Goal: Task Accomplishment & Management: Manage account settings

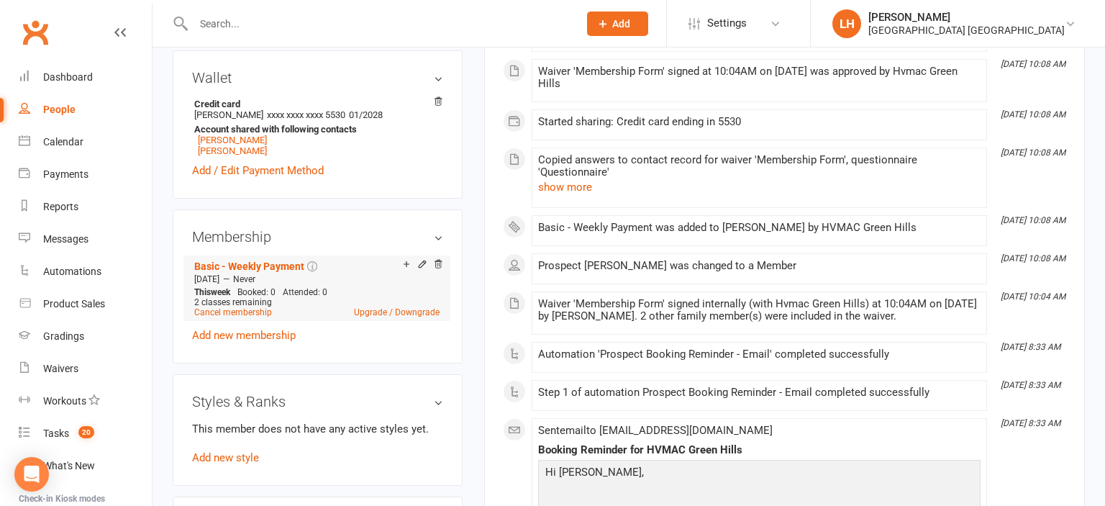
scroll to position [693, 0]
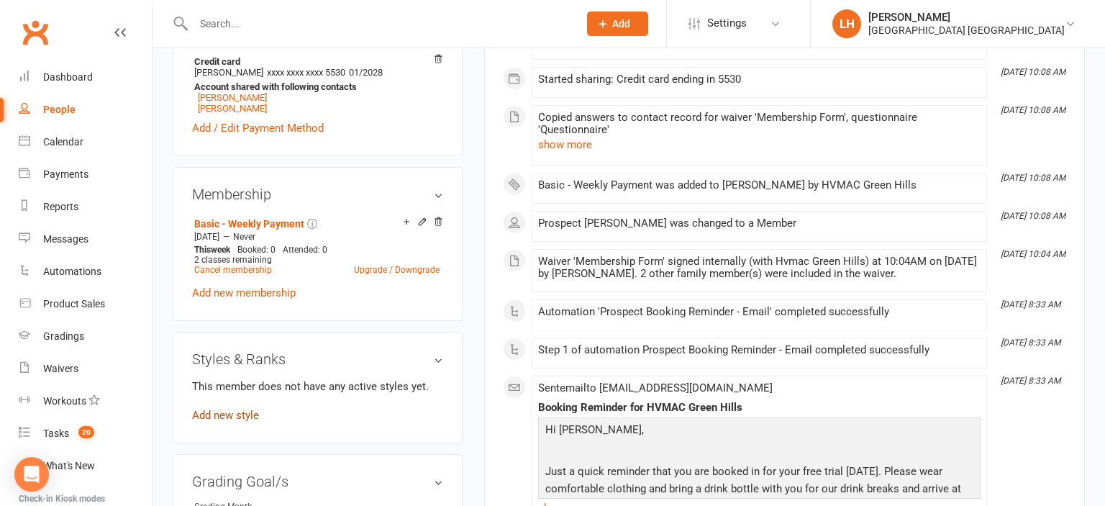
click at [220, 415] on link "Add new style" at bounding box center [225, 415] width 67 height 13
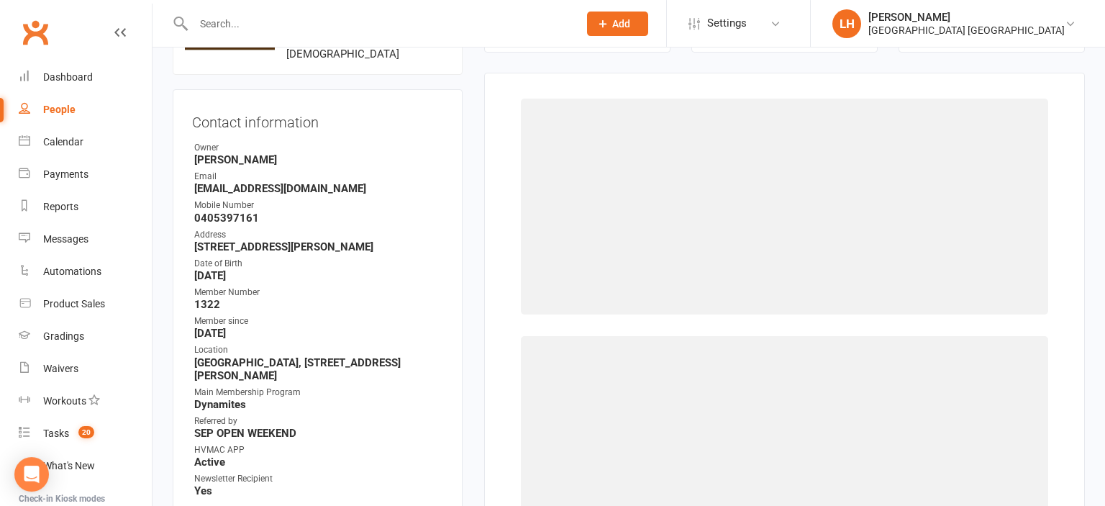
scroll to position [127, 0]
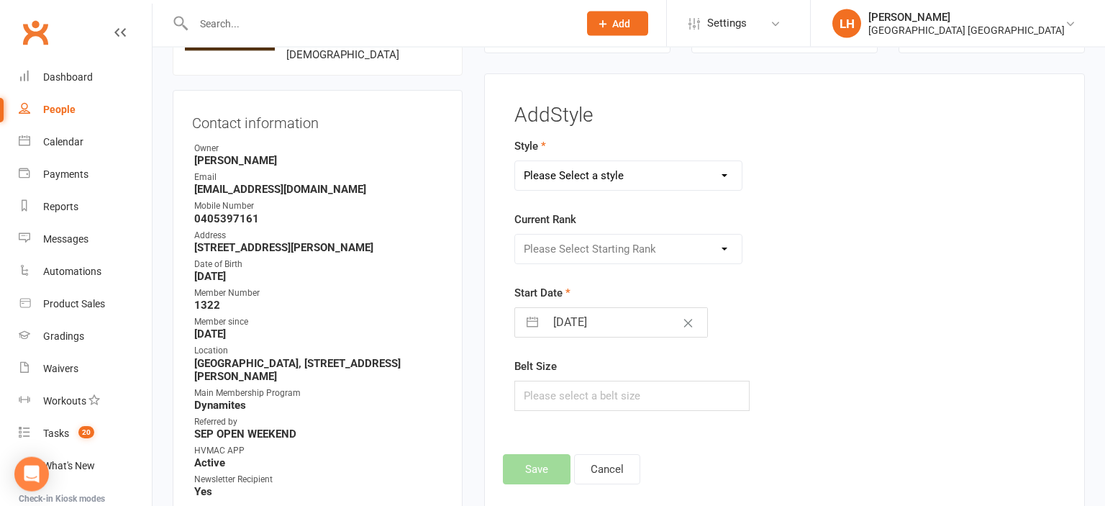
click at [515, 161] on select "Please Select a style Dragons/Adults Dynamites Fight Fit Junior Fight Fit Junio…" at bounding box center [628, 175] width 227 height 29
select select "1772"
click option "Dynamites" at bounding box center [0, 0] width 0 height 0
click at [515, 235] on select "Please Select Starting Rank White Belt 10th Kyu 9th Kyu 8th Kyu 7th Kyu 6th Kyu…" at bounding box center [628, 249] width 227 height 29
select select "17563"
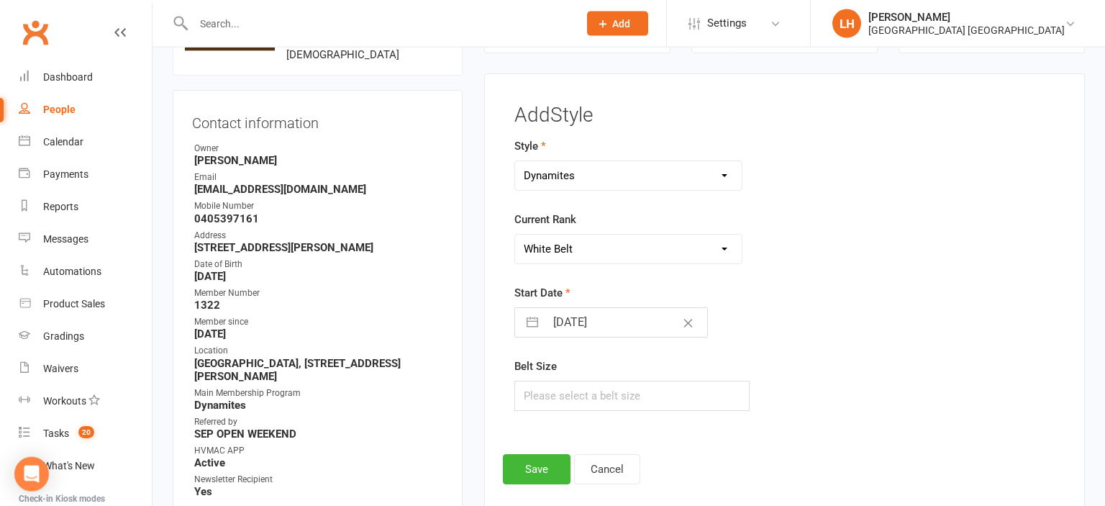
click option "White Belt" at bounding box center [0, 0] width 0 height 0
click at [582, 327] on input "15 Sep 2025" at bounding box center [626, 322] width 162 height 29
select select "7"
select select "2025"
select select "8"
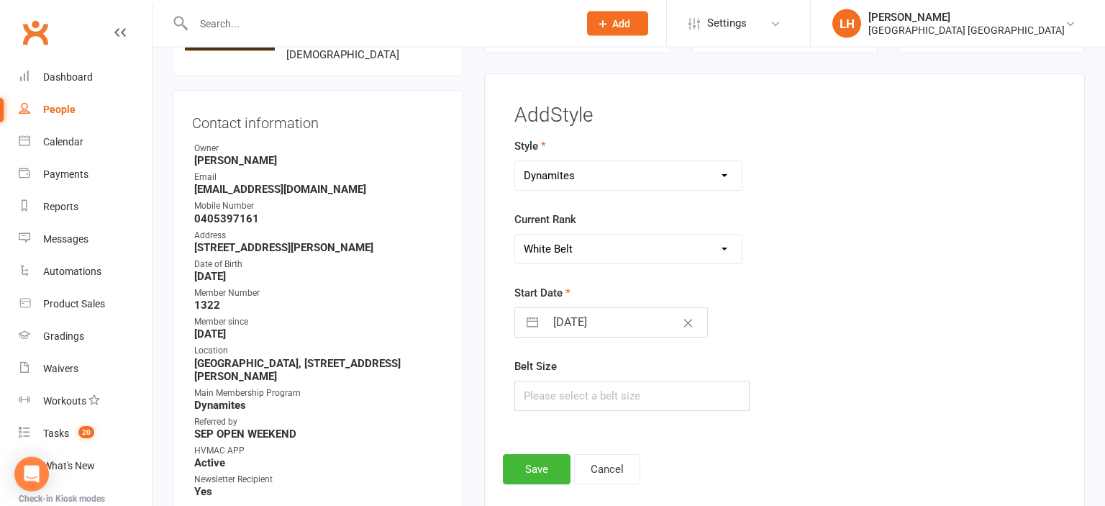
select select "2025"
select select "9"
select select "2025"
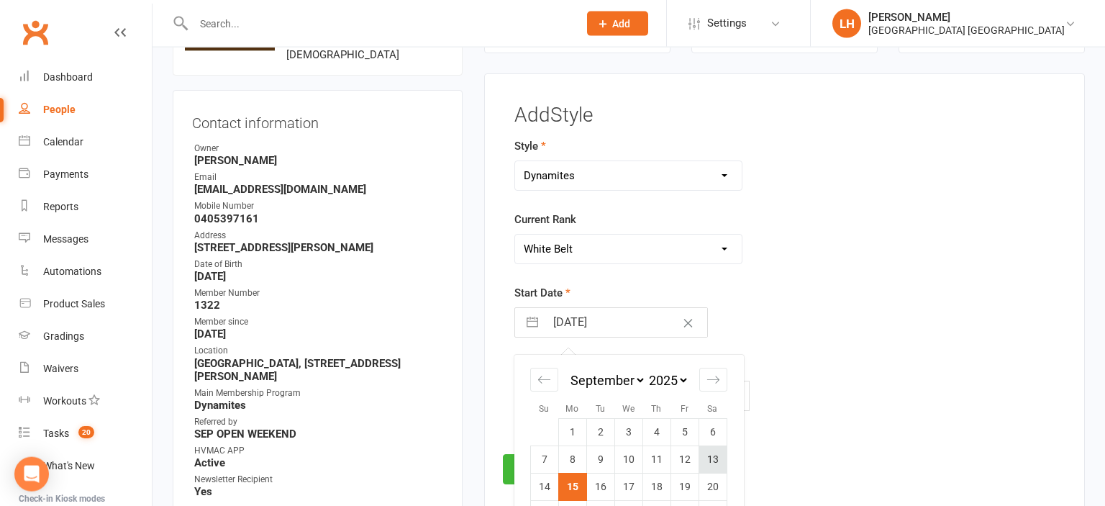
click at [718, 460] on td "13" at bounding box center [713, 459] width 28 height 27
type input "[DATE]"
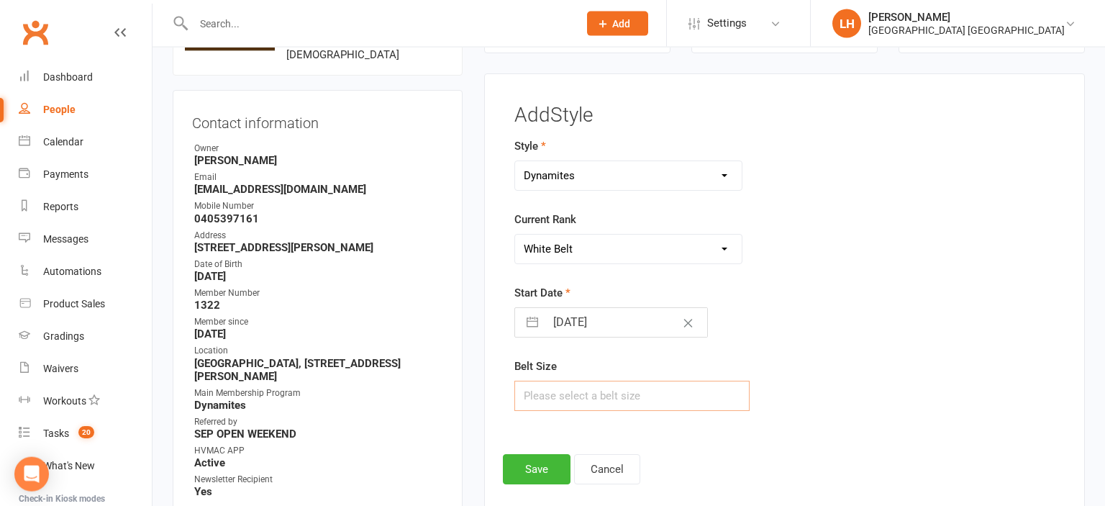
click at [549, 396] on input "text" at bounding box center [631, 396] width 235 height 30
click at [828, 299] on div "Start Date 13 Sep 2025 Navigate forward to interact with the calendar and selec…" at bounding box center [690, 310] width 353 height 53
click at [538, 465] on button "Save" at bounding box center [537, 469] width 68 height 30
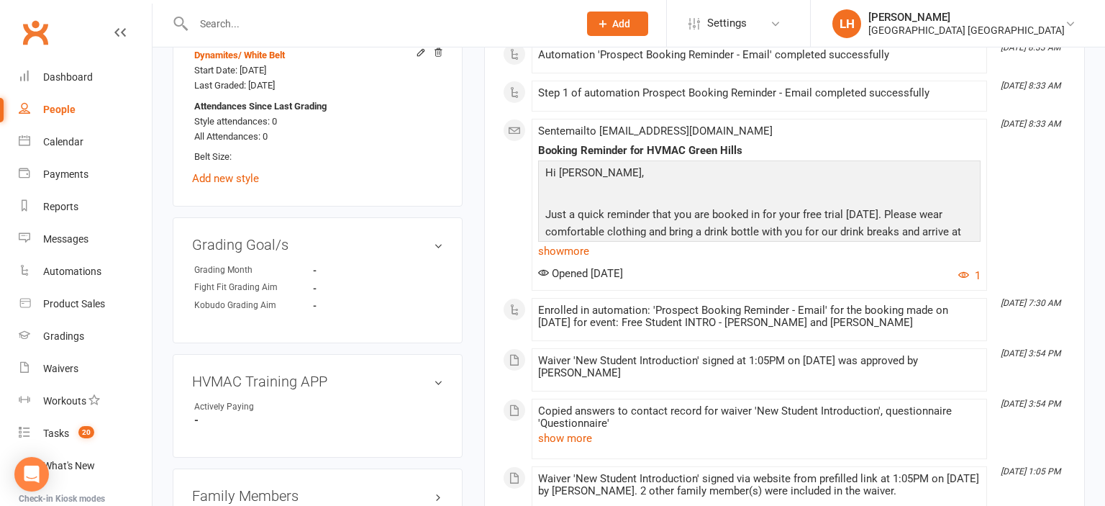
scroll to position [1115, 0]
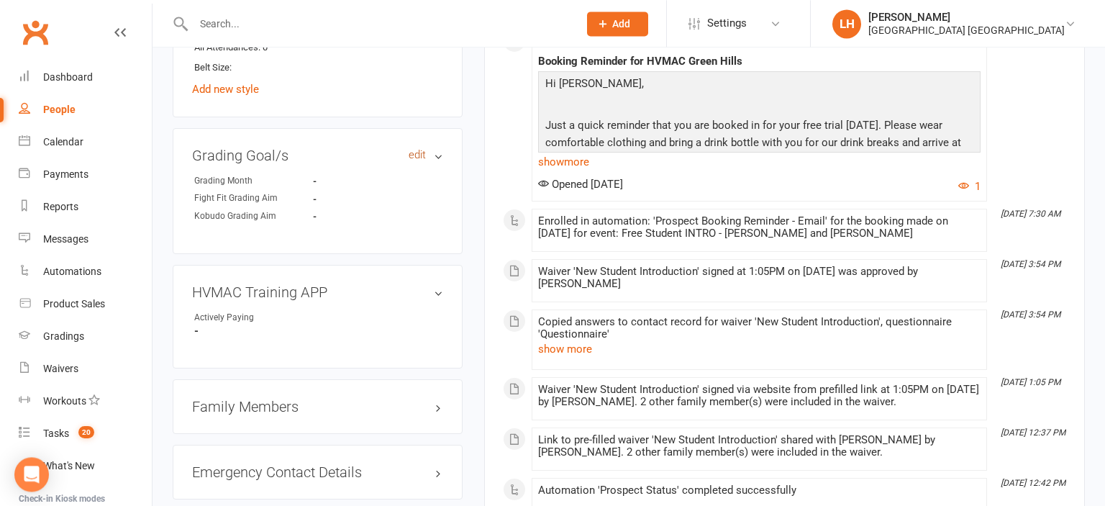
click at [423, 161] on link "edit" at bounding box center [417, 155] width 17 height 12
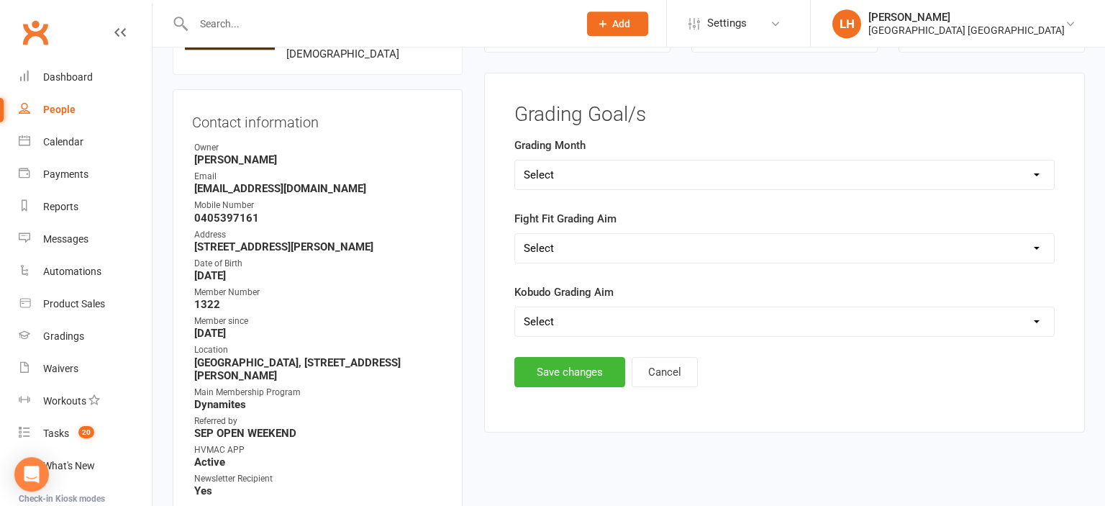
scroll to position [127, 0]
click at [515, 161] on select "Select Silver (February) Yellow (April) White (June) Blue (August) Green (Octob…" at bounding box center [784, 175] width 539 height 29
select select "Brown (December)"
click option "Brown (December)" at bounding box center [0, 0] width 0 height 0
click at [596, 370] on button "Save changes" at bounding box center [569, 373] width 111 height 30
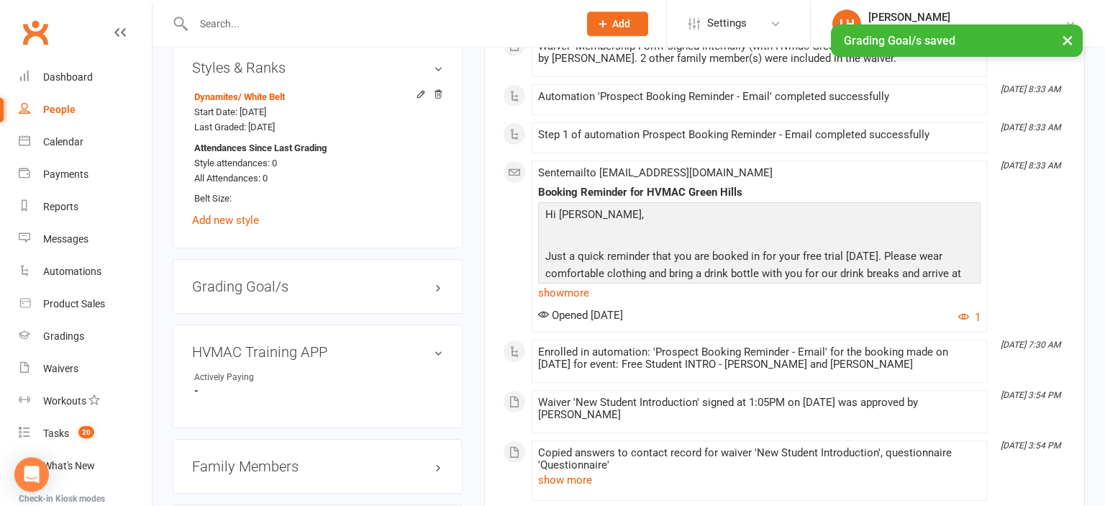
scroll to position [1039, 0]
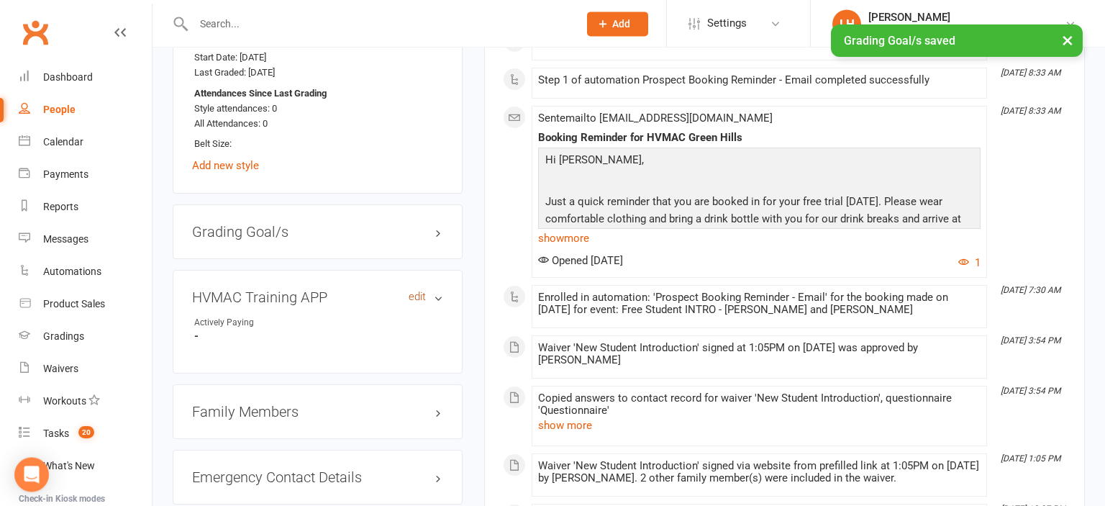
click at [420, 299] on link "edit" at bounding box center [417, 297] width 17 height 12
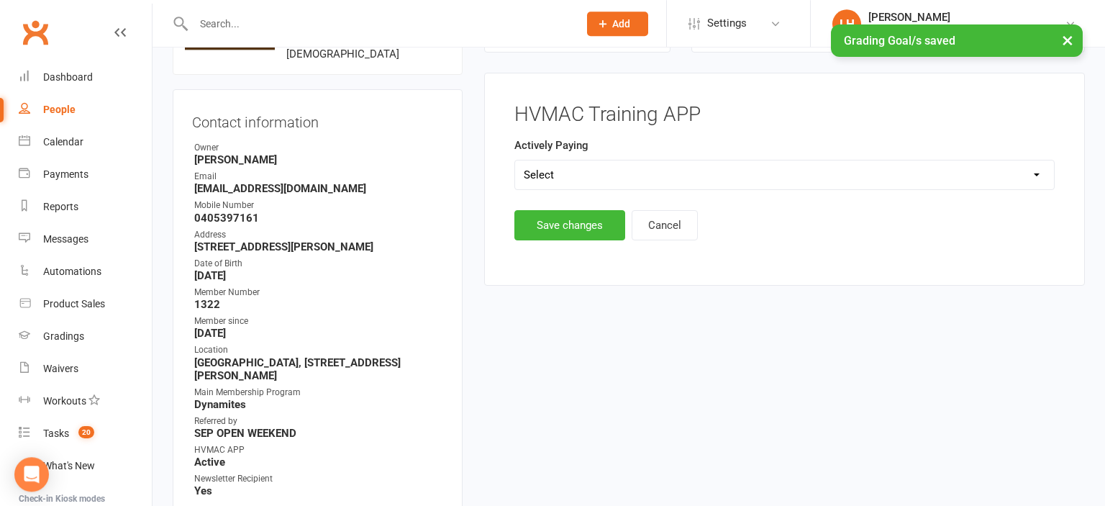
scroll to position [127, 0]
click at [515, 161] on select "Select Yes No" at bounding box center [784, 175] width 539 height 29
select select "Yes"
click option "Yes" at bounding box center [0, 0] width 0 height 0
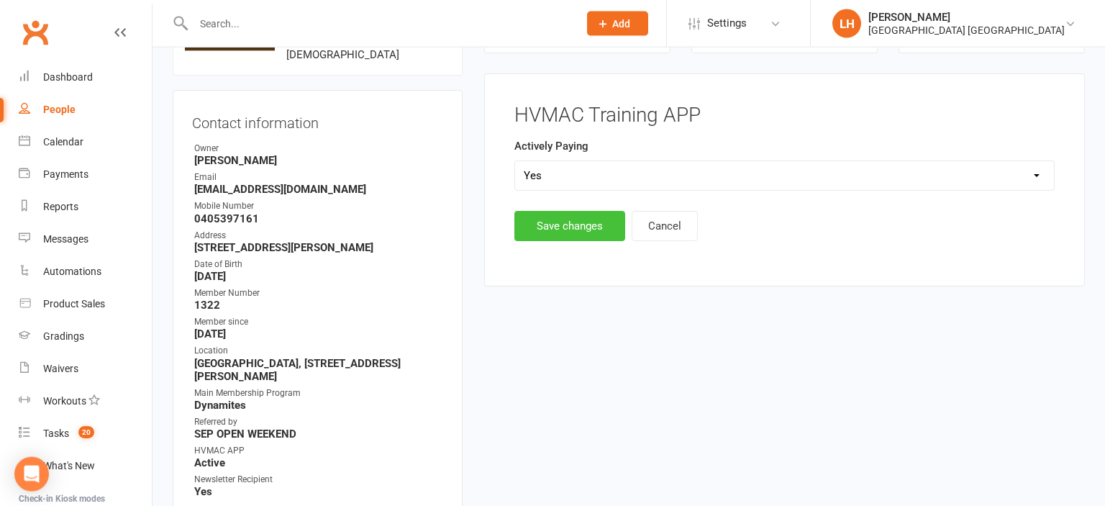
click at [558, 224] on button "Save changes" at bounding box center [569, 226] width 111 height 30
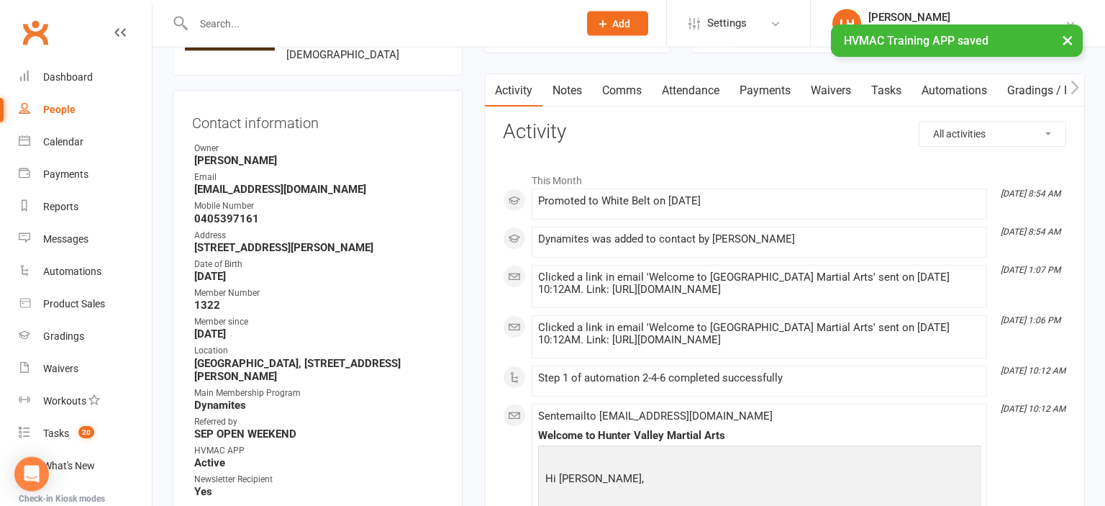
scroll to position [0, 0]
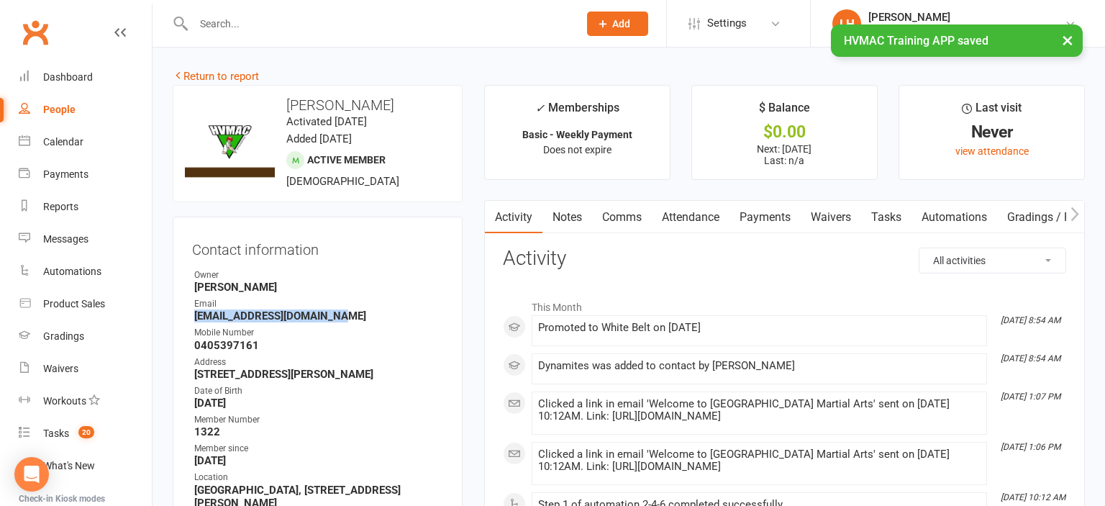
drag, startPoint x: 345, startPoint y: 319, endPoint x: 190, endPoint y: 318, distance: 154.7
click at [191, 318] on div "Contact information Owner Liana Hammersley Email tutoringtoyou@outlook.com Mobi…" at bounding box center [318, 453] width 290 height 473
copy strong "tutoringtoyou@outlook.com"
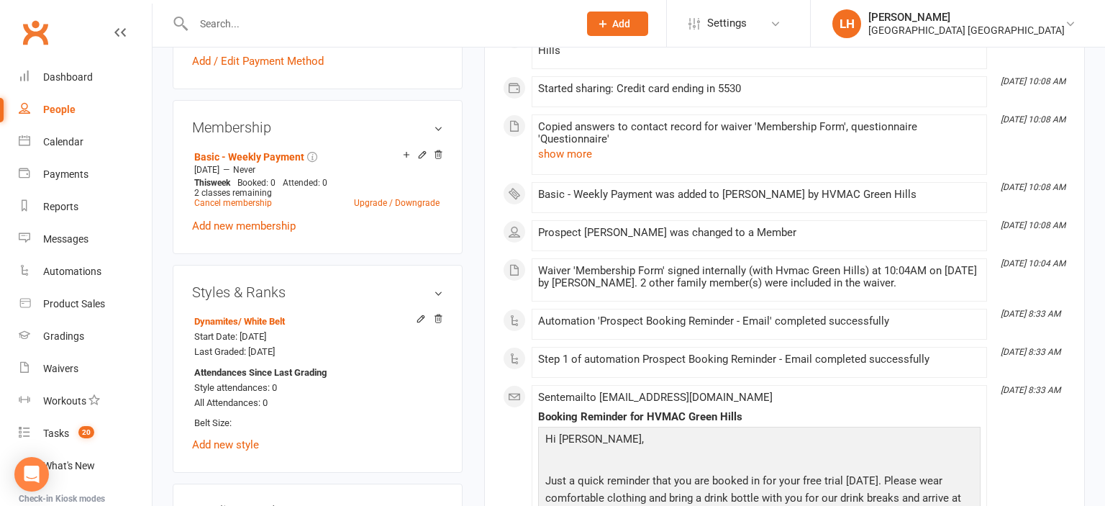
scroll to position [1063, 0]
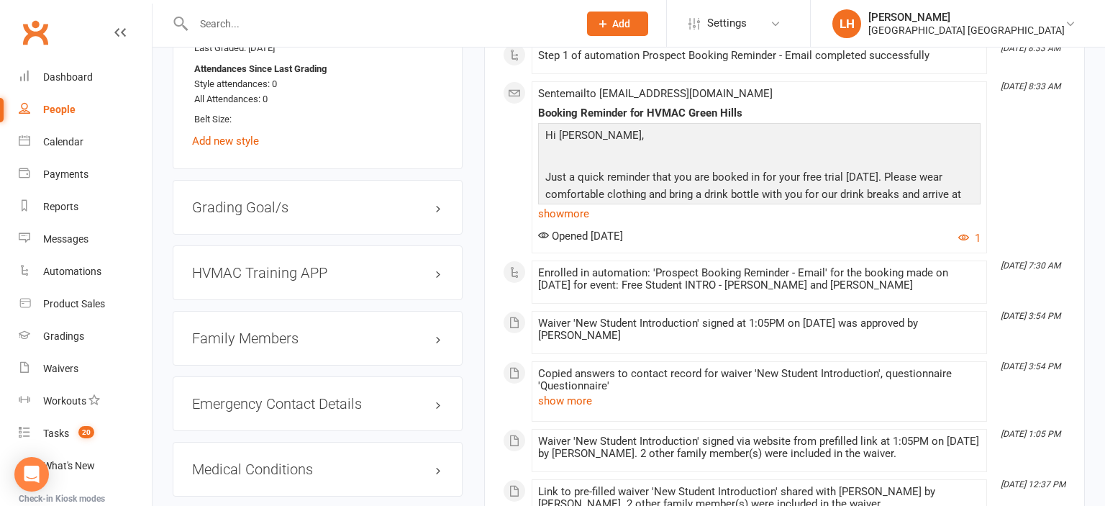
click at [246, 345] on h3 "Family Members" at bounding box center [317, 338] width 251 height 16
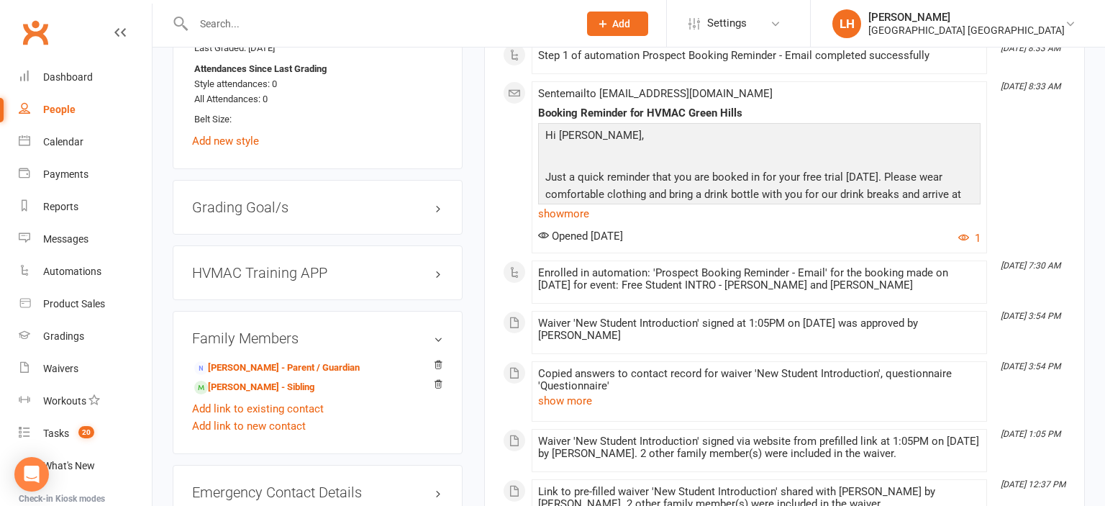
click at [246, 345] on h3 "Family Members" at bounding box center [317, 338] width 251 height 16
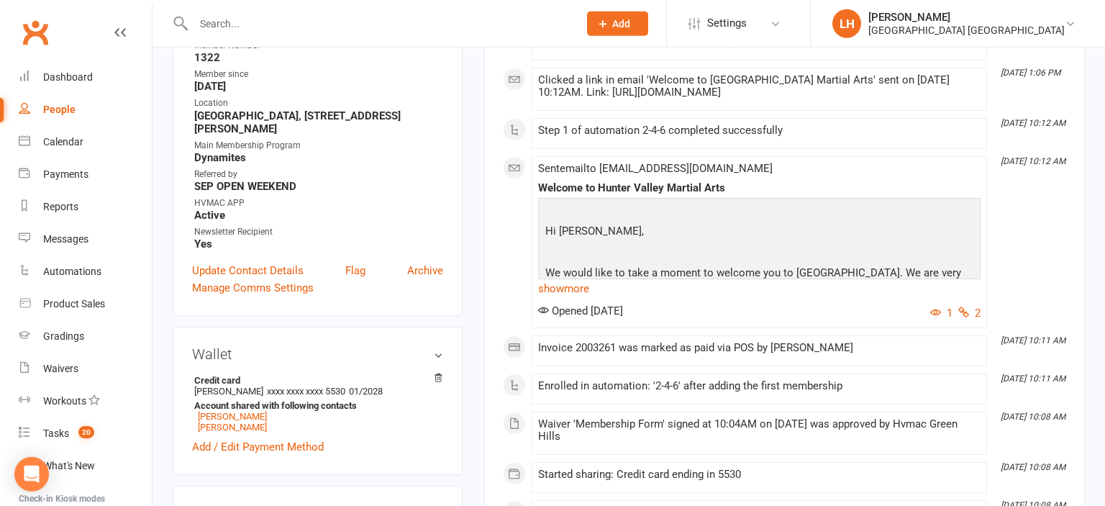
scroll to position [455, 0]
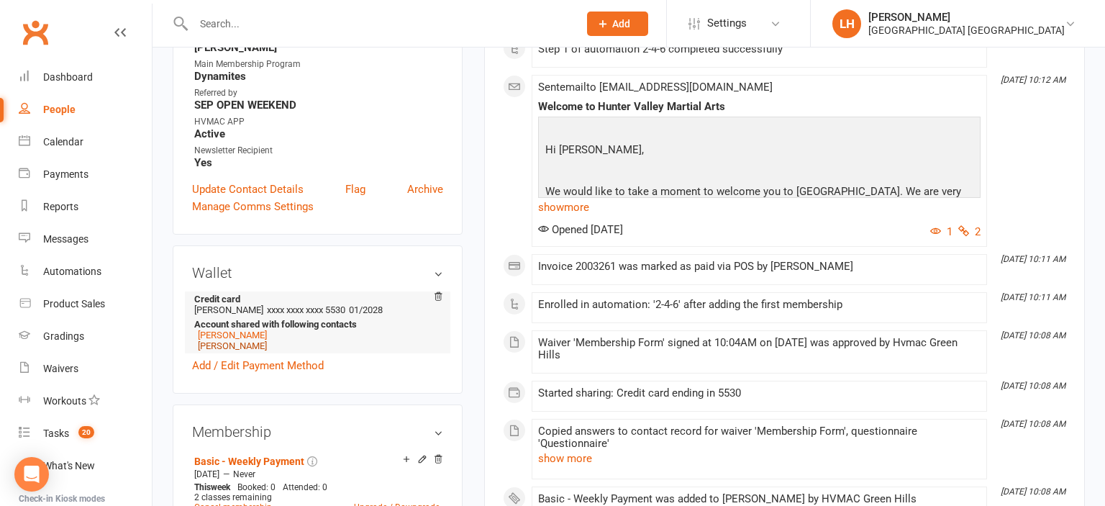
click at [222, 346] on link "Lucy Burg" at bounding box center [232, 345] width 69 height 11
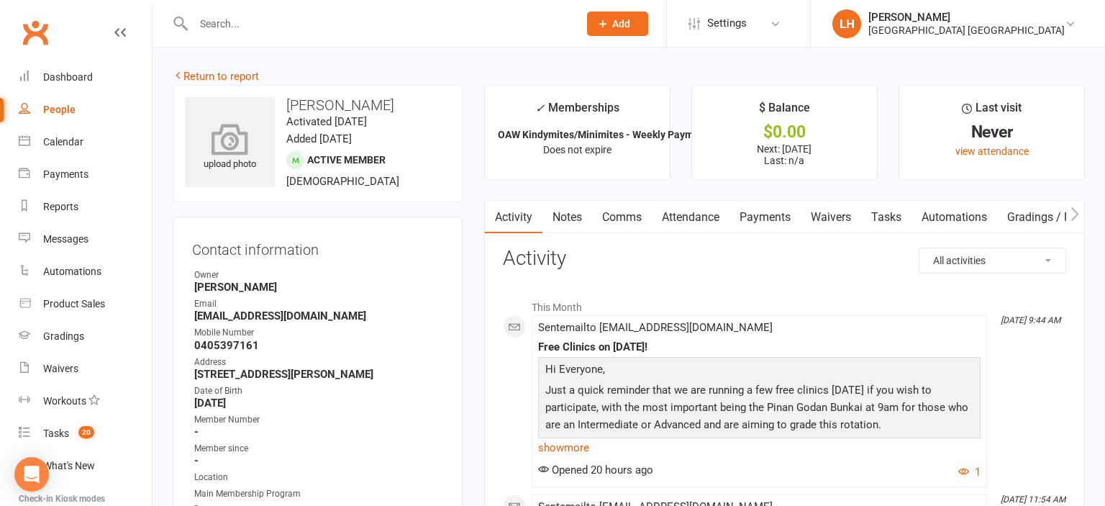
click at [235, 132] on icon at bounding box center [230, 139] width 99 height 32
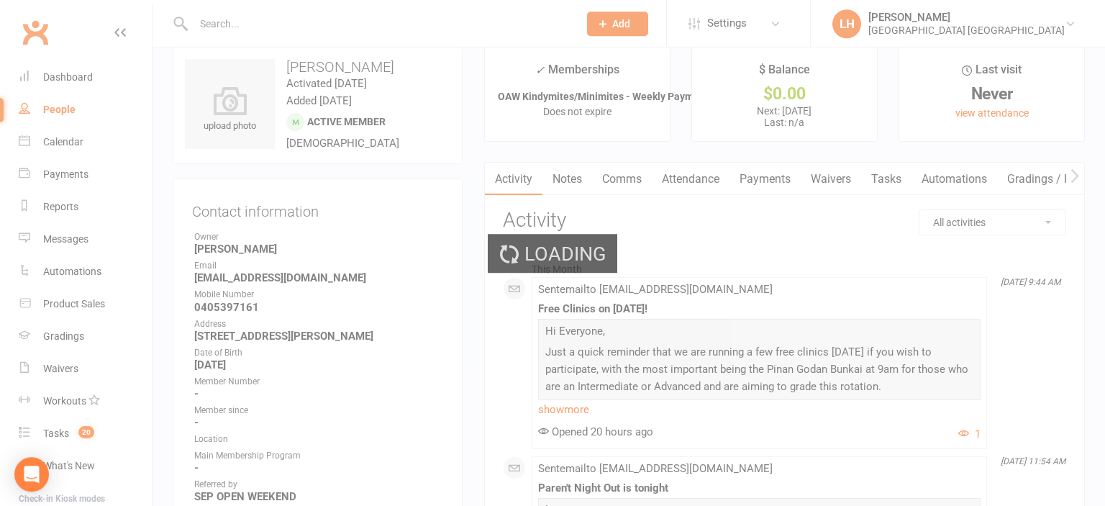
scroll to position [227, 0]
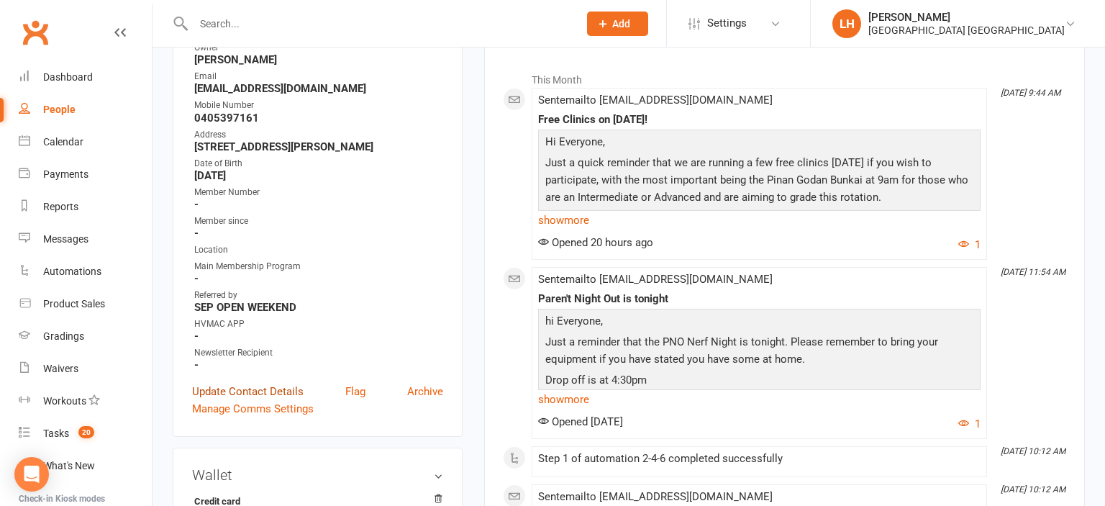
click at [240, 393] on link "Update Contact Details" at bounding box center [248, 391] width 112 height 17
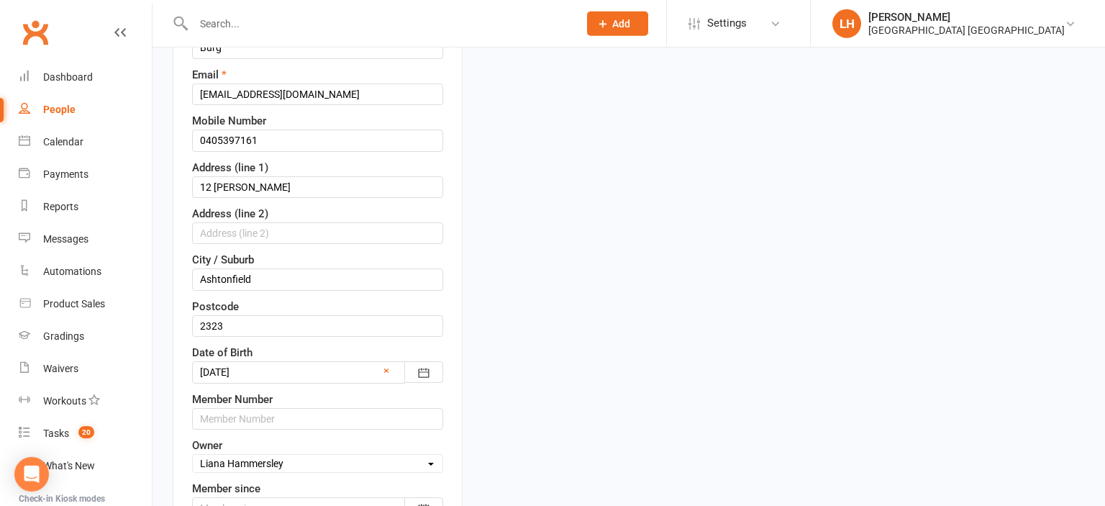
scroll to position [313, 0]
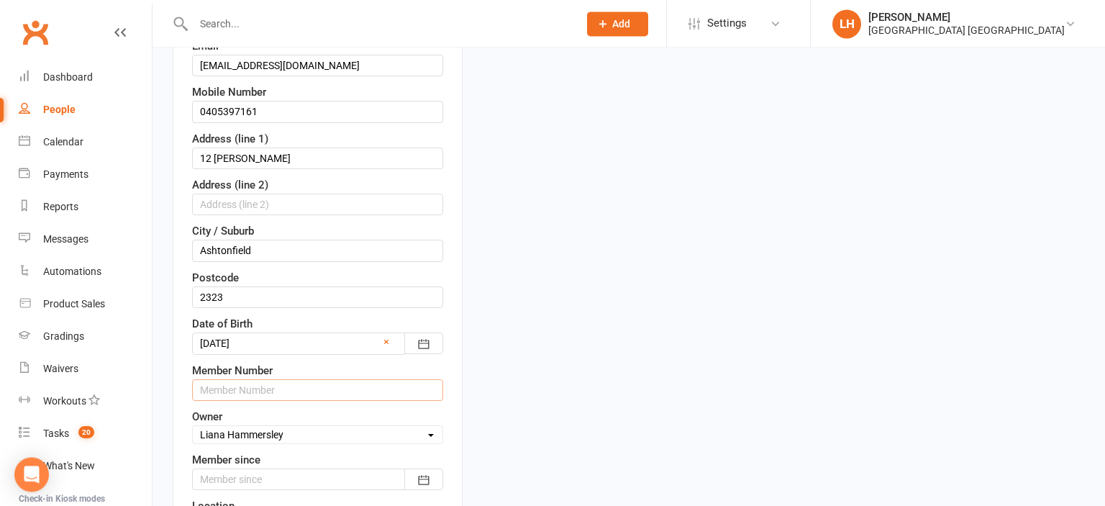
click at [296, 379] on input "text" at bounding box center [317, 390] width 251 height 22
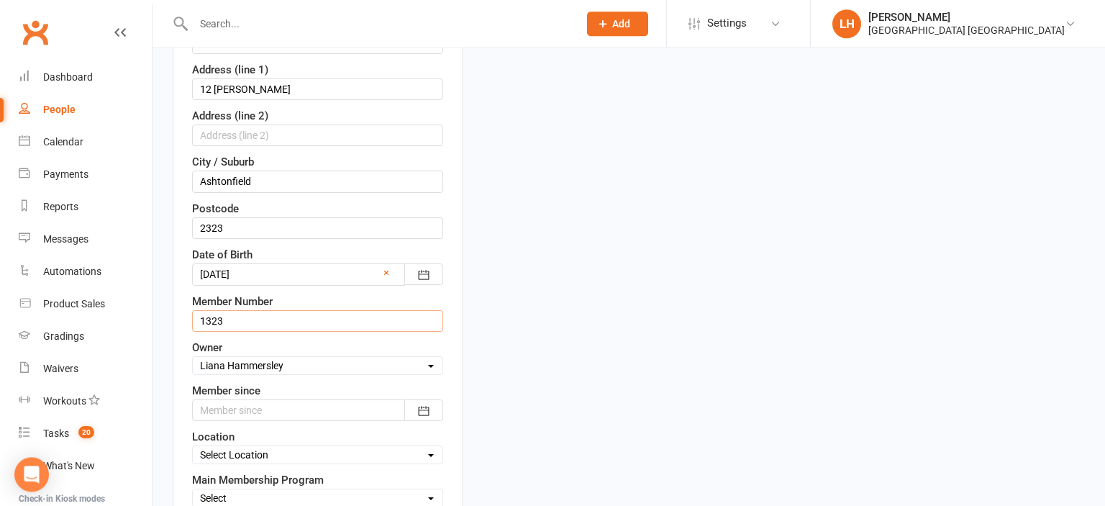
scroll to position [465, 0]
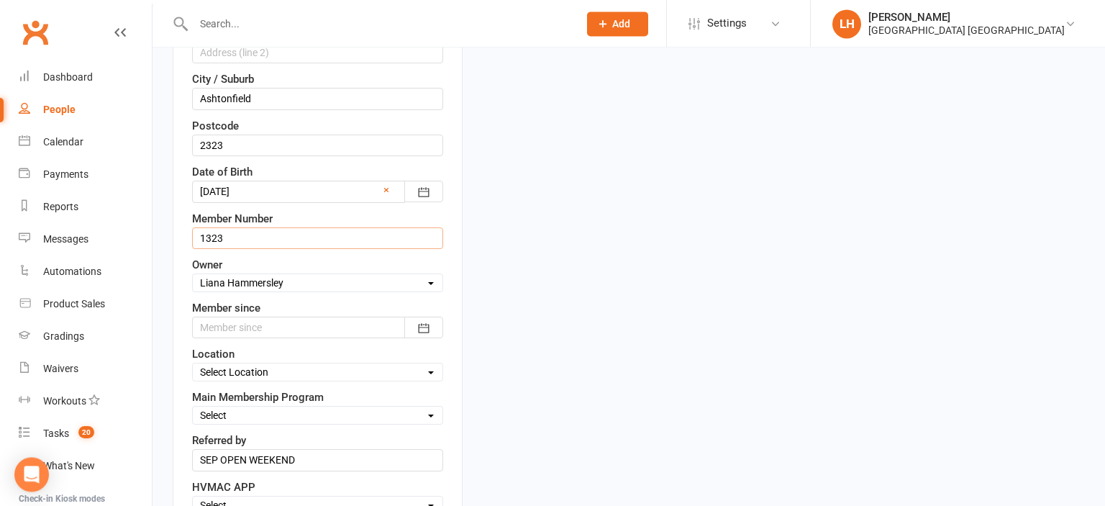
type input "1323"
click at [275, 330] on div at bounding box center [317, 328] width 251 height 22
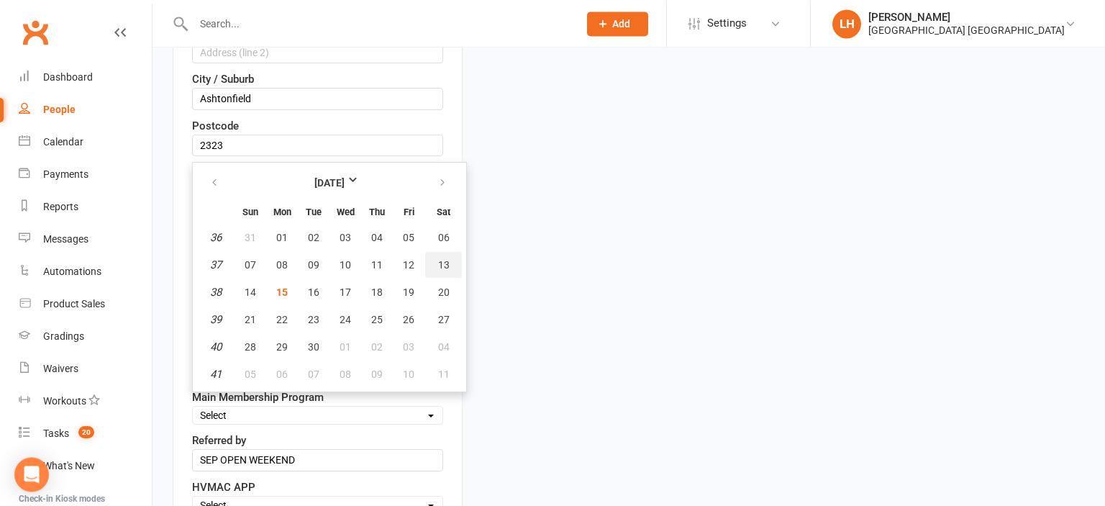
click at [448, 258] on button "13" at bounding box center [443, 265] width 37 height 26
type input "[DATE]"
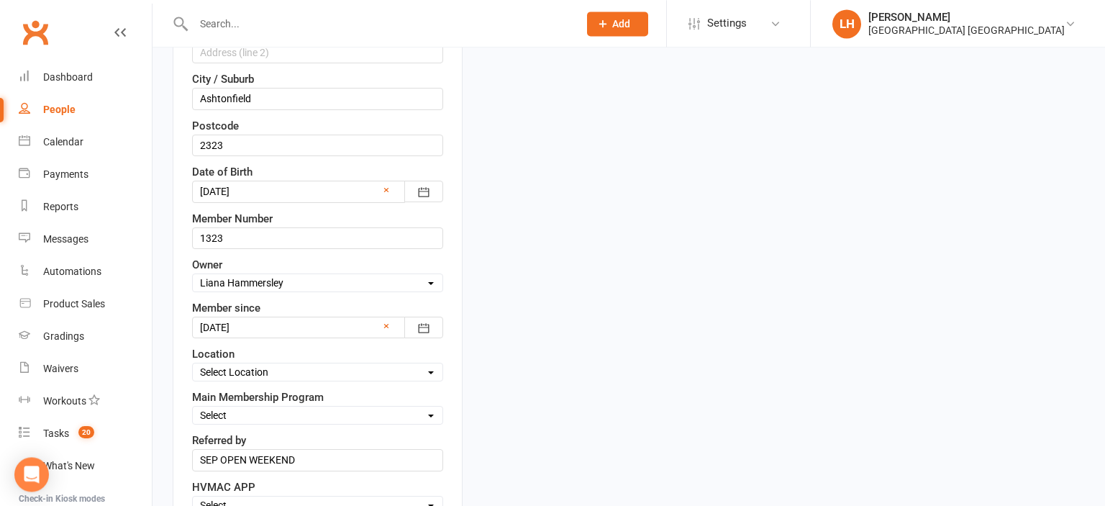
click at [193, 364] on select "Select Location Hunter Valley Martial Arts, Unit 1a/4a Garnett Road, Green Hills" at bounding box center [318, 372] width 250 height 16
select select "0"
click option "[GEOGRAPHIC_DATA], [STREET_ADDRESS][PERSON_NAME]" at bounding box center [0, 0] width 0 height 0
click at [193, 407] on select "Select Minimites Kindymites Dynamites Dragons Adults Kobudo Only Guest Fight Fi…" at bounding box center [318, 415] width 250 height 16
select select "Minimites"
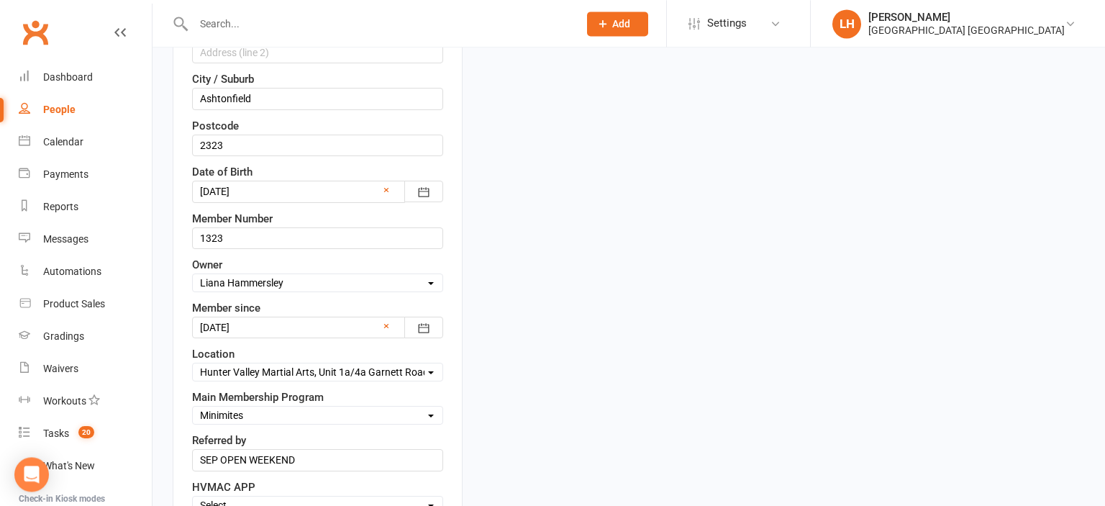
click option "Minimites" at bounding box center [0, 0] width 0 height 0
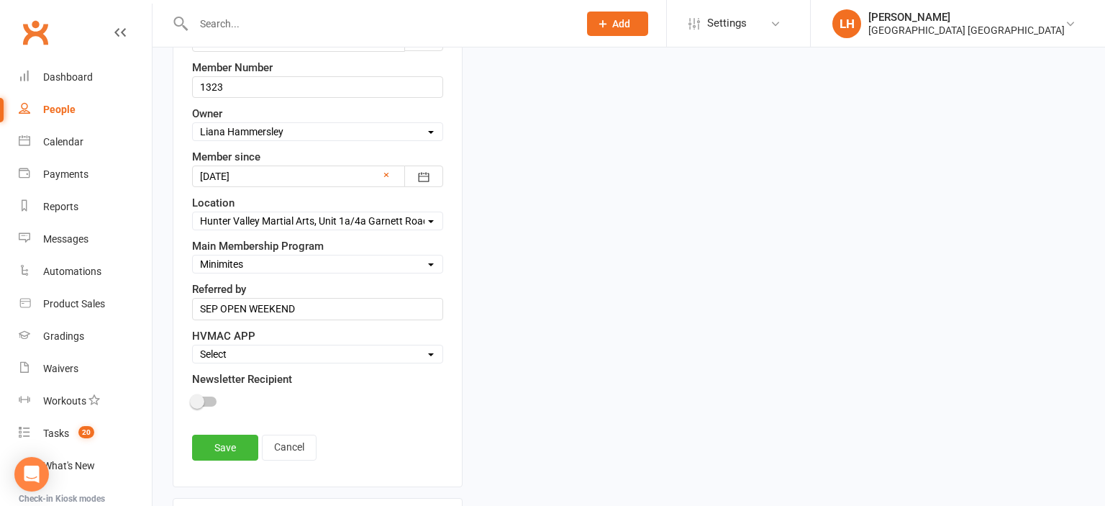
scroll to position [617, 0]
click at [193, 345] on select "Select Active Family Suspended Opt Out" at bounding box center [318, 353] width 250 height 16
select select "Active"
click option "Active" at bounding box center [0, 0] width 0 height 0
click at [214, 396] on label at bounding box center [204, 401] width 24 height 10
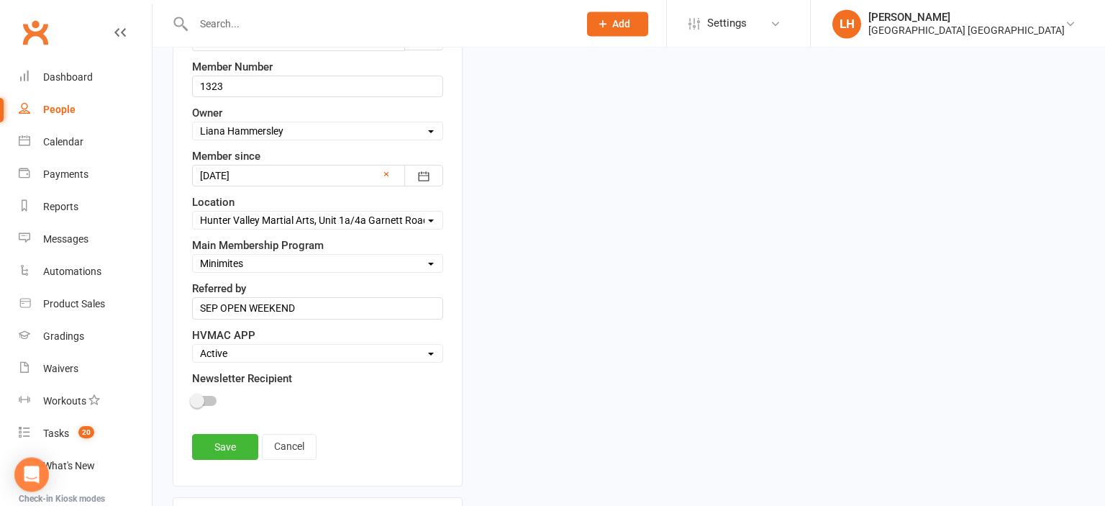
click at [192, 399] on input "checkbox" at bounding box center [192, 399] width 0 height 0
click at [223, 446] on link "Save" at bounding box center [225, 447] width 66 height 26
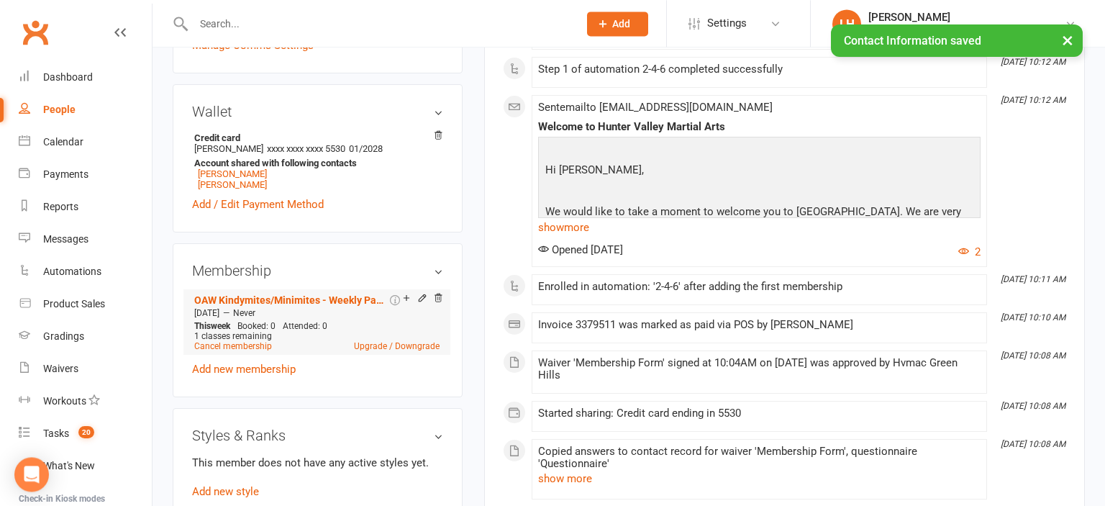
scroll to position [693, 0]
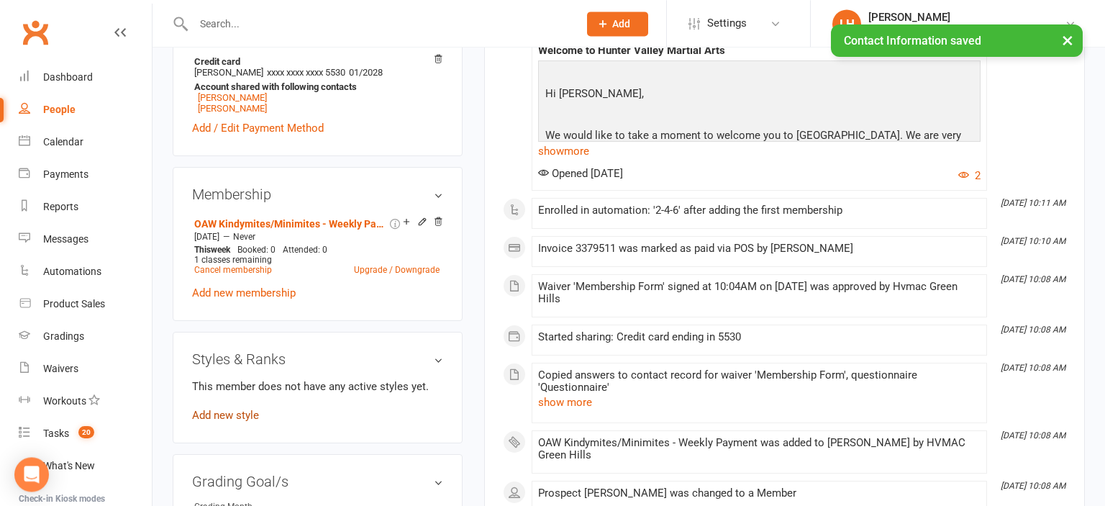
click at [229, 419] on link "Add new style" at bounding box center [225, 415] width 67 height 13
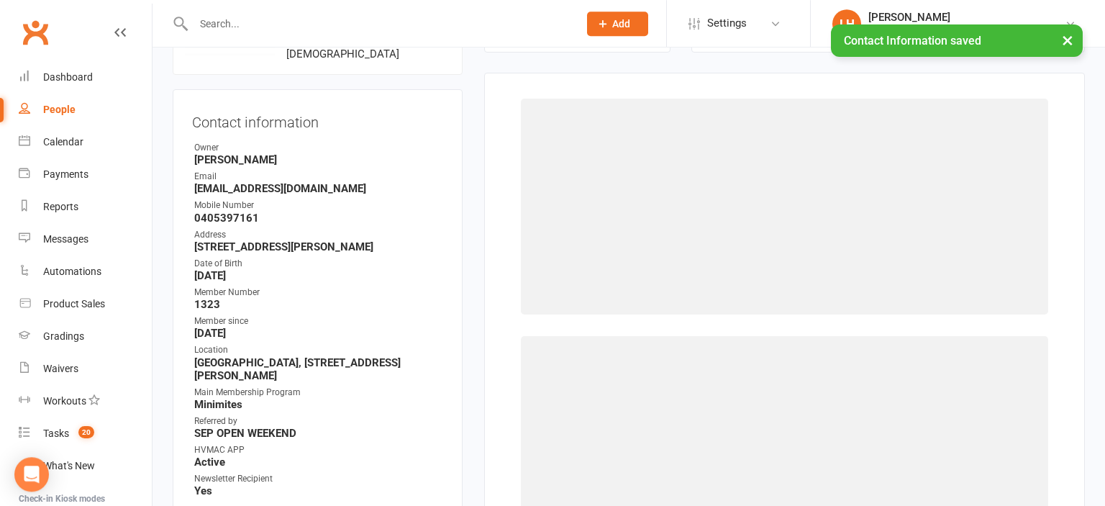
scroll to position [127, 0]
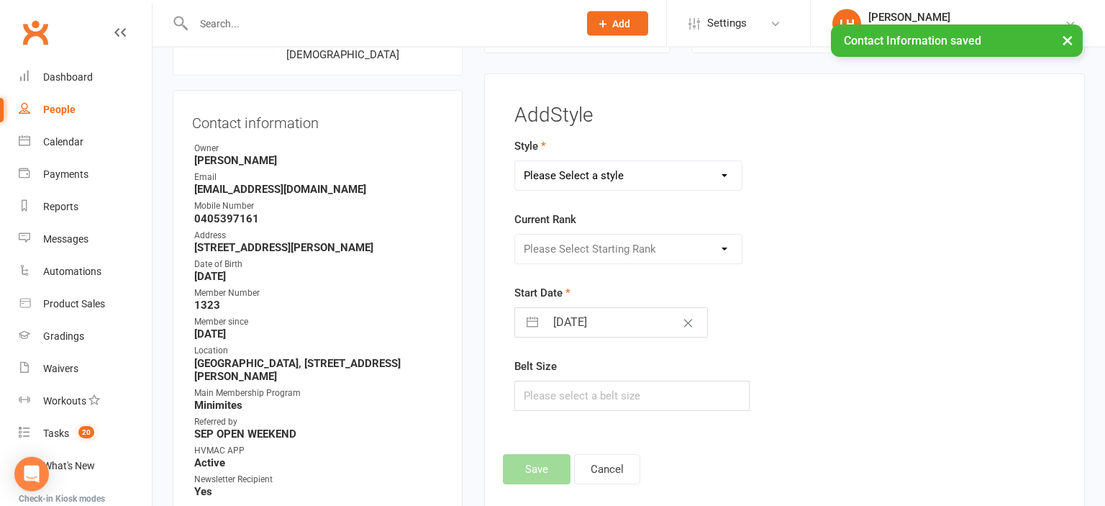
click at [515, 161] on select "Please Select a style Dragons/Adults Dynamites Fight Fit Junior Fight Fit Junio…" at bounding box center [628, 175] width 227 height 29
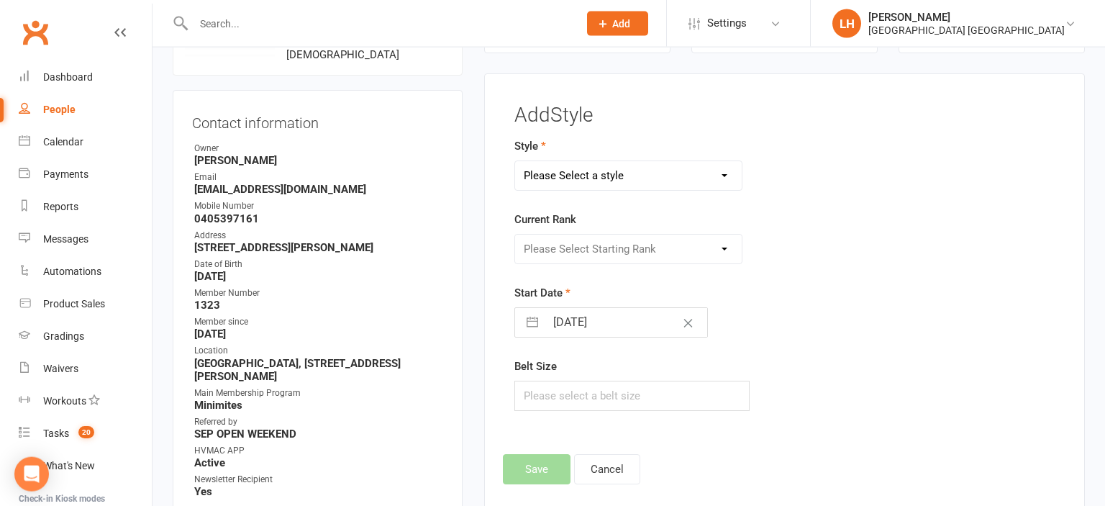
select select "1774"
click option "Kindymites" at bounding box center [0, 0] width 0 height 0
click at [515, 235] on select "Please Select Starting Rank MM White Belt MM Yellow Belt MM Red Belt MM Green B…" at bounding box center [628, 249] width 227 height 29
select select "17593"
click option "MM White Belt" at bounding box center [0, 0] width 0 height 0
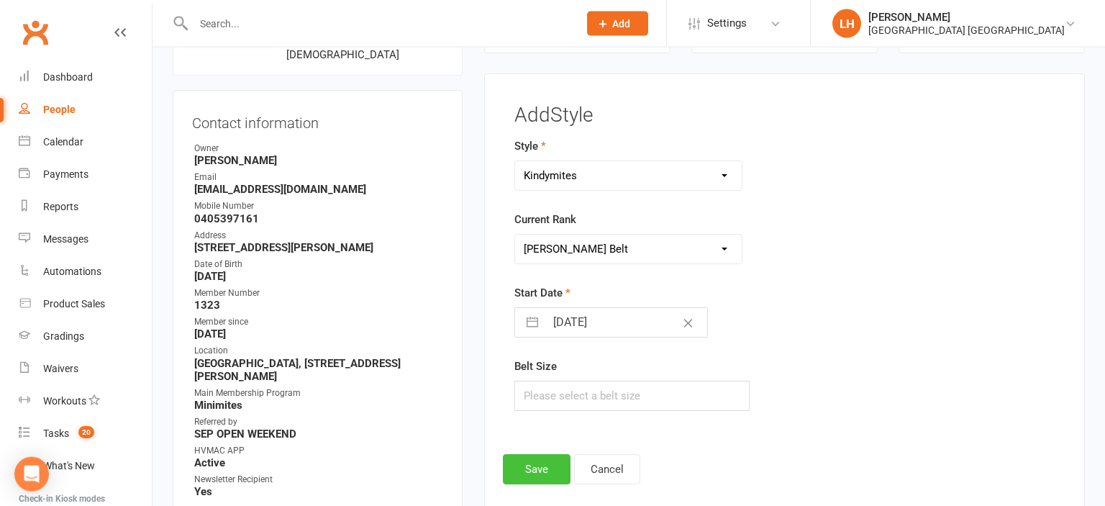
click at [528, 467] on button "Save" at bounding box center [537, 469] width 68 height 30
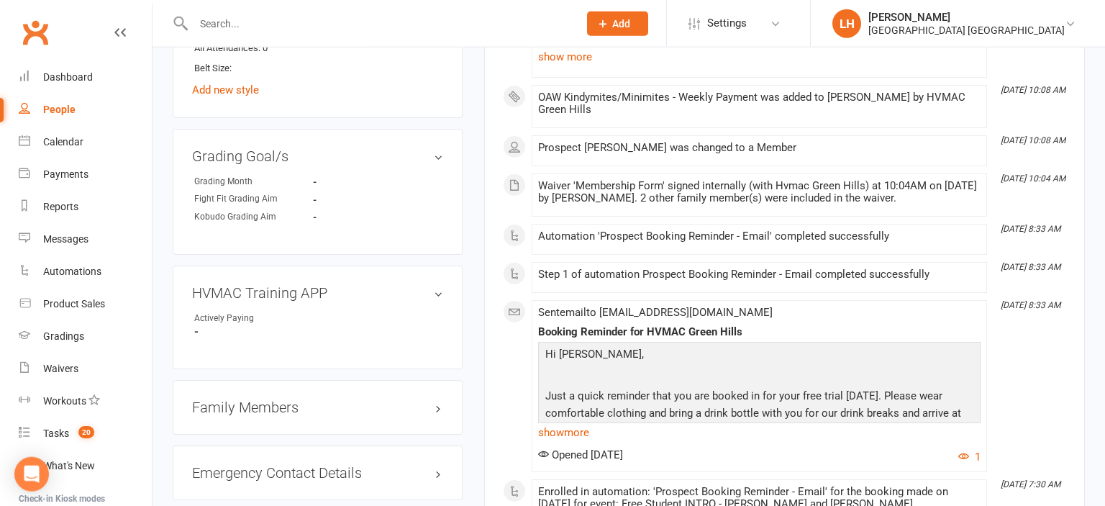
scroll to position [1115, 0]
click at [414, 292] on link "edit" at bounding box center [417, 292] width 17 height 12
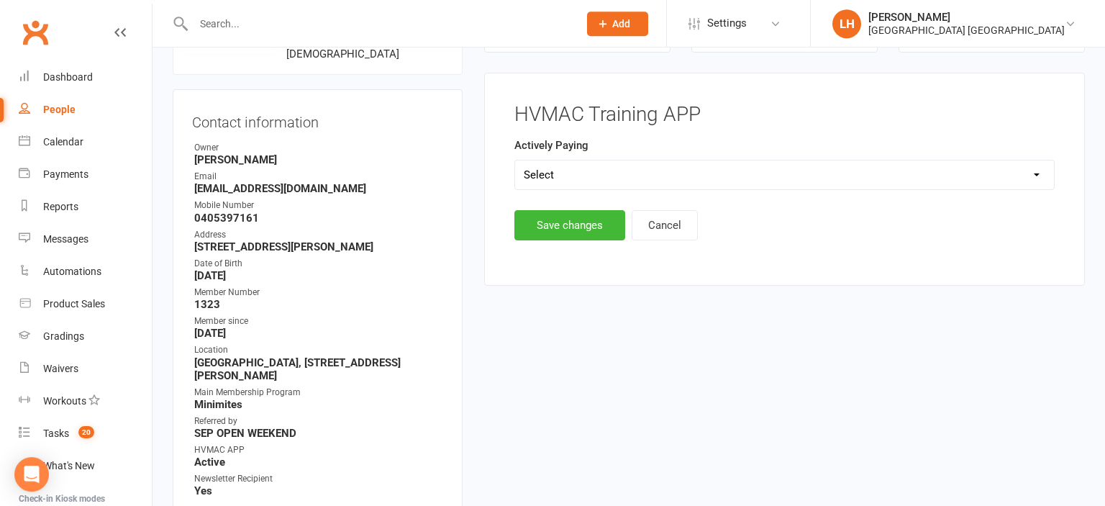
scroll to position [127, 0]
click at [515, 161] on select "Select Yes No" at bounding box center [784, 175] width 539 height 29
select select "Yes"
click option "Yes" at bounding box center [0, 0] width 0 height 0
click at [576, 224] on button "Save changes" at bounding box center [569, 226] width 111 height 30
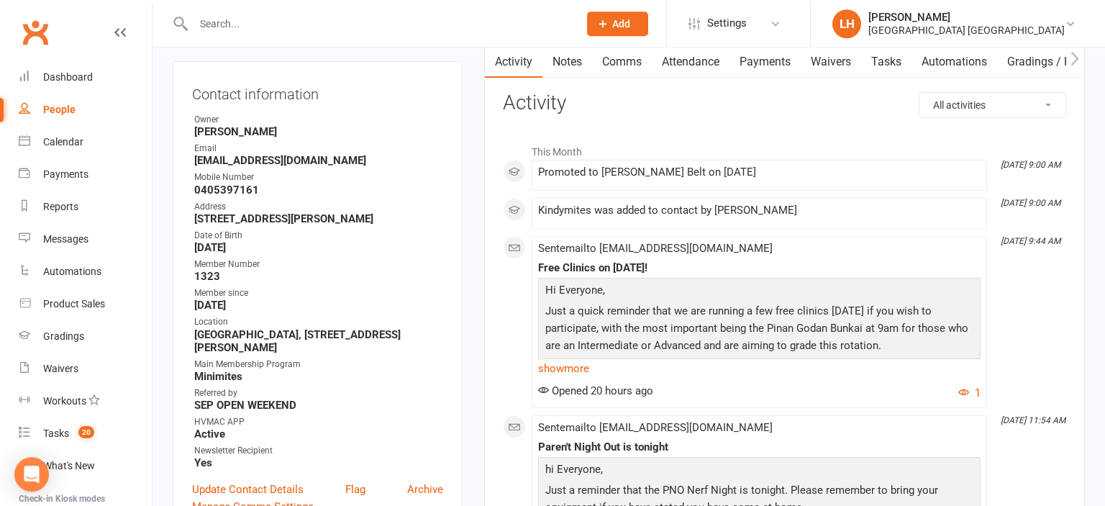
scroll to position [0, 0]
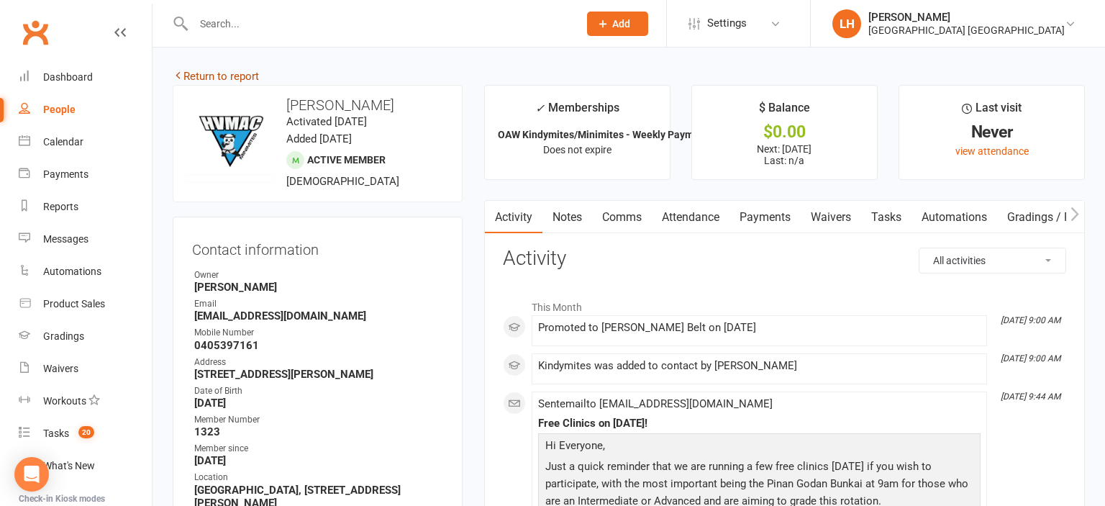
click at [253, 78] on link "Return to report" at bounding box center [216, 76] width 86 height 13
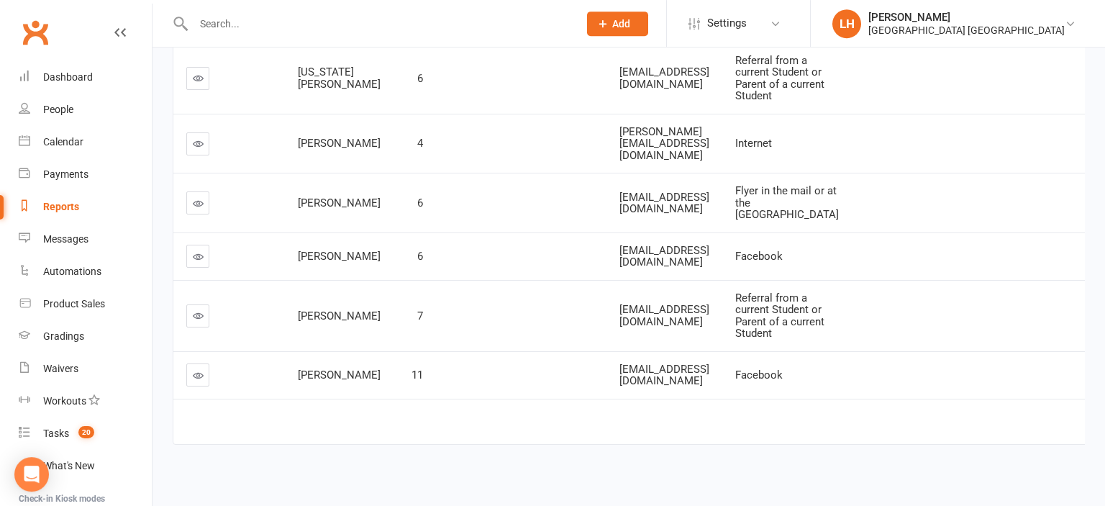
scroll to position [532, 0]
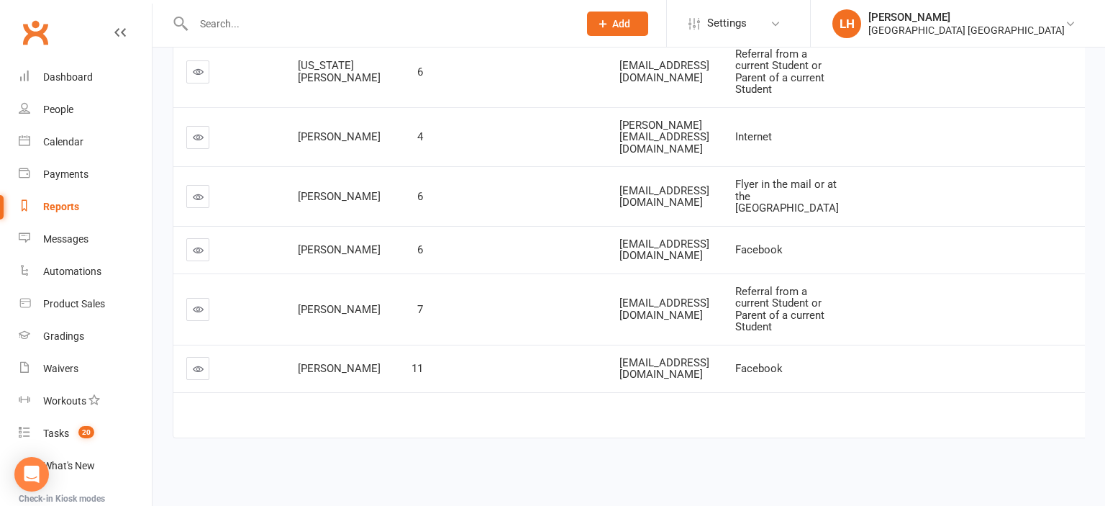
click at [188, 208] on link at bounding box center [197, 196] width 23 height 23
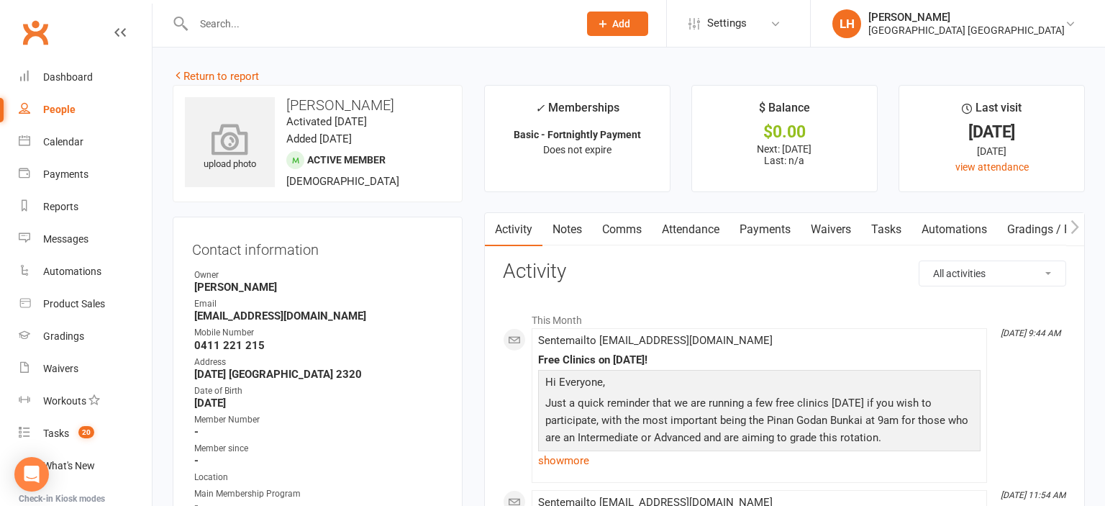
click at [233, 154] on icon at bounding box center [230, 139] width 99 height 32
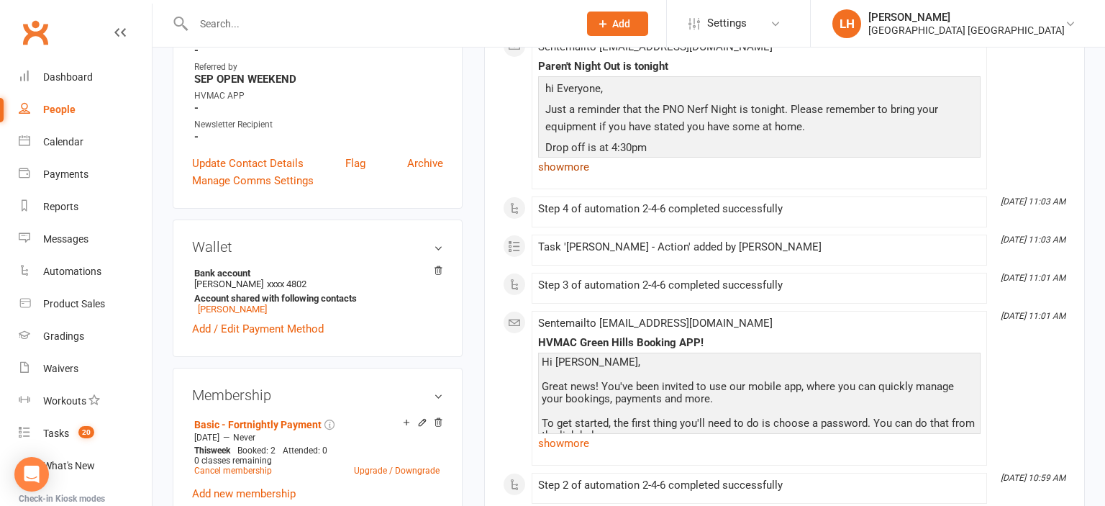
scroll to position [227, 0]
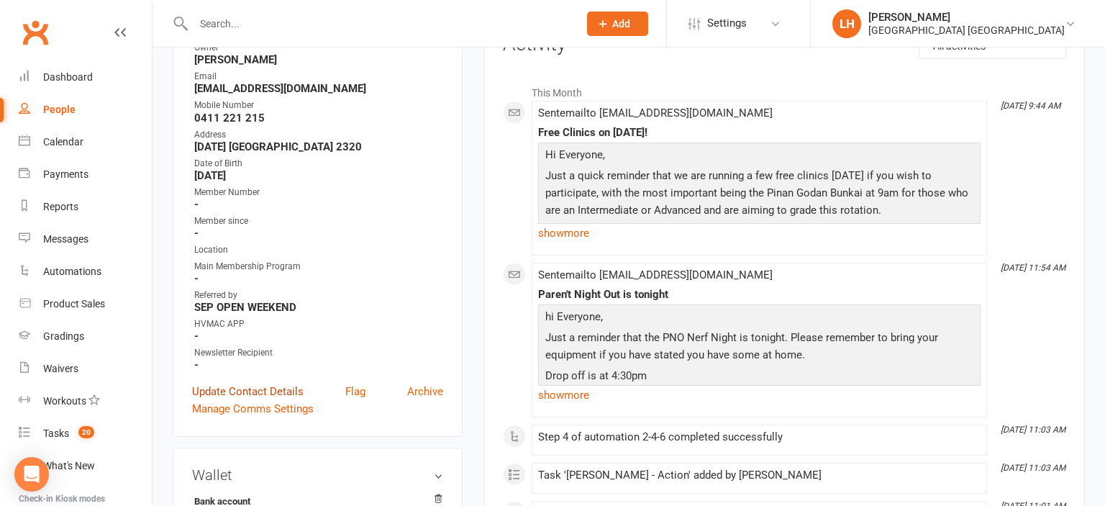
click at [270, 396] on link "Update Contact Details" at bounding box center [248, 391] width 112 height 17
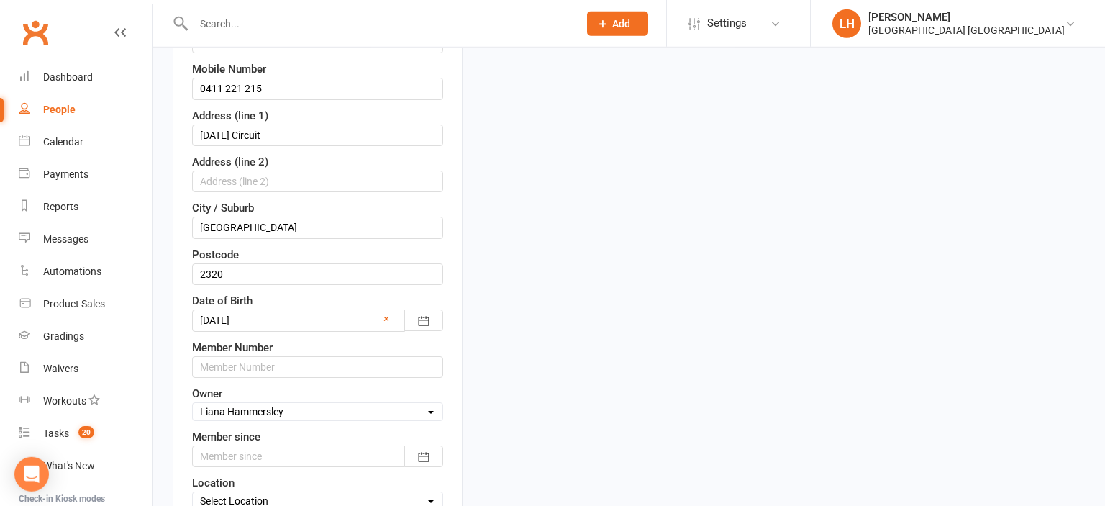
scroll to position [465, 0]
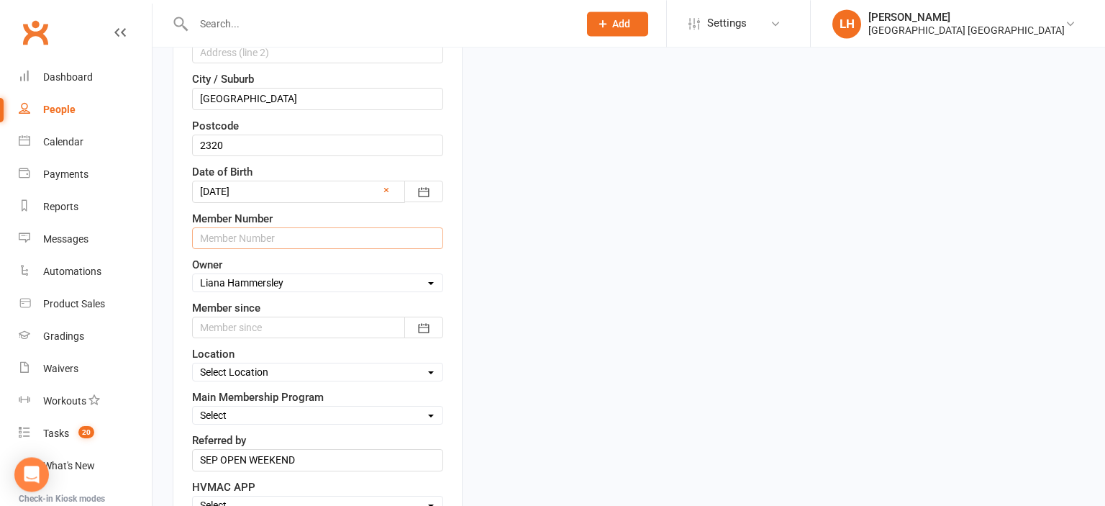
click at [305, 235] on input "text" at bounding box center [317, 238] width 251 height 22
type input "1324"
click at [233, 317] on div at bounding box center [317, 328] width 251 height 22
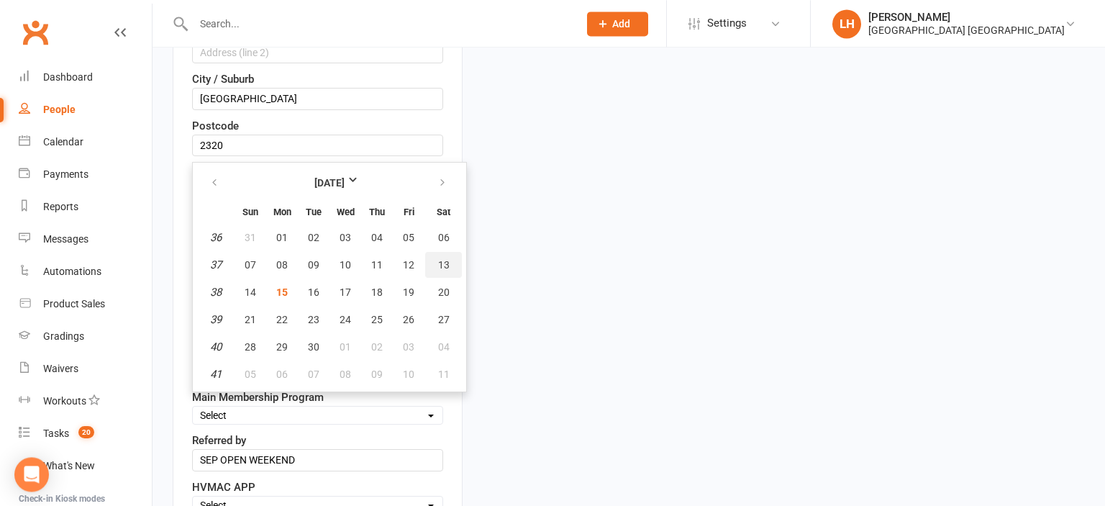
click at [442, 262] on span "13" at bounding box center [444, 265] width 12 height 12
type input "[DATE]"
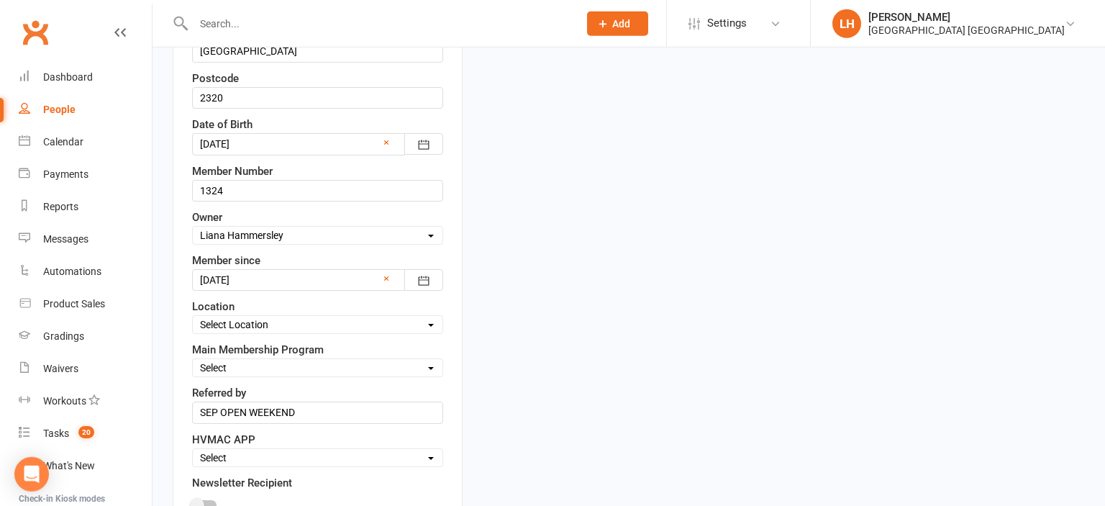
scroll to position [541, 0]
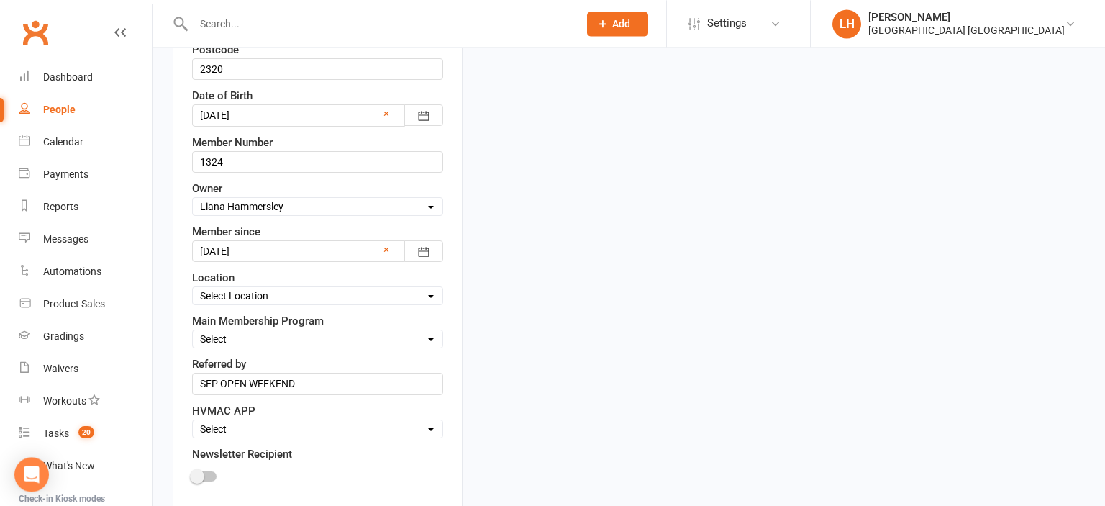
click at [193, 288] on select "Select Location Hunter Valley Martial Arts, Unit 1a/4a Garnett Road, Green Hills" at bounding box center [318, 296] width 250 height 16
select select "0"
click option "[GEOGRAPHIC_DATA], [STREET_ADDRESS][PERSON_NAME]" at bounding box center [0, 0] width 0 height 0
click at [193, 331] on select "Select Minimites Kindymites Dynamites Dragons Adults Kobudo Only Guest Fight Fi…" at bounding box center [318, 339] width 250 height 16
select select "Dynamites"
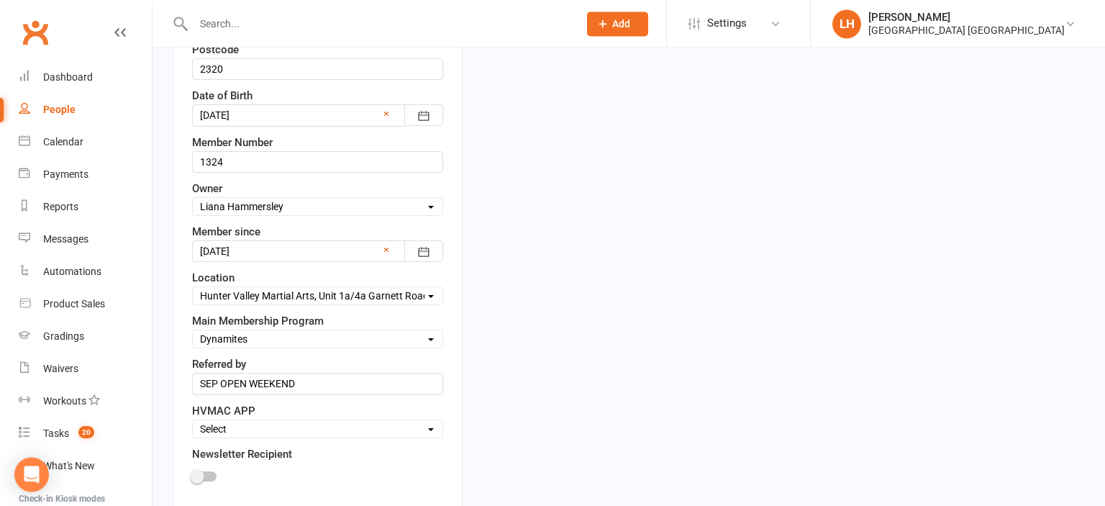
click option "Dynamites" at bounding box center [0, 0] width 0 height 0
click at [193, 199] on select "Select Owner HVMAC Green Hills Veronica Parra-Mariaca HVMAC Warners Bay Brian H…" at bounding box center [318, 207] width 250 height 16
select select "0"
click option "HVMAC Green Hills" at bounding box center [0, 0] width 0 height 0
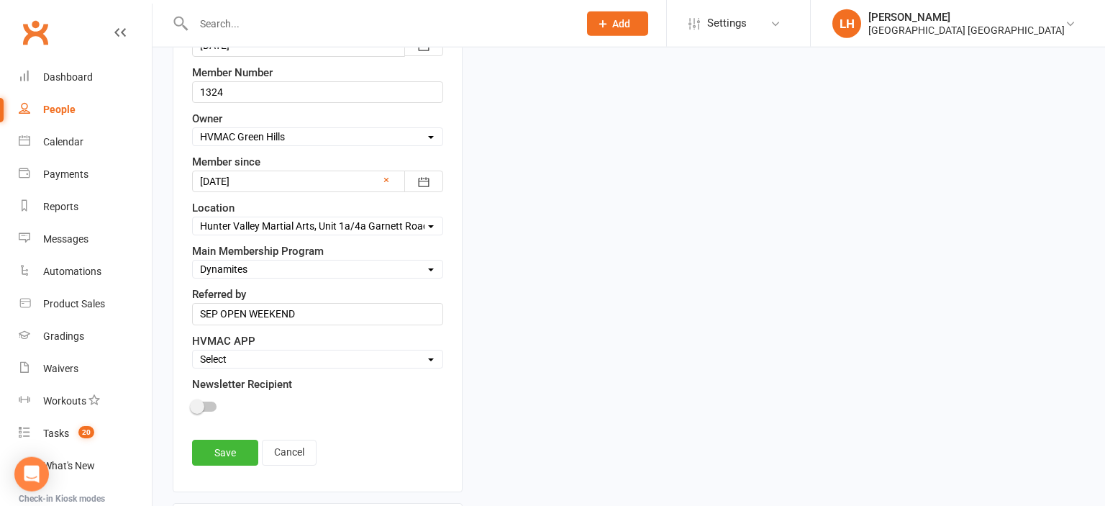
scroll to position [617, 0]
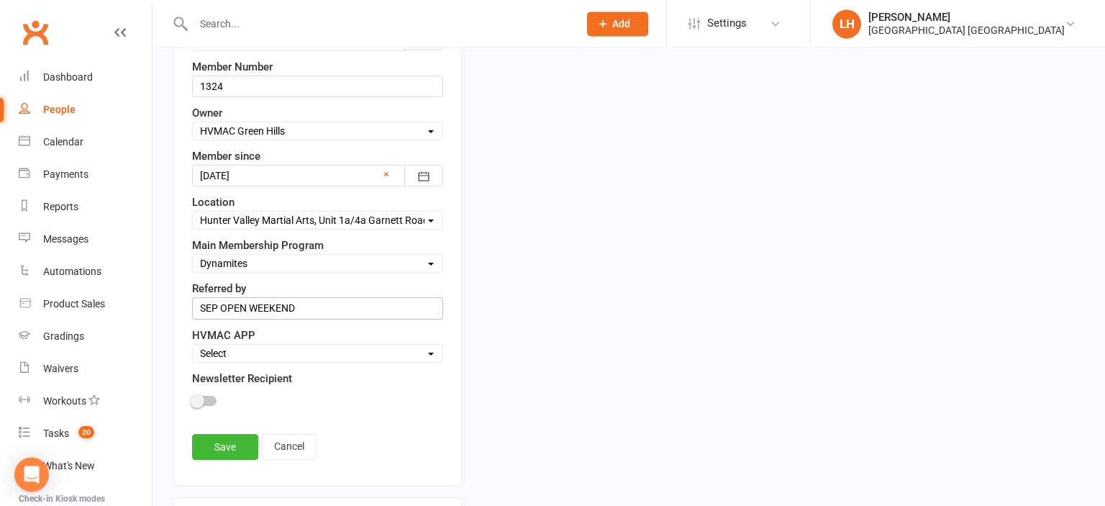
click at [258, 305] on input "SEP OPEN WEEKEND" at bounding box center [317, 308] width 251 height 22
click at [193, 345] on select "Select Active Family Suspended Opt Out" at bounding box center [318, 353] width 250 height 16
select select "Active"
click option "Active" at bounding box center [0, 0] width 0 height 0
click at [209, 396] on div at bounding box center [204, 401] width 24 height 10
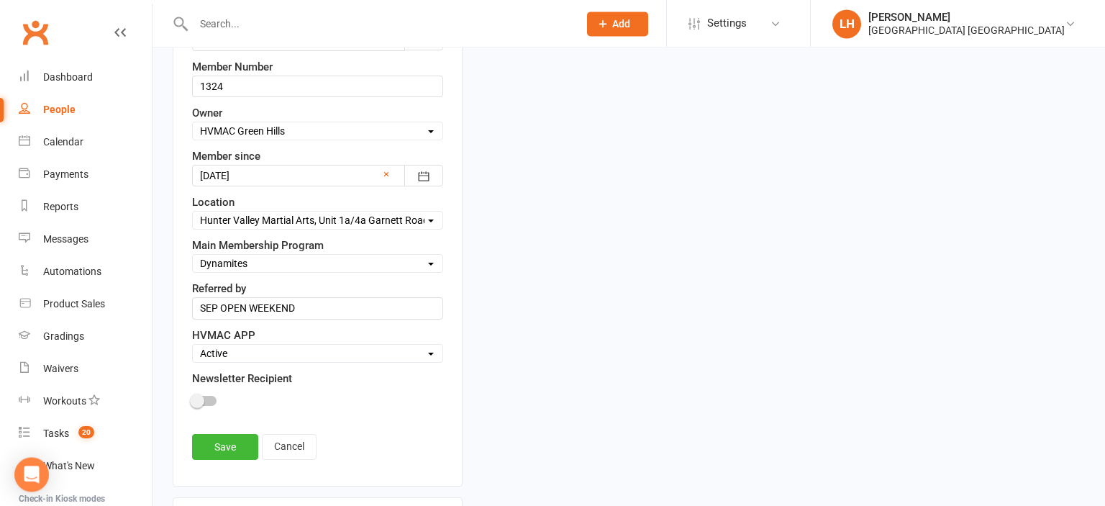
click at [192, 399] on input "checkbox" at bounding box center [192, 399] width 0 height 0
click at [242, 445] on link "Save" at bounding box center [225, 447] width 66 height 26
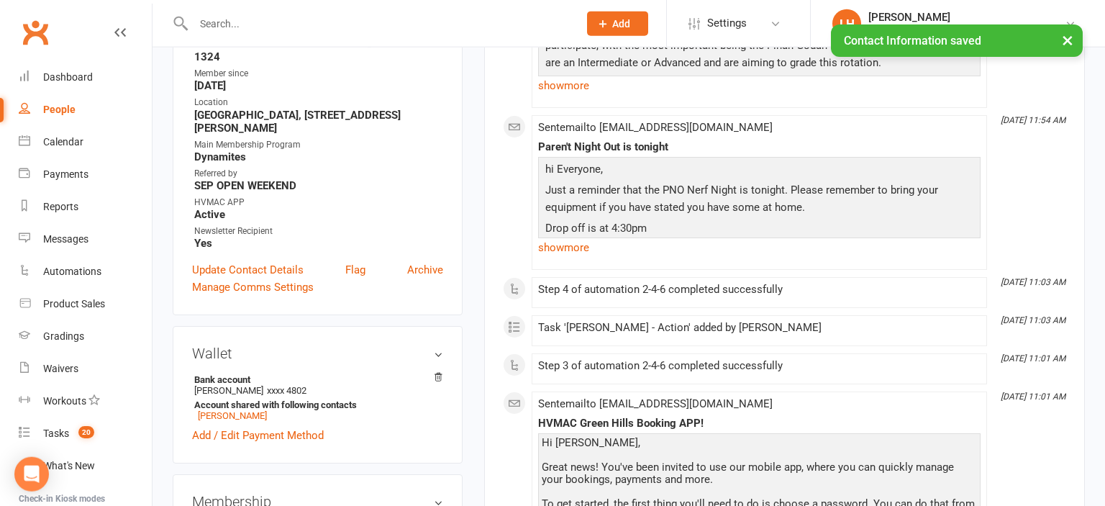
scroll to position [84, 0]
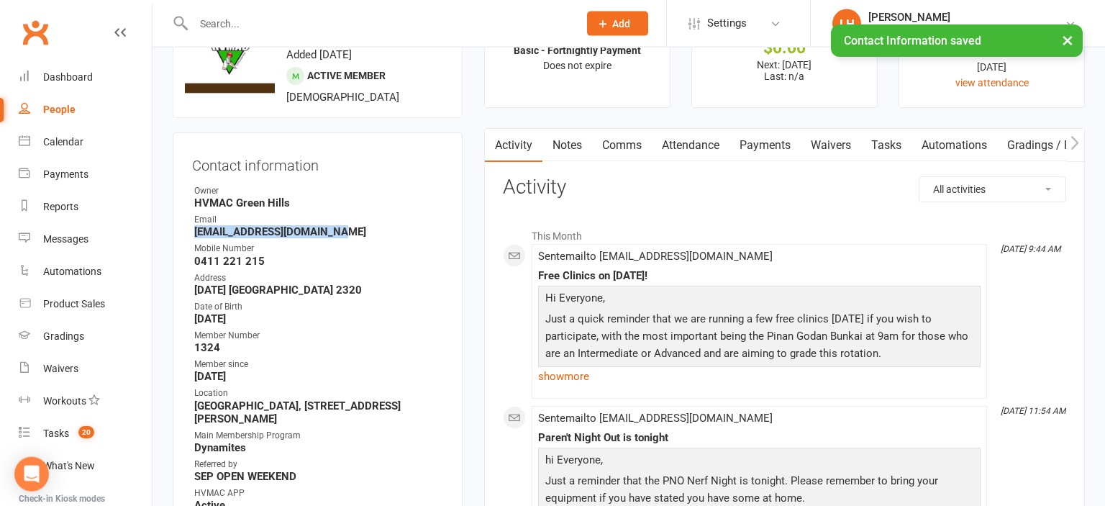
drag, startPoint x: 347, startPoint y: 233, endPoint x: 193, endPoint y: 232, distance: 154.0
click at [193, 232] on li "Email troyreneenewman@gmail.com" at bounding box center [317, 225] width 251 height 25
copy strong "[EMAIL_ADDRESS][DOMAIN_NAME]"
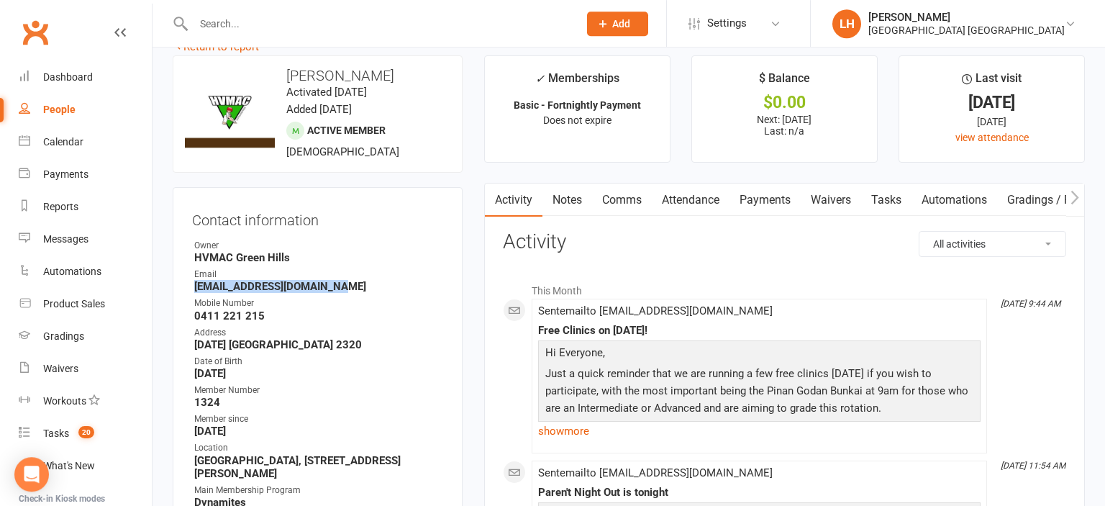
scroll to position [0, 0]
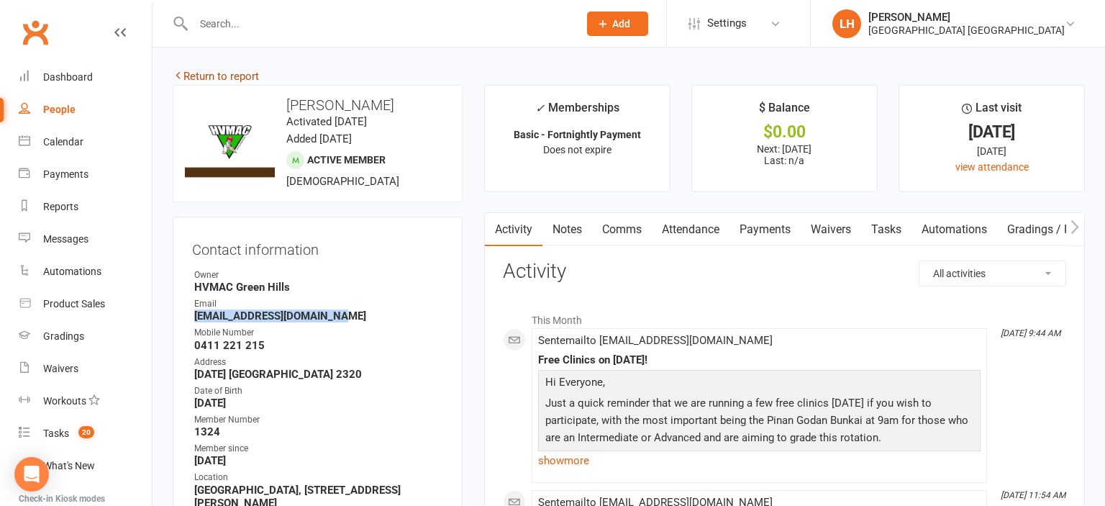
click at [212, 71] on link "Return to report" at bounding box center [216, 76] width 86 height 13
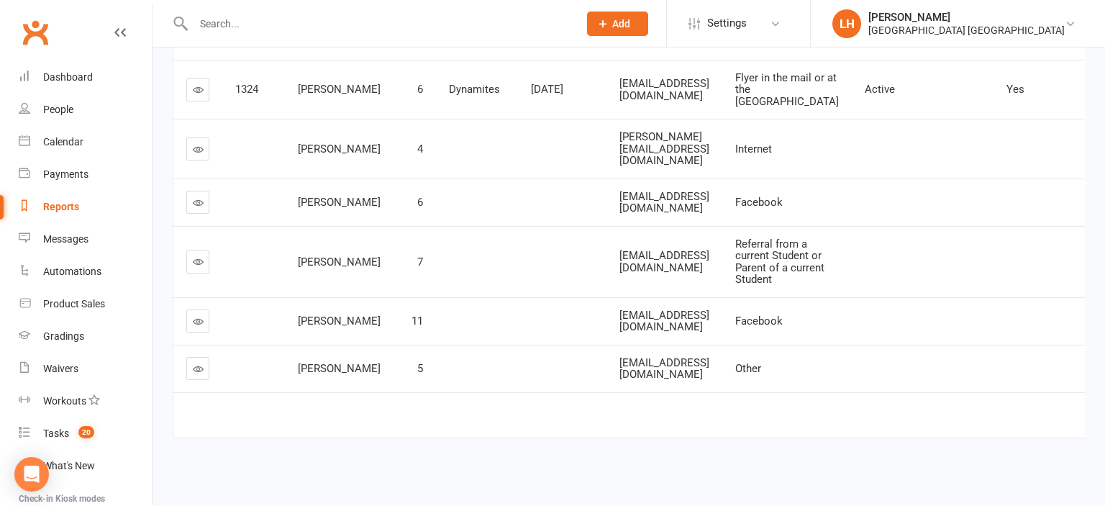
scroll to position [1, 0]
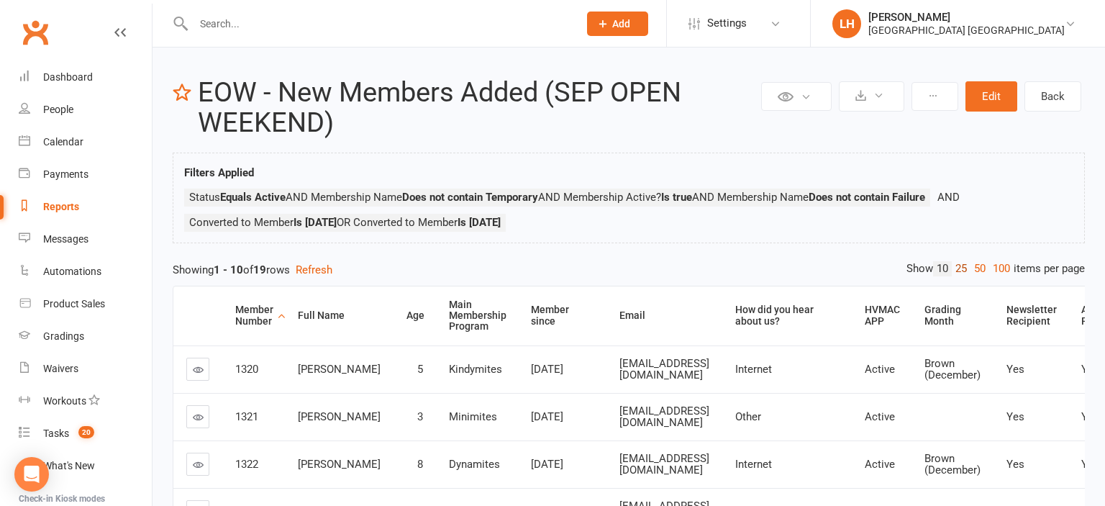
click at [960, 269] on link "25" at bounding box center [961, 268] width 19 height 15
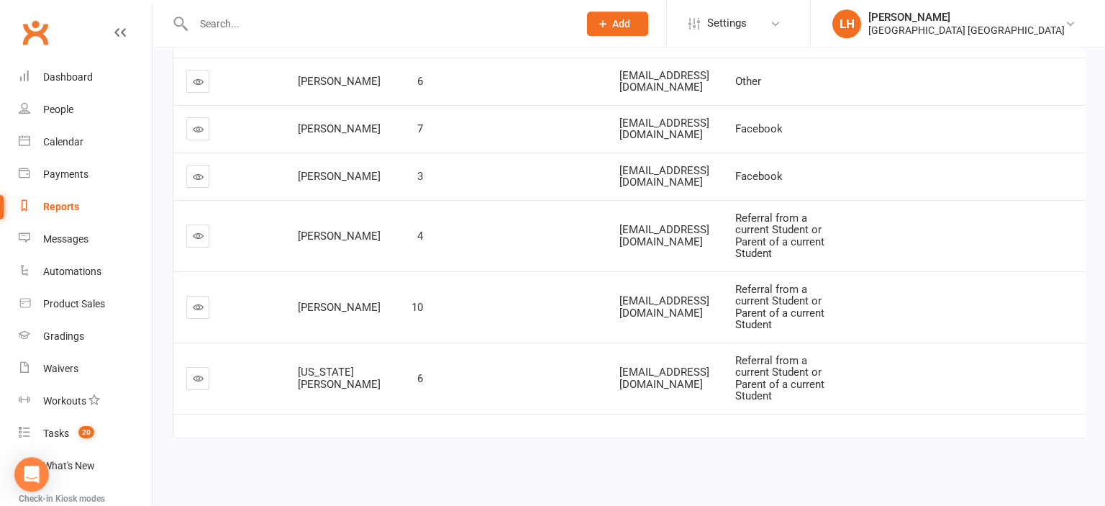
scroll to position [1066, 0]
click at [197, 135] on icon at bounding box center [198, 129] width 11 height 11
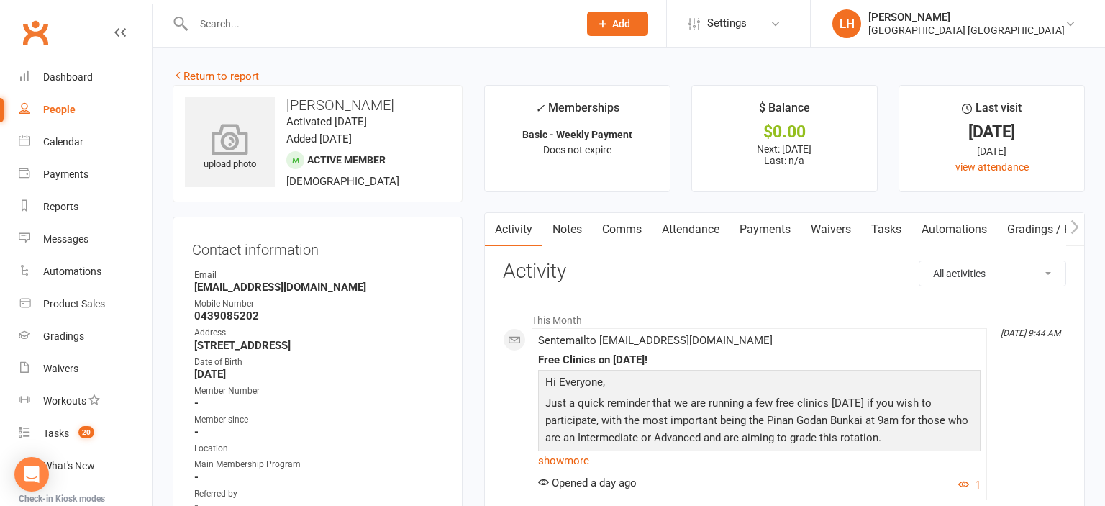
click at [238, 140] on icon at bounding box center [230, 139] width 99 height 32
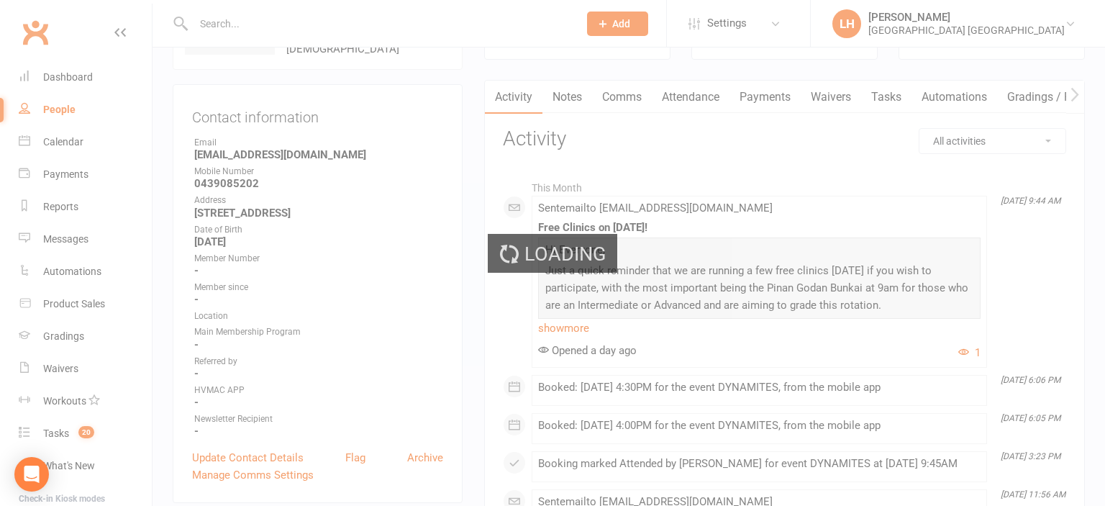
scroll to position [227, 0]
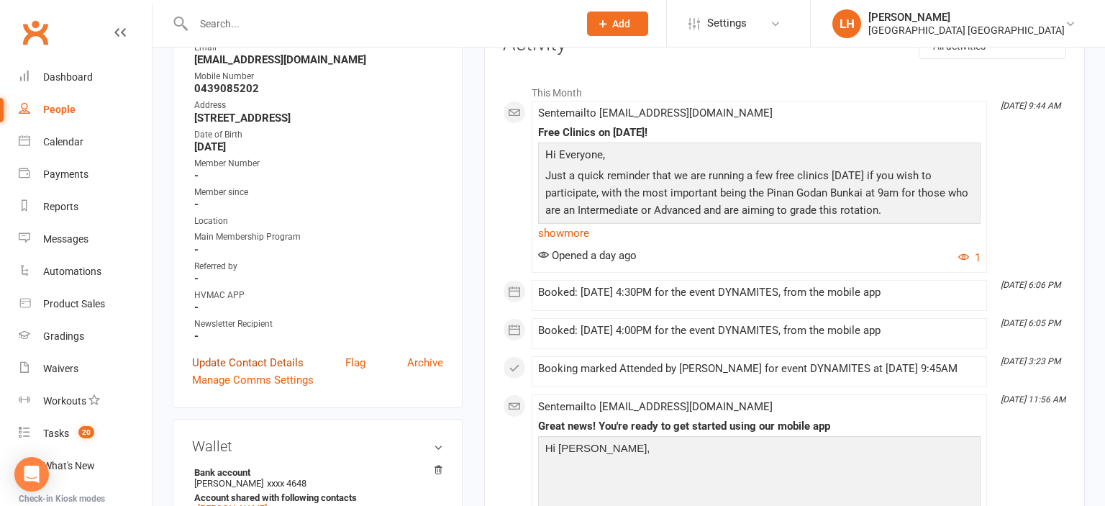
click at [271, 367] on link "Update Contact Details" at bounding box center [248, 362] width 112 height 17
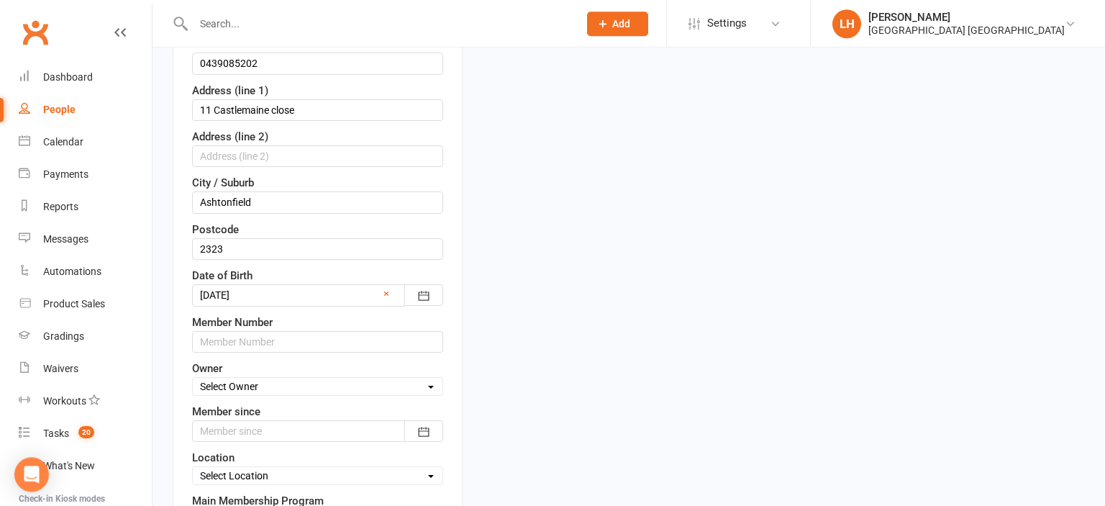
scroll to position [389, 0]
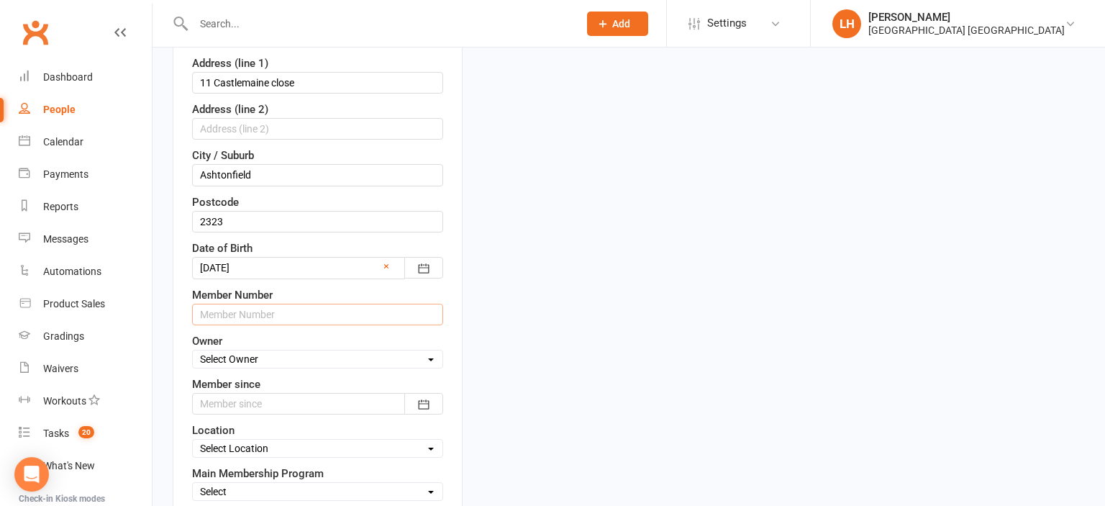
click at [261, 315] on input "text" at bounding box center [317, 315] width 251 height 22
type input "1325"
click at [193, 351] on select "Select Owner HVMAC Green Hills Veronica Parra-Mariaca HVMAC Warners Bay Brian H…" at bounding box center [318, 359] width 250 height 16
select select "0"
click option "HVMAC Green Hills" at bounding box center [0, 0] width 0 height 0
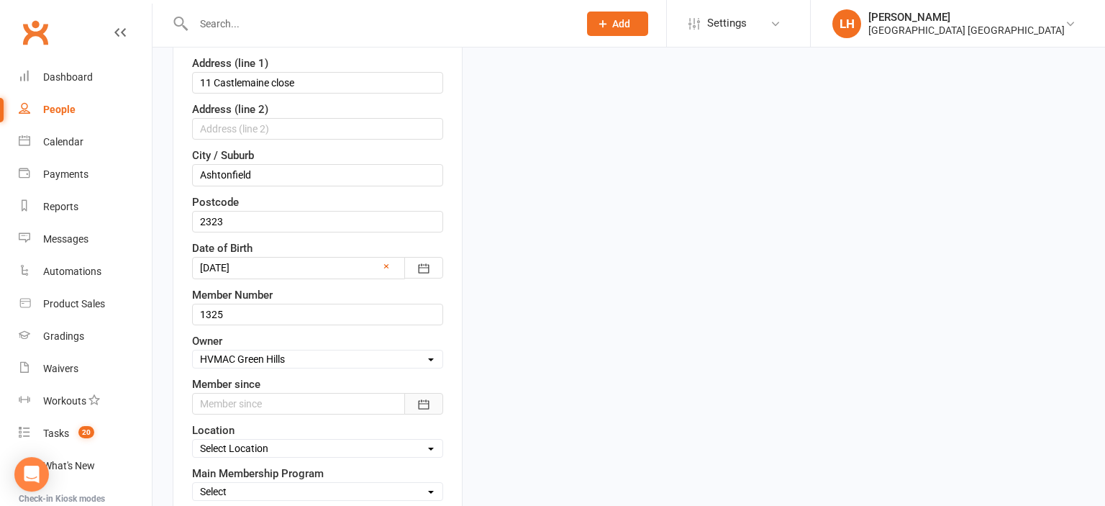
click at [422, 397] on icon "button" at bounding box center [424, 404] width 14 height 14
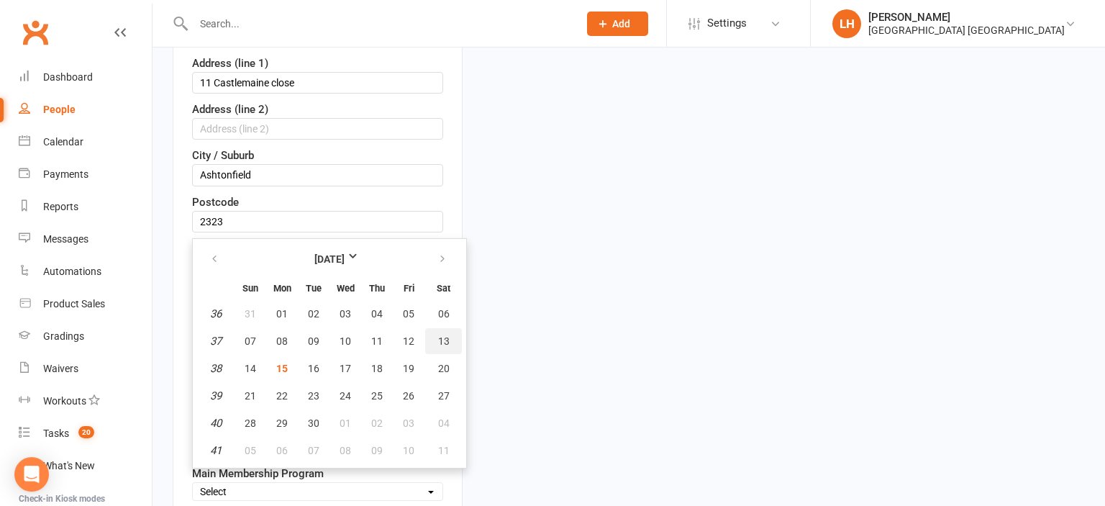
click at [441, 340] on span "13" at bounding box center [444, 341] width 12 height 12
type input "[DATE]"
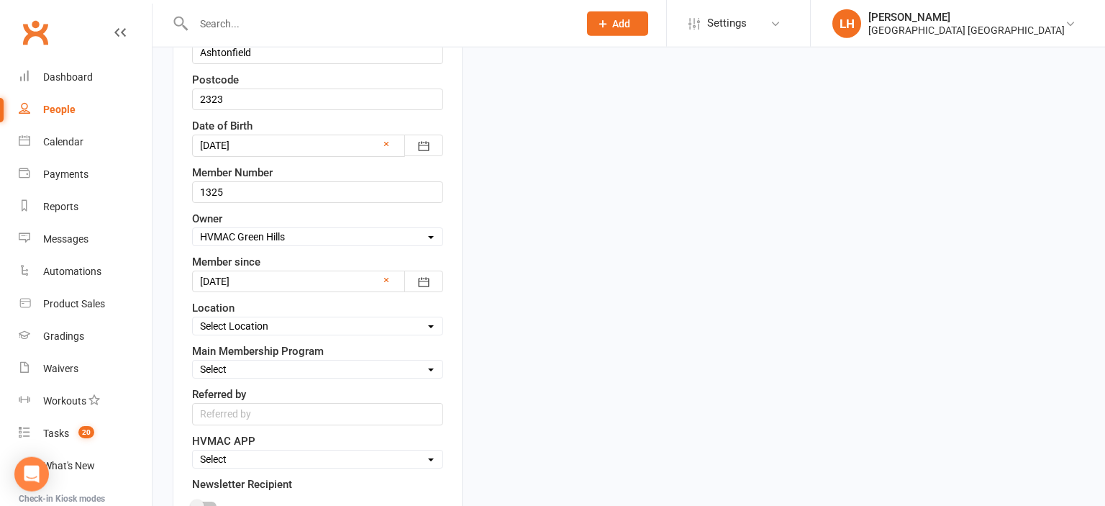
scroll to position [541, 0]
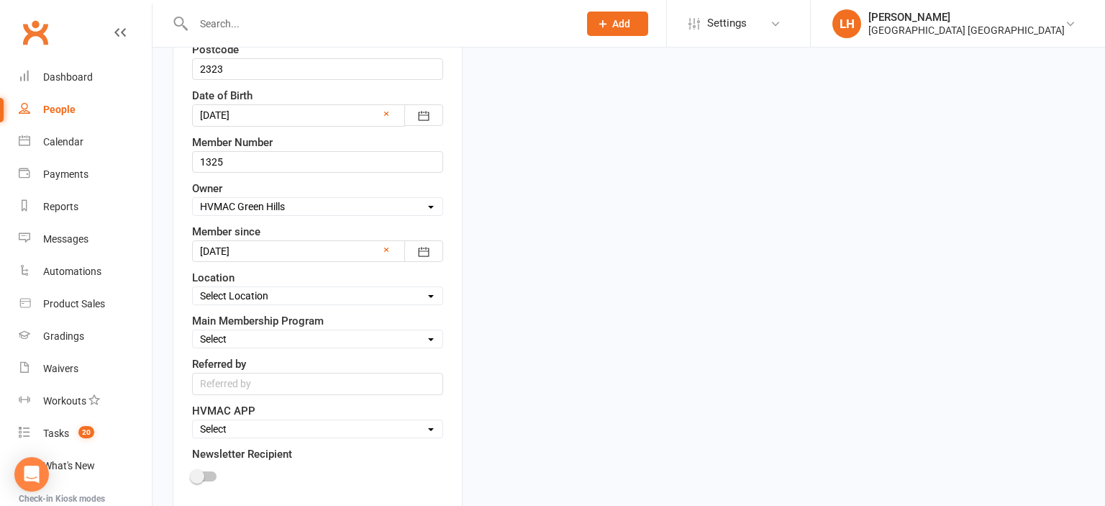
click at [193, 288] on select "Select Location Hunter Valley Martial Arts, Unit 1a/4a Garnett Road, Green Hills" at bounding box center [318, 296] width 250 height 16
select select "0"
click option "[GEOGRAPHIC_DATA], [STREET_ADDRESS][PERSON_NAME]" at bounding box center [0, 0] width 0 height 0
select select "Dynamites"
click option "Dynamites" at bounding box center [0, 0] width 0 height 0
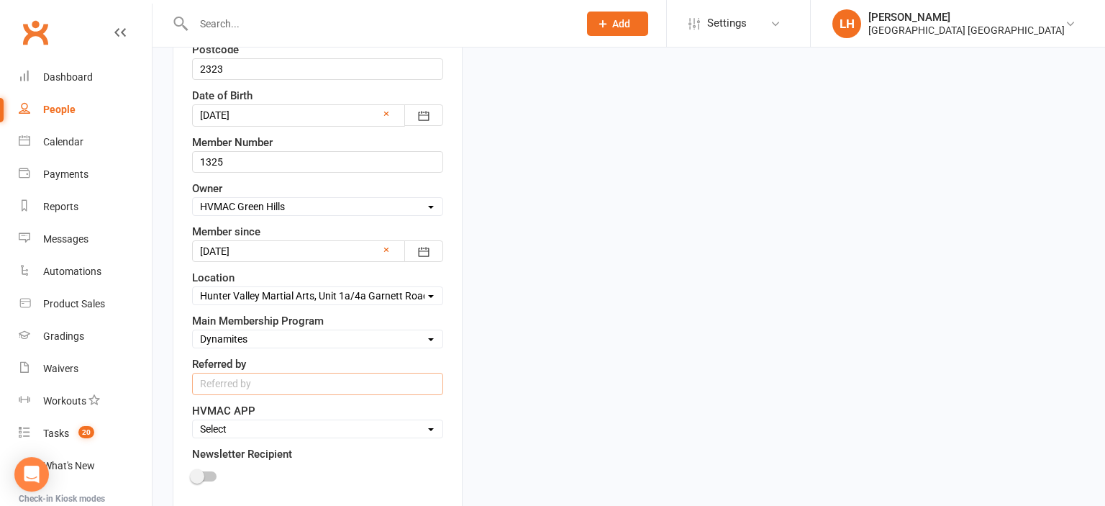
click at [251, 379] on input "text" at bounding box center [317, 384] width 251 height 22
type input "SEP OPEN WEEKEND"
click at [193, 421] on select "Select Active Family Suspended Opt Out" at bounding box center [318, 429] width 250 height 16
select select "Active"
click option "Active" at bounding box center [0, 0] width 0 height 0
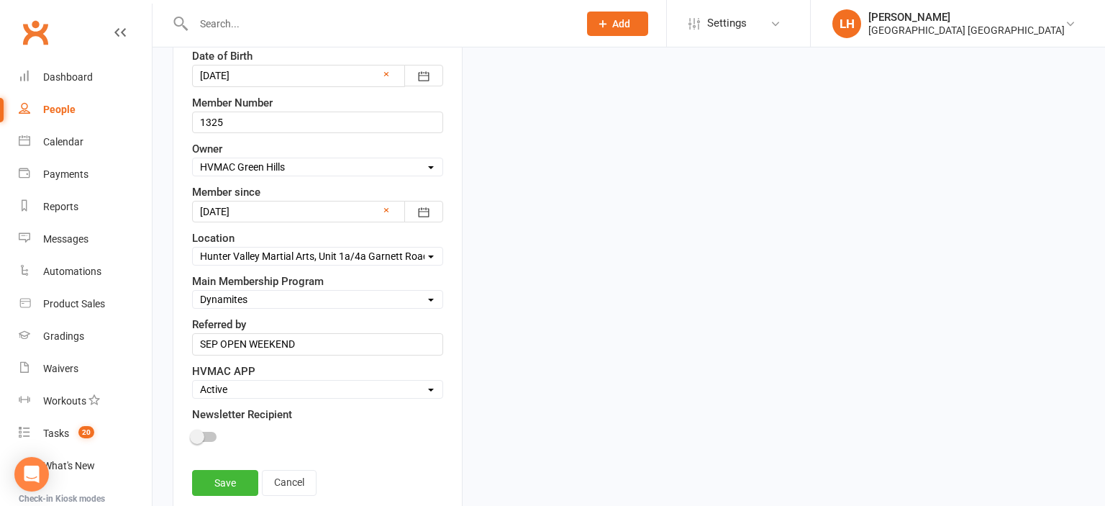
scroll to position [617, 0]
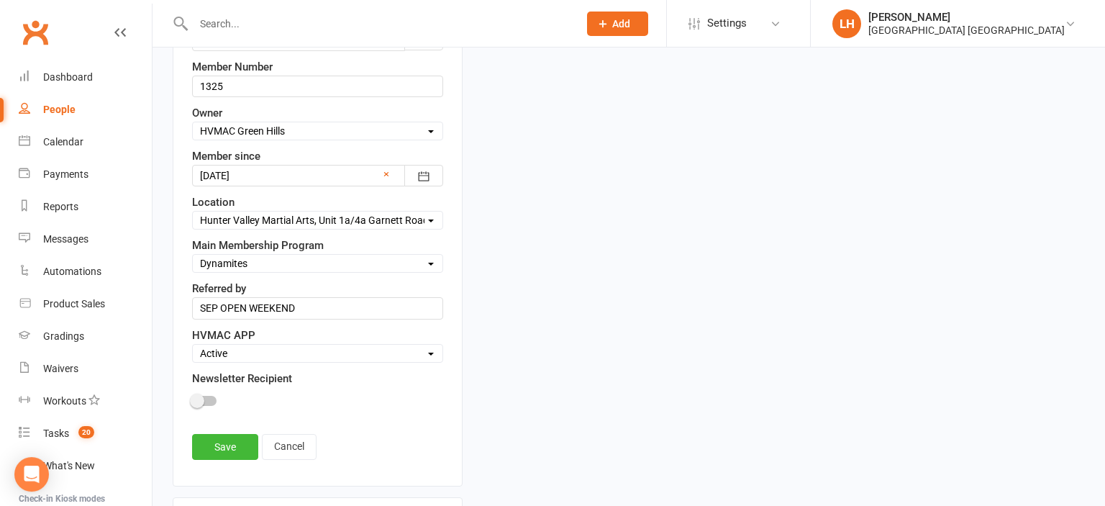
click at [204, 396] on div at bounding box center [204, 401] width 24 height 10
click at [192, 399] on input "checkbox" at bounding box center [192, 399] width 0 height 0
click at [216, 434] on link "Save" at bounding box center [225, 447] width 66 height 26
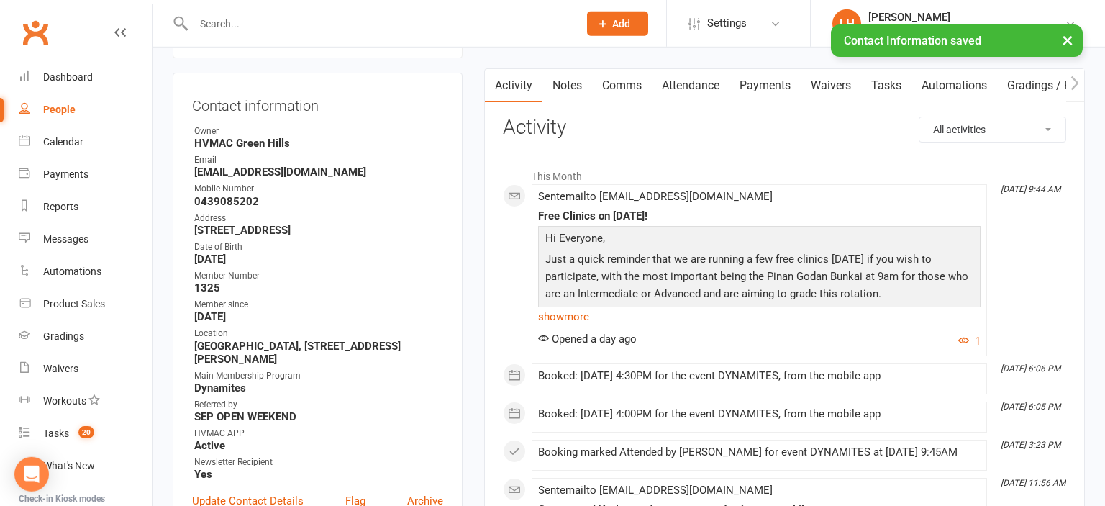
scroll to position [85, 0]
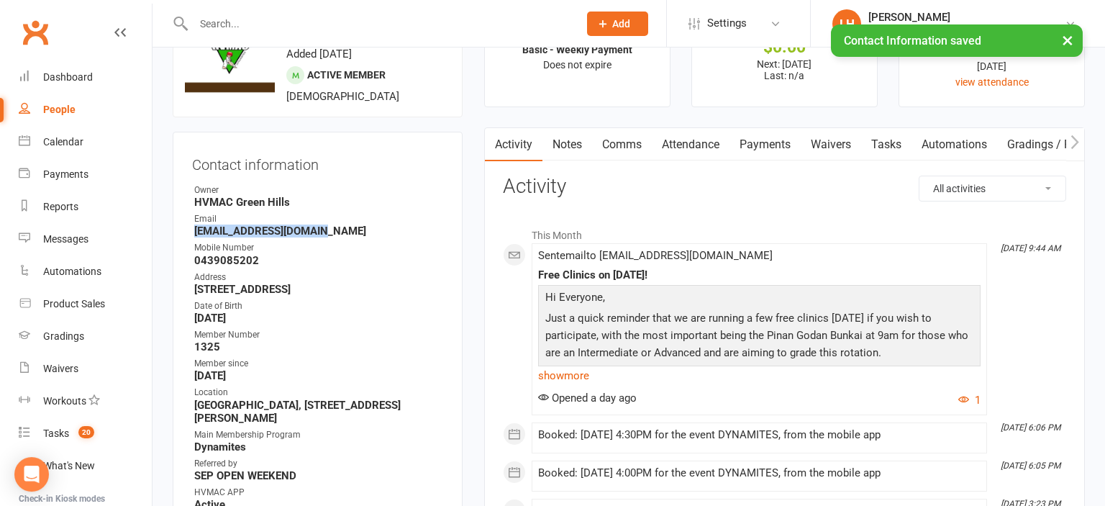
drag, startPoint x: 315, startPoint y: 233, endPoint x: 186, endPoint y: 234, distance: 128.8
click at [186, 234] on div "Contact information Owner HVMAC Green Hills Email gracie7_93@hotmail.com Mobile…" at bounding box center [318, 368] width 290 height 473
copy strong "[EMAIL_ADDRESS][DOMAIN_NAME]"
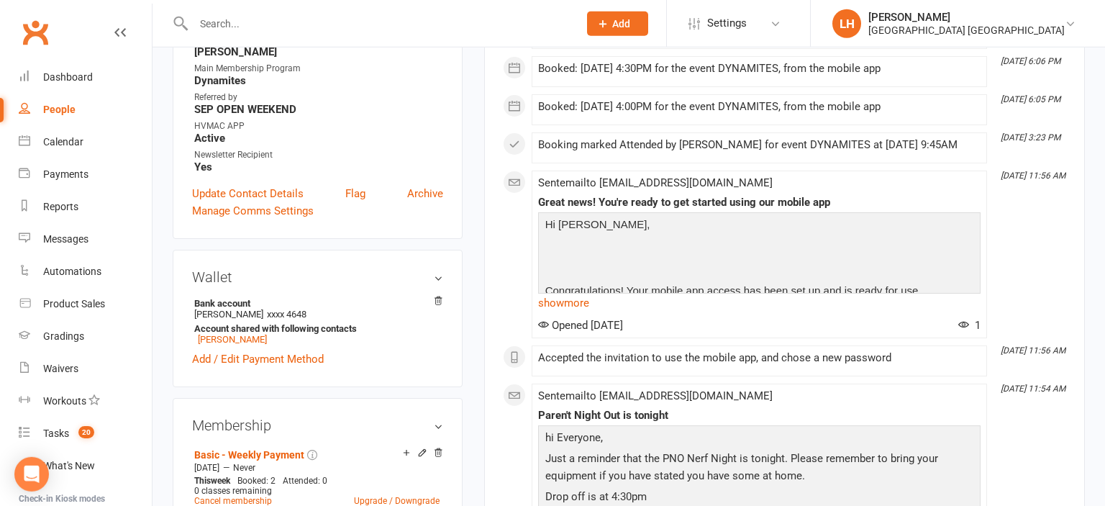
scroll to position [617, 0]
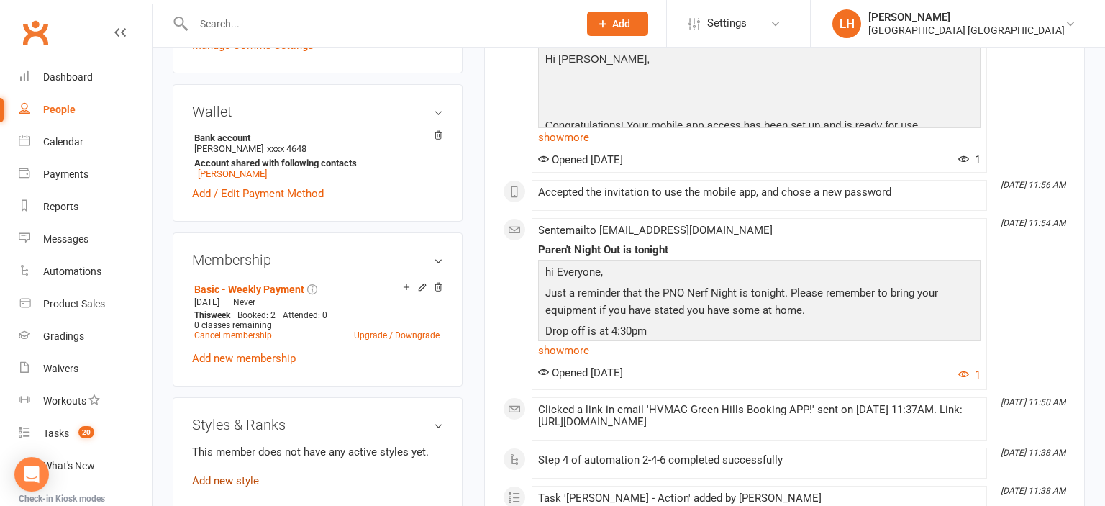
click at [240, 487] on link "Add new style" at bounding box center [225, 480] width 67 height 13
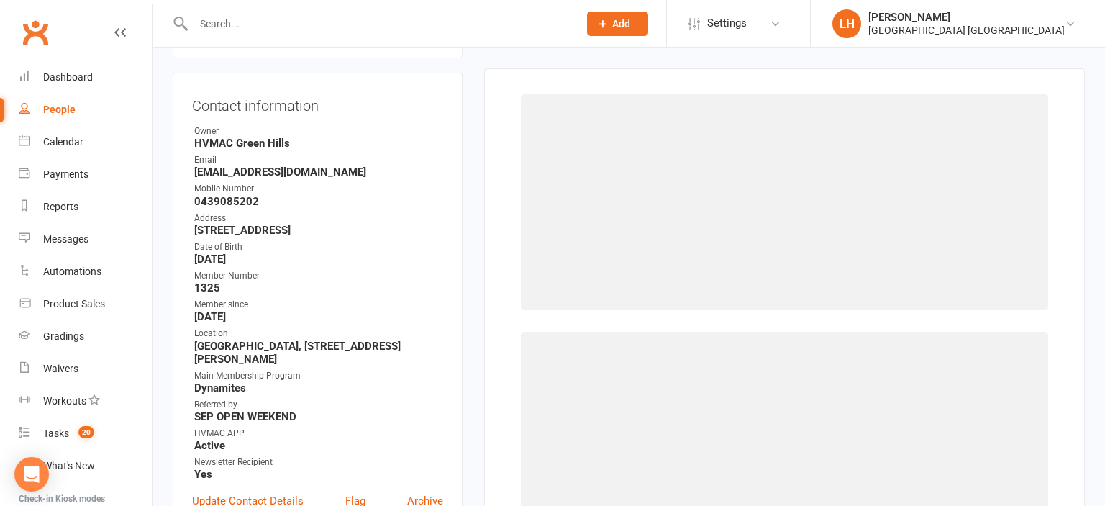
scroll to position [140, 0]
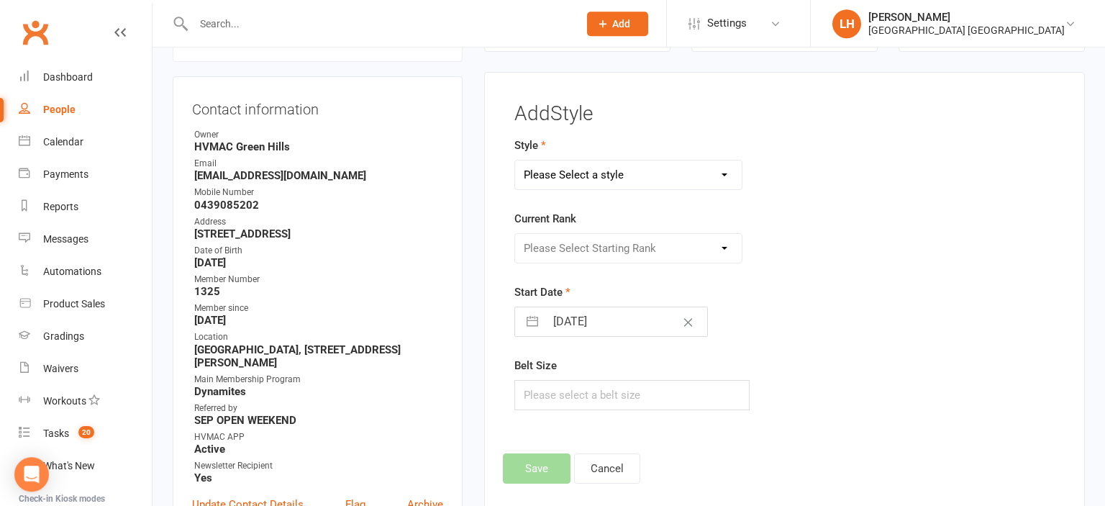
click at [515, 160] on select "Please Select a style Dragons/Adults Dynamites Fight Fit Junior Fight Fit Junio…" at bounding box center [628, 174] width 227 height 29
click option "Minimites" at bounding box center [0, 0] width 0 height 0
click at [515, 160] on select "Dragons/Adults Dynamites Fight Fit Junior Fight Fit Junior Kobudo Kindymites Le…" at bounding box center [628, 174] width 227 height 29
select select "1772"
click option "Dynamites" at bounding box center [0, 0] width 0 height 0
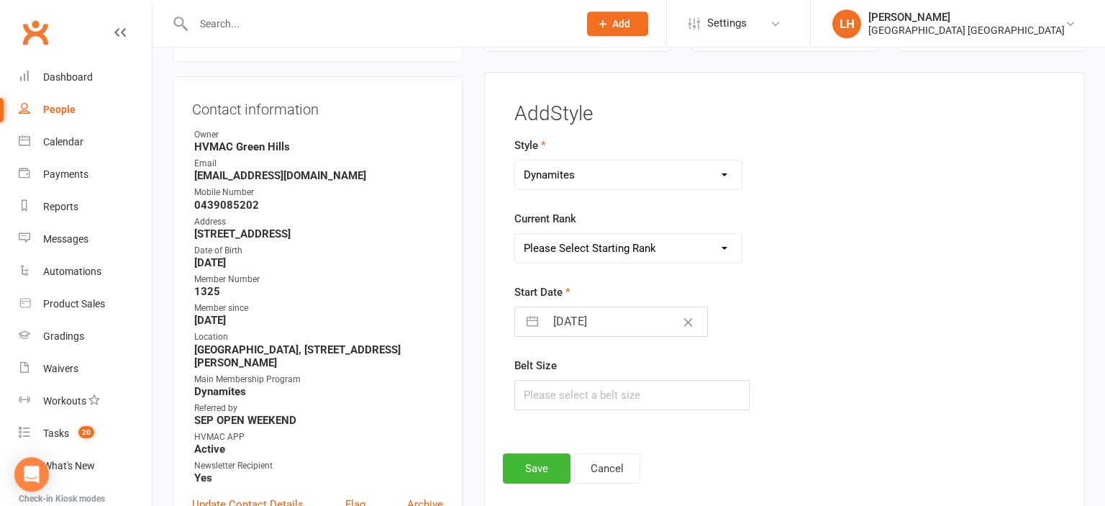
click at [515, 234] on select "Please Select Starting Rank White Belt 10th Kyu 9th Kyu 8th Kyu 7th Kyu 6th Kyu…" at bounding box center [628, 248] width 227 height 29
select select "17563"
click option "White Belt" at bounding box center [0, 0] width 0 height 0
click at [591, 329] on input "15 Sep 2025" at bounding box center [626, 321] width 162 height 29
select select "7"
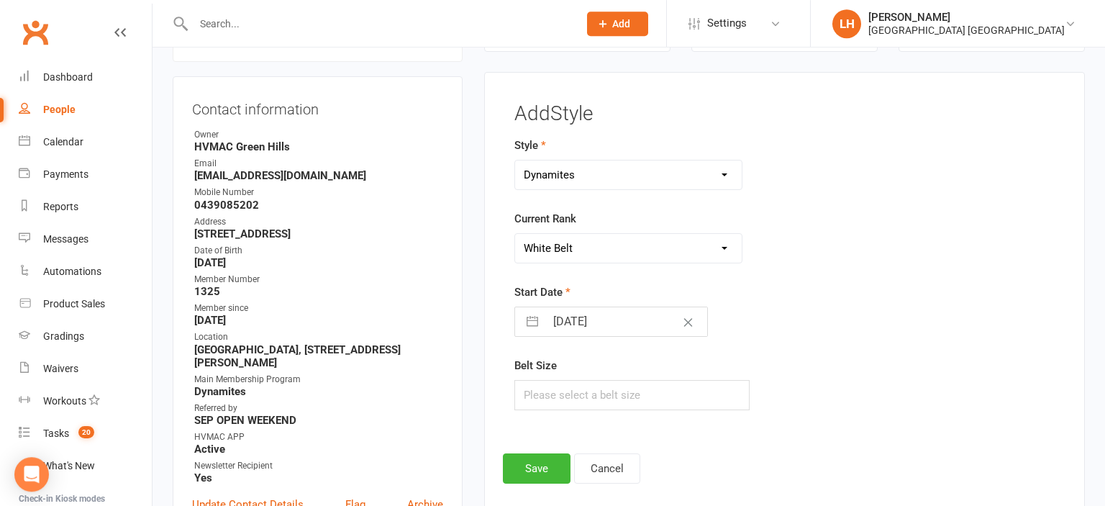
select select "2025"
select select "8"
select select "2025"
select select "9"
select select "2025"
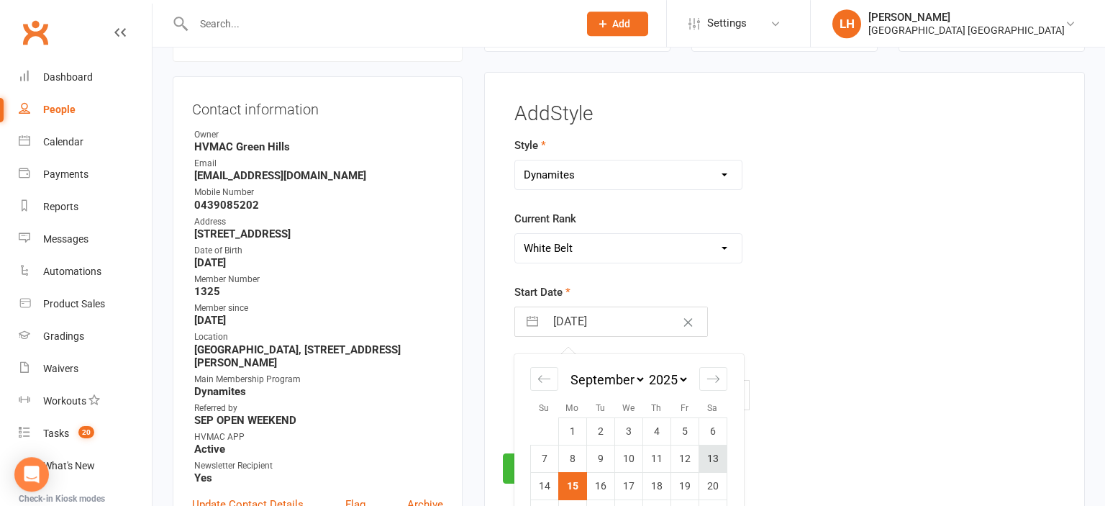
click at [709, 461] on td "13" at bounding box center [713, 458] width 28 height 27
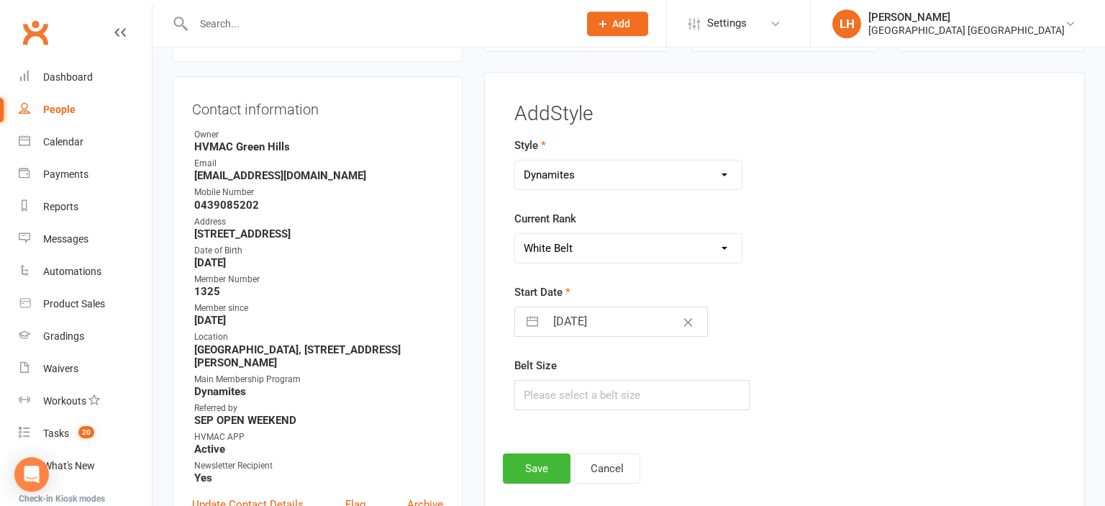
type input "13 Sep 2025"
click at [540, 469] on button "Save" at bounding box center [537, 468] width 68 height 30
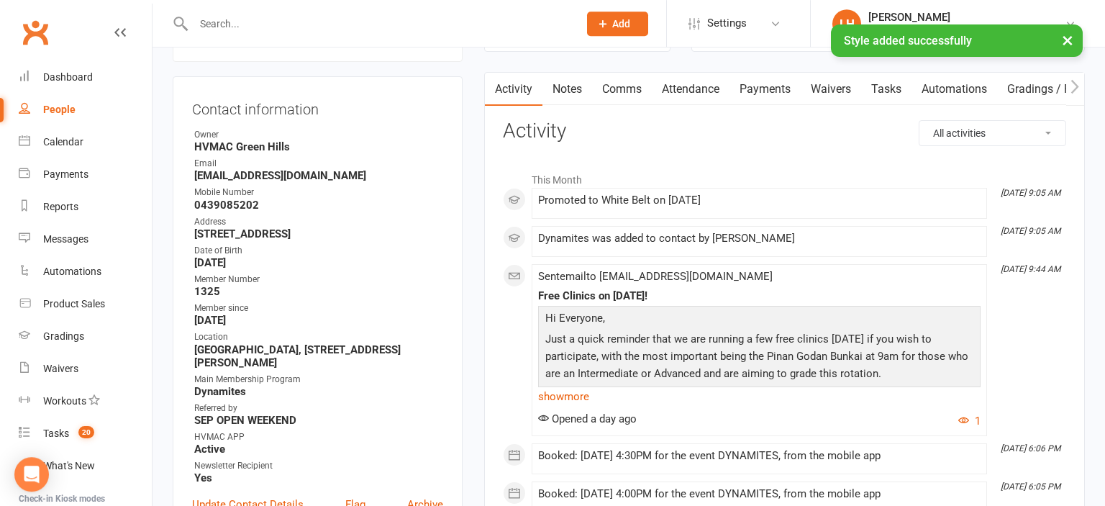
click at [700, 88] on link "Attendance" at bounding box center [691, 89] width 78 height 33
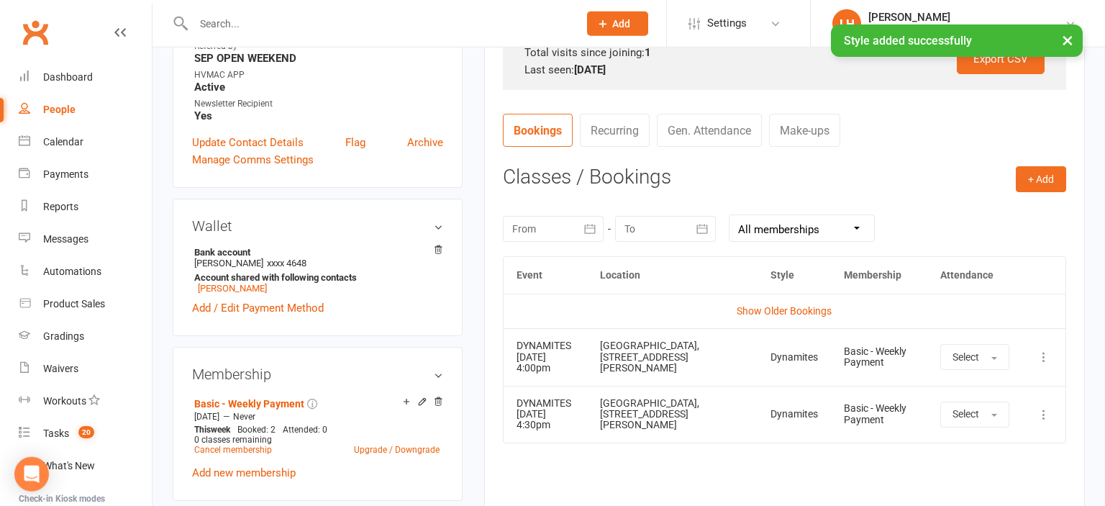
scroll to position [520, 0]
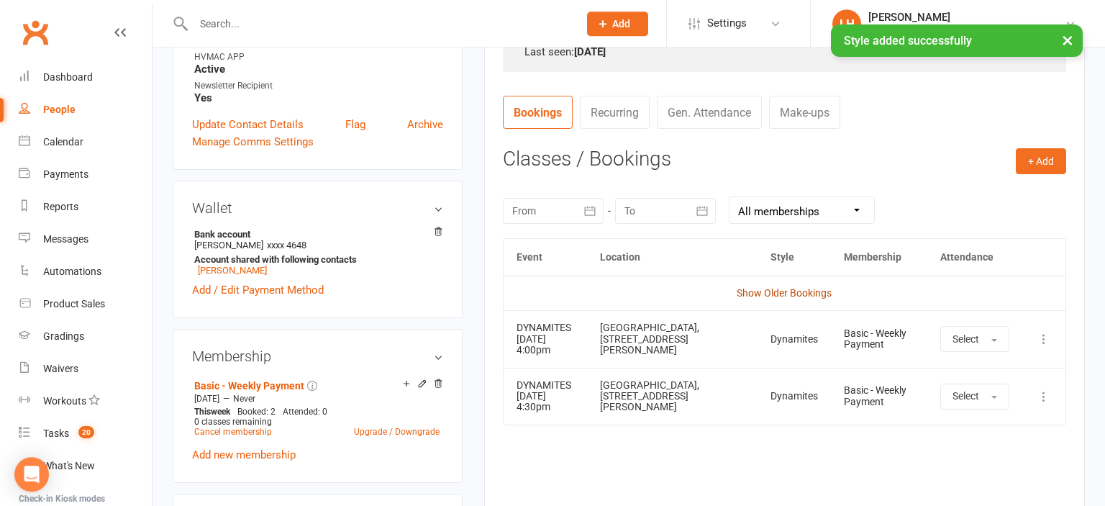
click at [770, 294] on link "Show Older Bookings" at bounding box center [784, 293] width 95 height 12
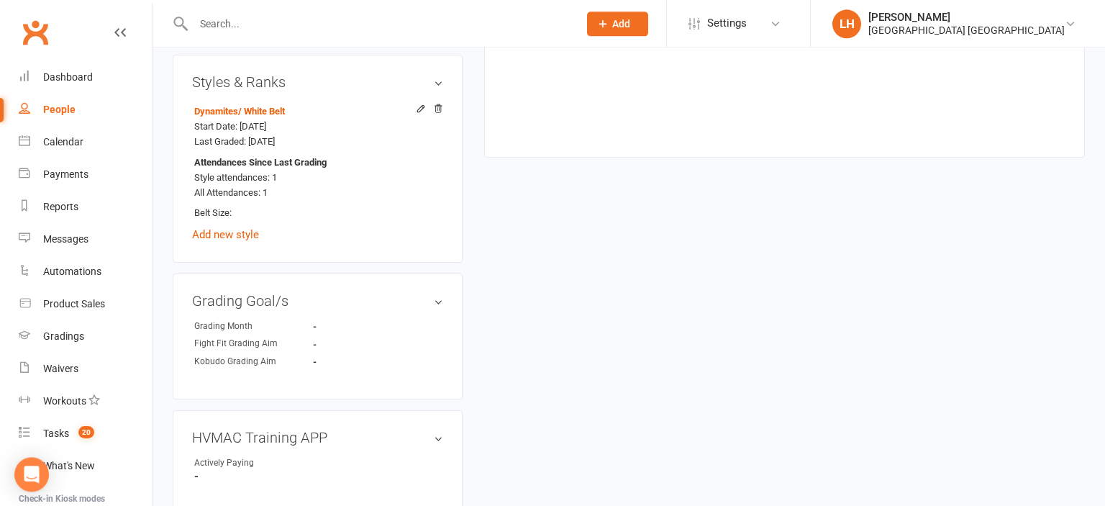
scroll to position [976, 0]
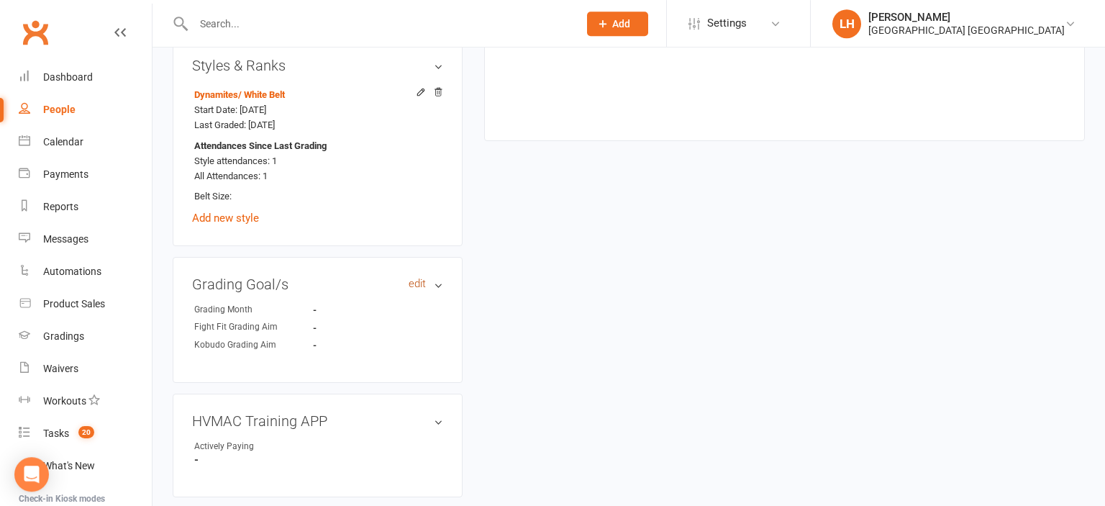
click at [418, 288] on link "edit" at bounding box center [417, 284] width 17 height 12
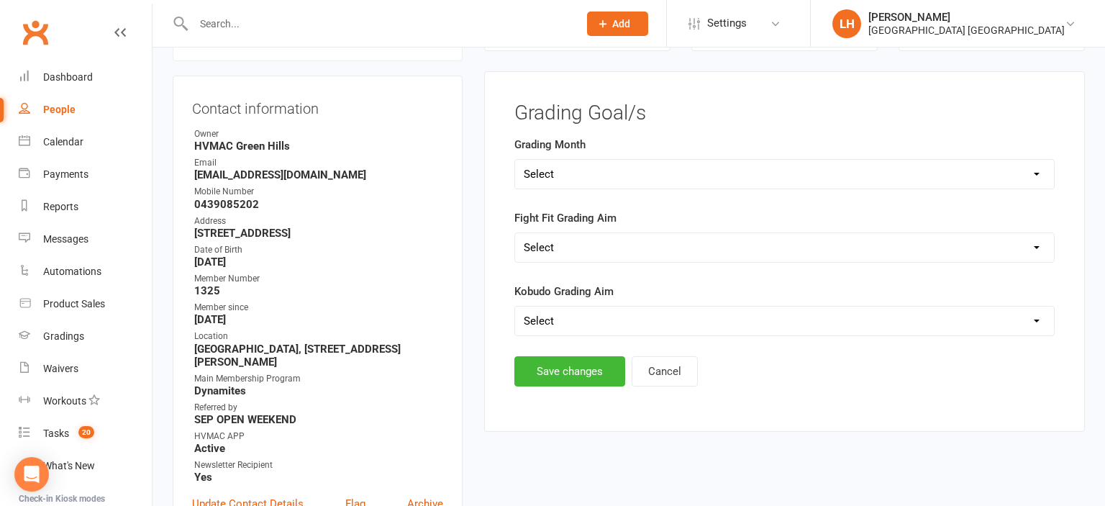
scroll to position [140, 0]
click at [633, 194] on form "Grading Month Select Silver (February) Yellow (April) White (June) Blue (August…" at bounding box center [784, 237] width 540 height 200
click at [629, 190] on form "Grading Month Select Silver (February) Yellow (April) White (June) Blue (August…" at bounding box center [784, 237] width 540 height 200
click at [515, 160] on select "Select Silver (February) Yellow (April) White (June) Blue (August) Green (Octob…" at bounding box center [784, 174] width 539 height 29
select select "Brown (December)"
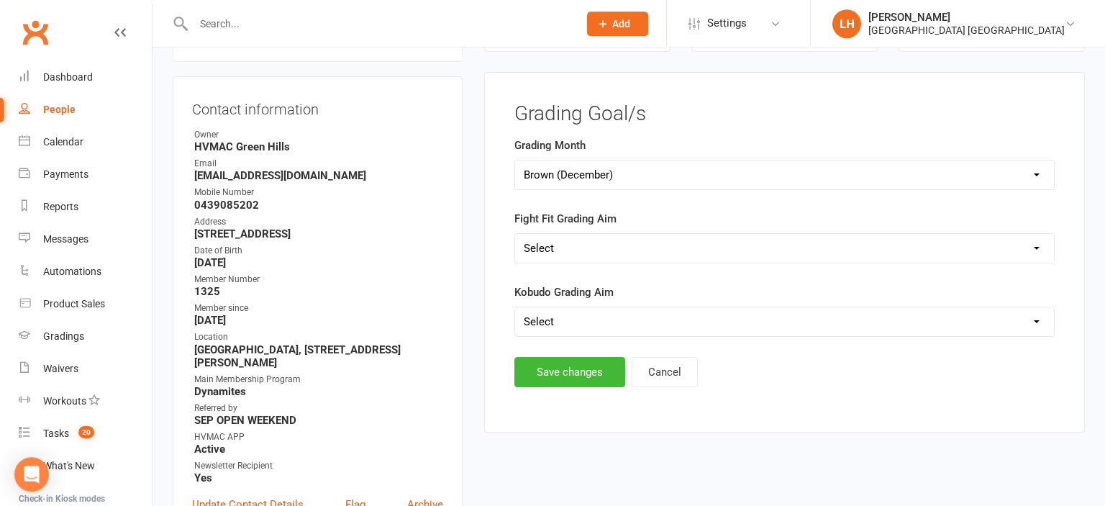
click option "Brown (December)" at bounding box center [0, 0] width 0 height 0
click at [574, 378] on button "Save changes" at bounding box center [569, 372] width 111 height 30
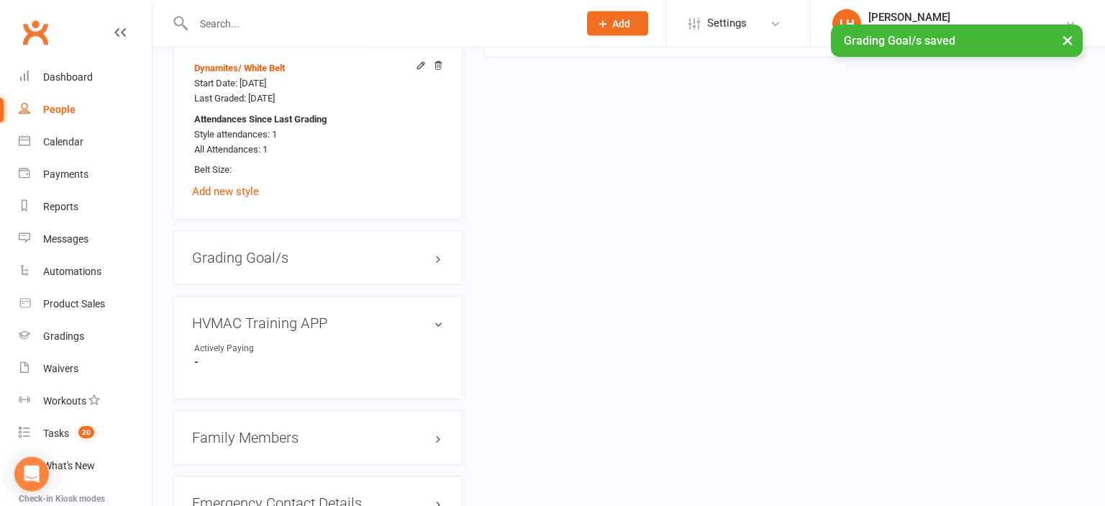
scroll to position [1052, 0]
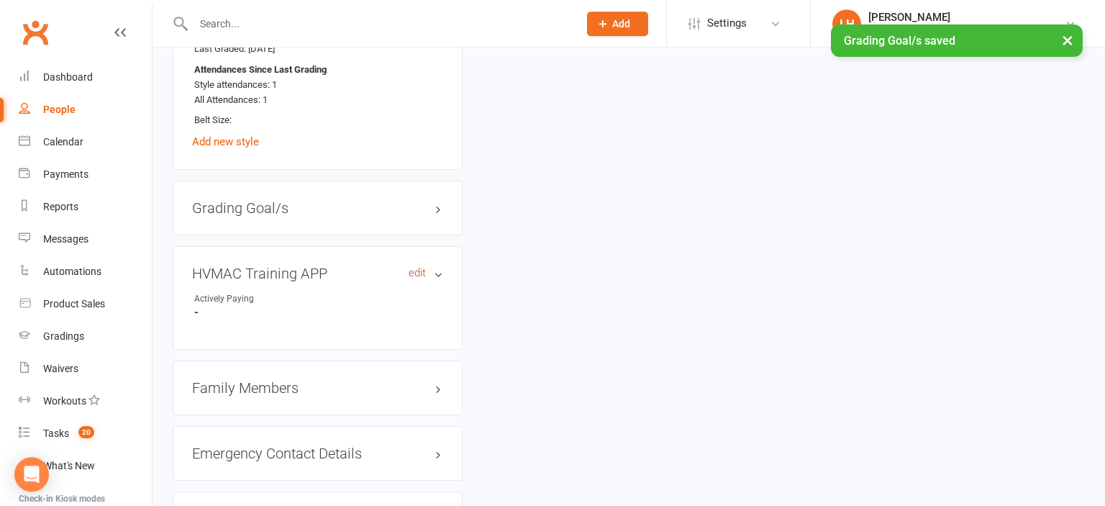
click at [414, 274] on link "edit" at bounding box center [417, 273] width 17 height 12
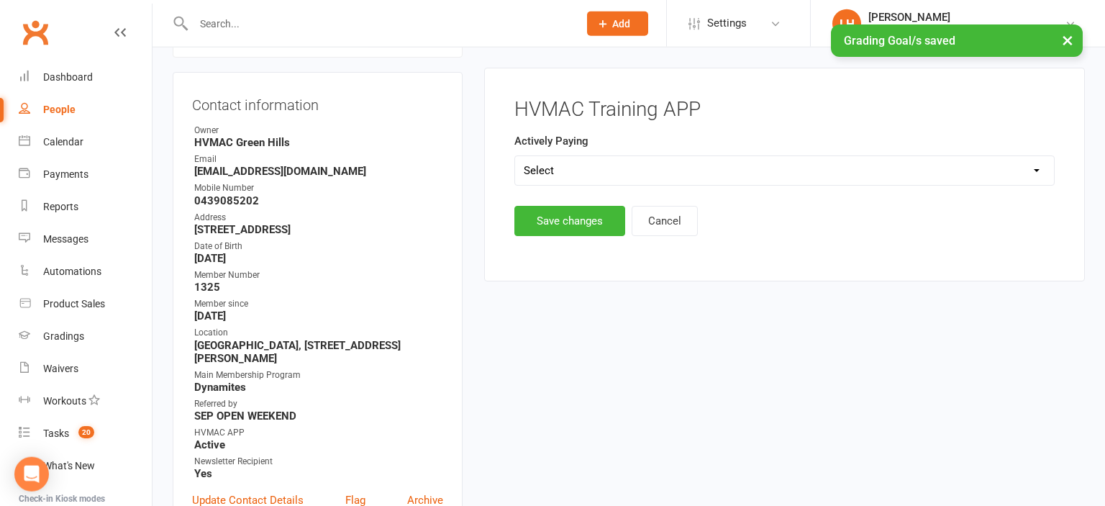
scroll to position [140, 0]
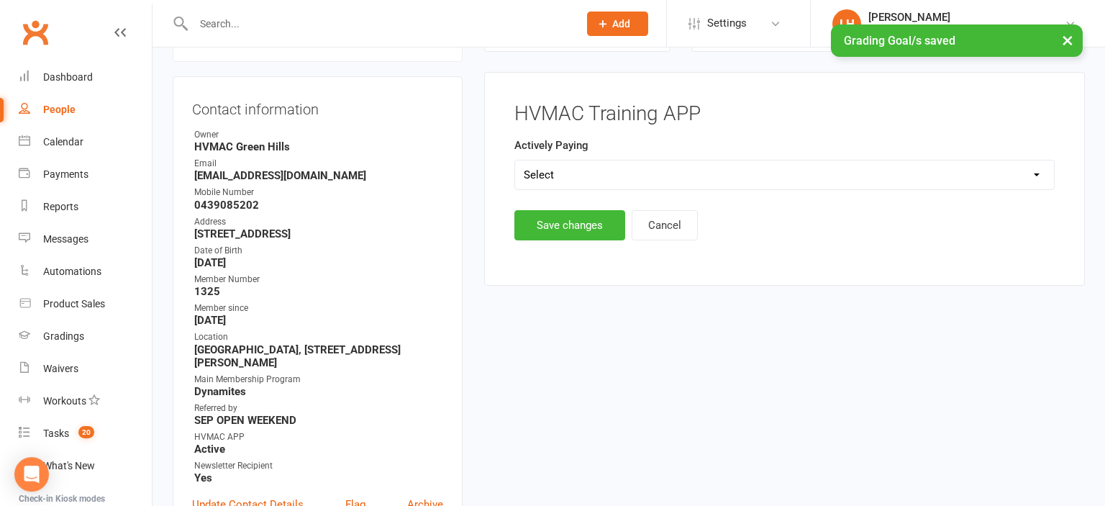
click at [573, 158] on div "Actively Paying Select Yes No" at bounding box center [784, 163] width 540 height 53
click at [515, 160] on select "Select Yes No" at bounding box center [784, 174] width 539 height 29
select select "Yes"
click option "Yes" at bounding box center [0, 0] width 0 height 0
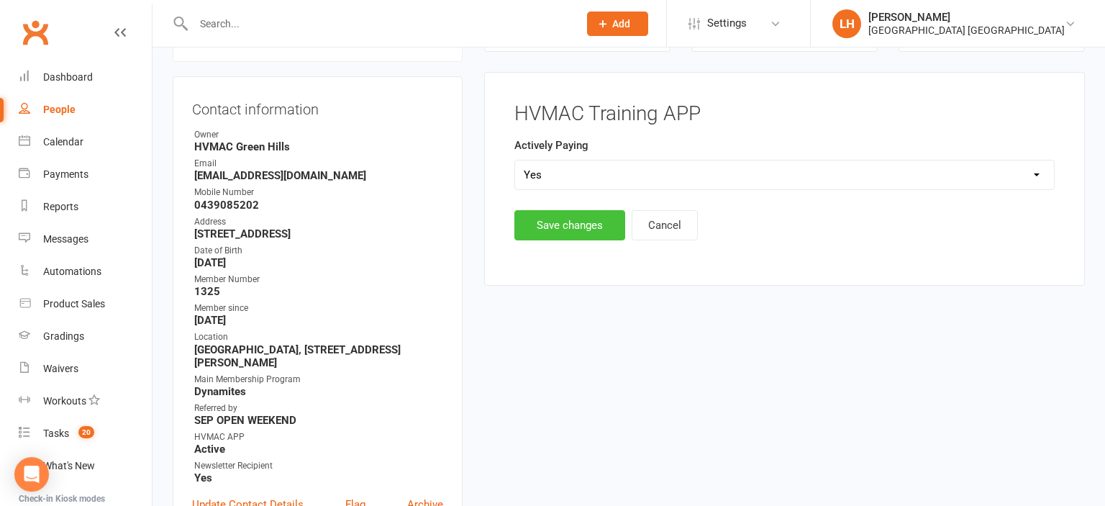
click at [563, 231] on button "Save changes" at bounding box center [569, 225] width 111 height 30
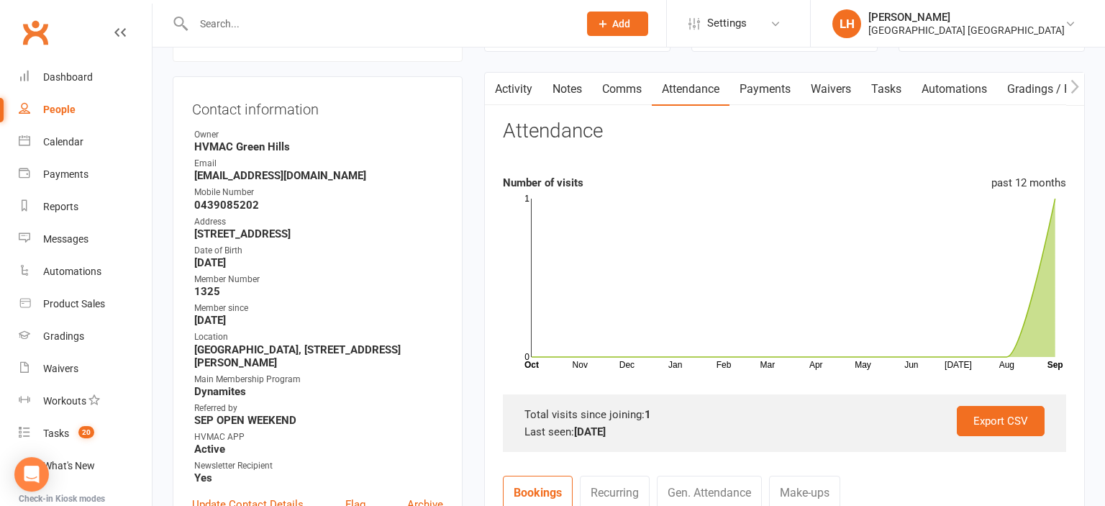
scroll to position [0, 0]
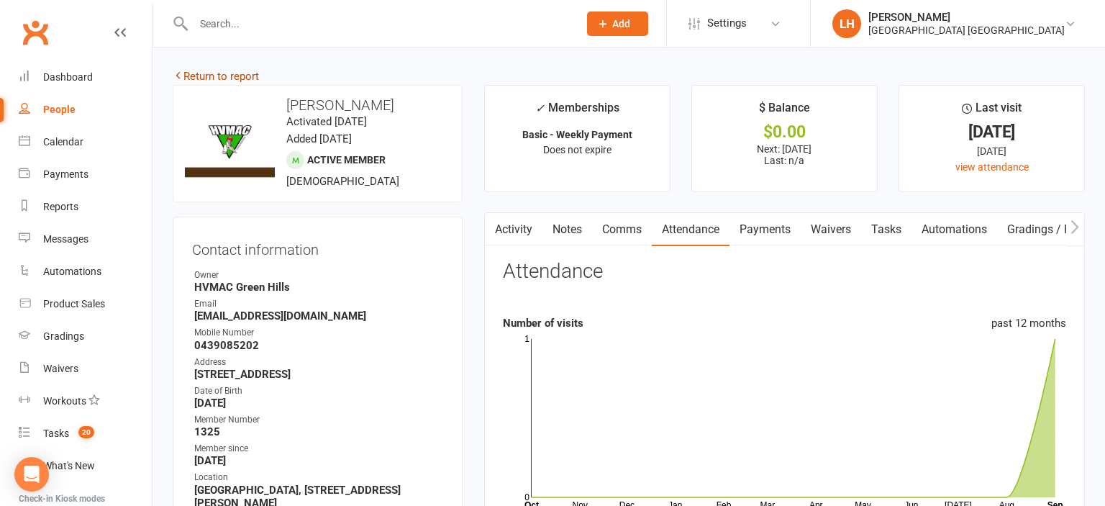
click at [235, 76] on link "Return to report" at bounding box center [216, 76] width 86 height 13
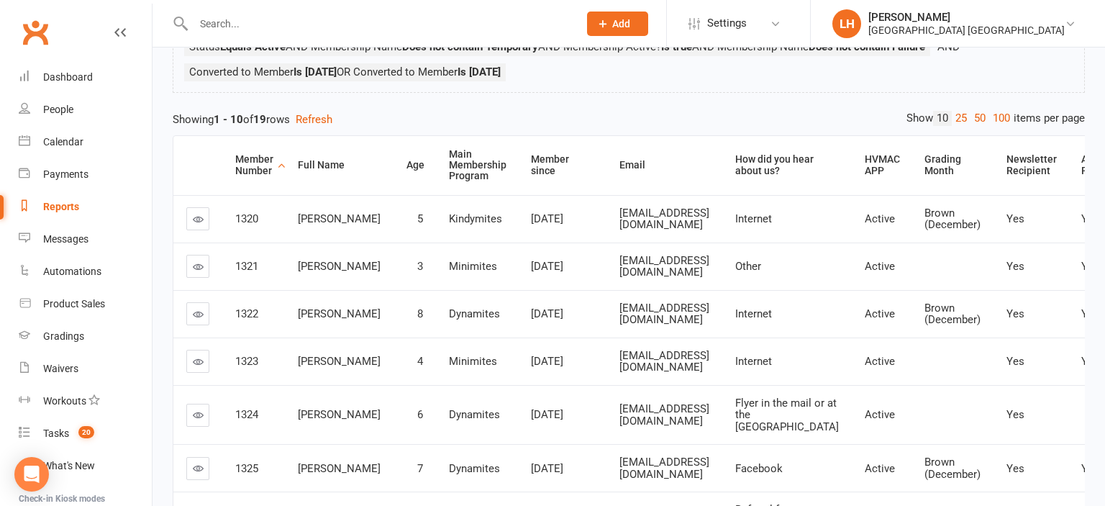
scroll to position [227, 0]
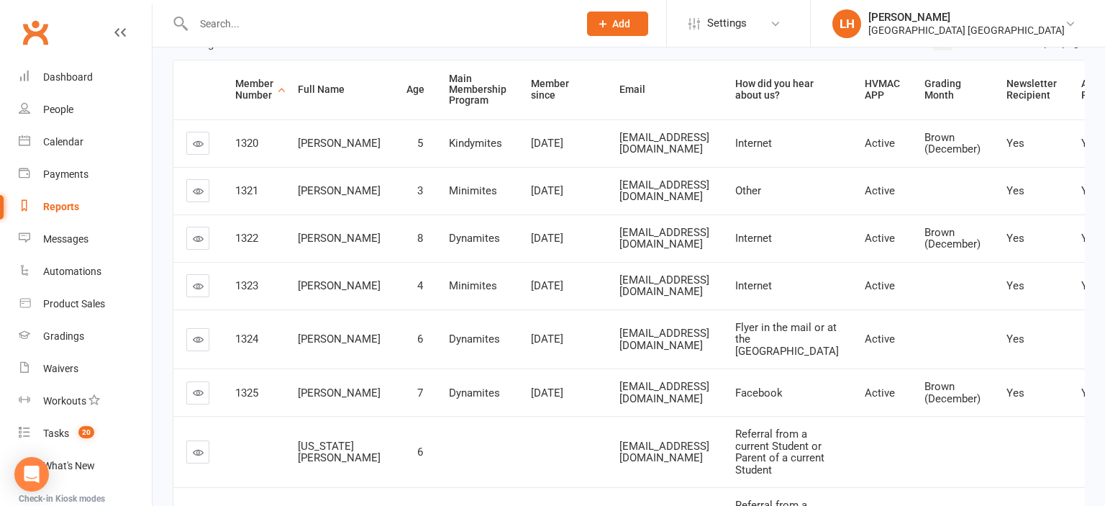
click at [191, 351] on link at bounding box center [197, 339] width 23 height 23
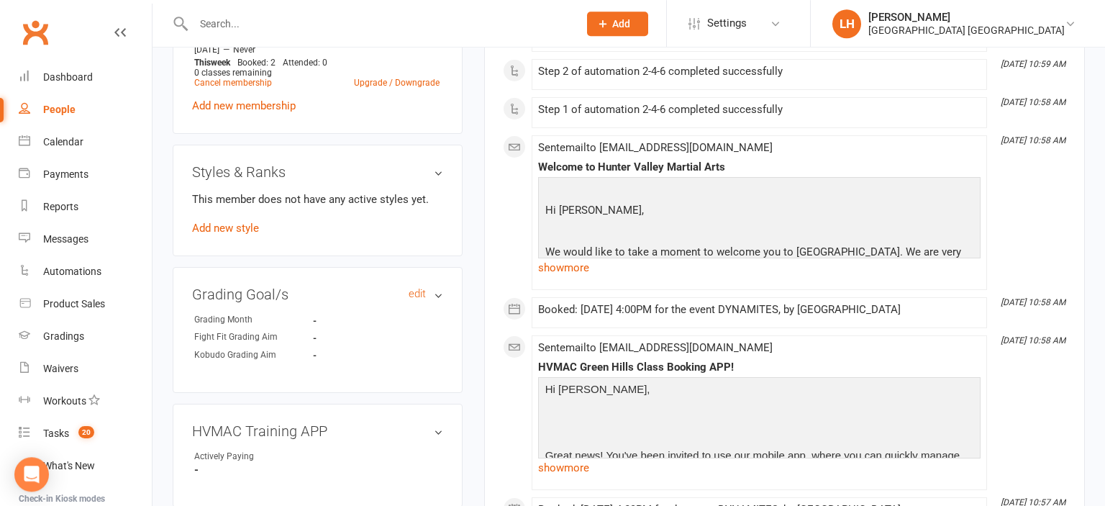
scroll to position [835, 0]
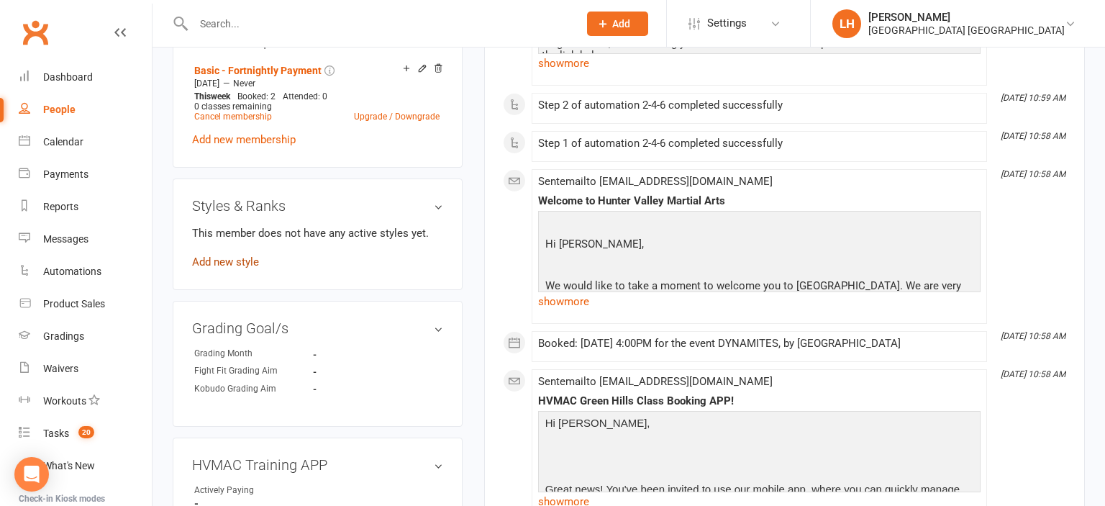
click at [245, 264] on link "Add new style" at bounding box center [225, 261] width 67 height 13
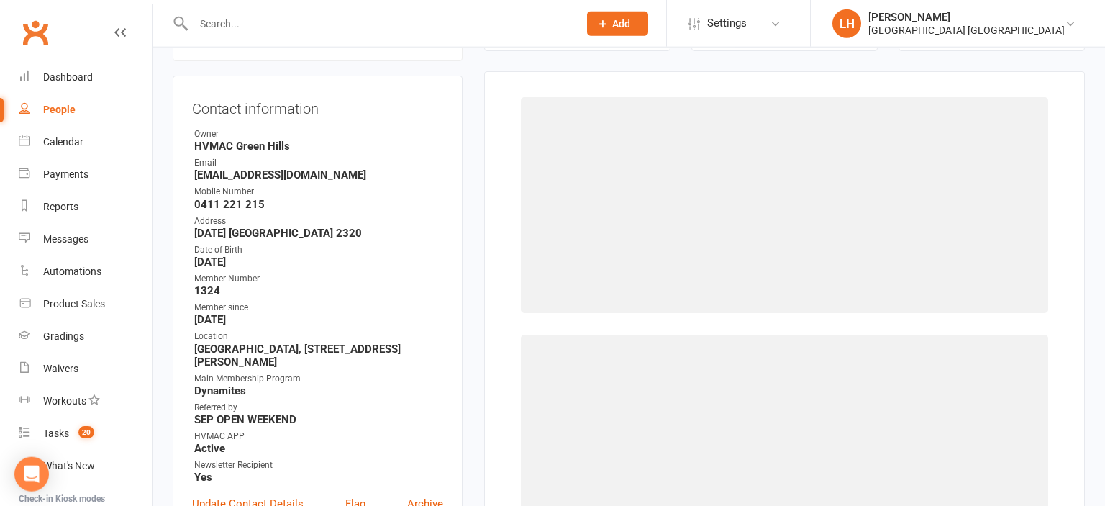
scroll to position [140, 0]
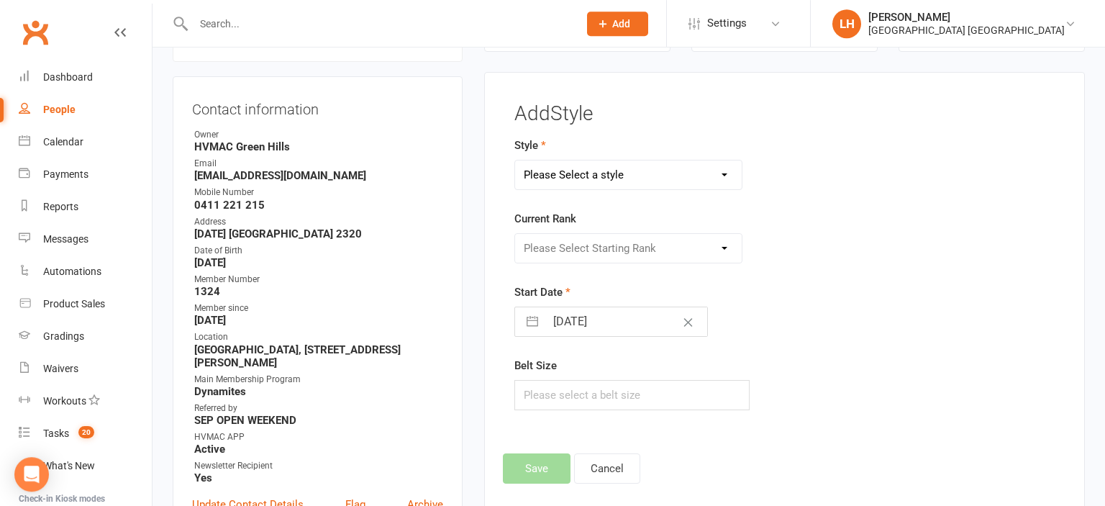
click at [515, 160] on select "Please Select a style Dragons/Adults Dynamites Fight Fit Junior Fight Fit Junio…" at bounding box center [628, 174] width 227 height 29
select select "1772"
click option "Dynamites" at bounding box center [0, 0] width 0 height 0
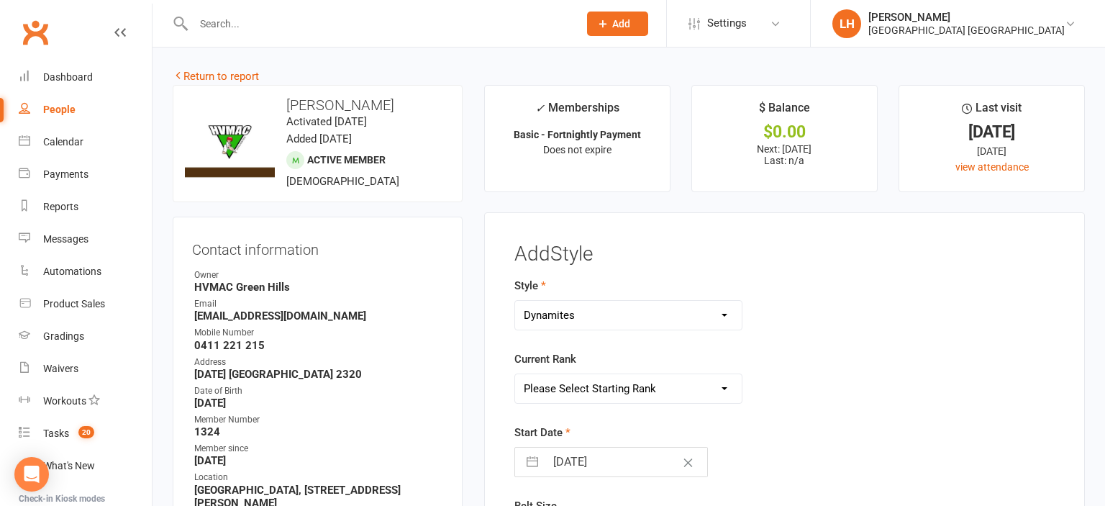
scroll to position [227, 0]
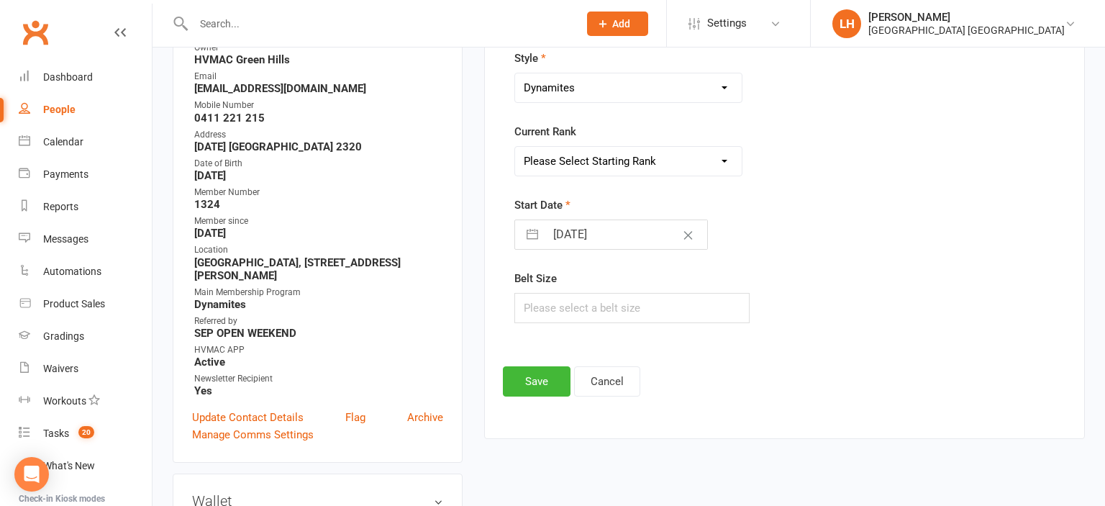
click at [515, 147] on select "Please Select Starting Rank White Belt 10th Kyu 9th Kyu 8th Kyu 7th Kyu 6th Kyu…" at bounding box center [628, 161] width 227 height 29
select select "17563"
click option "White Belt" at bounding box center [0, 0] width 0 height 0
click at [576, 237] on input "15 Sep 2025" at bounding box center [626, 234] width 162 height 29
select select "7"
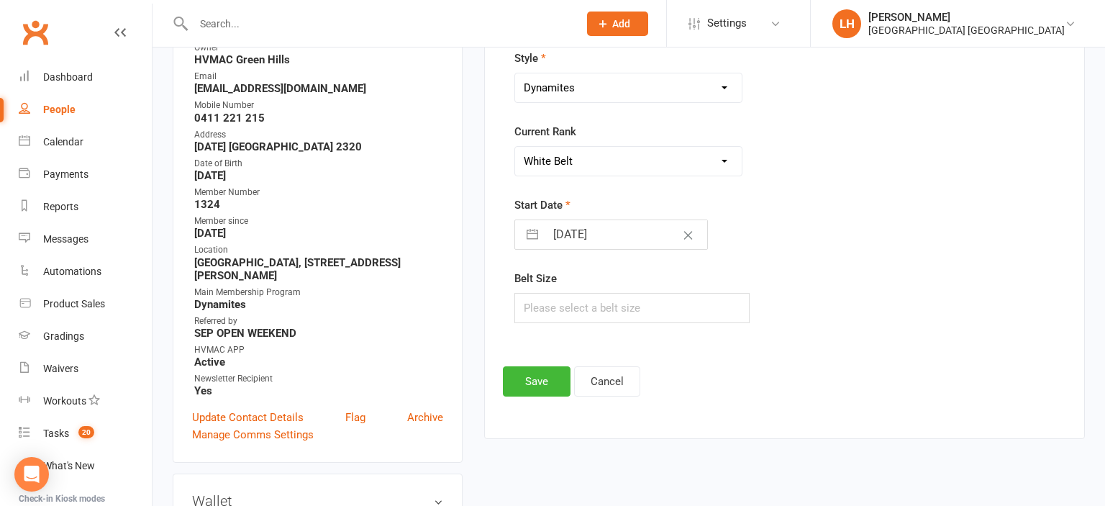
select select "2025"
select select "8"
select select "2025"
select select "9"
select select "2025"
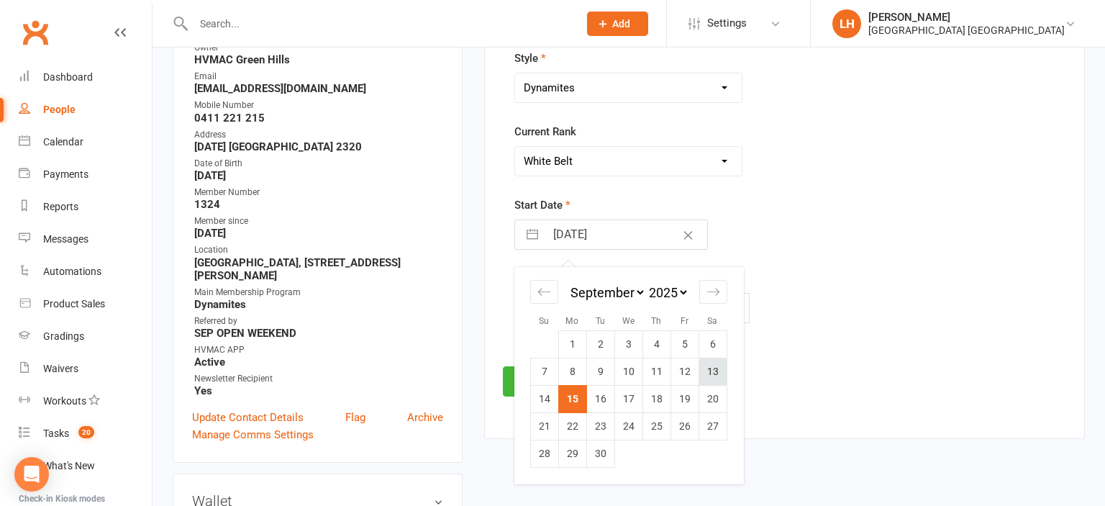
click at [712, 373] on td "13" at bounding box center [713, 371] width 28 height 27
type input "13 Sep 2025"
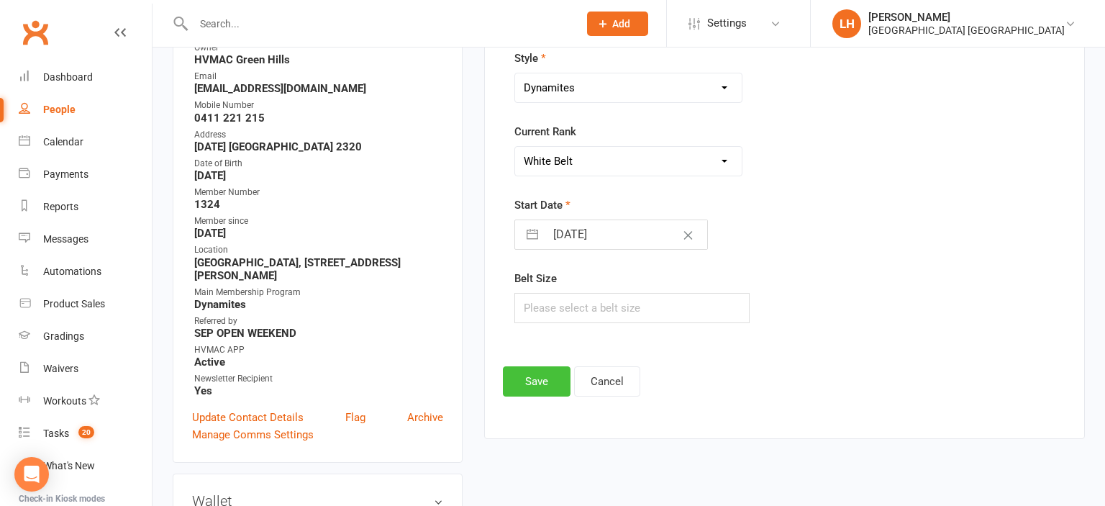
click at [531, 378] on button "Save" at bounding box center [537, 381] width 68 height 30
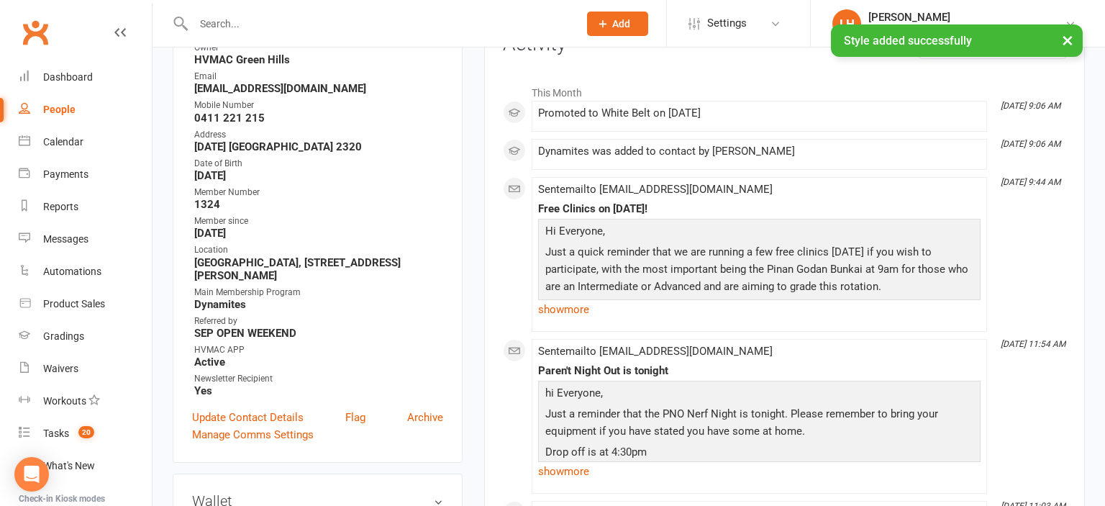
scroll to position [304, 0]
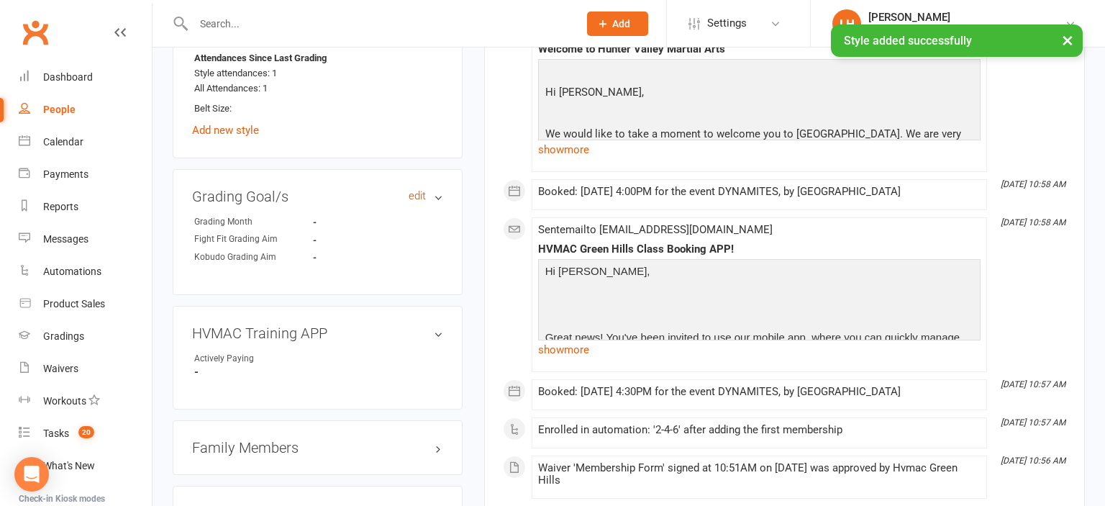
click at [425, 196] on link "edit" at bounding box center [417, 196] width 17 height 12
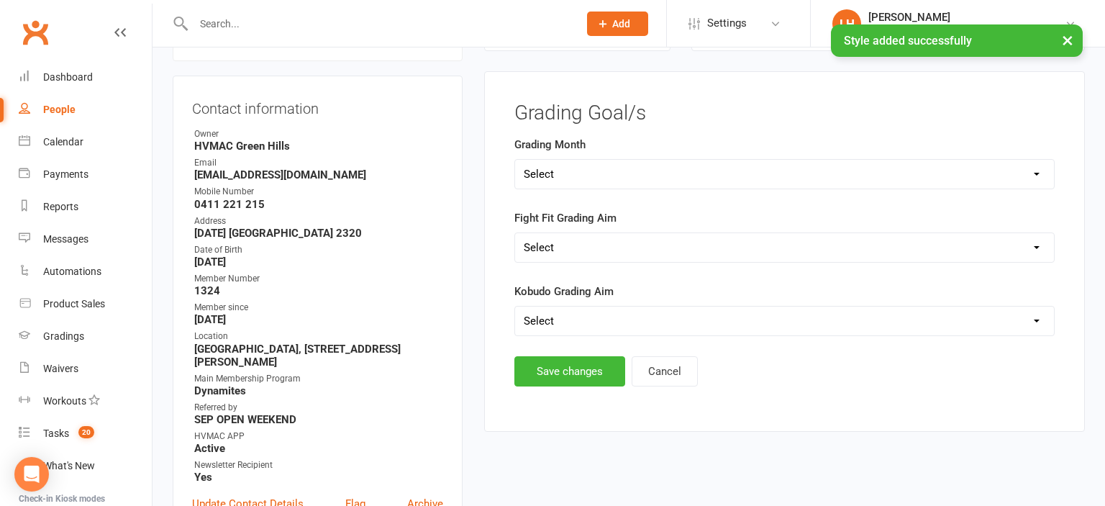
scroll to position [140, 0]
click at [515, 160] on select "Select Silver (February) Yellow (April) White (June) Blue (August) Green (Octob…" at bounding box center [784, 174] width 539 height 29
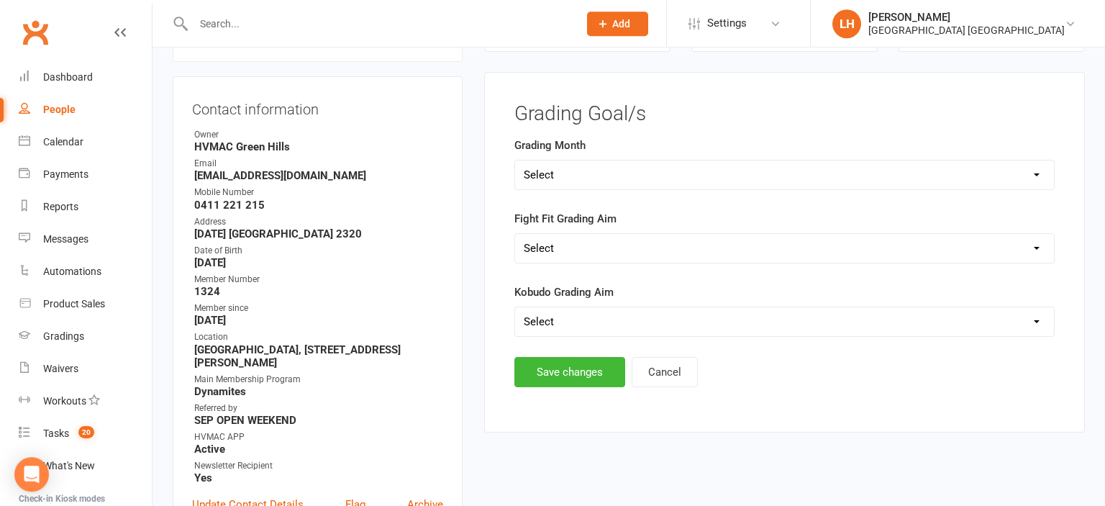
select select "Brown (December)"
click option "Brown (December)" at bounding box center [0, 0] width 0 height 0
click at [589, 369] on button "Save changes" at bounding box center [569, 372] width 111 height 30
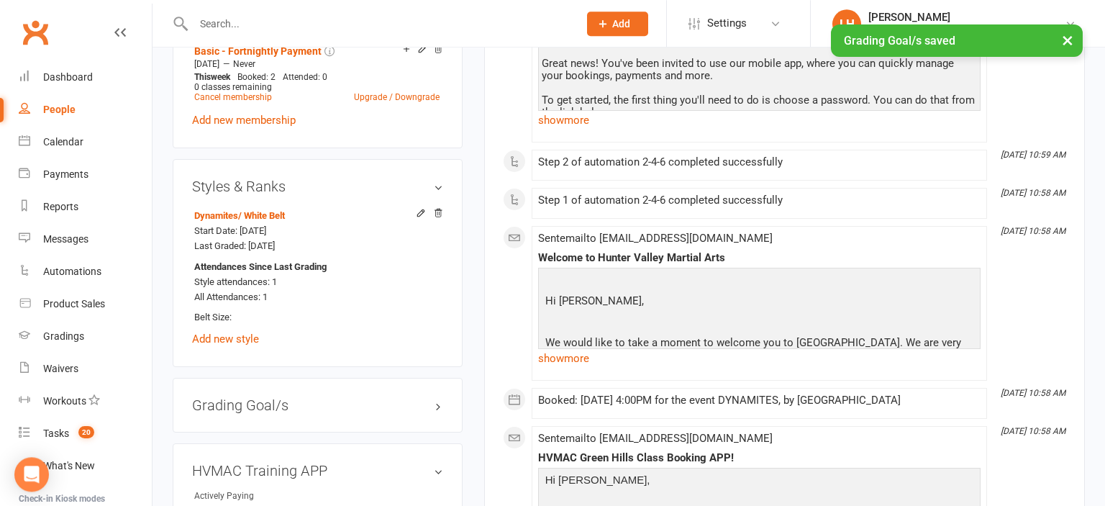
scroll to position [976, 0]
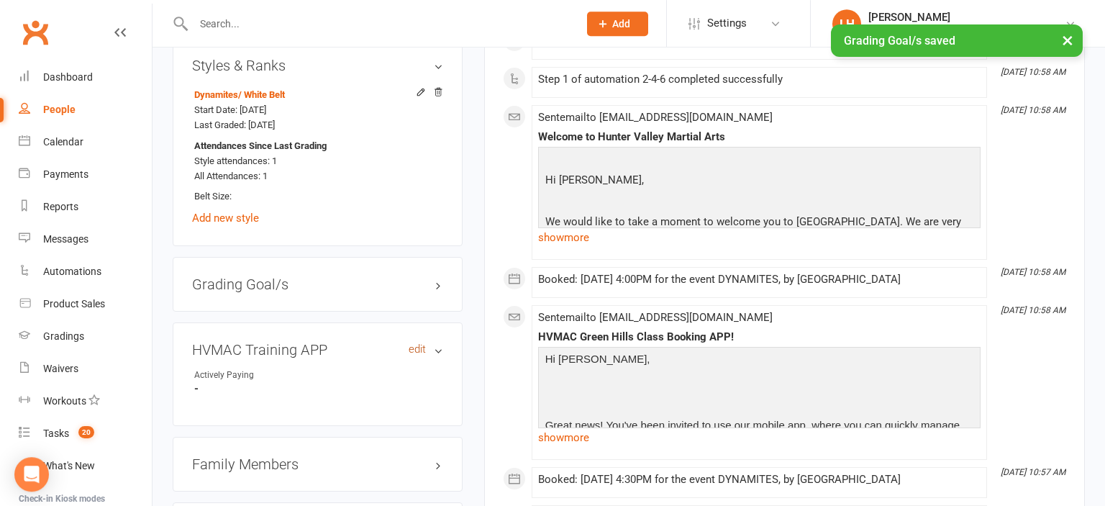
click at [417, 352] on link "edit" at bounding box center [417, 349] width 17 height 12
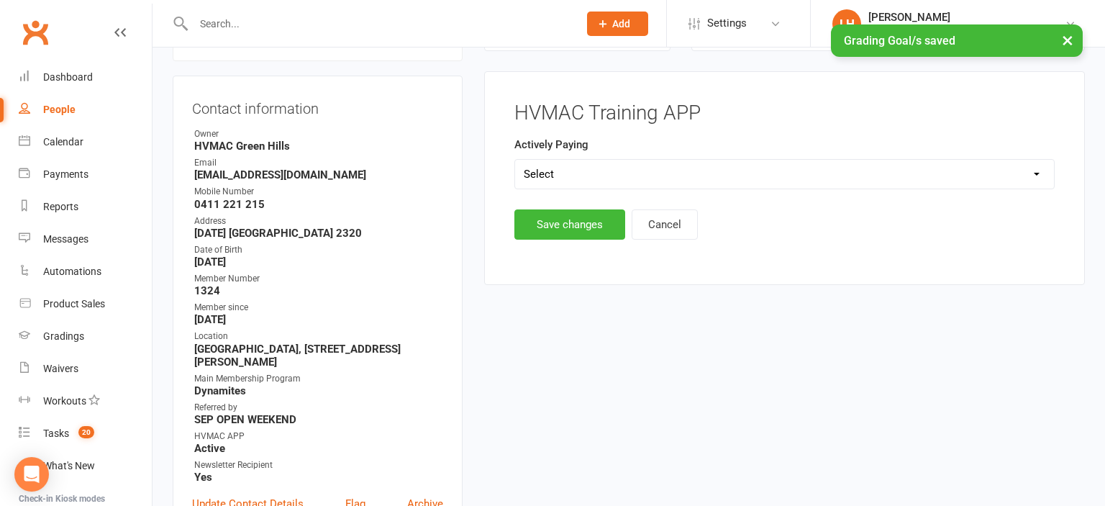
scroll to position [140, 0]
click at [515, 160] on select "Select Yes No" at bounding box center [784, 174] width 539 height 29
select select "Yes"
click option "Yes" at bounding box center [0, 0] width 0 height 0
click at [568, 228] on button "Save changes" at bounding box center [569, 225] width 111 height 30
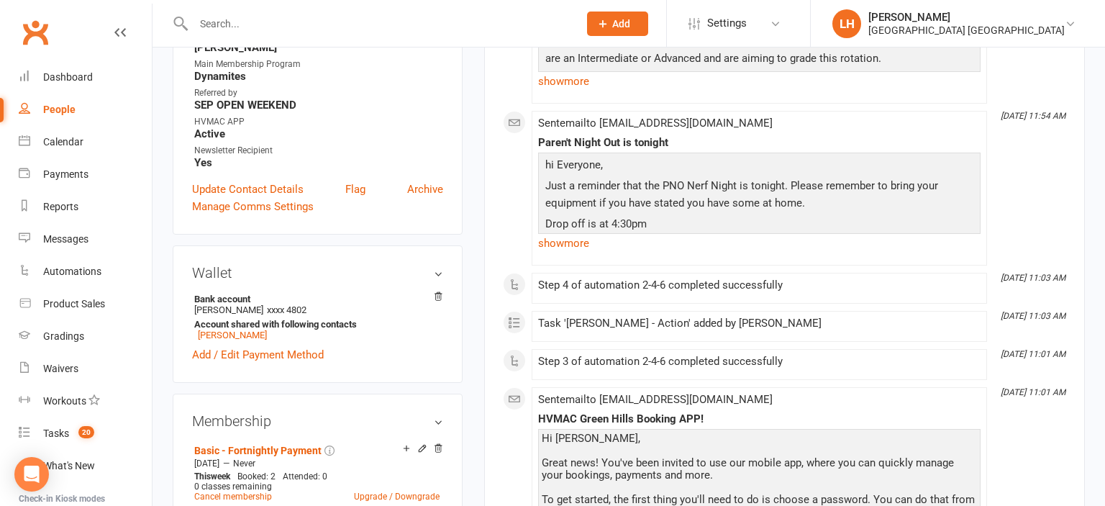
scroll to position [0, 0]
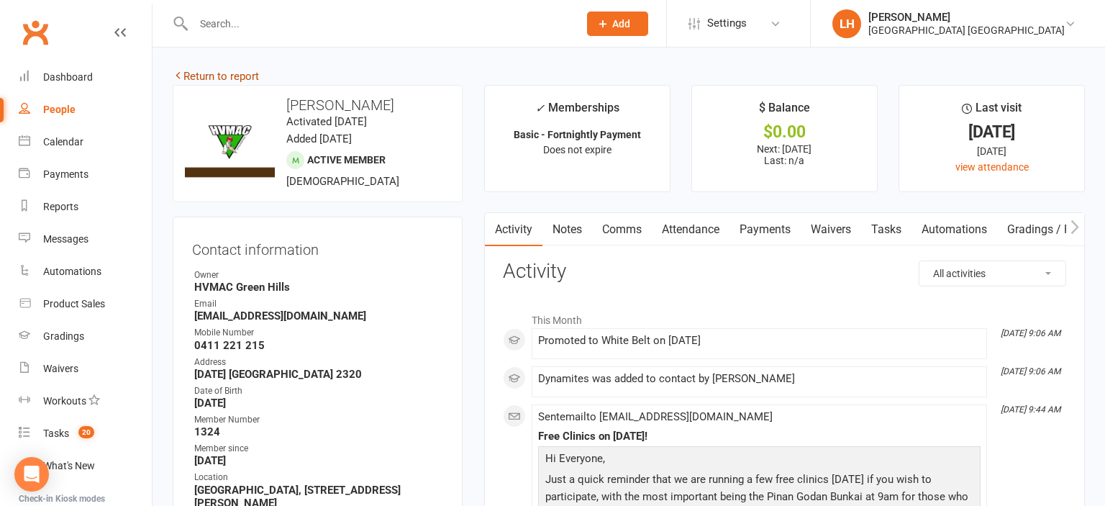
click at [209, 76] on link "Return to report" at bounding box center [216, 76] width 86 height 13
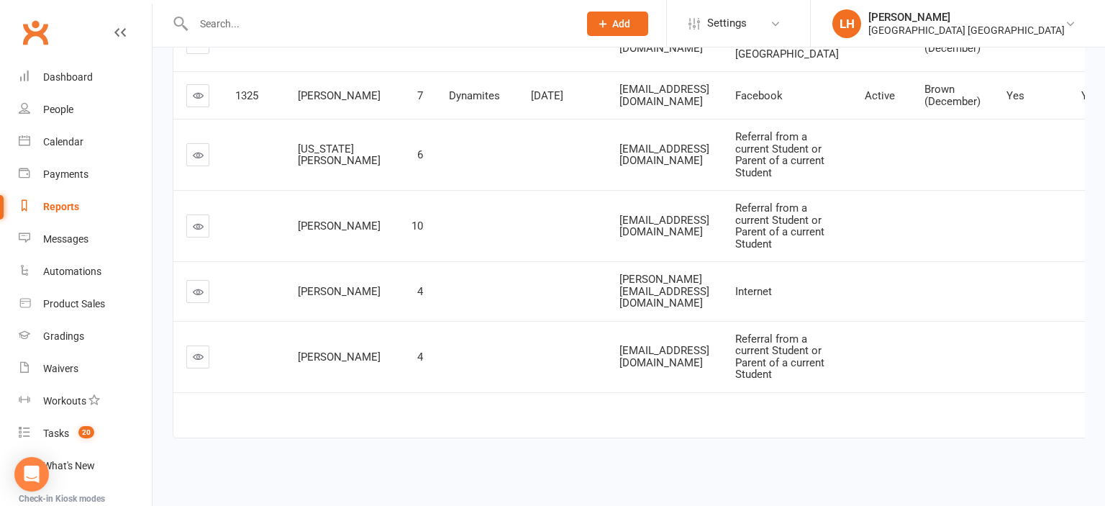
scroll to position [607, 0]
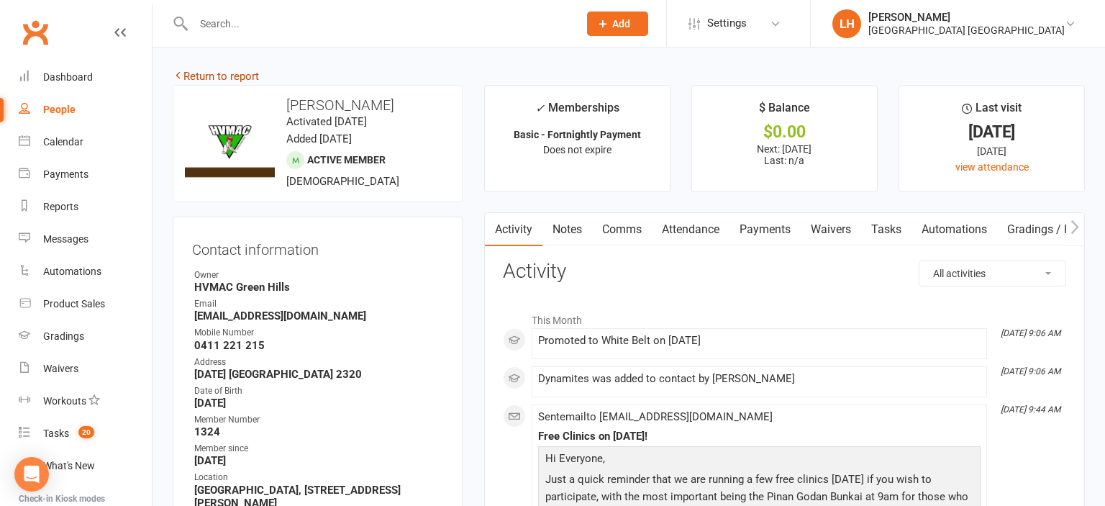
click at [229, 77] on link "Return to report" at bounding box center [216, 76] width 86 height 13
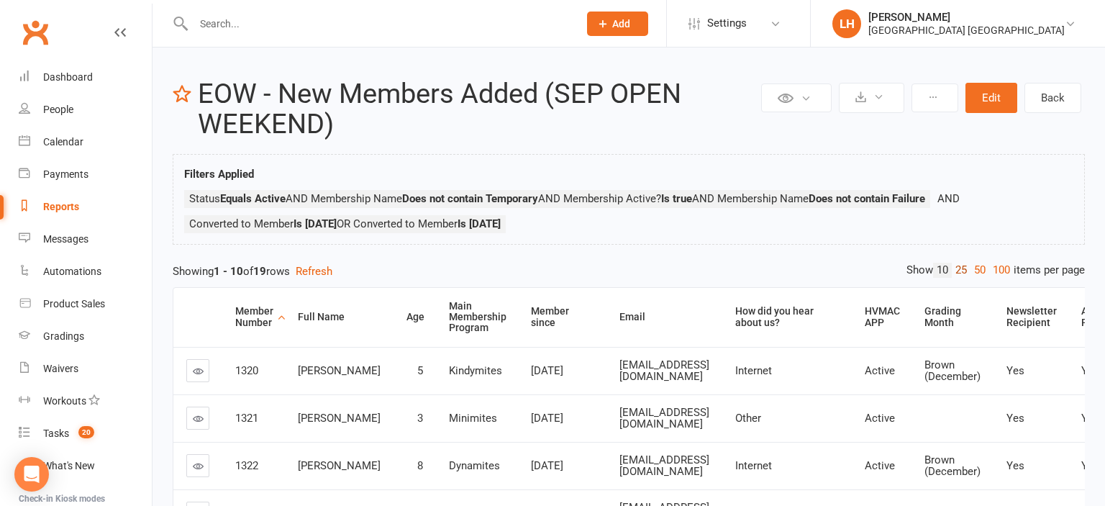
click at [958, 274] on link "25" at bounding box center [961, 270] width 19 height 15
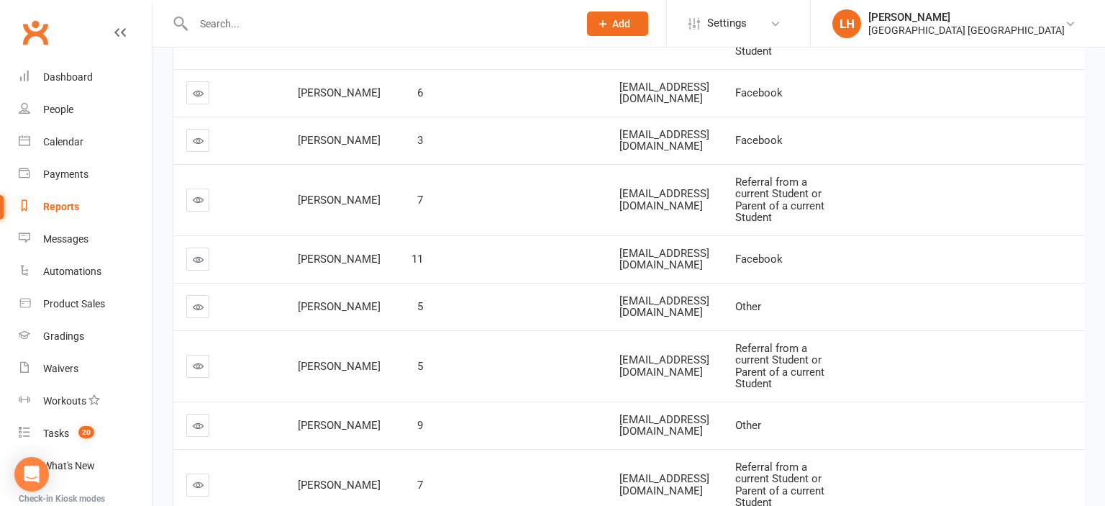
scroll to position [987, 0]
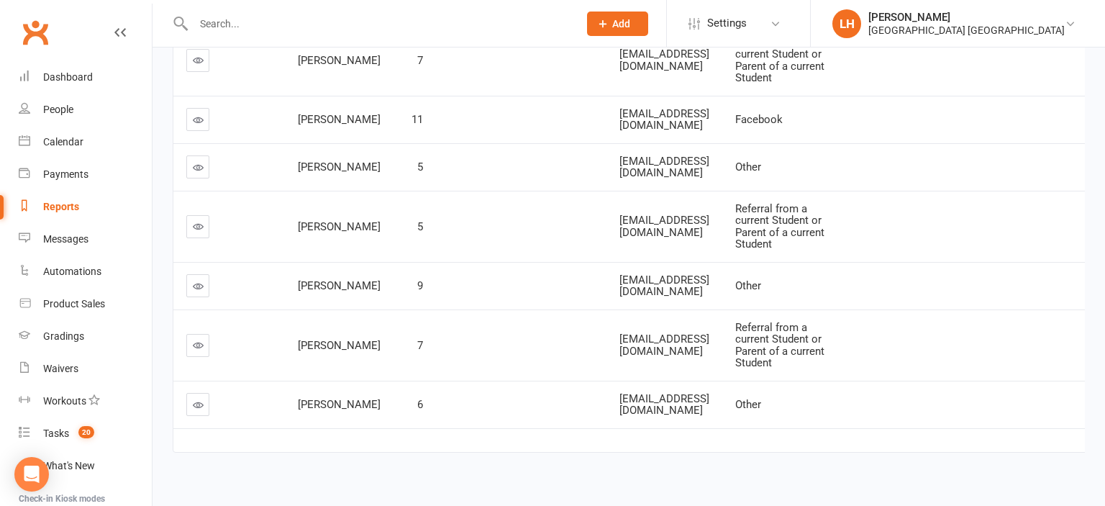
click at [199, 12] on link at bounding box center [197, 0] width 23 height 23
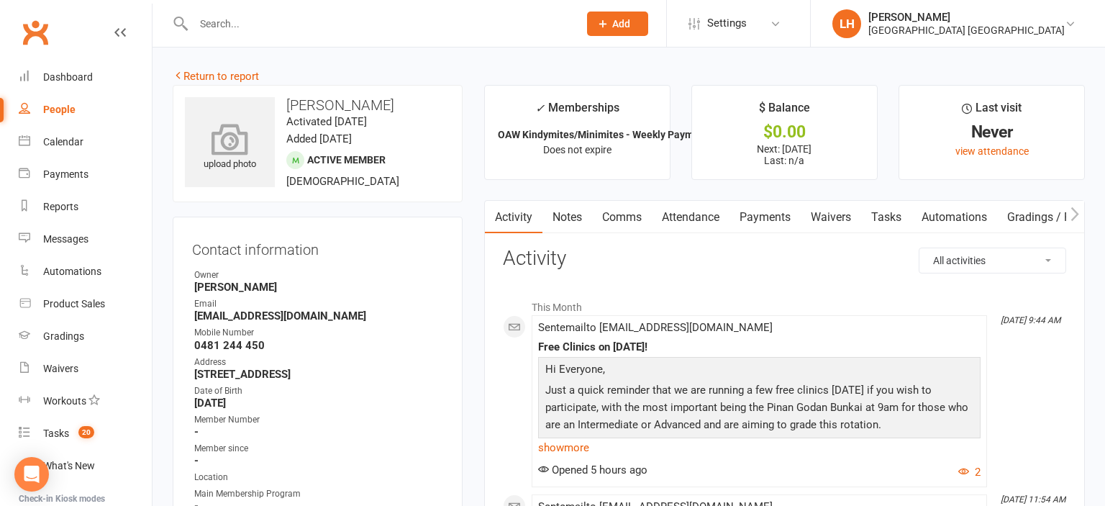
click at [236, 155] on icon at bounding box center [230, 139] width 99 height 32
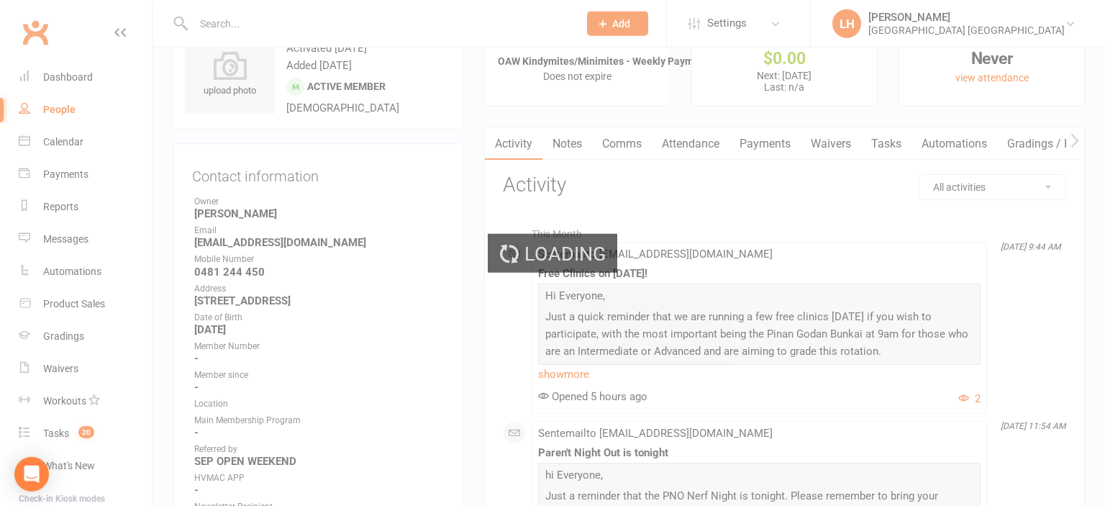
scroll to position [152, 0]
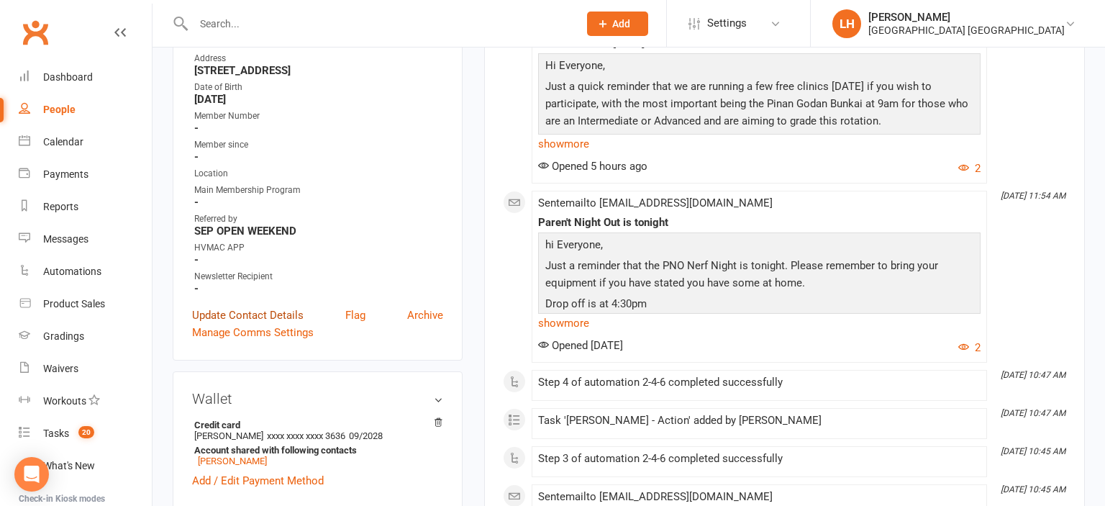
click at [283, 324] on link "Update Contact Details" at bounding box center [248, 314] width 112 height 17
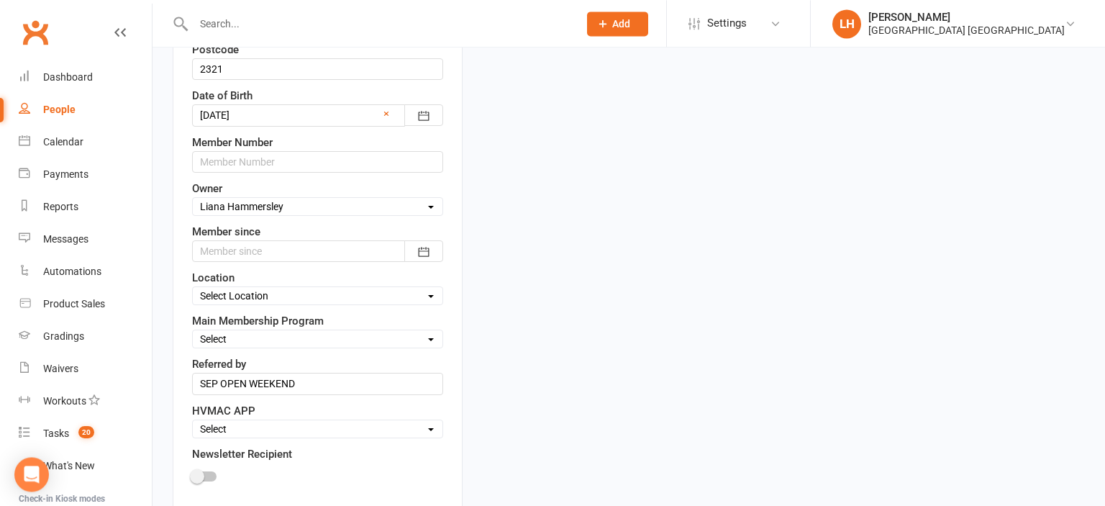
scroll to position [464, 0]
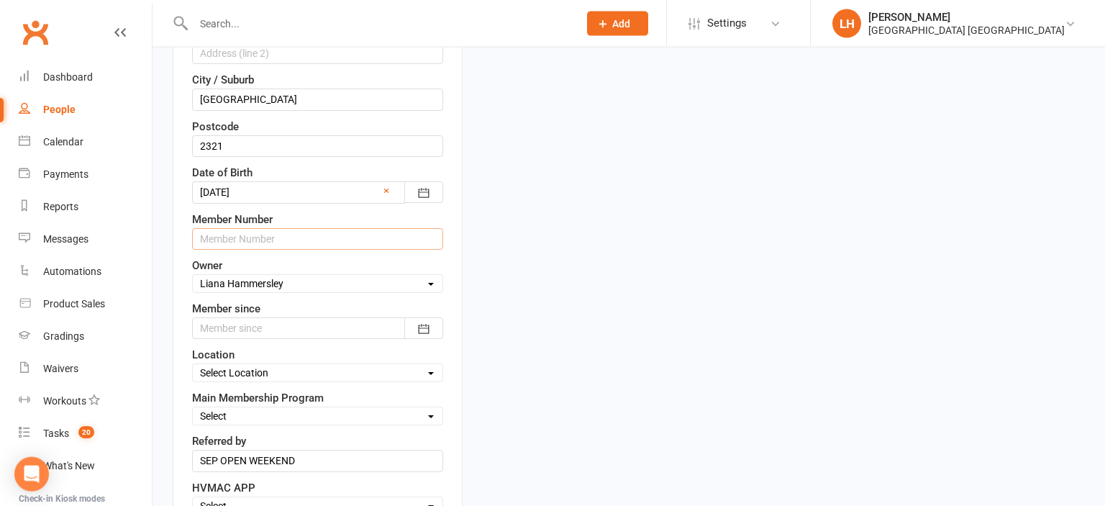
click at [237, 228] on input "text" at bounding box center [317, 239] width 251 height 22
type input "1326"
click at [321, 325] on div at bounding box center [317, 328] width 251 height 22
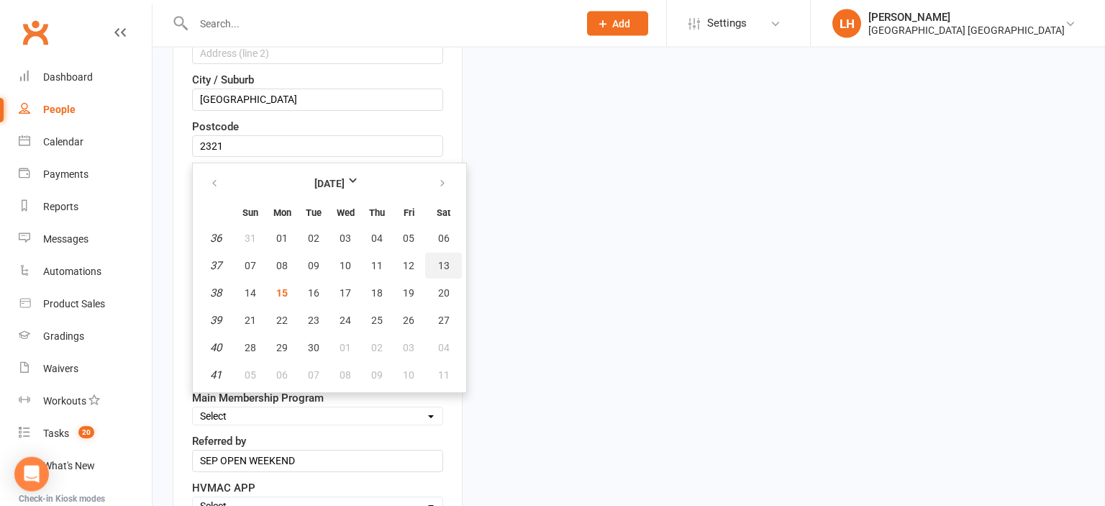
click at [442, 266] on span "13" at bounding box center [444, 266] width 12 height 12
type input "13 Sep 2025"
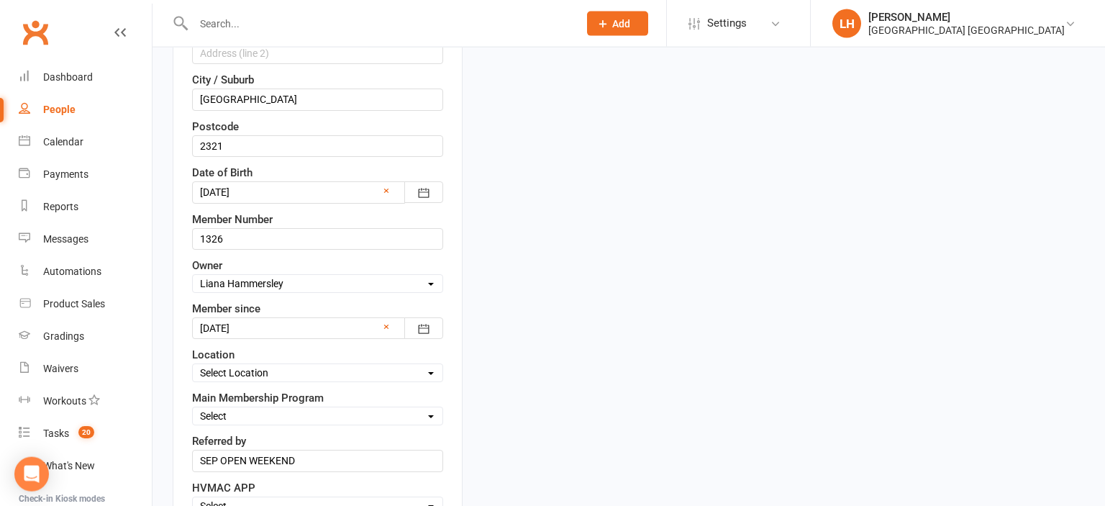
scroll to position [541, 0]
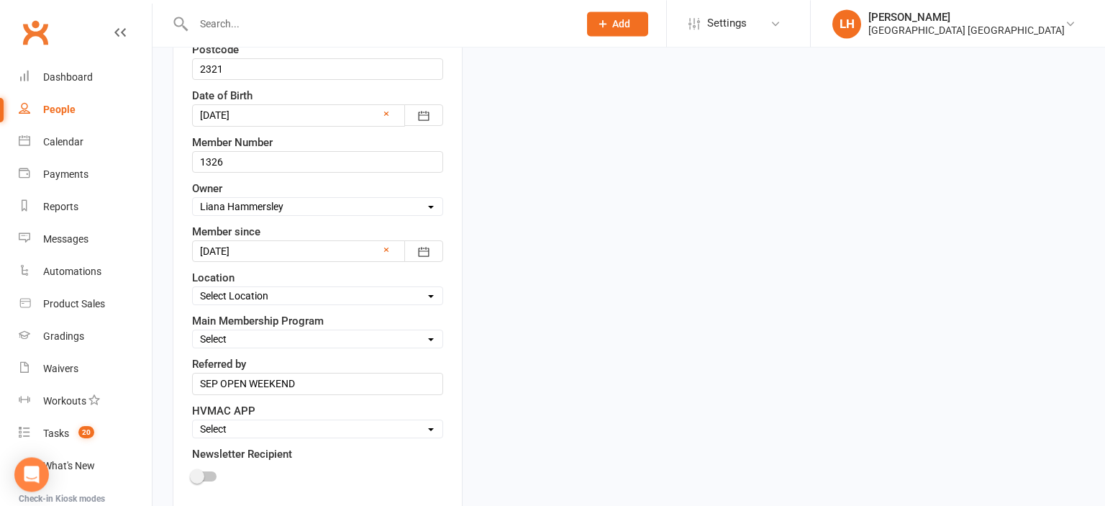
click at [193, 288] on select "Select Location Hunter Valley Martial Arts, Unit 1a/4a Garnett Road, Green Hills" at bounding box center [318, 296] width 250 height 16
select select "0"
click option "Hunter Valley Martial Arts, Unit 1a/4a Garnett Road, Green Hills" at bounding box center [0, 0] width 0 height 0
click at [193, 331] on select "Select Minimites Kindymites Dynamites Dragons Adults Kobudo Only Guest Fight Fi…" at bounding box center [318, 339] width 250 height 16
select select "Minimites"
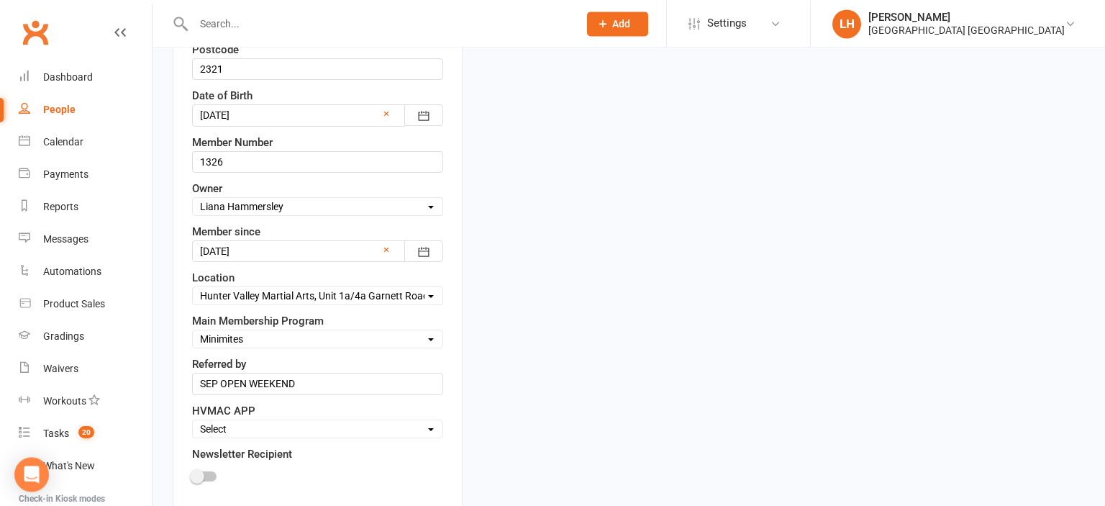
click option "Minimites" at bounding box center [0, 0] width 0 height 0
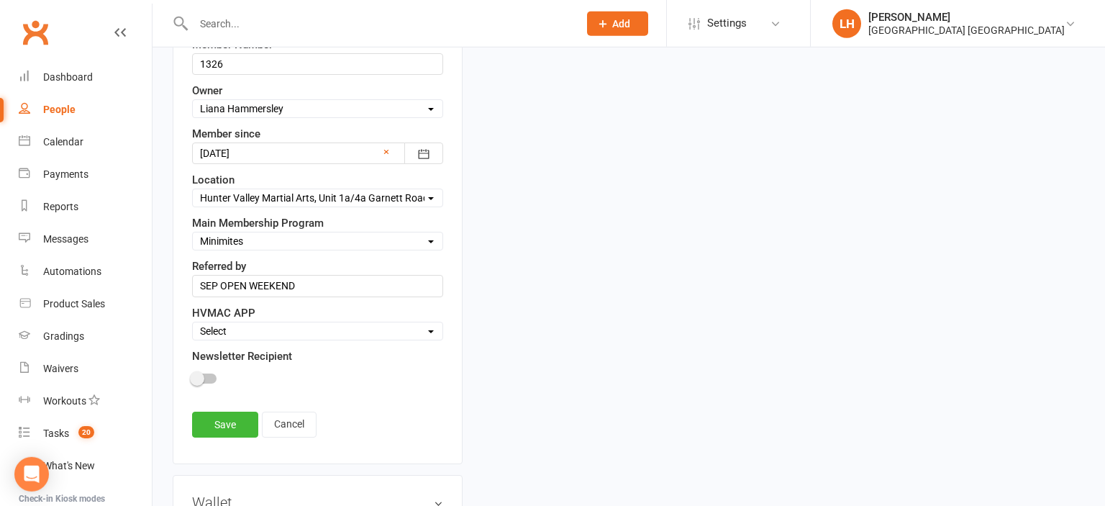
scroll to position [693, 0]
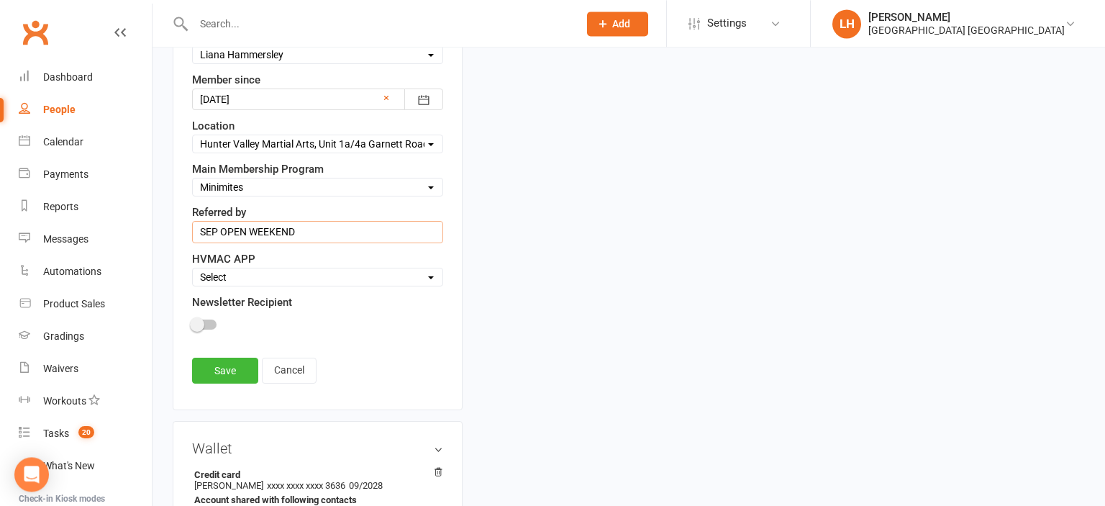
click at [266, 224] on input "SEP OPEN WEEKEND" at bounding box center [317, 232] width 251 height 22
click at [193, 269] on select "Select Active Family Suspended Opt Out" at bounding box center [318, 277] width 250 height 16
select select "Active"
click option "Active" at bounding box center [0, 0] width 0 height 0
click at [201, 324] on span at bounding box center [197, 324] width 14 height 14
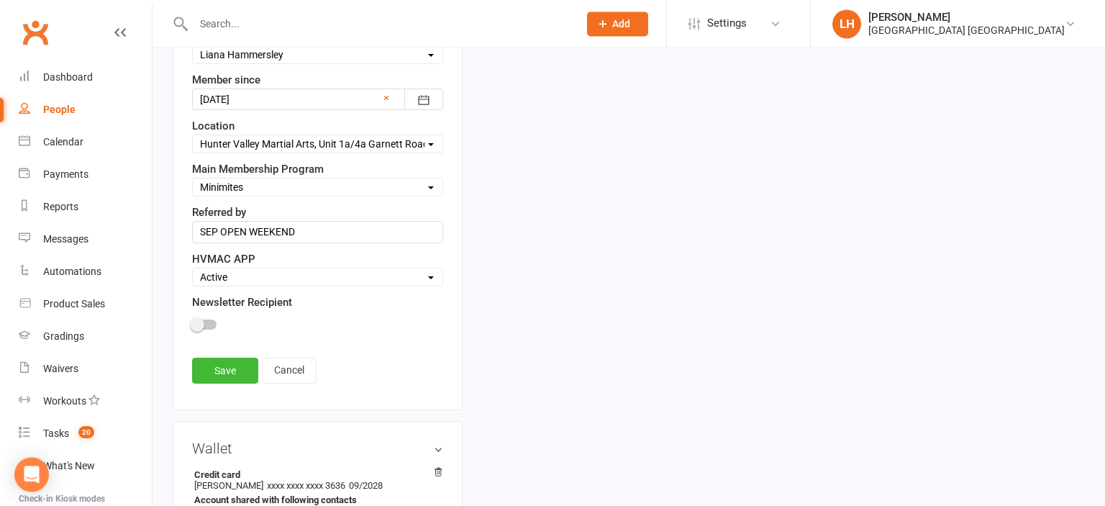
click at [192, 322] on input "checkbox" at bounding box center [192, 322] width 0 height 0
click at [219, 363] on link "Save" at bounding box center [225, 371] width 66 height 26
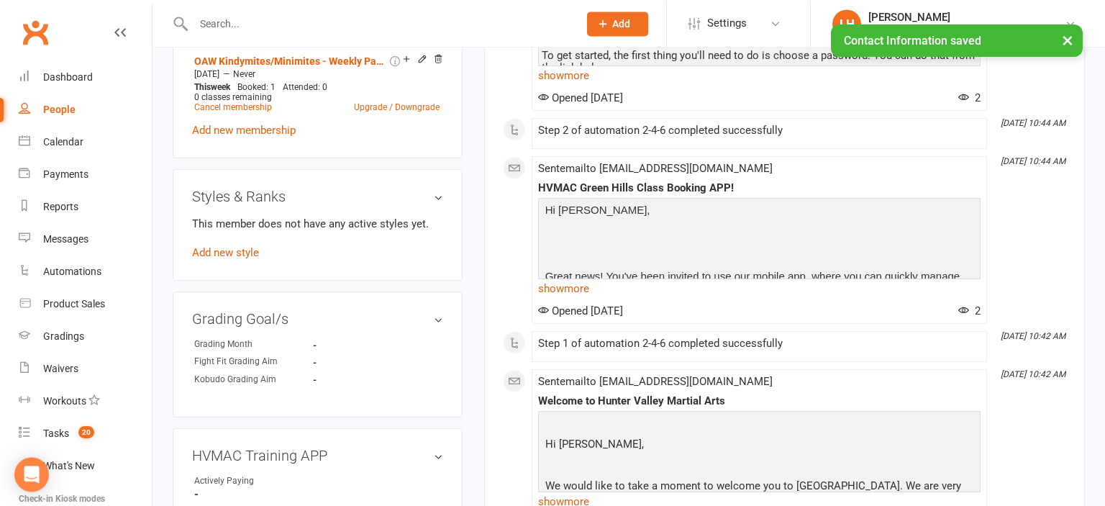
click at [224, 261] on div "This member does not have any active styles yet. Add new style" at bounding box center [317, 238] width 251 height 46
click at [224, 259] on link "Add new style" at bounding box center [225, 252] width 67 height 13
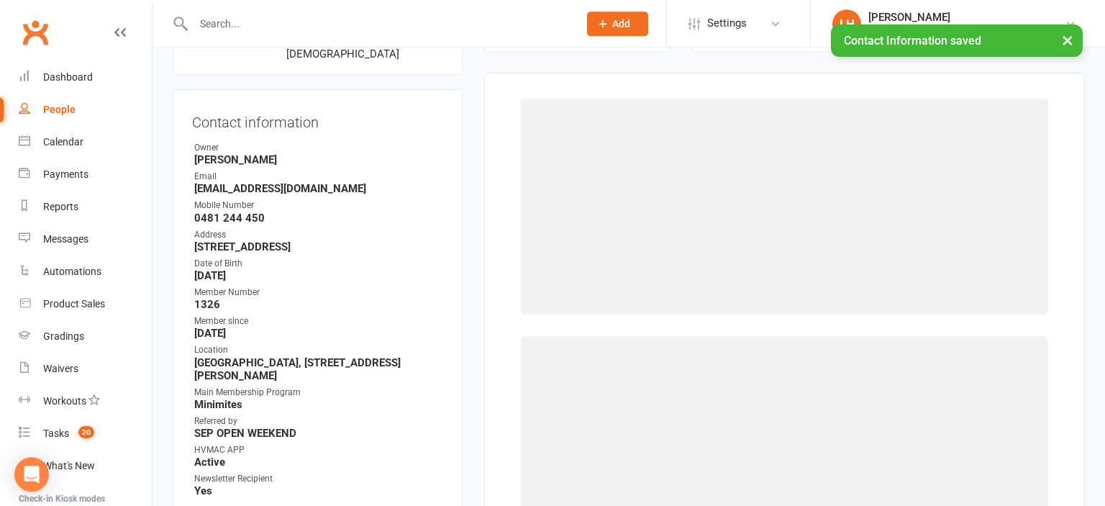
scroll to position [127, 0]
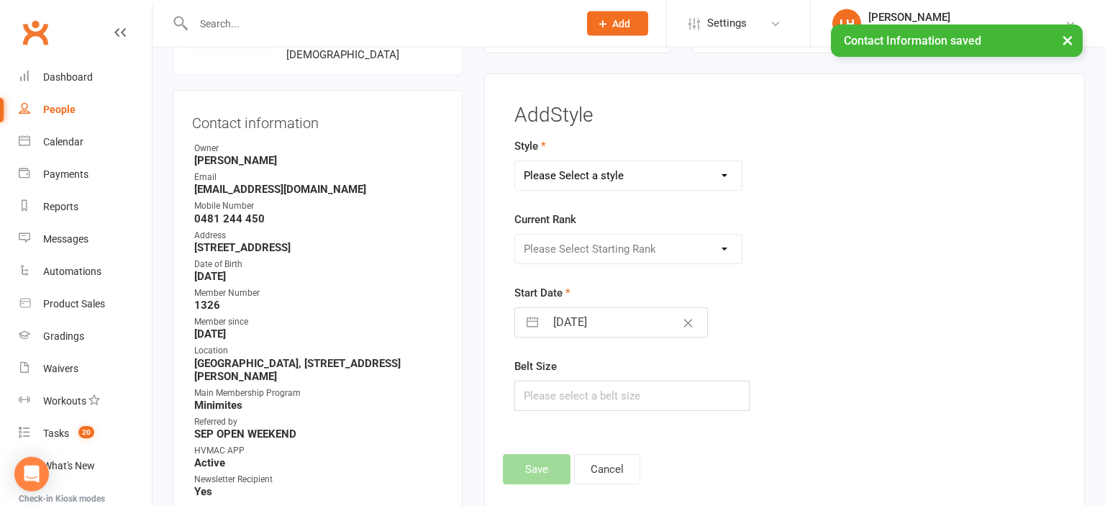
click at [515, 161] on select "Please Select a style Dragons/Adults Dynamites Fight Fit Junior Fight Fit Junio…" at bounding box center [628, 175] width 227 height 29
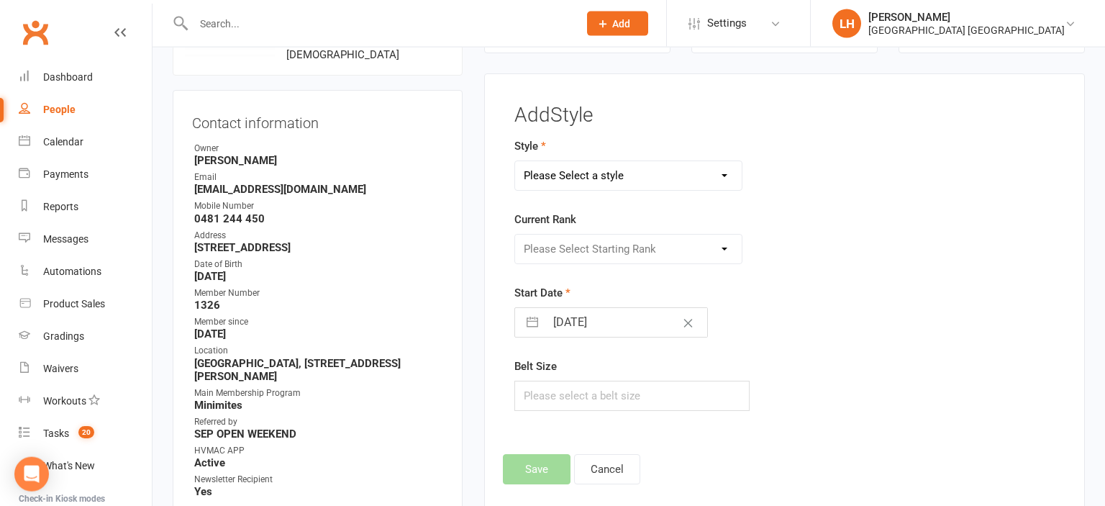
select select "1774"
click option "Kindymites" at bounding box center [0, 0] width 0 height 0
click at [515, 235] on select "Please Select Starting Rank MM White Belt MM Yellow Belt MM Red Belt MM Green B…" at bounding box center [628, 249] width 227 height 29
select select "17593"
click option "MM White Belt" at bounding box center [0, 0] width 0 height 0
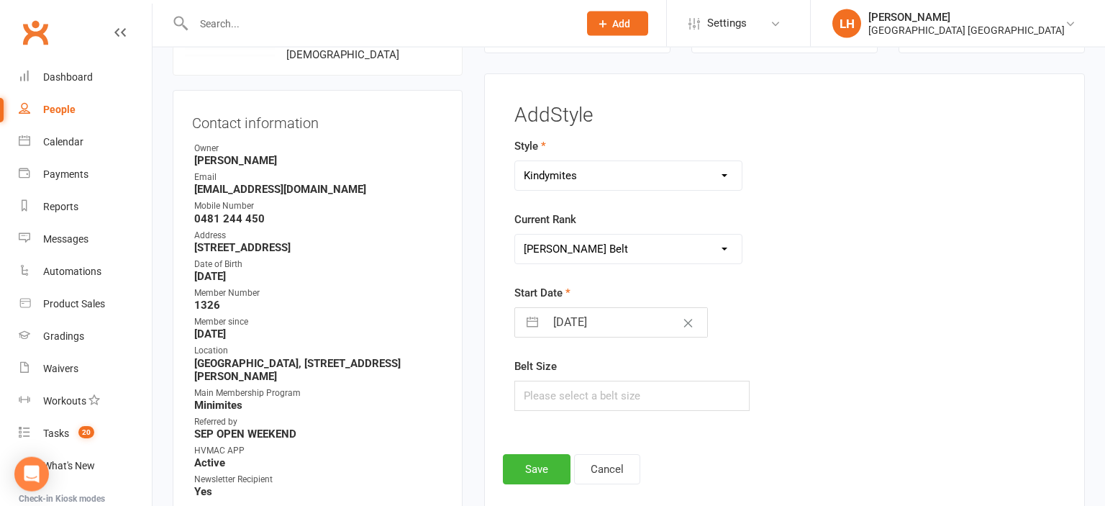
select select "7"
select select "2025"
select select "8"
select select "2025"
select select "9"
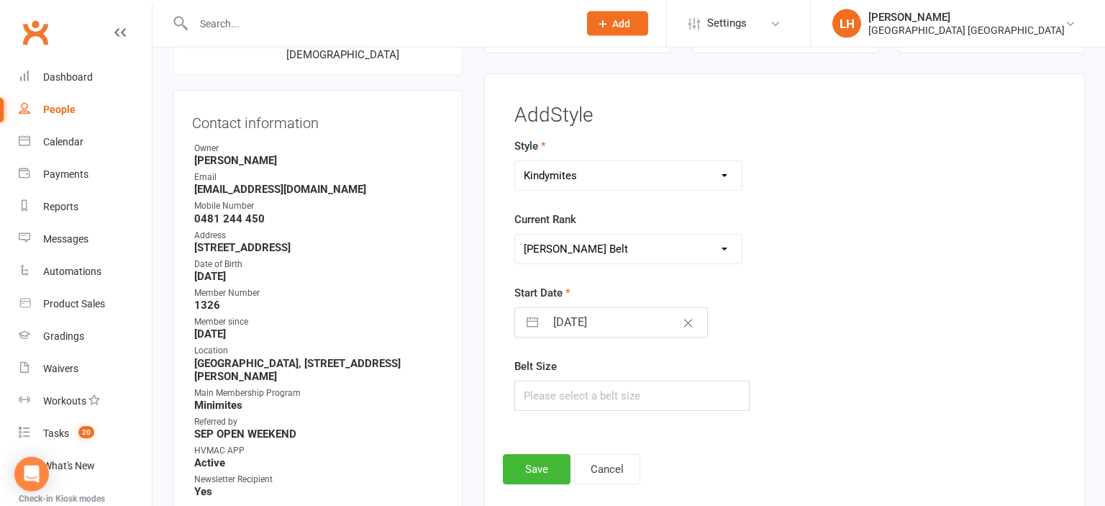
select select "2025"
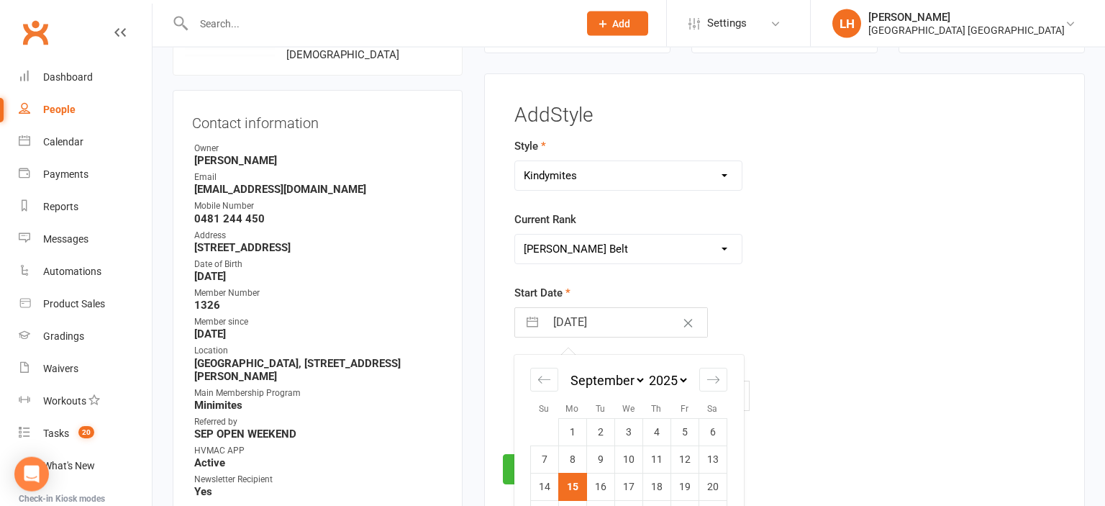
click at [566, 317] on input "15 Sep 2025" at bounding box center [626, 322] width 162 height 29
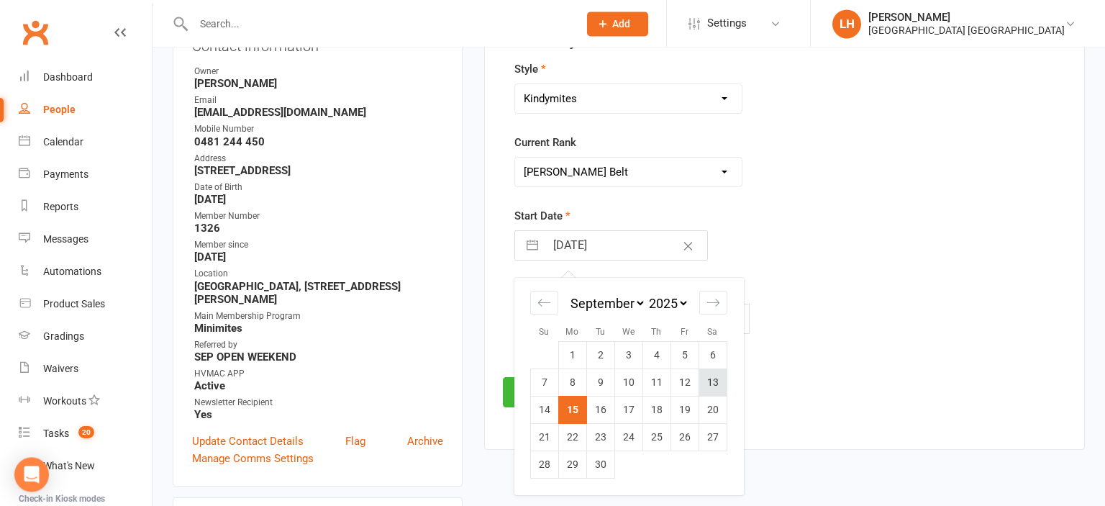
click at [711, 385] on td "13" at bounding box center [713, 382] width 28 height 27
type input "13 Sep 2025"
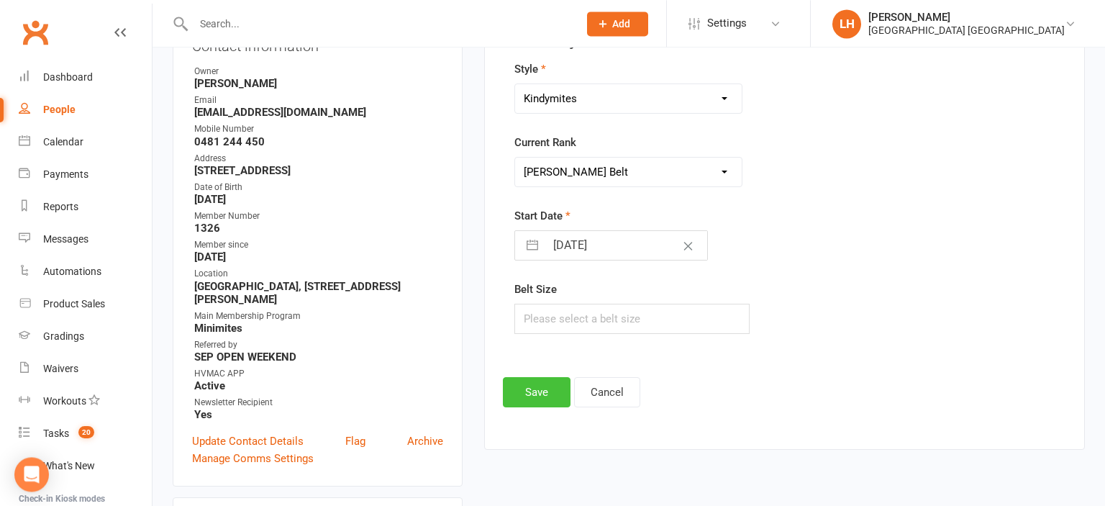
click at [540, 389] on button "Save" at bounding box center [537, 392] width 68 height 30
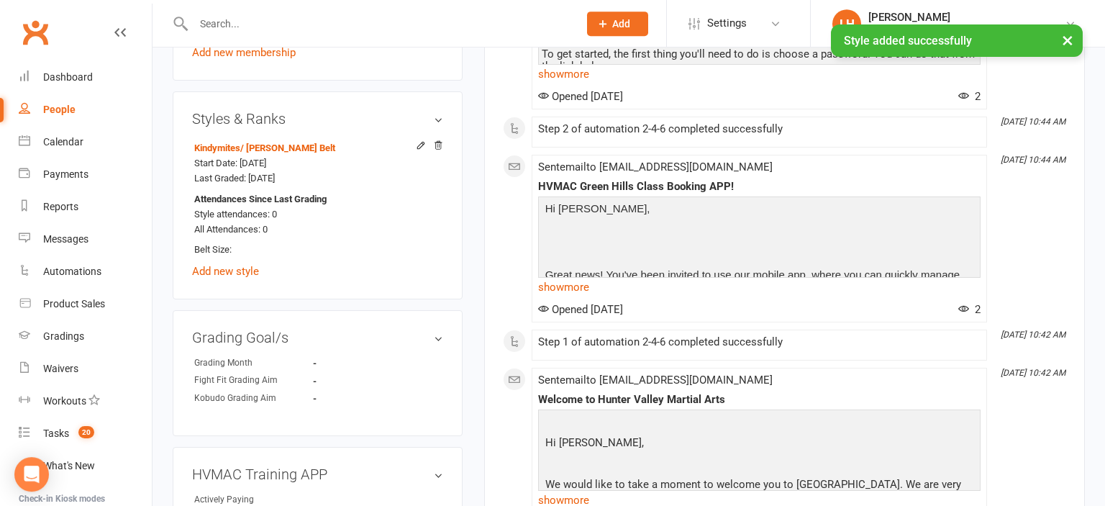
scroll to position [963, 0]
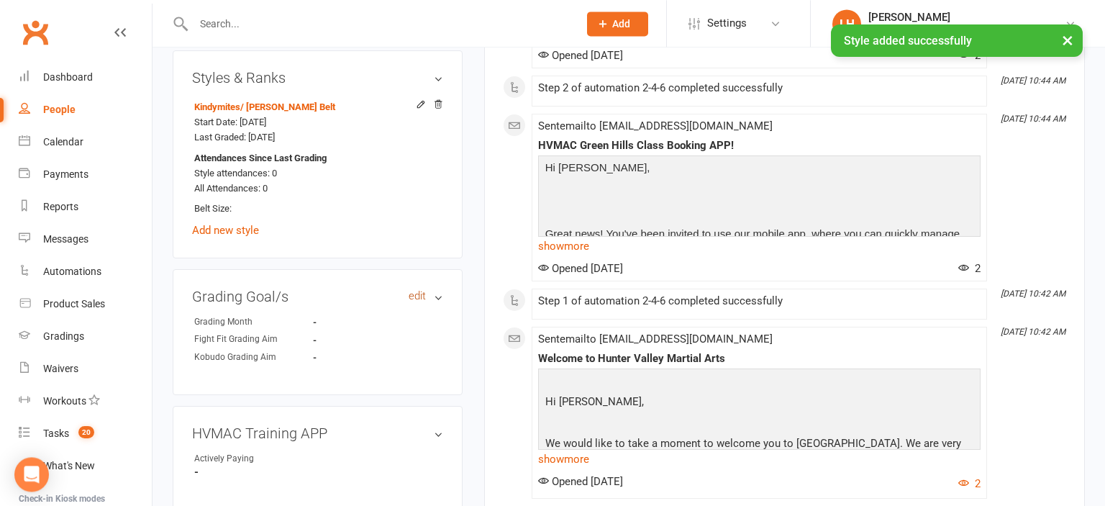
click at [416, 302] on link "edit" at bounding box center [417, 296] width 17 height 12
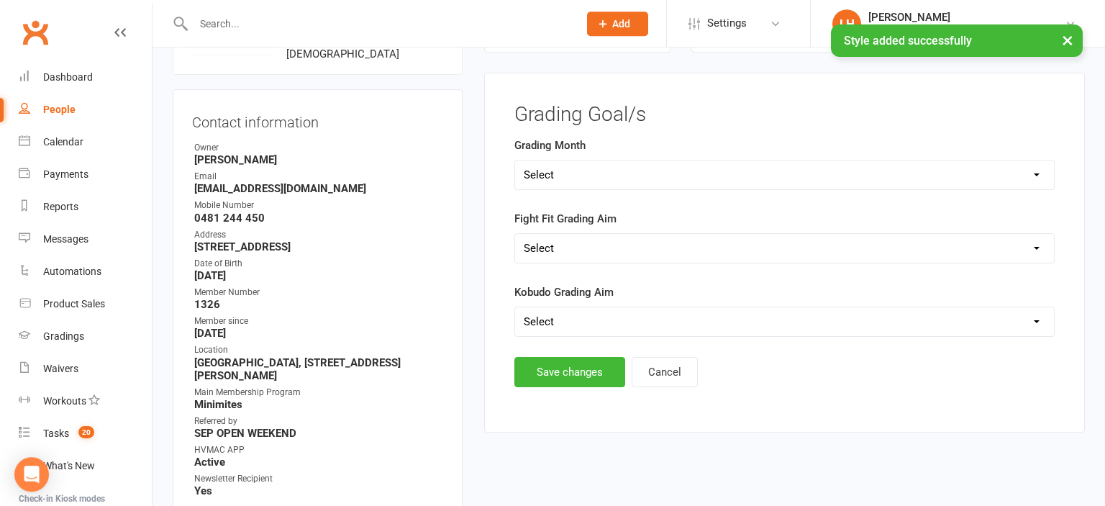
scroll to position [127, 0]
click at [661, 377] on button "Cancel" at bounding box center [665, 373] width 66 height 30
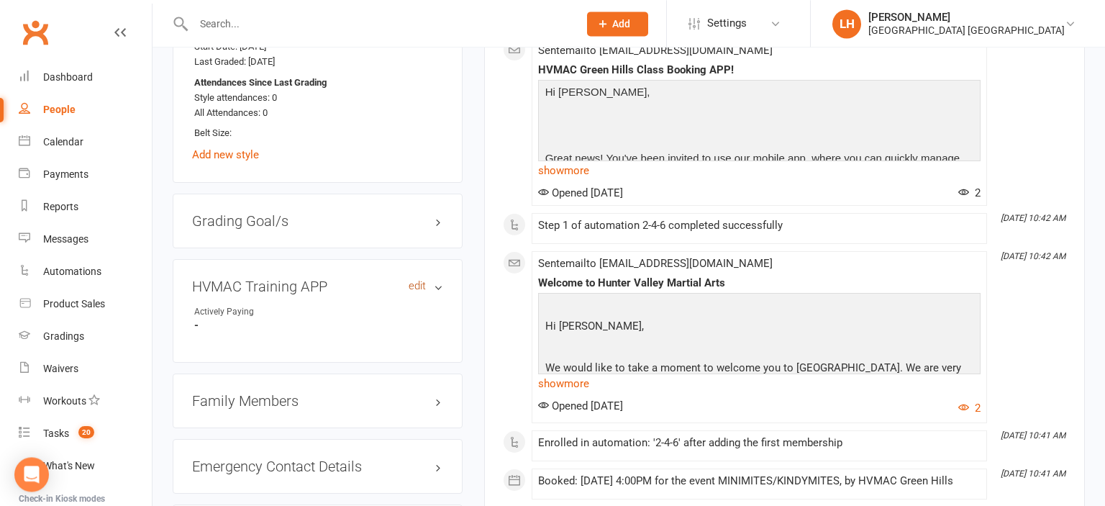
click at [417, 292] on link "edit" at bounding box center [417, 286] width 17 height 12
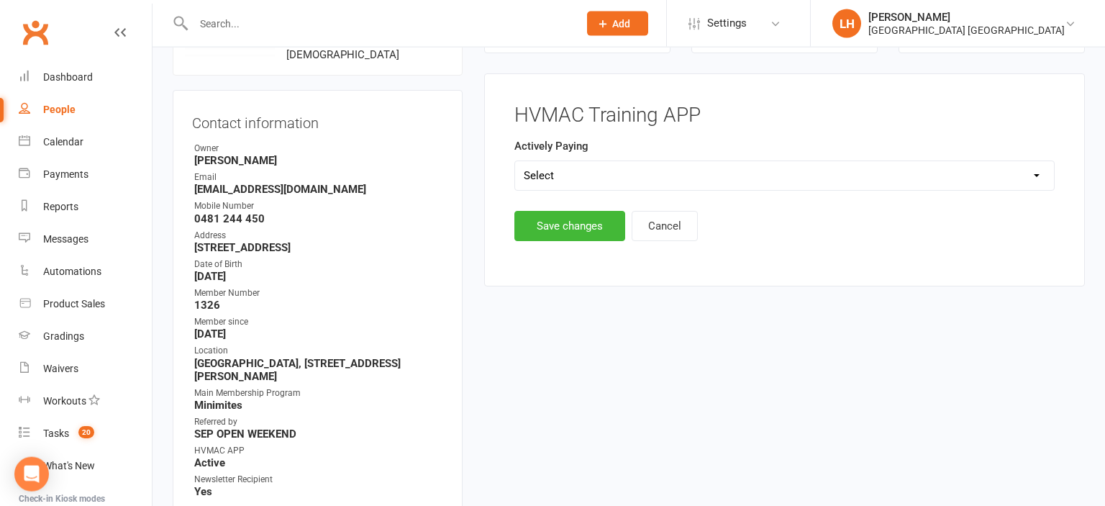
click at [515, 161] on select "Select Yes No" at bounding box center [784, 175] width 539 height 29
click option "Select" at bounding box center [0, 0] width 0 height 0
click at [515, 161] on select "Select Yes No" at bounding box center [784, 175] width 539 height 29
select select "Yes"
click option "Yes" at bounding box center [0, 0] width 0 height 0
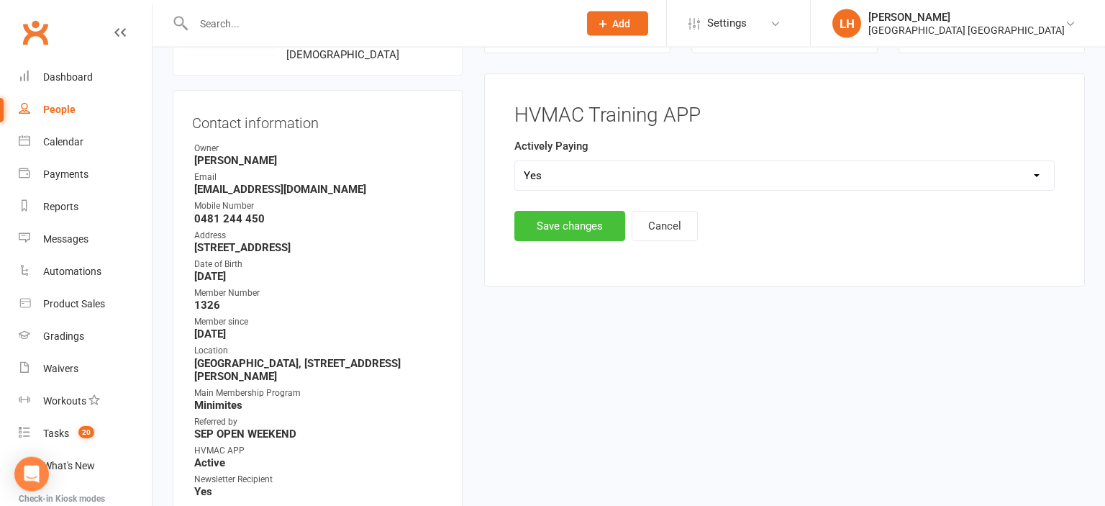
click at [572, 233] on button "Save changes" at bounding box center [569, 226] width 111 height 30
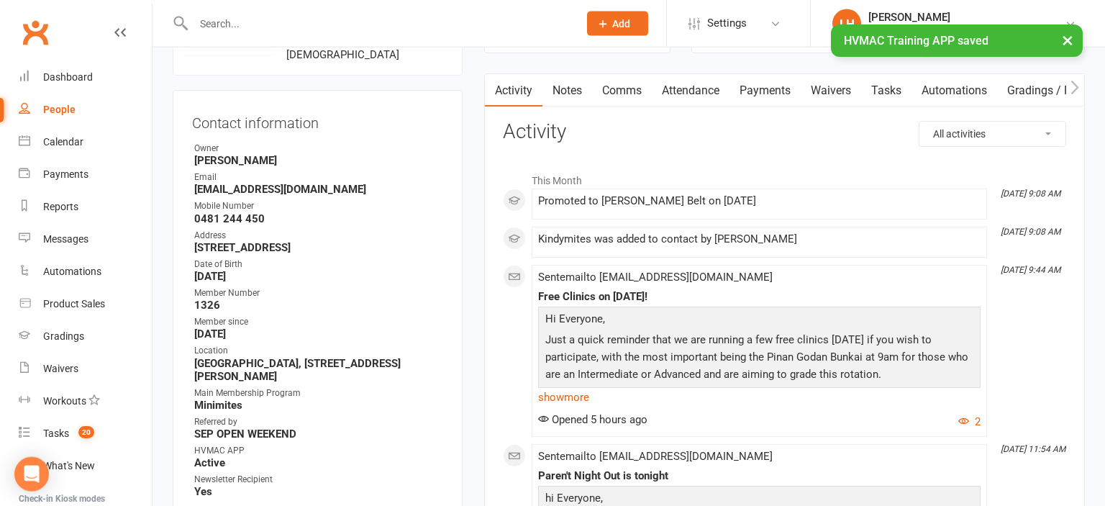
scroll to position [127, 0]
drag, startPoint x: 329, startPoint y: 189, endPoint x: 194, endPoint y: 190, distance: 134.5
click at [194, 190] on strong "Rachael@naralore.com.au" at bounding box center [318, 188] width 249 height 13
copy strong "Rachael@naralore.com.au"
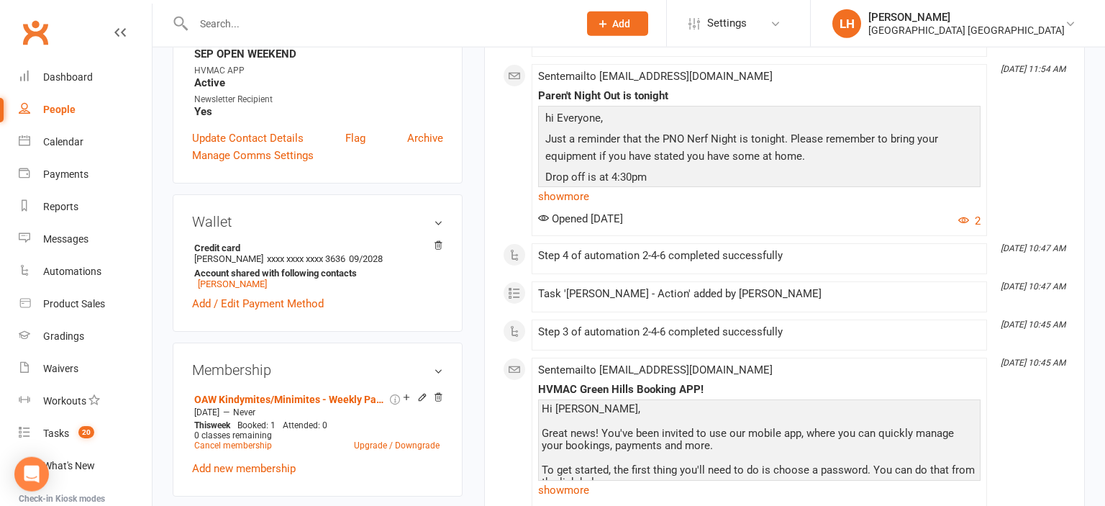
scroll to position [0, 0]
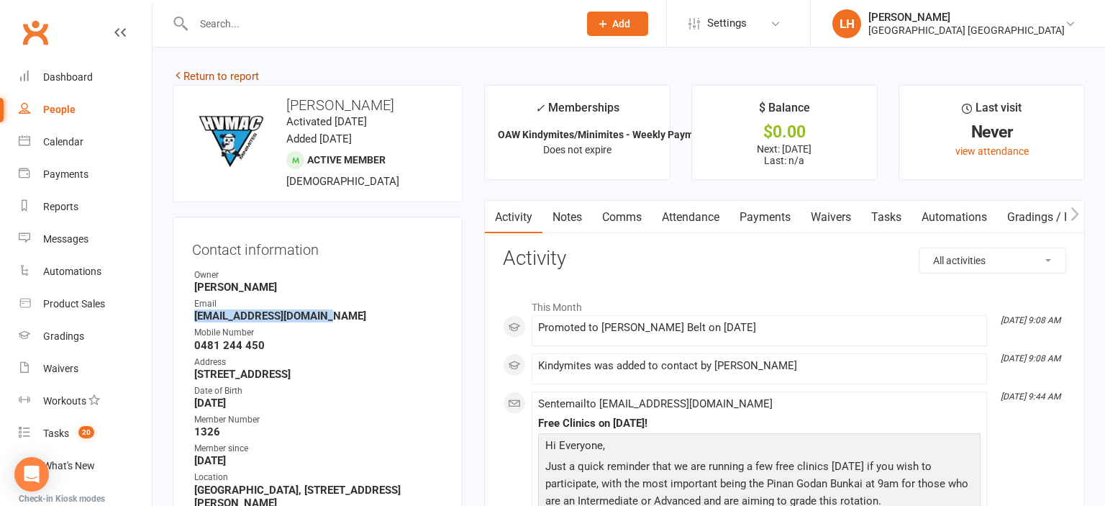
click at [235, 78] on link "Return to report" at bounding box center [216, 76] width 86 height 13
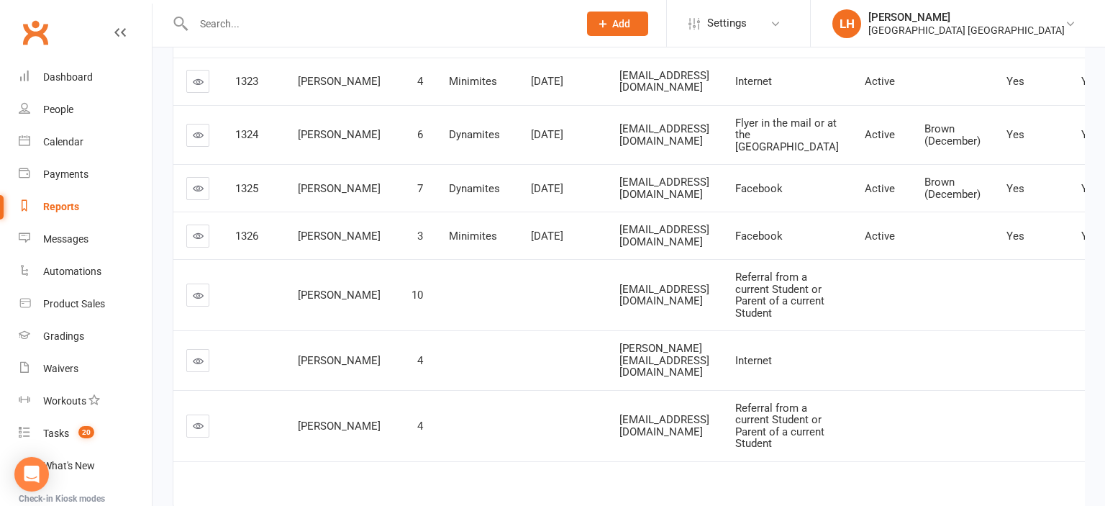
scroll to position [455, 0]
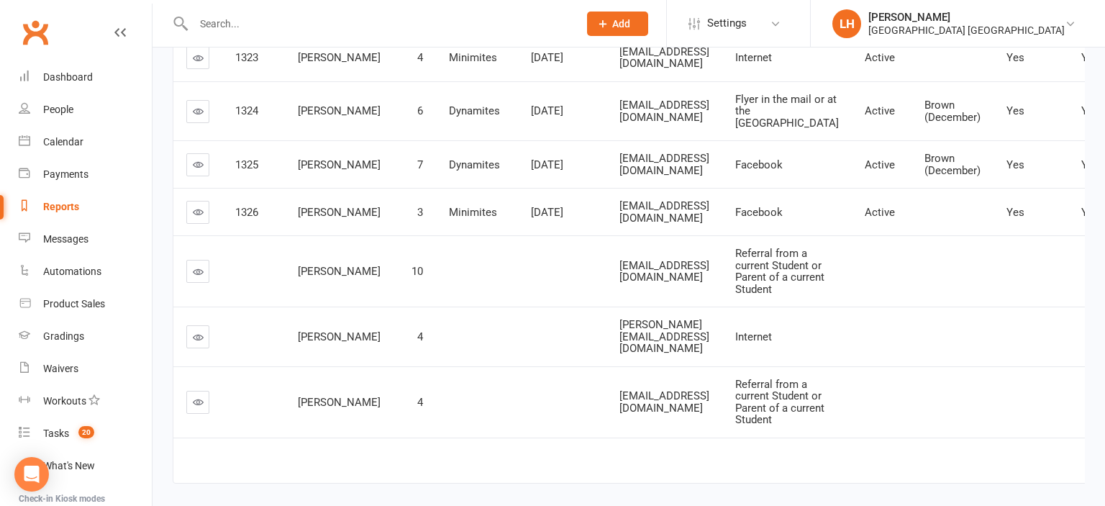
click at [198, 277] on icon at bounding box center [198, 271] width 11 height 11
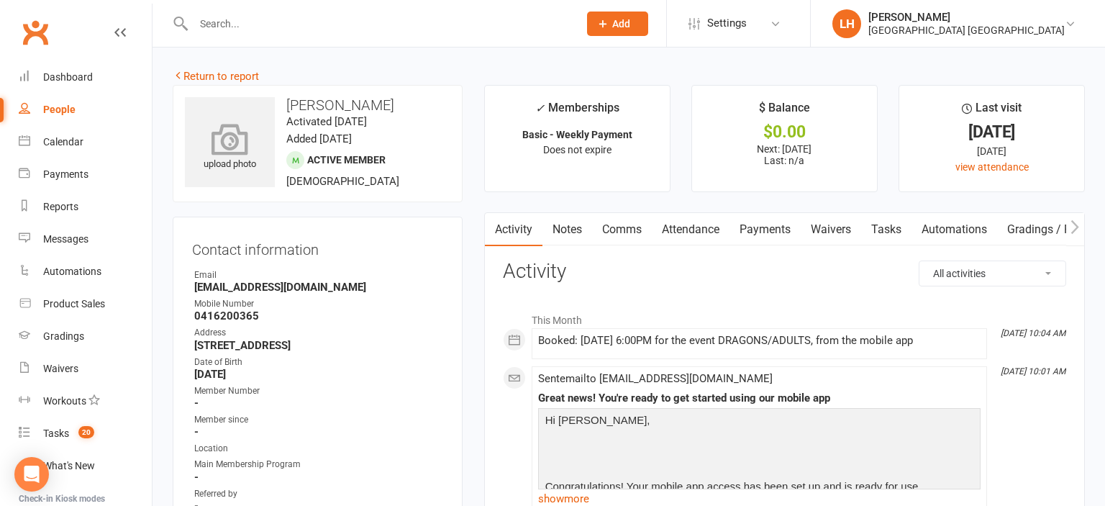
click at [221, 119] on div "upload photo" at bounding box center [230, 142] width 90 height 90
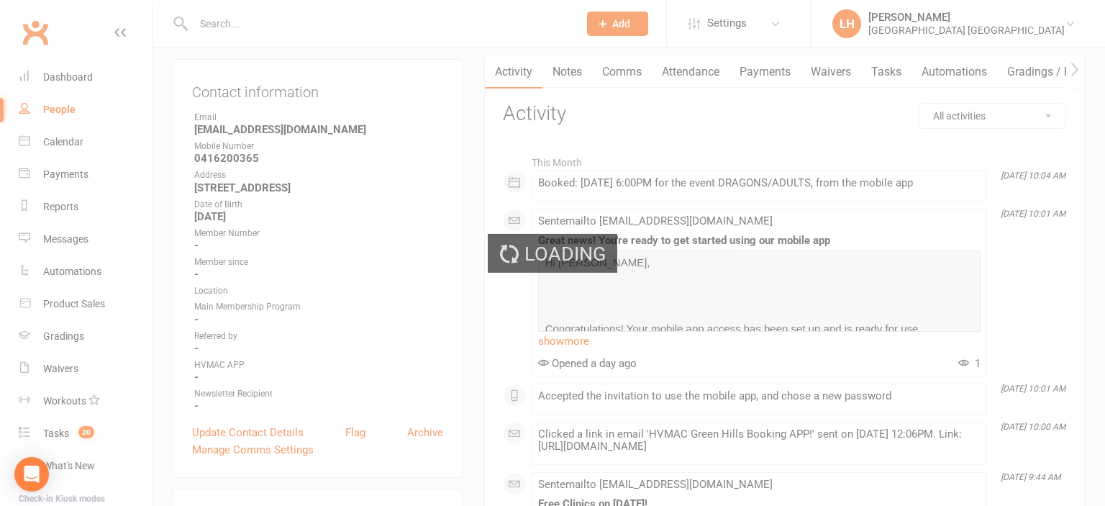
scroll to position [227, 0]
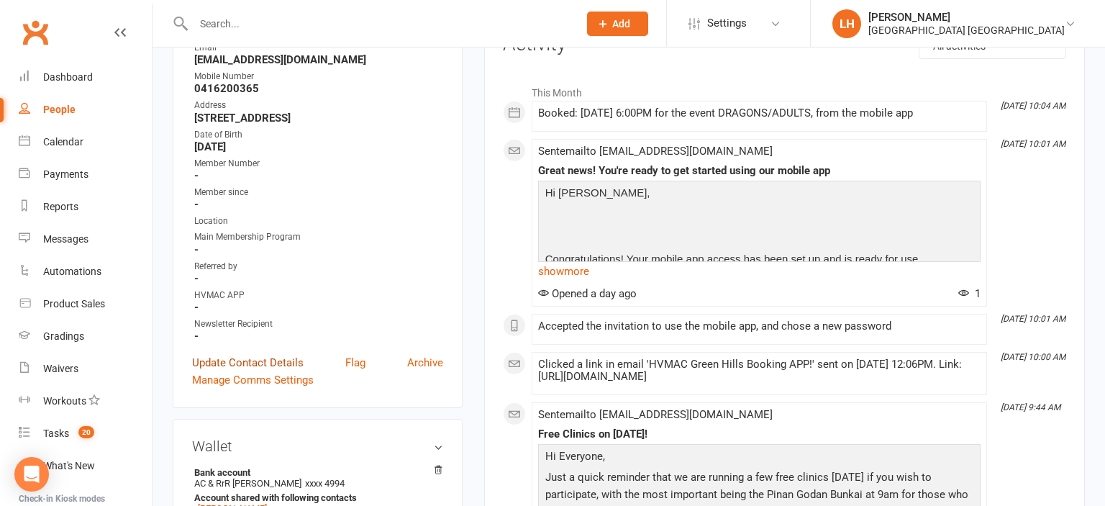
click at [269, 364] on link "Update Contact Details" at bounding box center [248, 362] width 112 height 17
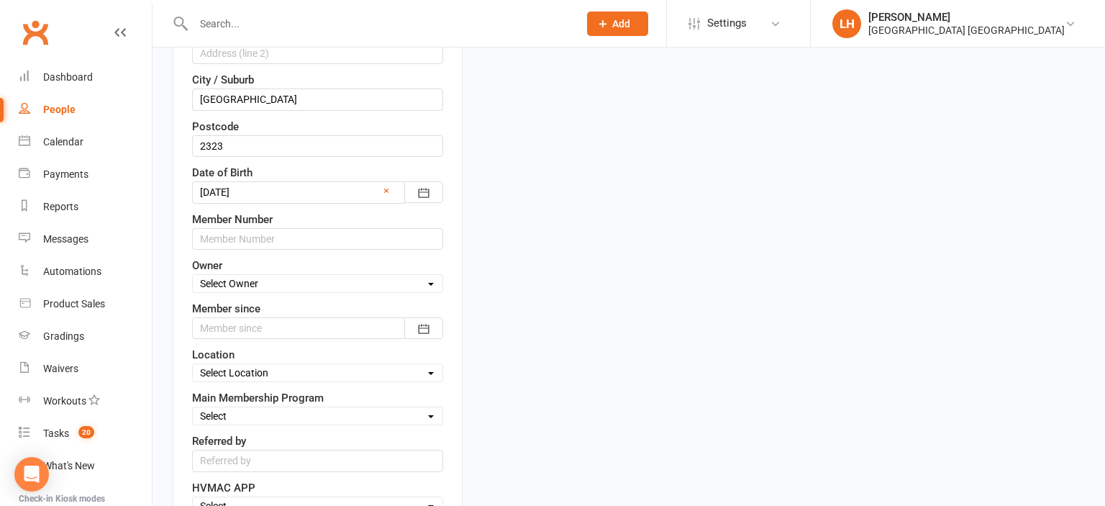
scroll to position [466, 0]
click at [193, 273] on select "Select Owner HVMAC Green Hills Veronica Parra-Mariaca HVMAC Warners Bay Brian H…" at bounding box center [318, 281] width 250 height 16
select select "0"
click option "HVMAC Green Hills" at bounding box center [0, 0] width 0 height 0
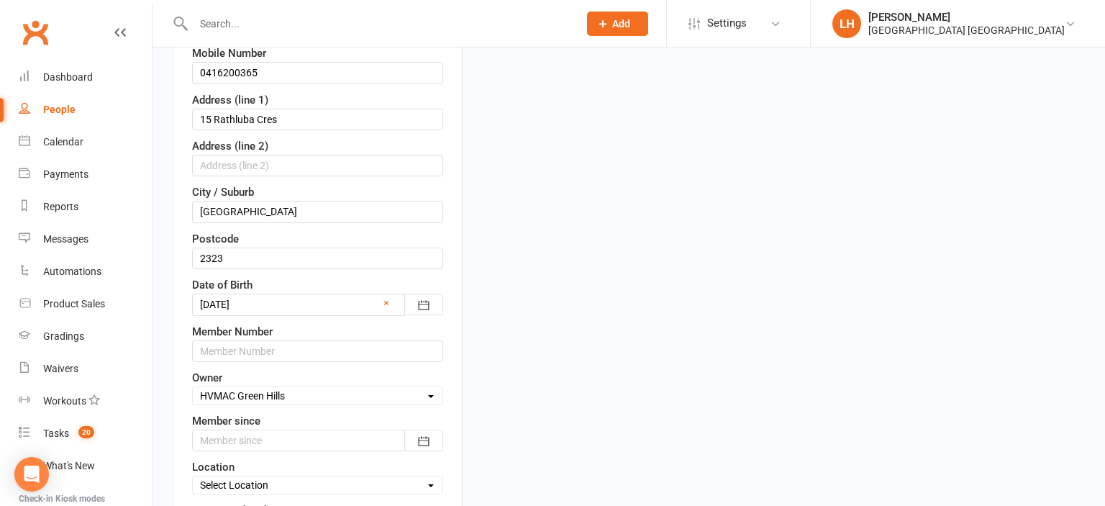
scroll to position [390, 0]
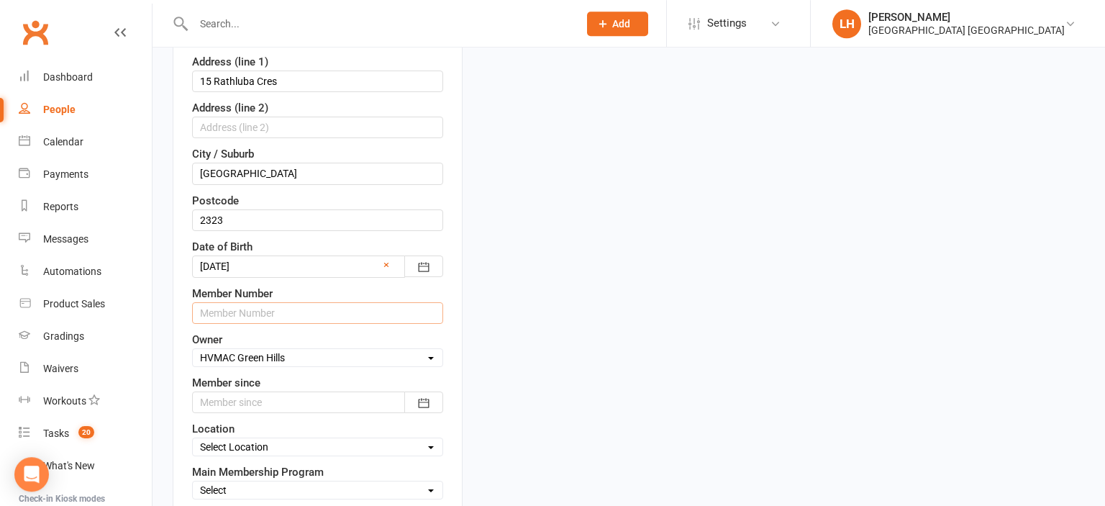
click at [326, 302] on input "text" at bounding box center [317, 313] width 251 height 22
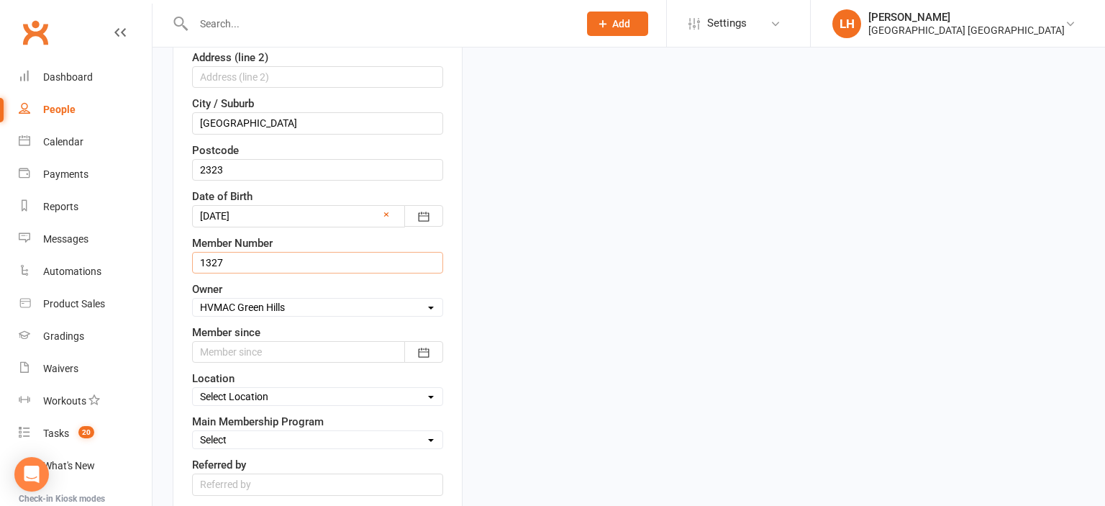
scroll to position [466, 0]
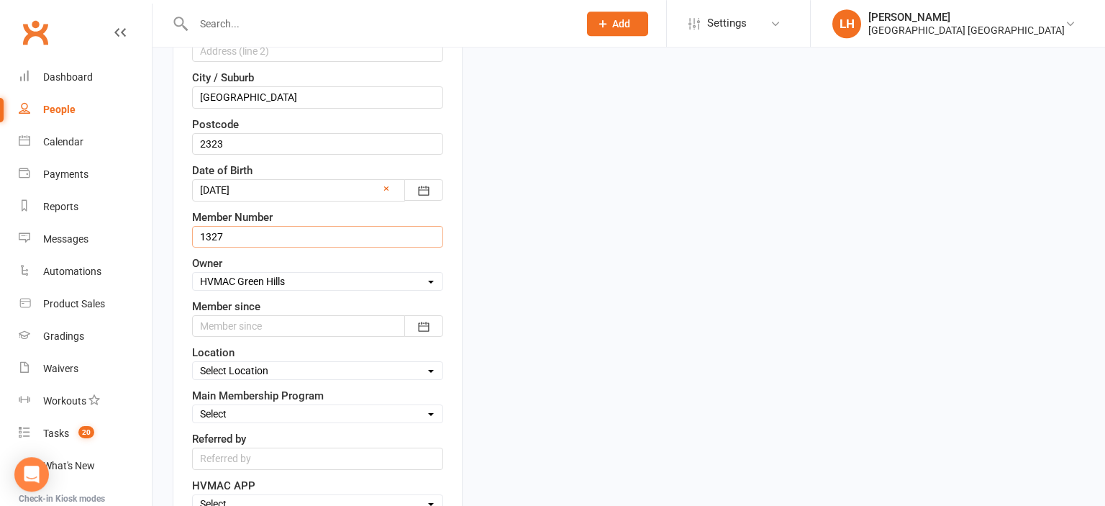
type input "1327"
click at [322, 317] on div at bounding box center [317, 326] width 251 height 22
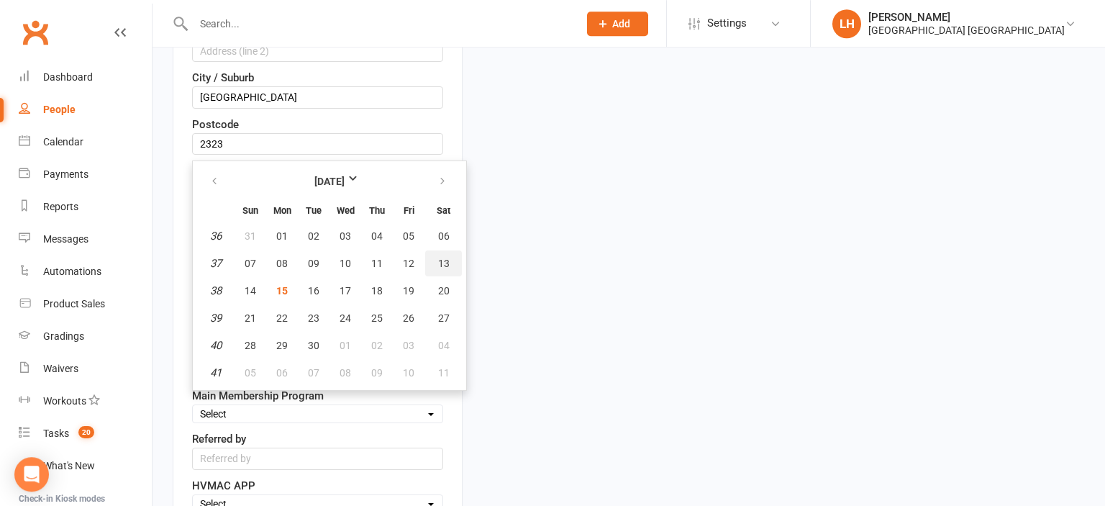
click at [448, 260] on span "13" at bounding box center [444, 264] width 12 height 12
type input "13 Sep 2025"
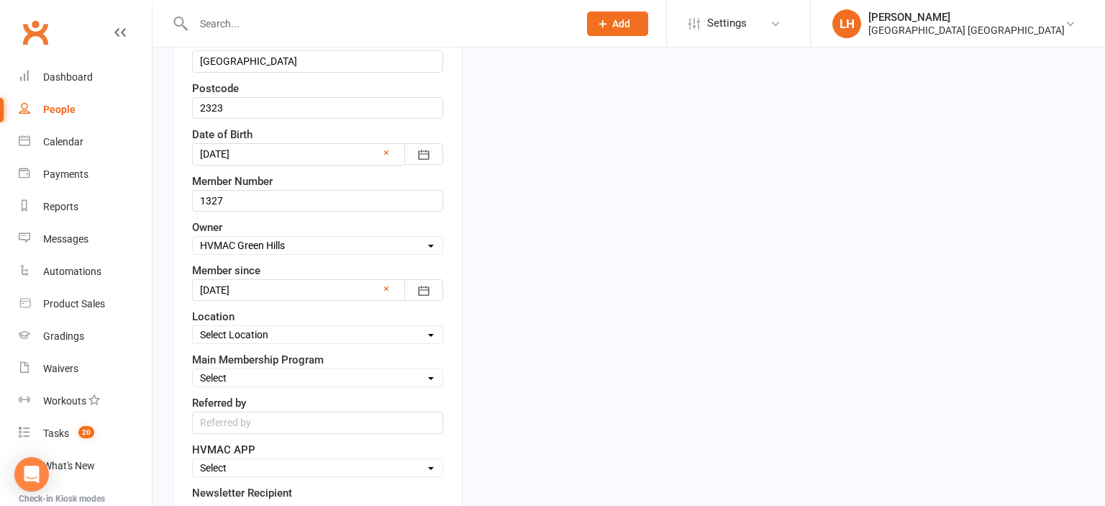
scroll to position [542, 0]
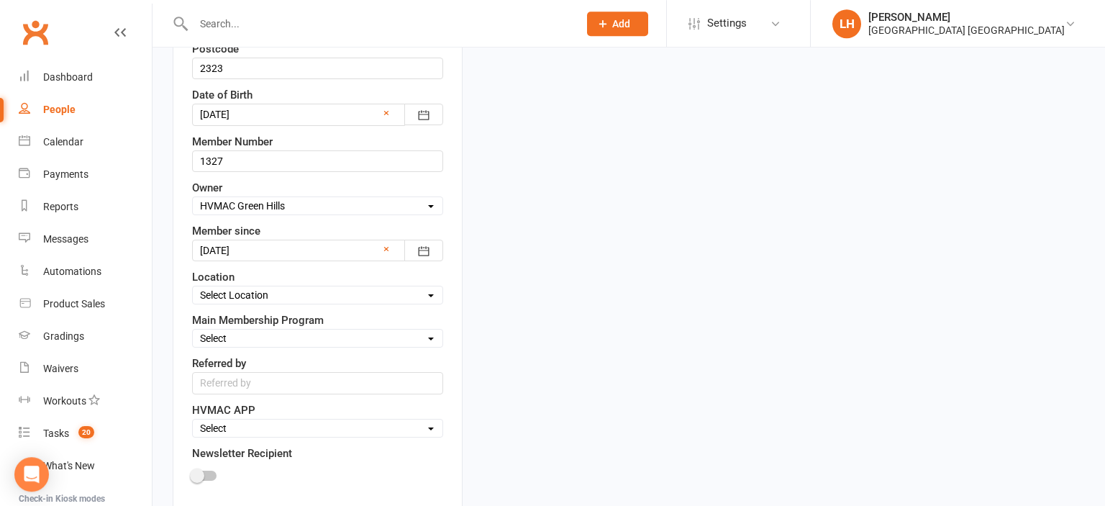
click at [193, 287] on select "Select Location Hunter Valley Martial Arts, Unit 1a/4a Garnett Road, Green Hills" at bounding box center [318, 295] width 250 height 16
select select "0"
click option "Hunter Valley Martial Arts, Unit 1a/4a Garnett Road, Green Hills" at bounding box center [0, 0] width 0 height 0
click at [308, 329] on div "Select Minimites Kindymites Dynamites Dragons Adults Kobudo Only Guest Fight Fi…" at bounding box center [317, 338] width 251 height 19
click at [193, 330] on select "Select Minimites Kindymites Dynamites Dragons Adults Kobudo Only Guest Fight Fi…" at bounding box center [318, 338] width 250 height 16
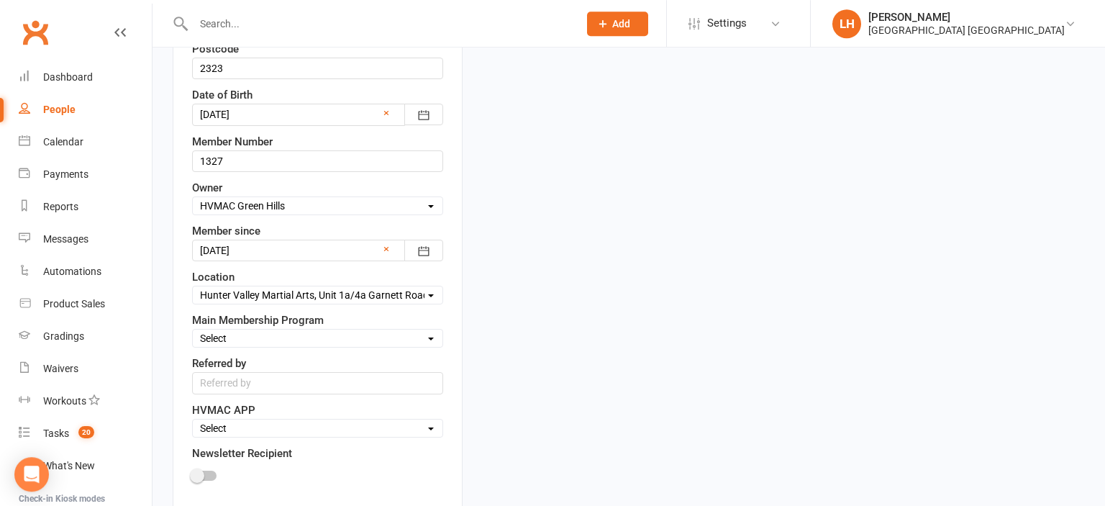
select select "Dragons"
click option "Dragons" at bounding box center [0, 0] width 0 height 0
click at [252, 377] on input "text" at bounding box center [317, 383] width 251 height 22
type input "SEP OPEN WEEKEND"
click at [193, 420] on select "Select Active Family Suspended Opt Out" at bounding box center [318, 428] width 250 height 16
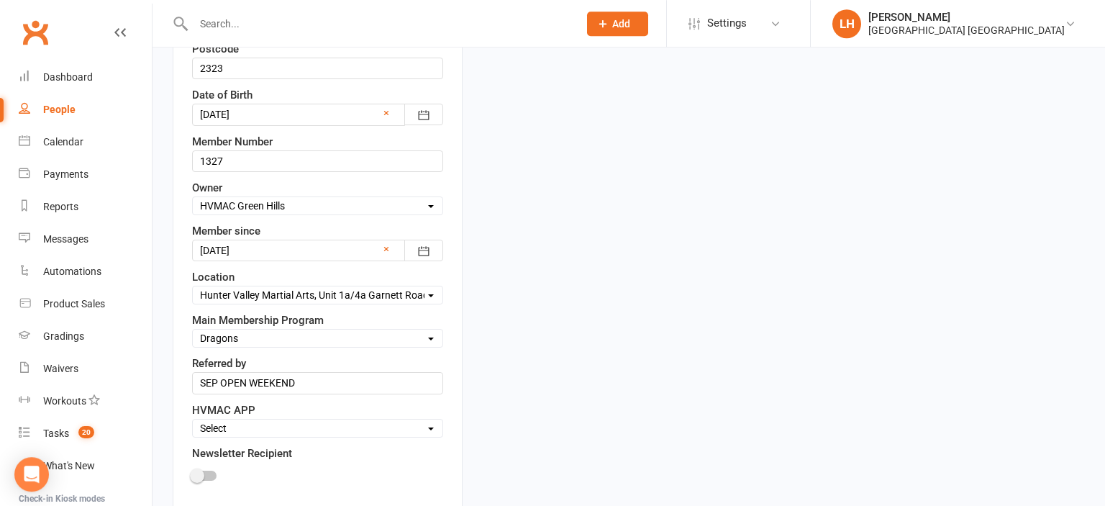
select select "Active"
click option "Active" at bounding box center [0, 0] width 0 height 0
click at [201, 468] on span at bounding box center [197, 475] width 14 height 14
click at [192, 473] on input "checkbox" at bounding box center [192, 473] width 0 height 0
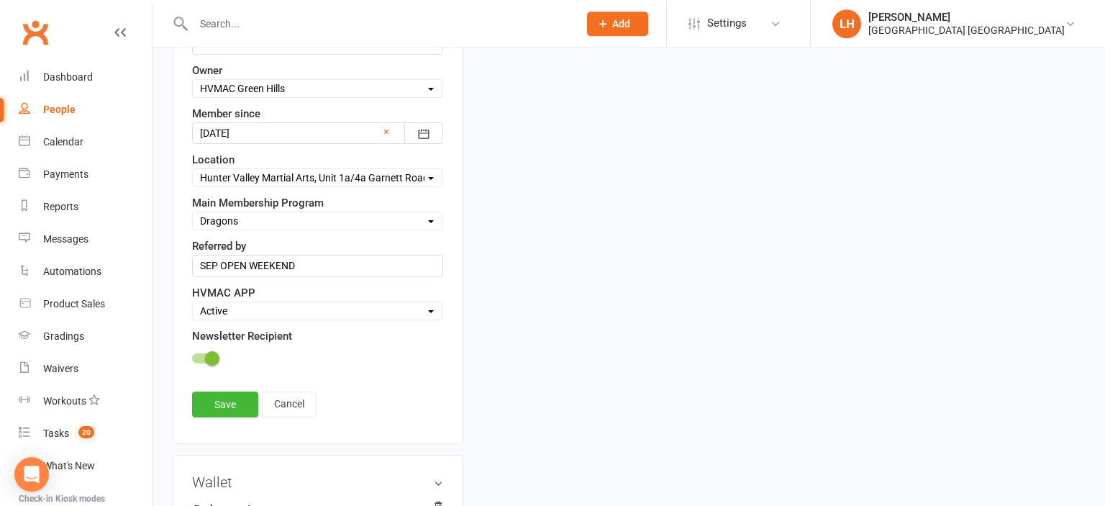
scroll to position [694, 0]
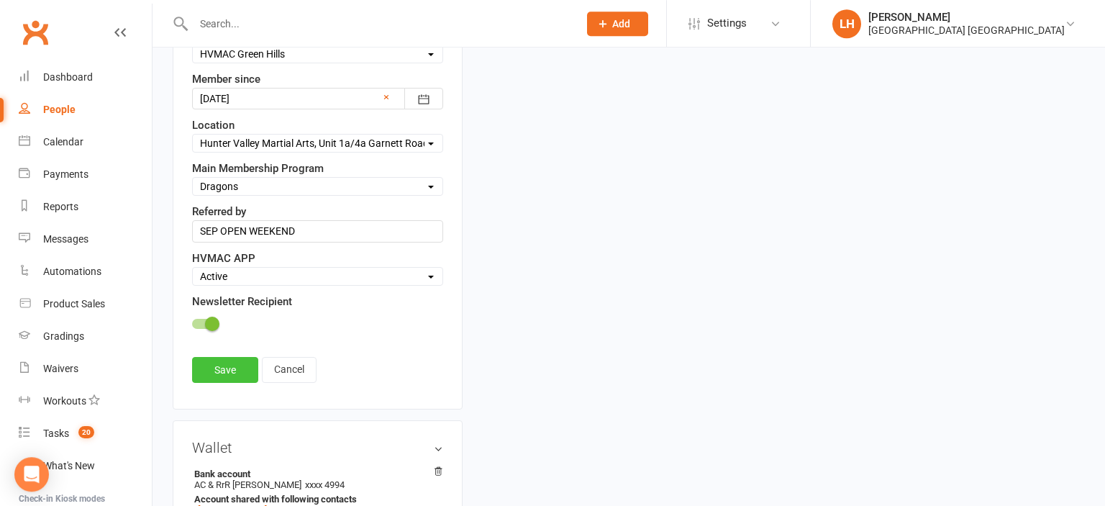
click at [220, 368] on link "Save" at bounding box center [225, 370] width 66 height 26
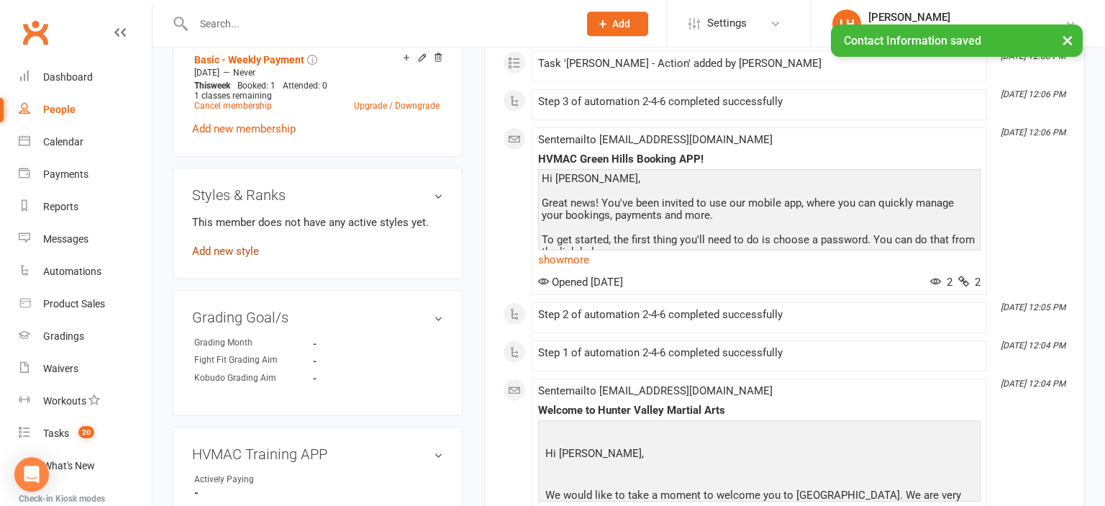
click at [231, 252] on link "Add new style" at bounding box center [225, 251] width 67 height 13
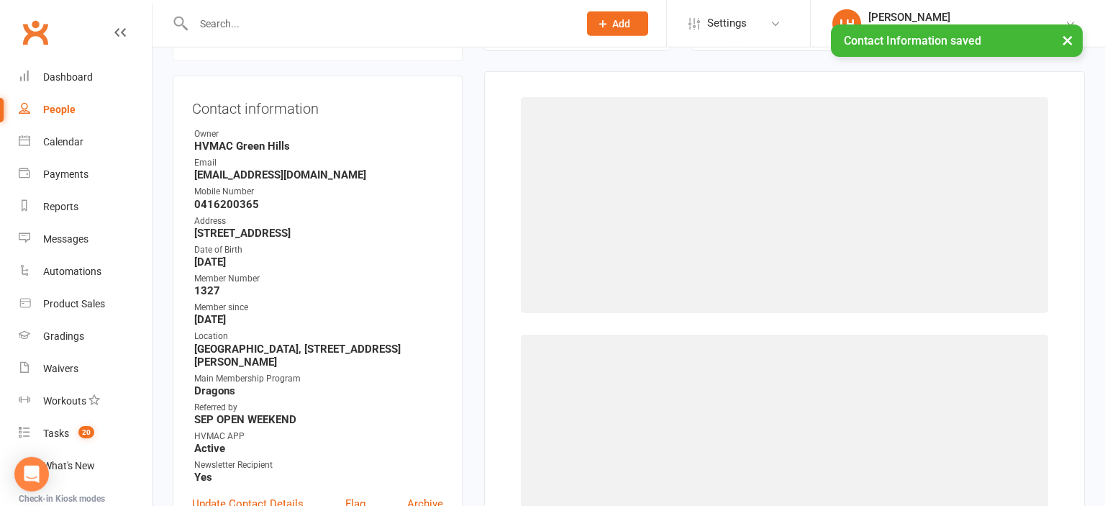
scroll to position [140, 0]
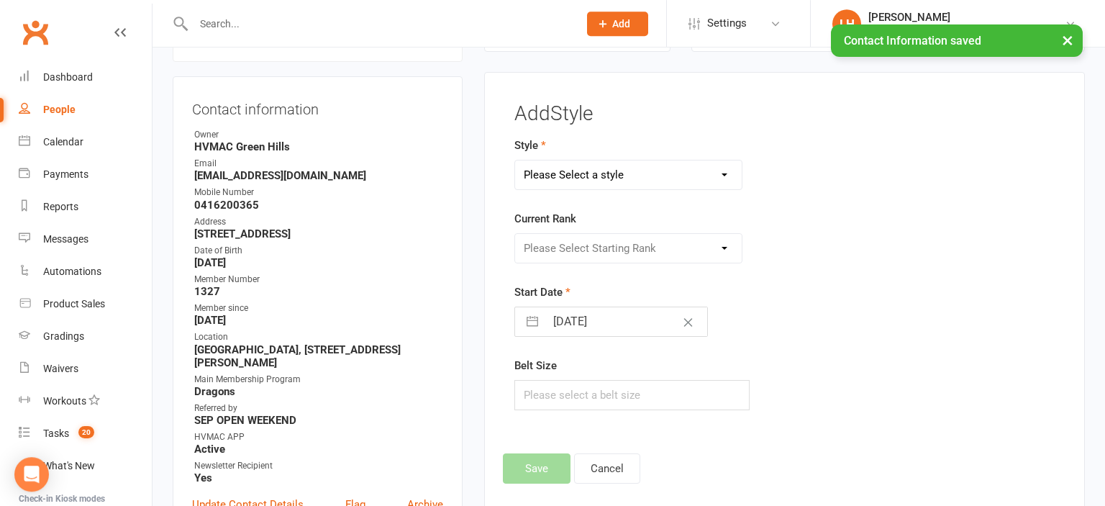
click at [515, 160] on select "Please Select a style Dragons/Adults Dynamites Fight Fit Junior Fight Fit Junio…" at bounding box center [628, 174] width 227 height 29
select select "1773"
click option "Dragons/Adults" at bounding box center [0, 0] width 0 height 0
click at [515, 234] on select "Please Select Starting Rank White Belt 10th Kyu 9th Kyu 8th Kyu Yellow 7th Kyu …" at bounding box center [628, 248] width 227 height 29
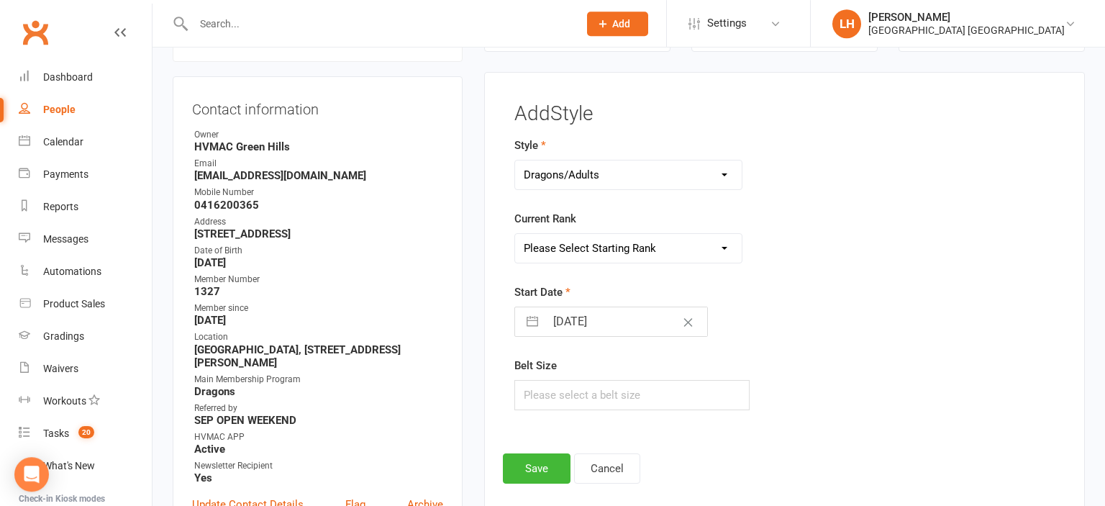
select select "17576"
click option "White Belt" at bounding box center [0, 0] width 0 height 0
click at [616, 331] on input "15 Sep 2025" at bounding box center [626, 321] width 162 height 29
select select "7"
select select "2025"
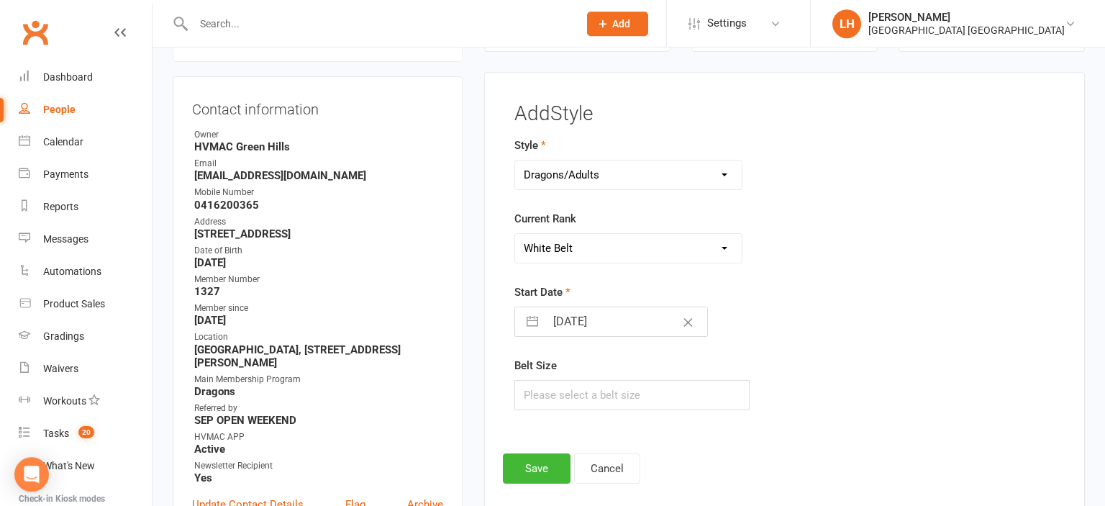
select select "8"
select select "2025"
select select "9"
select select "2025"
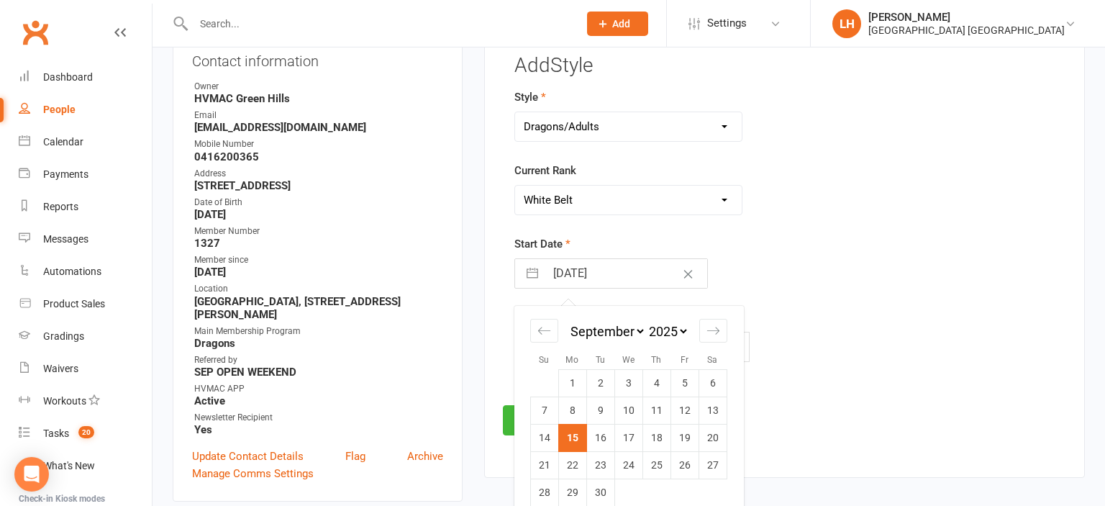
scroll to position [216, 0]
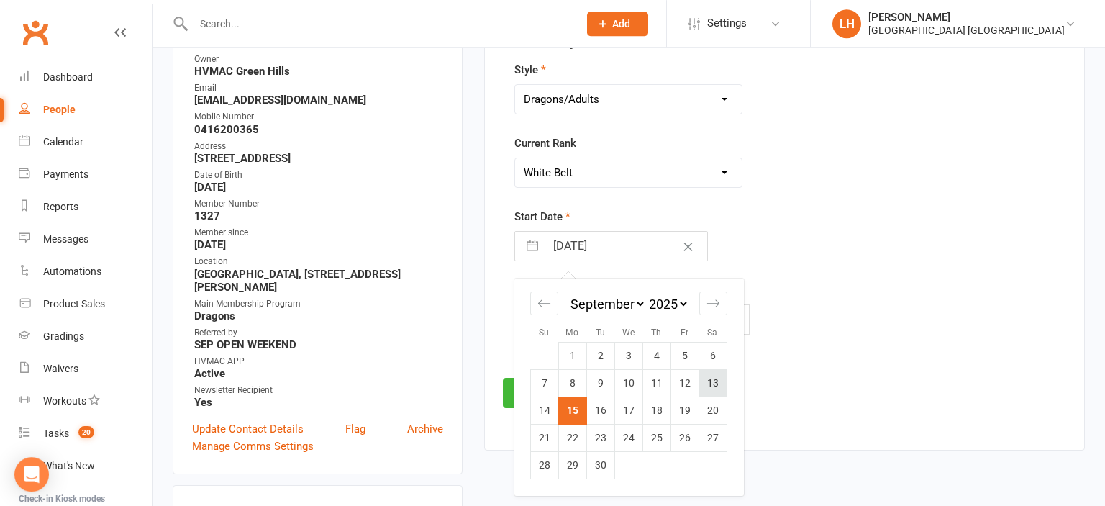
click at [699, 383] on td "13" at bounding box center [713, 382] width 28 height 27
type input "13 Sep 2025"
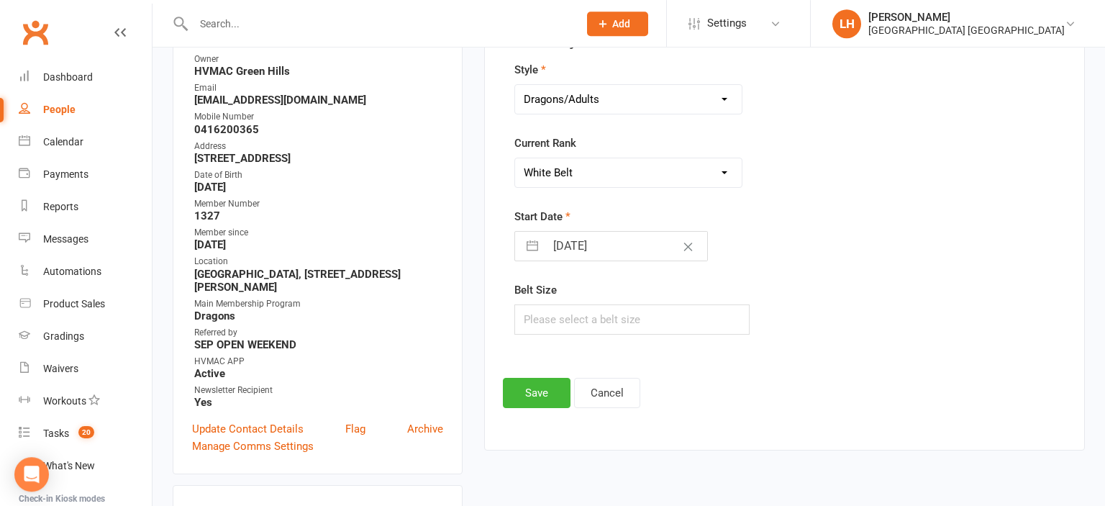
select select "7"
select select "2025"
select select "8"
select select "2025"
select select "9"
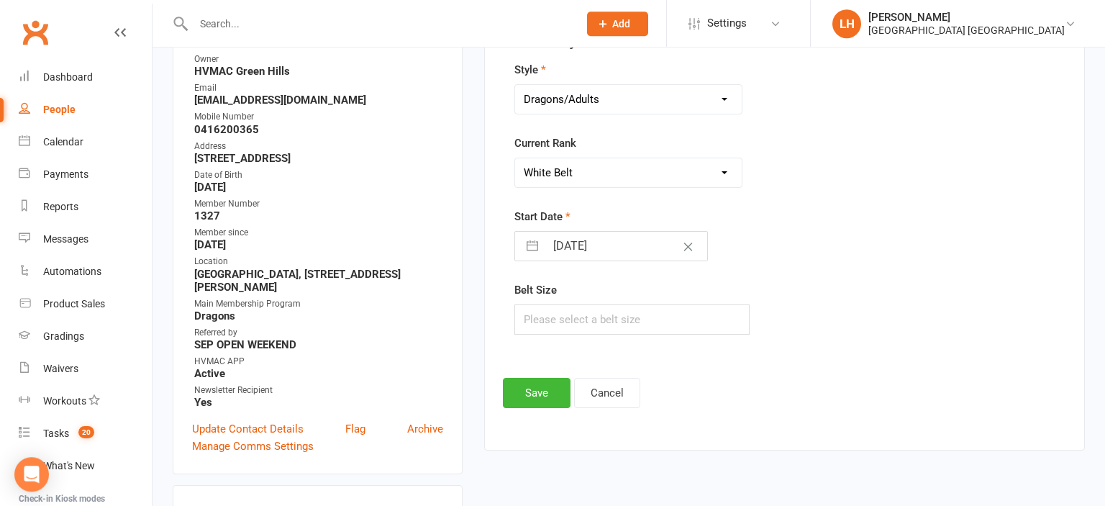
select select "2025"
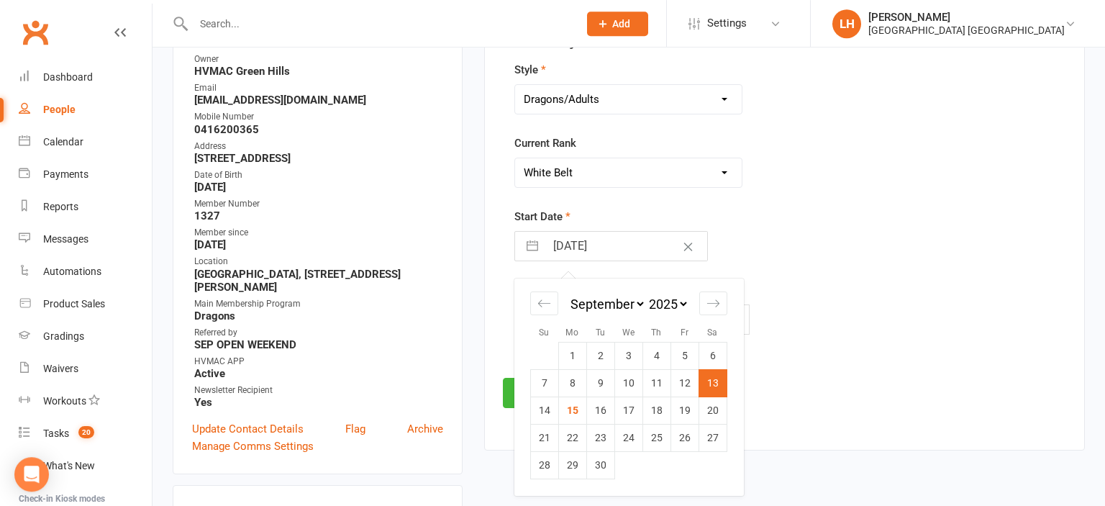
click at [608, 232] on input "13 Sep 2025" at bounding box center [626, 246] width 162 height 29
click at [686, 383] on td "12" at bounding box center [685, 382] width 28 height 27
type input "12 Sep 2025"
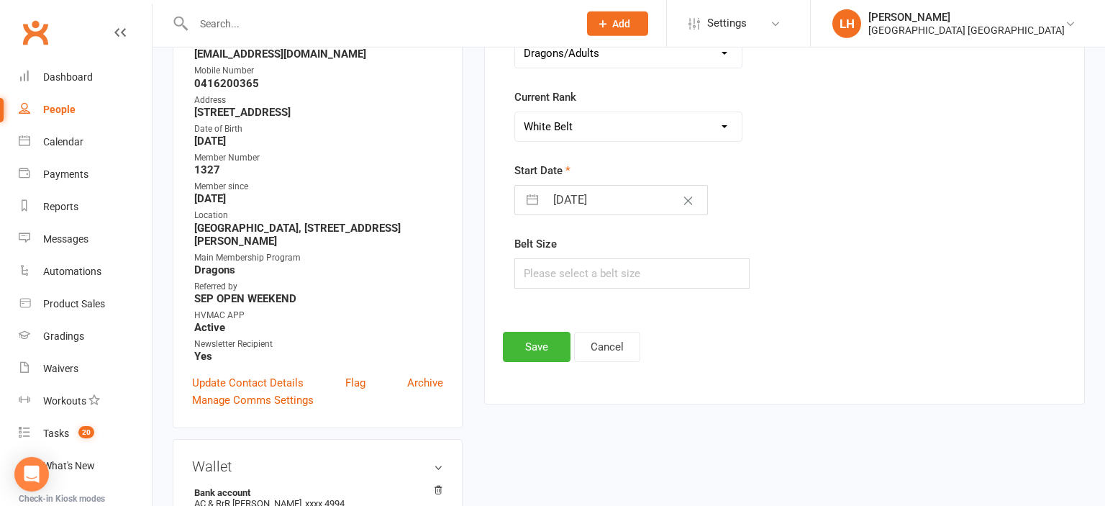
scroll to position [292, 0]
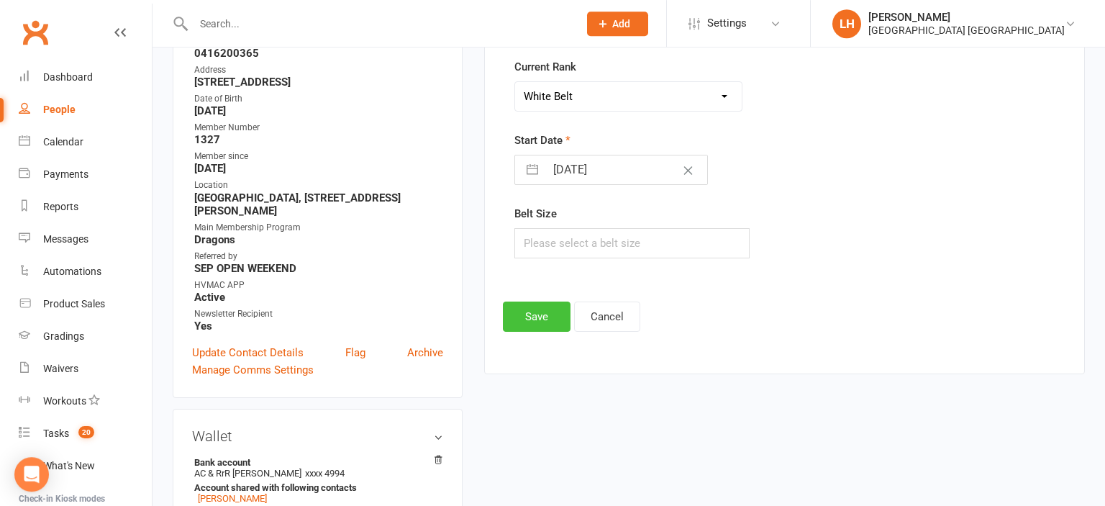
click at [526, 317] on button "Save" at bounding box center [537, 316] width 68 height 30
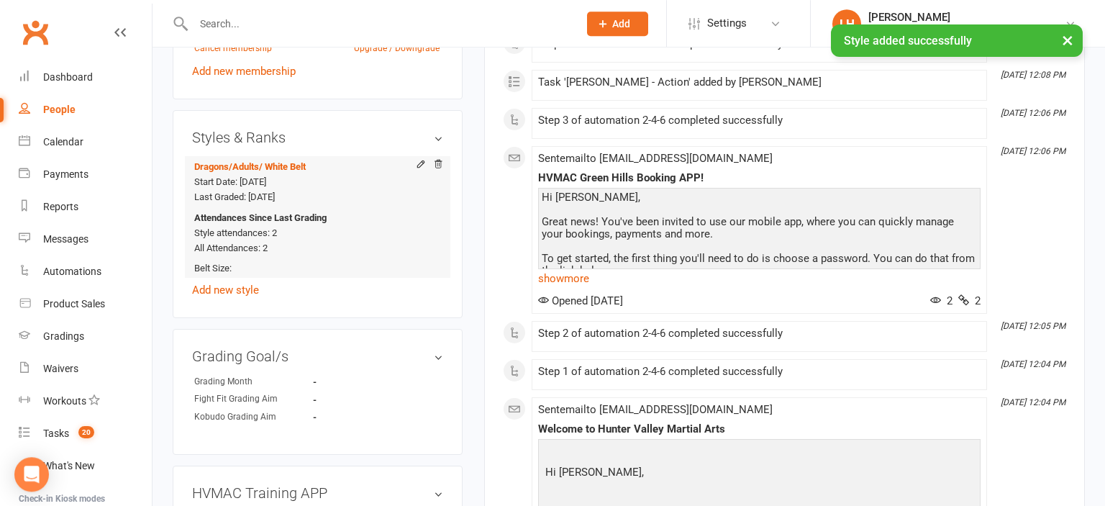
scroll to position [976, 0]
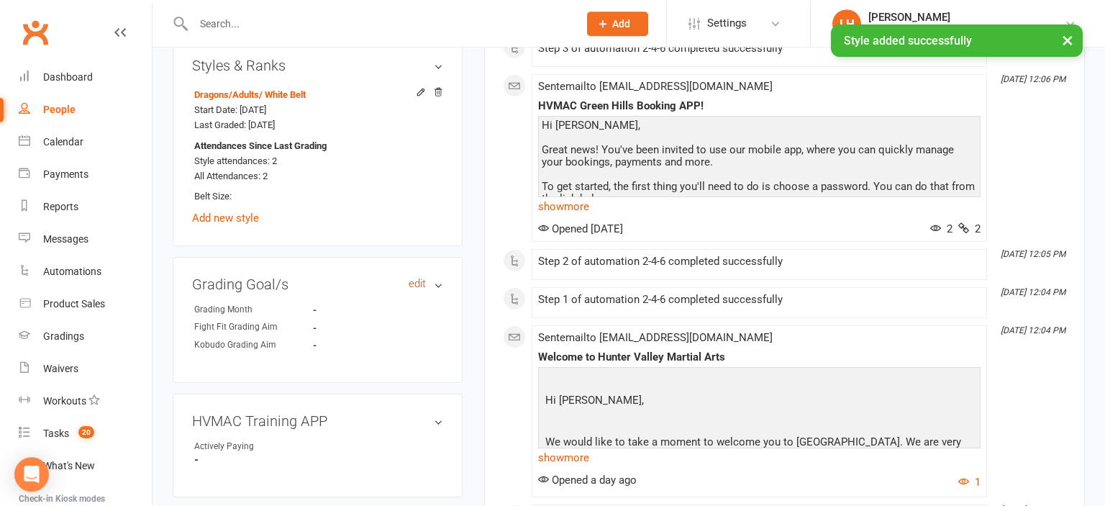
click at [414, 287] on link "edit" at bounding box center [417, 284] width 17 height 12
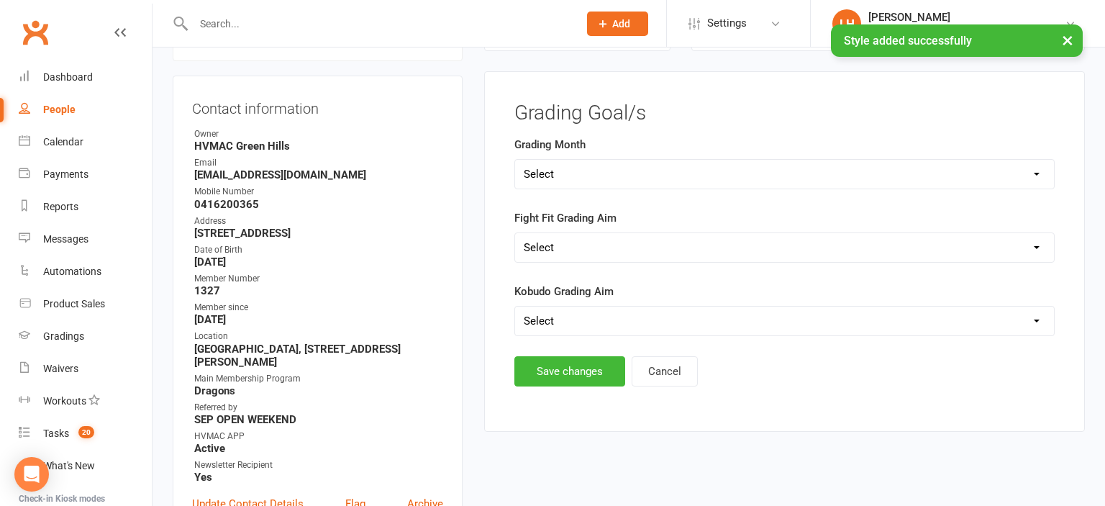
scroll to position [140, 0]
click at [515, 160] on select "Select Silver (February) Yellow (April) White (June) Blue (August) Green (Octob…" at bounding box center [784, 174] width 539 height 29
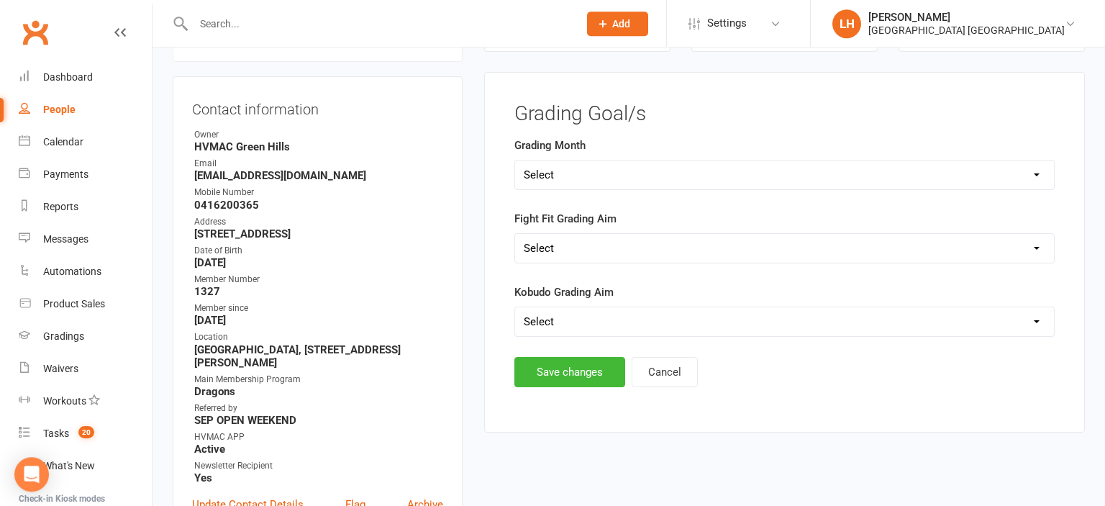
select select "Brown (December)"
click option "Brown (December)" at bounding box center [0, 0] width 0 height 0
click at [560, 378] on button "Save changes" at bounding box center [569, 372] width 111 height 30
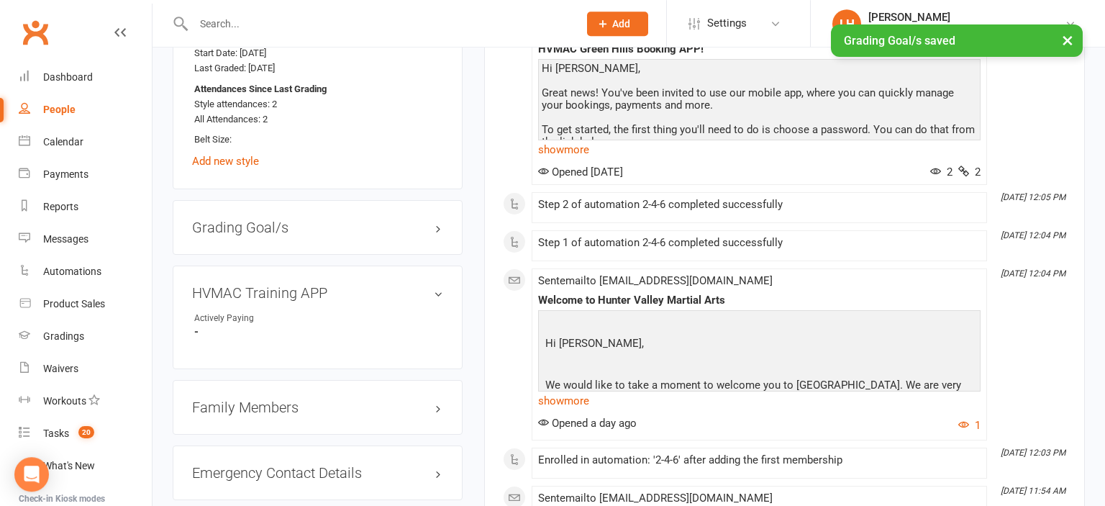
scroll to position [1052, 0]
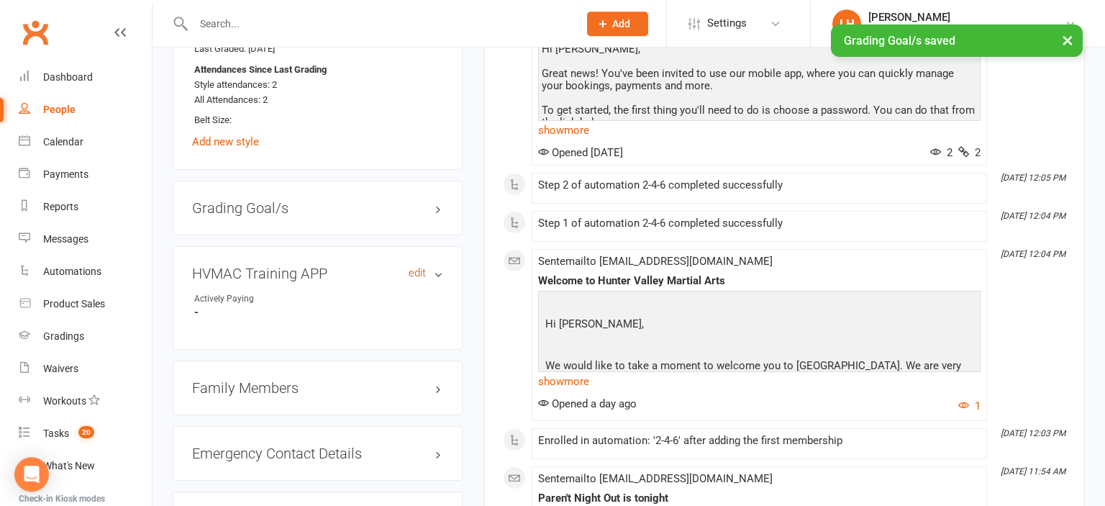
click at [417, 278] on link "edit" at bounding box center [417, 273] width 17 height 12
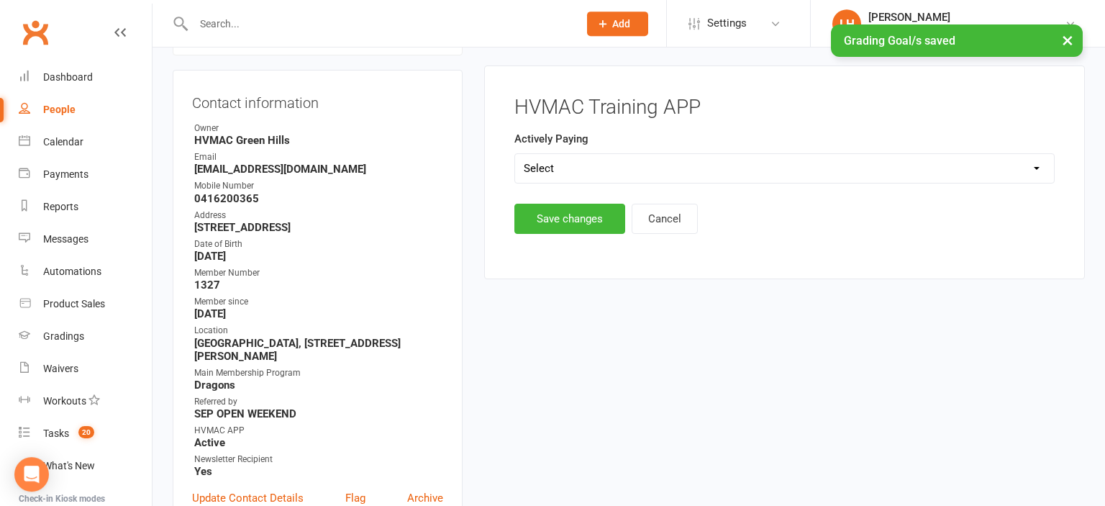
scroll to position [140, 0]
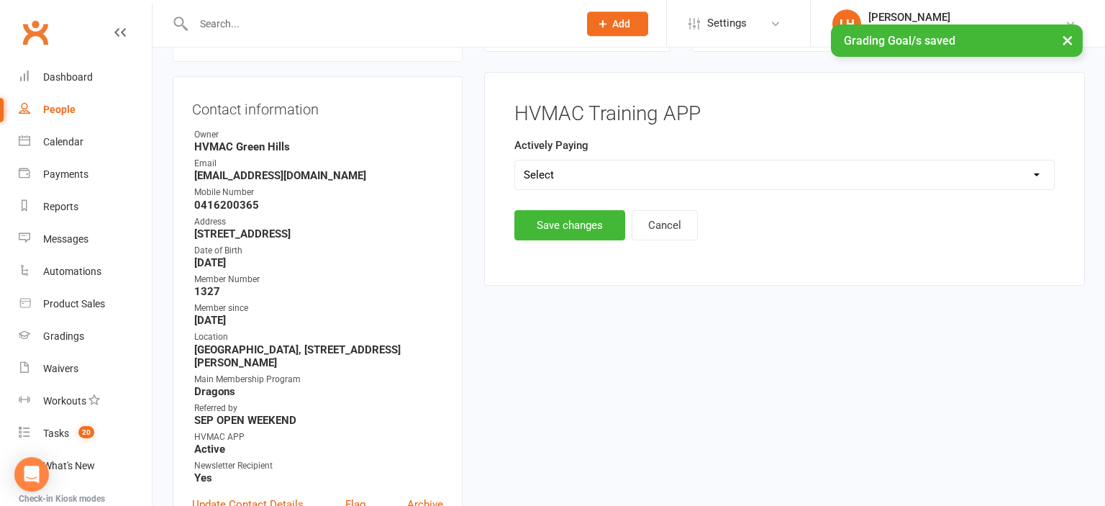
click at [515, 160] on select "Select Yes No" at bounding box center [784, 174] width 539 height 29
select select "Yes"
click option "Yes" at bounding box center [0, 0] width 0 height 0
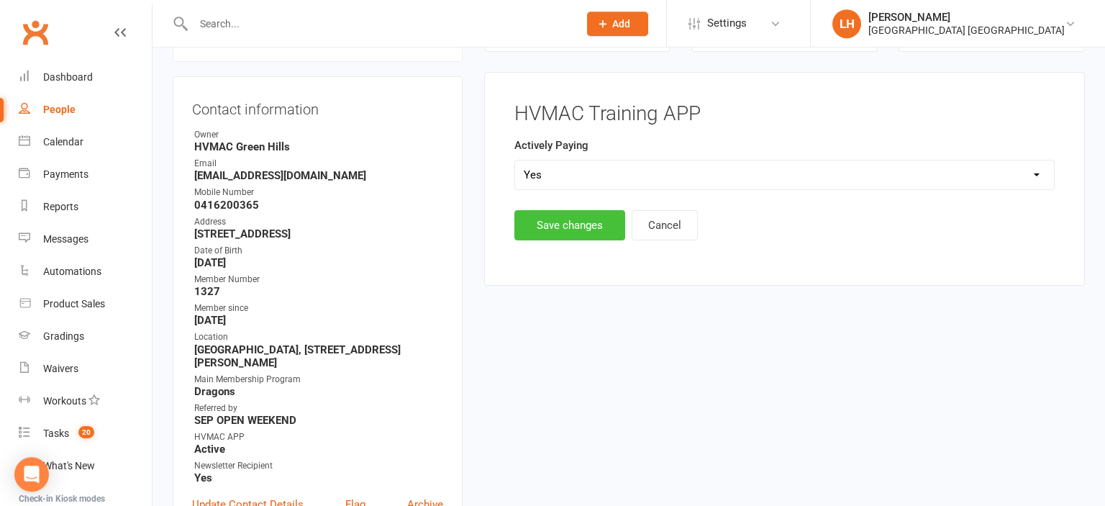
click at [583, 222] on button "Save changes" at bounding box center [569, 225] width 111 height 30
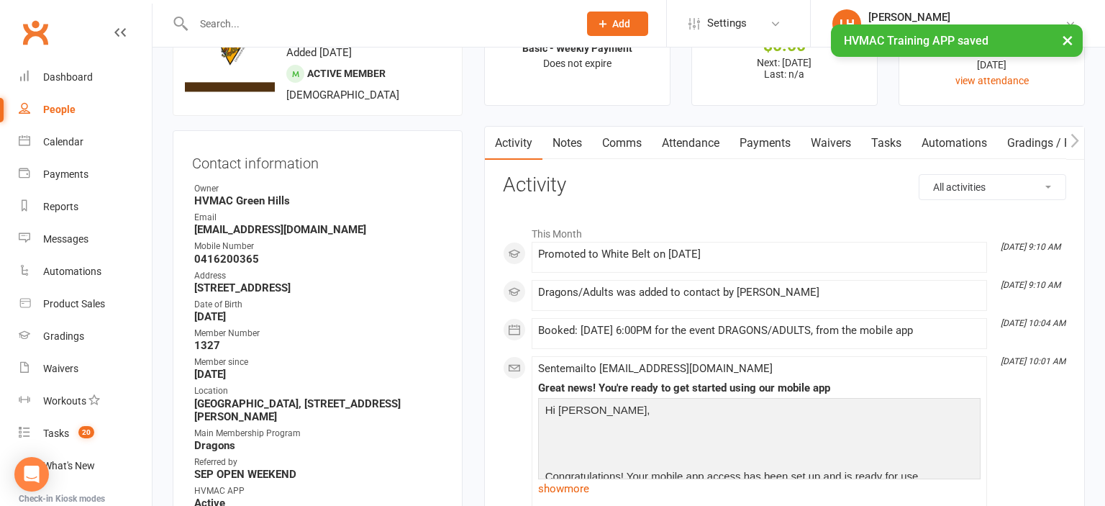
scroll to position [0, 0]
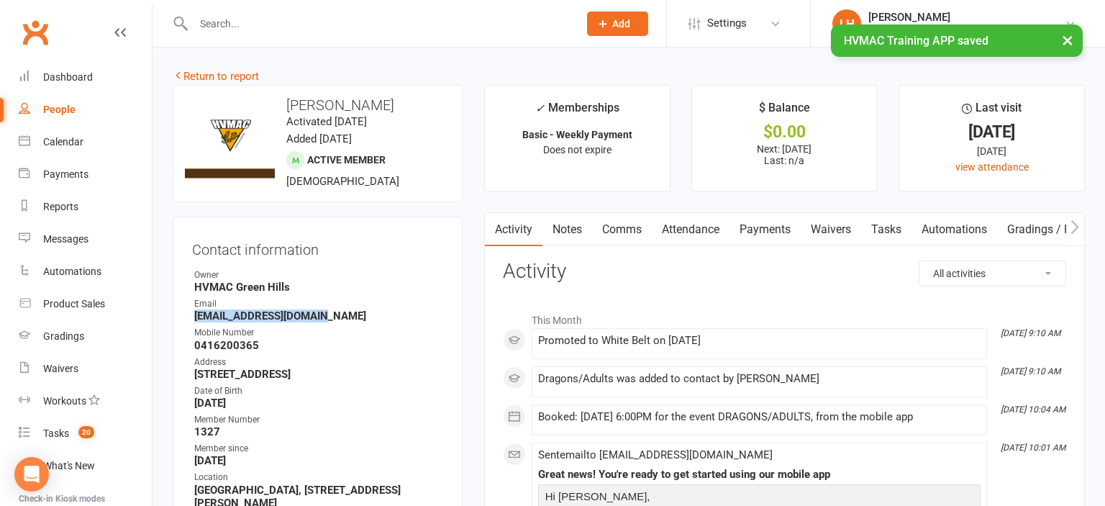
drag, startPoint x: 327, startPoint y: 314, endPoint x: 194, endPoint y: 318, distance: 133.1
click at [194, 318] on li "Email rachtucker76@gmail.com" at bounding box center [317, 309] width 251 height 25
copy strong "rachtucker76@gmail.com"
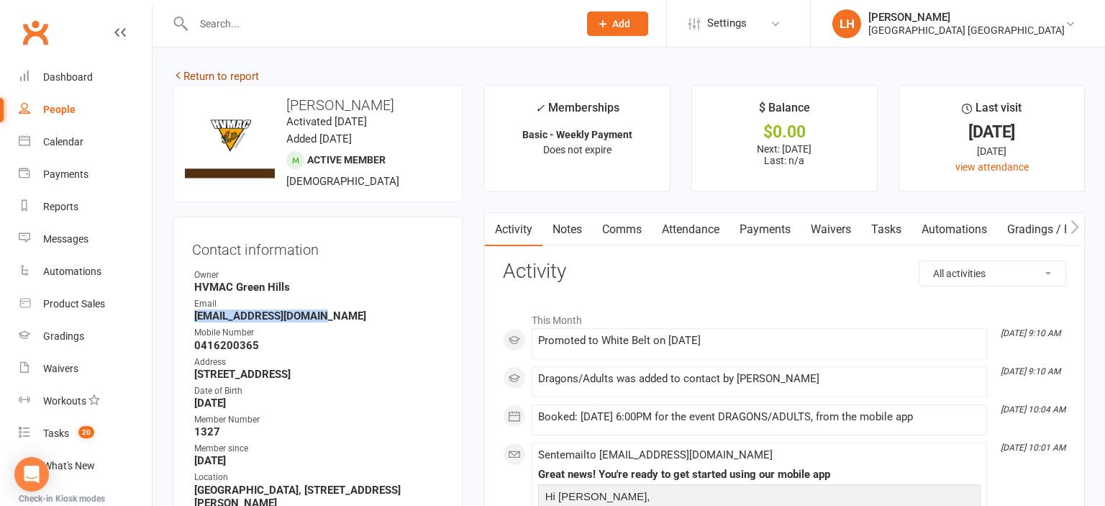
click at [232, 78] on link "Return to report" at bounding box center [216, 76] width 86 height 13
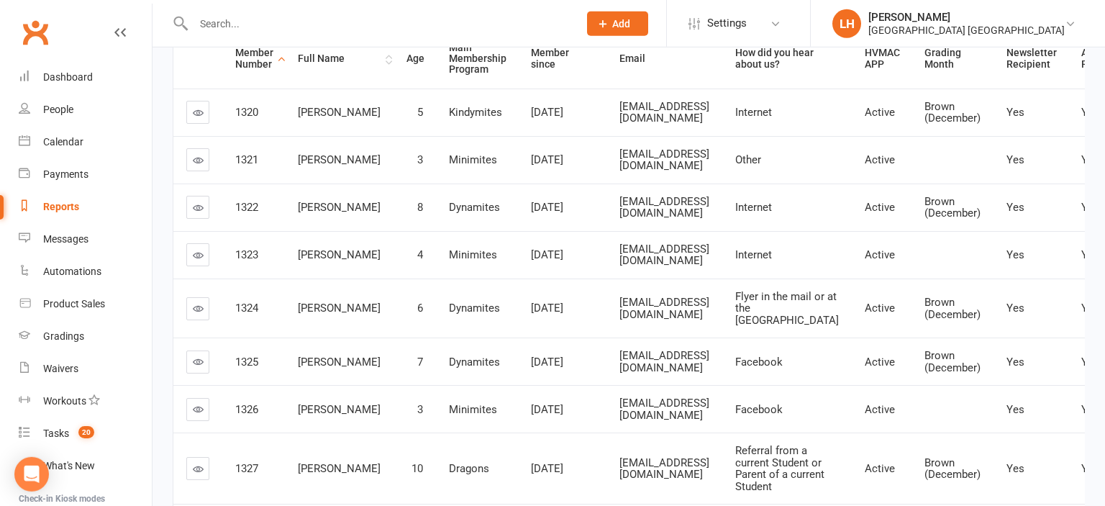
scroll to position [380, 0]
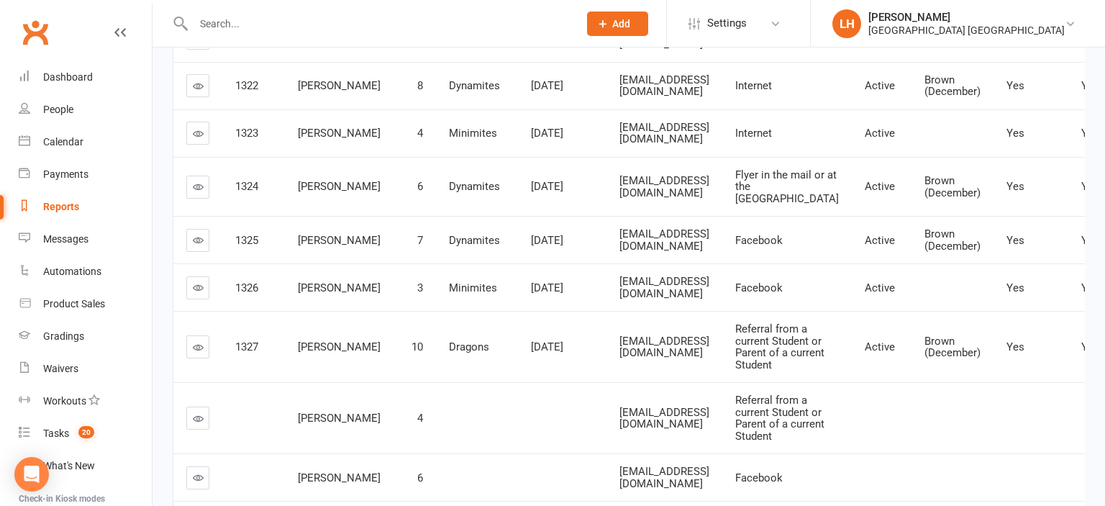
click at [197, 293] on icon at bounding box center [198, 287] width 11 height 11
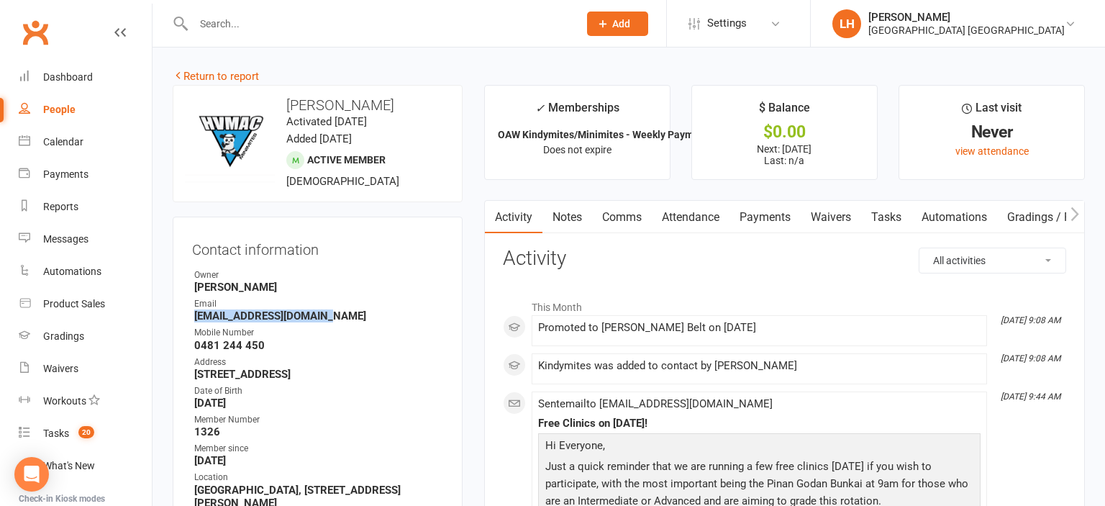
drag, startPoint x: 329, startPoint y: 316, endPoint x: 183, endPoint y: 319, distance: 146.1
click at [183, 319] on div "Contact information Owner Liana Hammersley Email Rachael@naralore.com.au Mobile…" at bounding box center [318, 453] width 290 height 473
copy strong "Rachael@naralore.com.au"
click at [223, 76] on link "Return to report" at bounding box center [216, 76] width 86 height 13
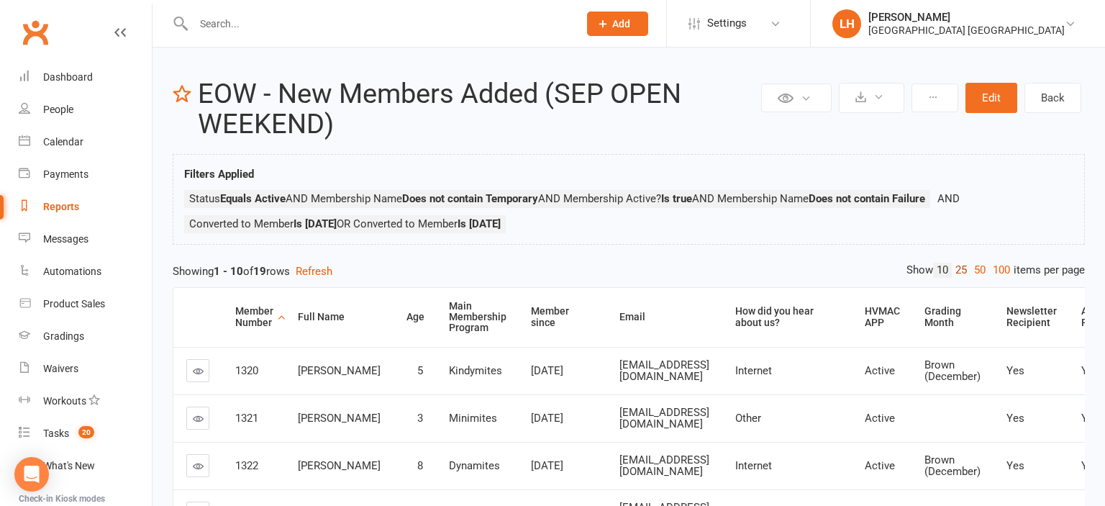
click at [960, 271] on link "25" at bounding box center [961, 270] width 19 height 15
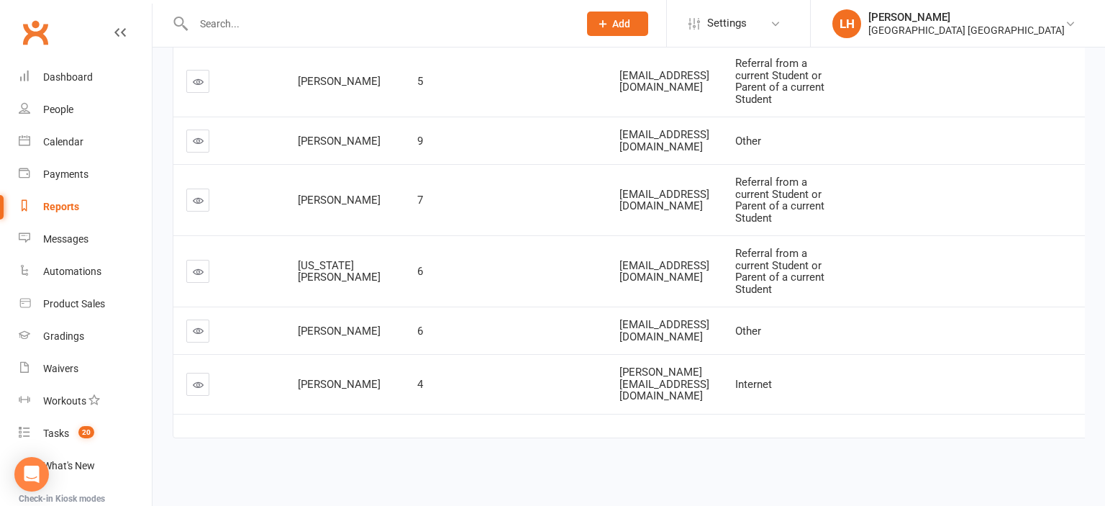
scroll to position [1215, 0]
click at [196, 206] on icon at bounding box center [198, 200] width 11 height 11
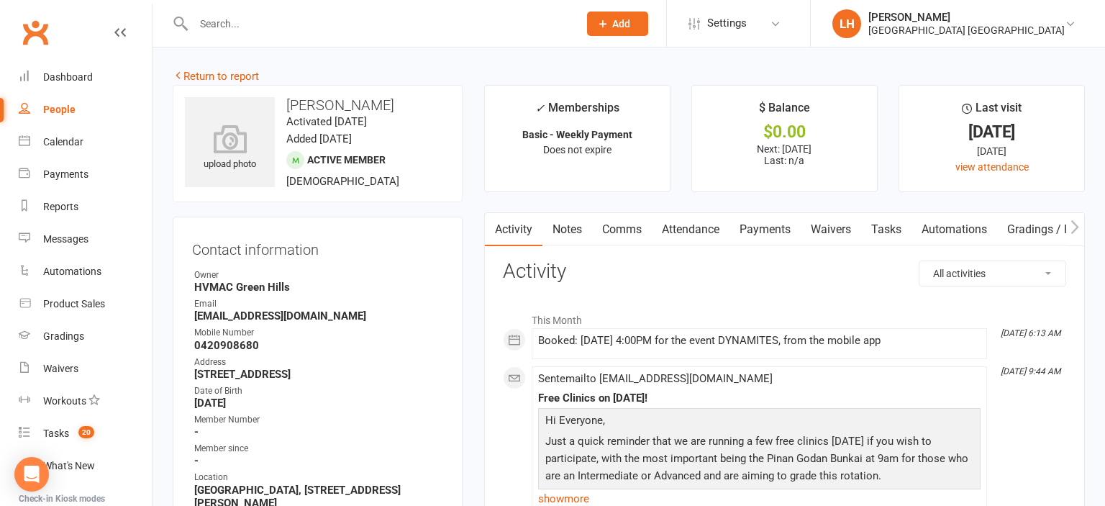
click at [701, 227] on link "Attendance" at bounding box center [691, 229] width 78 height 33
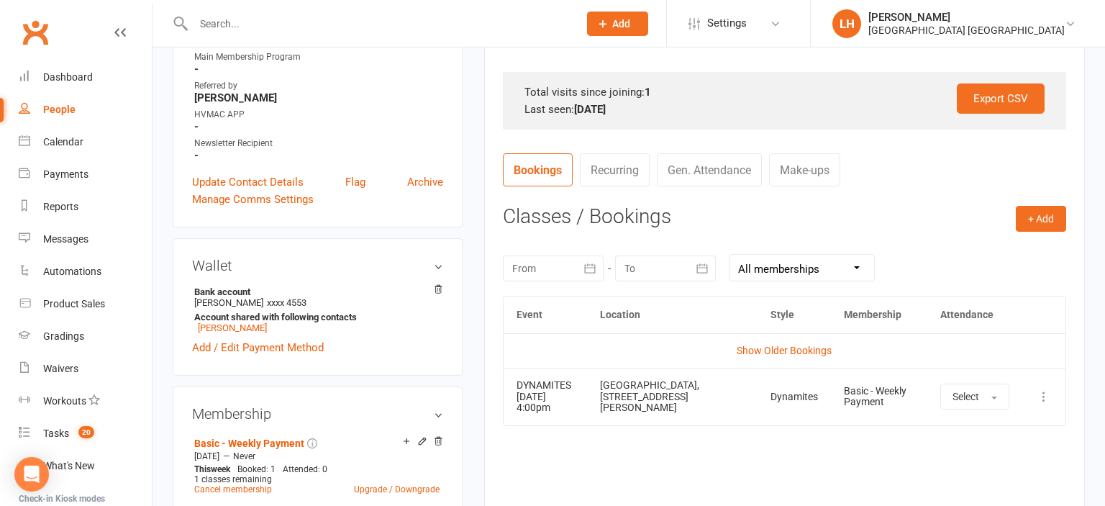
scroll to position [532, 0]
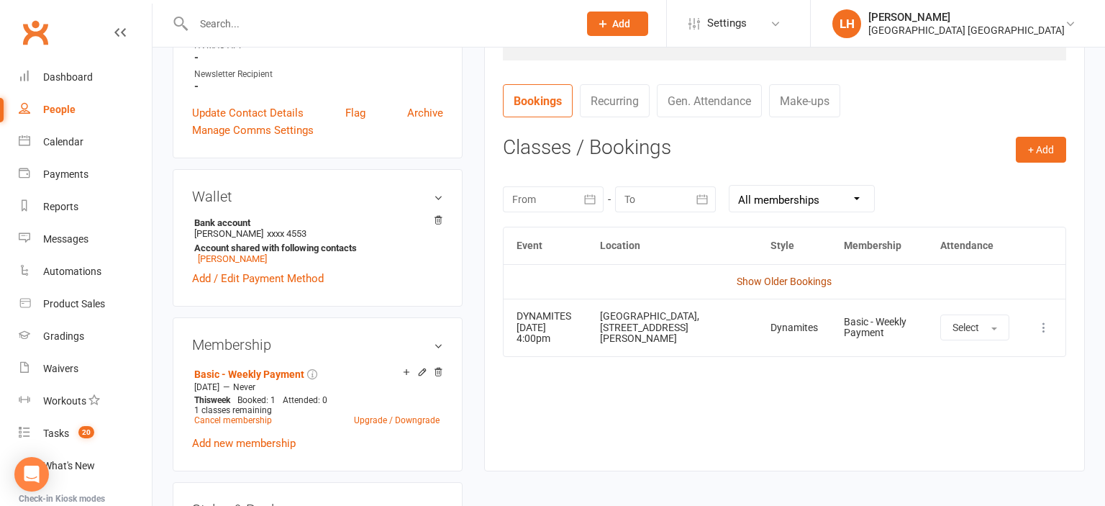
click at [785, 279] on link "Show Older Bookings" at bounding box center [784, 282] width 95 height 12
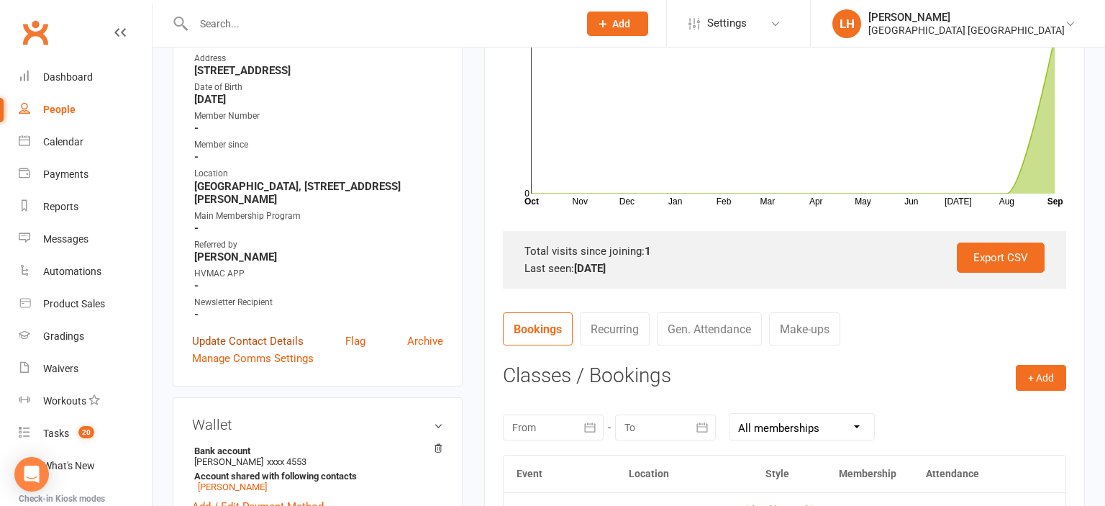
click at [263, 342] on link "Update Contact Details" at bounding box center [248, 340] width 112 height 17
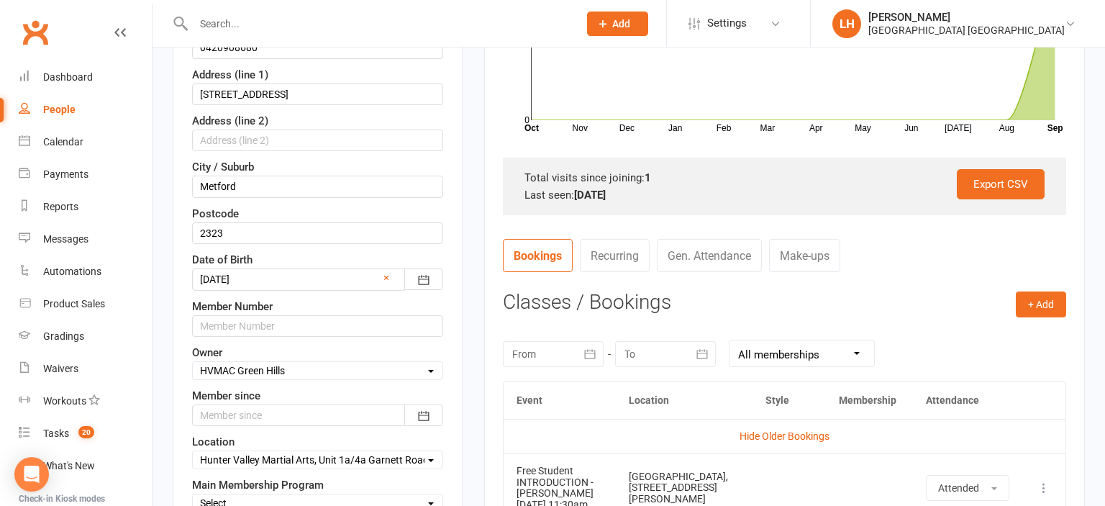
scroll to position [465, 0]
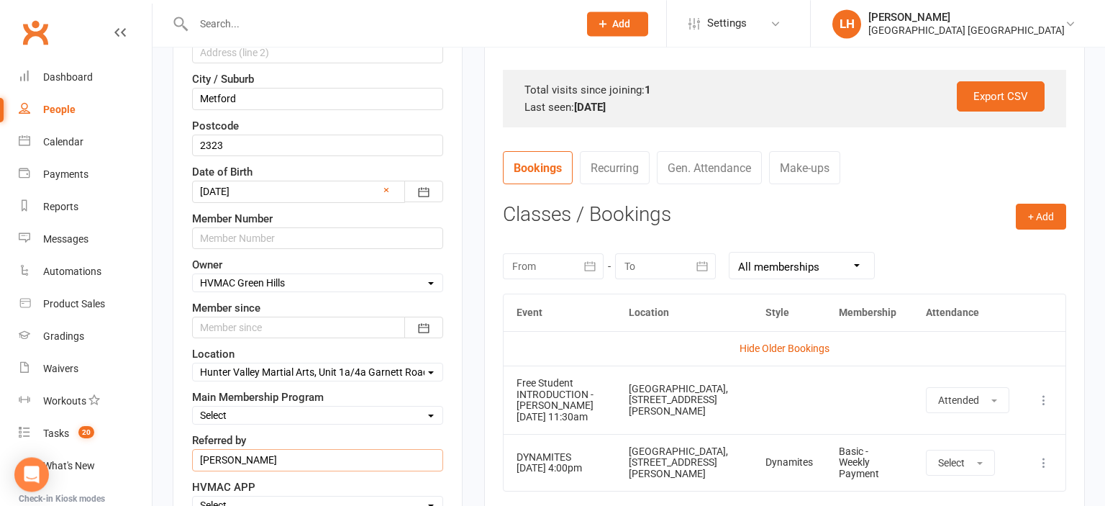
click at [200, 455] on input "Jerome" at bounding box center [317, 460] width 251 height 22
click at [392, 449] on input "SEP OPEN WEEKEND - Jerome" at bounding box center [317, 460] width 251 height 22
type input "SEP OPEN WEEKEND - Jerome Varghese"
click at [253, 240] on input "text" at bounding box center [317, 238] width 251 height 22
type input "1328"
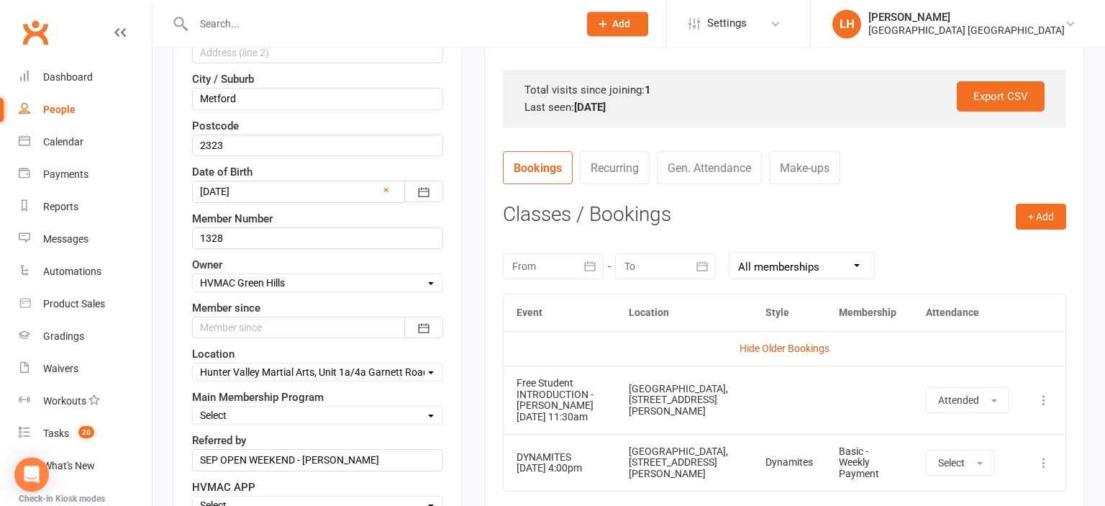
click at [193, 275] on select "Select Owner HVMAC Green Hills Veronica Parra-Mariaca HVMAC Warners Bay Brian H…" at bounding box center [318, 283] width 250 height 16
select select "8"
click option "Taj Hassan" at bounding box center [0, 0] width 0 height 0
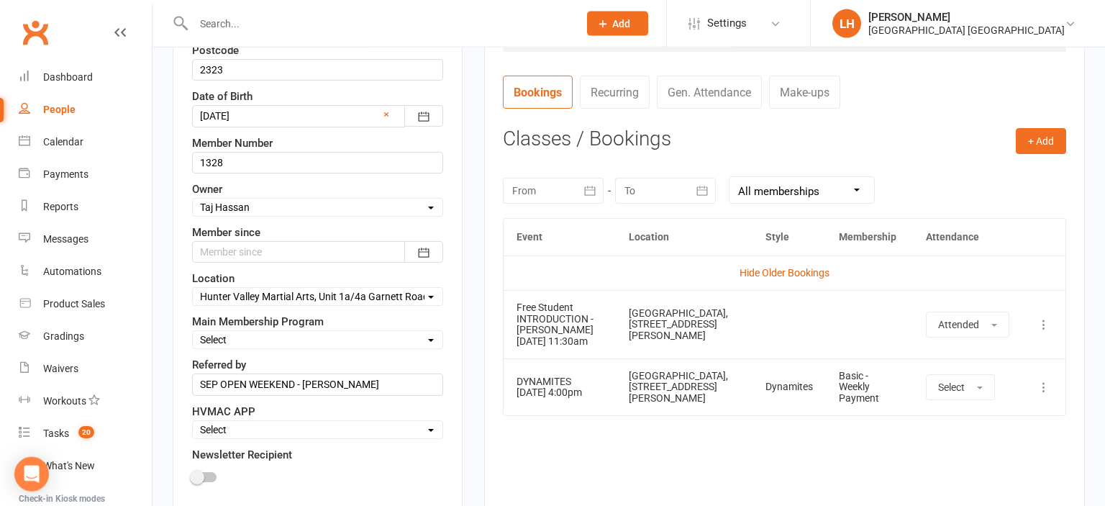
scroll to position [541, 0]
click at [430, 247] on icon "button" at bounding box center [424, 252] width 14 height 14
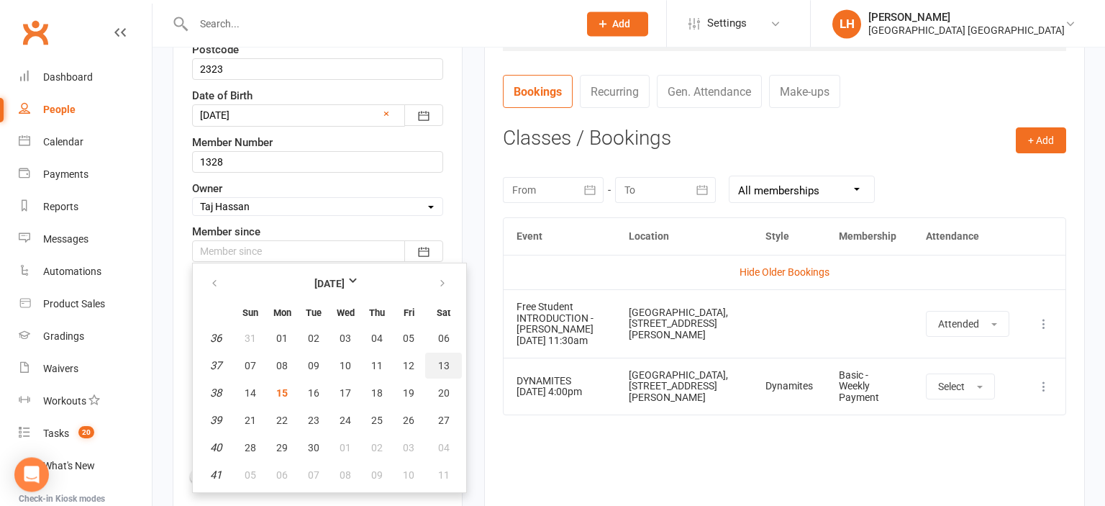
click at [441, 363] on span "13" at bounding box center [444, 366] width 12 height 12
type input "13 Sep 2025"
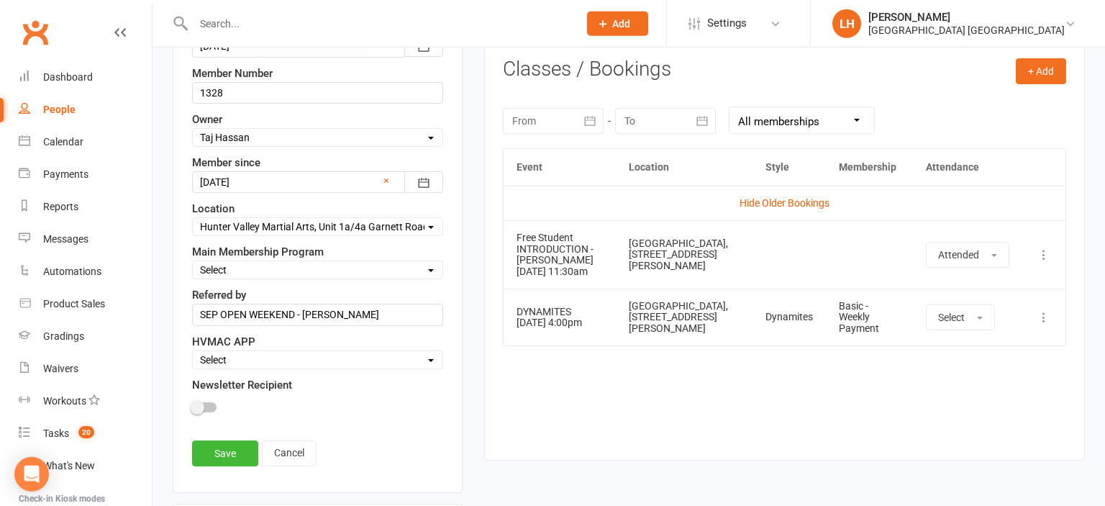
scroll to position [617, 0]
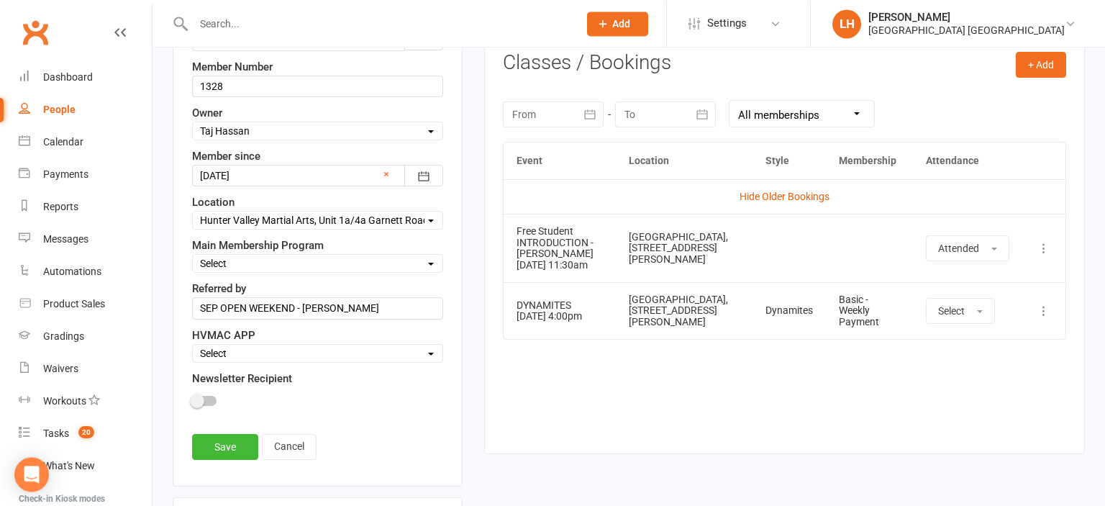
click at [193, 255] on select "Select Minimites Kindymites Dynamites Dragons Adults Kobudo Only Guest Fight Fi…" at bounding box center [318, 263] width 250 height 16
select select "Dynamites"
click option "Dynamites" at bounding box center [0, 0] width 0 height 0
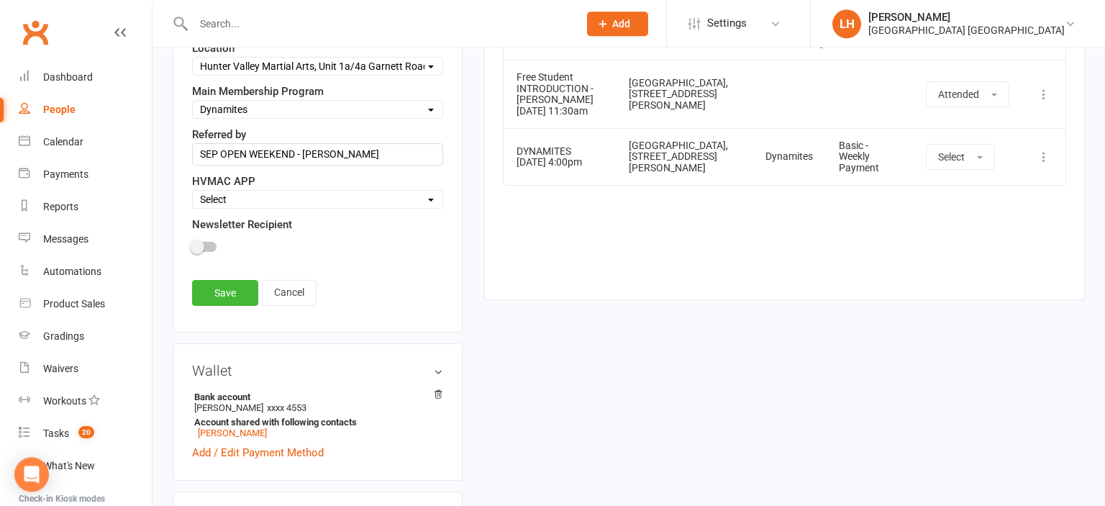
scroll to position [683, 0]
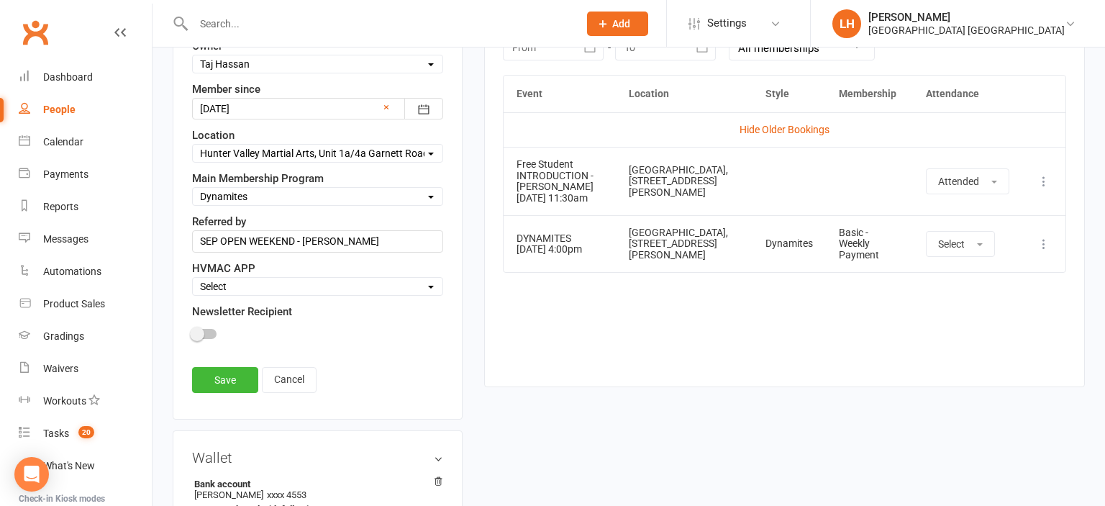
click at [193, 278] on select "Select Active Family Suspended Opt Out" at bounding box center [318, 286] width 250 height 16
select select "Active"
click option "Active" at bounding box center [0, 0] width 0 height 0
click at [205, 329] on div at bounding box center [204, 334] width 24 height 10
click at [192, 332] on input "checkbox" at bounding box center [192, 332] width 0 height 0
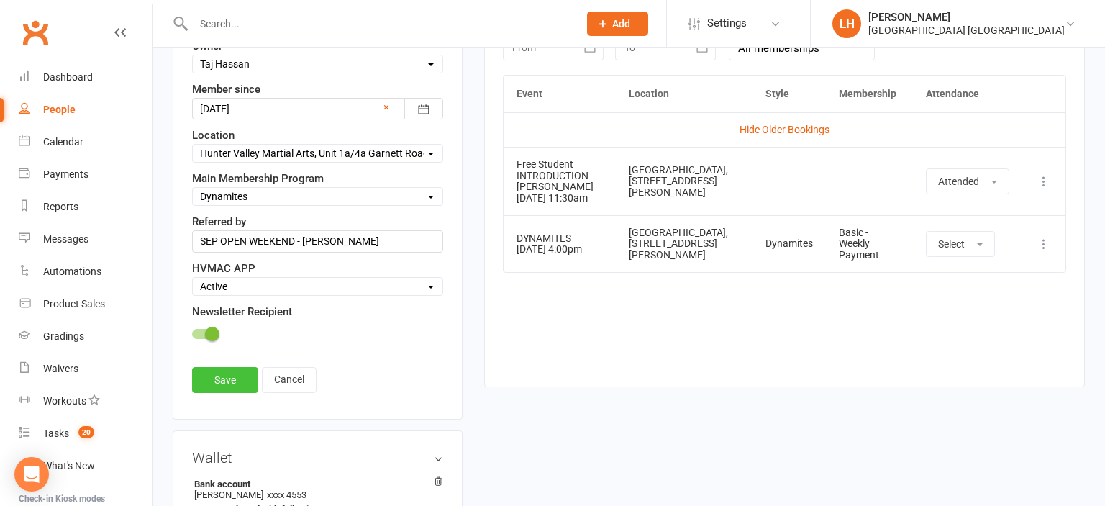
click at [222, 373] on link "Save" at bounding box center [225, 380] width 66 height 26
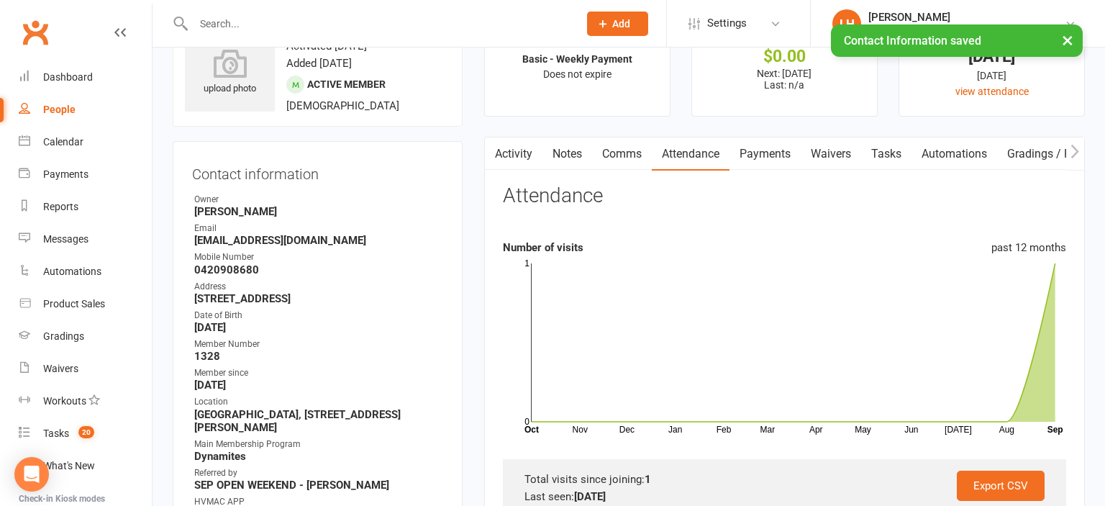
scroll to position [0, 0]
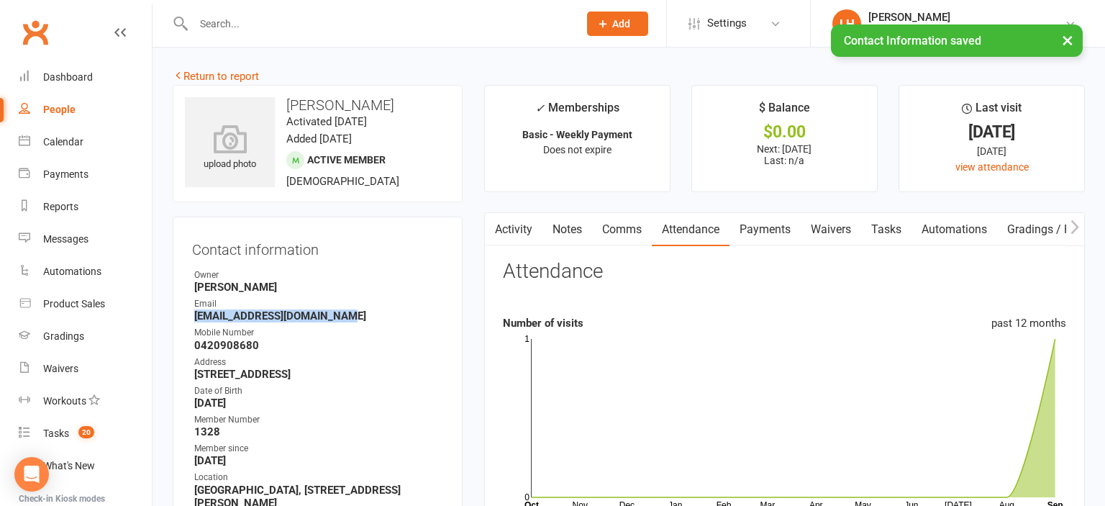
drag, startPoint x: 350, startPoint y: 318, endPoint x: 184, endPoint y: 317, distance: 165.5
click at [184, 317] on div "Contact information Owner Taj Hassan Email Ellen_wright89@hotmail.com Mobile Nu…" at bounding box center [318, 453] width 290 height 473
copy strong "Ellen_wright89@hotmail.com"
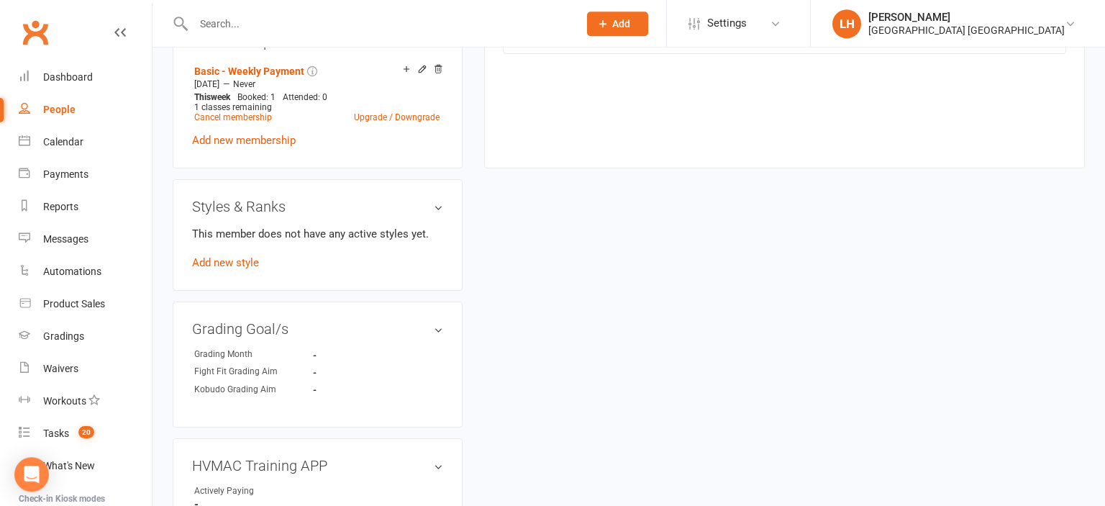
scroll to position [835, 0]
click at [227, 266] on link "Add new style" at bounding box center [225, 261] width 67 height 13
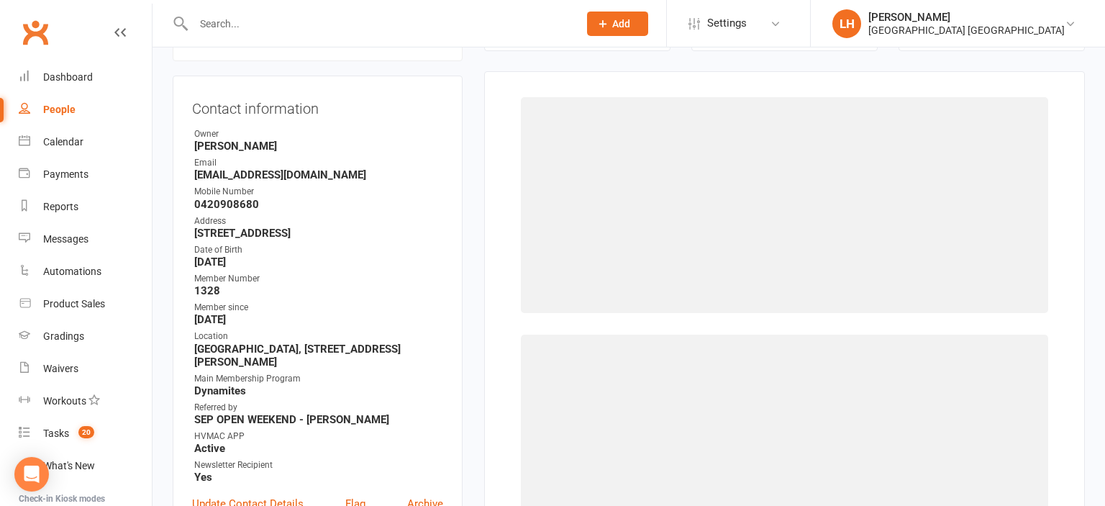
scroll to position [140, 0]
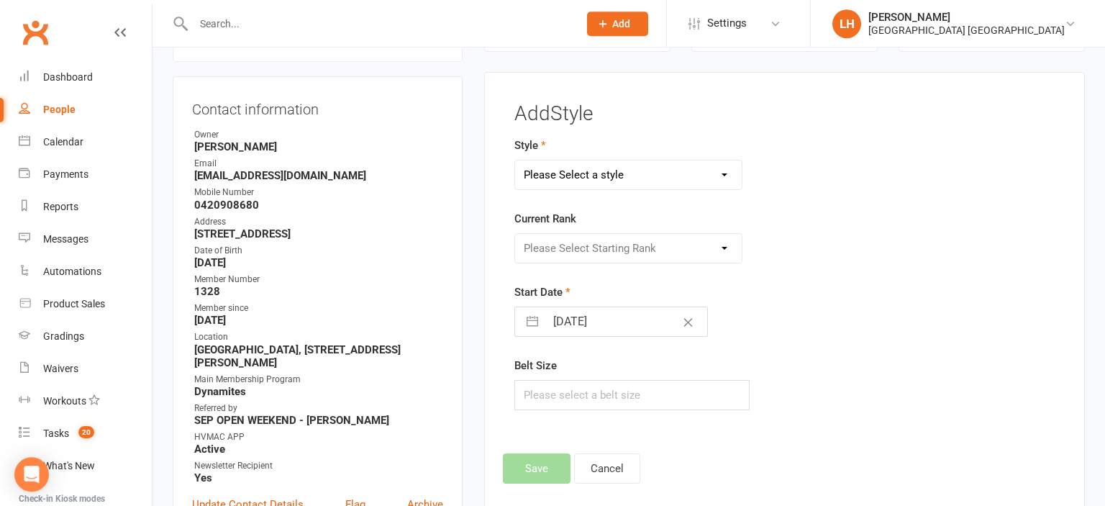
click at [515, 160] on select "Please Select a style Dragons/Adults Dynamites Fight Fit Junior Fight Fit Junio…" at bounding box center [628, 174] width 227 height 29
select select "1772"
click option "Dynamites" at bounding box center [0, 0] width 0 height 0
click at [515, 234] on select "Please Select Starting Rank White Belt 10th Kyu 9th Kyu 8th Kyu 7th Kyu 6th Kyu…" at bounding box center [628, 248] width 227 height 29
select select "17563"
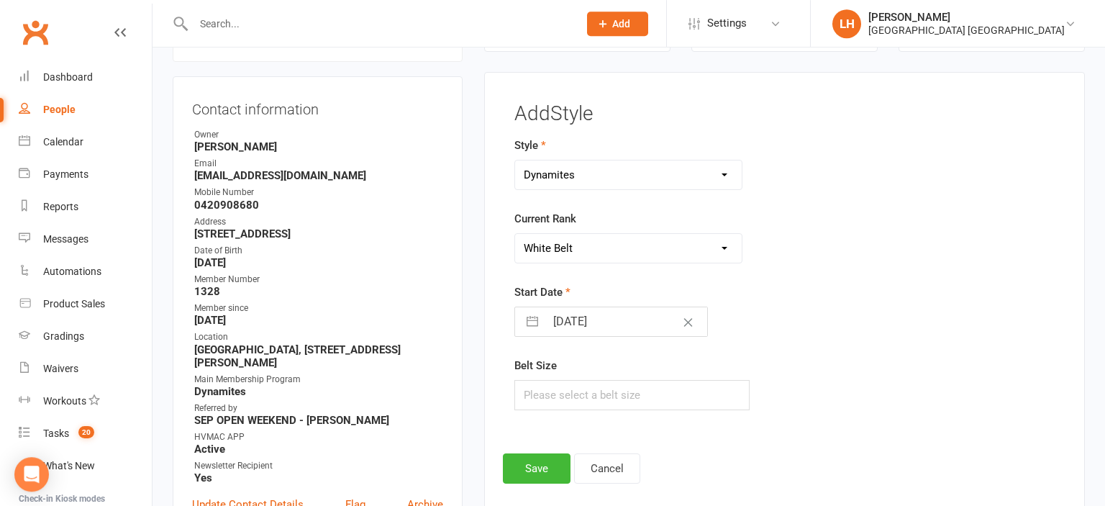
click option "White Belt" at bounding box center [0, 0] width 0 height 0
select select "7"
select select "2025"
select select "8"
select select "2025"
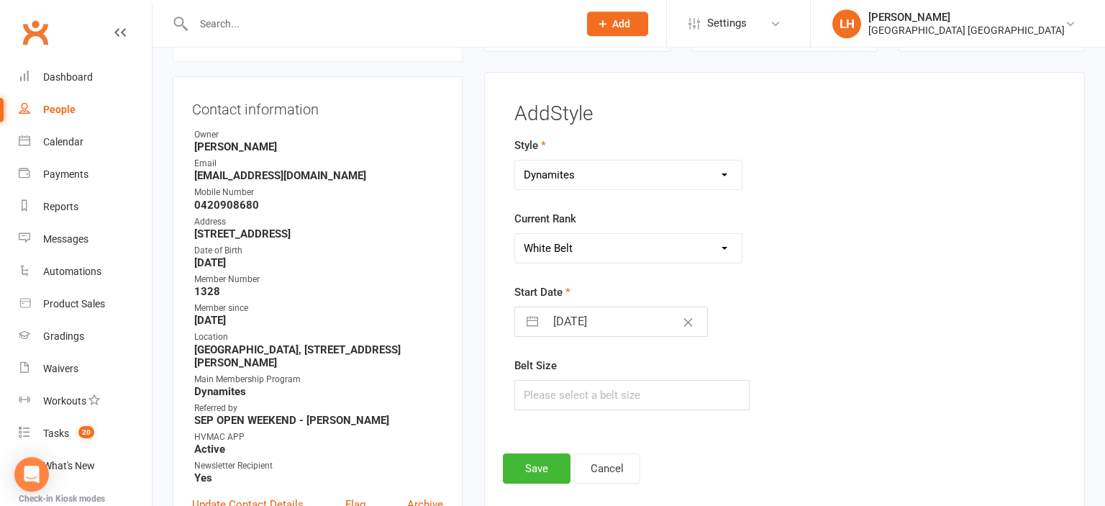
select select "9"
select select "2025"
click at [589, 327] on input "15 Sep 2025" at bounding box center [626, 321] width 162 height 29
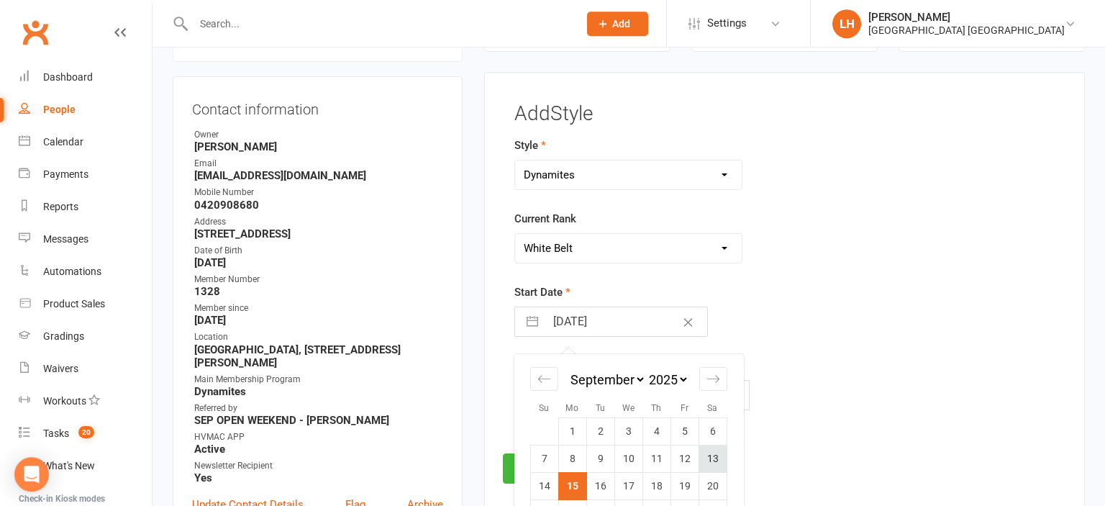
click at [712, 461] on td "13" at bounding box center [713, 458] width 28 height 27
type input "13 Sep 2025"
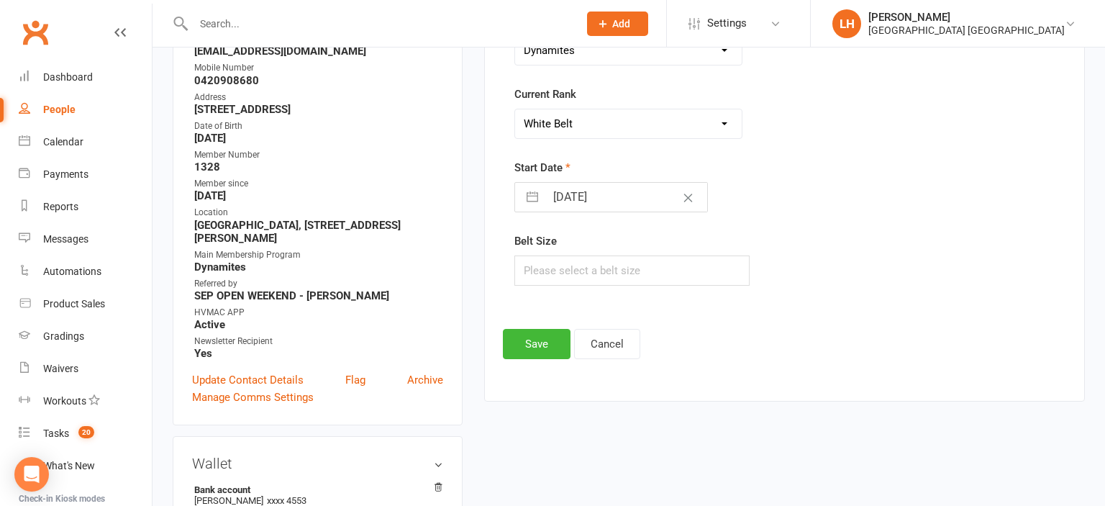
scroll to position [292, 0]
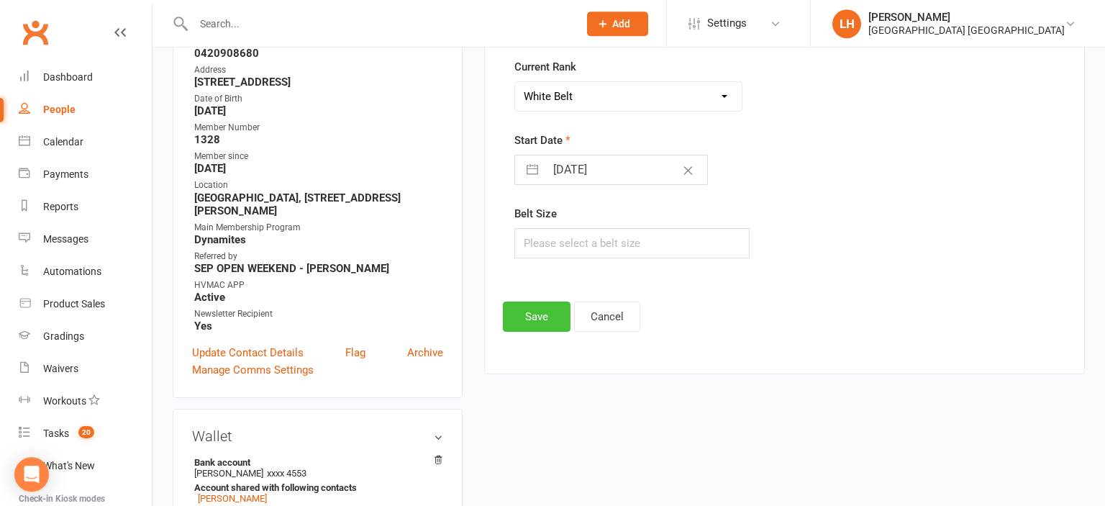
click at [542, 312] on button "Save" at bounding box center [537, 316] width 68 height 30
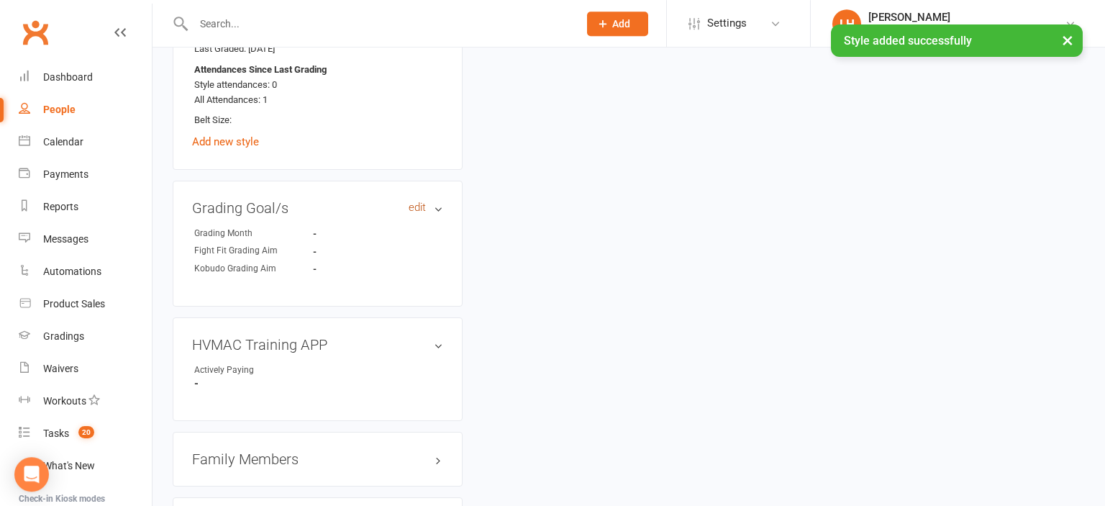
click at [419, 209] on link "edit" at bounding box center [417, 207] width 17 height 12
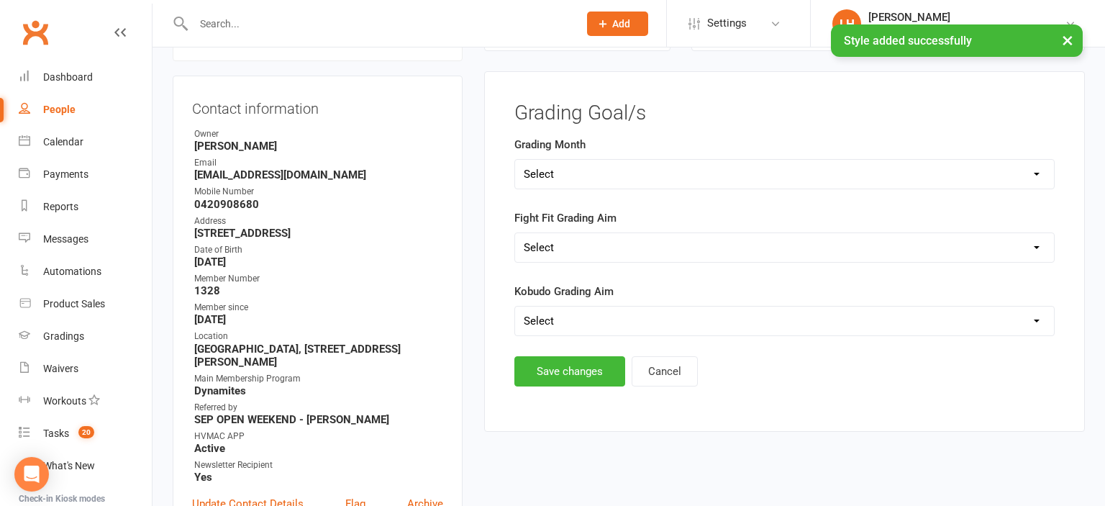
scroll to position [140, 0]
click at [515, 160] on select "Select Silver (February) Yellow (April) White (June) Blue (August) Green (Octob…" at bounding box center [784, 174] width 539 height 29
select select "Brown (December)"
click option "Brown (December)" at bounding box center [0, 0] width 0 height 0
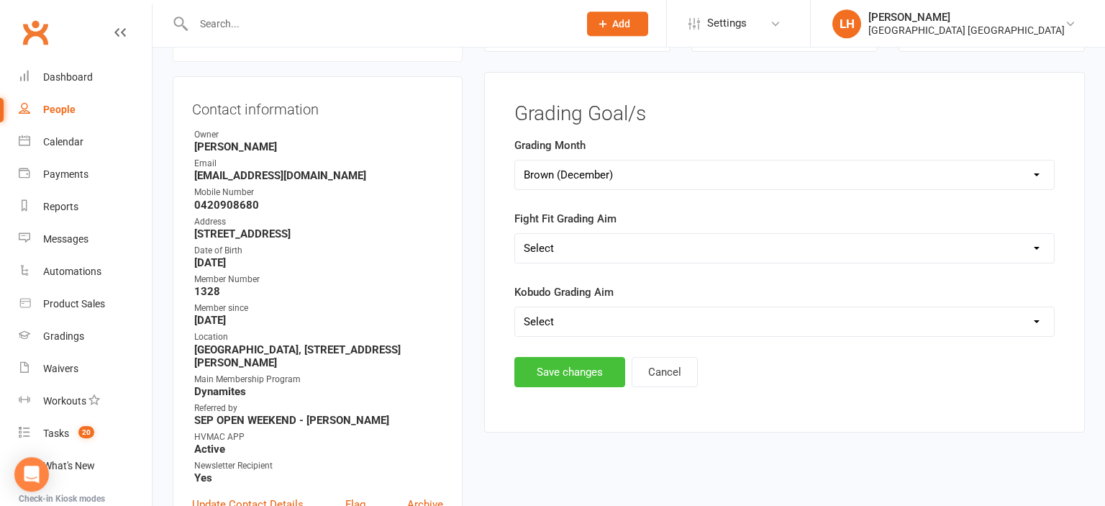
click at [580, 357] on button "Save changes" at bounding box center [569, 372] width 111 height 30
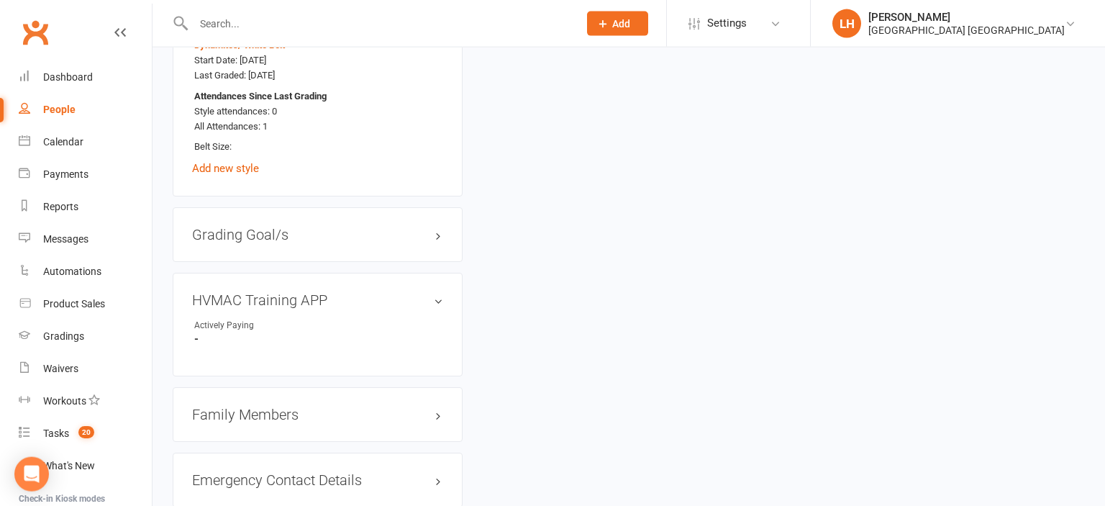
scroll to position [1052, 0]
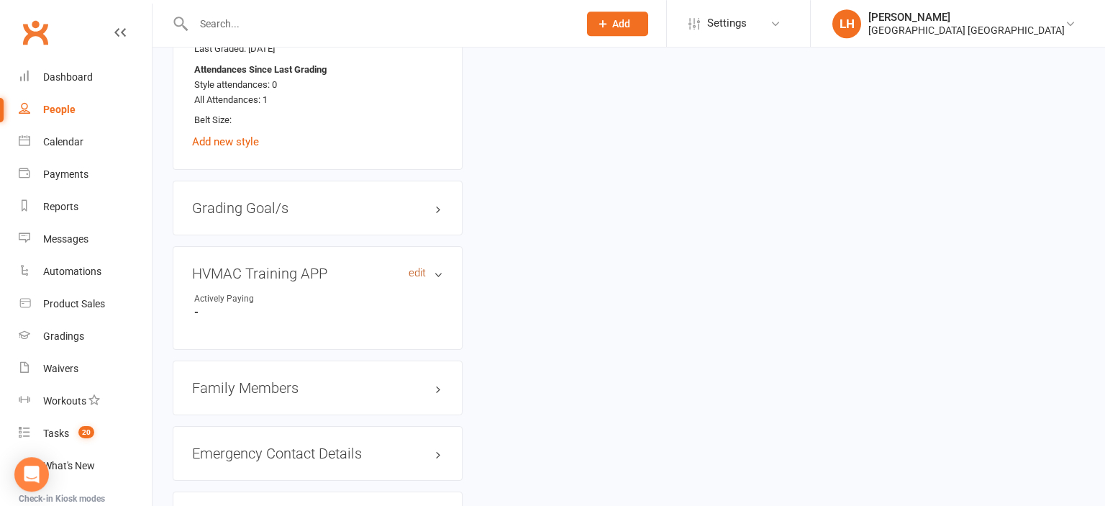
click at [419, 278] on link "edit" at bounding box center [417, 273] width 17 height 12
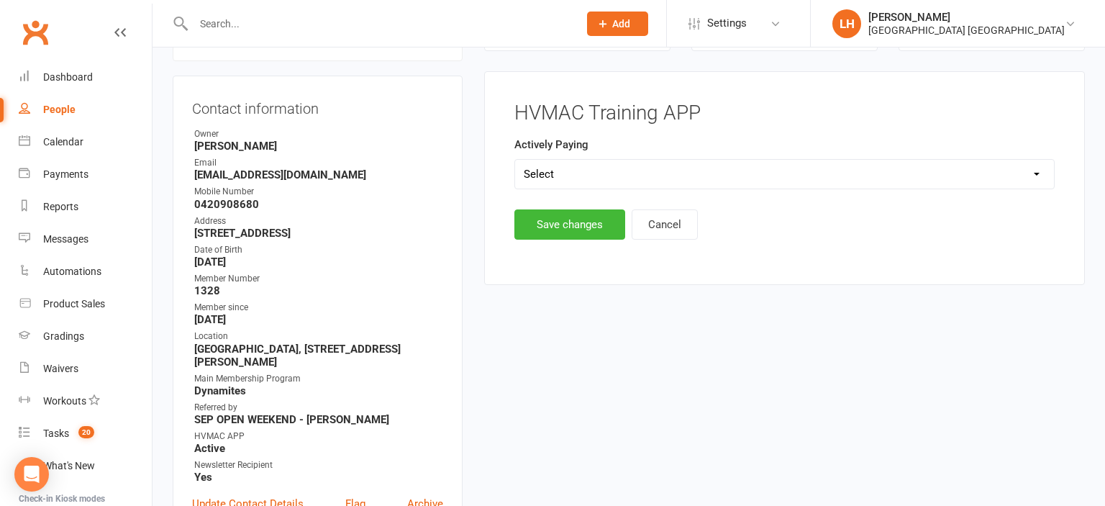
scroll to position [140, 0]
click at [515, 160] on select "Select Yes No" at bounding box center [784, 174] width 539 height 29
select select "Yes"
click option "Yes" at bounding box center [0, 0] width 0 height 0
click at [568, 222] on button "Save changes" at bounding box center [569, 225] width 111 height 30
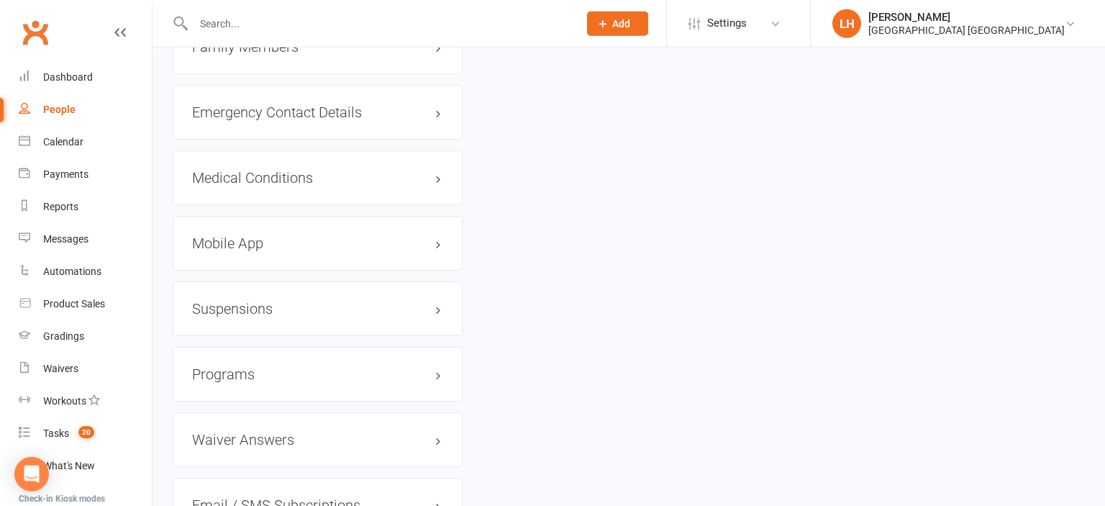
scroll to position [1204, 0]
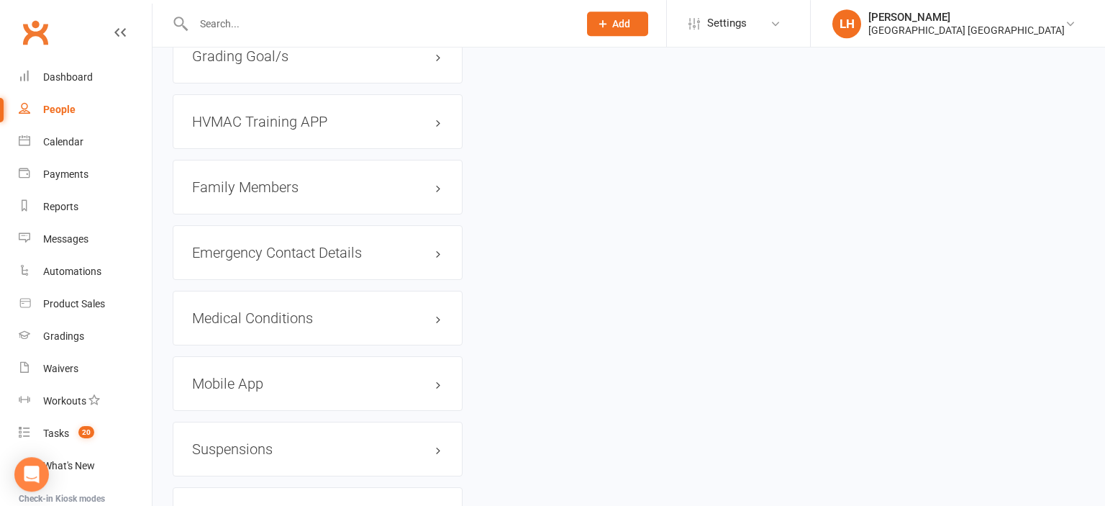
click at [252, 383] on h3 "Mobile App" at bounding box center [317, 384] width 251 height 16
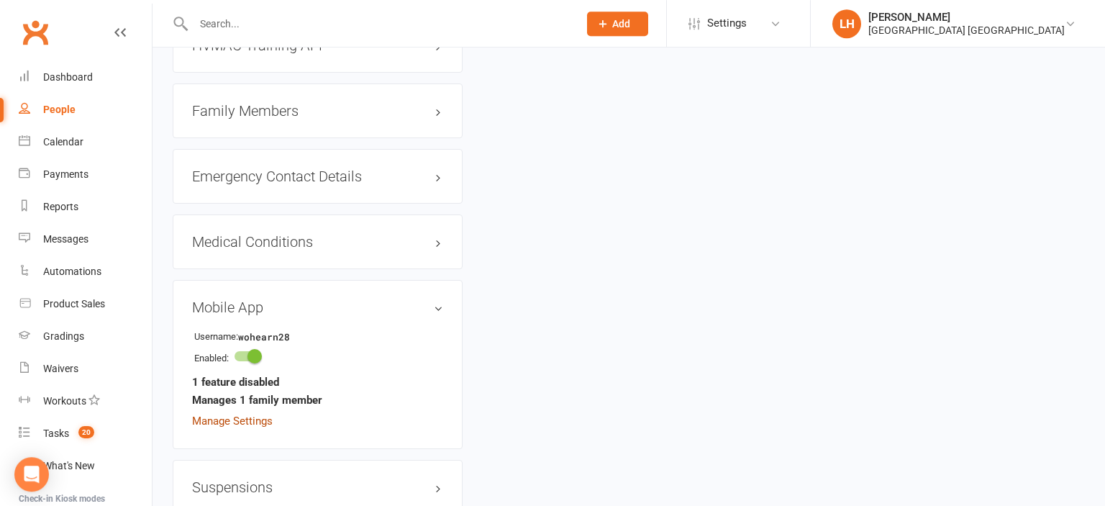
click at [237, 426] on link "Manage Settings" at bounding box center [232, 420] width 81 height 13
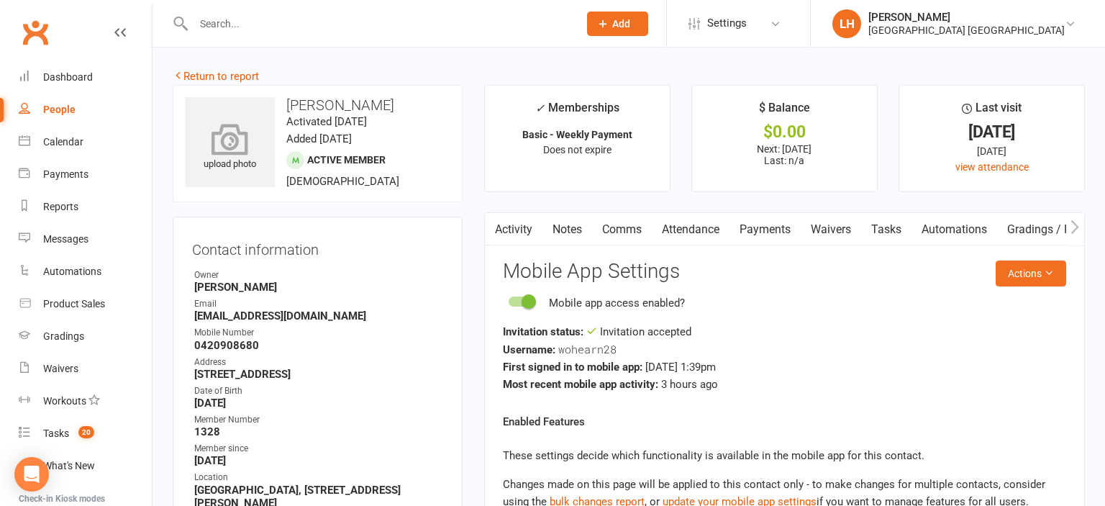
click at [221, 142] on icon at bounding box center [230, 139] width 99 height 32
click at [237, 79] on link "Return to report" at bounding box center [216, 76] width 86 height 13
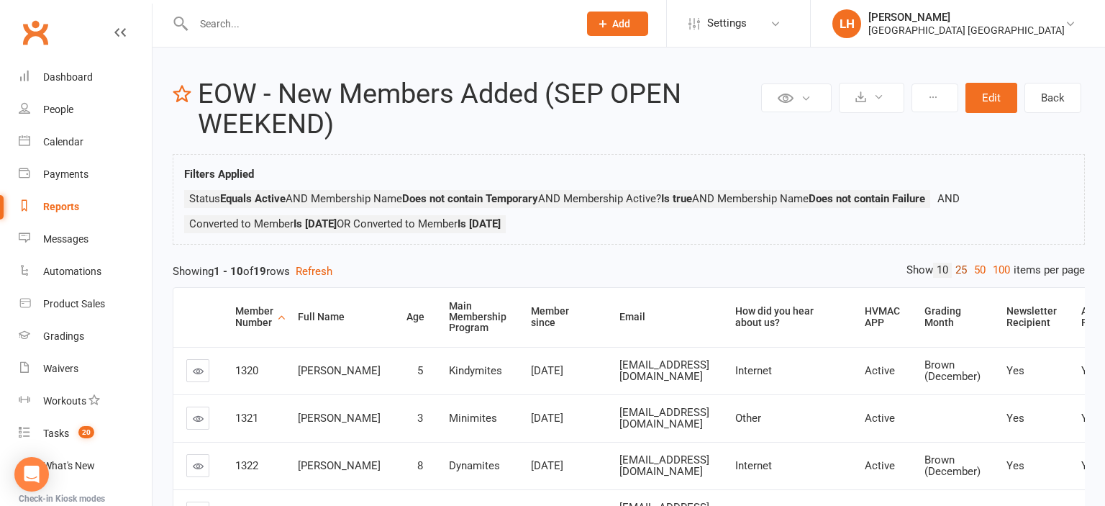
click at [958, 273] on link "25" at bounding box center [961, 270] width 19 height 15
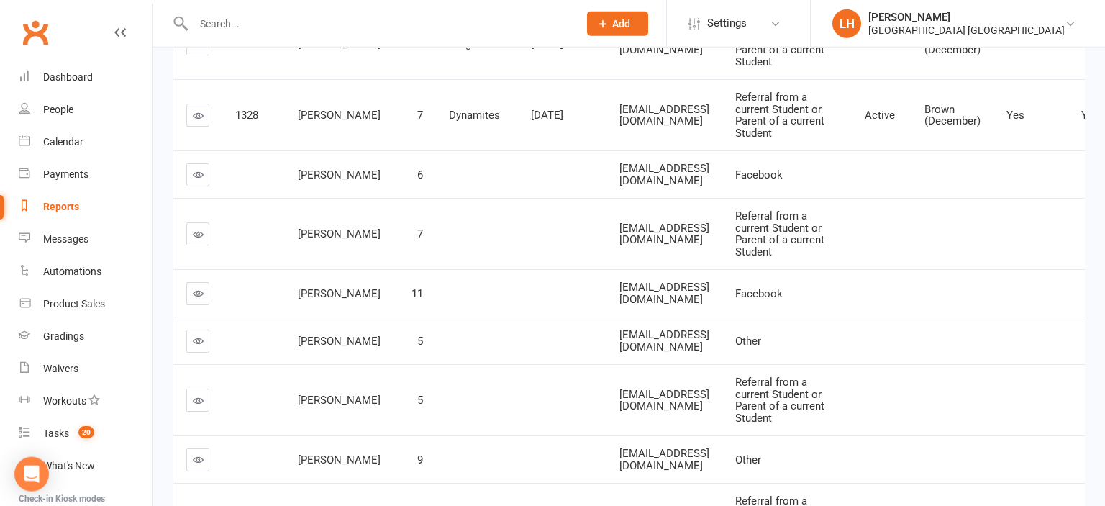
scroll to position [683, 0]
click at [195, 179] on icon at bounding box center [198, 173] width 11 height 11
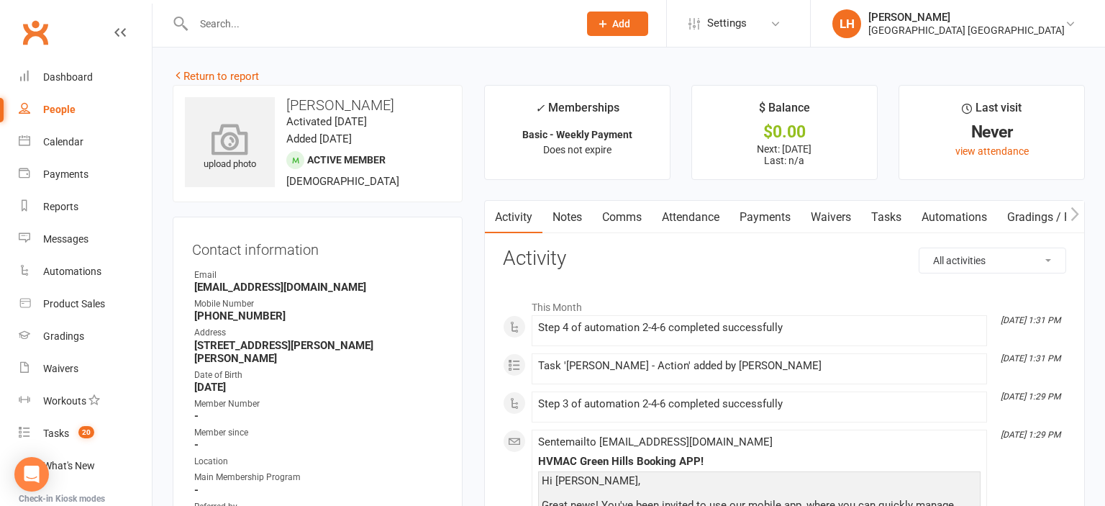
click at [226, 135] on icon at bounding box center [230, 139] width 99 height 32
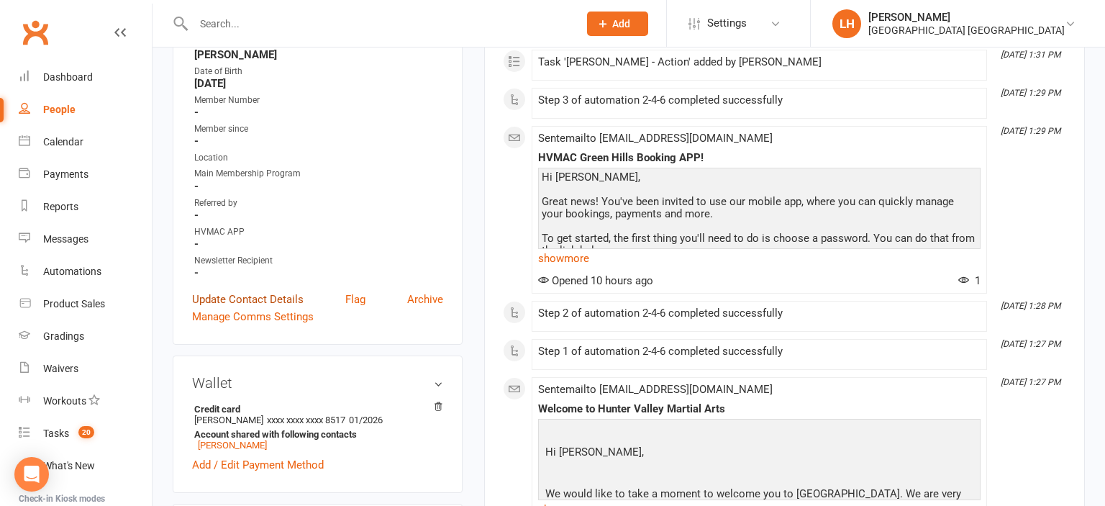
click at [278, 291] on link "Update Contact Details" at bounding box center [248, 299] width 112 height 17
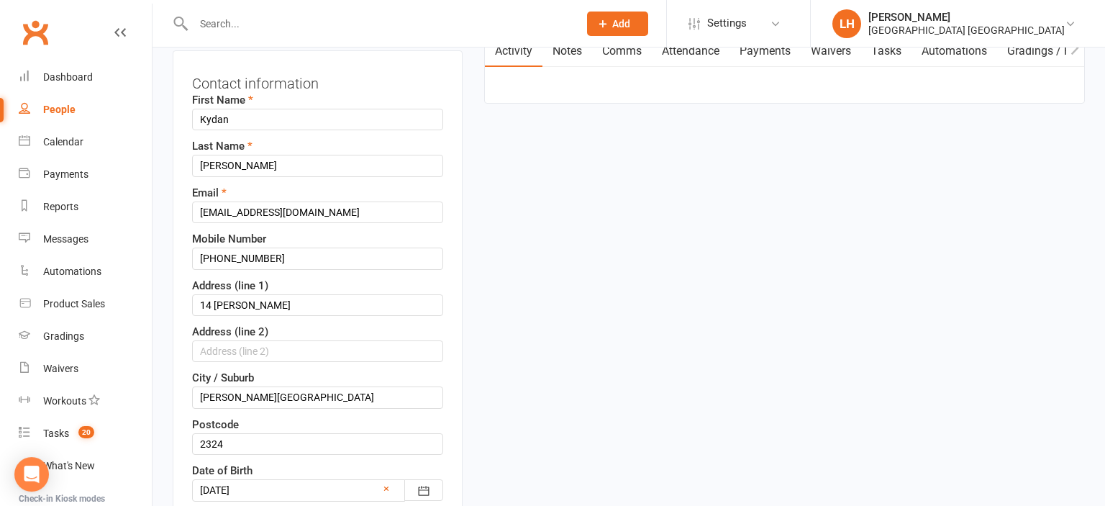
scroll to position [237, 0]
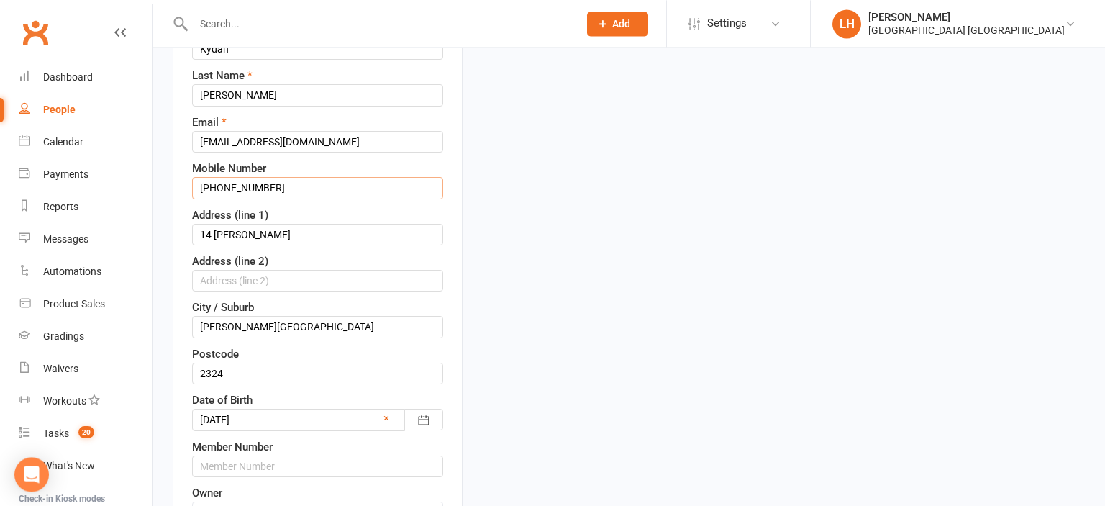
drag, startPoint x: 219, startPoint y: 185, endPoint x: 114, endPoint y: 186, distance: 105.8
click at [192, 186] on input "+61 466 488 303" at bounding box center [317, 188] width 251 height 22
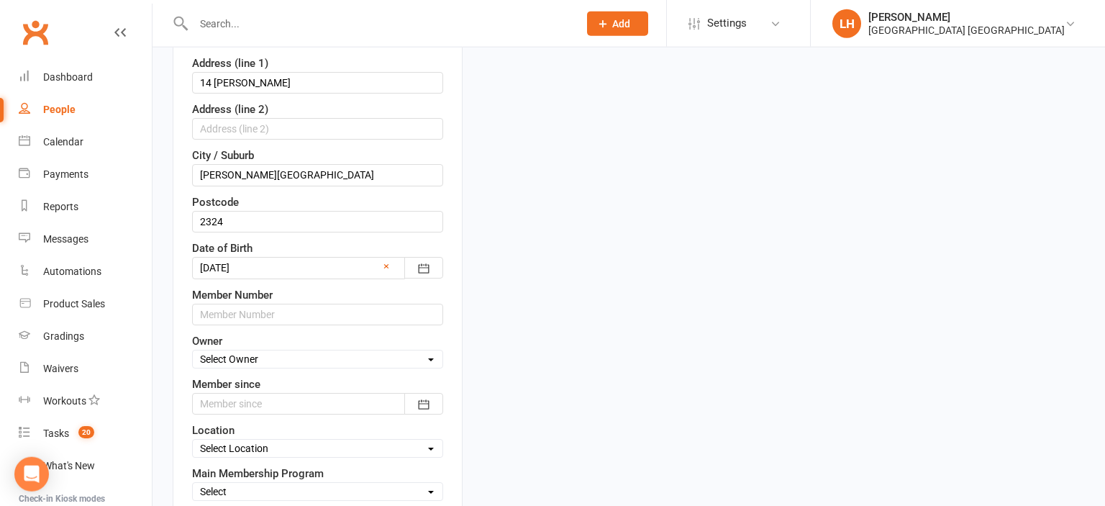
scroll to position [389, 0]
type input "0466 488 303"
click at [255, 309] on input "text" at bounding box center [317, 315] width 251 height 22
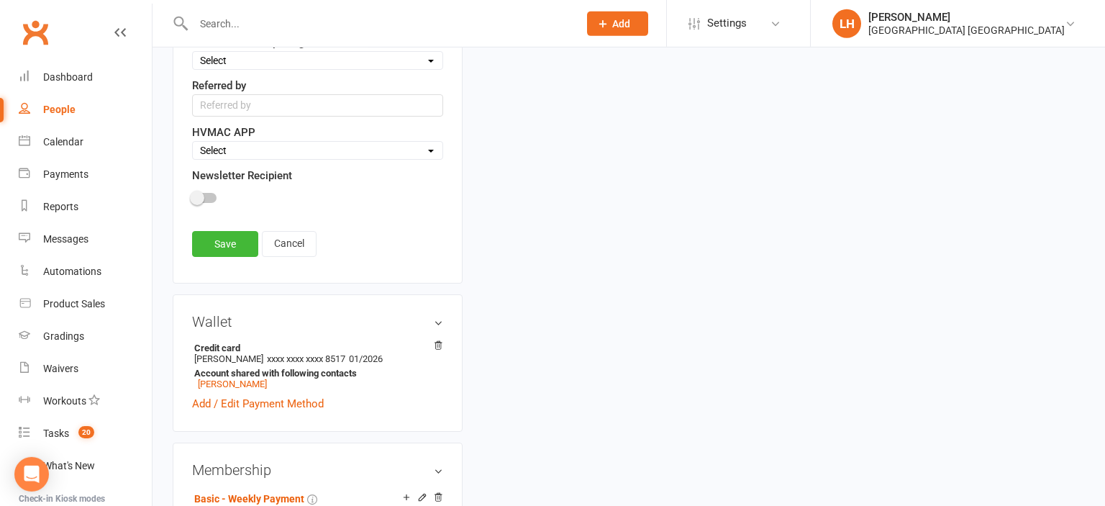
scroll to position [921, 0]
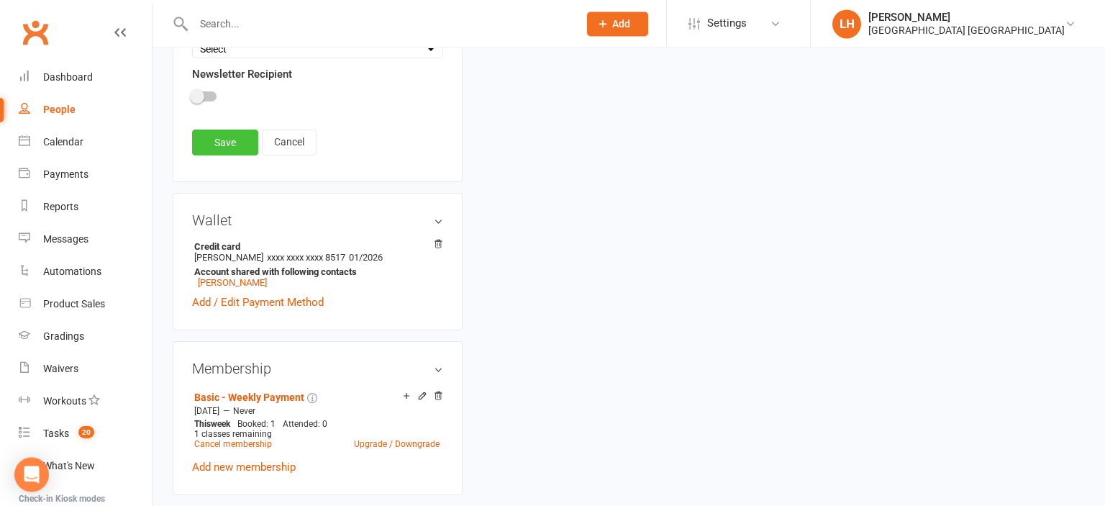
click at [230, 139] on link "Save" at bounding box center [225, 143] width 66 height 26
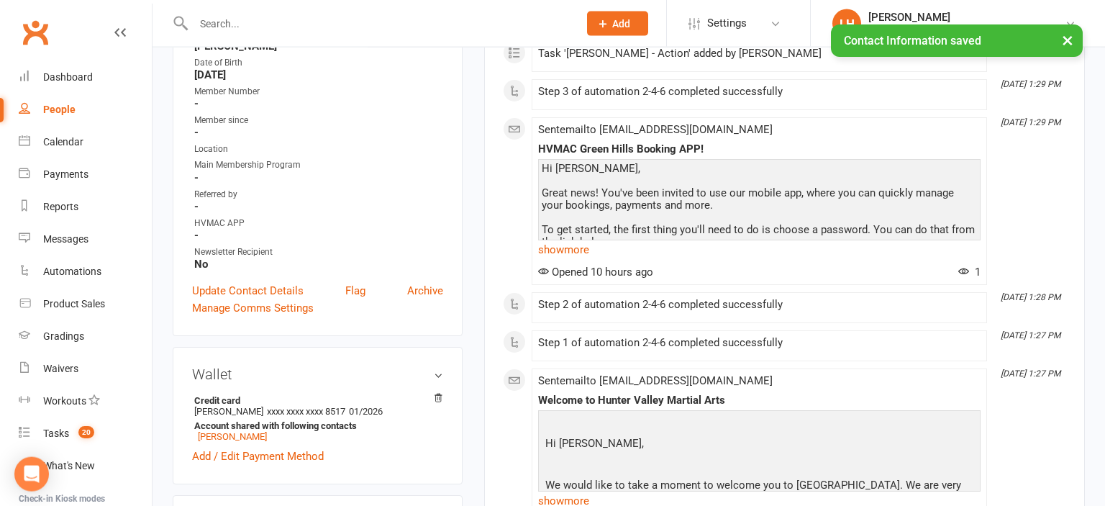
scroll to position [0, 0]
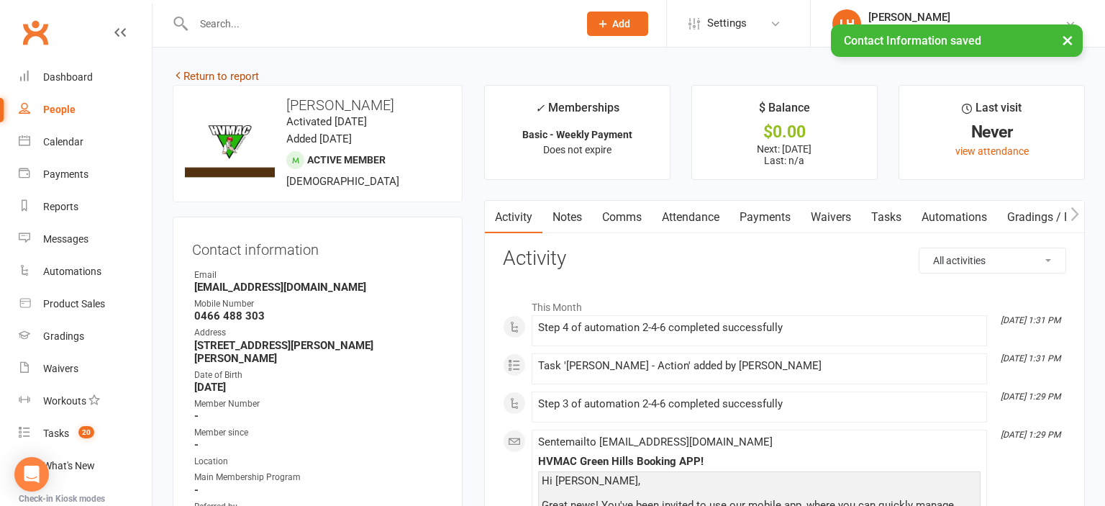
click at [203, 77] on link "Return to report" at bounding box center [216, 76] width 86 height 13
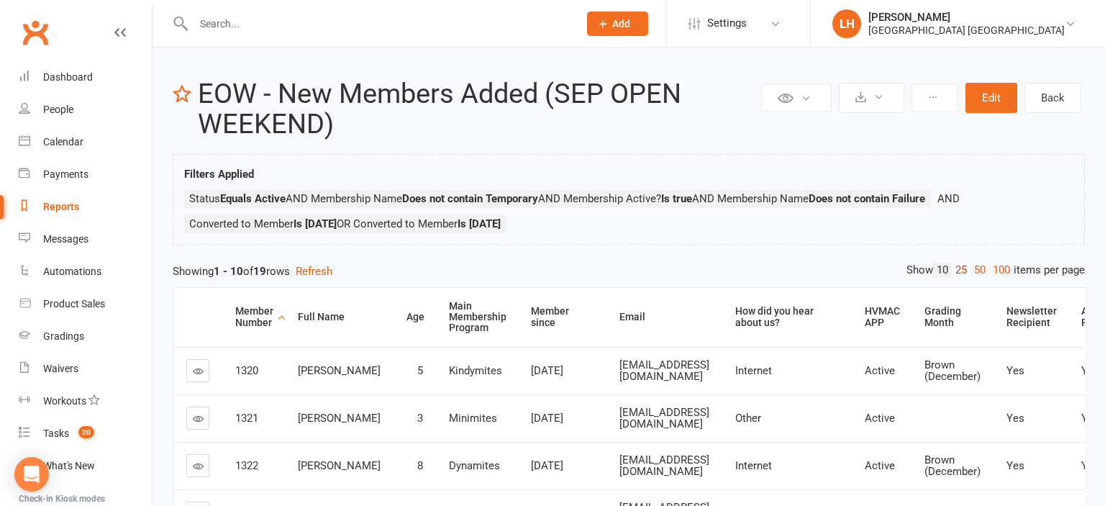
click at [960, 272] on link "25" at bounding box center [961, 270] width 19 height 15
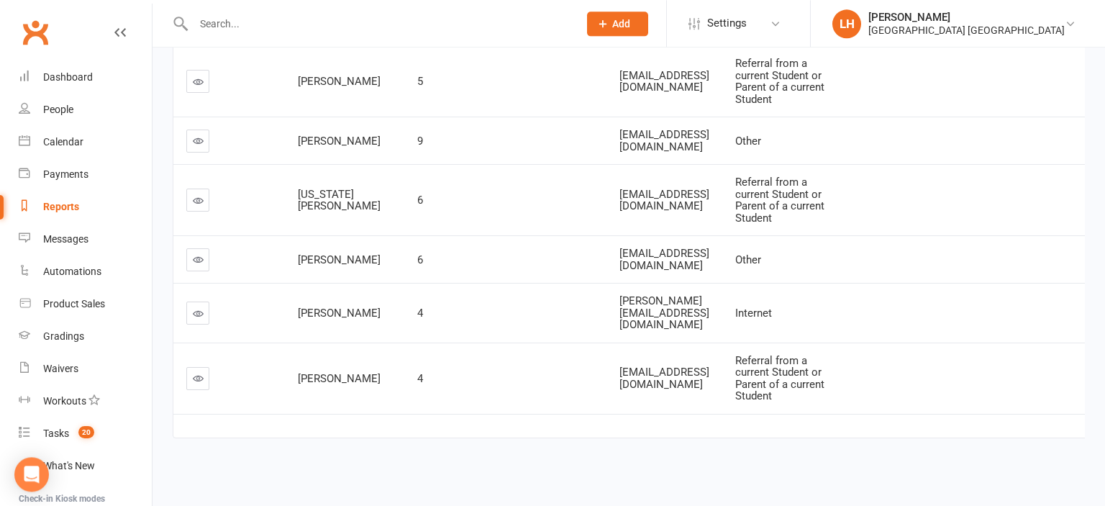
scroll to position [1215, 0]
click at [200, 140] on icon at bounding box center [198, 140] width 11 height 11
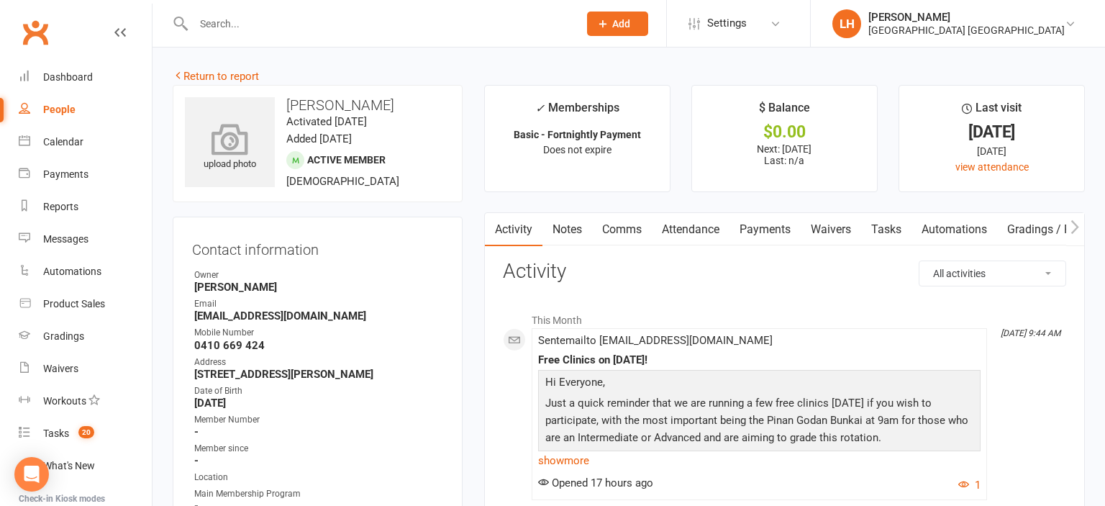
click at [209, 127] on icon at bounding box center [230, 139] width 99 height 32
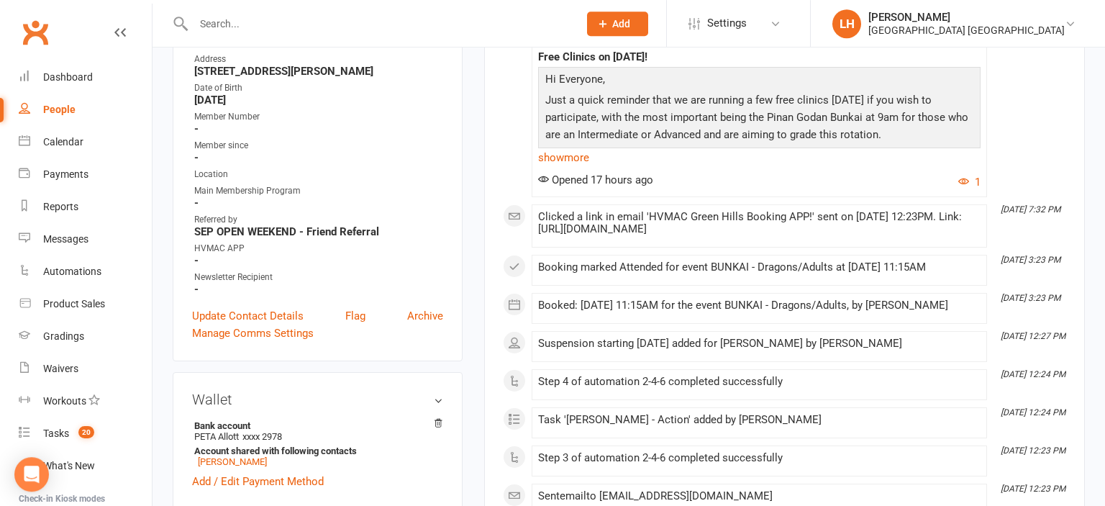
scroll to position [304, 0]
click at [275, 311] on link "Update Contact Details" at bounding box center [248, 314] width 112 height 17
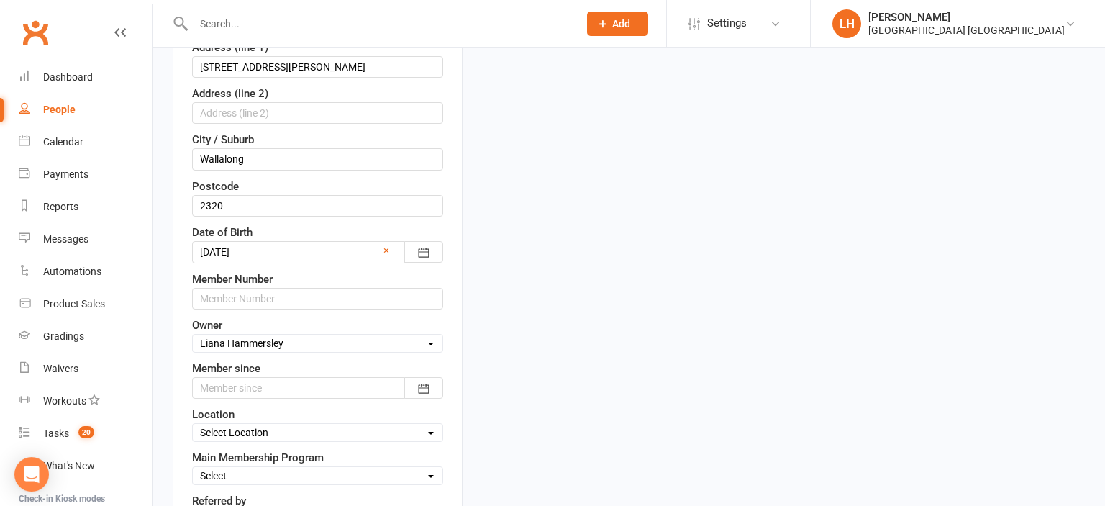
scroll to position [465, 0]
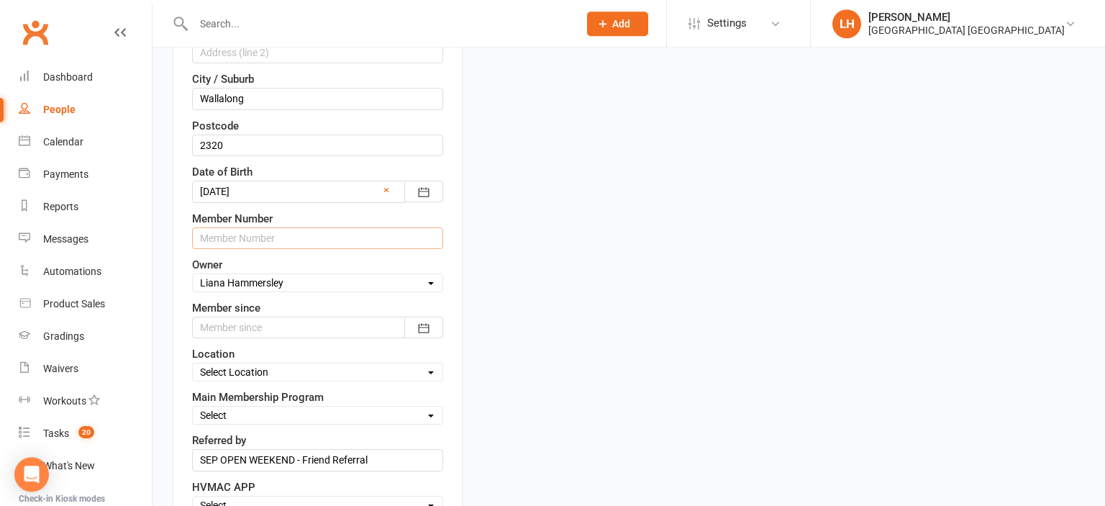
click at [306, 239] on input "text" at bounding box center [317, 238] width 251 height 22
type input "1329"
click at [346, 324] on div at bounding box center [317, 328] width 251 height 22
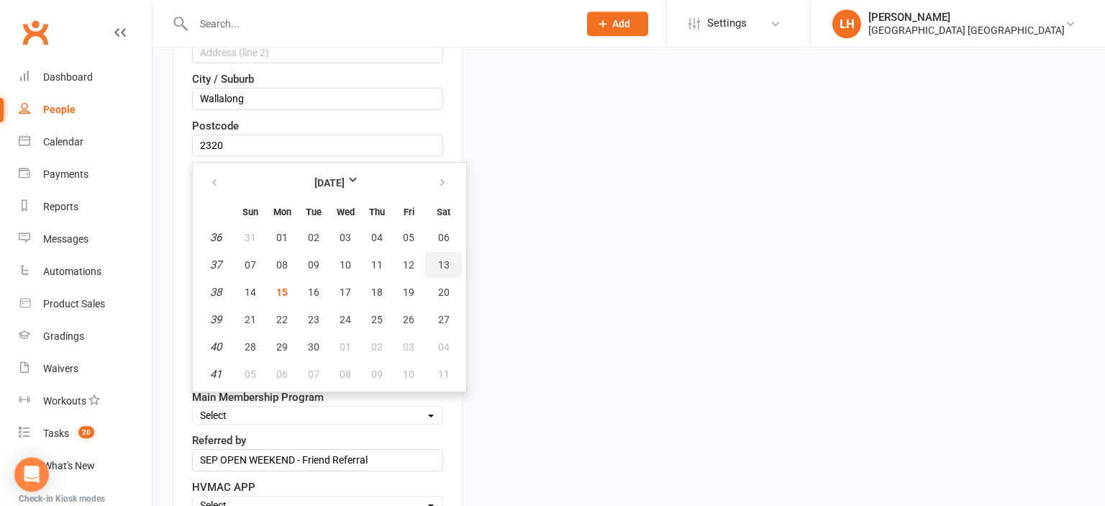
click at [451, 260] on button "13" at bounding box center [443, 265] width 37 height 26
type input "13 Sep 2025"
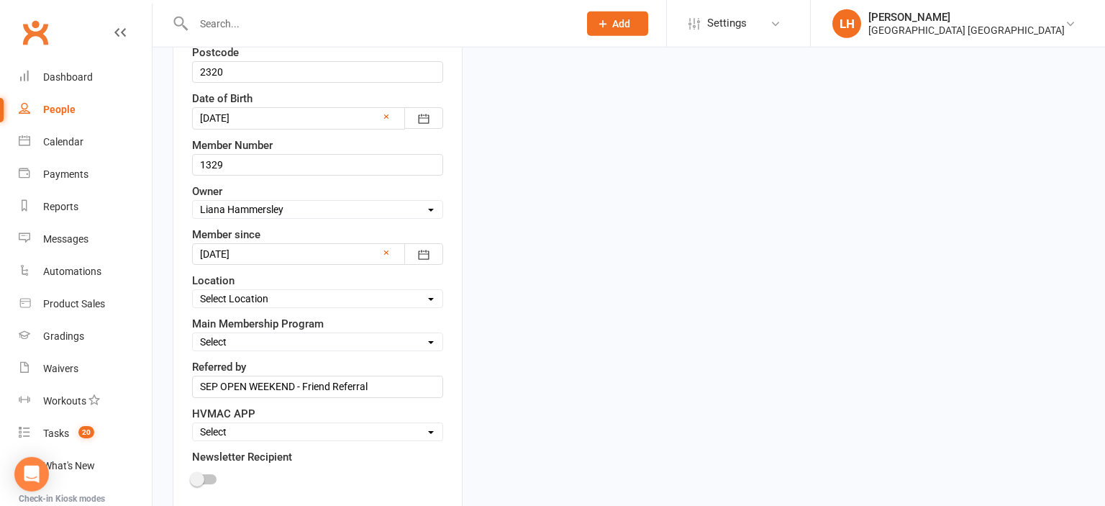
scroll to position [541, 0]
click at [193, 288] on select "Select Location Hunter Valley Martial Arts, Unit 1a/4a Garnett Road, Green Hills" at bounding box center [318, 296] width 250 height 16
select select "0"
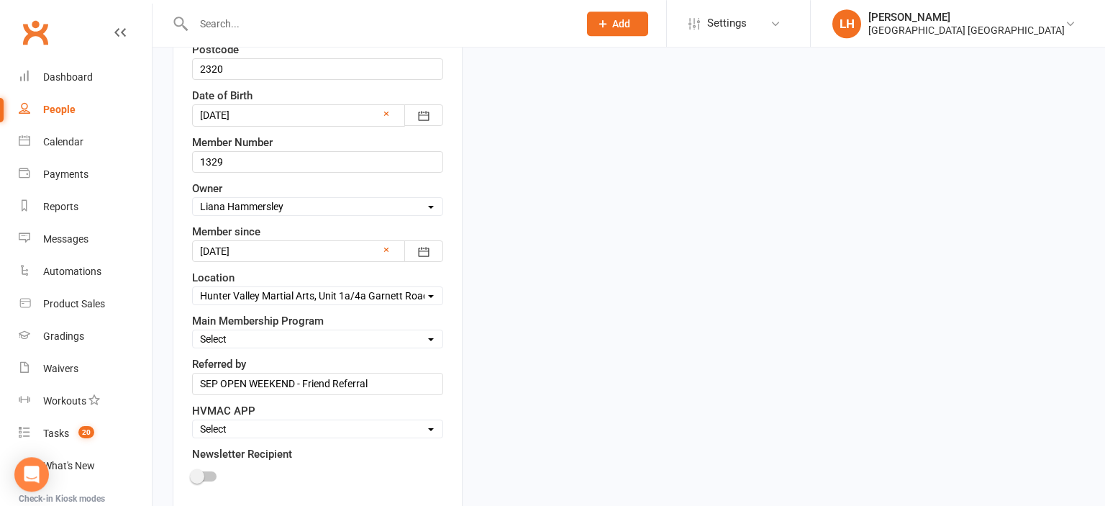
click option "Hunter Valley Martial Arts, Unit 1a/4a Garnett Road, Green Hills" at bounding box center [0, 0] width 0 height 0
click at [193, 331] on select "Select Minimites Kindymites Dynamites Dragons Adults Kobudo Only Guest Fight Fi…" at bounding box center [318, 339] width 250 height 16
select select "Dragons"
click option "Dragons" at bounding box center [0, 0] width 0 height 0
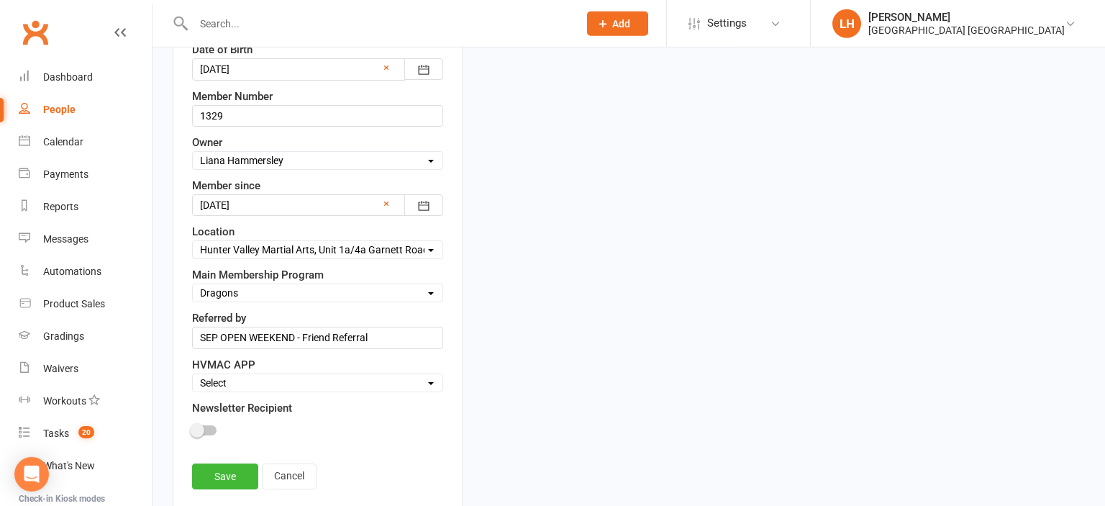
scroll to position [617, 0]
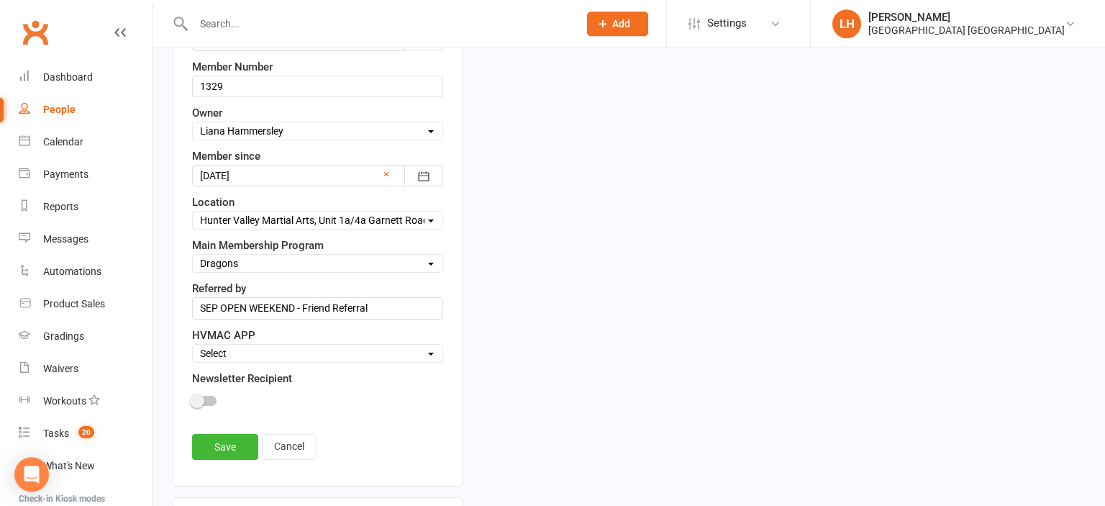
click at [193, 345] on select "Select Active Family Suspended Opt Out" at bounding box center [318, 353] width 250 height 16
select select "Active"
click option "Active" at bounding box center [0, 0] width 0 height 0
click at [205, 396] on div at bounding box center [204, 401] width 24 height 10
click at [192, 399] on input "checkbox" at bounding box center [192, 399] width 0 height 0
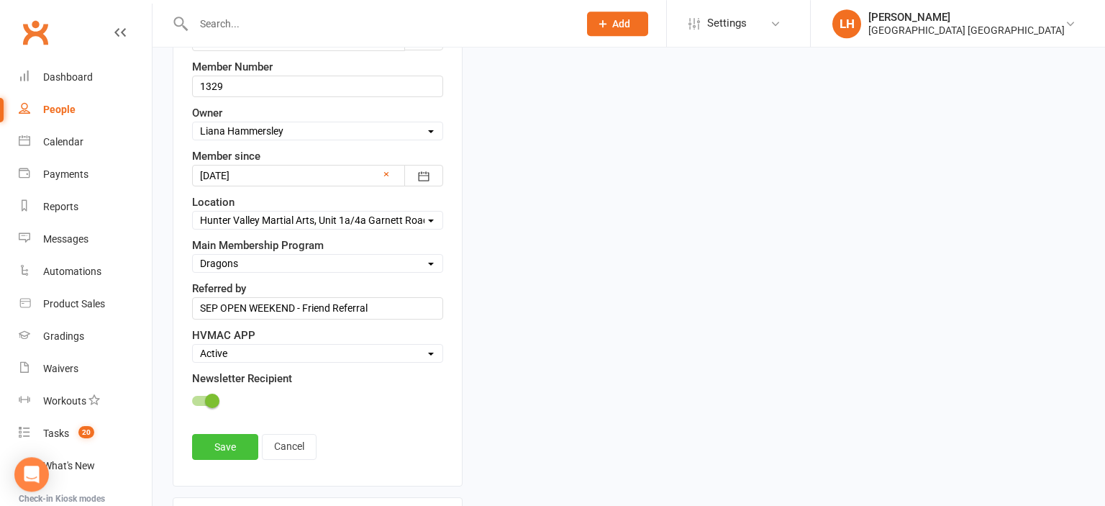
click at [232, 454] on link "Save" at bounding box center [225, 447] width 66 height 26
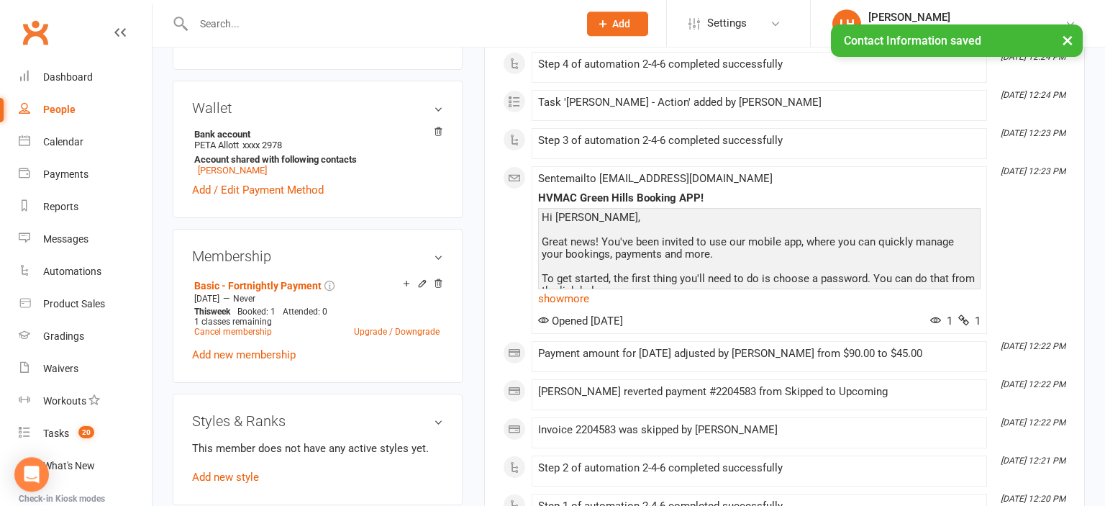
scroll to position [768, 0]
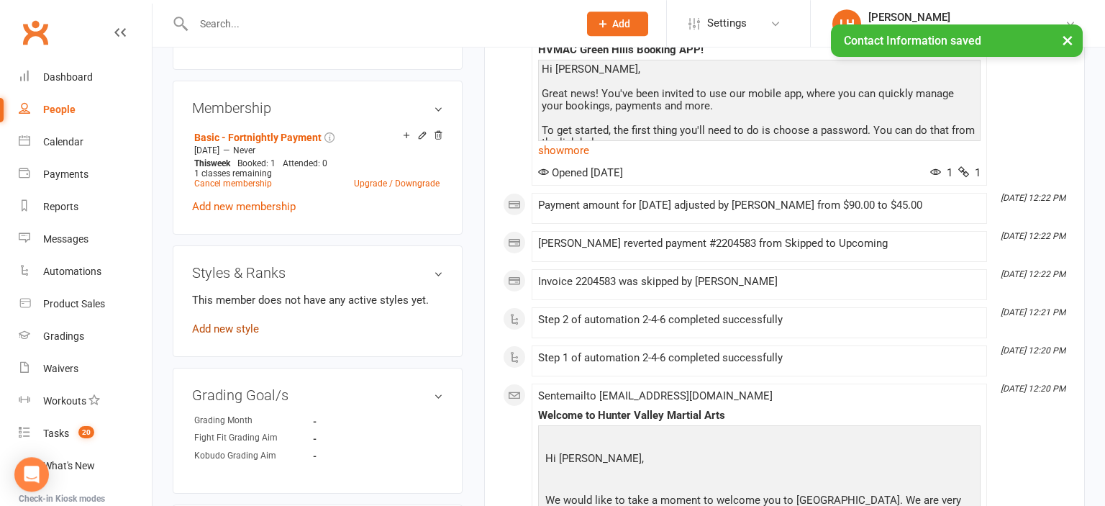
click at [231, 335] on link "Add new style" at bounding box center [225, 328] width 67 height 13
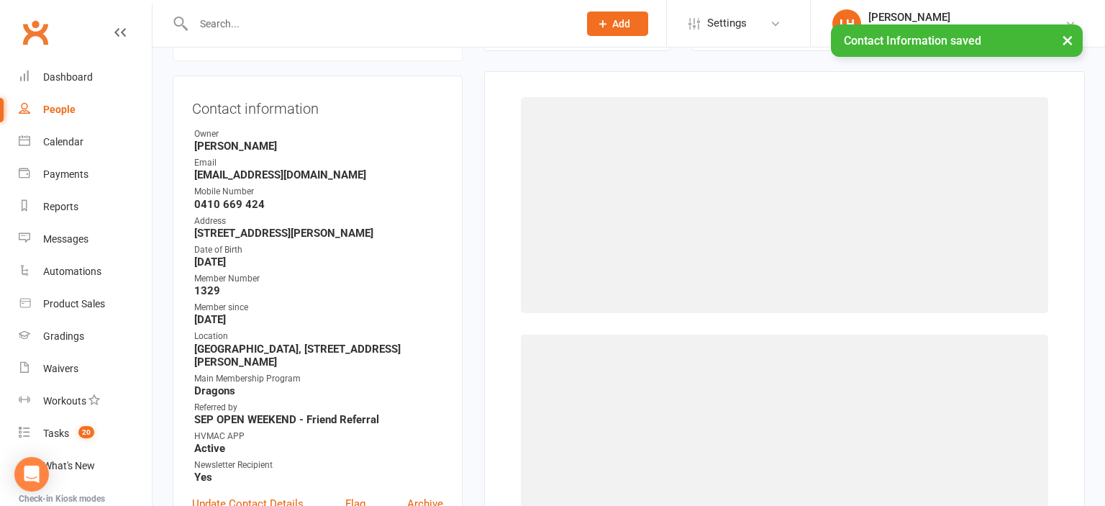
scroll to position [140, 0]
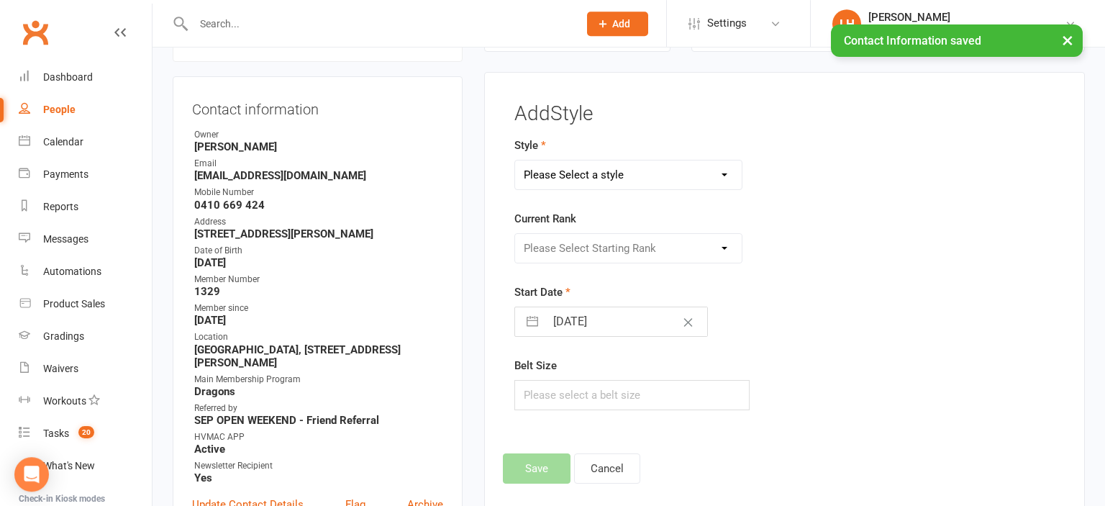
click at [515, 160] on select "Please Select a style Dragons/Adults Dynamites Fight Fit Junior Fight Fit Junio…" at bounding box center [628, 174] width 227 height 29
select select "1773"
click option "Dragons/Adults" at bounding box center [0, 0] width 0 height 0
click at [515, 234] on select "Please Select Starting Rank White Belt 10th Kyu 9th Kyu 8th Kyu Yellow 7th Kyu …" at bounding box center [628, 248] width 227 height 29
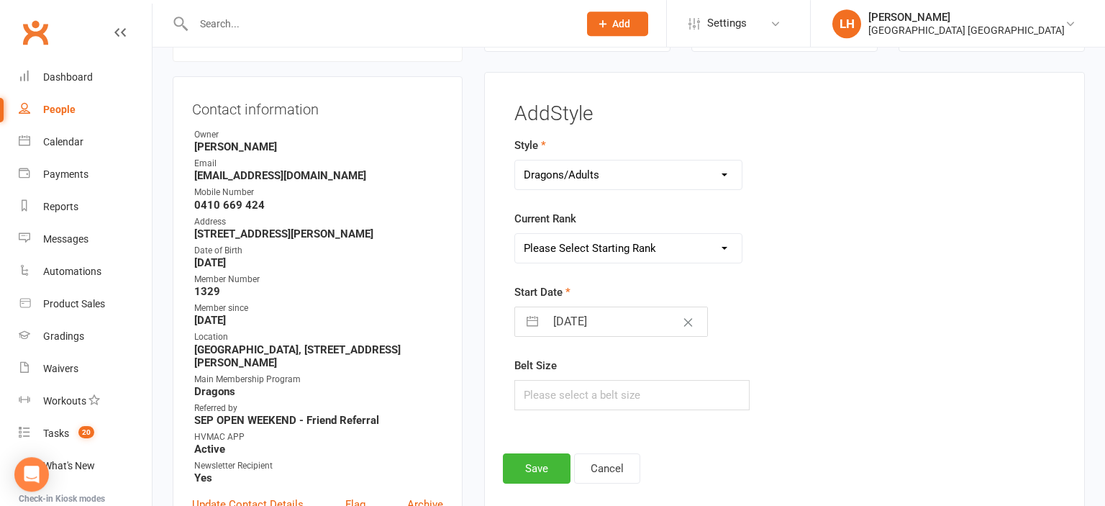
select select "17576"
click option "White Belt" at bounding box center [0, 0] width 0 height 0
select select "7"
select select "2025"
select select "8"
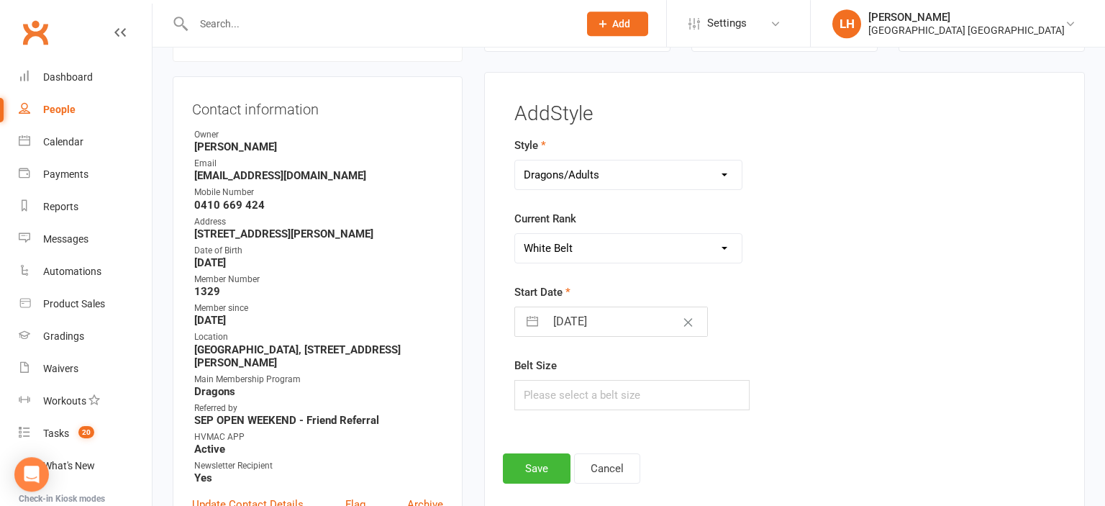
select select "2025"
select select "9"
select select "2025"
click at [585, 326] on input "15 Sep 2025" at bounding box center [626, 321] width 162 height 29
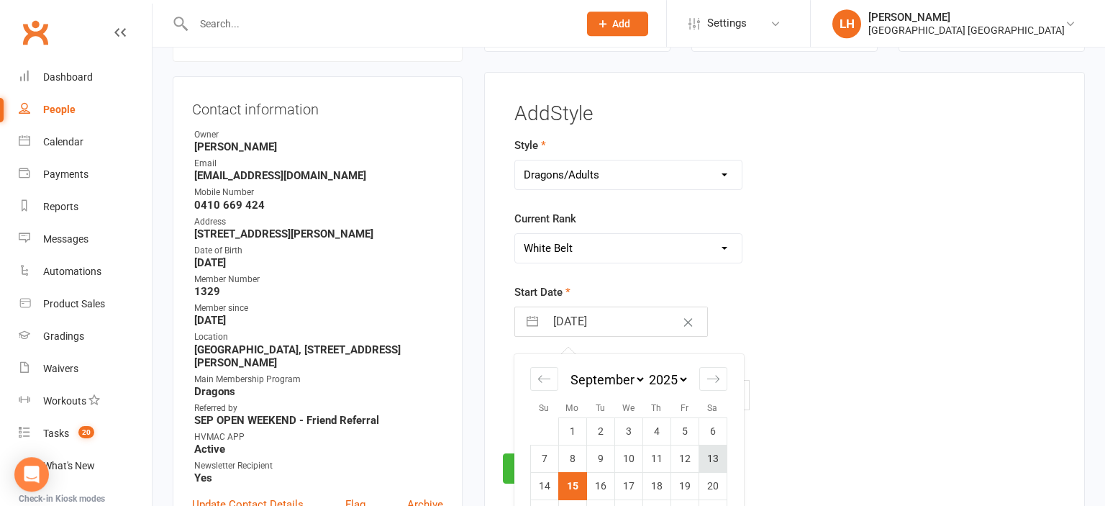
click at [718, 461] on td "13" at bounding box center [713, 458] width 28 height 27
type input "13 Sep 2025"
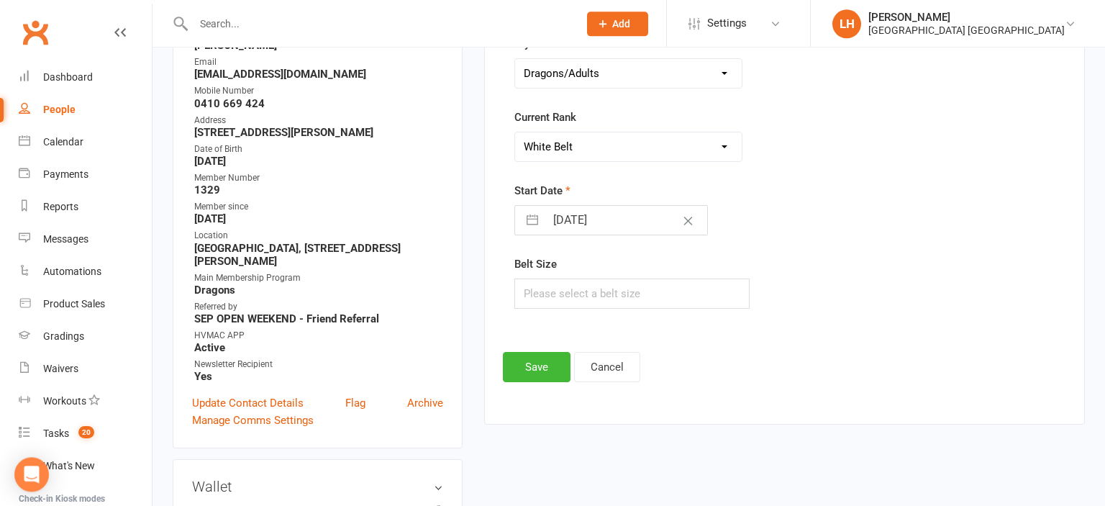
scroll to position [292, 0]
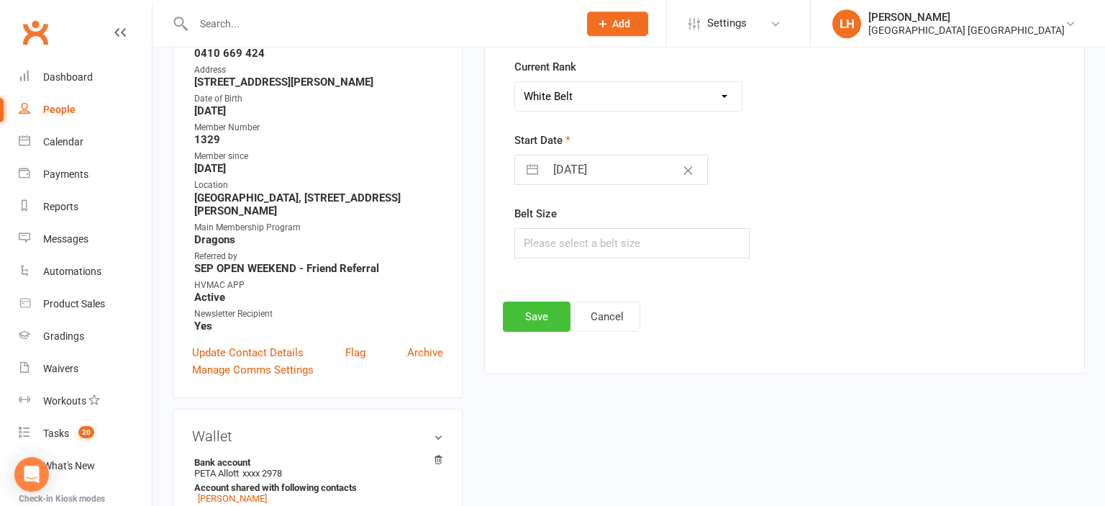
click at [542, 308] on button "Save" at bounding box center [537, 316] width 68 height 30
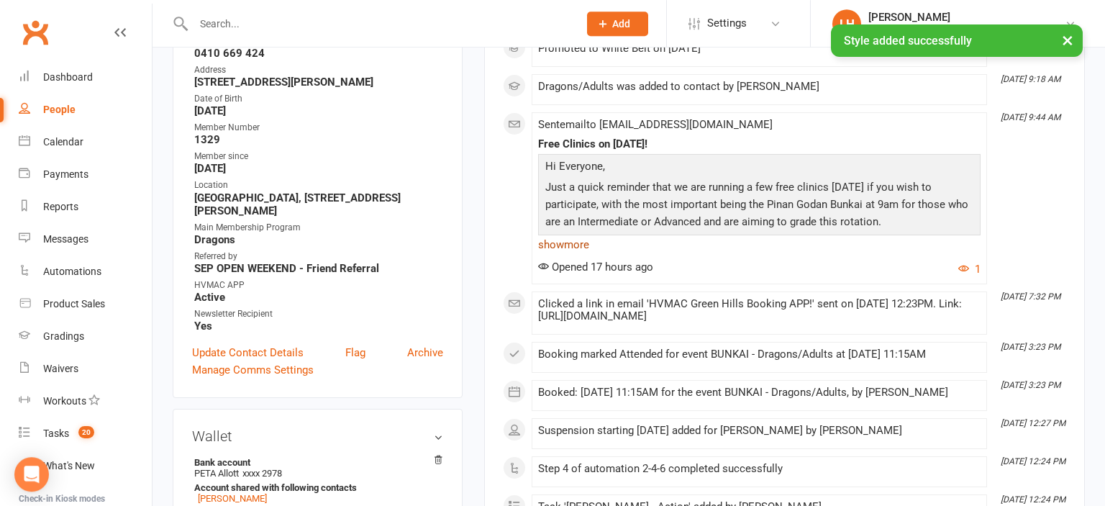
scroll to position [0, 0]
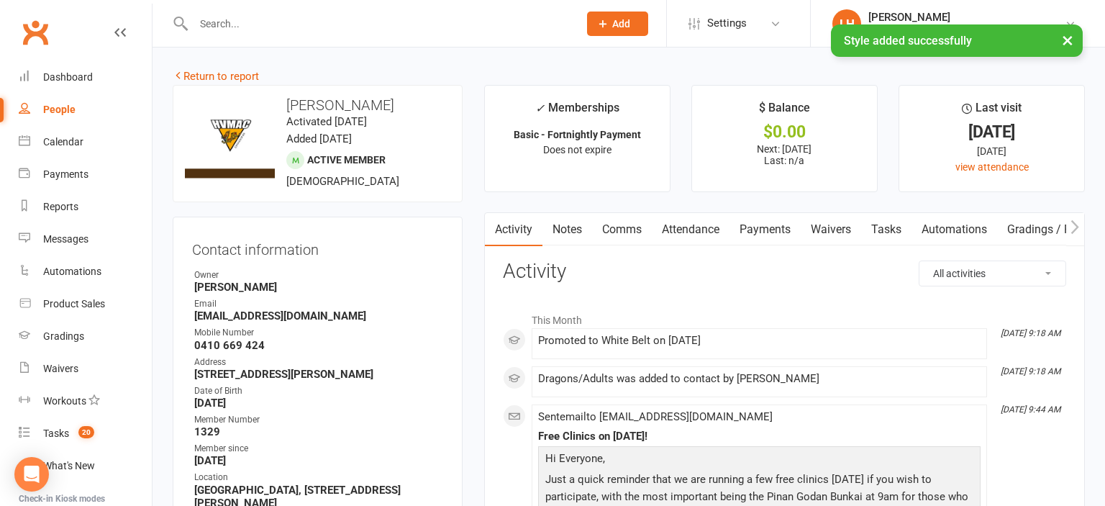
click at [692, 229] on link "Attendance" at bounding box center [691, 229] width 78 height 33
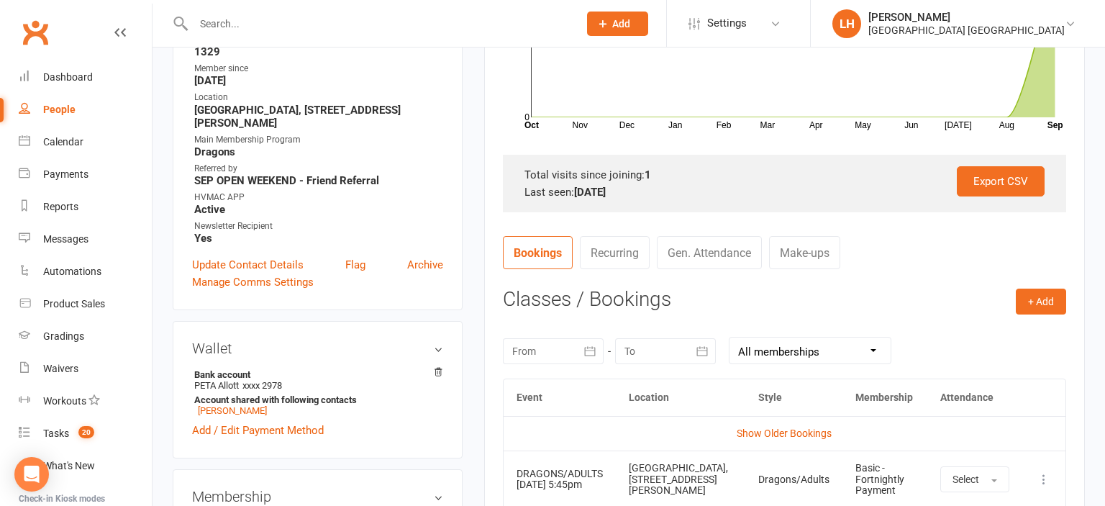
scroll to position [532, 0]
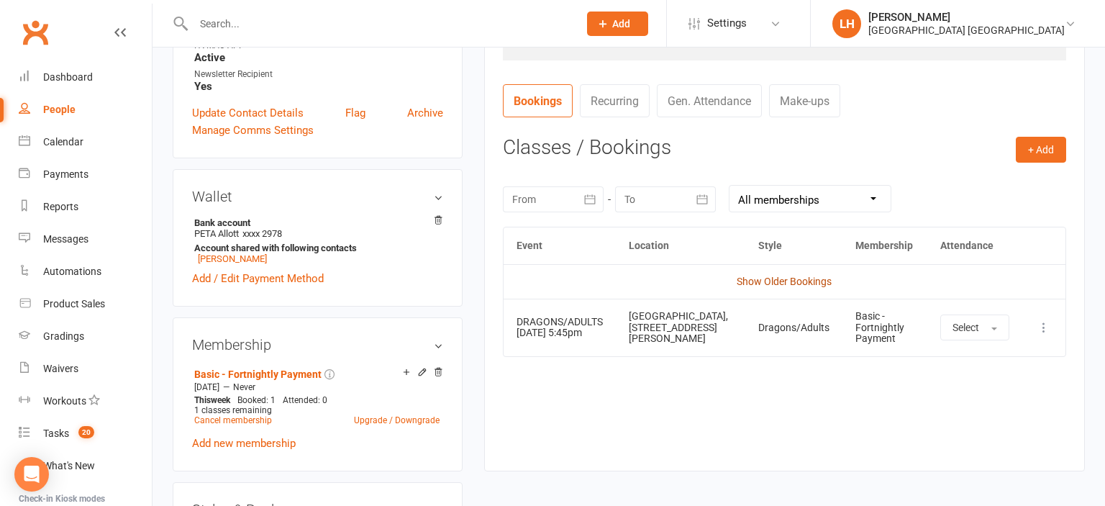
click at [797, 283] on link "Show Older Bookings" at bounding box center [784, 282] width 95 height 12
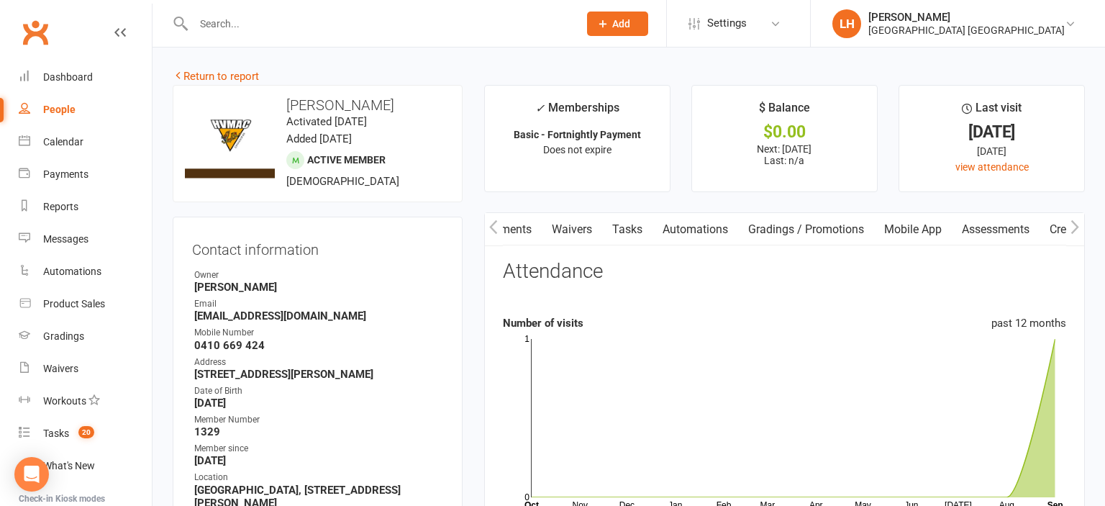
scroll to position [0, 314]
click at [858, 230] on link "Mobile App" at bounding box center [865, 229] width 78 height 33
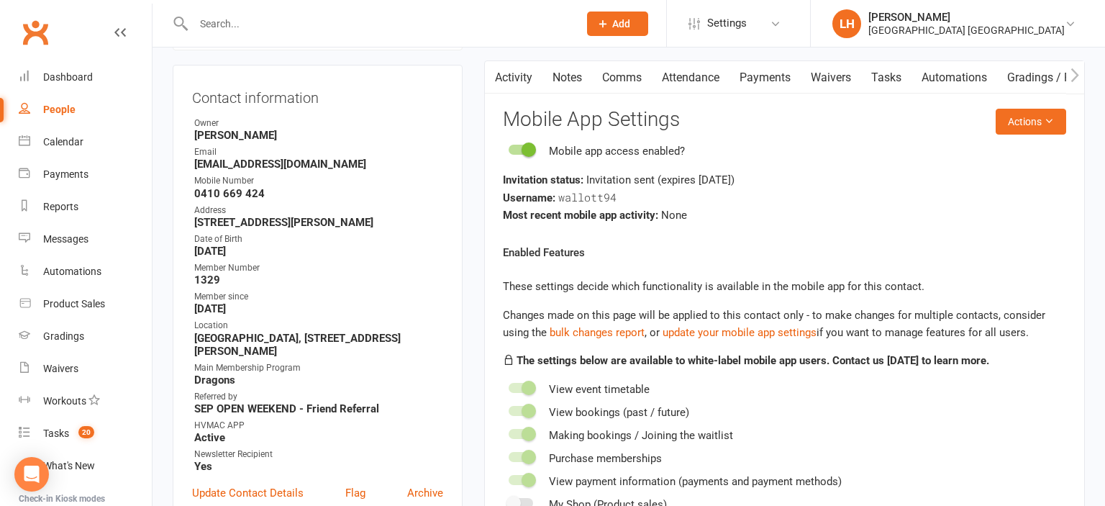
click at [525, 77] on link "Activity" at bounding box center [514, 77] width 58 height 33
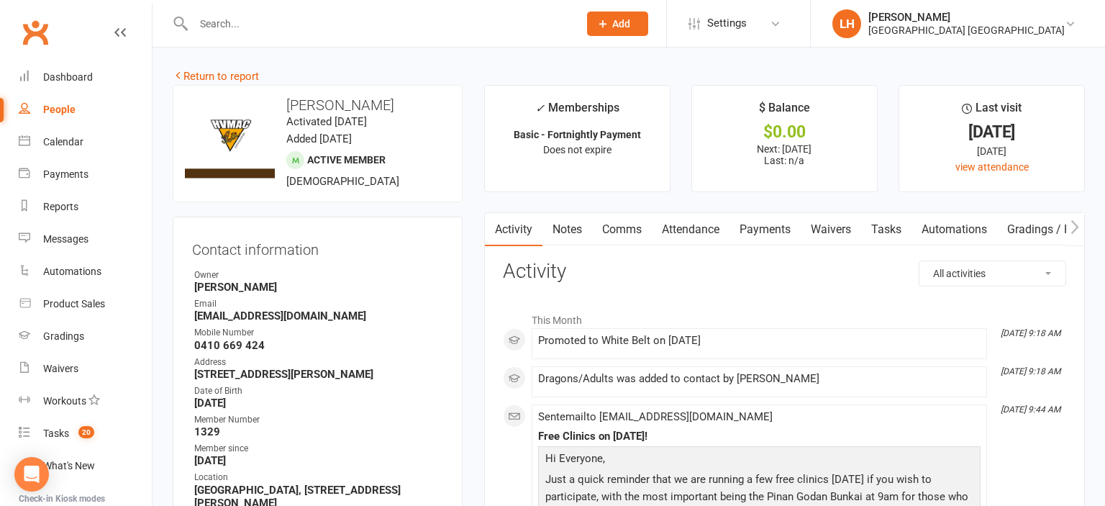
click at [679, 228] on link "Attendance" at bounding box center [691, 229] width 78 height 33
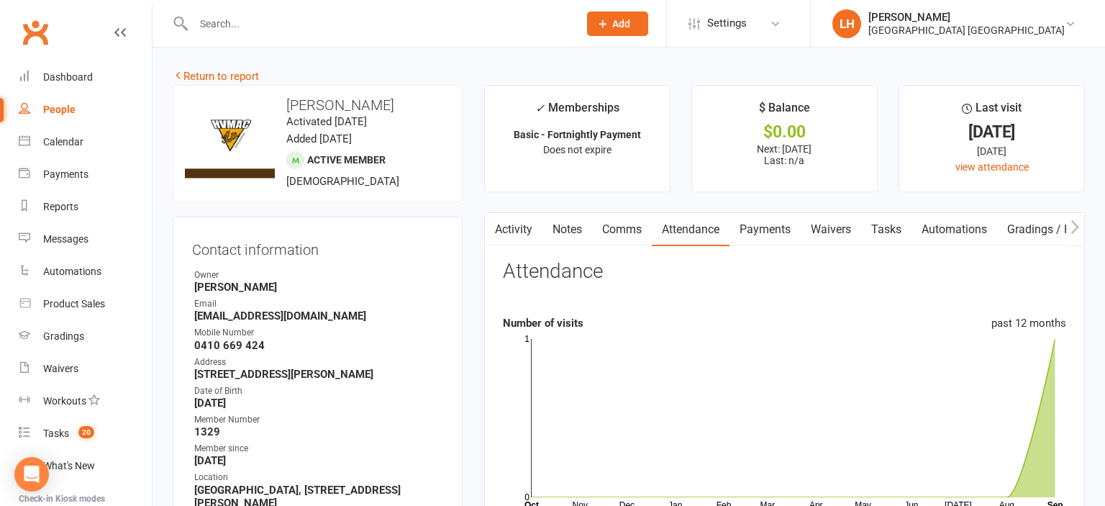
click at [771, 234] on link "Payments" at bounding box center [765, 229] width 71 height 33
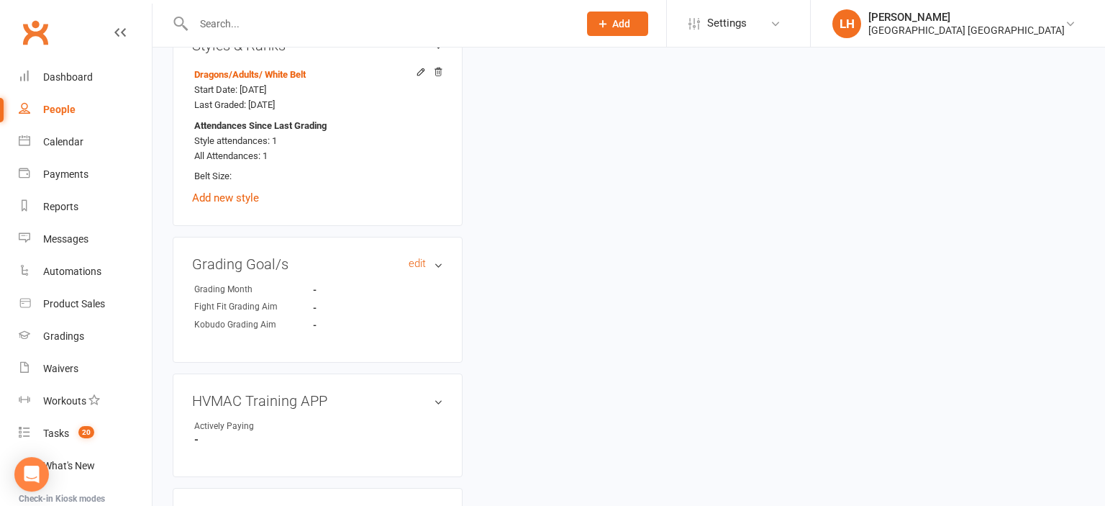
scroll to position [1063, 0]
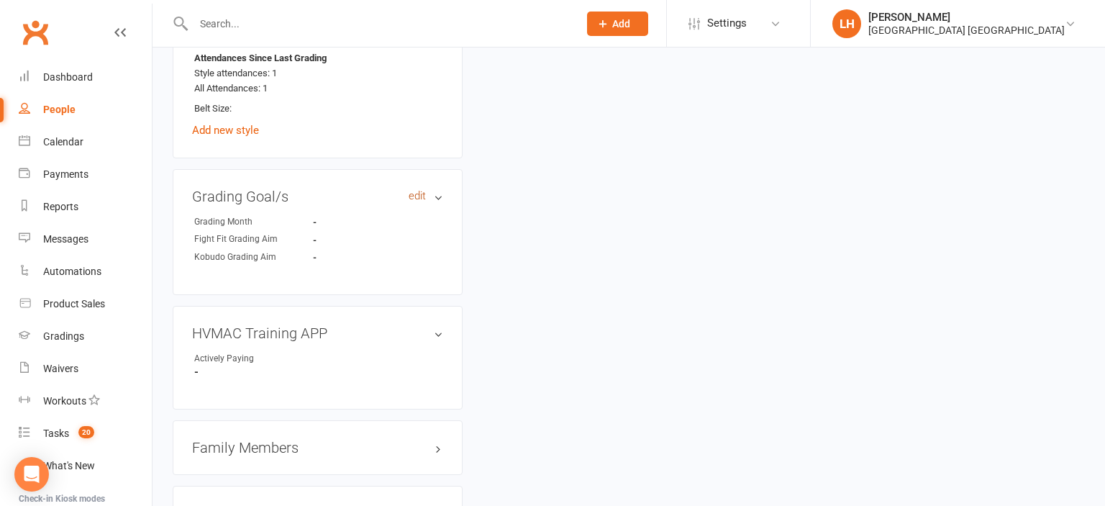
click at [422, 196] on link "edit" at bounding box center [417, 196] width 17 height 12
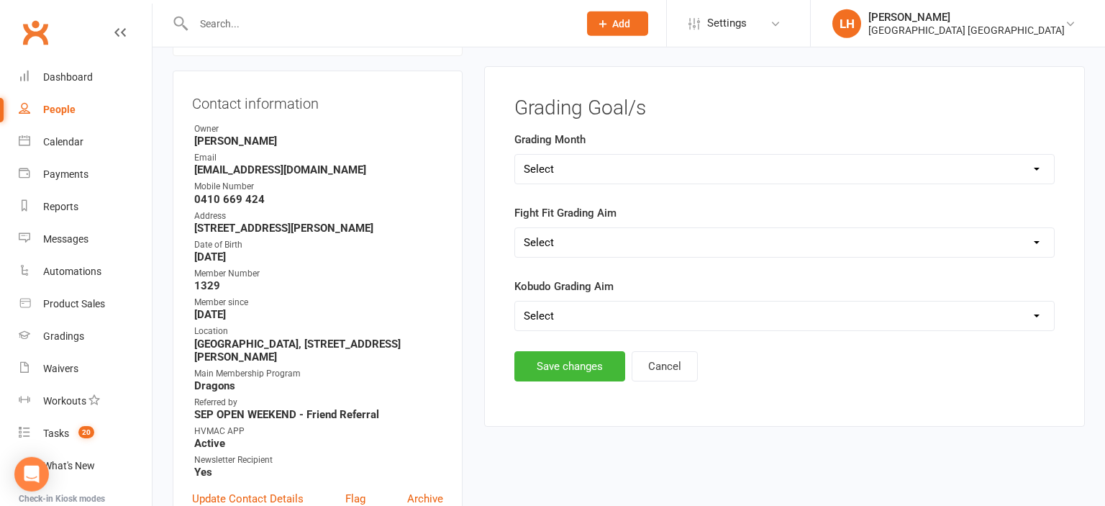
scroll to position [140, 0]
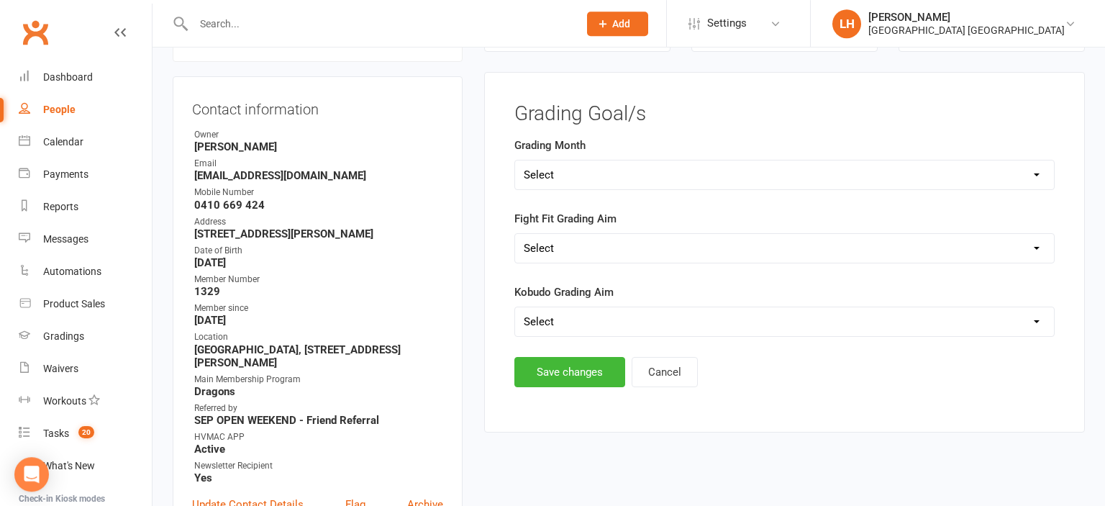
click at [515, 160] on select "Select Silver (February) Yellow (April) White (June) Blue (August) Green (Octob…" at bounding box center [784, 174] width 539 height 29
select select "Brown (December)"
click option "Brown (December)" at bounding box center [0, 0] width 0 height 0
click at [571, 371] on button "Save changes" at bounding box center [569, 372] width 111 height 30
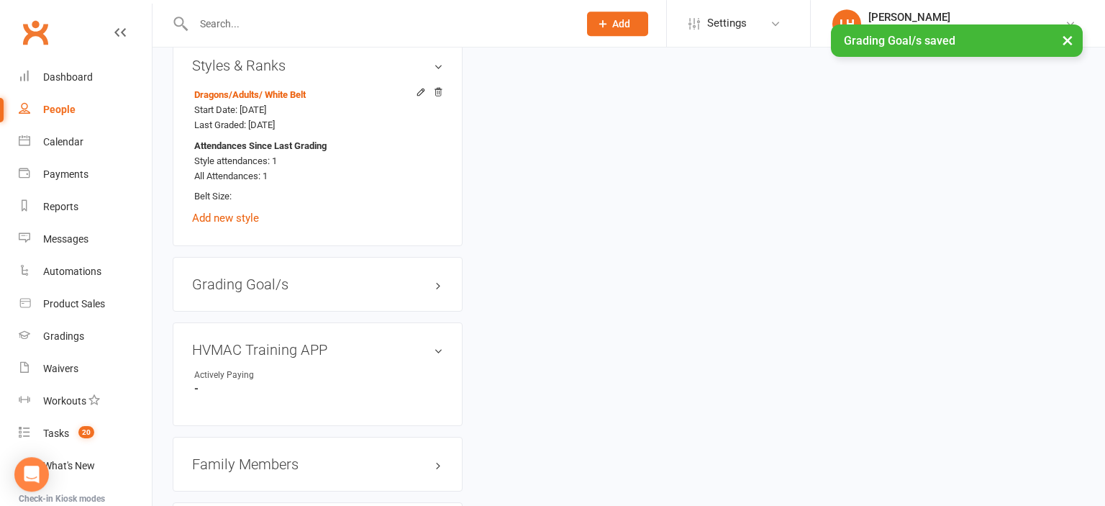
scroll to position [1052, 0]
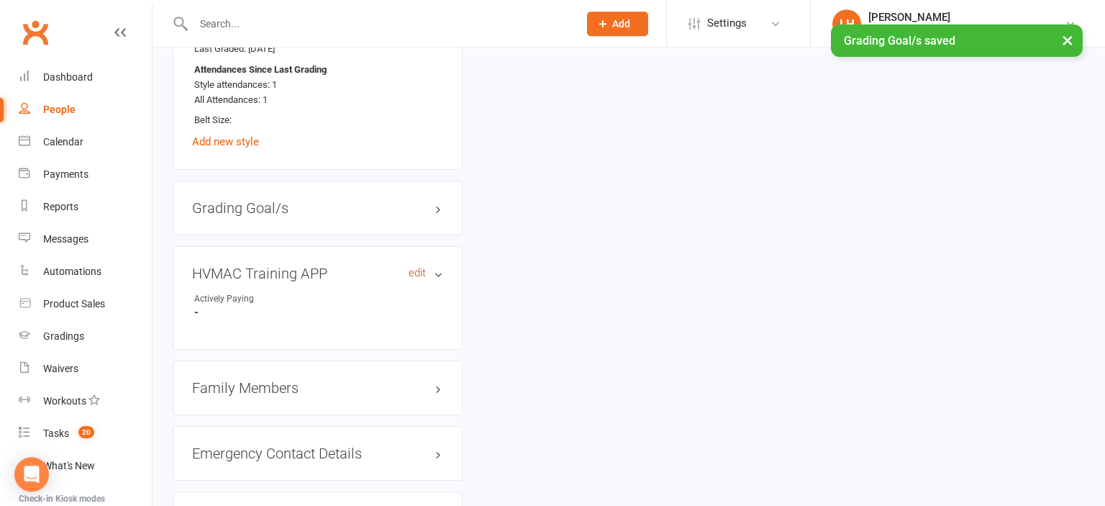
click at [421, 279] on link "edit" at bounding box center [417, 273] width 17 height 12
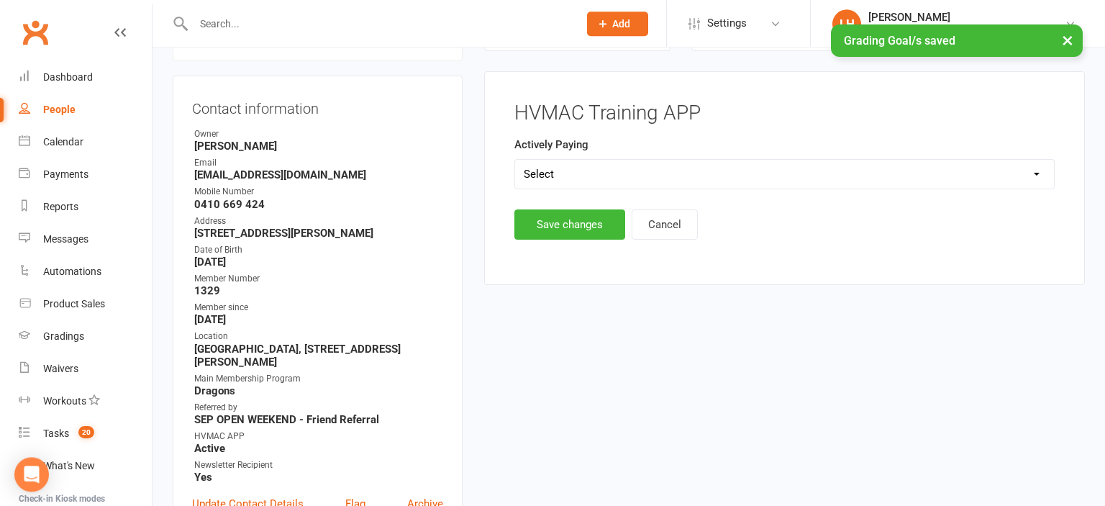
scroll to position [140, 0]
click at [515, 160] on select "Select Yes No" at bounding box center [784, 174] width 539 height 29
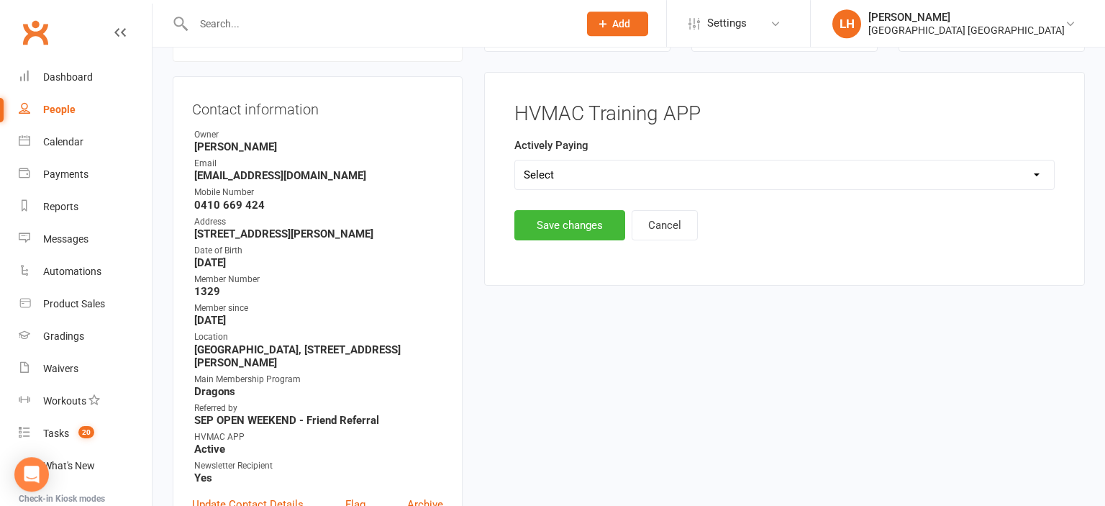
select select "Yes"
click option "Yes" at bounding box center [0, 0] width 0 height 0
click at [559, 230] on button "Save changes" at bounding box center [569, 225] width 111 height 30
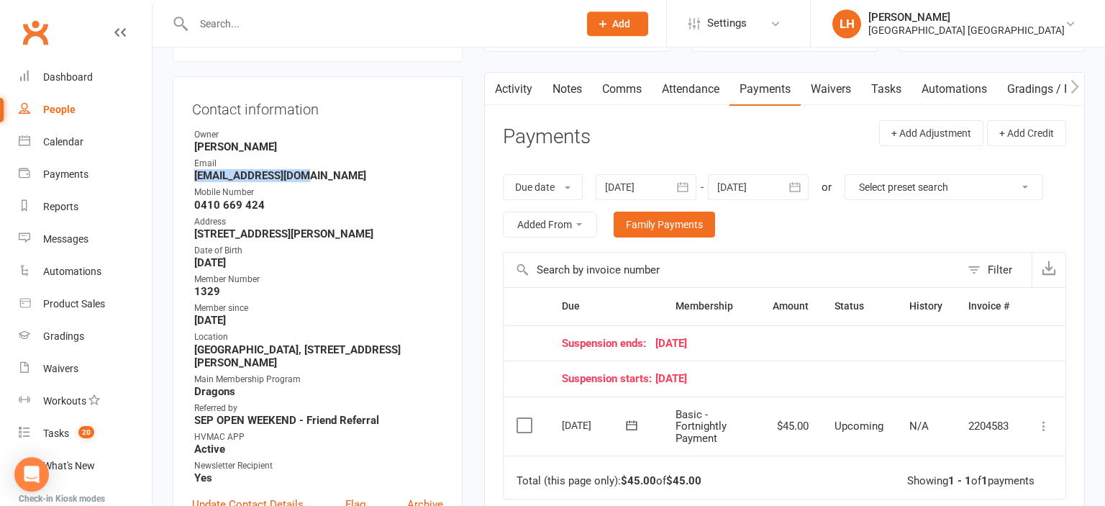
drag, startPoint x: 302, startPoint y: 175, endPoint x: 191, endPoint y: 178, distance: 110.9
click at [191, 178] on div "Contact information Owner Liana Hammersley Email Allotts@outlook.com Mobile Num…" at bounding box center [318, 312] width 290 height 473
copy strong "Allotts@outlook.com"
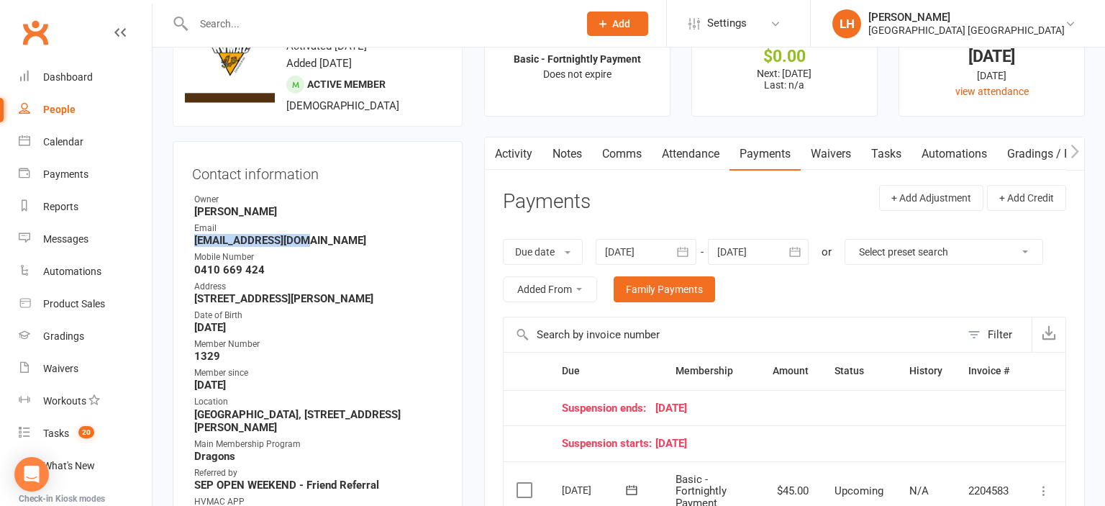
scroll to position [0, 0]
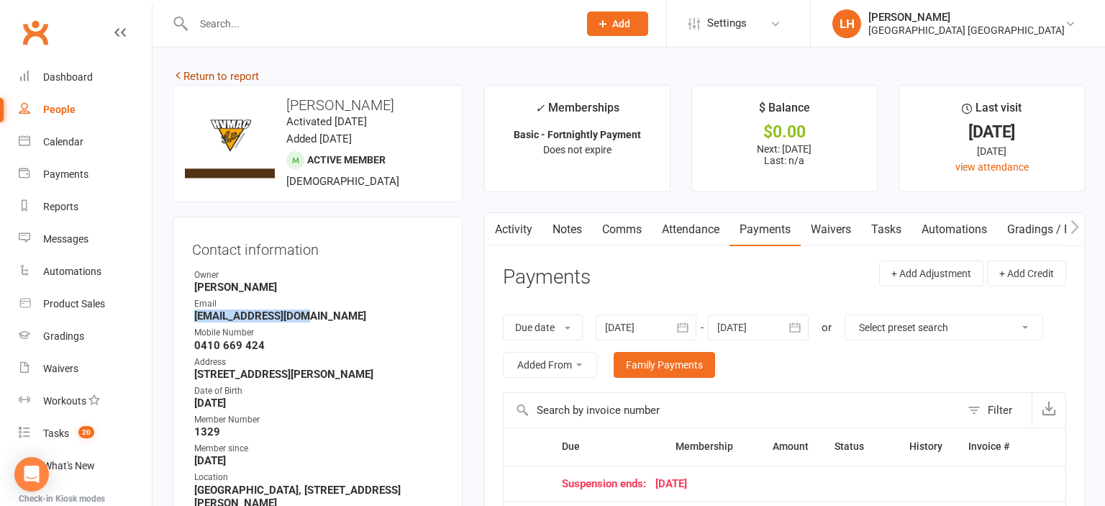
click at [237, 76] on link "Return to report" at bounding box center [216, 76] width 86 height 13
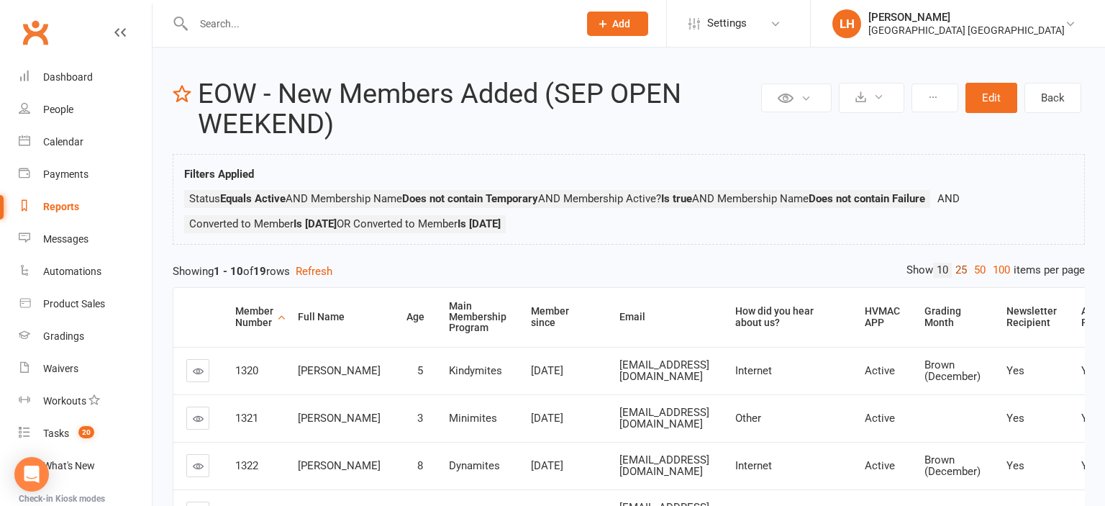
click at [960, 268] on link "25" at bounding box center [961, 270] width 19 height 15
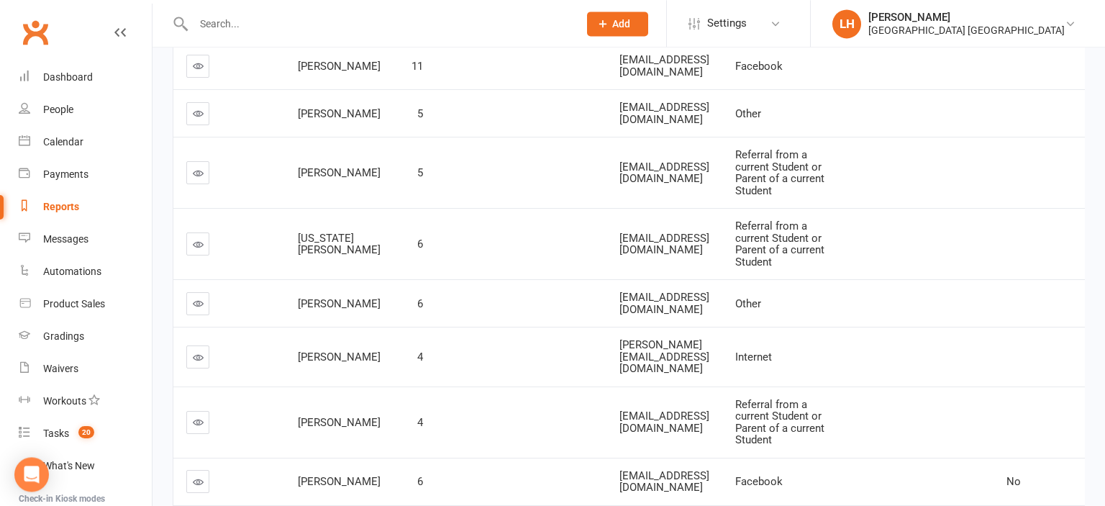
scroll to position [912, 0]
click at [205, 76] on link at bounding box center [197, 64] width 23 height 23
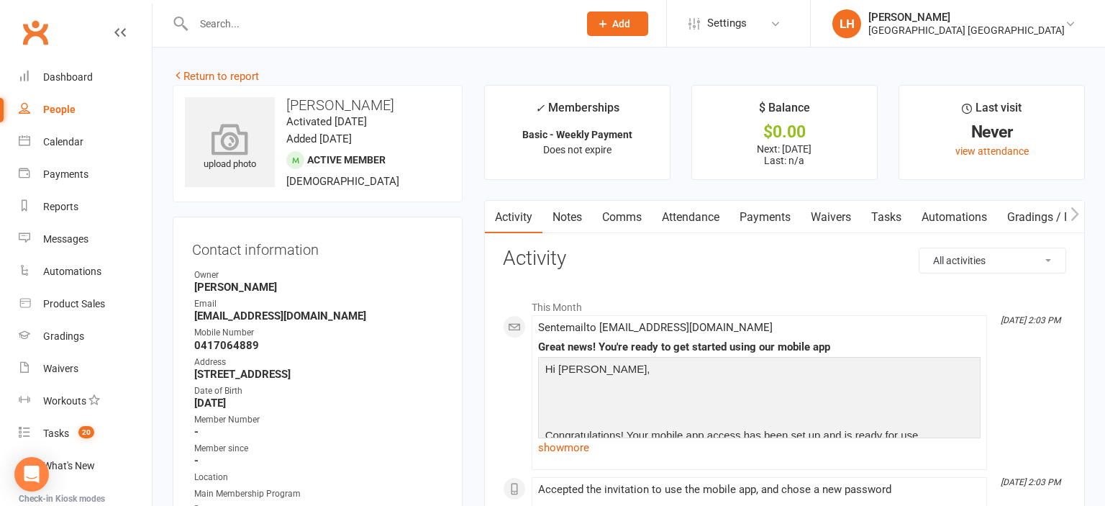
click at [241, 145] on icon at bounding box center [230, 139] width 99 height 32
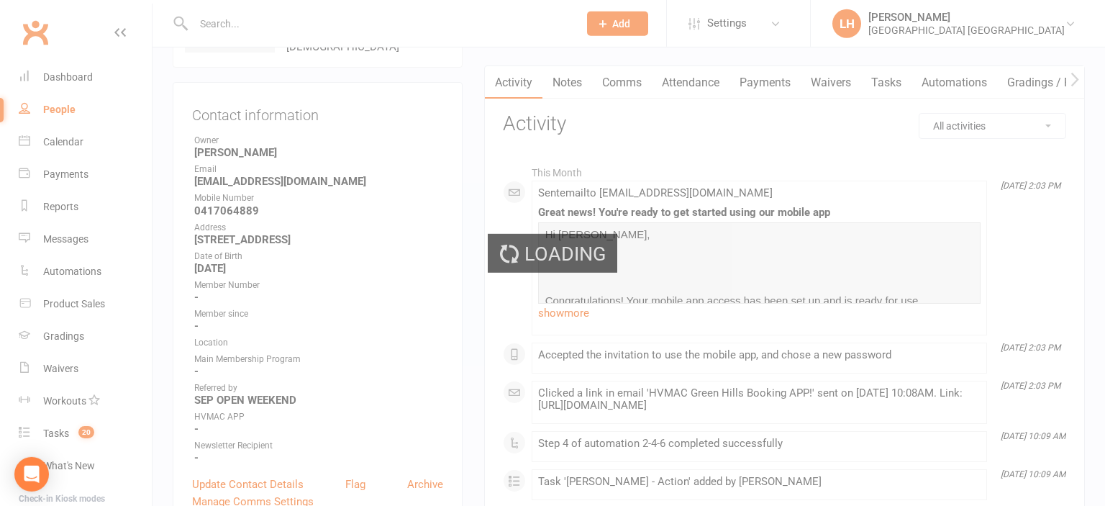
scroll to position [152, 0]
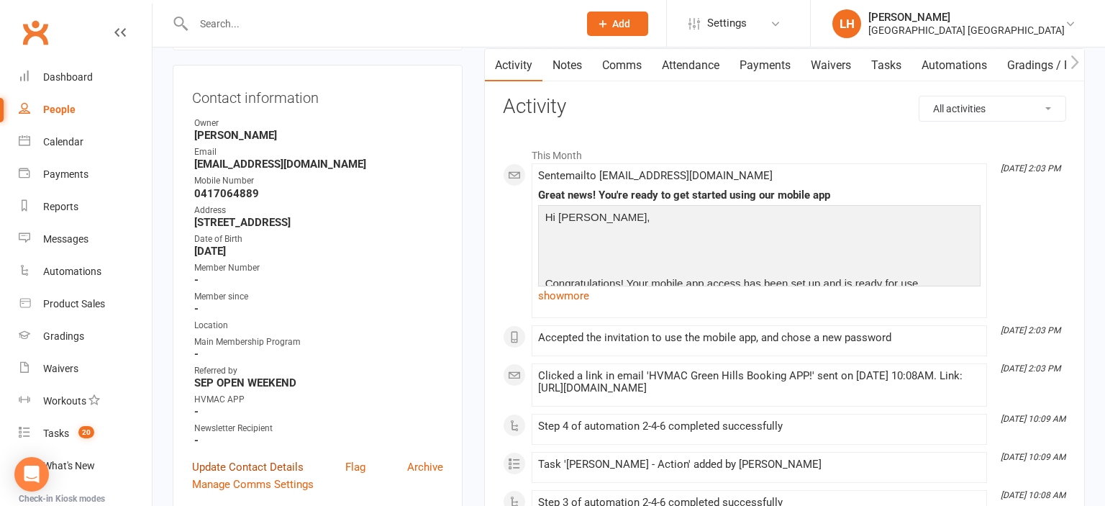
click at [248, 468] on link "Update Contact Details" at bounding box center [248, 466] width 112 height 17
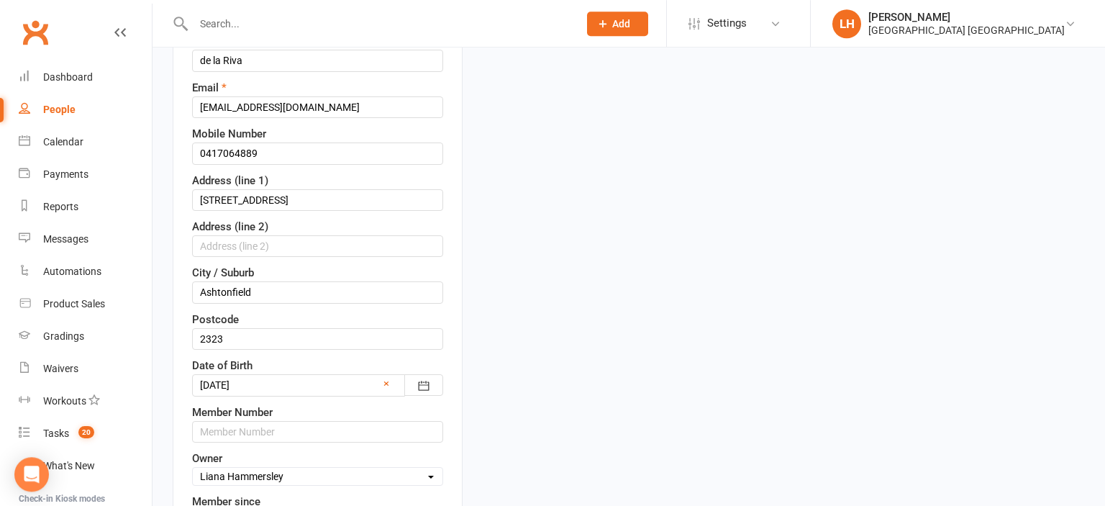
scroll to position [313, 0]
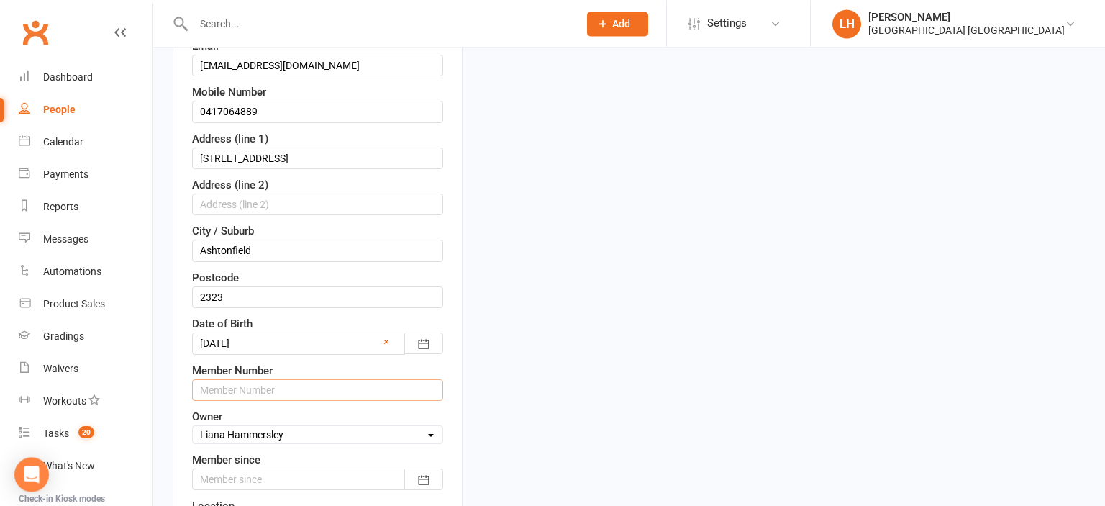
click at [312, 392] on input "text" at bounding box center [317, 390] width 251 height 22
type input "1330"
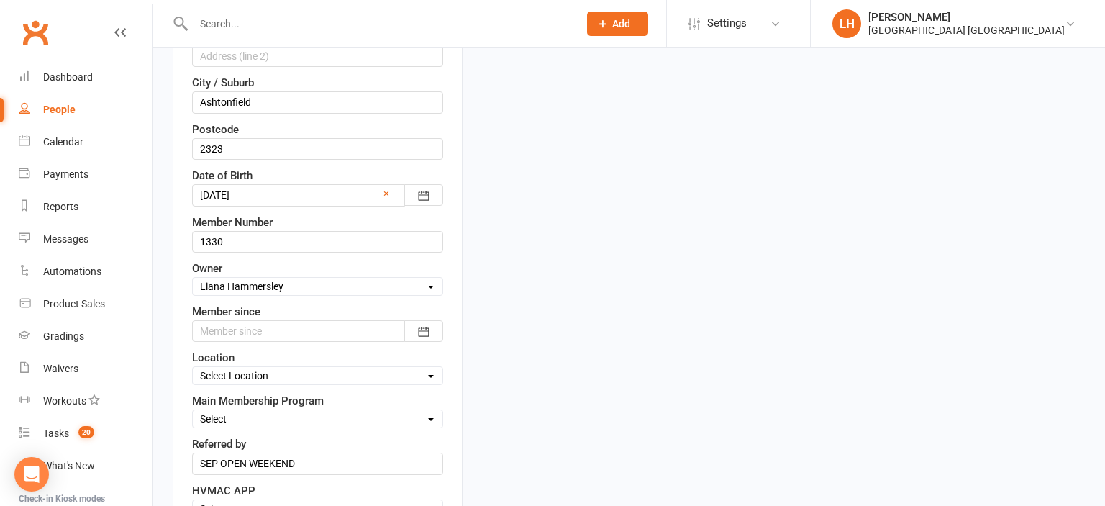
scroll to position [465, 0]
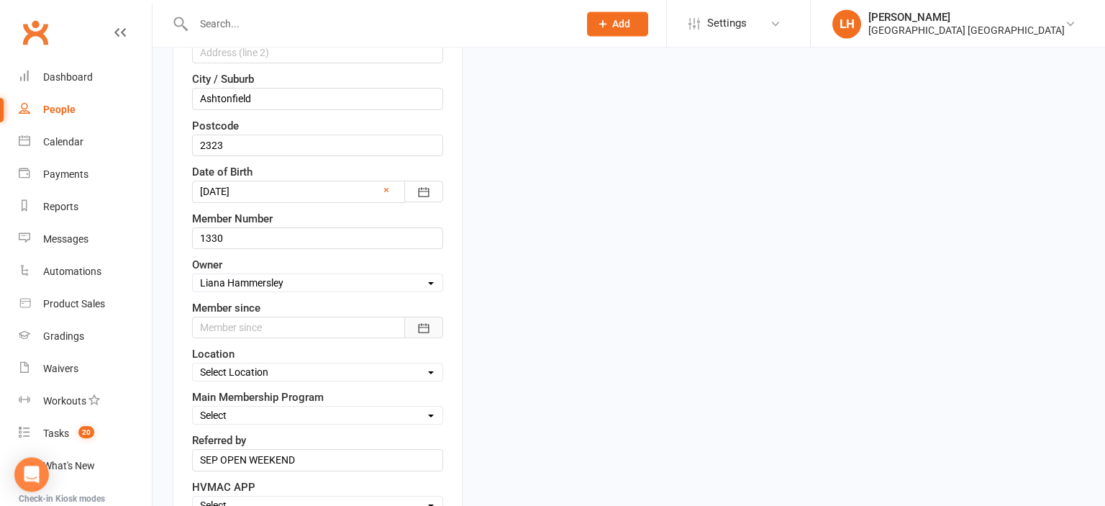
click at [419, 326] on icon "button" at bounding box center [424, 328] width 14 height 14
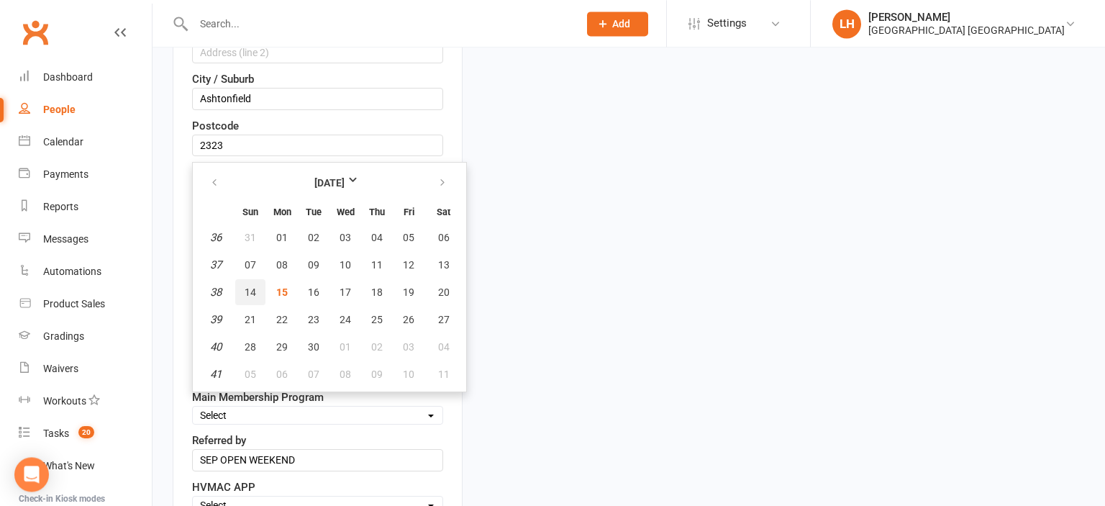
click at [247, 286] on span "14" at bounding box center [251, 292] width 12 height 12
type input "14 Sep 2025"
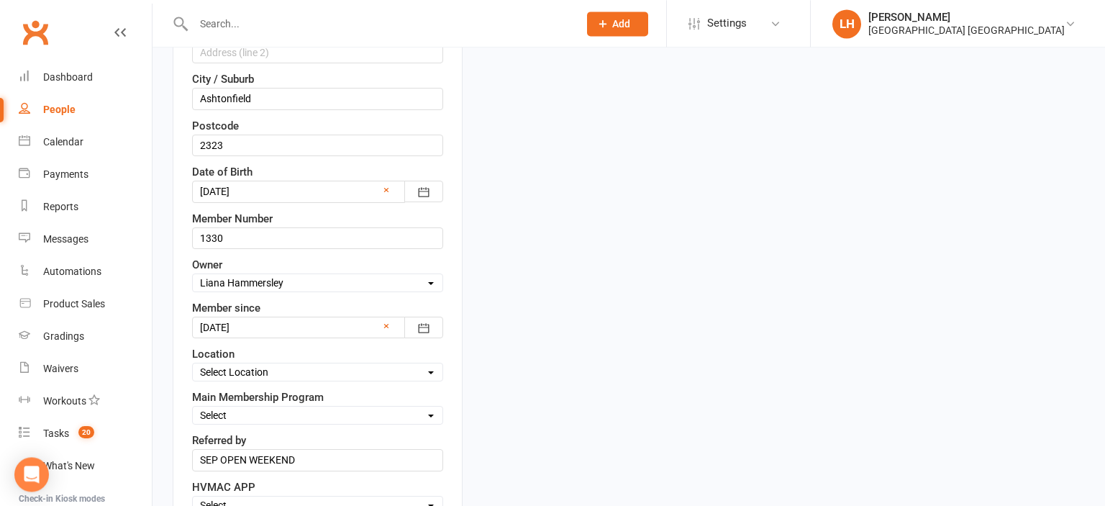
click at [193, 364] on select "Select Location Hunter Valley Martial Arts, Unit 1a/4a Garnett Road, Green Hills" at bounding box center [318, 372] width 250 height 16
select select "0"
click option "Hunter Valley Martial Arts, Unit 1a/4a Garnett Road, Green Hills" at bounding box center [0, 0] width 0 height 0
click at [193, 407] on select "Select Minimites Kindymites Dynamites Dragons Adults Kobudo Only Guest Fight Fi…" at bounding box center [318, 415] width 250 height 16
select select "Dragons"
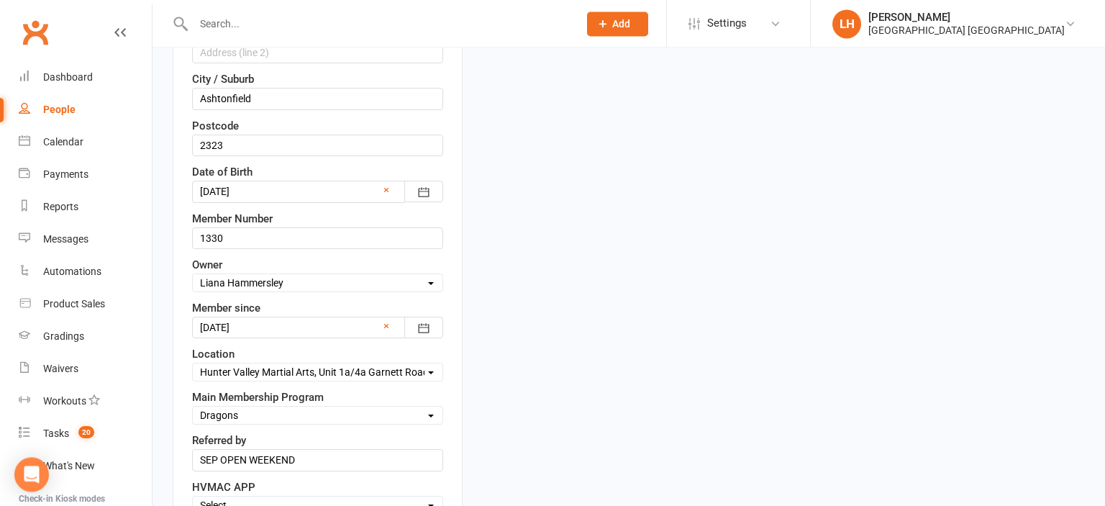
click option "Dragons" at bounding box center [0, 0] width 0 height 0
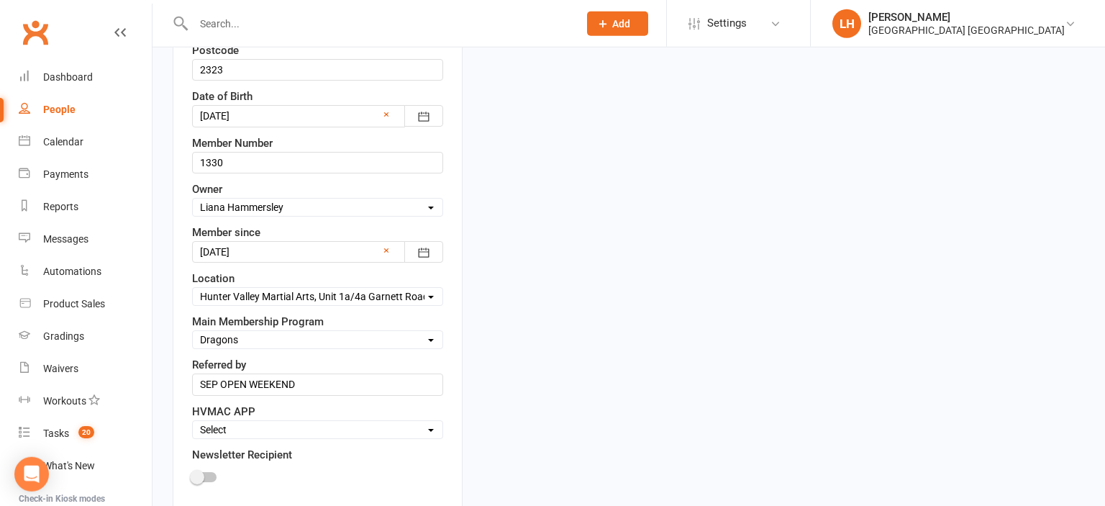
scroll to position [617, 0]
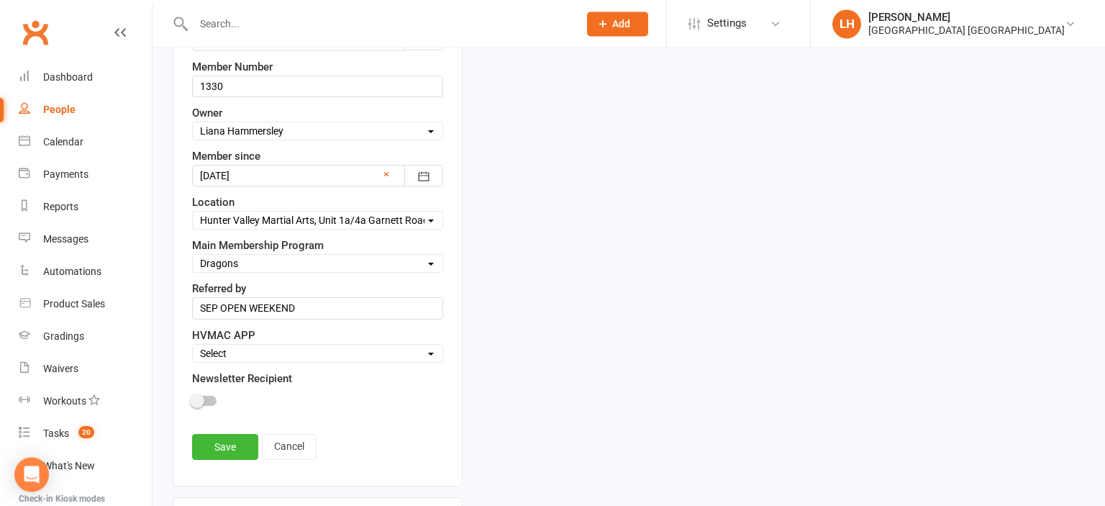
click at [193, 345] on select "Select Active Family Suspended Opt Out" at bounding box center [318, 353] width 250 height 16
select select "Active"
click option "Active" at bounding box center [0, 0] width 0 height 0
click at [209, 396] on div at bounding box center [204, 401] width 24 height 10
click at [192, 399] on input "checkbox" at bounding box center [192, 399] width 0 height 0
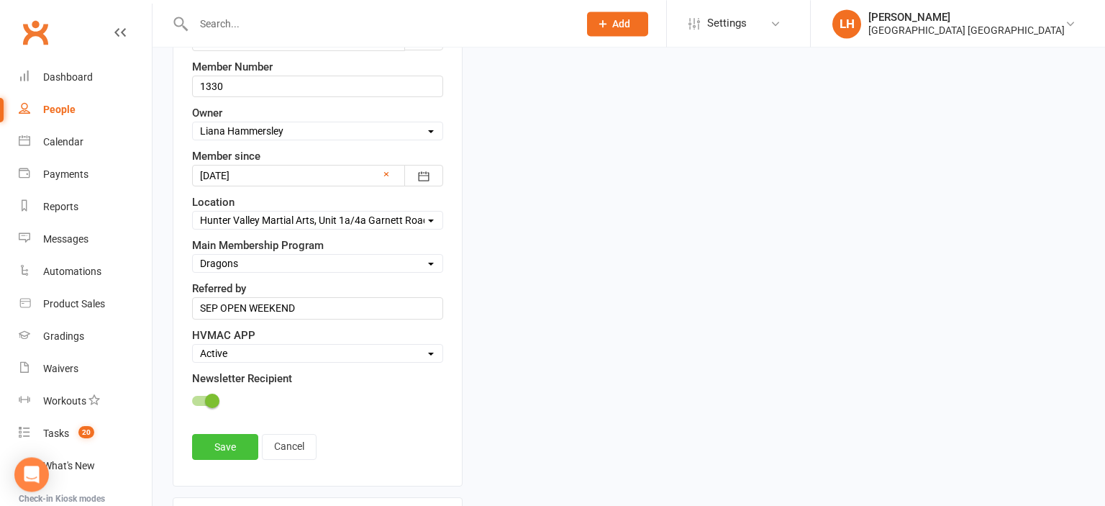
click at [227, 438] on link "Save" at bounding box center [225, 447] width 66 height 26
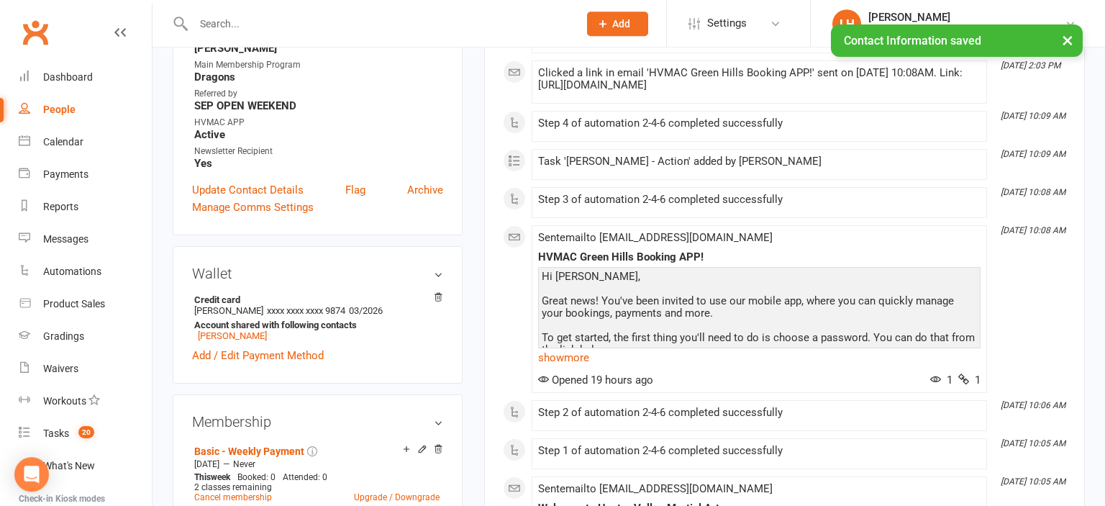
scroll to position [389, 0]
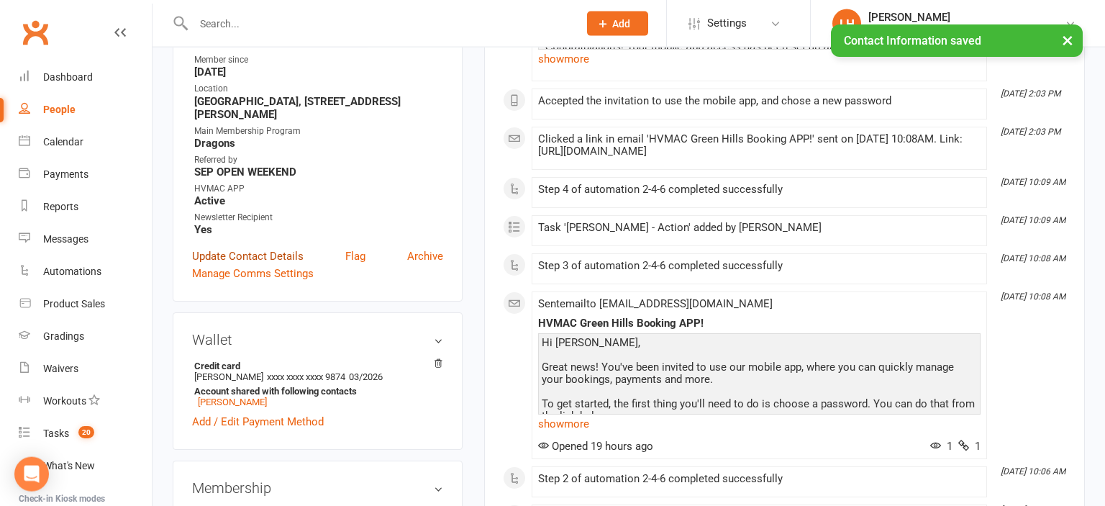
click at [266, 260] on link "Update Contact Details" at bounding box center [248, 255] width 112 height 17
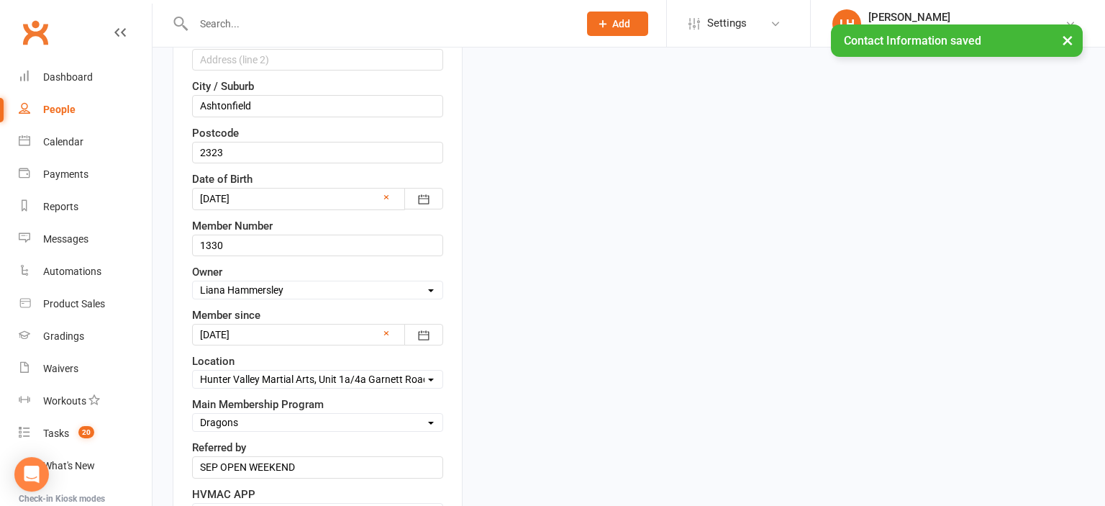
scroll to position [541, 0]
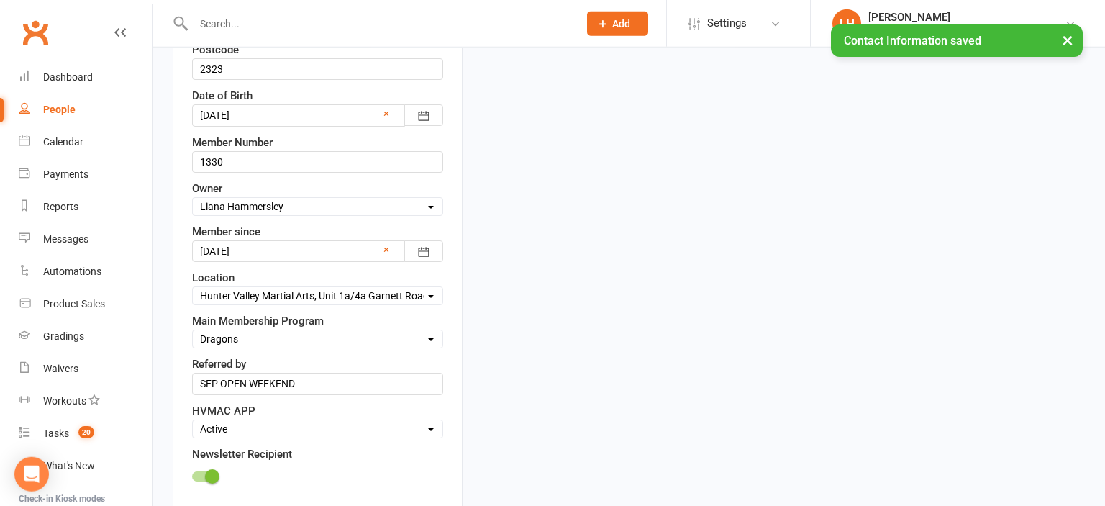
click at [193, 331] on select "Select Minimites Kindymites Dynamites Dragons Adults Kobudo Only Guest Fight Fi…" at bounding box center [318, 339] width 250 height 16
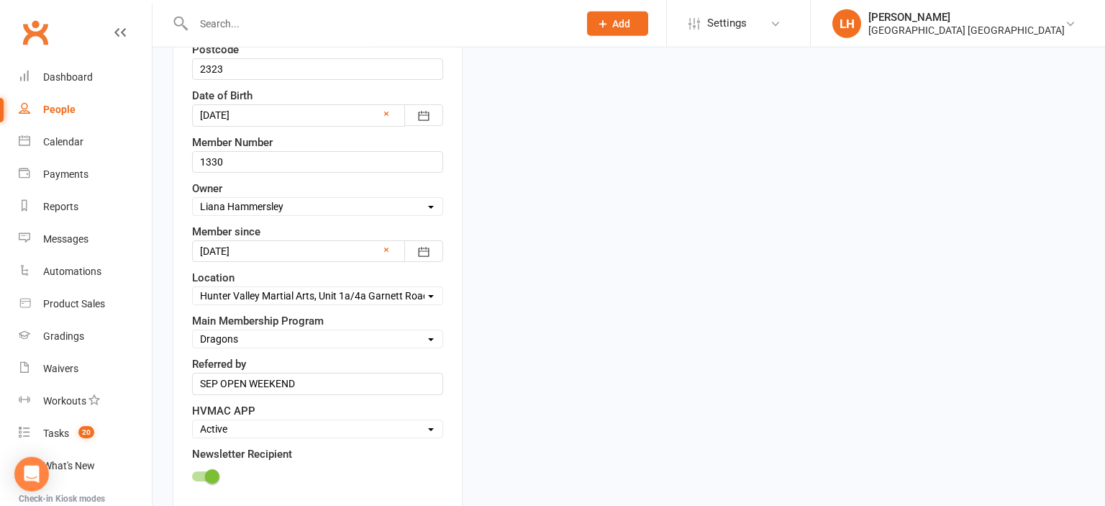
click at [193, 331] on select "Select Minimites Kindymites Dynamites Dragons Adults Kobudo Only Guest Fight Fi…" at bounding box center [318, 339] width 250 height 16
drag, startPoint x: 269, startPoint y: 340, endPoint x: 649, endPoint y: 422, distance: 388.6
click at [298, 212] on div "First Name Nicolas Last Name de la Riva Email Cazmo123@hotmail.com Mobile Numbe…" at bounding box center [317, 106] width 251 height 778
click at [193, 199] on select "Select Owner HVMAC Green Hills Veronica Parra-Mariaca HVMAC Warners Bay Brian H…" at bounding box center [318, 207] width 250 height 16
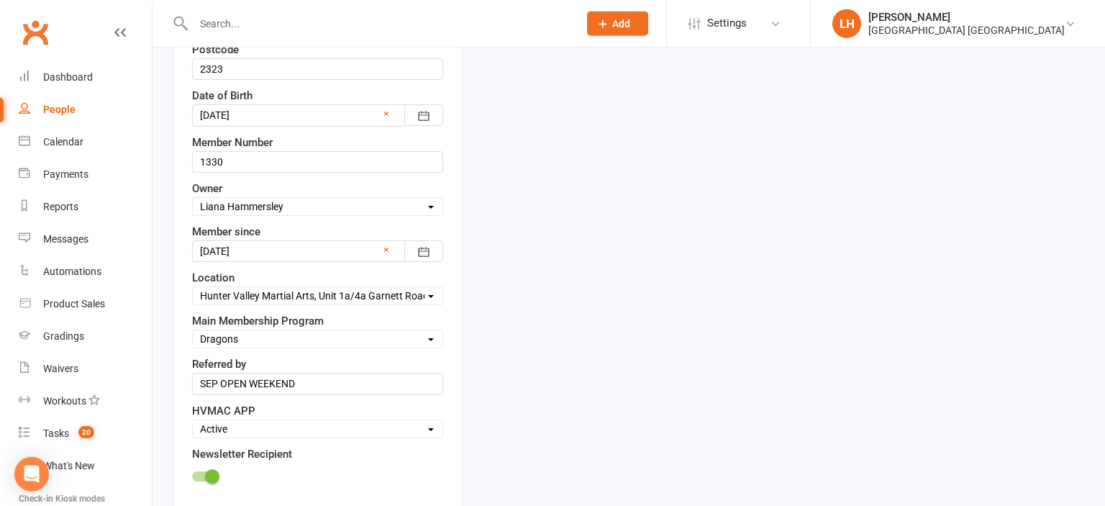
select select "8"
click option "Taj Hassan" at bounding box center [0, 0] width 0 height 0
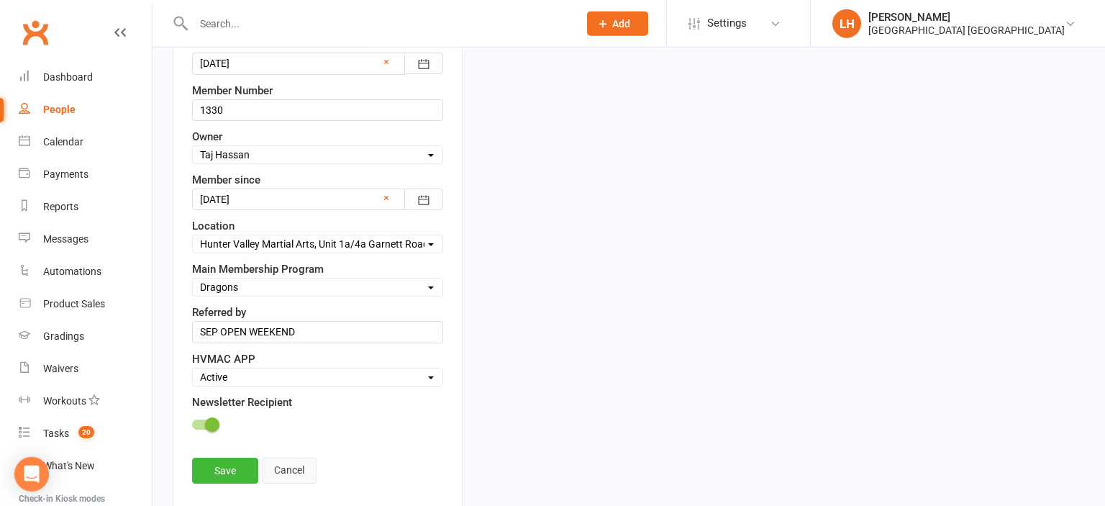
scroll to position [617, 0]
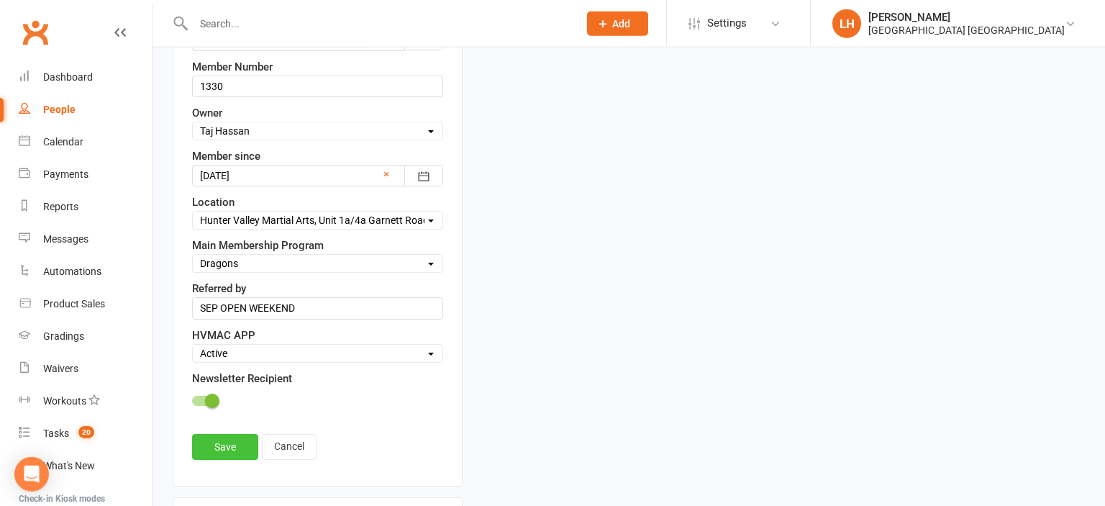
click at [230, 443] on link "Save" at bounding box center [225, 447] width 66 height 26
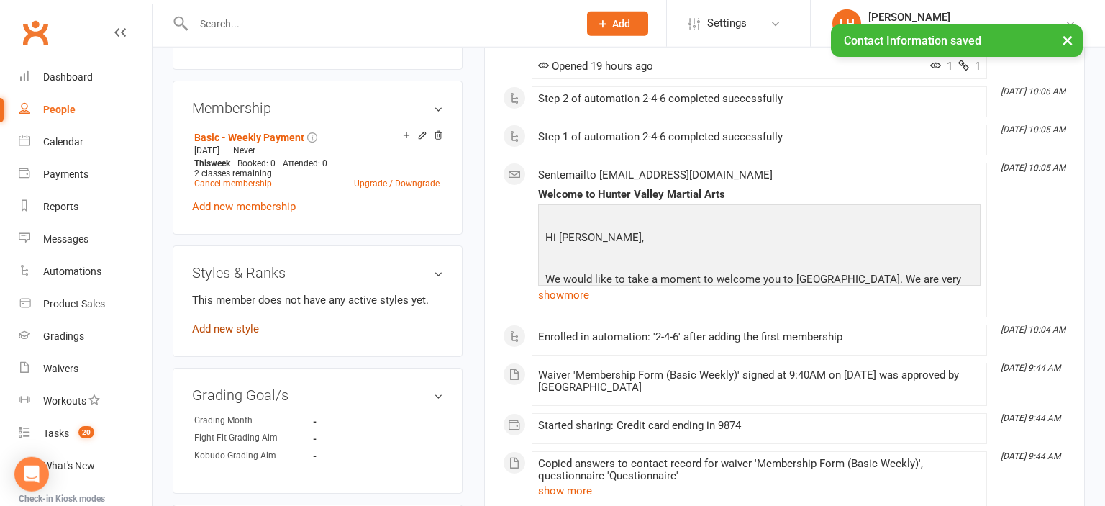
click at [217, 332] on link "Add new style" at bounding box center [225, 328] width 67 height 13
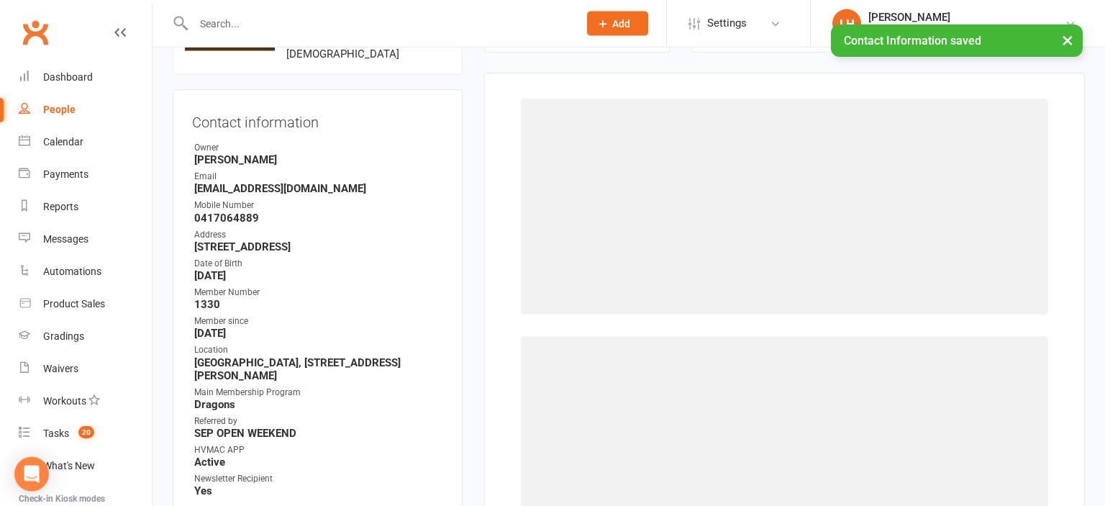
scroll to position [127, 0]
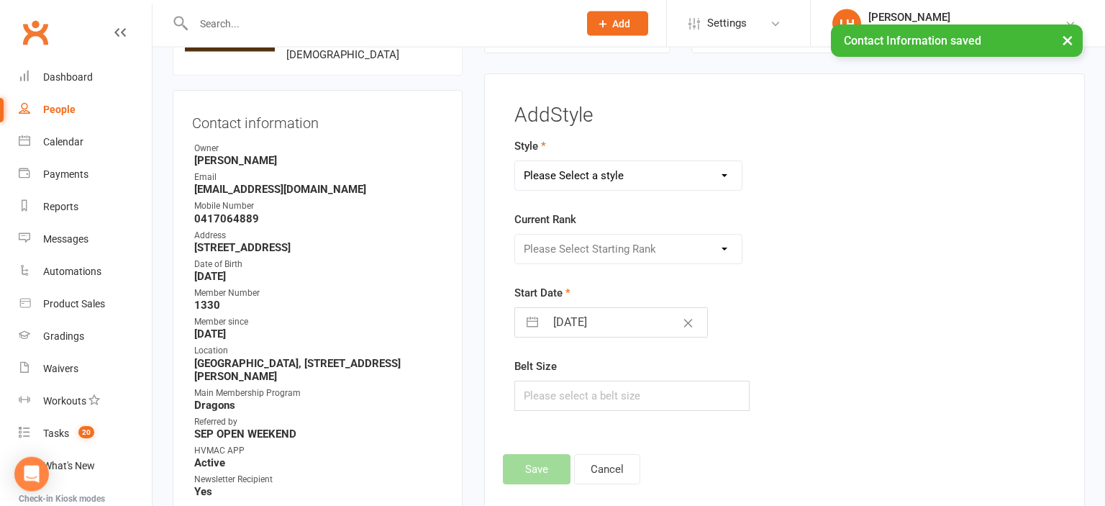
click at [515, 161] on select "Please Select a style Dragons/Adults Dynamites Fight Fit Junior Fight Fit Junio…" at bounding box center [628, 175] width 227 height 29
select select "1773"
click option "Dragons/Adults" at bounding box center [0, 0] width 0 height 0
click at [515, 235] on select "Please Select Starting Rank White Belt 10th Kyu 9th Kyu 8th Kyu Yellow 7th Kyu …" at bounding box center [628, 249] width 227 height 29
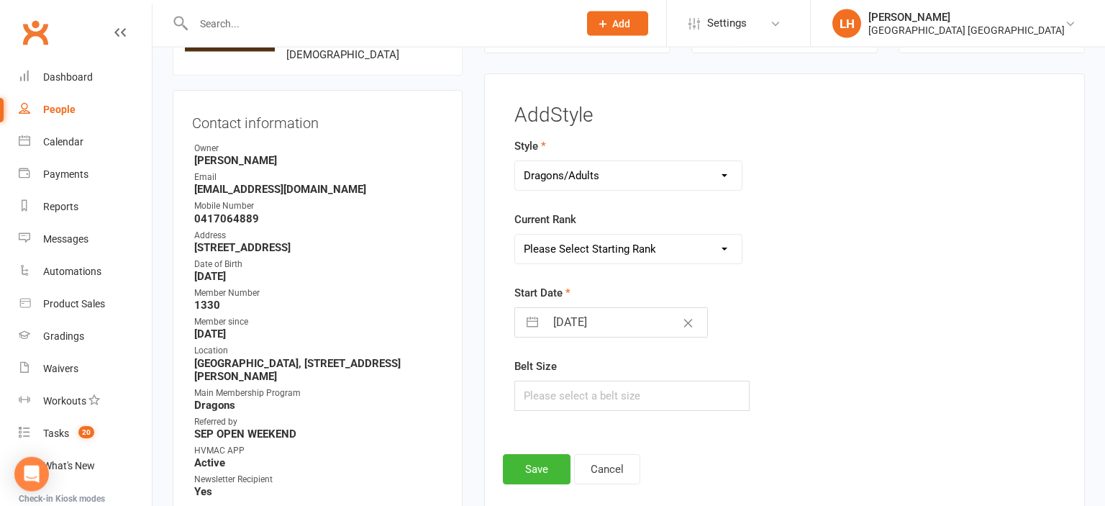
select select "17576"
click option "White Belt" at bounding box center [0, 0] width 0 height 0
click at [542, 460] on button "Save" at bounding box center [537, 469] width 68 height 30
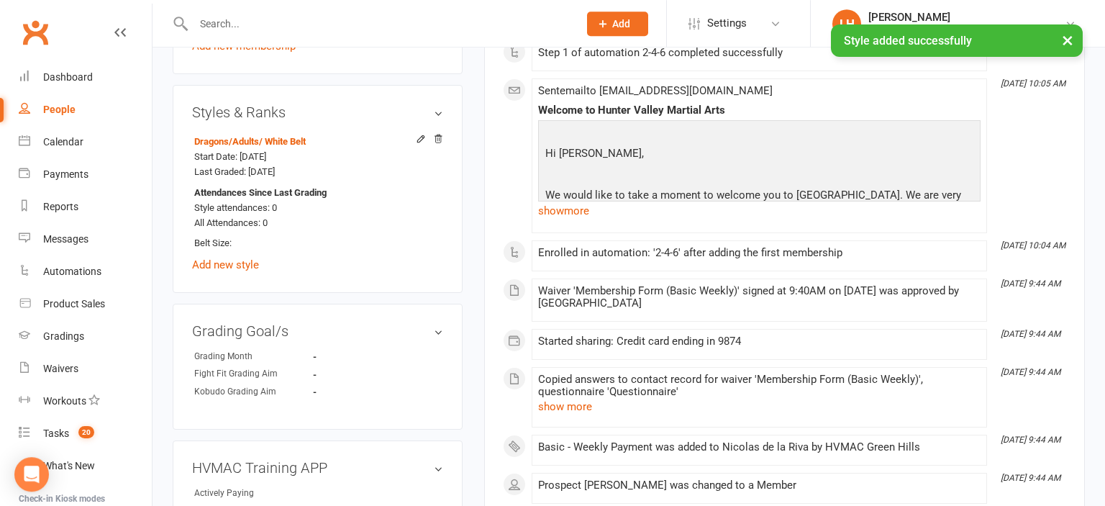
scroll to position [1039, 0]
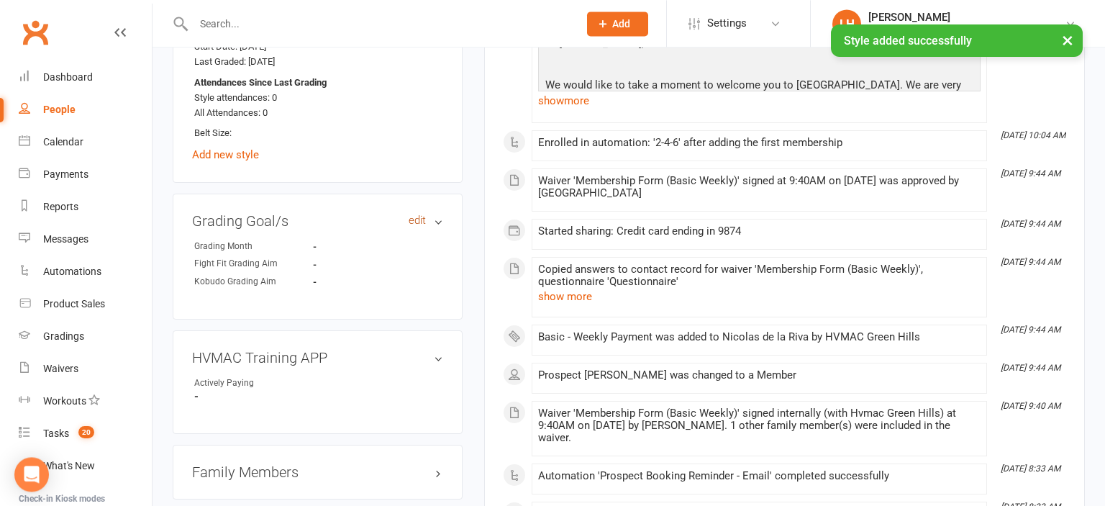
click at [419, 224] on link "edit" at bounding box center [417, 220] width 17 height 12
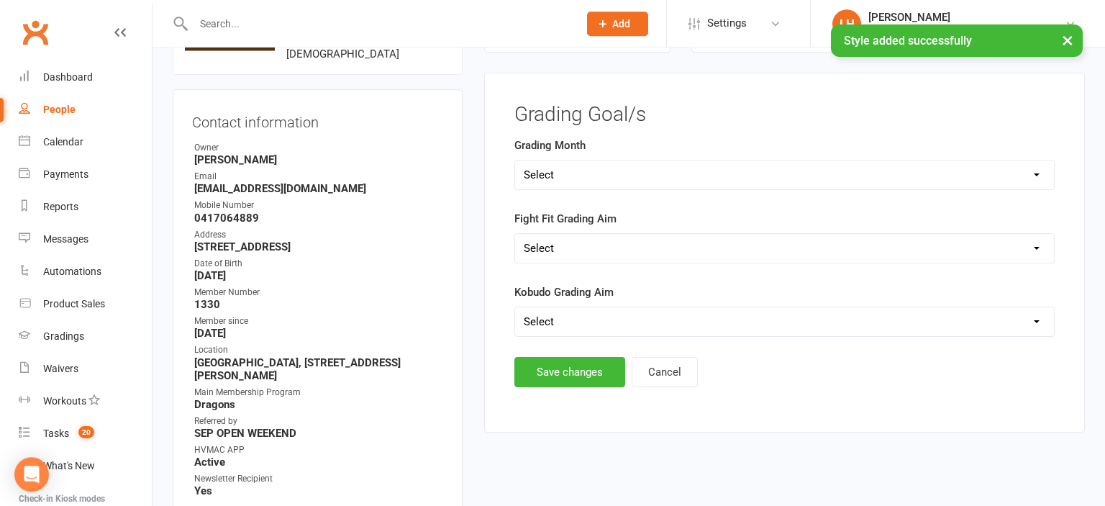
scroll to position [127, 0]
click at [515, 161] on select "Select Silver (February) Yellow (April) White (June) Blue (August) Green (Octob…" at bounding box center [784, 175] width 539 height 29
select select "Brown (December)"
click option "Brown (December)" at bounding box center [0, 0] width 0 height 0
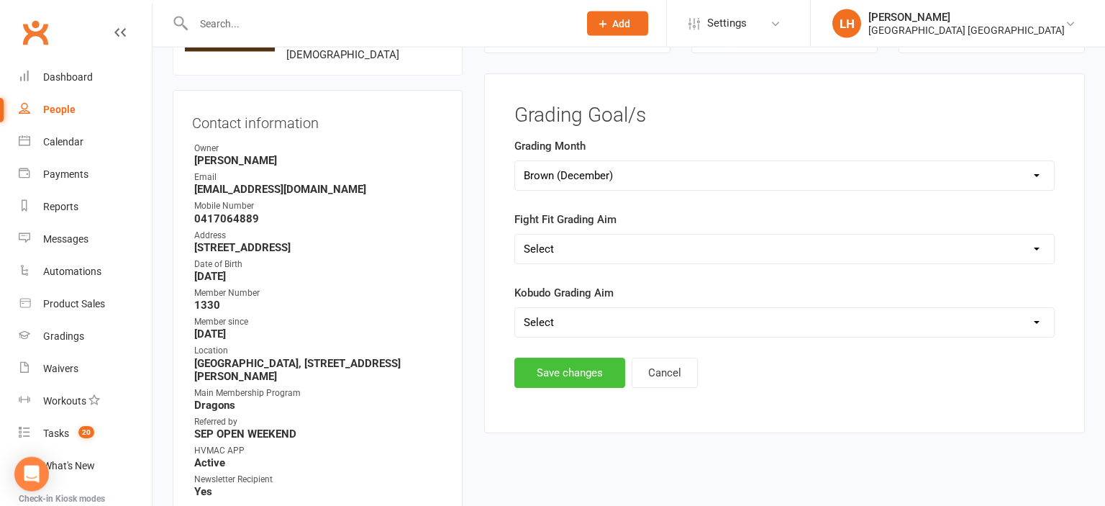
click at [568, 371] on button "Save changes" at bounding box center [569, 373] width 111 height 30
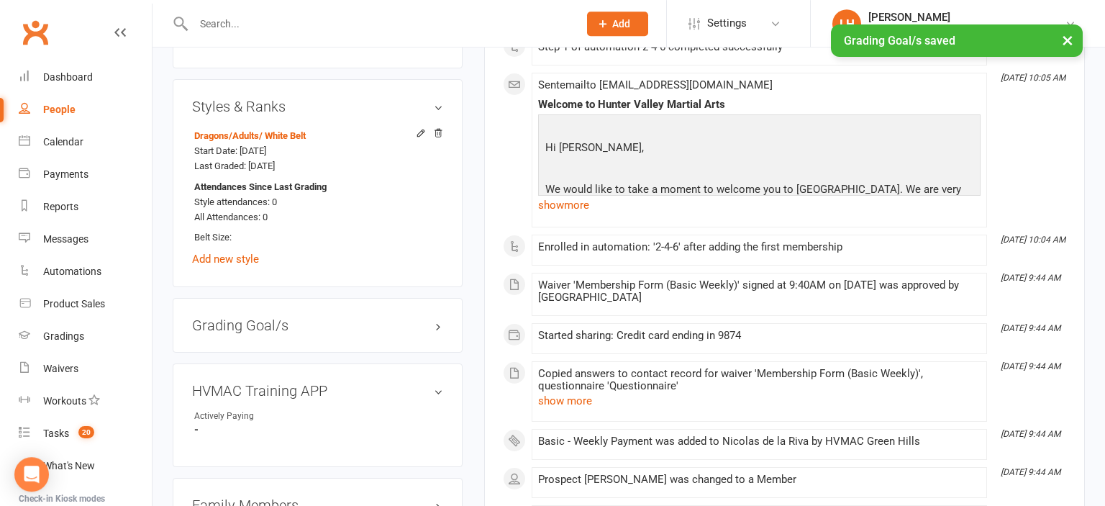
scroll to position [963, 0]
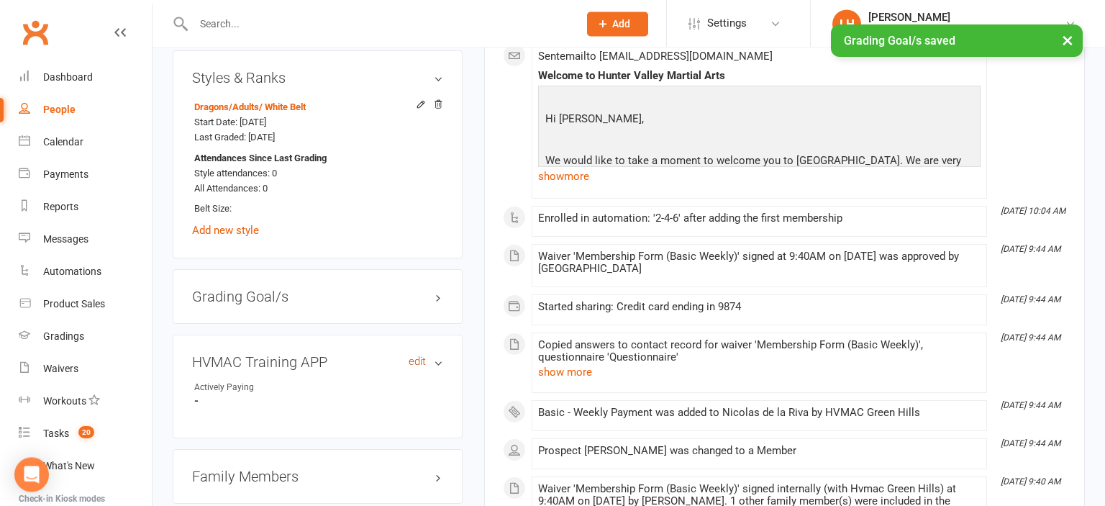
click at [417, 365] on link "edit" at bounding box center [417, 361] width 17 height 12
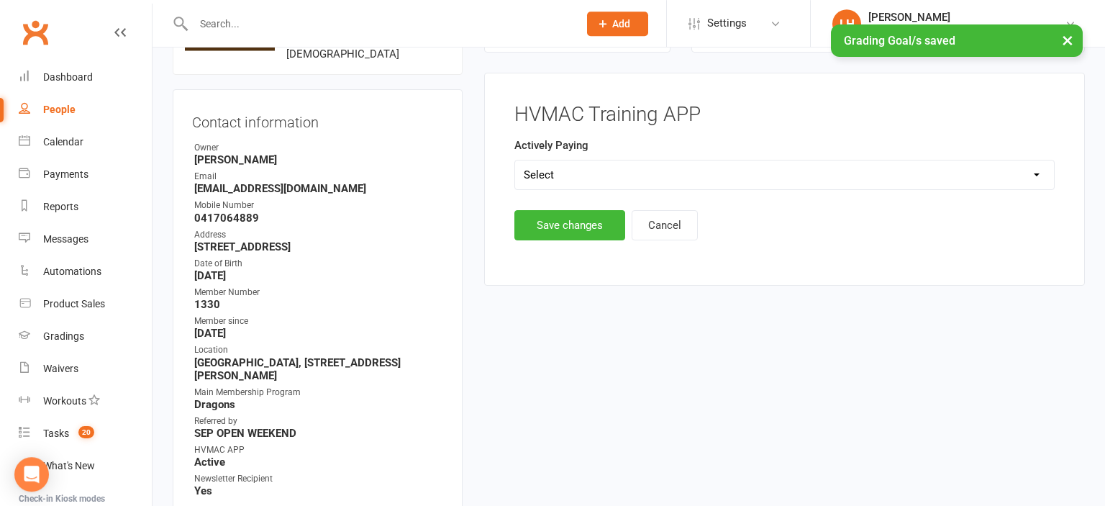
scroll to position [127, 0]
click at [515, 161] on select "Select Yes No" at bounding box center [784, 175] width 539 height 29
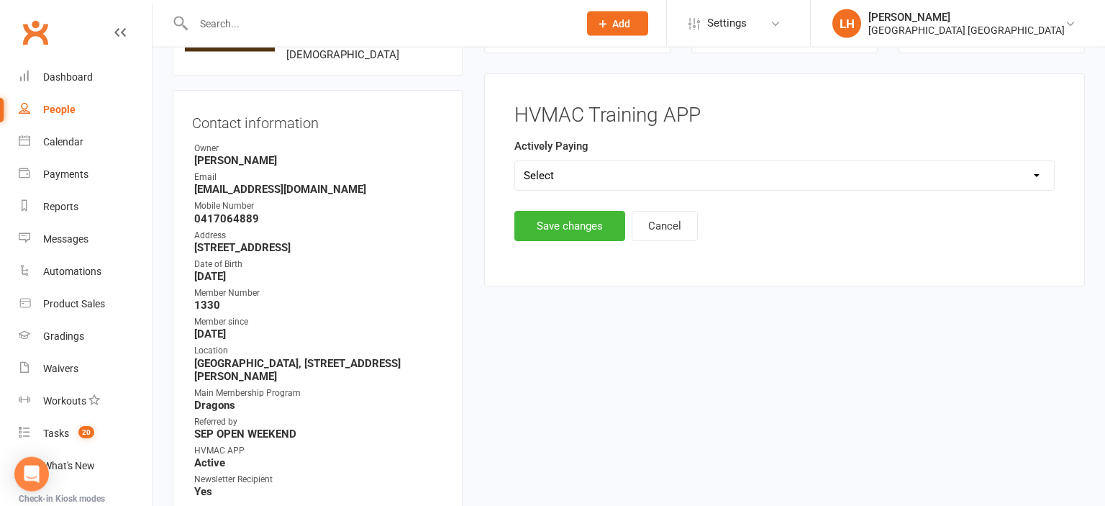
select select "Yes"
click option "Yes" at bounding box center [0, 0] width 0 height 0
click at [583, 227] on button "Save changes" at bounding box center [569, 226] width 111 height 30
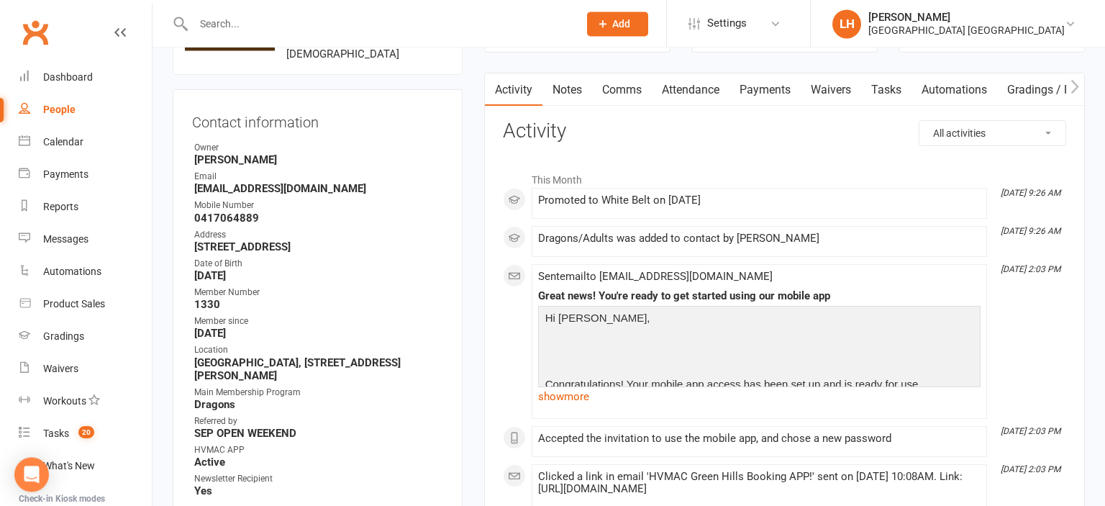
click at [669, 88] on link "Attendance" at bounding box center [691, 89] width 78 height 33
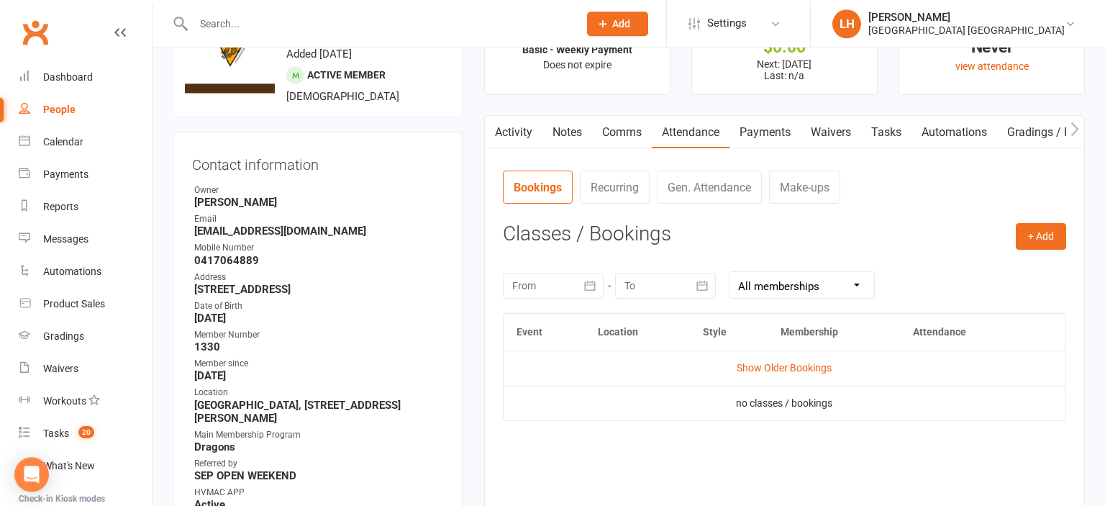
scroll to position [51, 0]
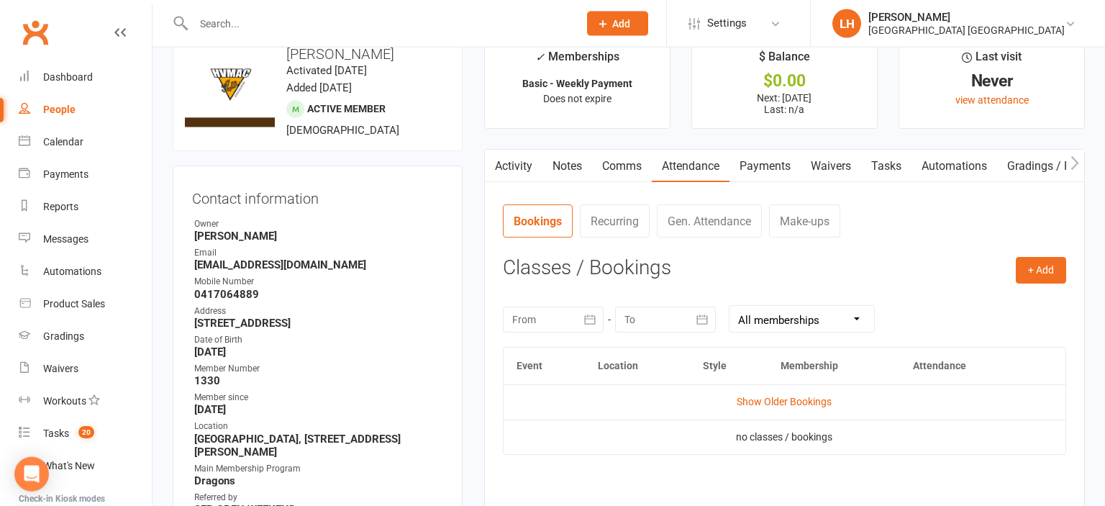
click at [513, 167] on link "Activity" at bounding box center [514, 166] width 58 height 33
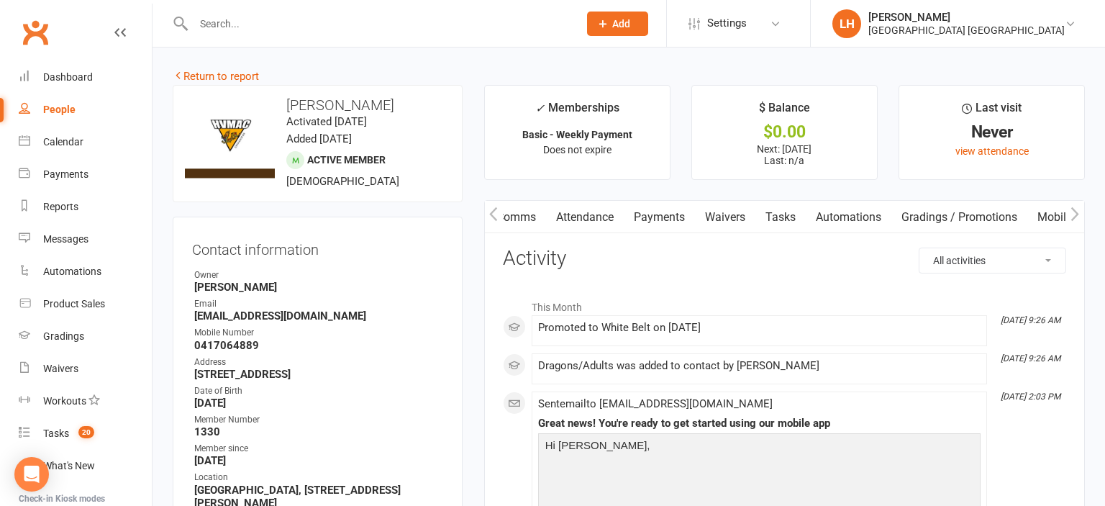
scroll to position [0, 314]
click at [871, 214] on link "Mobile App" at bounding box center [865, 217] width 78 height 33
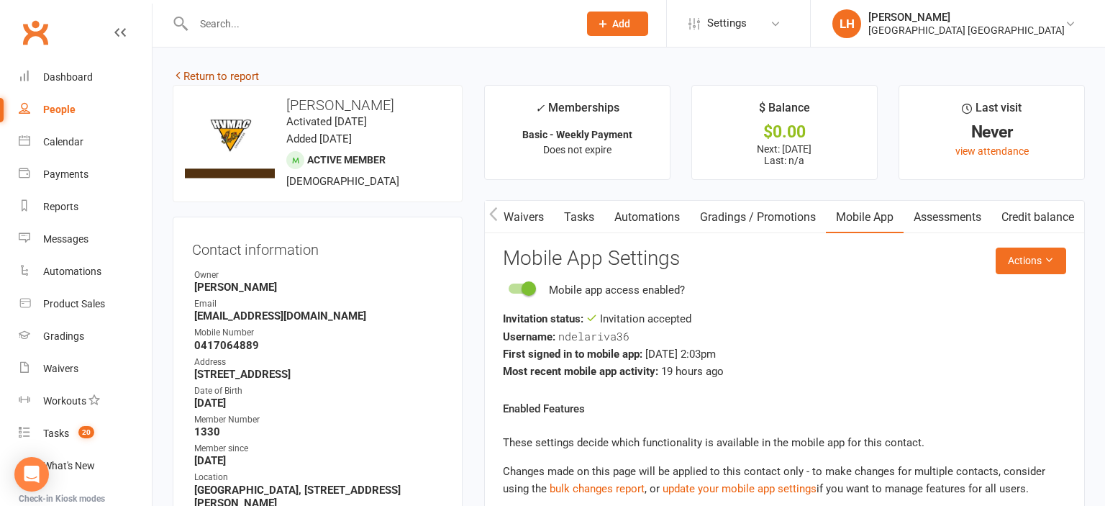
click at [229, 78] on link "Return to report" at bounding box center [216, 76] width 86 height 13
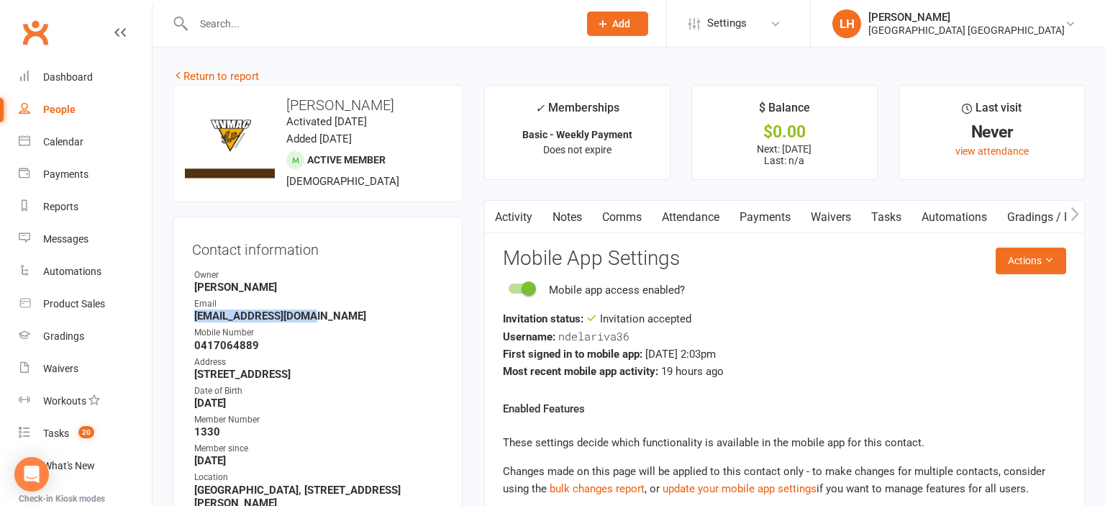
drag, startPoint x: 319, startPoint y: 314, endPoint x: 178, endPoint y: 319, distance: 141.1
click at [178, 319] on div "Contact information Owner Taj Hassan Email Cazmo123@hotmail.com Mobile Number 0…" at bounding box center [318, 453] width 290 height 473
copy strong "Cazmo123@hotmail.com"
click at [240, 72] on link "Return to report" at bounding box center [216, 76] width 86 height 13
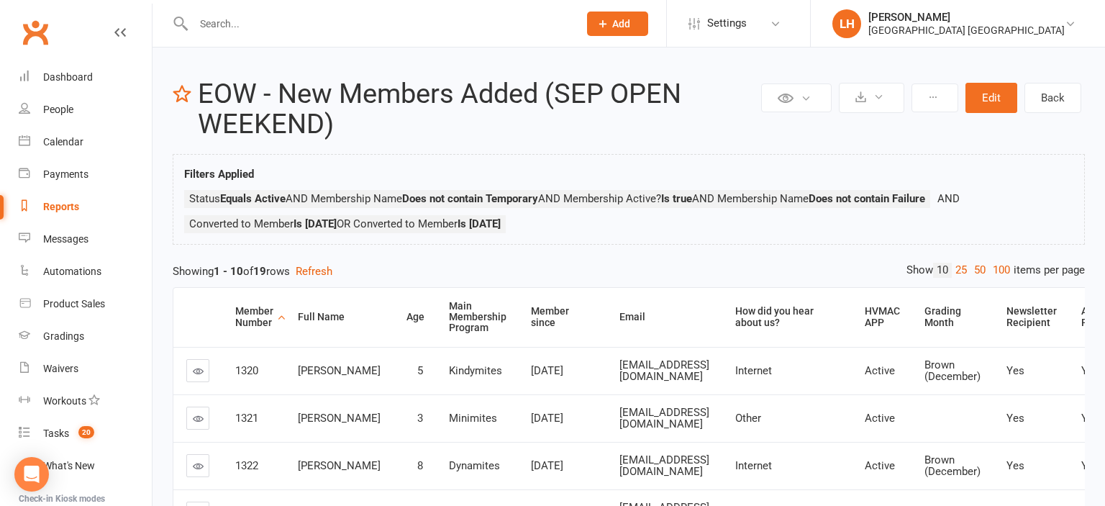
click at [960, 271] on link "25" at bounding box center [961, 270] width 19 height 15
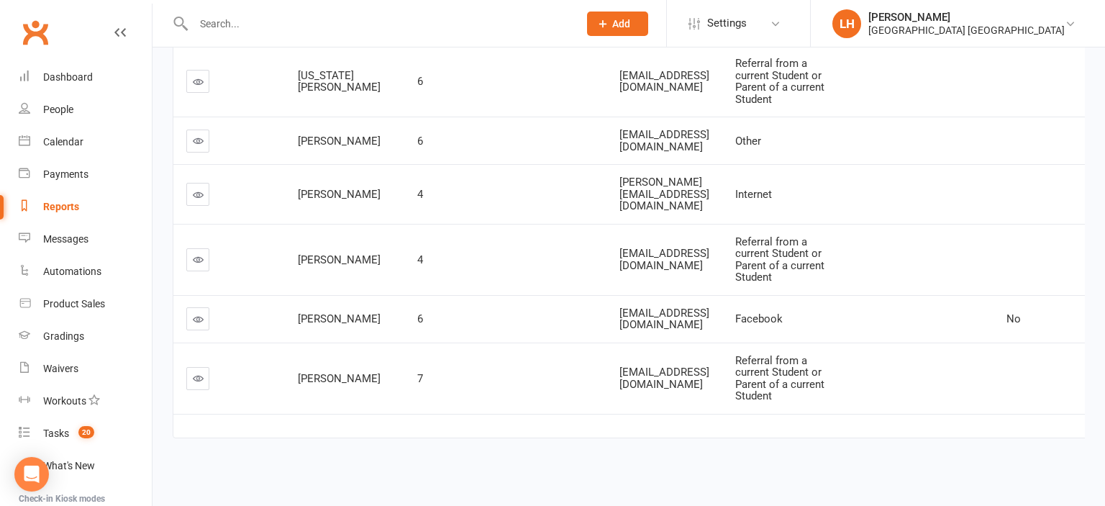
scroll to position [1215, 0]
click at [201, 189] on icon at bounding box center [198, 194] width 11 height 11
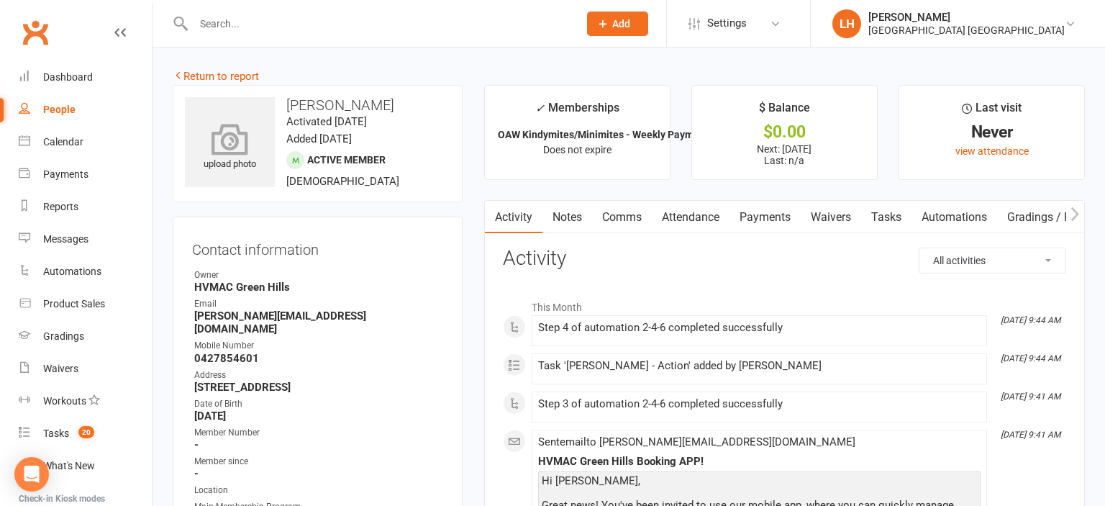
click at [232, 135] on icon at bounding box center [230, 139] width 99 height 32
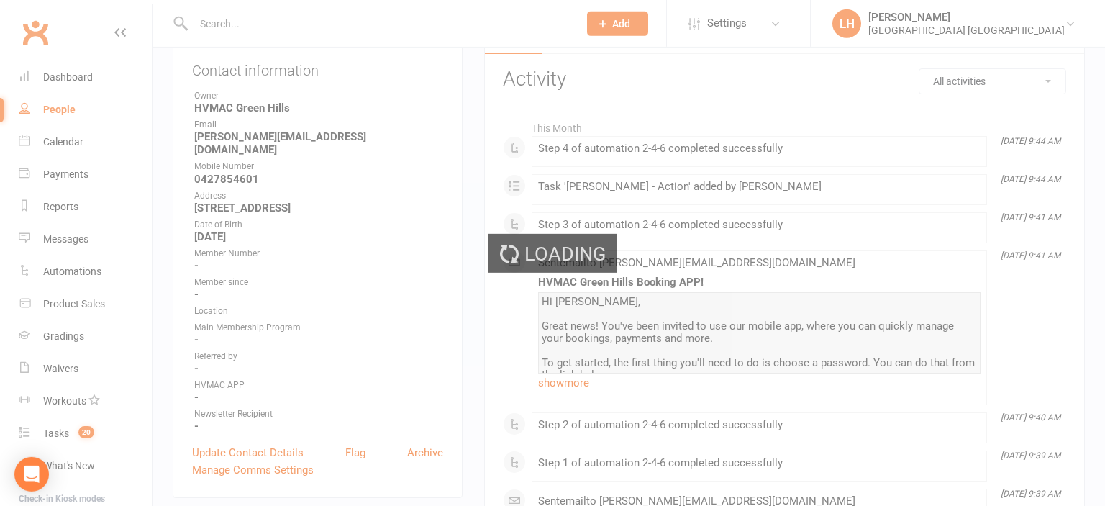
scroll to position [227, 0]
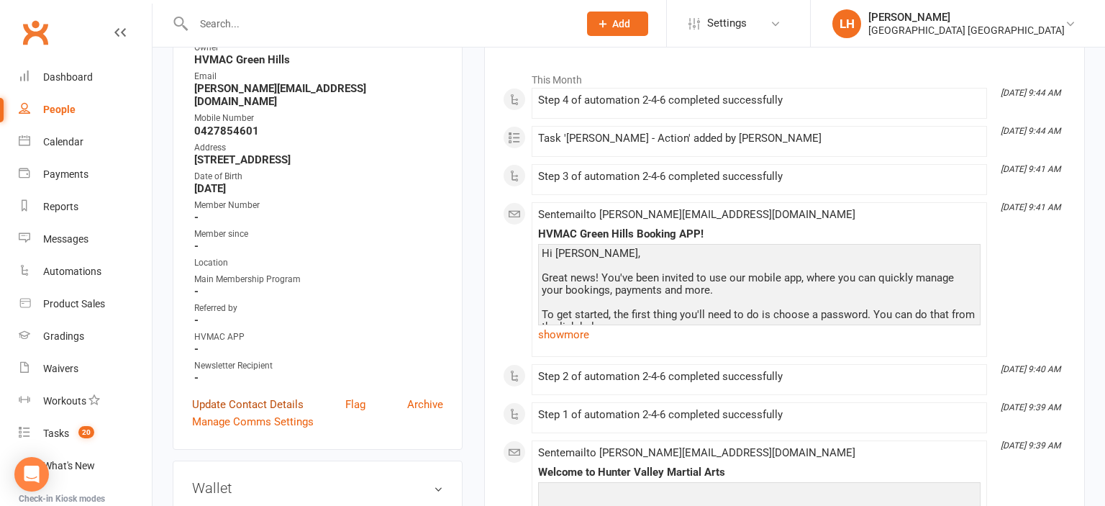
click at [253, 396] on link "Update Contact Details" at bounding box center [248, 404] width 112 height 17
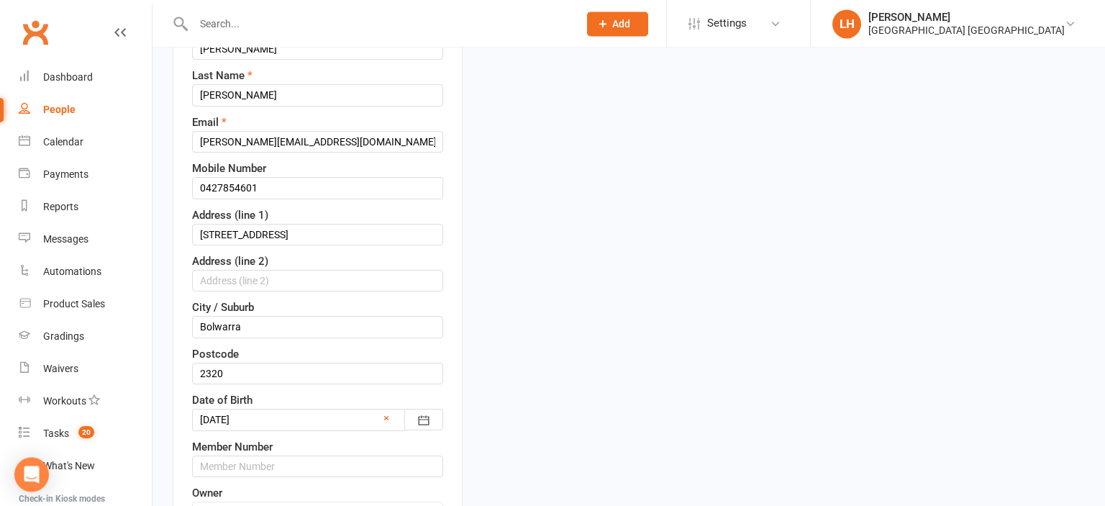
scroll to position [313, 0]
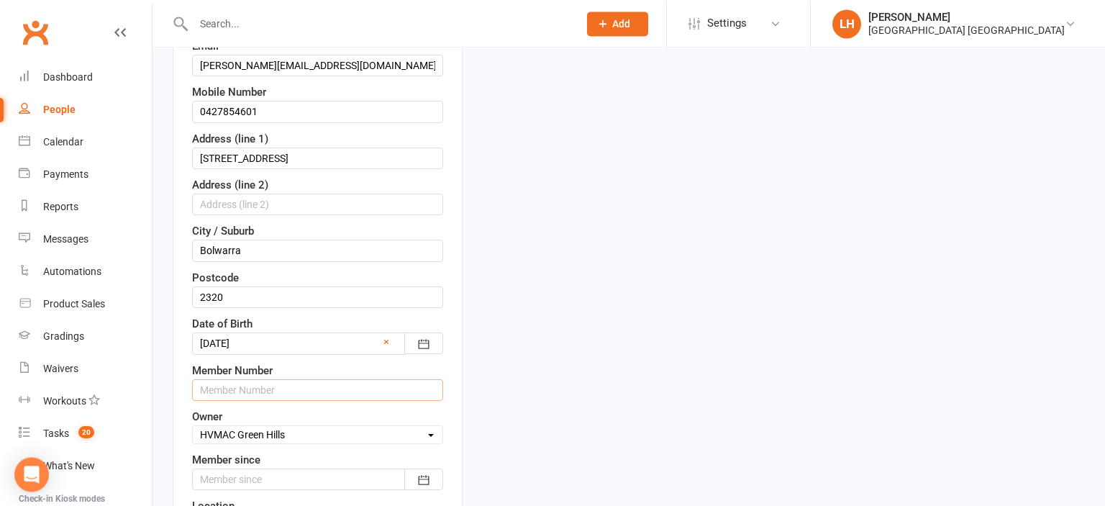
click at [269, 389] on input "text" at bounding box center [317, 390] width 251 height 22
type input "1313"
click at [193, 427] on select "Select Owner HVMAC Green Hills Veronica Parra-Mariaca HVMAC Warners Bay Brian H…" at bounding box center [318, 435] width 250 height 16
select select "6"
click option "Liana Hammersley" at bounding box center [0, 0] width 0 height 0
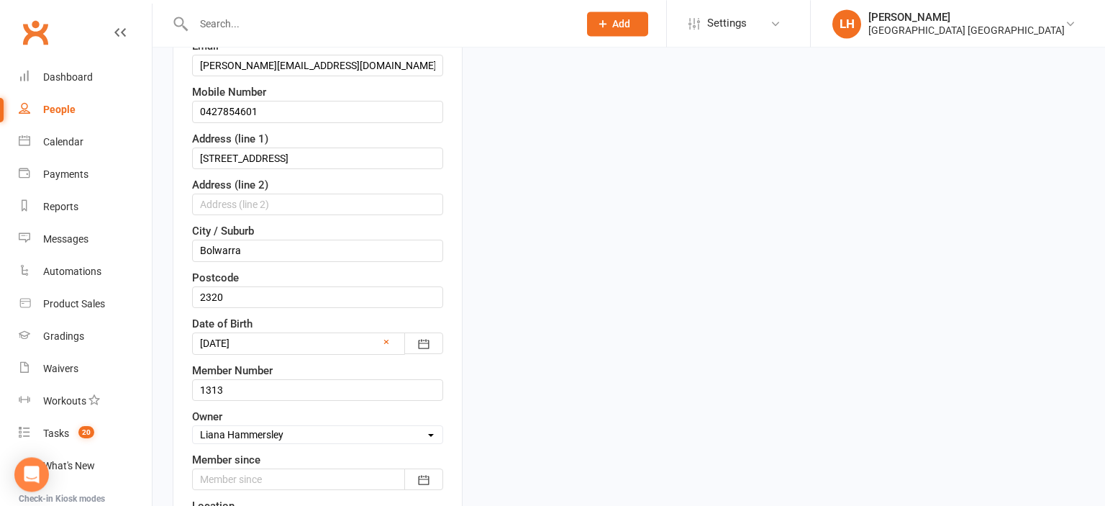
click at [312, 478] on div at bounding box center [317, 479] width 251 height 22
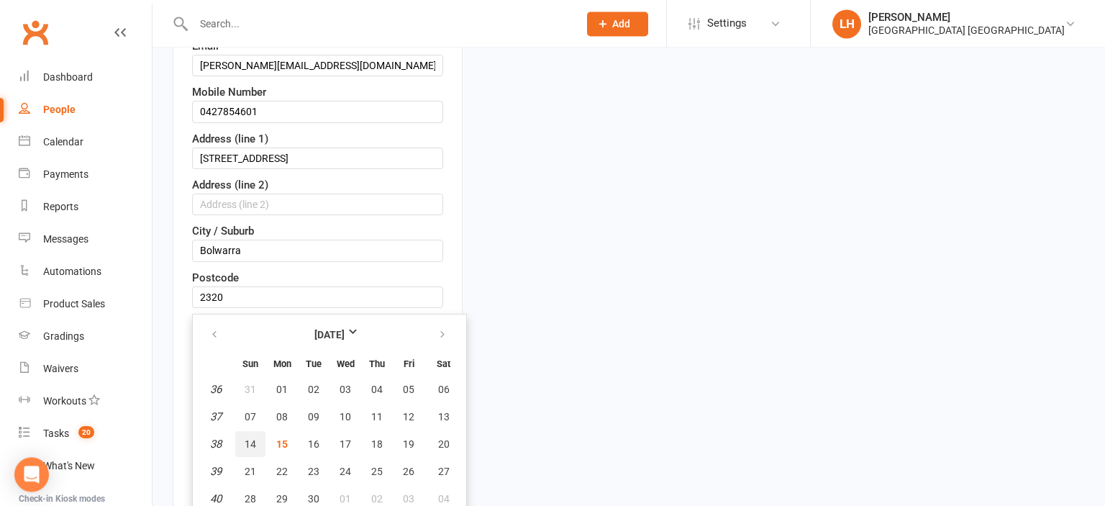
click at [248, 438] on span "14" at bounding box center [251, 444] width 12 height 12
type input "14 Sep 2025"
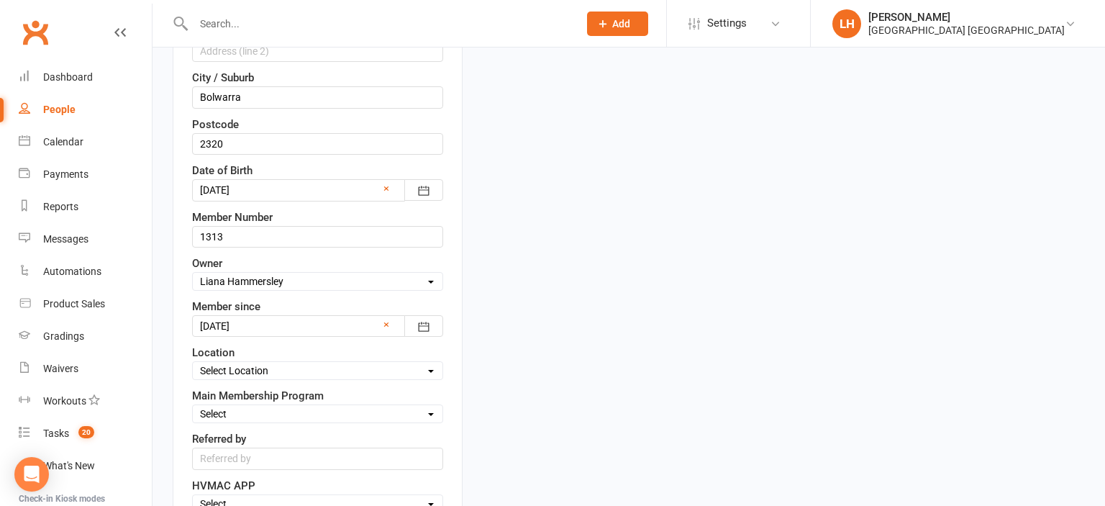
scroll to position [469, 0]
click at [193, 360] on select "Select Location Hunter Valley Martial Arts, Unit 1a/4a Garnett Road, Green Hills" at bounding box center [318, 368] width 250 height 16
select select "0"
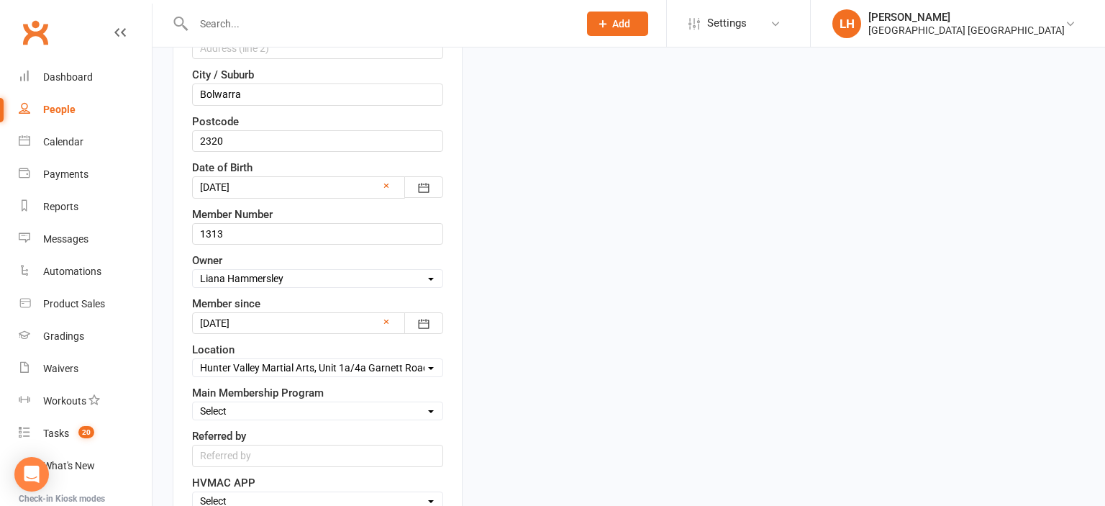
click option "Hunter Valley Martial Arts, Unit 1a/4a Garnett Road, Green Hills" at bounding box center [0, 0] width 0 height 0
click at [193, 403] on select "Select Minimites Kindymites Dynamites Dragons Adults Kobudo Only Guest Fight Fi…" at bounding box center [318, 411] width 250 height 16
select select "Minimites"
click option "Minimites" at bounding box center [0, 0] width 0 height 0
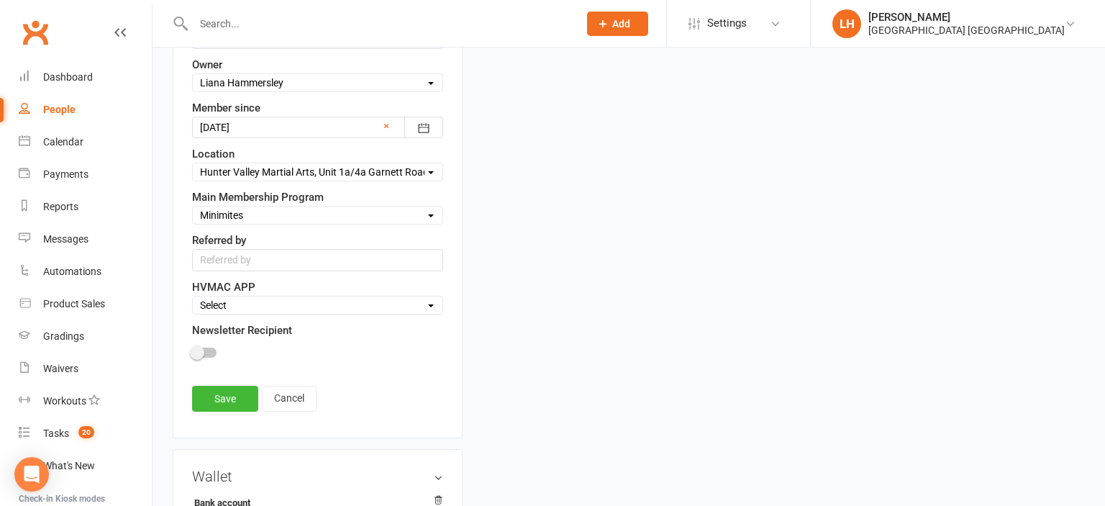
scroll to position [666, 0]
click at [253, 252] on input "text" at bounding box center [317, 259] width 251 height 22
type input "SEP OPEN WEEKEND"
click at [193, 296] on select "Select Active Family Suspended Opt Out" at bounding box center [318, 304] width 250 height 16
select select "Active"
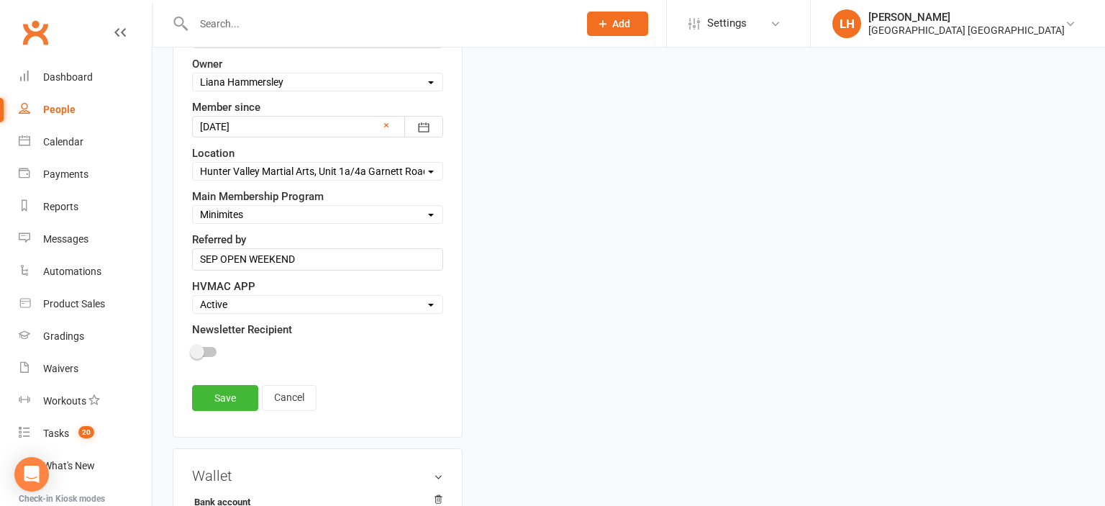
click option "Active" at bounding box center [0, 0] width 0 height 0
click at [205, 348] on div at bounding box center [204, 352] width 24 height 10
click at [192, 350] on input "checkbox" at bounding box center [192, 350] width 0 height 0
click at [223, 391] on link "Save" at bounding box center [225, 398] width 66 height 26
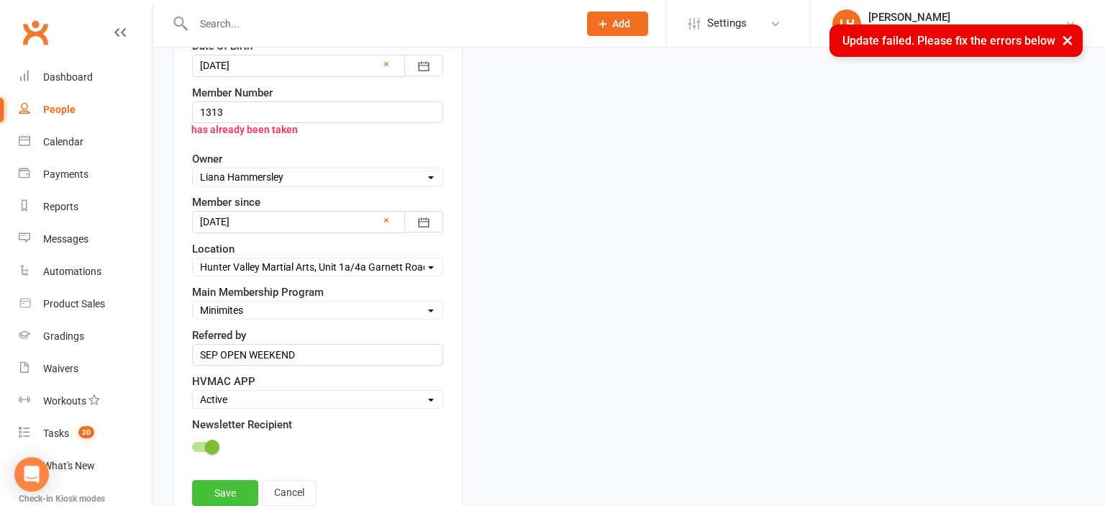
scroll to position [589, 0]
click at [288, 117] on div "has already been taken" at bounding box center [310, 130] width 265 height 27
click at [288, 107] on input "1313" at bounding box center [317, 114] width 251 height 22
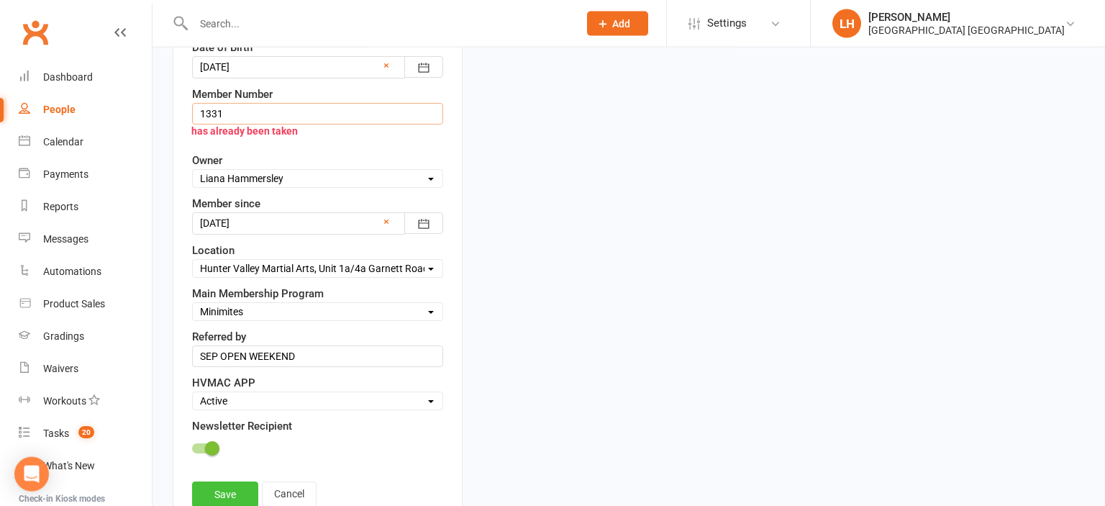
type input "1331"
click at [222, 492] on link "Save" at bounding box center [225, 494] width 66 height 26
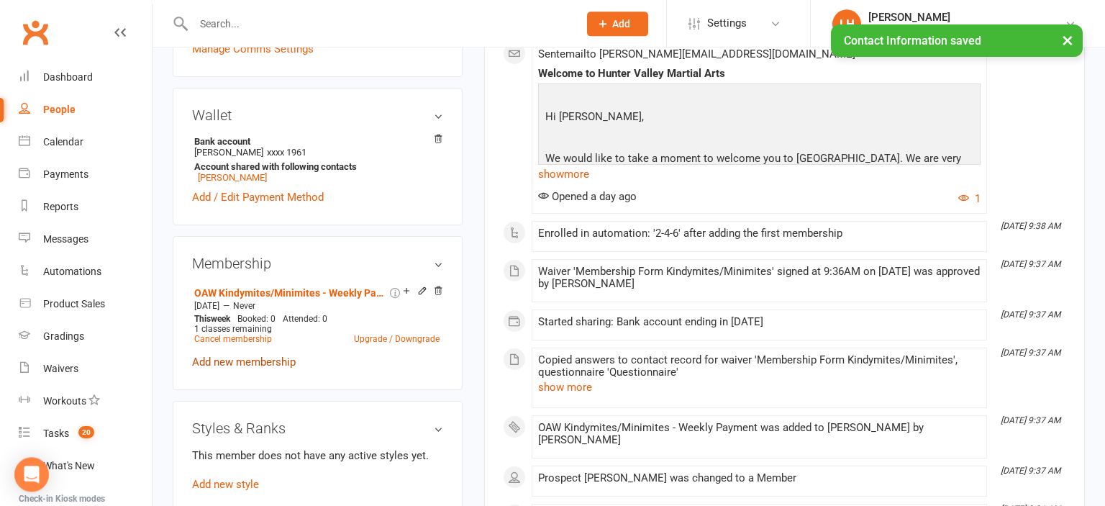
scroll to position [666, 0]
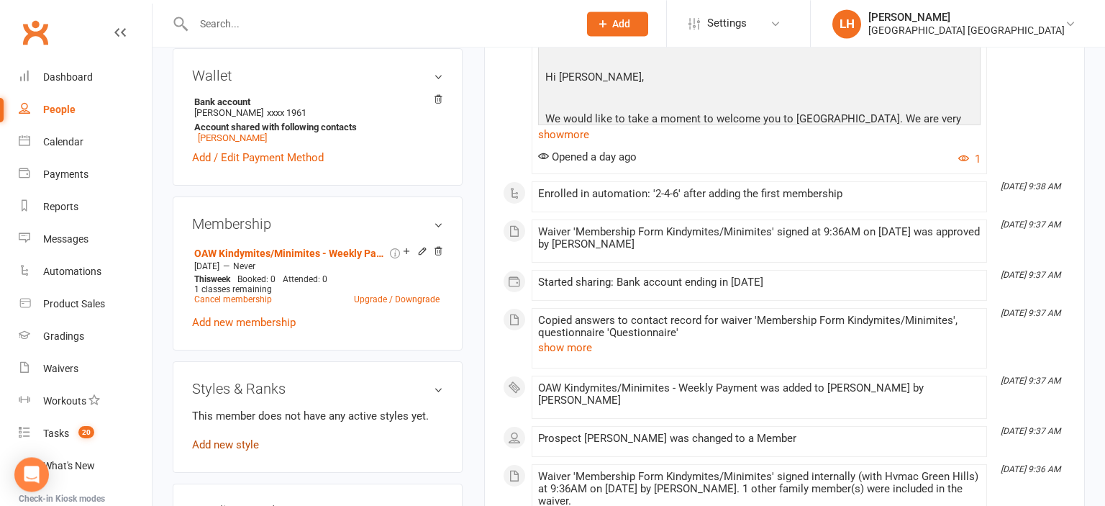
click at [230, 440] on link "Add new style" at bounding box center [225, 444] width 67 height 13
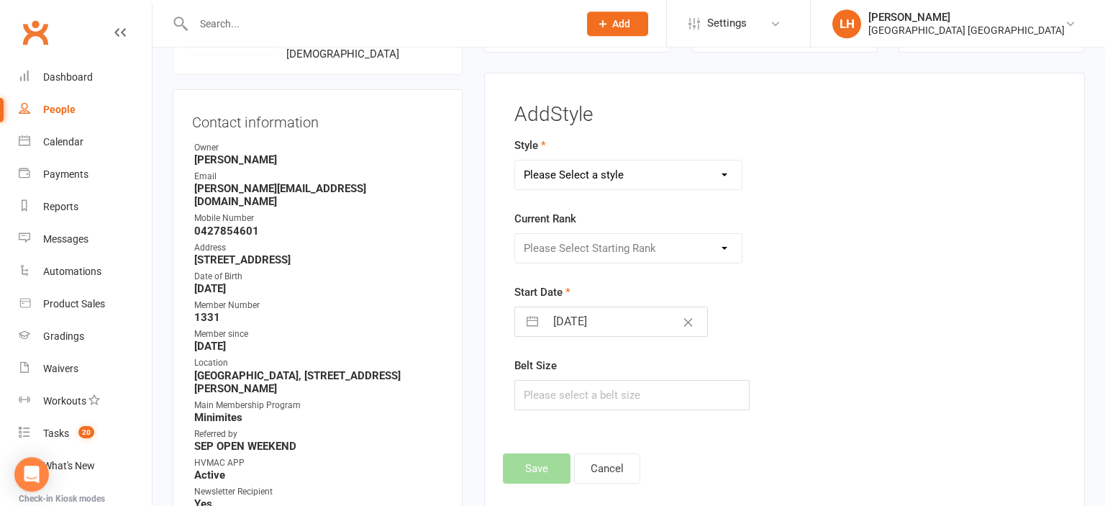
scroll to position [127, 0]
click at [515, 161] on select "Please Select a style Dragons/Adults Dynamites Fight Fit Junior Fight Fit Junio…" at bounding box center [628, 175] width 227 height 29
select select "1774"
click option "Kindymites" at bounding box center [0, 0] width 0 height 0
select select "17593"
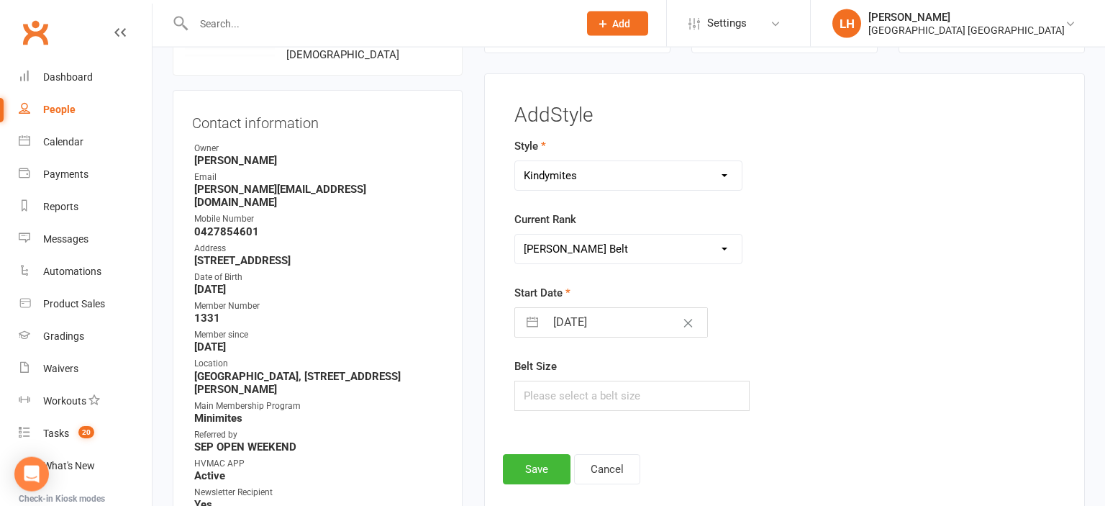
click option "MM White Belt" at bounding box center [0, 0] width 0 height 0
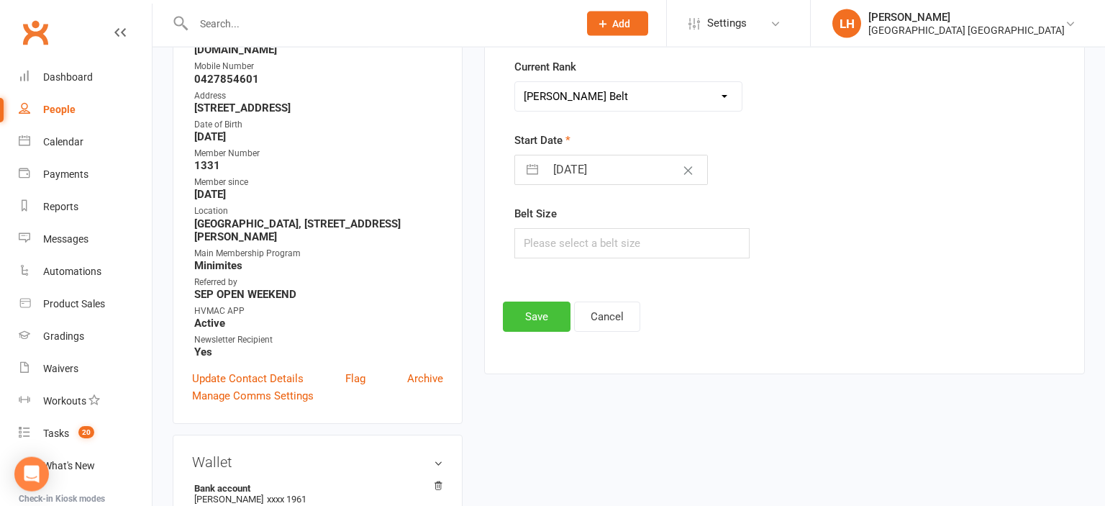
click at [532, 317] on button "Save" at bounding box center [537, 316] width 68 height 30
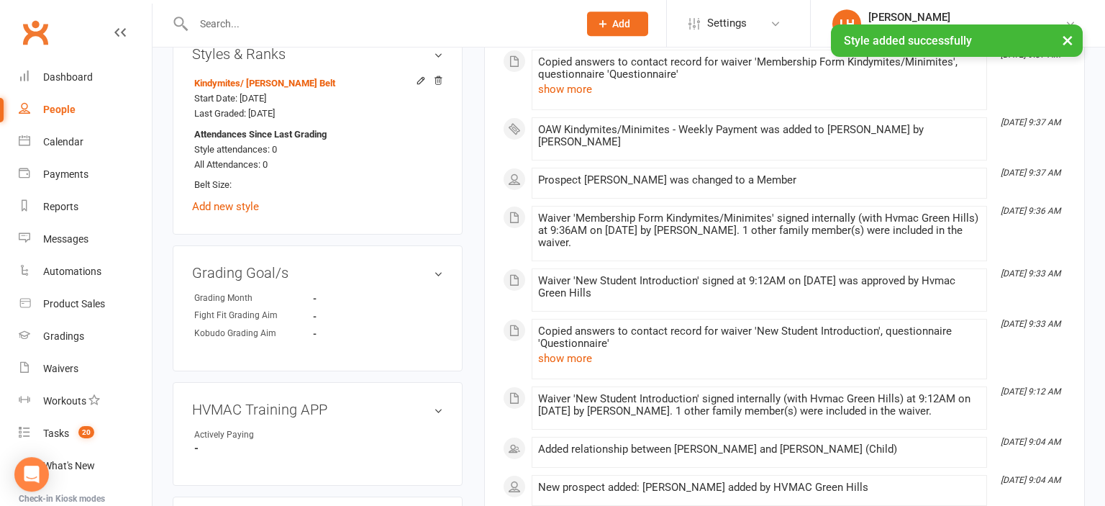
scroll to position [1039, 0]
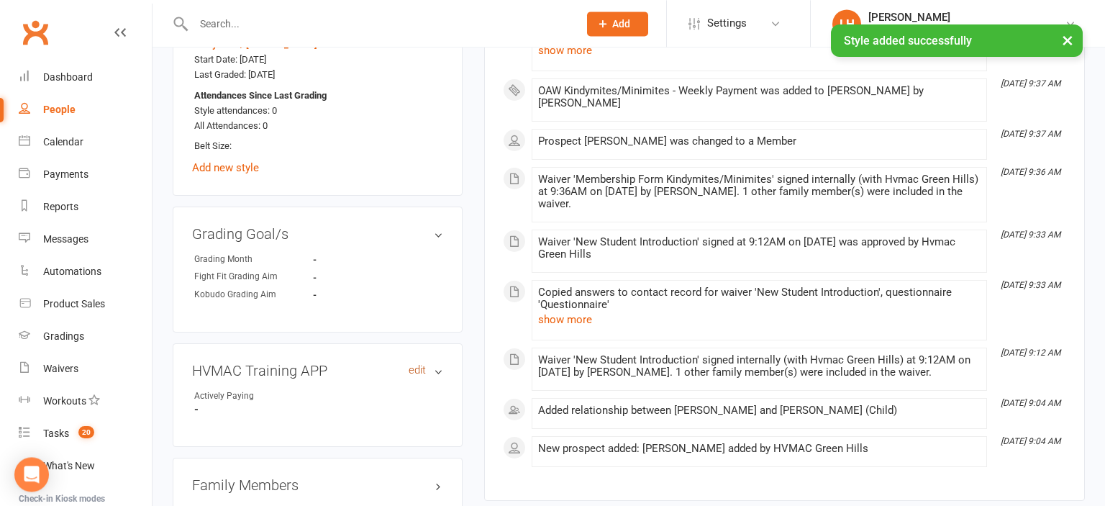
click at [419, 364] on link "edit" at bounding box center [417, 370] width 17 height 12
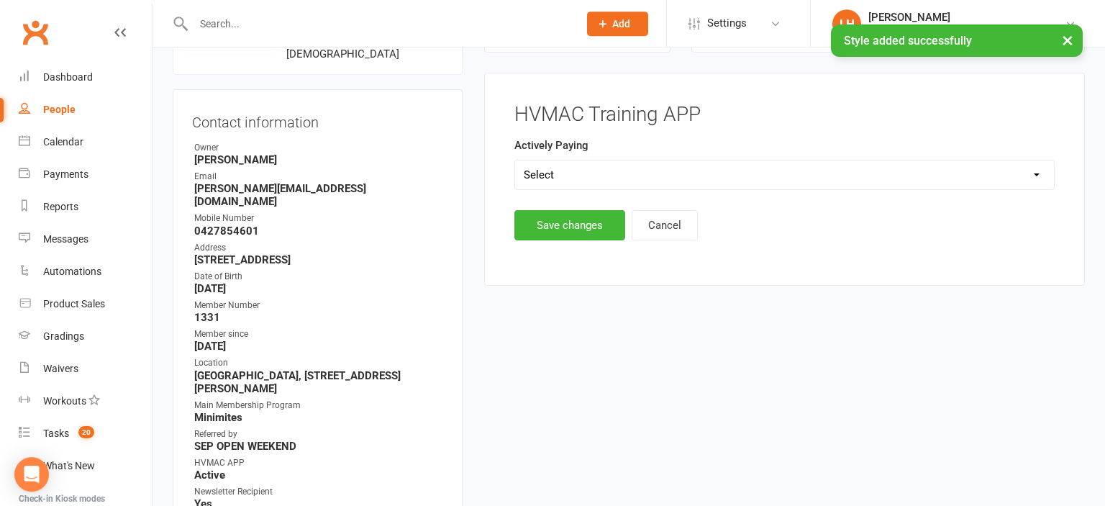
scroll to position [127, 0]
click at [515, 161] on select "Select Yes No" at bounding box center [784, 175] width 539 height 29
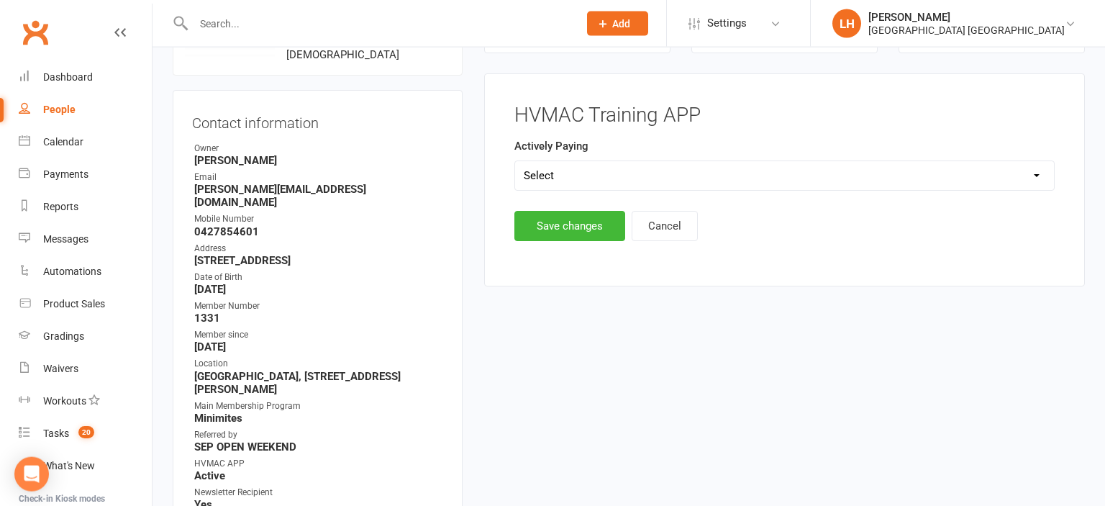
select select "Yes"
click option "Yes" at bounding box center [0, 0] width 0 height 0
click at [588, 227] on button "Save changes" at bounding box center [569, 226] width 111 height 30
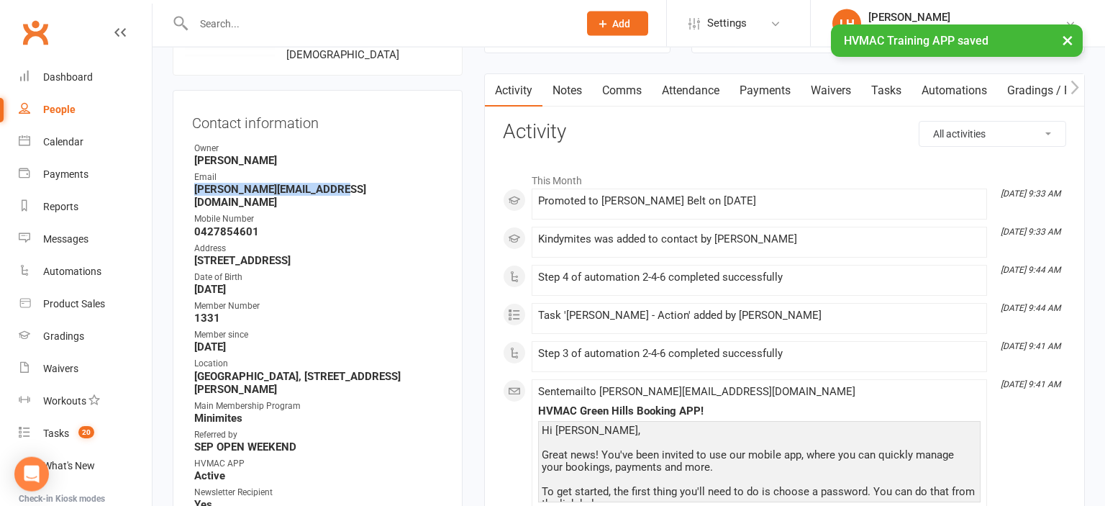
drag, startPoint x: 363, startPoint y: 194, endPoint x: 187, endPoint y: 187, distance: 175.7
click at [187, 187] on div "Contact information Owner Liana Hammersley Email Tara.lawrence13@gmail.com Mobi…" at bounding box center [318, 333] width 290 height 486
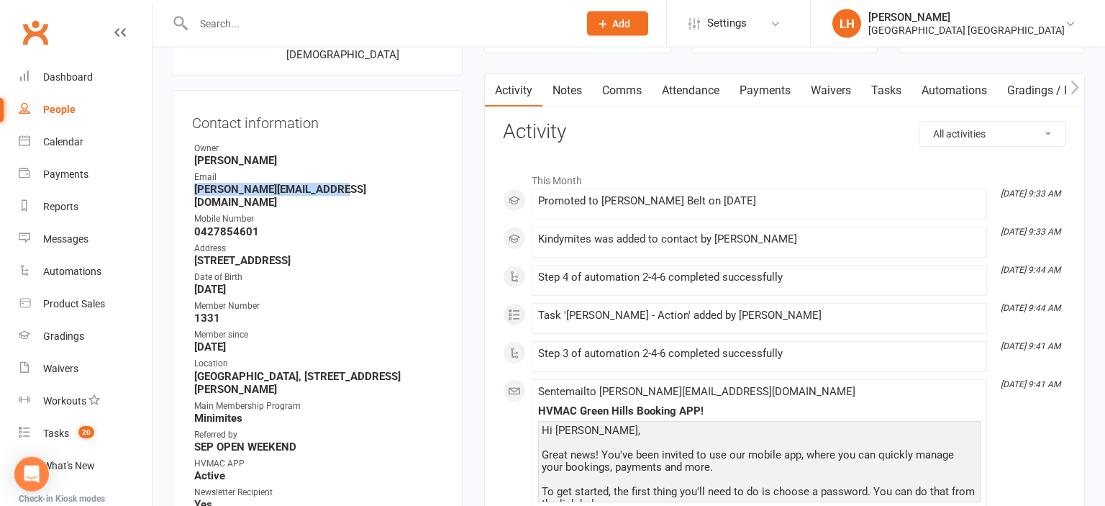
copy strong "Tara.lawrence13@gmail.com"
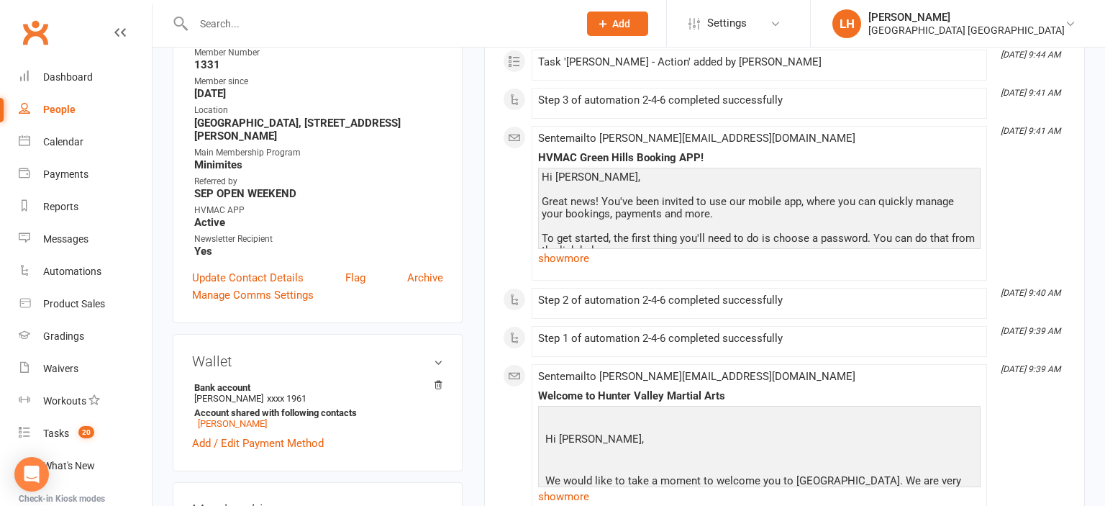
scroll to position [0, 0]
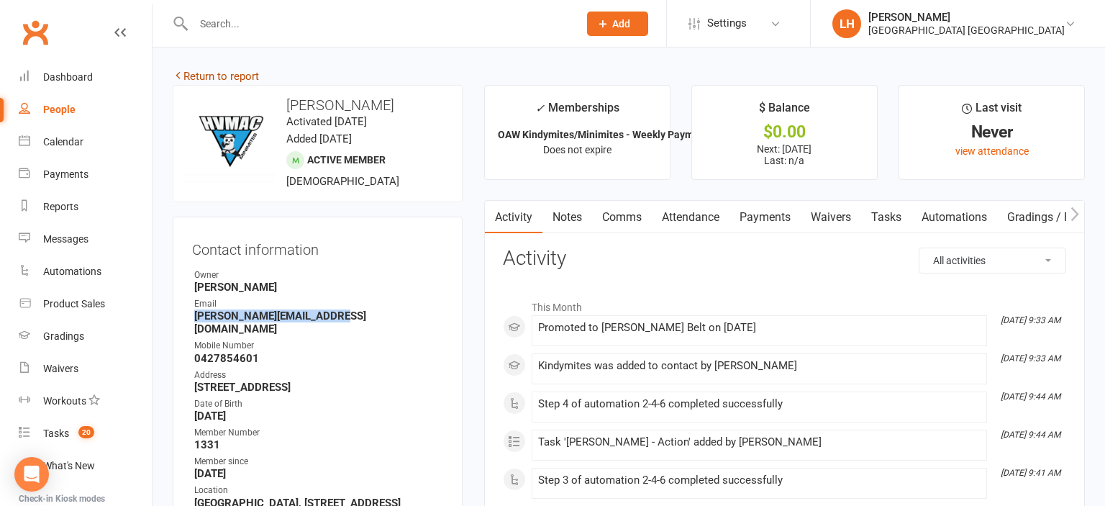
click at [226, 73] on link "Return to report" at bounding box center [216, 76] width 86 height 13
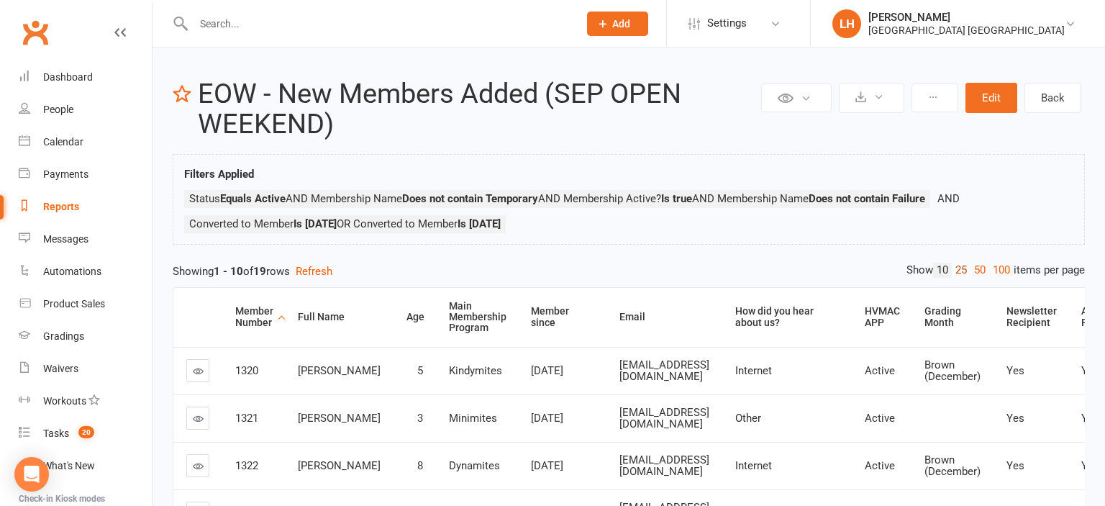
click at [956, 271] on link "25" at bounding box center [961, 270] width 19 height 15
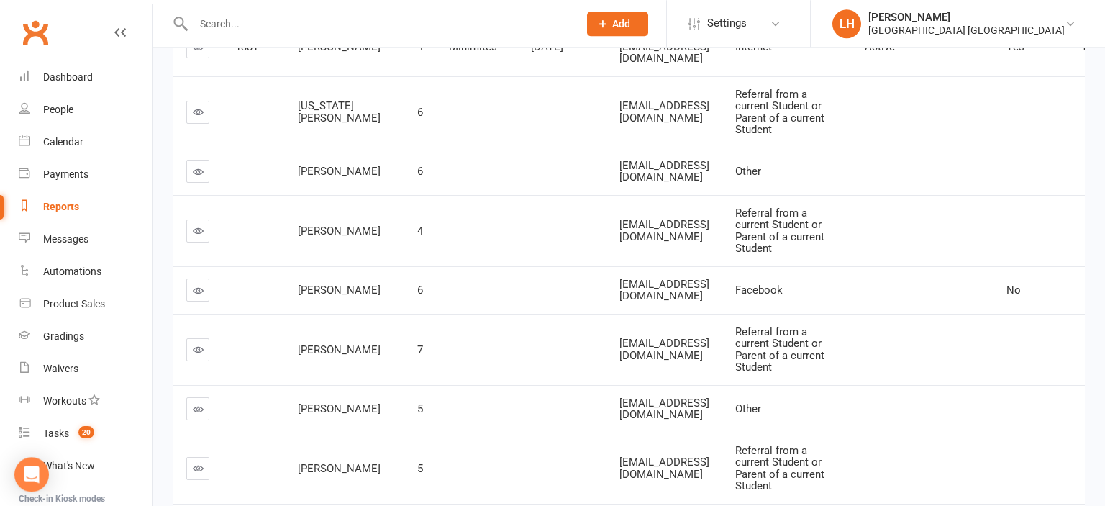
scroll to position [987, 0]
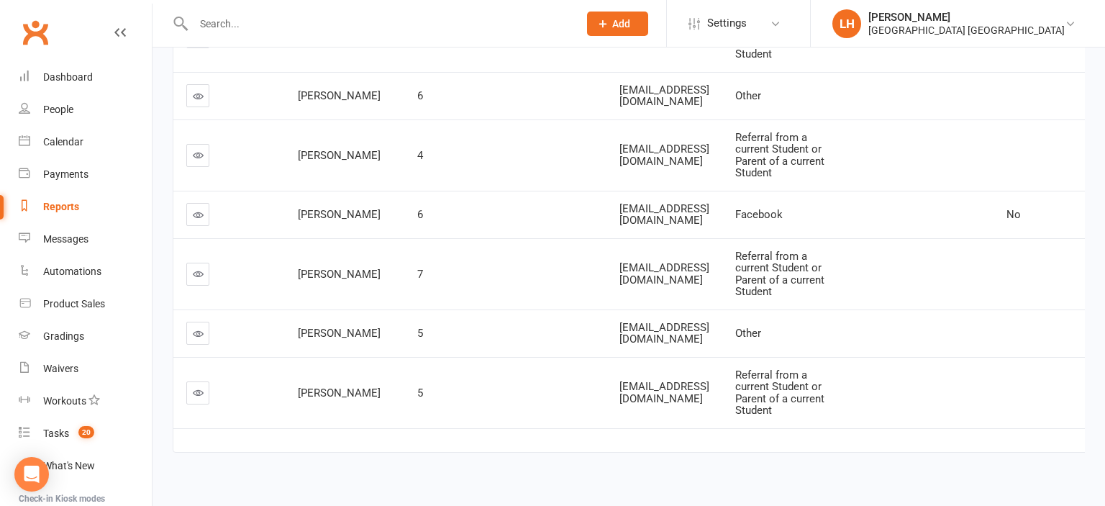
click at [203, 48] on link at bounding box center [197, 36] width 23 height 23
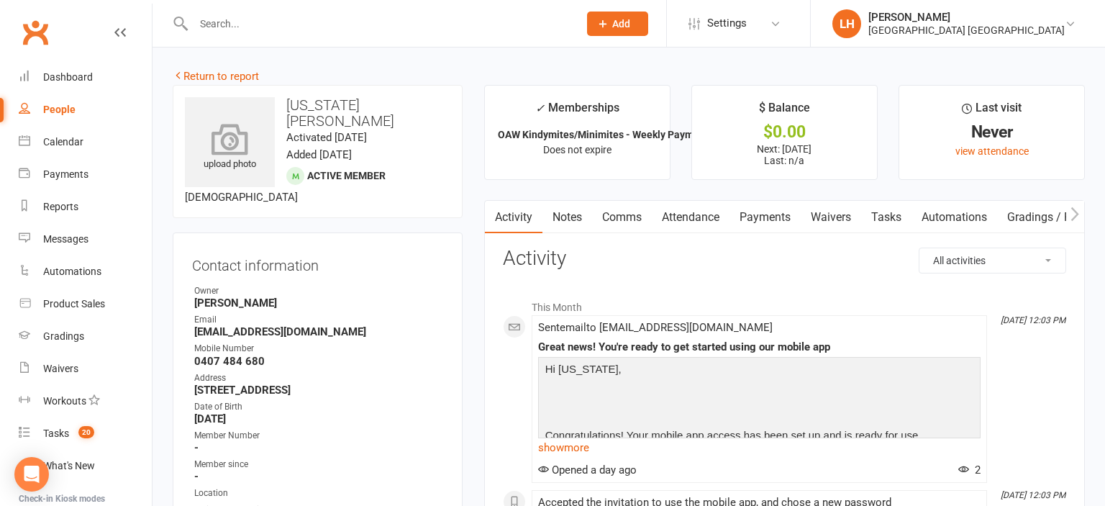
click at [229, 124] on icon at bounding box center [230, 139] width 99 height 32
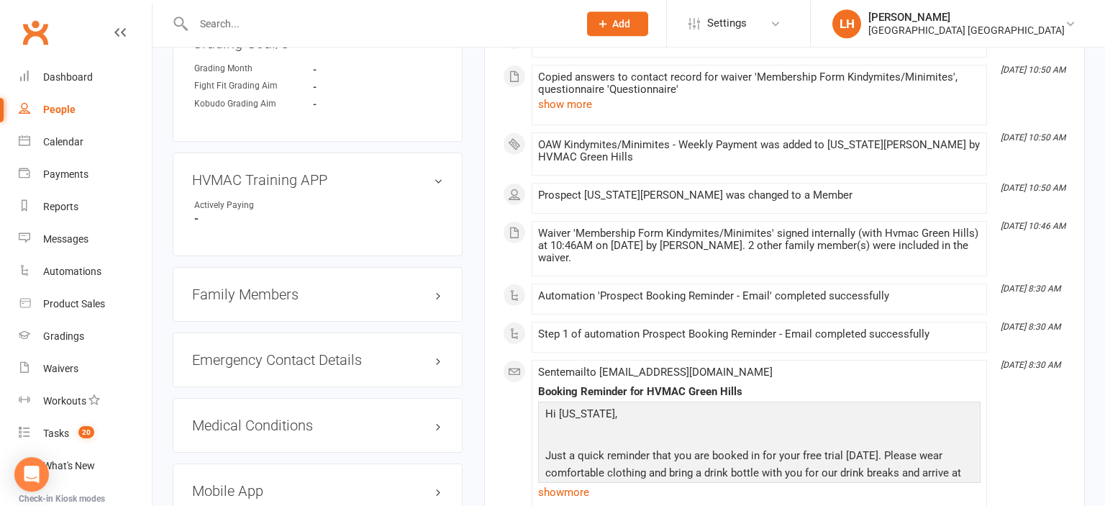
scroll to position [1215, 0]
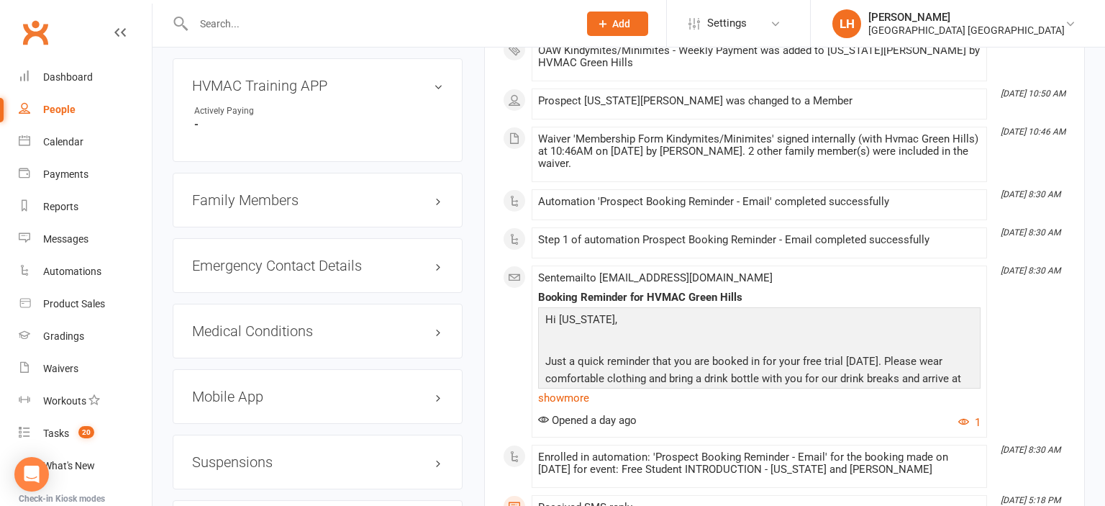
click at [235, 454] on h3 "Suspensions" at bounding box center [317, 462] width 251 height 16
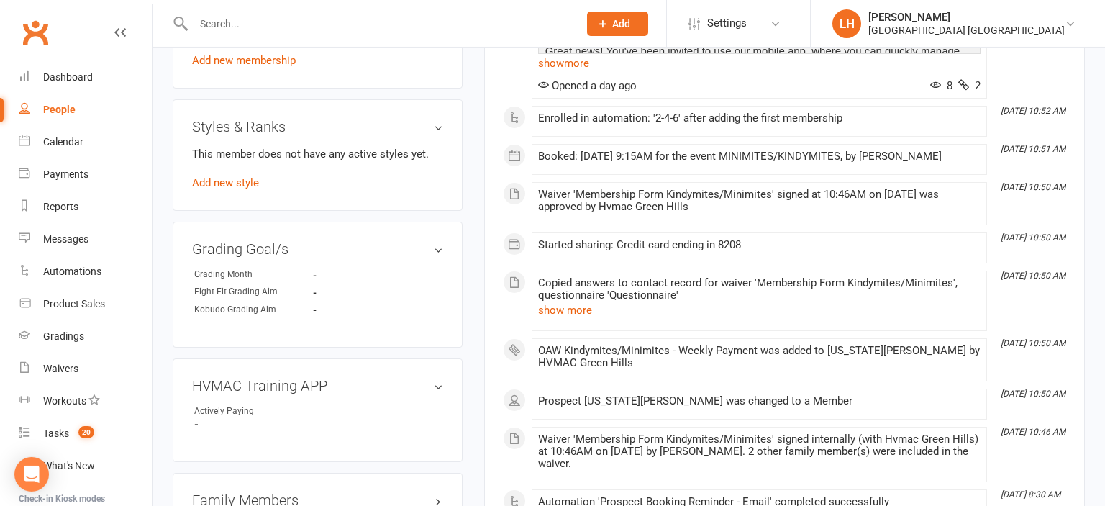
scroll to position [987, 0]
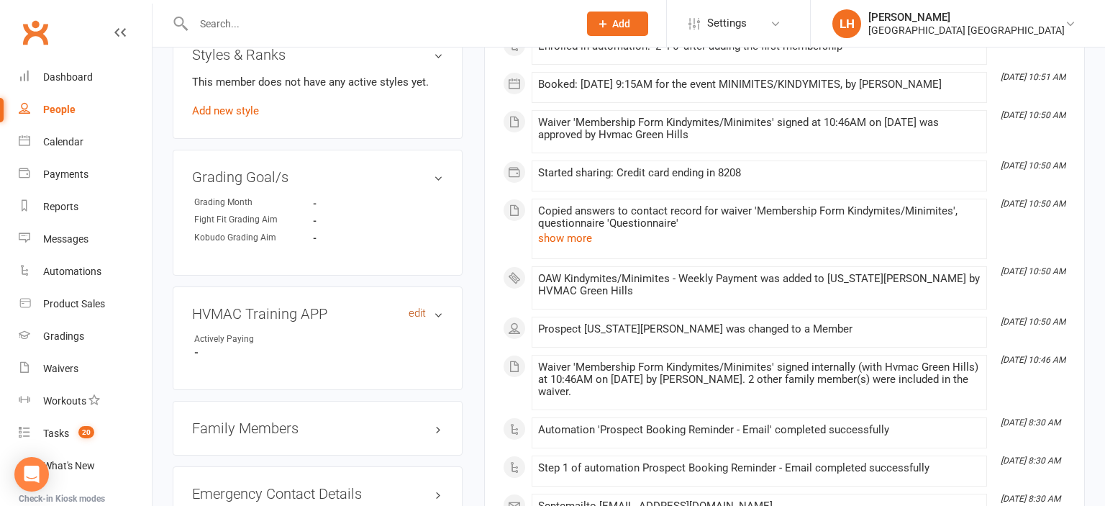
click at [414, 307] on link "edit" at bounding box center [417, 313] width 17 height 12
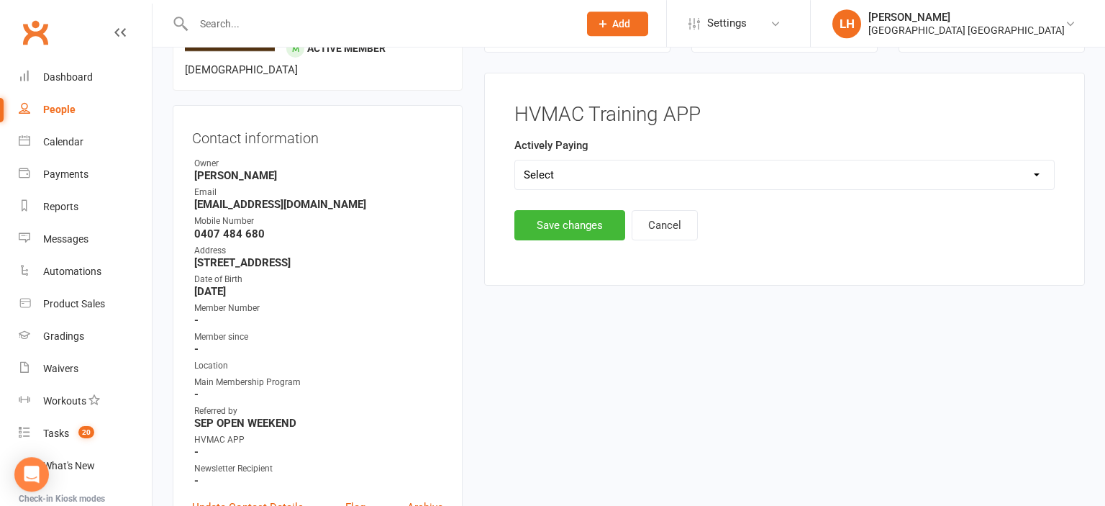
scroll to position [127, 0]
click at [515, 161] on select "Select Yes No" at bounding box center [784, 175] width 539 height 29
select select "Yes"
click option "Yes" at bounding box center [0, 0] width 0 height 0
click at [551, 222] on button "Save changes" at bounding box center [569, 226] width 111 height 30
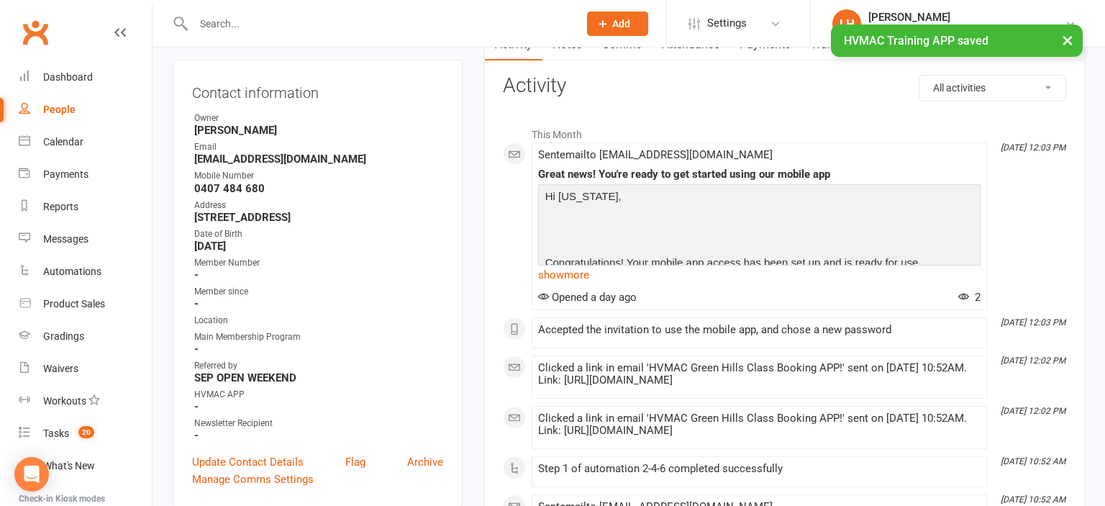
scroll to position [279, 0]
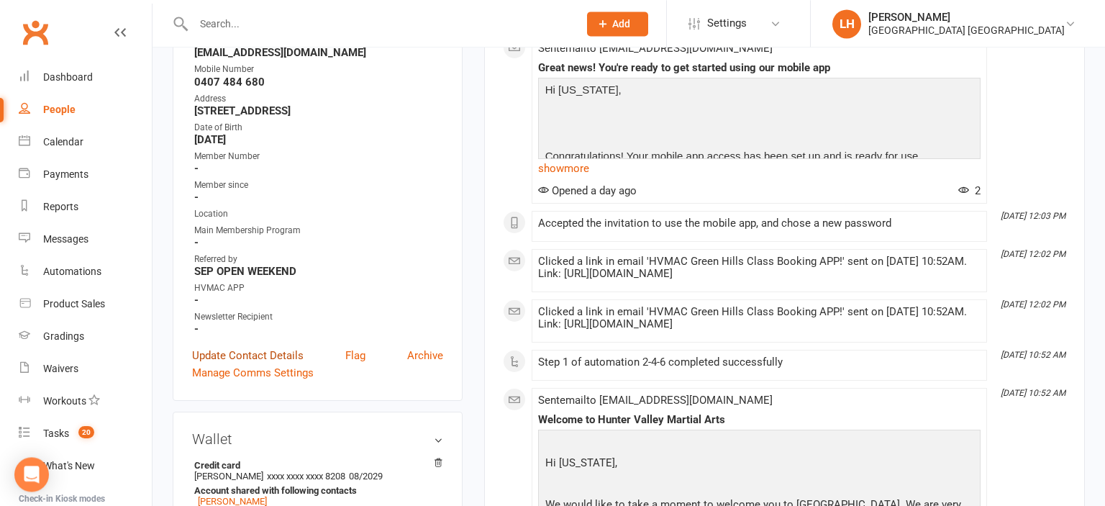
click at [241, 347] on link "Update Contact Details" at bounding box center [248, 355] width 112 height 17
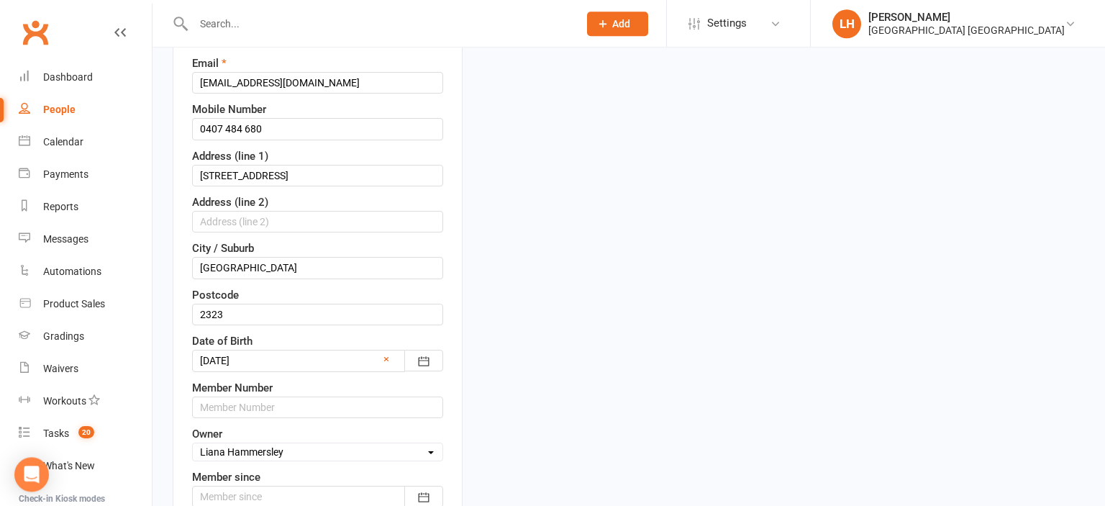
scroll to position [313, 0]
click at [235, 395] on input "text" at bounding box center [317, 406] width 251 height 22
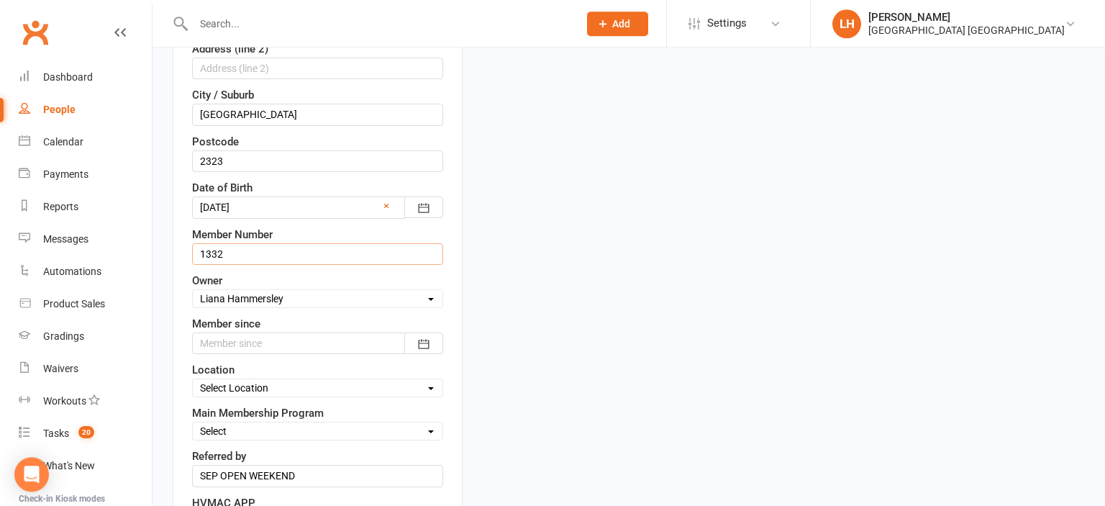
type input "1332"
click at [275, 332] on div at bounding box center [317, 343] width 251 height 22
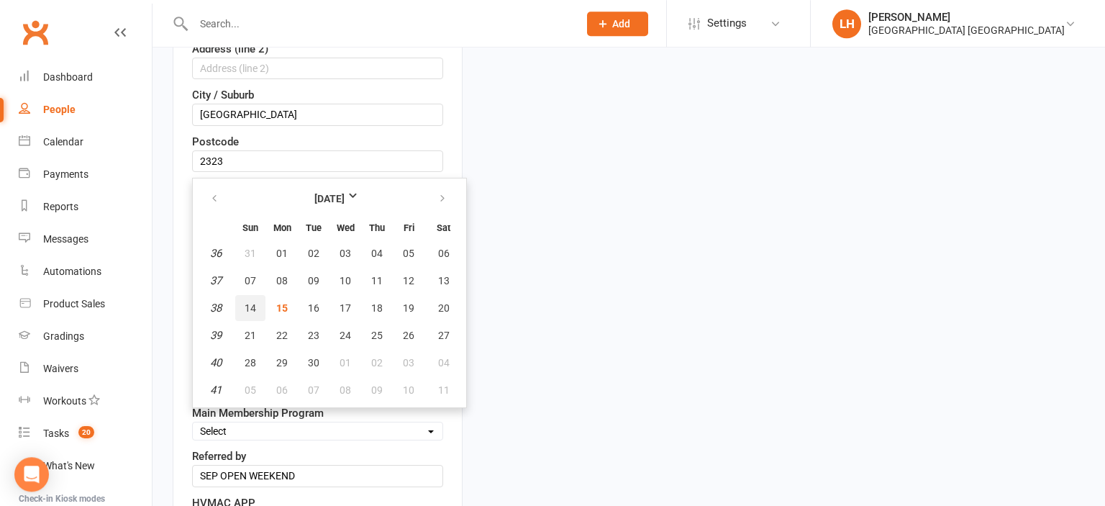
click at [250, 302] on span "14" at bounding box center [251, 308] width 12 height 12
type input "14 Sep 2025"
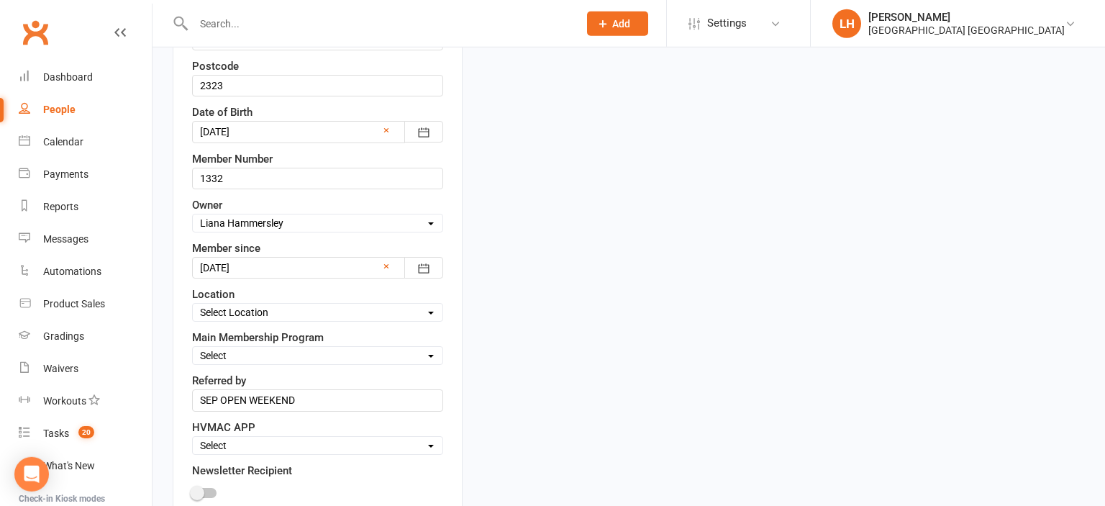
scroll to position [541, 0]
click at [193, 347] on select "Select Minimites Kindymites Dynamites Dragons Adults Kobudo Only Guest Fight Fi…" at bounding box center [318, 355] width 250 height 16
select select "Kindymites"
click option "Kindymites" at bounding box center [0, 0] width 0 height 0
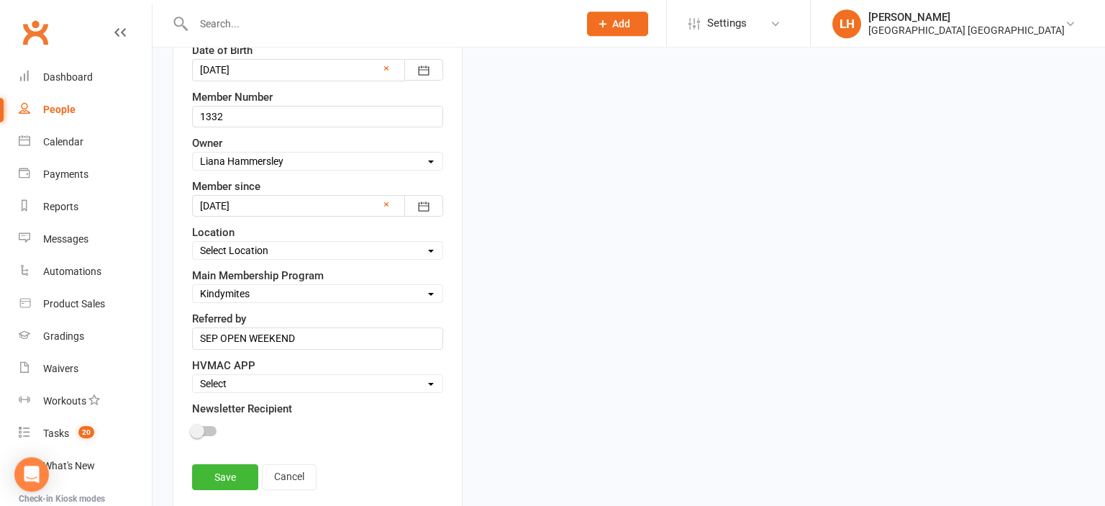
scroll to position [617, 0]
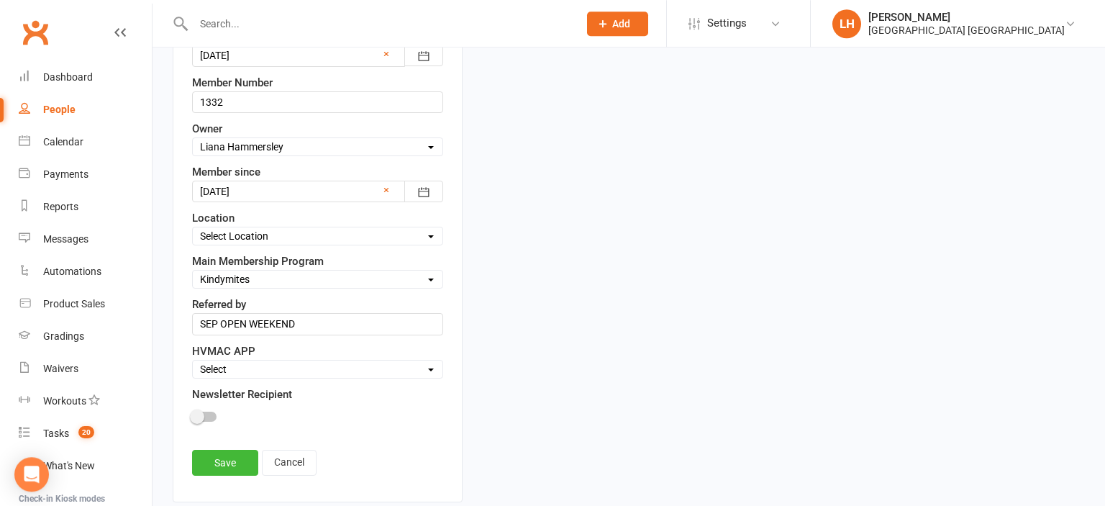
click at [193, 361] on select "Select Active Family Suspended Opt Out" at bounding box center [318, 369] width 250 height 16
select select "Active"
click option "Active" at bounding box center [0, 0] width 0 height 0
click at [204, 412] on div at bounding box center [204, 417] width 24 height 10
click at [192, 414] on input "checkbox" at bounding box center [192, 414] width 0 height 0
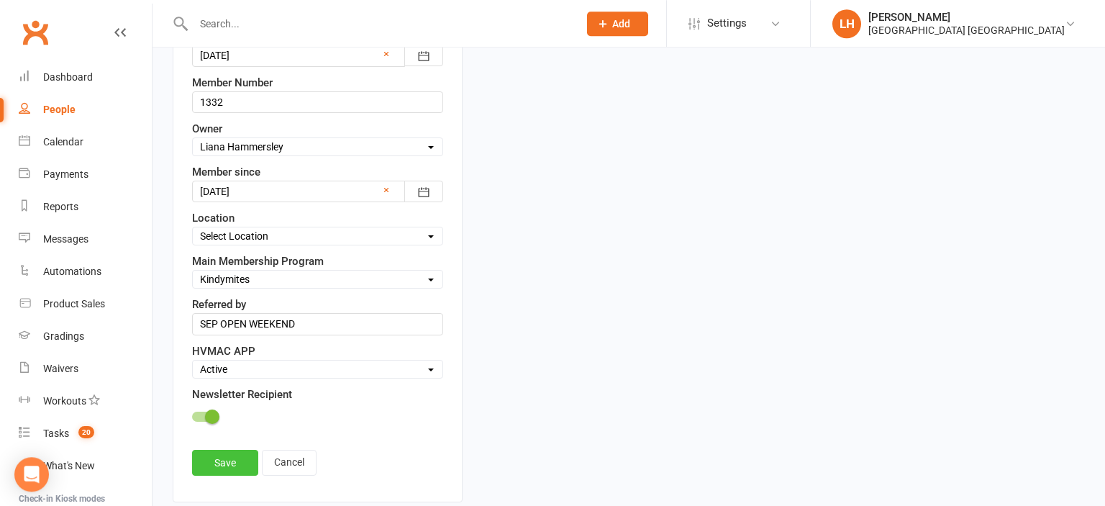
click at [226, 450] on link "Save" at bounding box center [225, 463] width 66 height 26
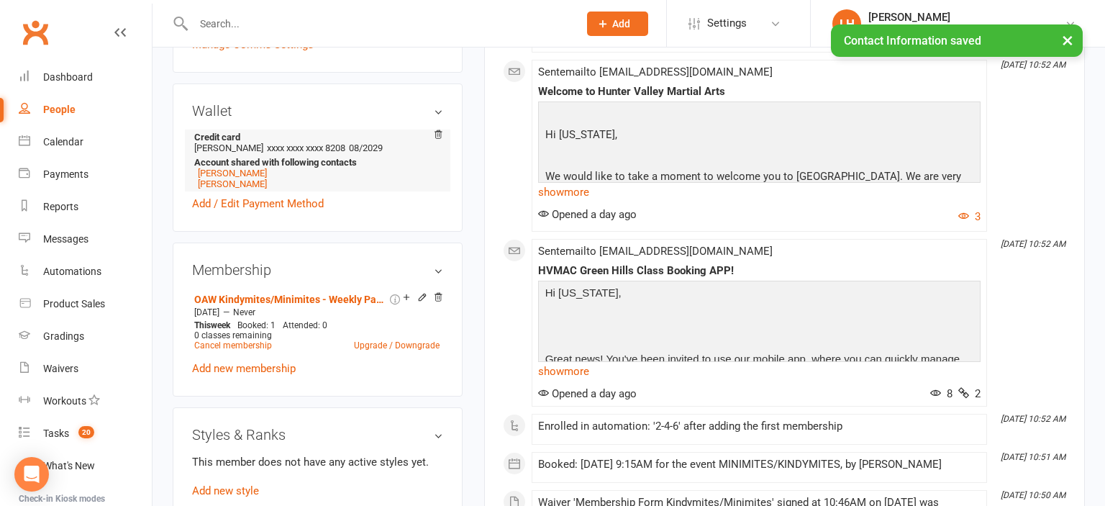
scroll to position [683, 0]
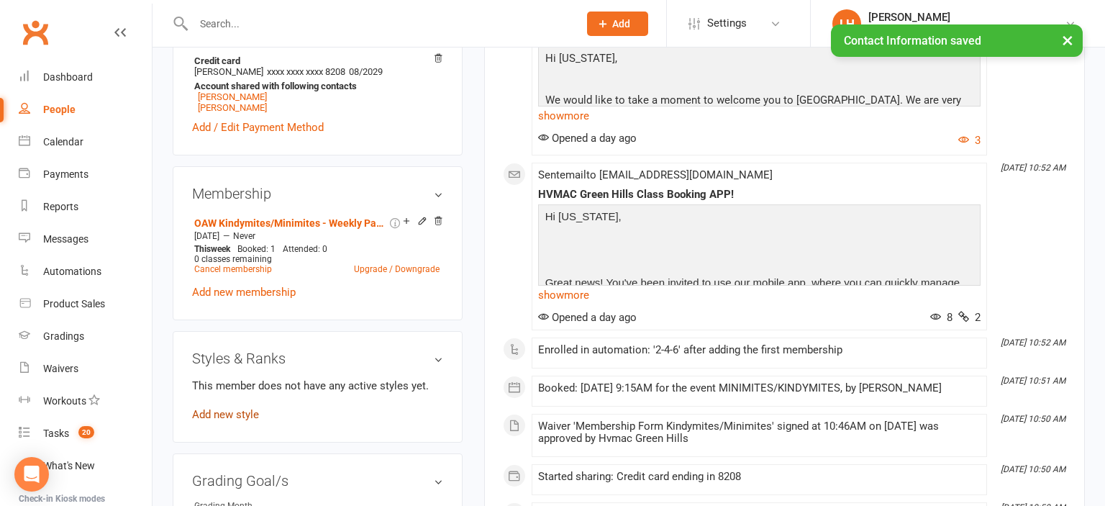
click at [227, 408] on link "Add new style" at bounding box center [225, 414] width 67 height 13
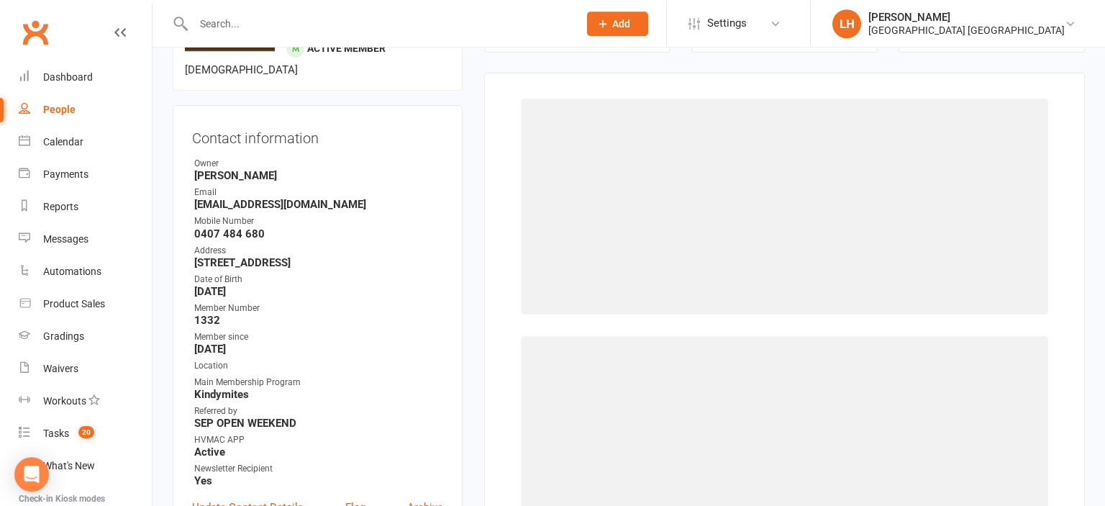
scroll to position [127, 0]
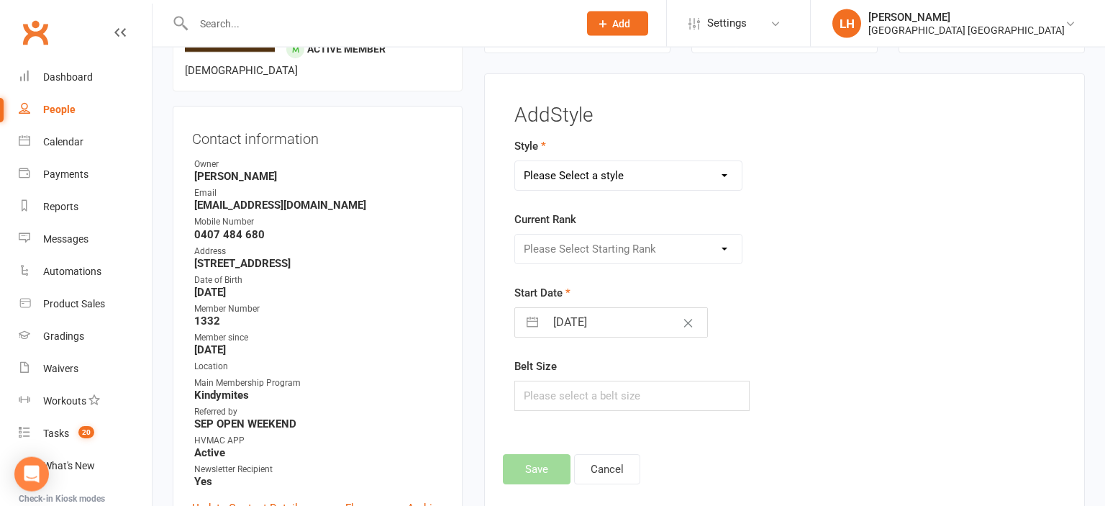
click at [515, 161] on select "Please Select a style Dragons/Adults Dynamites Fight Fit Junior Fight Fit Junio…" at bounding box center [628, 175] width 227 height 29
select select "1774"
click option "Kindymites" at bounding box center [0, 0] width 0 height 0
click at [515, 235] on select "Please Select Starting Rank MM White Belt MM Yellow Belt MM Red Belt MM Green B…" at bounding box center [628, 249] width 227 height 29
select select "17747"
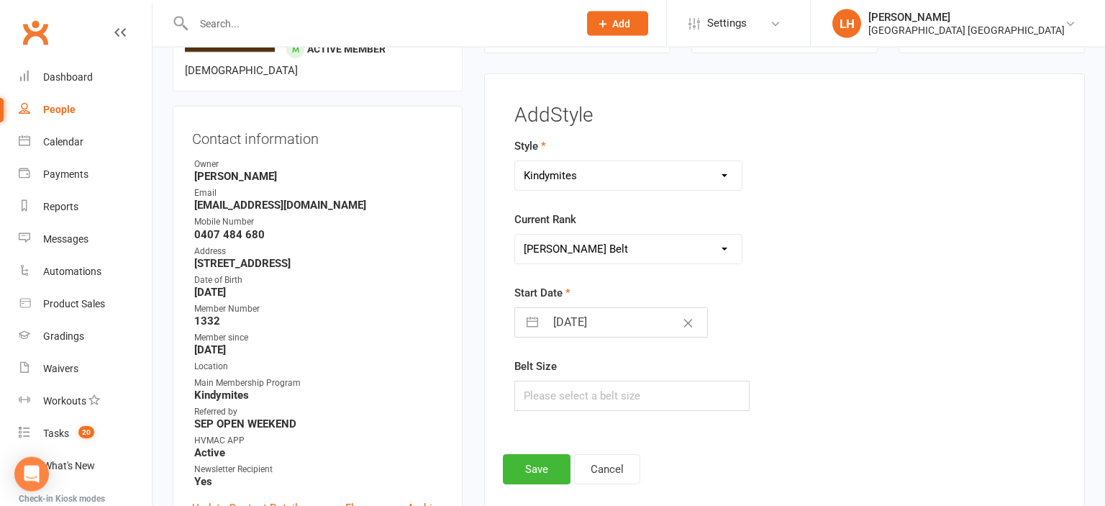
click option "KM White Belt" at bounding box center [0, 0] width 0 height 0
click at [573, 319] on input "15 Sep 2025" at bounding box center [626, 322] width 162 height 29
select select "7"
select select "2025"
select select "8"
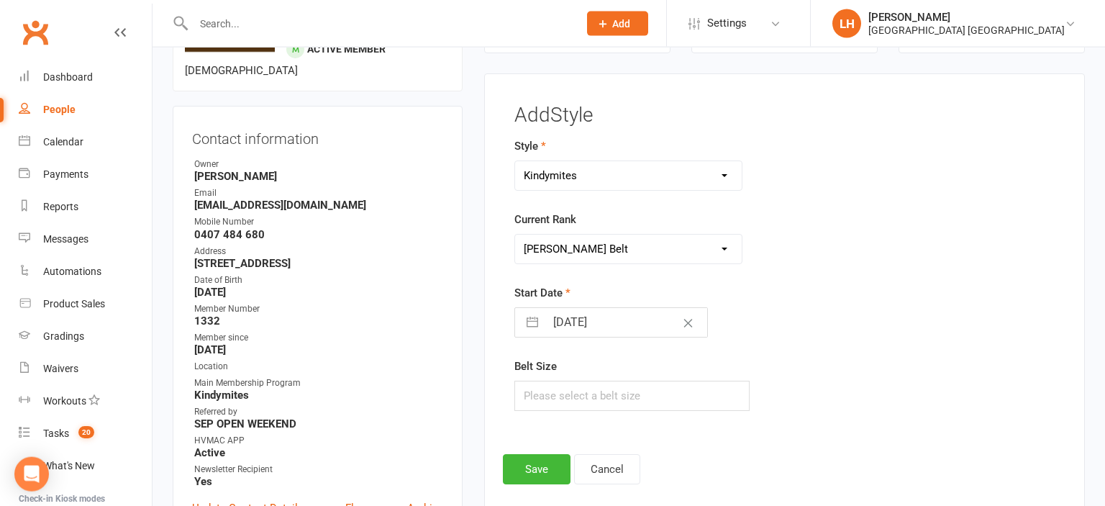
select select "2025"
select select "9"
select select "2025"
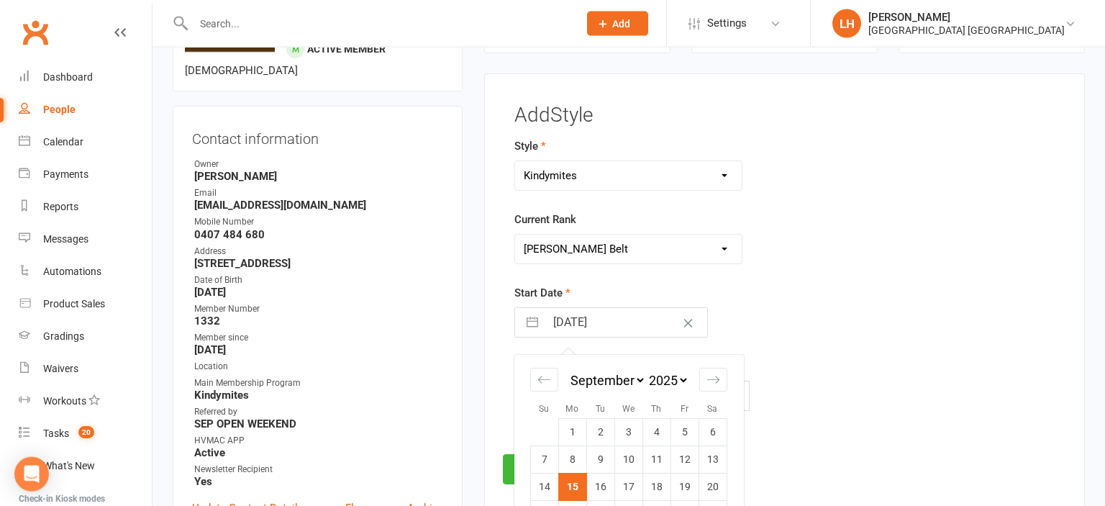
click at [574, 486] on td "15" at bounding box center [572, 486] width 28 height 27
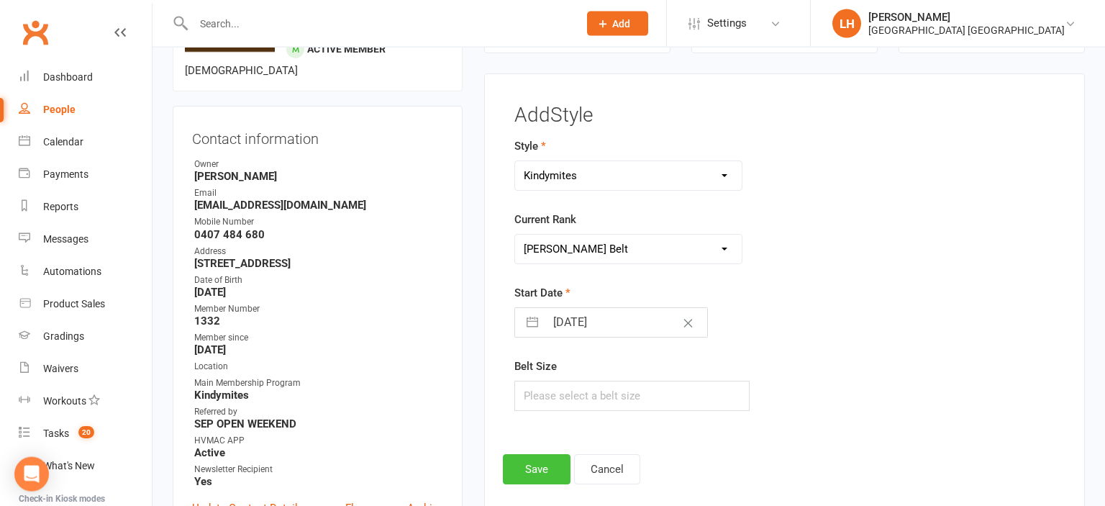
click at [548, 465] on button "Save" at bounding box center [537, 469] width 68 height 30
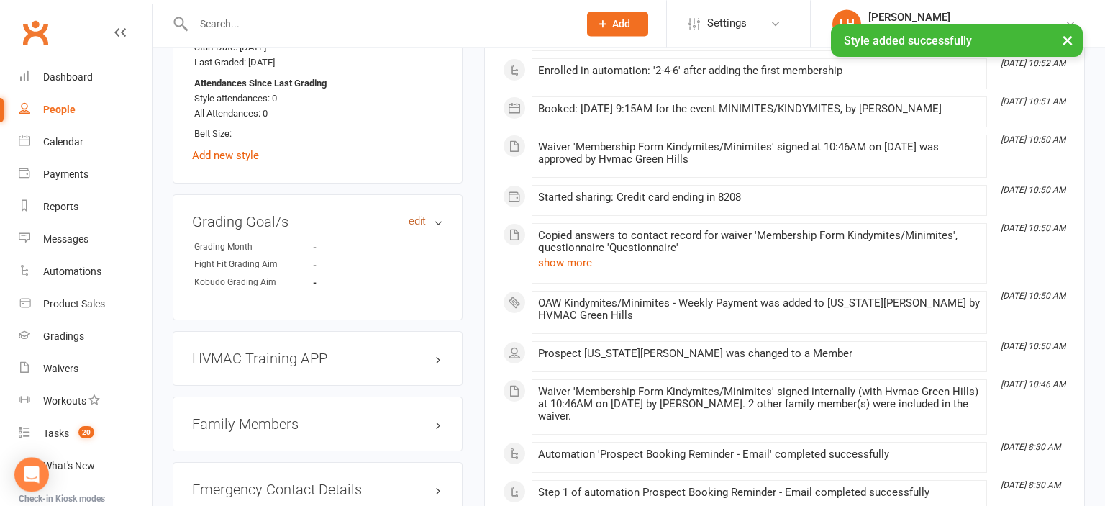
click at [416, 215] on link "edit" at bounding box center [417, 221] width 17 height 12
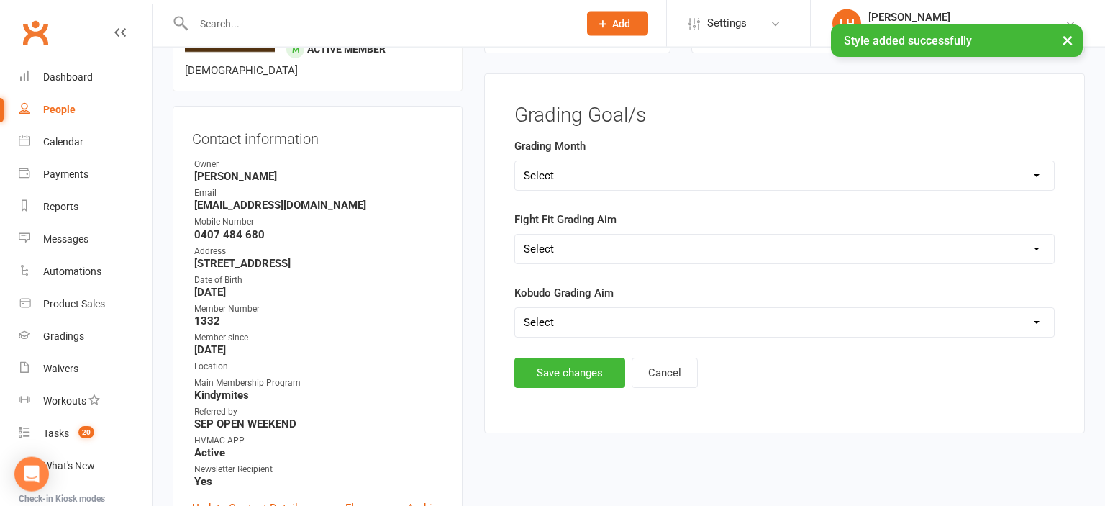
click at [515, 161] on select "Select Silver (February) Yellow (April) White (June) Blue (August) Green (Octob…" at bounding box center [784, 175] width 539 height 29
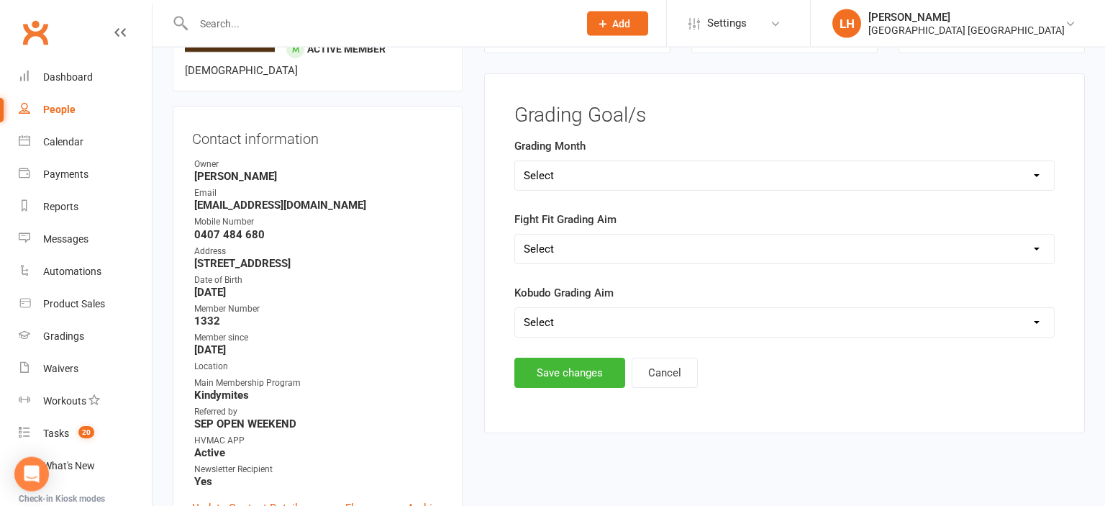
select select "Brown (December)"
click option "Brown (December)" at bounding box center [0, 0] width 0 height 0
click at [571, 372] on button "Save changes" at bounding box center [569, 373] width 111 height 30
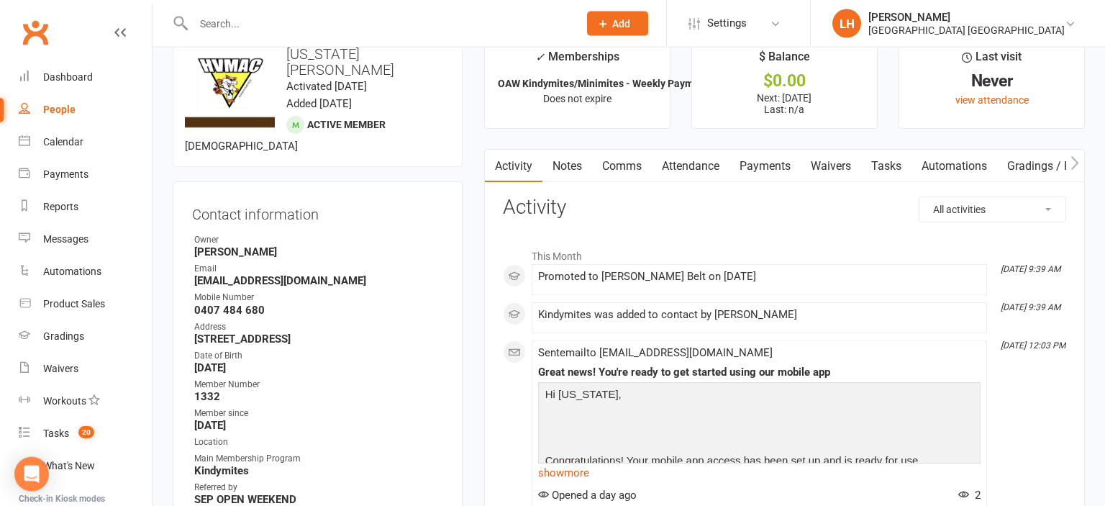
scroll to position [0, 0]
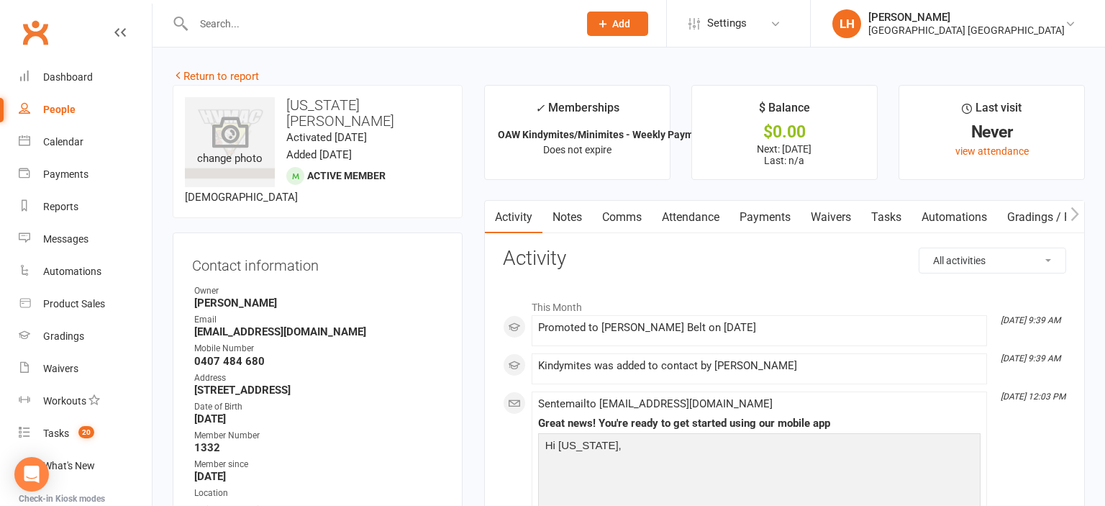
click at [231, 124] on icon at bounding box center [230, 132] width 37 height 32
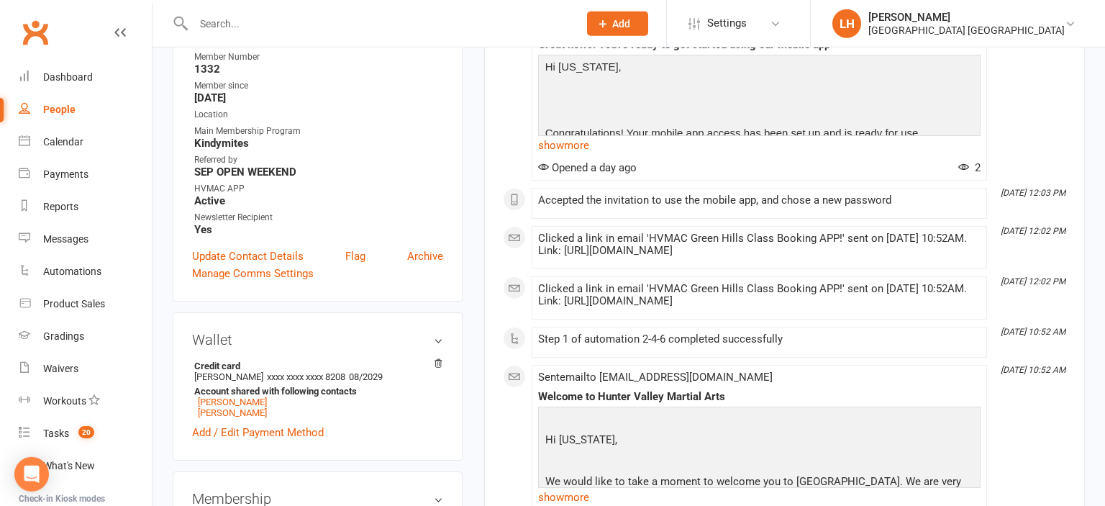
scroll to position [380, 0]
click at [453, 162] on div "Contact information Owner Liana Hammersley Email melneave88@gmail.com Mobile Nu…" at bounding box center [318, 77] width 290 height 448
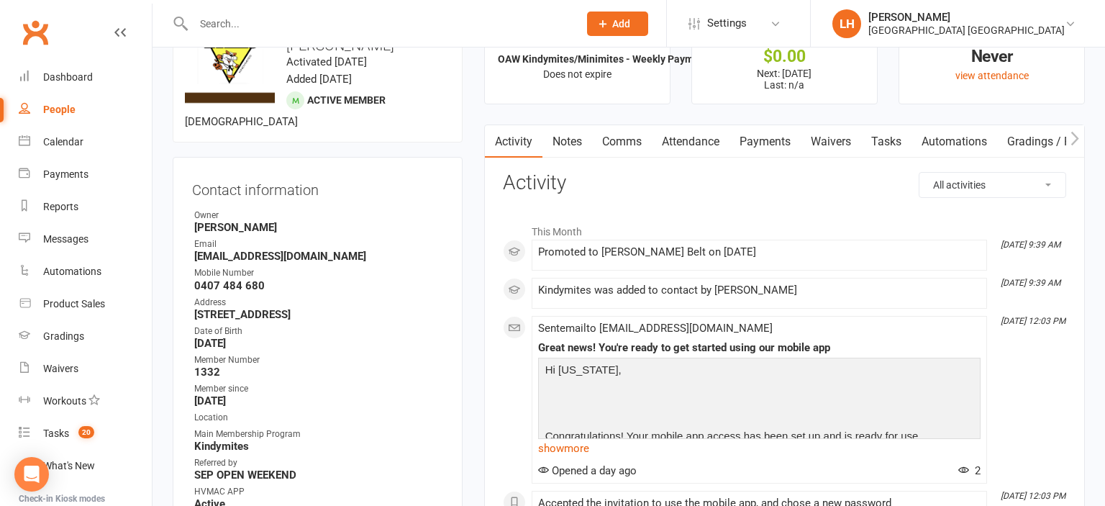
scroll to position [0, 0]
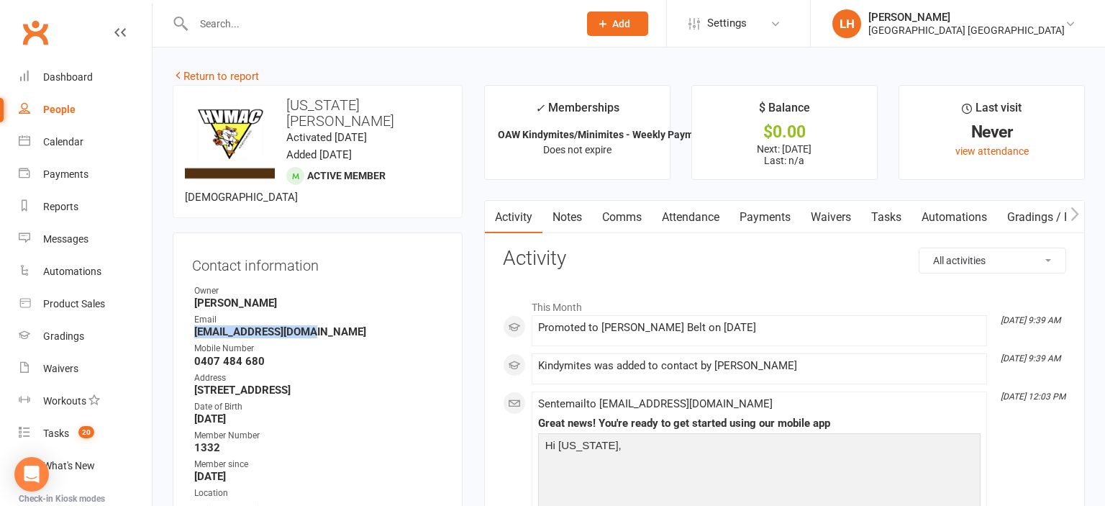
drag, startPoint x: 319, startPoint y: 315, endPoint x: 197, endPoint y: 324, distance: 122.6
click at [197, 324] on ul "Owner Liana Hammersley Email melneave88@gmail.com Mobile Number 0407 484 680 Ad…" at bounding box center [317, 449] width 251 height 330
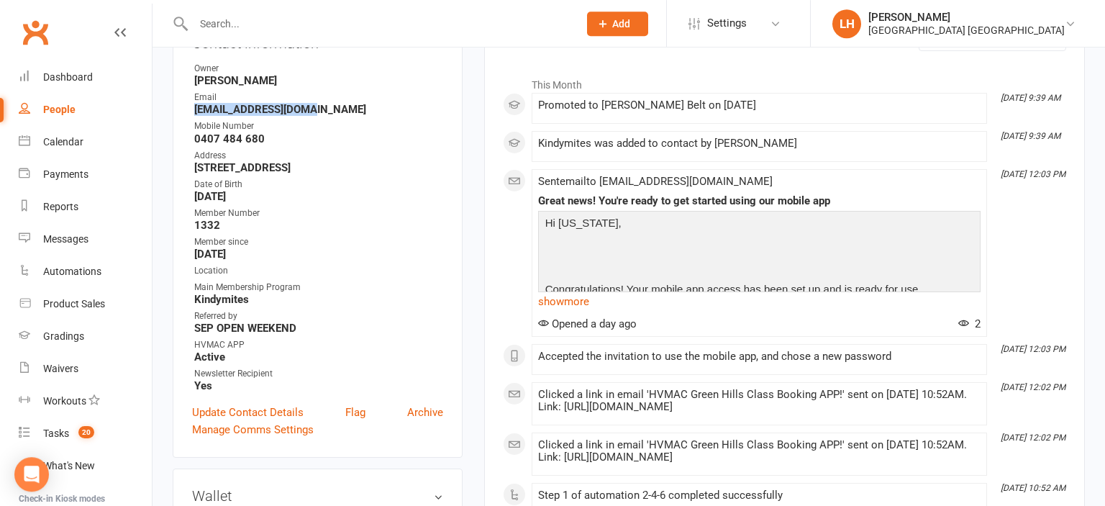
scroll to position [227, 0]
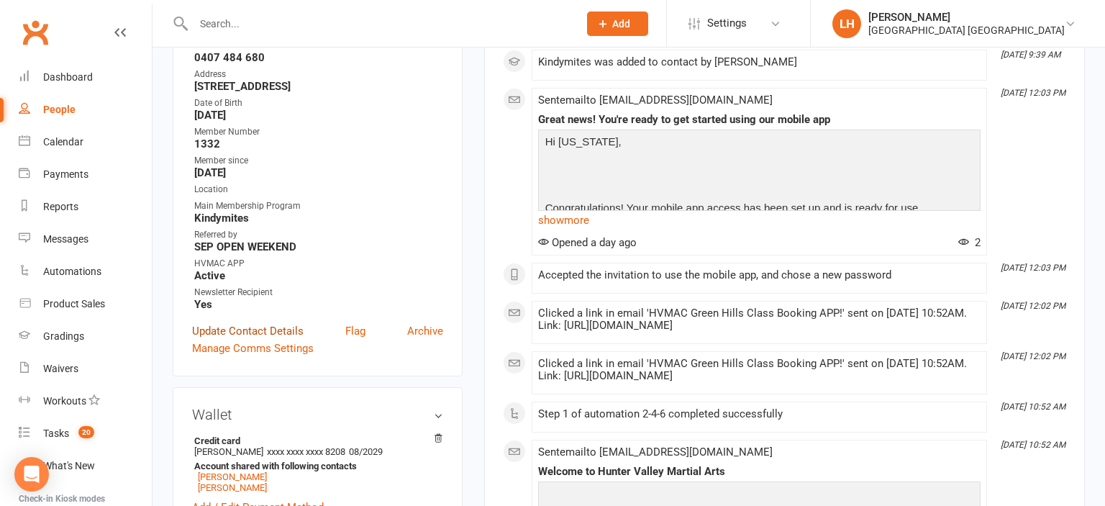
click at [271, 323] on link "Update Contact Details" at bounding box center [248, 330] width 112 height 17
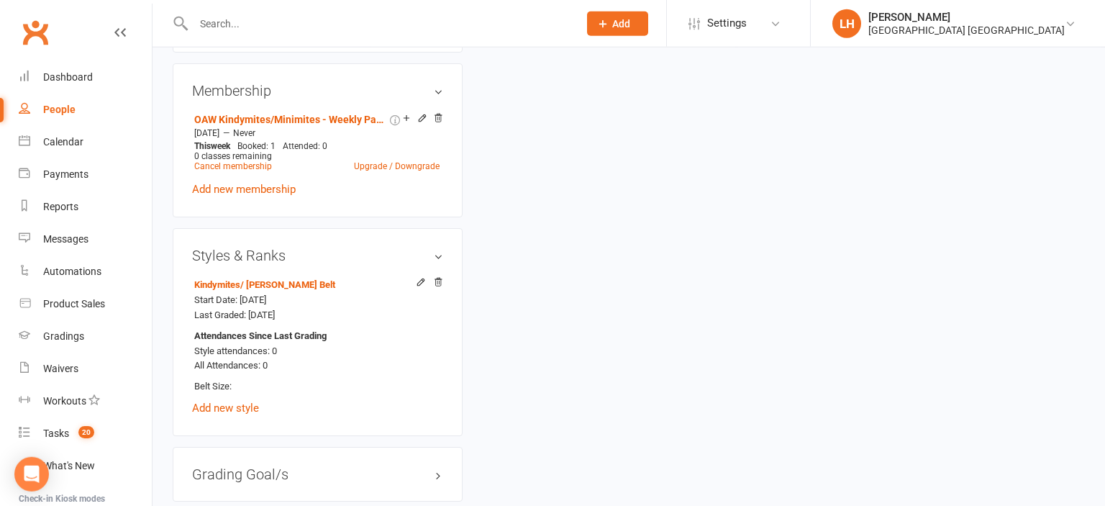
scroll to position [921, 0]
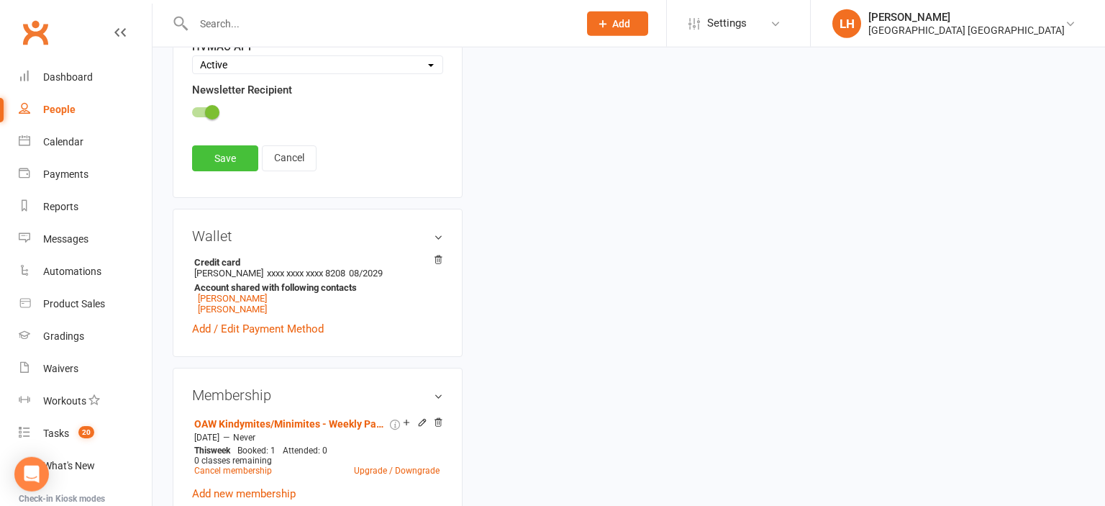
click at [237, 145] on link "Save" at bounding box center [225, 158] width 66 height 26
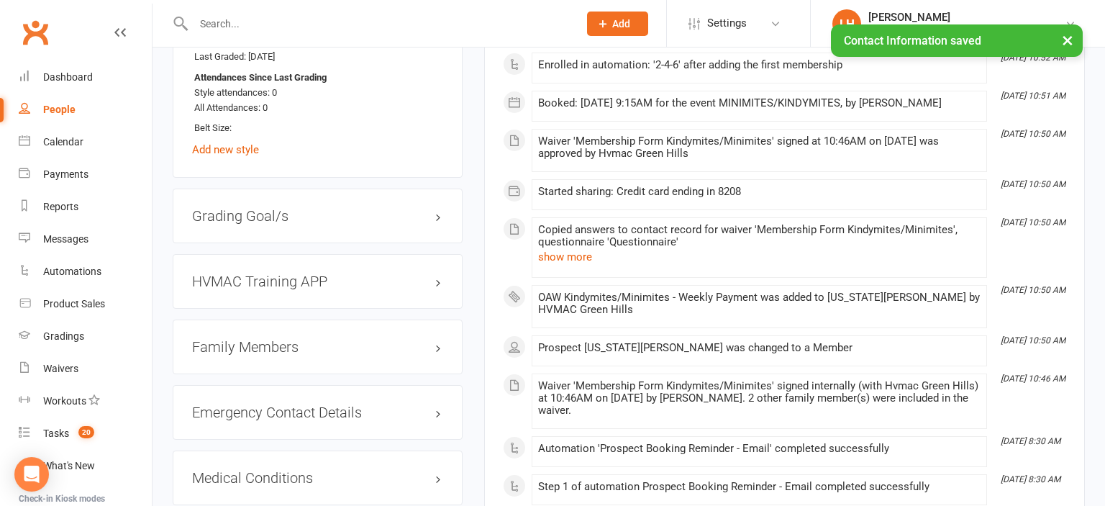
scroll to position [1073, 0]
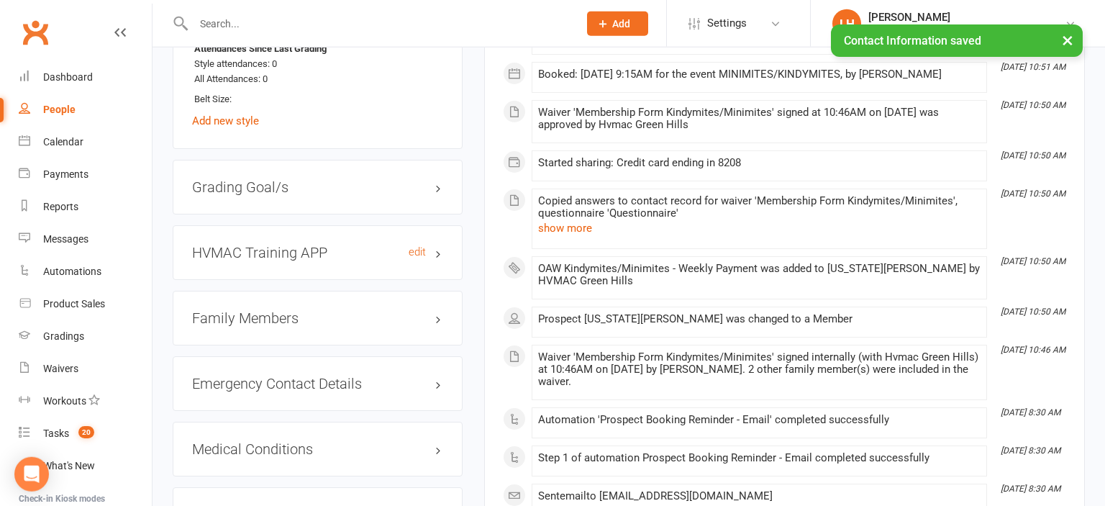
click at [275, 245] on h3 "HVMAC Training APP edit" at bounding box center [317, 253] width 251 height 16
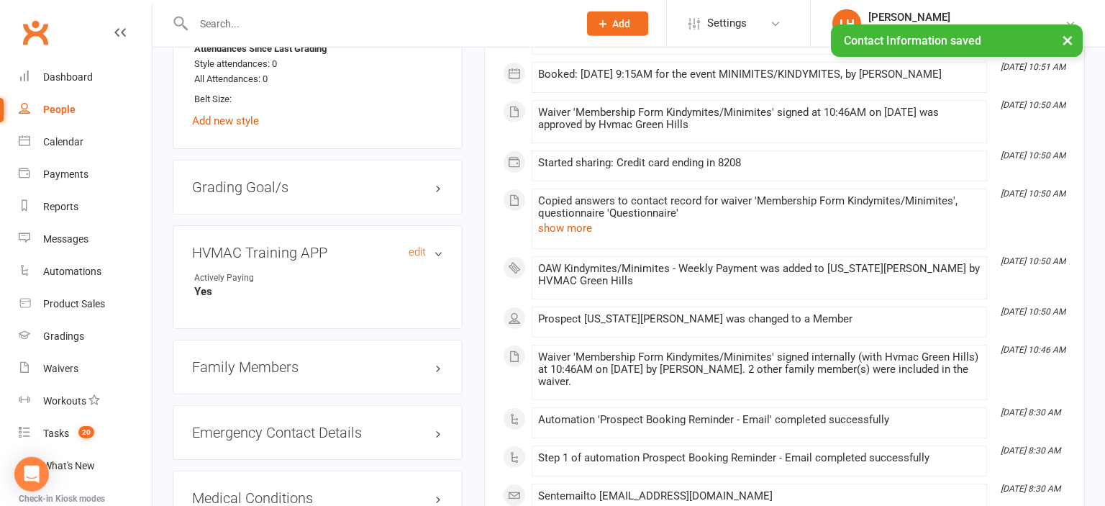
click at [275, 245] on h3 "HVMAC Training APP edit" at bounding box center [317, 253] width 251 height 16
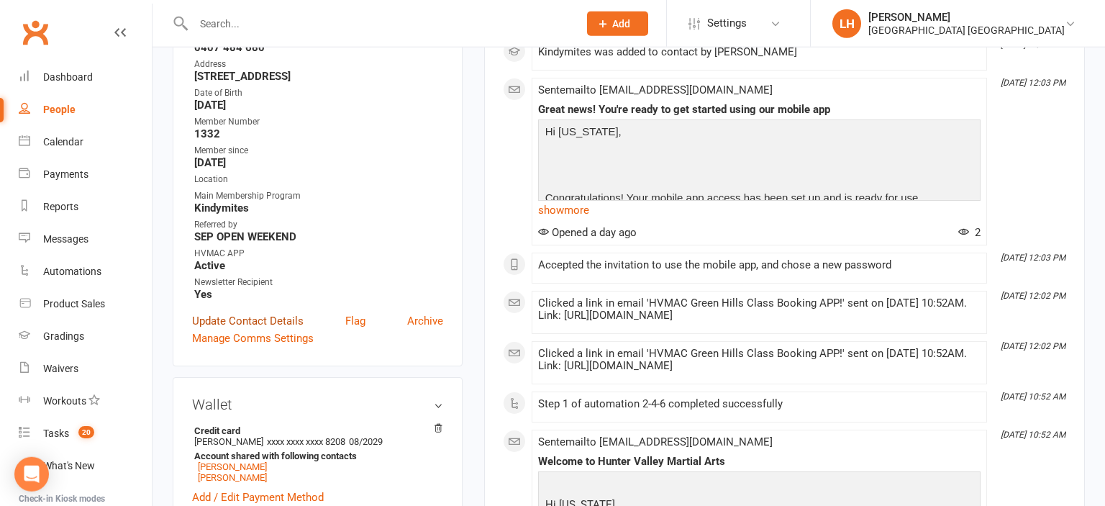
scroll to position [465, 0]
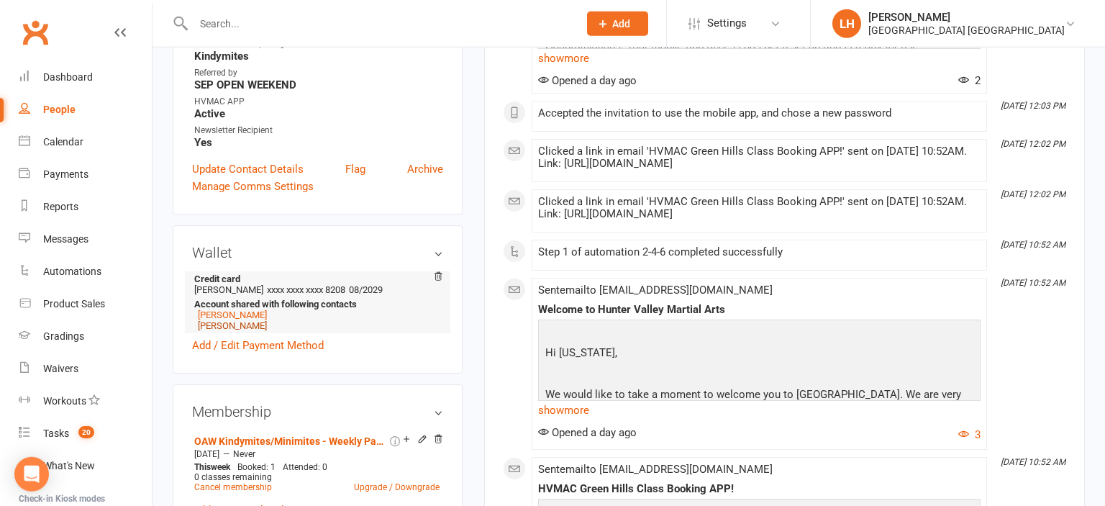
click at [229, 320] on link "Piper Neave" at bounding box center [232, 325] width 69 height 11
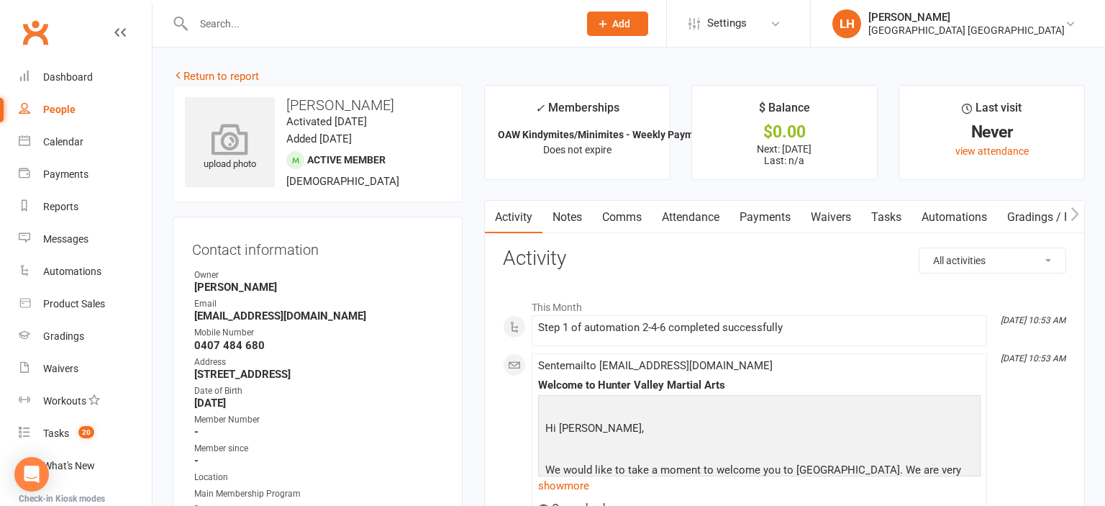
click at [216, 137] on icon at bounding box center [230, 139] width 99 height 32
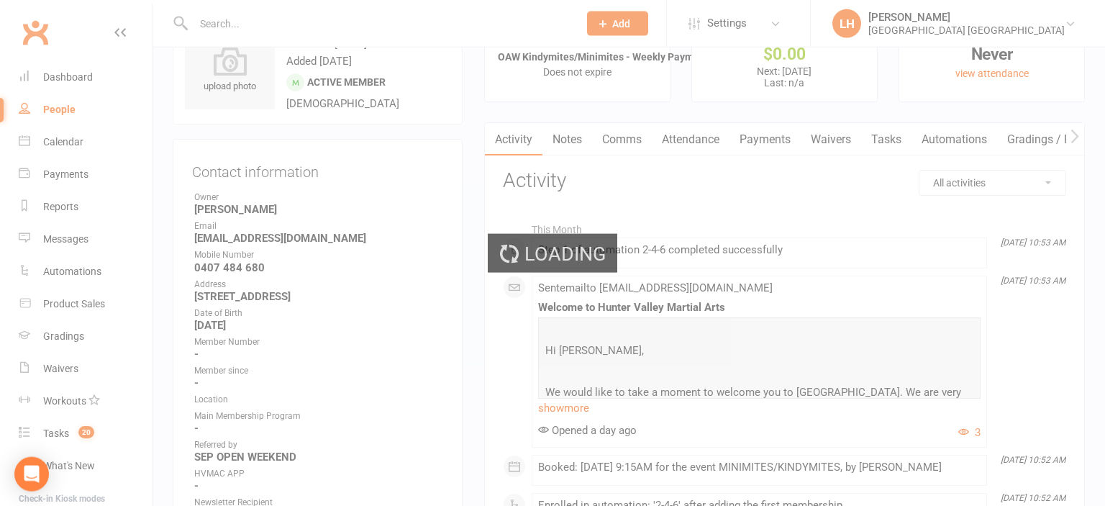
scroll to position [152, 0]
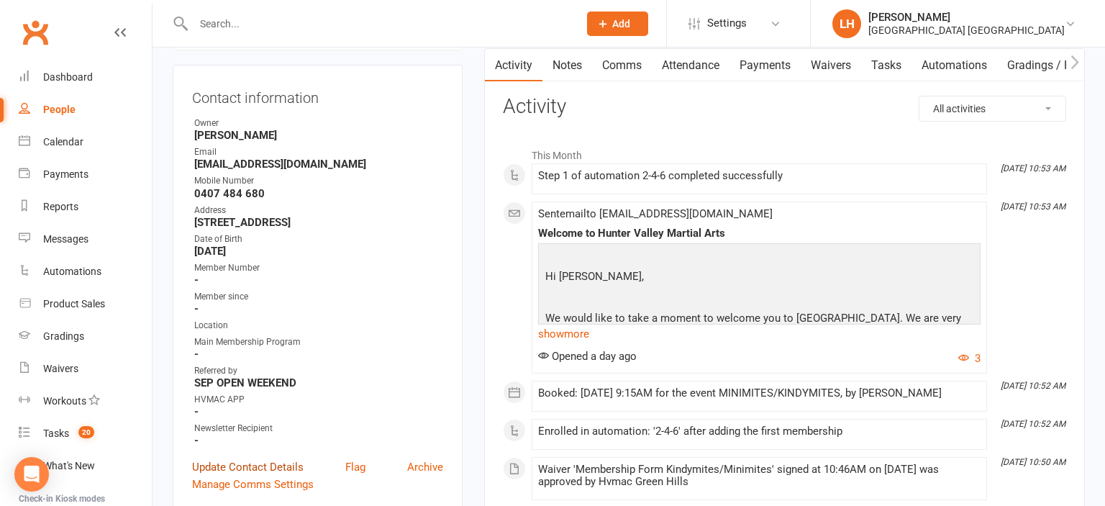
click at [253, 469] on link "Update Contact Details" at bounding box center [248, 466] width 112 height 17
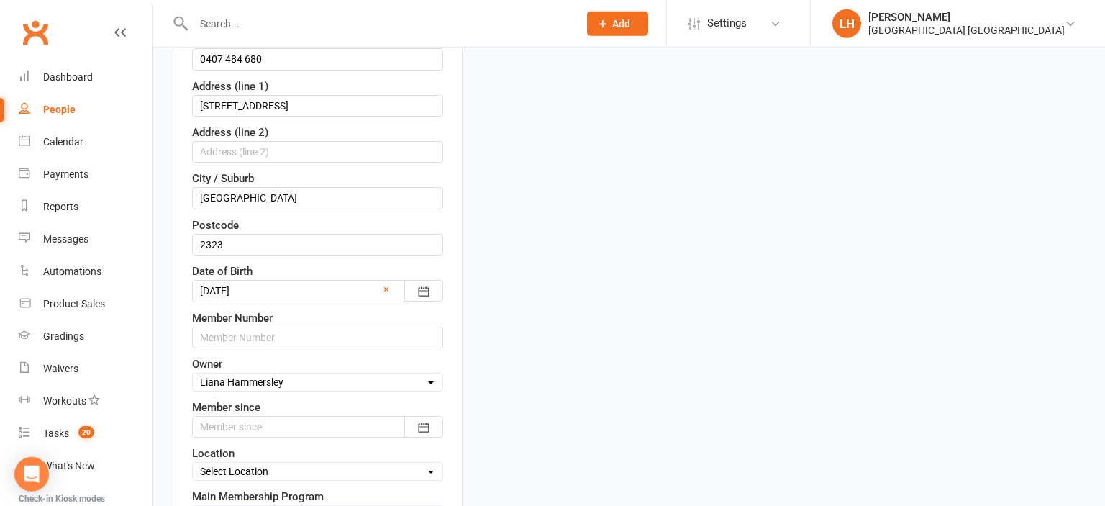
scroll to position [389, 0]
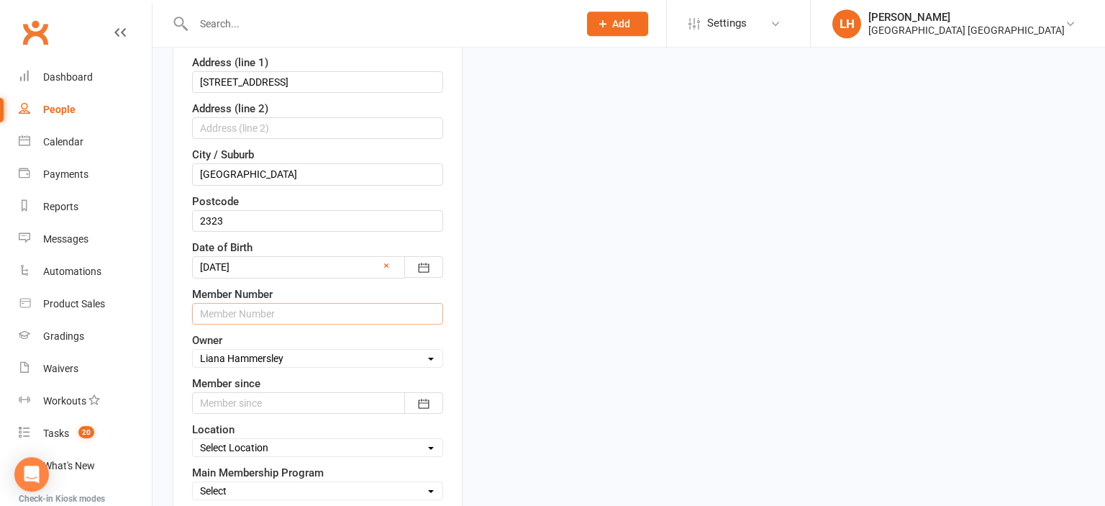
click at [337, 314] on input "text" at bounding box center [317, 314] width 251 height 22
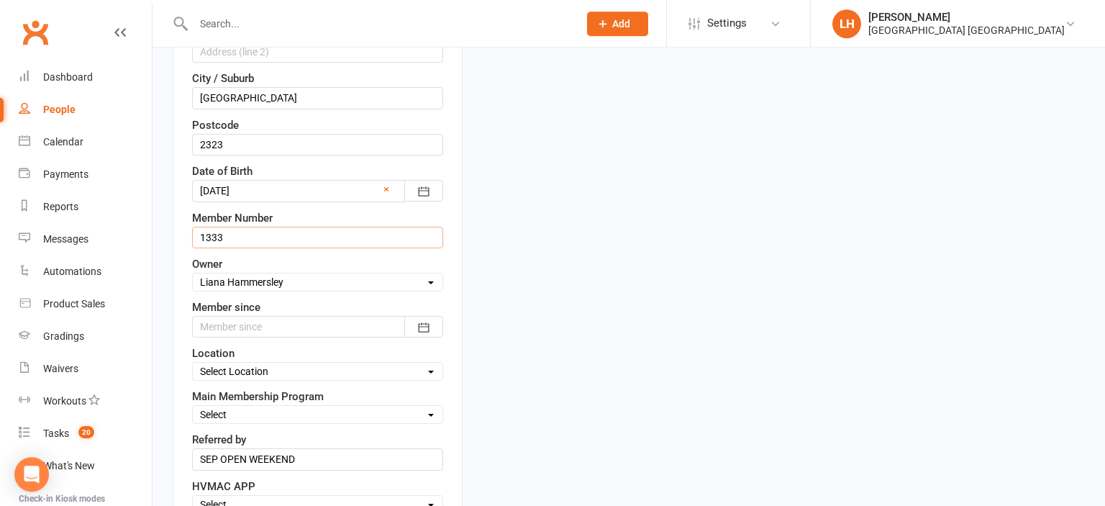
type input "1333"
click at [273, 320] on div at bounding box center [317, 327] width 251 height 22
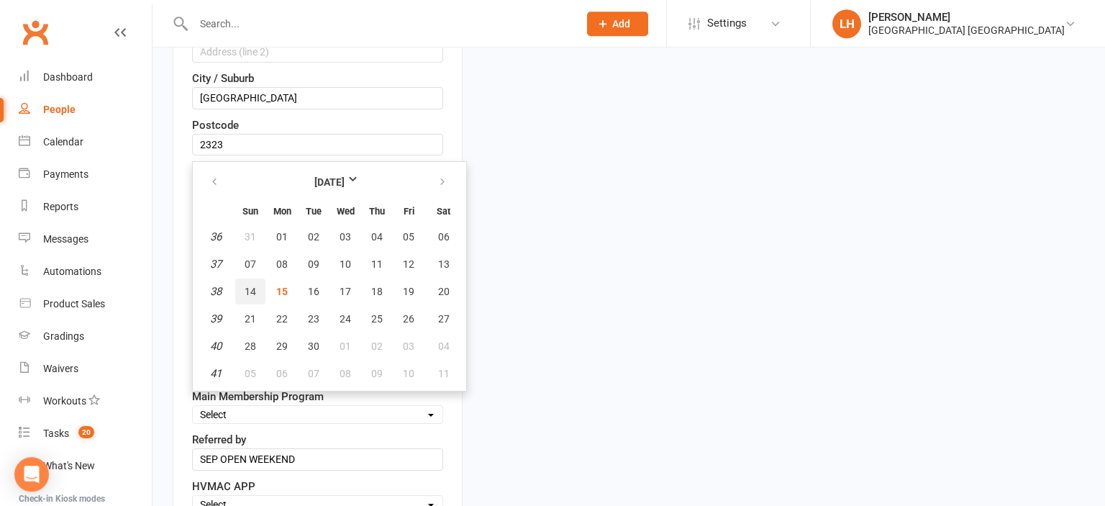
click at [253, 291] on span "14" at bounding box center [251, 292] width 12 height 12
type input "14 Sep 2025"
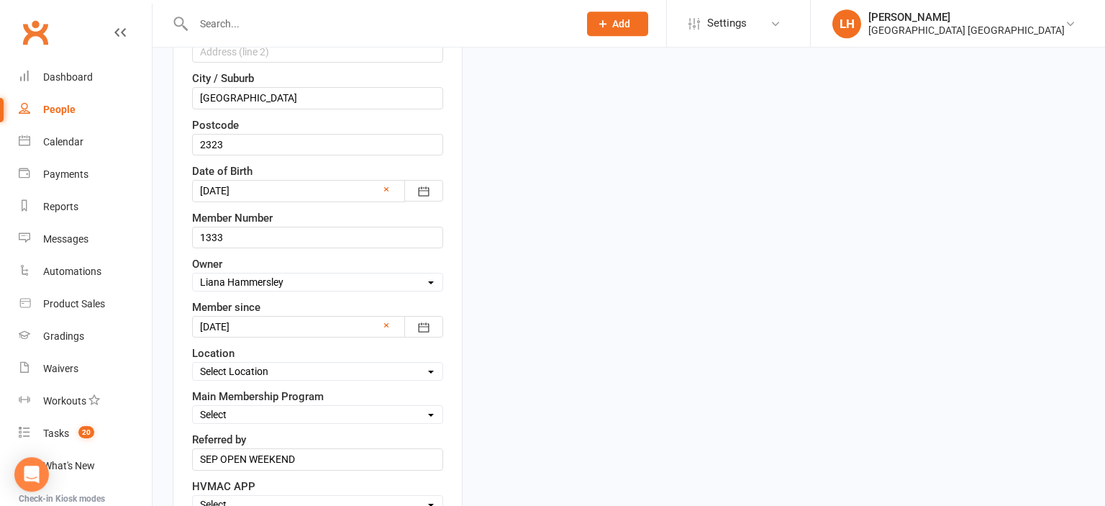
scroll to position [541, 0]
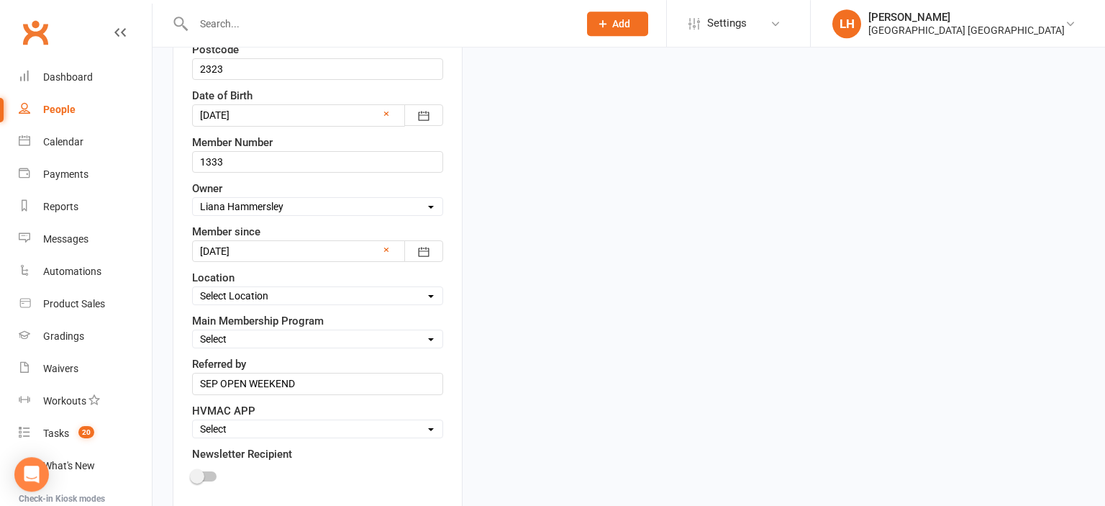
click at [193, 331] on select "Select Minimites Kindymites Dynamites Dragons Adults Kobudo Only Guest Fight Fi…" at bounding box center [318, 339] width 250 height 16
select select "Kindymites"
click option "Kindymites" at bounding box center [0, 0] width 0 height 0
click at [193, 421] on select "Select Active Family Suspended Opt Out" at bounding box center [318, 429] width 250 height 16
select select "Active"
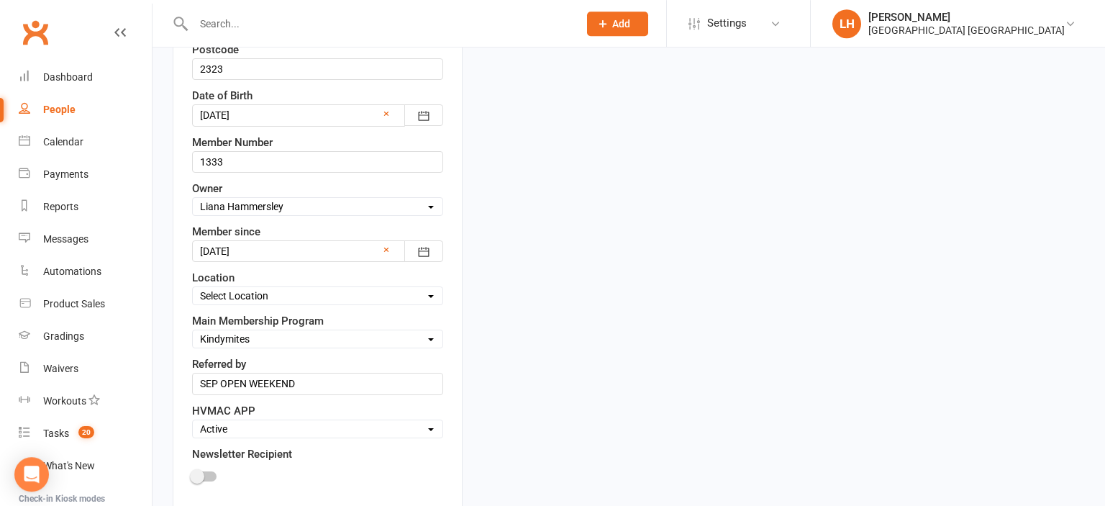
click option "Active" at bounding box center [0, 0] width 0 height 0
drag, startPoint x: 206, startPoint y: 473, endPoint x: 217, endPoint y: 463, distance: 15.3
click at [206, 473] on div at bounding box center [204, 476] width 24 height 10
click at [192, 474] on input "checkbox" at bounding box center [192, 474] width 0 height 0
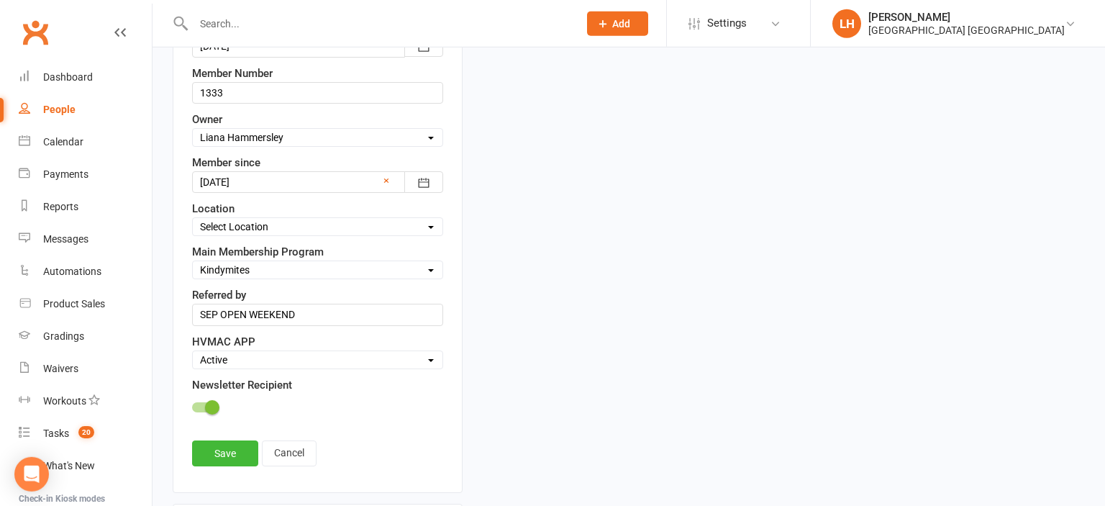
scroll to position [617, 0]
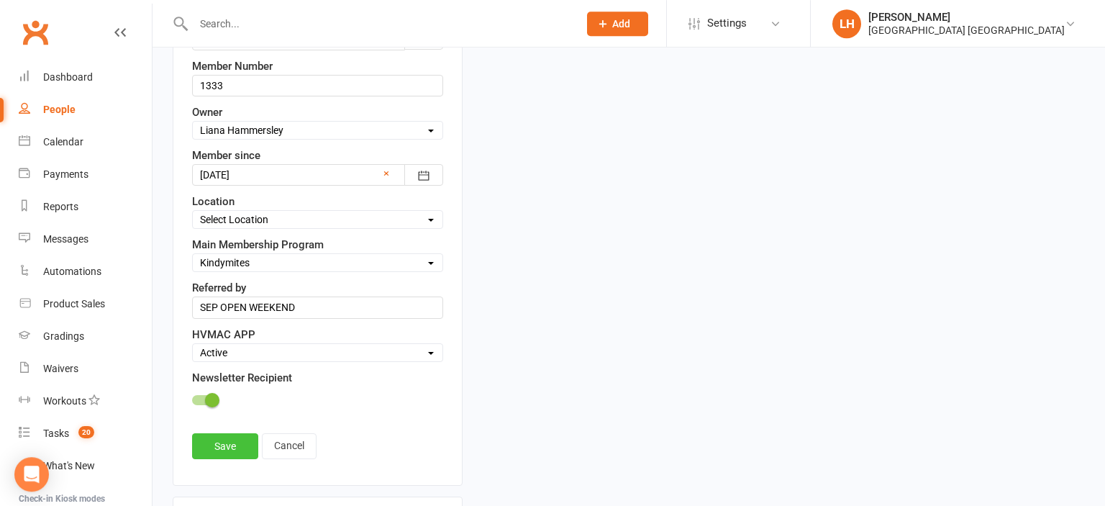
click at [237, 442] on link "Save" at bounding box center [225, 446] width 66 height 26
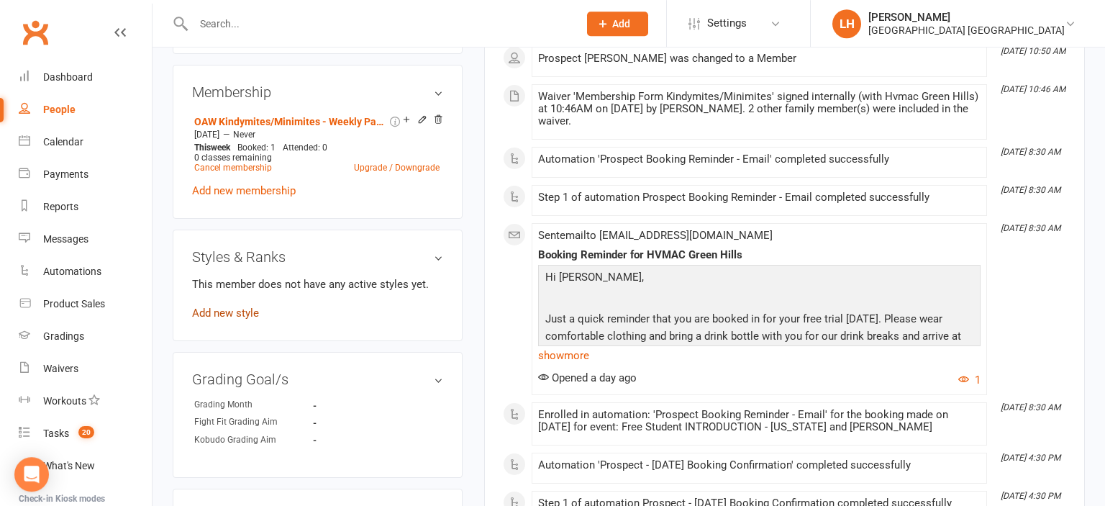
click at [237, 319] on link "Add new style" at bounding box center [225, 312] width 67 height 13
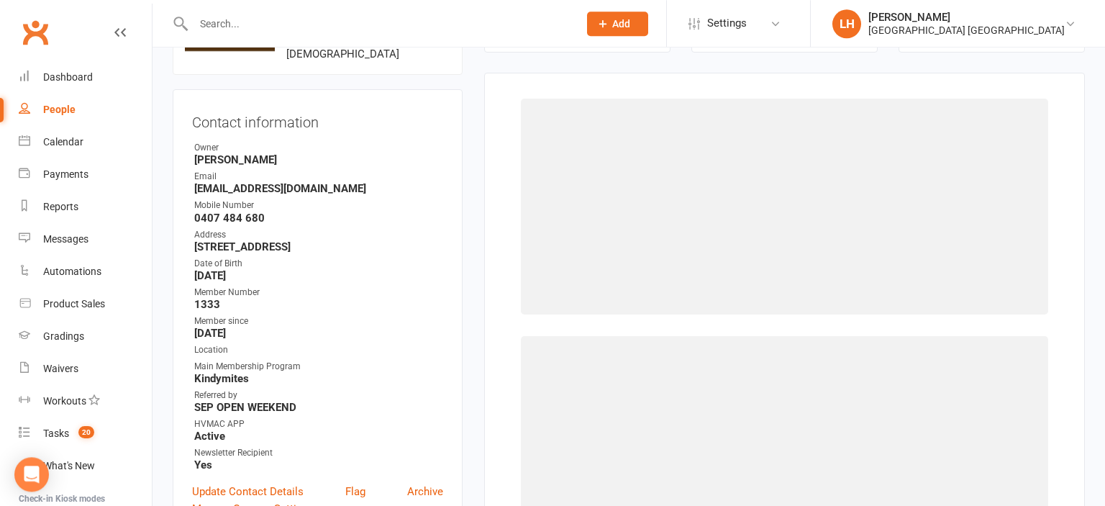
scroll to position [127, 0]
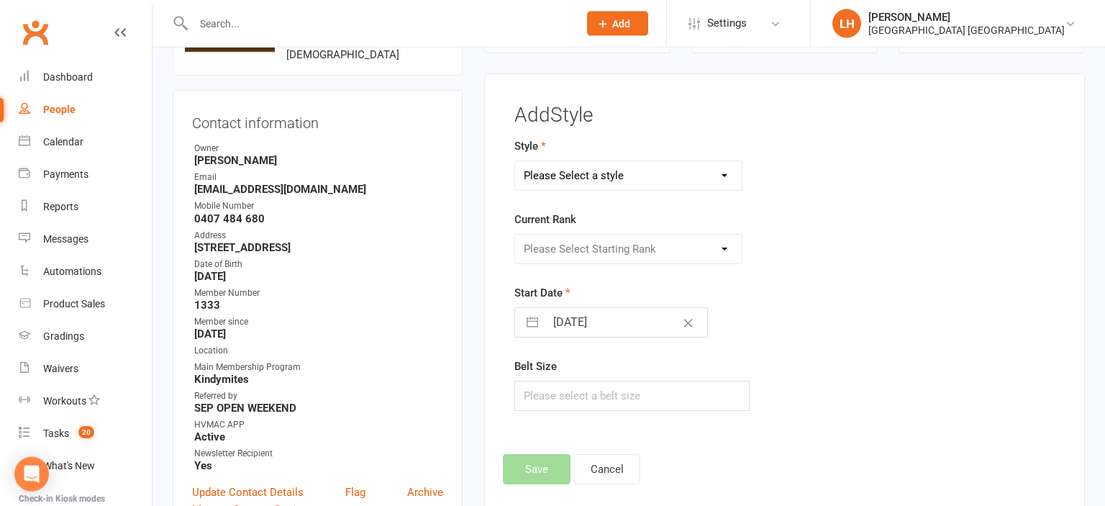
click at [515, 161] on select "Please Select a style Dragons/Adults Dynamites Fight Fit Junior Fight Fit Junio…" at bounding box center [628, 175] width 227 height 29
select select "1774"
click option "Kindymites" at bounding box center [0, 0] width 0 height 0
click at [515, 235] on select "Please Select Starting Rank MM White Belt MM Yellow Belt MM Red Belt MM Green B…" at bounding box center [628, 249] width 227 height 29
select select "17747"
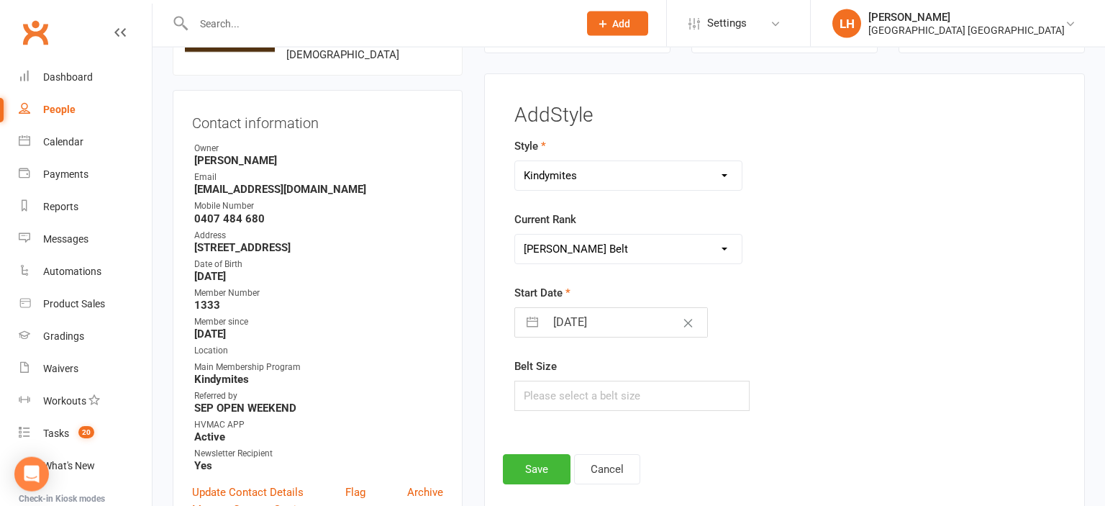
click option "KM White Belt" at bounding box center [0, 0] width 0 height 0
click at [537, 463] on button "Save" at bounding box center [537, 469] width 68 height 30
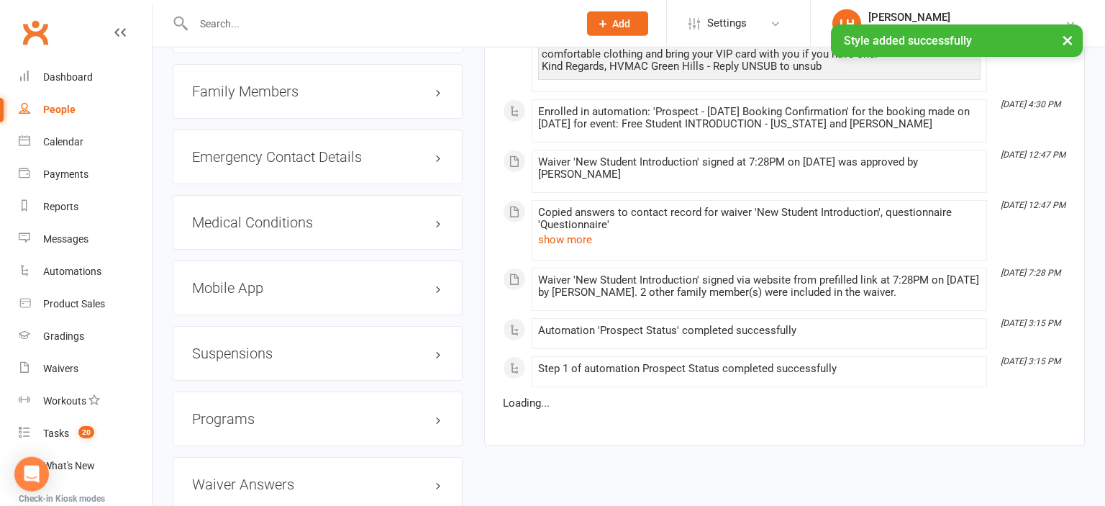
scroll to position [1212, 0]
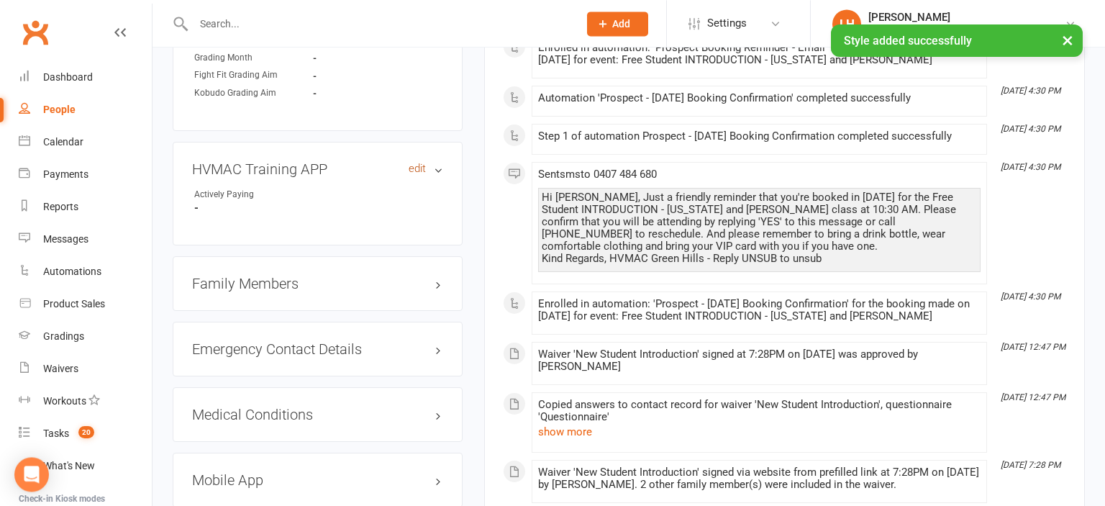
click at [413, 170] on link "edit" at bounding box center [417, 169] width 17 height 12
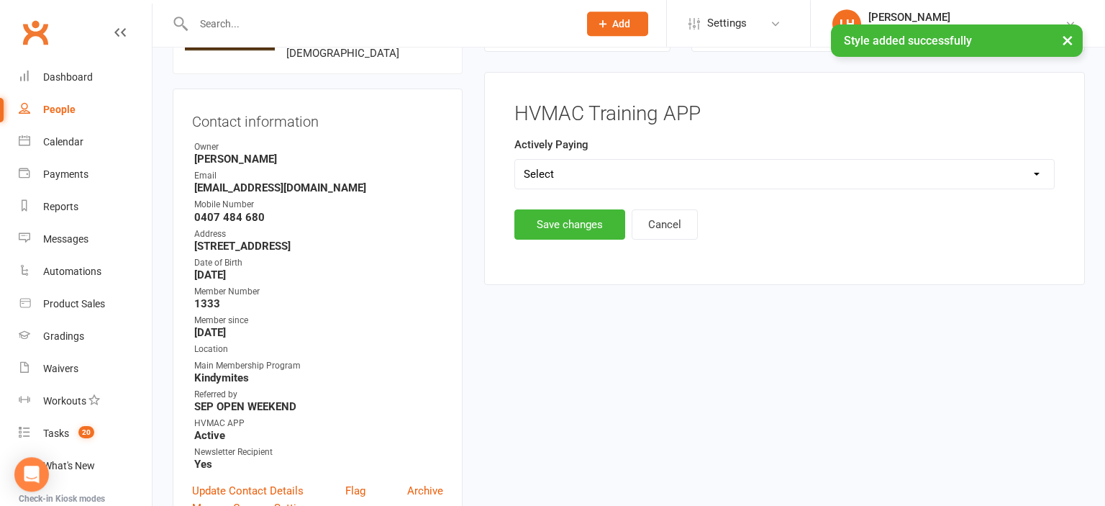
scroll to position [127, 0]
click at [515, 160] on select "Select Yes No" at bounding box center [784, 174] width 539 height 29
select select "Yes"
click option "Yes" at bounding box center [0, 0] width 0 height 0
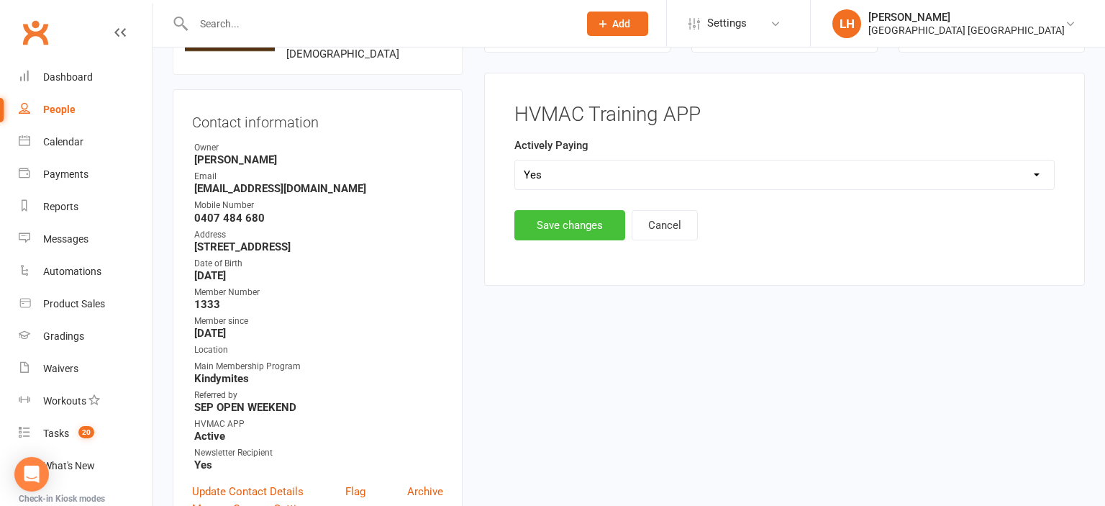
click at [577, 223] on button "Save changes" at bounding box center [569, 225] width 111 height 30
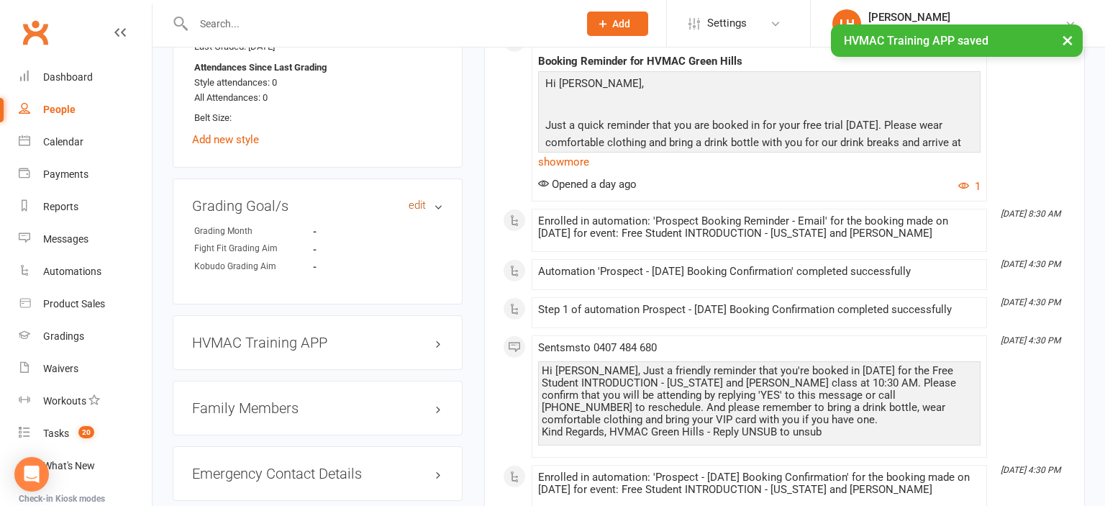
click at [412, 211] on link "edit" at bounding box center [417, 205] width 17 height 12
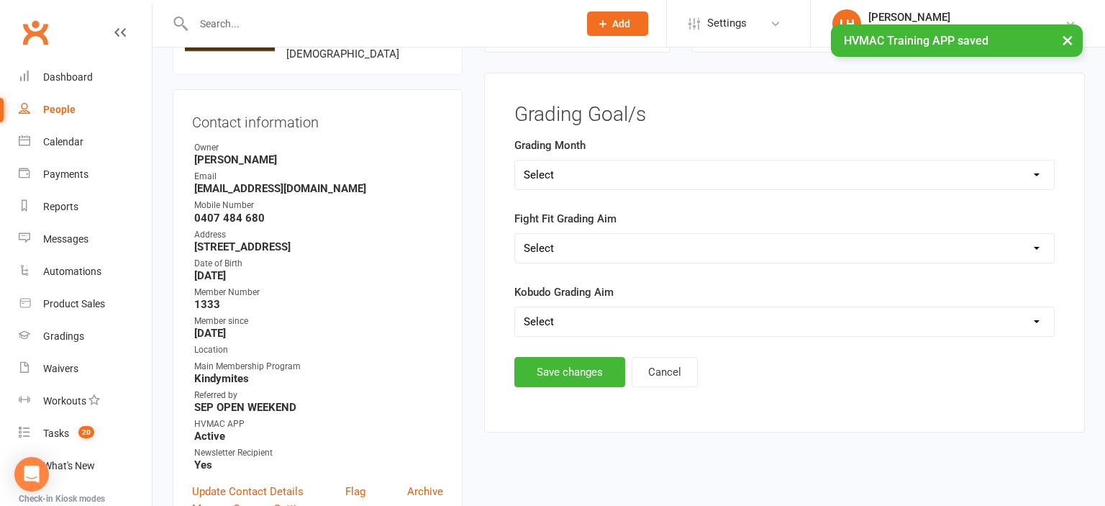
click at [515, 160] on select "Select Silver (February) Yellow (April) White (June) Blue (August) Green (Octob…" at bounding box center [784, 174] width 539 height 29
select select "Brown (December)"
click option "Brown (December)" at bounding box center [0, 0] width 0 height 0
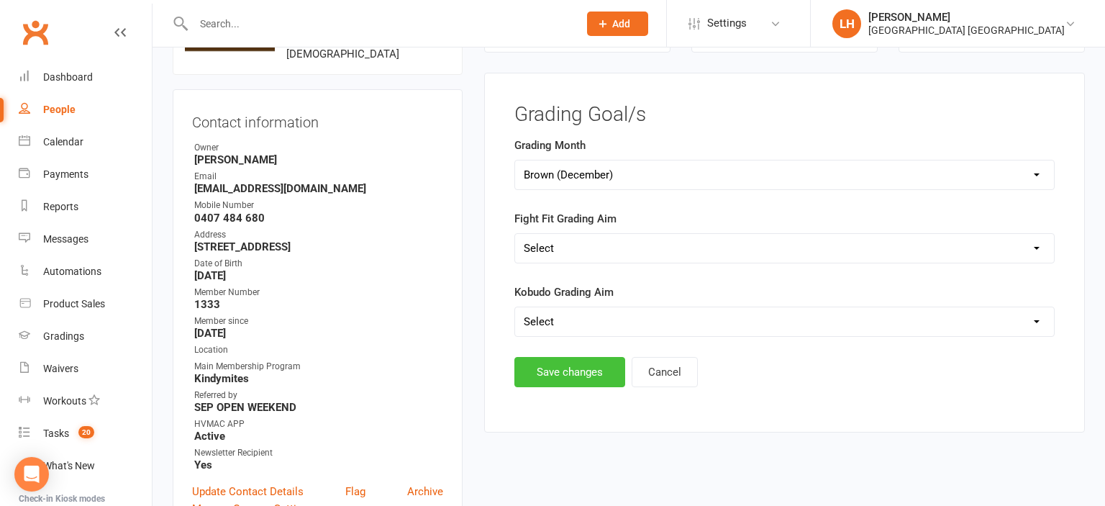
click at [560, 365] on button "Save changes" at bounding box center [569, 372] width 111 height 30
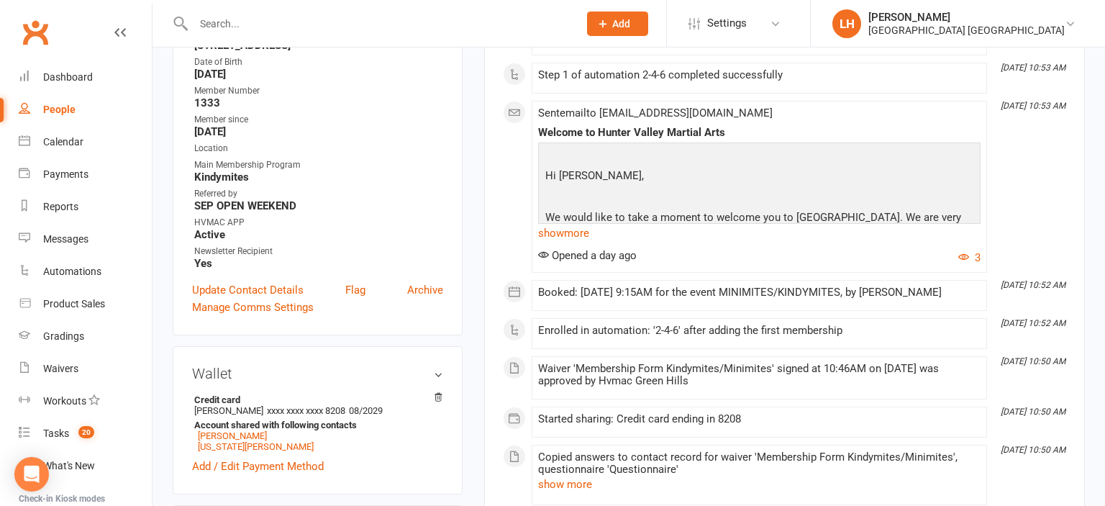
scroll to position [355, 0]
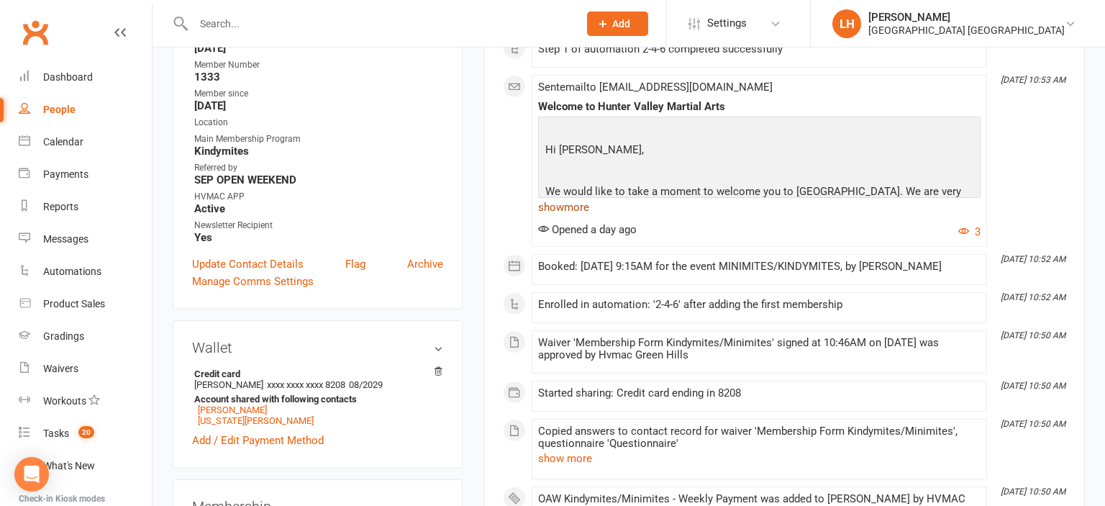
click at [576, 204] on link "show more" at bounding box center [759, 207] width 442 height 20
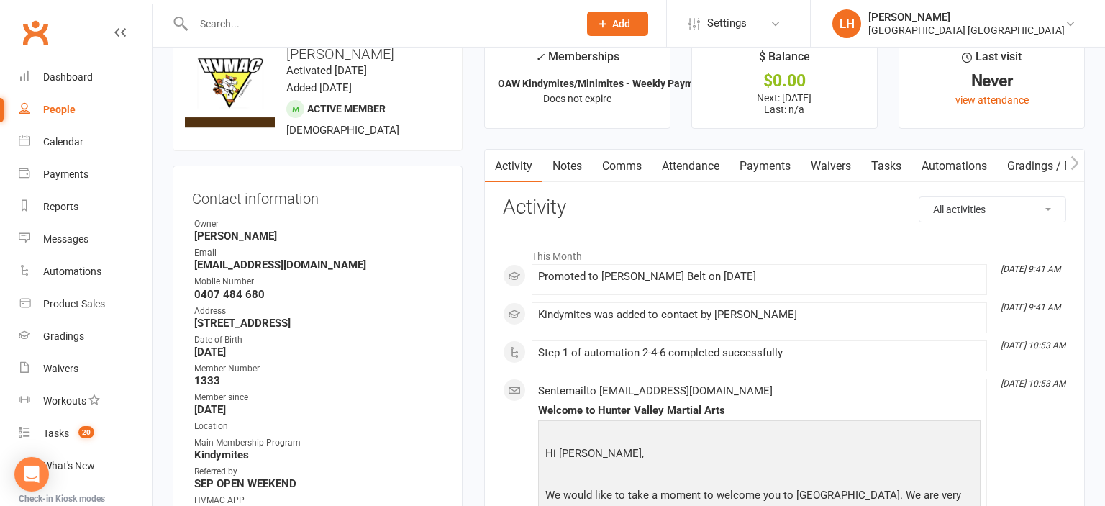
scroll to position [0, 0]
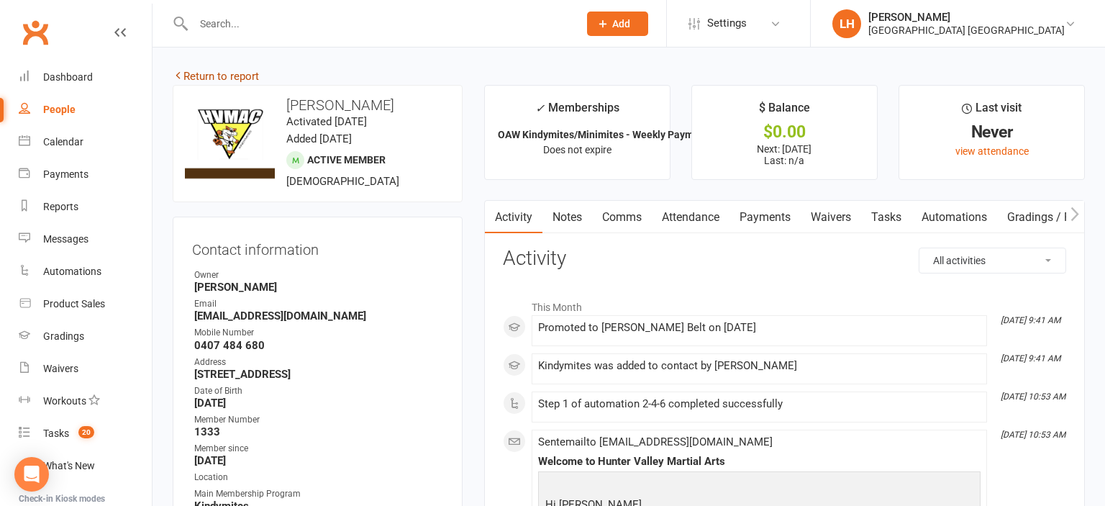
click at [240, 75] on link "Return to report" at bounding box center [216, 76] width 86 height 13
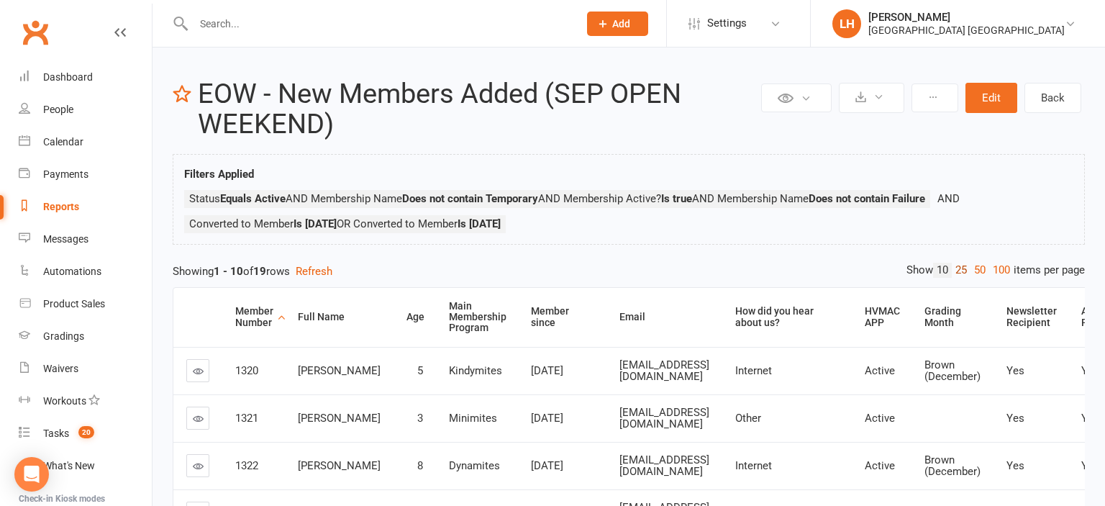
click at [959, 267] on link "25" at bounding box center [961, 270] width 19 height 15
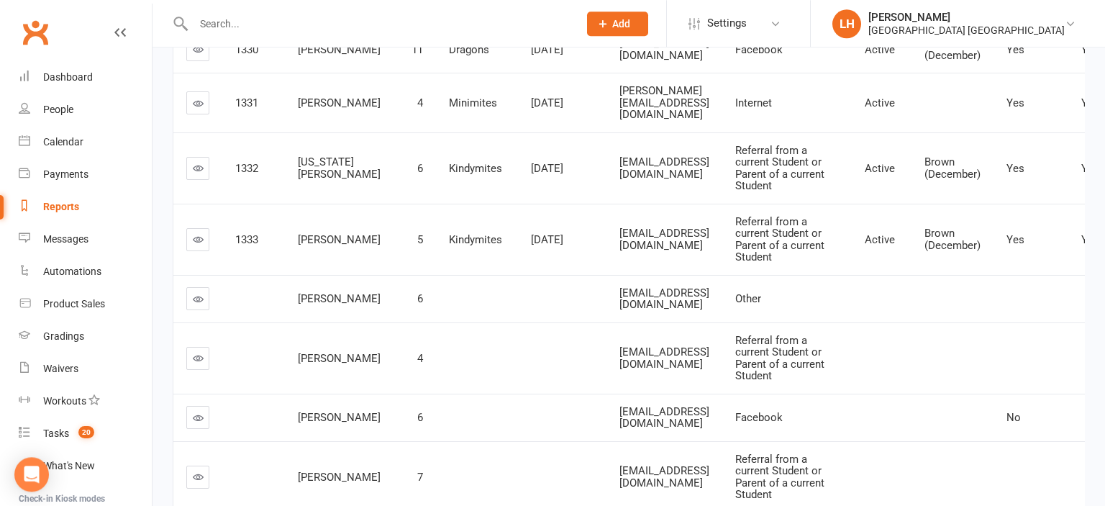
scroll to position [1063, 0]
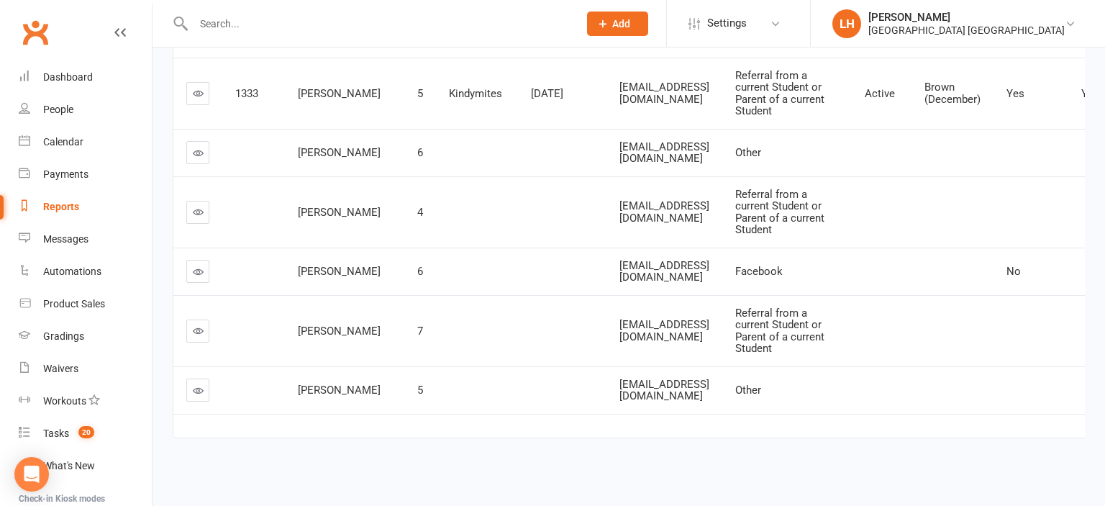
click at [199, 158] on icon at bounding box center [198, 152] width 11 height 11
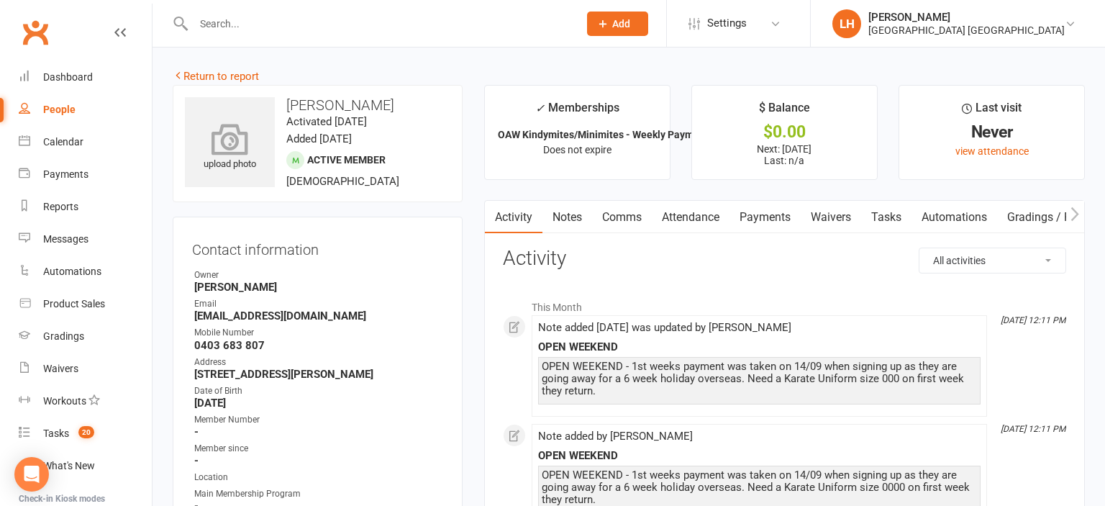
click at [251, 163] on div "upload photo" at bounding box center [230, 147] width 90 height 47
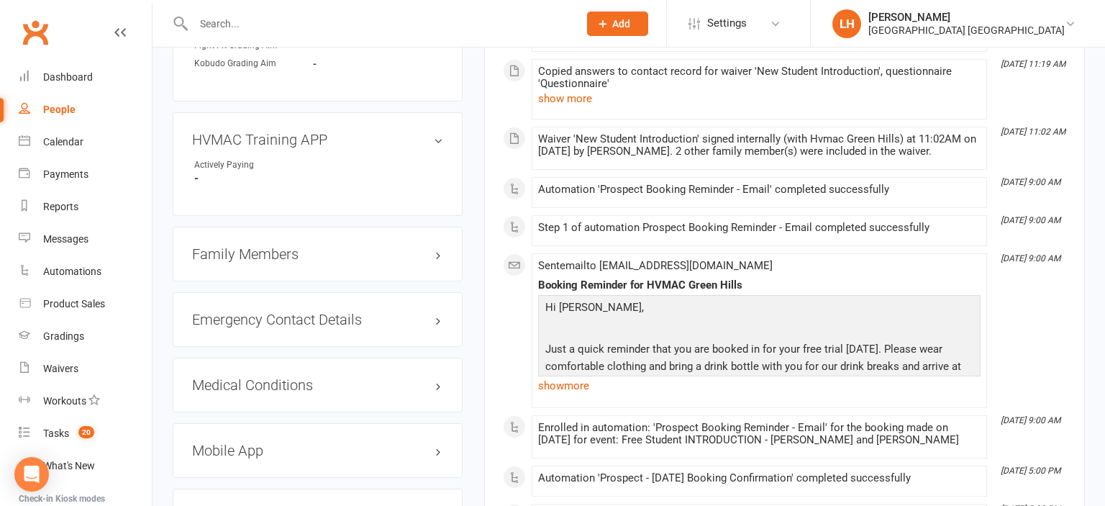
scroll to position [1215, 0]
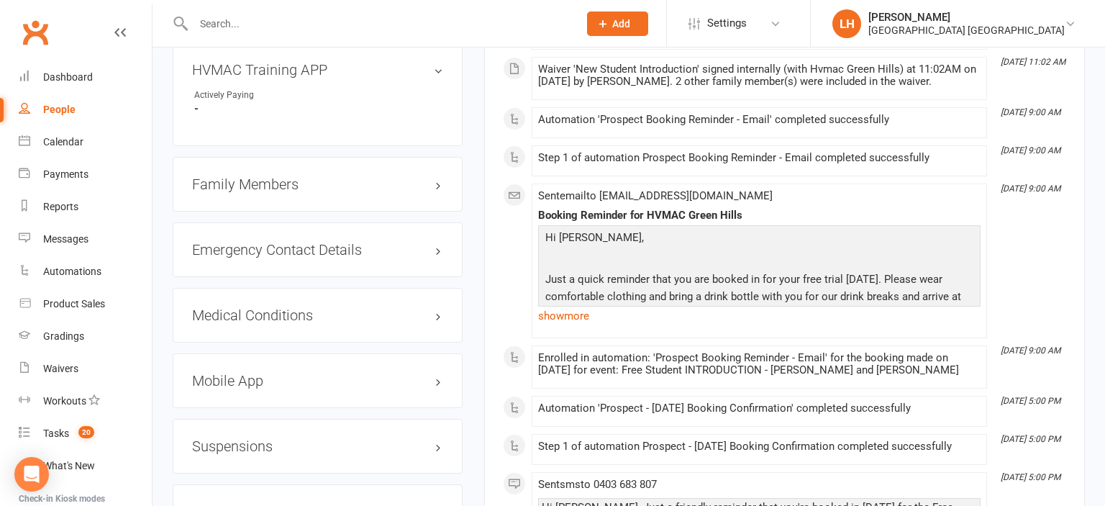
click at [240, 447] on h3 "Suspensions" at bounding box center [317, 446] width 251 height 16
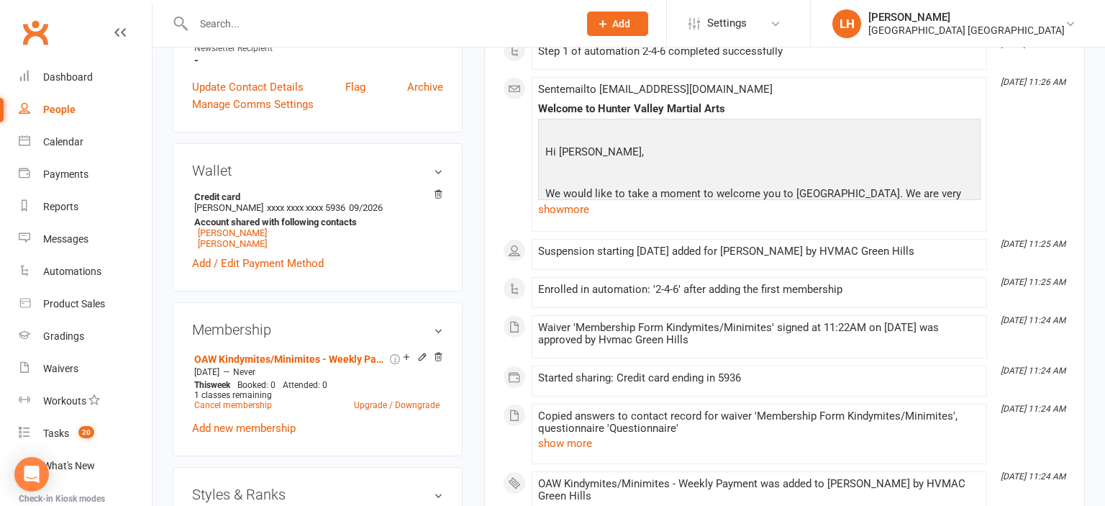
scroll to position [304, 0]
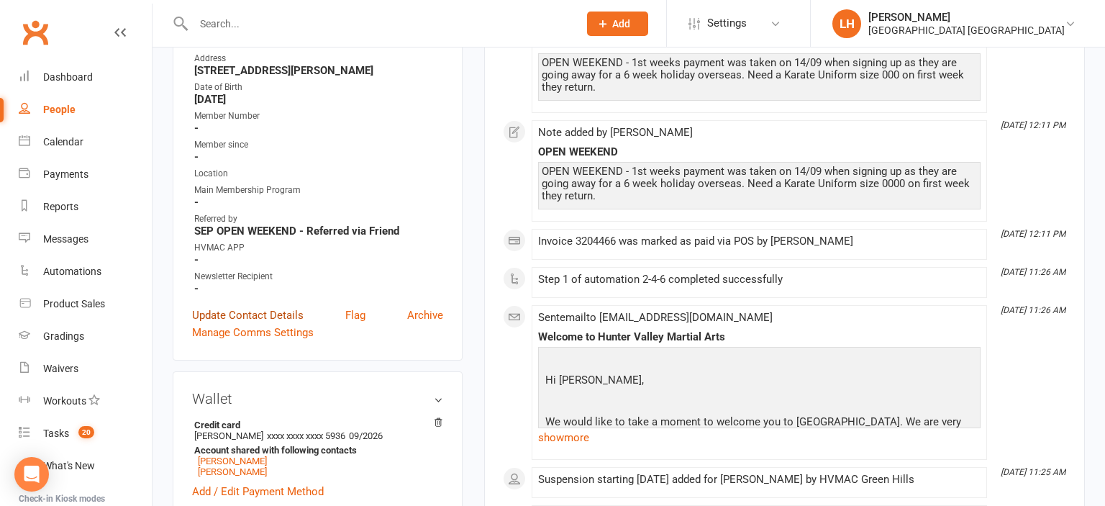
click at [268, 319] on link "Update Contact Details" at bounding box center [248, 314] width 112 height 17
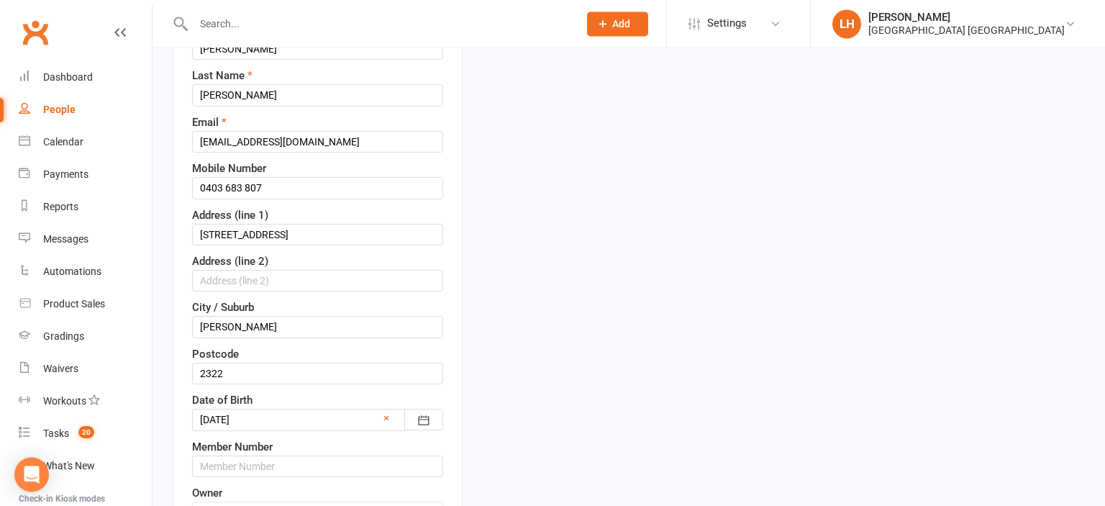
scroll to position [313, 0]
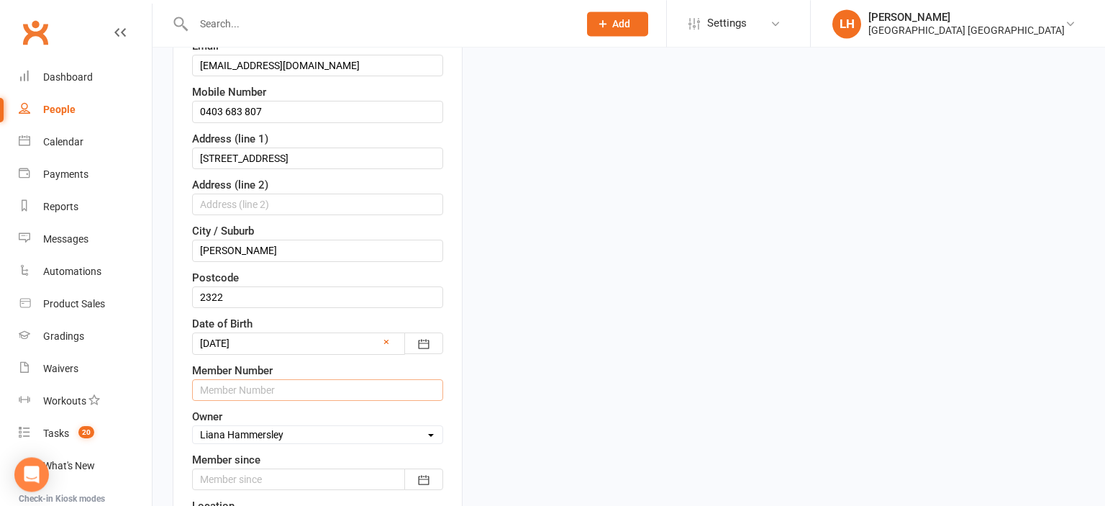
click at [252, 383] on input "text" at bounding box center [317, 390] width 251 height 22
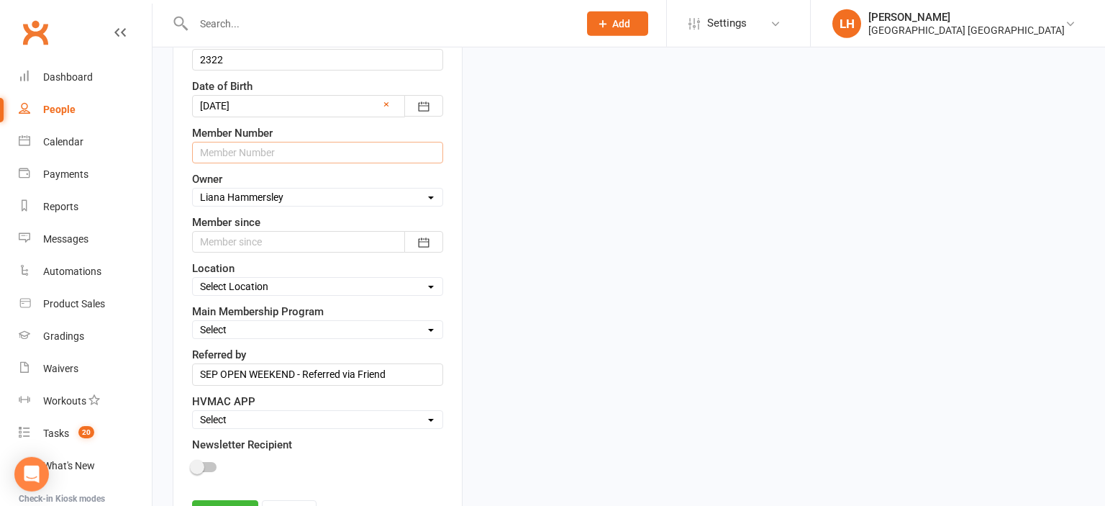
scroll to position [540, 0]
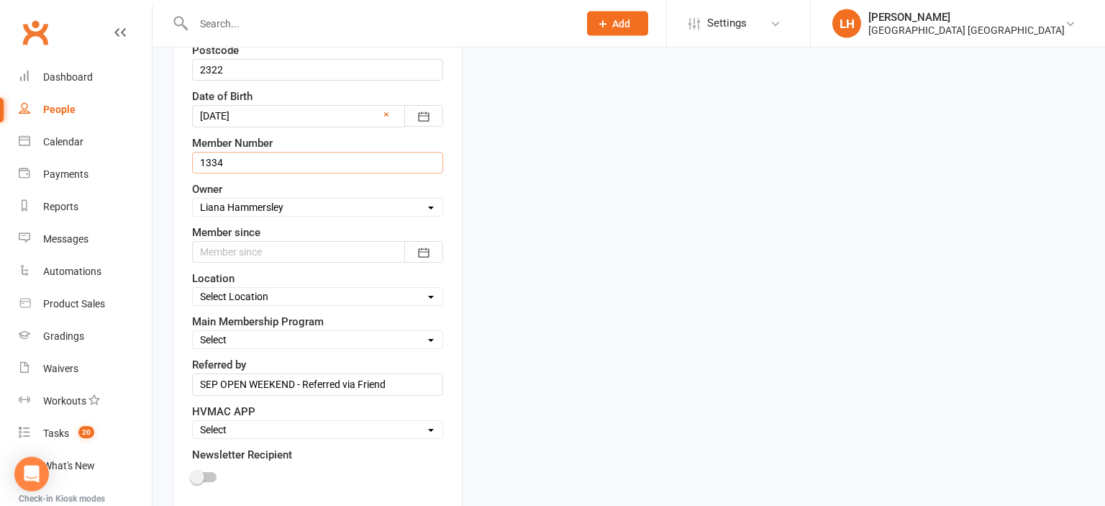
type input "1334"
click at [342, 250] on div at bounding box center [317, 252] width 251 height 22
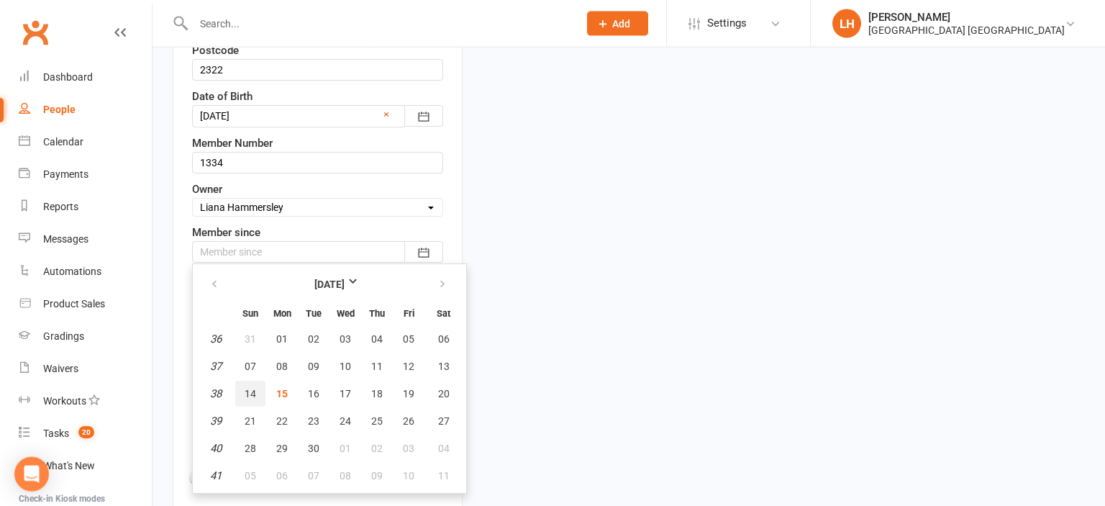
click at [242, 391] on button "14" at bounding box center [250, 394] width 30 height 26
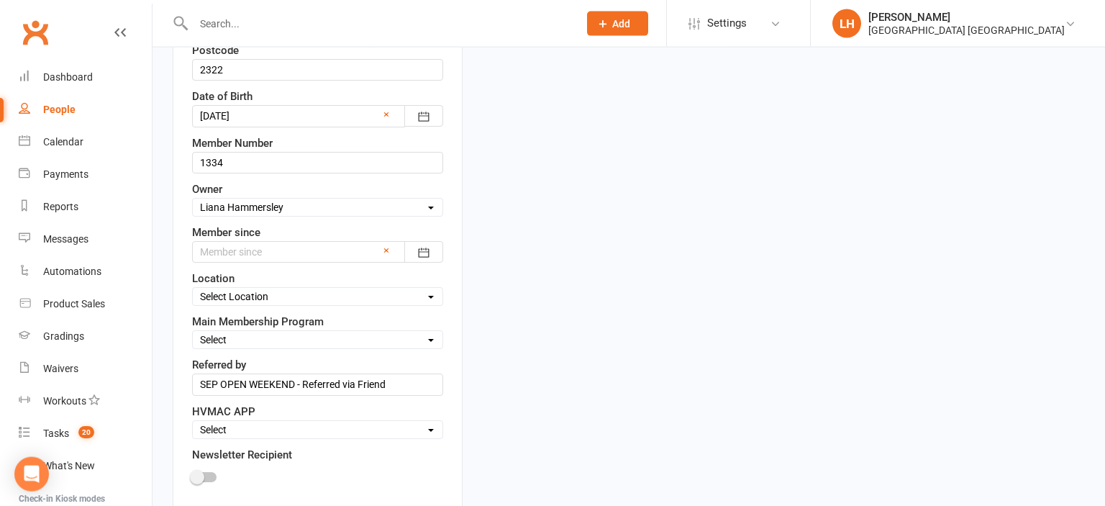
type input "14 Sep 2025"
click at [193, 289] on select "Select Location Hunter Valley Martial Arts, Unit 1a/4a Garnett Road, Green Hills" at bounding box center [318, 297] width 250 height 16
select select "0"
click option "Hunter Valley Martial Arts, Unit 1a/4a Garnett Road, Green Hills" at bounding box center [0, 0] width 0 height 0
click at [193, 332] on select "Select Minimites Kindymites Dynamites Dragons Adults Kobudo Only Guest Fight Fi…" at bounding box center [318, 340] width 250 height 16
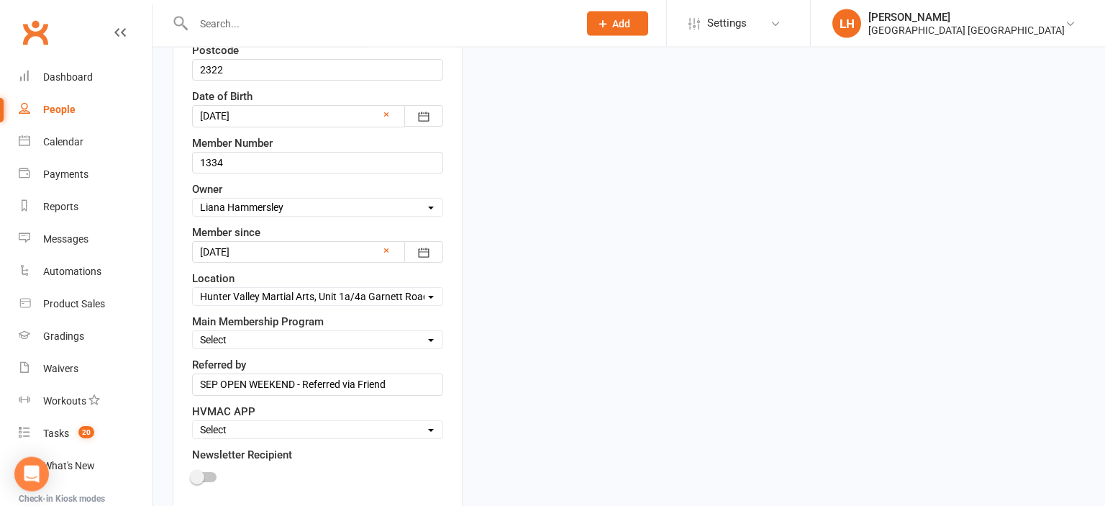
select select "Kindymites"
click option "Kindymites" at bounding box center [0, 0] width 0 height 0
click at [193, 422] on select "Select Active Family Suspended Opt Out" at bounding box center [318, 430] width 250 height 16
select select "Active"
click option "Active" at bounding box center [0, 0] width 0 height 0
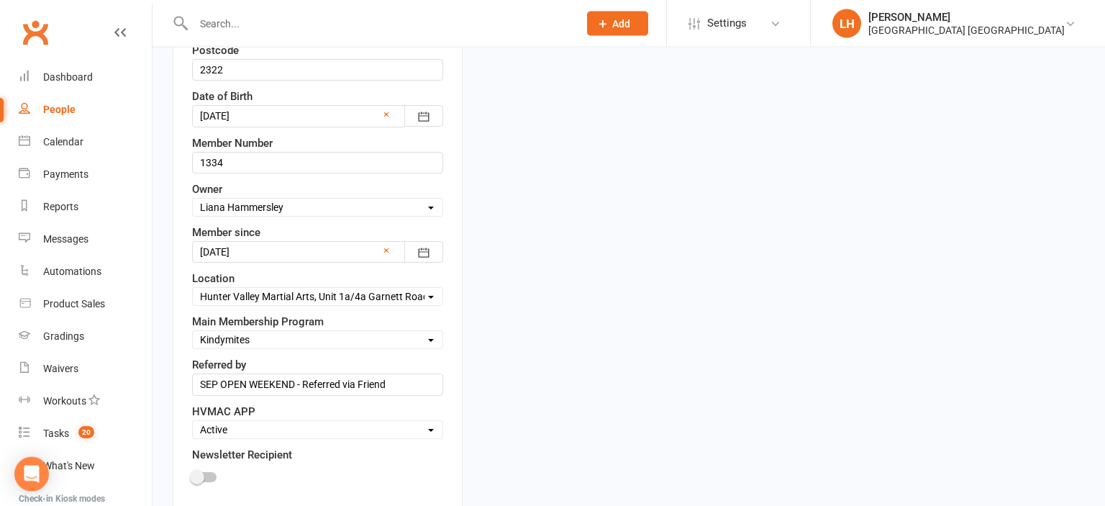
click at [206, 475] on div at bounding box center [204, 477] width 24 height 10
click at [192, 475] on input "checkbox" at bounding box center [192, 475] width 0 height 0
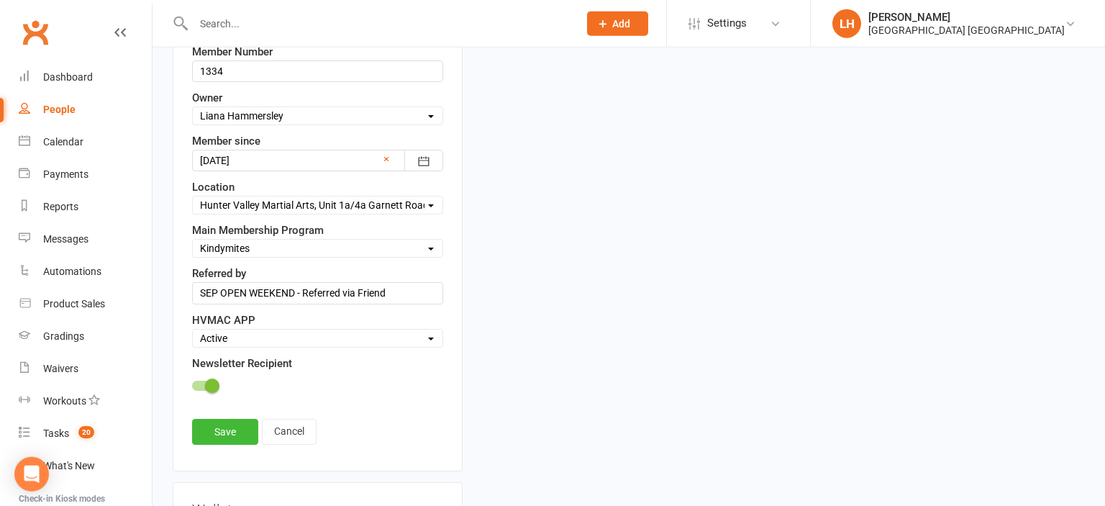
scroll to position [693, 0]
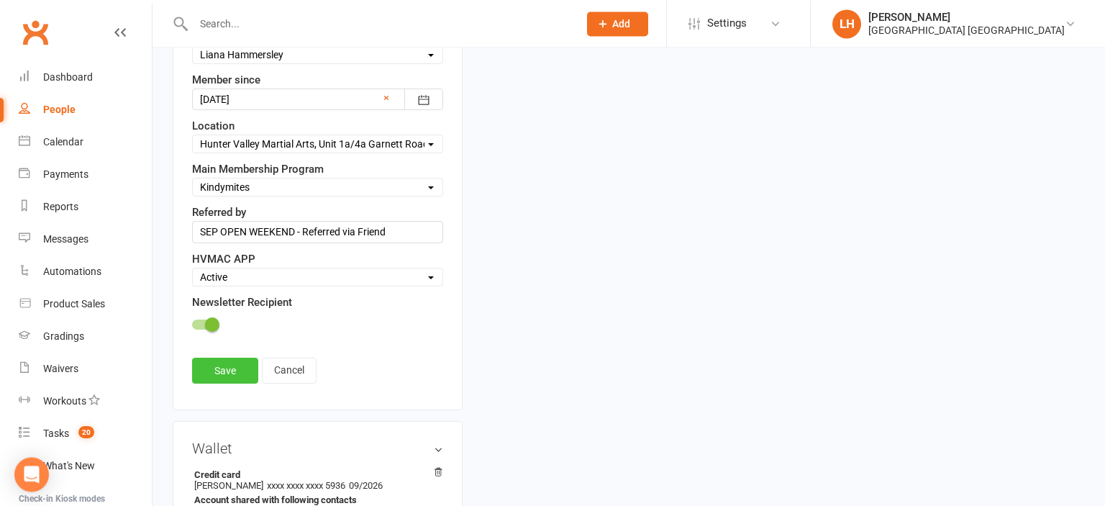
click at [226, 373] on link "Save" at bounding box center [225, 371] width 66 height 26
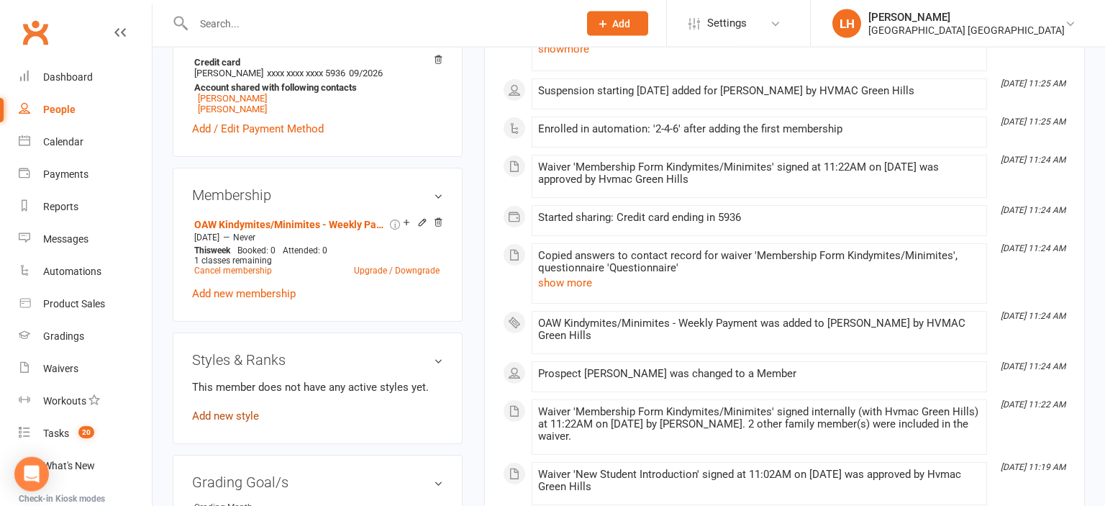
click at [249, 420] on link "Add new style" at bounding box center [225, 415] width 67 height 13
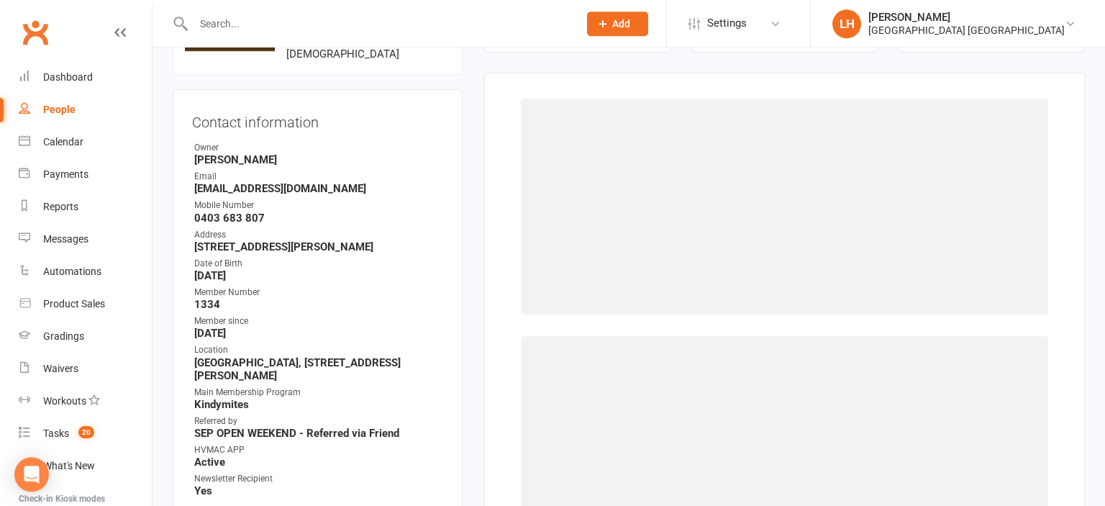
scroll to position [127, 0]
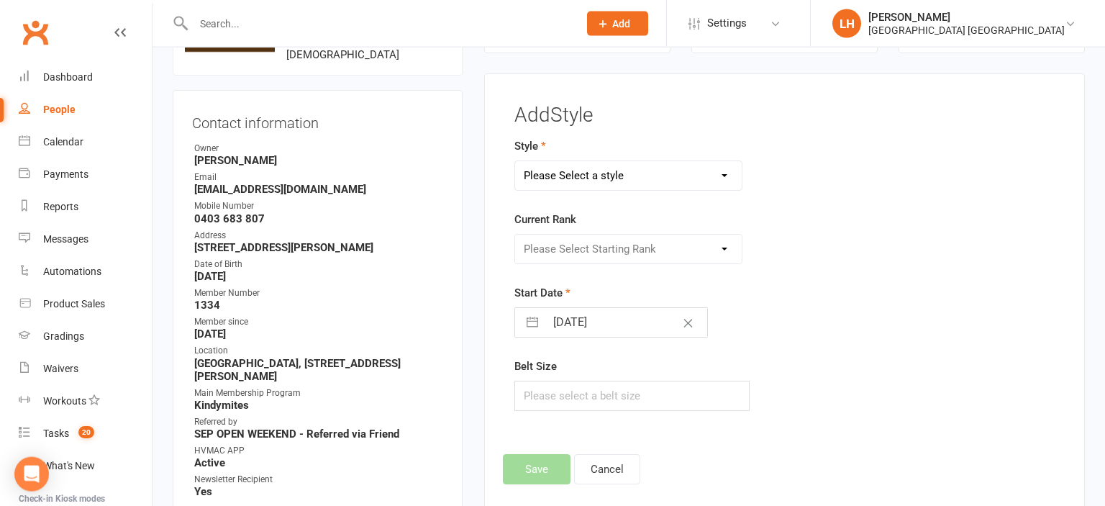
click at [515, 161] on select "Please Select a style Dragons/Adults Dynamites Fight Fit Junior Fight Fit Junio…" at bounding box center [628, 175] width 227 height 29
select select "1774"
click option "Kindymites" at bounding box center [0, 0] width 0 height 0
select select "17747"
click option "KM White Belt" at bounding box center [0, 0] width 0 height 0
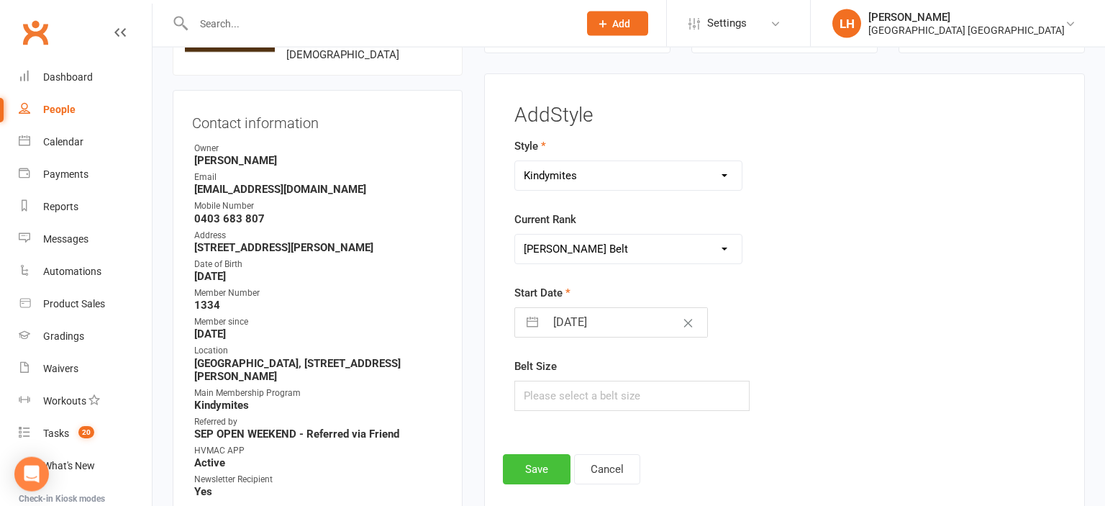
click at [540, 471] on button "Save" at bounding box center [537, 469] width 68 height 30
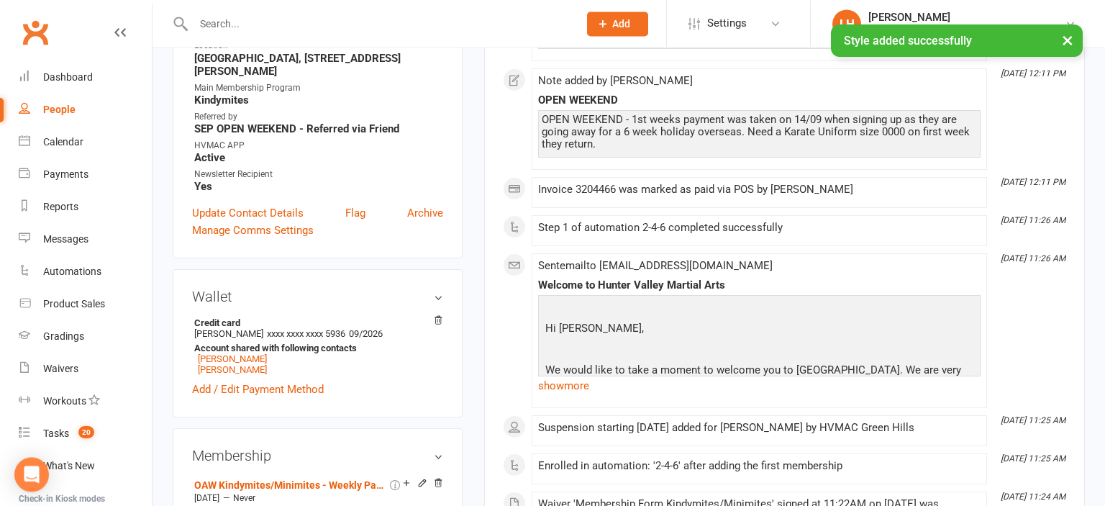
scroll to position [0, 0]
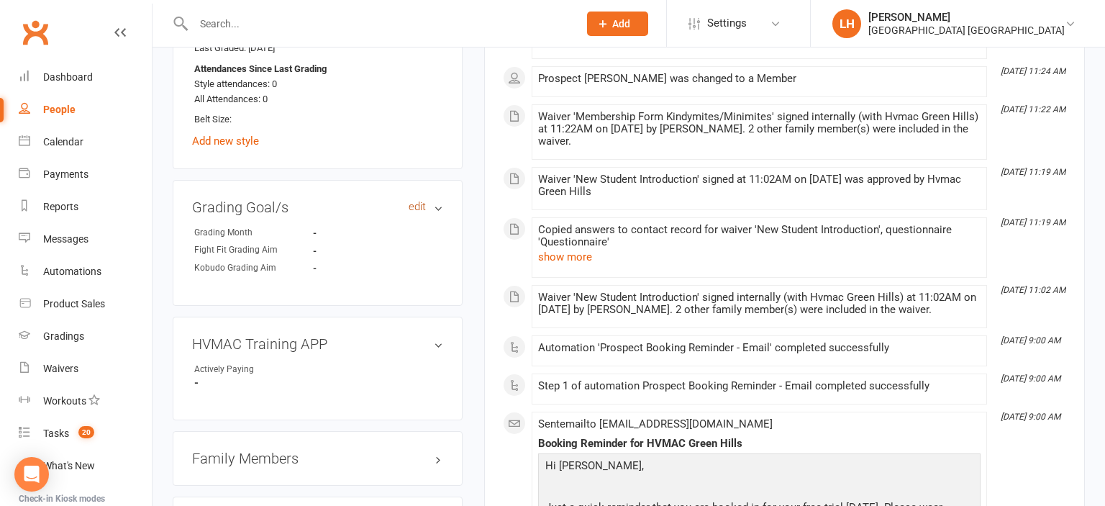
click at [417, 206] on link "edit" at bounding box center [417, 207] width 17 height 12
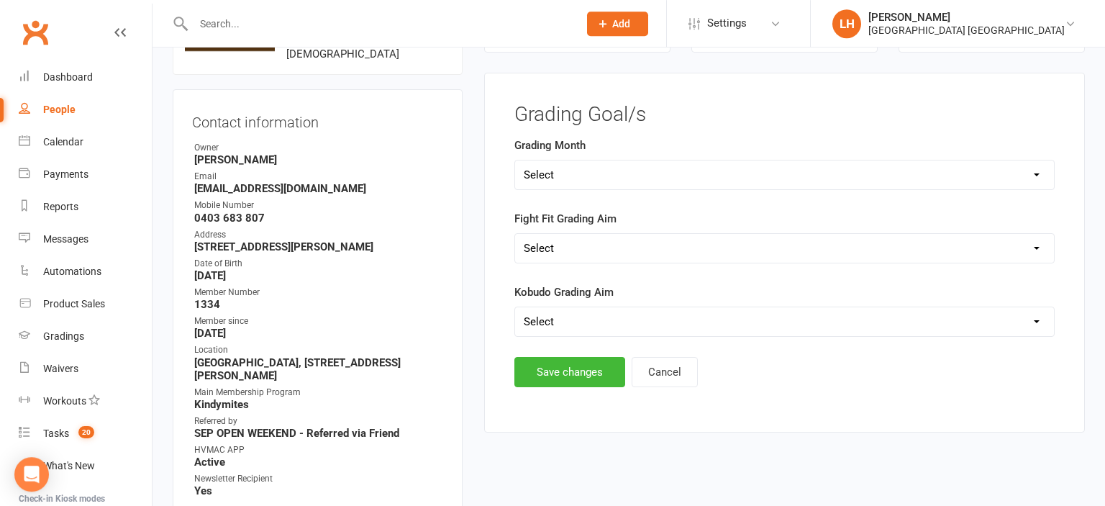
scroll to position [127, 0]
click at [515, 161] on select "Select Silver (February) Yellow (April) White (June) Blue (August) Green (Octob…" at bounding box center [784, 175] width 539 height 29
select select "Brown (December)"
click option "Brown (December)" at bounding box center [0, 0] width 0 height 0
click at [586, 377] on button "Save changes" at bounding box center [569, 373] width 111 height 30
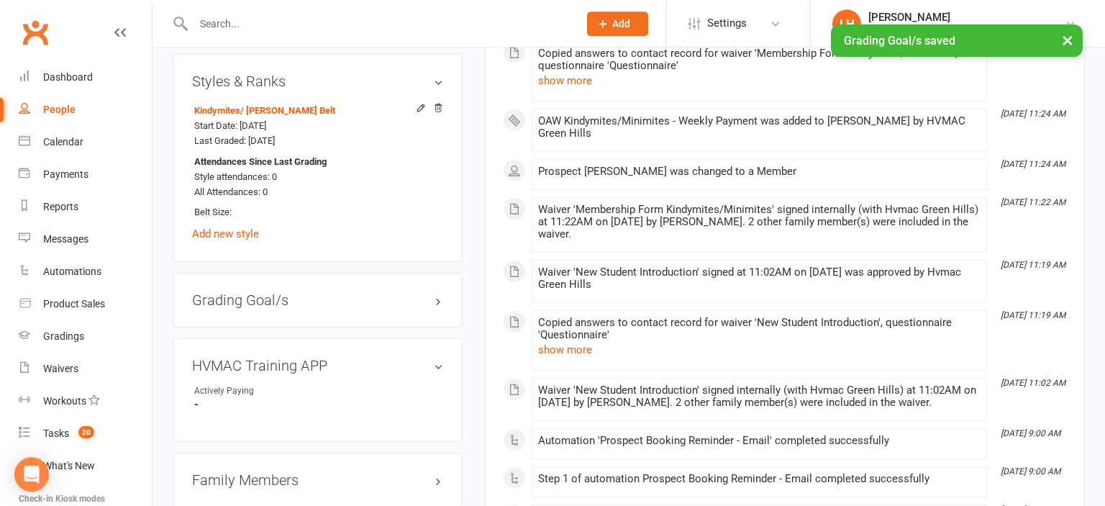
scroll to position [1039, 0]
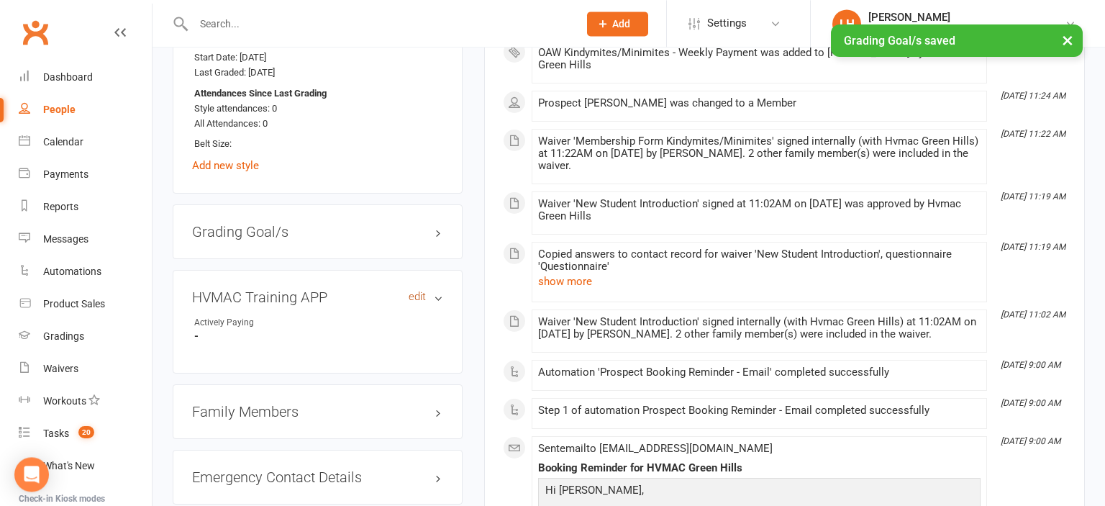
click at [413, 299] on link "edit" at bounding box center [417, 297] width 17 height 12
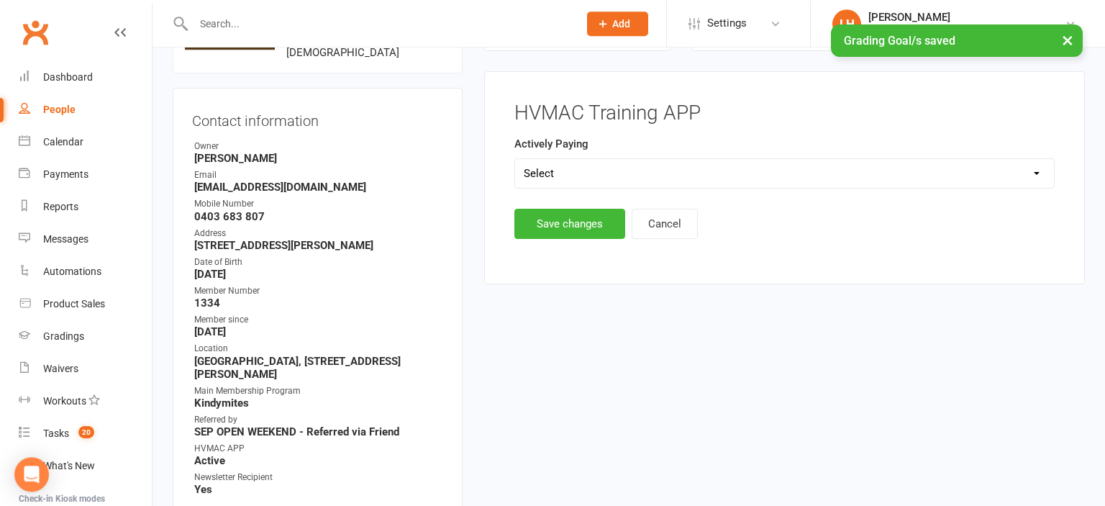
scroll to position [127, 0]
click at [515, 160] on select "Select Yes No" at bounding box center [784, 174] width 539 height 29
select select "Yes"
click option "Yes" at bounding box center [0, 0] width 0 height 0
click at [571, 224] on button "Save changes" at bounding box center [569, 225] width 111 height 30
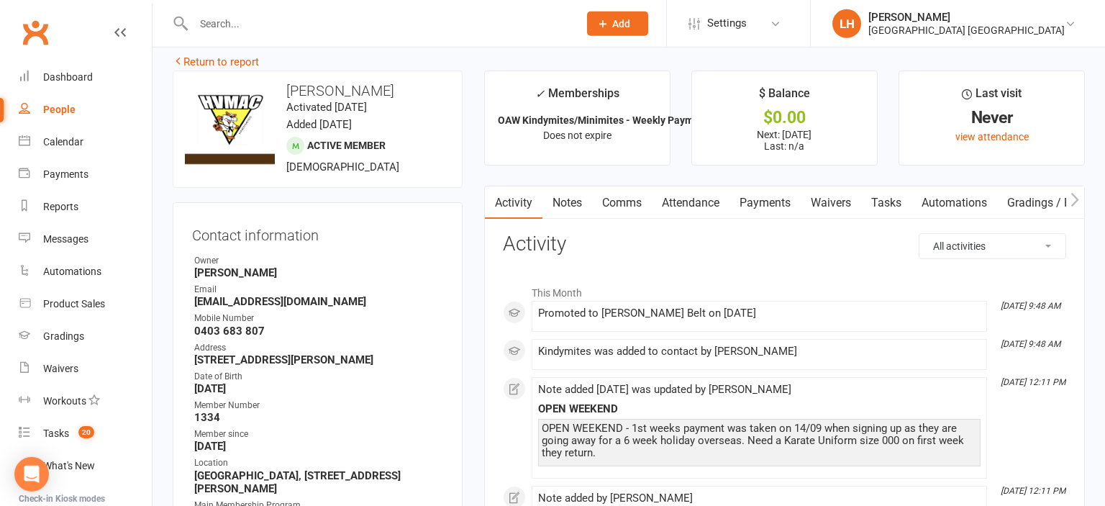
scroll to position [0, 0]
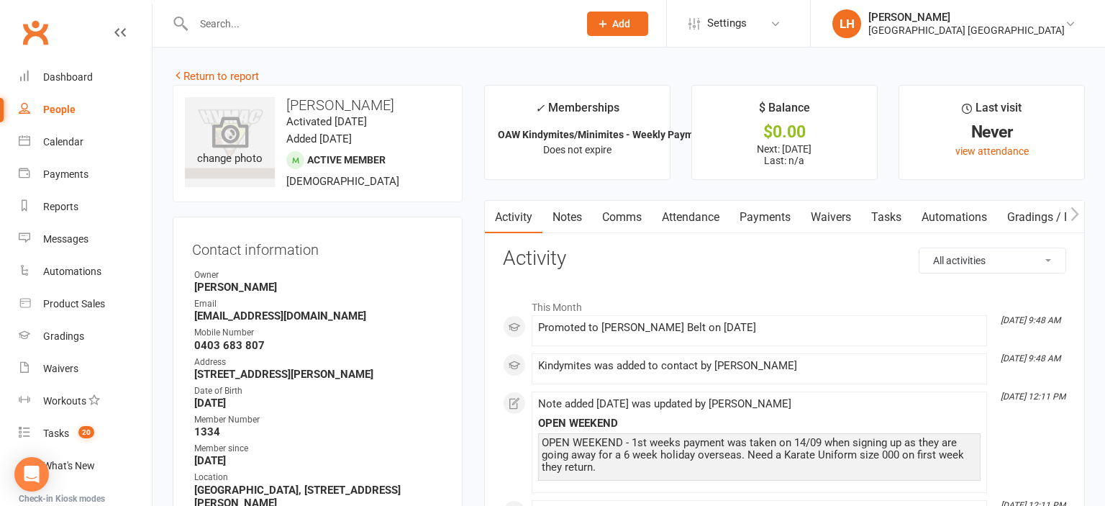
click at [235, 142] on icon at bounding box center [230, 132] width 37 height 32
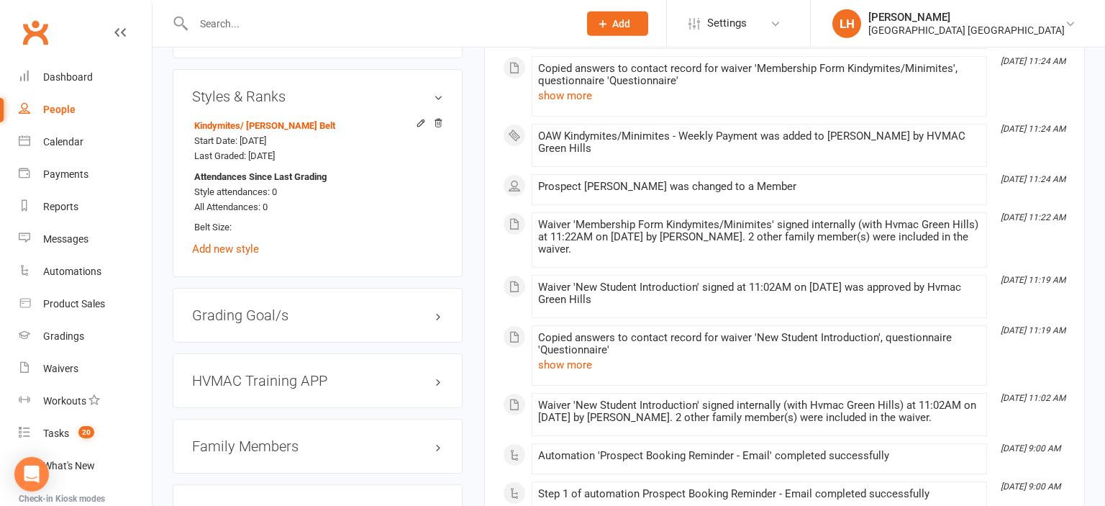
scroll to position [987, 0]
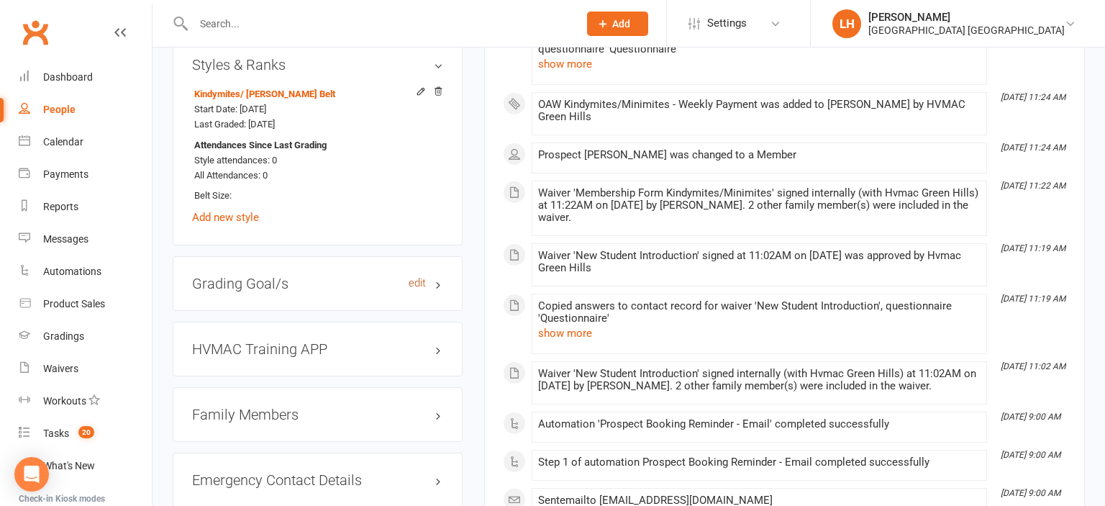
click at [416, 285] on link "edit" at bounding box center [417, 283] width 17 height 12
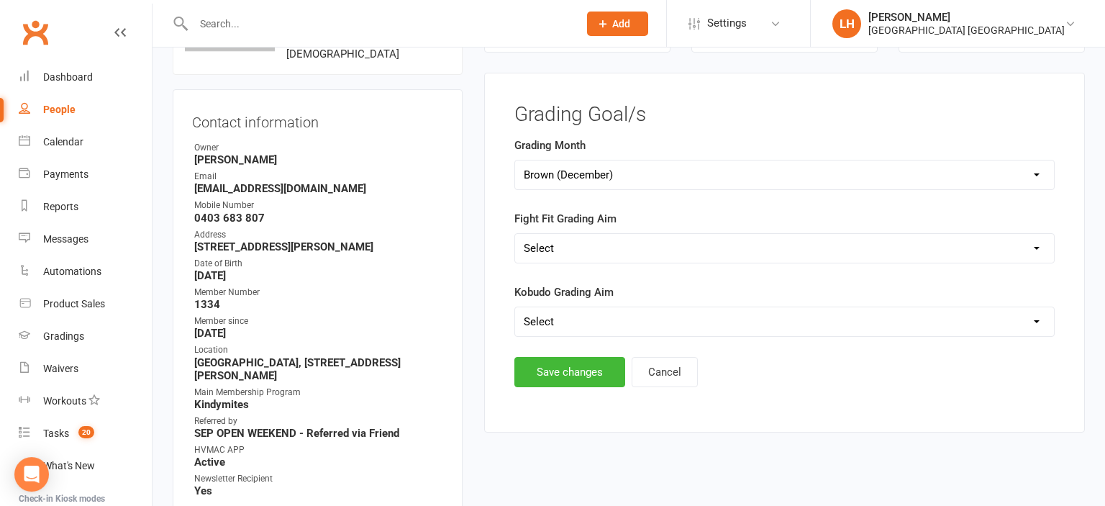
scroll to position [127, 0]
click at [515, 161] on select "Select Silver (February) Yellow (April) White (June) Blue (August) Green (Octob…" at bounding box center [784, 175] width 539 height 29
select select "Silver (February)"
click option "Silver (February)" at bounding box center [0, 0] width 0 height 0
click at [578, 371] on button "Save changes" at bounding box center [569, 373] width 111 height 30
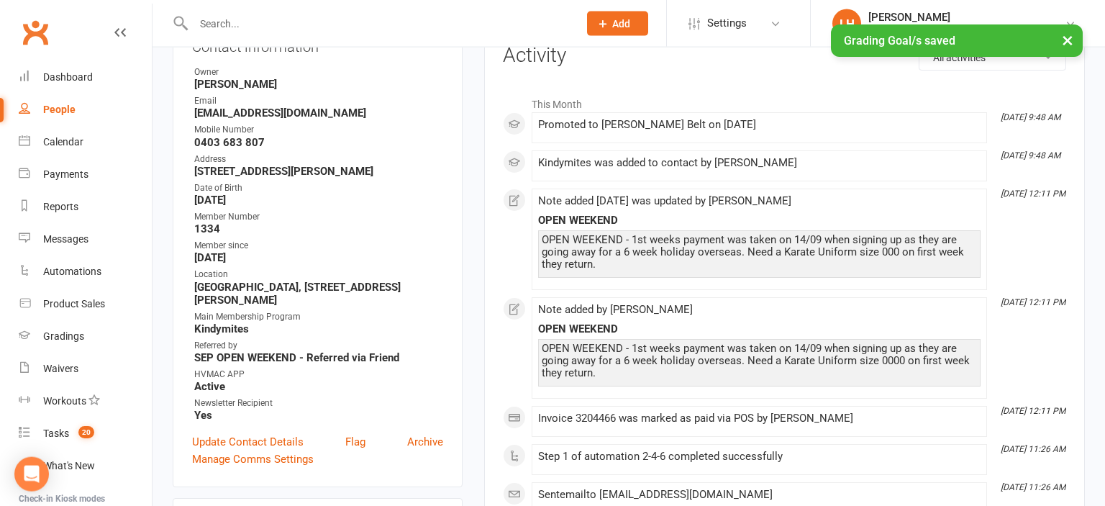
scroll to position [0, 0]
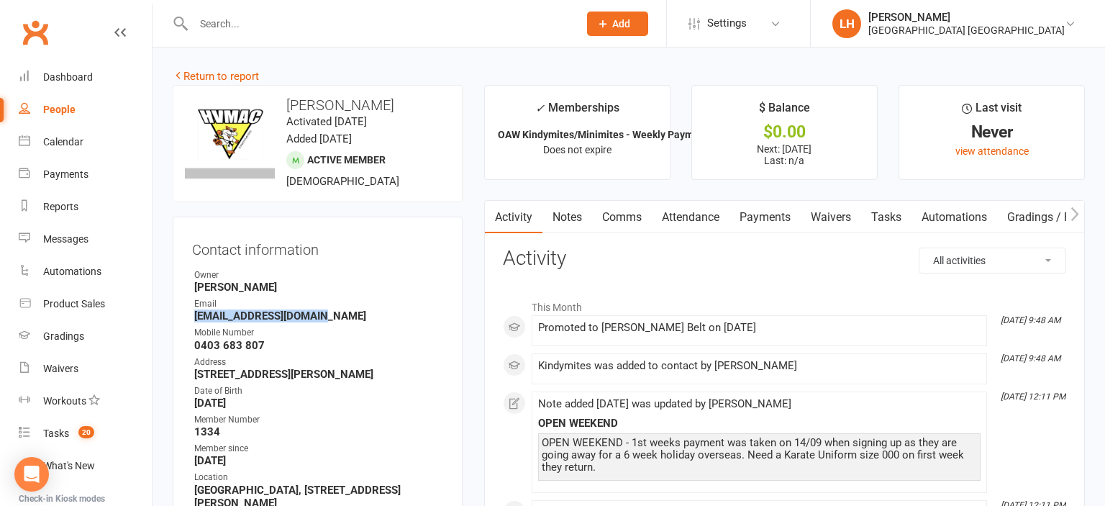
drag, startPoint x: 337, startPoint y: 315, endPoint x: 194, endPoint y: 316, distance: 143.9
click at [194, 316] on li "Email danacurrie87@yahoo.com" at bounding box center [317, 309] width 251 height 25
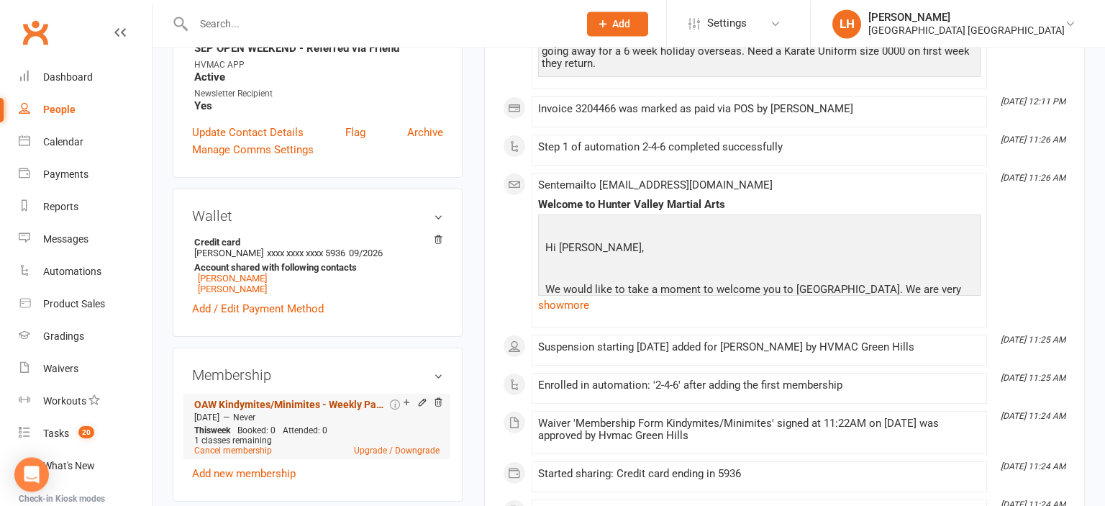
scroll to position [532, 0]
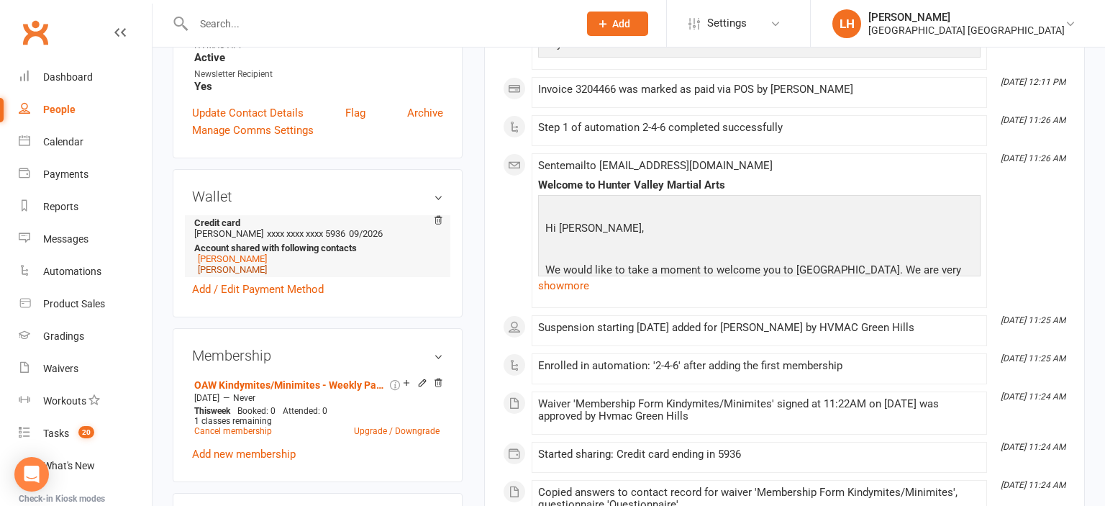
click at [245, 272] on link "Penelope Crowe" at bounding box center [232, 269] width 69 height 11
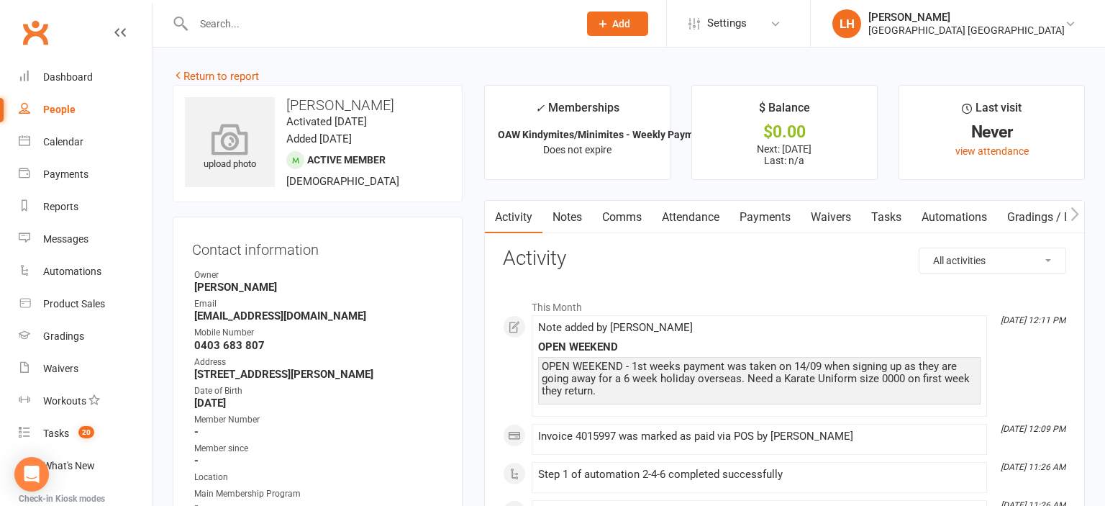
click at [254, 137] on icon at bounding box center [230, 139] width 99 height 32
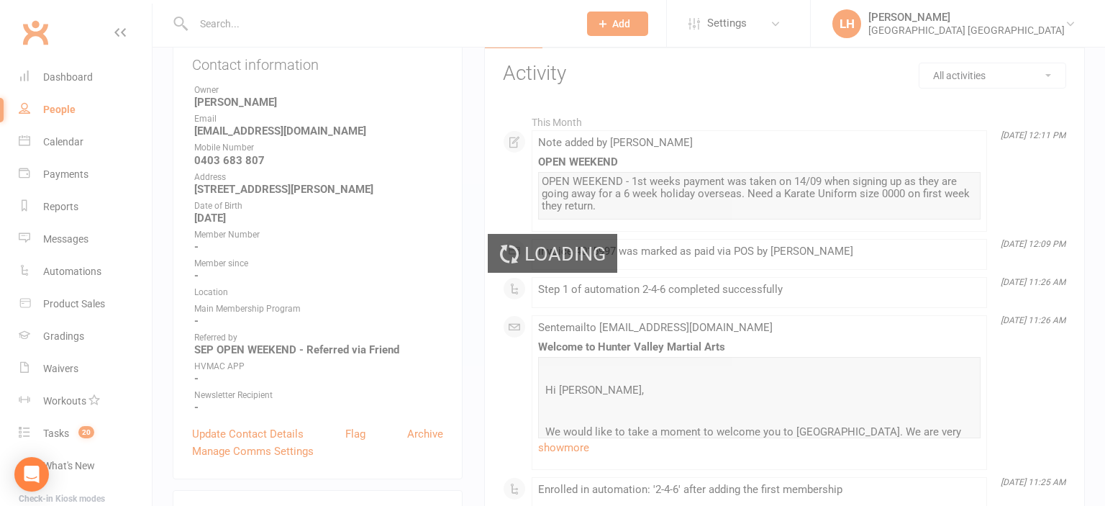
scroll to position [227, 0]
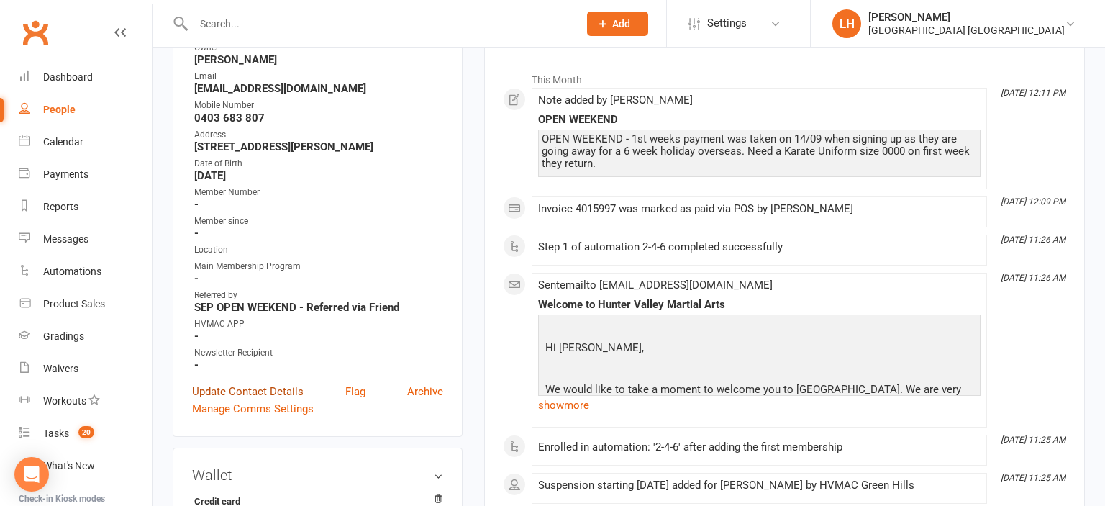
click at [278, 394] on link "Update Contact Details" at bounding box center [248, 391] width 112 height 17
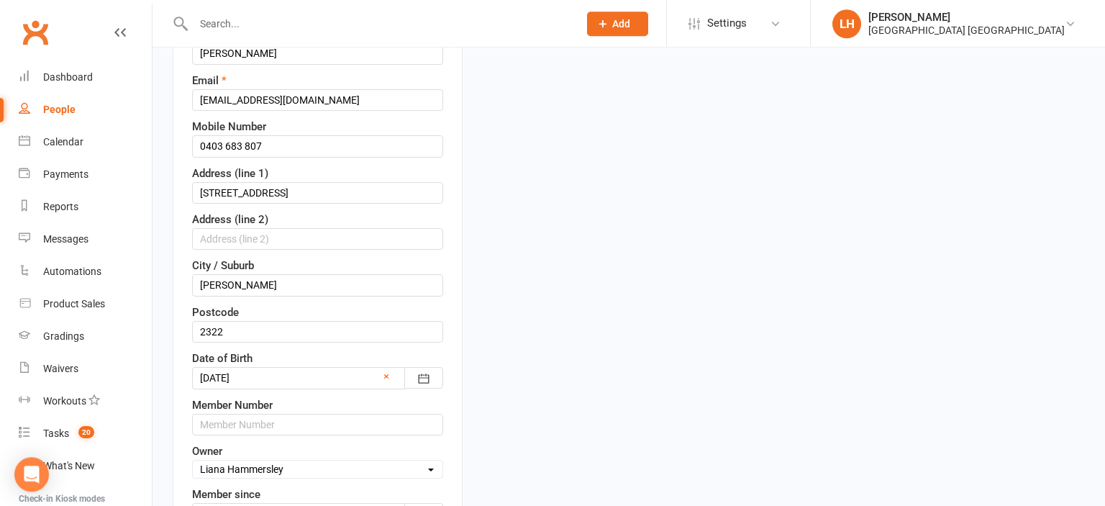
scroll to position [313, 0]
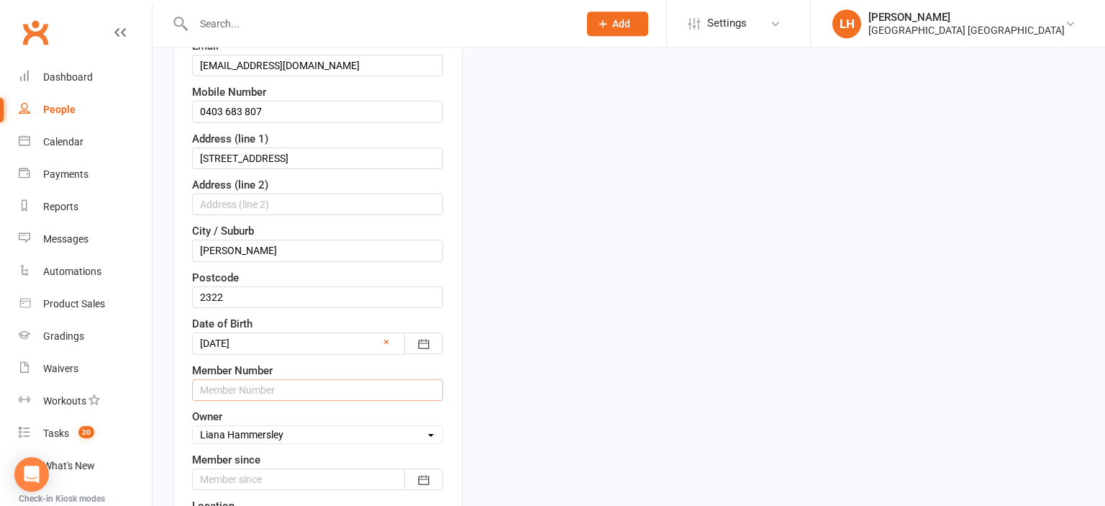
click at [255, 391] on input "text" at bounding box center [317, 390] width 251 height 22
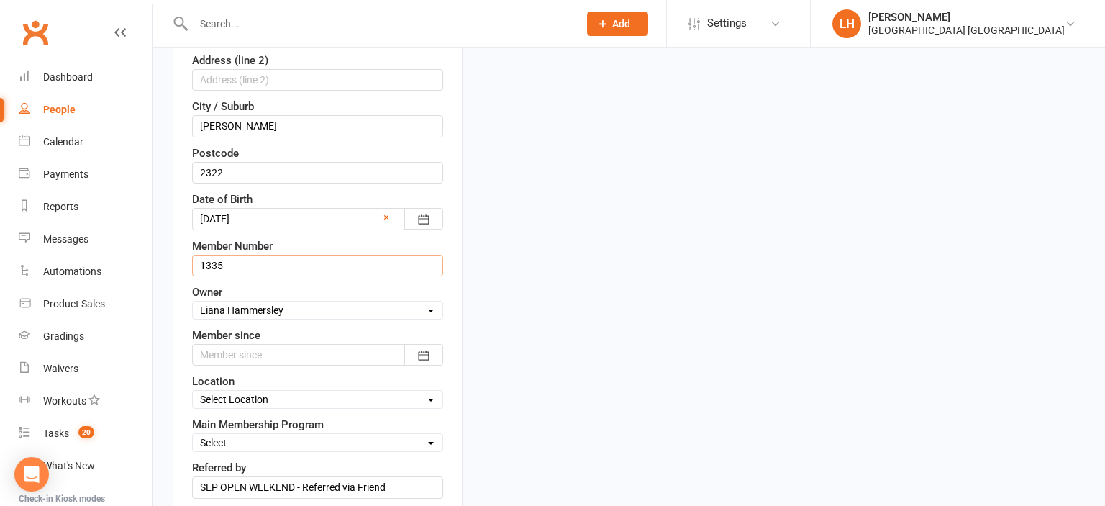
scroll to position [465, 0]
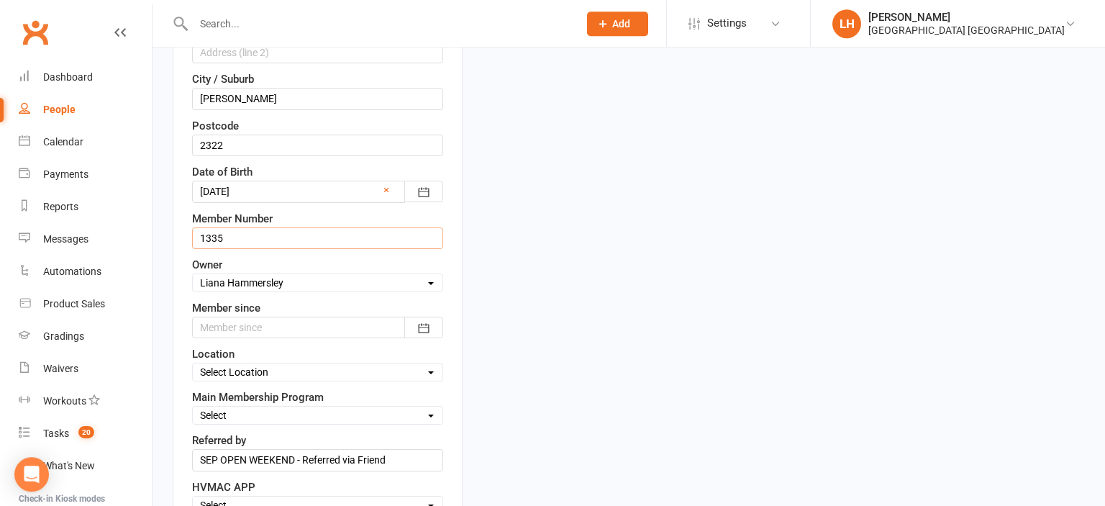
type input "1335"
click at [291, 324] on div at bounding box center [317, 328] width 251 height 22
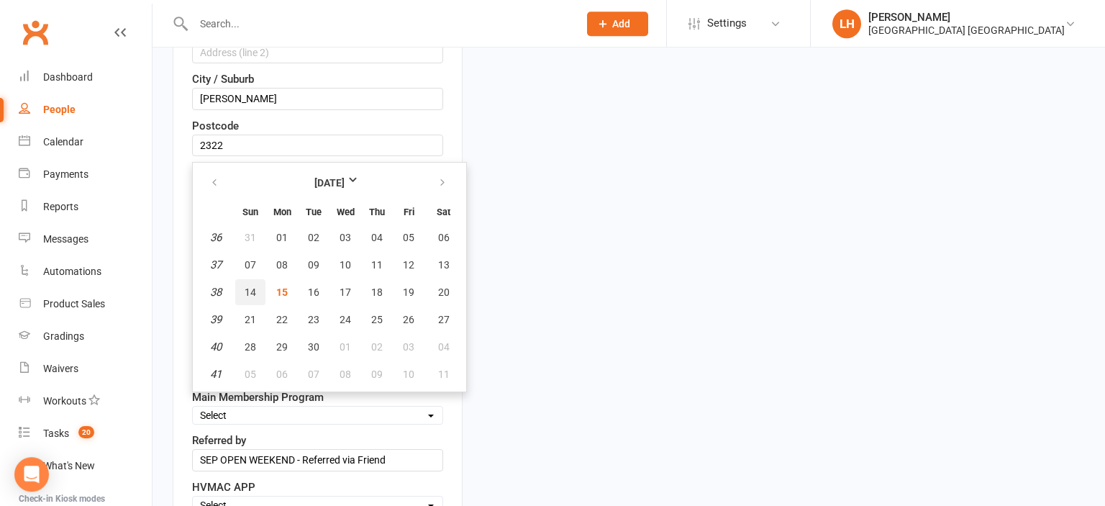
click at [250, 291] on span "14" at bounding box center [251, 292] width 12 height 12
type input "14 Sep 2025"
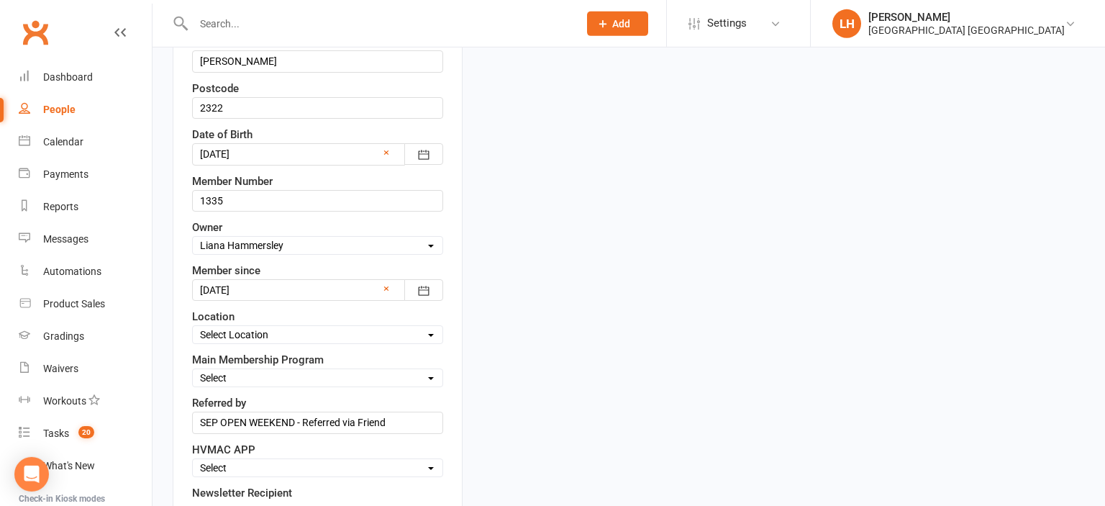
scroll to position [541, 0]
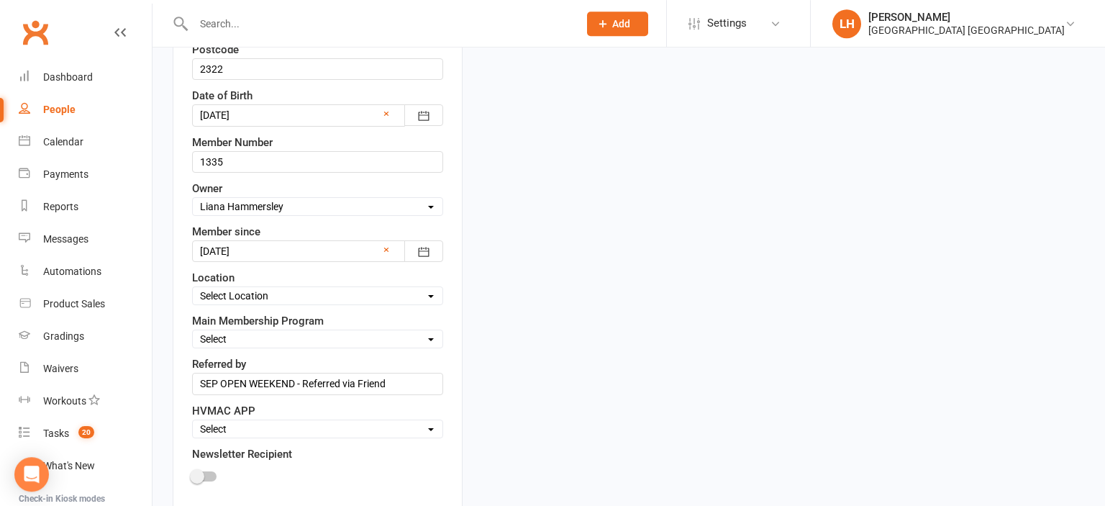
click at [193, 288] on select "Select Location Hunter Valley Martial Arts, Unit 1a/4a Garnett Road, Green Hills" at bounding box center [318, 296] width 250 height 16
select select "0"
click option "Hunter Valley Martial Arts, Unit 1a/4a Garnett Road, Green Hills" at bounding box center [0, 0] width 0 height 0
click at [193, 331] on select "Select Minimites Kindymites Dynamites Dragons Adults Kobudo Only Guest Fight Fi…" at bounding box center [318, 339] width 250 height 16
select select "Kindymites"
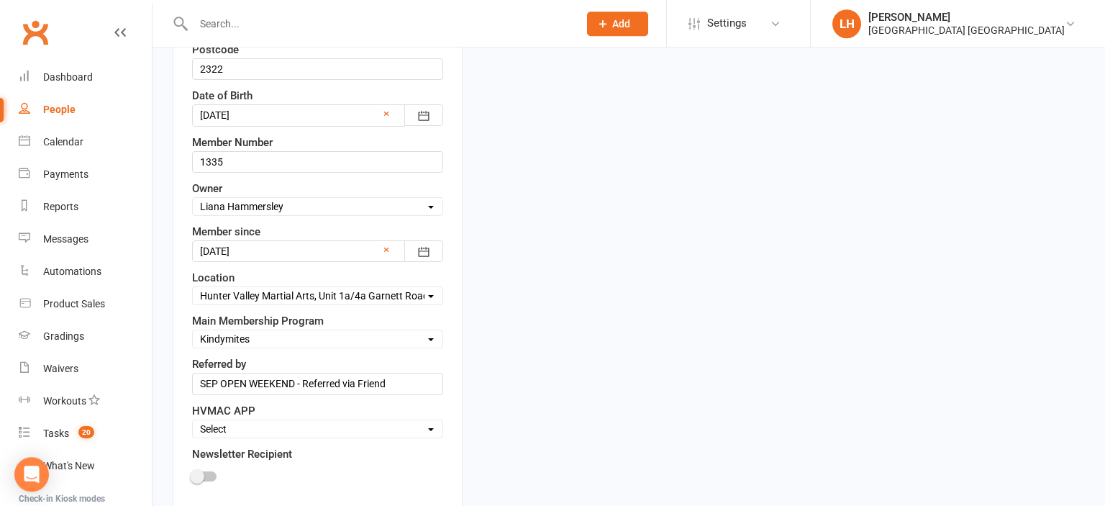
click option "Kindymites" at bounding box center [0, 0] width 0 height 0
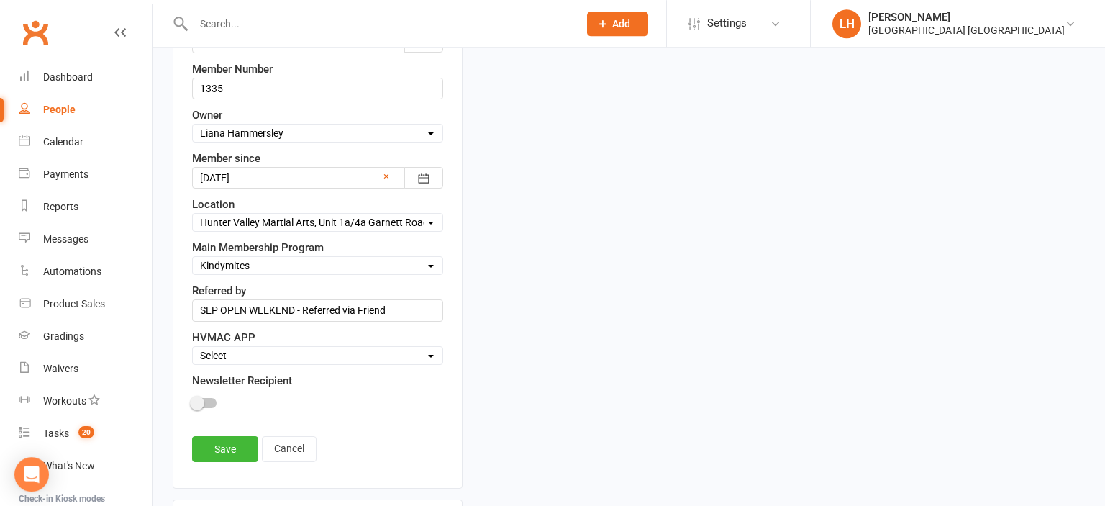
scroll to position [693, 0]
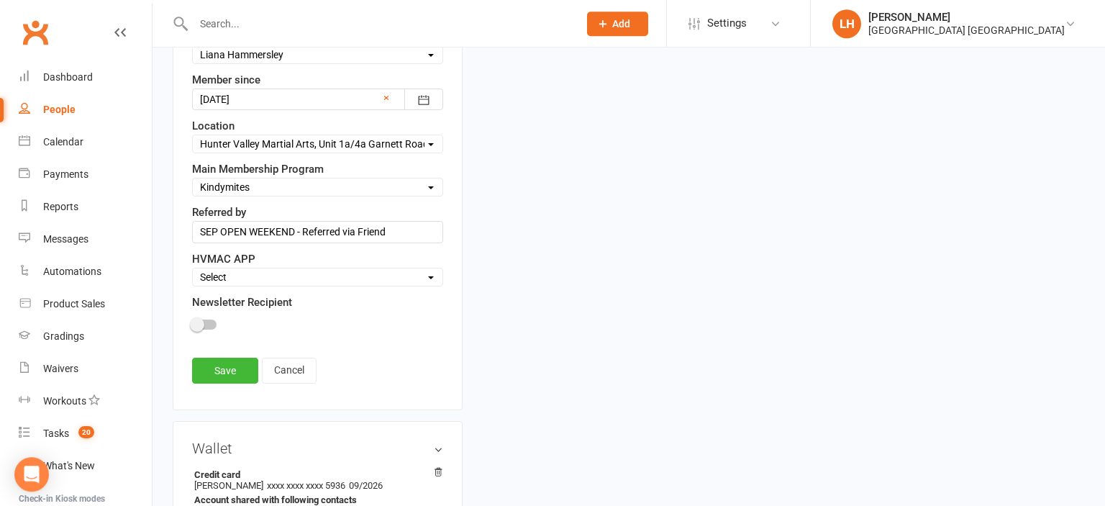
click at [193, 269] on select "Select Active Family Suspended Opt Out" at bounding box center [318, 277] width 250 height 16
select select "Active"
click option "Active" at bounding box center [0, 0] width 0 height 0
click at [194, 317] on span at bounding box center [197, 324] width 14 height 14
click at [192, 322] on input "checkbox" at bounding box center [192, 322] width 0 height 0
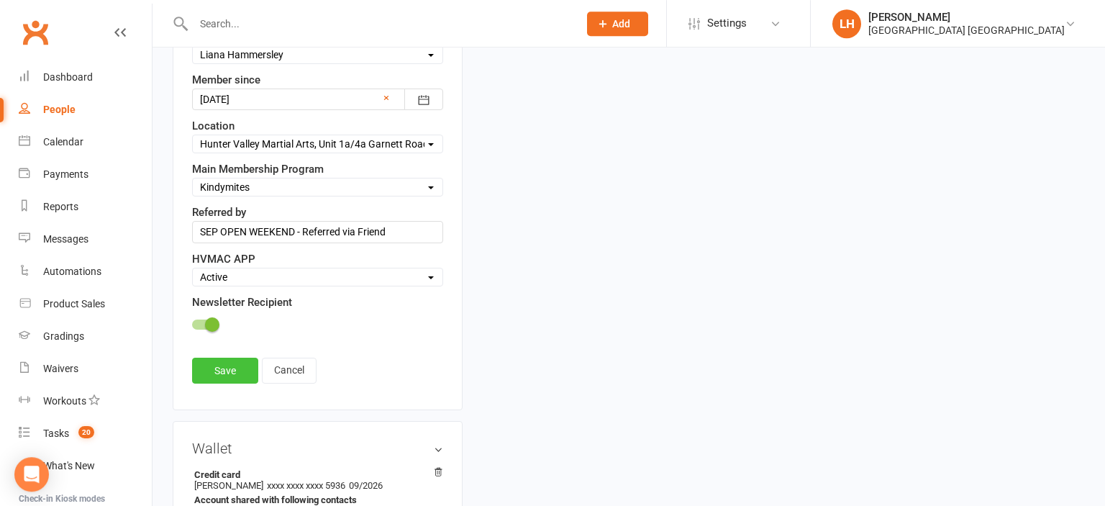
click at [218, 359] on link "Save" at bounding box center [225, 371] width 66 height 26
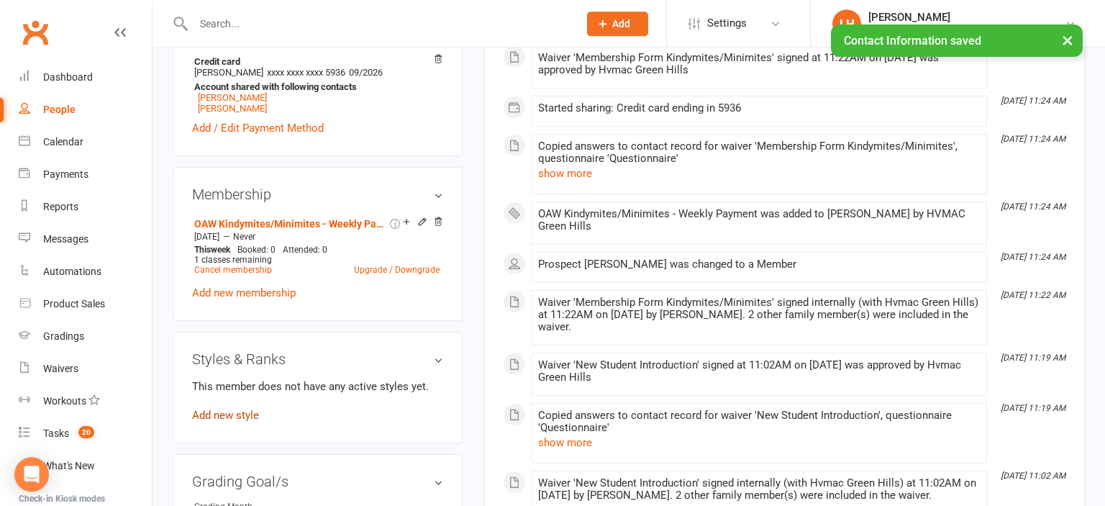
click at [224, 417] on link "Add new style" at bounding box center [225, 415] width 67 height 13
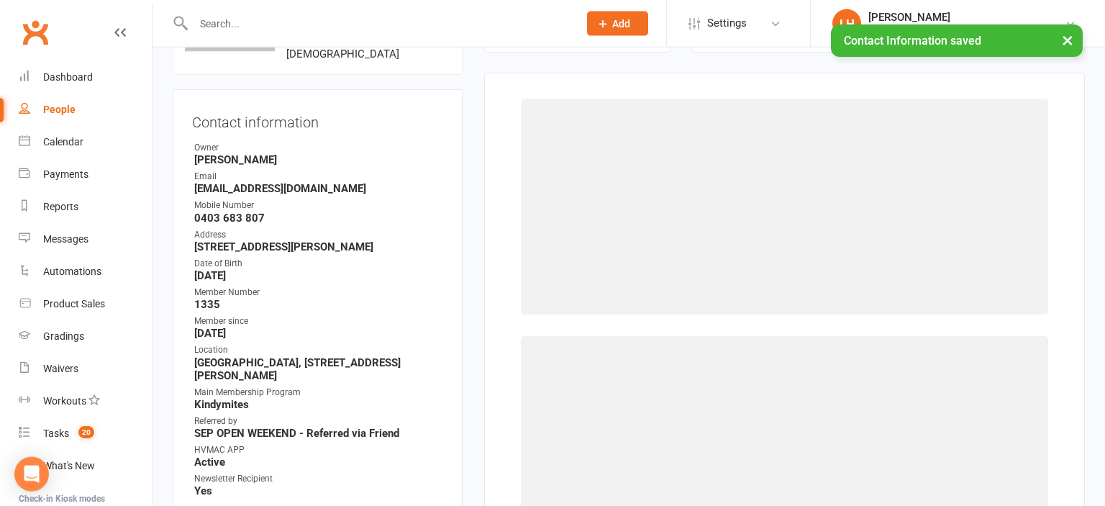
scroll to position [127, 0]
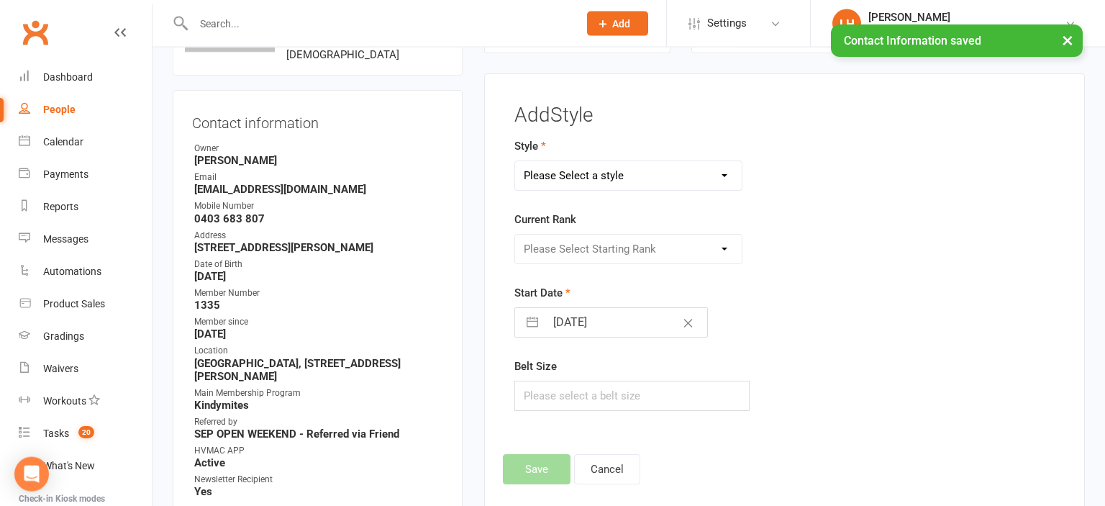
click at [515, 161] on select "Please Select a style Dragons/Adults Dynamites Fight Fit Junior Fight Fit Junio…" at bounding box center [628, 175] width 227 height 29
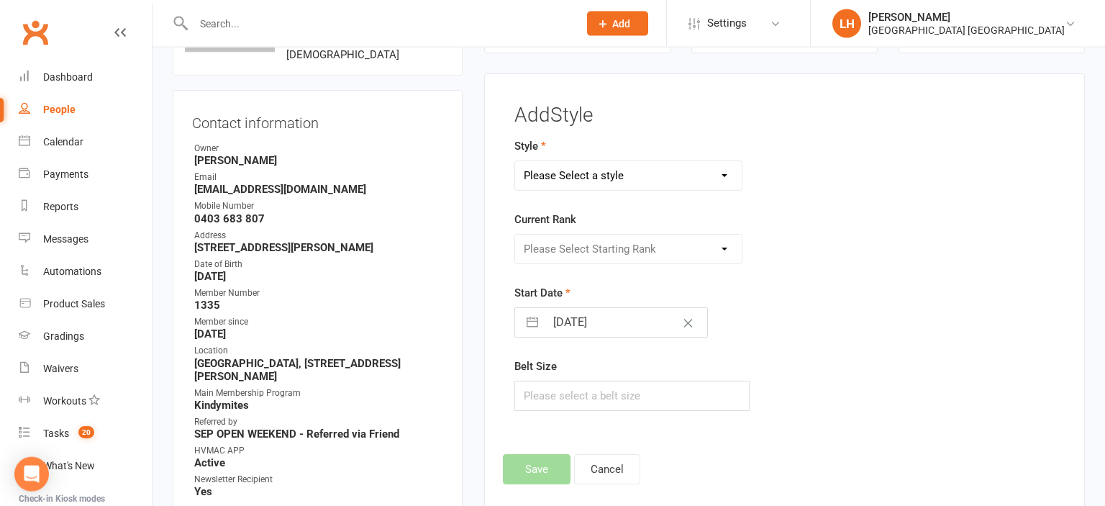
select select "1774"
click option "Kindymites" at bounding box center [0, 0] width 0 height 0
click at [515, 235] on select "Please Select Starting Rank MM White Belt MM Yellow Belt MM Red Belt MM Green B…" at bounding box center [628, 249] width 227 height 29
select select "17747"
click option "KM White Belt" at bounding box center [0, 0] width 0 height 0
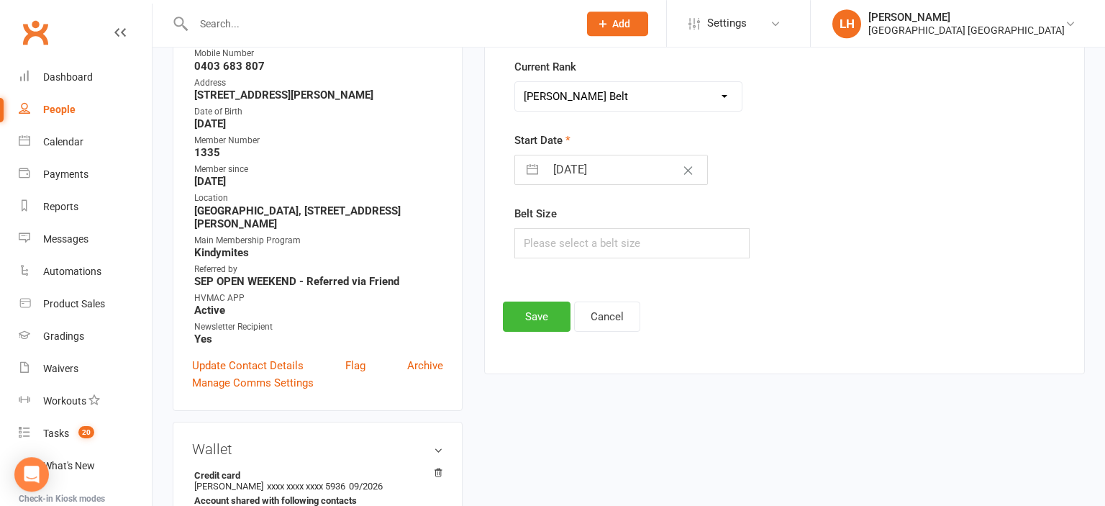
scroll to position [279, 0]
click at [545, 304] on button "Save" at bounding box center [537, 316] width 68 height 30
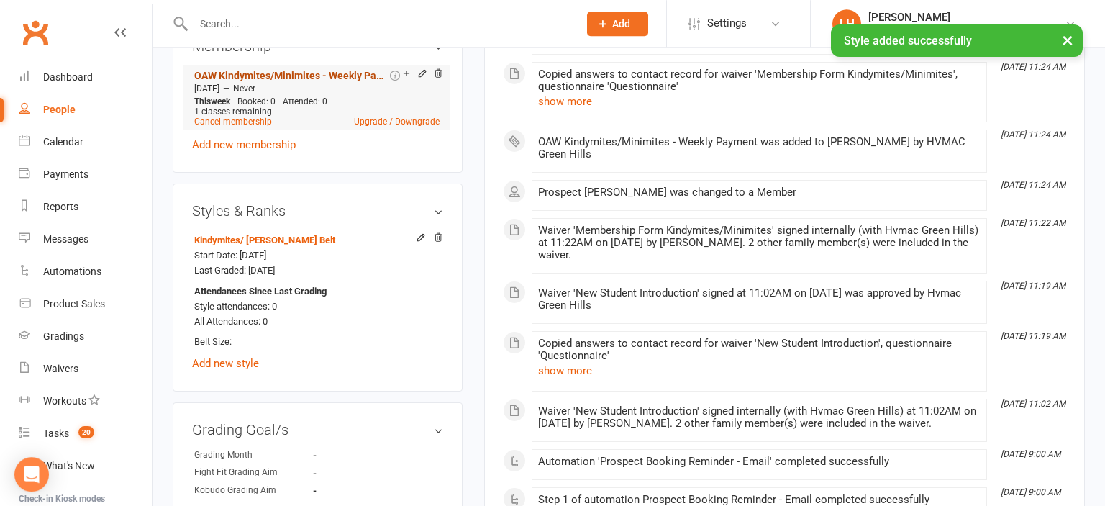
scroll to position [963, 0]
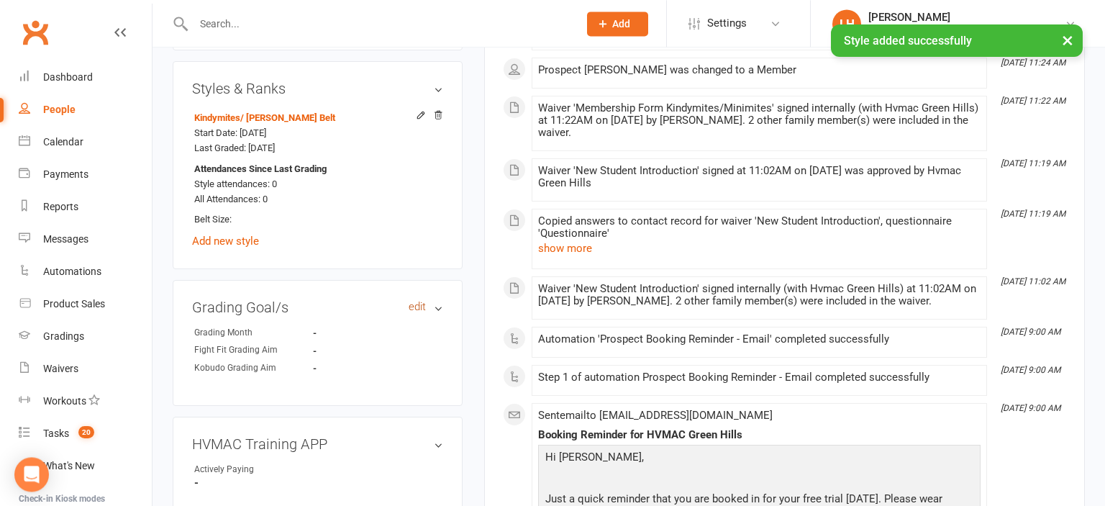
click at [419, 311] on link "edit" at bounding box center [417, 307] width 17 height 12
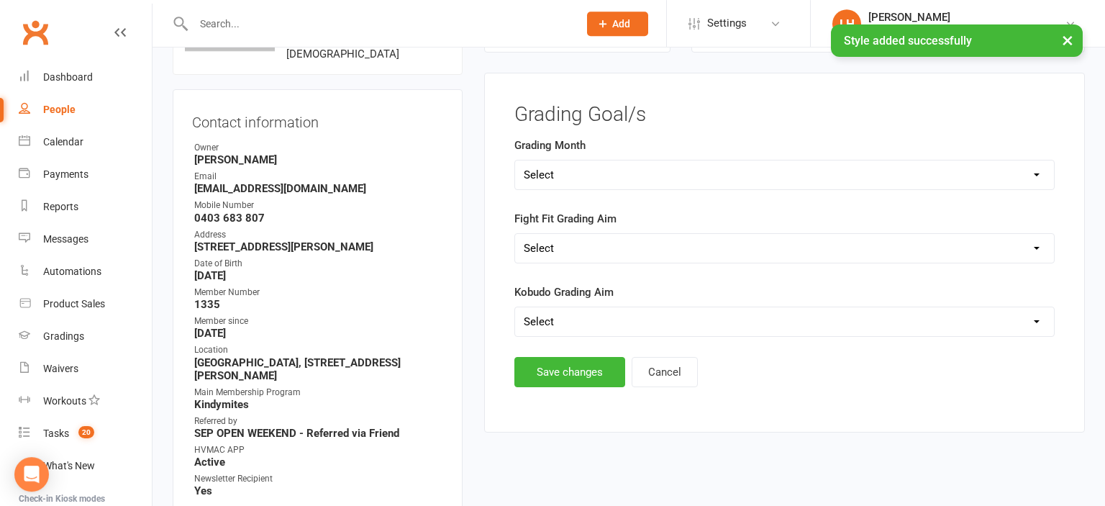
scroll to position [127, 0]
click at [515, 161] on select "Select Silver (February) Yellow (April) White (June) Blue (August) Green (Octob…" at bounding box center [784, 175] width 539 height 29
select select "Silver (February)"
click option "Silver (February)" at bounding box center [0, 0] width 0 height 0
click at [570, 373] on button "Save changes" at bounding box center [569, 373] width 111 height 30
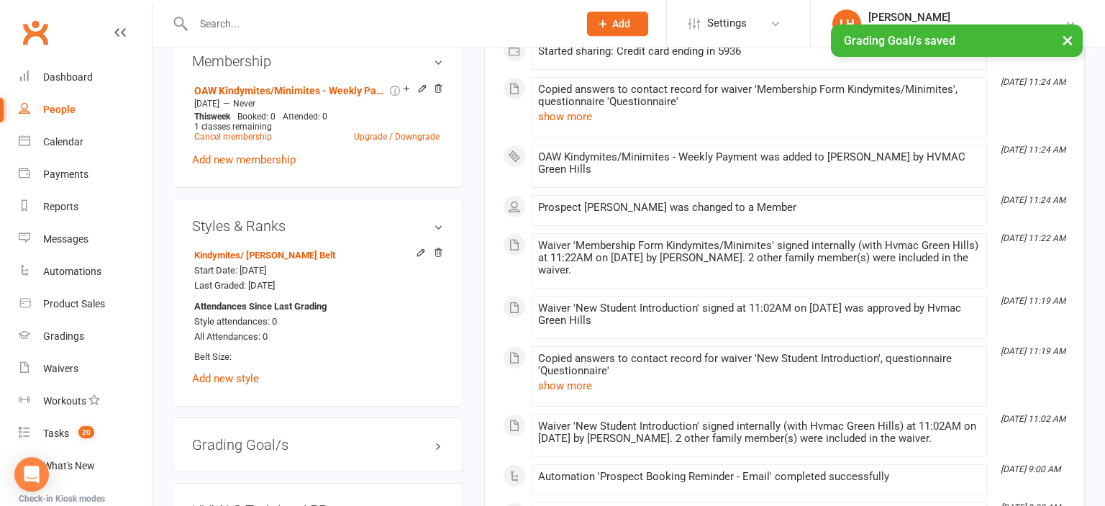
scroll to position [1039, 0]
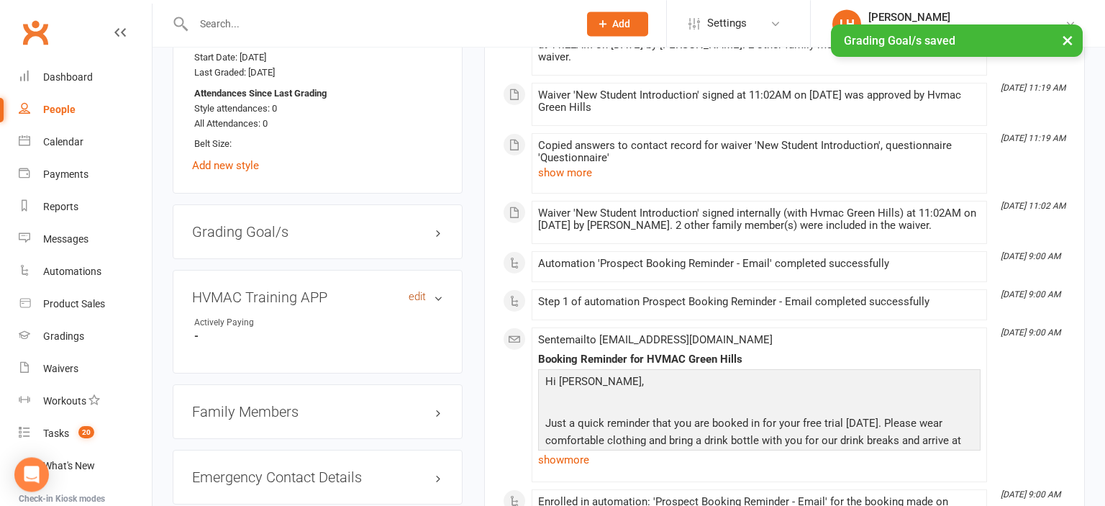
click at [419, 299] on link "edit" at bounding box center [417, 297] width 17 height 12
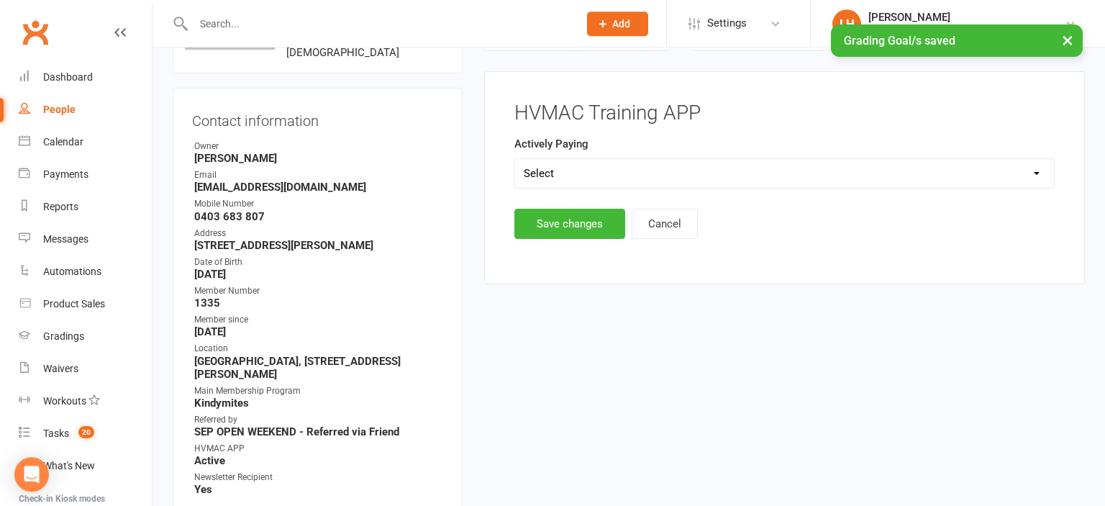
scroll to position [127, 0]
click at [515, 160] on select "Select Yes No" at bounding box center [784, 174] width 539 height 29
select select "Yes"
click option "Yes" at bounding box center [0, 0] width 0 height 0
click at [571, 228] on button "Save changes" at bounding box center [569, 225] width 111 height 30
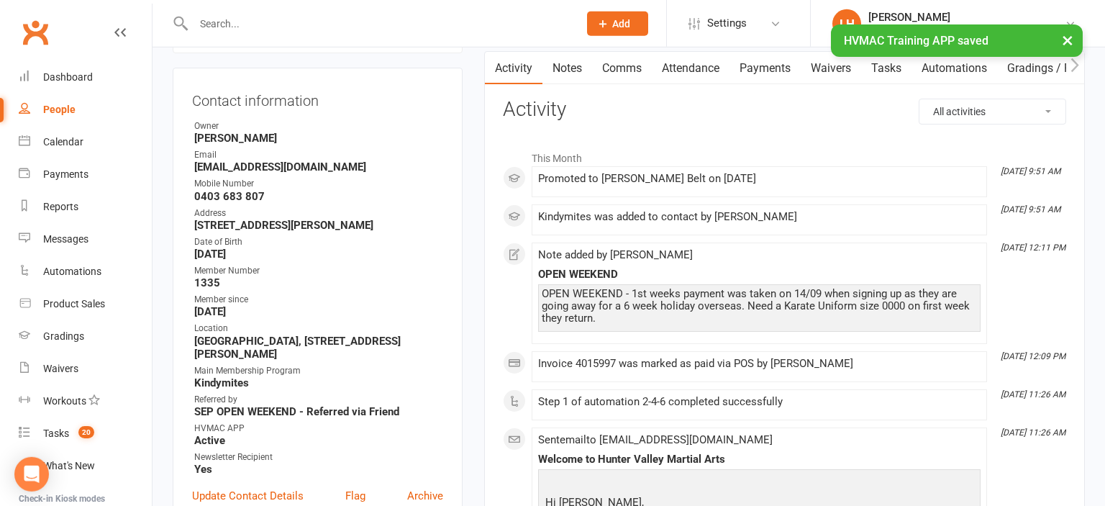
scroll to position [0, 0]
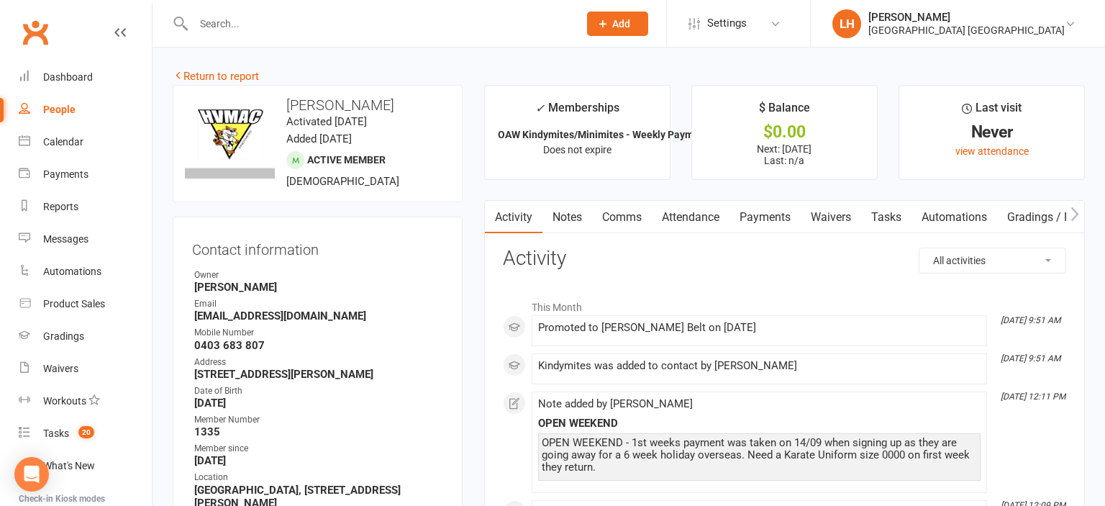
click at [226, 71] on link "Return to report" at bounding box center [216, 76] width 86 height 13
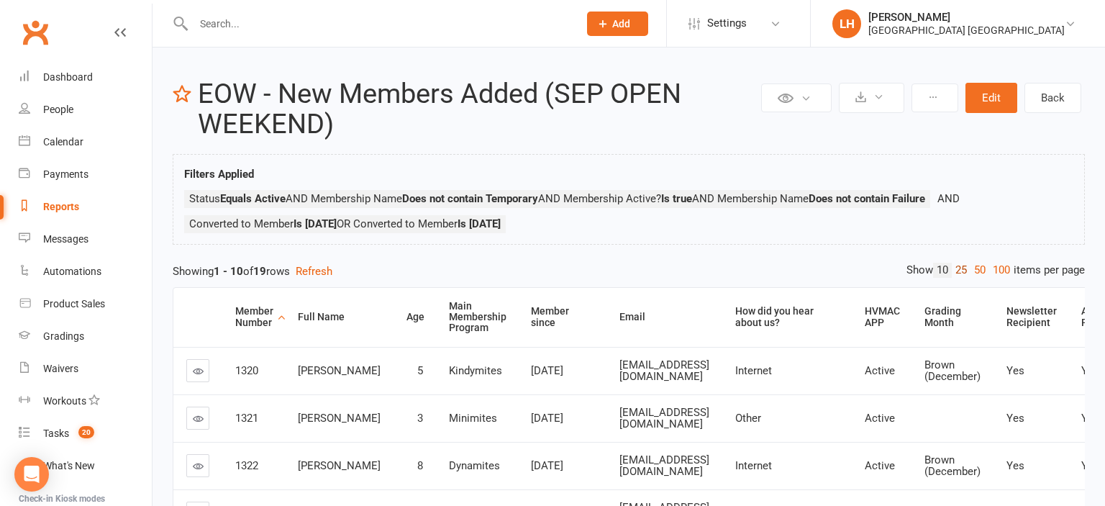
click at [955, 269] on link "25" at bounding box center [961, 270] width 19 height 15
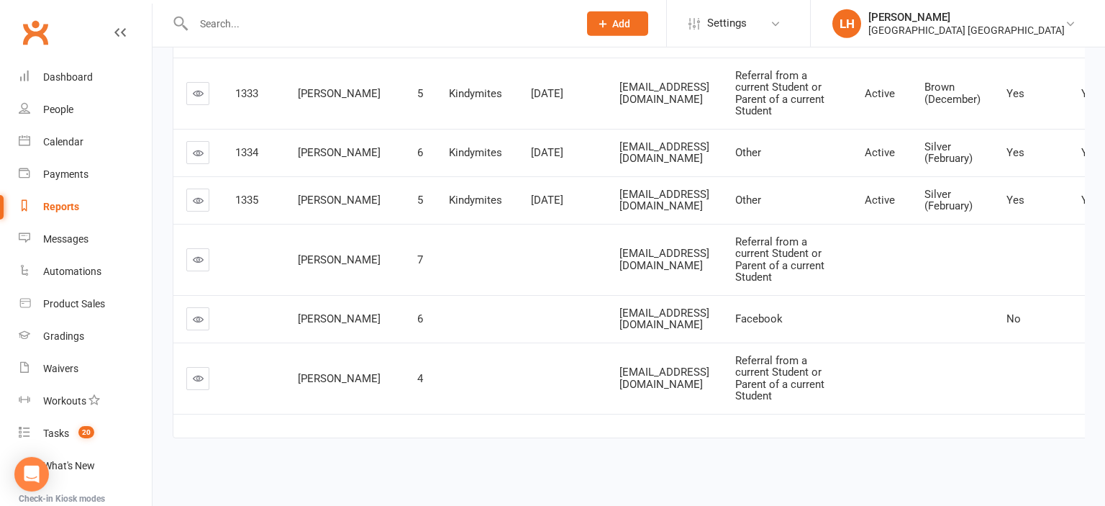
scroll to position [1294, 0]
click at [205, 307] on link at bounding box center [197, 318] width 23 height 23
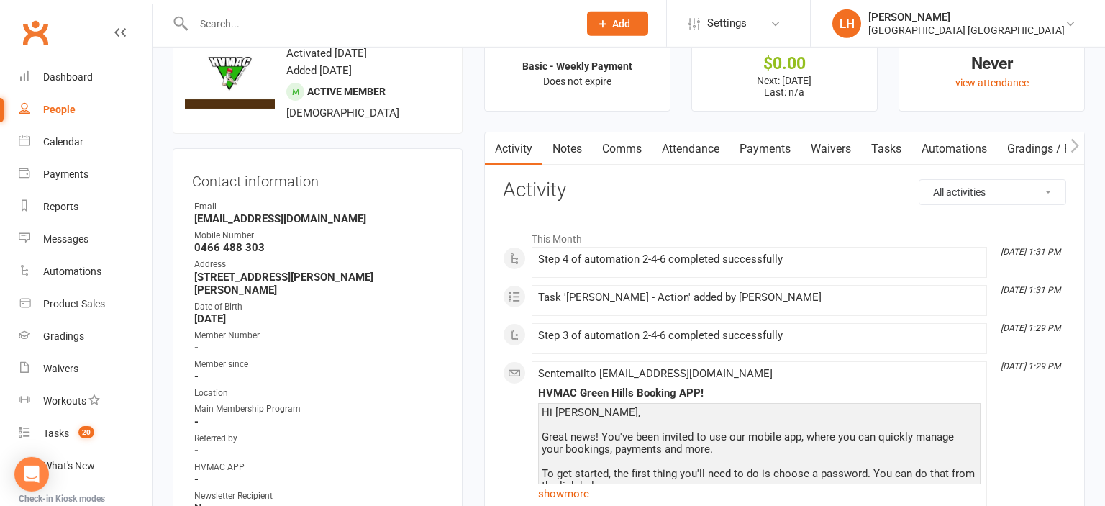
scroll to position [152, 0]
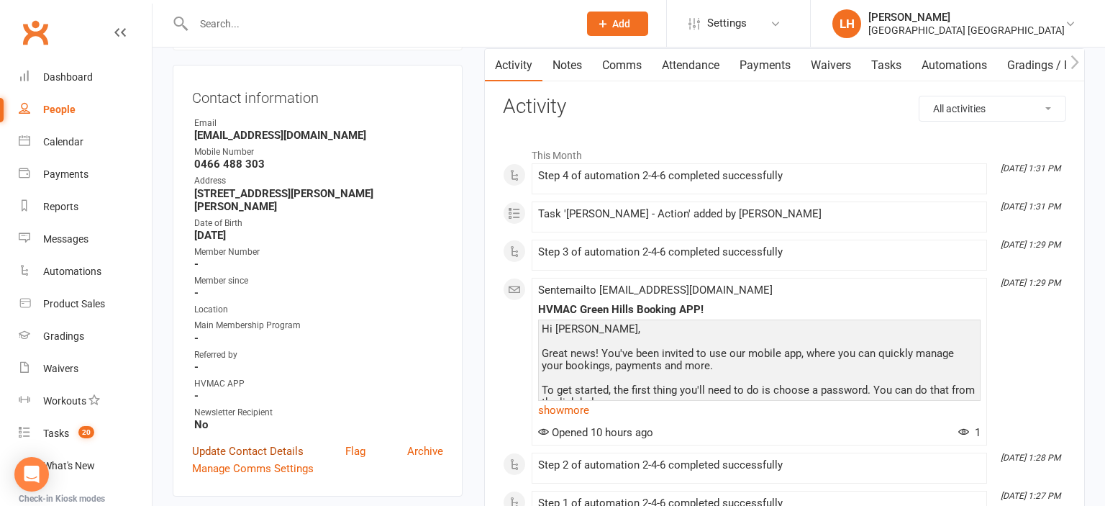
click at [272, 442] on link "Update Contact Details" at bounding box center [248, 450] width 112 height 17
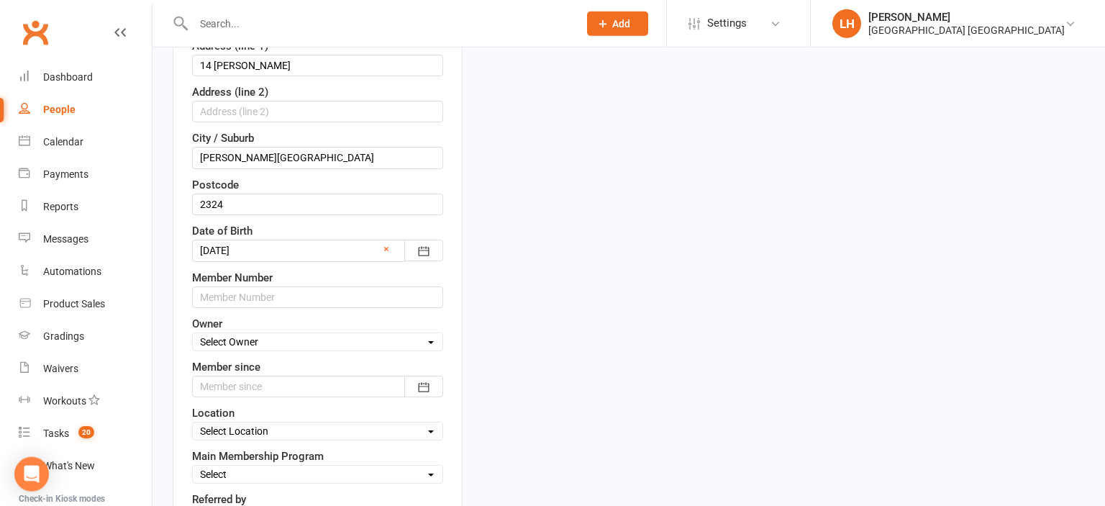
scroll to position [465, 0]
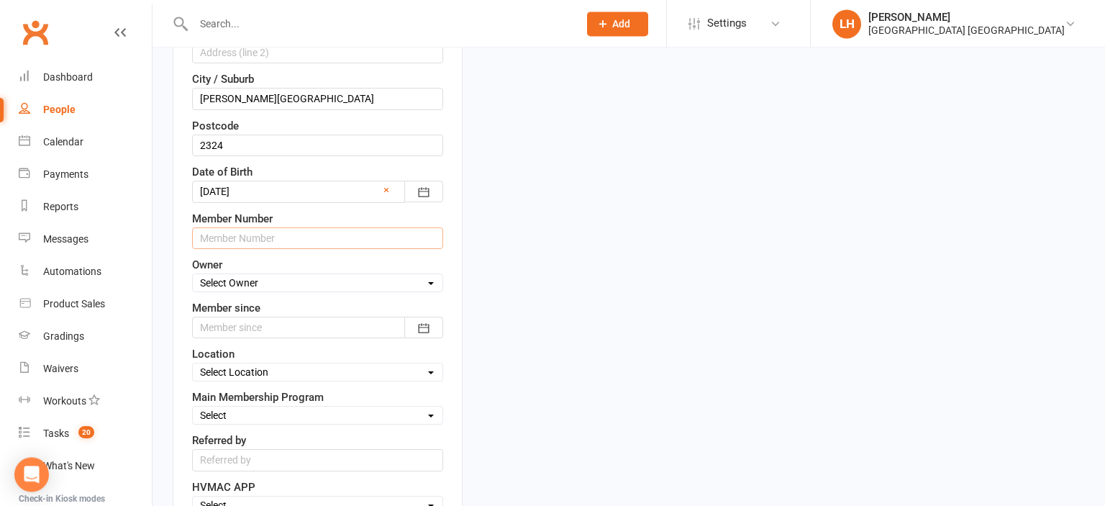
click at [300, 229] on input "text" at bounding box center [317, 238] width 251 height 22
type input "1336"
click at [193, 275] on select "Select Owner HVMAC Green Hills Veronica Parra-Mariaca HVMAC Warners Bay Brian H…" at bounding box center [318, 283] width 250 height 16
select select "6"
click option "Liana Hammersley" at bounding box center [0, 0] width 0 height 0
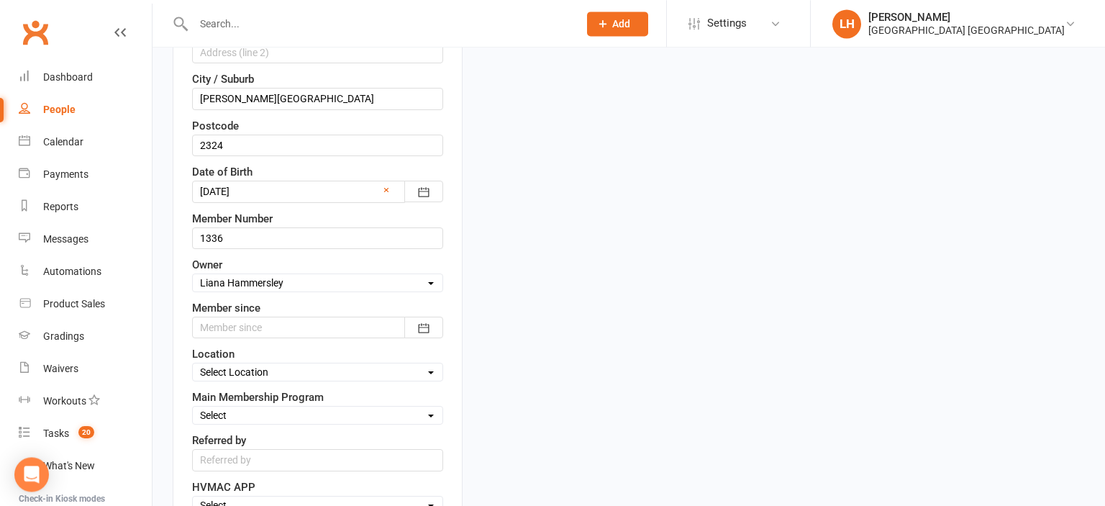
click at [258, 323] on div at bounding box center [317, 328] width 251 height 22
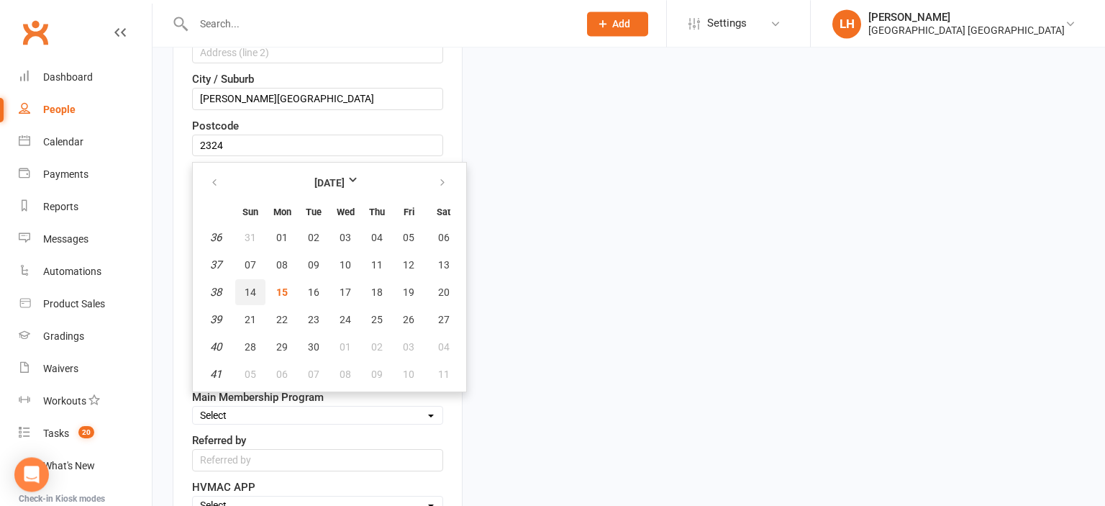
click at [252, 286] on span "14" at bounding box center [251, 292] width 12 height 12
type input "14 Sep 2025"
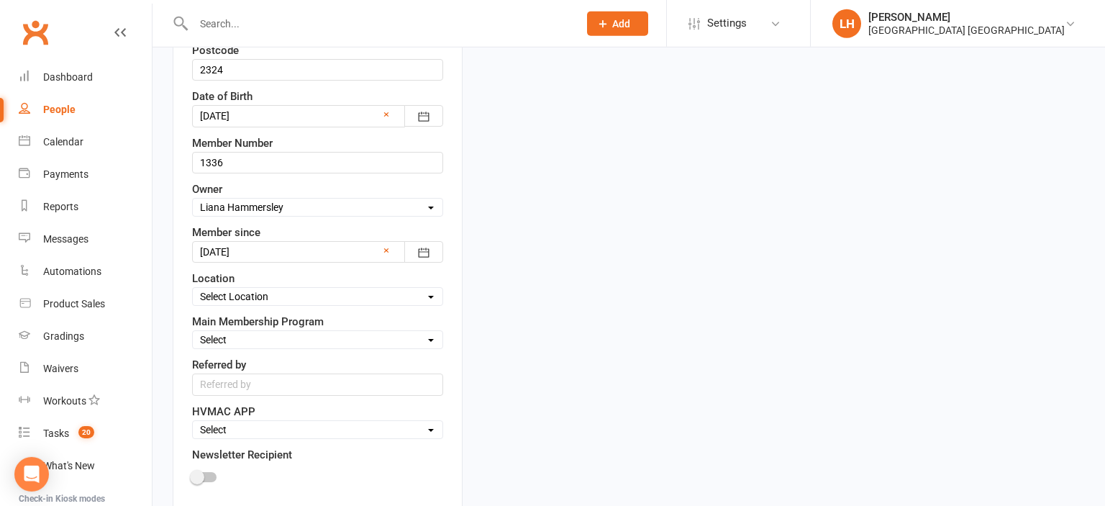
scroll to position [541, 0]
click at [193, 288] on select "Select Location Hunter Valley Martial Arts, Unit 1a/4a Garnett Road, Green Hills" at bounding box center [318, 296] width 250 height 16
select select "0"
click option "Hunter Valley Martial Arts, Unit 1a/4a Garnett Road, Green Hills" at bounding box center [0, 0] width 0 height 0
click at [193, 331] on select "Select Minimites Kindymites Dynamites Dragons Adults Kobudo Only Guest Fight Fi…" at bounding box center [318, 339] width 250 height 16
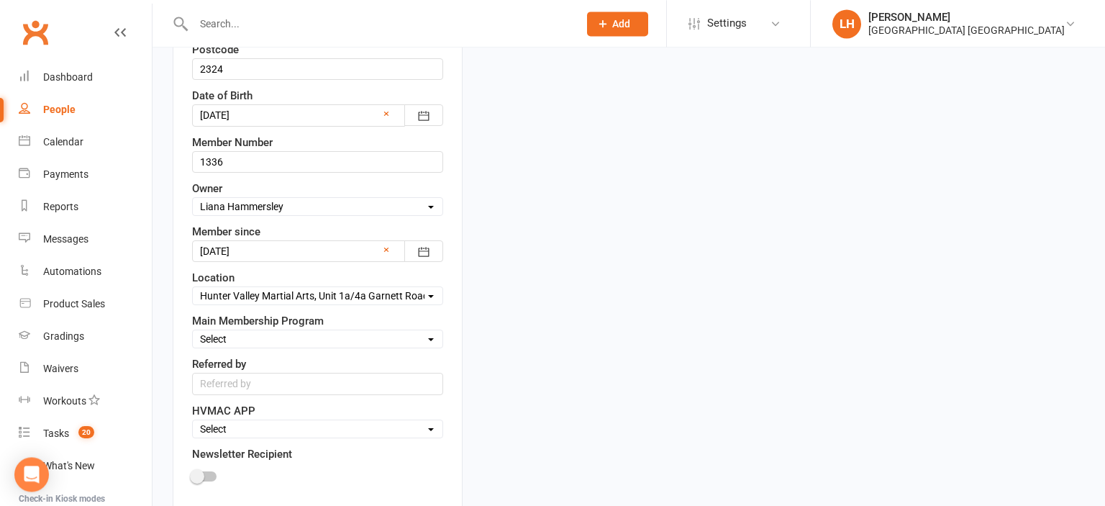
select select "Dynamites"
click option "Dynamites" at bounding box center [0, 0] width 0 height 0
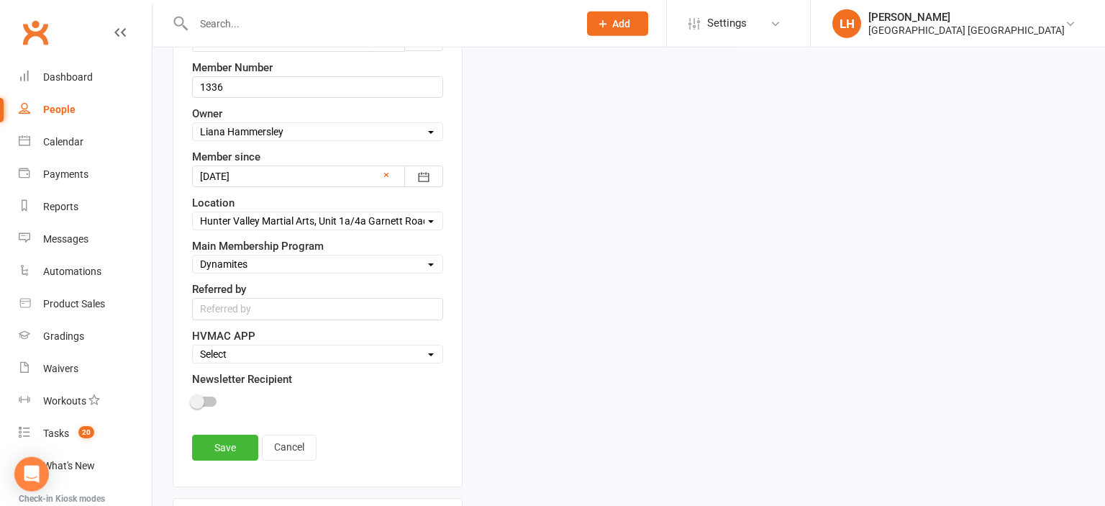
scroll to position [617, 0]
click at [269, 307] on input "text" at bounding box center [317, 308] width 251 height 22
type input "SEP OPEN WEEKEND"
click at [193, 345] on select "Select Active Family Suspended Opt Out" at bounding box center [318, 353] width 250 height 16
select select "Active"
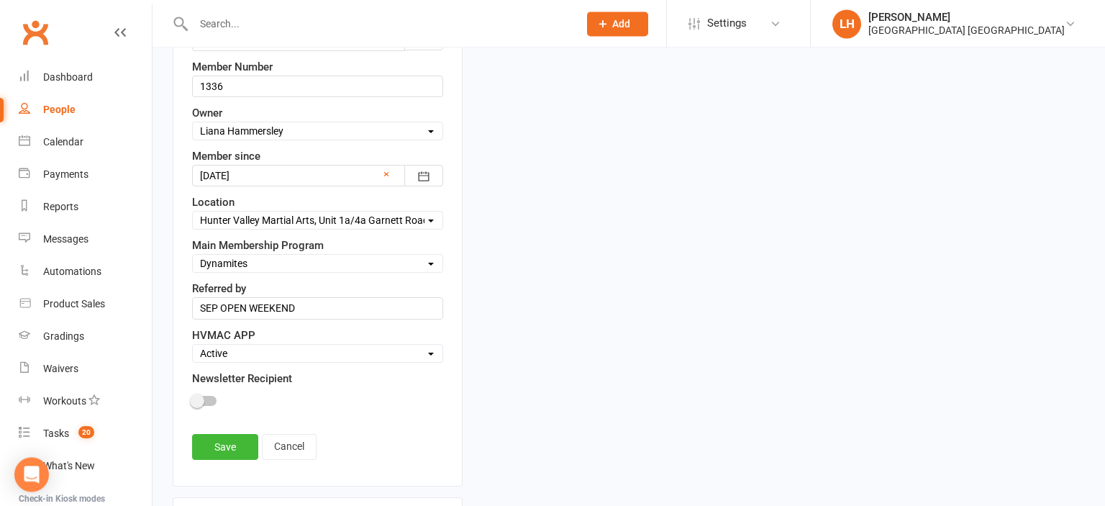
click option "Active" at bounding box center [0, 0] width 0 height 0
click at [203, 390] on div at bounding box center [317, 403] width 251 height 32
click at [203, 399] on span at bounding box center [197, 401] width 14 height 14
click at [192, 399] on input "checkbox" at bounding box center [192, 399] width 0 height 0
click at [214, 434] on link "Save" at bounding box center [225, 447] width 66 height 26
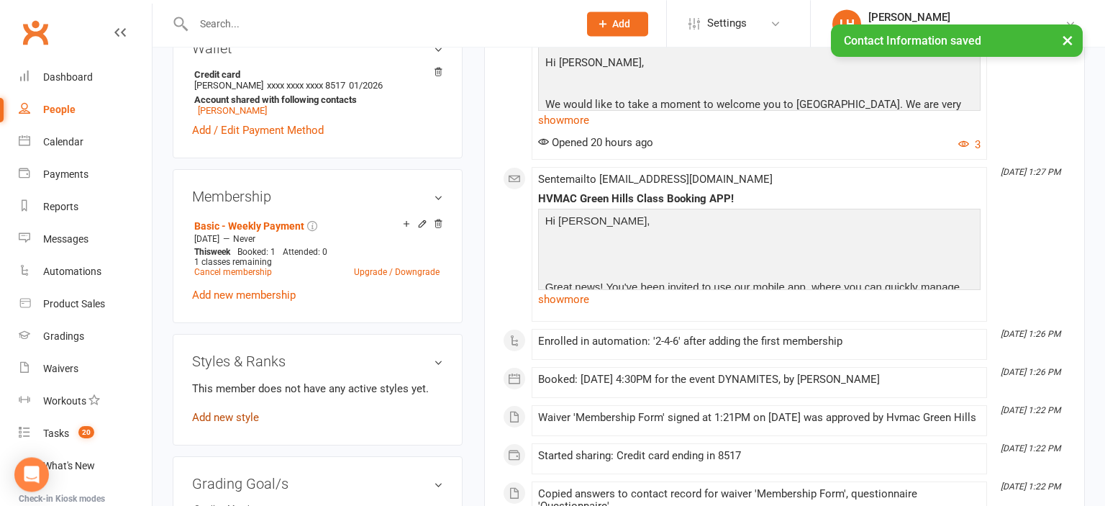
click at [223, 411] on link "Add new style" at bounding box center [225, 417] width 67 height 13
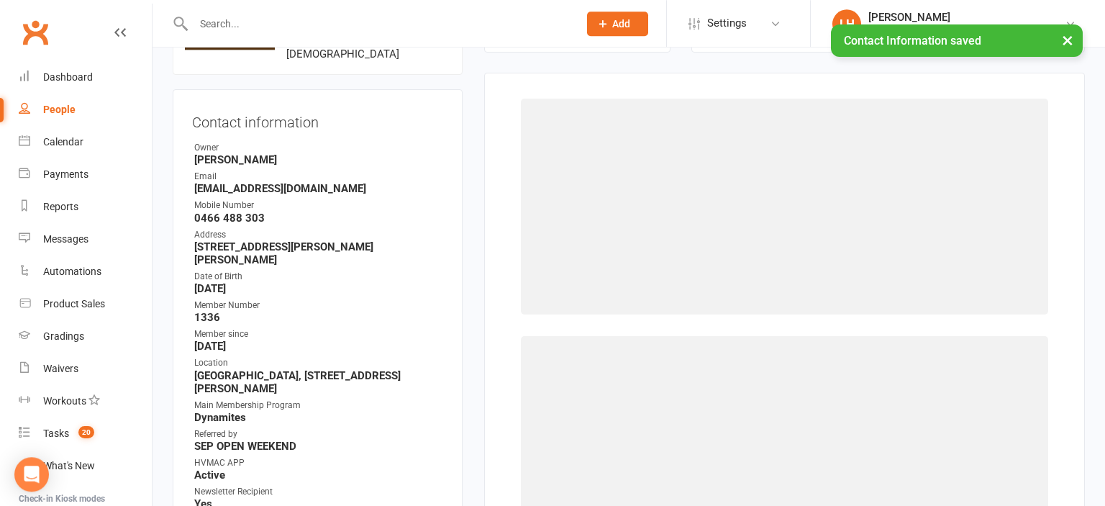
scroll to position [127, 0]
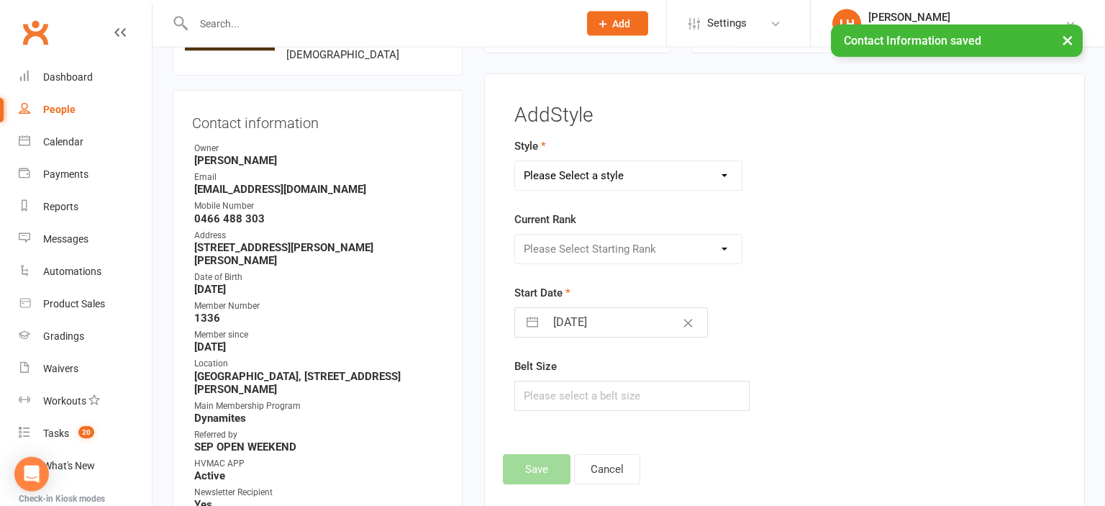
click at [515, 161] on select "Please Select a style Dragons/Adults Dynamites Fight Fit Junior Fight Fit Junio…" at bounding box center [628, 175] width 227 height 29
select select "1772"
click option "Dynamites" at bounding box center [0, 0] width 0 height 0
click at [515, 235] on select "Please Select Starting Rank White Belt 10th Kyu 9th Kyu 8th Kyu 7th Kyu 6th Kyu…" at bounding box center [628, 249] width 227 height 29
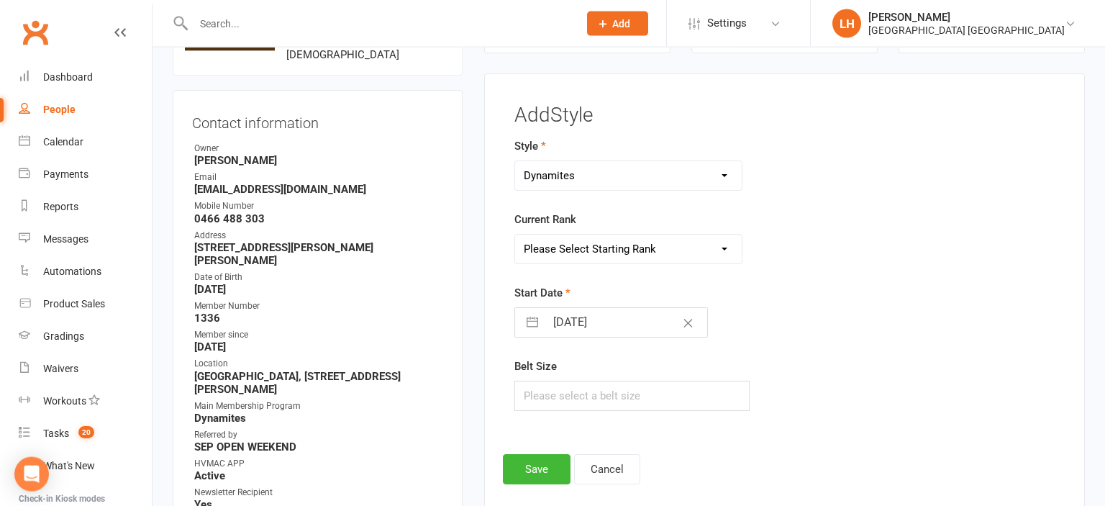
select select "17563"
click option "White Belt" at bounding box center [0, 0] width 0 height 0
click at [527, 463] on button "Save" at bounding box center [537, 469] width 68 height 30
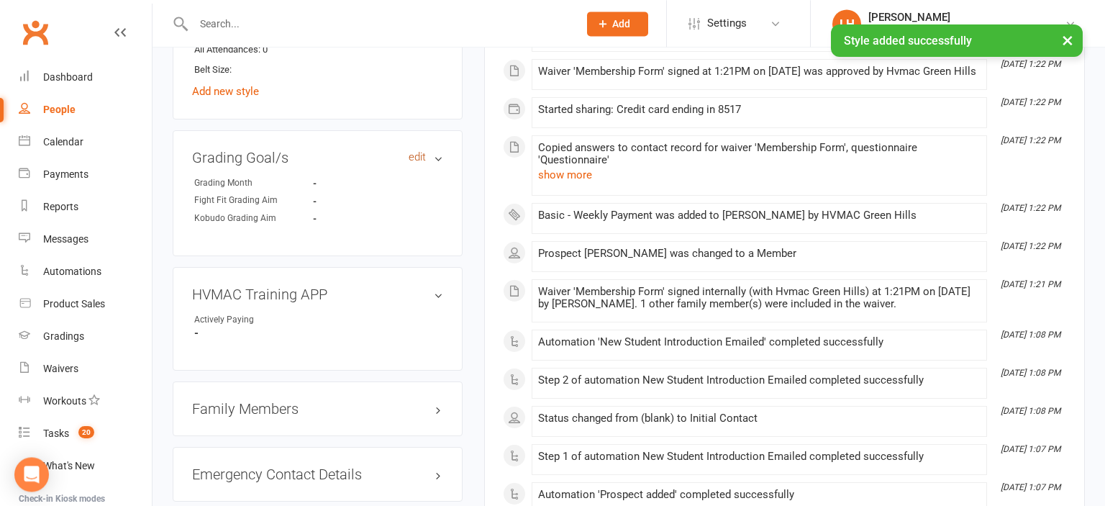
click at [417, 151] on link "edit" at bounding box center [417, 157] width 17 height 12
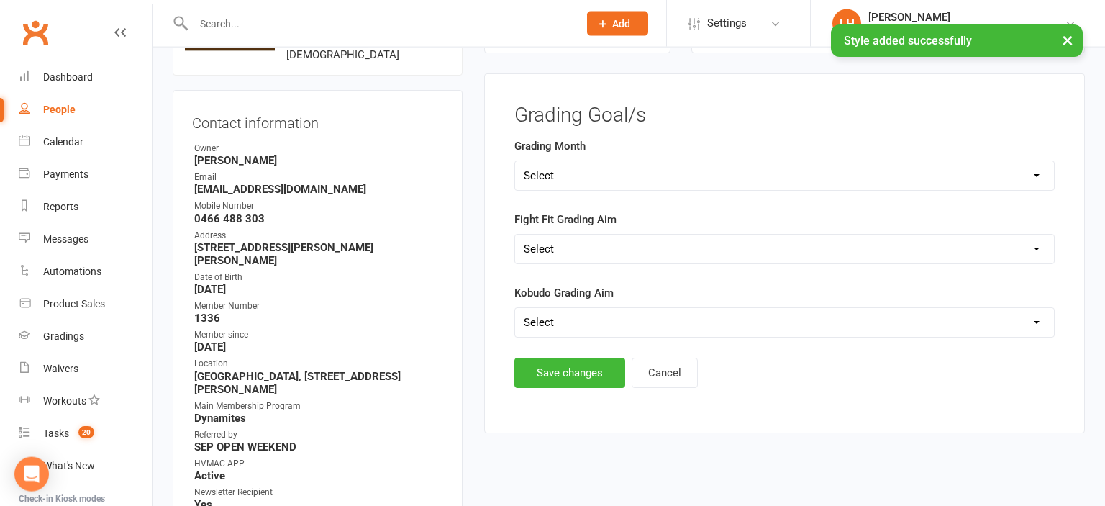
click at [515, 161] on select "Select Silver (February) Yellow (April) White (June) Blue (August) Green (Octob…" at bounding box center [784, 175] width 539 height 29
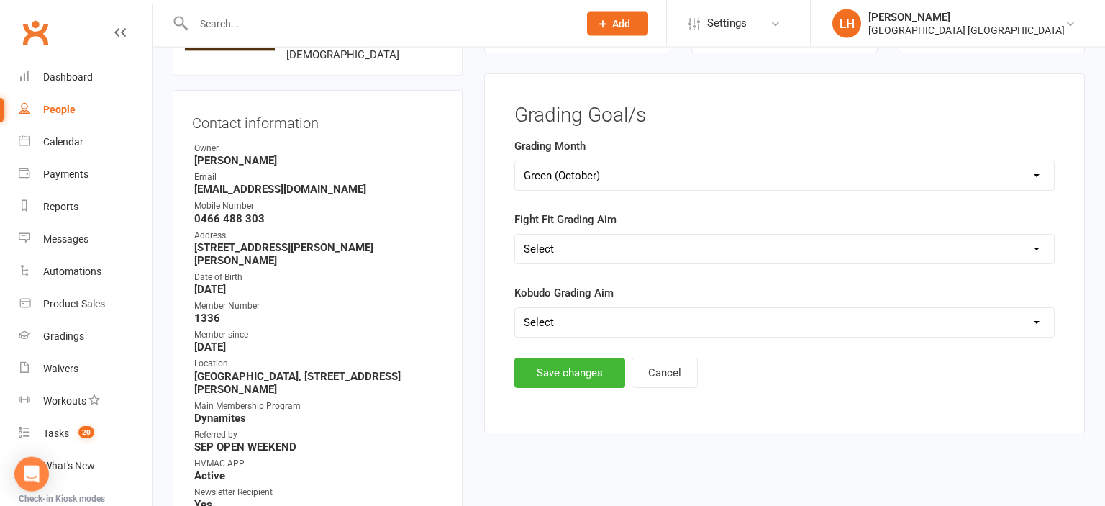
click option "Green (October)" at bounding box center [0, 0] width 0 height 0
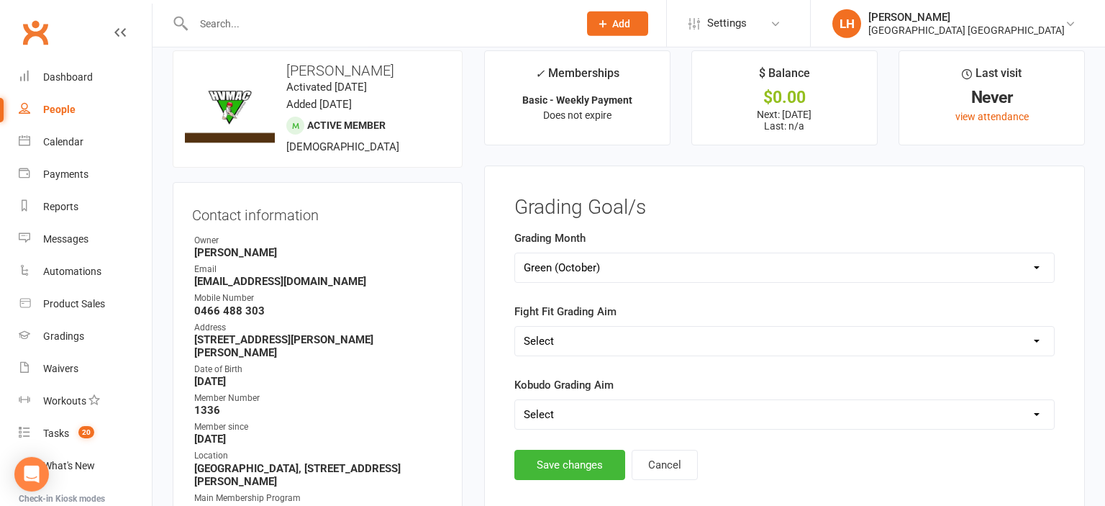
scroll to position [0, 0]
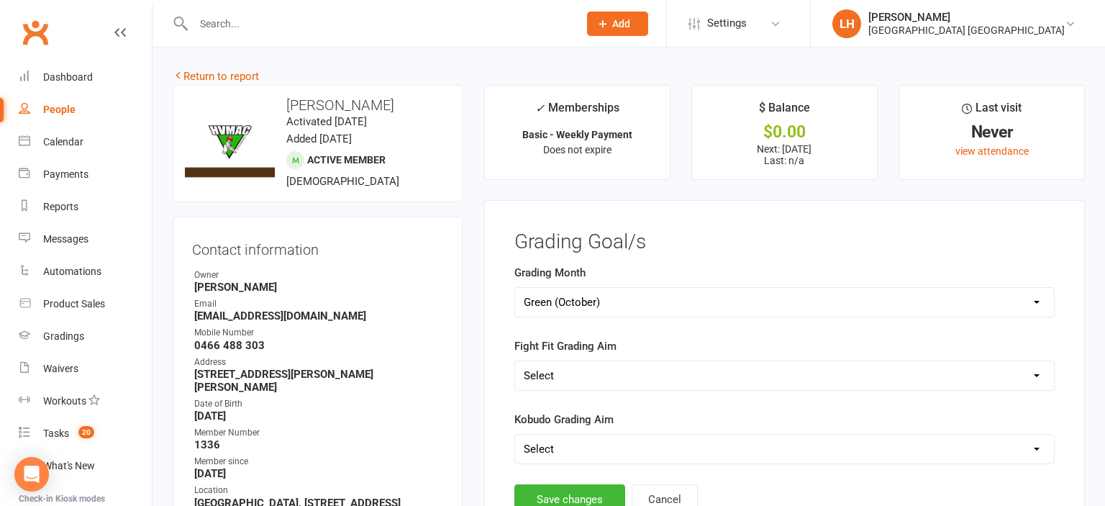
click at [515, 288] on select "Select Silver (February) Yellow (April) White (June) Blue (August) Green (Octob…" at bounding box center [784, 302] width 539 height 29
click at [440, 275] on div "Owner" at bounding box center [318, 275] width 249 height 14
click at [410, 258] on div "Contact information Owner Liana Hammersley Email Filettinathan@gmail.com Mobile…" at bounding box center [318, 460] width 290 height 486
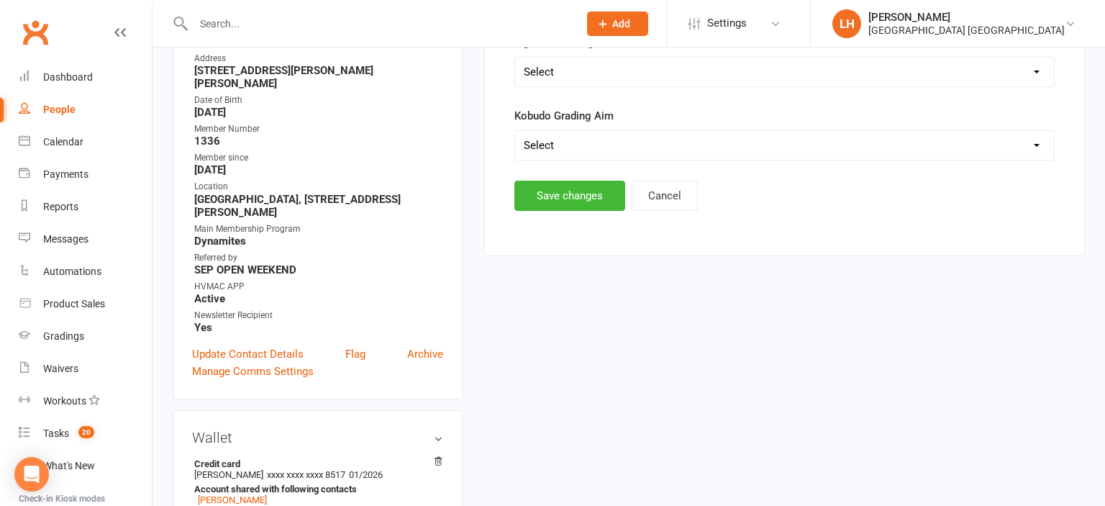
scroll to position [76, 0]
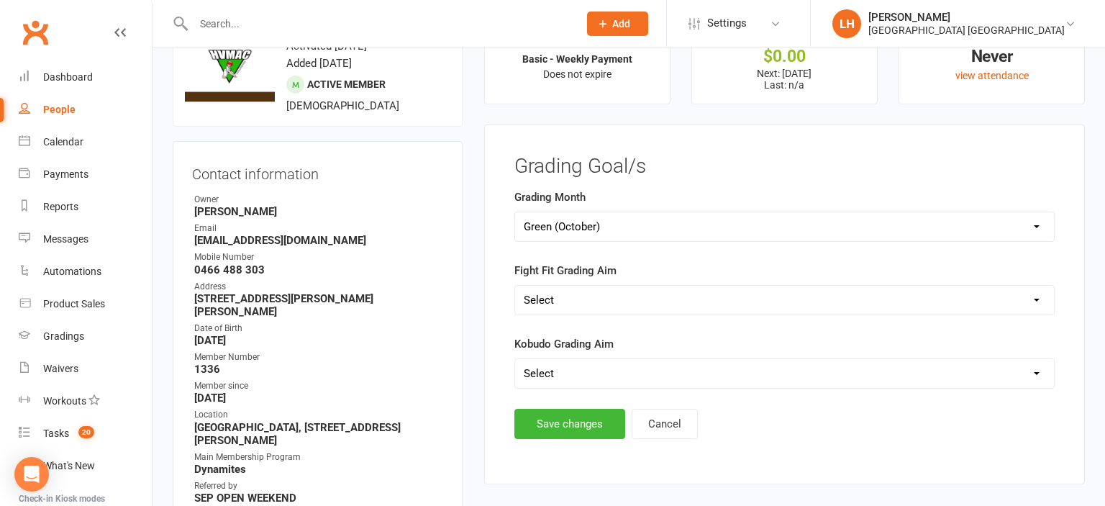
click at [515, 212] on select "Select Silver (February) Yellow (April) White (June) Blue (August) Green (Octob…" at bounding box center [784, 226] width 539 height 29
select select "Brown (December)"
click option "Brown (December)" at bounding box center [0, 0] width 0 height 0
click at [571, 440] on div "Grading Goal/s Grading Month Select Silver (February) Yellow (April) White (Jun…" at bounding box center [784, 304] width 601 height 360
click at [571, 430] on button "Save changes" at bounding box center [569, 424] width 111 height 30
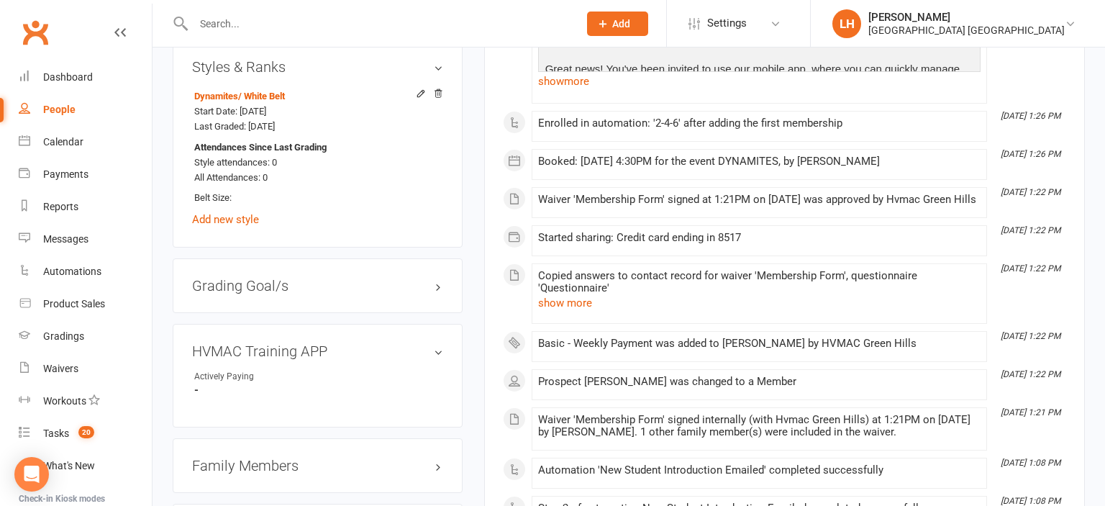
scroll to position [1140, 0]
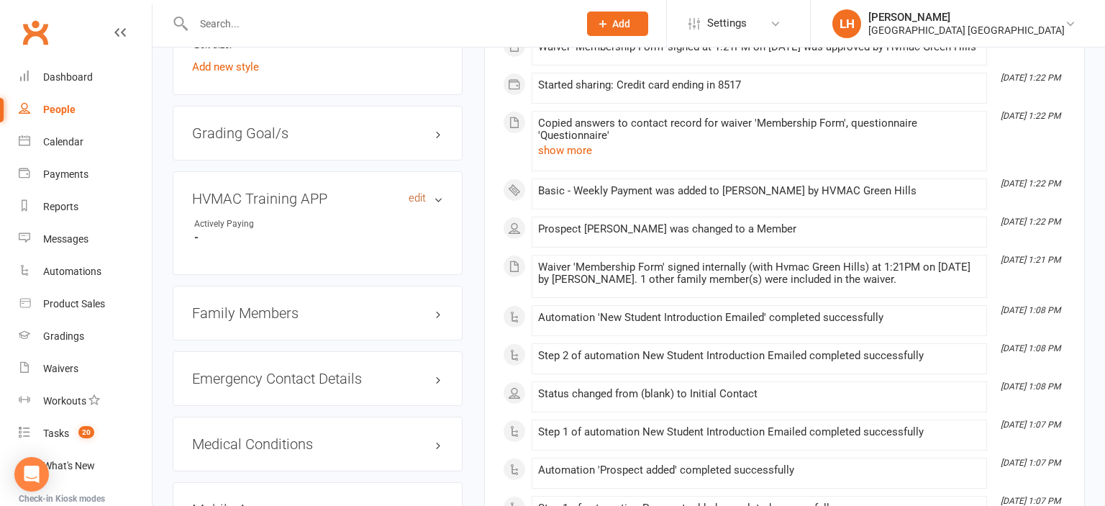
click at [419, 192] on link "edit" at bounding box center [417, 198] width 17 height 12
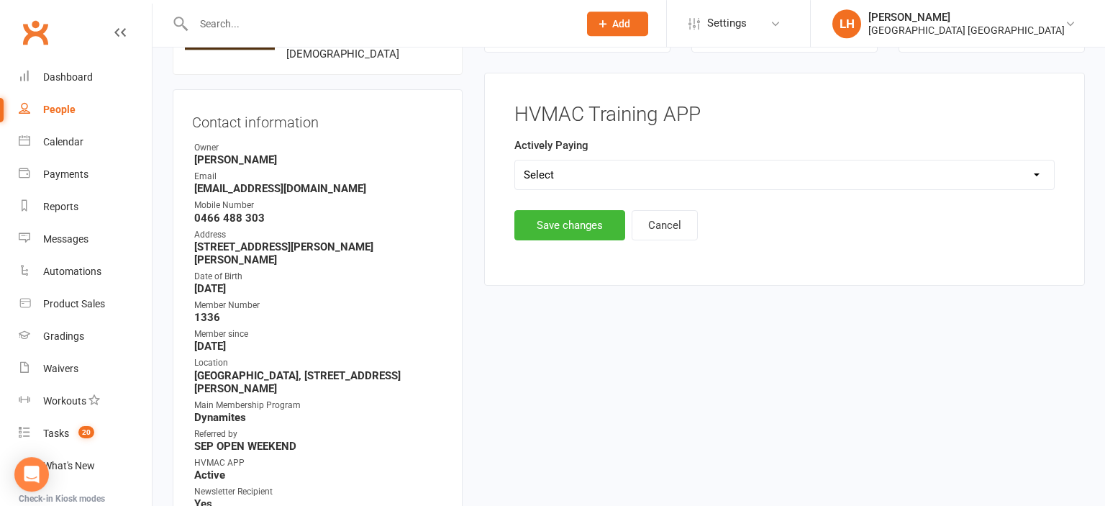
scroll to position [127, 0]
click at [515, 161] on select "Select Yes No" at bounding box center [784, 175] width 539 height 29
click option "Yes" at bounding box center [0, 0] width 0 height 0
click at [565, 227] on button "Save changes" at bounding box center [569, 226] width 111 height 30
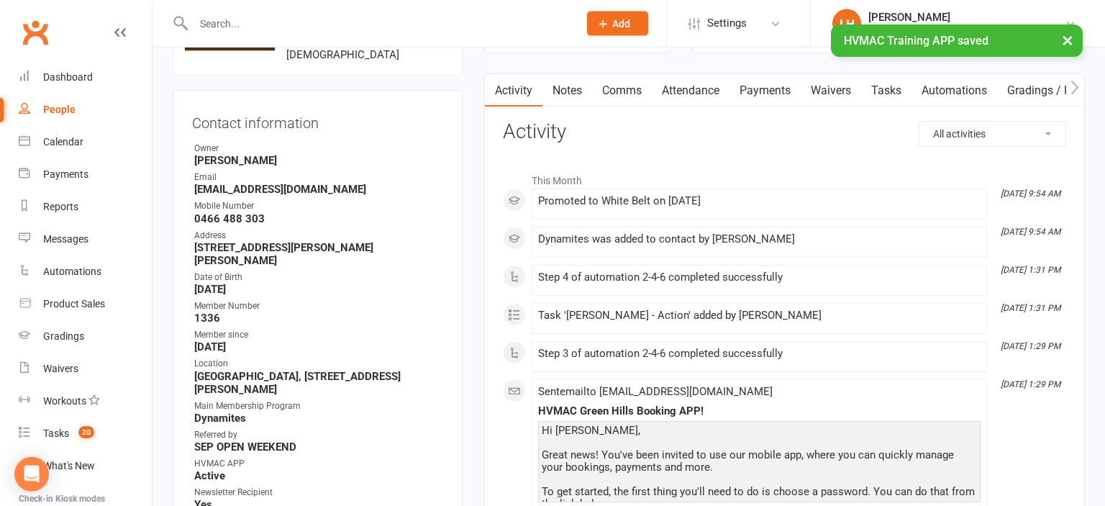
scroll to position [127, 0]
drag, startPoint x: 319, startPoint y: 187, endPoint x: 193, endPoint y: 196, distance: 126.2
click at [193, 196] on ul "Owner Liana Hammersley Email Filettinathan@gmail.com Mobile Number 0466 488 303…" at bounding box center [317, 325] width 251 height 369
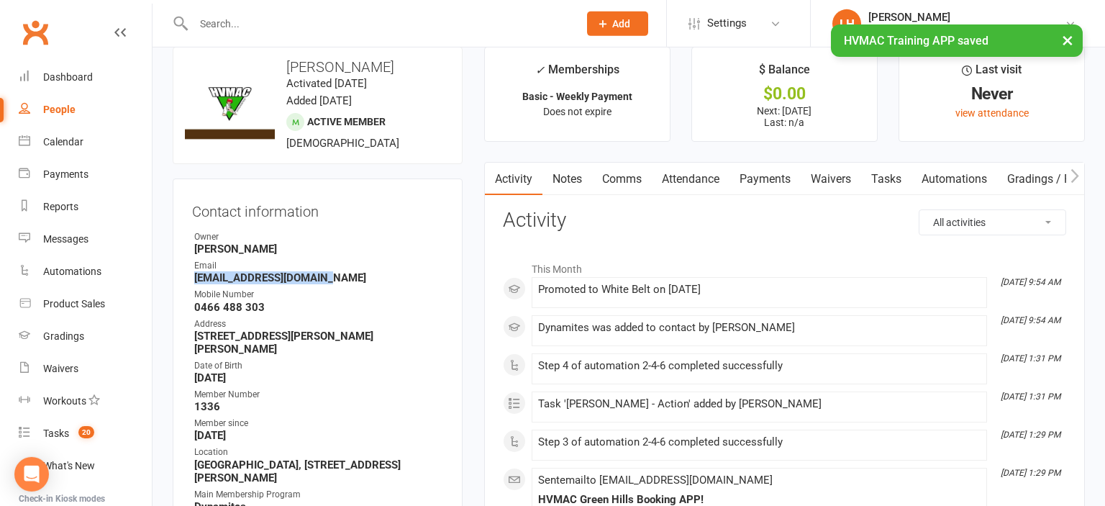
scroll to position [0, 0]
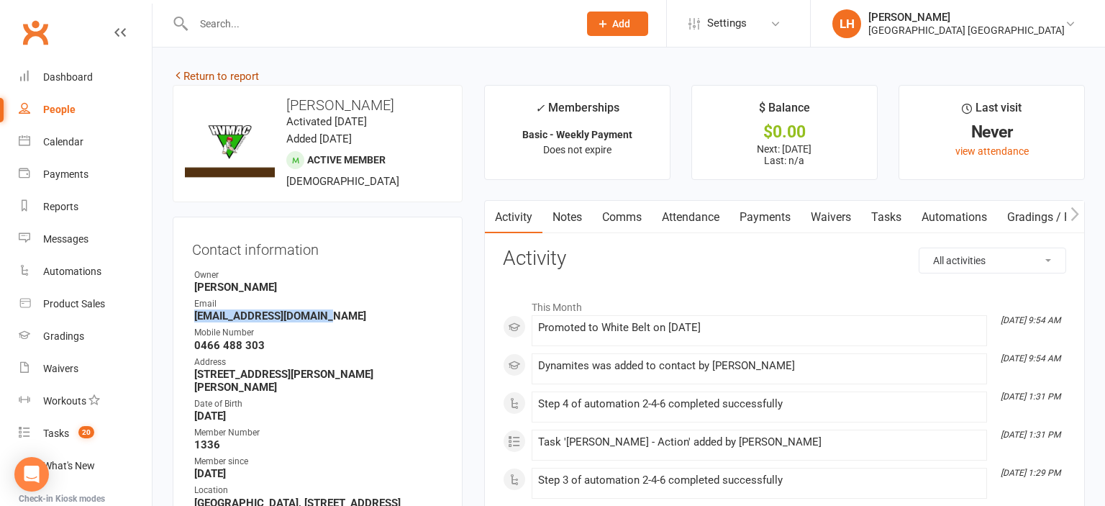
click at [219, 78] on link "Return to report" at bounding box center [216, 76] width 86 height 13
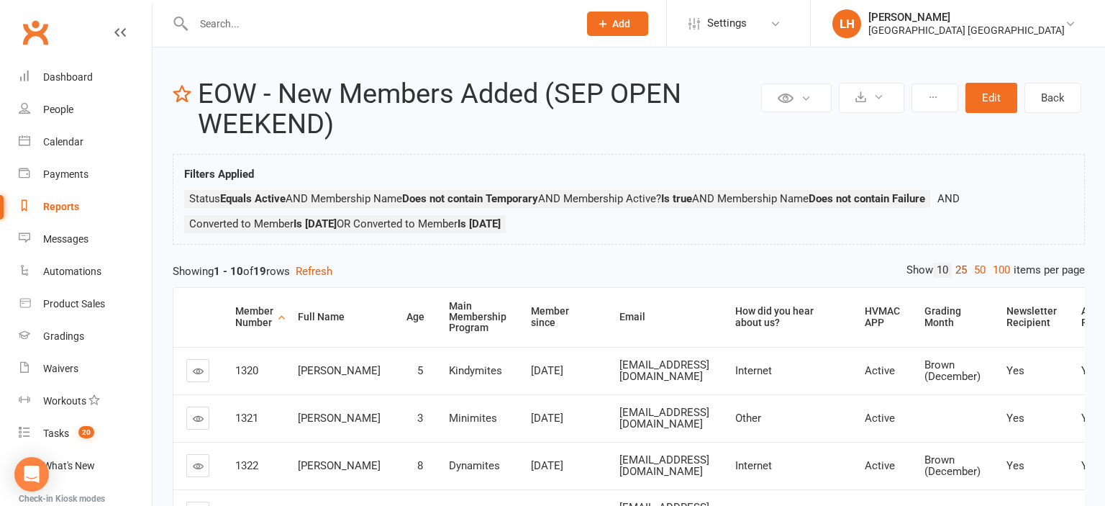
click at [961, 265] on link "25" at bounding box center [961, 270] width 19 height 15
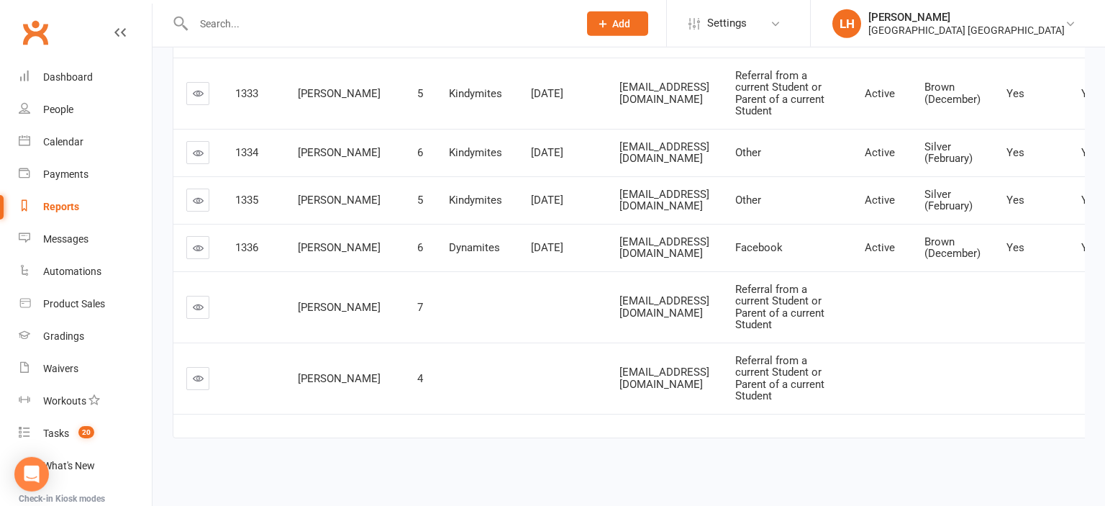
scroll to position [1218, 0]
click at [195, 310] on icon at bounding box center [198, 306] width 11 height 11
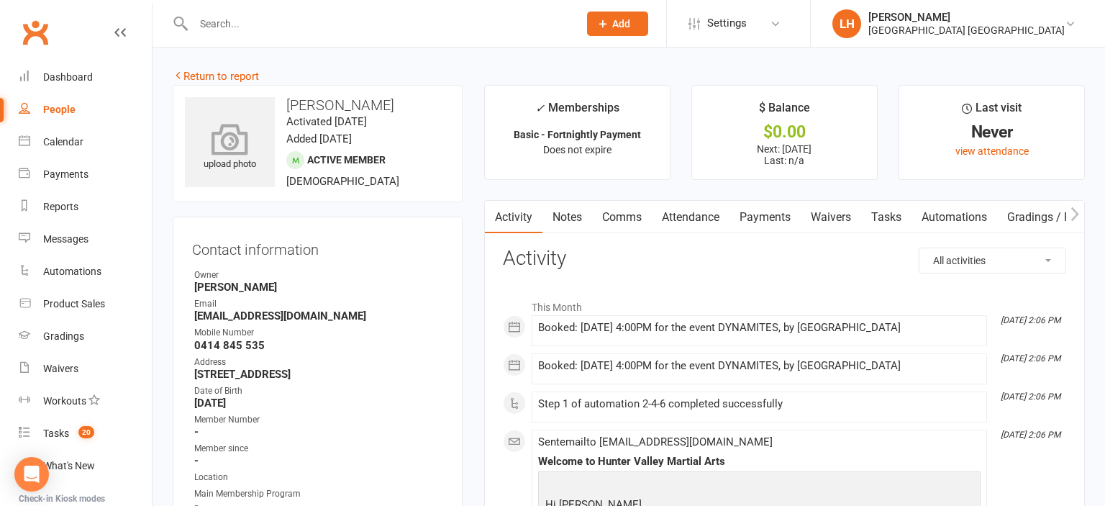
click at [235, 150] on icon at bounding box center [230, 139] width 99 height 32
click at [231, 135] on icon at bounding box center [230, 132] width 37 height 32
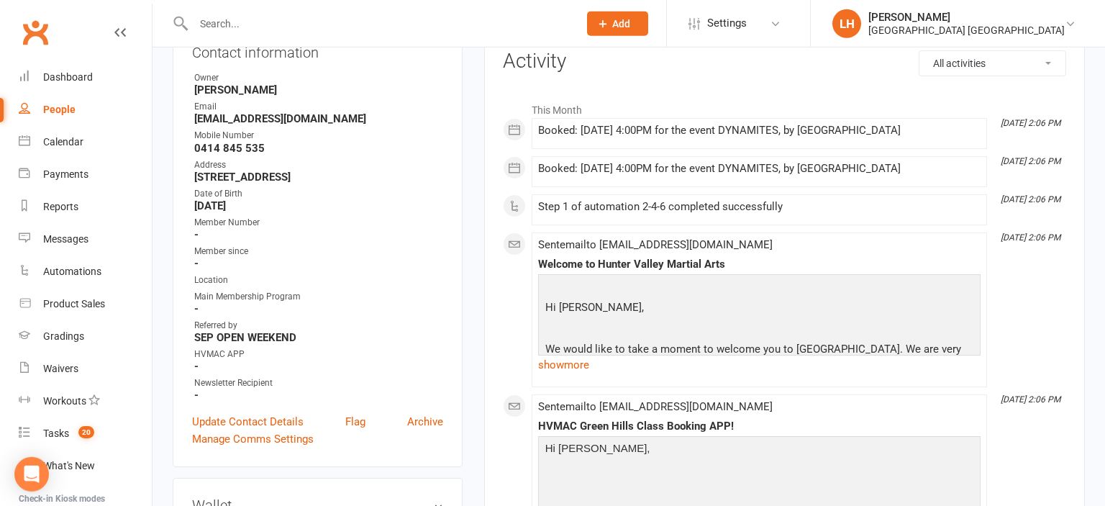
scroll to position [227, 0]
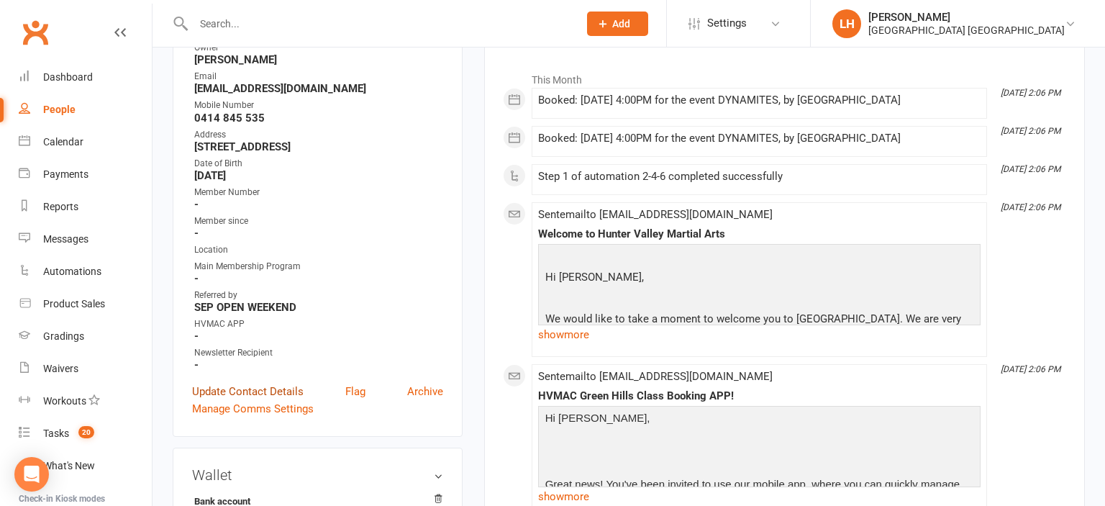
click at [287, 396] on link "Update Contact Details" at bounding box center [248, 391] width 112 height 17
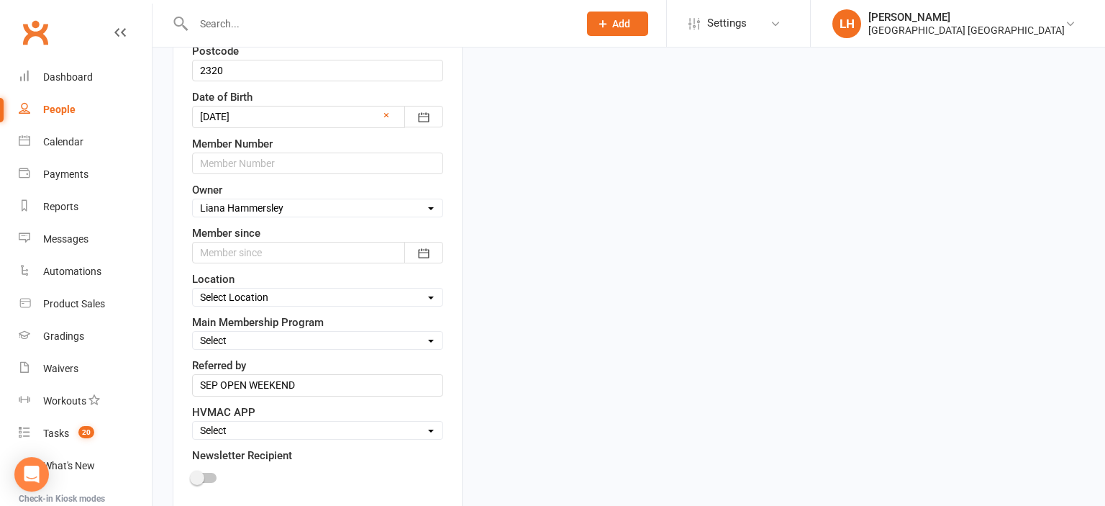
scroll to position [541, 0]
click at [269, 166] on input "text" at bounding box center [317, 162] width 251 height 22
click at [278, 253] on div at bounding box center [317, 251] width 251 height 22
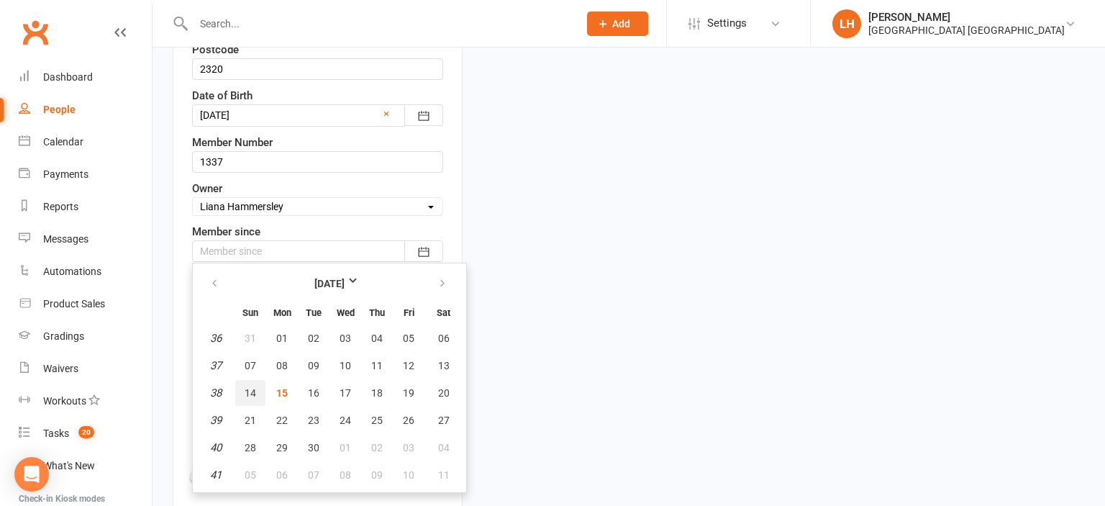
click at [246, 391] on span "14" at bounding box center [251, 393] width 12 height 12
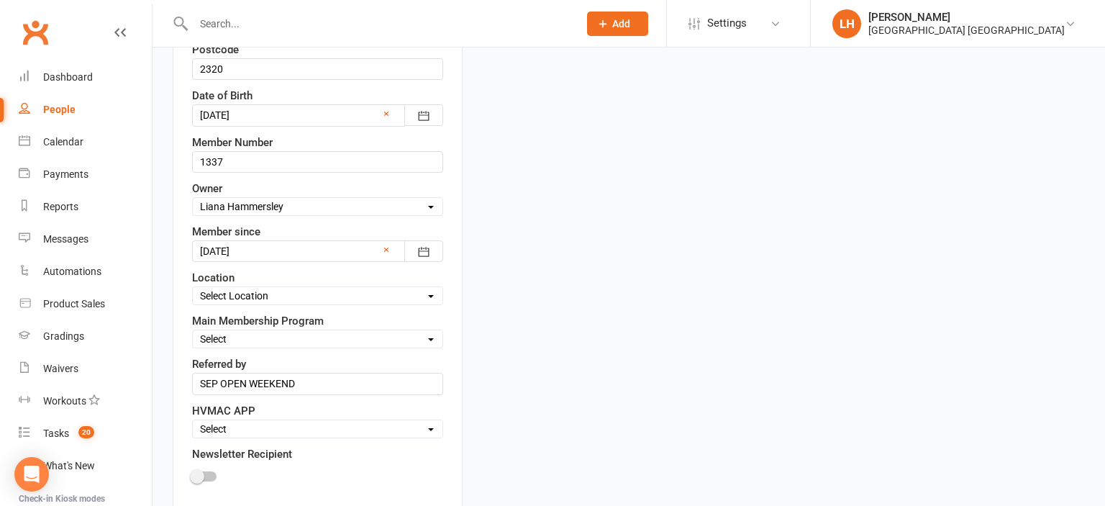
click at [193, 288] on select "Select Location Hunter Valley Martial Arts, Unit 1a/4a Garnett Road, Green Hills" at bounding box center [318, 296] width 250 height 16
click option "Hunter Valley Martial Arts, Unit 1a/4a Garnett Road, Green Hills" at bounding box center [0, 0] width 0 height 0
click at [193, 331] on select "Select Minimites Kindymites Dynamites Dragons Adults Kobudo Only Guest Fight Fi…" at bounding box center [318, 339] width 250 height 16
click option "Dynamites" at bounding box center [0, 0] width 0 height 0
click at [193, 421] on select "Select Active Family Suspended Opt Out" at bounding box center [318, 429] width 250 height 16
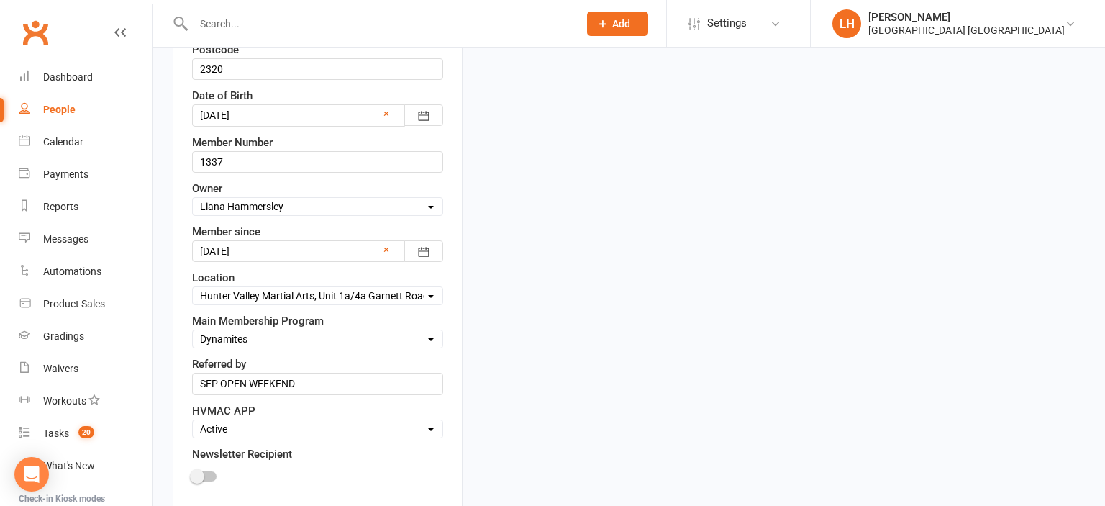
click option "Active" at bounding box center [0, 0] width 0 height 0
click at [209, 471] on div at bounding box center [204, 476] width 24 height 10
click at [192, 474] on input "checkbox" at bounding box center [192, 474] width 0 height 0
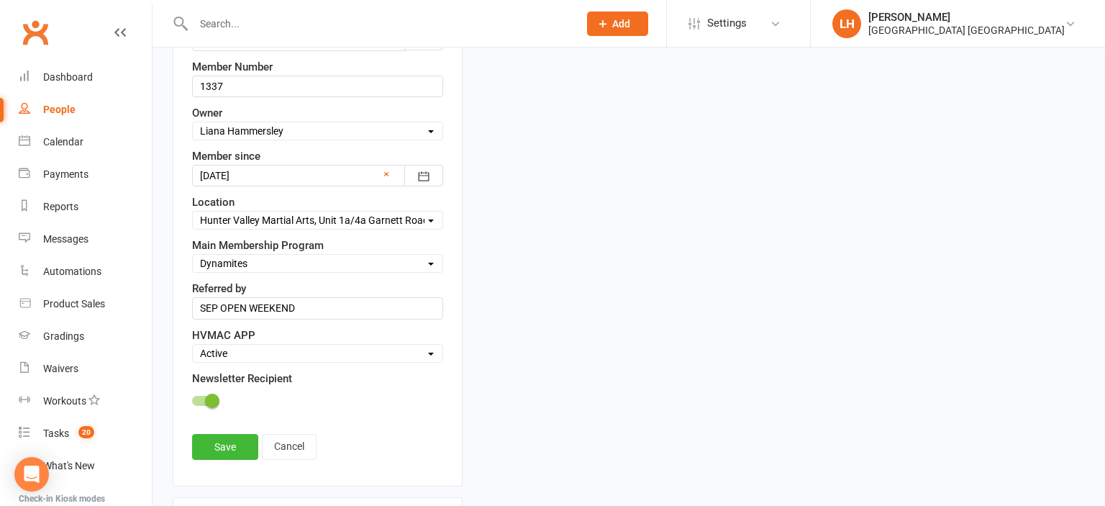
scroll to position [389, 0]
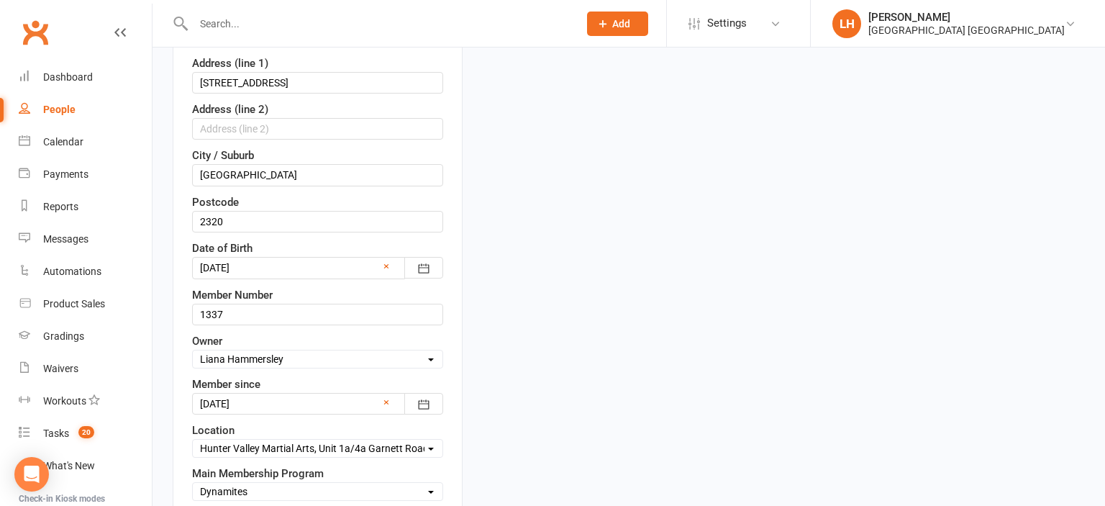
click at [193, 351] on select "Select Owner HVMAC Green Hills Veronica Parra-Mariaca HVMAC Warners Bay Brian H…" at bounding box center [318, 359] width 250 height 16
click option "Taj Hassan" at bounding box center [0, 0] width 0 height 0
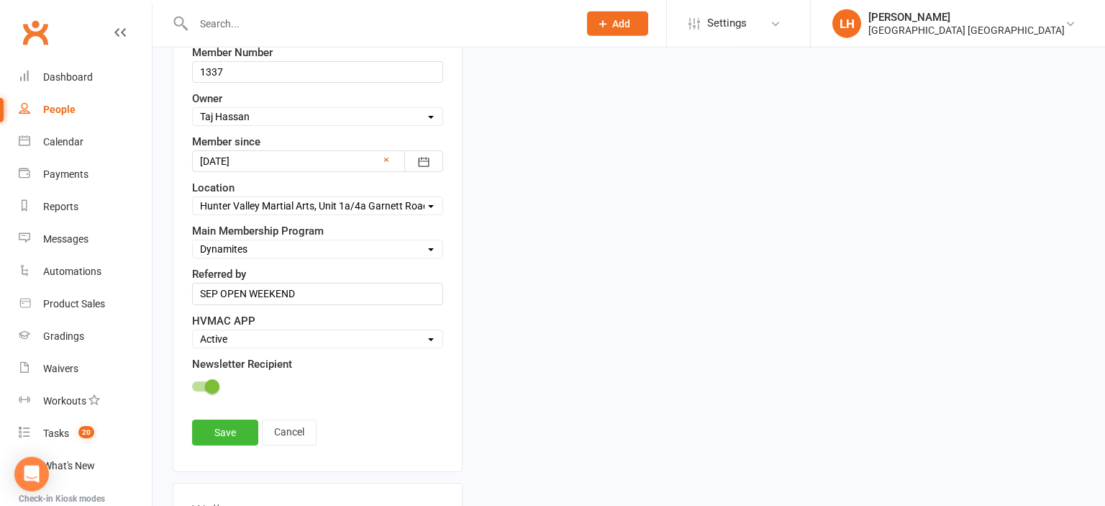
scroll to position [693, 0]
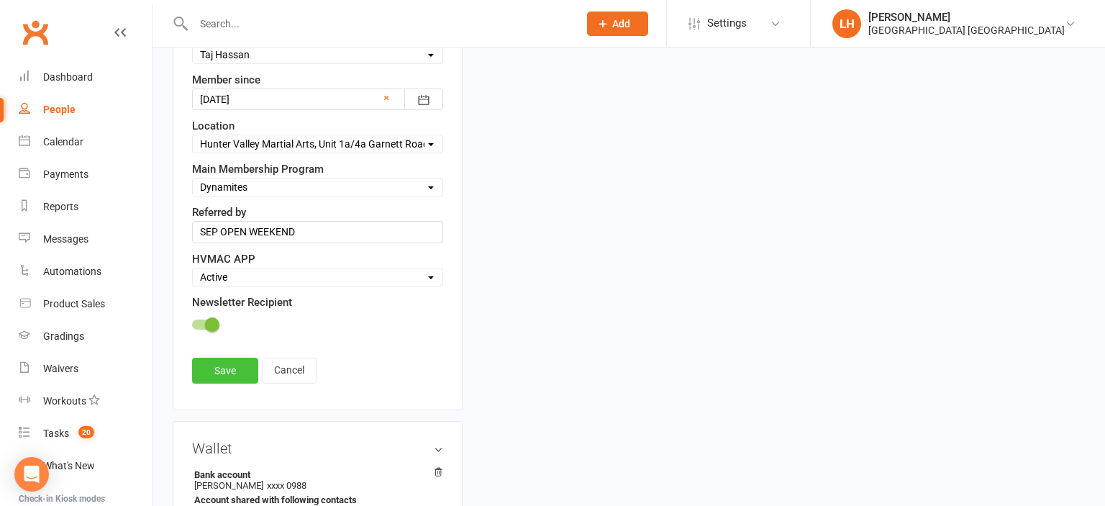
click at [227, 365] on link "Save" at bounding box center [225, 371] width 66 height 26
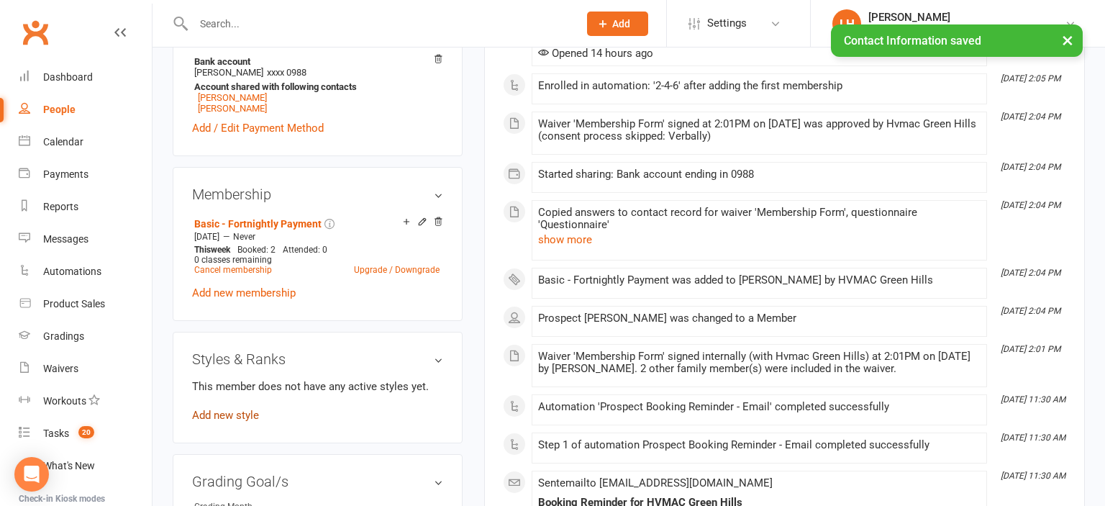
click at [213, 417] on link "Add new style" at bounding box center [225, 415] width 67 height 13
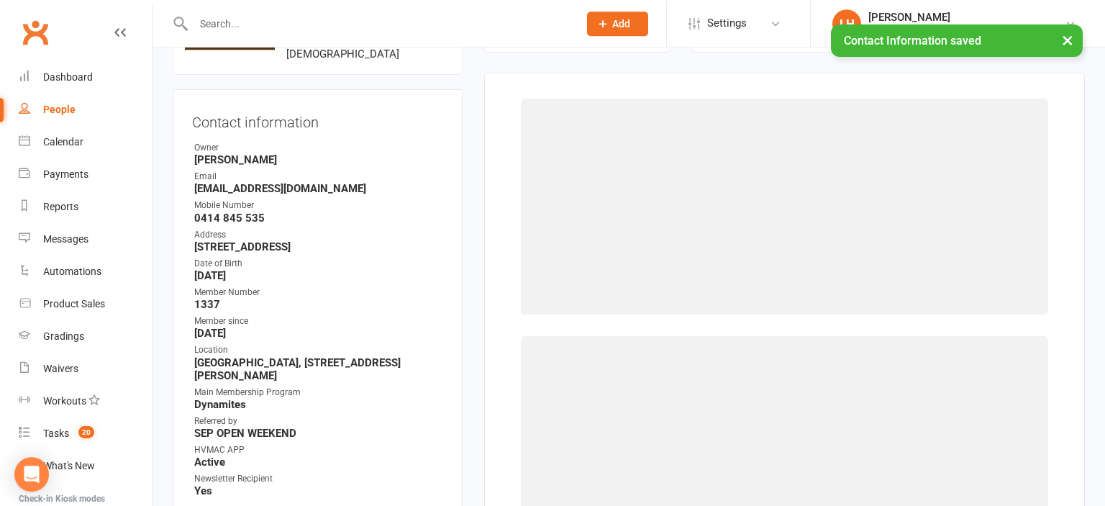
scroll to position [127, 0]
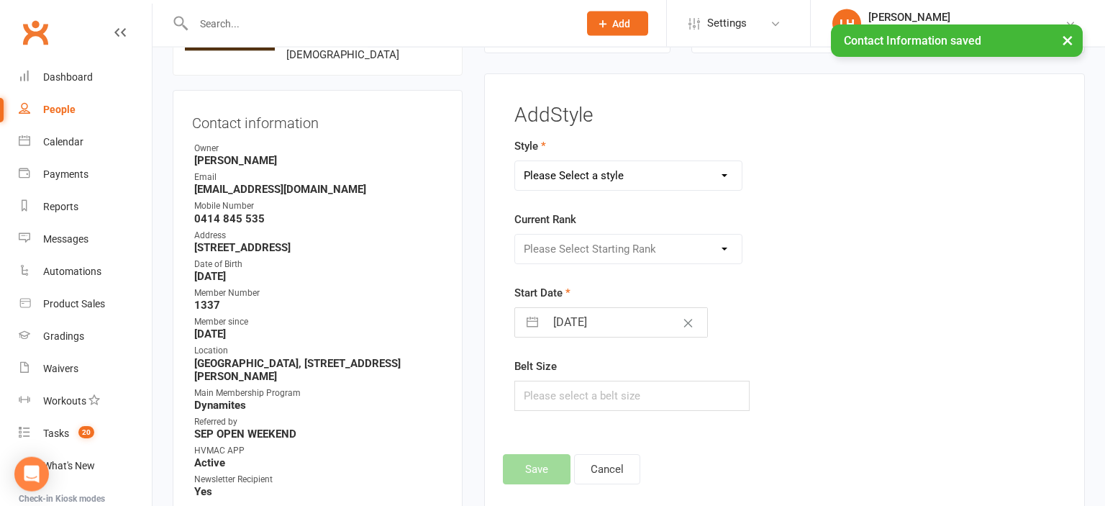
click at [515, 161] on select "Please Select a style Dragons/Adults Dynamites Fight Fit Junior Fight Fit Junio…" at bounding box center [628, 175] width 227 height 29
click option "Dynamites" at bounding box center [0, 0] width 0 height 0
click at [515, 235] on select "Please Select Starting Rank White Belt 10th Kyu 9th Kyu 8th Kyu 7th Kyu 6th Kyu…" at bounding box center [628, 249] width 227 height 29
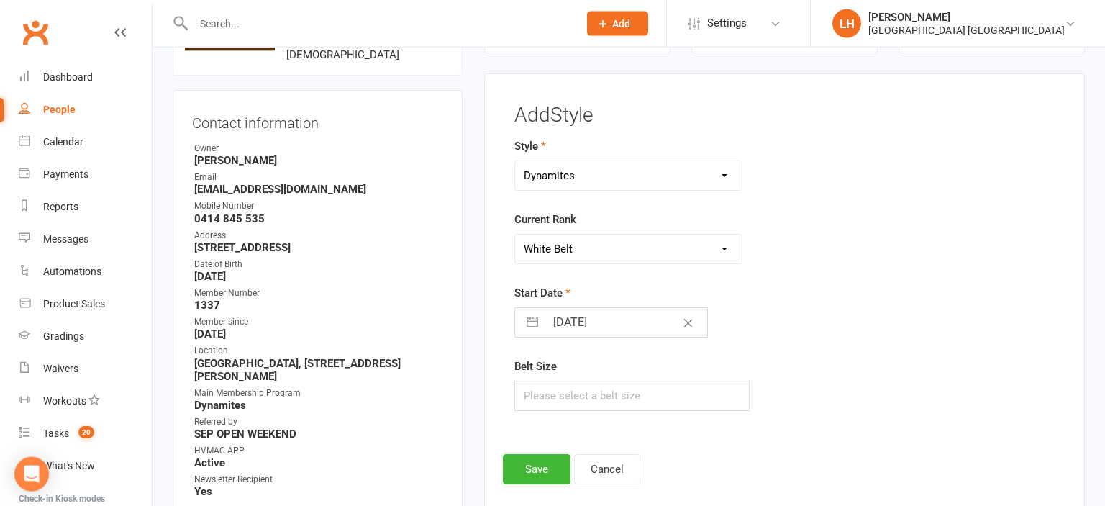
click option "White Belt" at bounding box center [0, 0] width 0 height 0
click at [549, 464] on button "Save" at bounding box center [537, 469] width 68 height 30
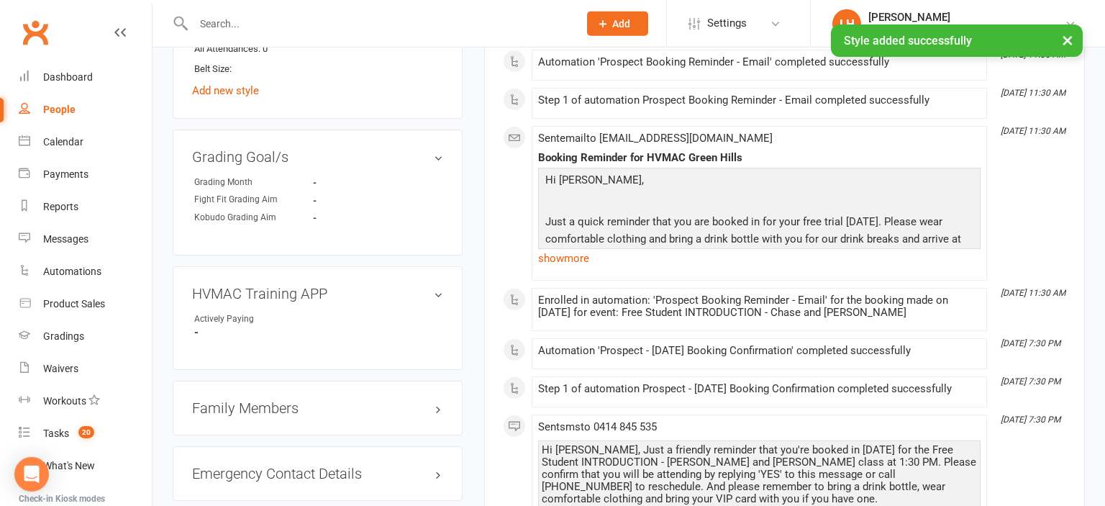
scroll to position [1115, 0]
click at [419, 155] on link "edit" at bounding box center [417, 155] width 17 height 12
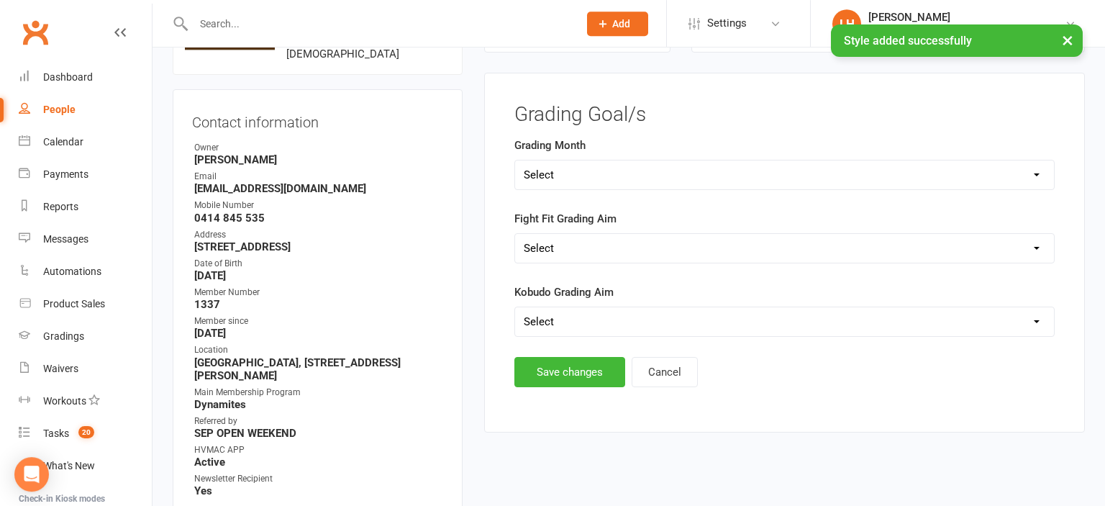
scroll to position [127, 0]
click at [515, 161] on select "Select Silver (February) Yellow (April) White (June) Blue (August) Green (Octob…" at bounding box center [784, 175] width 539 height 29
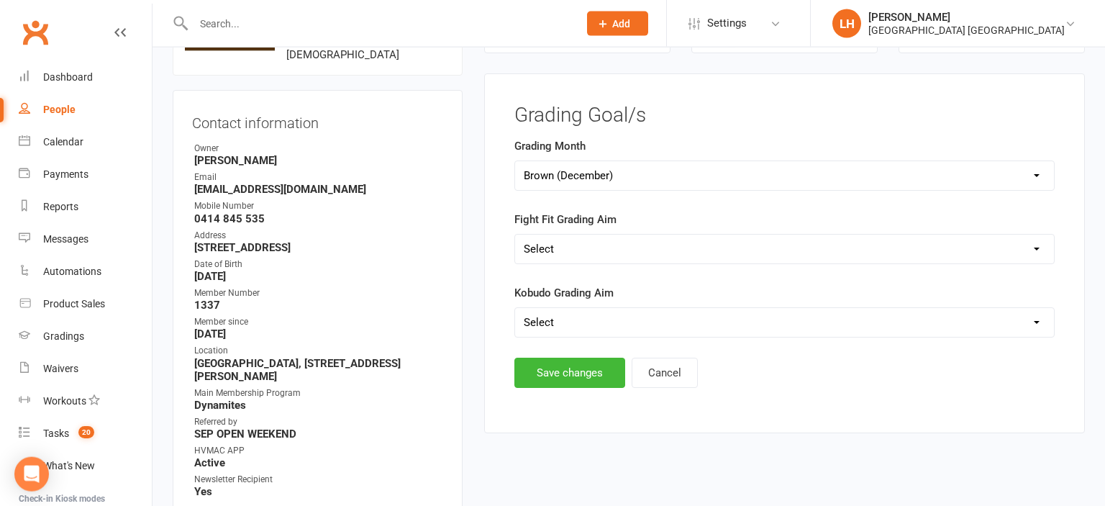
click option "Brown (December)" at bounding box center [0, 0] width 0 height 0
click at [594, 368] on button "Save changes" at bounding box center [569, 373] width 111 height 30
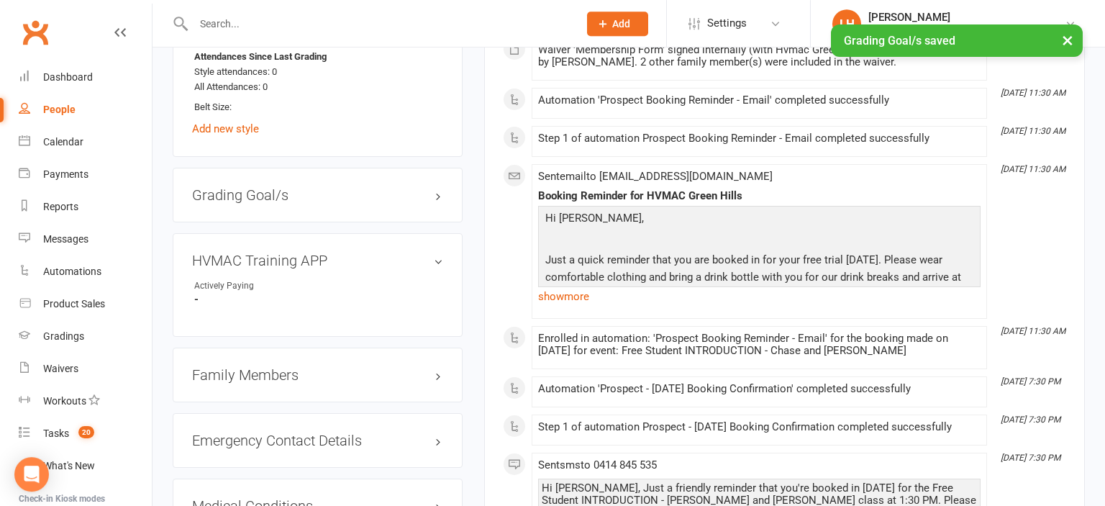
scroll to position [1115, 0]
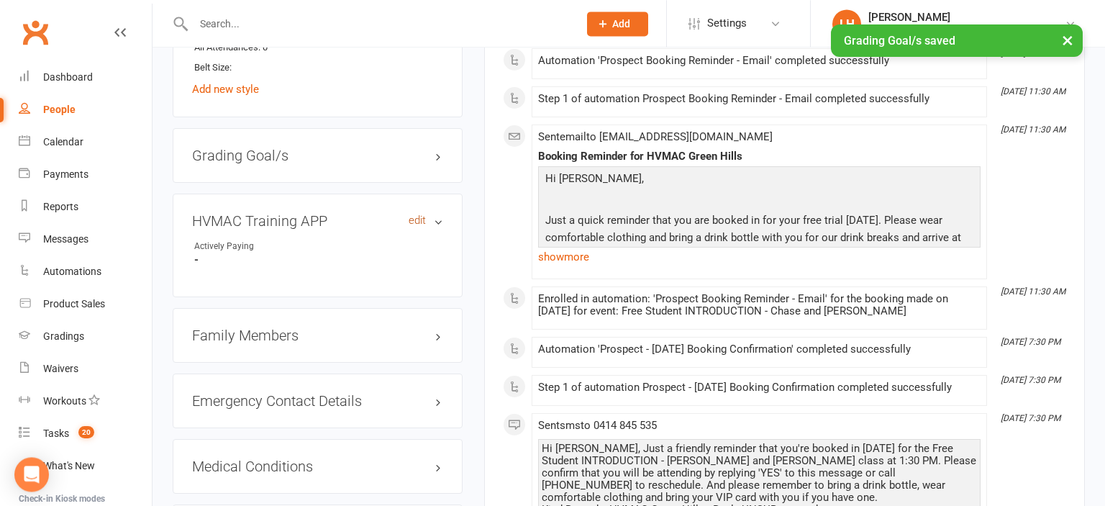
click at [419, 227] on link "edit" at bounding box center [417, 220] width 17 height 12
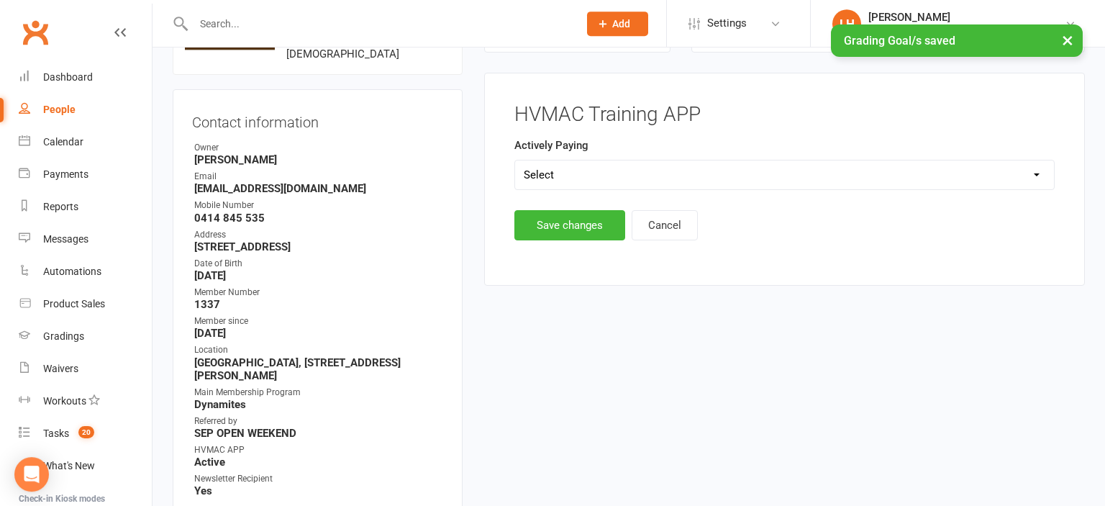
scroll to position [127, 0]
click at [515, 161] on select "Select Yes No" at bounding box center [784, 175] width 539 height 29
click option "Yes" at bounding box center [0, 0] width 0 height 0
click at [558, 224] on button "Save changes" at bounding box center [569, 226] width 111 height 30
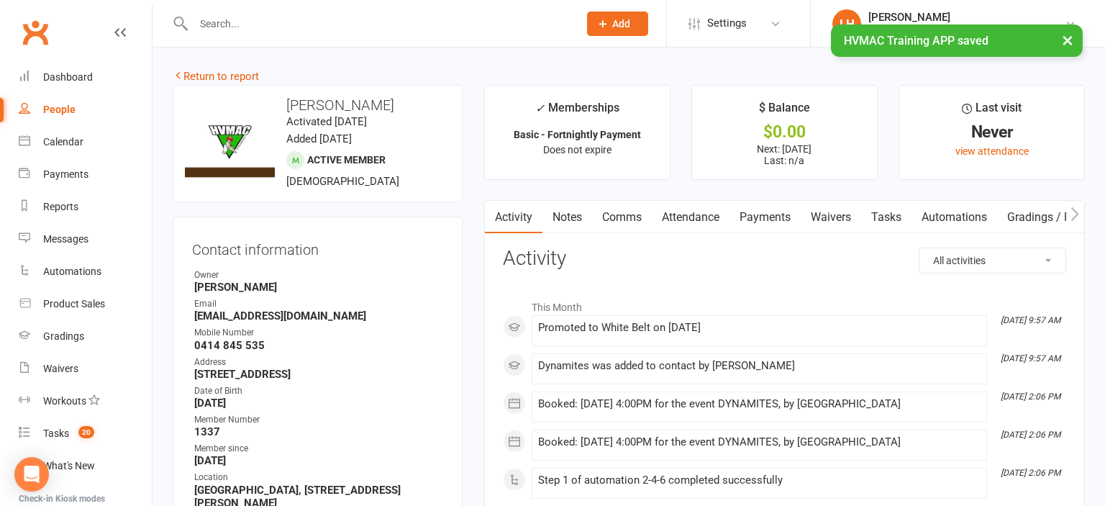
scroll to position [0, 0]
drag, startPoint x: 342, startPoint y: 312, endPoint x: 194, endPoint y: 323, distance: 147.9
click at [194, 323] on ul "Owner Taj Hassan Email dine@fratelliroma.com.au Mobile Number 0414 845 535 Addr…" at bounding box center [317, 446] width 251 height 356
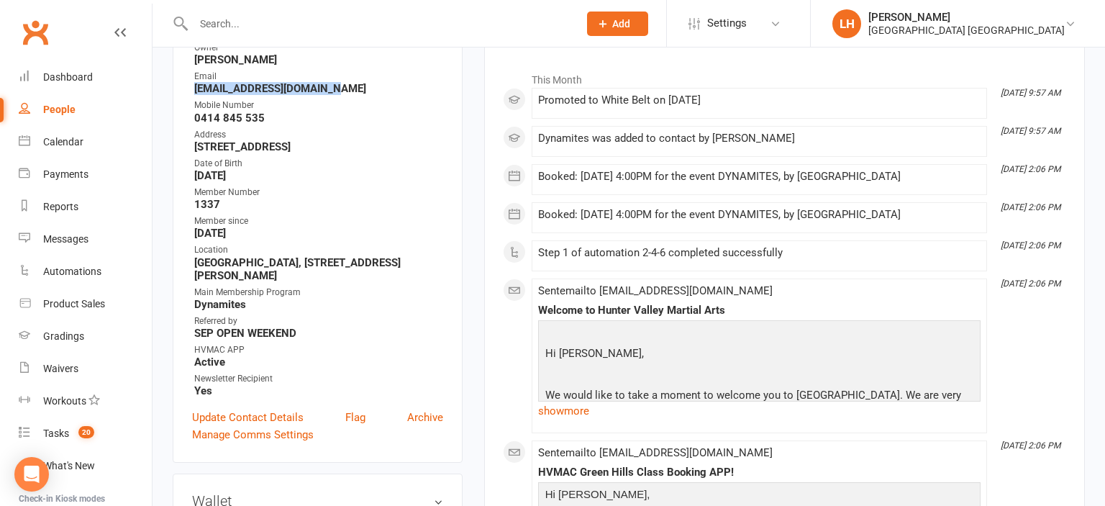
scroll to position [380, 0]
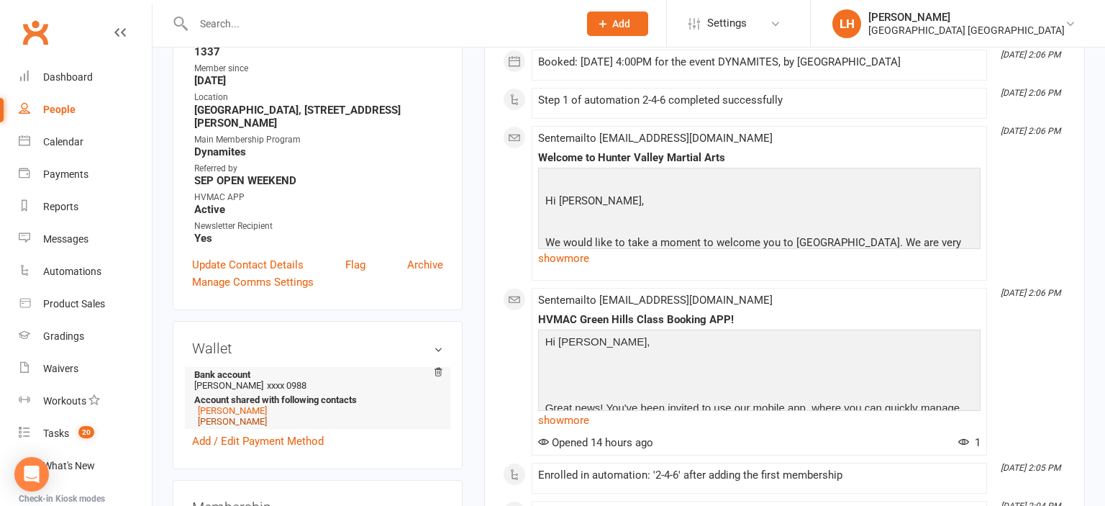
click at [226, 426] on link "Chase Kibble" at bounding box center [232, 421] width 69 height 11
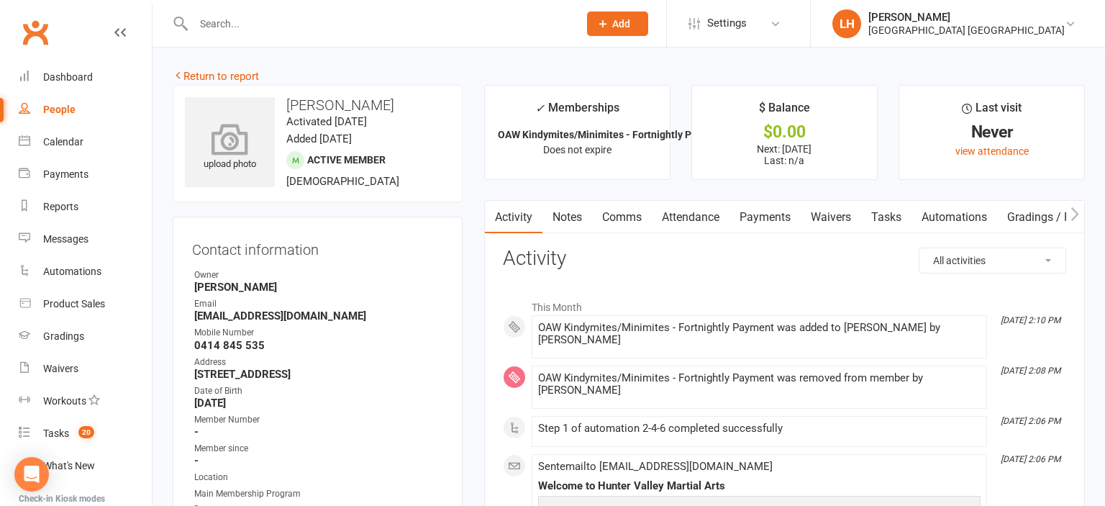
click at [243, 139] on icon at bounding box center [230, 139] width 99 height 32
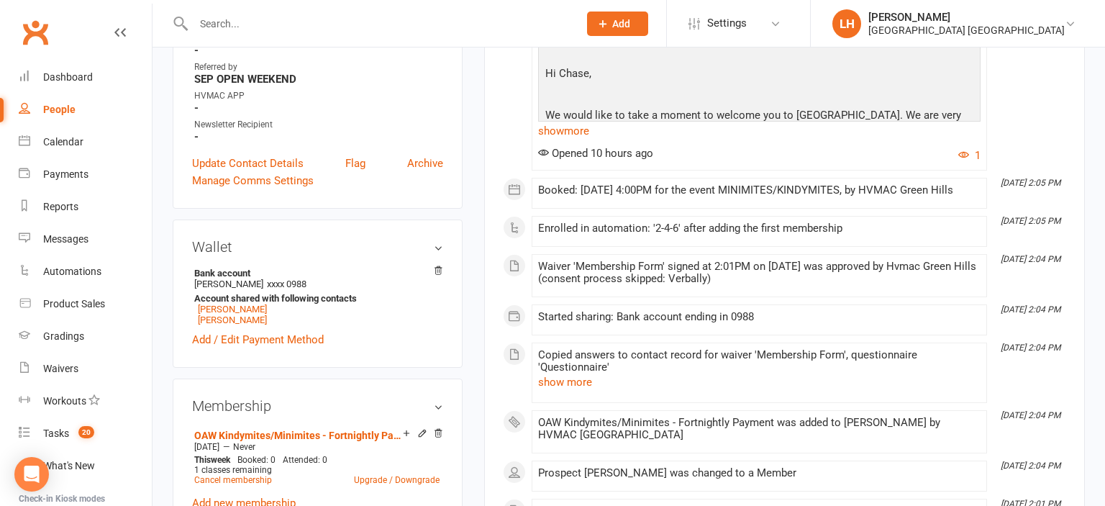
scroll to position [380, 0]
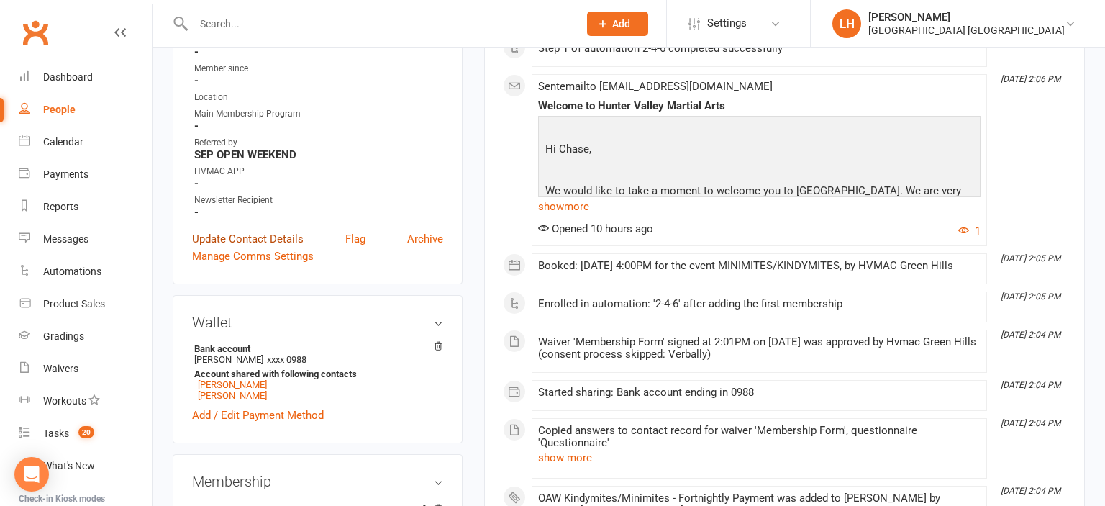
click at [263, 246] on link "Update Contact Details" at bounding box center [248, 238] width 112 height 17
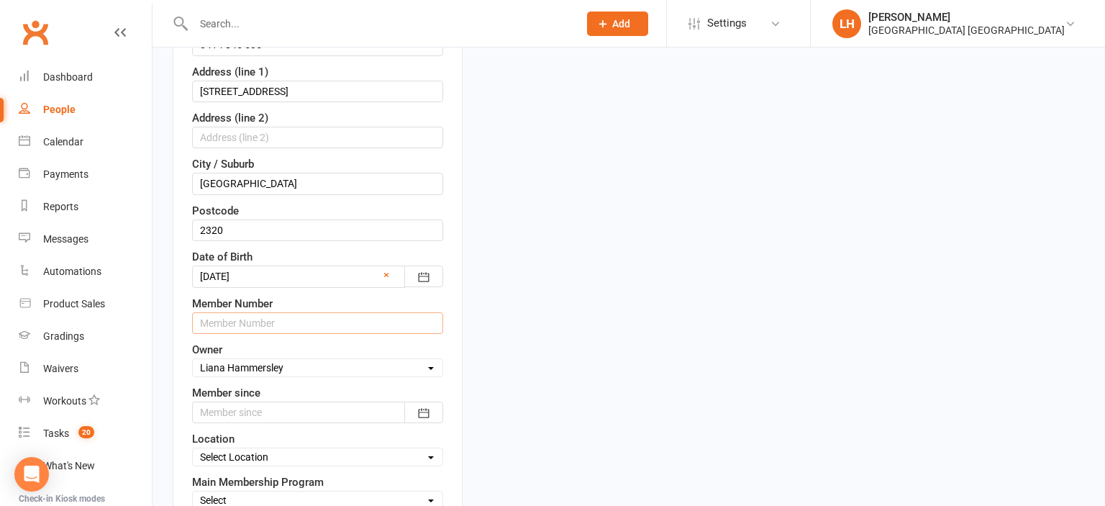
click at [281, 324] on input "text" at bounding box center [317, 323] width 251 height 22
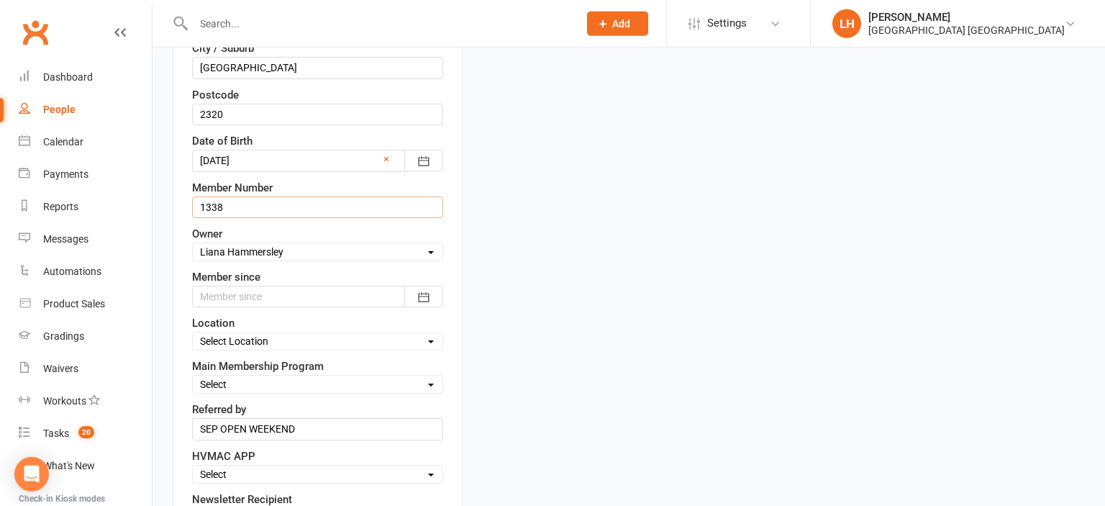
scroll to position [532, 0]
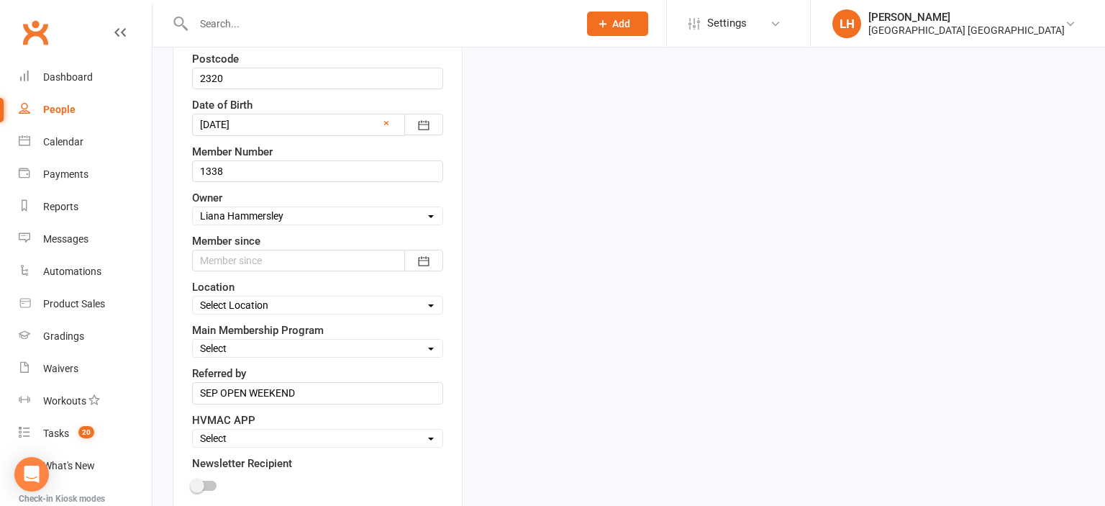
click at [252, 251] on div at bounding box center [317, 261] width 251 height 22
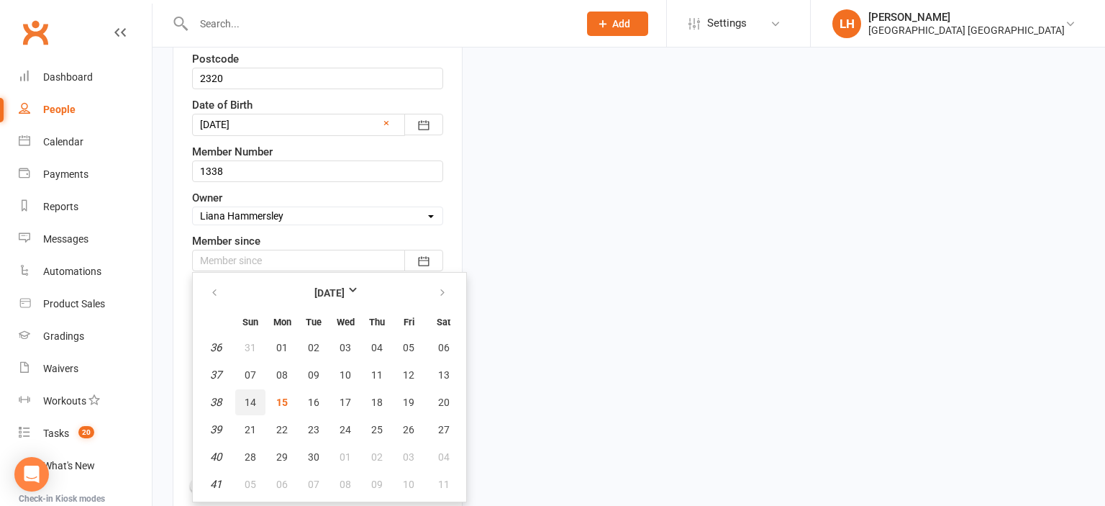
click at [254, 399] on span "14" at bounding box center [251, 402] width 12 height 12
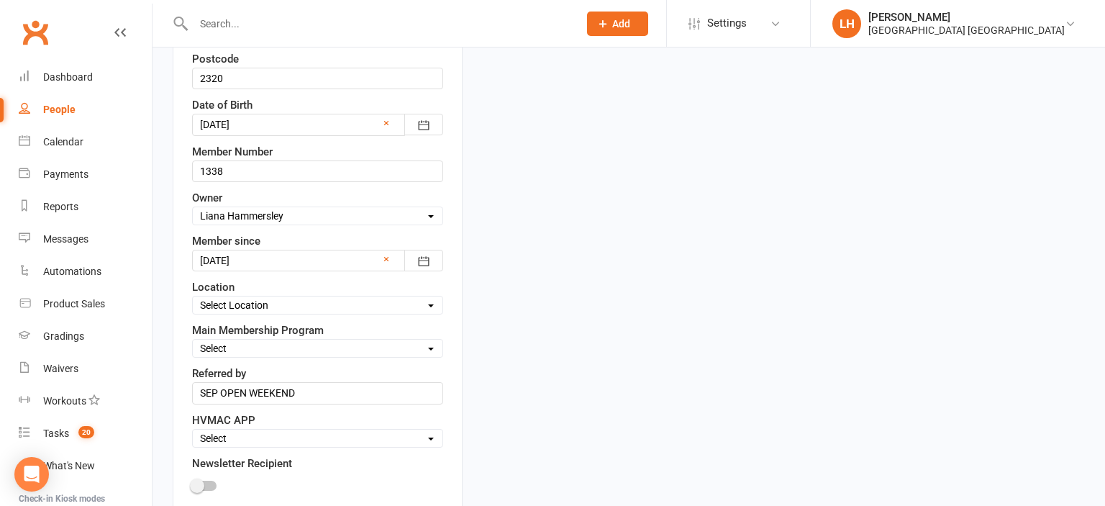
click at [193, 297] on select "Select Location Hunter Valley Martial Arts, Unit 1a/4a Garnett Road, Green Hills" at bounding box center [318, 305] width 250 height 16
click option "Hunter Valley Martial Arts, Unit 1a/4a Garnett Road, Green Hills" at bounding box center [0, 0] width 0 height 0
click at [193, 340] on select "Select Minimites Kindymites Dynamites Dragons Adults Kobudo Only Guest Fight Fi…" at bounding box center [318, 348] width 250 height 16
click option "Minimites" at bounding box center [0, 0] width 0 height 0
click at [250, 390] on input "SEP OPEN WEEKEND" at bounding box center [317, 393] width 251 height 22
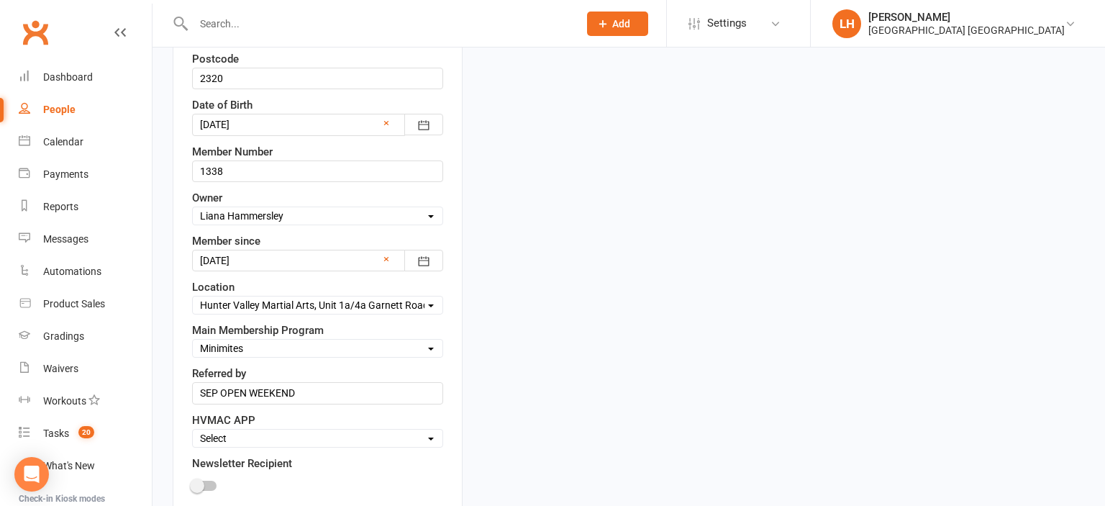
click at [193, 430] on select "Select Active Family Suspended Opt Out" at bounding box center [318, 438] width 250 height 16
click option "Active" at bounding box center [0, 0] width 0 height 0
click at [210, 481] on div at bounding box center [204, 486] width 24 height 10
click at [192, 483] on input "checkbox" at bounding box center [192, 483] width 0 height 0
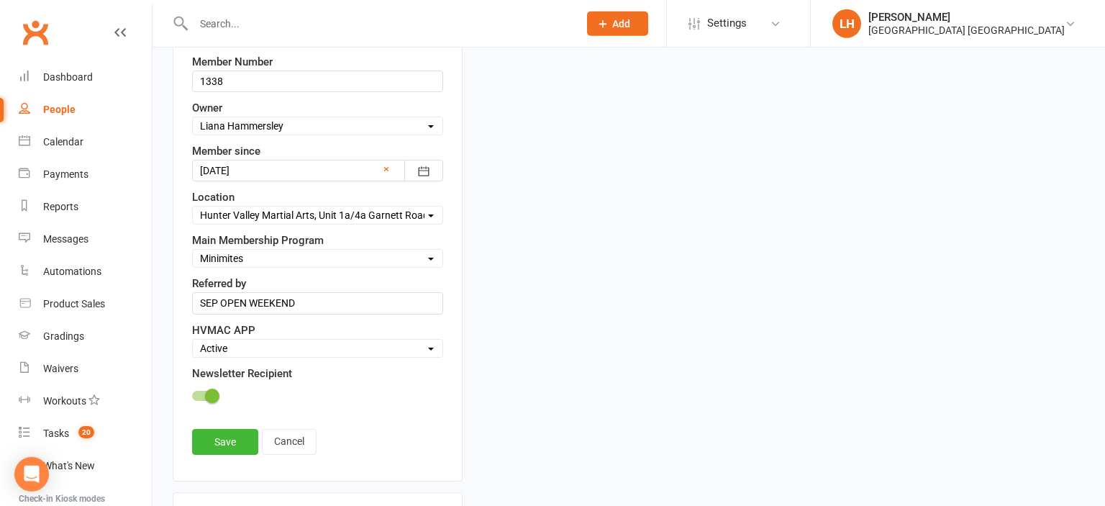
scroll to position [683, 0]
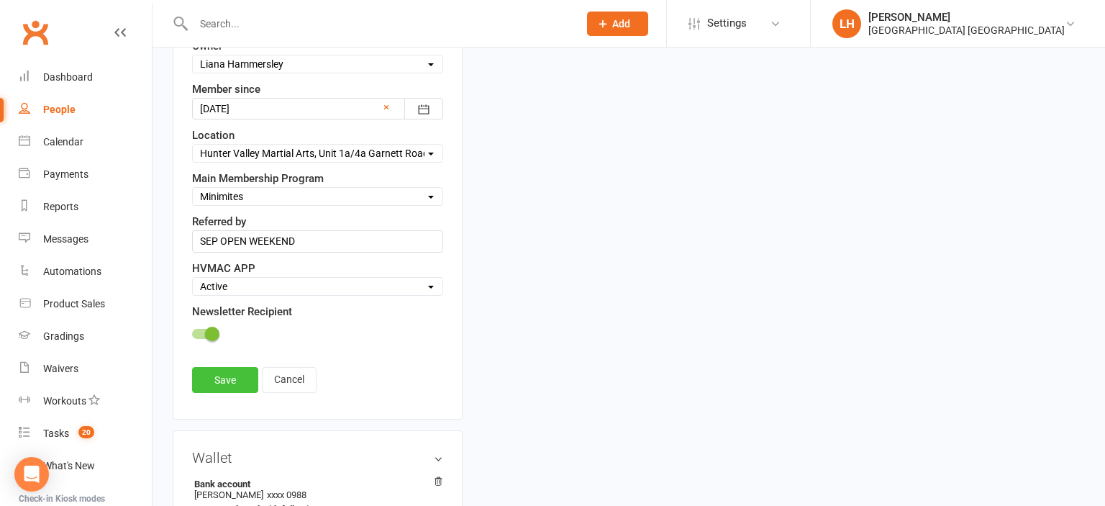
click at [230, 384] on link "Save" at bounding box center [225, 380] width 66 height 26
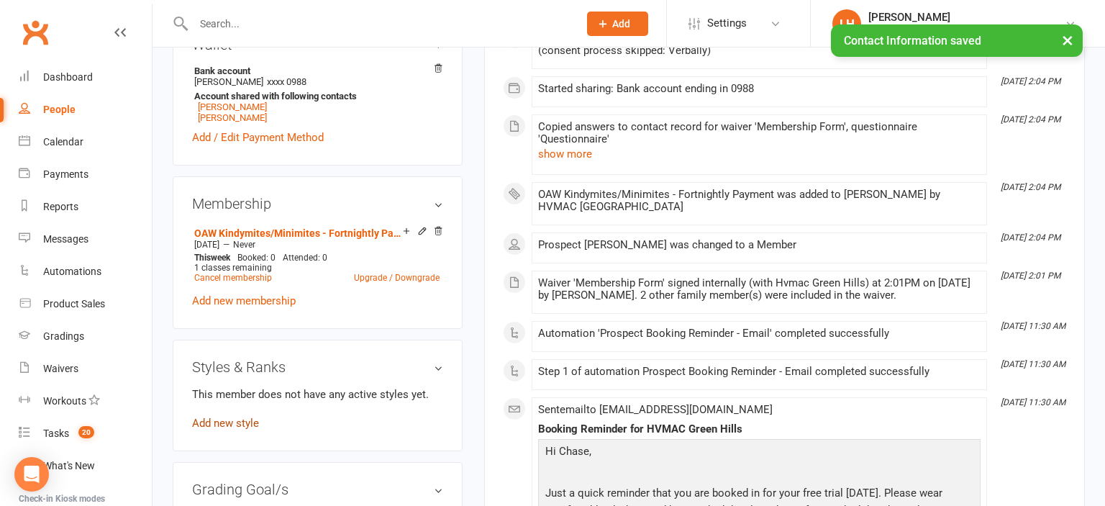
click at [214, 426] on link "Add new style" at bounding box center [225, 423] width 67 height 13
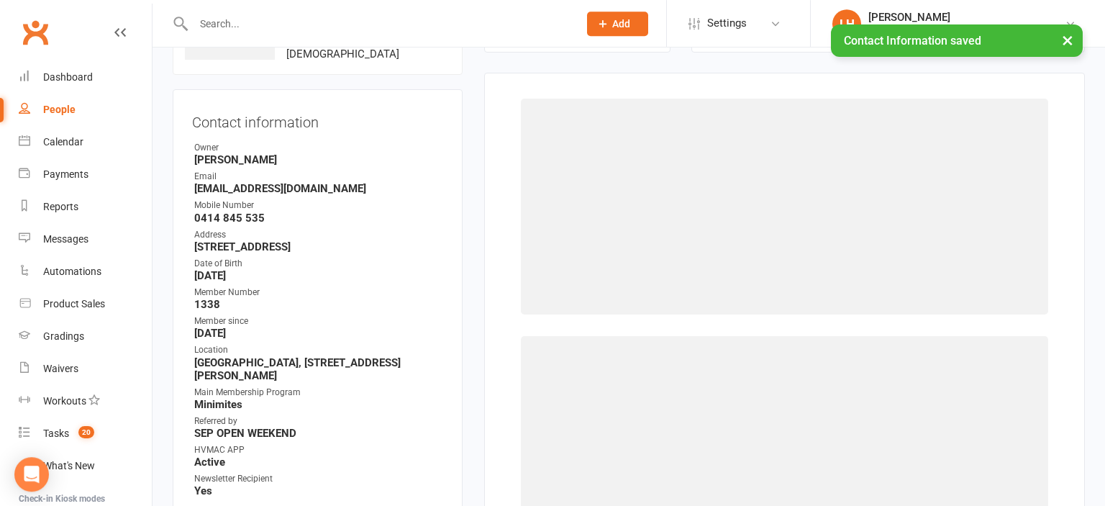
scroll to position [127, 0]
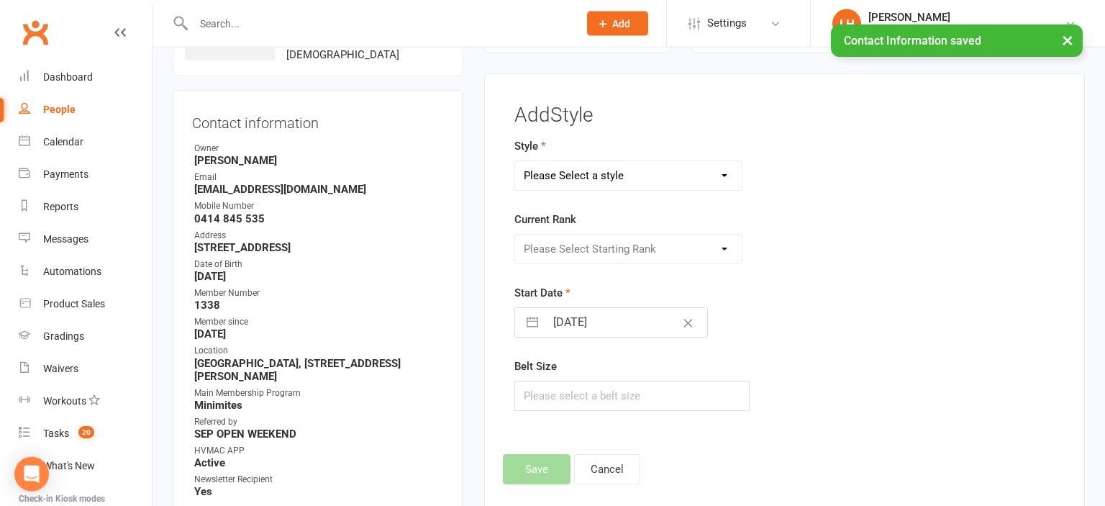
click at [515, 161] on select "Please Select a style Dragons/Adults Dynamites Fight Fit Junior Fight Fit Junio…" at bounding box center [628, 175] width 227 height 29
click option "Kindymites" at bounding box center [0, 0] width 0 height 0
click at [515, 235] on select "Please Select Starting Rank MM White Belt MM Yellow Belt MM Red Belt MM Green B…" at bounding box center [628, 249] width 227 height 29
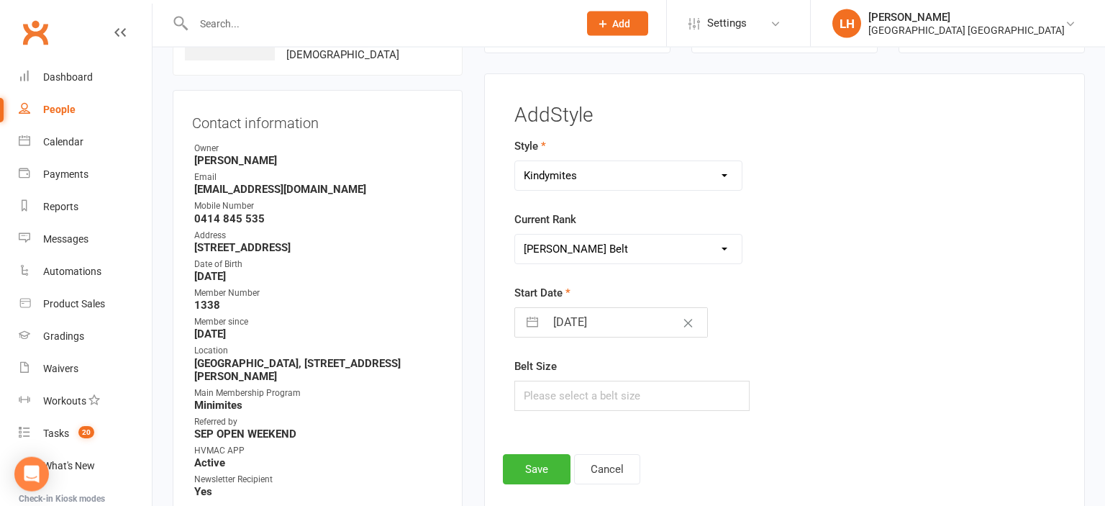
click option "MM White Belt" at bounding box center [0, 0] width 0 height 0
click at [537, 463] on button "Save" at bounding box center [537, 469] width 68 height 30
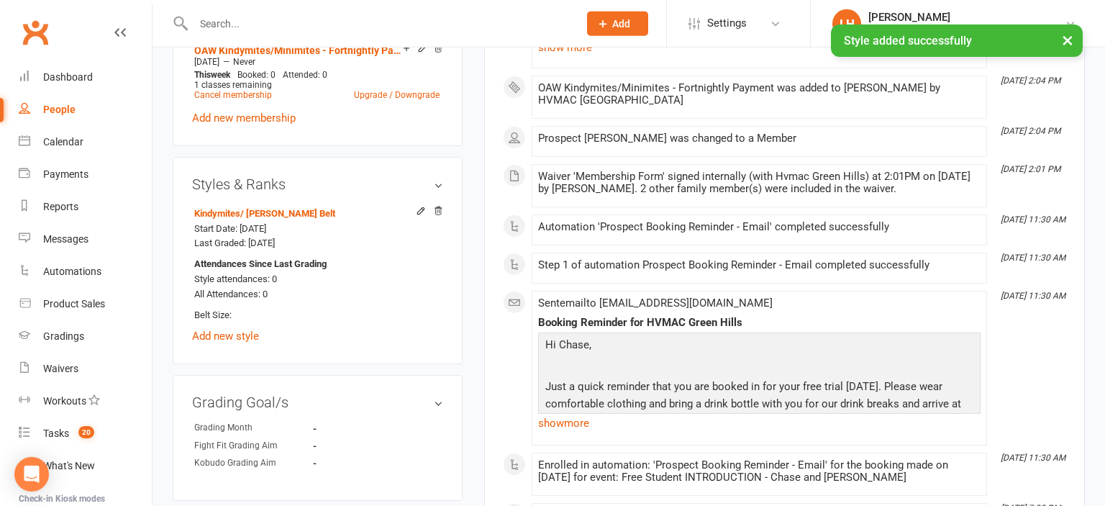
scroll to position [887, 0]
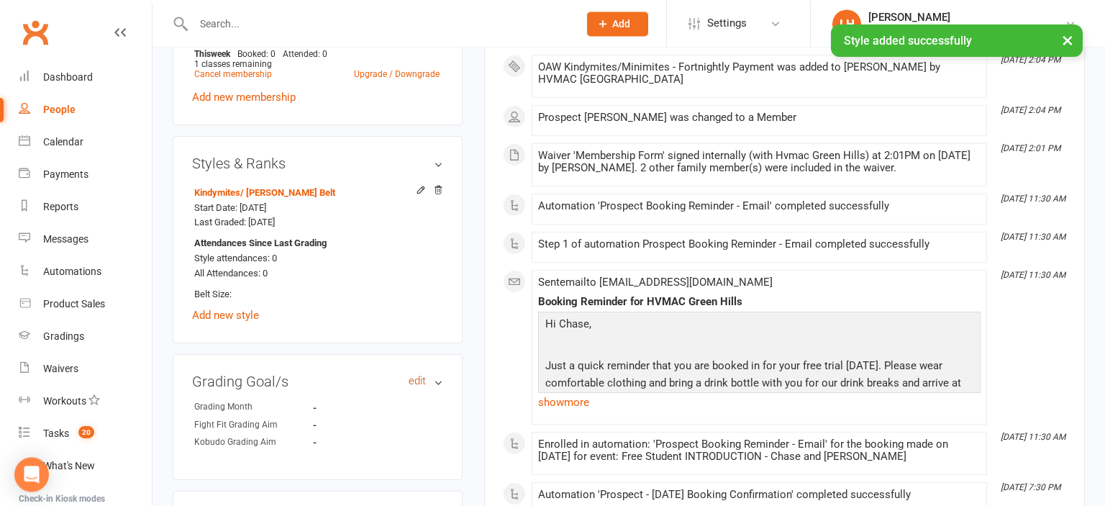
click at [419, 383] on link "edit" at bounding box center [417, 381] width 17 height 12
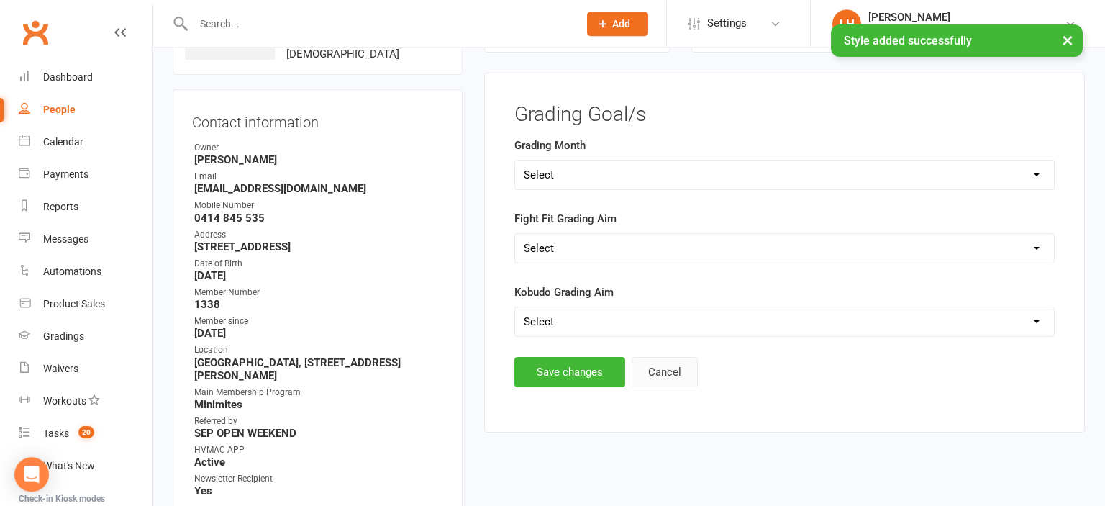
scroll to position [127, 0]
click at [655, 368] on button "Cancel" at bounding box center [665, 373] width 66 height 30
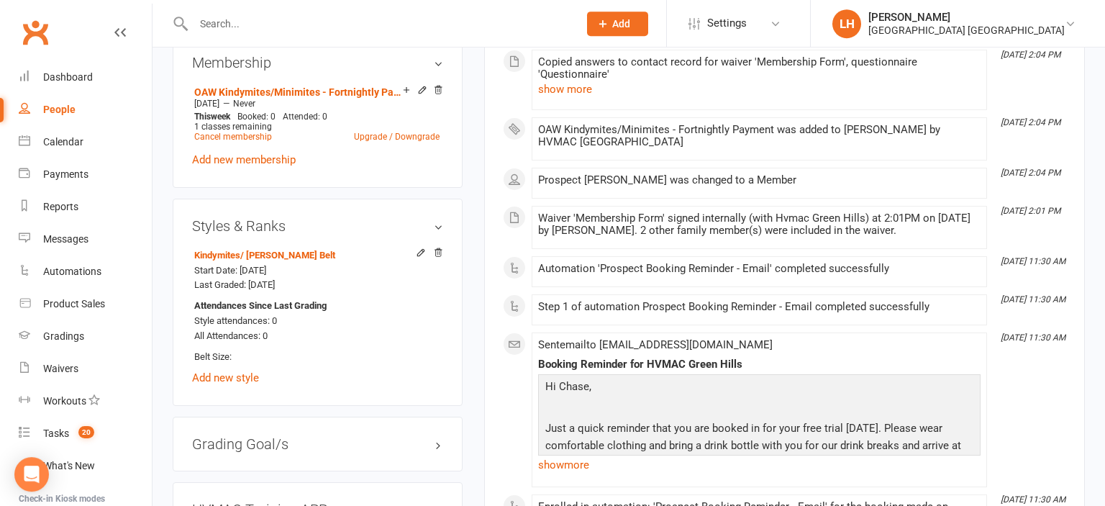
scroll to position [963, 0]
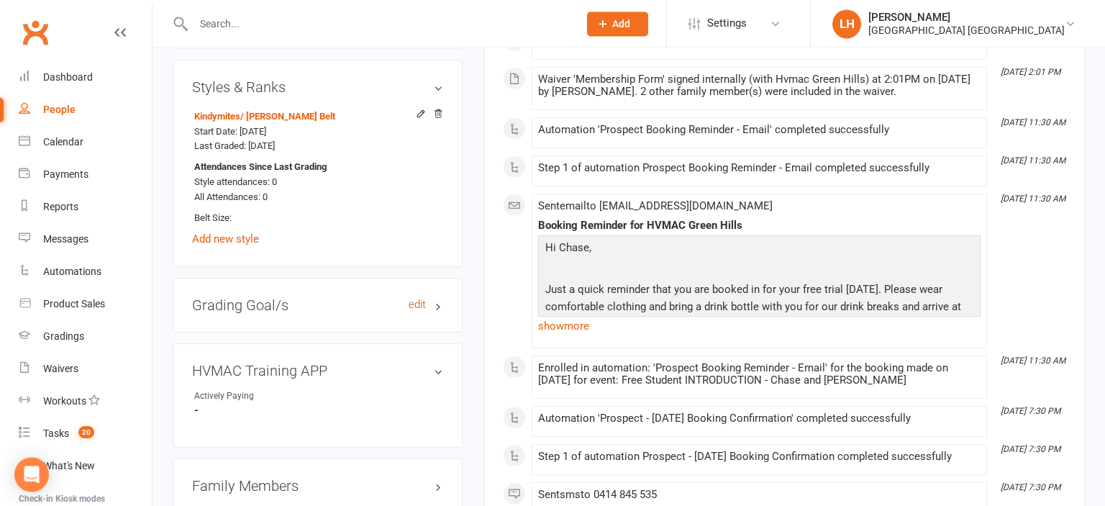
click at [412, 310] on link "edit" at bounding box center [417, 305] width 17 height 12
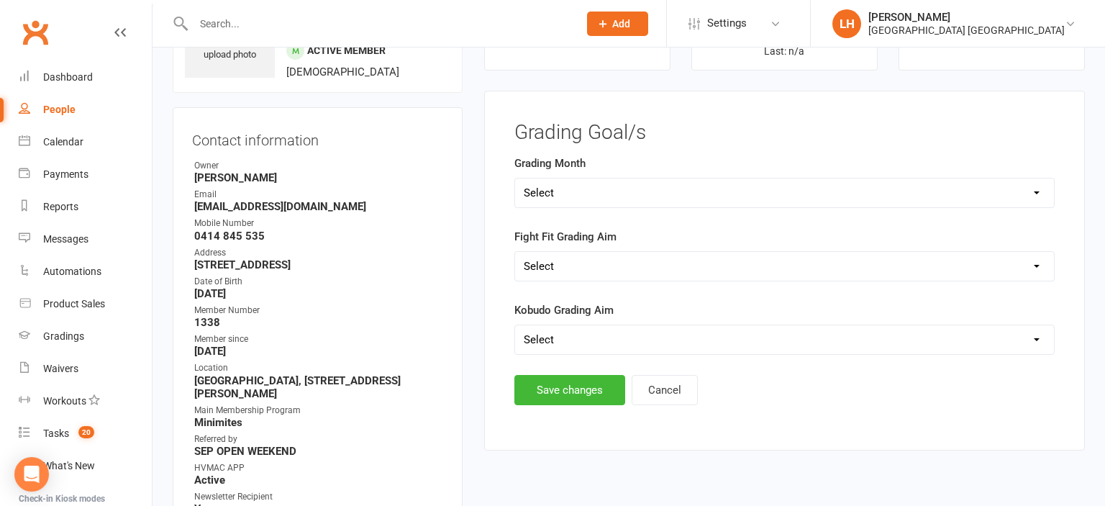
scroll to position [76, 0]
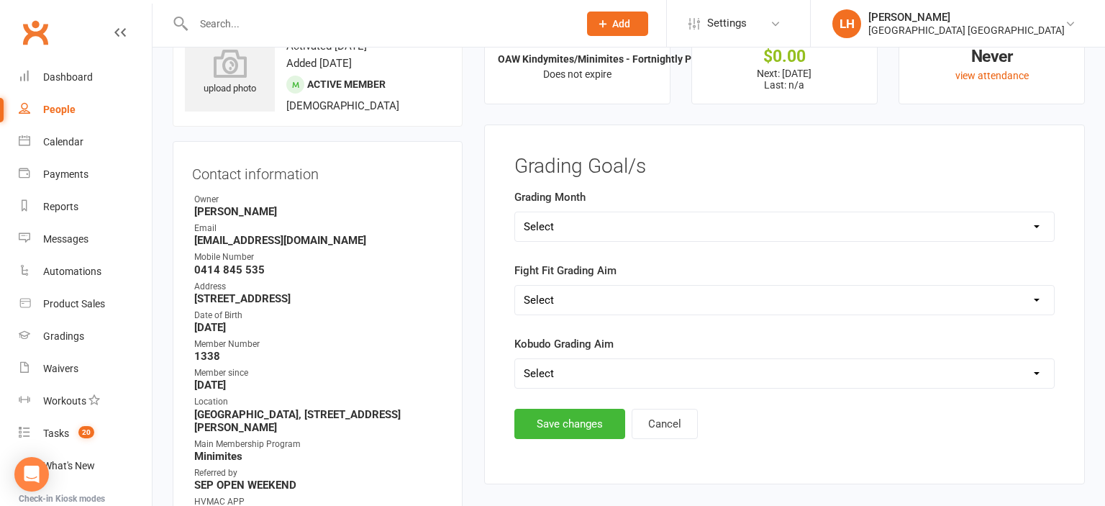
click at [515, 212] on select "Select Silver (February) Yellow (April) White (June) Blue (August) Green (Octob…" at bounding box center [784, 226] width 539 height 29
click option "Yellow (April)" at bounding box center [0, 0] width 0 height 0
click at [568, 423] on button "Save changes" at bounding box center [569, 424] width 111 height 30
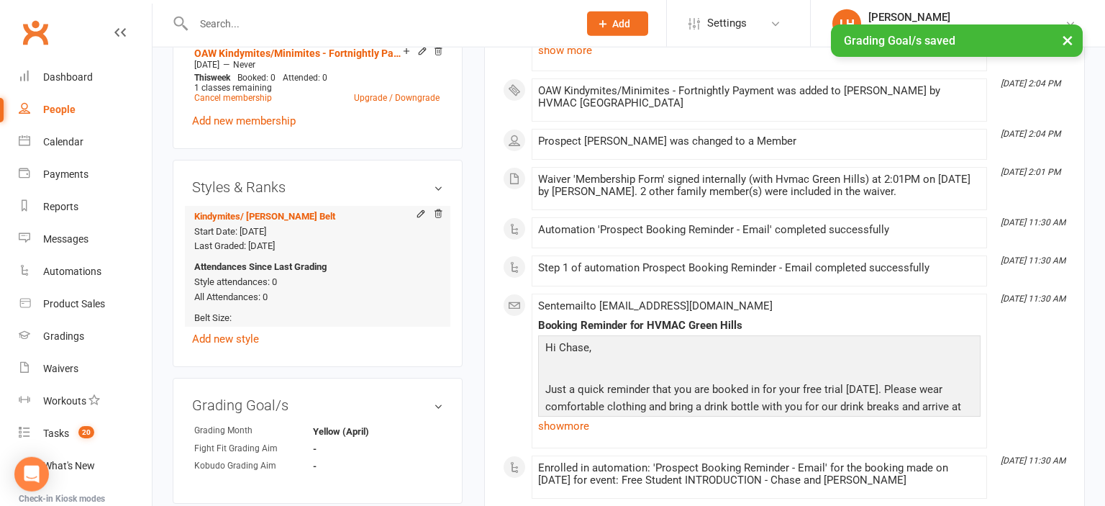
scroll to position [987, 0]
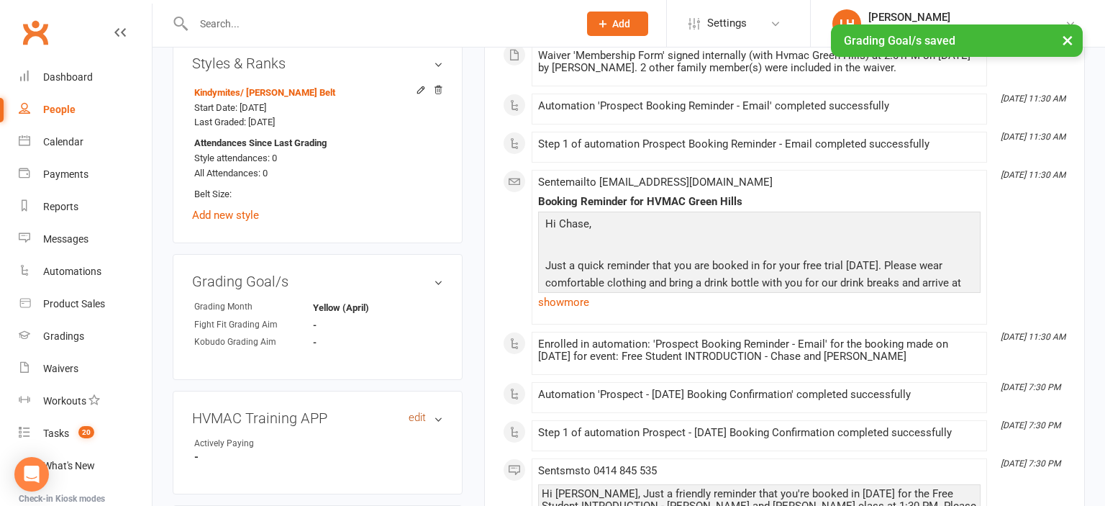
click at [417, 420] on link "edit" at bounding box center [417, 418] width 17 height 12
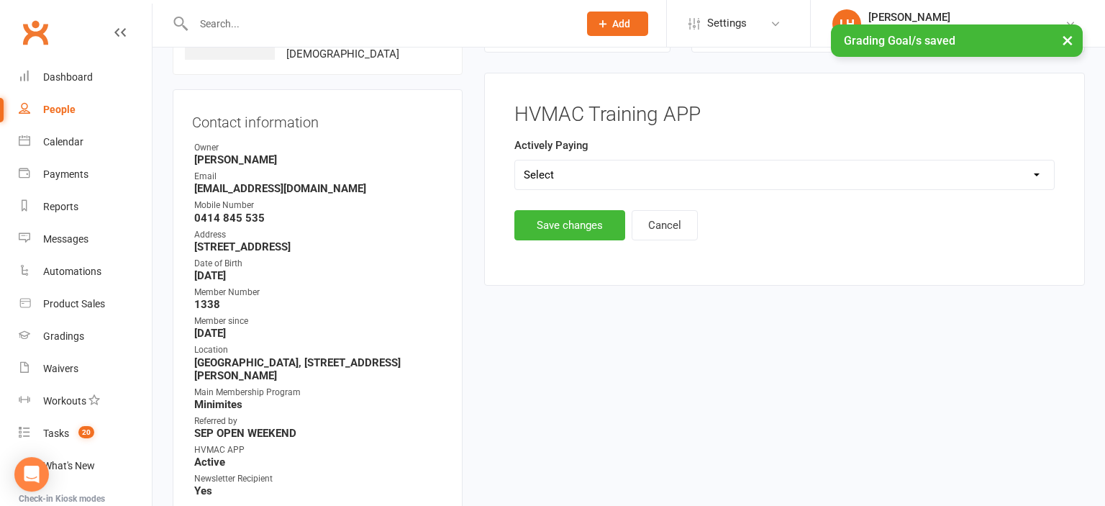
scroll to position [127, 0]
click at [515, 161] on select "Select Yes No" at bounding box center [784, 175] width 539 height 29
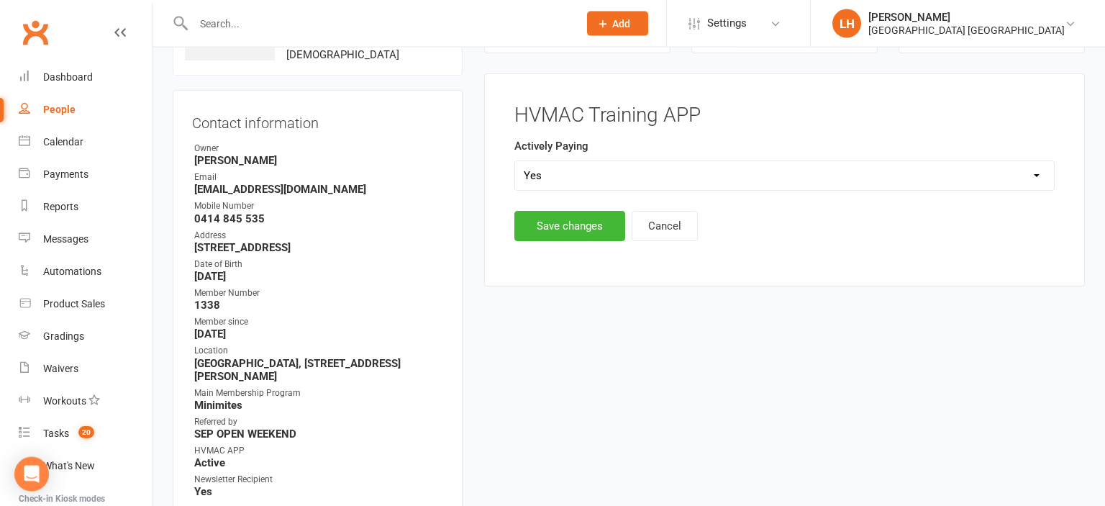
click option "Yes" at bounding box center [0, 0] width 0 height 0
click at [565, 233] on button "Save changes" at bounding box center [569, 226] width 111 height 30
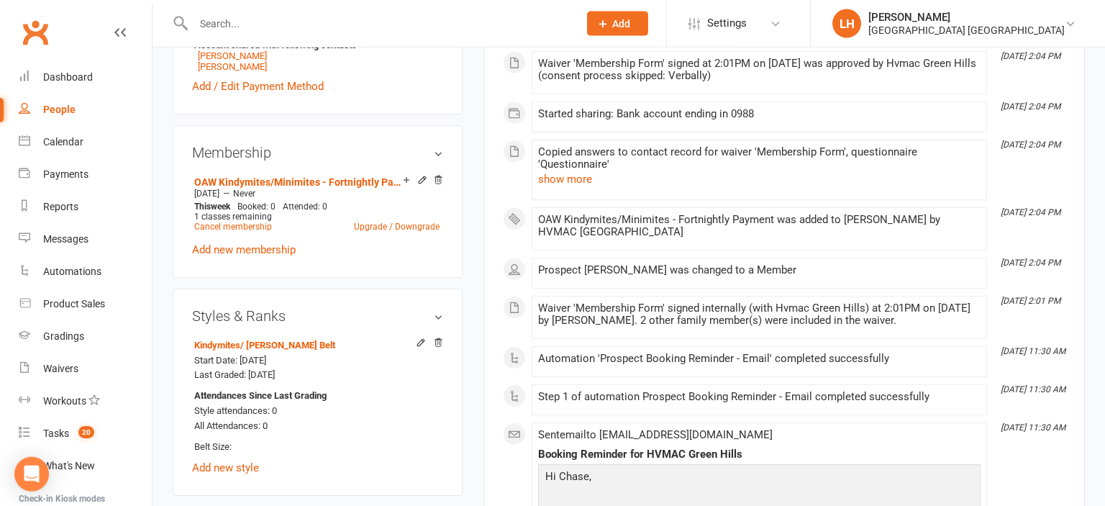
scroll to position [0, 0]
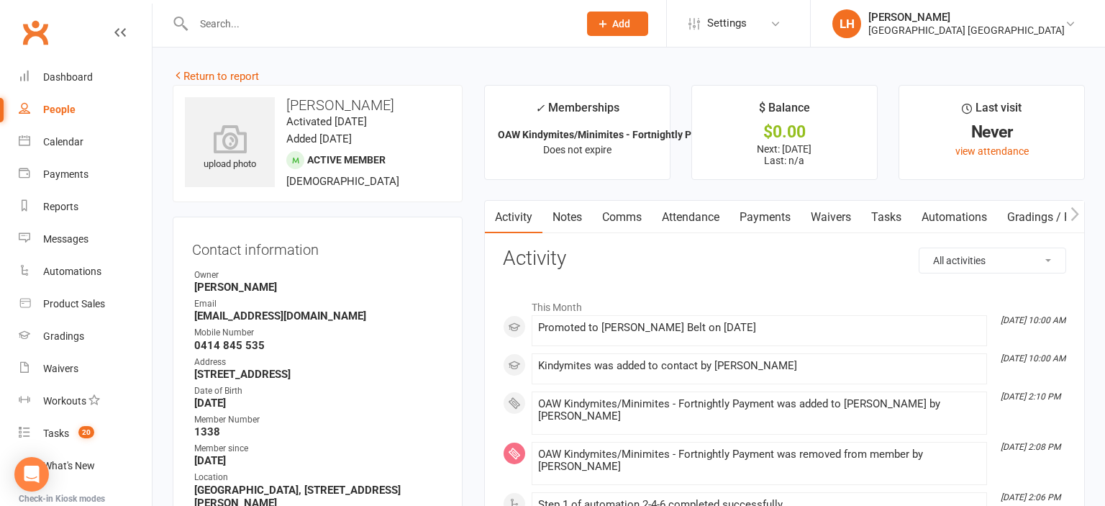
click at [696, 222] on link "Attendance" at bounding box center [691, 217] width 78 height 33
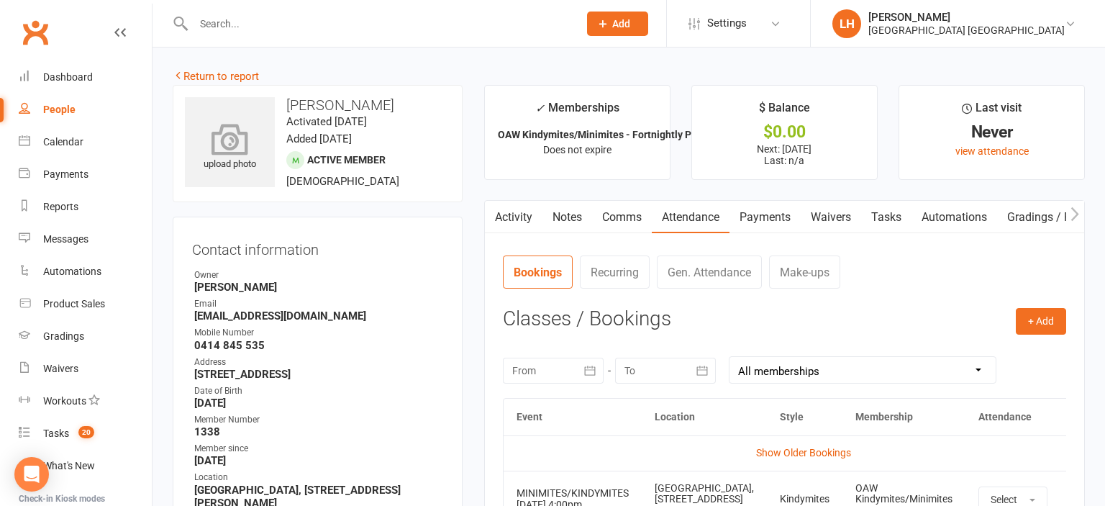
click at [246, 136] on icon at bounding box center [230, 139] width 99 height 32
click at [255, 27] on input "text" at bounding box center [378, 24] width 379 height 20
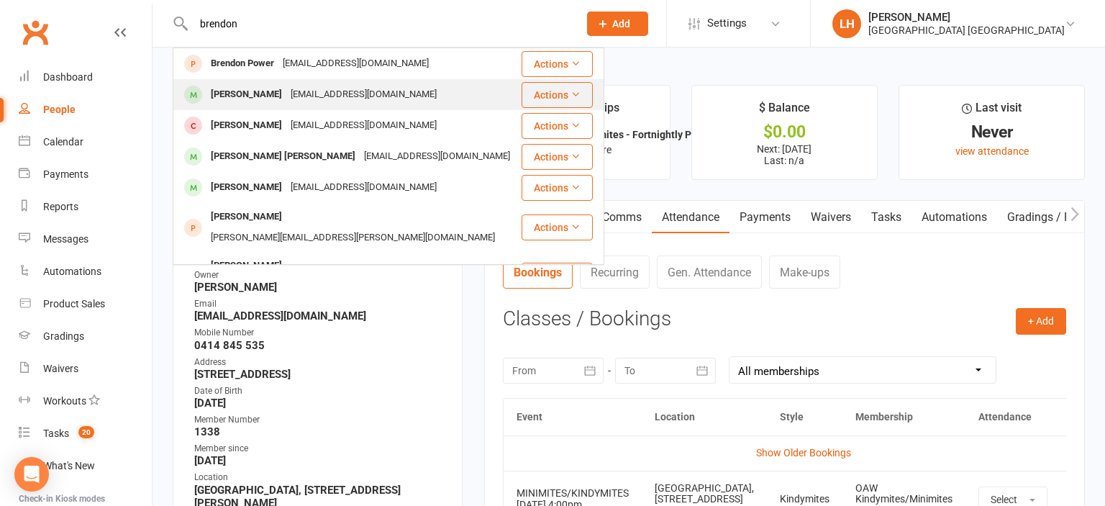
click at [262, 96] on div "Brendon Coulton" at bounding box center [246, 94] width 80 height 21
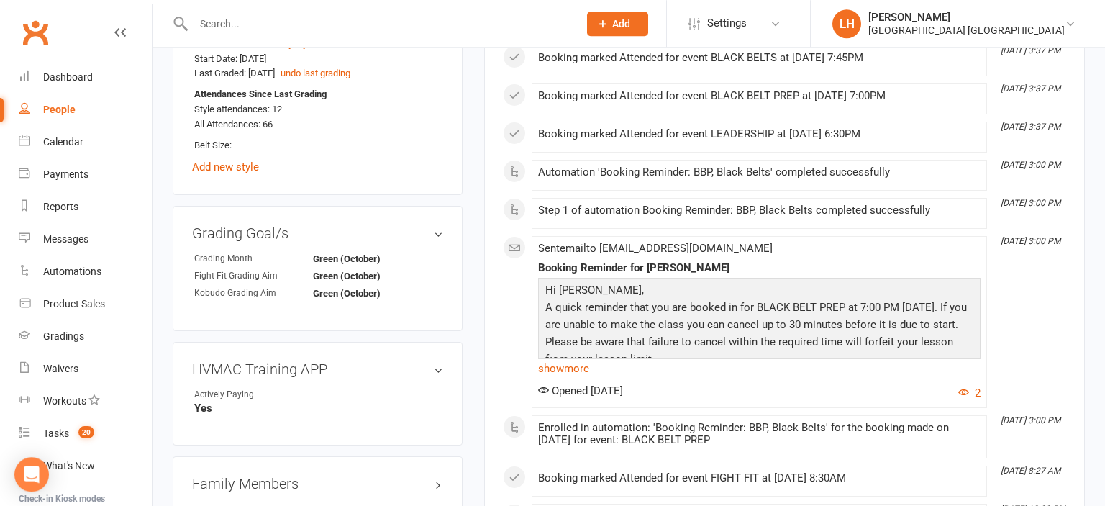
scroll to position [1407, 0]
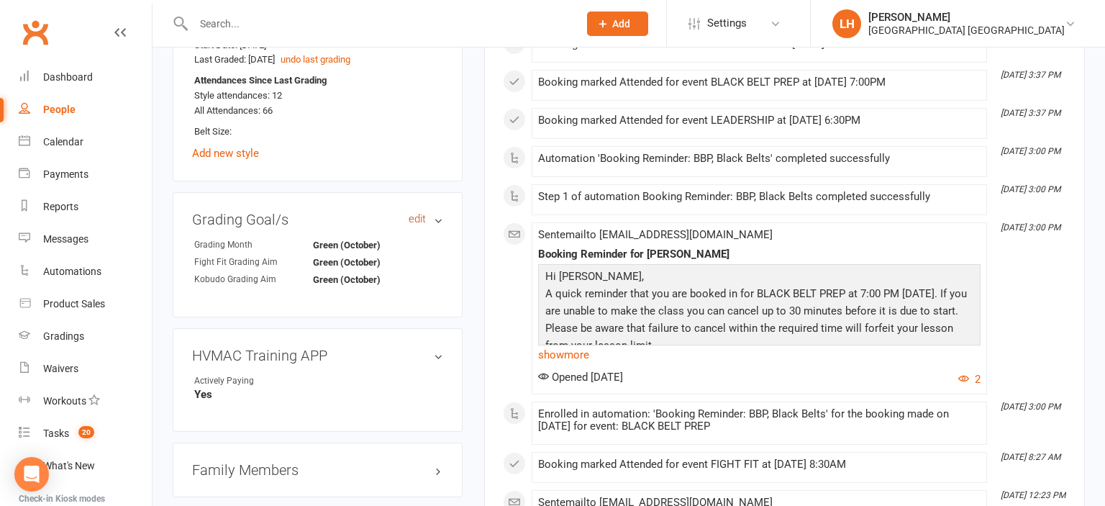
click at [419, 225] on link "edit" at bounding box center [417, 219] width 17 height 12
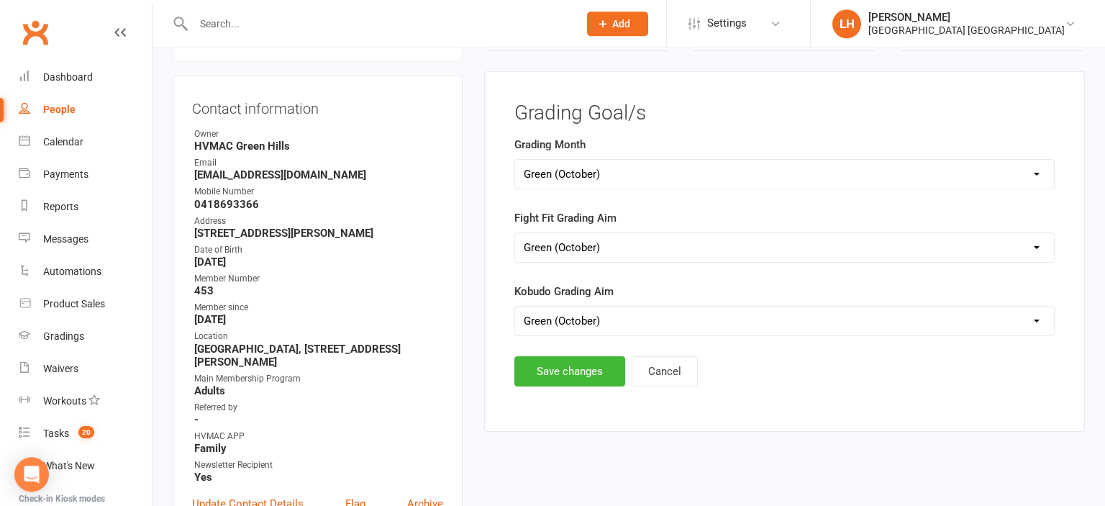
scroll to position [140, 0]
click at [515, 160] on select "Select Silver (February) Yellow (April) White (June) Blue (August) Green (Octob…" at bounding box center [784, 174] width 539 height 29
click option "Select" at bounding box center [0, 0] width 0 height 0
click at [583, 369] on button "Save changes" at bounding box center [569, 372] width 111 height 30
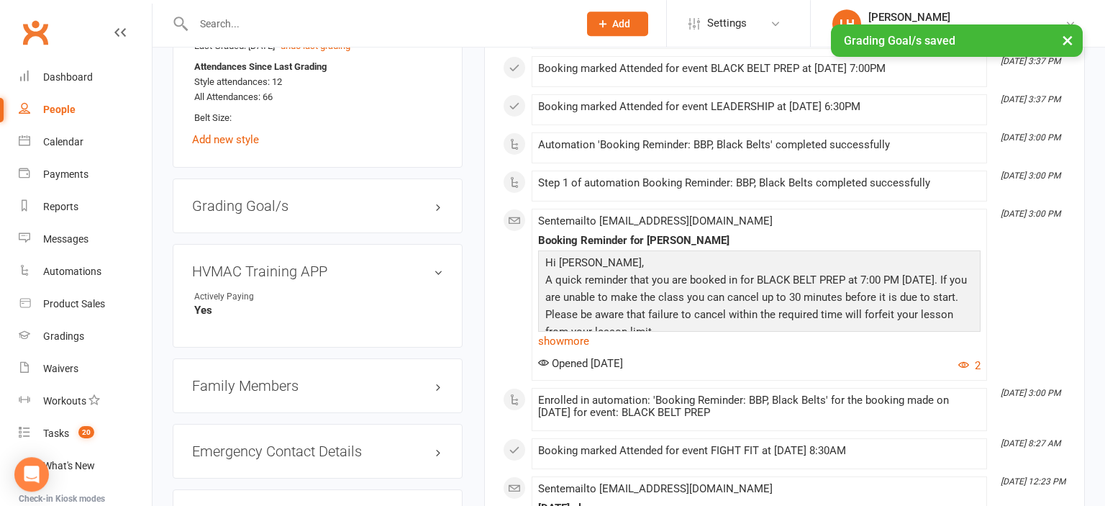
scroll to position [1355, 0]
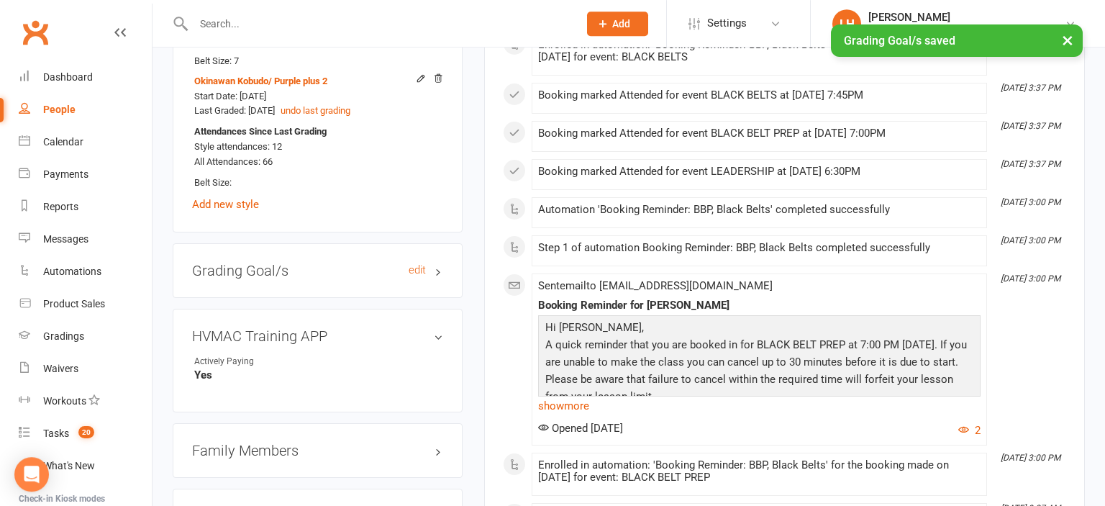
click at [226, 276] on h3 "Grading Goal/s edit" at bounding box center [317, 271] width 251 height 16
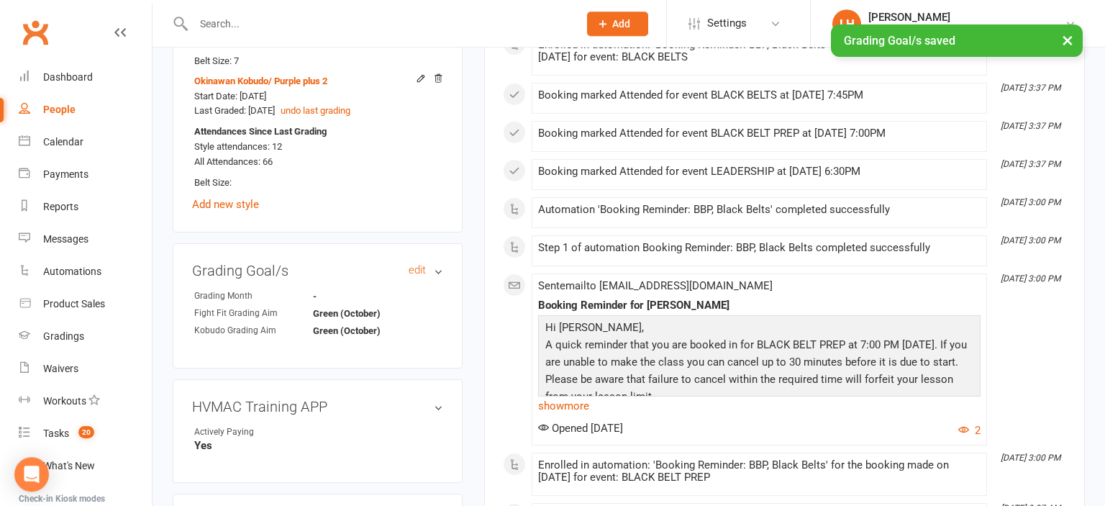
click at [226, 276] on h3 "Grading Goal/s edit" at bounding box center [317, 271] width 251 height 16
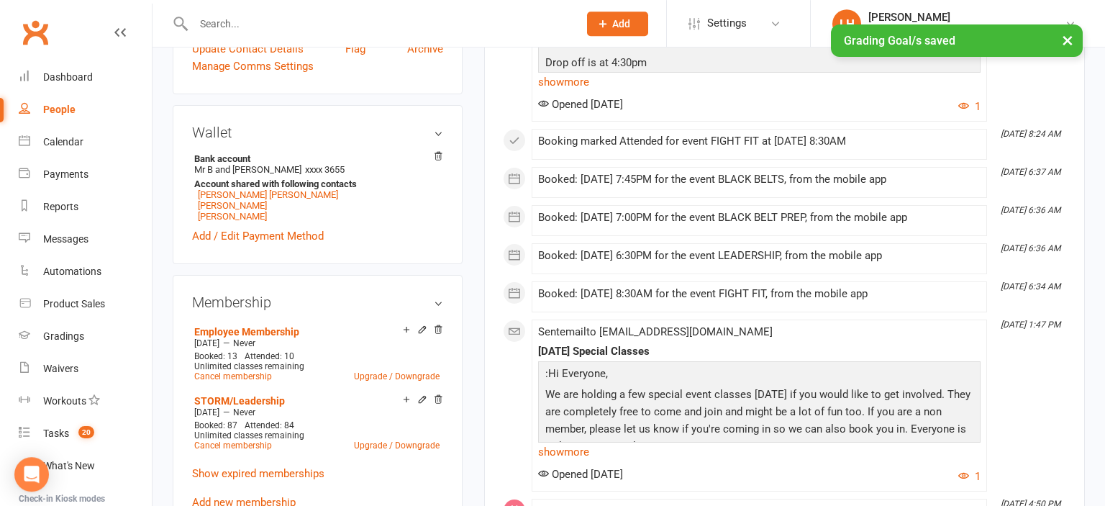
scroll to position [0, 0]
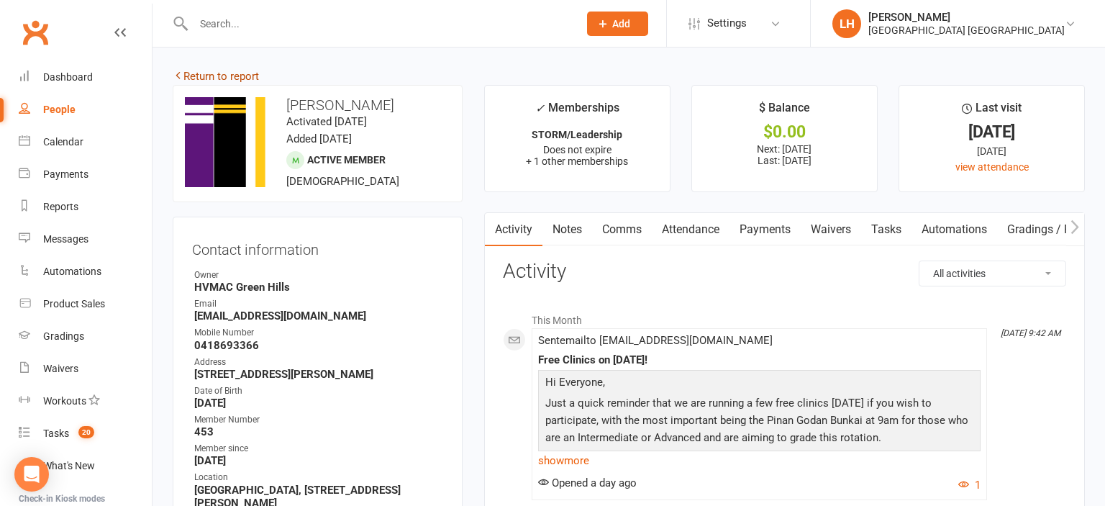
click at [254, 76] on link "Return to report" at bounding box center [216, 76] width 86 height 13
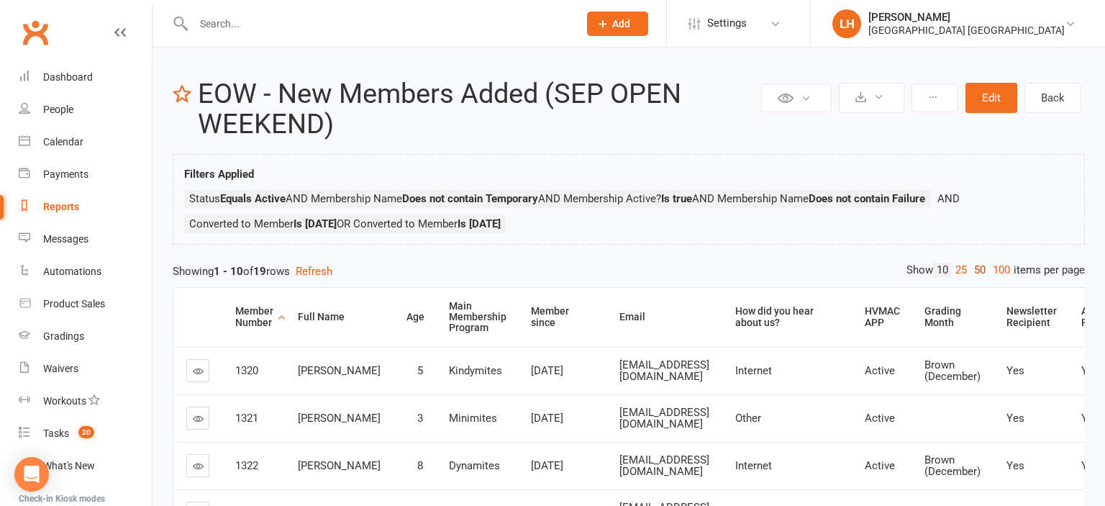
click at [983, 271] on link "50" at bounding box center [980, 270] width 19 height 15
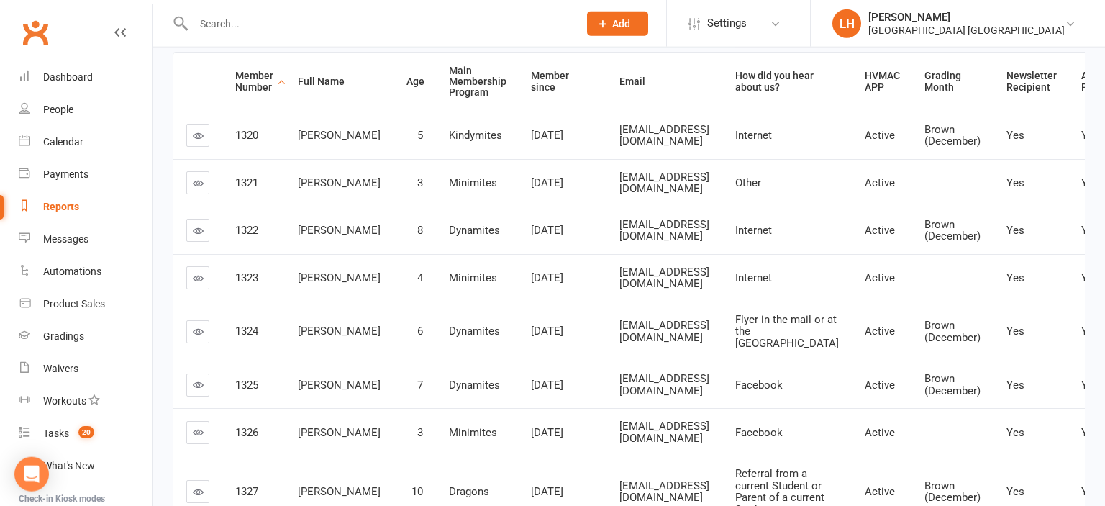
scroll to position [380, 0]
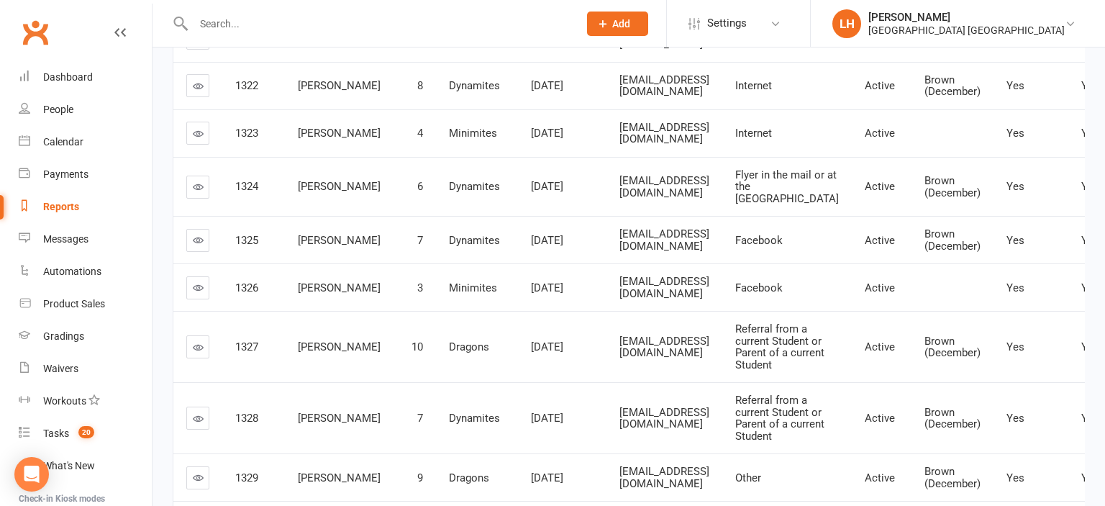
click at [268, 27] on input "text" at bounding box center [378, 24] width 379 height 20
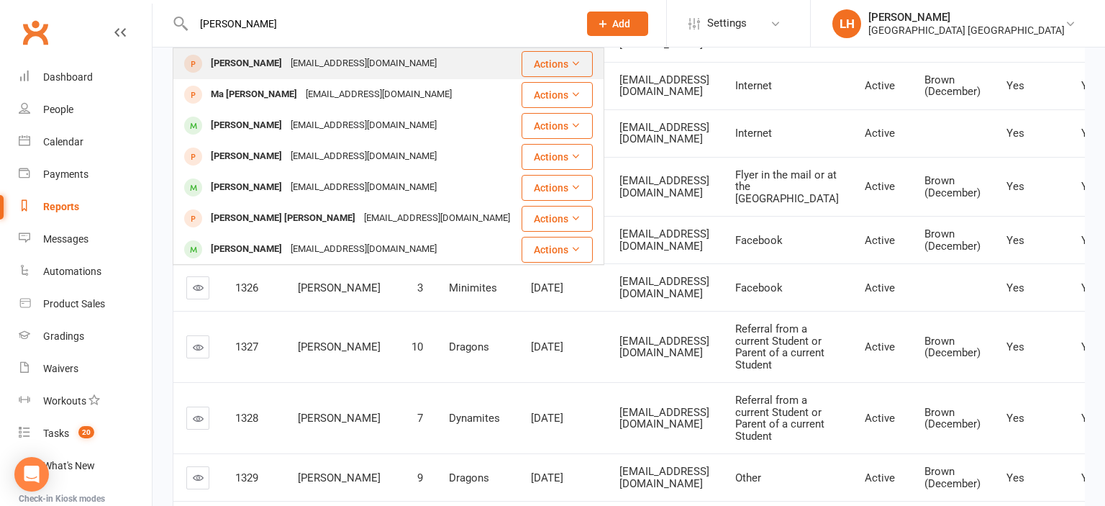
click at [260, 68] on div "Mark Babon" at bounding box center [246, 63] width 80 height 21
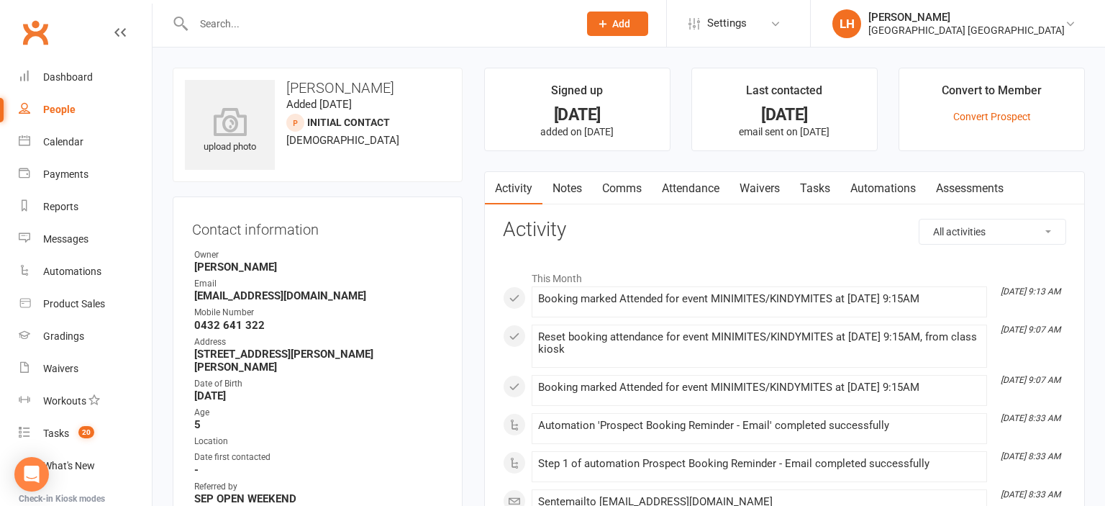
click at [701, 186] on link "Attendance" at bounding box center [691, 188] width 78 height 33
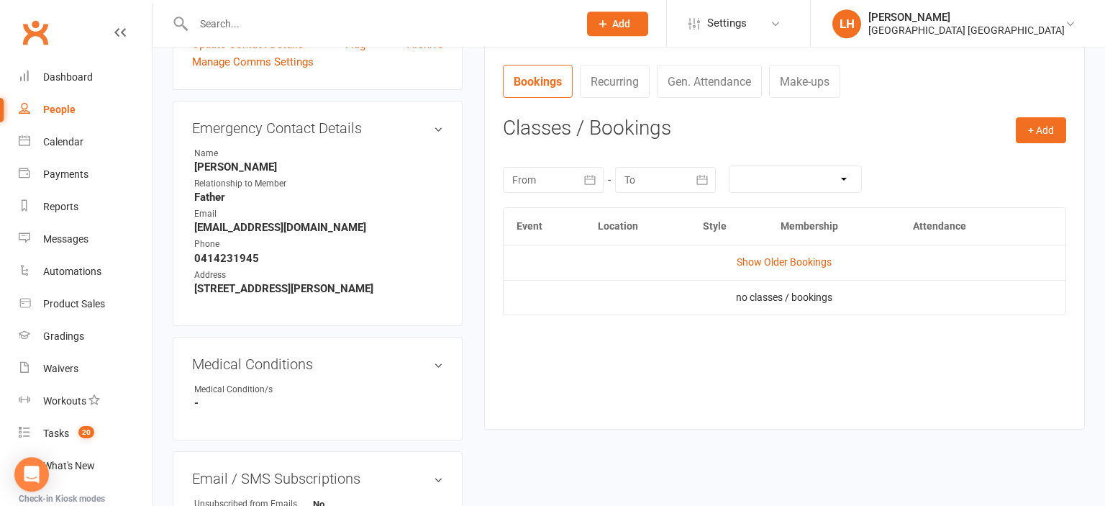
scroll to position [532, 0]
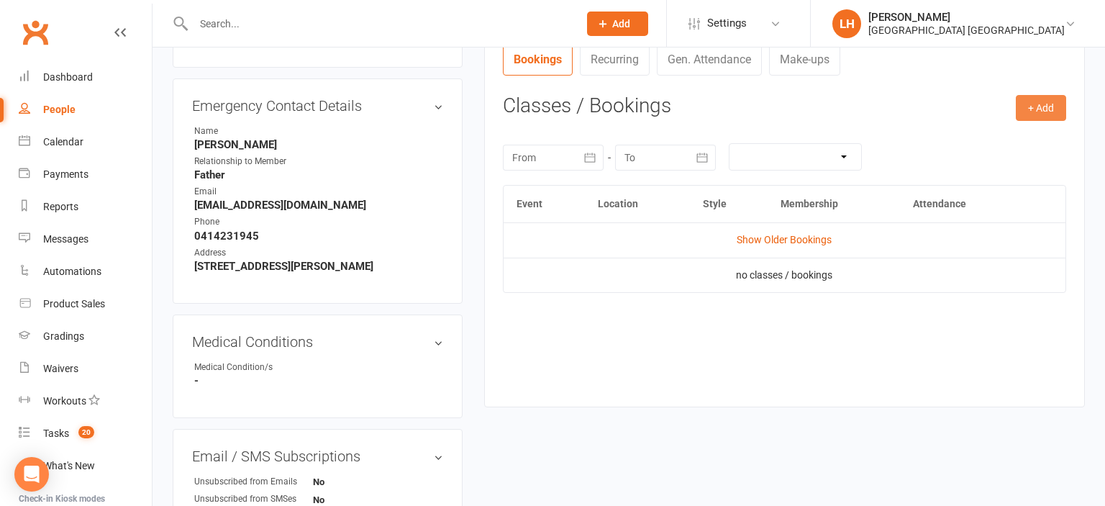
click at [1026, 109] on button "+ Add" at bounding box center [1041, 108] width 50 height 26
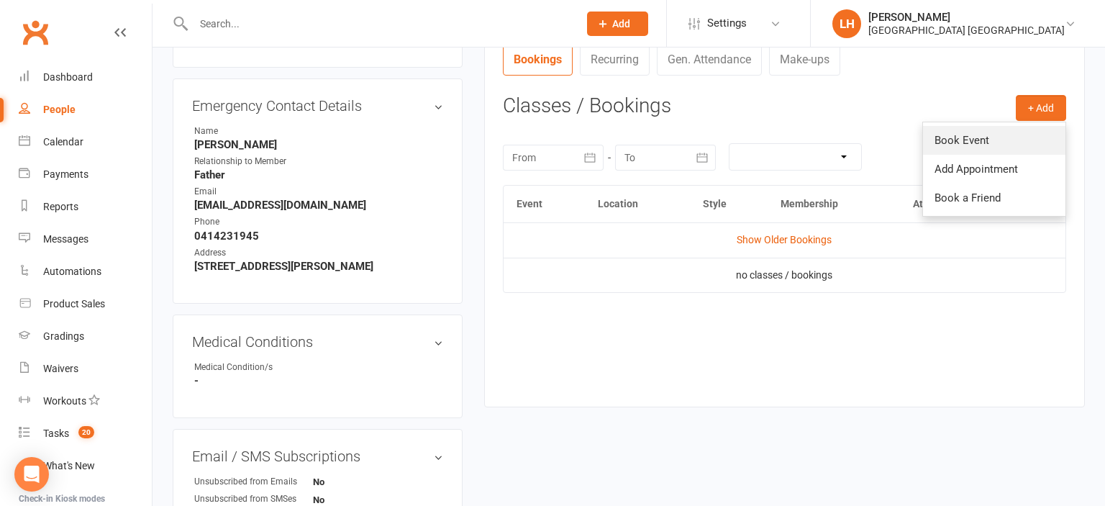
click at [994, 141] on link "Book Event" at bounding box center [994, 140] width 142 height 29
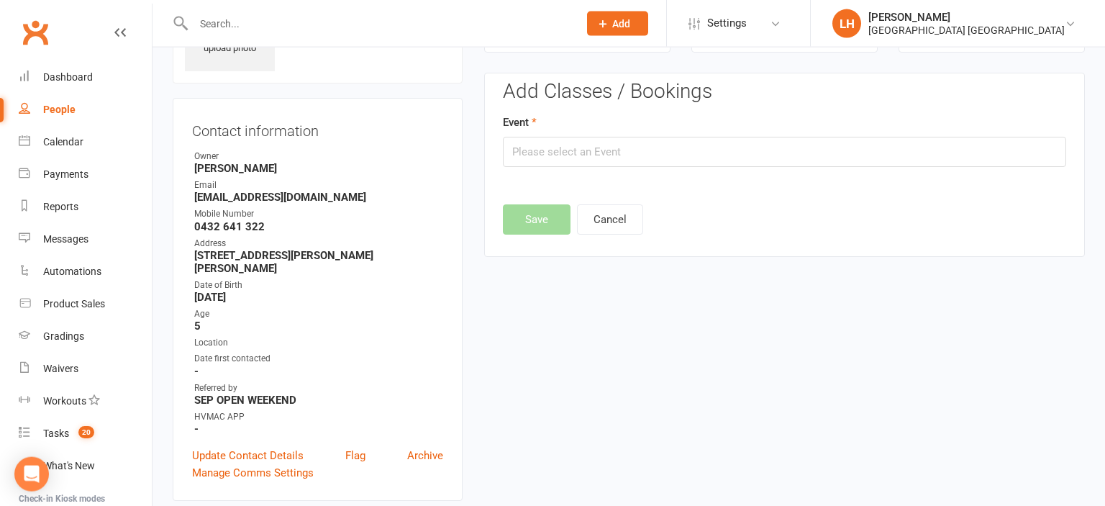
scroll to position [98, 0]
click at [625, 142] on input "text" at bounding box center [784, 152] width 563 height 30
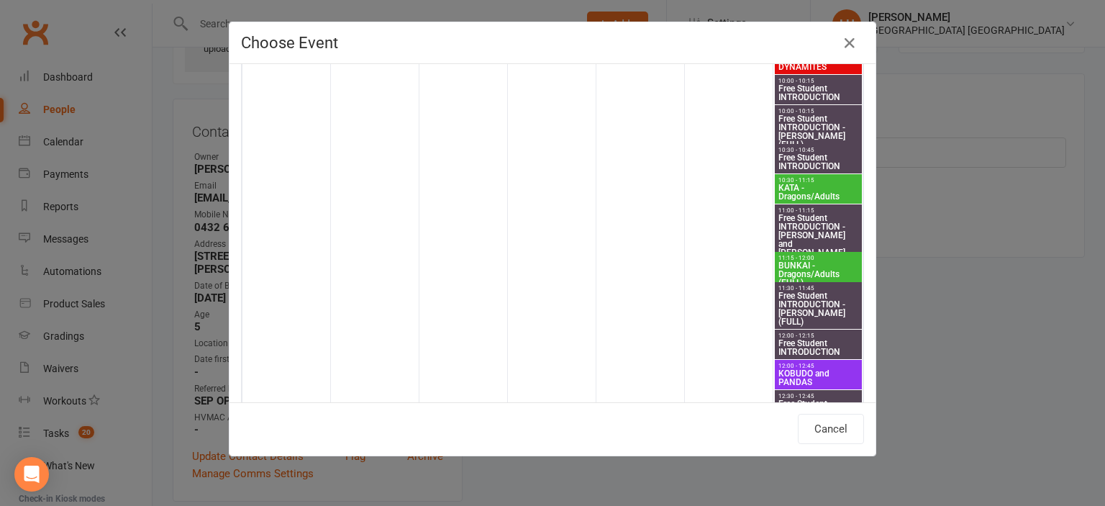
scroll to position [794, 0]
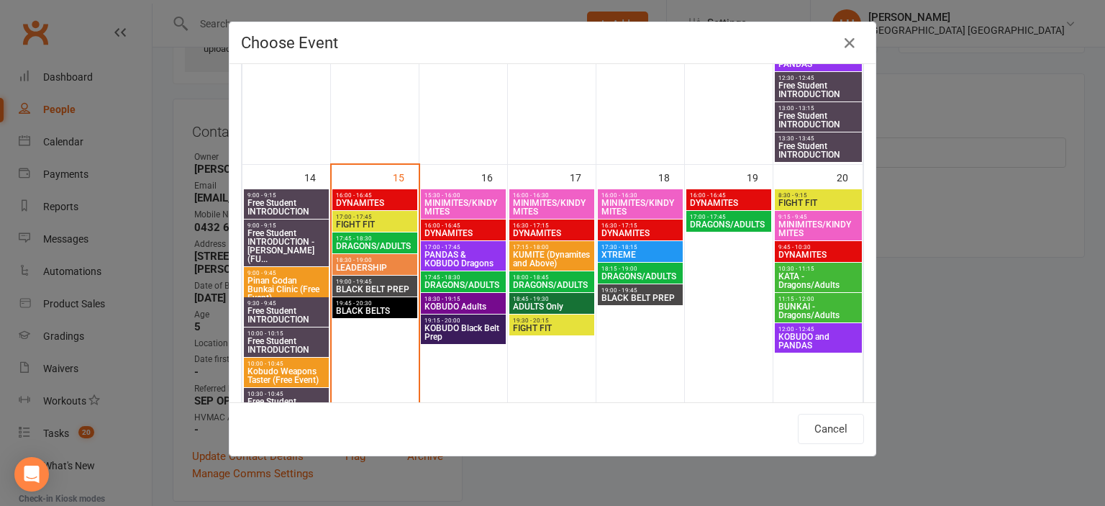
click at [822, 224] on span "MINIMITES/KINDYMITES" at bounding box center [818, 228] width 81 height 17
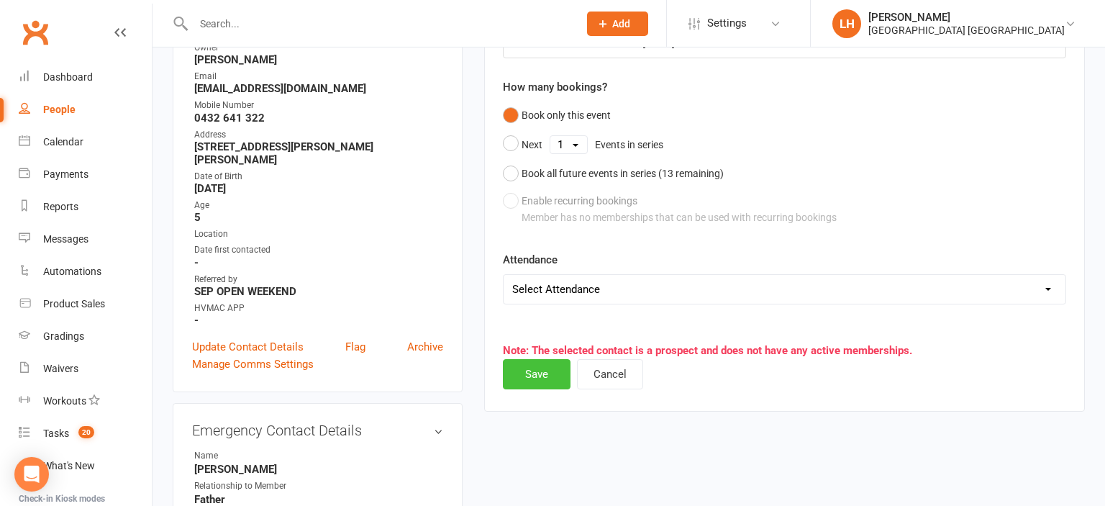
scroll to position [250, 0]
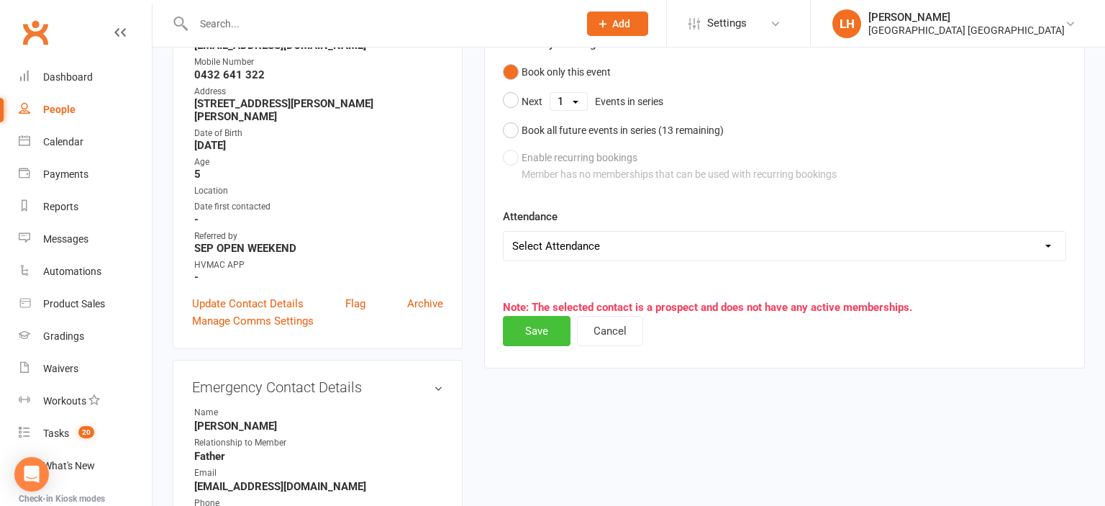
click at [530, 332] on button "Save" at bounding box center [537, 331] width 68 height 30
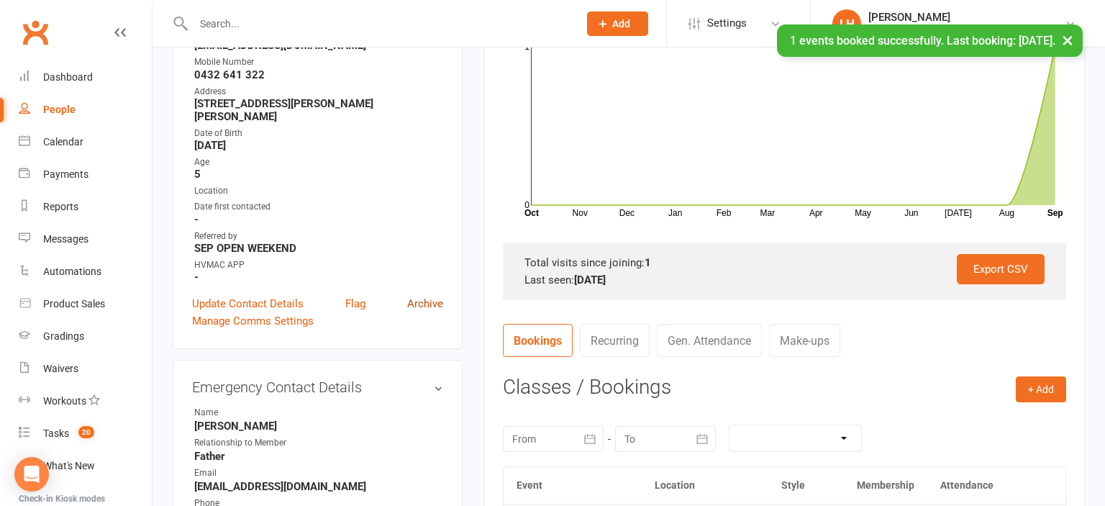
scroll to position [0, 0]
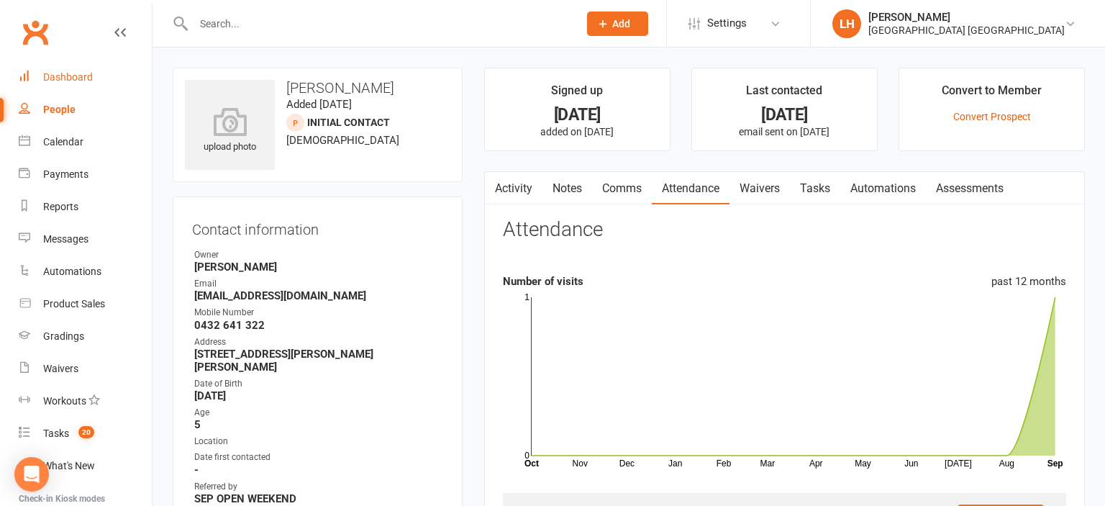
drag, startPoint x: 74, startPoint y: 75, endPoint x: 94, endPoint y: 91, distance: 25.1
click at [74, 74] on div "Dashboard" at bounding box center [68, 77] width 50 height 12
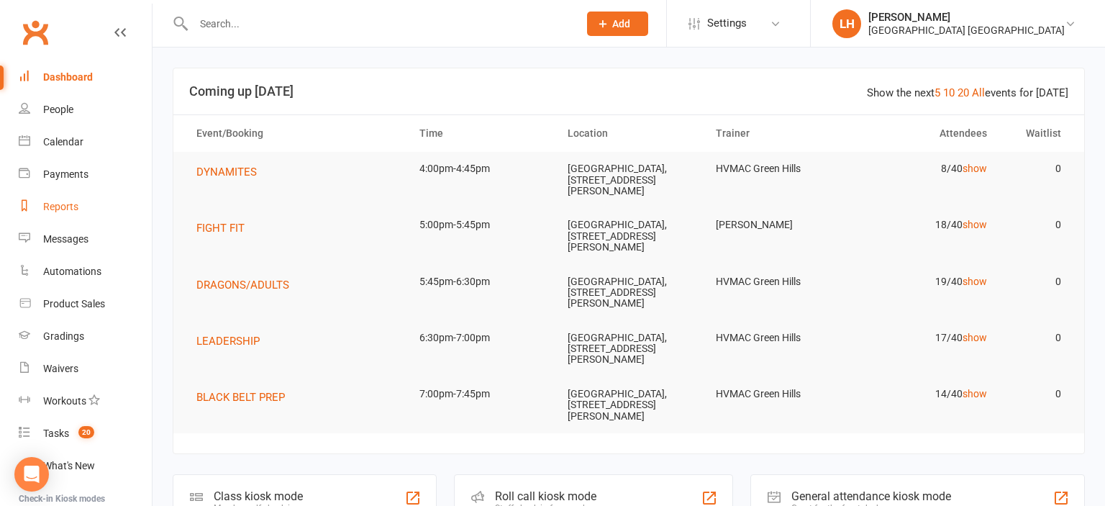
click at [62, 206] on div "Reports" at bounding box center [60, 207] width 35 height 12
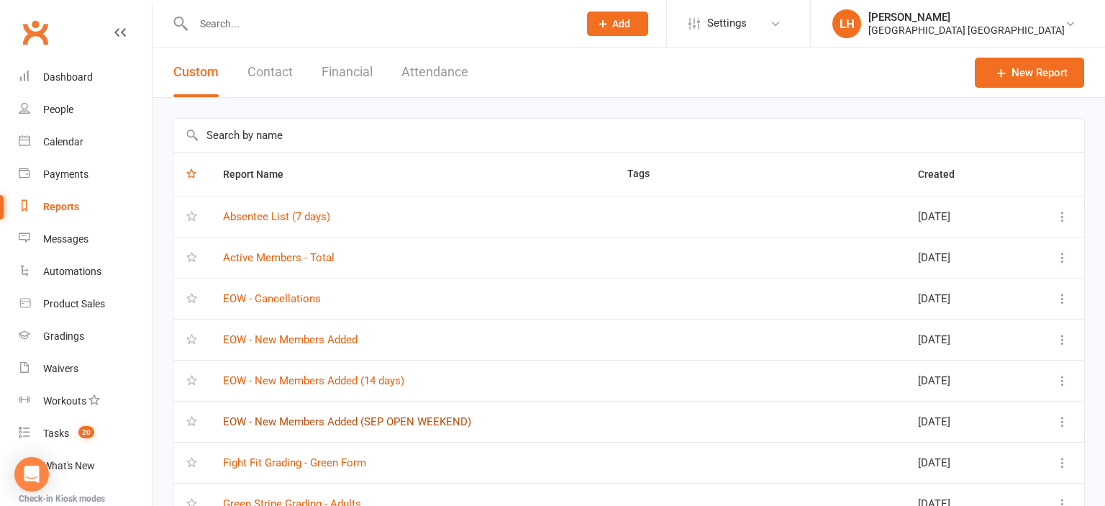
click at [417, 415] on link "EOW - New Members Added (SEP OPEN WEEKEND)" at bounding box center [347, 421] width 248 height 13
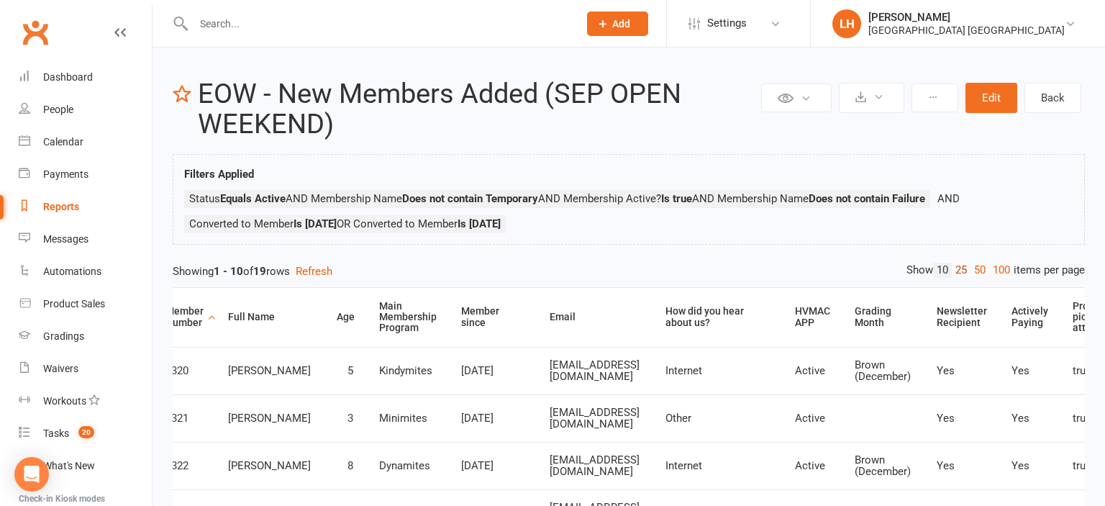
click at [956, 270] on link "25" at bounding box center [961, 270] width 19 height 15
click at [990, 100] on button "Edit" at bounding box center [992, 98] width 52 height 30
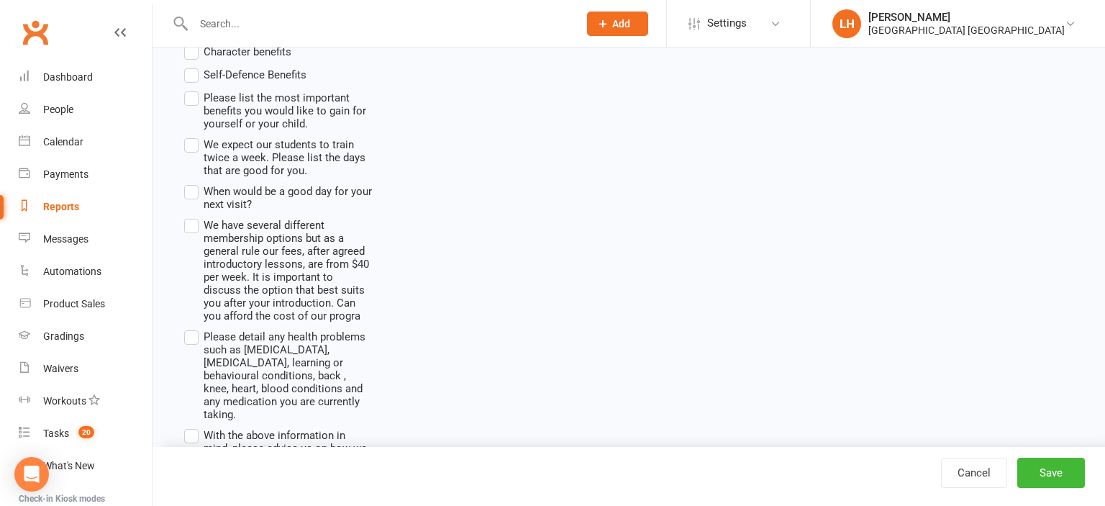
scroll to position [2431, 0]
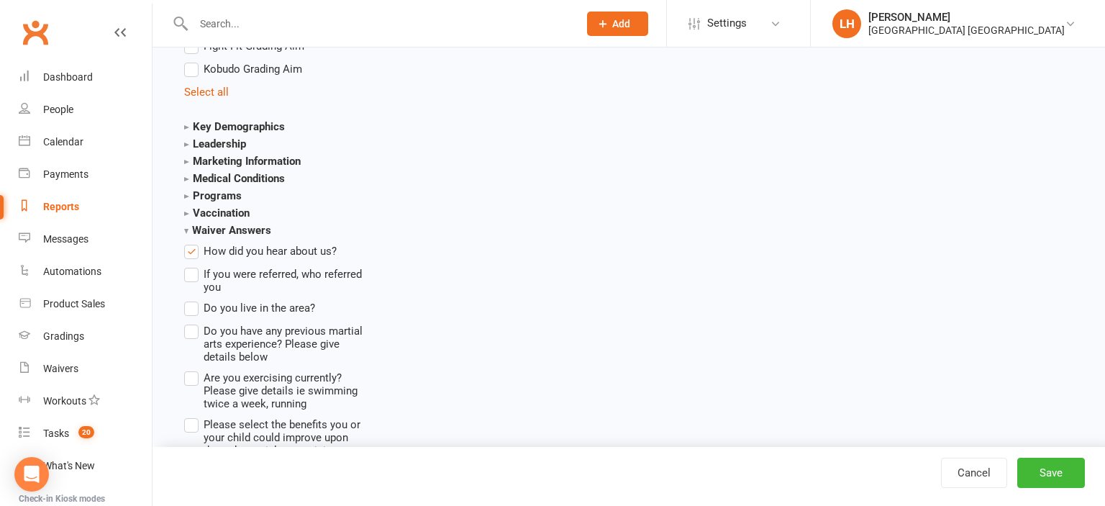
click at [191, 232] on strong "Waiver Answers" at bounding box center [227, 230] width 87 height 13
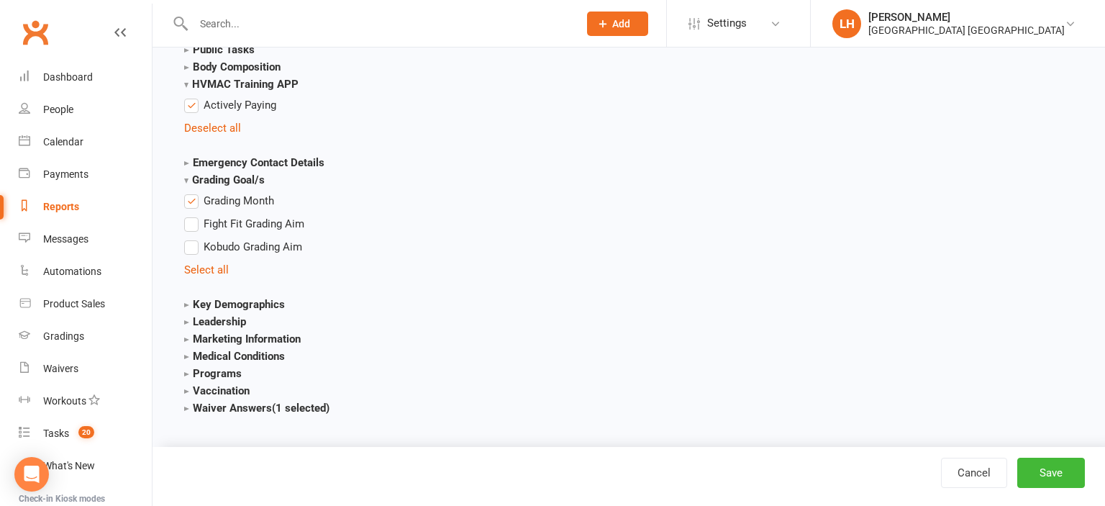
scroll to position [2253, 0]
click at [193, 103] on label "Actively Paying" at bounding box center [230, 105] width 92 height 17
click at [193, 97] on input "Actively Paying" at bounding box center [188, 97] width 9 height 0
click at [188, 83] on strong "HVMAC Training APP" at bounding box center [241, 84] width 114 height 13
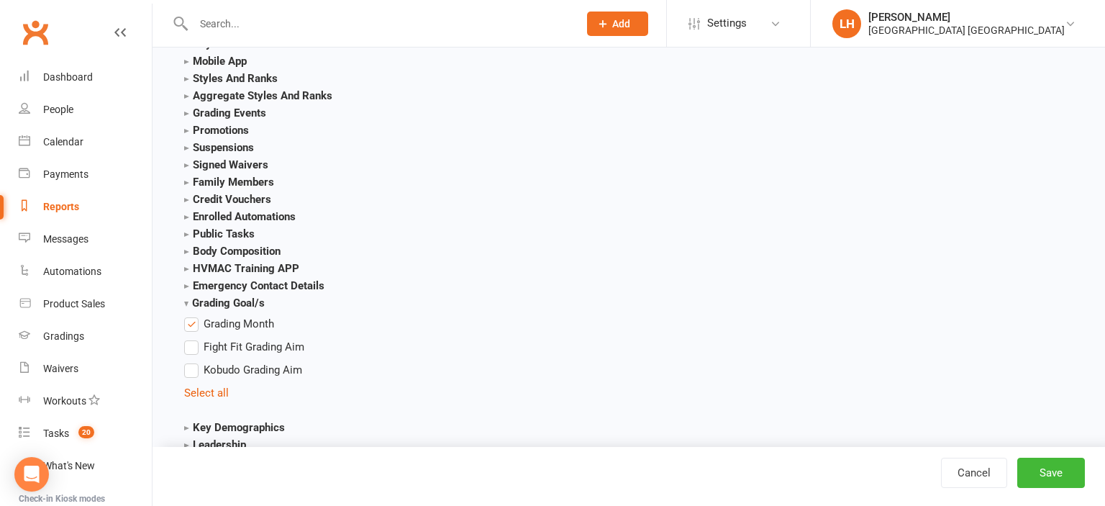
scroll to position [2040, 0]
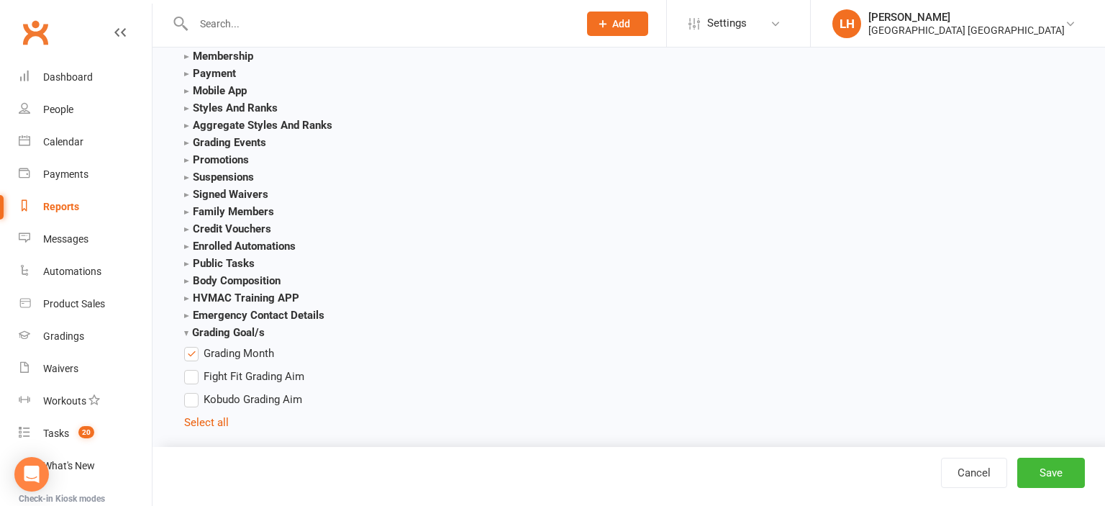
click at [187, 90] on strong "Mobile App" at bounding box center [215, 90] width 63 height 13
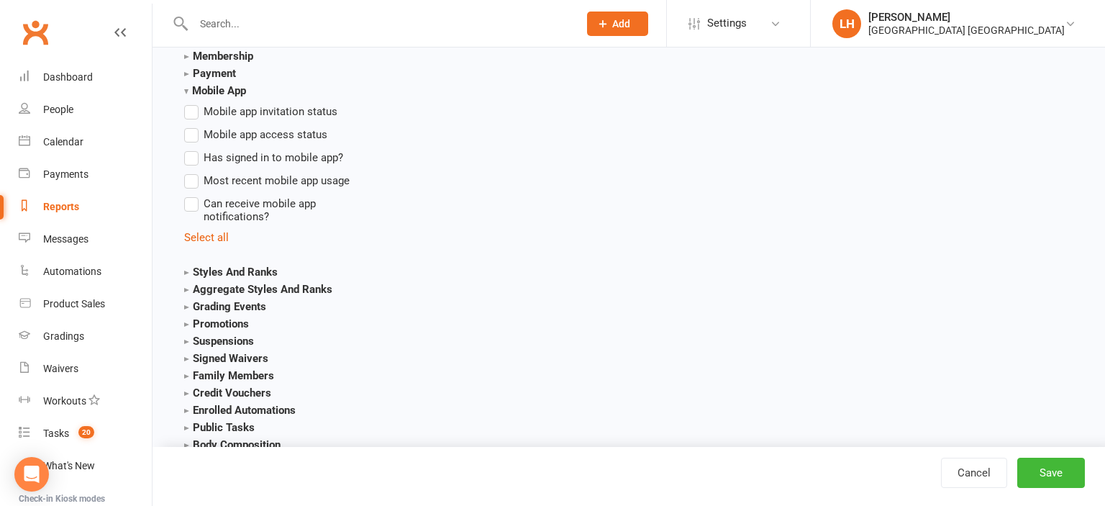
click at [191, 110] on label "Mobile app invitation status" at bounding box center [260, 111] width 153 height 17
click at [191, 103] on input "Mobile app invitation status" at bounding box center [188, 103] width 9 height 0
click at [1048, 463] on button "Save" at bounding box center [1051, 473] width 68 height 30
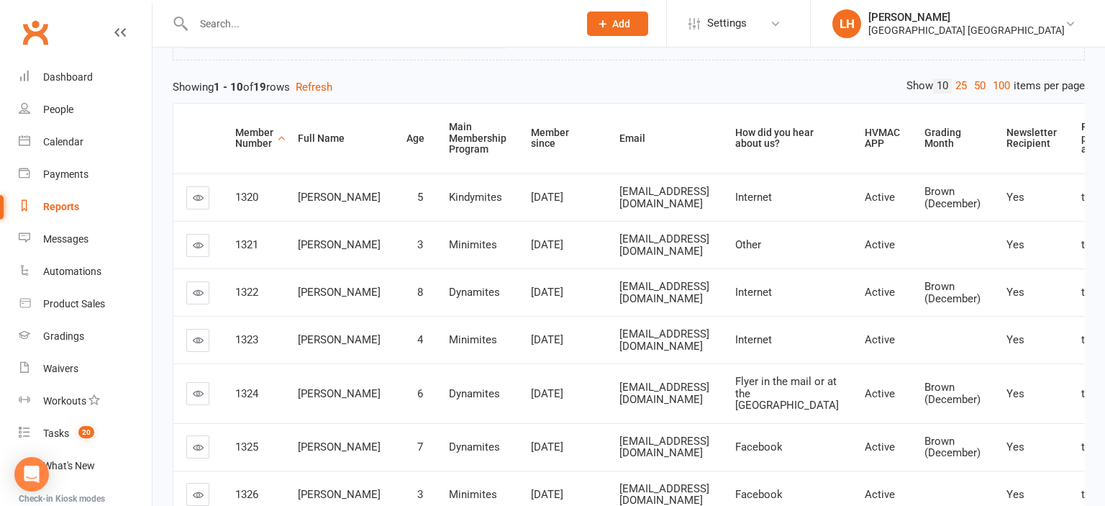
click at [271, 25] on input "text" at bounding box center [378, 24] width 379 height 20
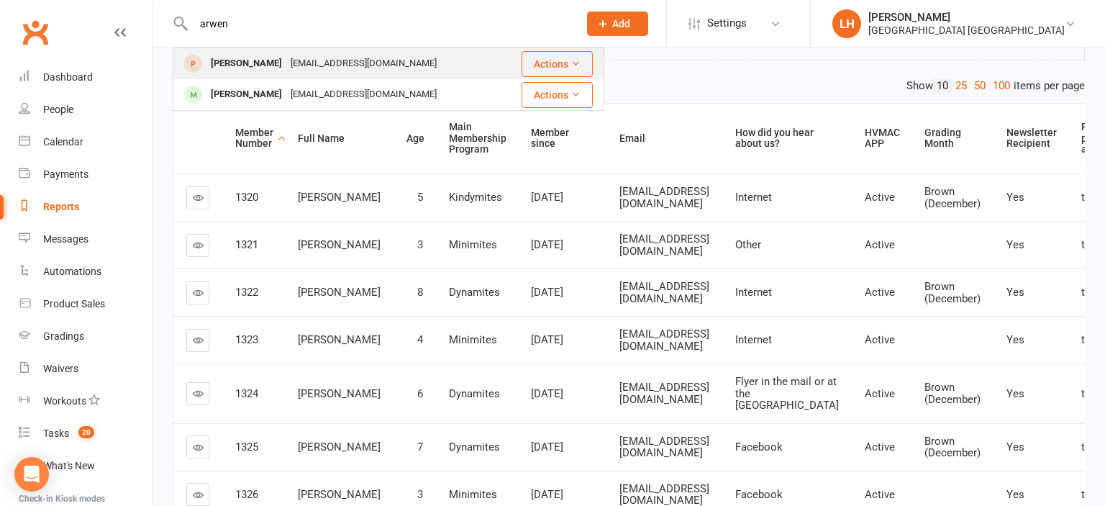
click at [306, 70] on div "arwensienna@gmail.com" at bounding box center [363, 63] width 155 height 21
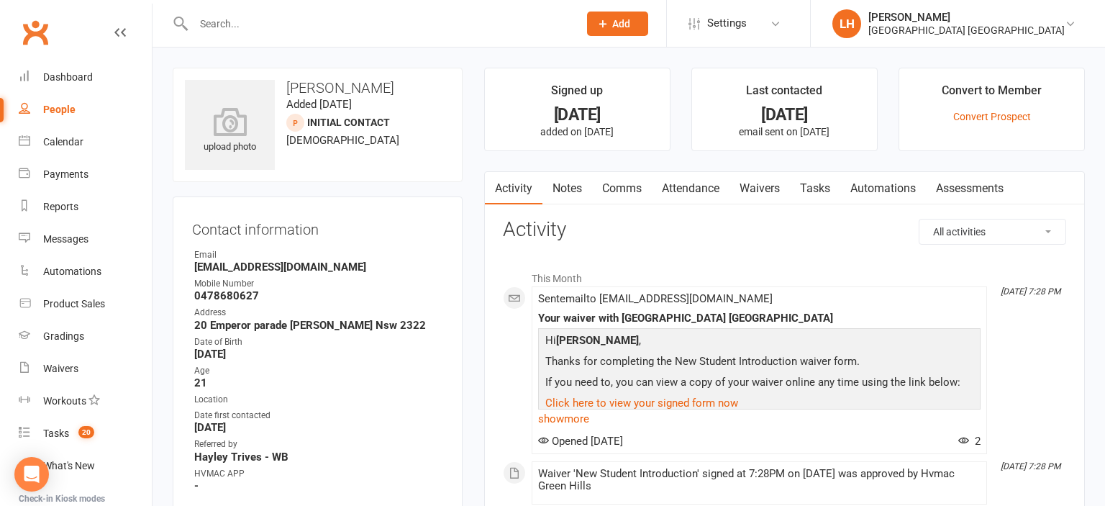
click at [691, 186] on link "Attendance" at bounding box center [691, 188] width 78 height 33
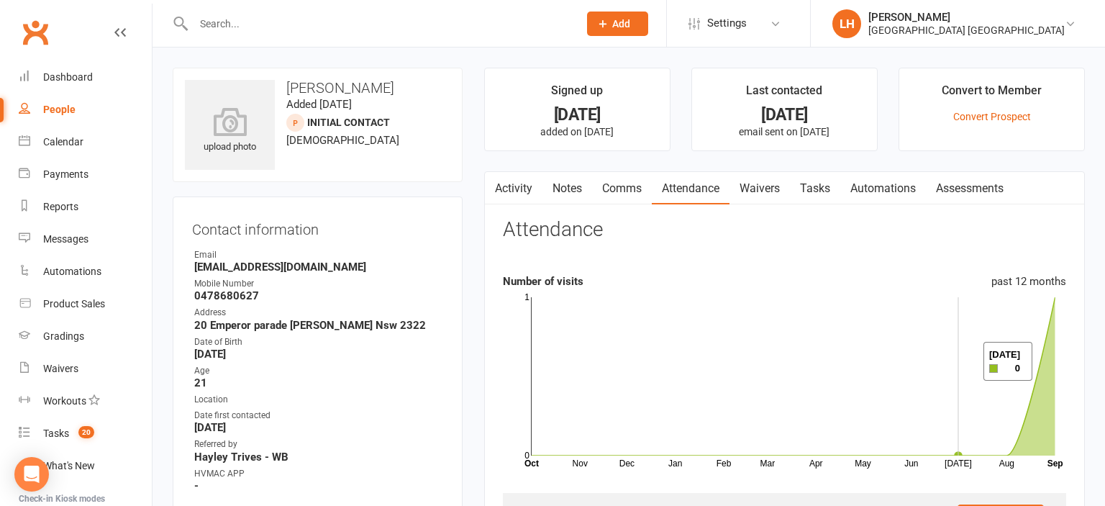
scroll to position [380, 0]
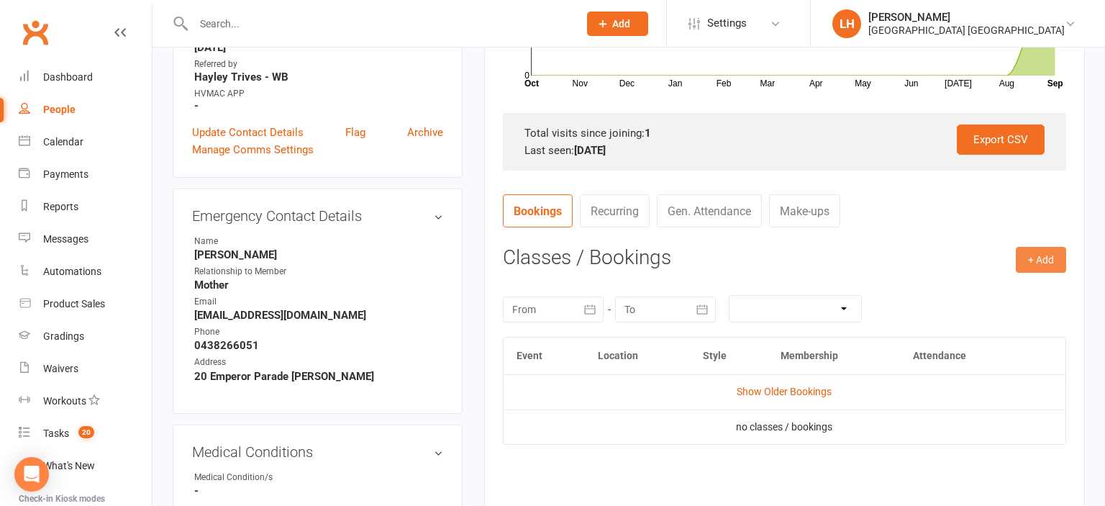
click at [1043, 252] on button "+ Add" at bounding box center [1041, 260] width 50 height 26
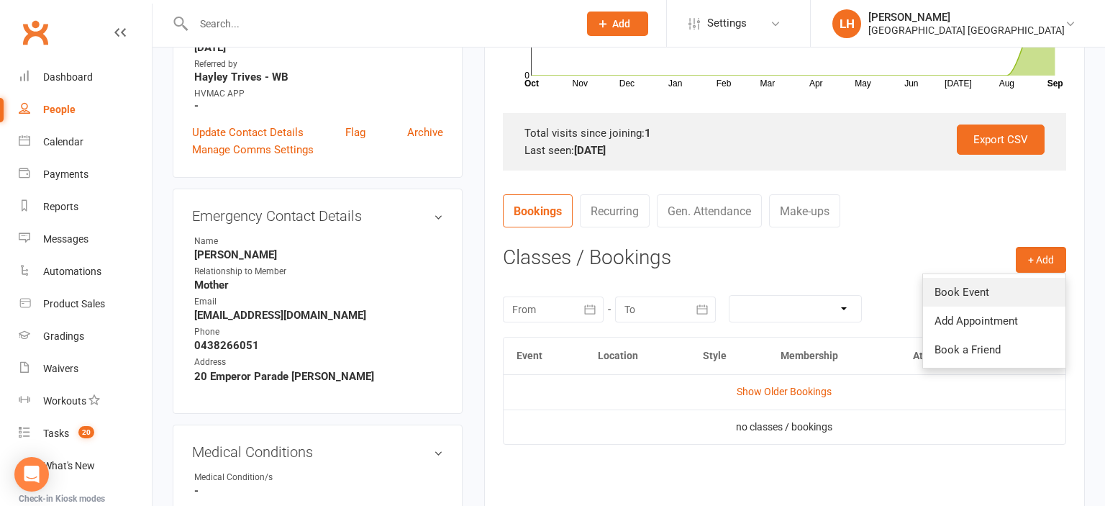
click at [984, 294] on link "Book Event" at bounding box center [994, 292] width 142 height 29
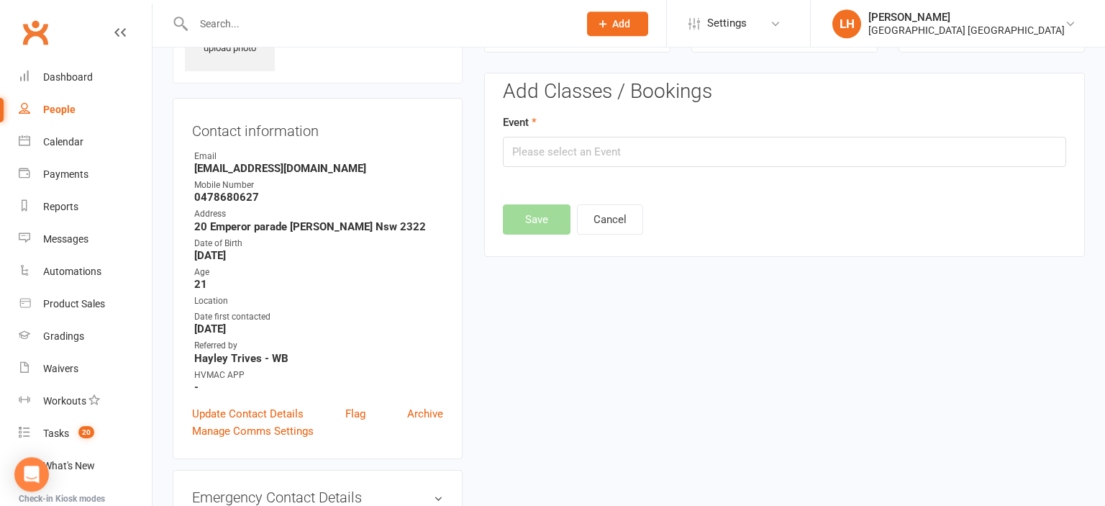
scroll to position [98, 0]
click at [645, 153] on input "text" at bounding box center [784, 152] width 563 height 30
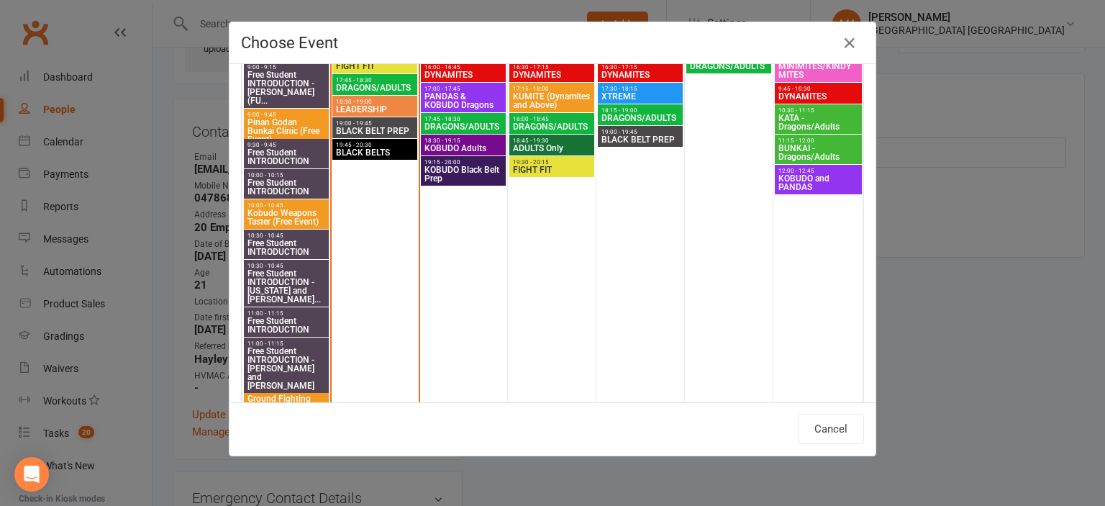
scroll to position [873, 0]
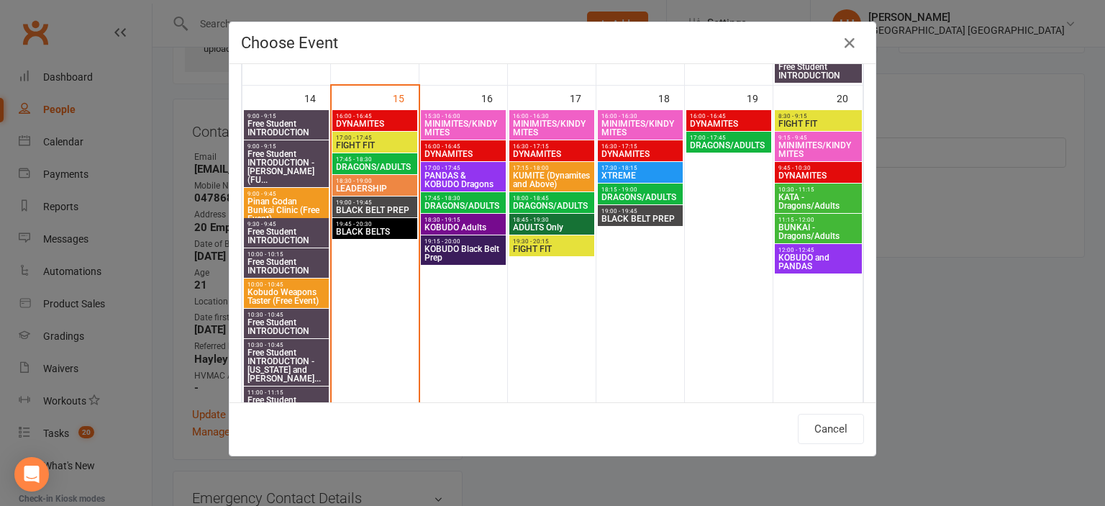
click at [545, 246] on span "FIGHT FIT" at bounding box center [551, 249] width 79 height 9
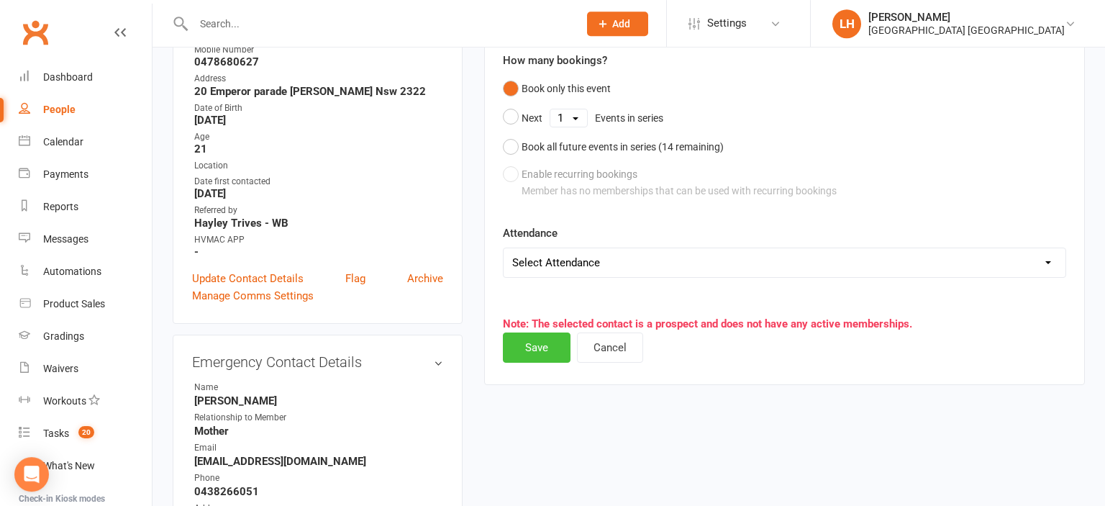
scroll to position [250, 0]
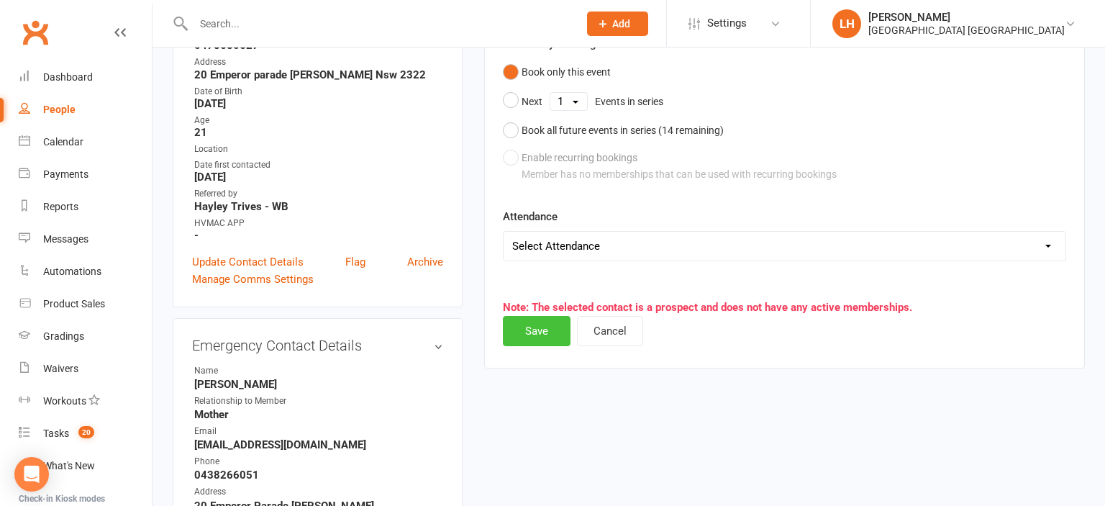
click at [544, 333] on button "Save" at bounding box center [537, 331] width 68 height 30
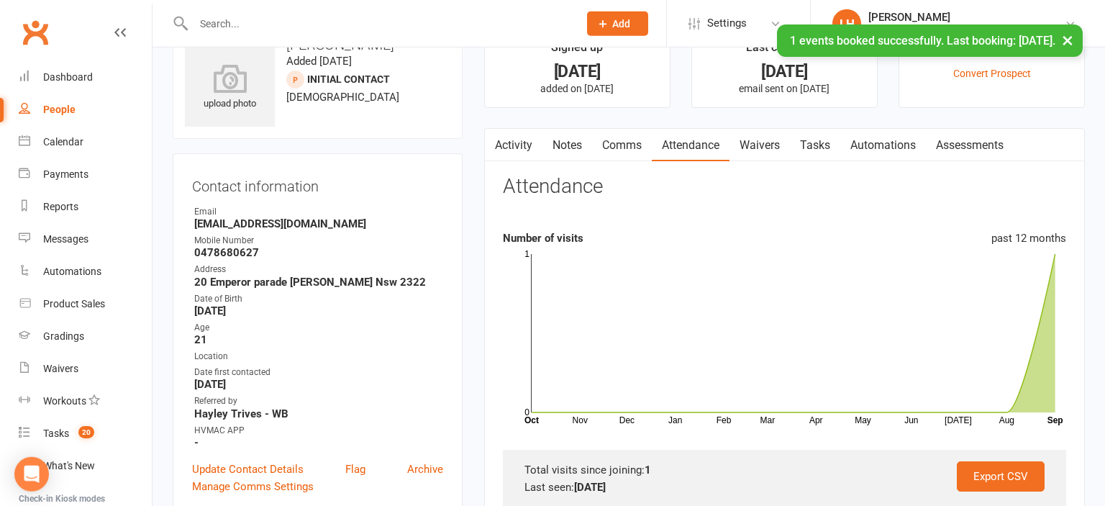
scroll to position [0, 0]
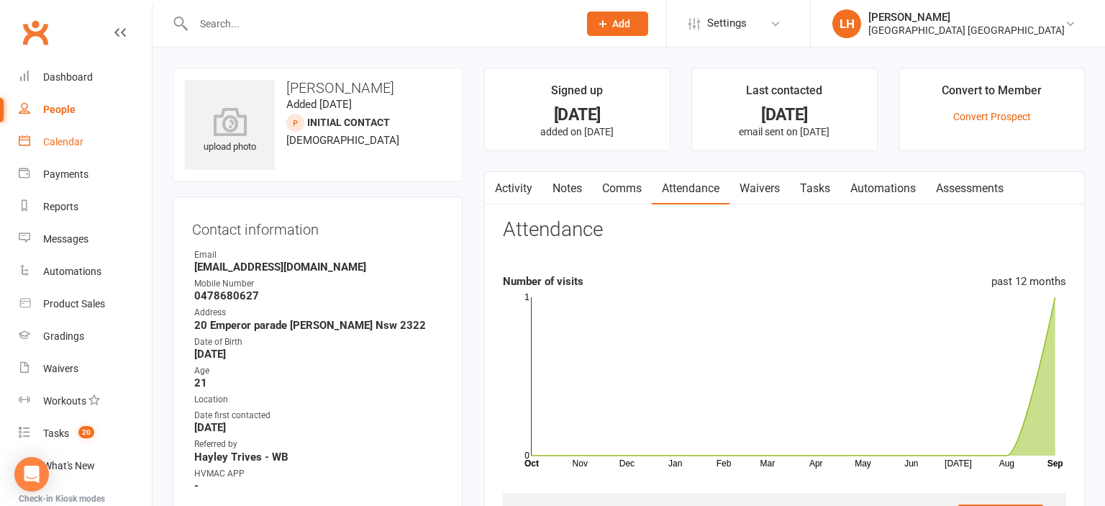
click at [76, 145] on div "Calendar" at bounding box center [63, 142] width 40 height 12
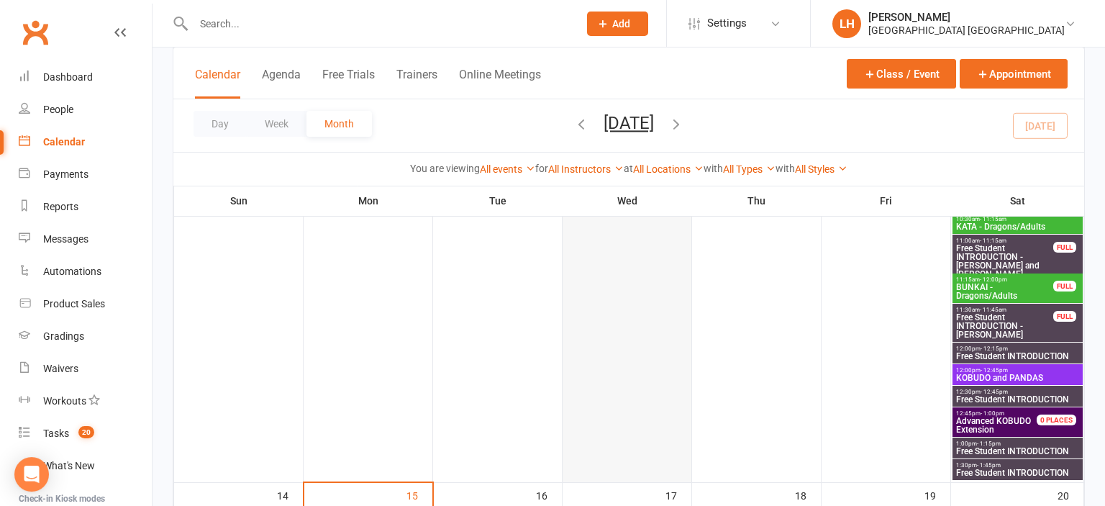
scroll to position [683, 0]
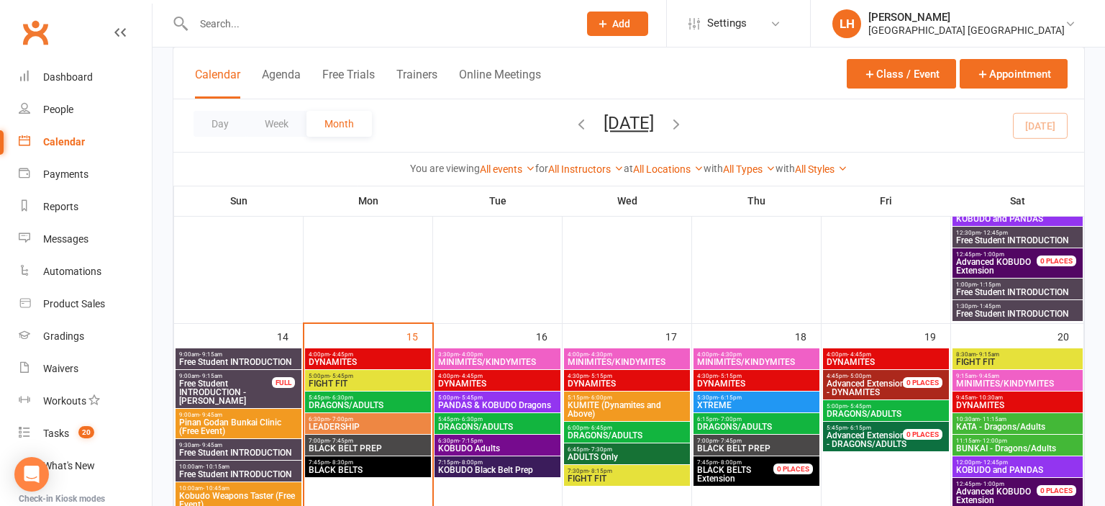
click at [354, 361] on span "DYNAMITES" at bounding box center [368, 362] width 120 height 9
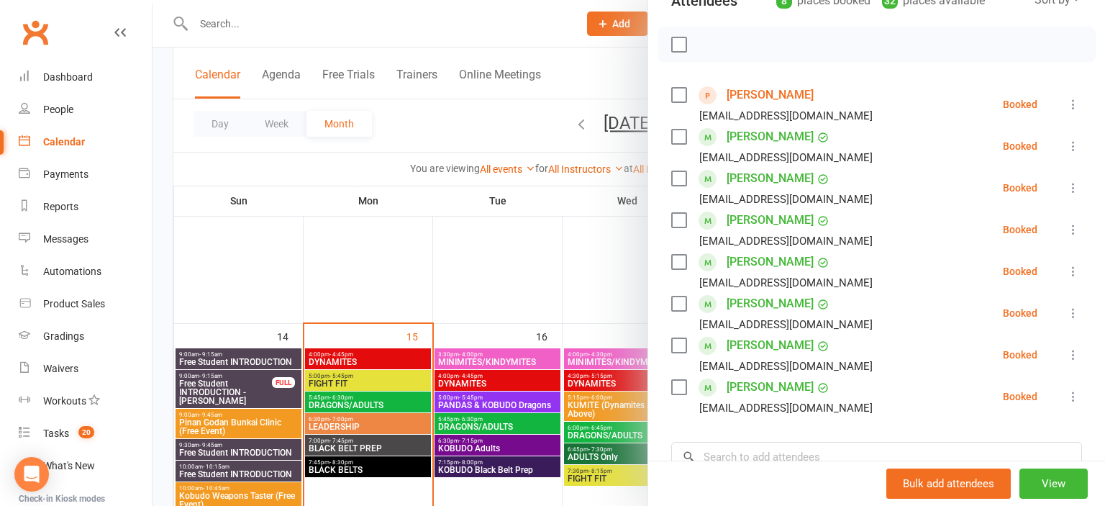
scroll to position [238, 0]
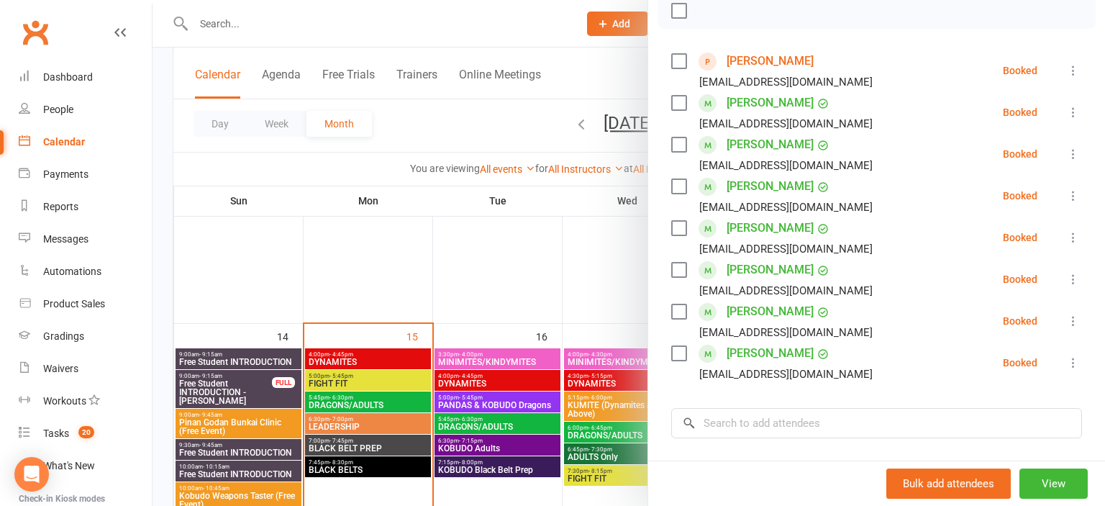
click at [346, 386] on div at bounding box center [629, 253] width 953 height 506
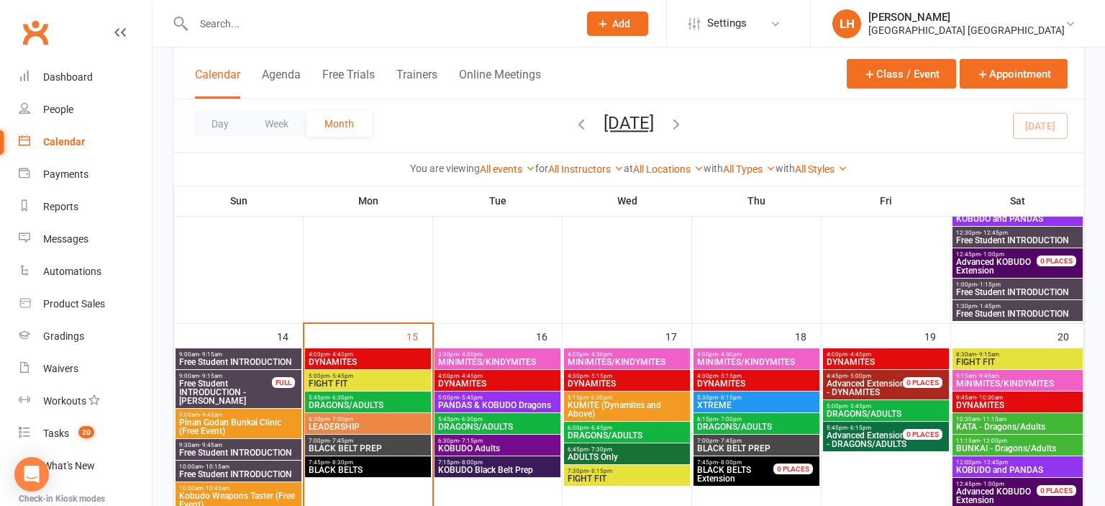
click at [355, 404] on span "DRAGONS/ADULTS" at bounding box center [368, 405] width 120 height 9
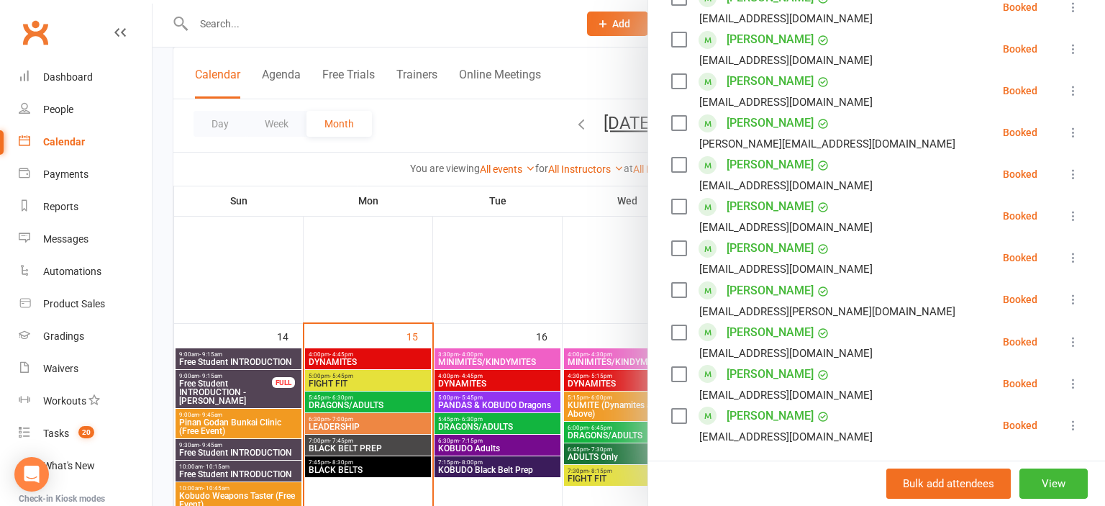
scroll to position [878, 0]
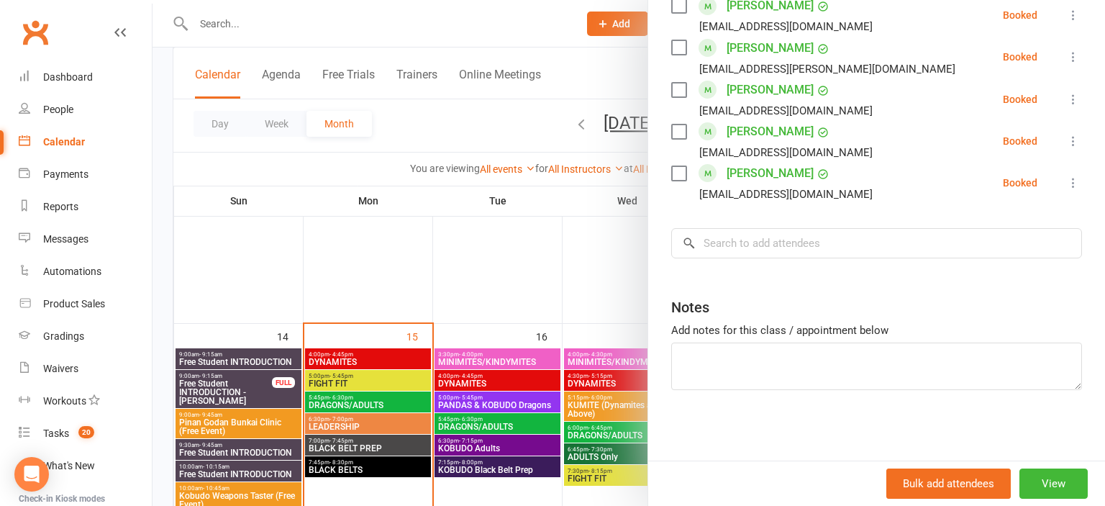
click at [420, 388] on div at bounding box center [629, 253] width 953 height 506
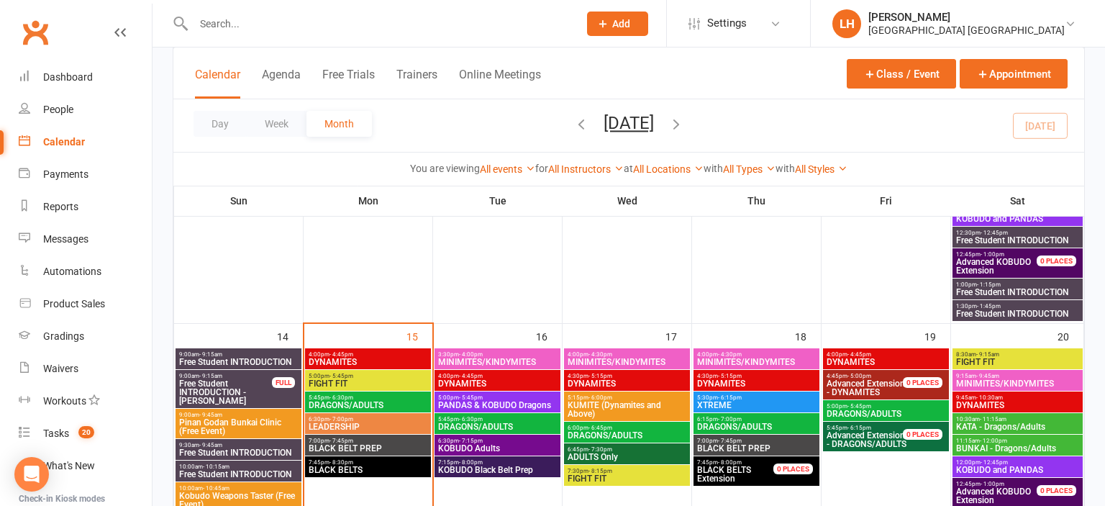
click at [528, 359] on span "MINIMITES/KINDYMITES" at bounding box center [497, 362] width 120 height 9
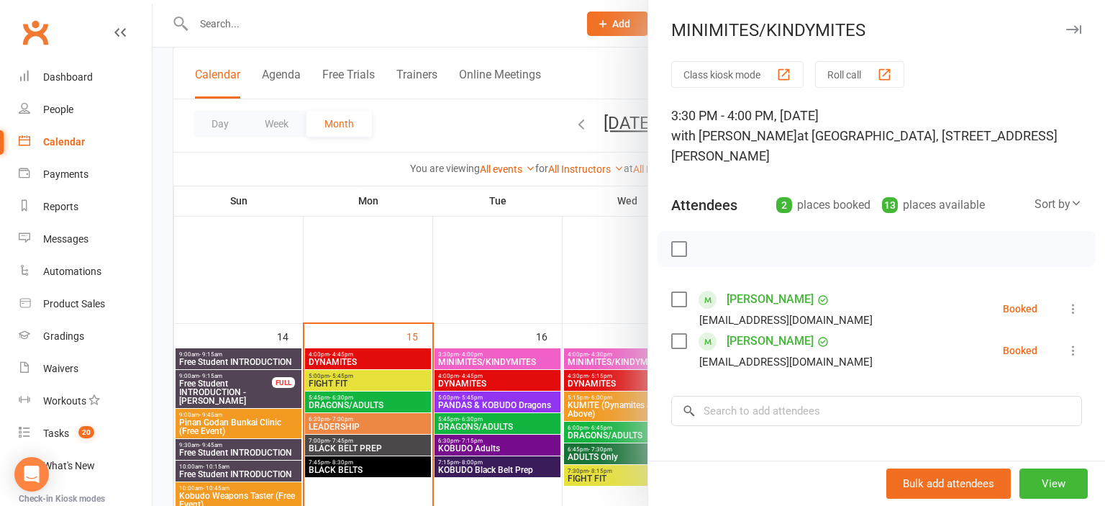
click at [448, 376] on div at bounding box center [629, 253] width 953 height 506
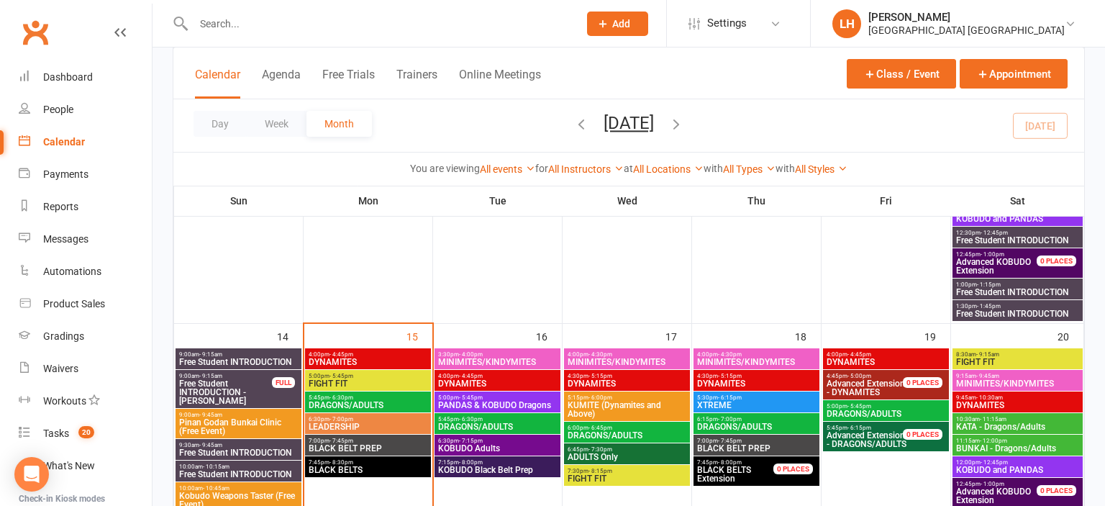
click at [471, 381] on span "DYNAMITES" at bounding box center [497, 383] width 120 height 9
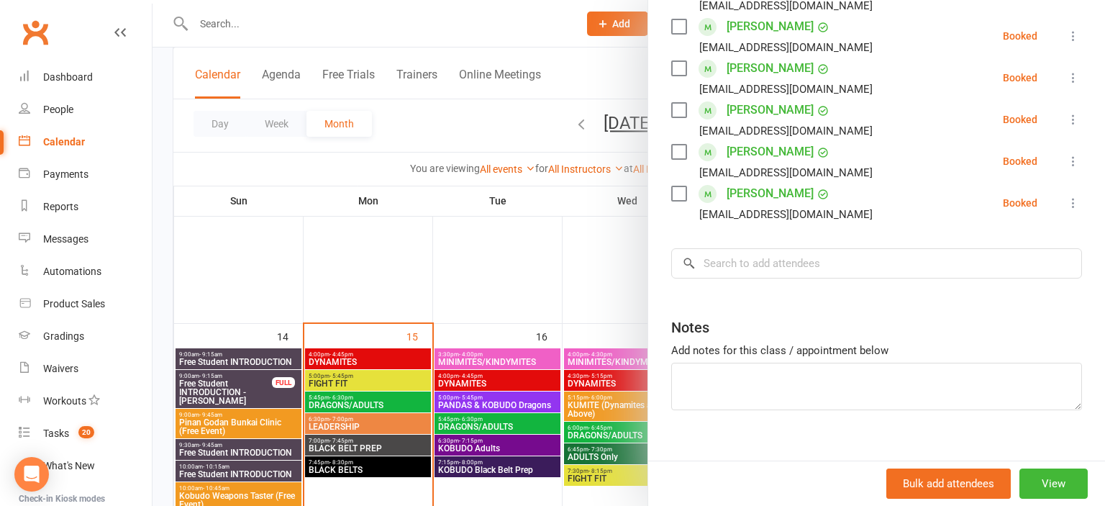
scroll to position [317, 0]
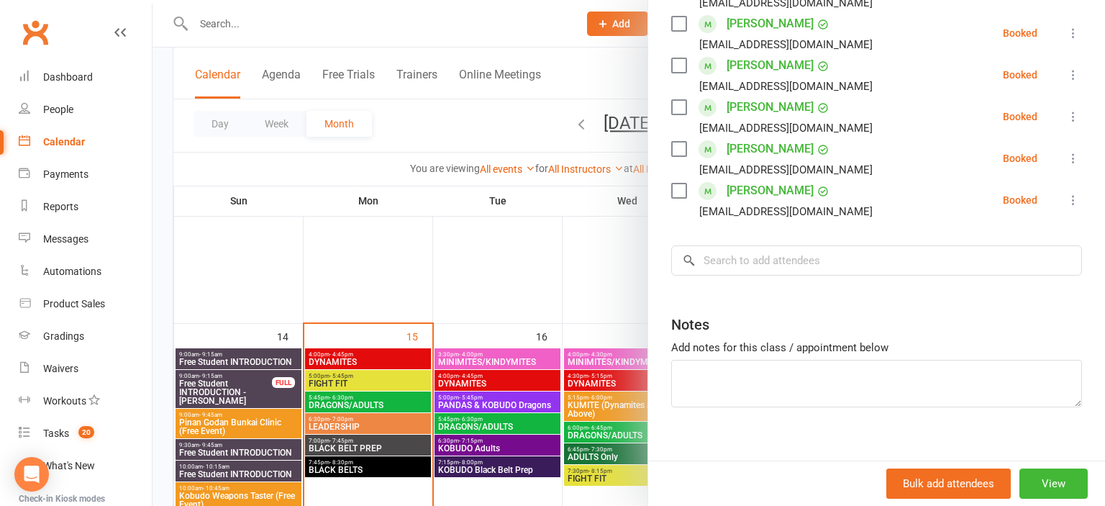
click at [589, 399] on div at bounding box center [629, 253] width 953 height 506
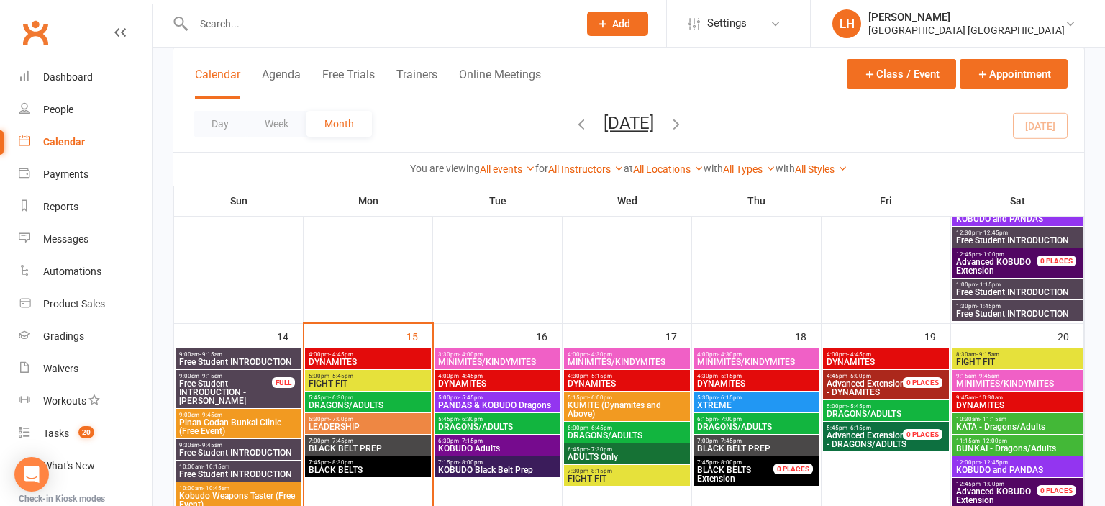
click at [491, 423] on span "DRAGONS/ADULTS" at bounding box center [497, 426] width 120 height 9
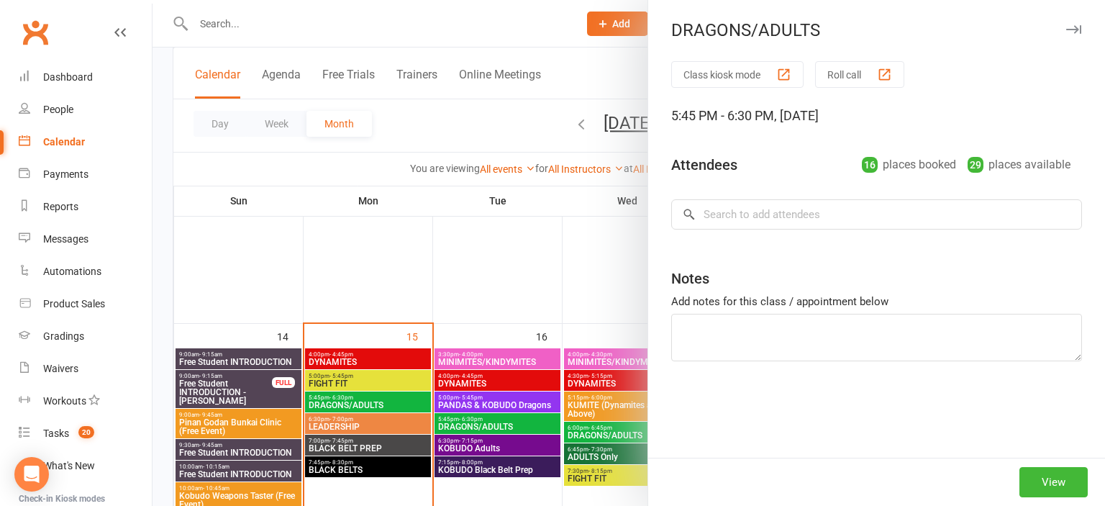
click at [491, 423] on div at bounding box center [629, 253] width 953 height 506
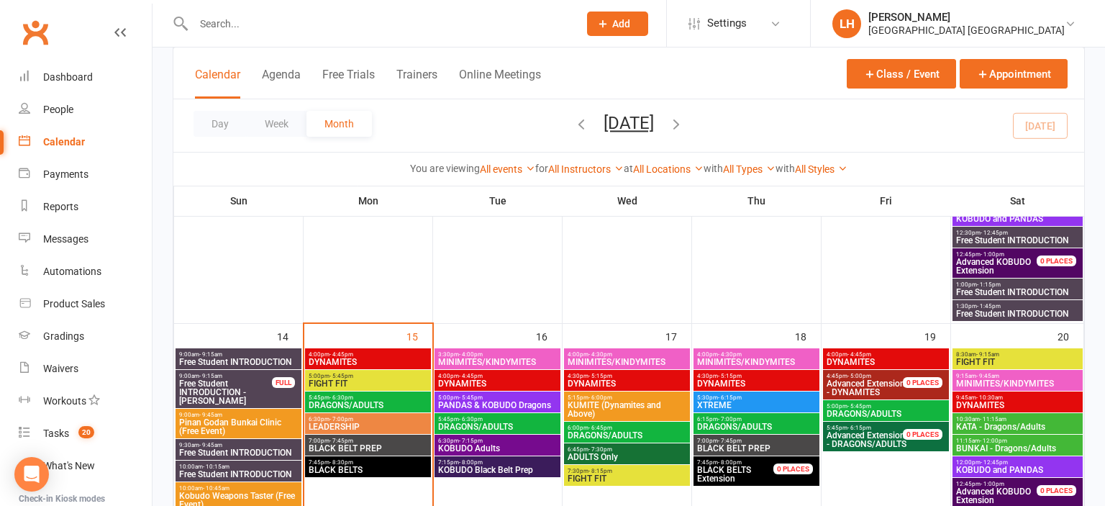
click at [490, 424] on span "DRAGONS/ADULTS" at bounding box center [497, 426] width 120 height 9
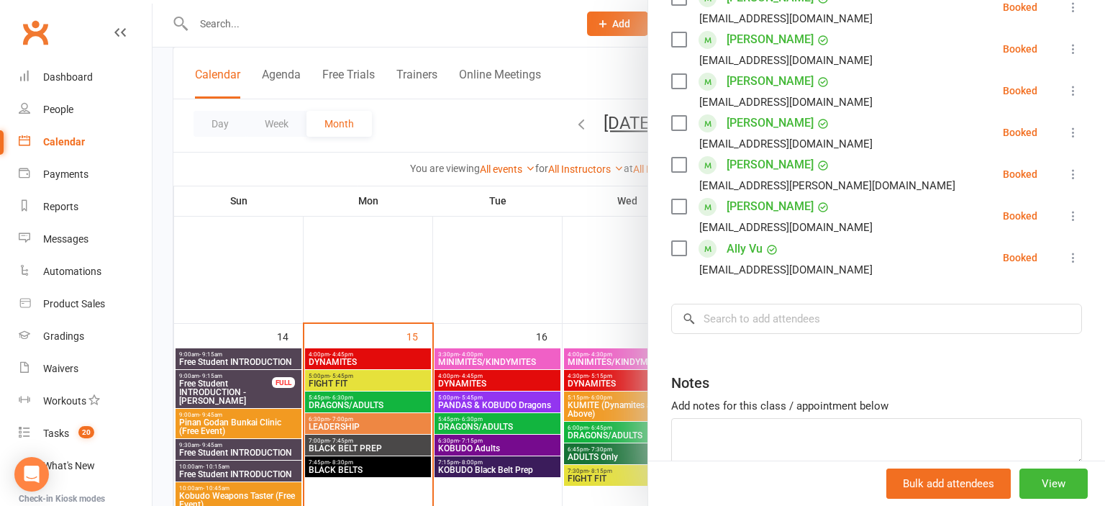
scroll to position [753, 0]
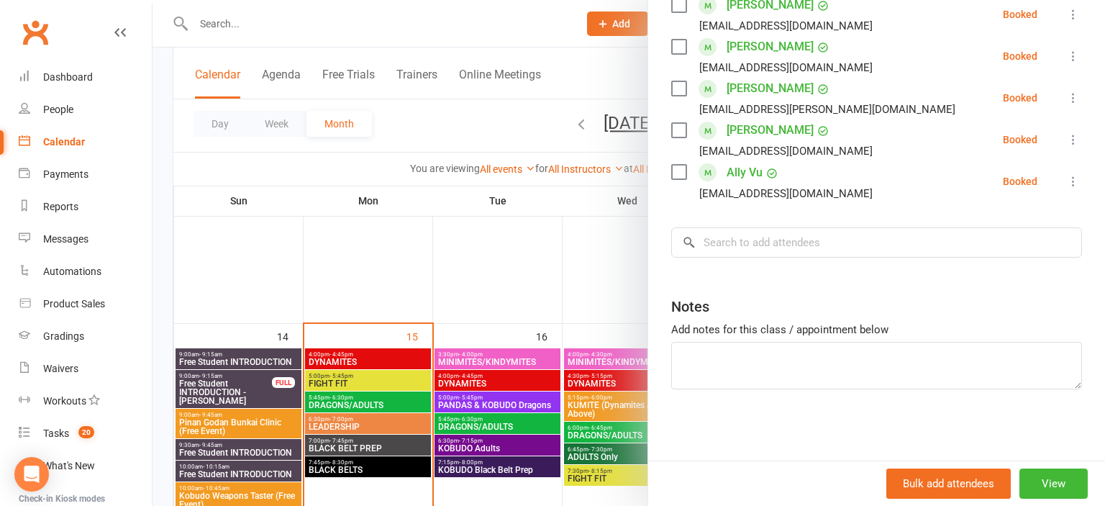
click at [480, 429] on div at bounding box center [629, 253] width 953 height 506
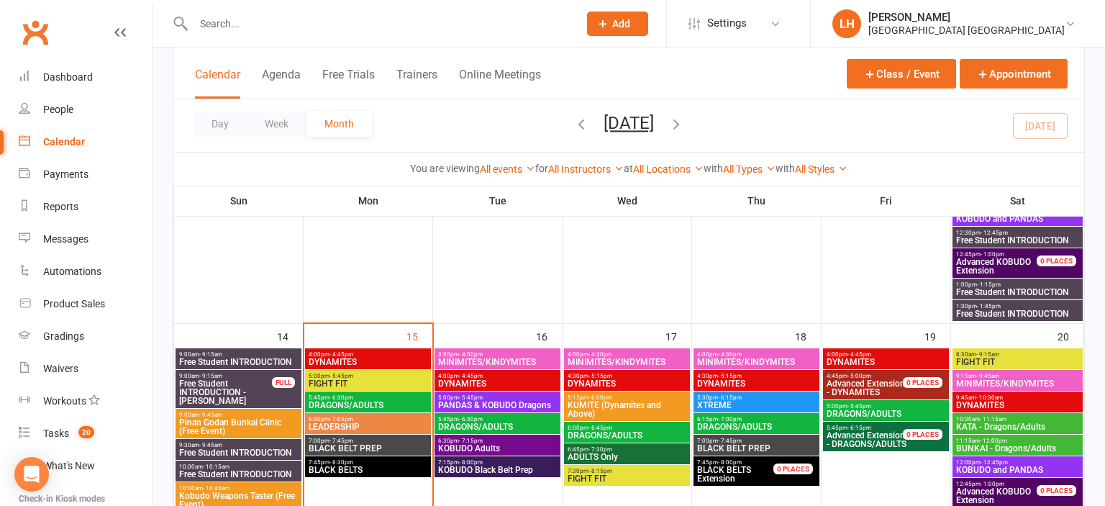
click at [632, 358] on span "MINIMITES/KINDYMITES" at bounding box center [627, 362] width 120 height 9
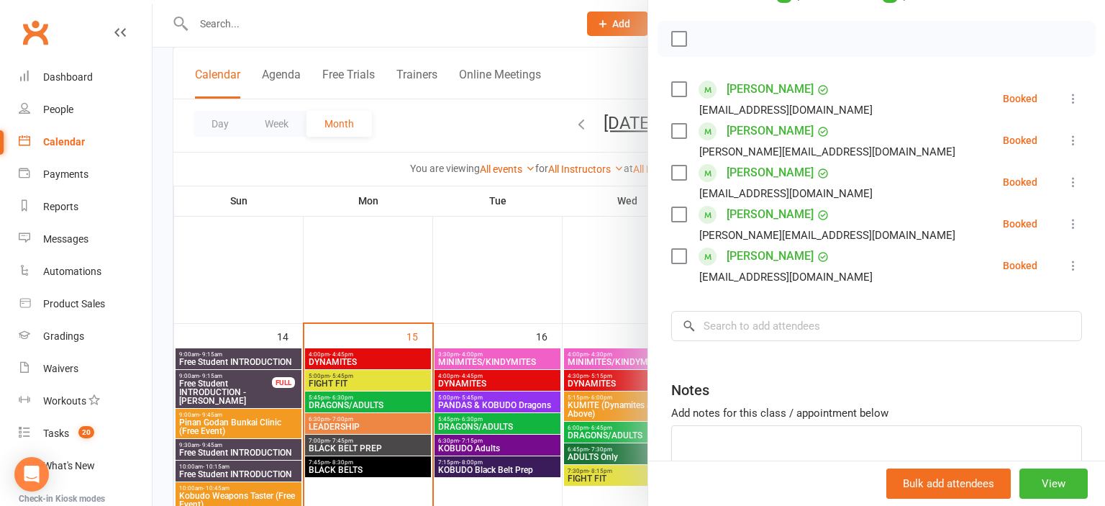
scroll to position [238, 0]
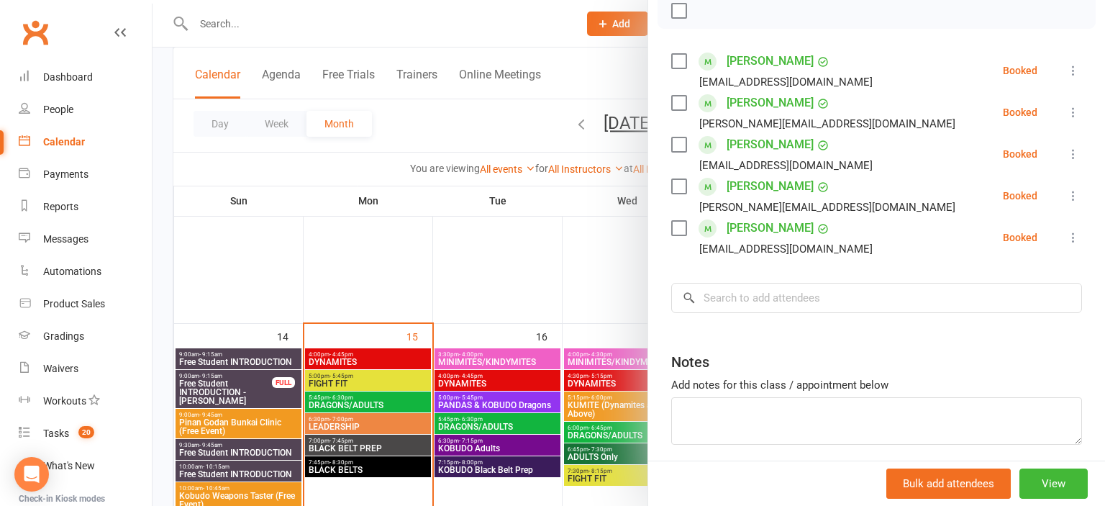
click at [494, 314] on div at bounding box center [629, 253] width 953 height 506
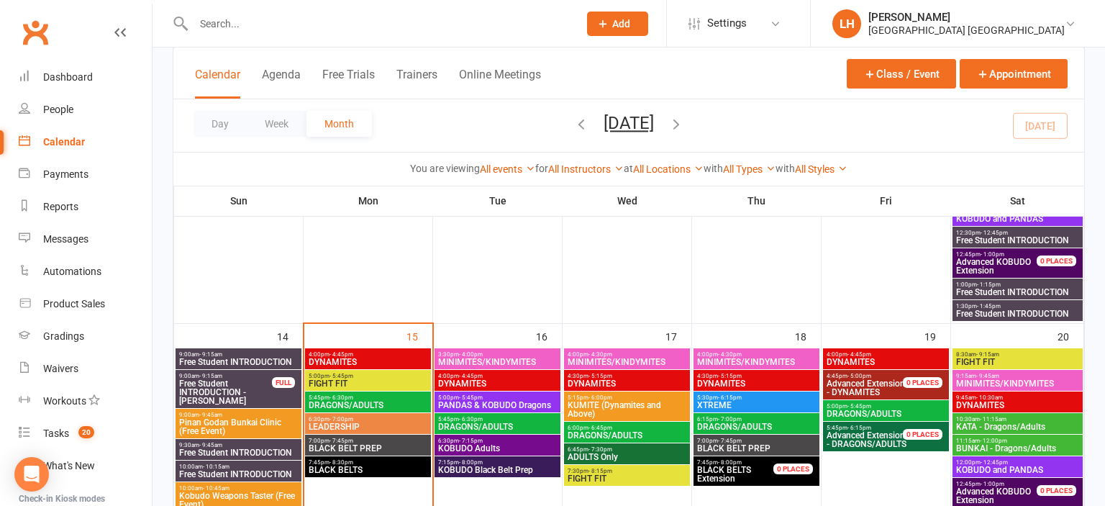
click at [606, 384] on span "DYNAMITES" at bounding box center [627, 383] width 120 height 9
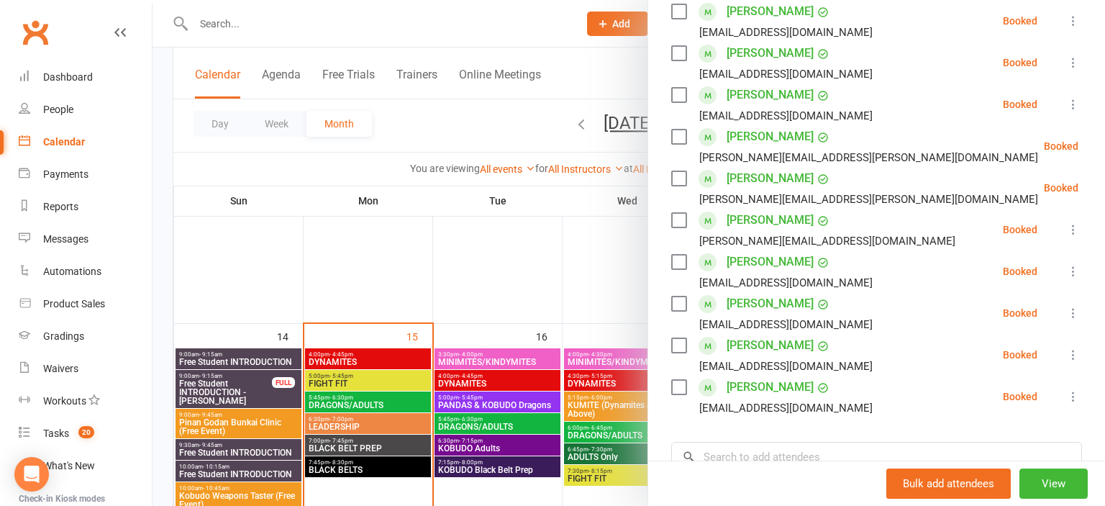
scroll to position [397, 0]
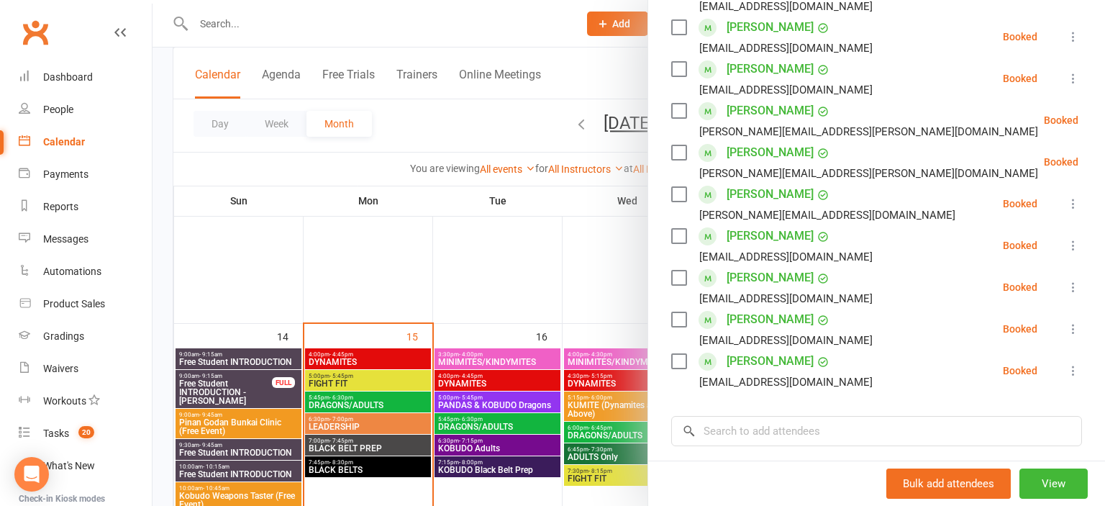
click at [603, 304] on div at bounding box center [629, 253] width 953 height 506
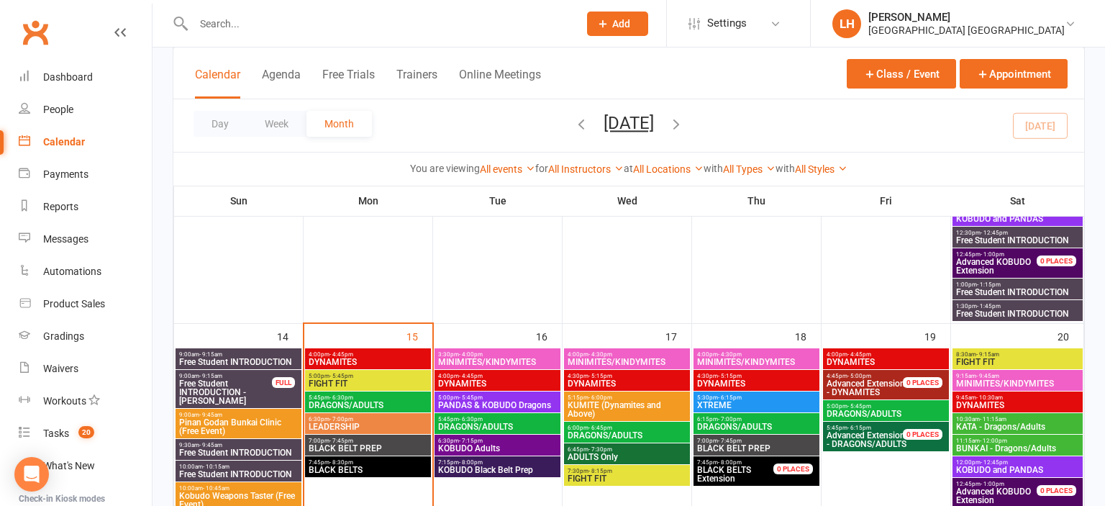
click at [604, 358] on span "MINIMITES/KINDYMITES" at bounding box center [627, 362] width 120 height 9
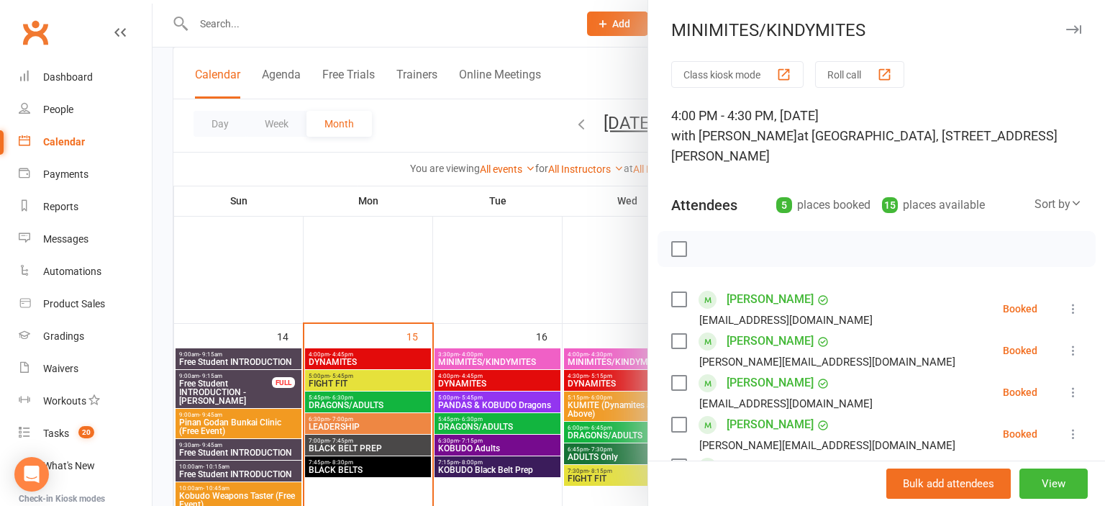
scroll to position [238, 0]
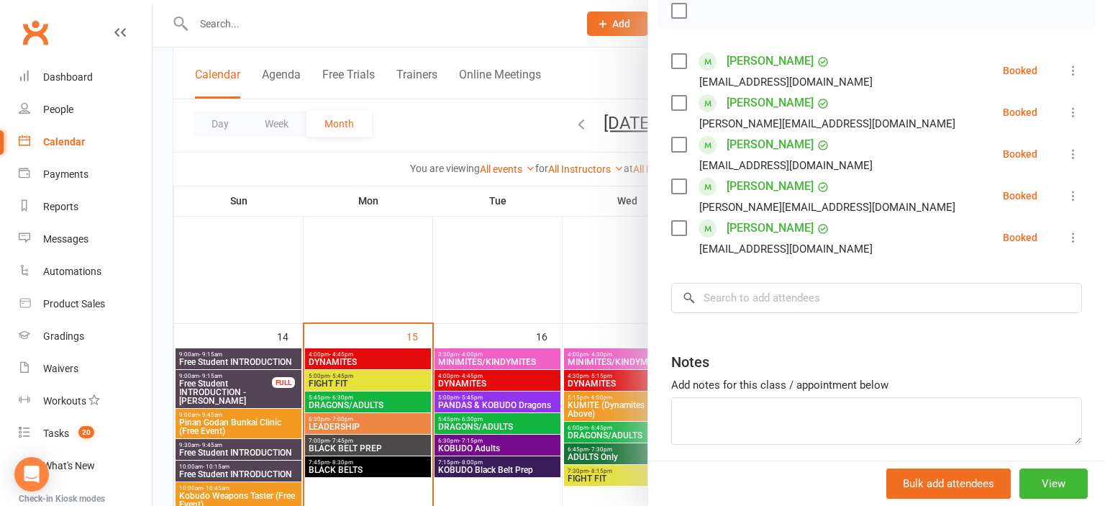
click at [531, 278] on div at bounding box center [629, 253] width 953 height 506
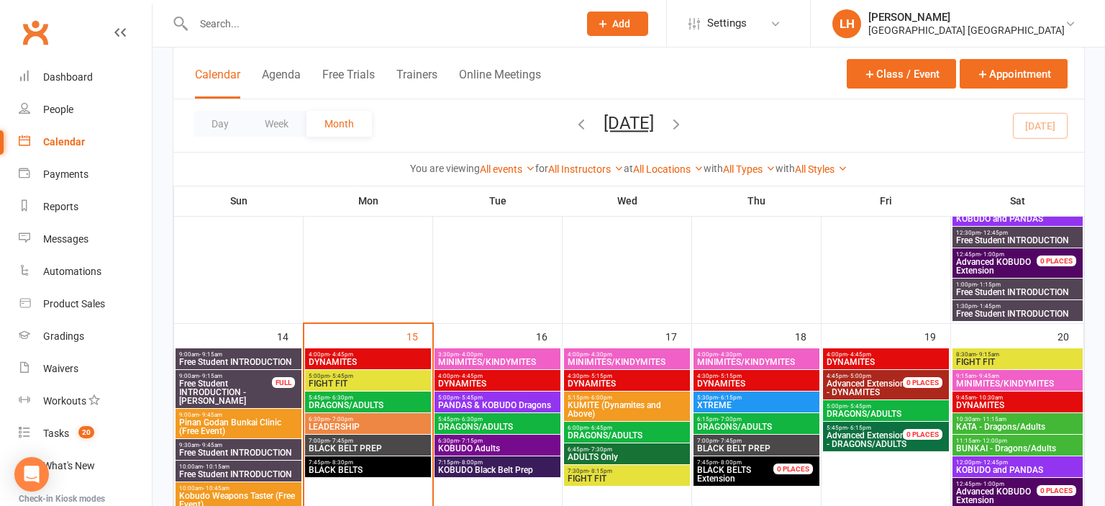
click at [595, 383] on span "DYNAMITES" at bounding box center [627, 383] width 120 height 9
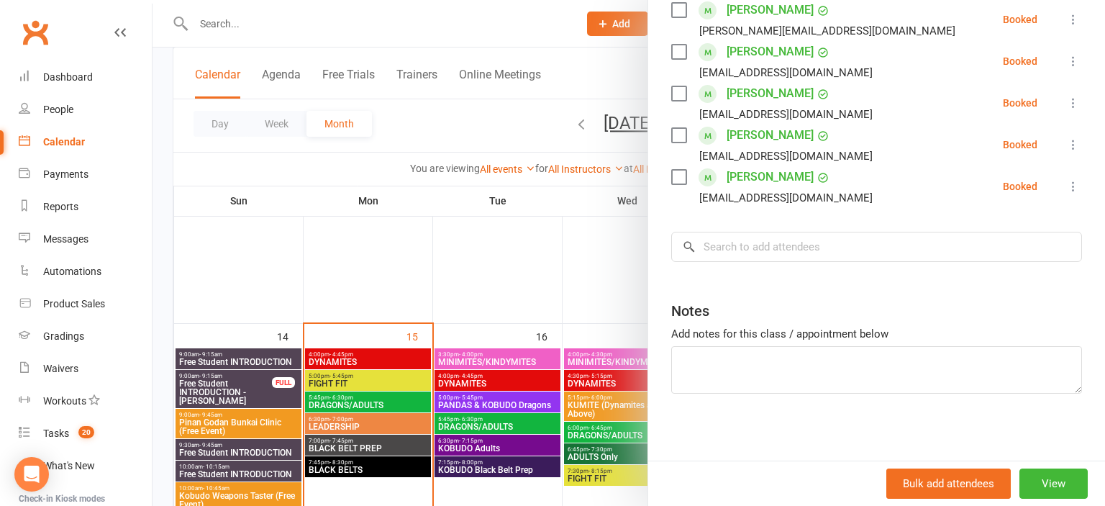
scroll to position [586, 0]
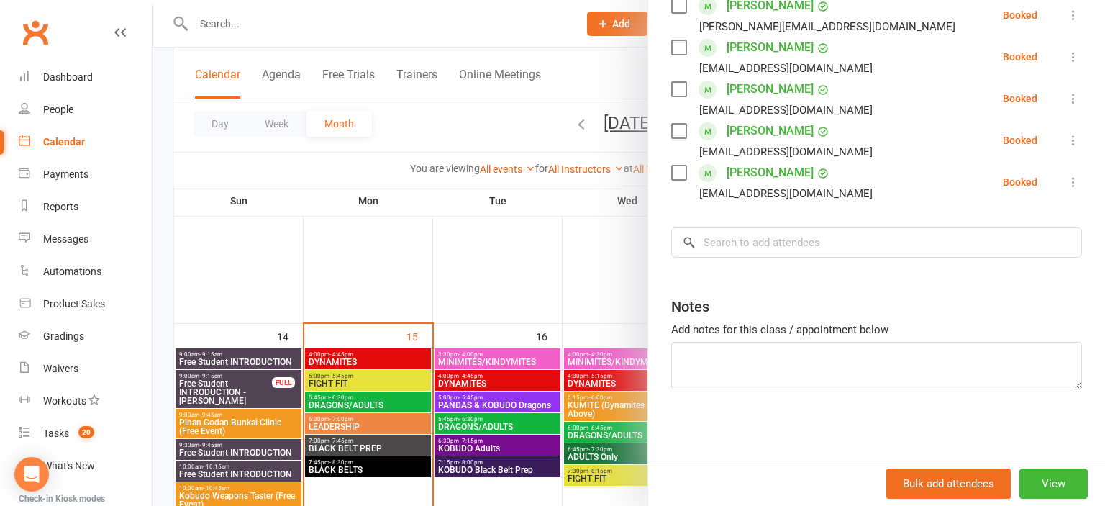
click at [510, 295] on div at bounding box center [629, 253] width 953 height 506
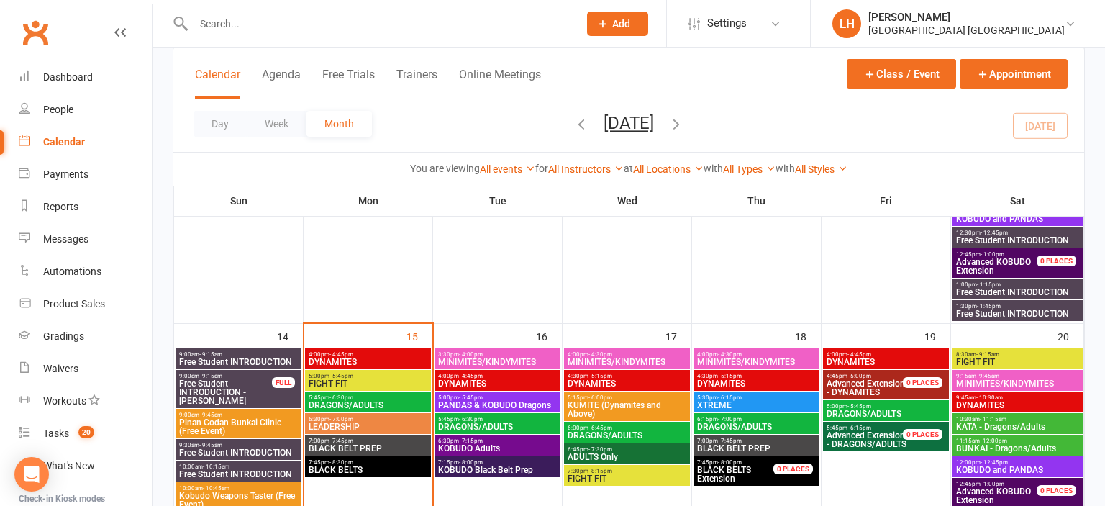
click at [612, 431] on span "DRAGONS/ADULTS" at bounding box center [627, 435] width 120 height 9
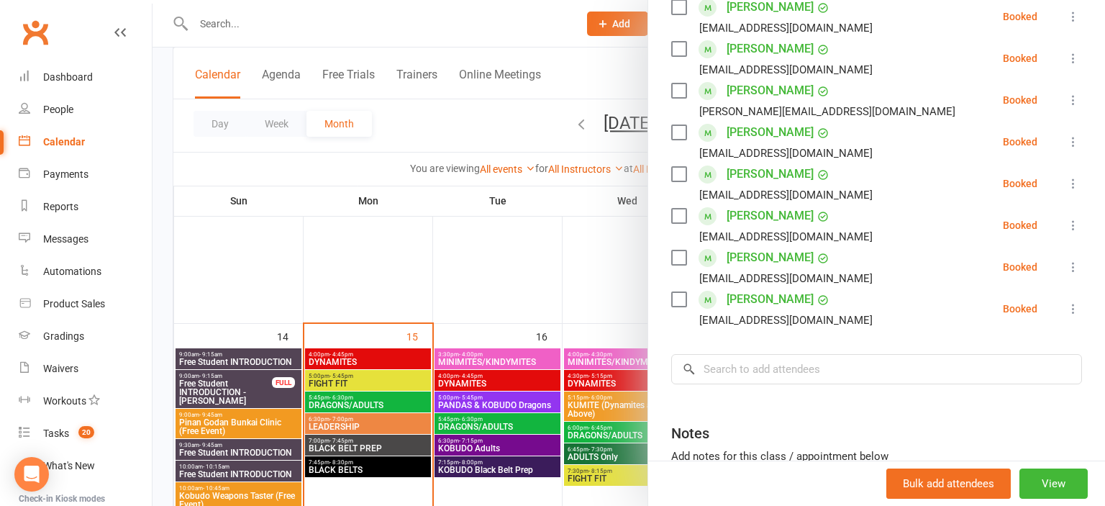
scroll to position [544, 0]
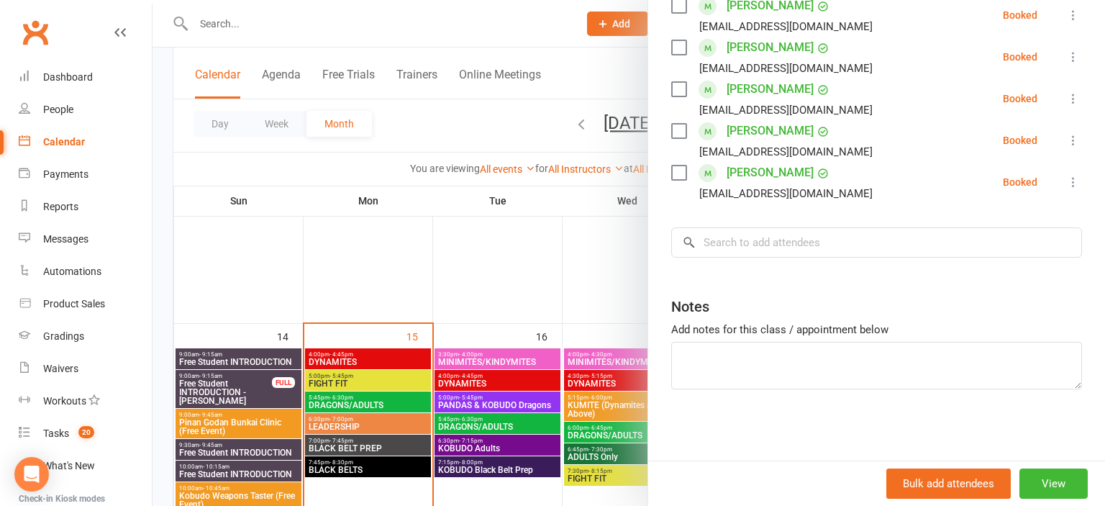
click at [534, 290] on div at bounding box center [629, 253] width 953 height 506
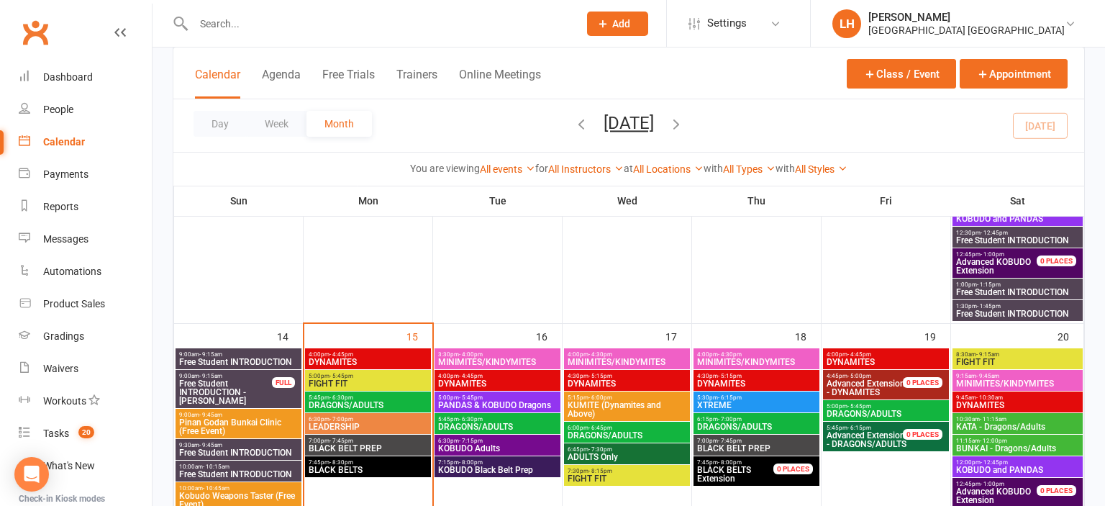
click at [643, 456] on span "ADULTS Only" at bounding box center [627, 457] width 120 height 9
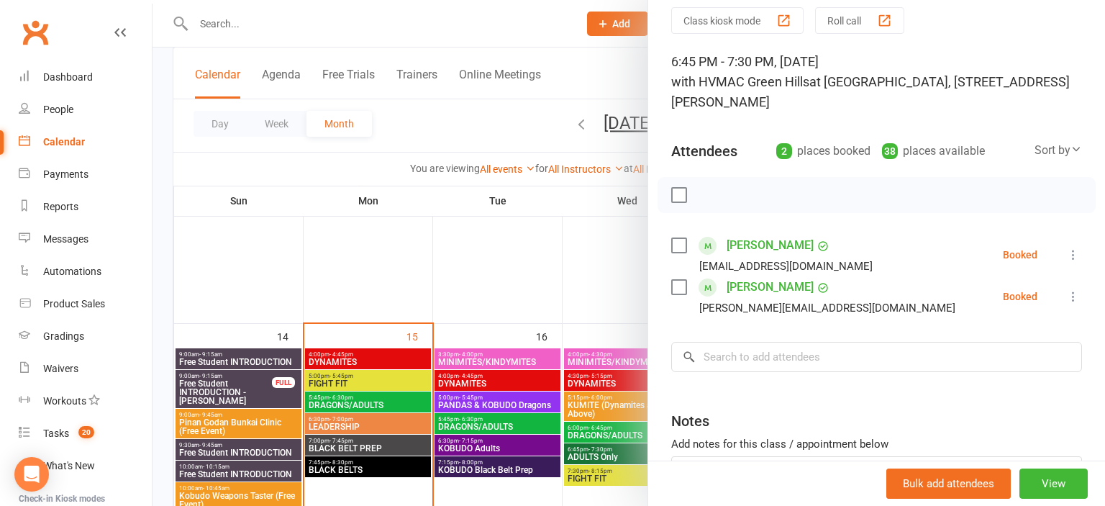
scroll to position [79, 0]
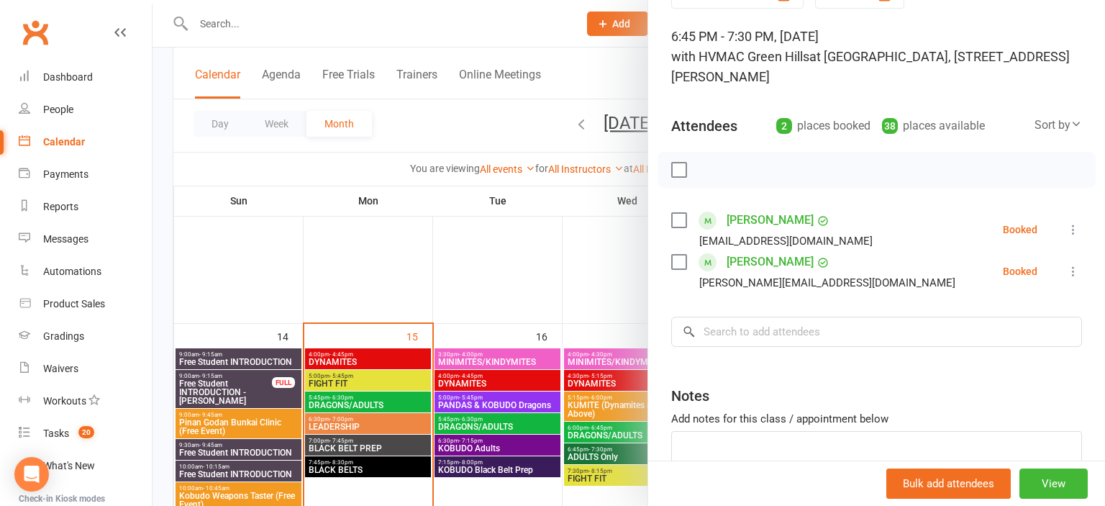
click at [548, 280] on div at bounding box center [629, 253] width 953 height 506
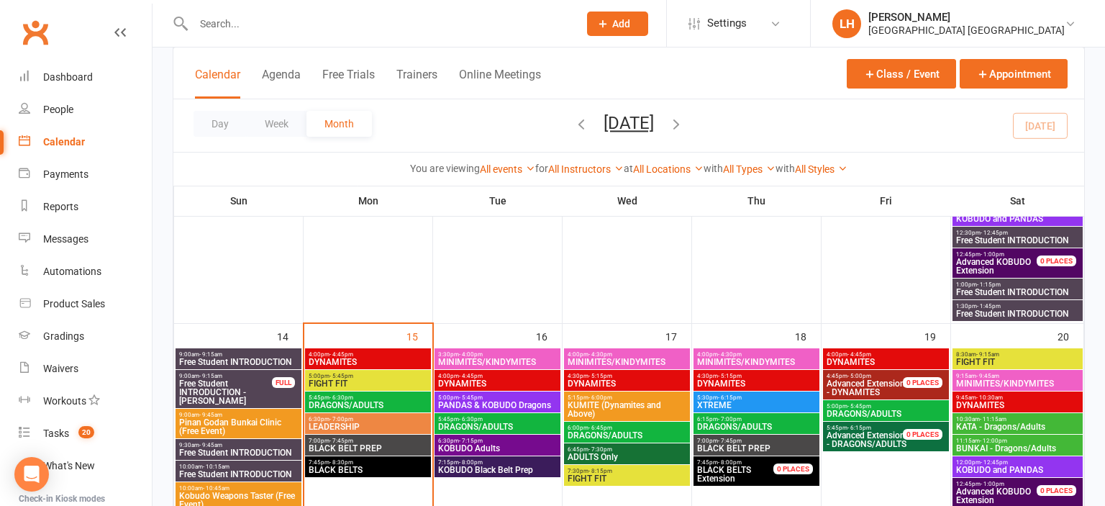
click at [736, 353] on span "- 4:30pm" at bounding box center [730, 354] width 24 height 6
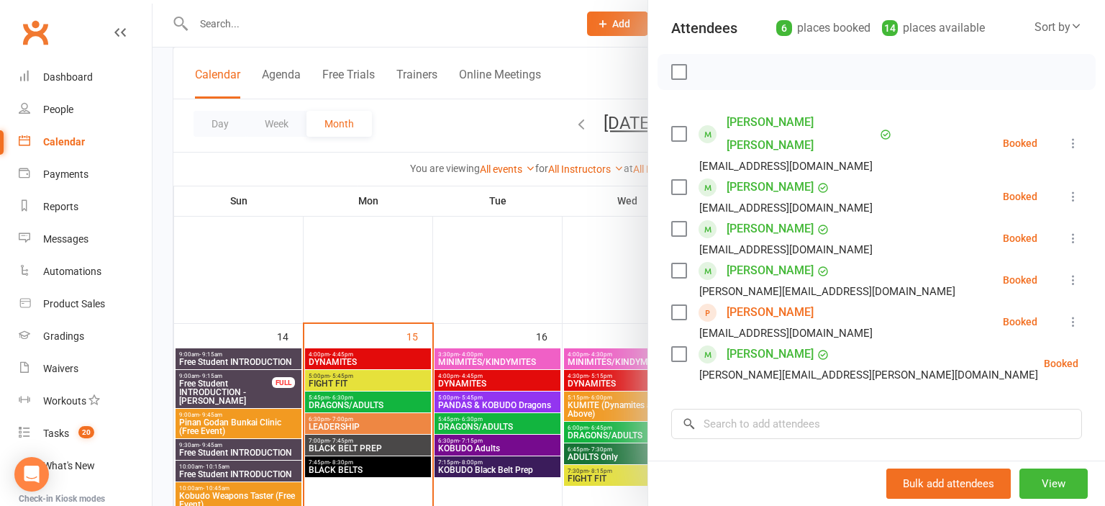
scroll to position [176, 0]
click at [529, 271] on div at bounding box center [629, 253] width 953 height 506
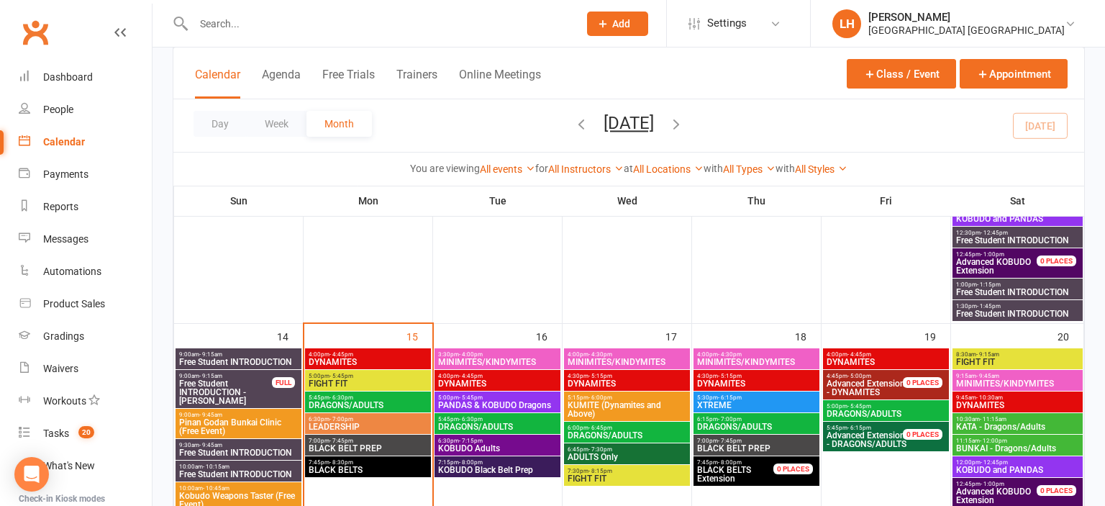
click at [768, 379] on span "DYNAMITES" at bounding box center [756, 383] width 120 height 9
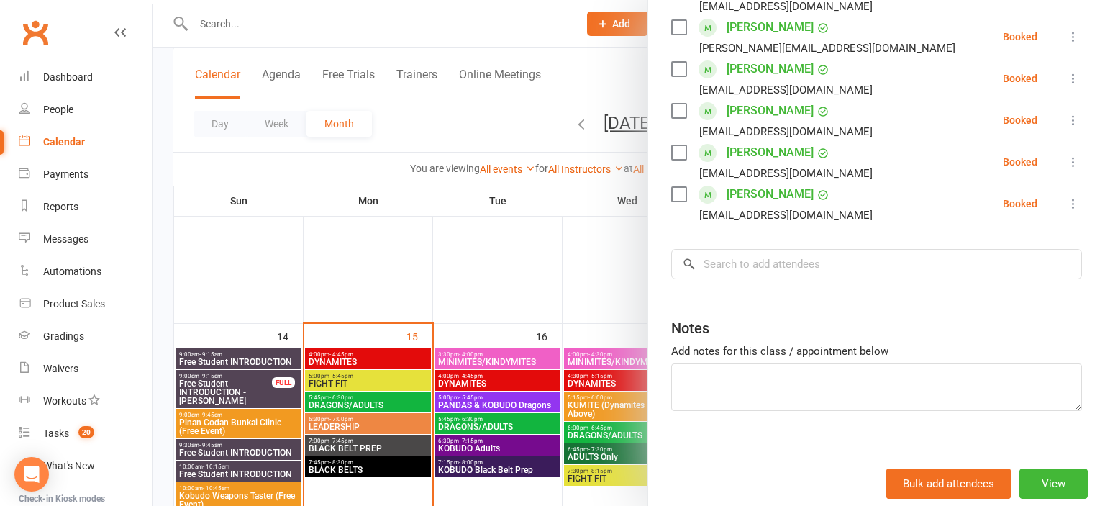
scroll to position [502, 0]
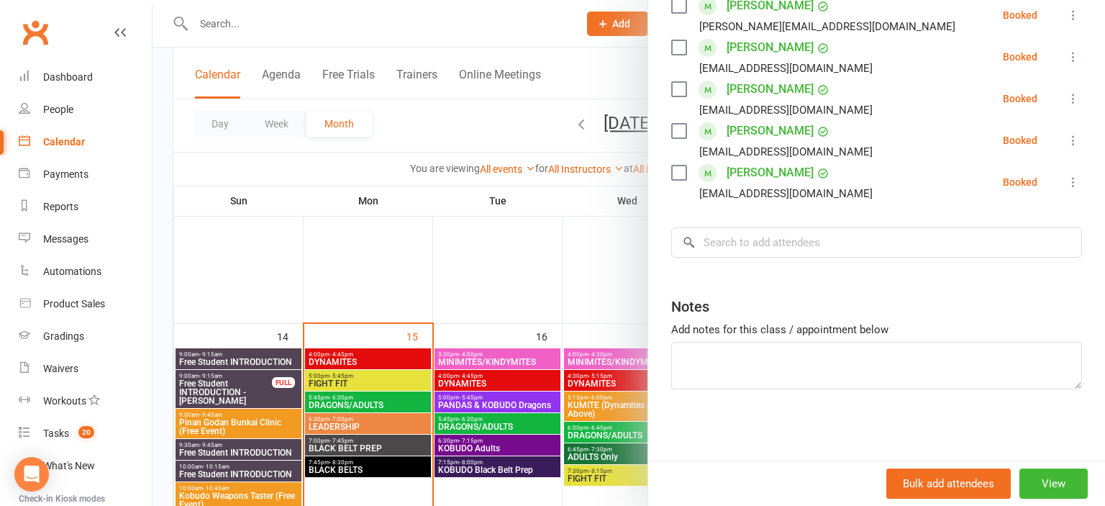
click at [540, 260] on div at bounding box center [629, 253] width 953 height 506
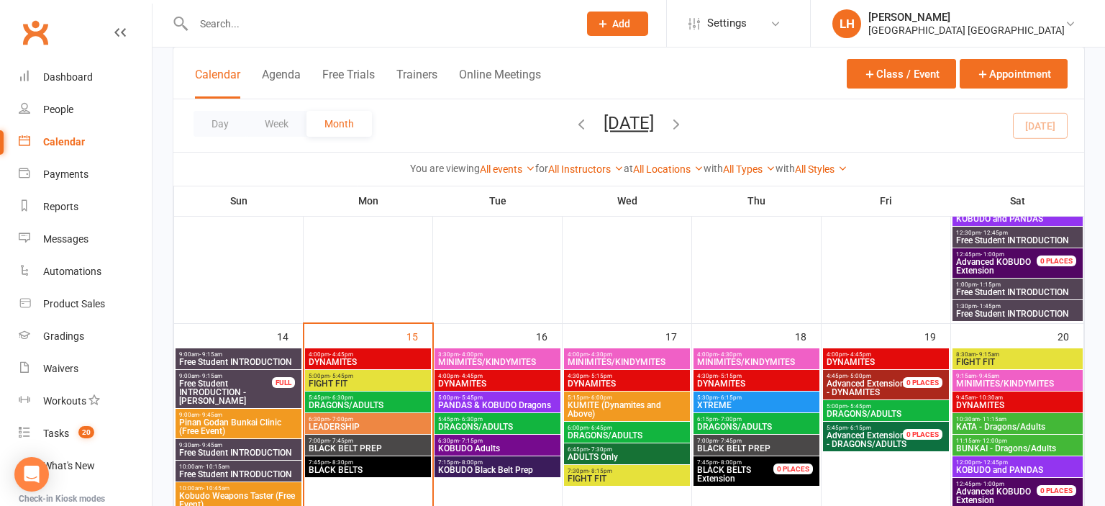
click at [757, 358] on span "MINIMITES/KINDYMITES" at bounding box center [756, 362] width 120 height 9
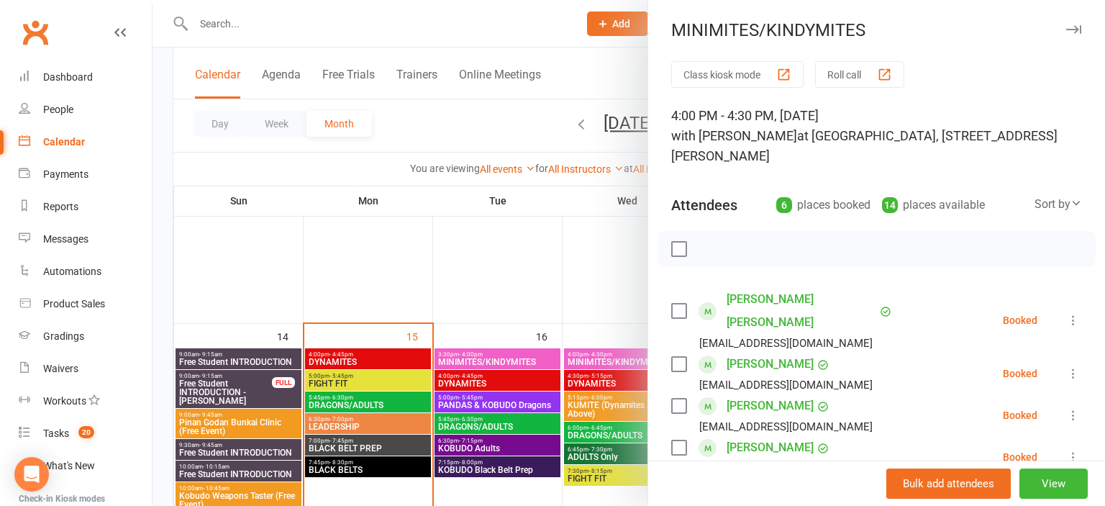
scroll to position [158, 0]
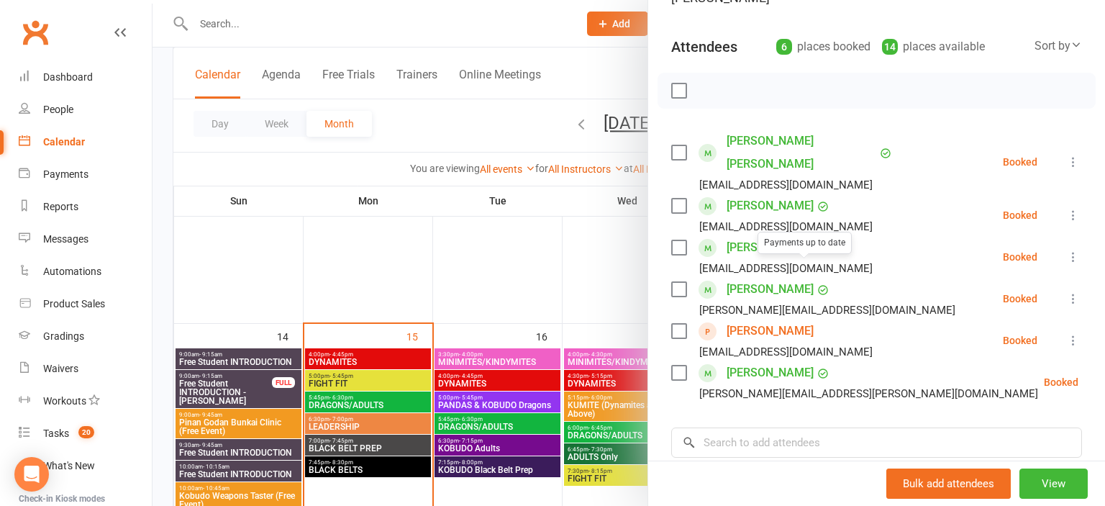
click at [540, 268] on div at bounding box center [629, 253] width 953 height 506
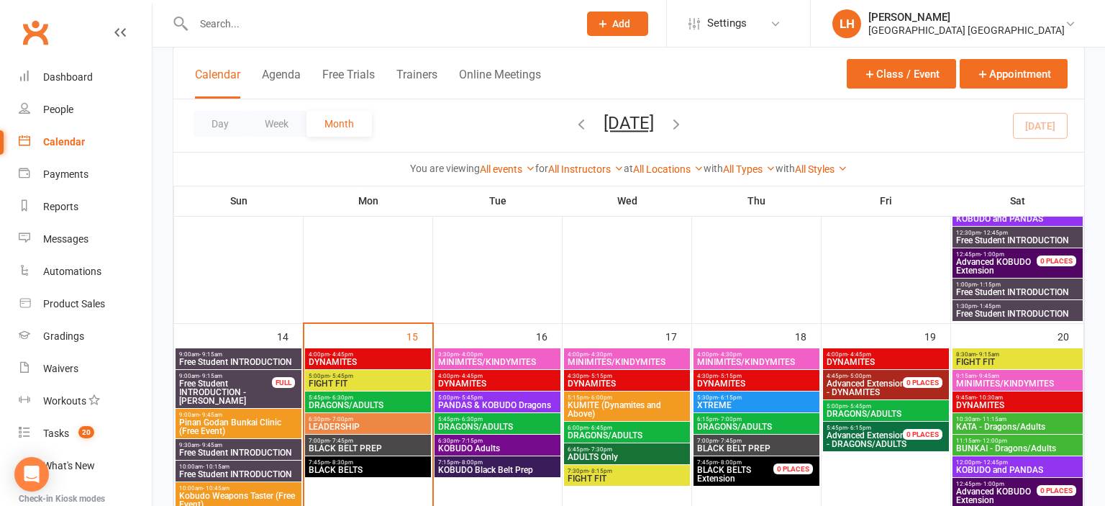
click at [733, 422] on span "DRAGONS/ADULTS" at bounding box center [756, 426] width 120 height 9
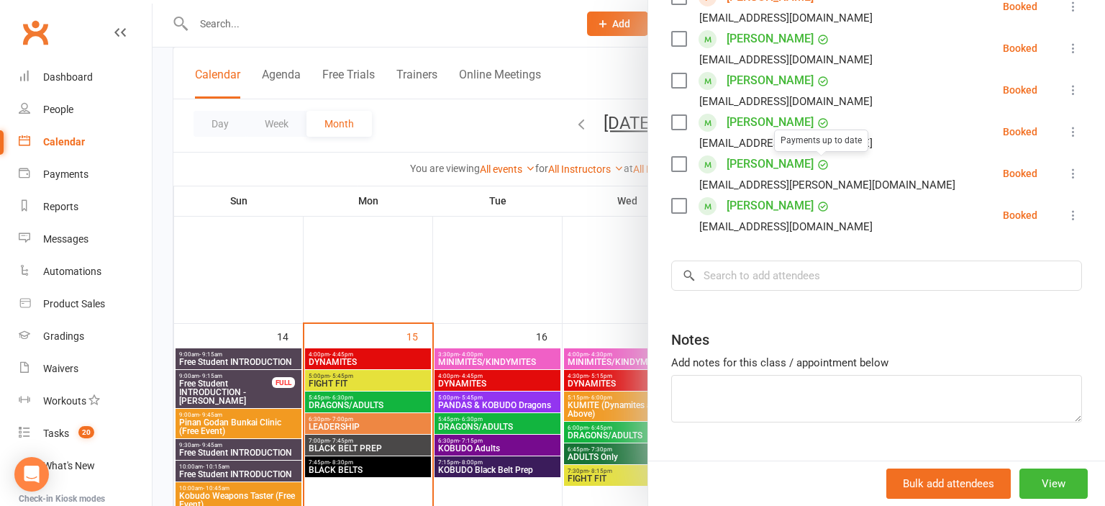
scroll to position [711, 0]
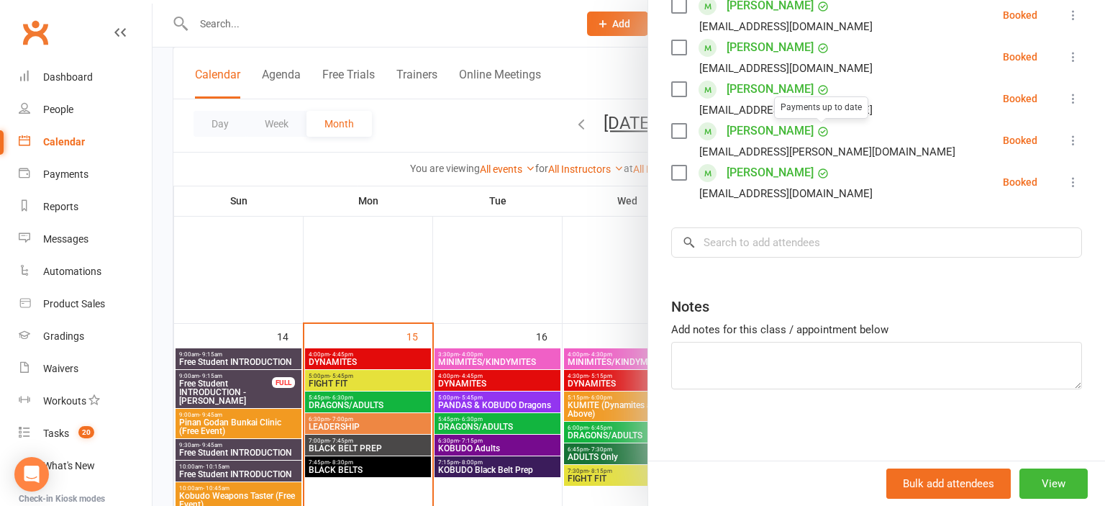
click at [573, 255] on div at bounding box center [629, 253] width 953 height 506
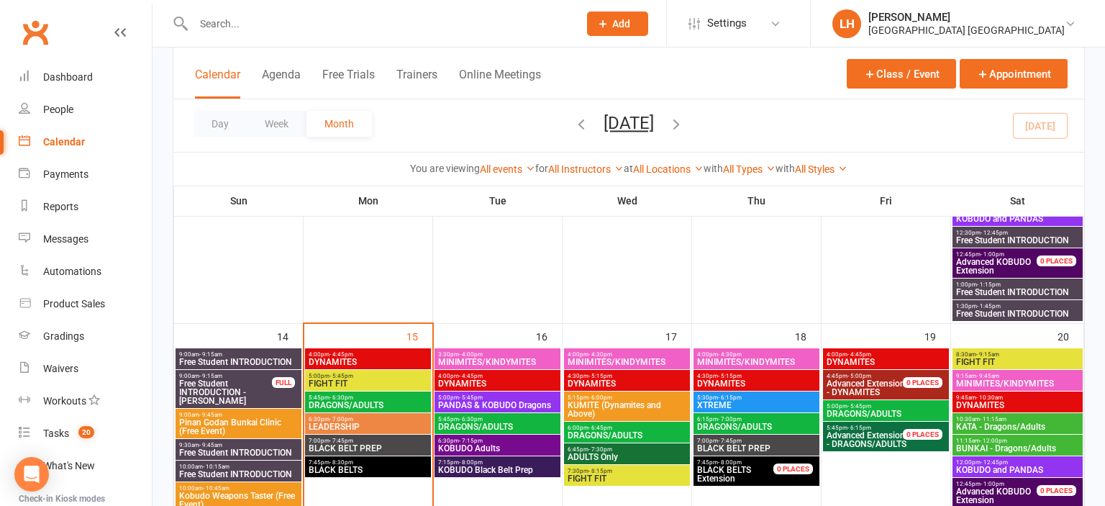
click at [885, 356] on span "4:00pm - 4:45pm" at bounding box center [886, 354] width 120 height 6
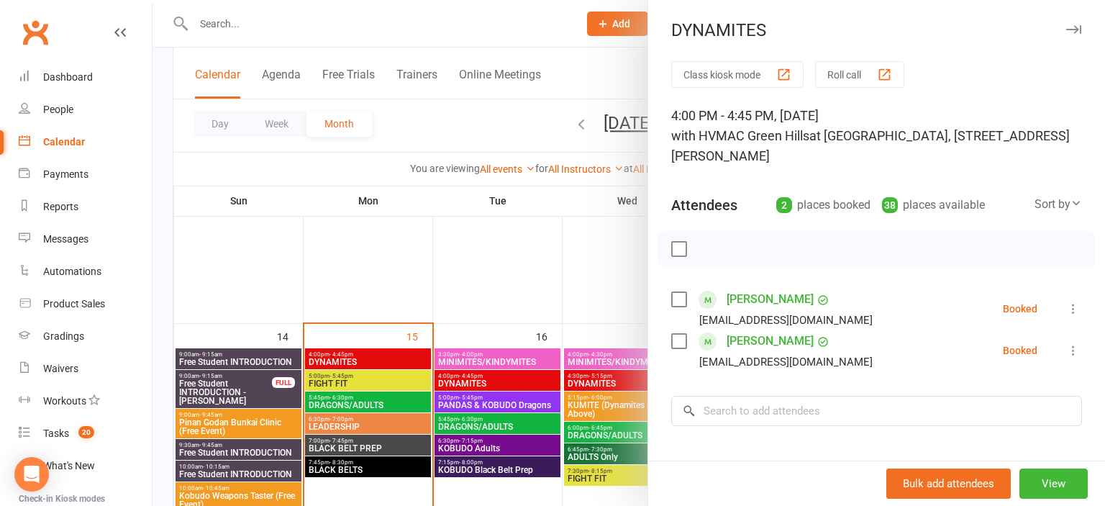
click at [650, 306] on div "Class kiosk mode Roll call 4:00 PM - 4:45 PM, Friday, September, 19, 2025 with …" at bounding box center [876, 345] width 457 height 568
click at [485, 327] on div at bounding box center [629, 253] width 953 height 506
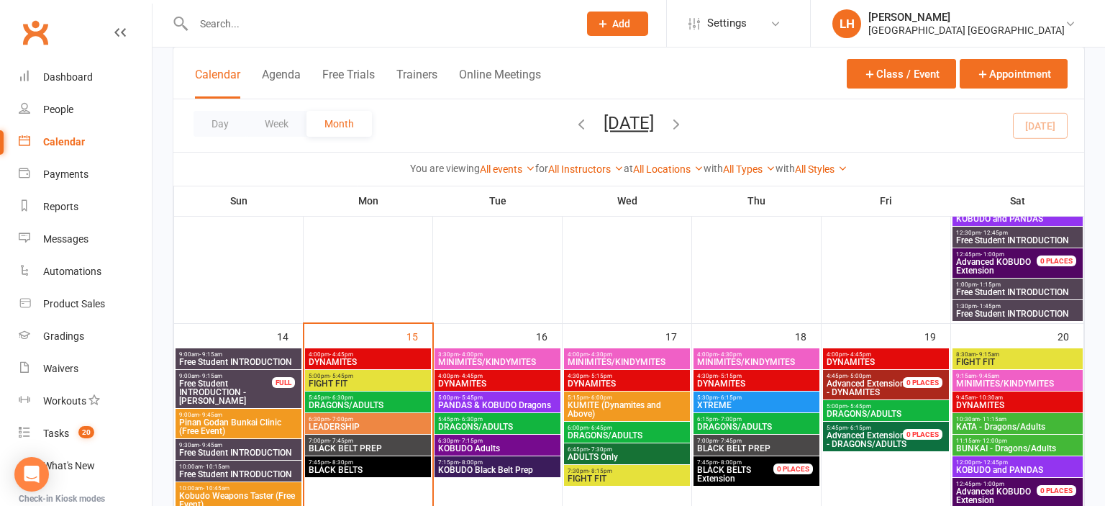
click at [851, 410] on span "DRAGONS/ADULTS" at bounding box center [886, 413] width 120 height 9
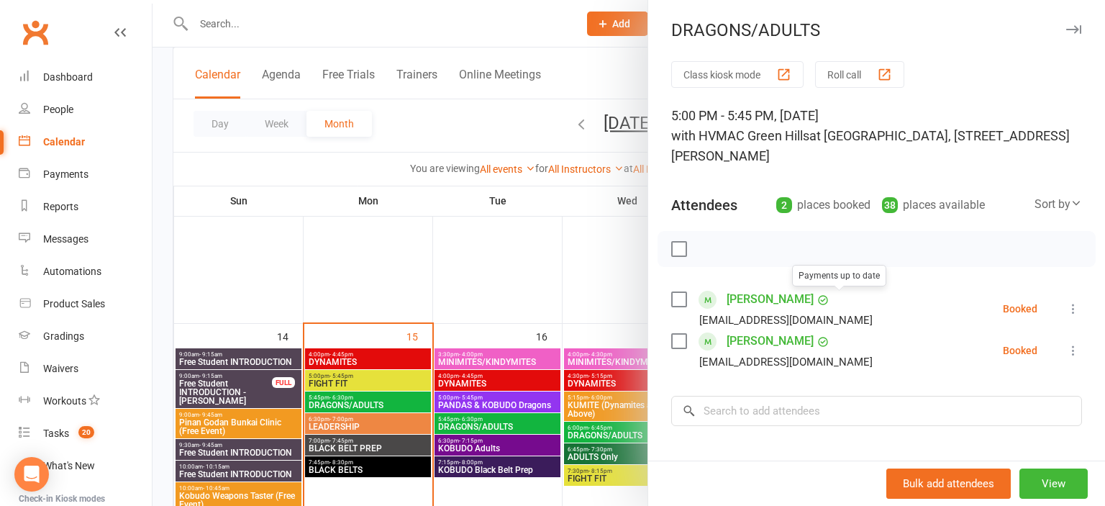
click at [578, 281] on div at bounding box center [629, 253] width 953 height 506
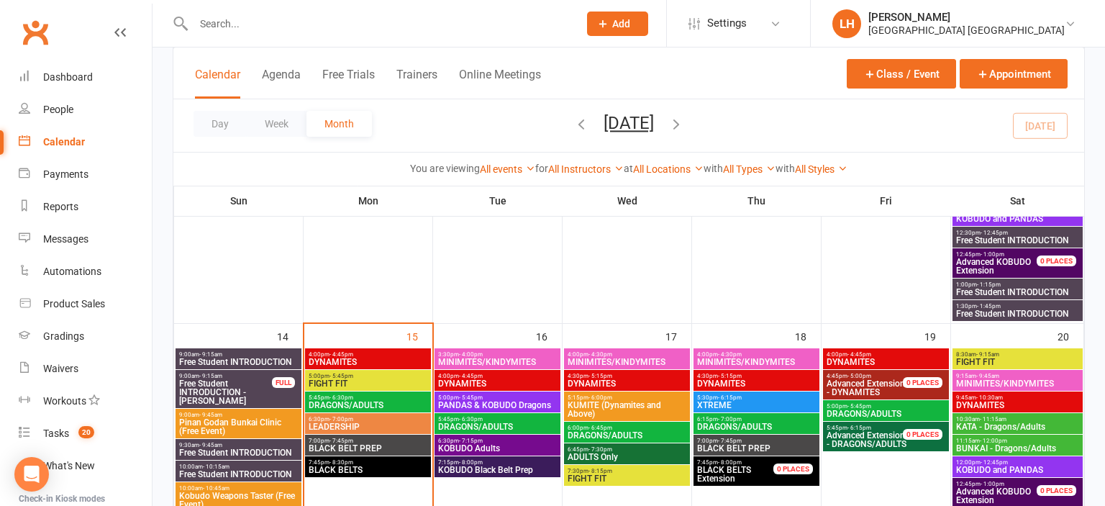
click at [878, 362] on span "DYNAMITES" at bounding box center [886, 362] width 120 height 9
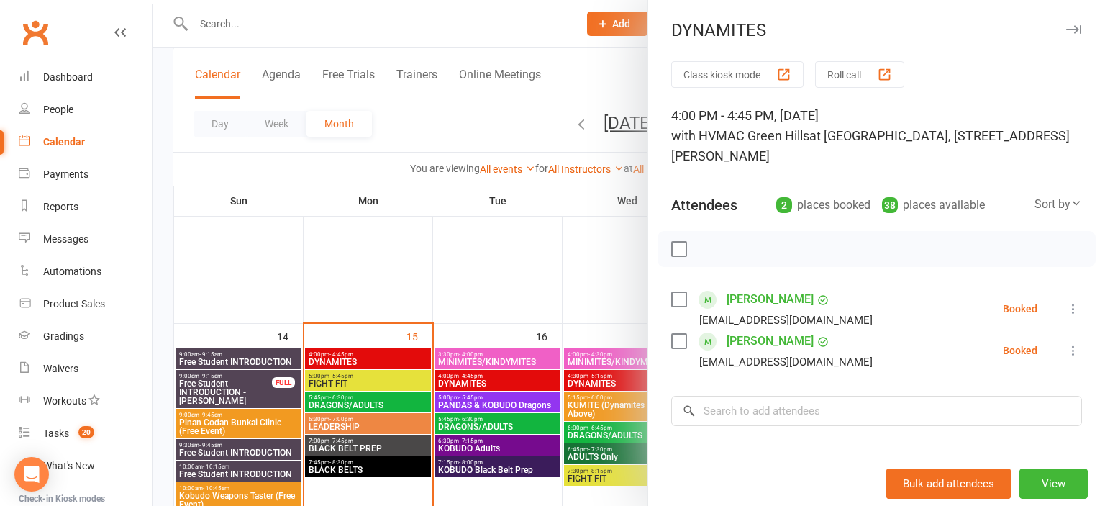
click at [553, 244] on div at bounding box center [629, 253] width 953 height 506
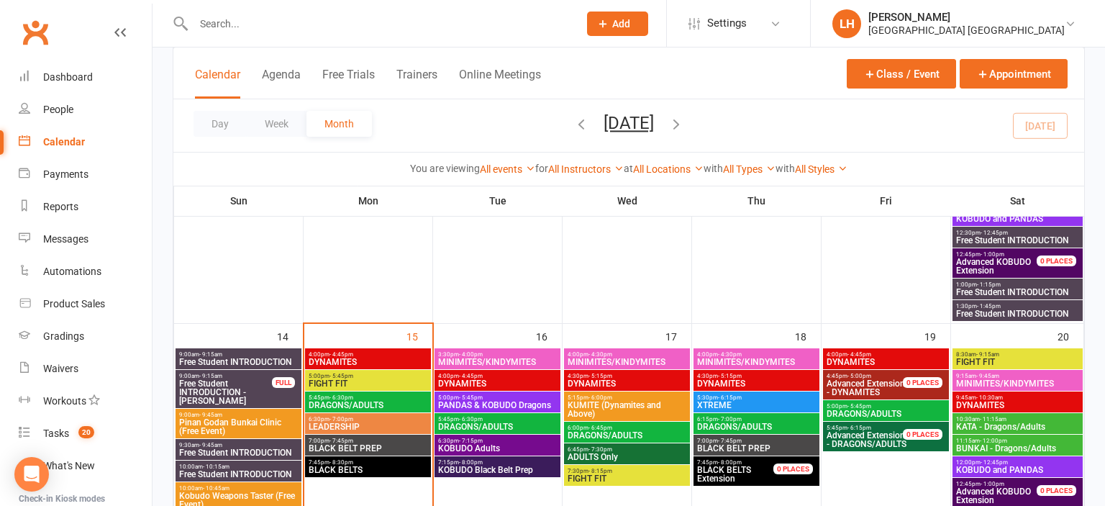
click at [1035, 379] on span "MINIMITES/KINDYMITES" at bounding box center [1017, 383] width 124 height 9
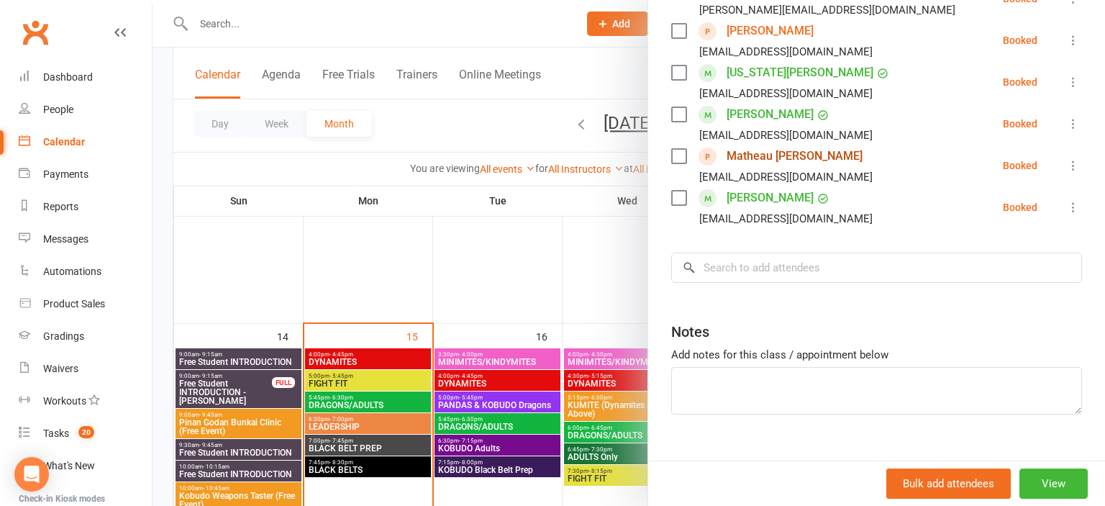
scroll to position [397, 0]
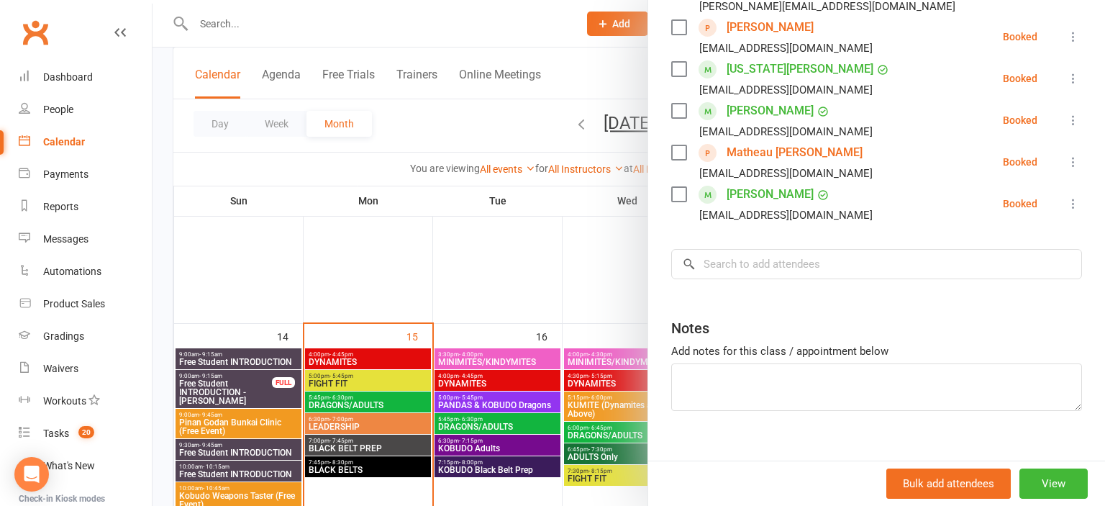
click at [495, 243] on div at bounding box center [629, 253] width 953 height 506
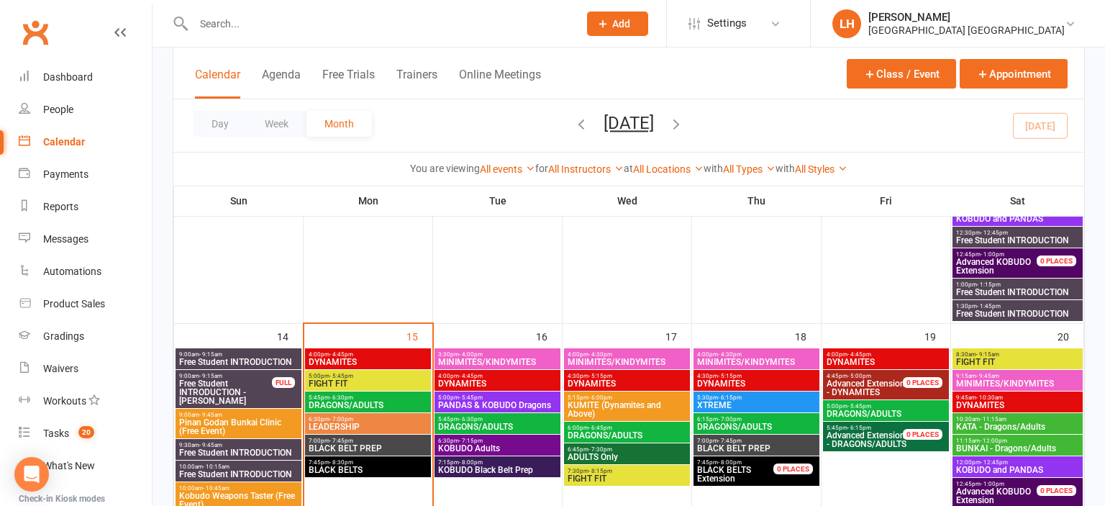
click at [1002, 399] on span "- 10:30am" at bounding box center [989, 397] width 27 height 6
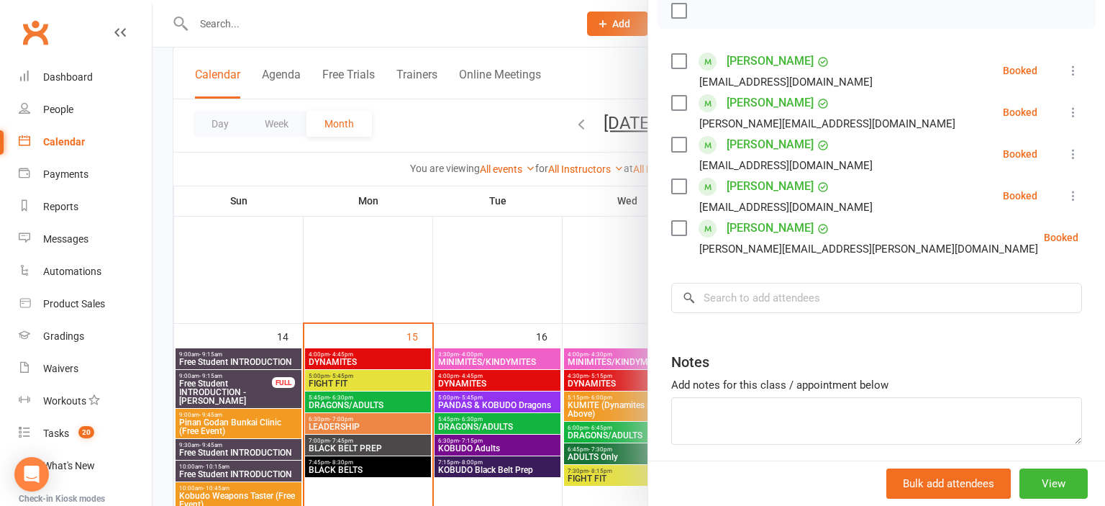
scroll to position [294, 0]
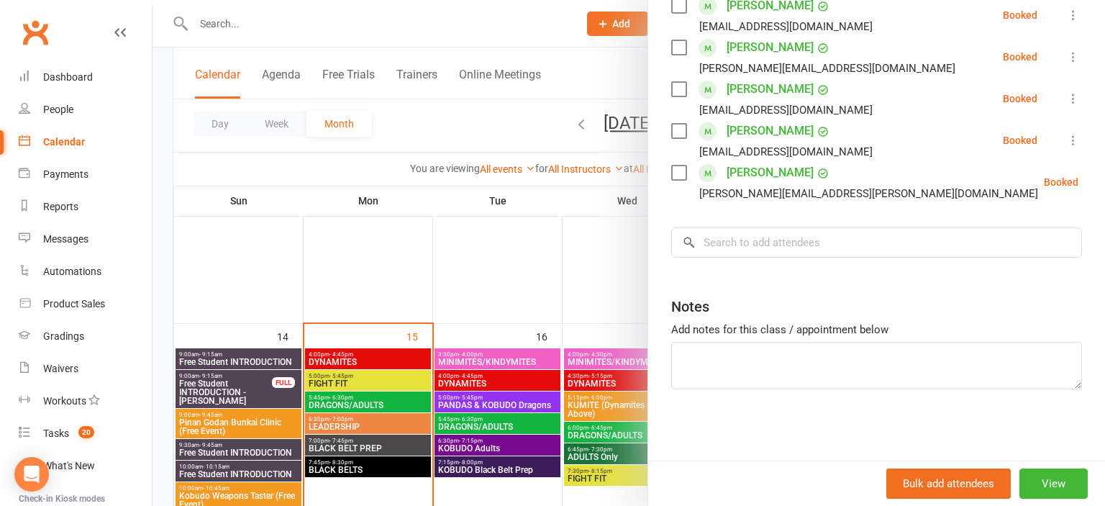
click at [545, 268] on div at bounding box center [629, 253] width 953 height 506
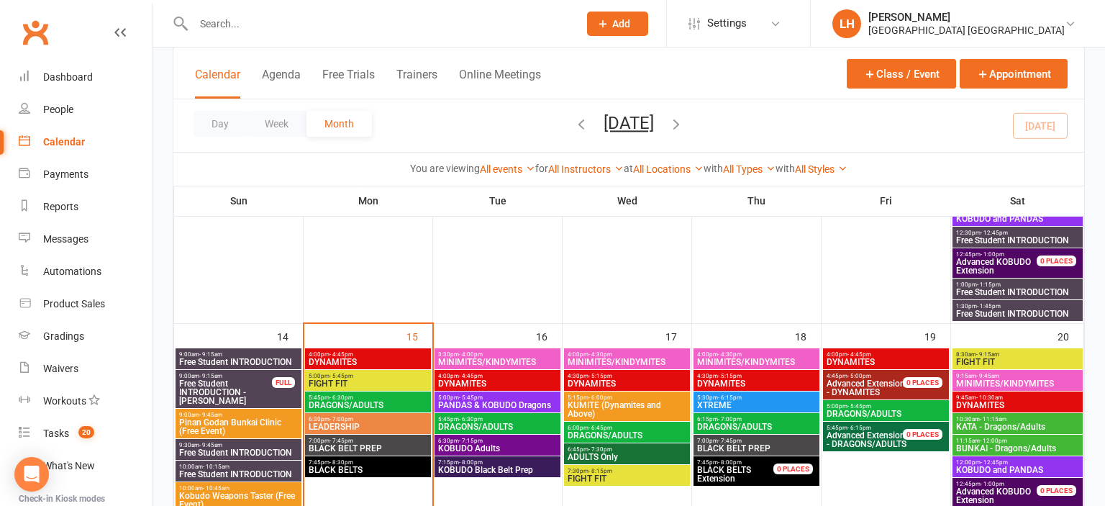
click at [1009, 422] on span "KATA - Dragons/Adults" at bounding box center [1017, 426] width 124 height 9
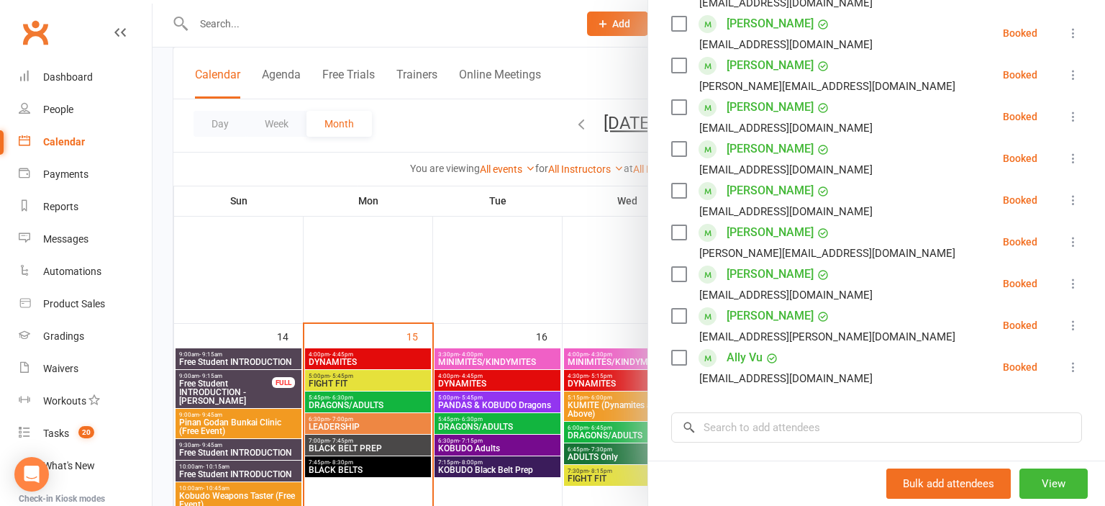
scroll to position [397, 0]
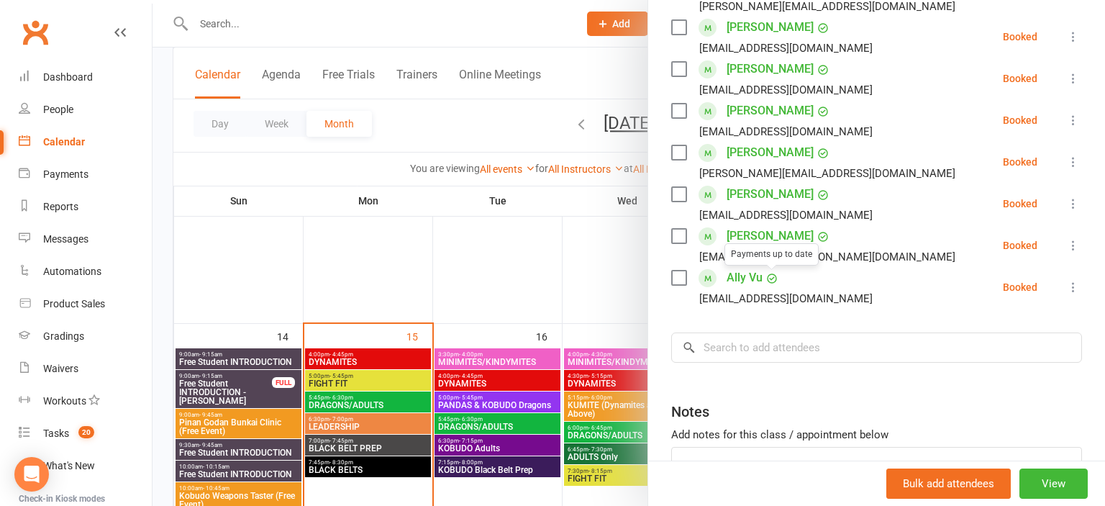
click at [491, 263] on div at bounding box center [629, 253] width 953 height 506
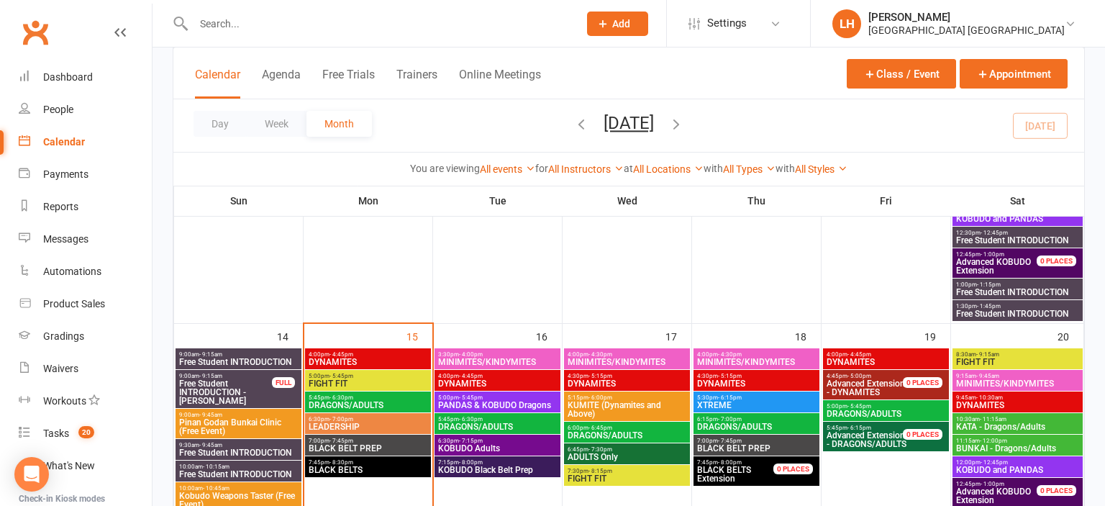
click at [1004, 445] on span "BUNKAI - Dragons/Adults" at bounding box center [1017, 448] width 124 height 9
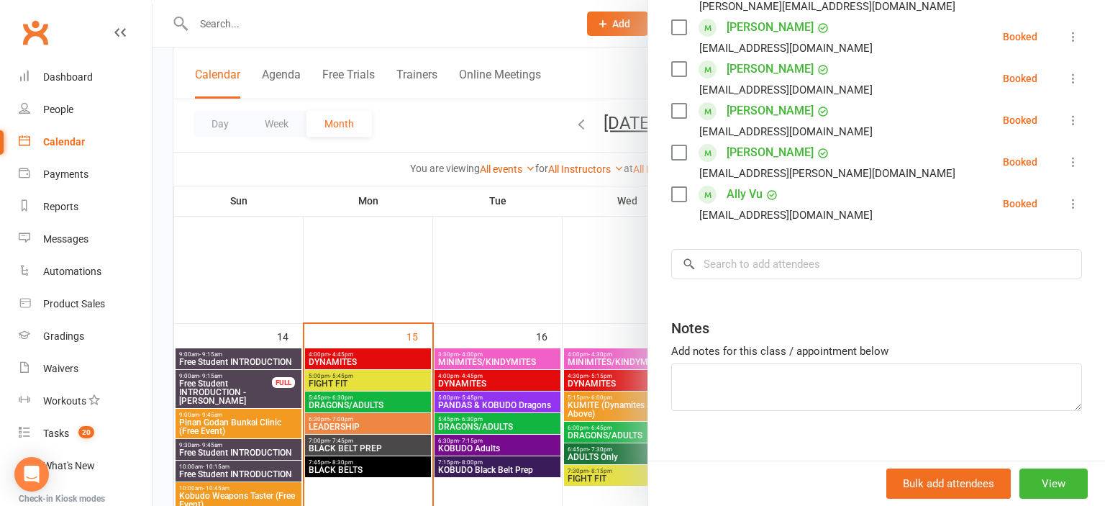
click at [586, 272] on div at bounding box center [629, 253] width 953 height 506
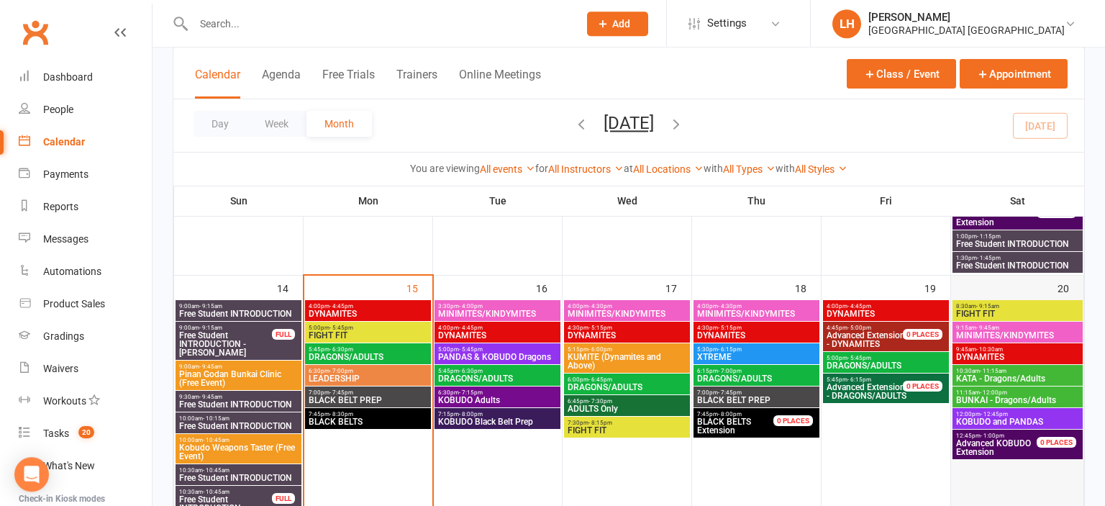
scroll to position [760, 0]
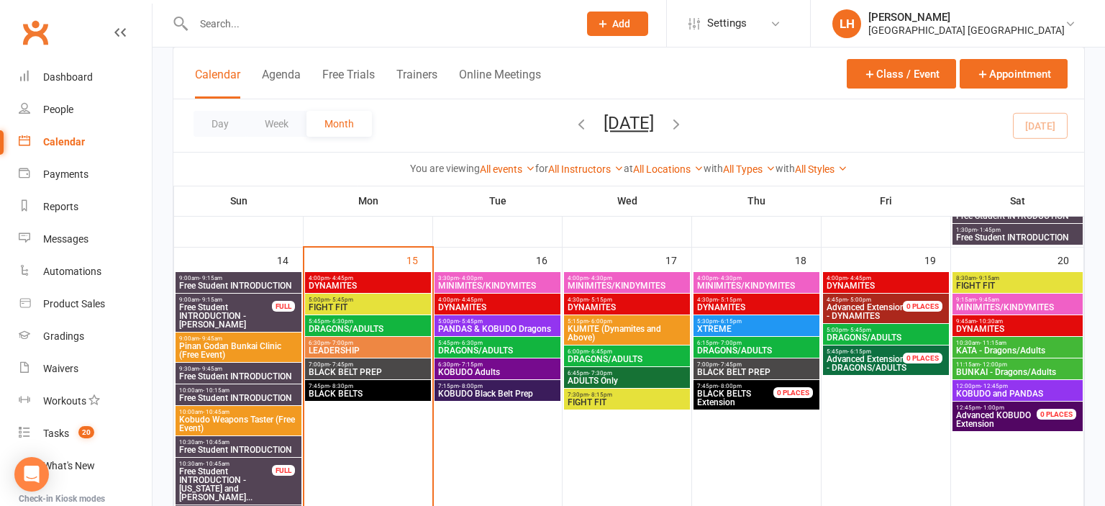
click at [974, 389] on span "KOBUDO and PANDAS" at bounding box center [1017, 393] width 124 height 9
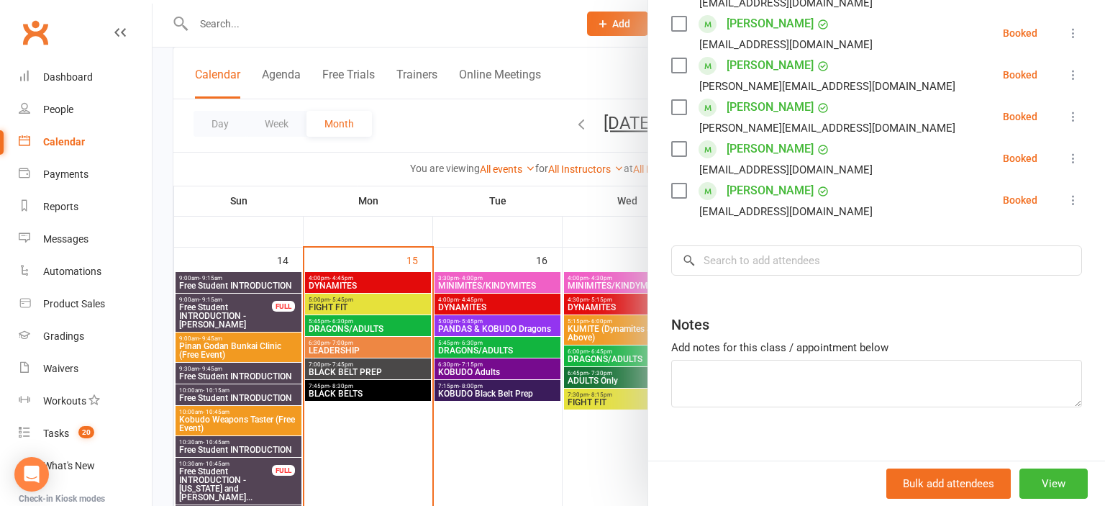
scroll to position [377, 0]
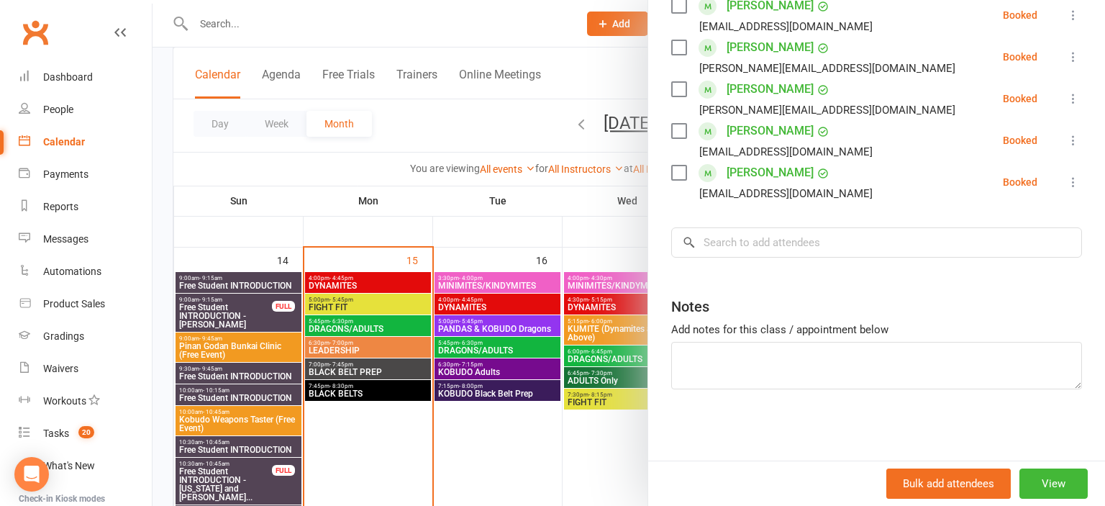
click at [474, 253] on div at bounding box center [629, 253] width 953 height 506
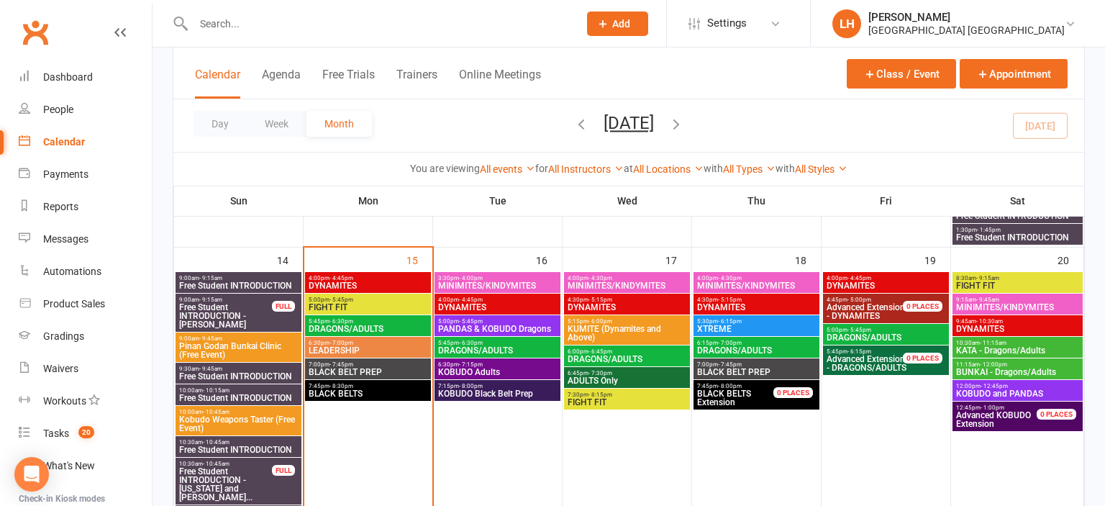
click at [480, 350] on span "DRAGONS/ADULTS" at bounding box center [497, 350] width 120 height 9
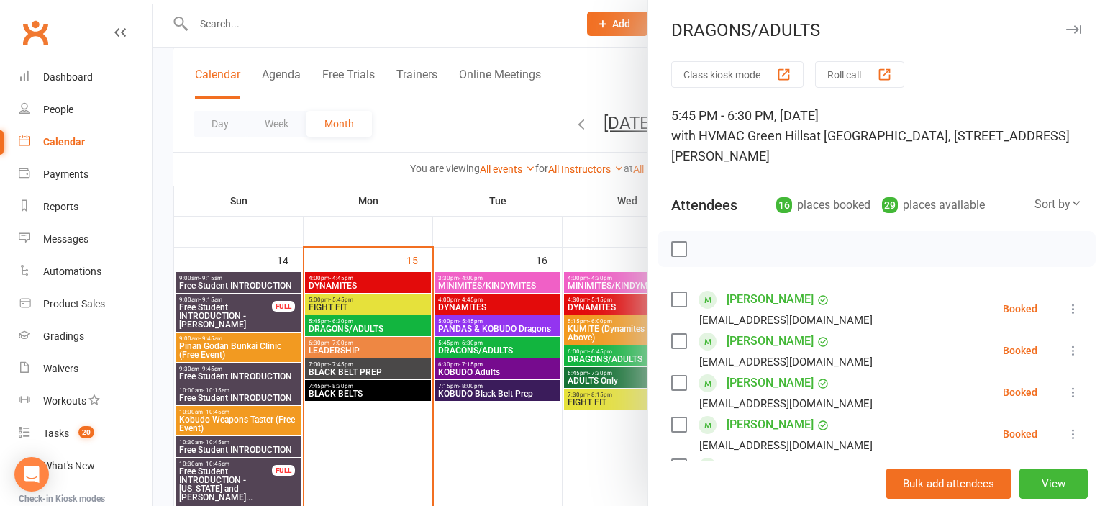
click at [469, 124] on div at bounding box center [629, 253] width 953 height 506
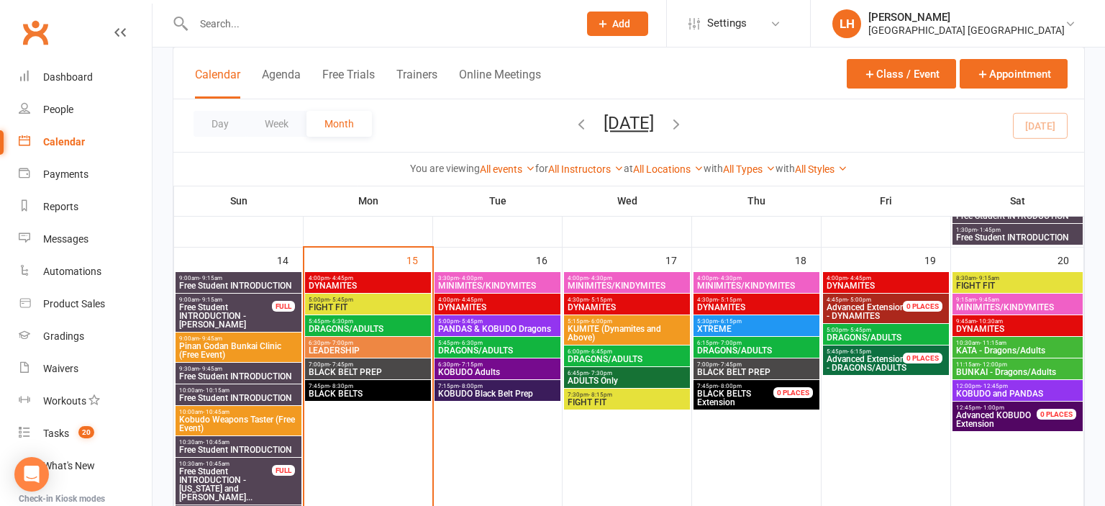
click at [215, 22] on input "text" at bounding box center [378, 24] width 379 height 20
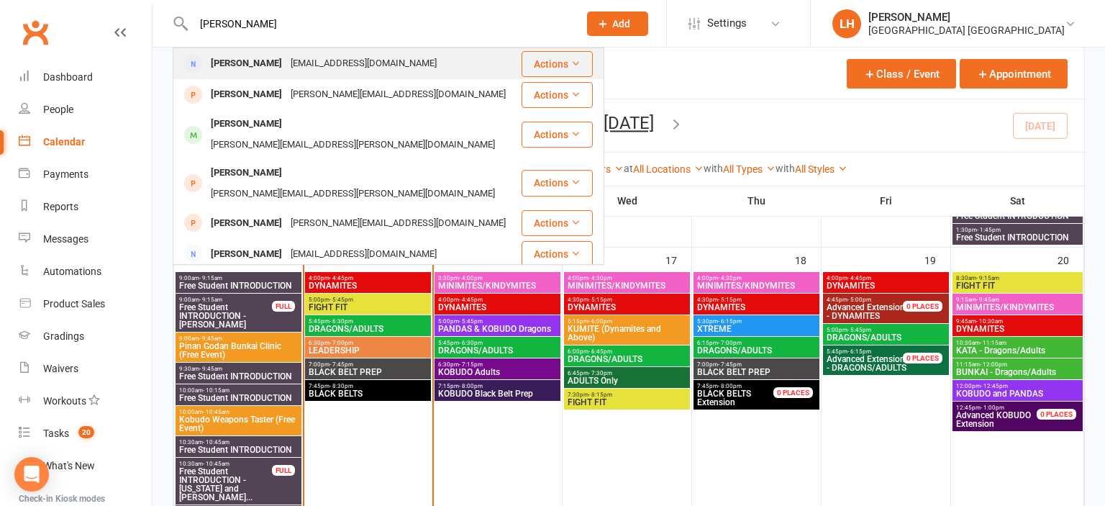
click at [286, 63] on div "Loz27f@hotmail.com" at bounding box center [363, 63] width 155 height 21
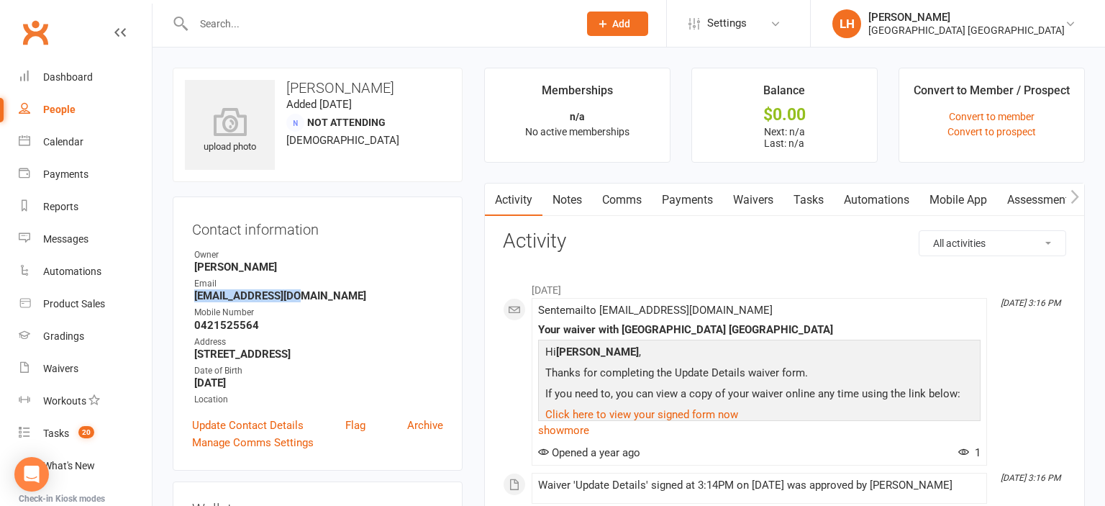
drag, startPoint x: 298, startPoint y: 299, endPoint x: 188, endPoint y: 301, distance: 109.4
click at [188, 301] on div "Contact information Owner Liana Hammersley Email Loz27f@hotmail.com Mobile Numb…" at bounding box center [318, 333] width 290 height 274
click at [686, 79] on ul "Memberships n/a No active memberships Balance $0.00 Next: n/a Last: n/a Convert…" at bounding box center [784, 115] width 601 height 95
click at [59, 76] on div "Dashboard" at bounding box center [68, 77] width 50 height 12
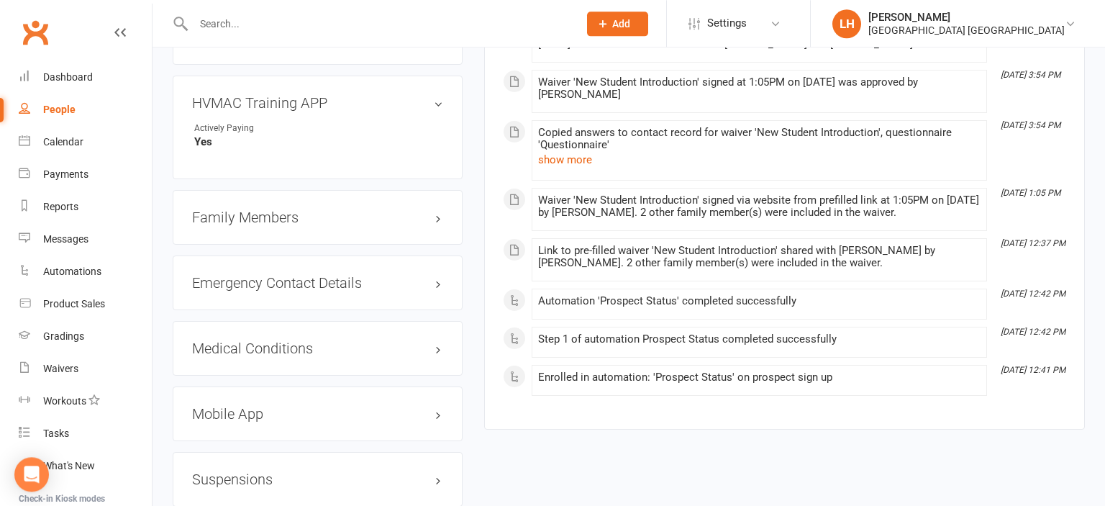
scroll to position [1443, 0]
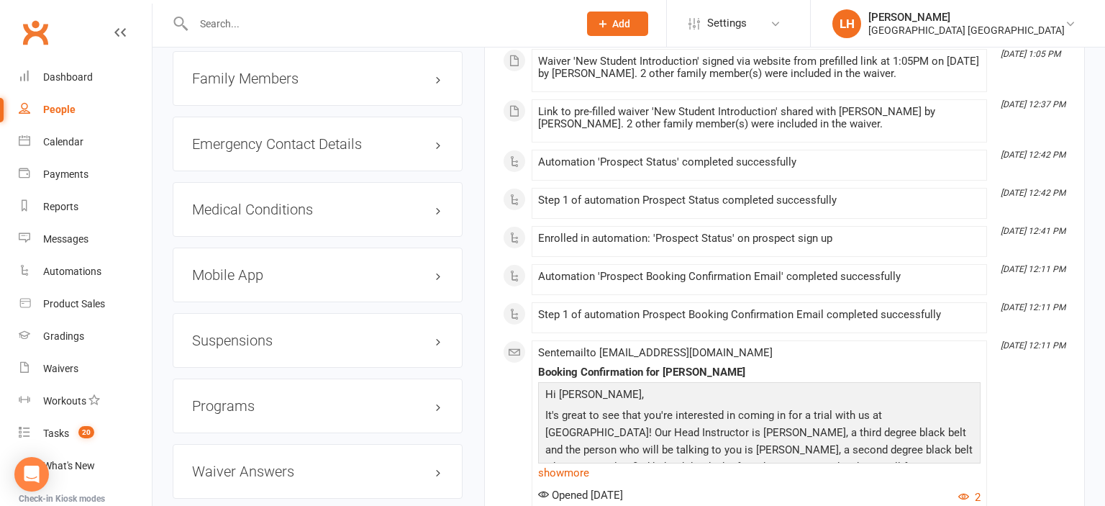
click at [235, 275] on h3 "Mobile App" at bounding box center [317, 275] width 251 height 16
click at [253, 309] on div at bounding box center [247, 304] width 24 height 10
click at [235, 302] on input "checkbox" at bounding box center [235, 302] width 0 height 0
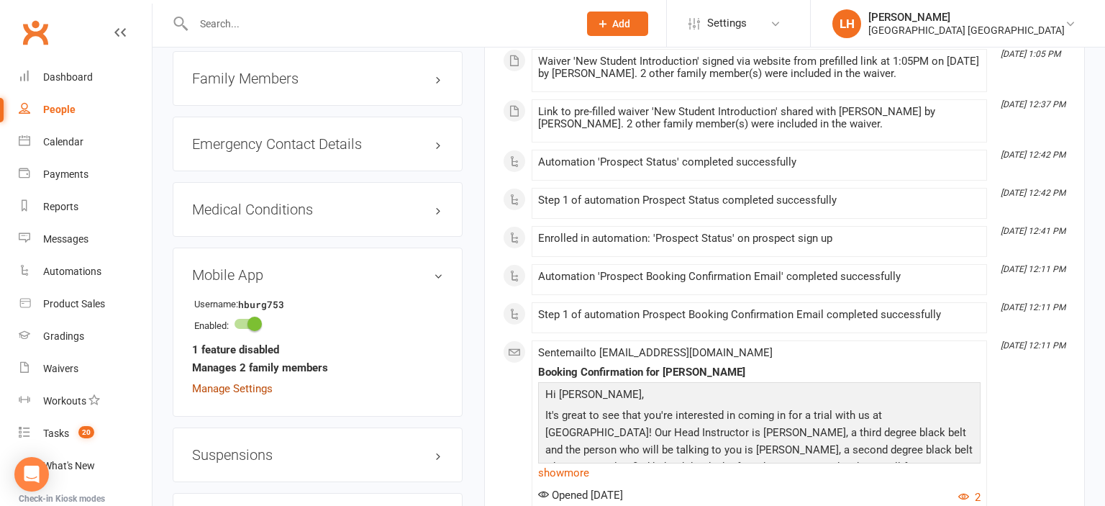
click at [255, 391] on link "Manage Settings" at bounding box center [232, 388] width 81 height 13
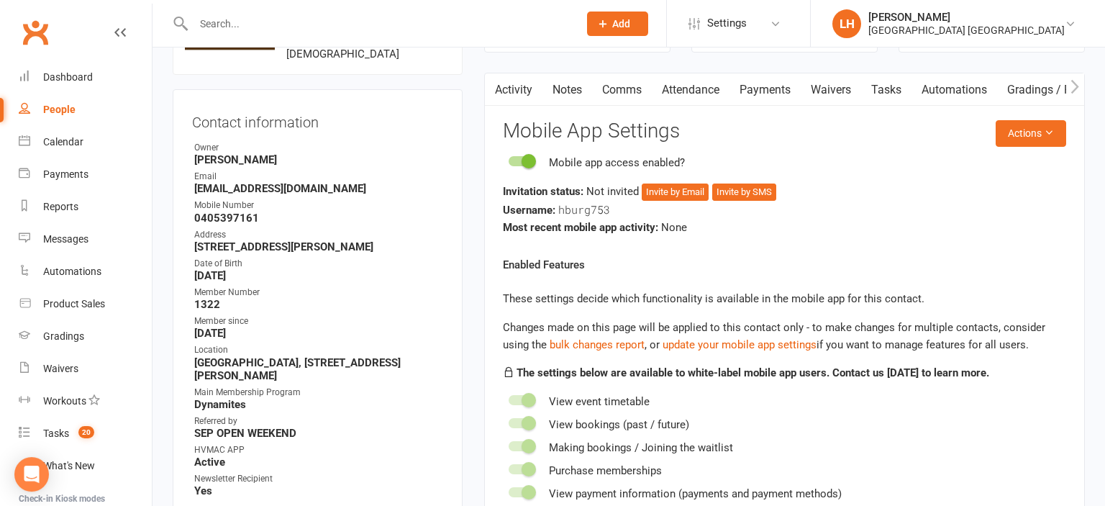
scroll to position [127, 0]
click at [663, 190] on button "Invite by Email" at bounding box center [675, 192] width 67 height 17
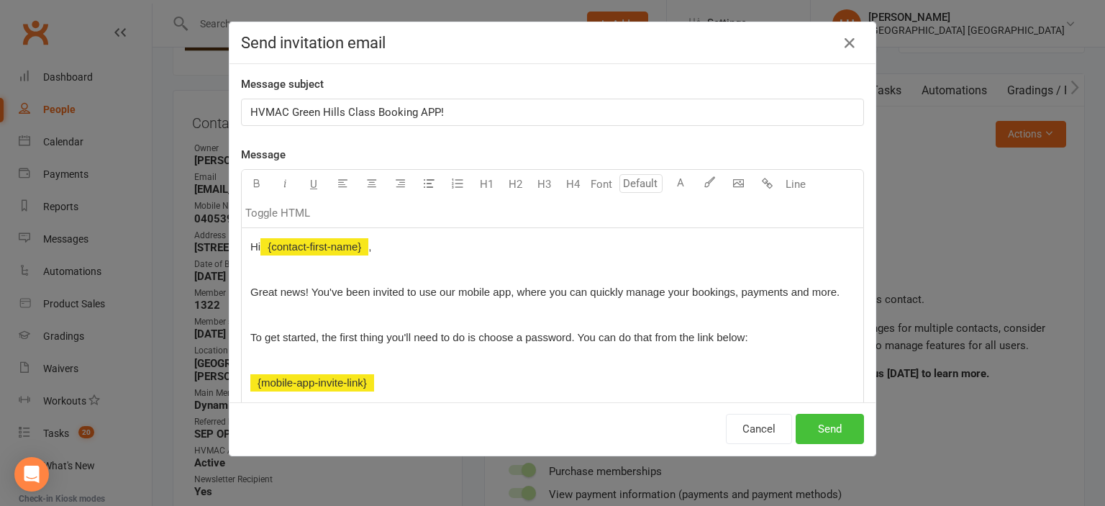
click at [845, 436] on button "Send" at bounding box center [830, 429] width 68 height 30
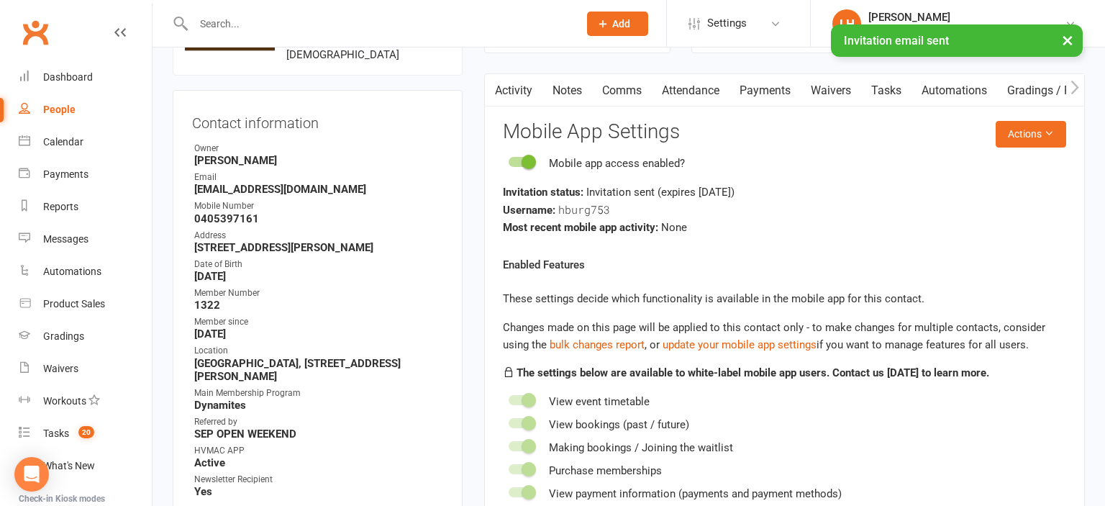
scroll to position [0, 0]
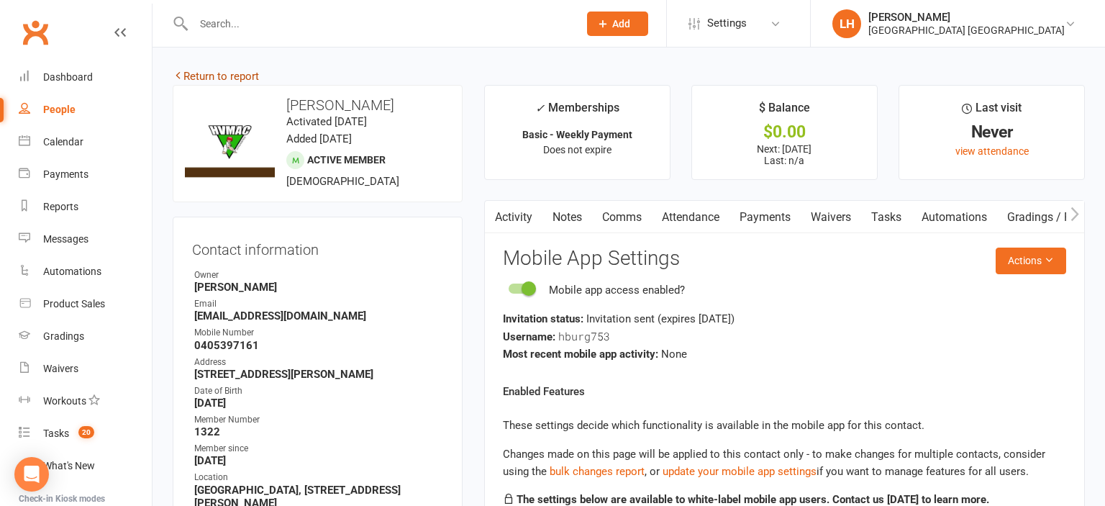
click at [205, 78] on link "Return to report" at bounding box center [216, 76] width 86 height 13
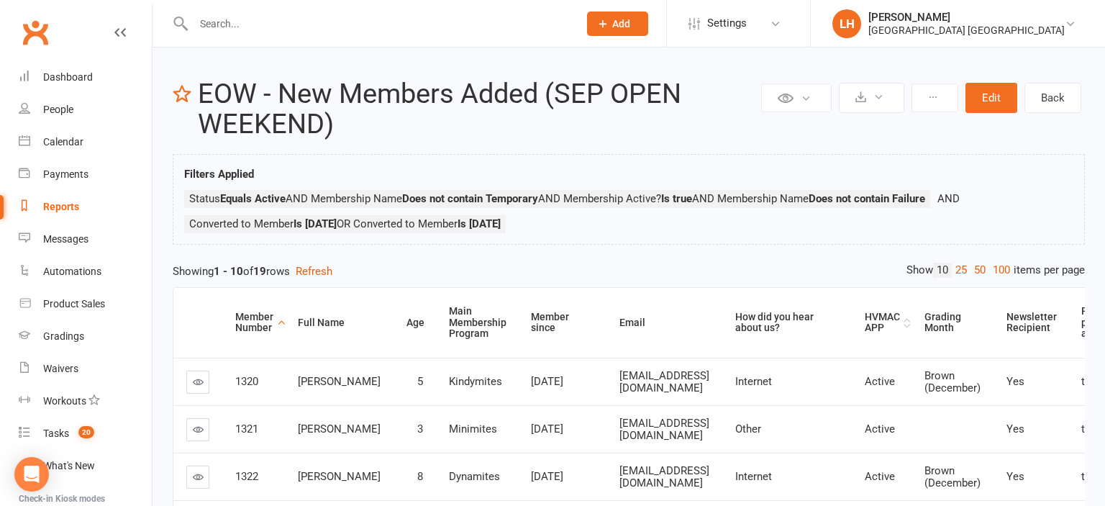
click at [865, 317] on div "HVMAC APP" at bounding box center [882, 323] width 35 height 22
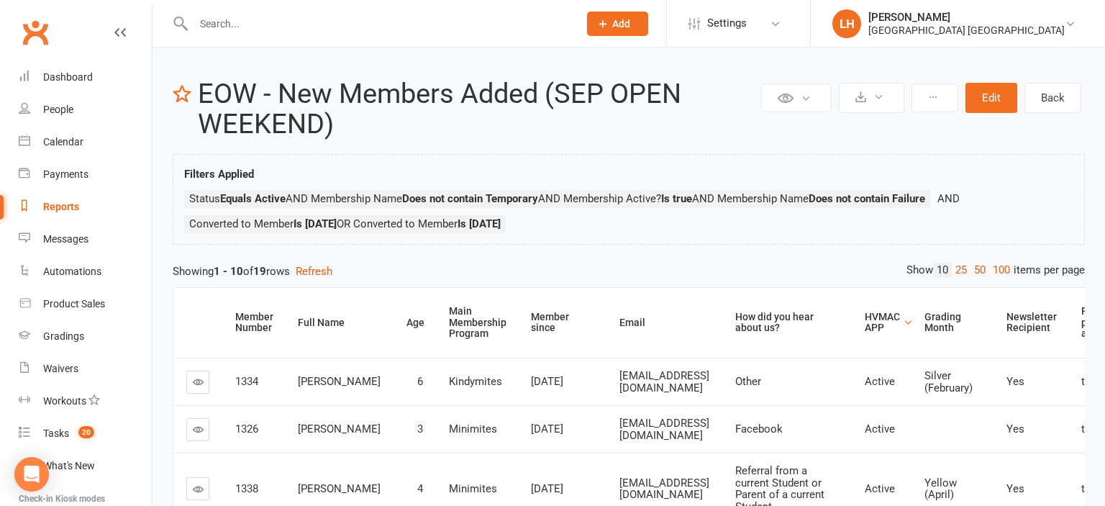
click at [865, 317] on div "HVMAC APP" at bounding box center [882, 323] width 35 height 22
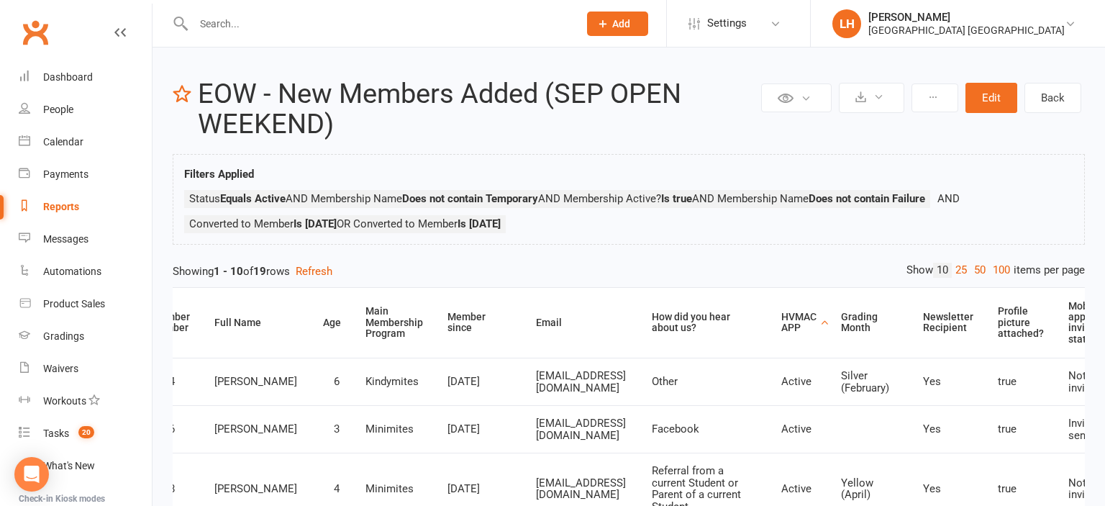
click at [1068, 319] on div "Mobile app invitation status" at bounding box center [1091, 323] width 46 height 45
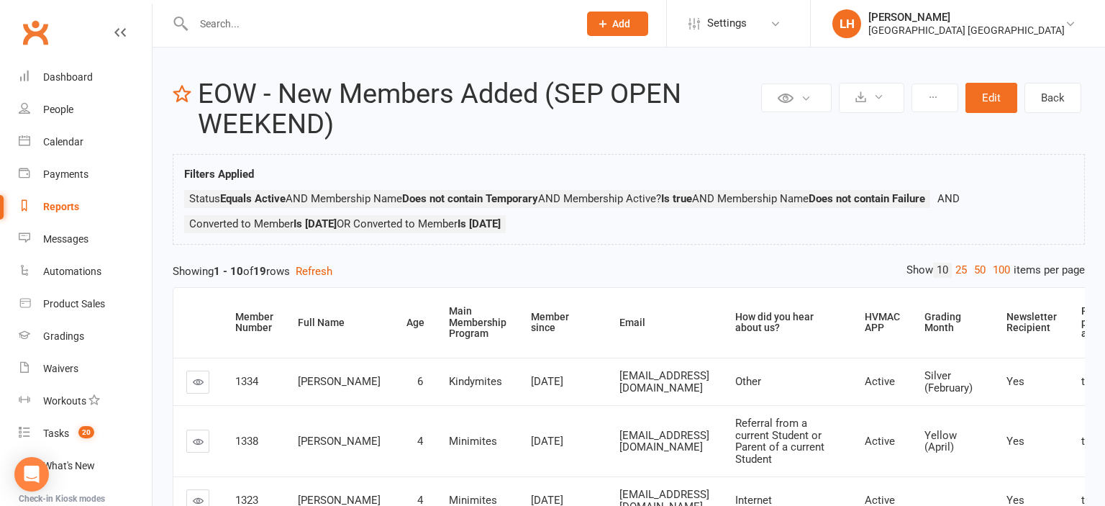
click at [203, 383] on icon at bounding box center [198, 381] width 11 height 11
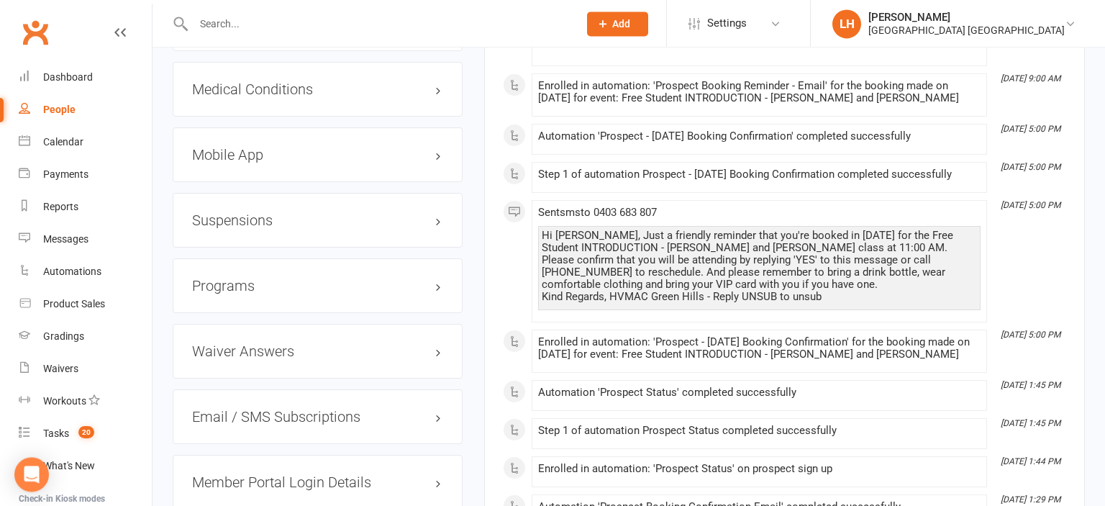
scroll to position [1517, 0]
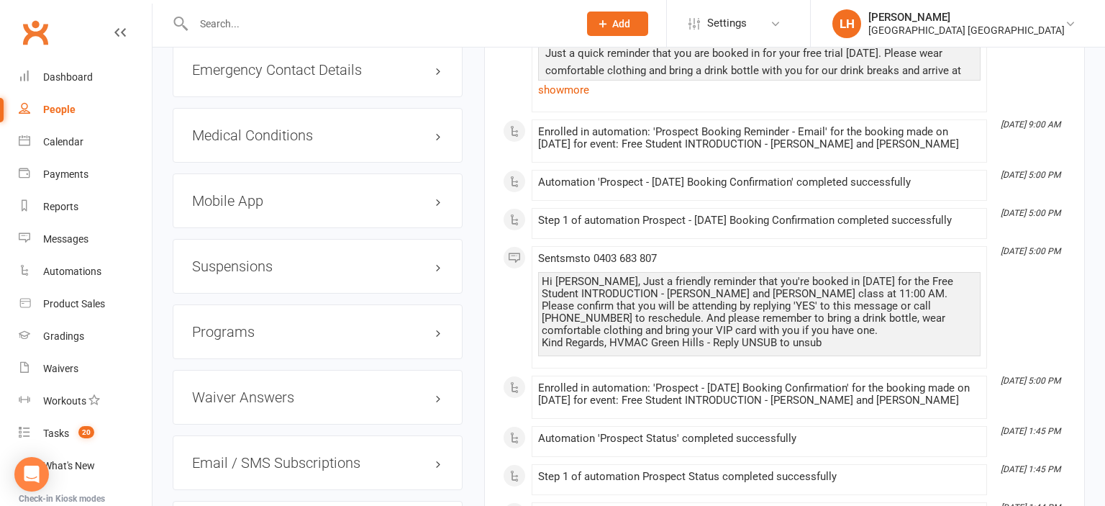
click at [227, 197] on h3 "Mobile App" at bounding box center [317, 201] width 251 height 16
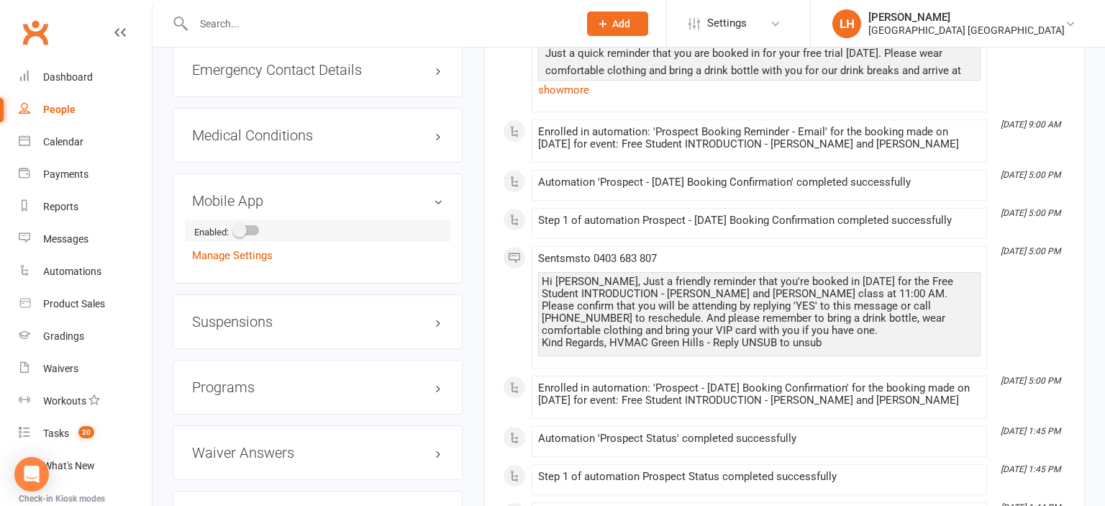
click at [240, 234] on span at bounding box center [239, 230] width 14 height 14
click at [235, 228] on input "checkbox" at bounding box center [235, 228] width 0 height 0
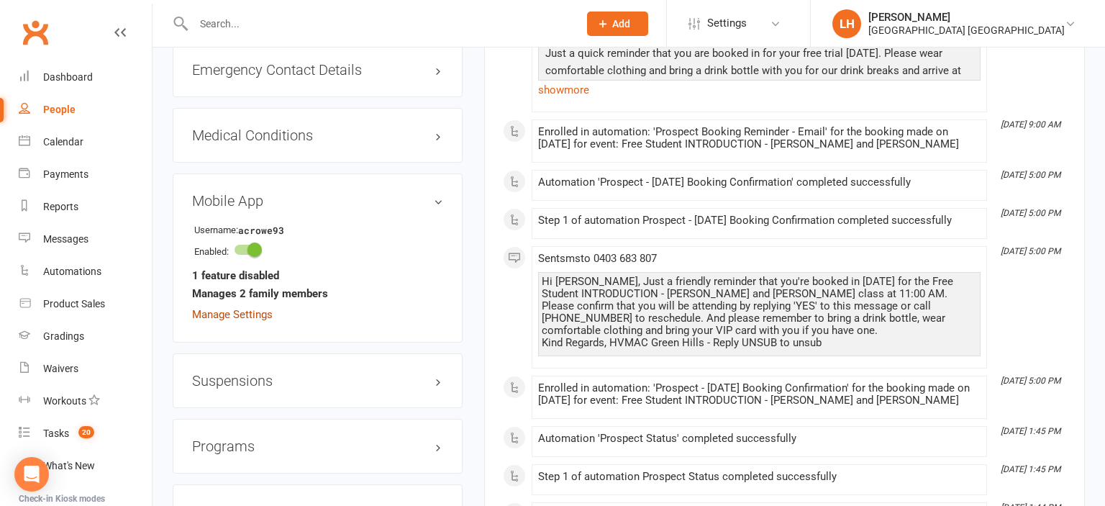
click at [252, 315] on link "Manage Settings" at bounding box center [232, 314] width 81 height 13
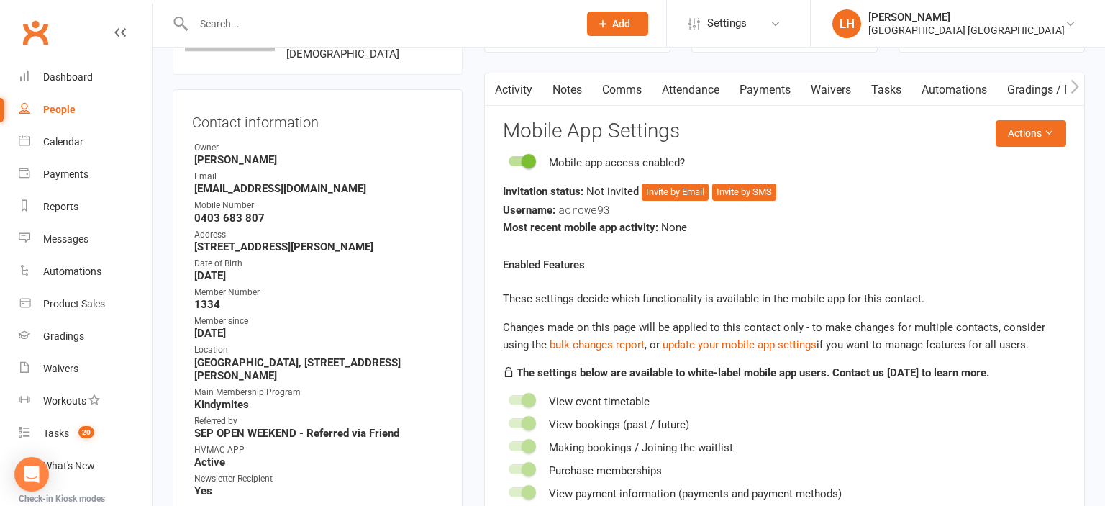
scroll to position [127, 0]
click at [665, 189] on button "Invite by Email" at bounding box center [675, 192] width 67 height 17
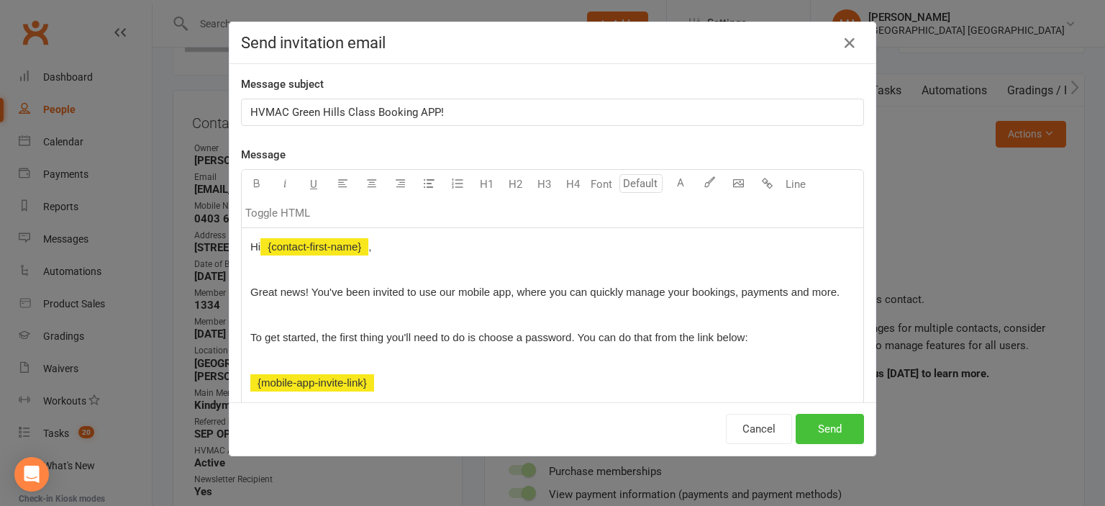
click at [832, 436] on button "Send" at bounding box center [830, 429] width 68 height 30
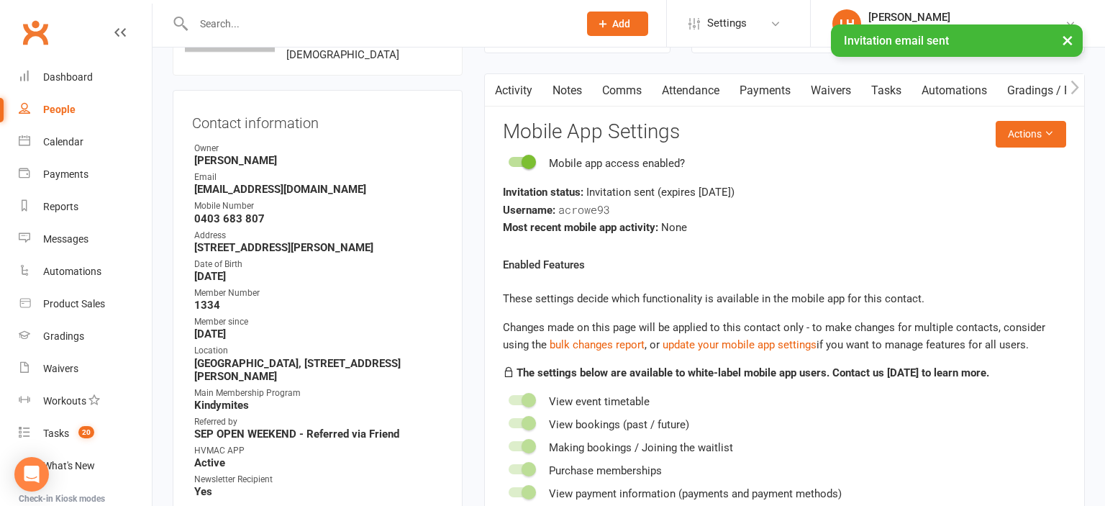
scroll to position [0, 0]
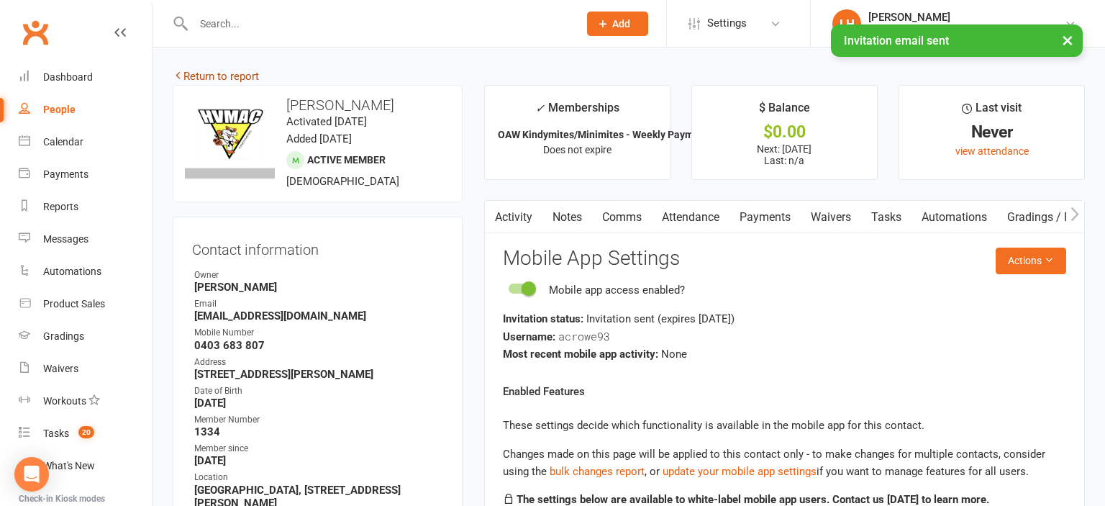
click at [227, 78] on link "Return to report" at bounding box center [216, 76] width 86 height 13
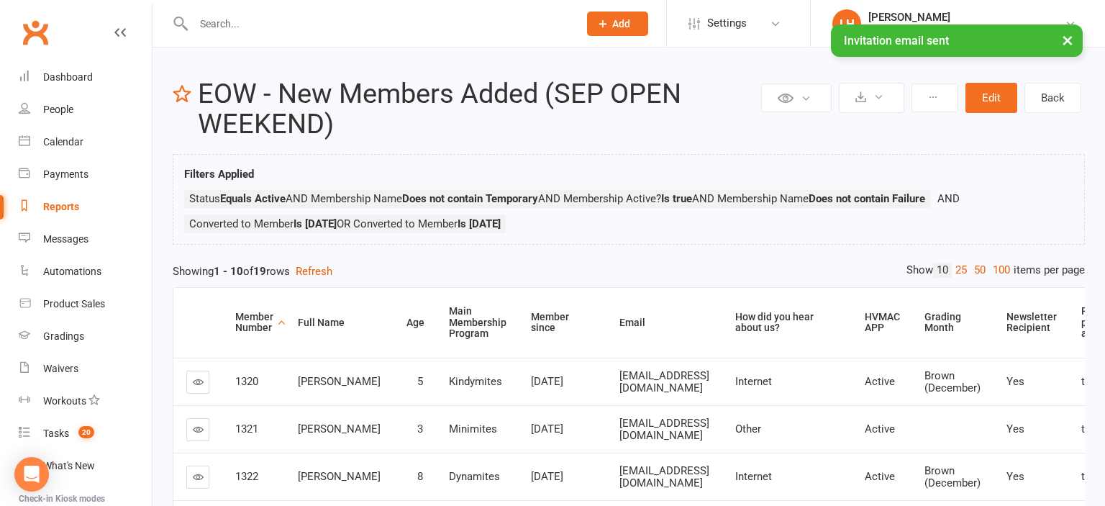
scroll to position [0, 80]
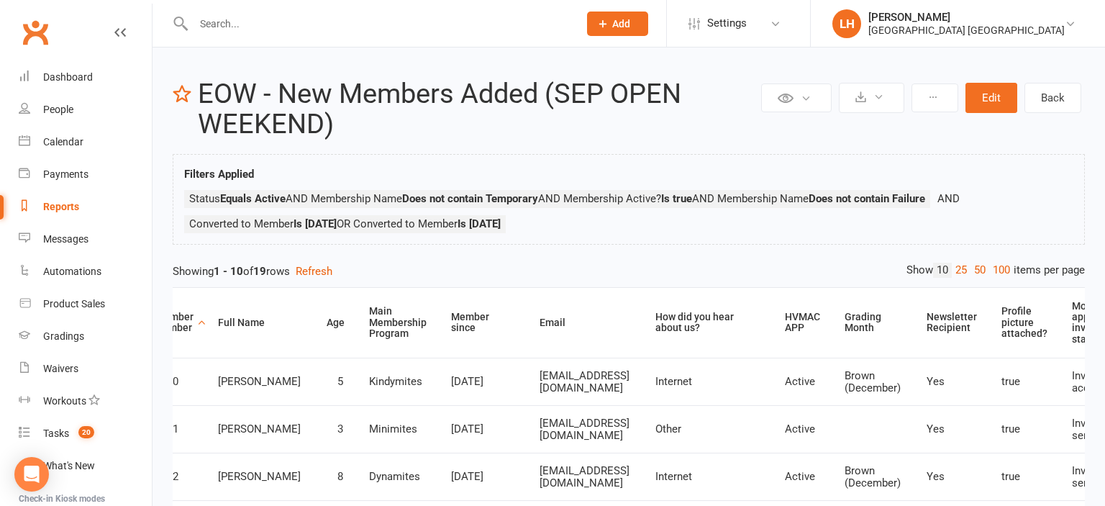
click at [1072, 319] on div "Mobile app invitation status" at bounding box center [1095, 323] width 46 height 45
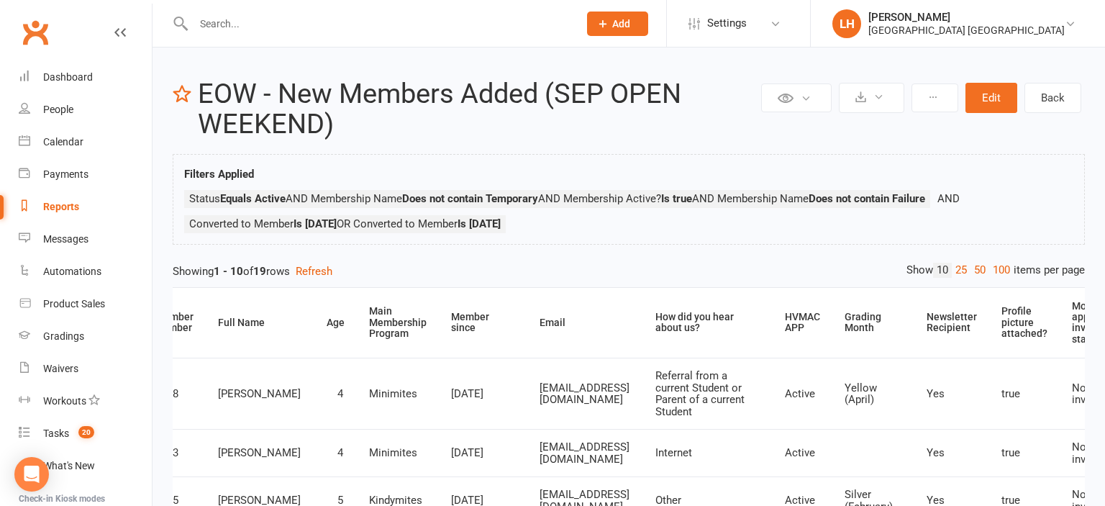
click at [1072, 319] on div "Mobile app invitation status" at bounding box center [1095, 323] width 46 height 45
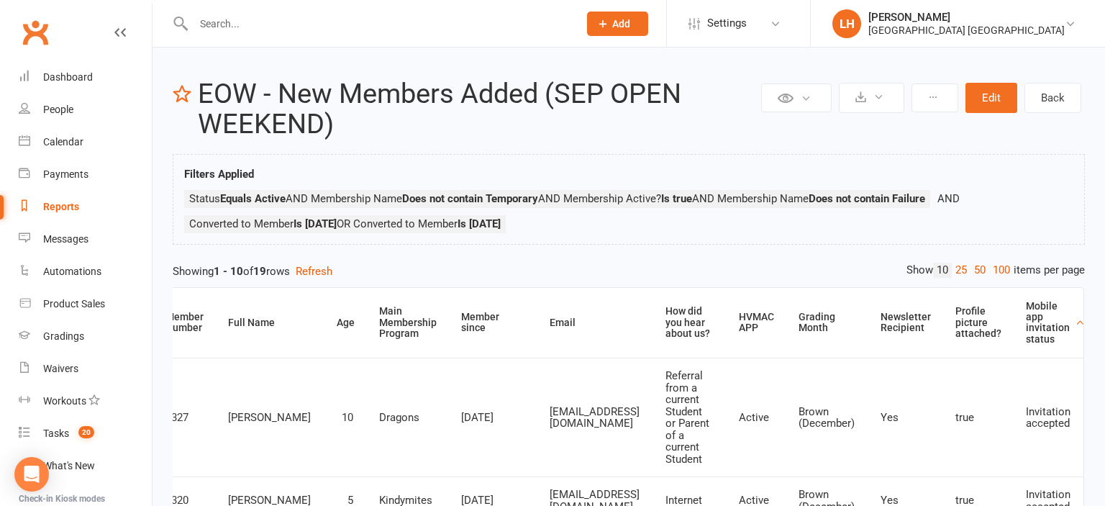
click at [1042, 319] on div "Mobile app invitation status" at bounding box center [1049, 323] width 46 height 45
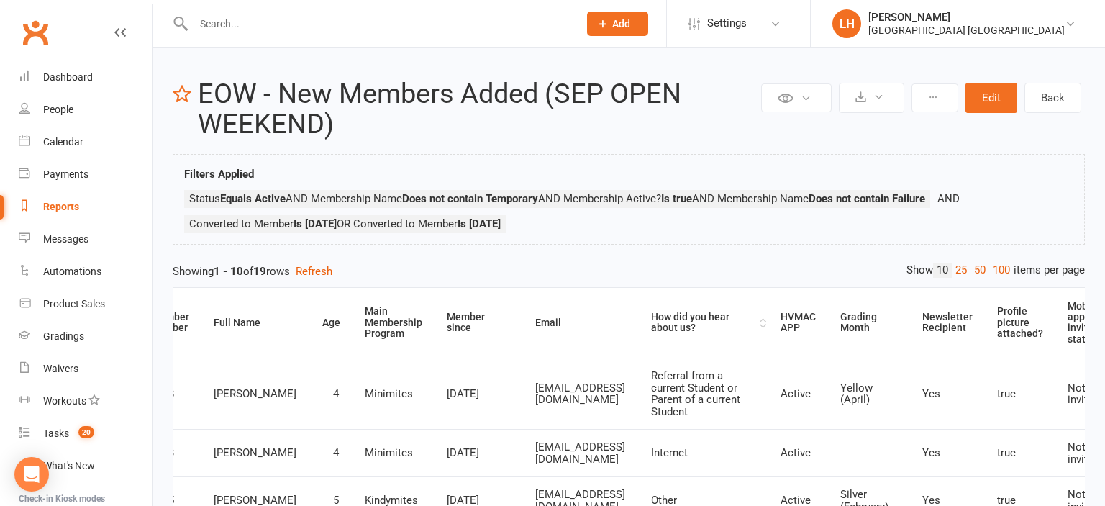
scroll to position [0, 0]
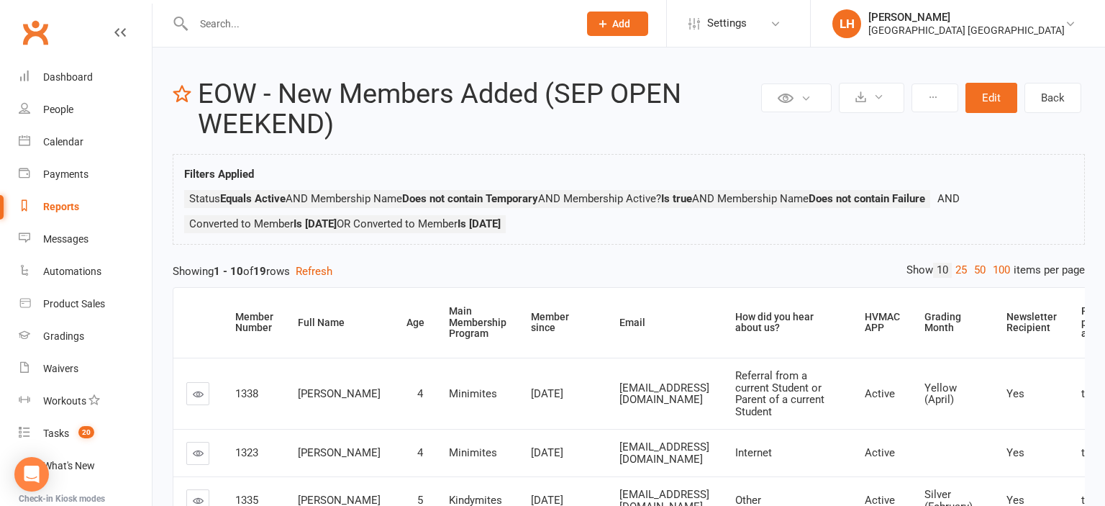
click at [59, 207] on div "Reports" at bounding box center [61, 207] width 36 height 12
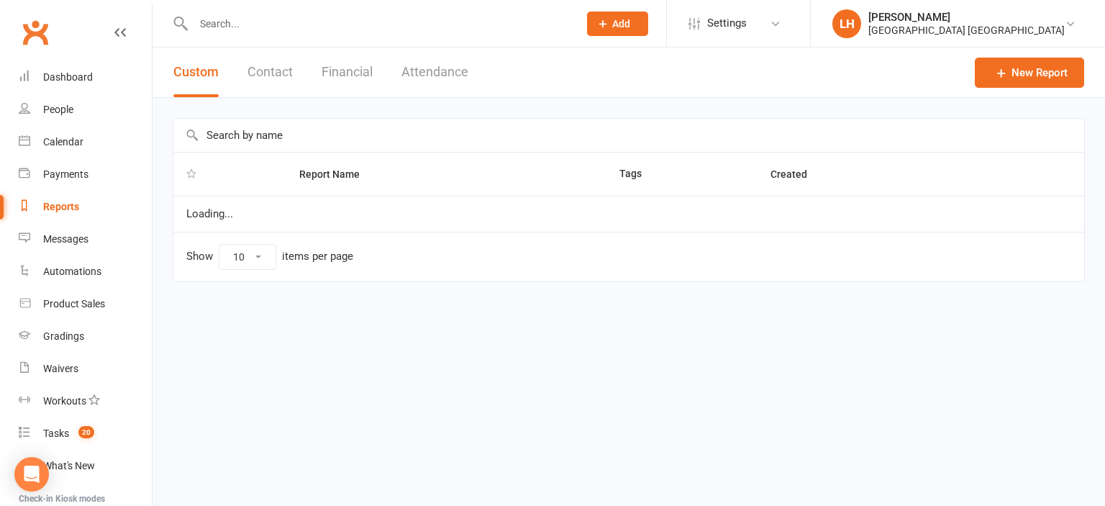
select select "25"
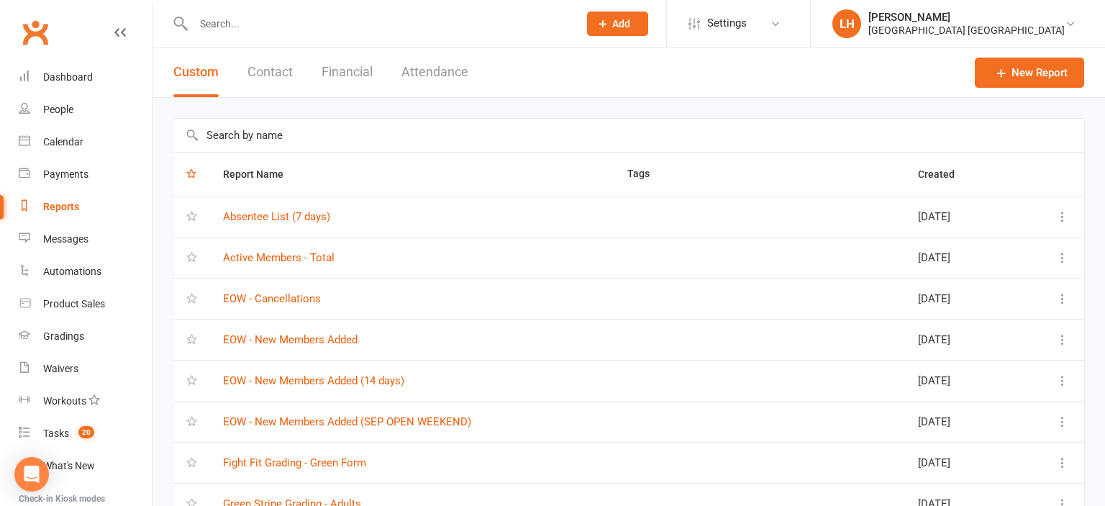
click at [295, 132] on input "text" at bounding box center [628, 135] width 911 height 33
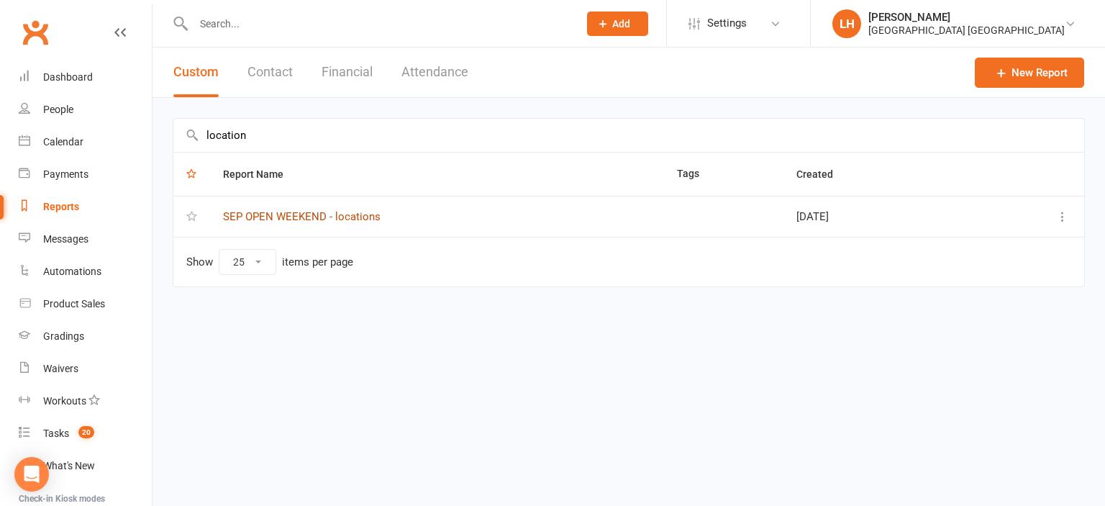
type input "location"
click at [327, 217] on link "SEP OPEN WEEKEND - locations" at bounding box center [302, 216] width 158 height 13
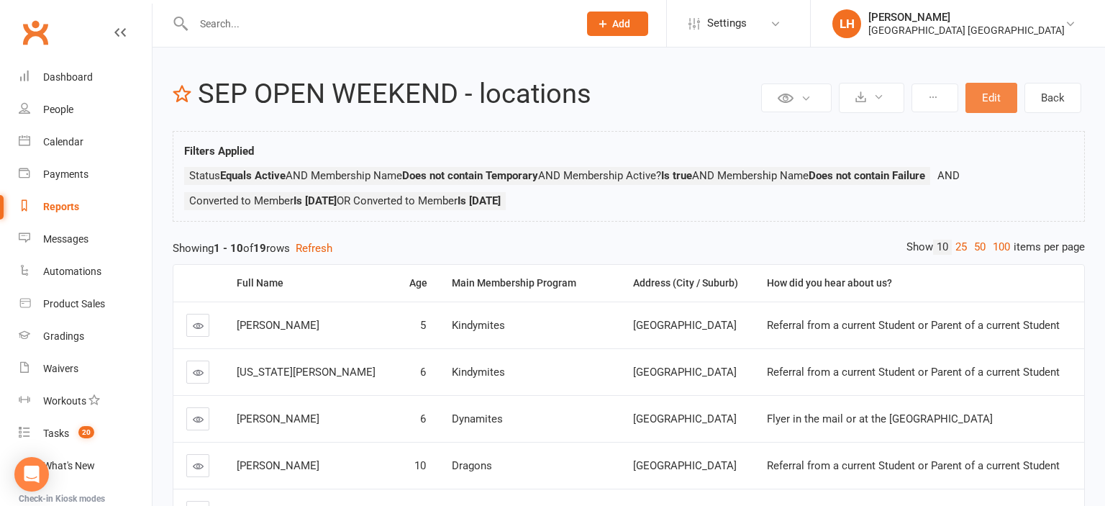
click at [989, 96] on button "Edit" at bounding box center [992, 98] width 52 height 30
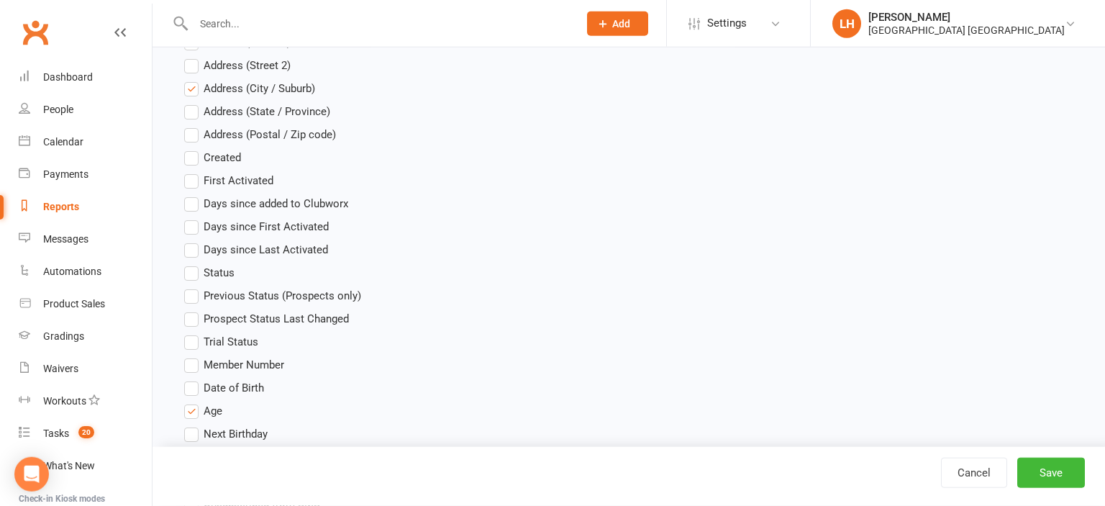
scroll to position [760, 0]
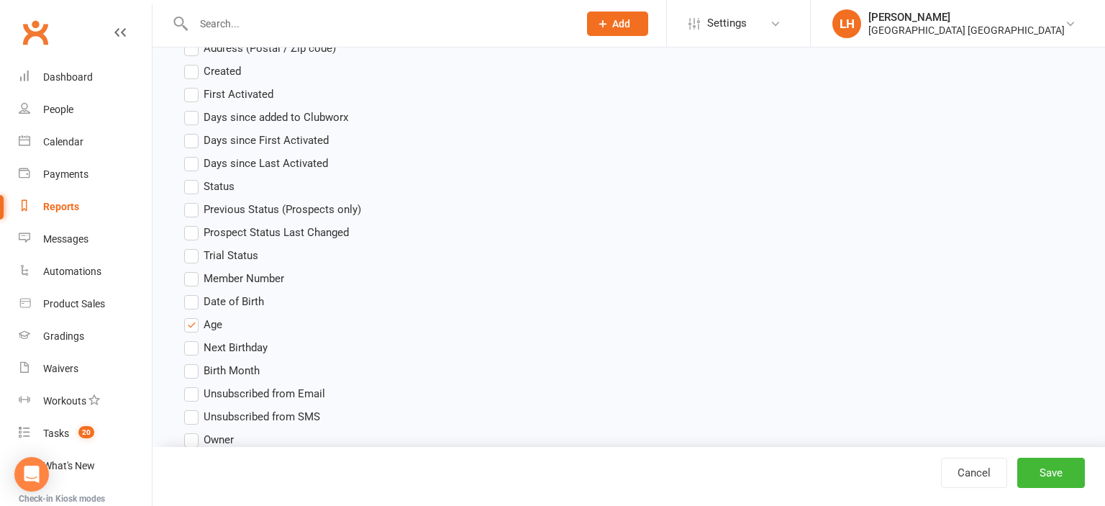
click at [197, 276] on label "Member Number" at bounding box center [234, 278] width 100 height 17
click at [194, 270] on input "Member Number" at bounding box center [188, 270] width 9 height 0
click at [1056, 481] on button "Save" at bounding box center [1051, 473] width 68 height 30
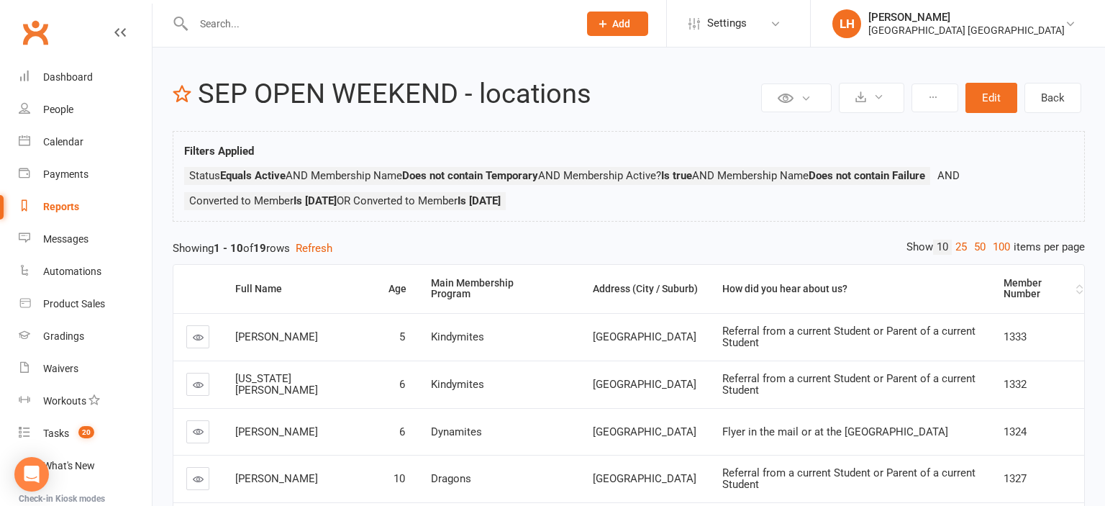
click at [1017, 291] on div "Member Number" at bounding box center [1038, 289] width 69 height 22
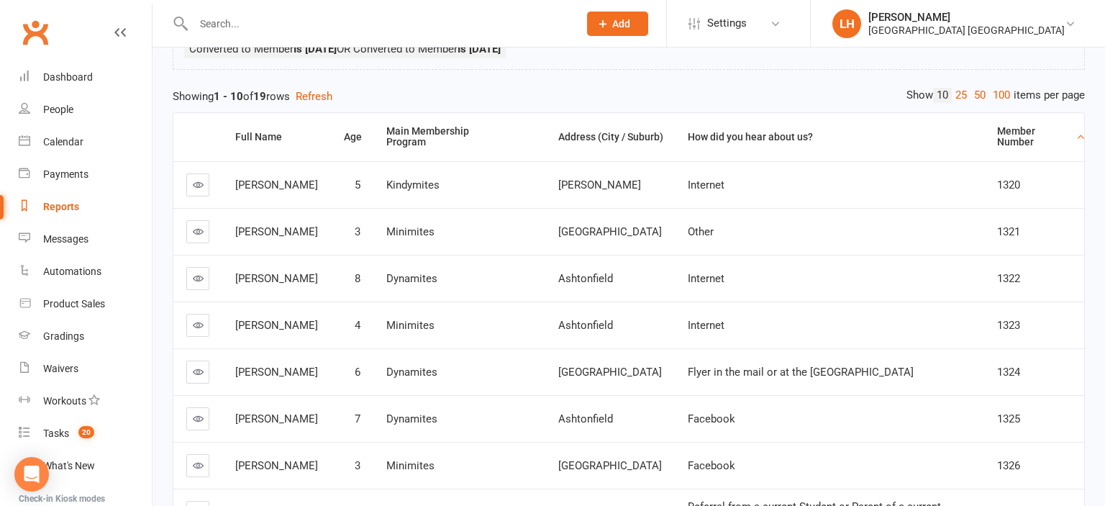
scroll to position [227, 0]
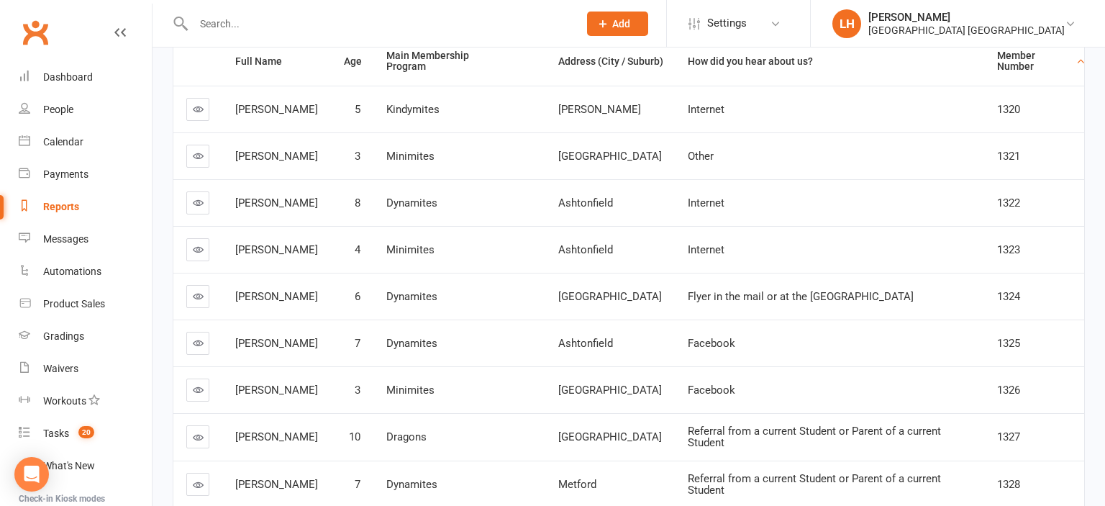
click at [714, 337] on span "Facebook" at bounding box center [711, 343] width 47 height 13
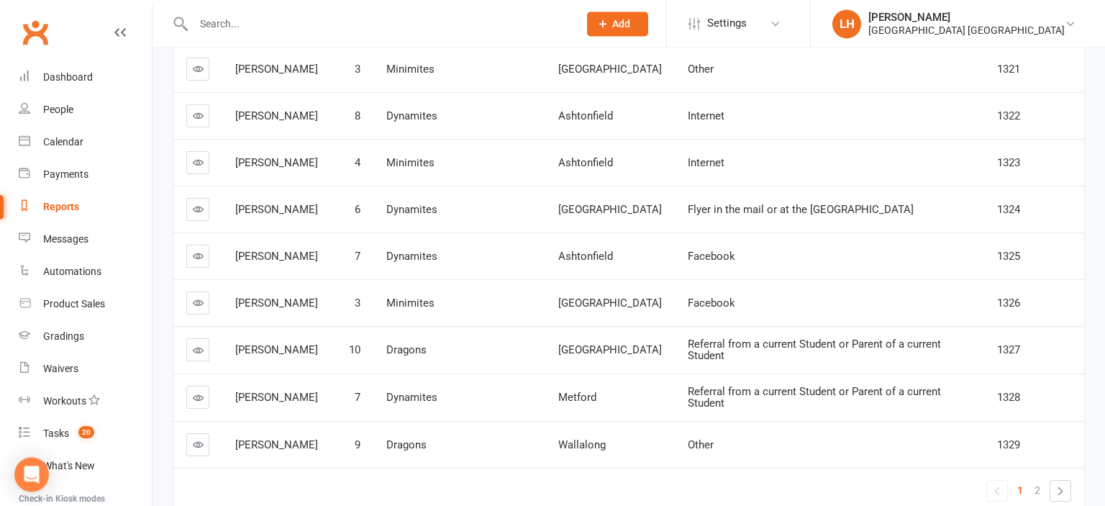
scroll to position [380, 0]
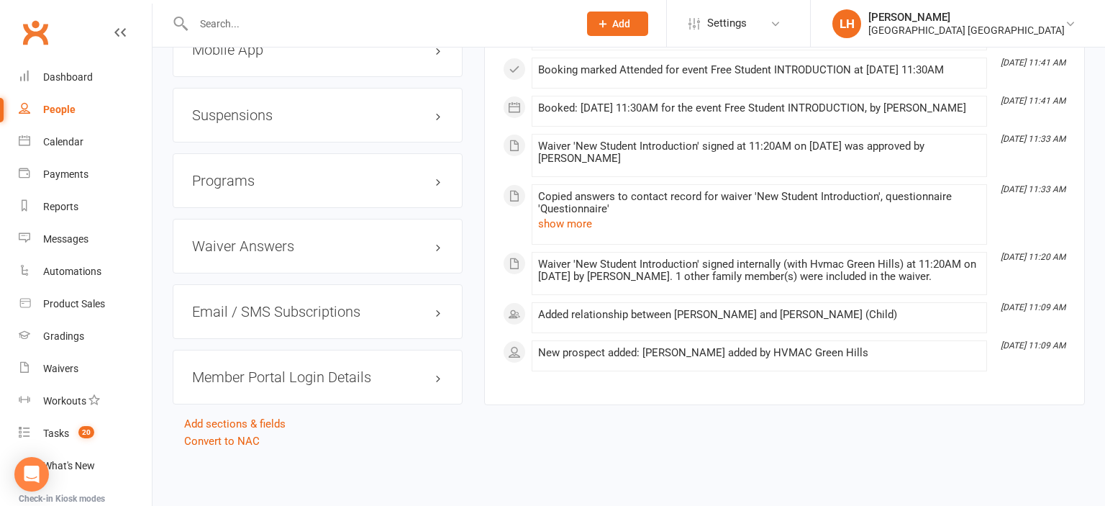
scroll to position [1587, 0]
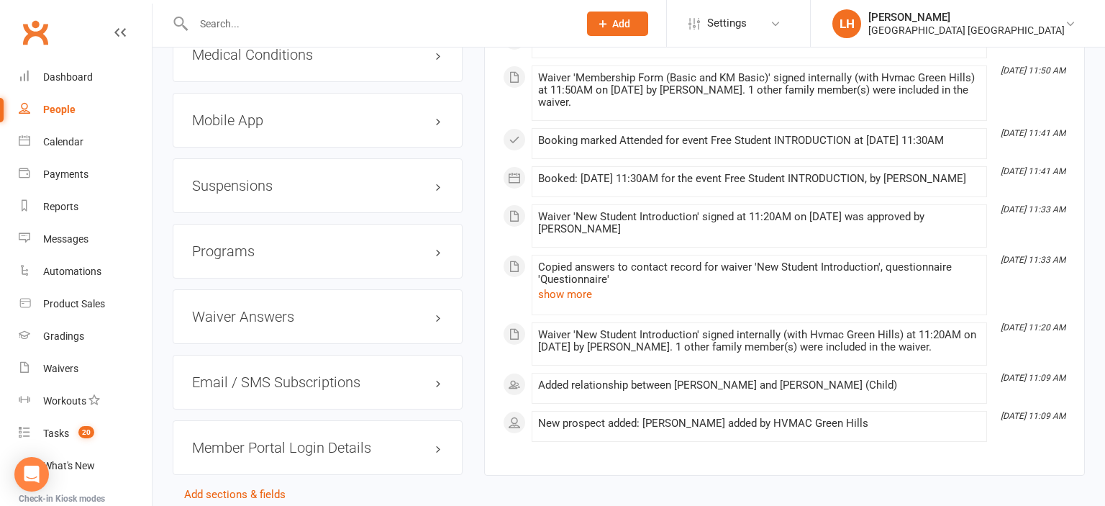
click at [246, 327] on div "Waiver Answers edit" at bounding box center [318, 316] width 290 height 55
click at [250, 319] on h3 "Waiver Answers edit" at bounding box center [317, 317] width 251 height 16
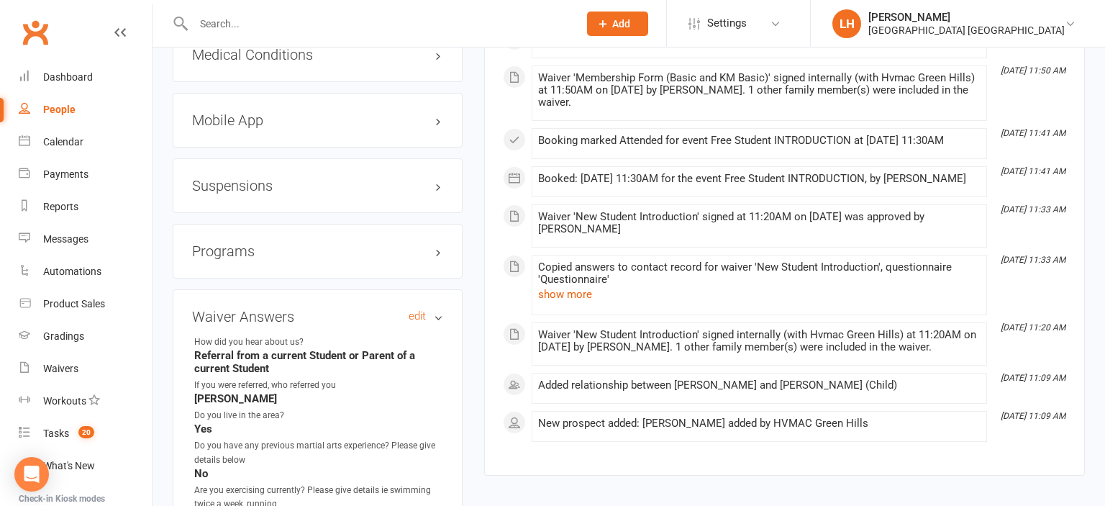
click at [250, 319] on h3 "Waiver Answers edit" at bounding box center [317, 317] width 251 height 16
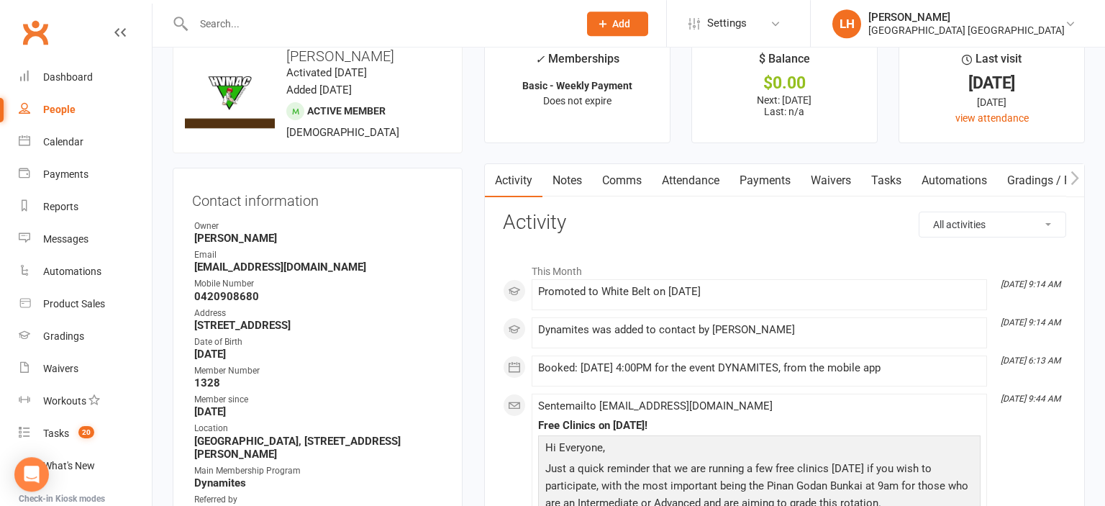
scroll to position [0, 0]
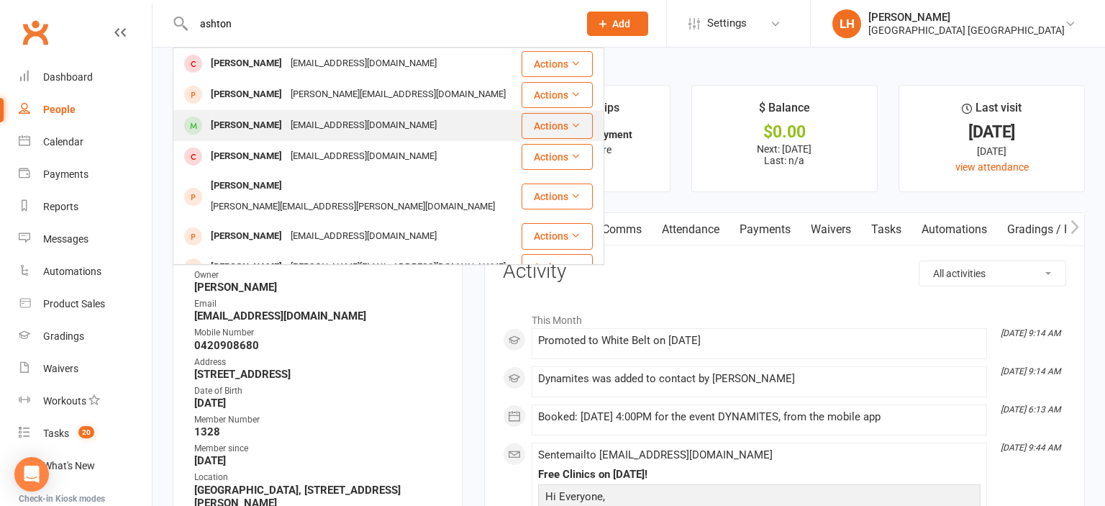
type input "ashton"
click at [249, 125] on div "[PERSON_NAME]" at bounding box center [246, 125] width 80 height 21
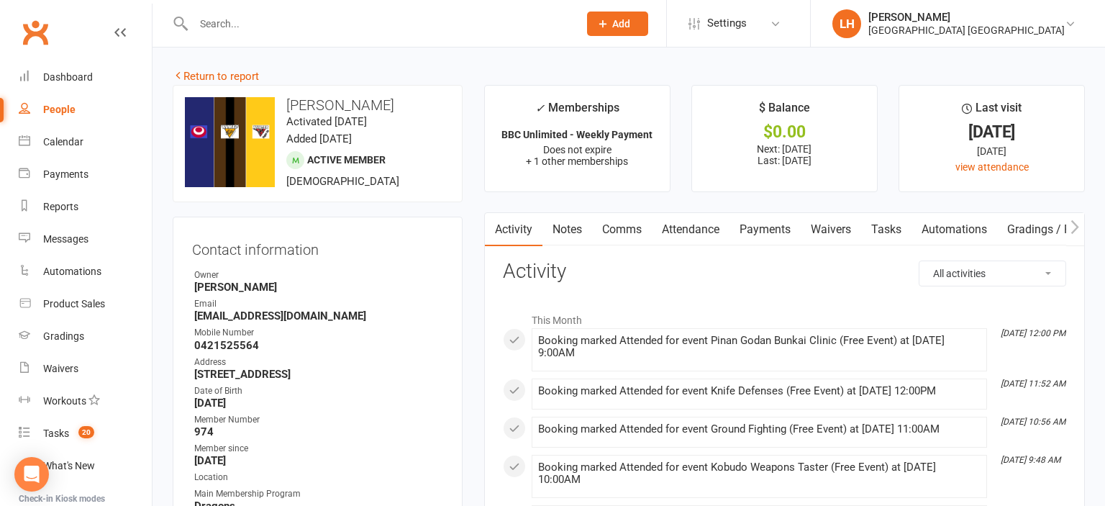
click at [235, 31] on input "text" at bounding box center [378, 24] width 379 height 20
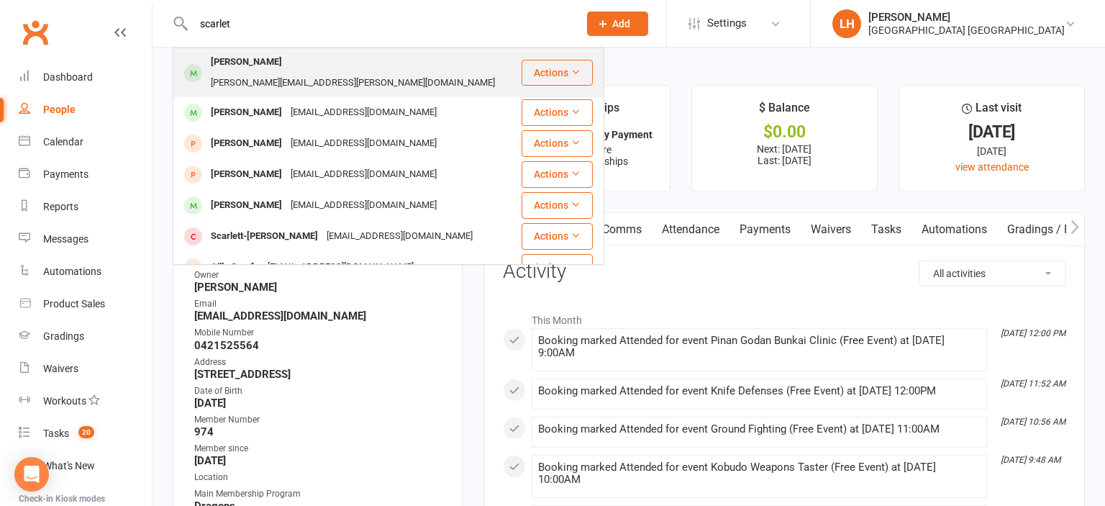
type input "scarlet"
click at [275, 65] on div "[PERSON_NAME]" at bounding box center [246, 62] width 80 height 21
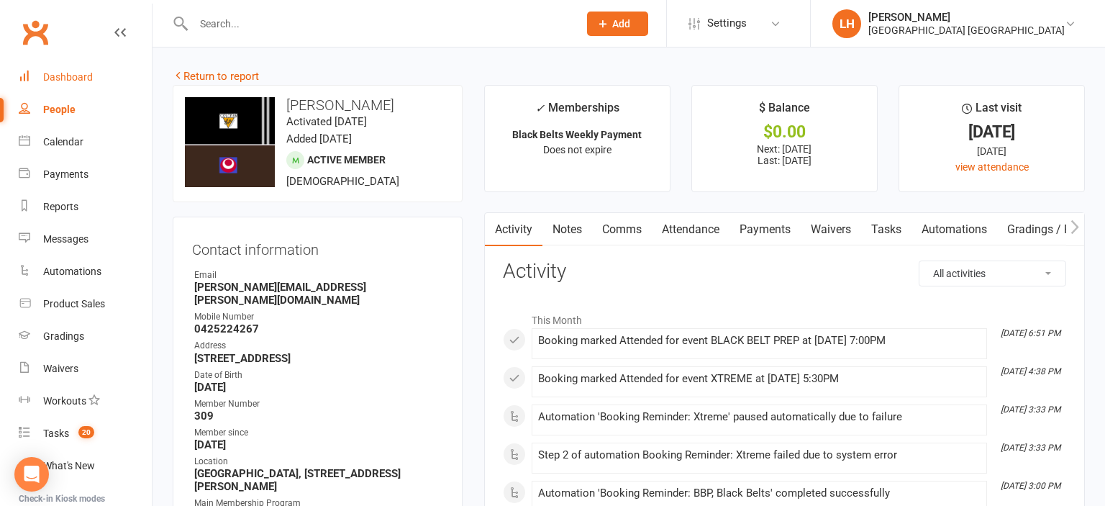
click at [55, 71] on link "Dashboard" at bounding box center [85, 77] width 133 height 32
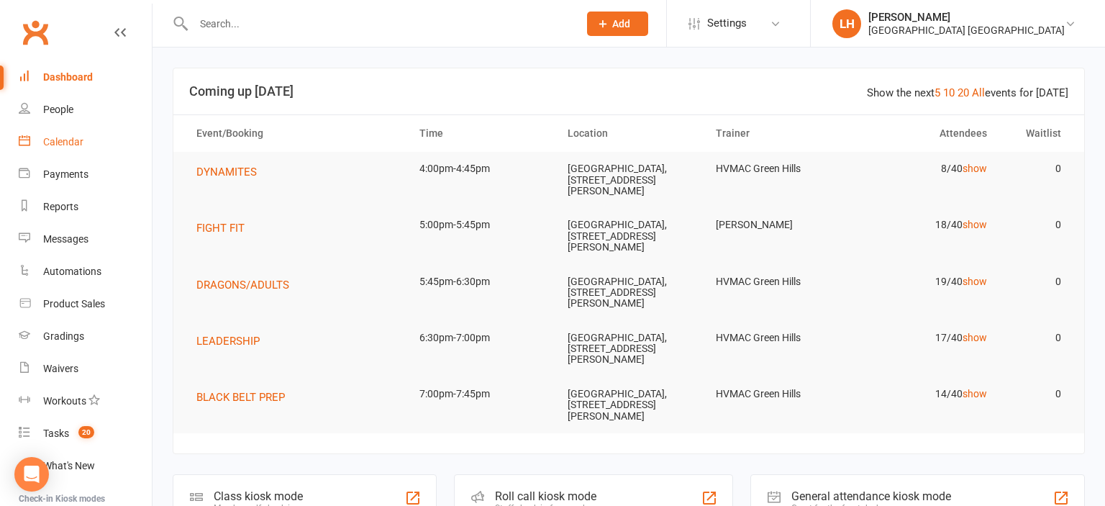
click at [67, 145] on div "Calendar" at bounding box center [63, 142] width 40 height 12
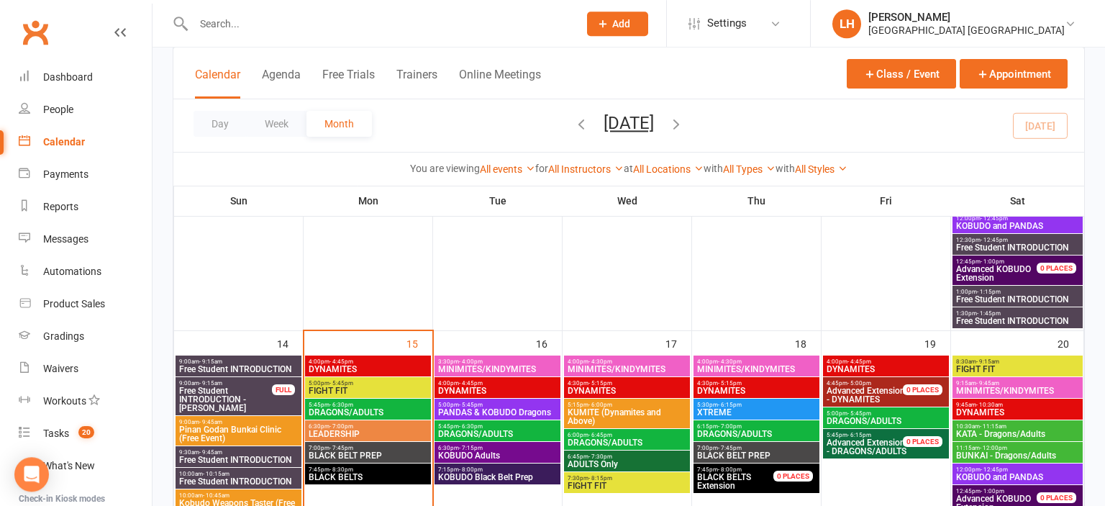
scroll to position [760, 0]
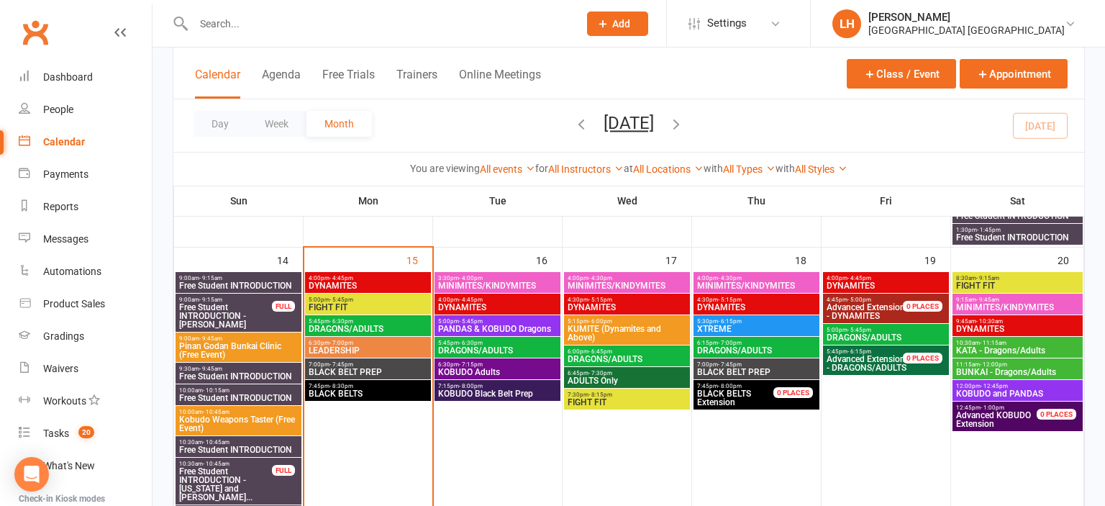
click at [619, 30] on button "Add" at bounding box center [617, 24] width 61 height 24
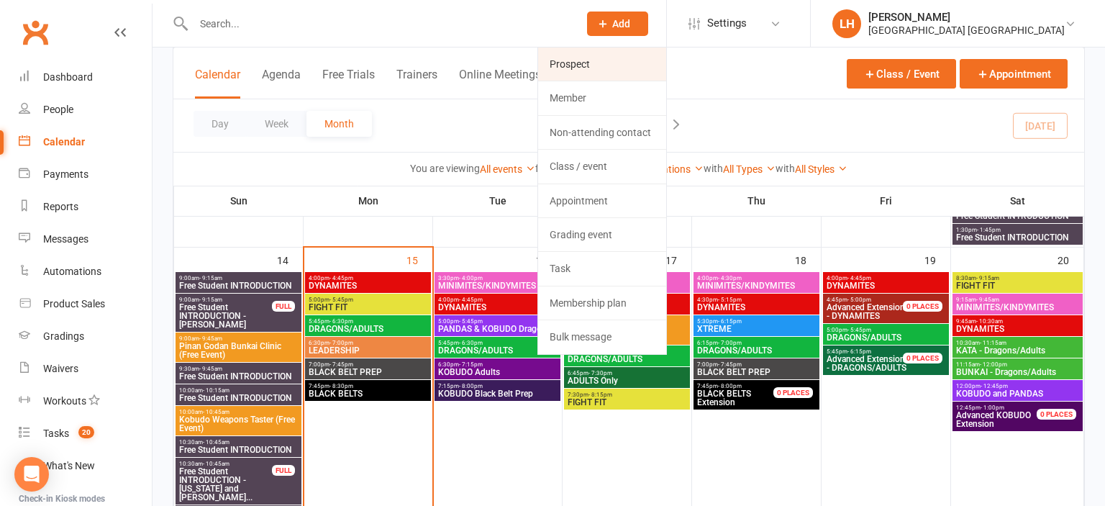
click at [597, 60] on link "Prospect" at bounding box center [602, 63] width 128 height 33
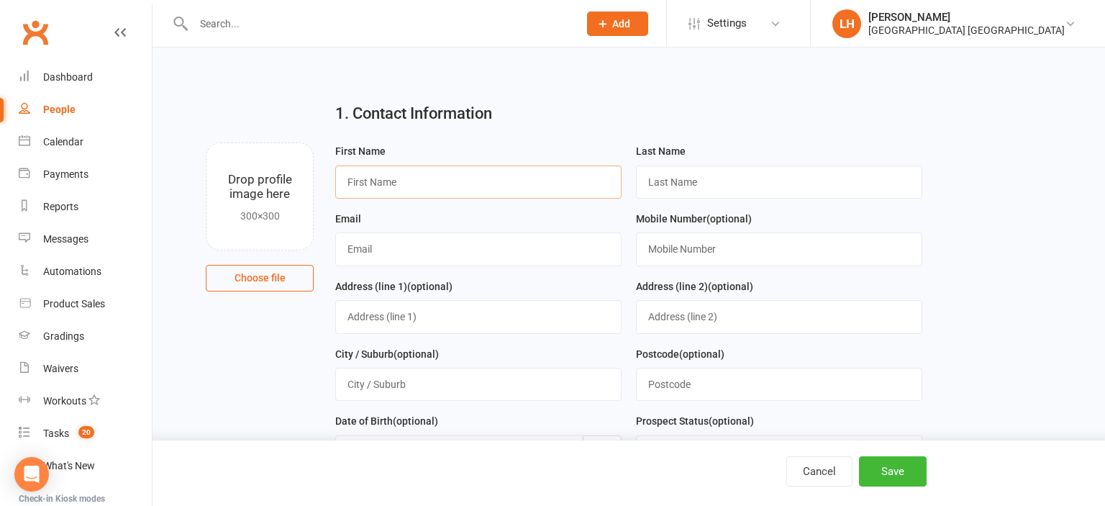
click at [430, 186] on input "text" at bounding box center [478, 181] width 286 height 33
type input "[PERSON_NAME]"
type input "Maleklov"
type input "[PERSON_NAME][EMAIL_ADDRESS][DOMAIN_NAME]"
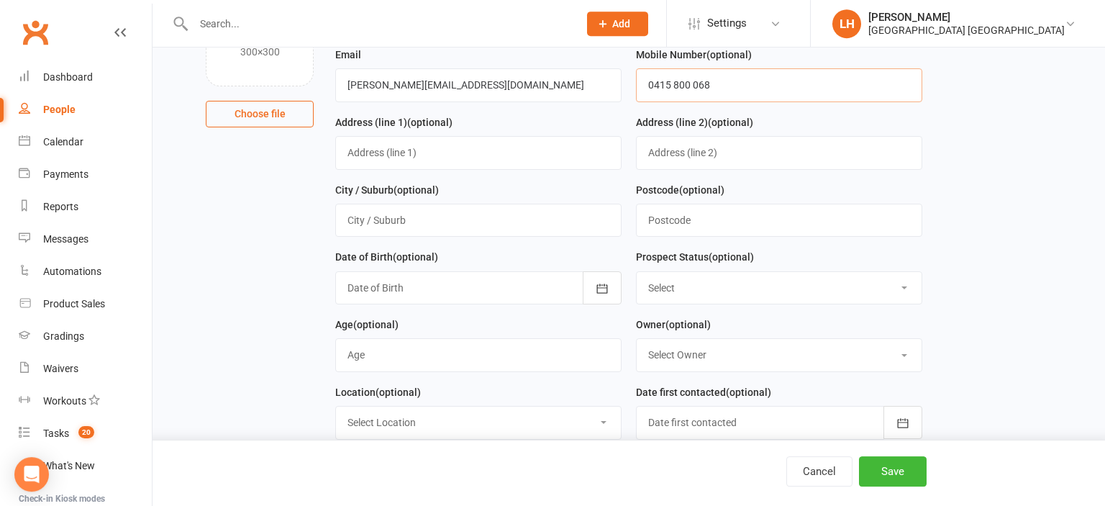
scroll to position [227, 0]
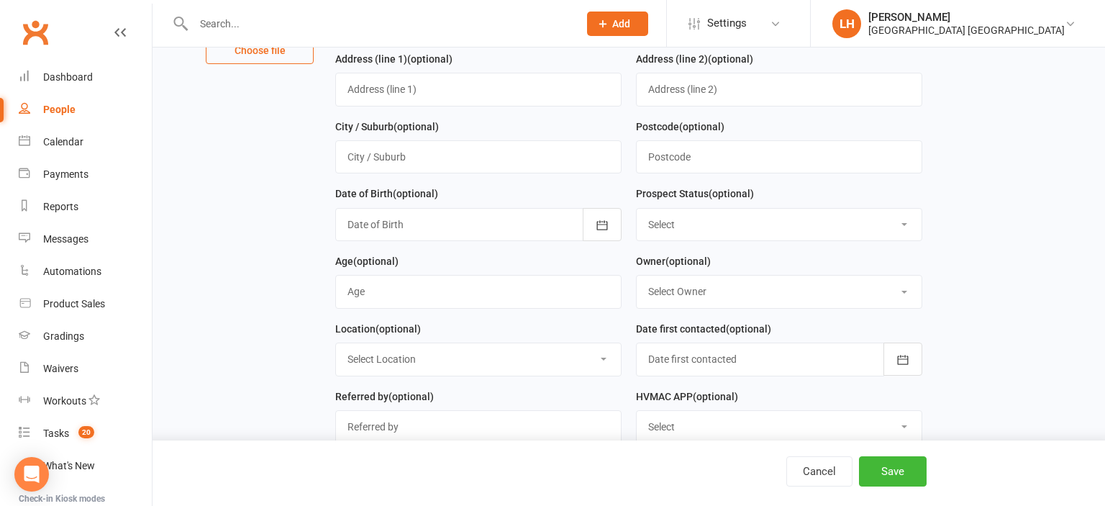
type input "0415 800 068"
click at [637, 209] on select "Select Initial Contact Not interested Special Event Attendee Birthday Party Att…" at bounding box center [779, 225] width 285 height 32
select select "Parent/Carer of Prospect"
click option "Parent/Carer of Prospect" at bounding box center [0, 0] width 0 height 0
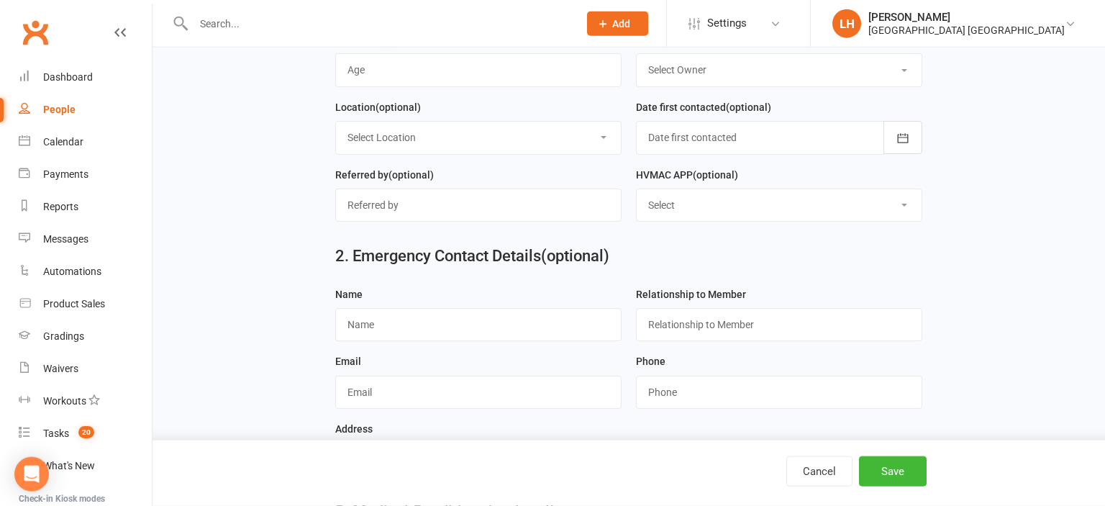
scroll to position [455, 0]
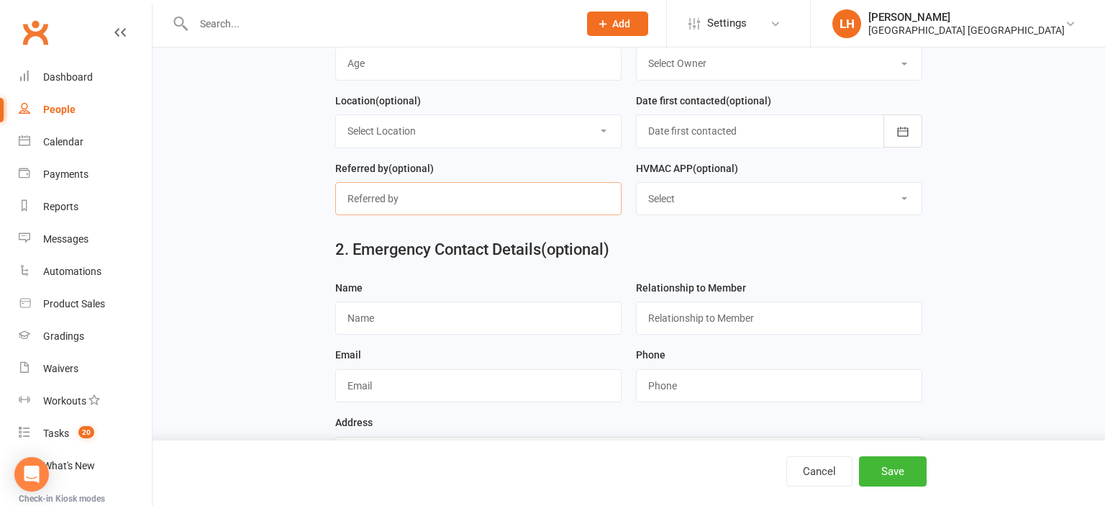
click at [410, 184] on input "text" at bounding box center [478, 198] width 286 height 33
type input "SEP OPEN WEEKEND"
click at [872, 456] on div "Cancel Save" at bounding box center [552, 472] width 1105 height 65
click at [879, 467] on button "Save" at bounding box center [893, 471] width 68 height 30
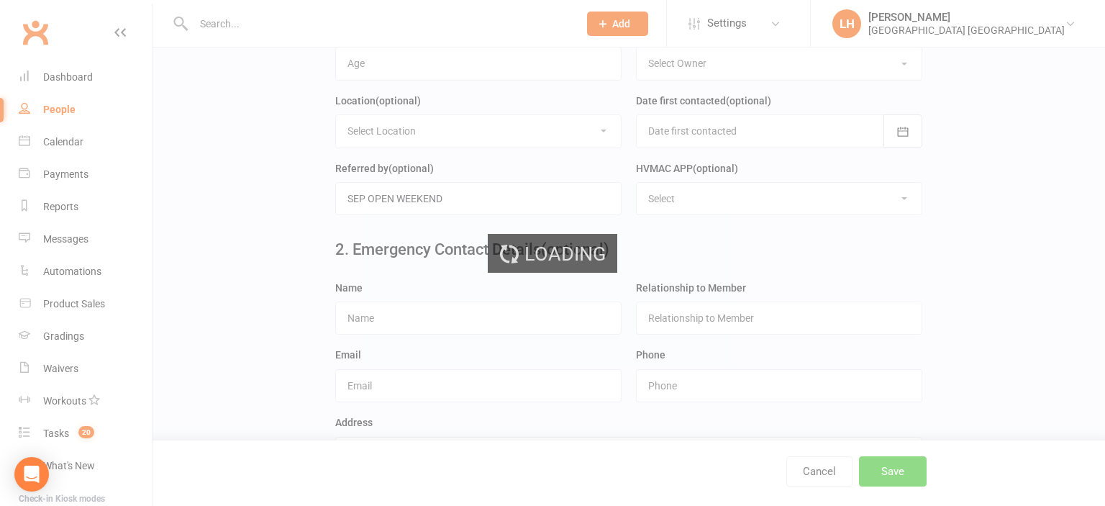
scroll to position [0, 0]
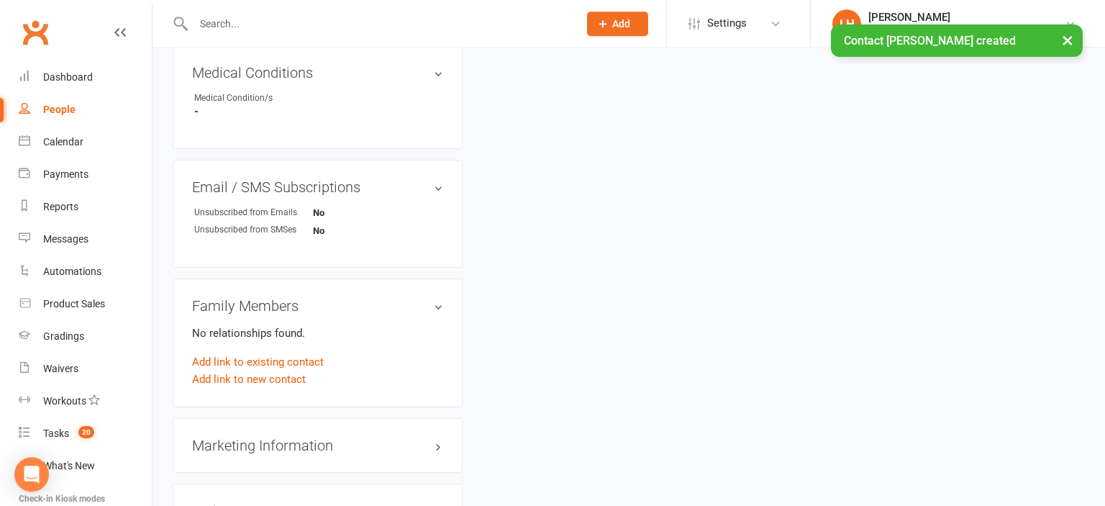
scroll to position [835, 0]
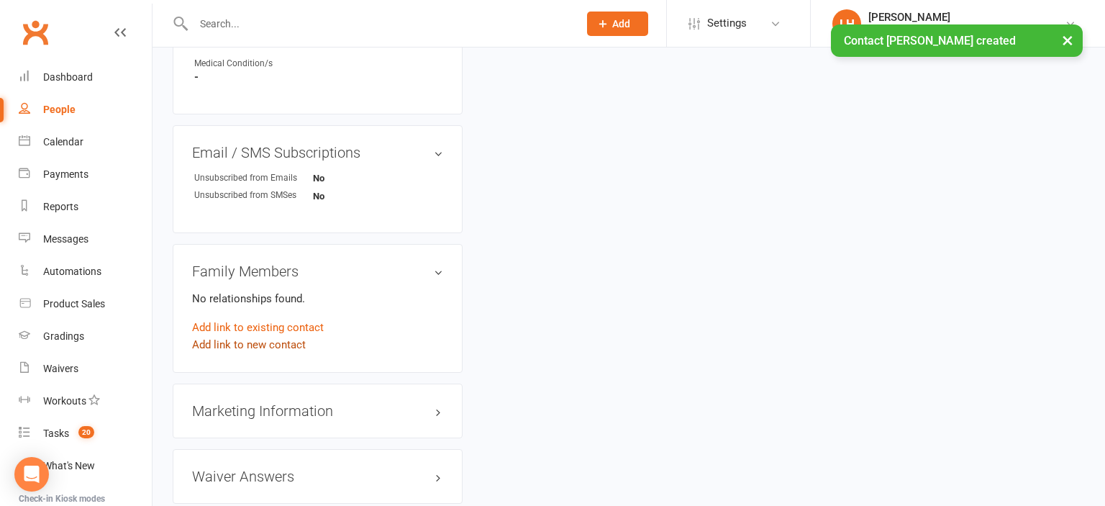
click at [247, 340] on link "Add link to new contact" at bounding box center [249, 344] width 114 height 17
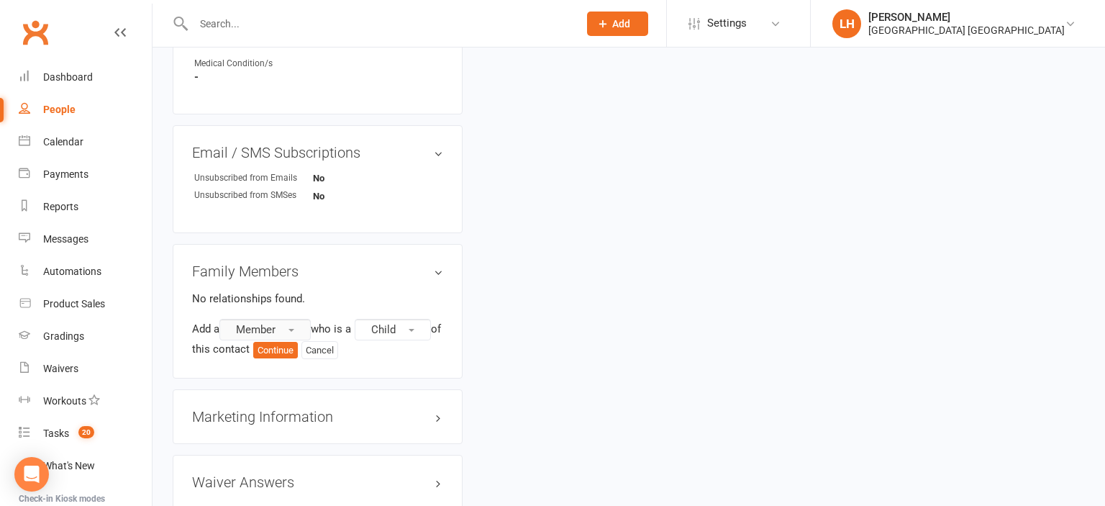
click at [290, 319] on button "Member" at bounding box center [264, 330] width 91 height 22
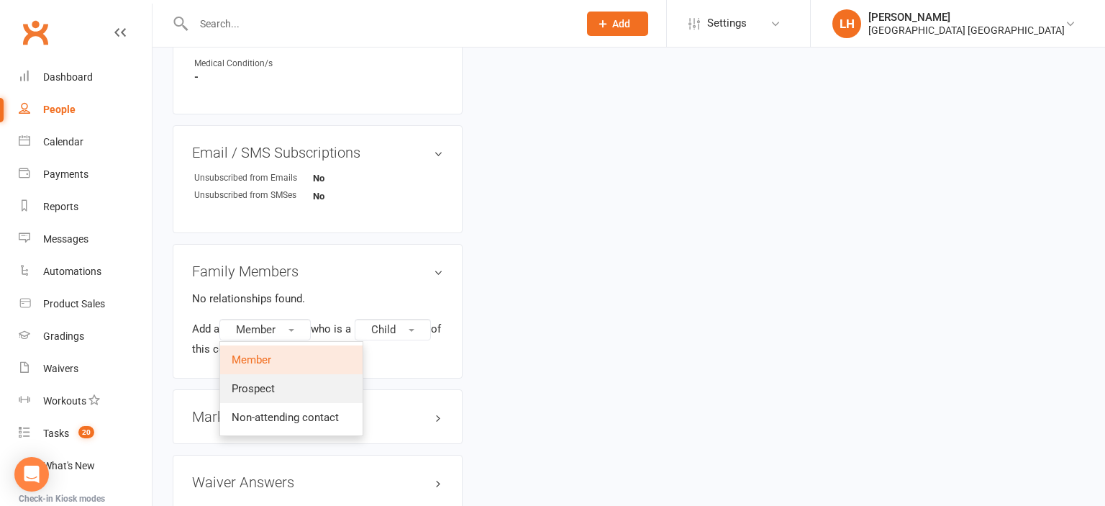
click at [283, 378] on link "Prospect" at bounding box center [291, 388] width 142 height 29
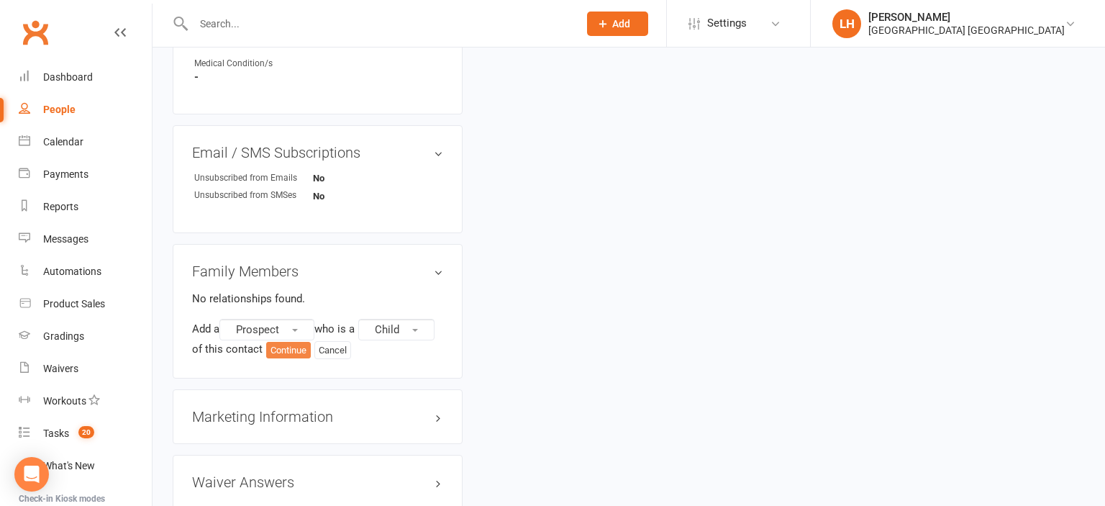
click at [290, 342] on button "Continue" at bounding box center [288, 350] width 45 height 17
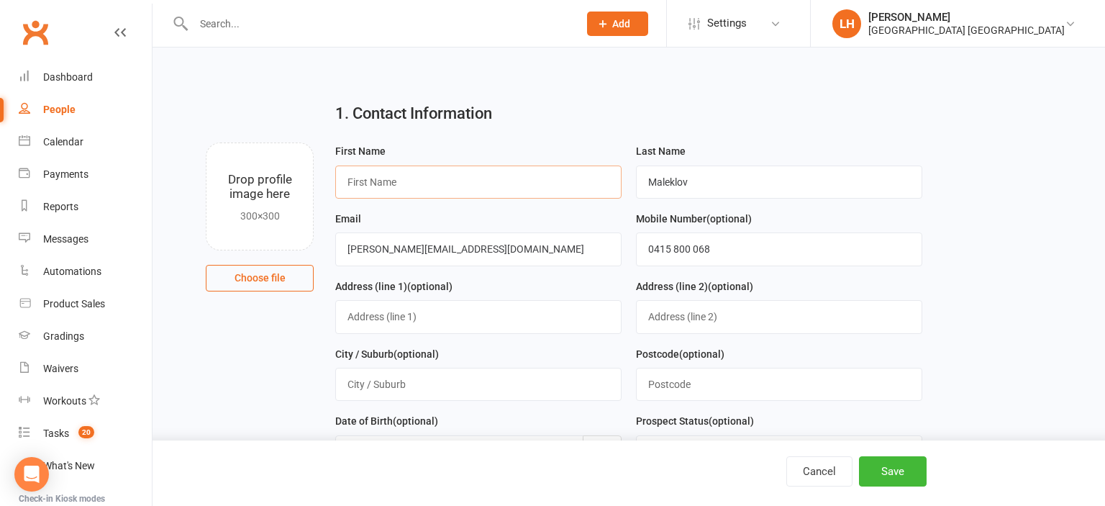
click at [521, 193] on input "text" at bounding box center [478, 181] width 286 height 33
type input "Aiden"
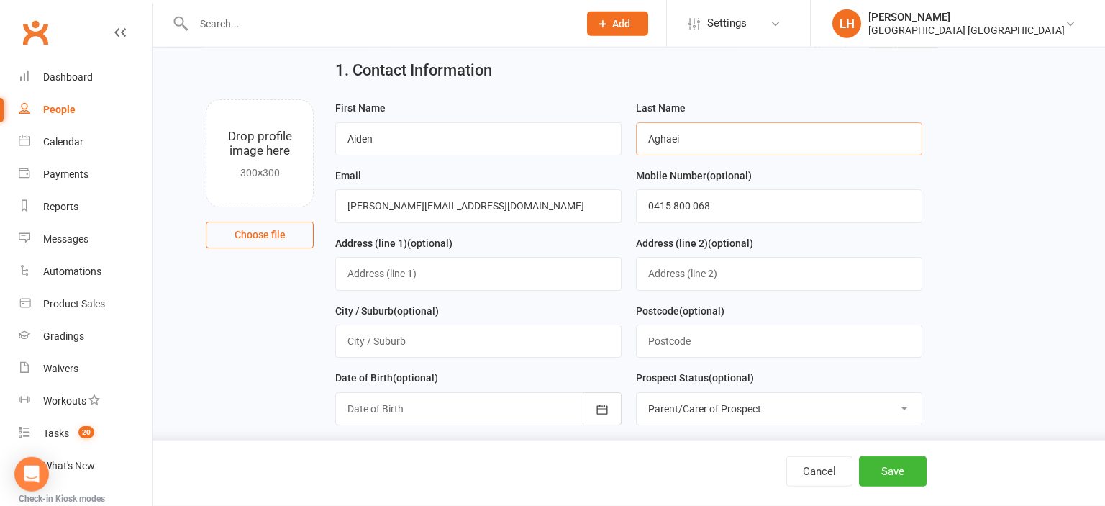
scroll to position [76, 0]
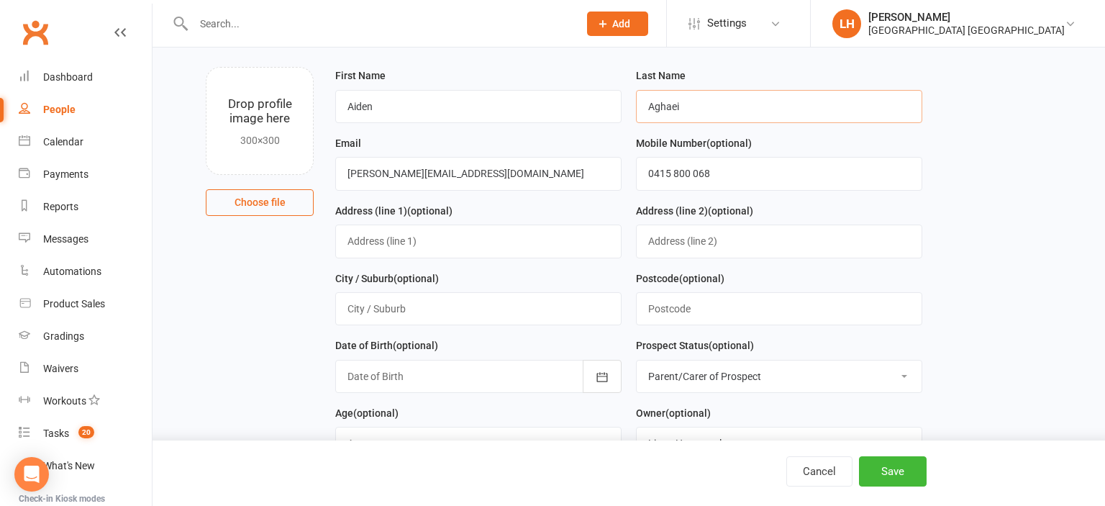
type input "Aghaei"
click at [637, 360] on select "Select Initial Contact Not interested Special Event Attendee Birthday Party Att…" at bounding box center [779, 376] width 285 height 32
select select "Initial Contact"
click option "Initial Contact" at bounding box center [0, 0] width 0 height 0
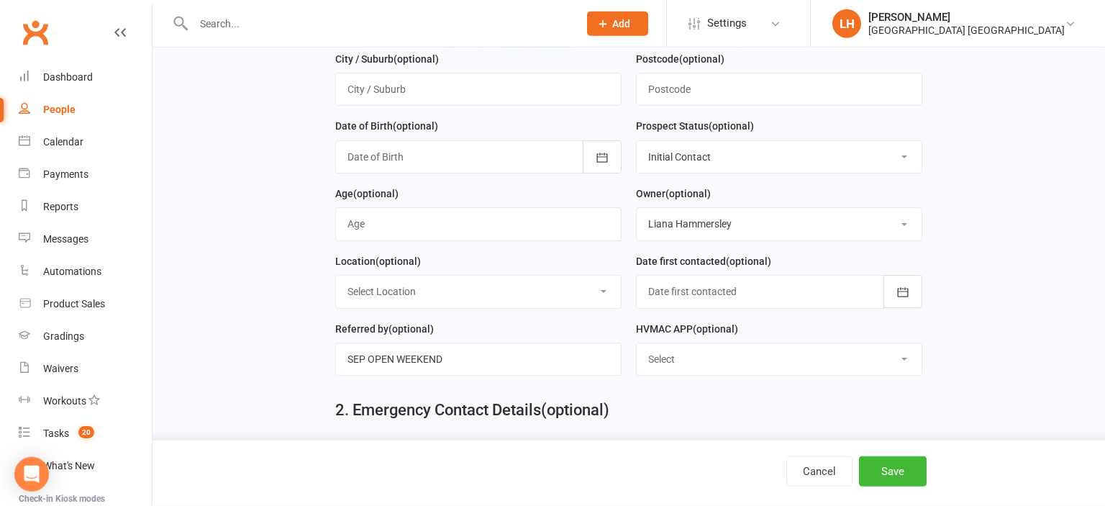
scroll to position [304, 0]
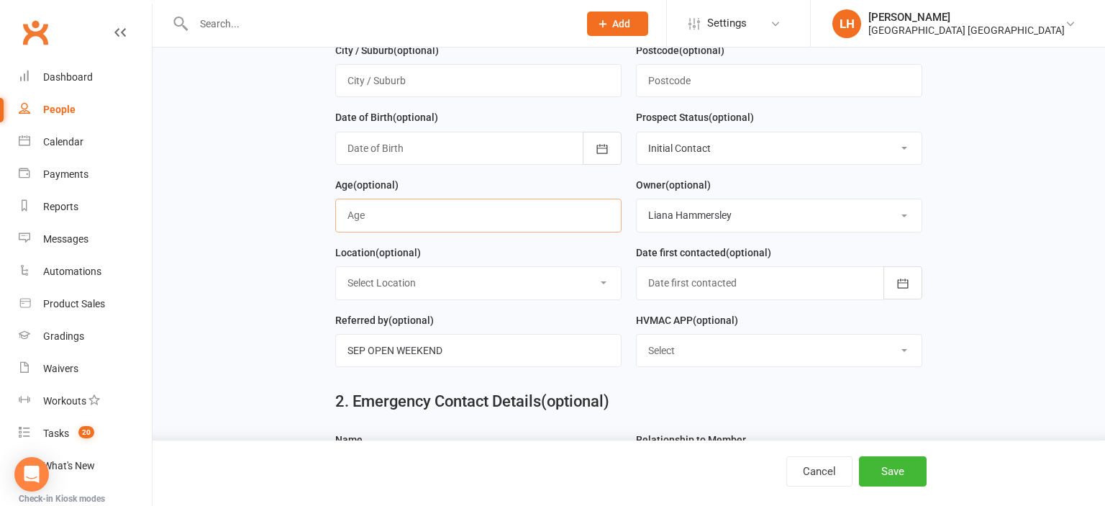
click at [436, 214] on input "string" at bounding box center [478, 215] width 286 height 33
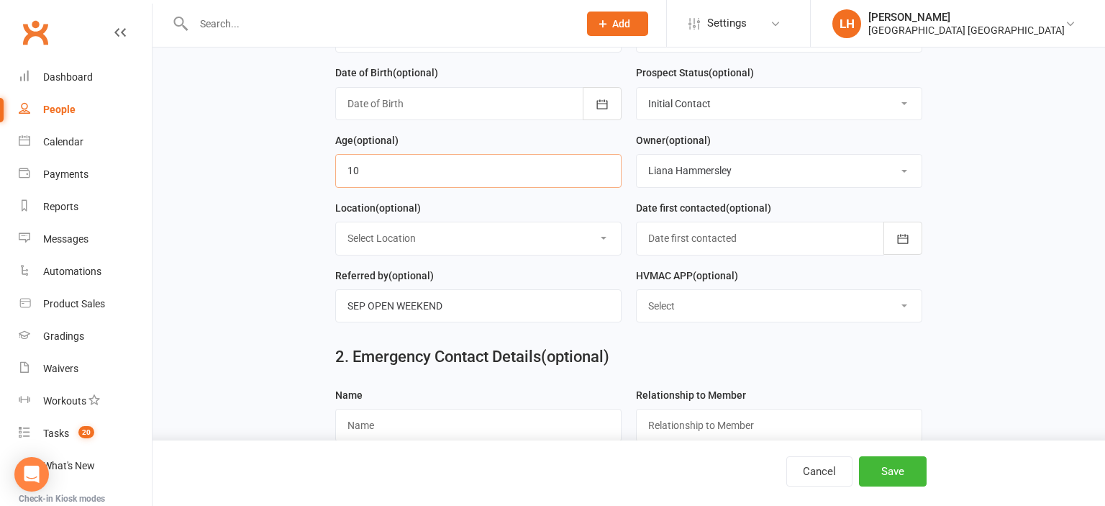
scroll to position [380, 0]
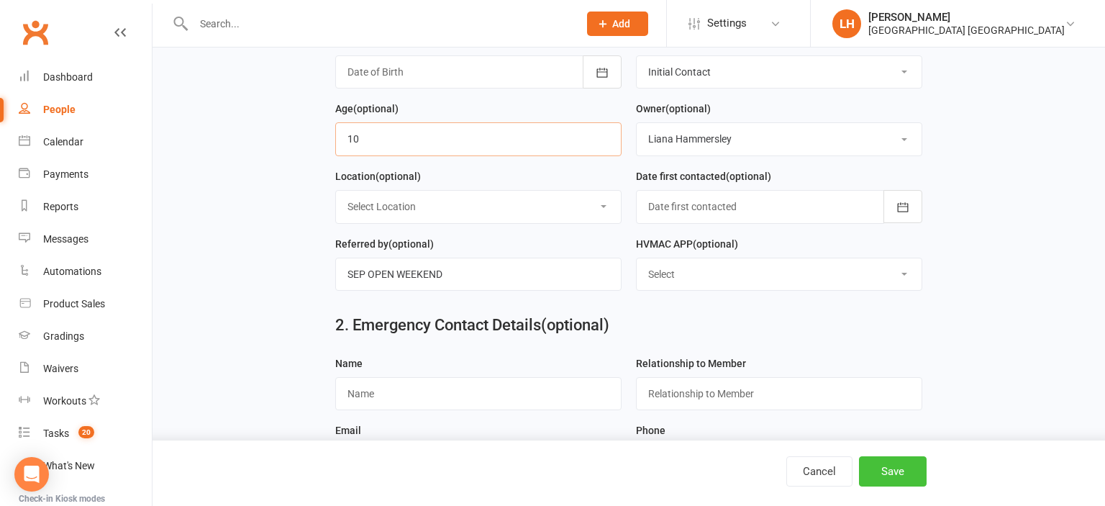
type input "10"
click at [908, 478] on button "Save" at bounding box center [893, 471] width 68 height 30
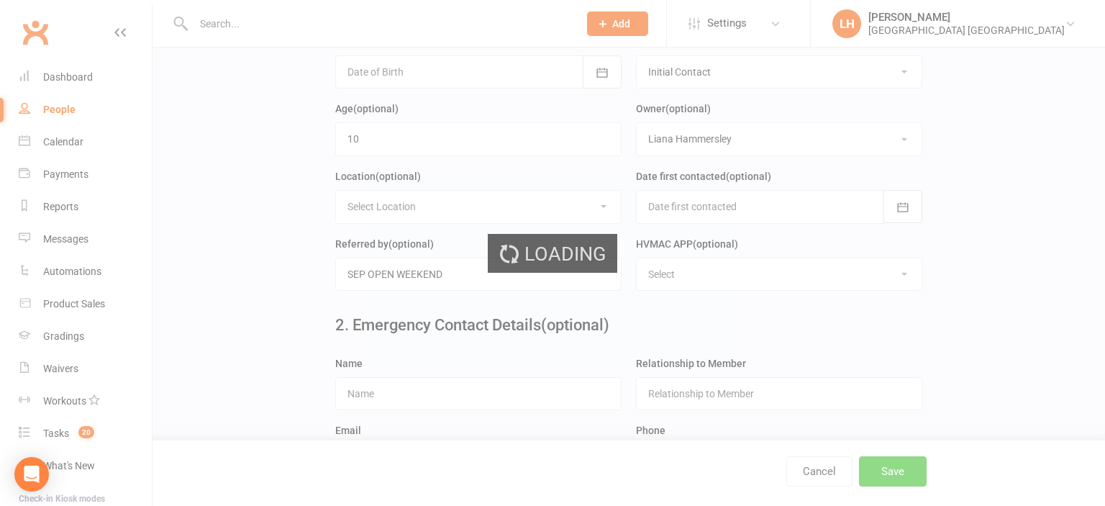
scroll to position [0, 0]
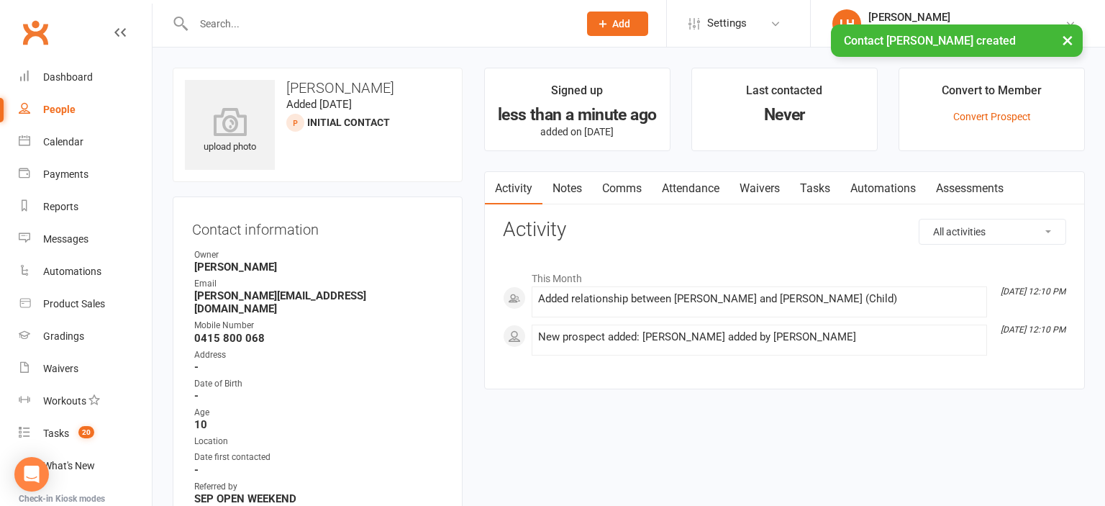
click at [712, 192] on link "Attendance" at bounding box center [691, 188] width 78 height 33
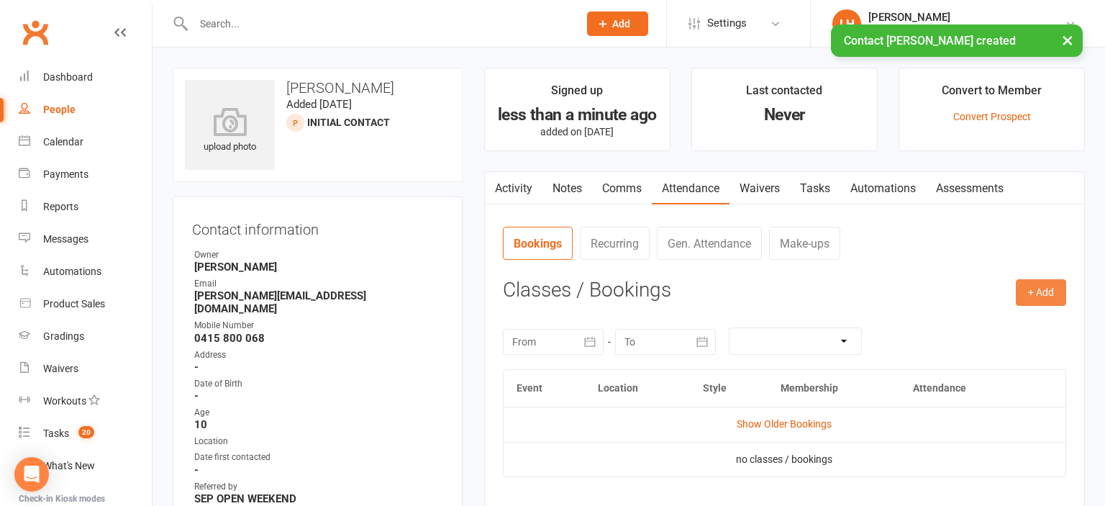
click at [1035, 303] on button "+ Add" at bounding box center [1041, 292] width 50 height 26
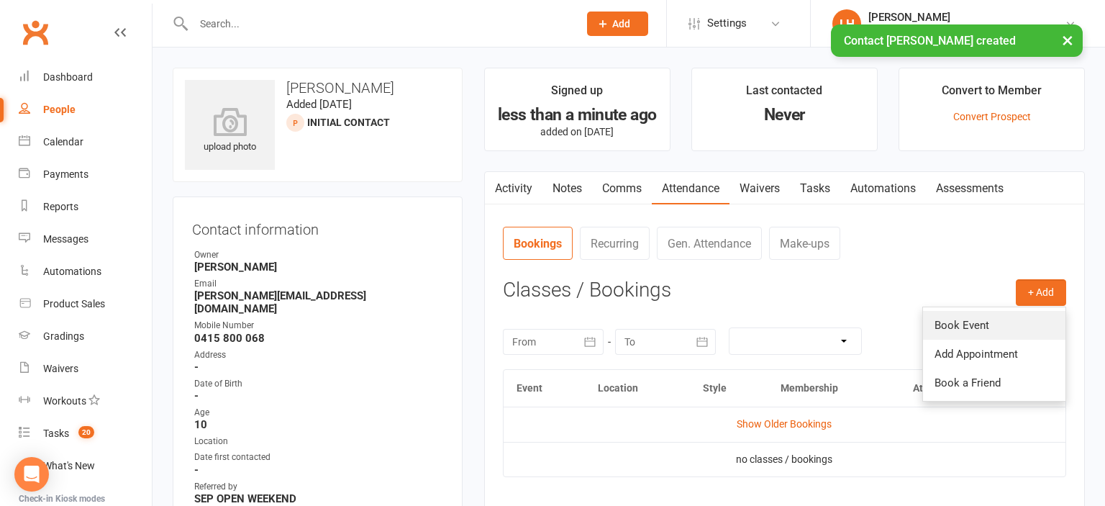
click at [984, 318] on link "Book Event" at bounding box center [994, 325] width 142 height 29
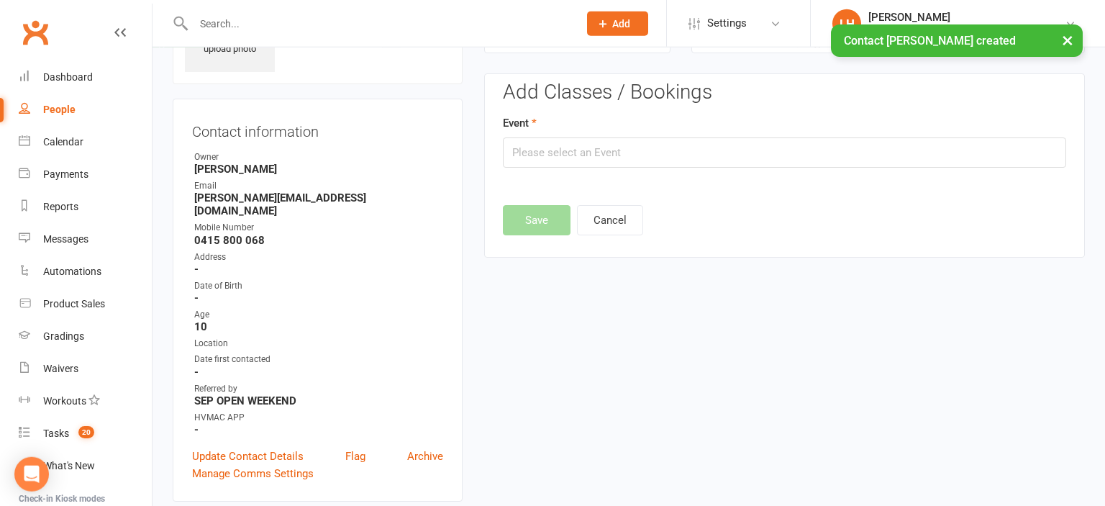
scroll to position [99, 0]
click at [603, 155] on input "text" at bounding box center [784, 152] width 563 height 30
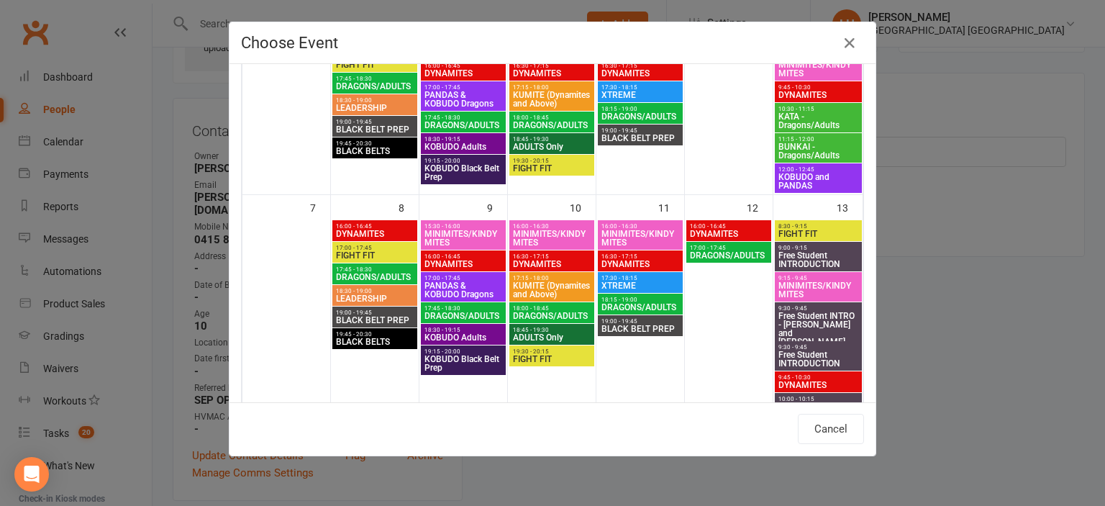
scroll to position [79, 0]
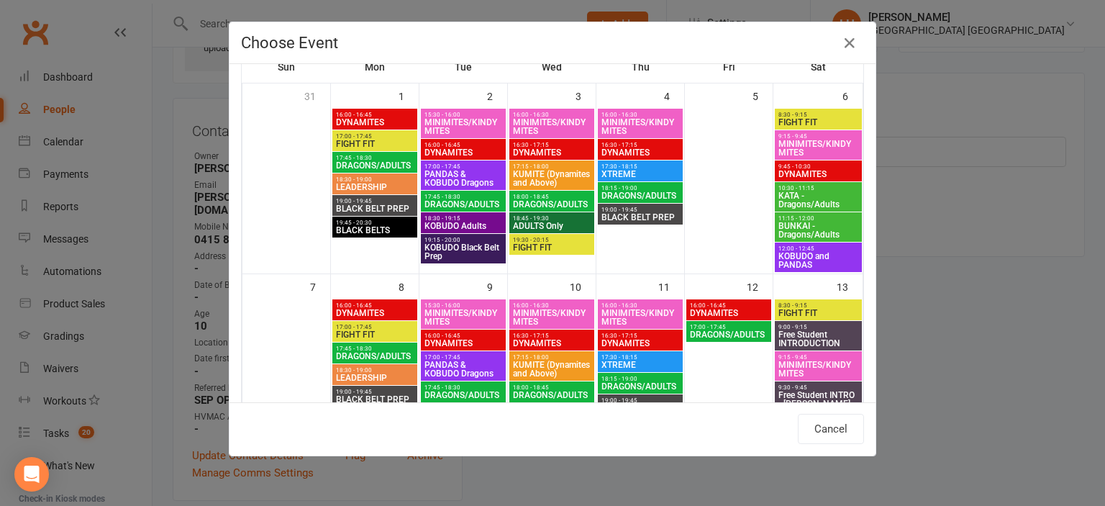
click at [387, 168] on span "DRAGONS/ADULTS" at bounding box center [374, 165] width 79 height 9
type input "DRAGONS/ADULTS - Sep 1, 2025 5:45:00 PM"
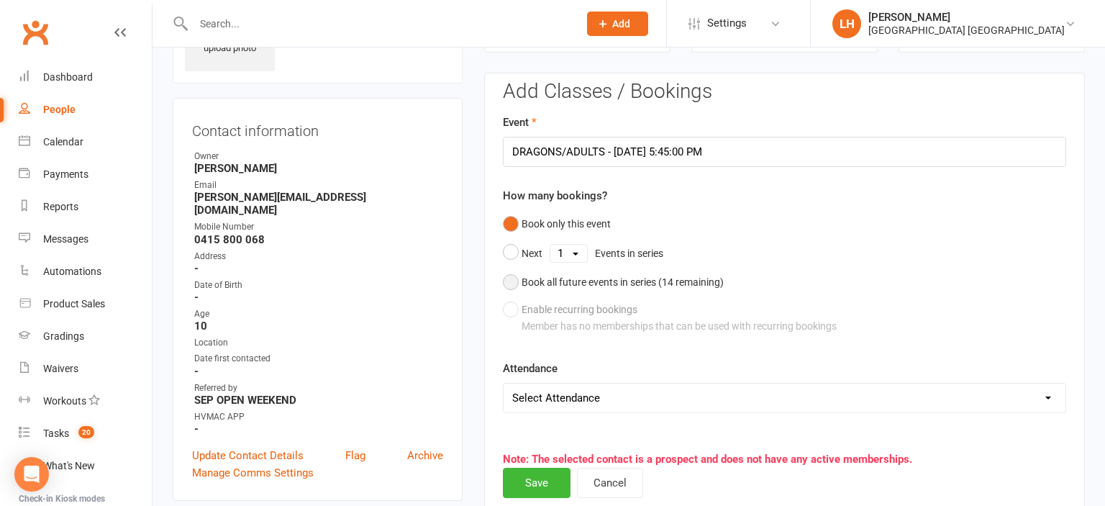
scroll to position [327, 0]
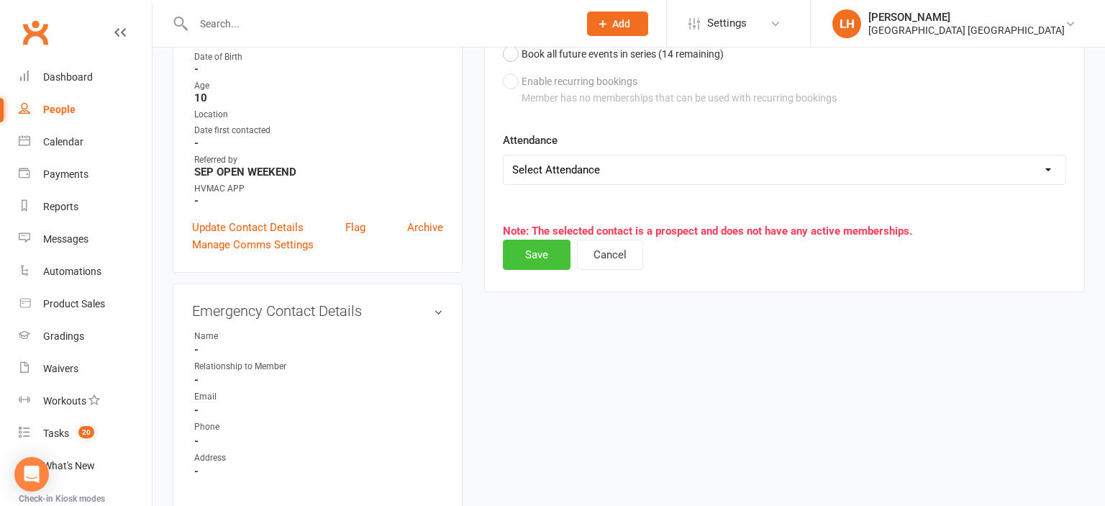
click at [542, 245] on button "Save" at bounding box center [537, 255] width 68 height 30
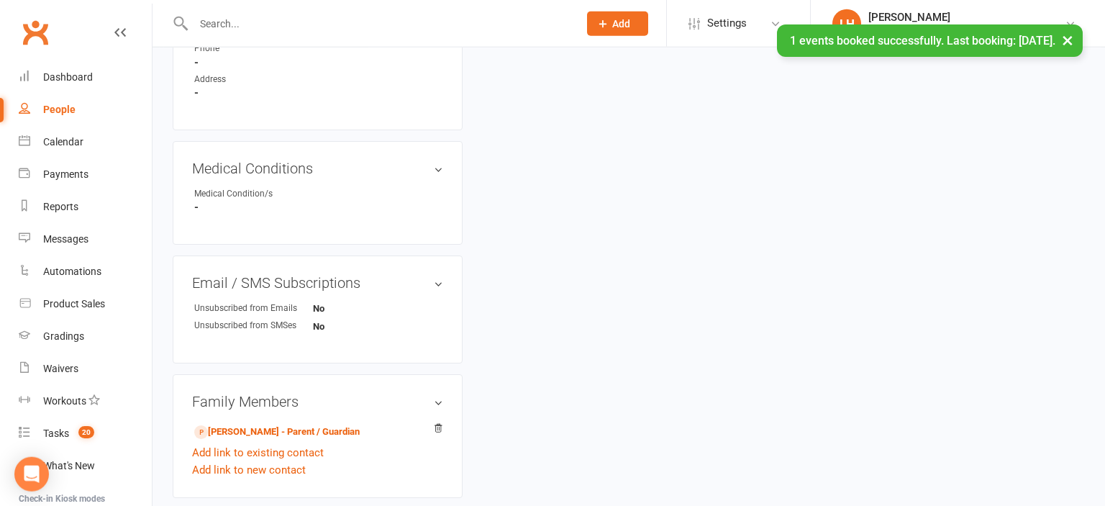
scroll to position [707, 0]
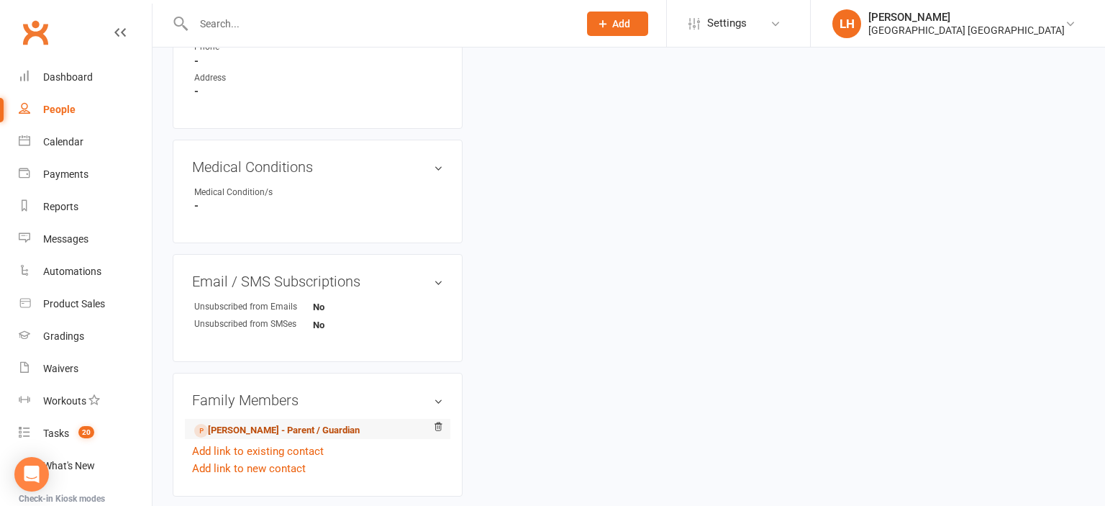
click at [293, 423] on link "Melissa Maleklov - Parent / Guardian" at bounding box center [276, 430] width 165 height 15
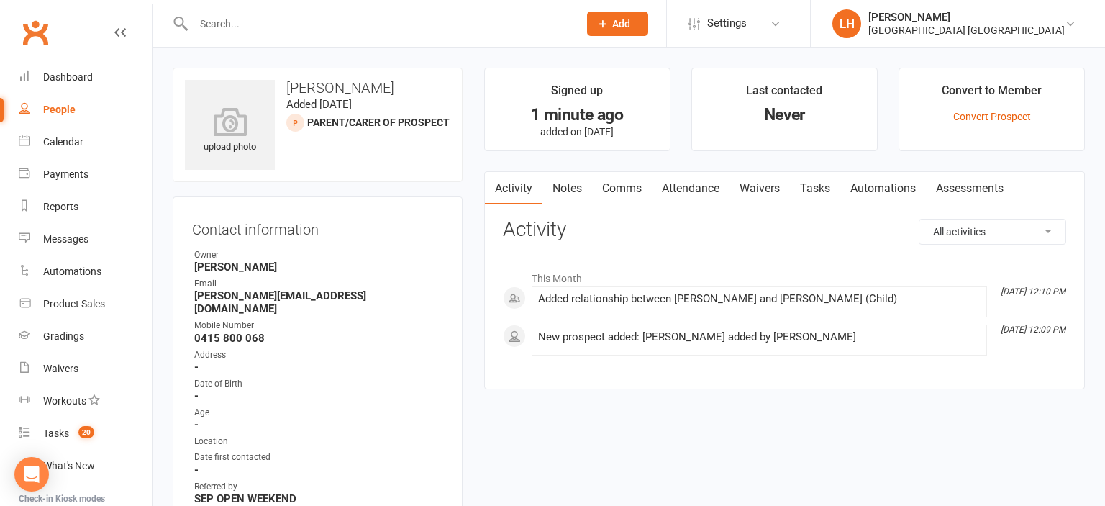
click at [764, 188] on link "Waivers" at bounding box center [760, 188] width 60 height 33
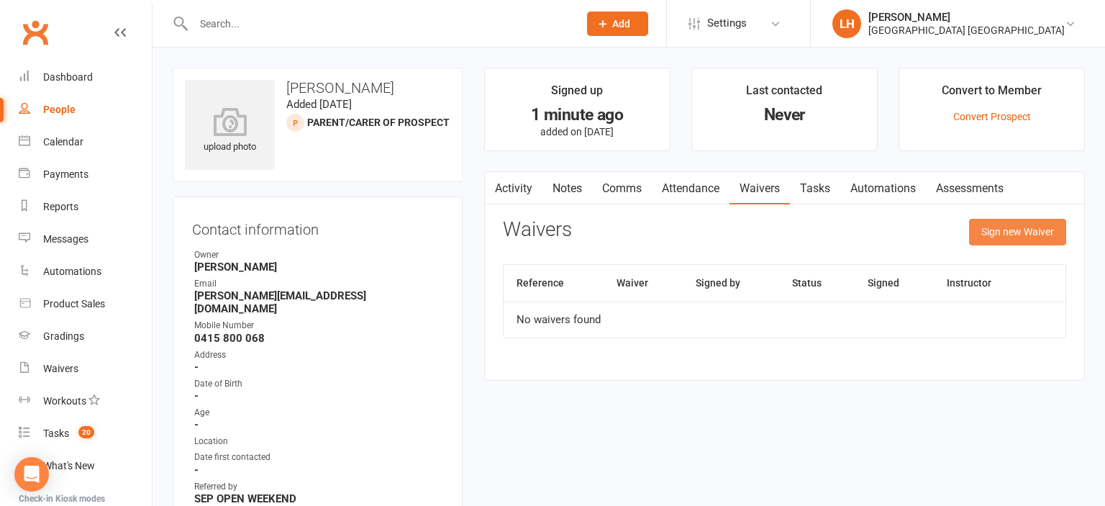
click at [1005, 236] on button "Sign new Waiver" at bounding box center [1017, 232] width 97 height 26
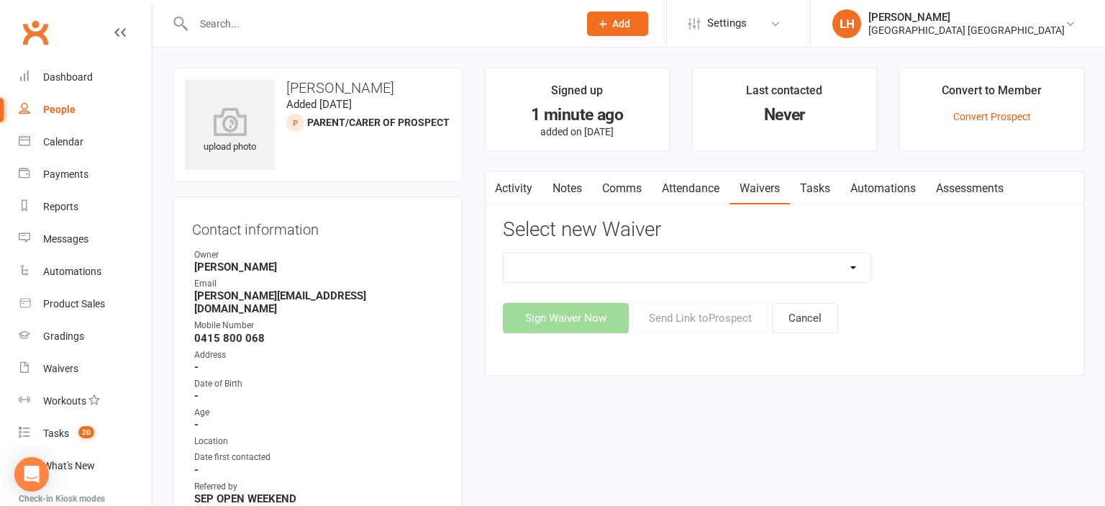
click at [504, 253] on select "3 months free Membership 8 Week Fitness Challenge Basic Membership Form Cancell…" at bounding box center [687, 267] width 367 height 29
select select "5629"
click option "New Student Introduction" at bounding box center [0, 0] width 0 height 0
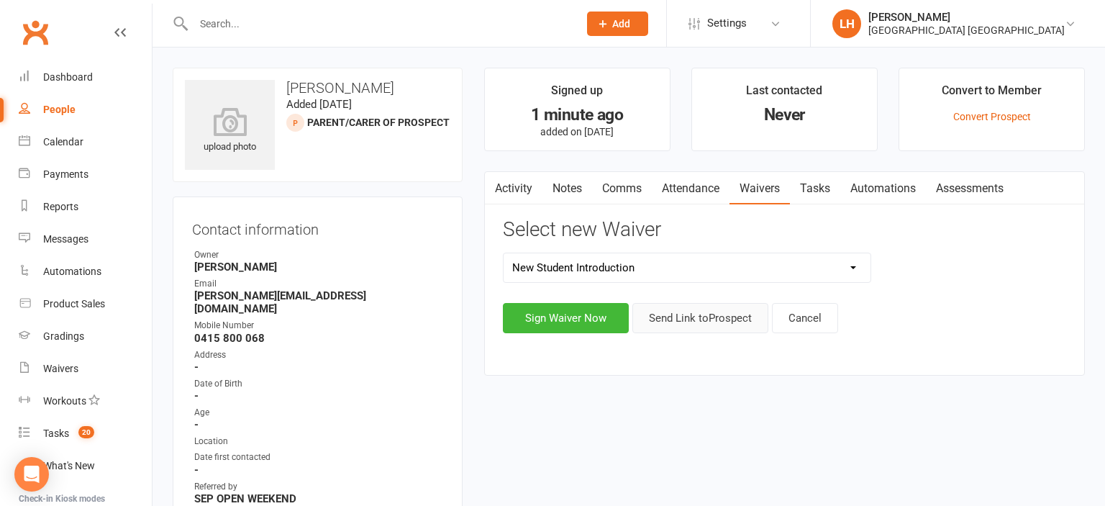
click at [699, 319] on button "Send Link to Prospect" at bounding box center [700, 318] width 136 height 30
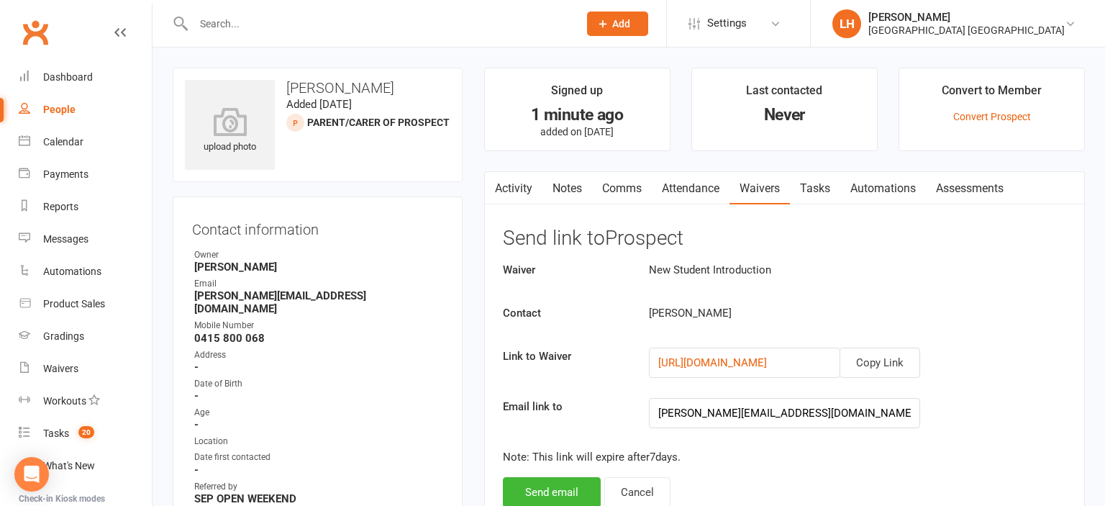
scroll to position [152, 0]
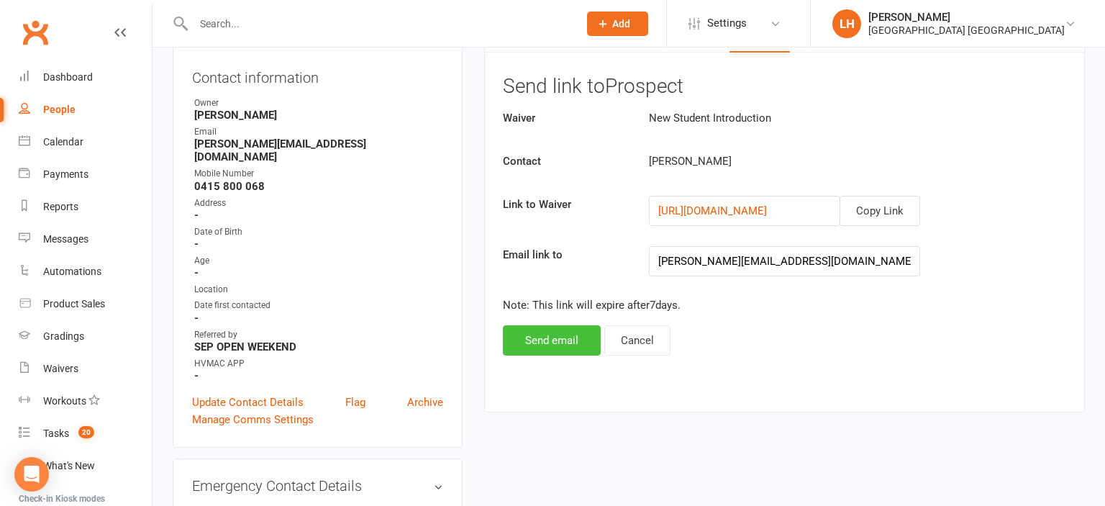
click at [555, 333] on button "Send email" at bounding box center [552, 340] width 98 height 30
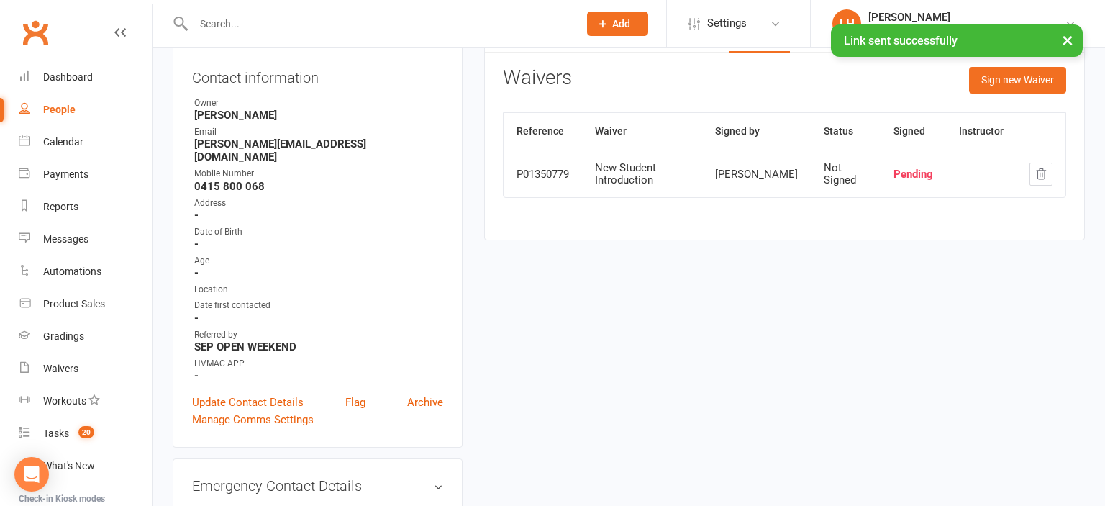
scroll to position [0, 0]
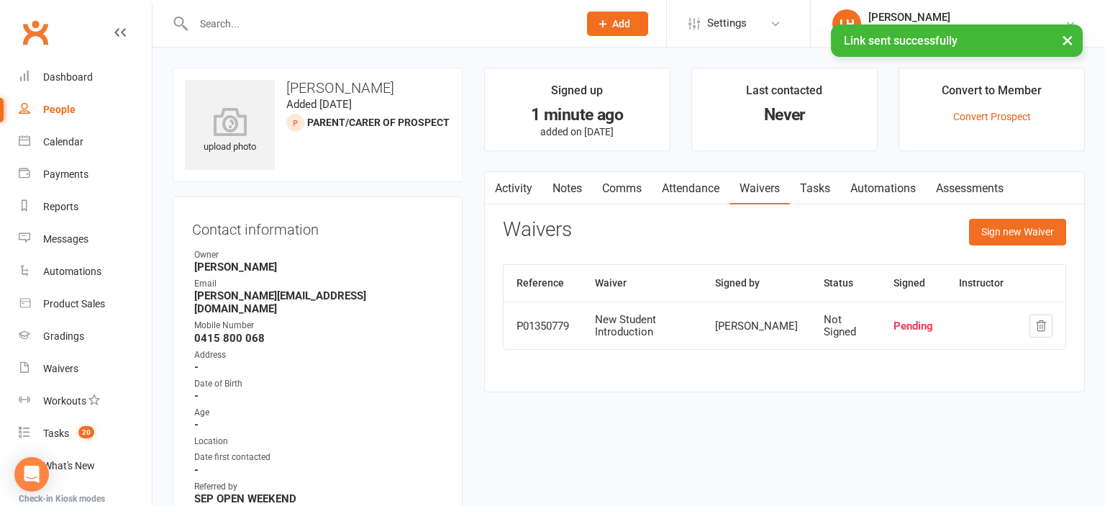
click at [505, 187] on link "Activity" at bounding box center [514, 188] width 58 height 33
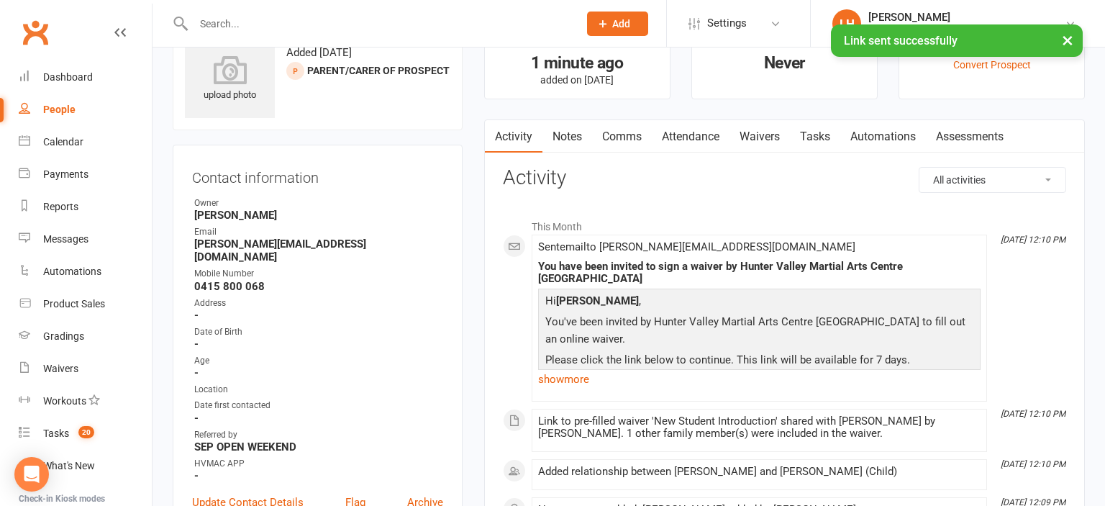
scroll to position [76, 0]
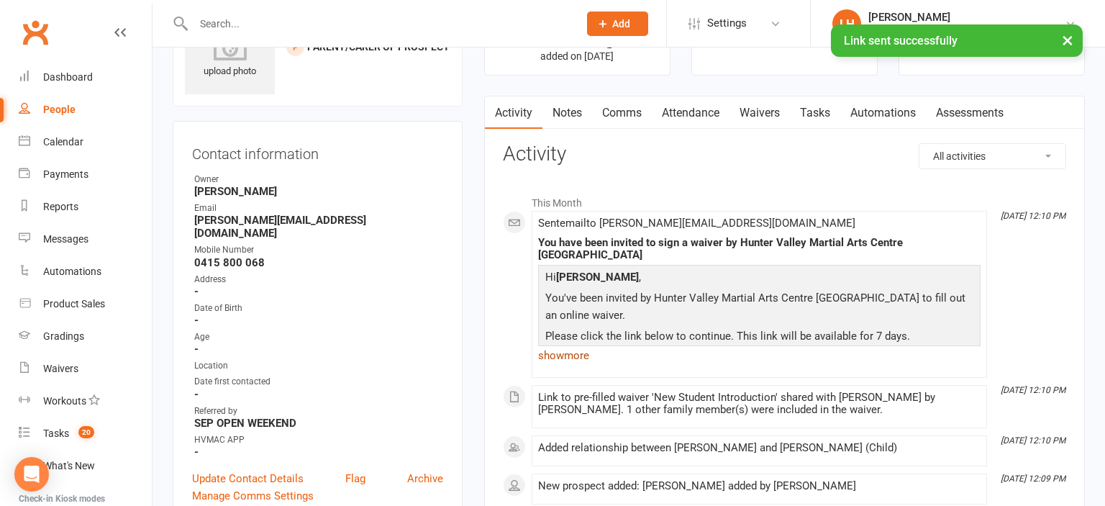
click at [565, 345] on link "show more" at bounding box center [759, 355] width 442 height 20
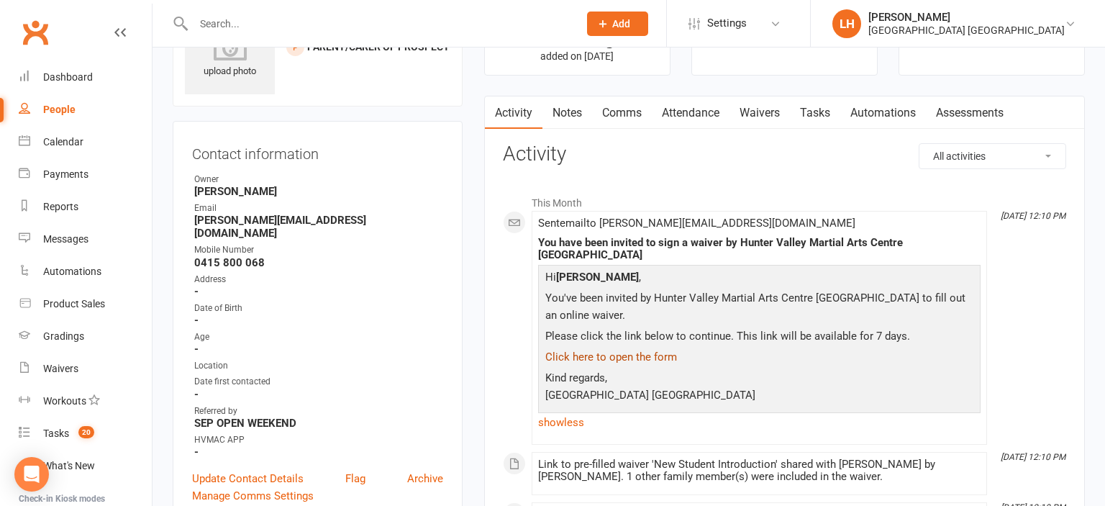
scroll to position [0, 0]
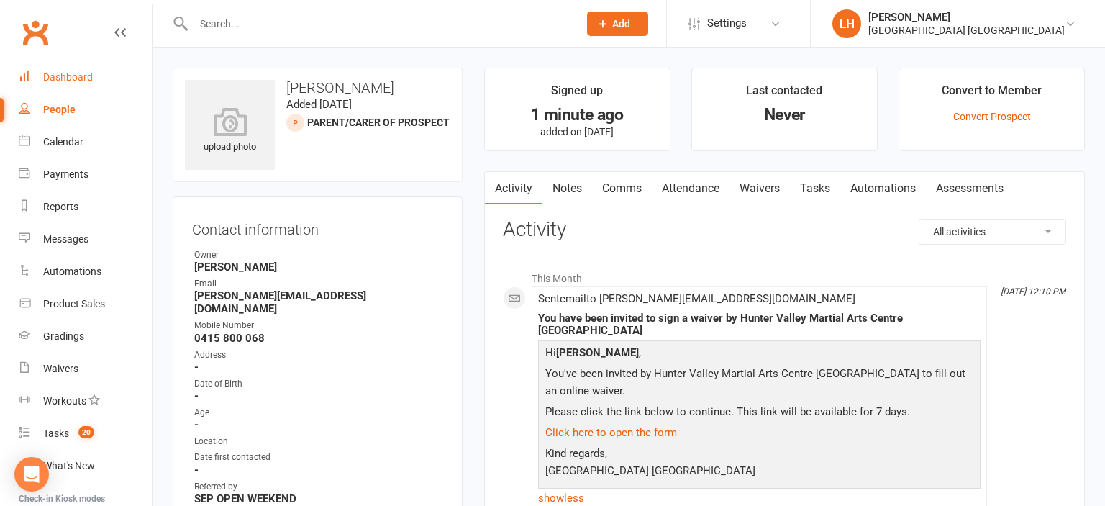
click at [71, 79] on div "Dashboard" at bounding box center [68, 77] width 50 height 12
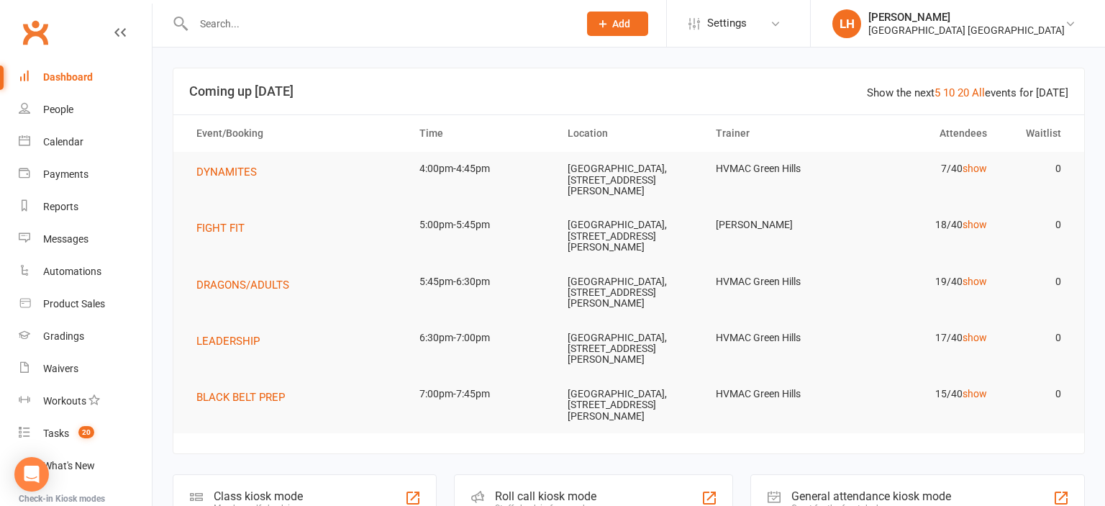
click at [372, 30] on input "text" at bounding box center [378, 24] width 379 height 20
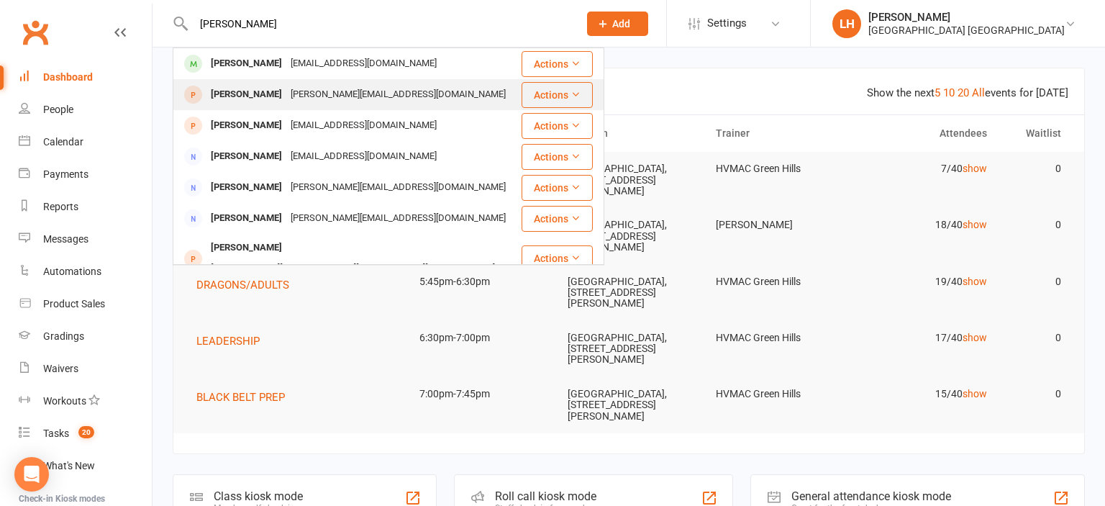
type input "melissa"
click at [322, 94] on div "melissa.maleklov@gmail.com" at bounding box center [398, 94] width 224 height 21
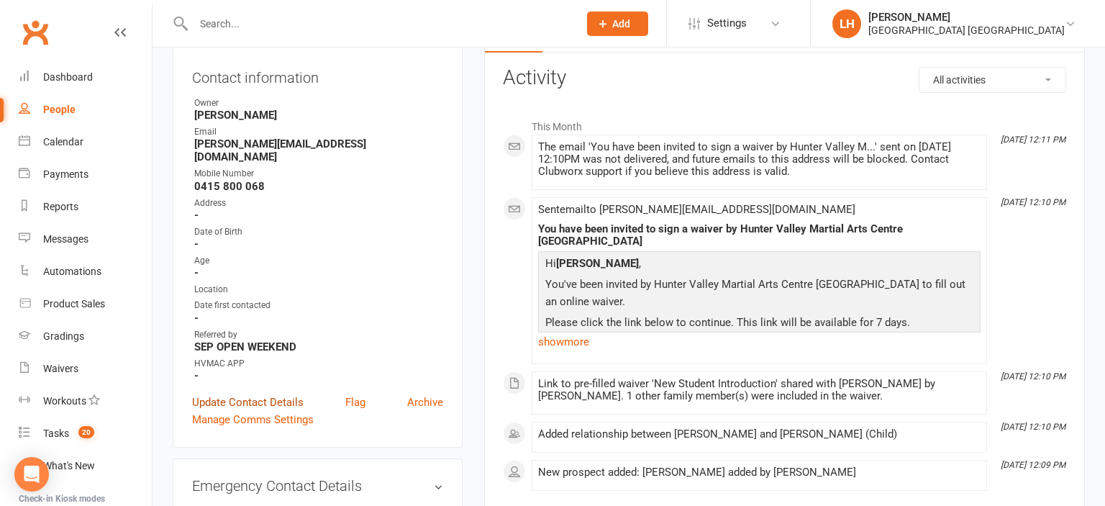
click at [270, 394] on link "Update Contact Details" at bounding box center [248, 402] width 112 height 17
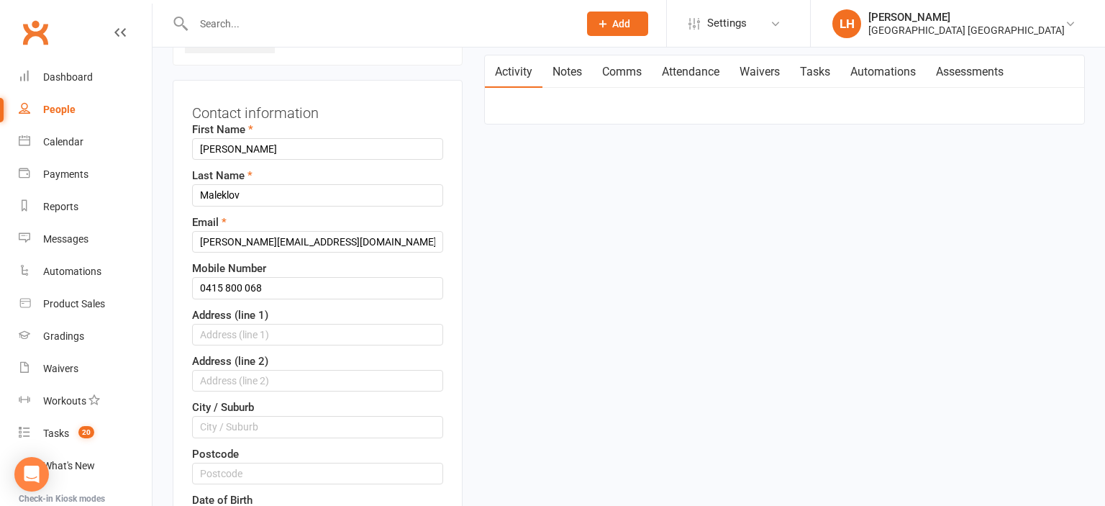
scroll to position [144, 0]
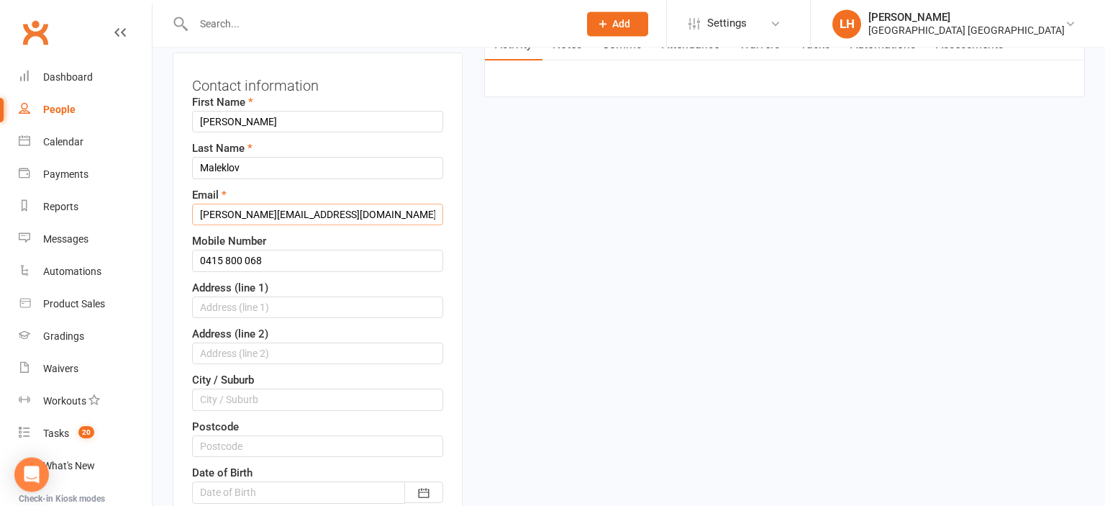
click at [277, 214] on input "melissa.maleklov@gmail.com" at bounding box center [317, 215] width 251 height 22
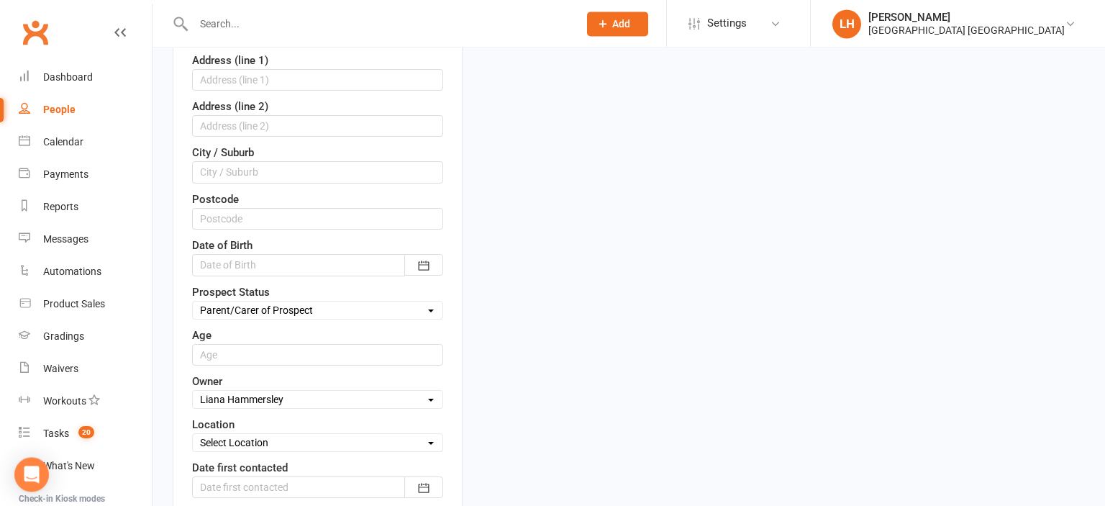
scroll to position [599, 0]
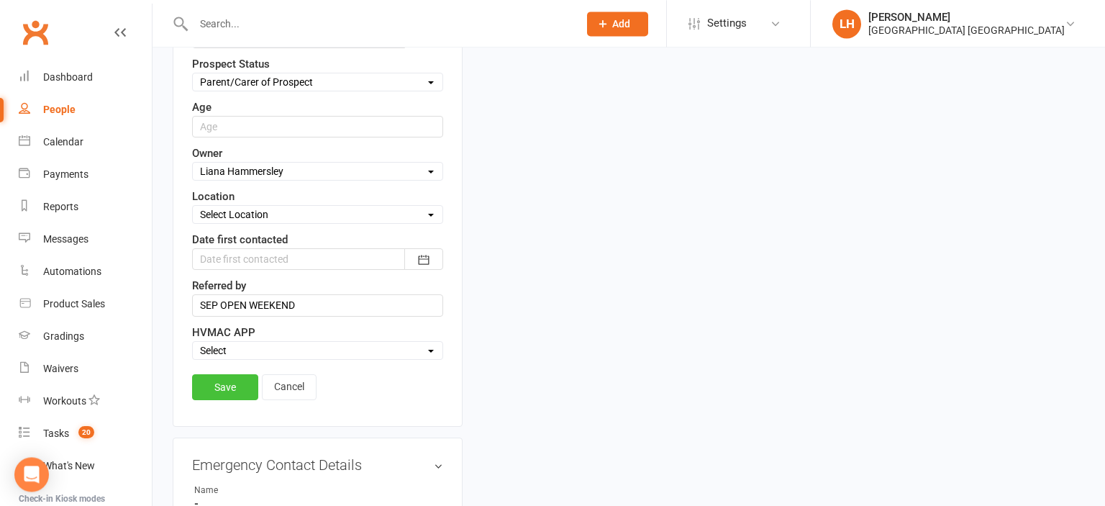
type input "melissa.maleklou@gmail.com"
click at [246, 374] on link "Save" at bounding box center [225, 387] width 66 height 26
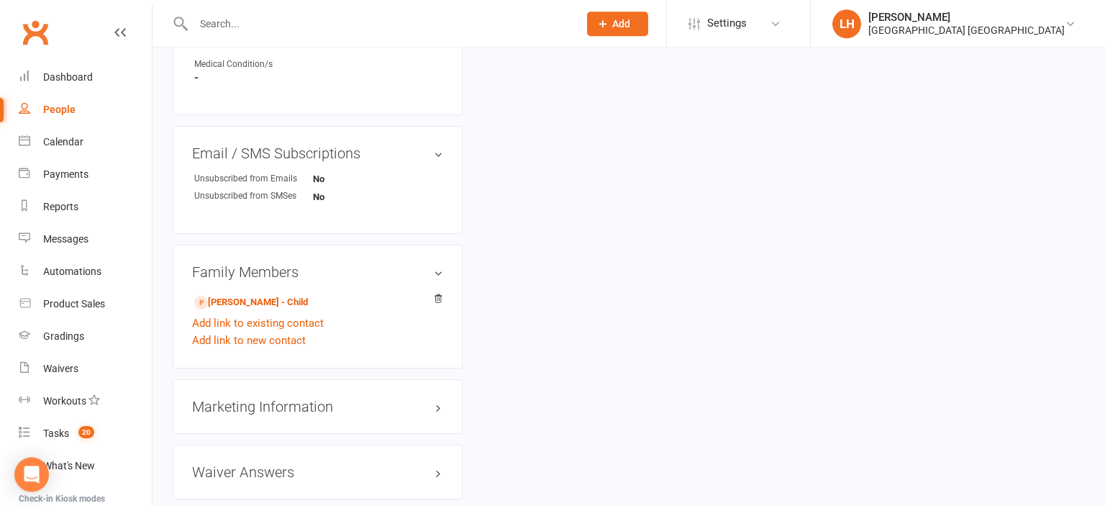
scroll to position [835, 0]
click at [256, 294] on link "Aiden Aghaei - Child" at bounding box center [251, 301] width 114 height 15
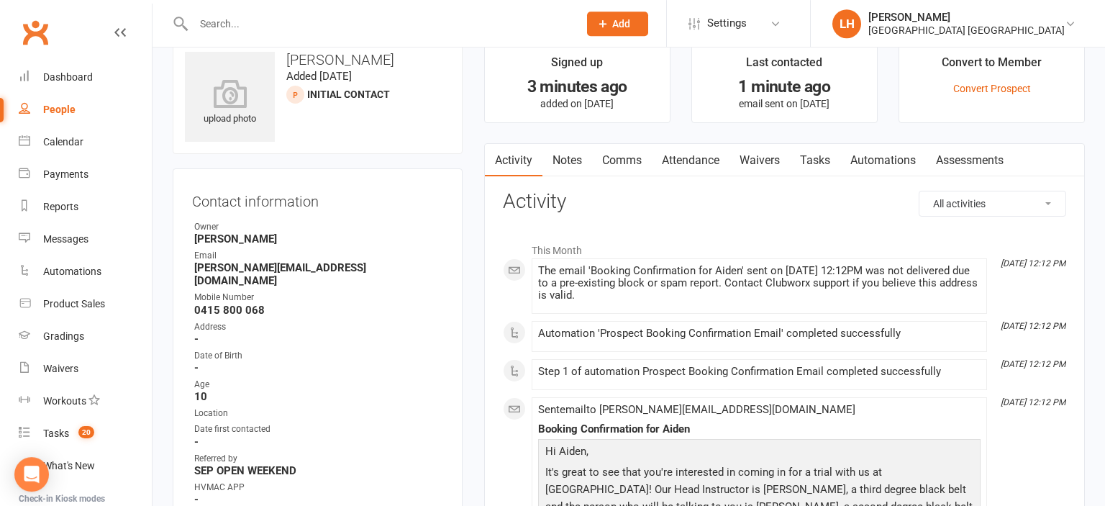
scroll to position [152, 0]
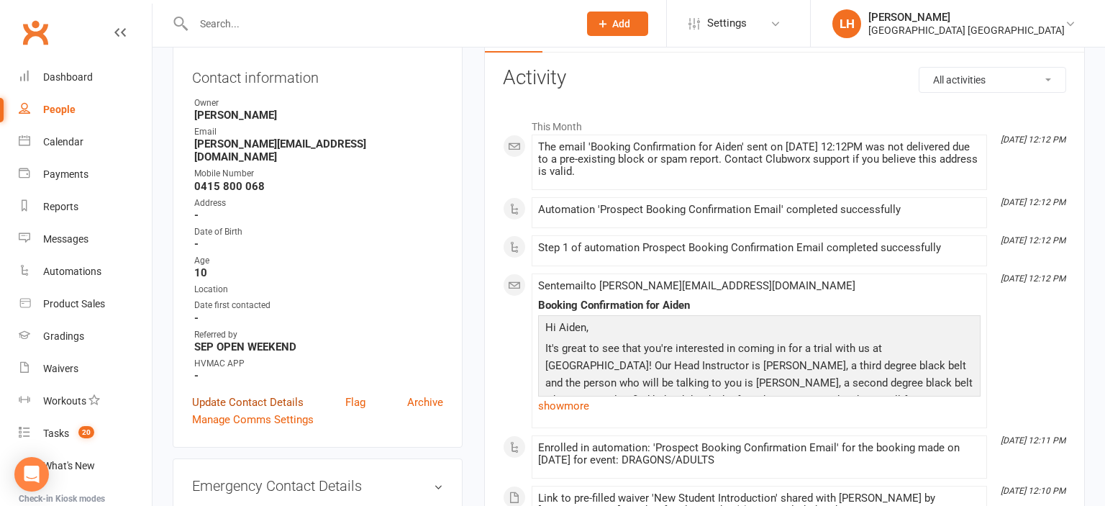
click at [245, 394] on link "Update Contact Details" at bounding box center [248, 402] width 112 height 17
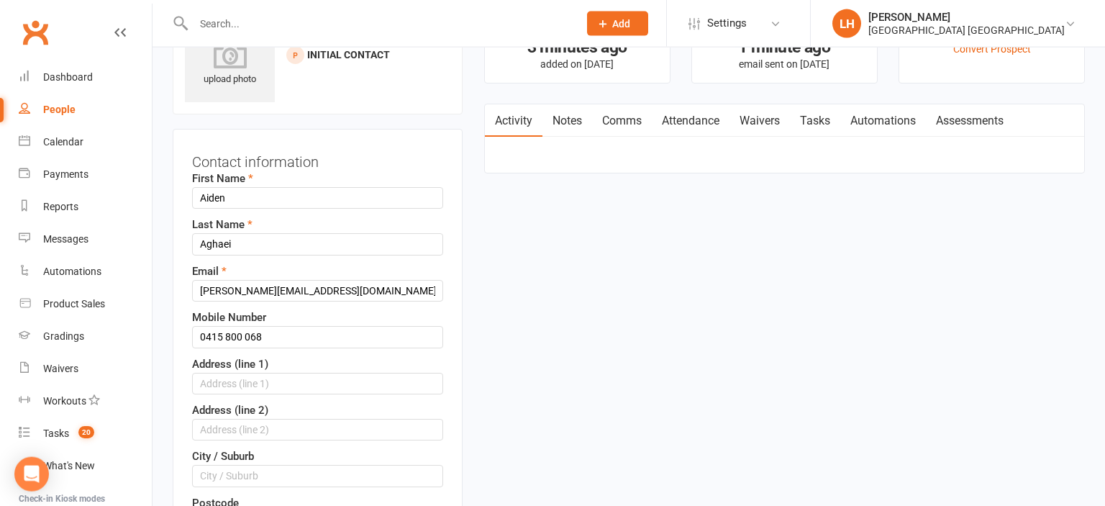
scroll to position [67, 0]
click at [278, 291] on input "melissa.maleklov@gmail.com" at bounding box center [317, 292] width 251 height 22
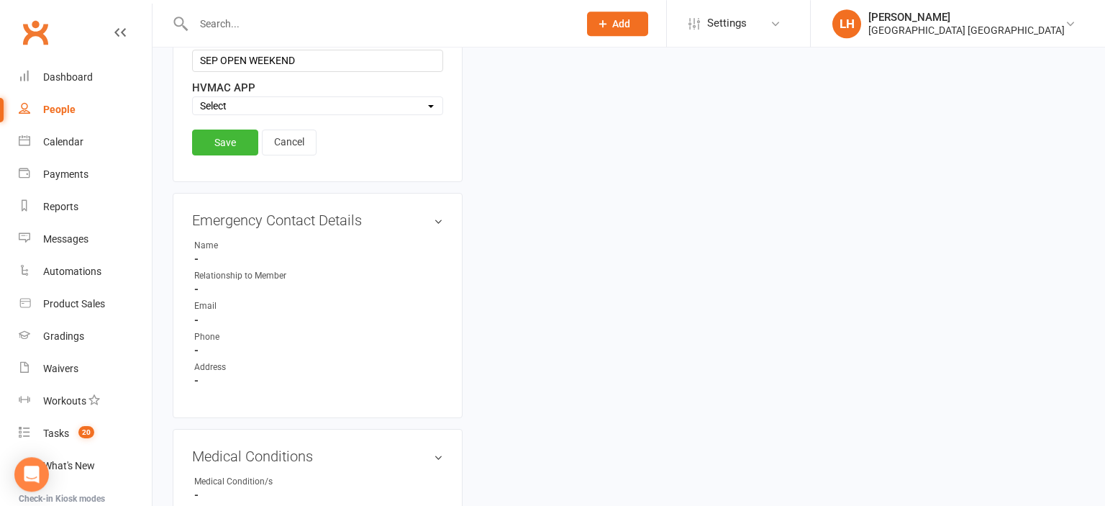
scroll to position [744, 0]
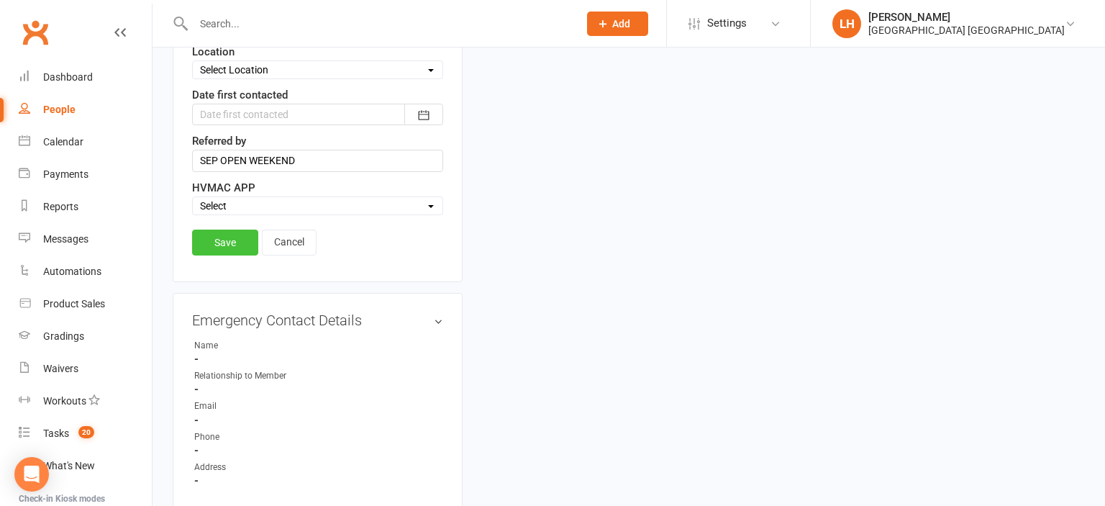
type input "melissa.maleklou@gmail.com"
click at [229, 233] on link "Save" at bounding box center [225, 243] width 66 height 26
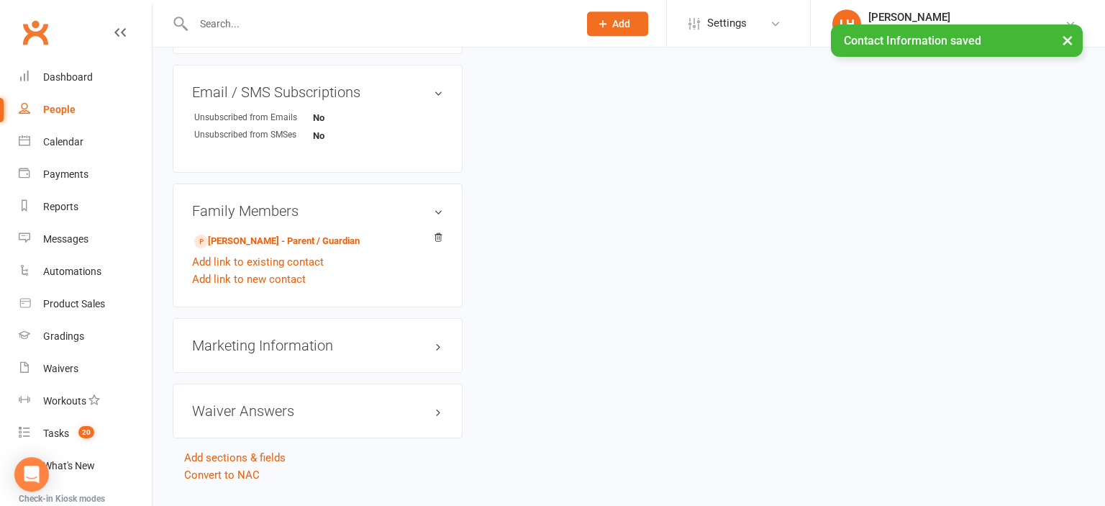
scroll to position [919, 0]
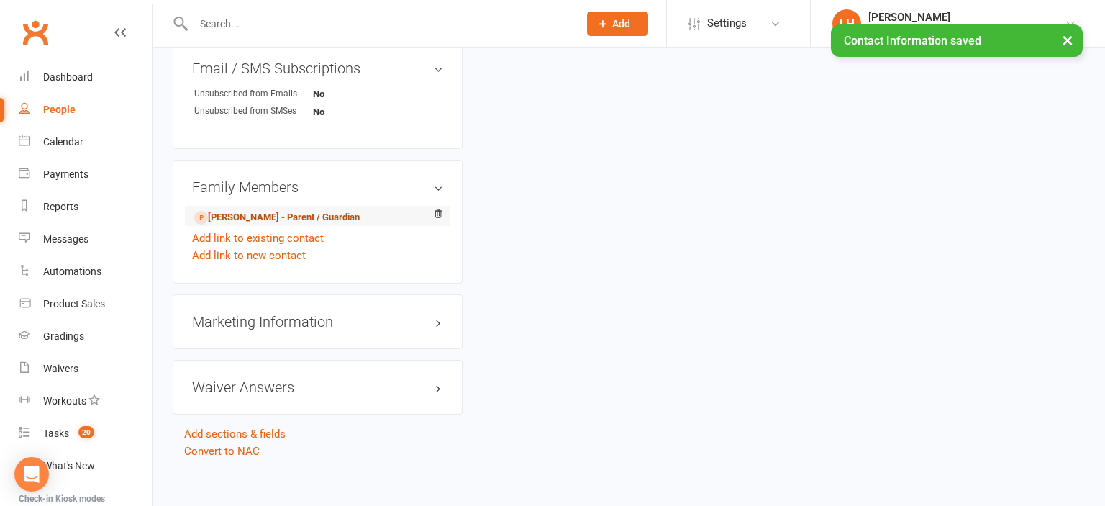
click at [281, 210] on link "Melissa Maleklov - Parent / Guardian" at bounding box center [276, 217] width 165 height 15
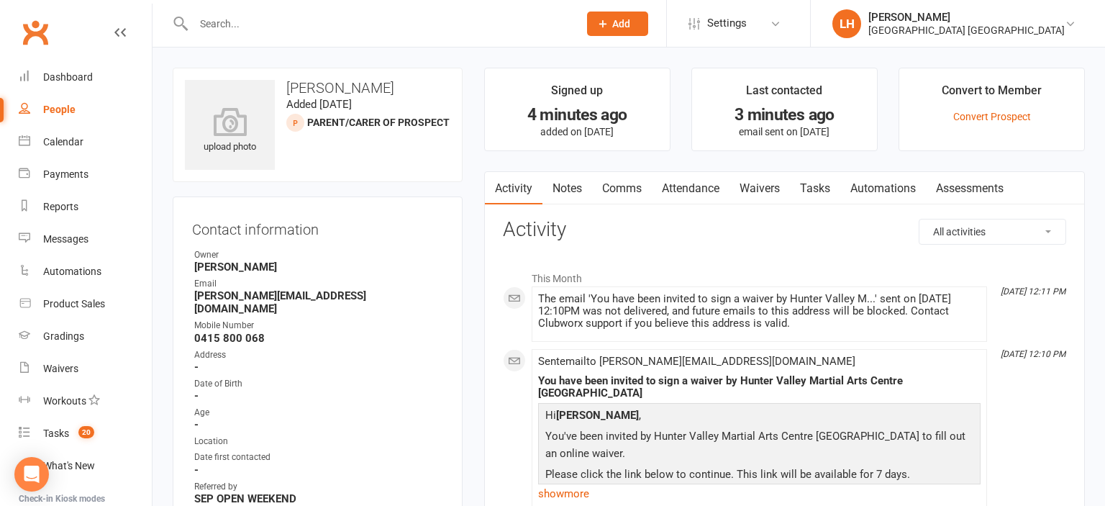
click at [758, 186] on link "Waivers" at bounding box center [760, 188] width 60 height 33
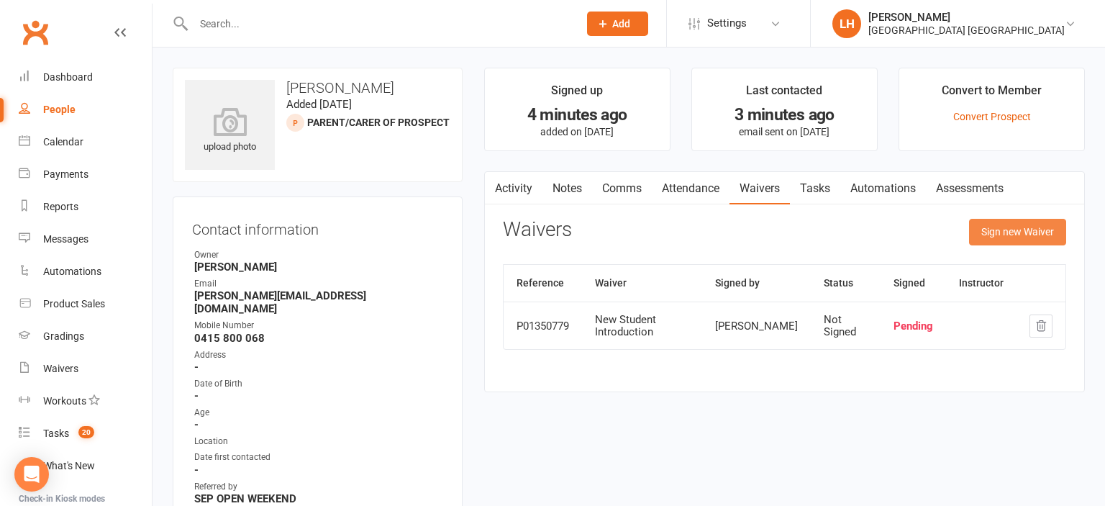
click at [1037, 237] on button "Sign new Waiver" at bounding box center [1017, 232] width 97 height 26
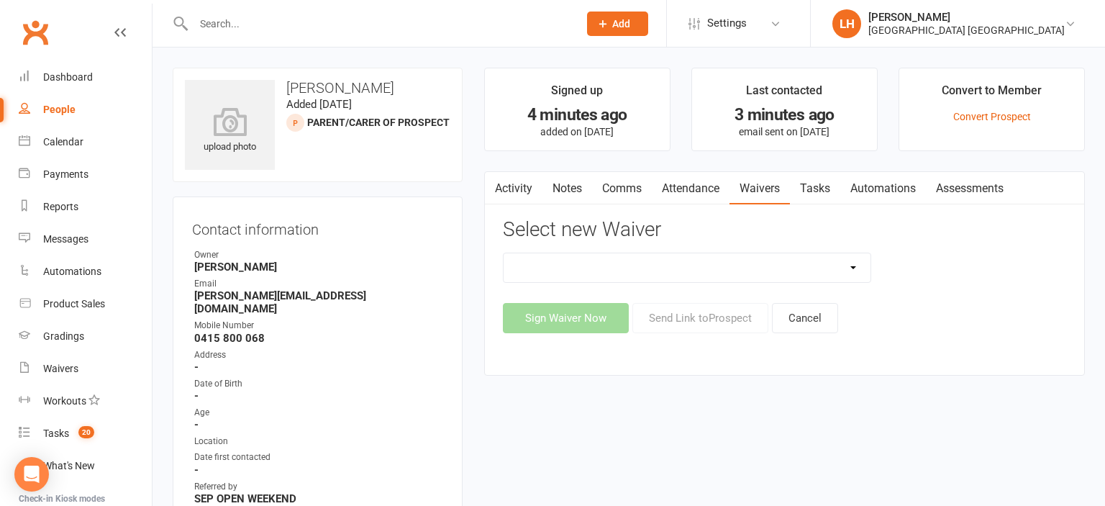
click at [504, 253] on select "3 months free Membership 8 Week Fitness Challenge Basic Membership Form Cancell…" at bounding box center [687, 267] width 367 height 29
select select "5629"
click option "New Student Introduction" at bounding box center [0, 0] width 0 height 0
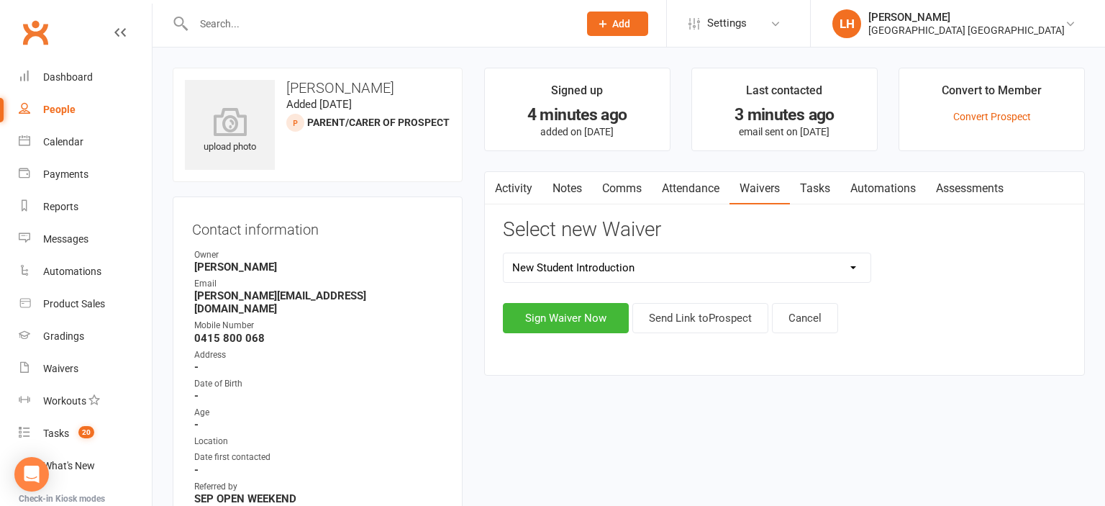
click at [504, 253] on select "3 months free Membership 8 Week Fitness Challenge Basic Membership Form Cancell…" at bounding box center [687, 267] width 367 height 29
click at [597, 329] on button "Sign Waiver Now" at bounding box center [566, 318] width 126 height 30
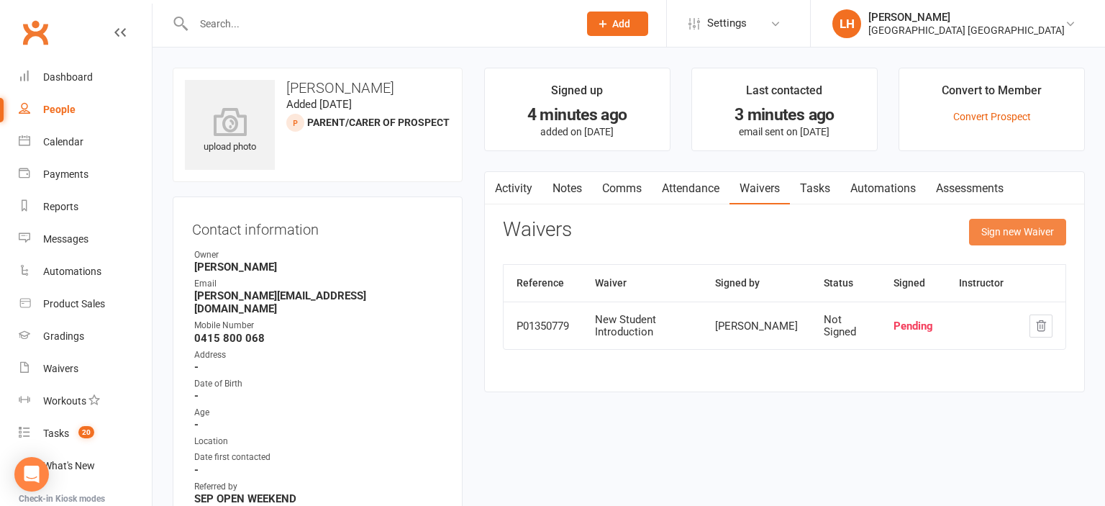
click at [1027, 223] on button "Sign new Waiver" at bounding box center [1017, 232] width 97 height 26
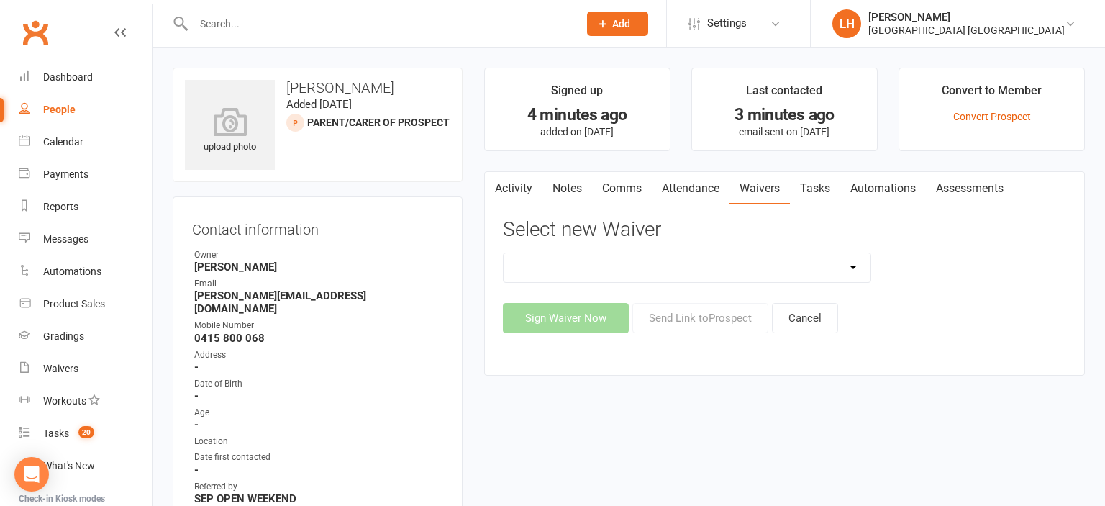
click at [504, 253] on select "3 months free Membership 8 Week Fitness Challenge Basic Membership Form Cancell…" at bounding box center [687, 267] width 367 height 29
select select "5629"
click option "New Student Introduction" at bounding box center [0, 0] width 0 height 0
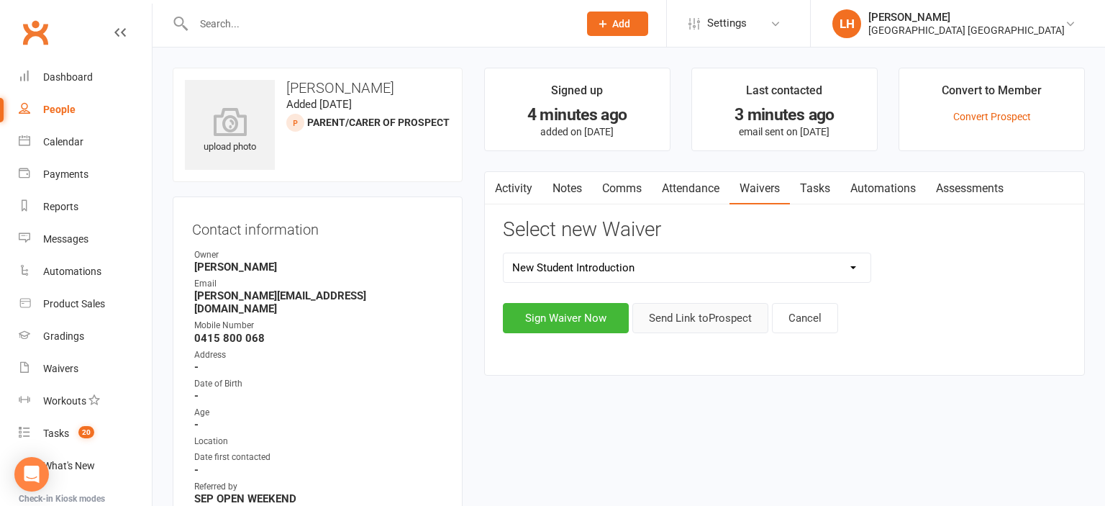
click at [682, 317] on button "Send Link to Prospect" at bounding box center [700, 318] width 136 height 30
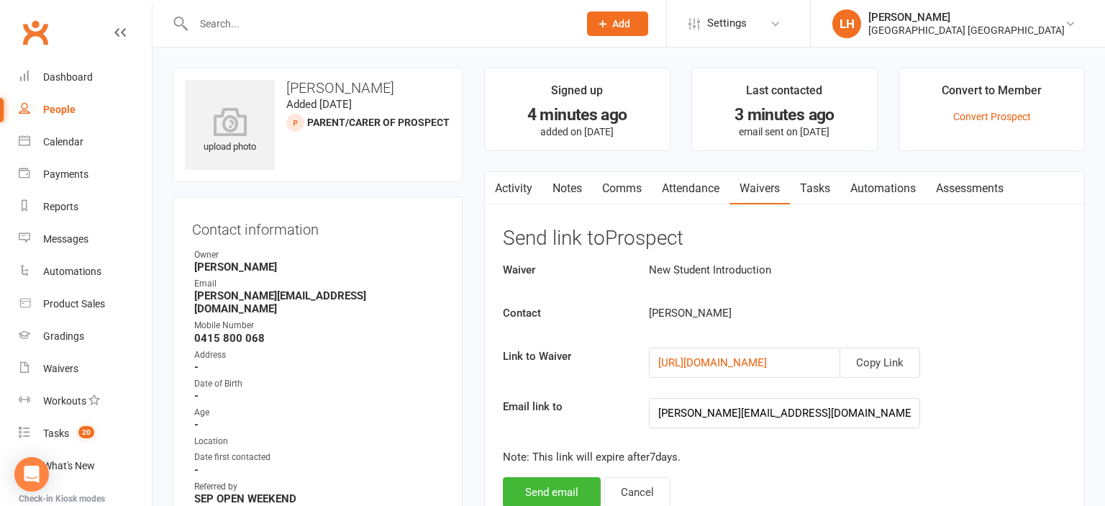
scroll to position [304, 0]
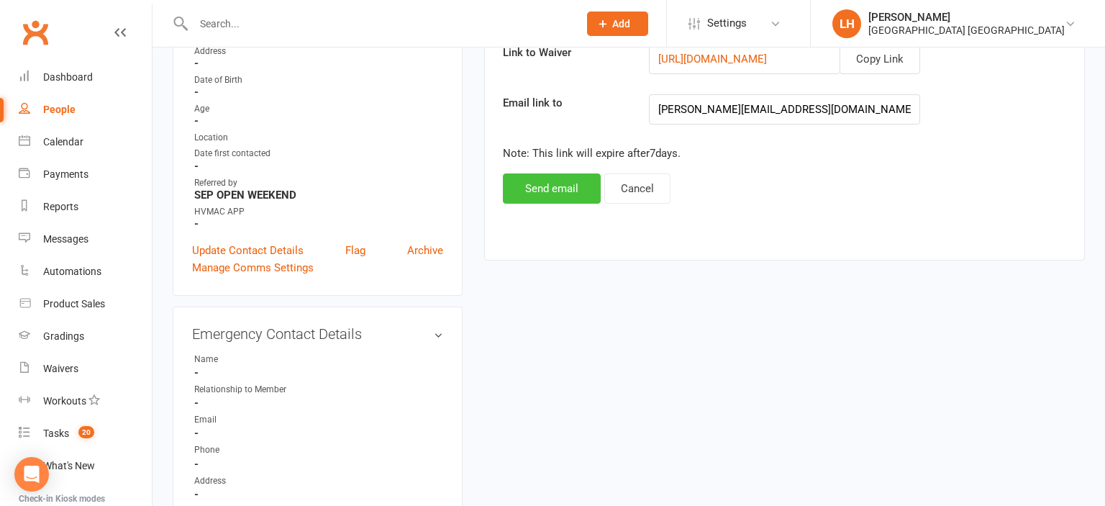
click at [542, 191] on button "Send email" at bounding box center [552, 188] width 98 height 30
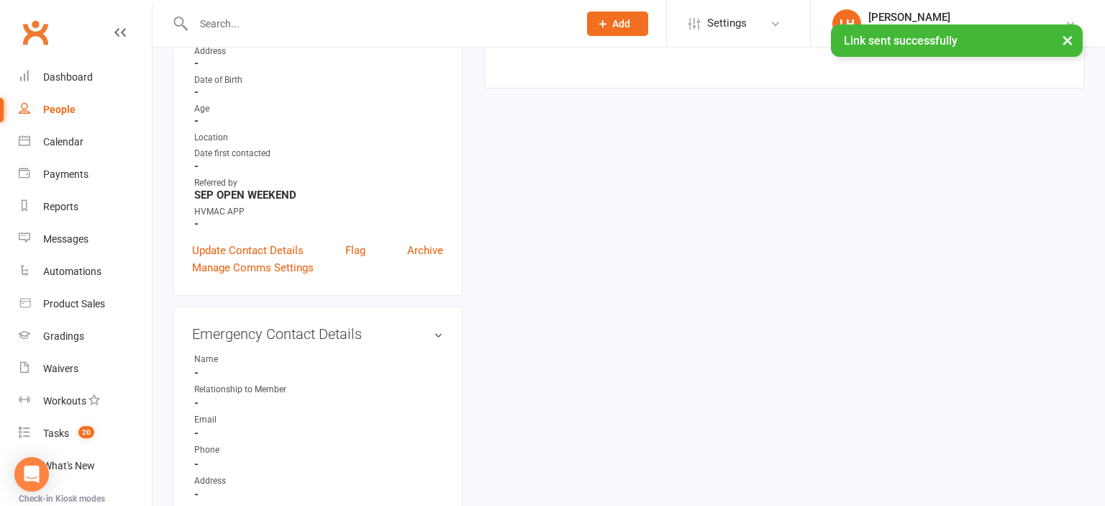
scroll to position [0, 0]
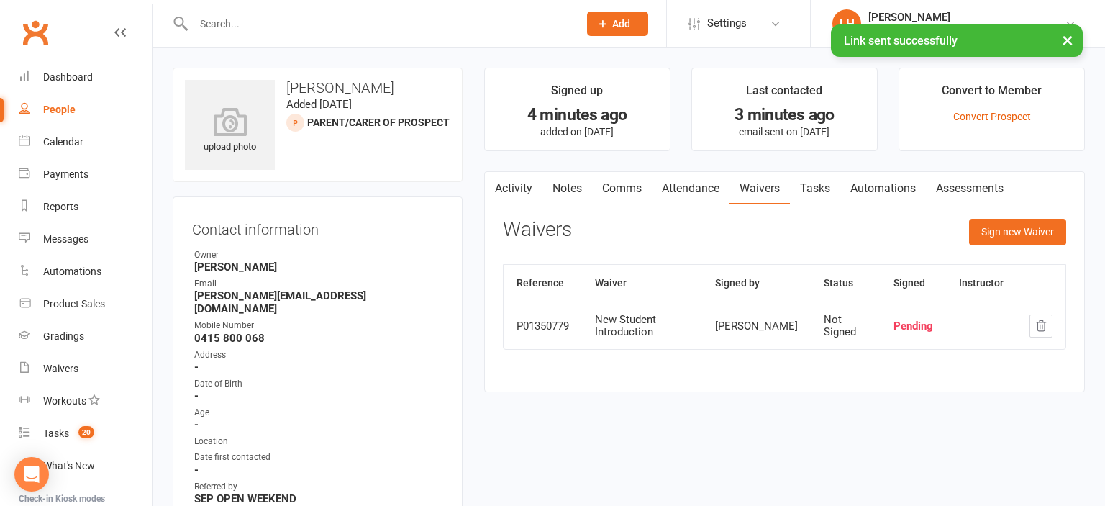
click at [514, 191] on link "Activity" at bounding box center [514, 188] width 58 height 33
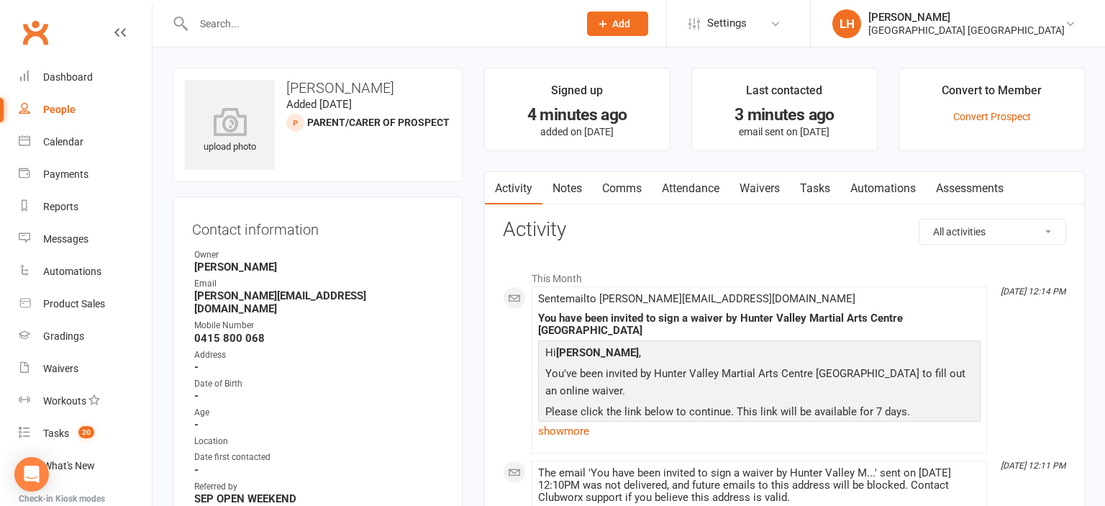
click at [282, 27] on input "text" at bounding box center [378, 24] width 379 height 20
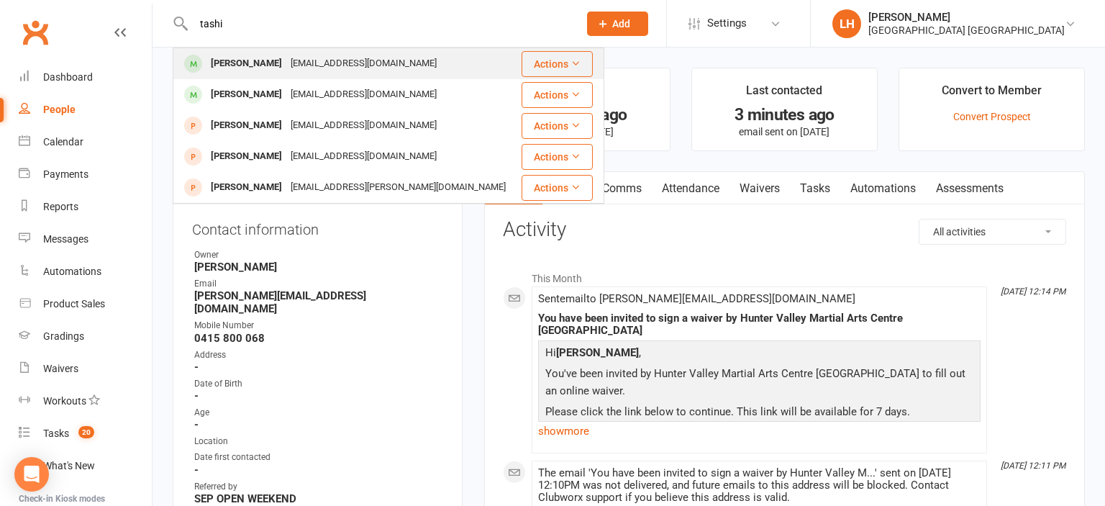
type input "tashi"
click at [295, 59] on div "rosalindamysmith@yahoo.com" at bounding box center [363, 63] width 155 height 21
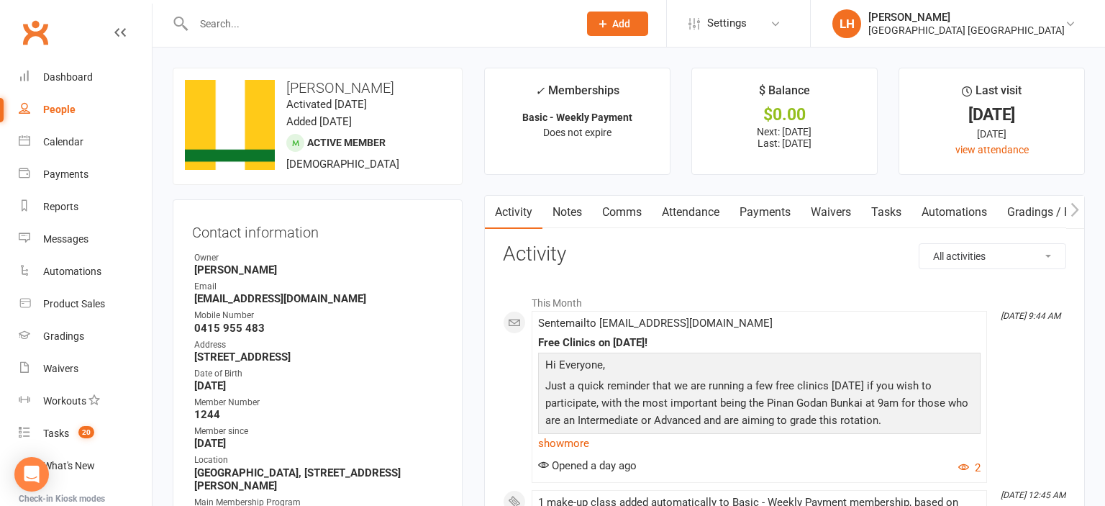
click at [756, 210] on link "Payments" at bounding box center [765, 212] width 71 height 33
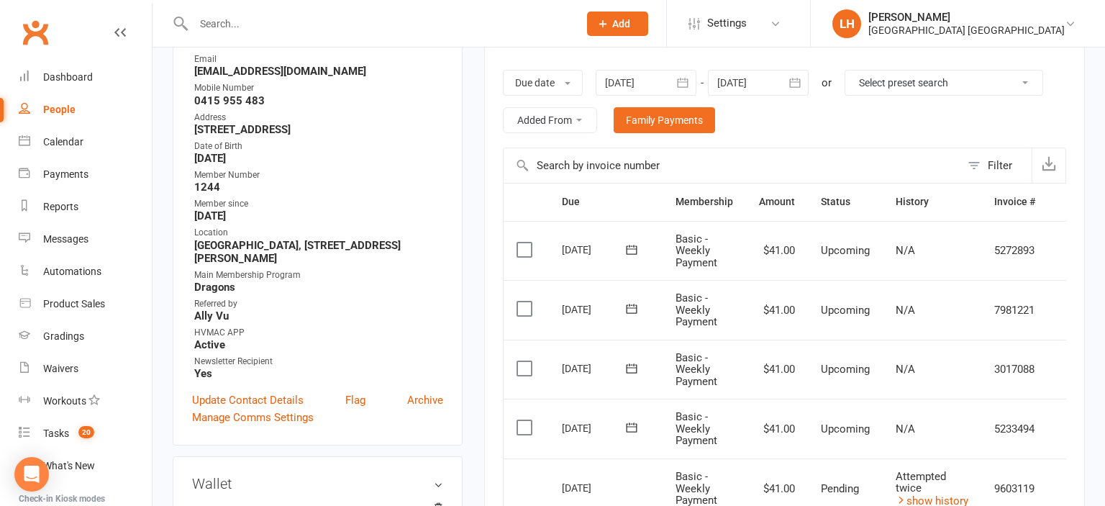
scroll to position [532, 0]
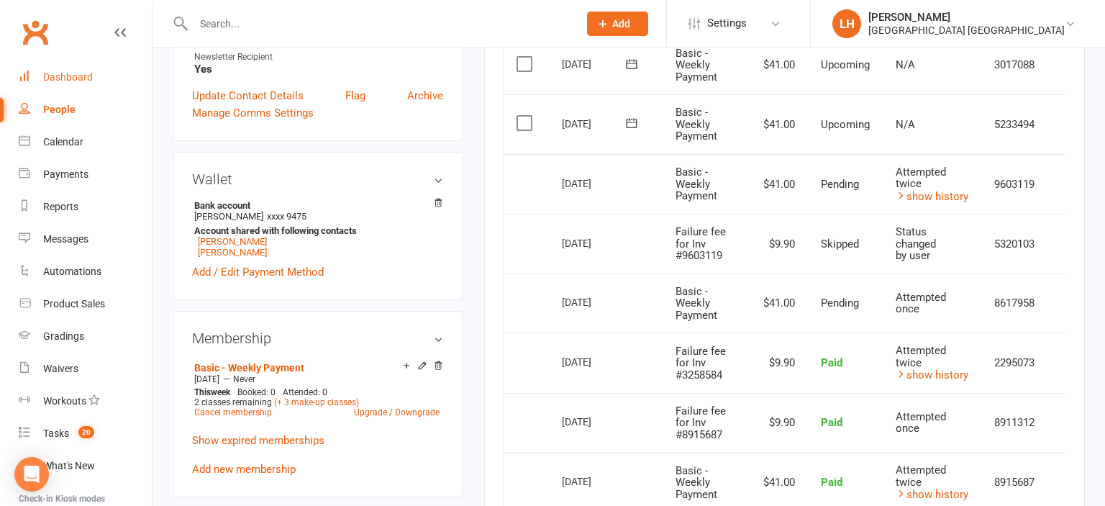
click at [87, 76] on div "Dashboard" at bounding box center [68, 77] width 50 height 12
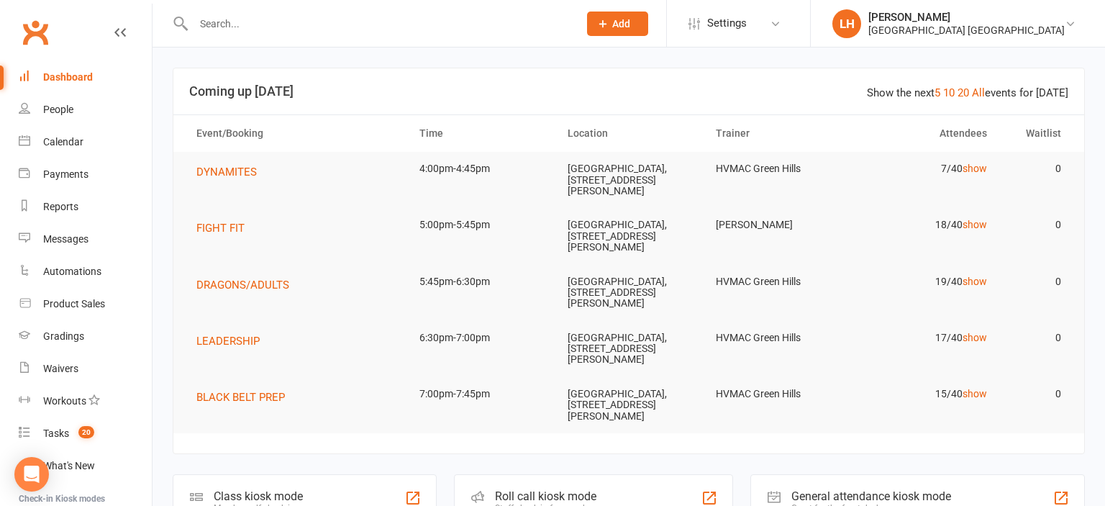
click at [240, 17] on input "text" at bounding box center [378, 24] width 379 height 20
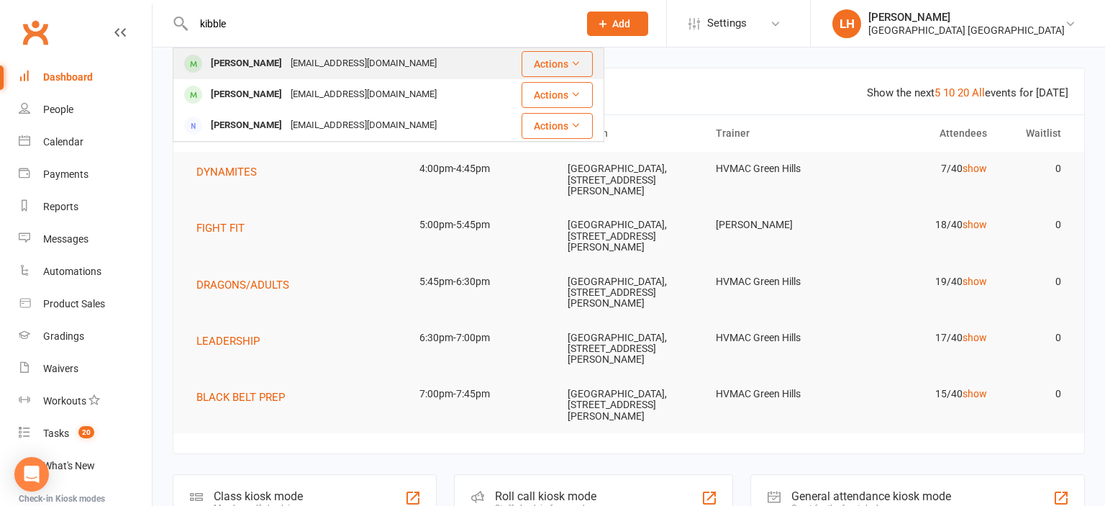
type input "kibble"
click at [291, 65] on div "[EMAIL_ADDRESS][DOMAIN_NAME]" at bounding box center [363, 63] width 155 height 21
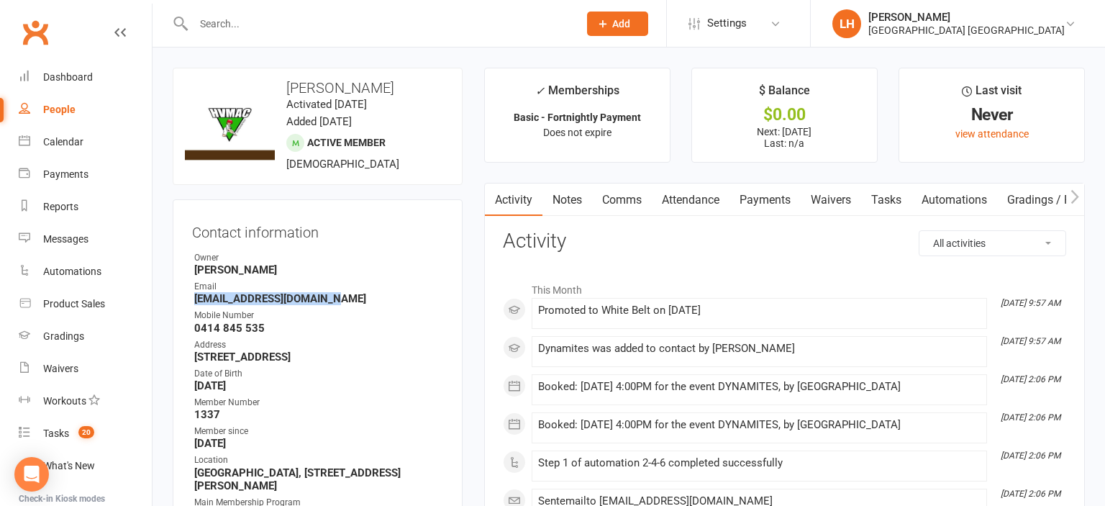
drag, startPoint x: 335, startPoint y: 304, endPoint x: 196, endPoint y: 297, distance: 139.0
click at [196, 297] on strong "[EMAIL_ADDRESS][DOMAIN_NAME]" at bounding box center [318, 298] width 249 height 13
copy strong "[EMAIL_ADDRESS][DOMAIN_NAME]"
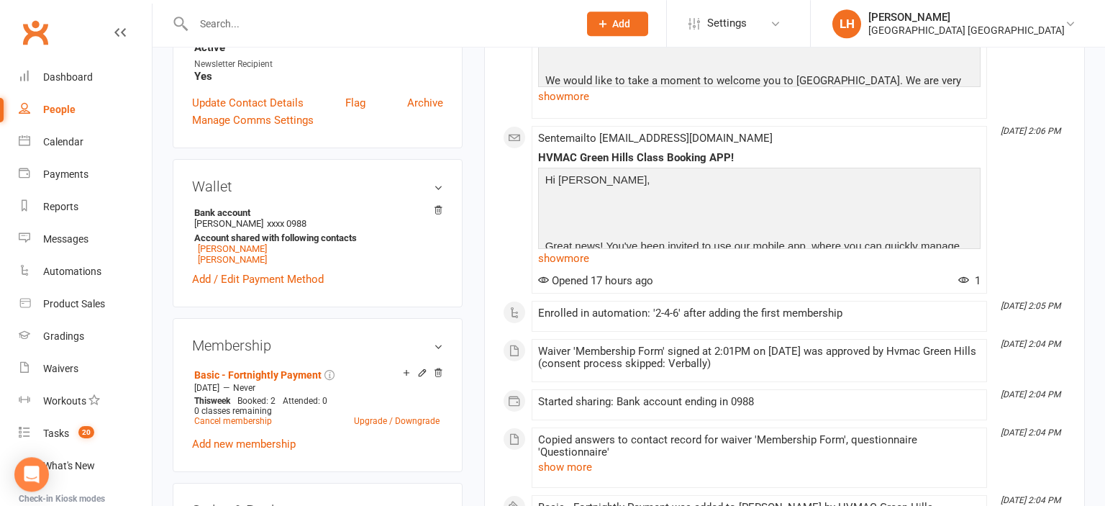
scroll to position [532, 0]
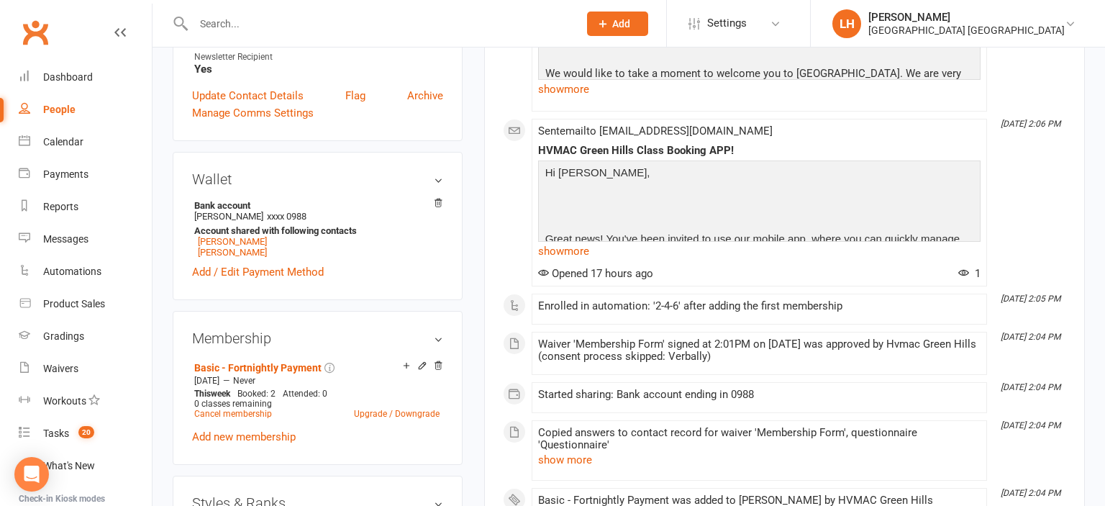
click at [273, 29] on input "text" at bounding box center [378, 24] width 379 height 20
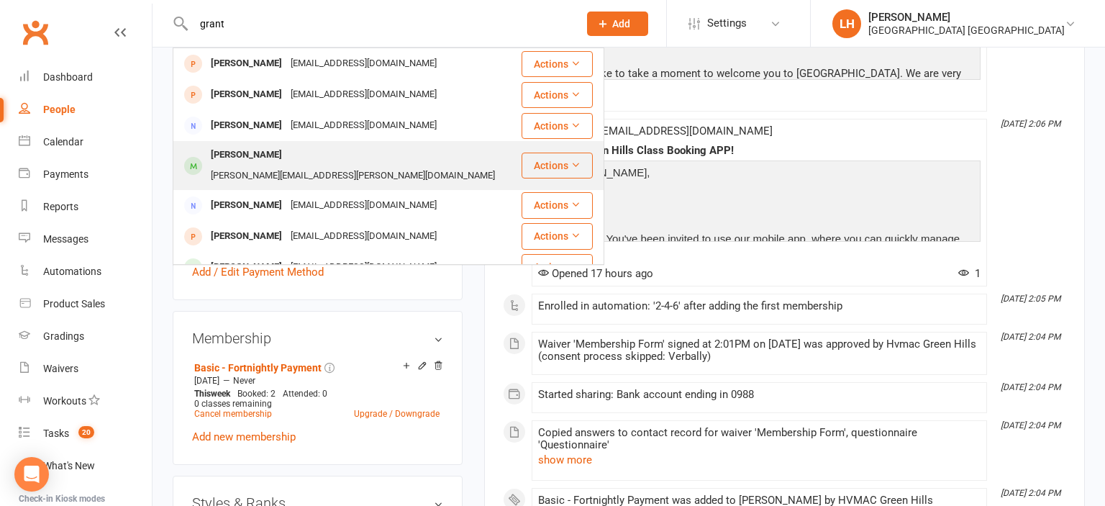
type input "grant"
click at [286, 165] on div "sara.gibson@live.com.au" at bounding box center [352, 175] width 293 height 21
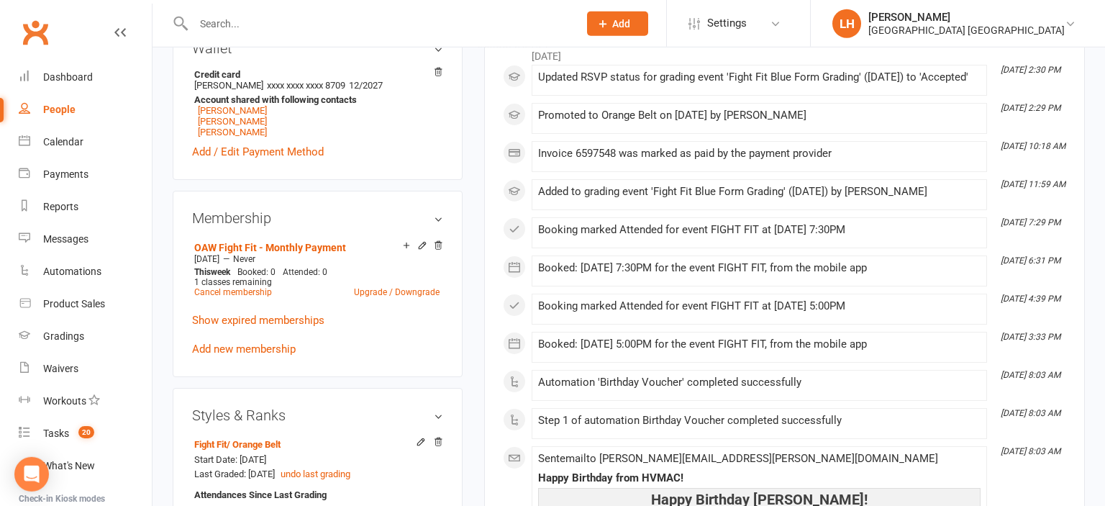
scroll to position [683, 0]
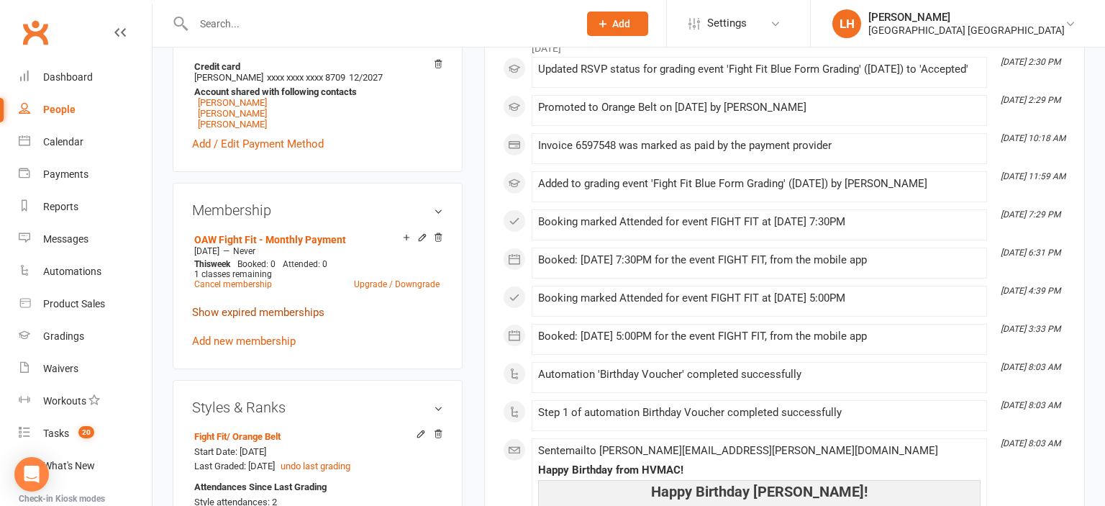
click at [272, 308] on link "Show expired memberships" at bounding box center [258, 312] width 132 height 13
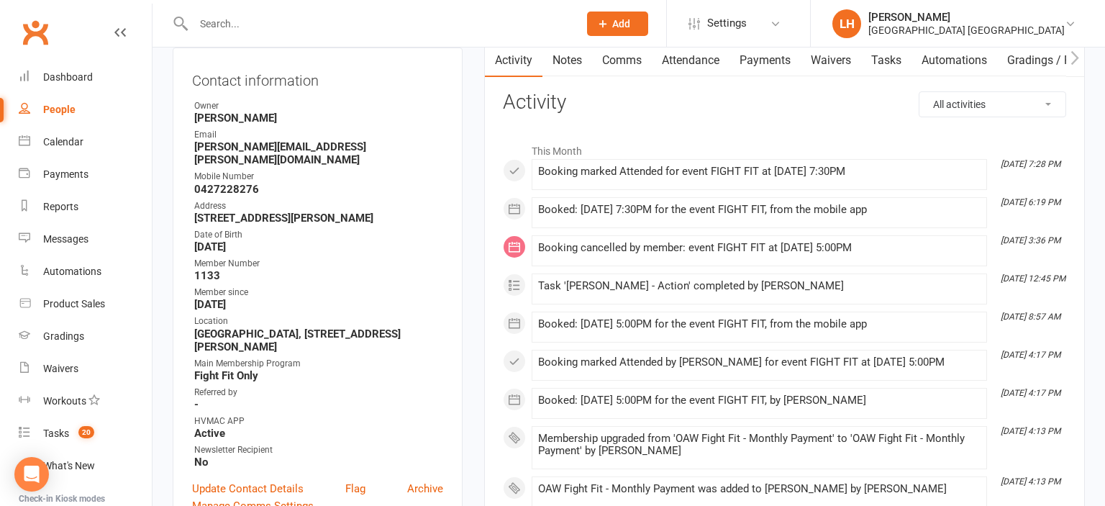
scroll to position [0, 0]
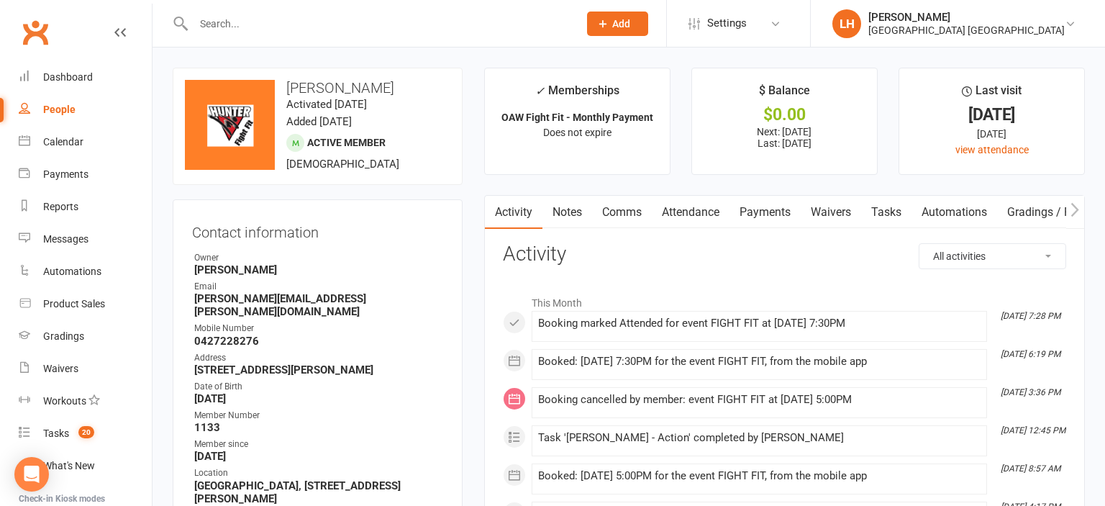
click at [244, 16] on input "text" at bounding box center [378, 24] width 379 height 20
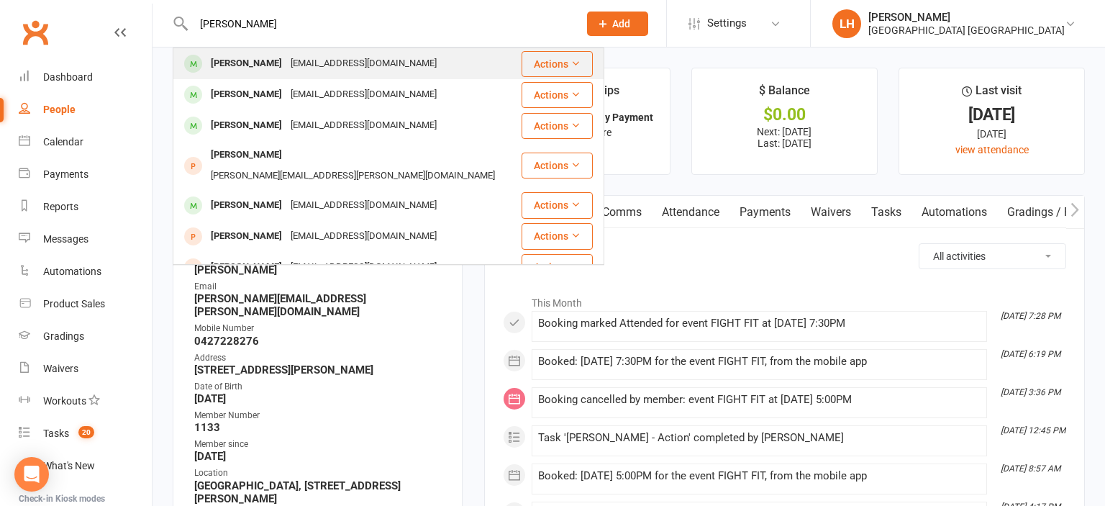
type input "nick"
click at [286, 58] on div "nick@muchchop.com" at bounding box center [363, 63] width 155 height 21
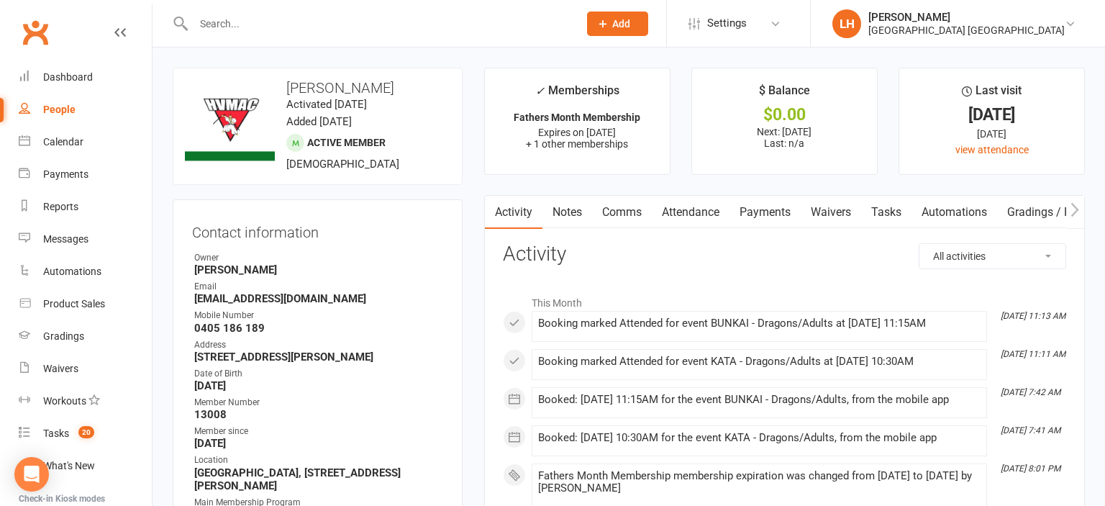
click at [700, 210] on link "Attendance" at bounding box center [691, 212] width 78 height 33
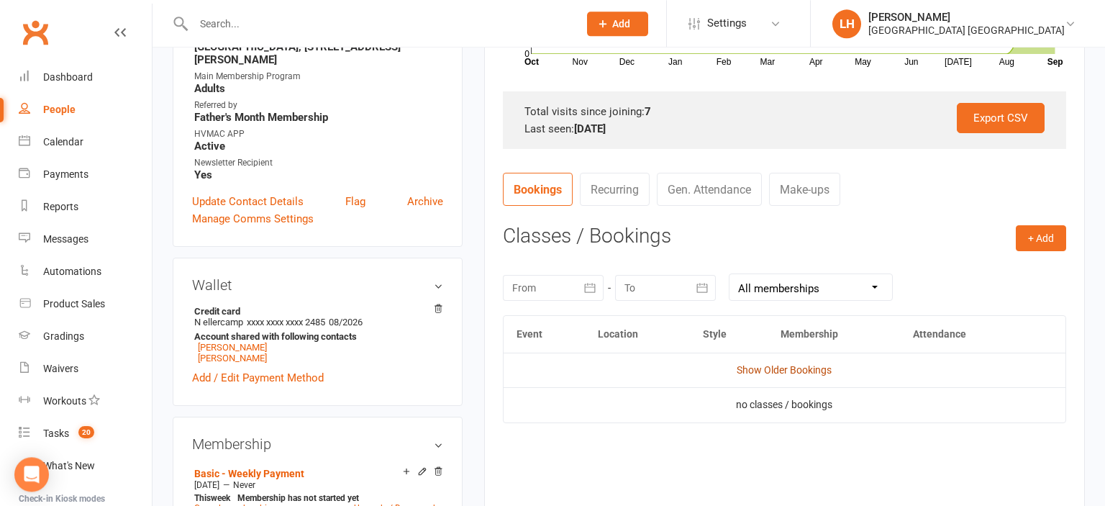
scroll to position [455, 0]
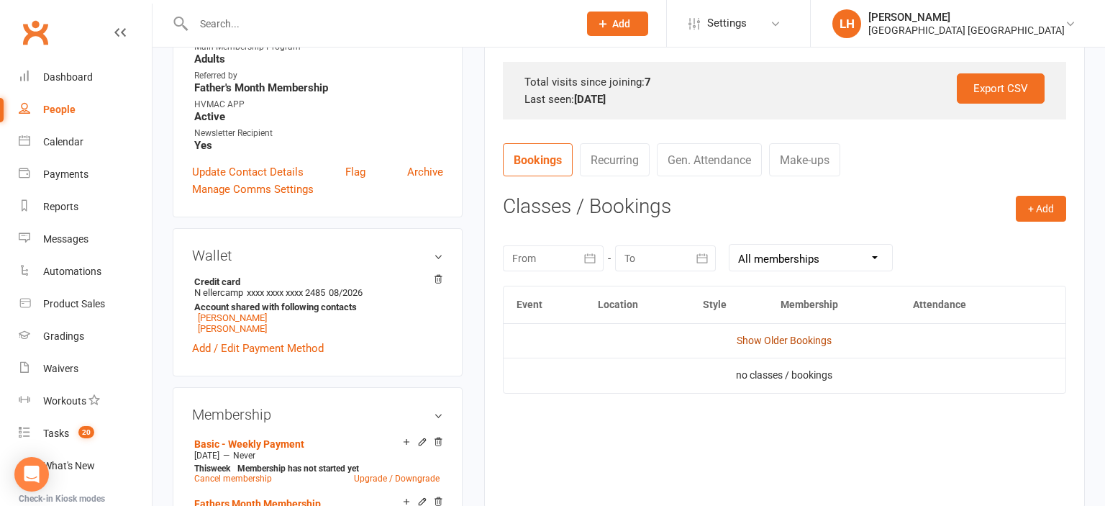
click at [799, 337] on link "Show Older Bookings" at bounding box center [784, 341] width 95 height 12
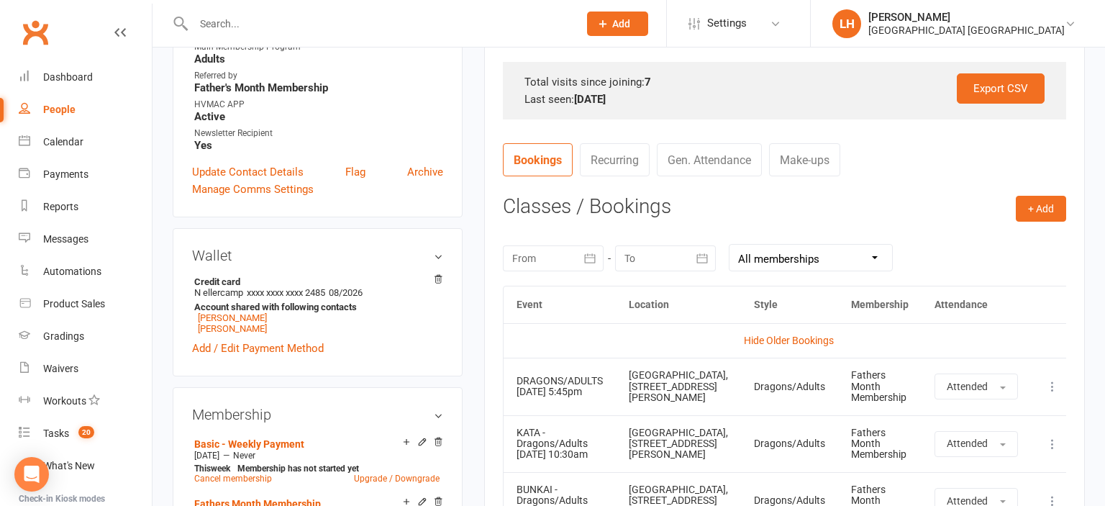
click at [264, 27] on input "text" at bounding box center [378, 24] width 379 height 20
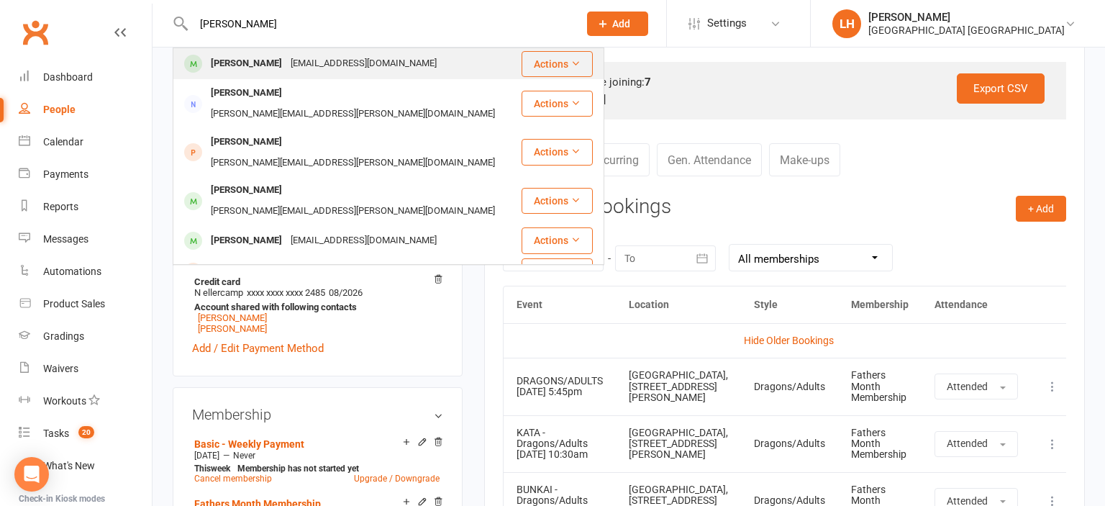
type input "nicole"
click at [294, 60] on div "nicolewatney@gmail.com" at bounding box center [363, 63] width 155 height 21
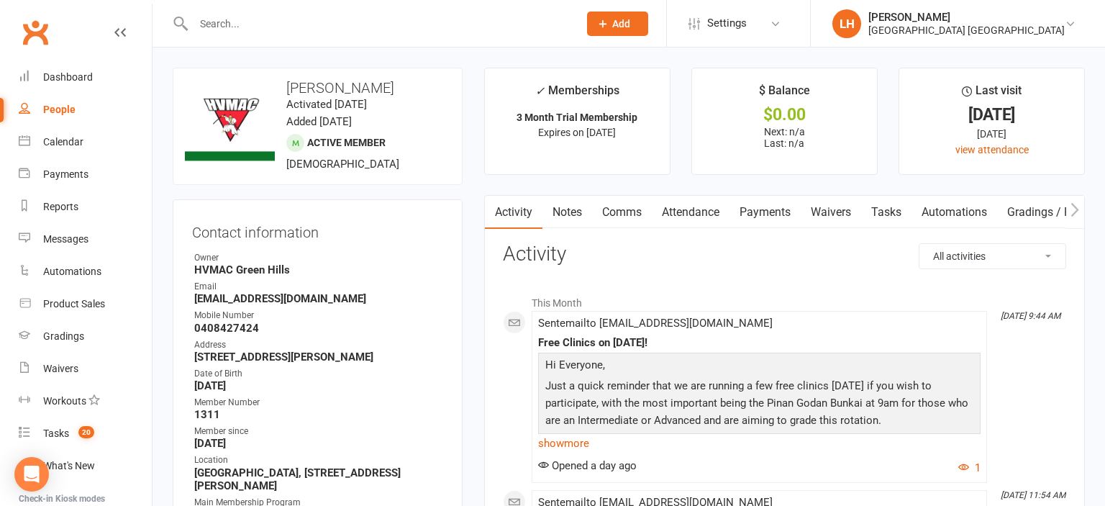
click at [704, 211] on link "Attendance" at bounding box center [691, 212] width 78 height 33
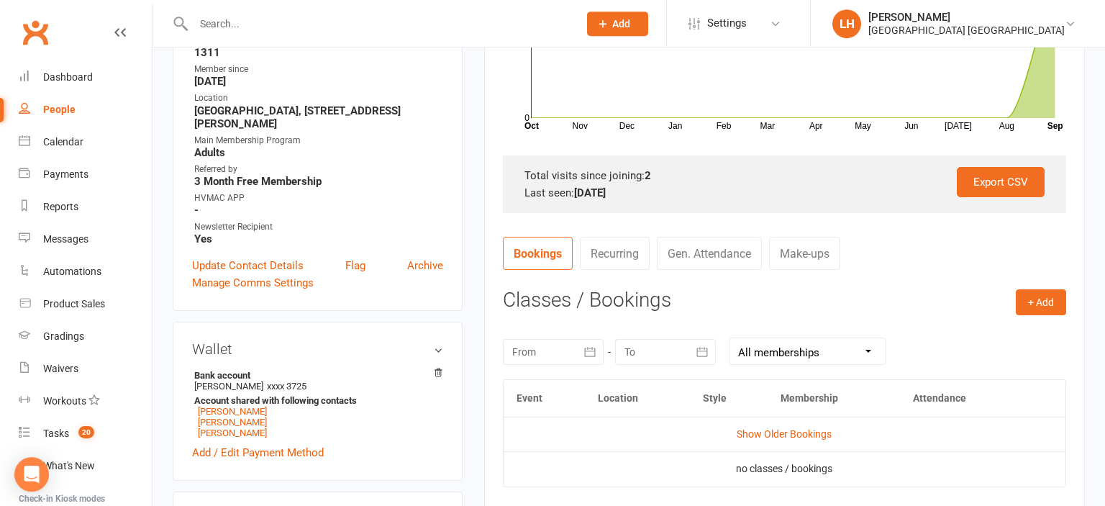
scroll to position [455, 0]
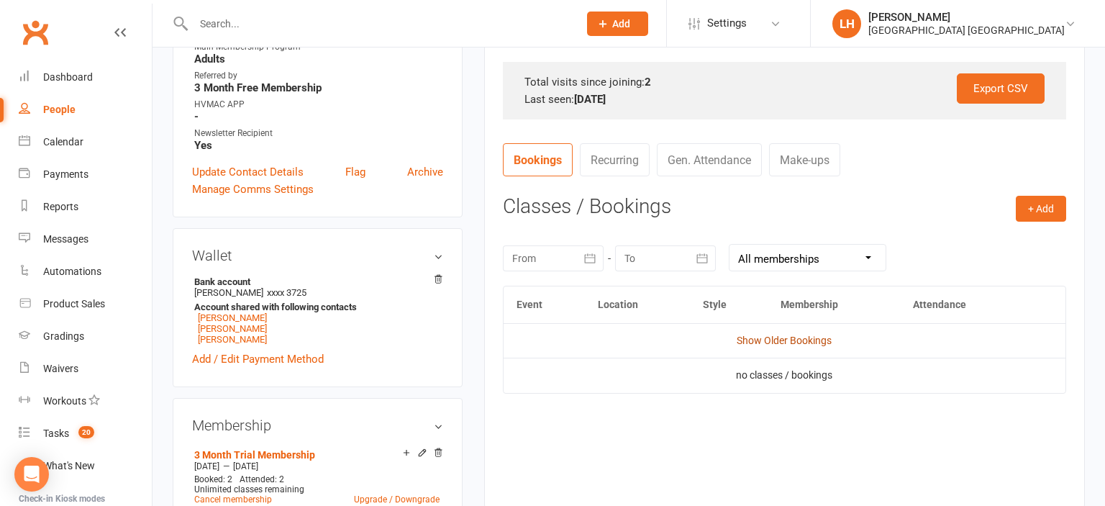
click at [781, 341] on link "Show Older Bookings" at bounding box center [784, 341] width 95 height 12
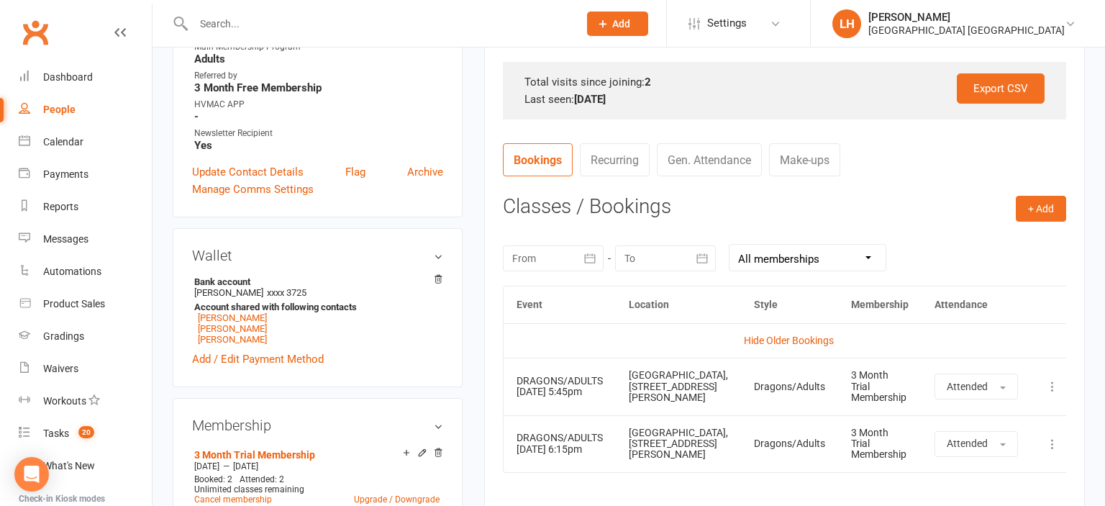
click at [242, 22] on input "text" at bounding box center [378, 24] width 379 height 20
click at [263, 24] on input "text" at bounding box center [378, 24] width 379 height 20
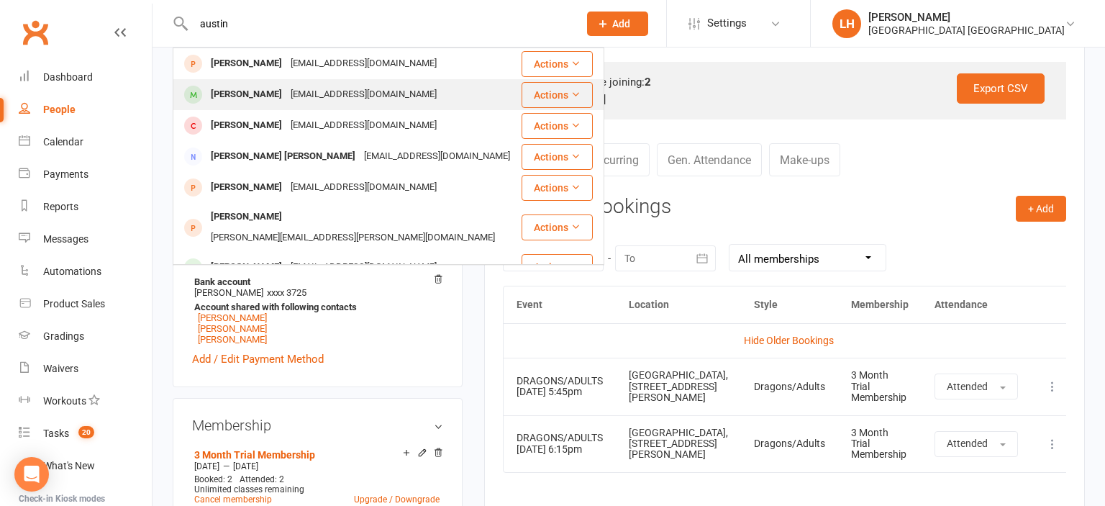
type input "austin"
click at [273, 88] on div "Austin Edwards" at bounding box center [246, 94] width 80 height 21
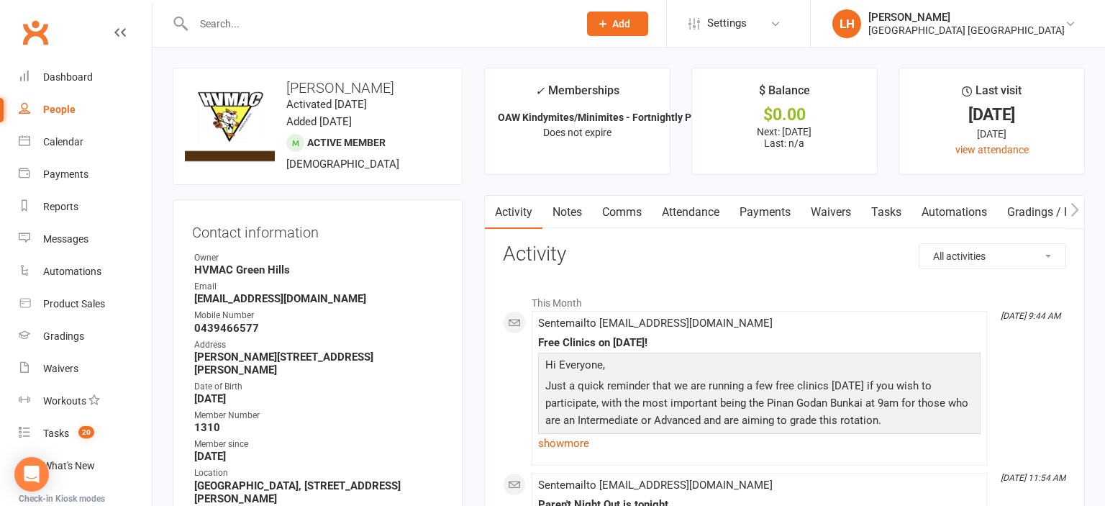
click at [709, 216] on link "Attendance" at bounding box center [691, 212] width 78 height 33
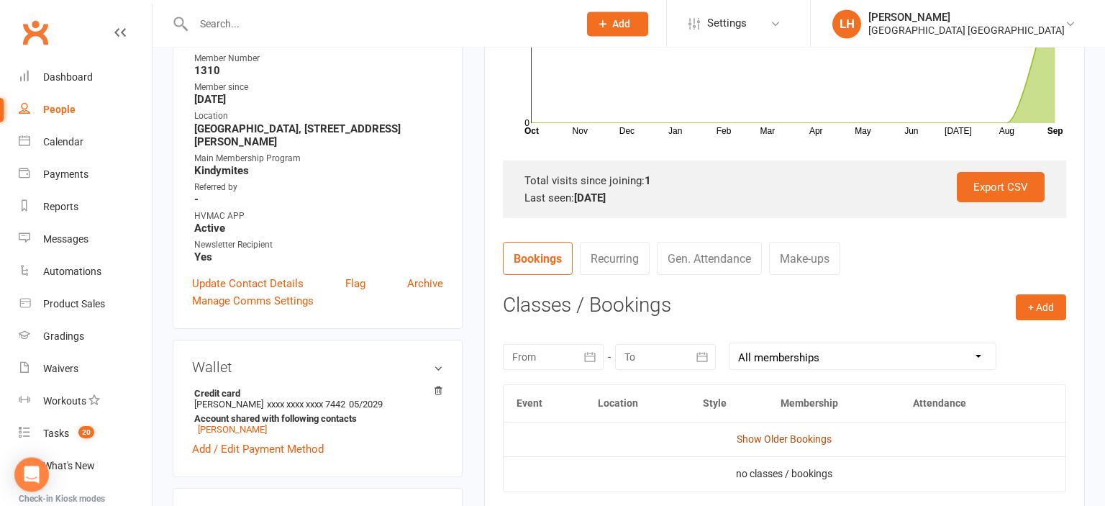
scroll to position [380, 0]
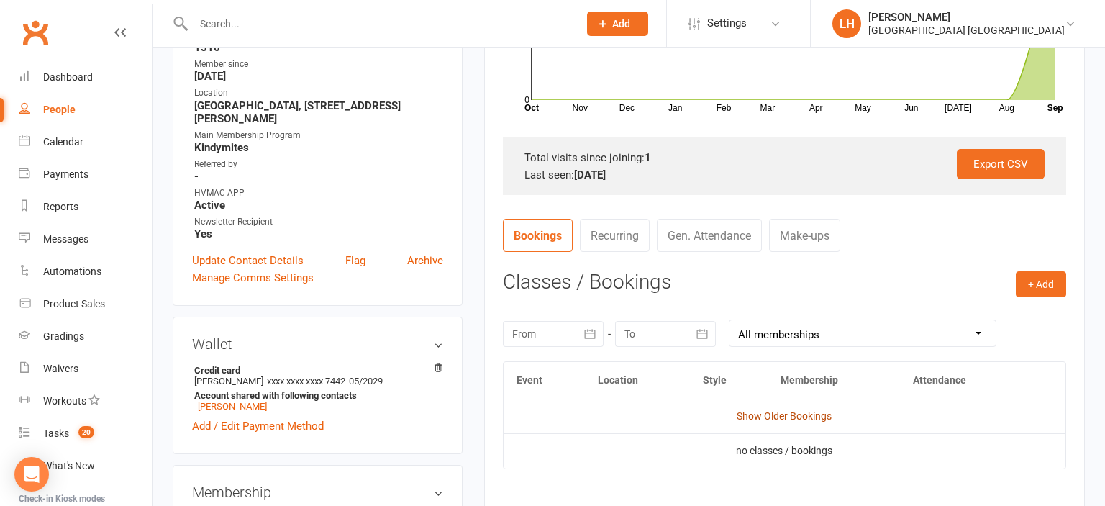
click at [794, 419] on link "Show Older Bookings" at bounding box center [784, 416] width 95 height 12
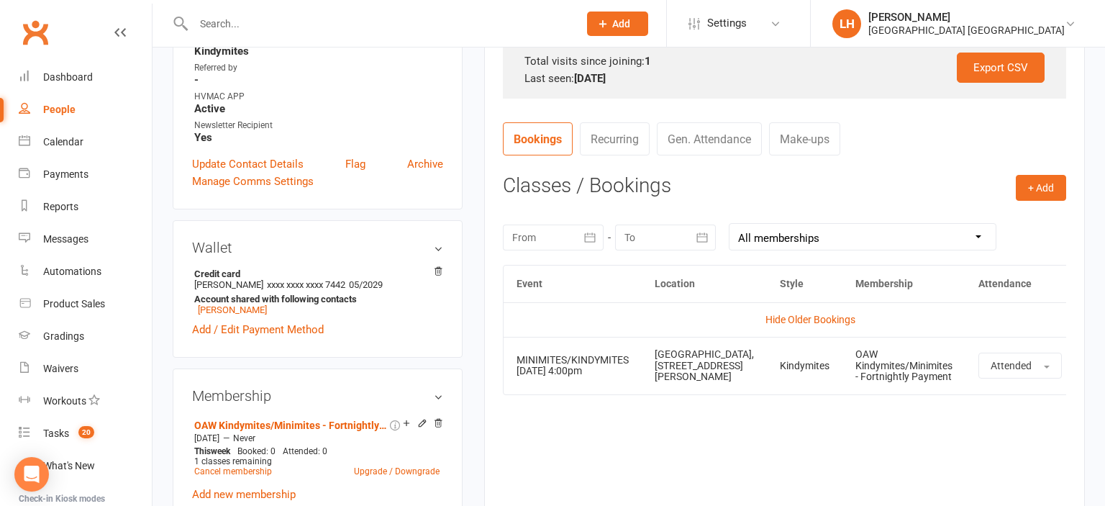
scroll to position [532, 0]
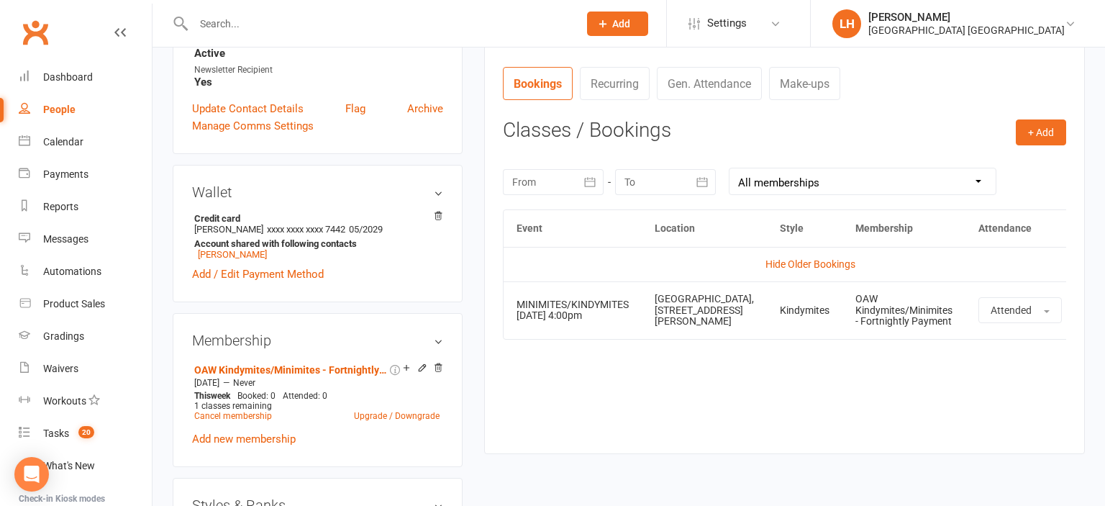
click at [632, 424] on div "Event Location Style Membership Attendance Hide Older Bookings MINIMITES/KINDYM…" at bounding box center [784, 320] width 563 height 222
click at [276, 29] on div at bounding box center [371, 23] width 396 height 47
click at [275, 28] on input "text" at bounding box center [378, 24] width 379 height 20
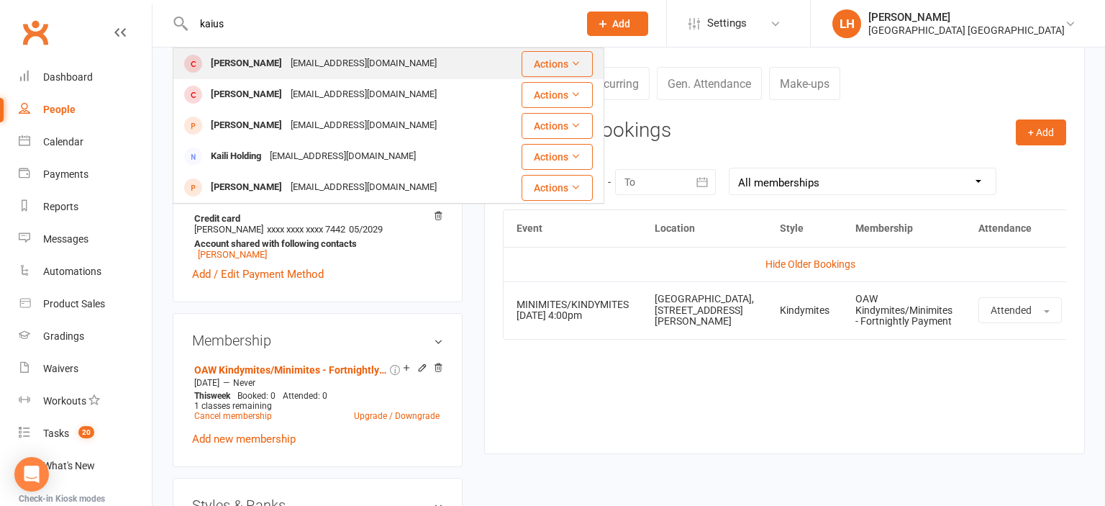
type input "kaius"
click at [233, 71] on div "Kaius Chaffey" at bounding box center [246, 63] width 80 height 21
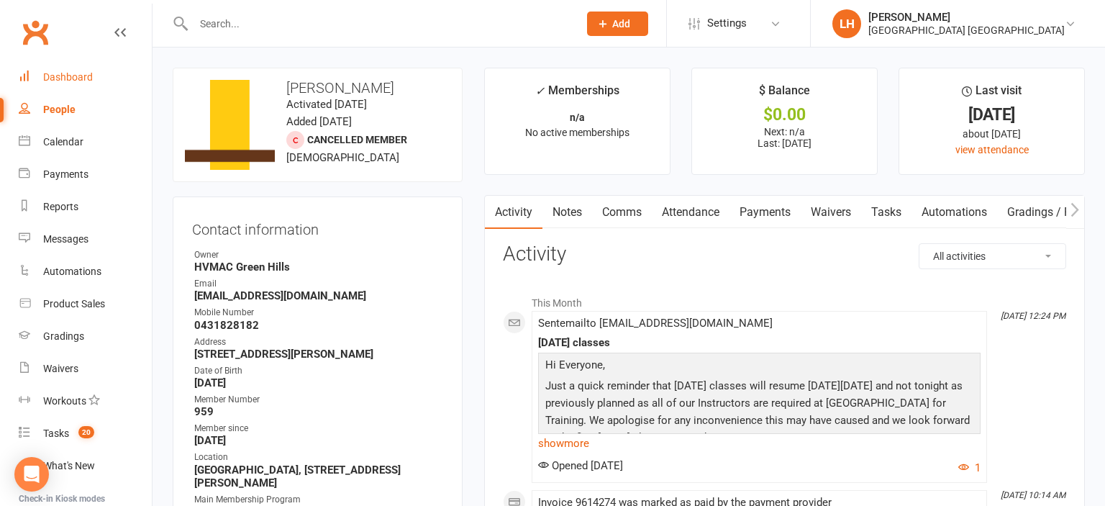
click at [94, 83] on link "Dashboard" at bounding box center [85, 77] width 133 height 32
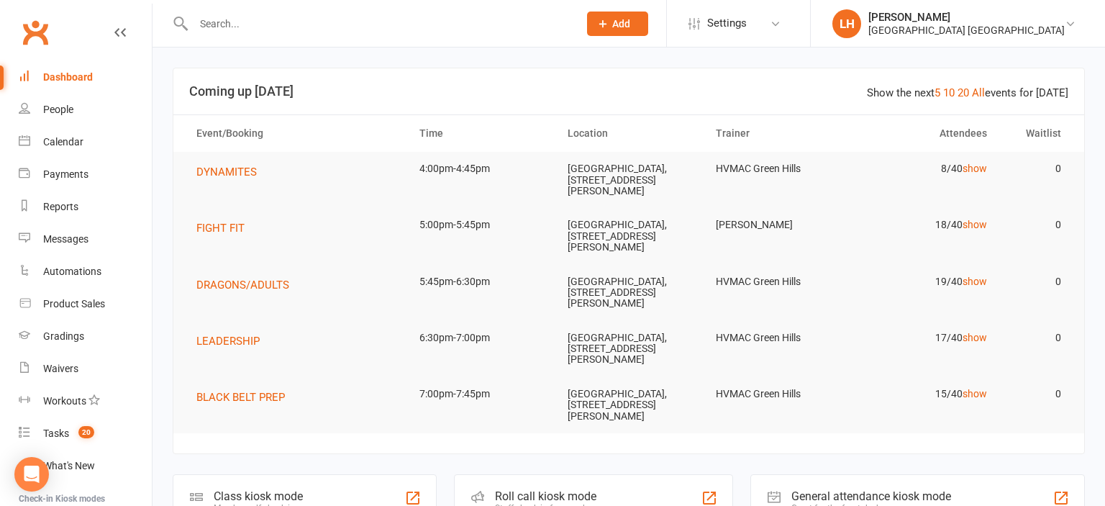
click at [253, 22] on input "text" at bounding box center [378, 24] width 379 height 20
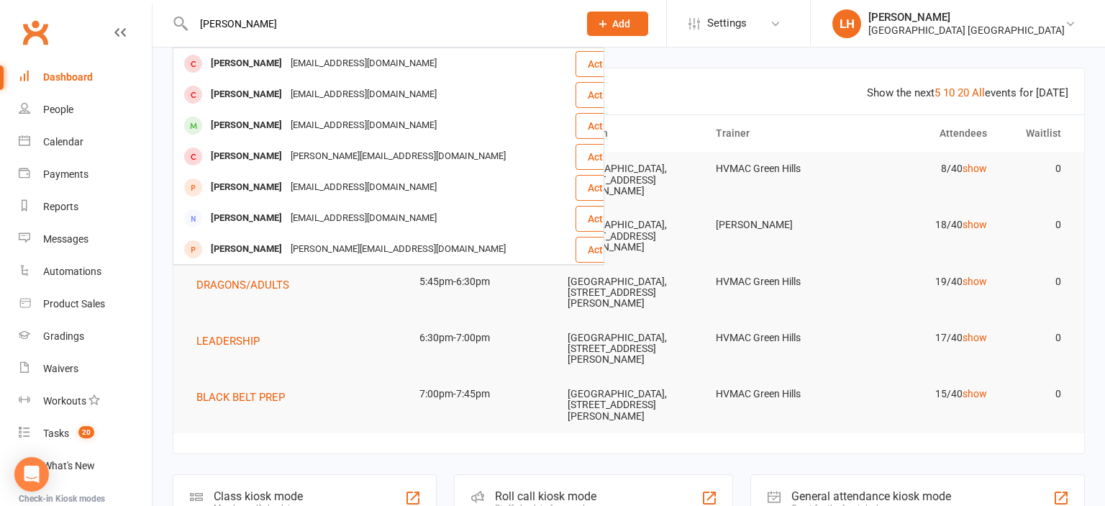
type input "sophia"
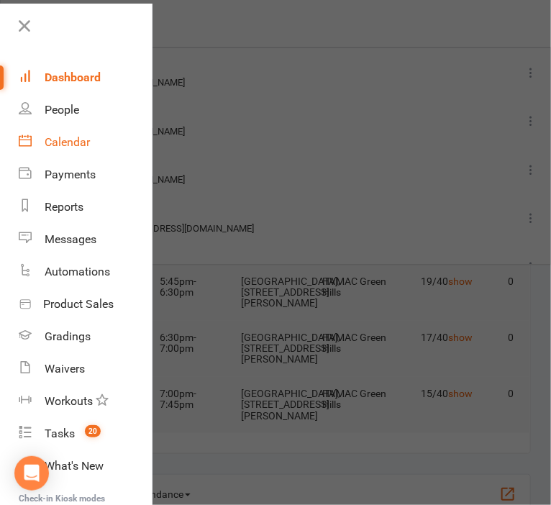
click at [73, 146] on div "Calendar" at bounding box center [67, 142] width 45 height 14
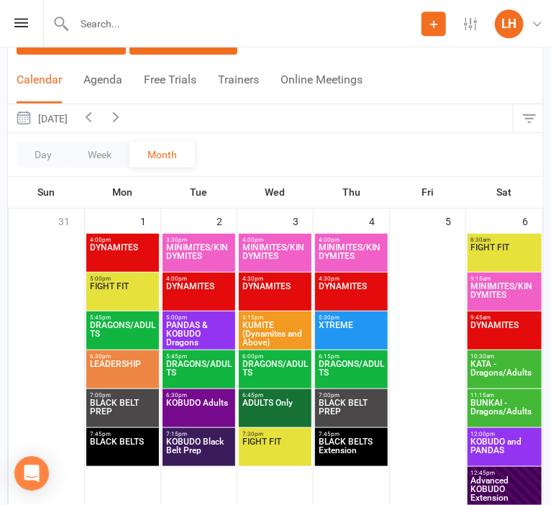
scroll to position [152, 0]
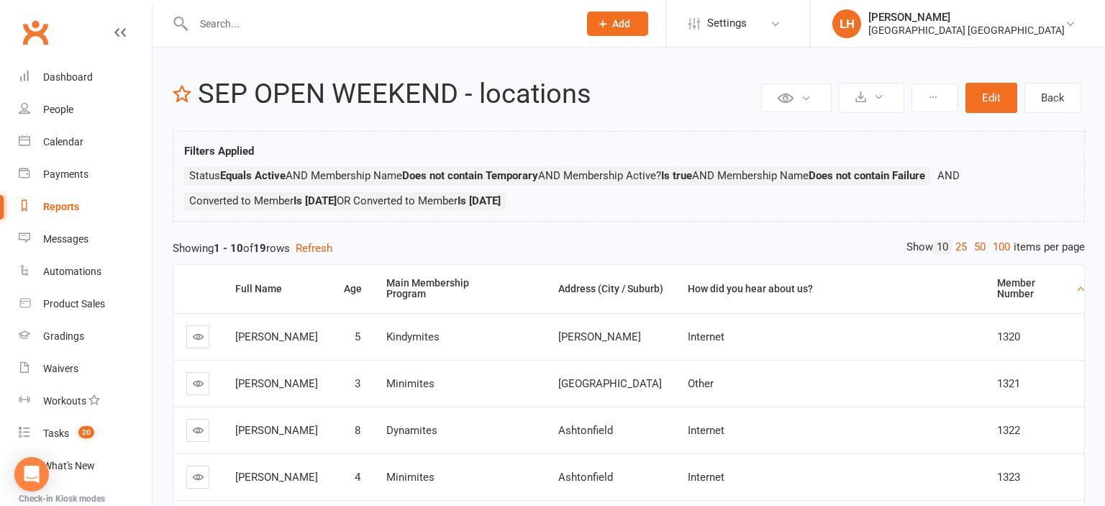
click at [265, 24] on input "text" at bounding box center [378, 24] width 379 height 20
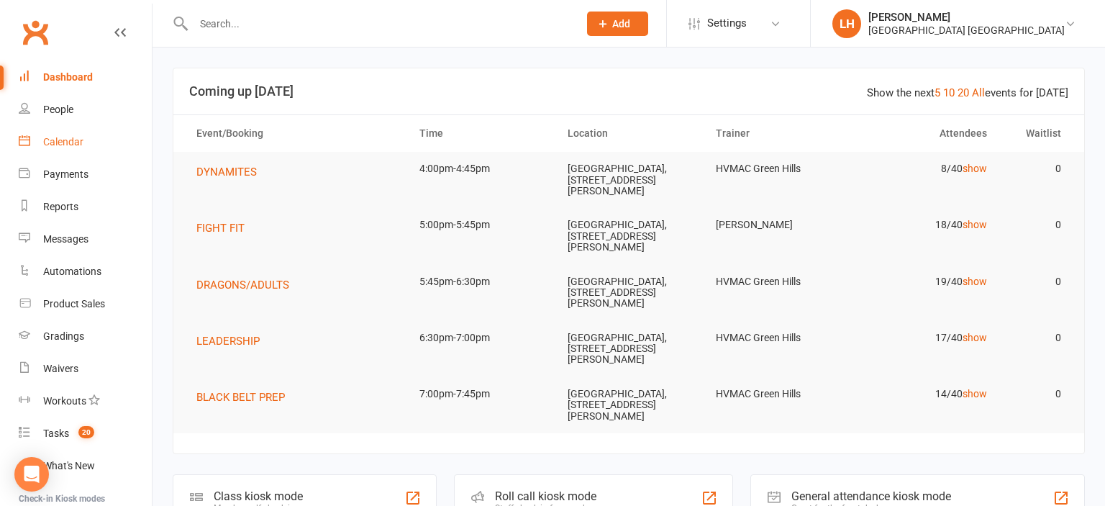
click at [63, 142] on div "Calendar" at bounding box center [63, 142] width 40 height 12
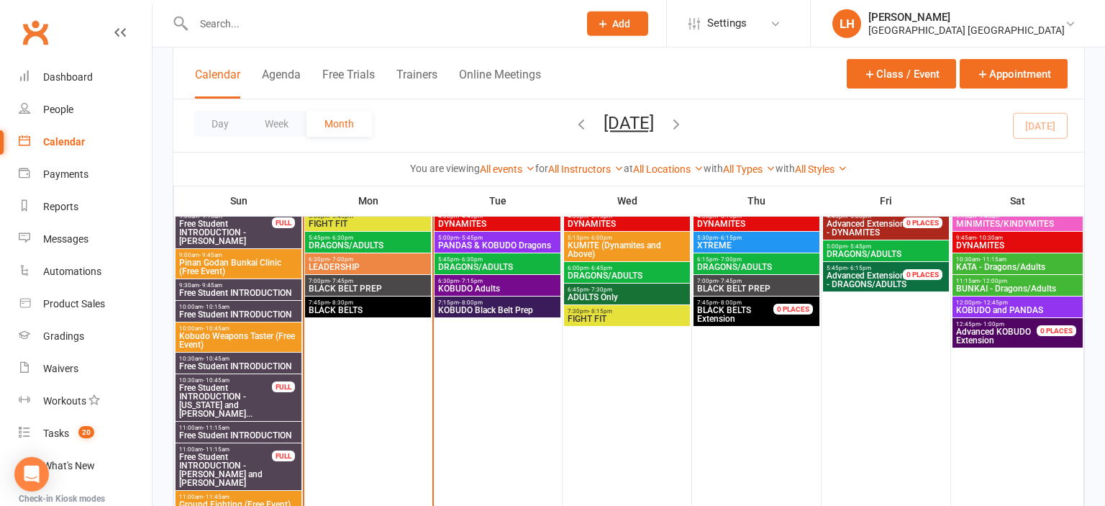
scroll to position [835, 0]
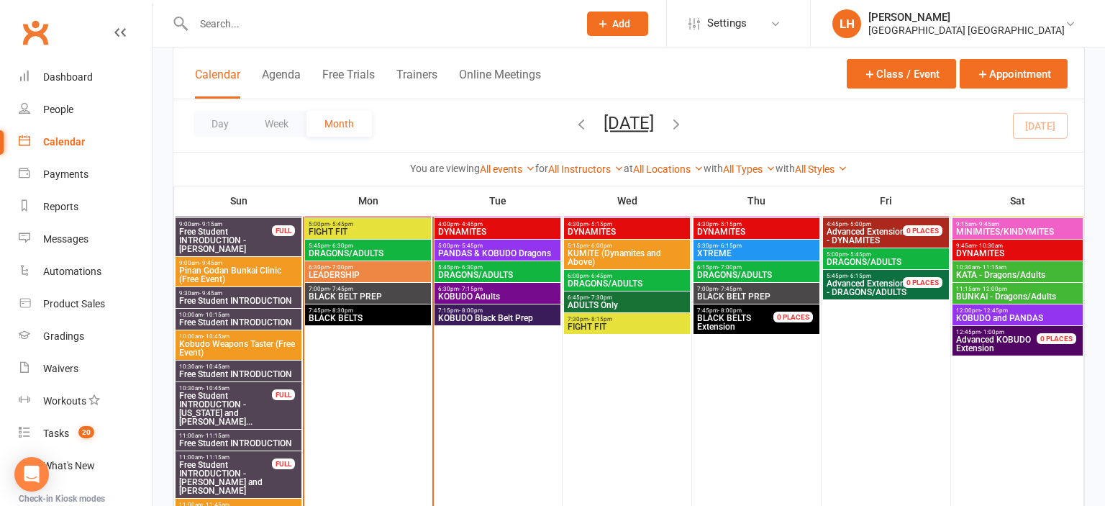
click at [212, 347] on span "Kobudo Weapons Taster (Free Event)" at bounding box center [238, 348] width 120 height 17
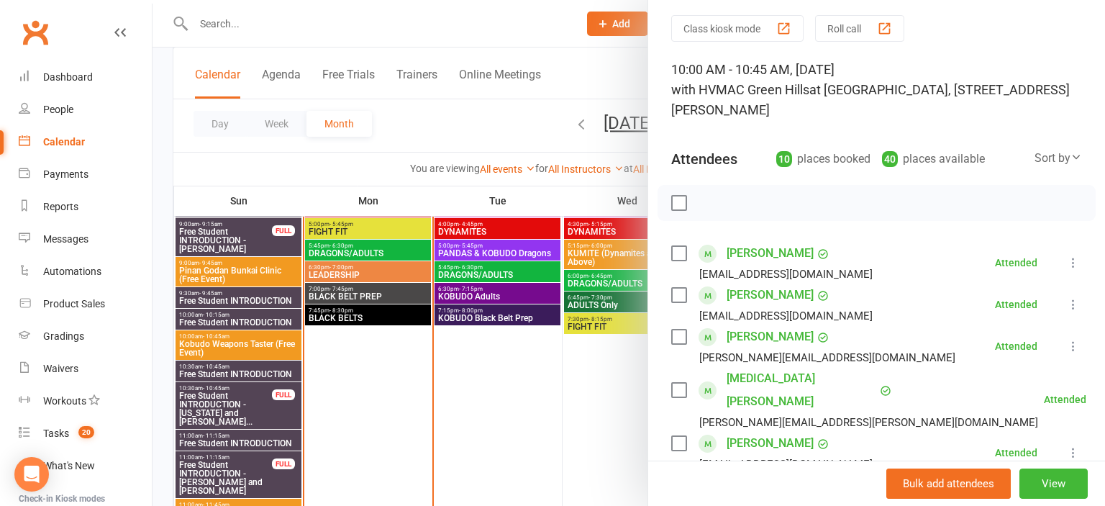
scroll to position [79, 0]
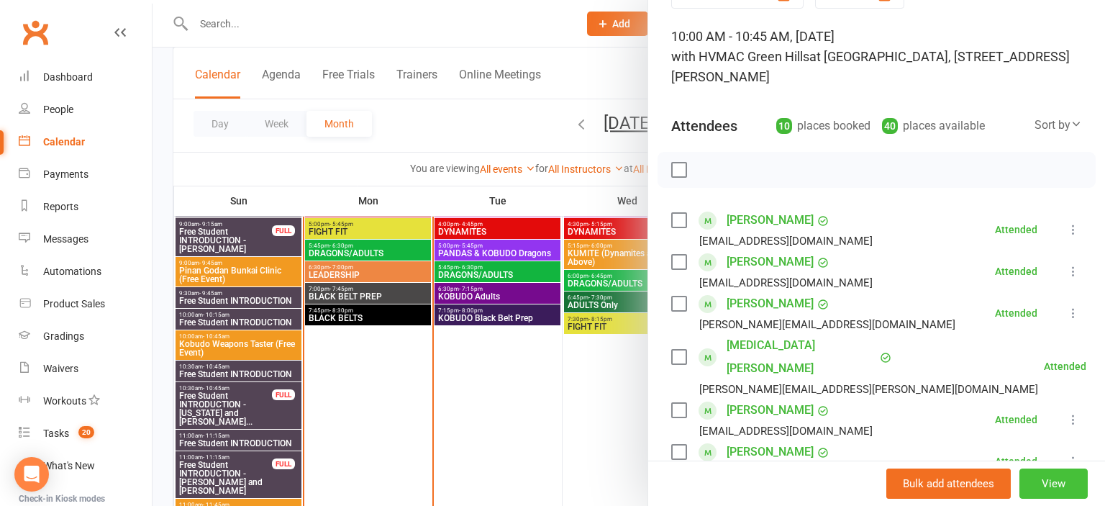
click at [1055, 486] on button "View" at bounding box center [1053, 483] width 68 height 30
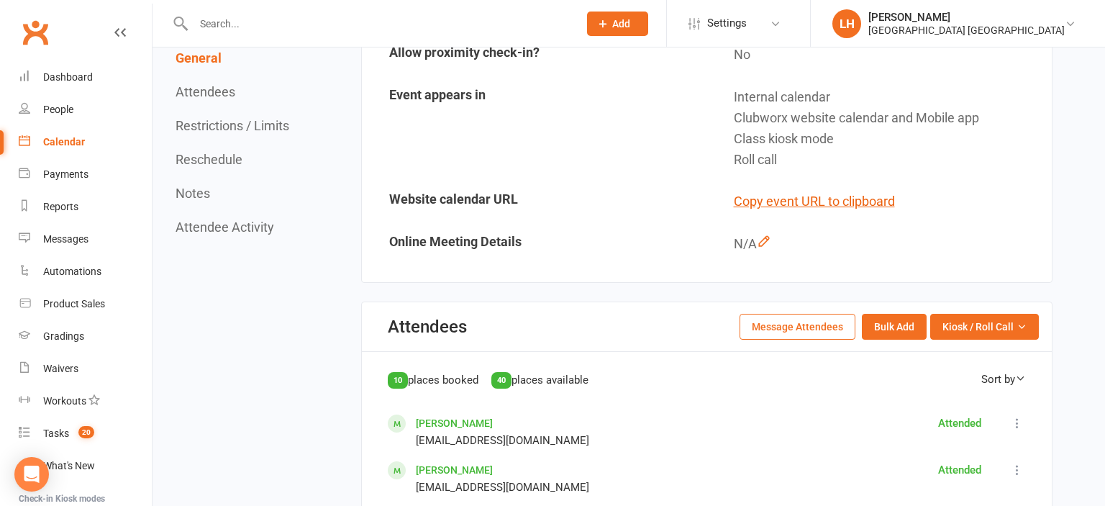
scroll to position [532, 0]
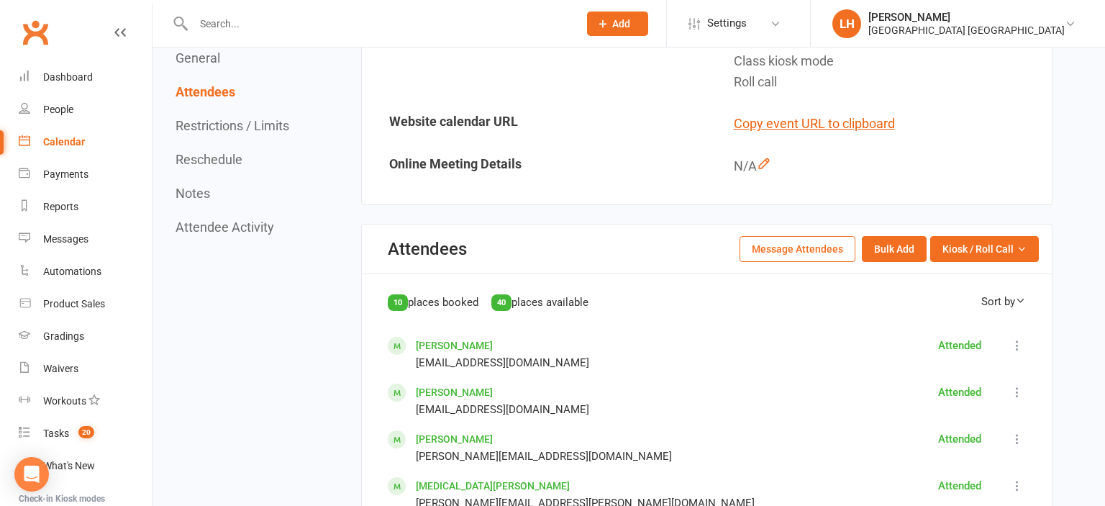
click at [822, 252] on button "Message Attendees" at bounding box center [798, 249] width 116 height 26
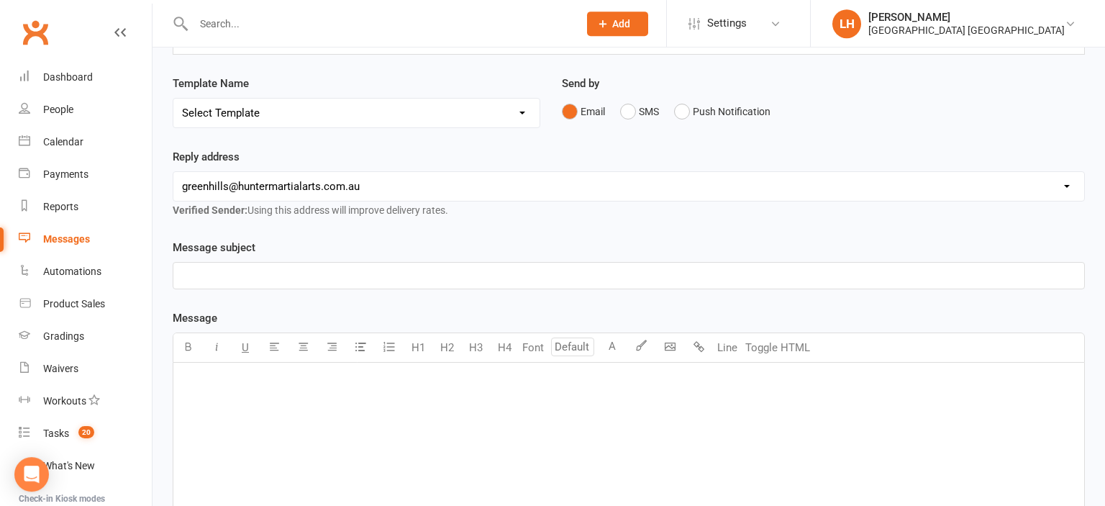
scroll to position [152, 0]
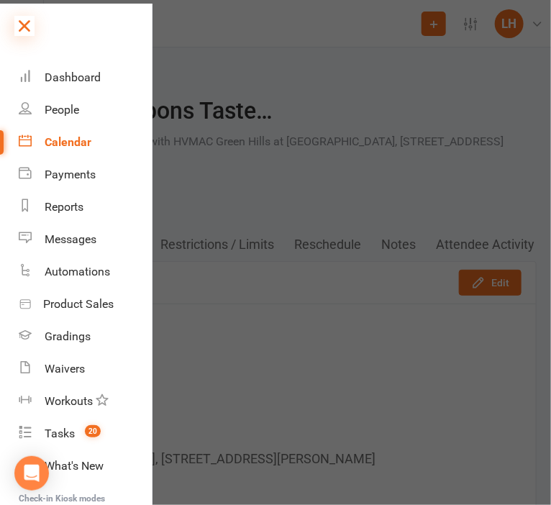
click at [29, 21] on icon at bounding box center [24, 26] width 20 height 20
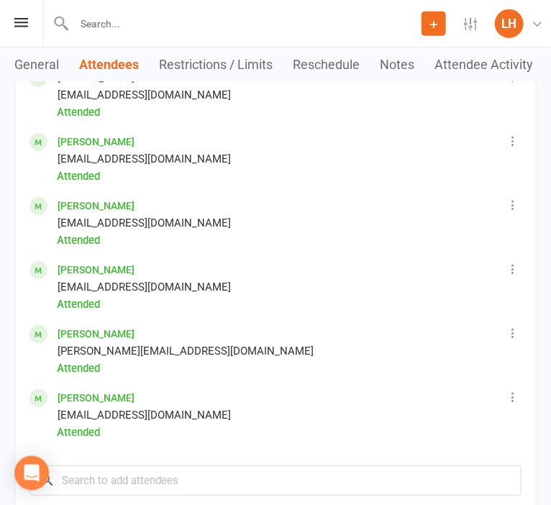
scroll to position [1367, 0]
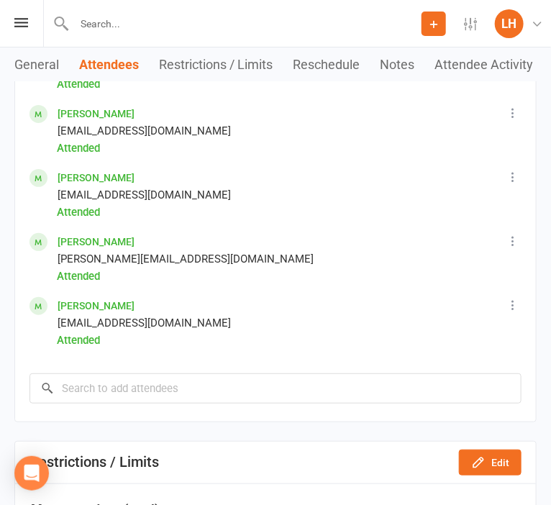
click at [83, 306] on link "Leo Pticek" at bounding box center [96, 306] width 77 height 12
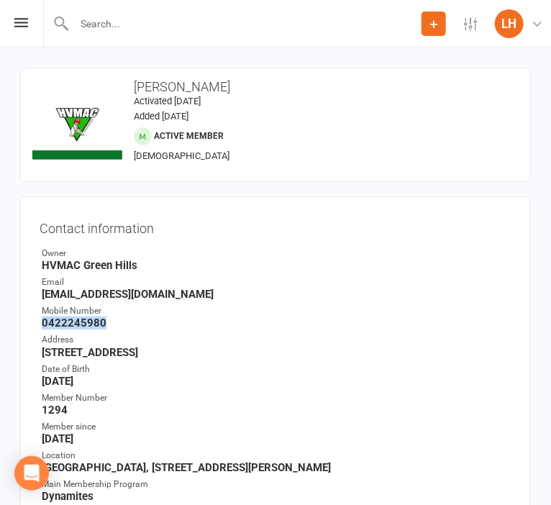
drag, startPoint x: 117, startPoint y: 323, endPoint x: 35, endPoint y: 324, distance: 81.3
click at [35, 324] on div "Contact information Owner HVMAC Green Hills Email Emma.lepage89@gmail.com Mobil…" at bounding box center [275, 425] width 511 height 459
click at [93, 322] on strong "0422245980" at bounding box center [277, 323] width 470 height 13
drag, startPoint x: 105, startPoint y: 324, endPoint x: 33, endPoint y: 326, distance: 72.0
click at [33, 326] on div "Contact information Owner HVMAC Green Hills Email Emma.lepage89@gmail.com Mobil…" at bounding box center [275, 425] width 511 height 459
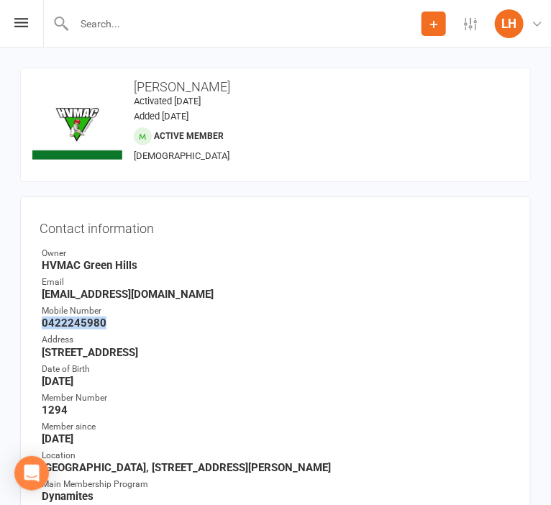
copy strong "0422245980"
click at [389, 191] on contact-information "upload photo change photo Leo Pticek Activated 19 July, 2025 Added 10 July, 202…" at bounding box center [275, 362] width 511 height 588
click at [24, 24] on icon at bounding box center [21, 22] width 14 height 9
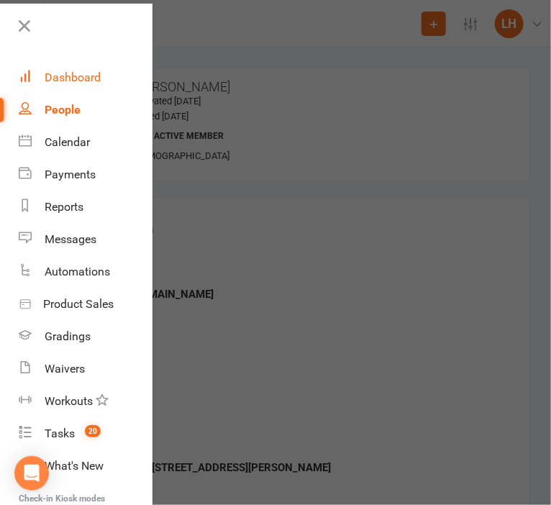
click at [71, 85] on link "Dashboard" at bounding box center [85, 77] width 133 height 32
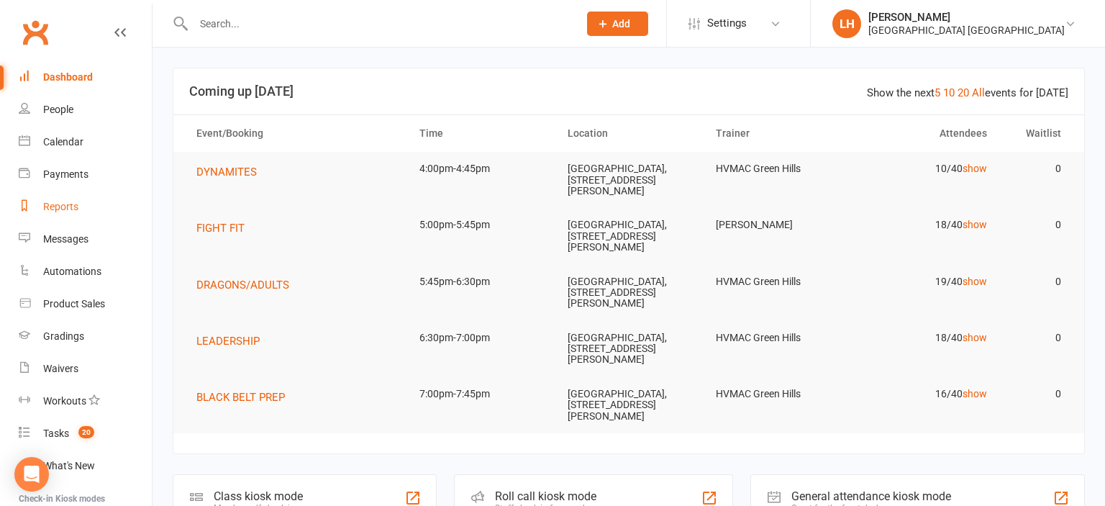
click at [68, 210] on div "Reports" at bounding box center [60, 207] width 35 height 12
select select "25"
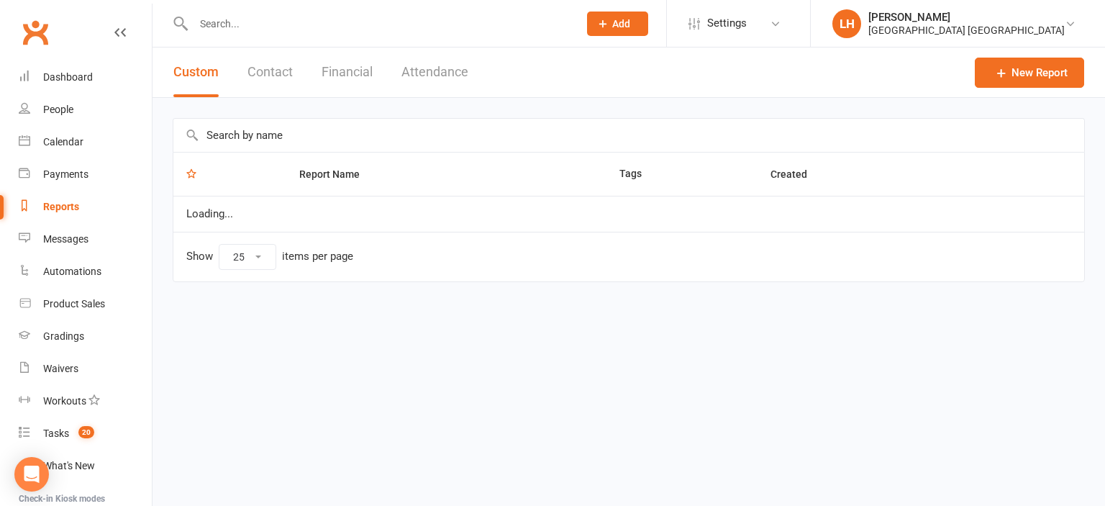
click at [255, 142] on input "text" at bounding box center [628, 135] width 911 height 33
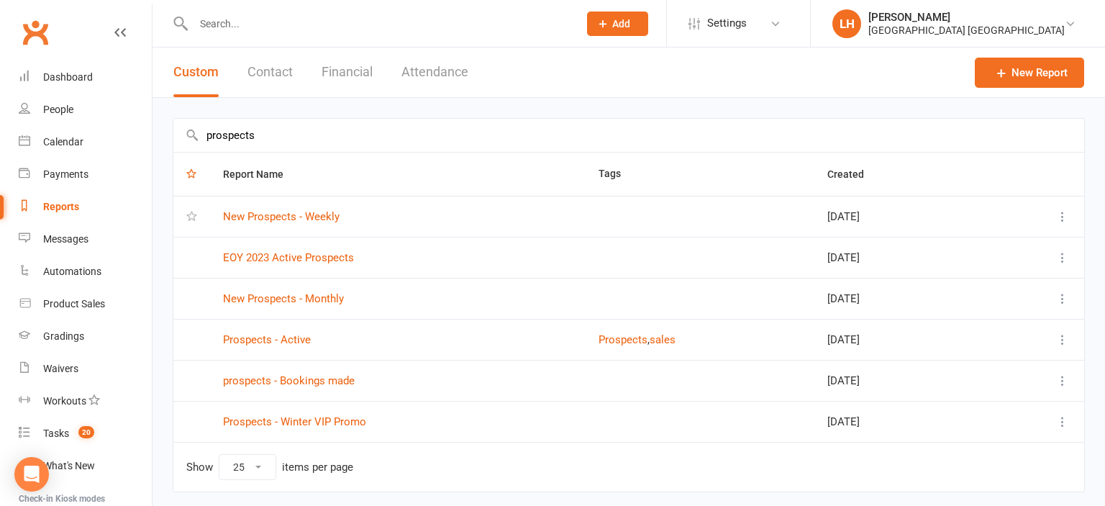
type input "prospects"
click at [271, 224] on td "New Prospects - Weekly" at bounding box center [398, 216] width 376 height 41
click at [277, 213] on link "New Prospects - Weekly" at bounding box center [281, 216] width 117 height 13
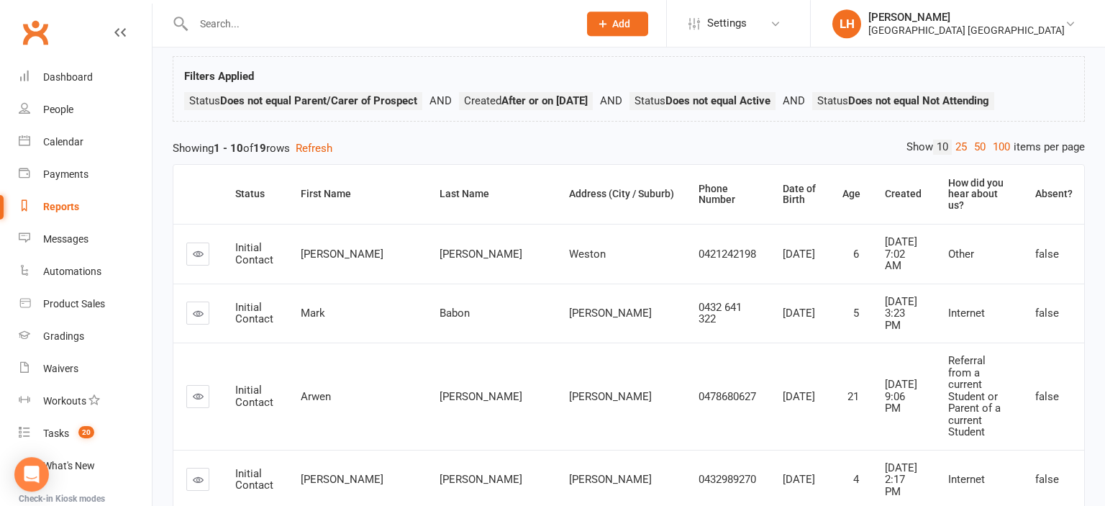
scroll to position [76, 0]
click at [556, 449] on td "Woodberry" at bounding box center [621, 479] width 130 height 60
click at [321, 472] on span "Oliver" at bounding box center [342, 478] width 83 height 13
click at [196, 473] on icon at bounding box center [198, 478] width 11 height 11
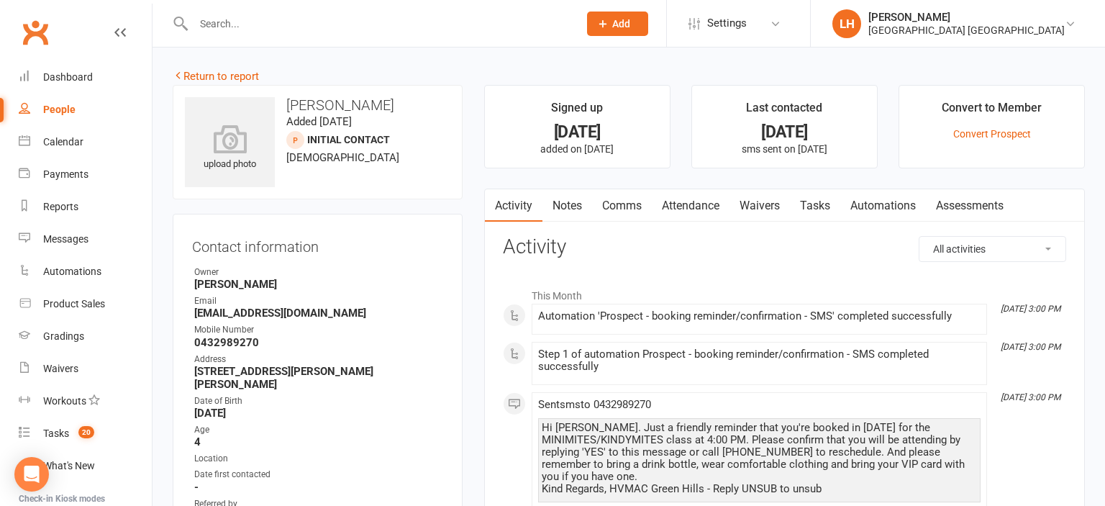
click at [690, 207] on link "Attendance" at bounding box center [691, 205] width 78 height 33
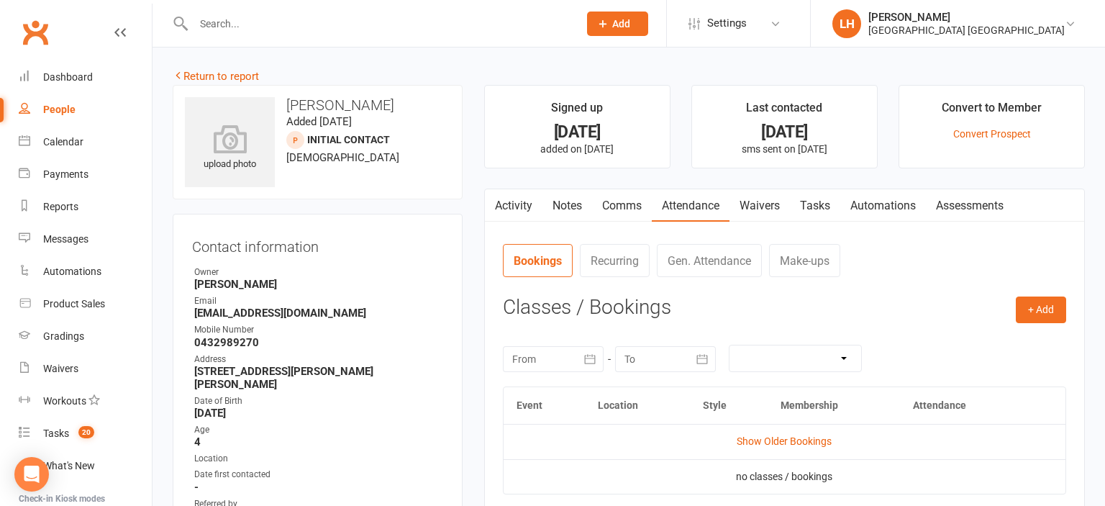
click at [813, 448] on td "Show Older Bookings" at bounding box center [785, 441] width 562 height 35
click at [816, 442] on link "Show Older Bookings" at bounding box center [784, 441] width 95 height 12
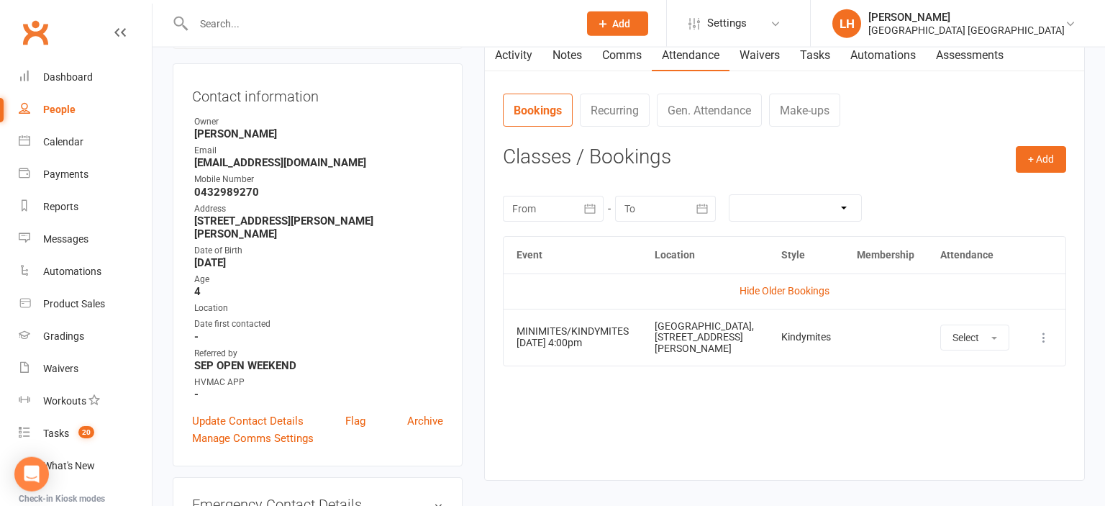
scroll to position [152, 0]
click at [402, 358] on strong "SEP OPEN WEEKEND" at bounding box center [318, 364] width 249 height 13
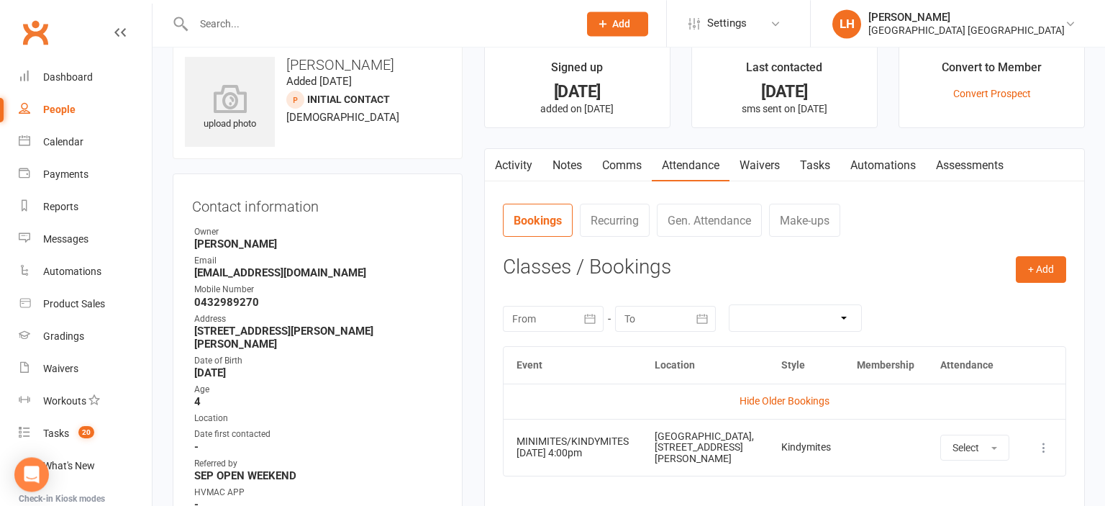
scroll to position [76, 0]
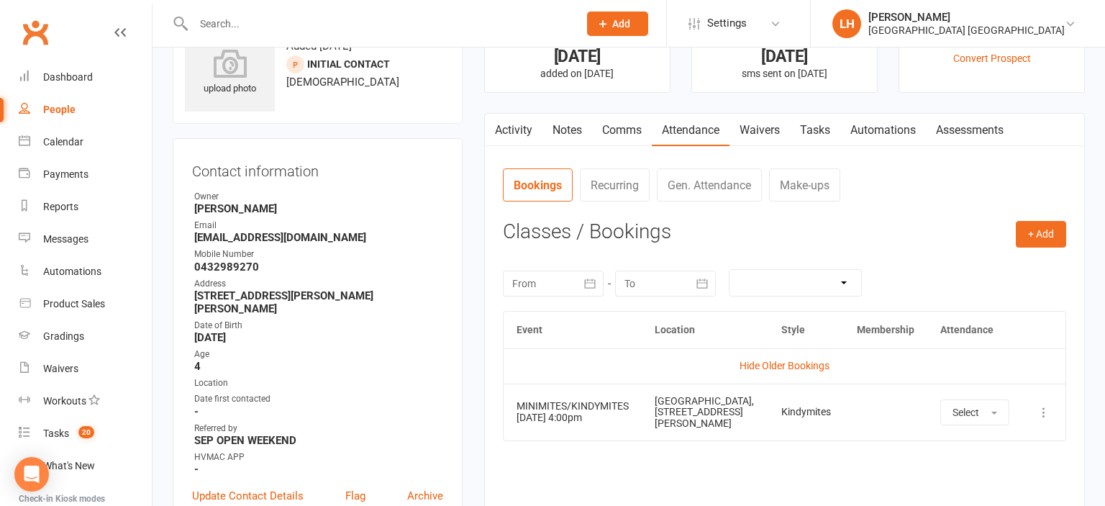
click at [511, 126] on link "Activity" at bounding box center [514, 130] width 58 height 33
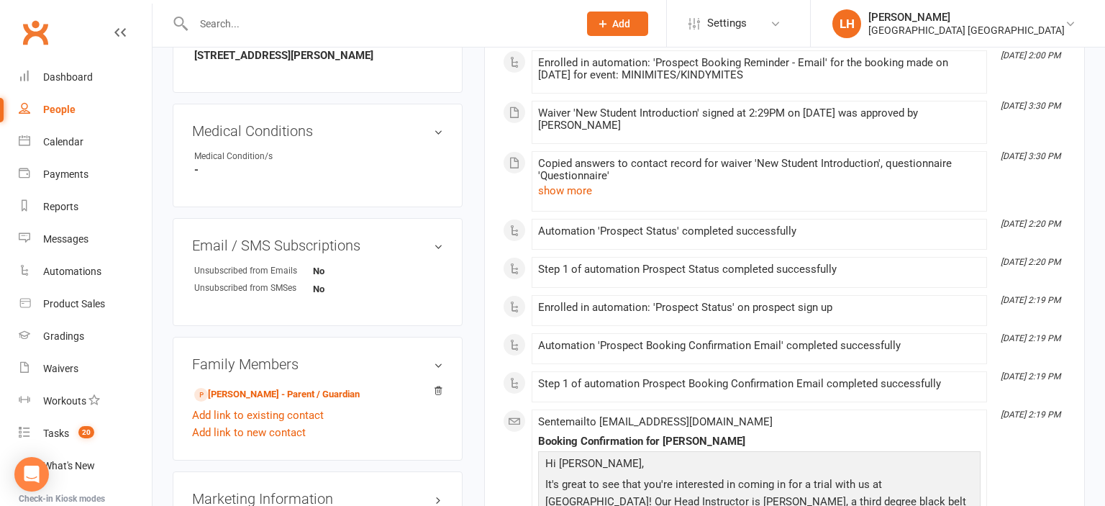
scroll to position [1101, 0]
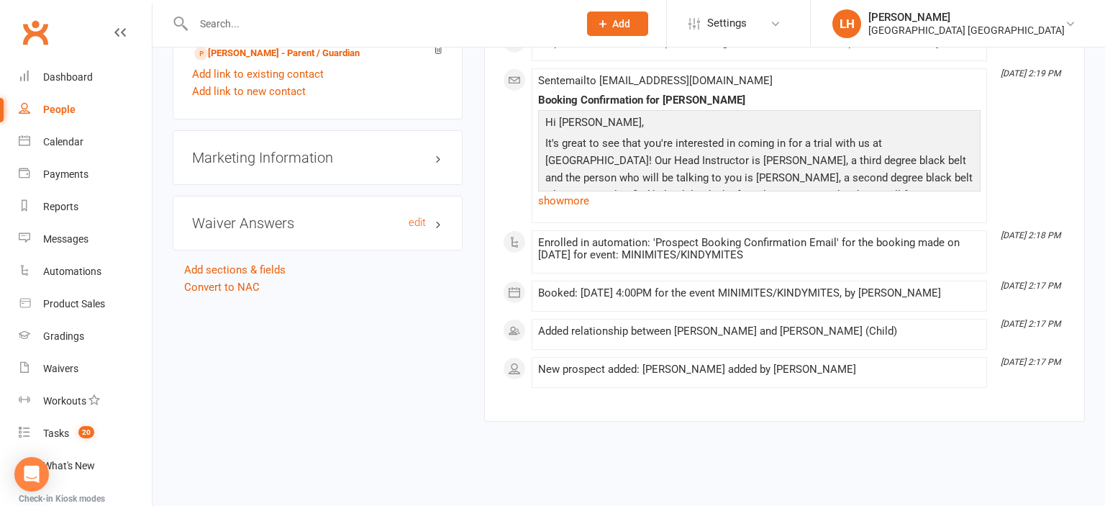
click at [262, 215] on h3 "Waiver Answers edit" at bounding box center [317, 223] width 251 height 16
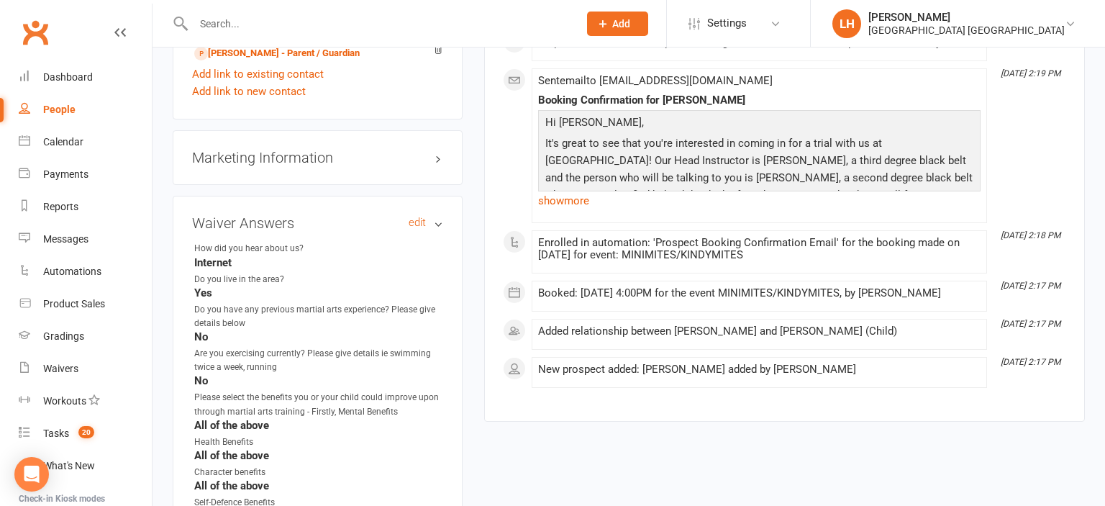
click at [262, 215] on h3 "Waiver Answers edit" at bounding box center [317, 223] width 251 height 16
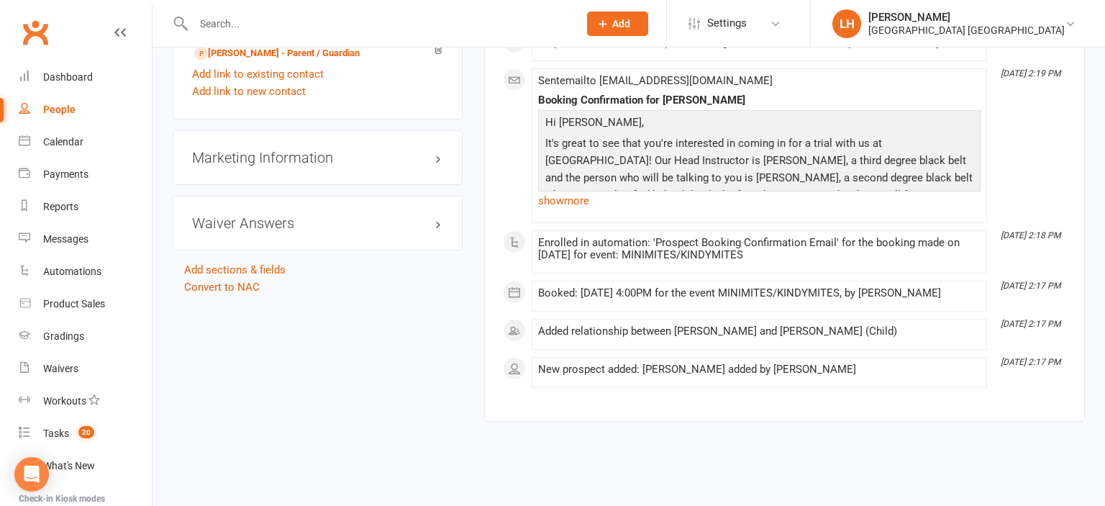
scroll to position [76, 0]
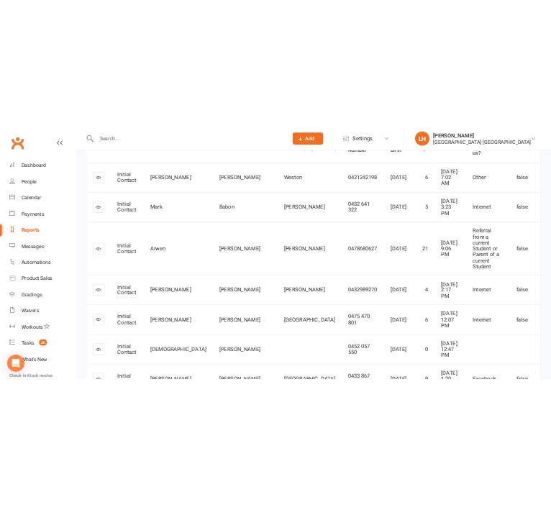
scroll to position [304, 0]
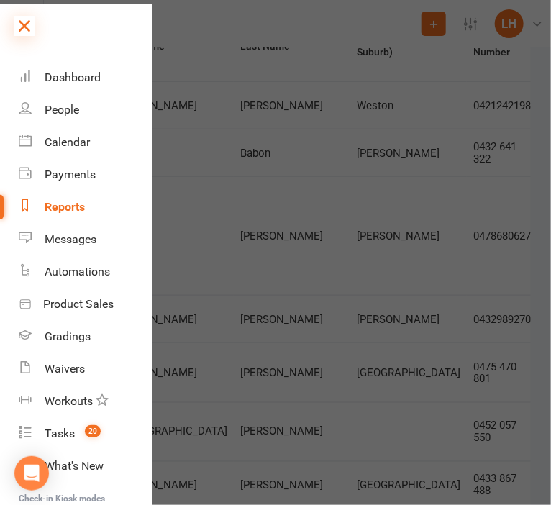
click at [29, 22] on icon at bounding box center [24, 26] width 20 height 20
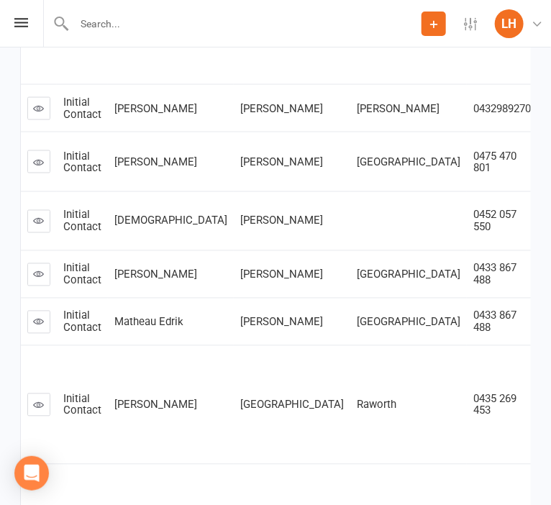
scroll to position [532, 0]
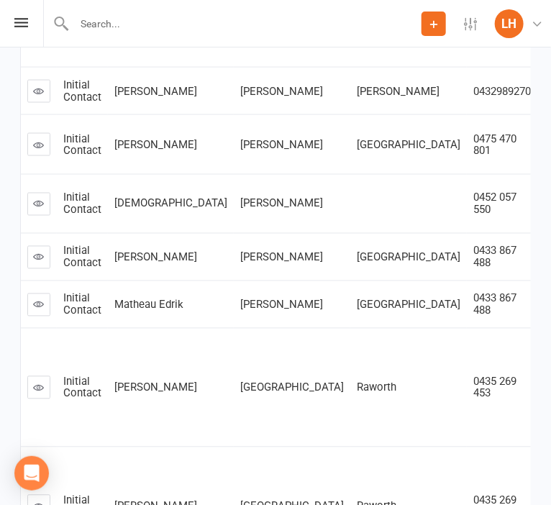
click at [40, 209] on icon at bounding box center [39, 204] width 11 height 11
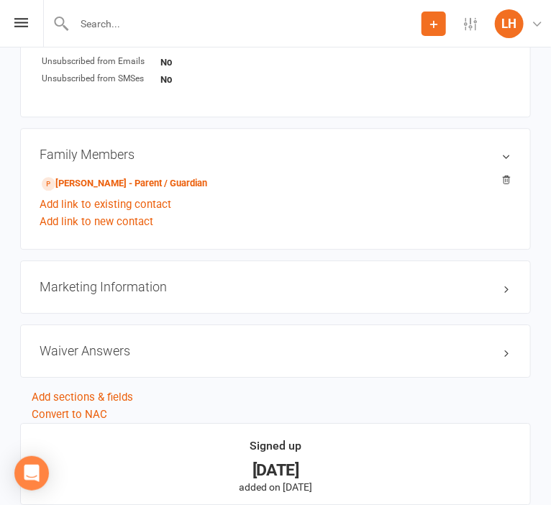
scroll to position [1497, 0]
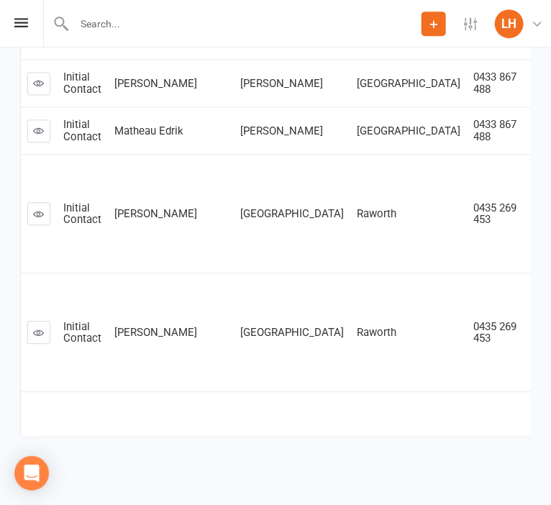
scroll to position [786, 0]
click at [350, 299] on td "Raworth" at bounding box center [408, 332] width 117 height 119
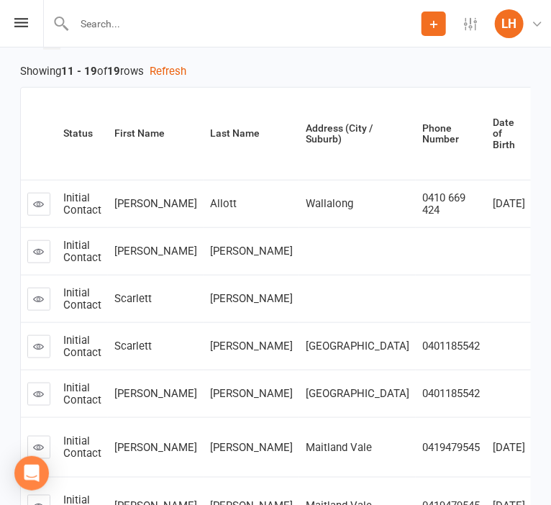
scroll to position [0, 0]
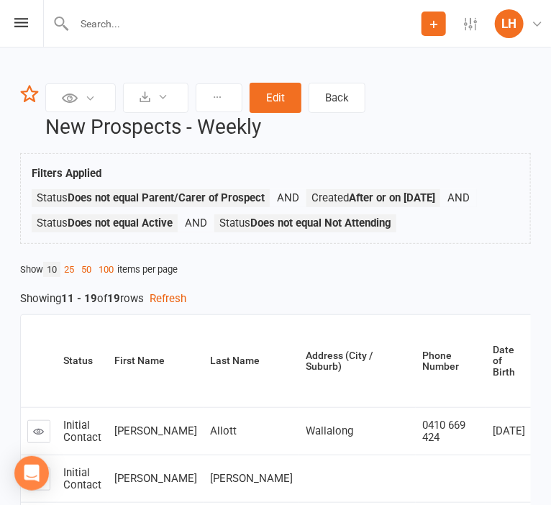
click at [122, 22] on input "text" at bounding box center [246, 24] width 352 height 20
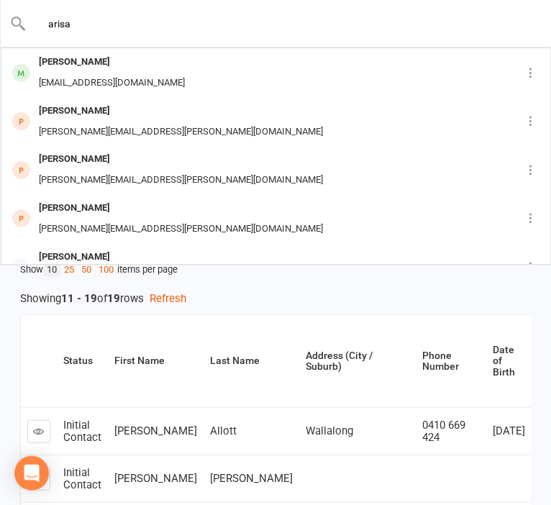
type input "arisa"
click at [315, 300] on div "Showing 11 - 19 of 19 rows Refresh" at bounding box center [275, 298] width 511 height 17
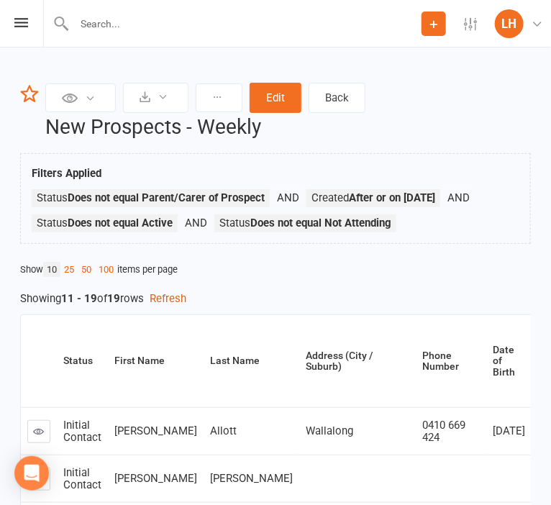
click at [411, 99] on div "Private Report Only visible by me Public Report Visible to everyone Export to C…" at bounding box center [288, 97] width 493 height 37
click at [245, 27] on input "text" at bounding box center [246, 24] width 352 height 20
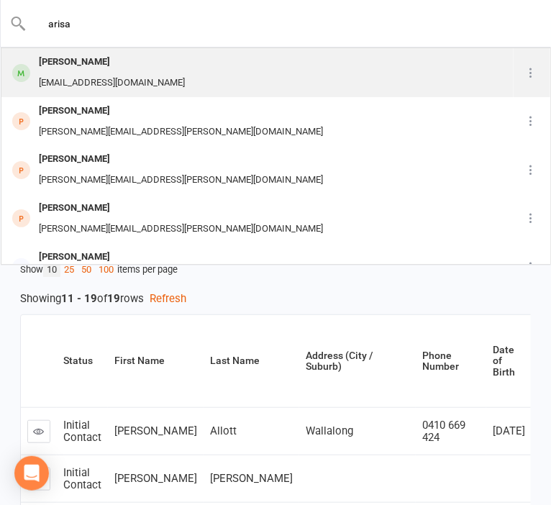
type input "arisa"
click at [102, 58] on div "Arisa Taylor" at bounding box center [112, 62] width 155 height 21
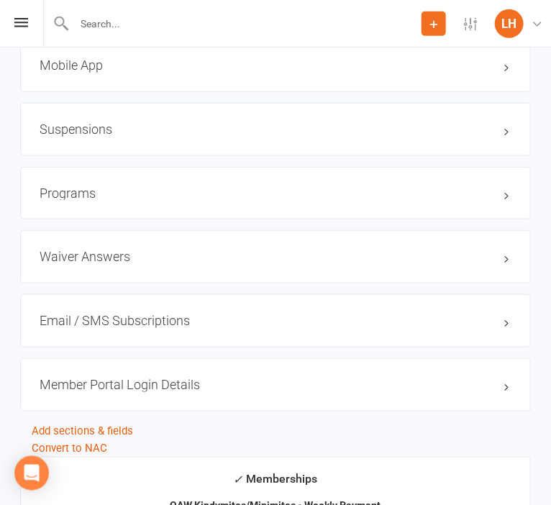
scroll to position [1595, 0]
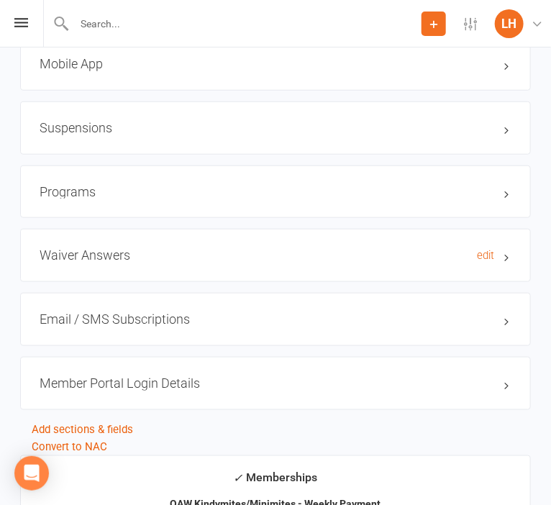
click at [97, 259] on h3 "Waiver Answers edit" at bounding box center [276, 255] width 472 height 14
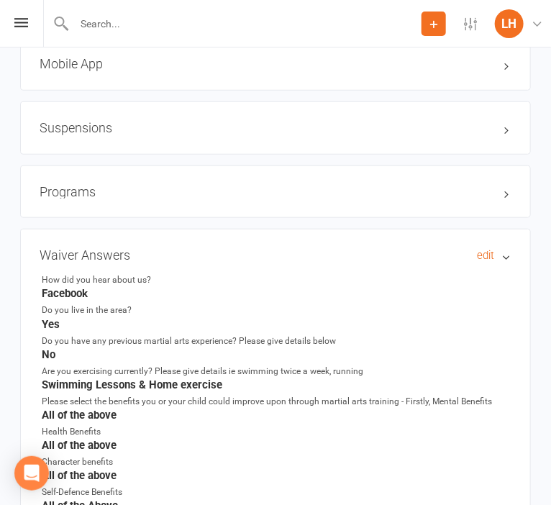
click at [97, 260] on h3 "Waiver Answers edit" at bounding box center [276, 255] width 472 height 14
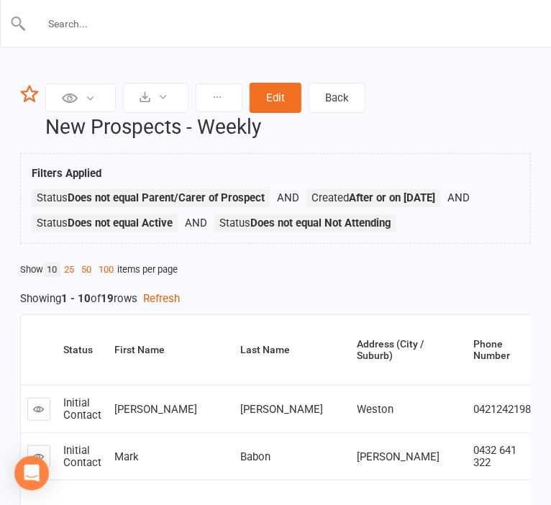
click at [115, 27] on input "text" at bounding box center [276, 24] width 499 height 20
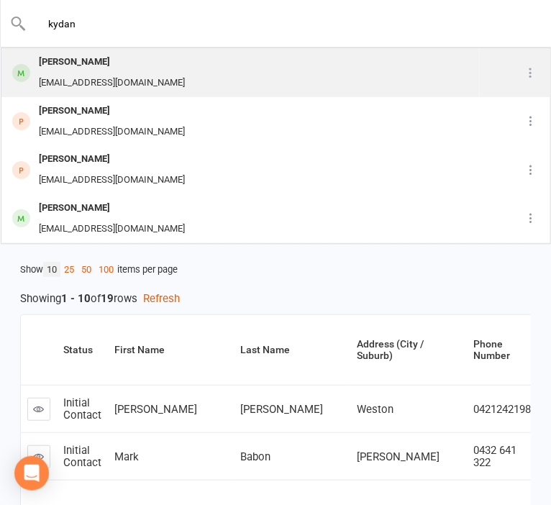
type input "kydan"
click at [119, 64] on div "Kydan Cox" at bounding box center [112, 62] width 155 height 21
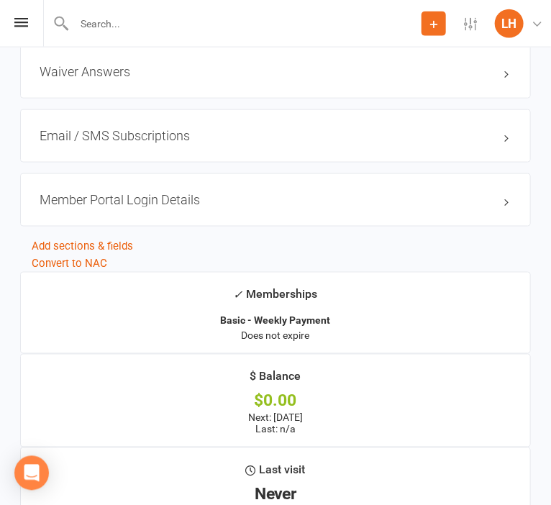
scroll to position [1691, 0]
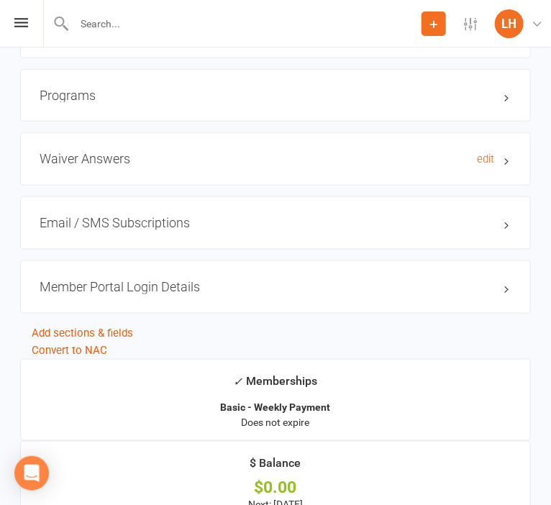
click at [94, 164] on h3 "Waiver Answers edit" at bounding box center [276, 159] width 472 height 14
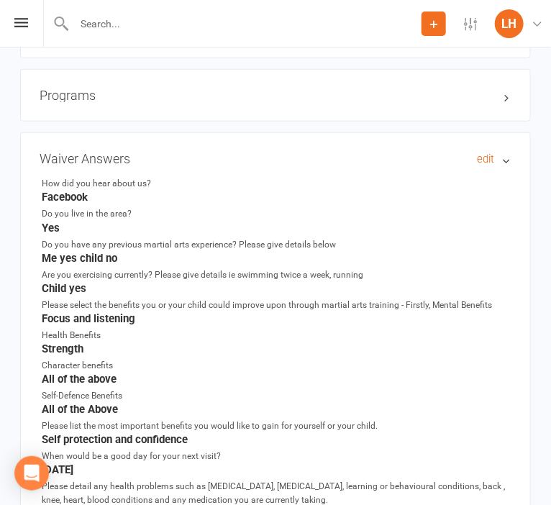
click at [94, 164] on h3 "Waiver Answers edit" at bounding box center [276, 159] width 472 height 14
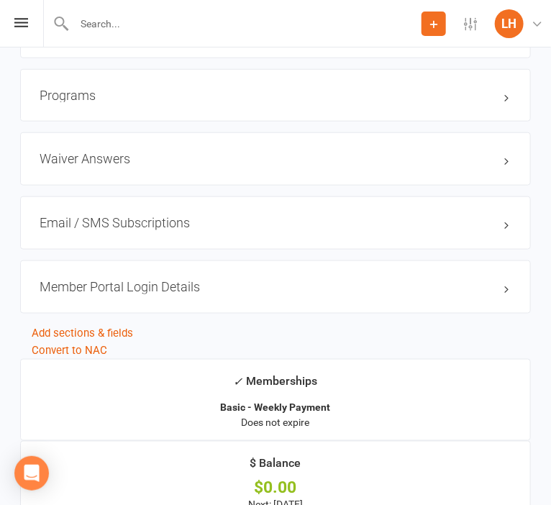
click at [158, 27] on input "text" at bounding box center [246, 24] width 352 height 20
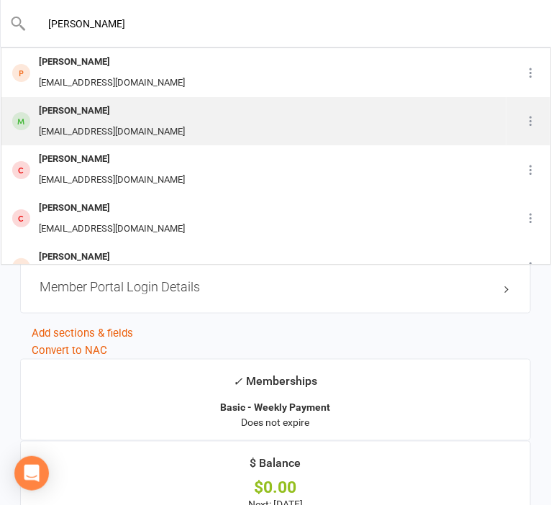
type input "clara"
click at [98, 124] on div "rachtucker76@gmail.com" at bounding box center [112, 132] width 155 height 21
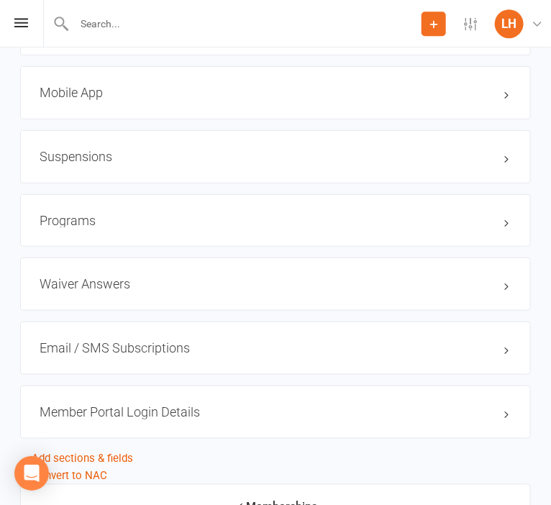
scroll to position [1671, 0]
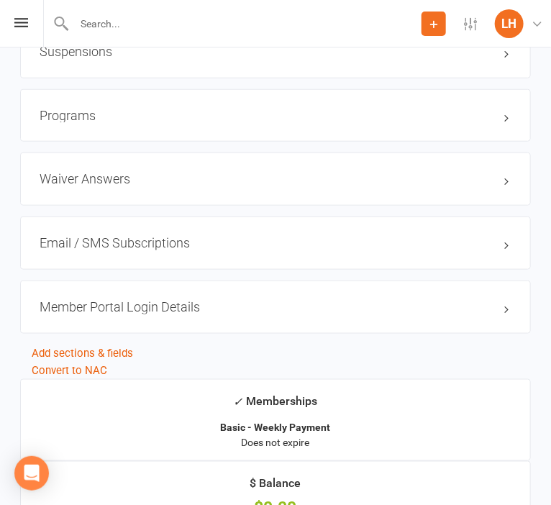
click at [81, 190] on div "Waiver Answers edit" at bounding box center [275, 179] width 511 height 53
click at [82, 182] on h3 "Waiver Answers edit" at bounding box center [276, 179] width 472 height 14
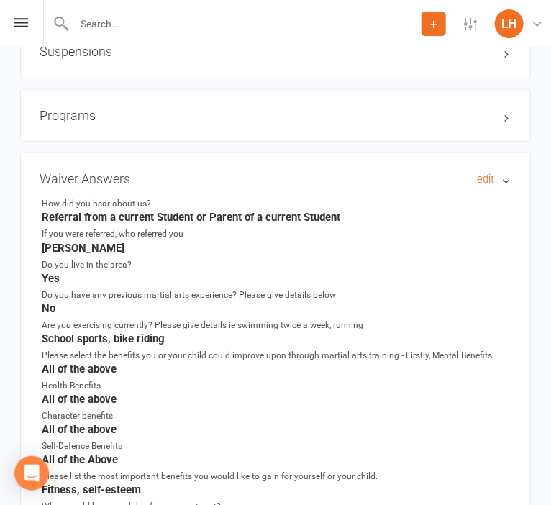
click at [85, 183] on h3 "Waiver Answers edit" at bounding box center [276, 179] width 472 height 14
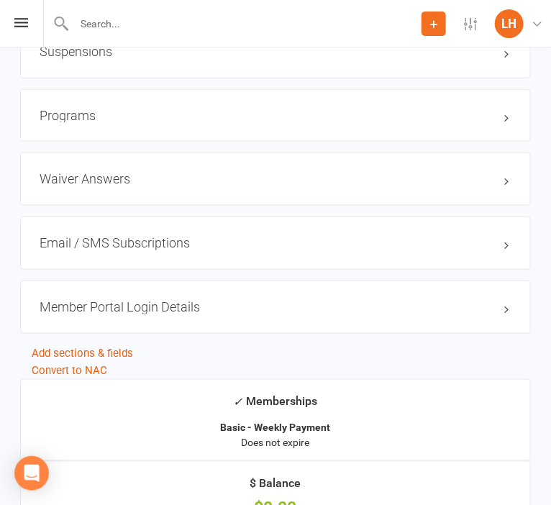
click at [164, 27] on input "text" at bounding box center [246, 24] width 352 height 20
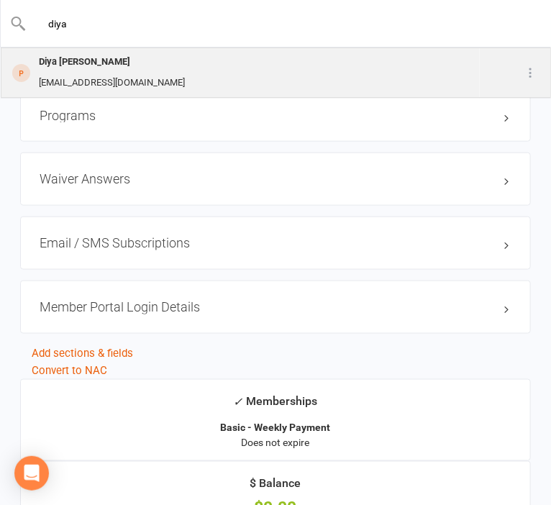
type input "diya"
click at [108, 68] on div "Diya Sudil" at bounding box center [112, 62] width 155 height 21
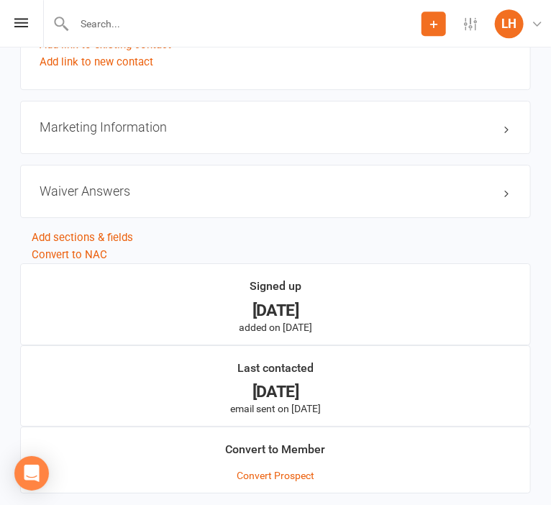
scroll to position [976, 0]
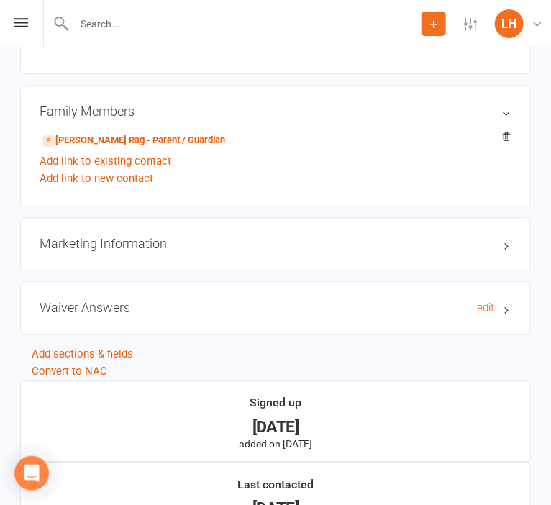
click at [94, 312] on h3 "Waiver Answers edit" at bounding box center [276, 308] width 472 height 14
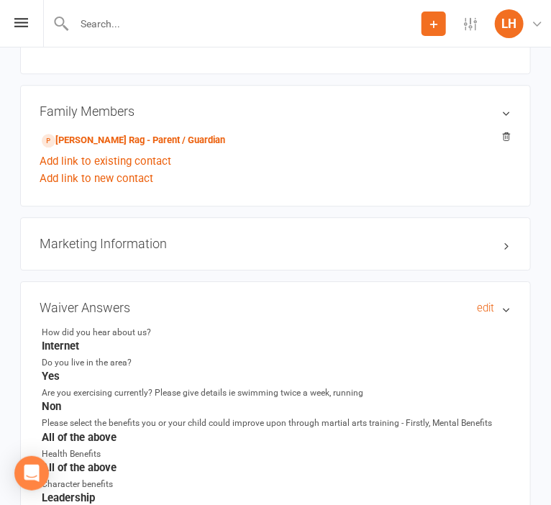
click at [94, 309] on h3 "Waiver Answers edit" at bounding box center [276, 308] width 472 height 14
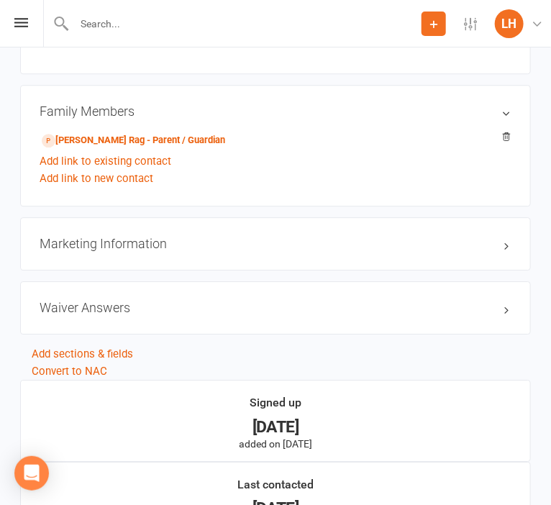
click at [219, 22] on input "text" at bounding box center [246, 24] width 352 height 20
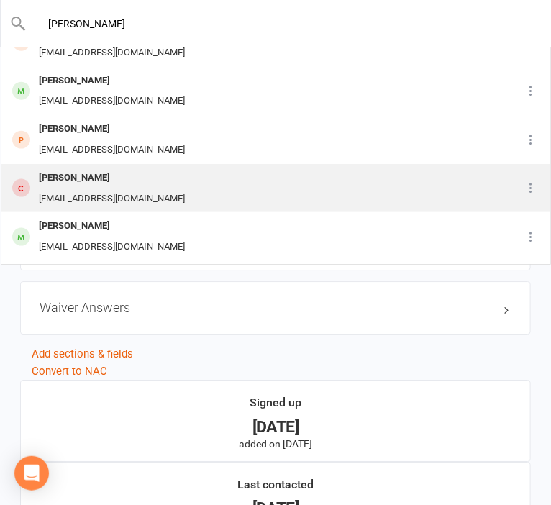
scroll to position [397, 0]
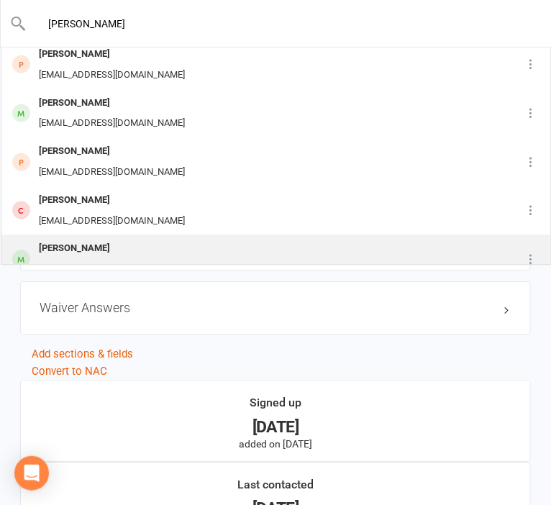
type input "william"
click at [102, 244] on div "William O'Hearn" at bounding box center [112, 248] width 155 height 21
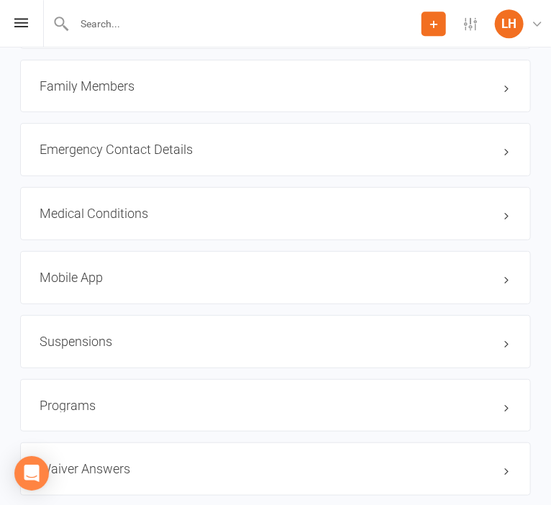
scroll to position [1595, 0]
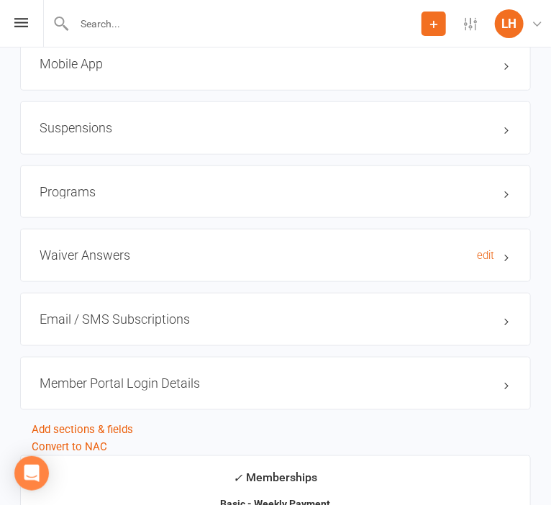
click at [103, 260] on h3 "Waiver Answers edit" at bounding box center [276, 255] width 472 height 14
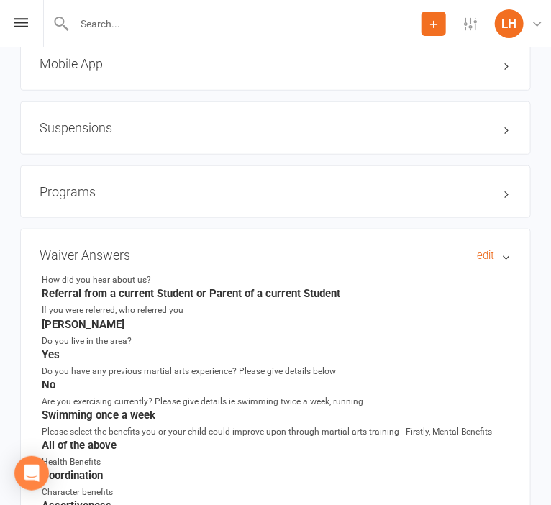
click at [103, 260] on h3 "Waiver Answers edit" at bounding box center [276, 255] width 472 height 14
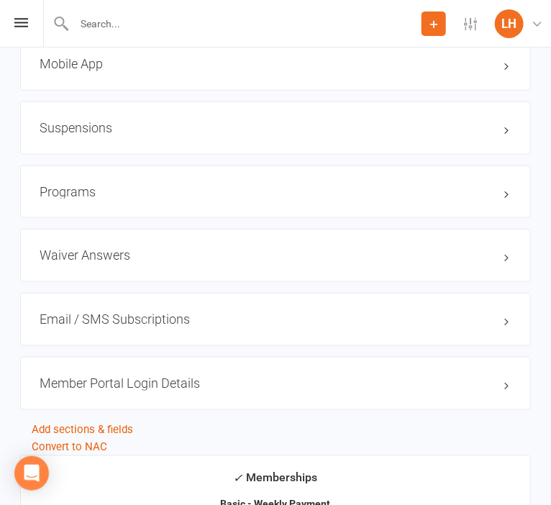
click at [104, 27] on input "text" at bounding box center [246, 24] width 352 height 20
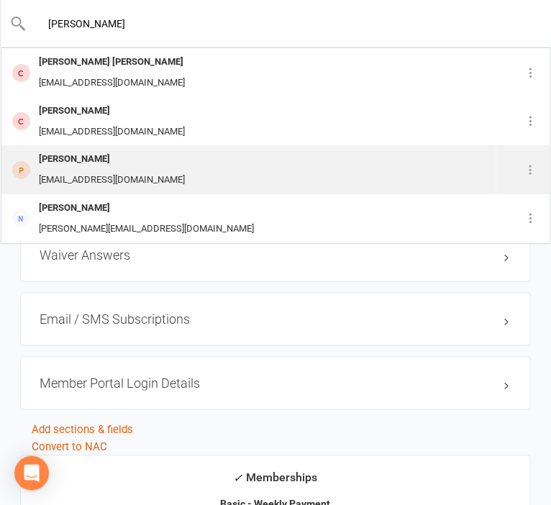
type input "flynn"
click at [122, 179] on div "therealfruitbat@ozemail.com.au" at bounding box center [112, 180] width 155 height 21
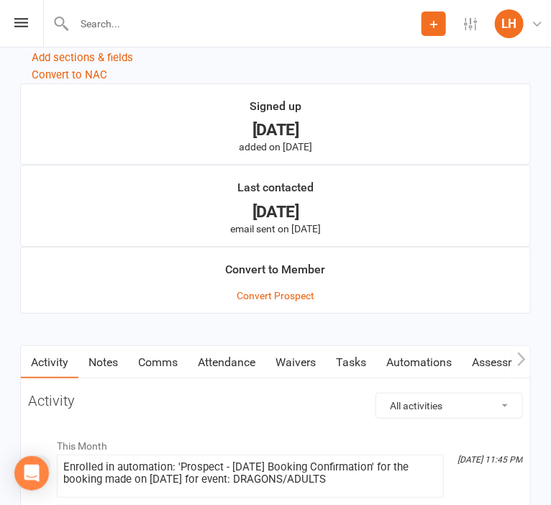
scroll to position [987, 0]
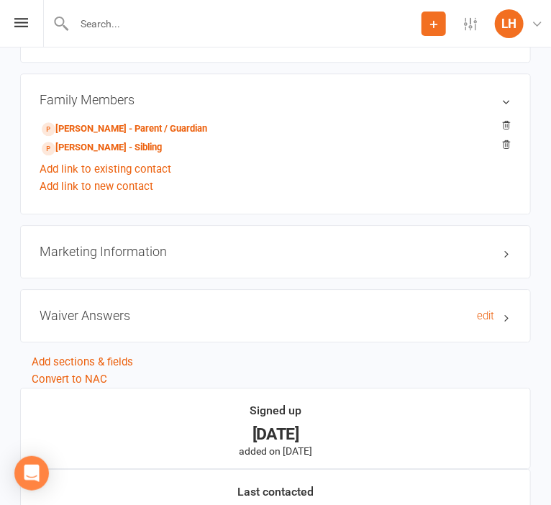
click at [87, 314] on h3 "Waiver Answers edit" at bounding box center [276, 316] width 472 height 14
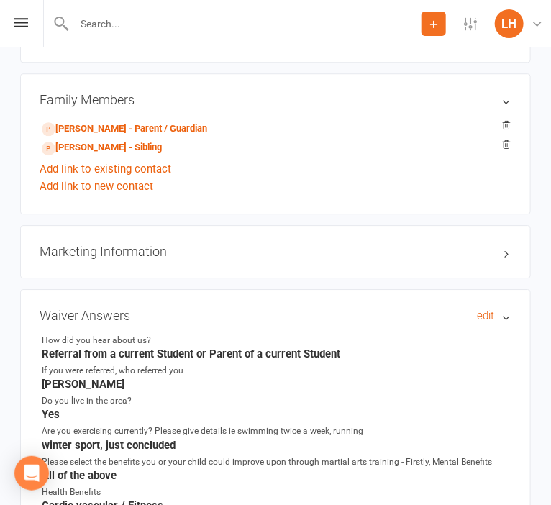
click at [88, 314] on h3 "Waiver Answers edit" at bounding box center [276, 316] width 472 height 14
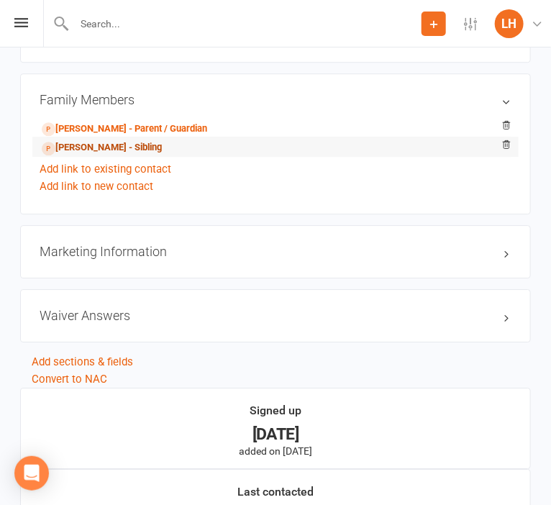
click at [94, 153] on link "Emily Dinglestad - Sibling" at bounding box center [102, 147] width 120 height 15
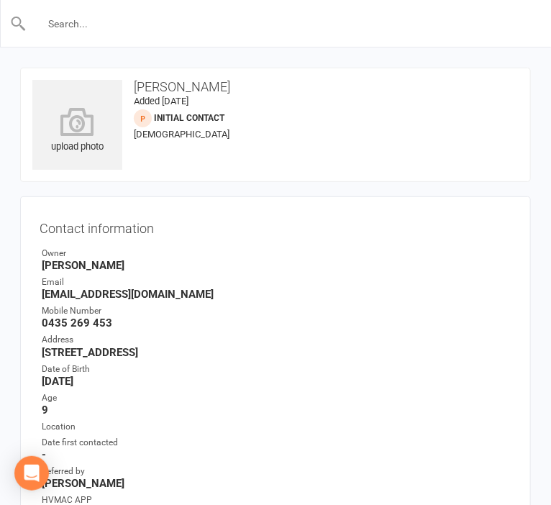
click at [125, 25] on input "text" at bounding box center [276, 24] width 499 height 20
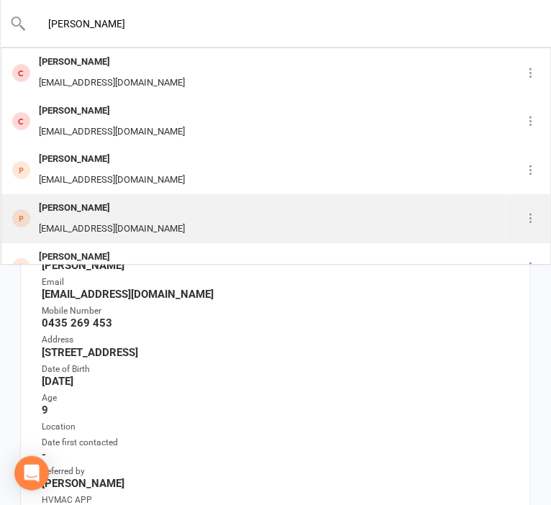
type input "charlie"
click at [103, 212] on div "Charlie Taylor" at bounding box center [112, 208] width 155 height 21
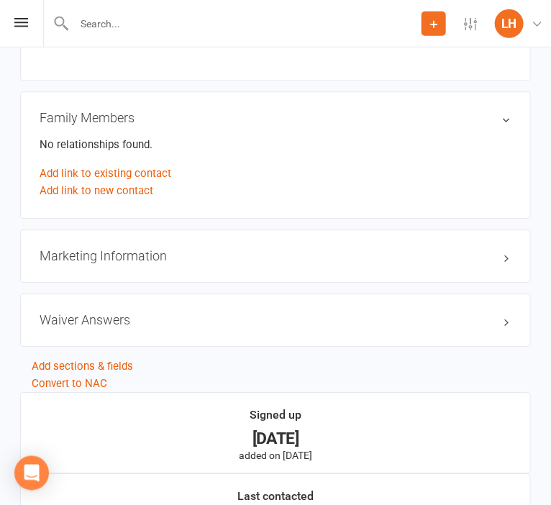
scroll to position [760, 0]
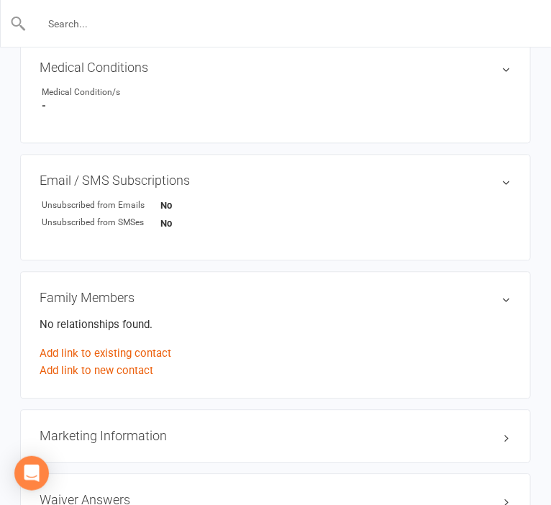
click at [117, 29] on input "text" at bounding box center [276, 24] width 499 height 20
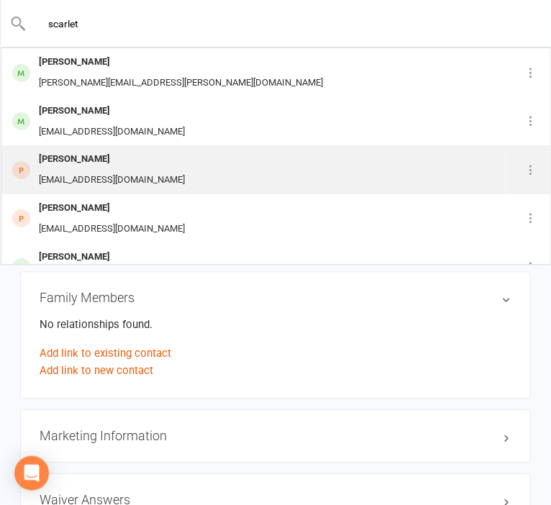
type input "scarlet"
click at [76, 172] on div "btaylor_135@hotmail.com" at bounding box center [112, 180] width 155 height 21
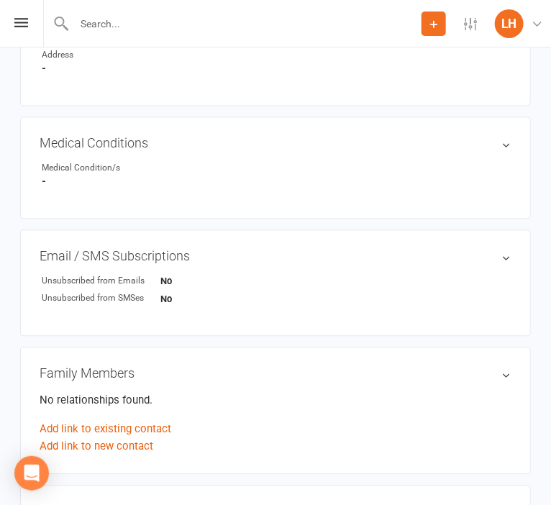
scroll to position [835, 0]
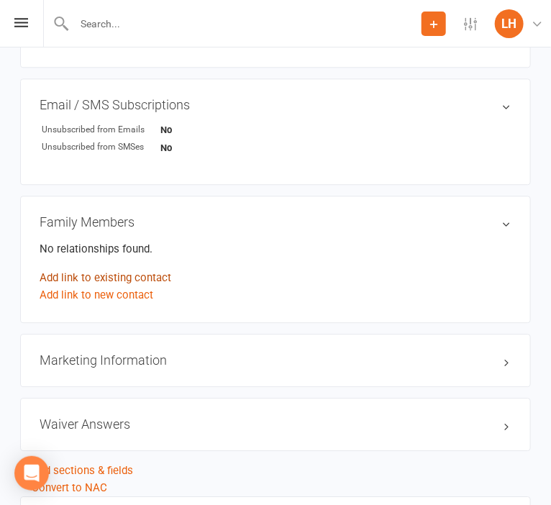
click at [114, 280] on link "Add link to existing contact" at bounding box center [106, 277] width 132 height 17
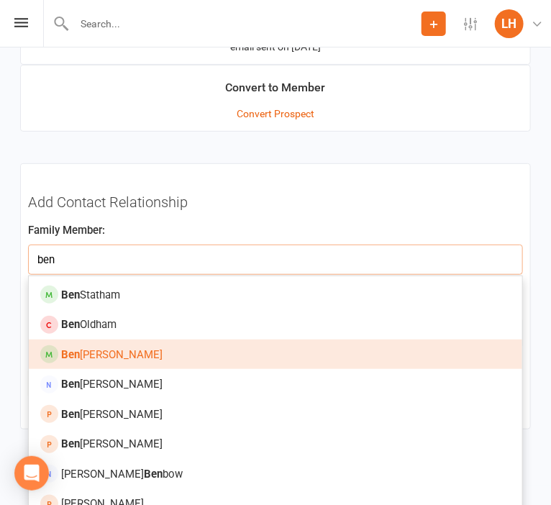
type input "ben"
click at [135, 353] on link "Ben Taylor" at bounding box center [276, 355] width 494 height 30
type input "Ben Taylor"
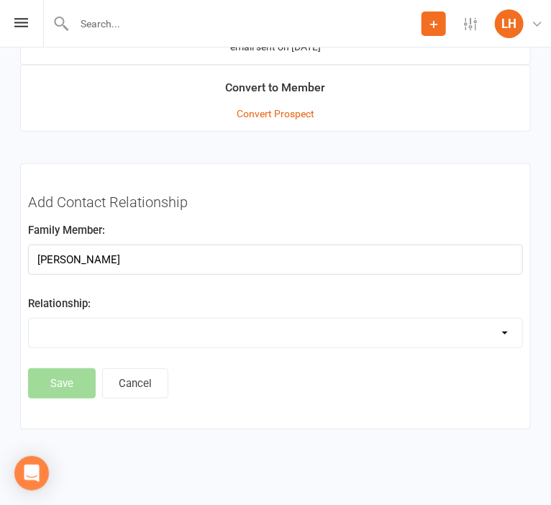
click at [29, 319] on select "Parent / Guardian Child Sibling (parent not in system) Spouse / Partner Cousin …" at bounding box center [276, 333] width 494 height 29
click option "Child" at bounding box center [0, 0] width 0 height 0
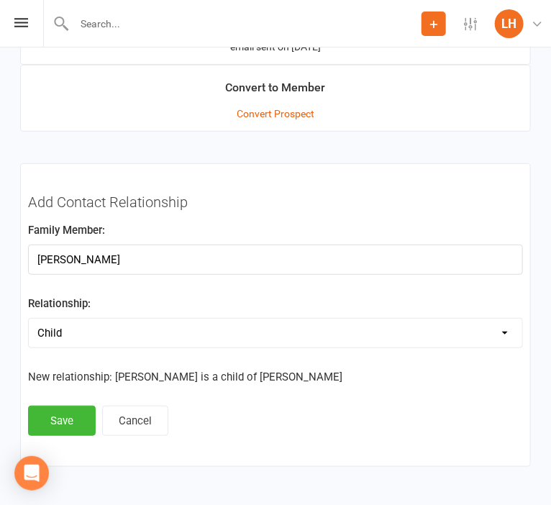
click at [29, 319] on select "Parent / Guardian Child Sibling (parent not in system) Spouse / Partner Cousin …" at bounding box center [276, 333] width 494 height 29
select select "0"
click option "Parent / Guardian" at bounding box center [0, 0] width 0 height 0
click at [72, 421] on button "Save" at bounding box center [62, 421] width 68 height 30
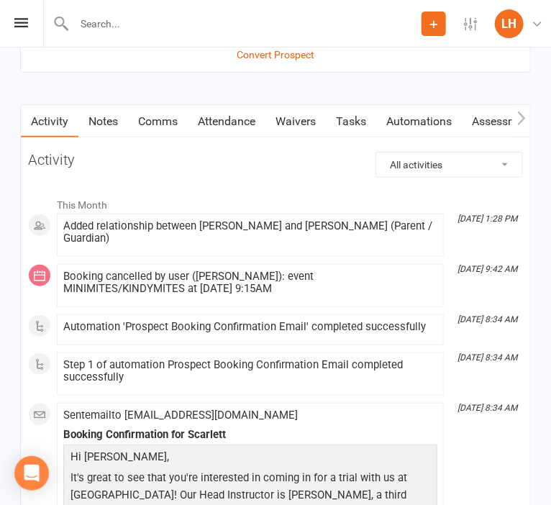
scroll to position [1520, 0]
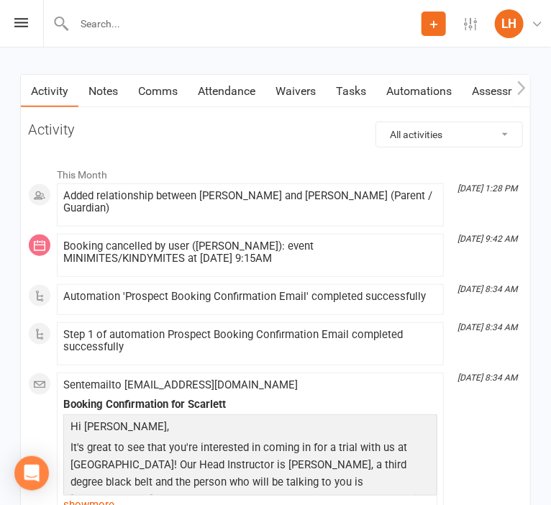
click at [226, 88] on link "Attendance" at bounding box center [227, 91] width 78 height 33
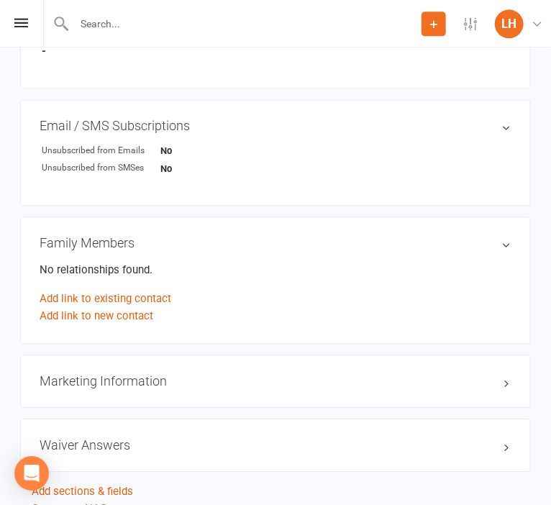
scroll to position [662, 0]
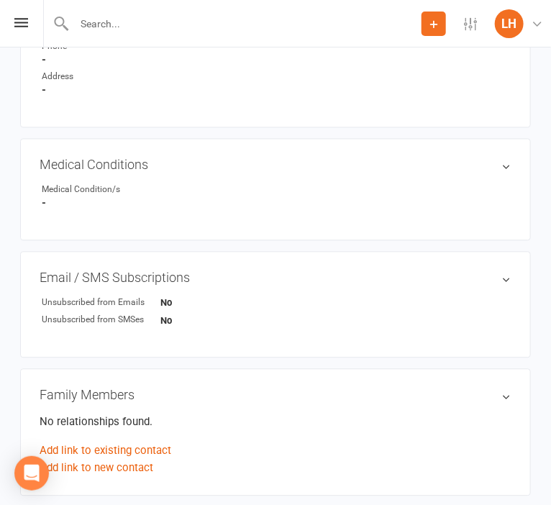
click at [102, 18] on input "text" at bounding box center [246, 24] width 352 height 20
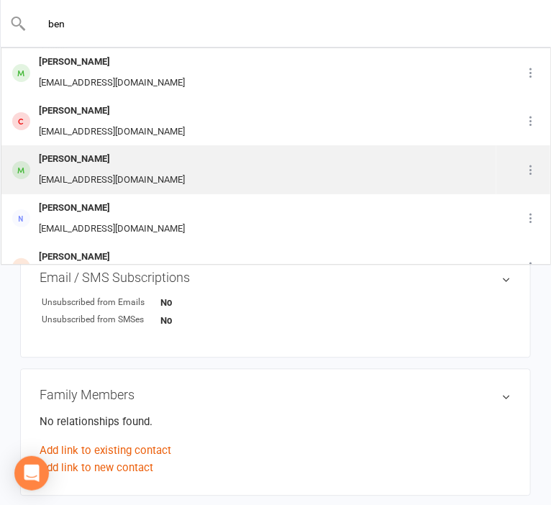
type input "ben"
click at [94, 175] on div "btaylor_135@hotmail.com" at bounding box center [112, 180] width 155 height 21
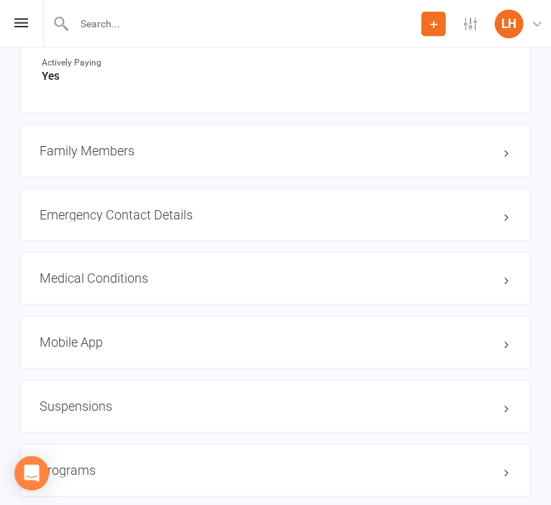
scroll to position [1367, 0]
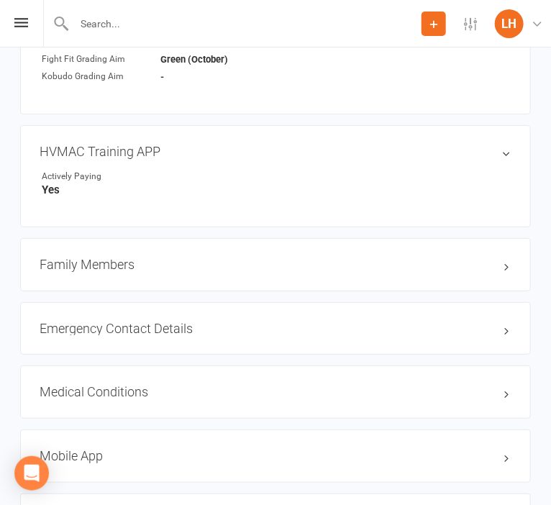
click at [91, 268] on h3 "Family Members" at bounding box center [276, 265] width 472 height 14
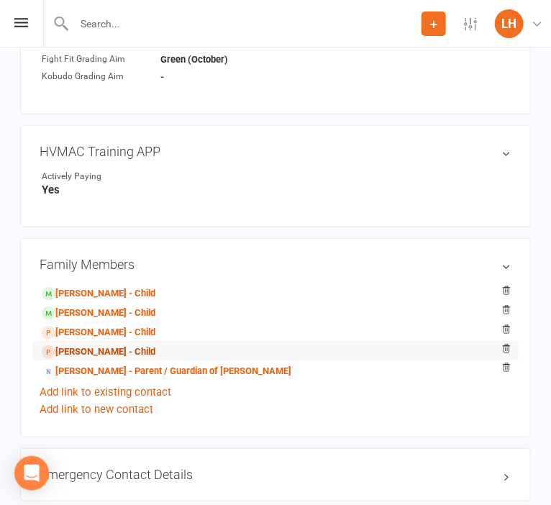
click at [135, 358] on link "Charlie Taylor - Child" at bounding box center [99, 352] width 114 height 15
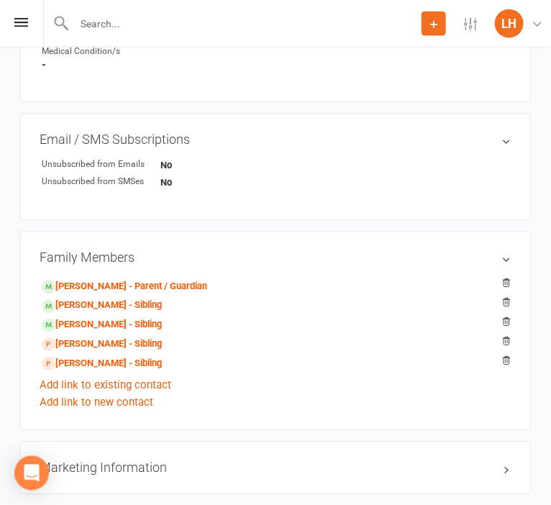
scroll to position [987, 0]
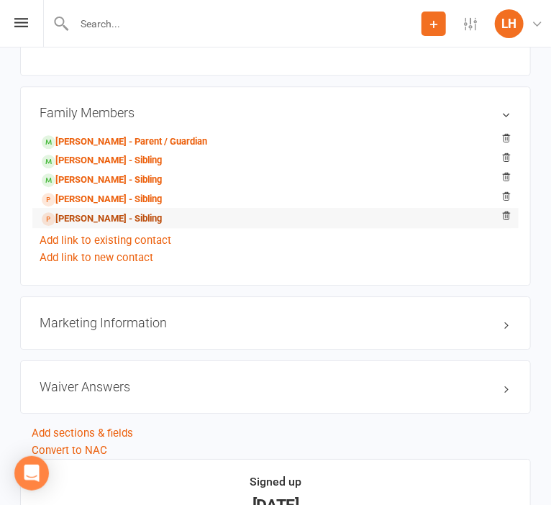
click at [121, 227] on link "Scarlett Taylor - Sibling" at bounding box center [102, 219] width 120 height 15
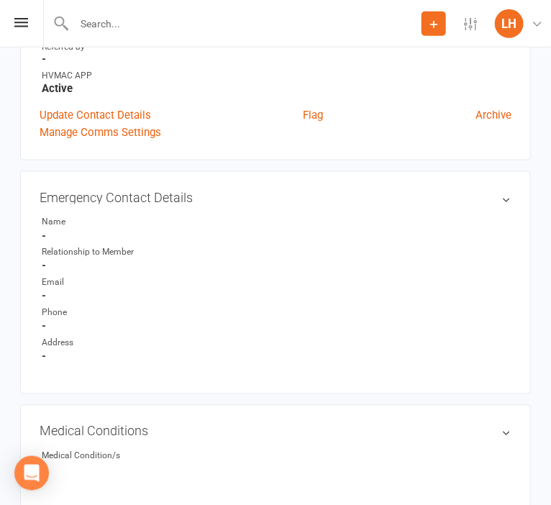
scroll to position [1063, 0]
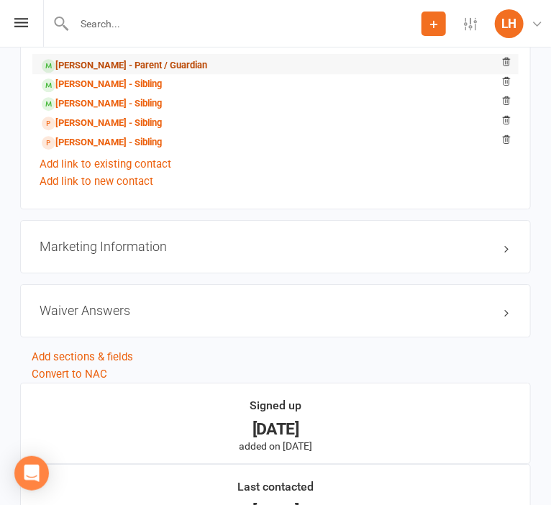
click at [120, 65] on link "Ben Taylor - Parent / Guardian" at bounding box center [124, 65] width 165 height 15
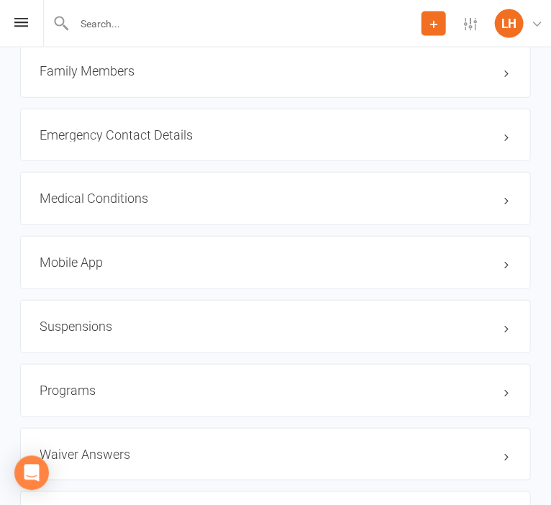
scroll to position [1520, 0]
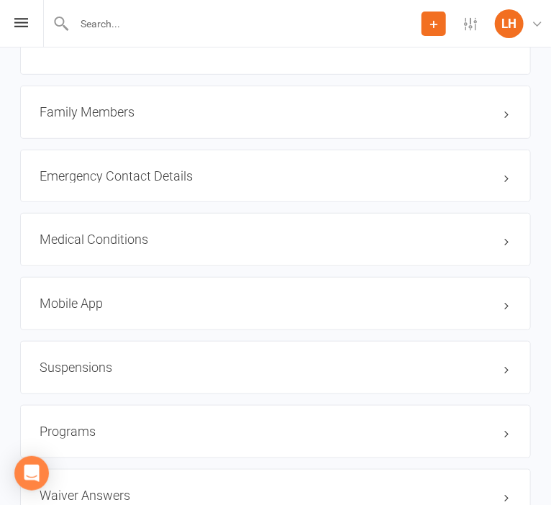
click at [109, 112] on h3 "Family Members" at bounding box center [276, 112] width 472 height 14
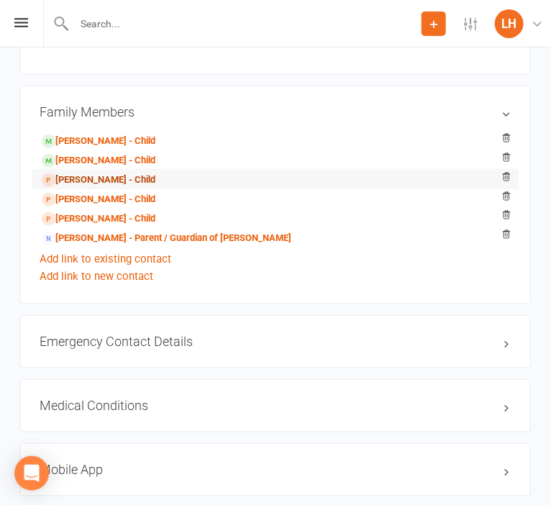
click at [105, 188] on link "Scarlett Taylor - Child" at bounding box center [99, 180] width 114 height 15
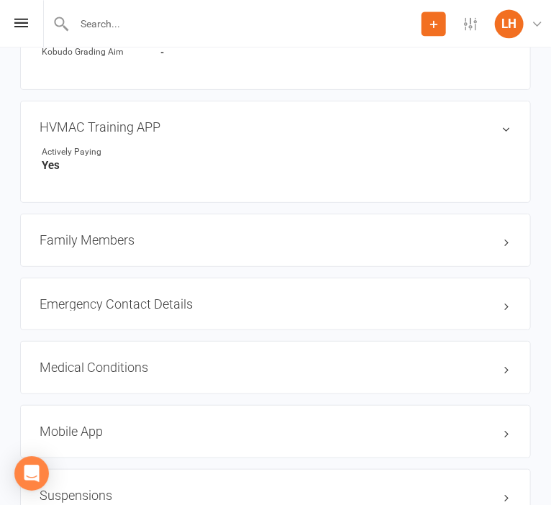
scroll to position [1420, 0]
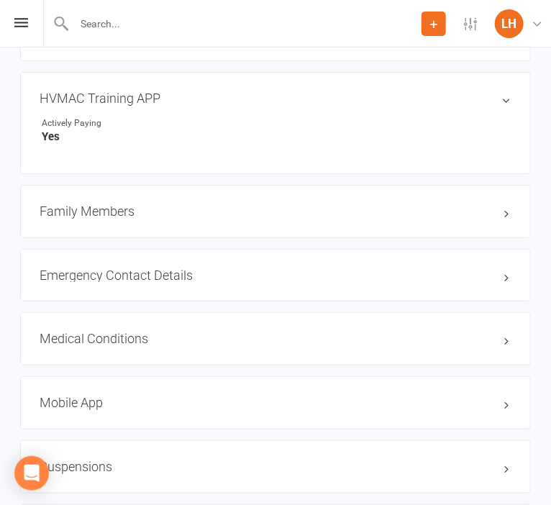
click at [106, 210] on h3 "Family Members" at bounding box center [276, 211] width 472 height 14
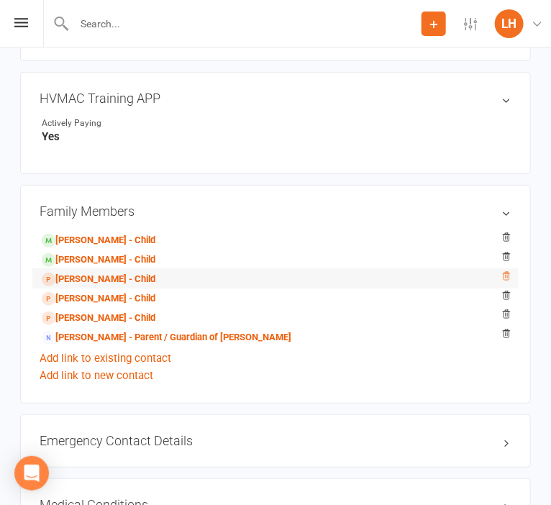
click at [506, 281] on icon at bounding box center [506, 276] width 10 height 10
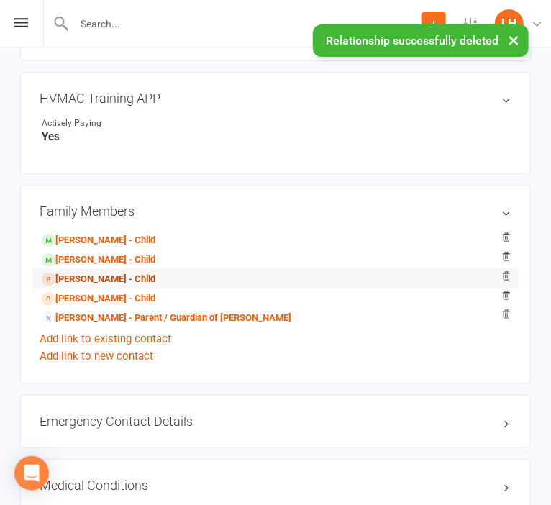
click at [121, 284] on link "Scarlett Taylor - Child" at bounding box center [99, 279] width 114 height 15
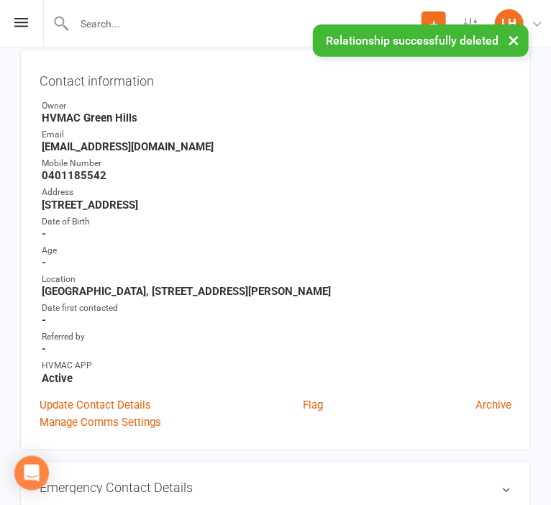
scroll to position [152, 0]
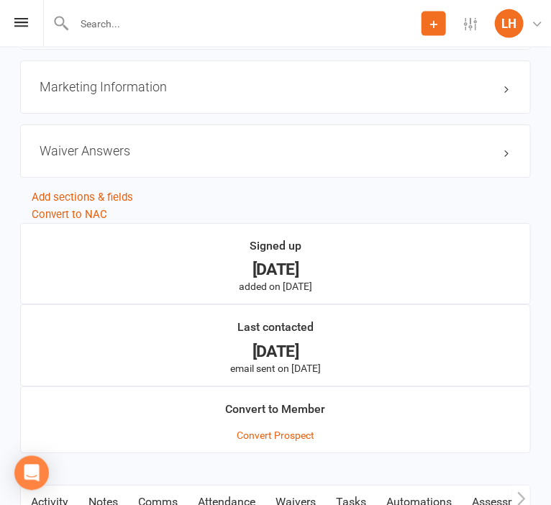
scroll to position [1063, 0]
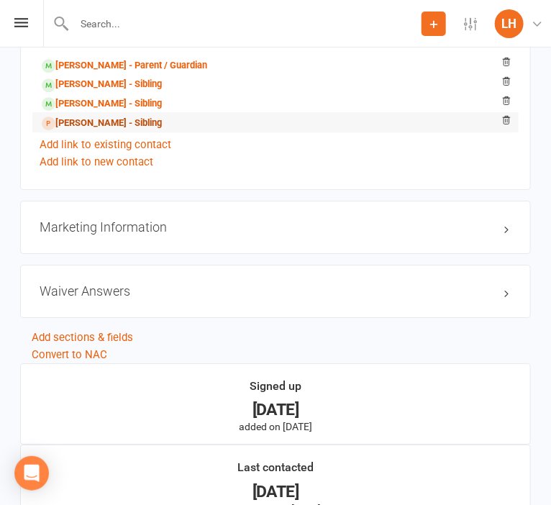
click at [115, 127] on link "Charlie Taylor - Sibling" at bounding box center [102, 123] width 120 height 15
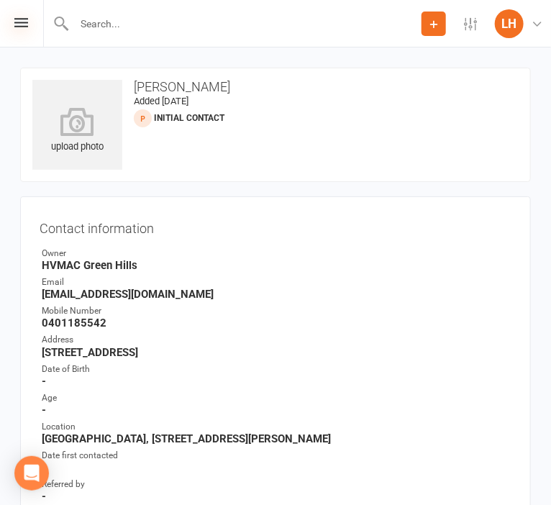
click at [22, 27] on icon at bounding box center [21, 22] width 14 height 9
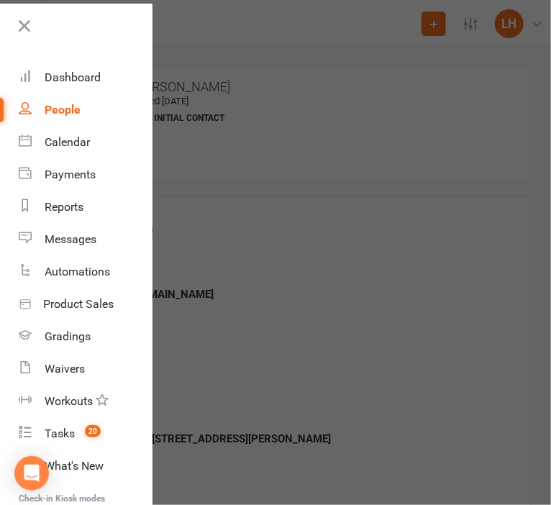
click at [62, 106] on div "People" at bounding box center [63, 110] width 36 height 14
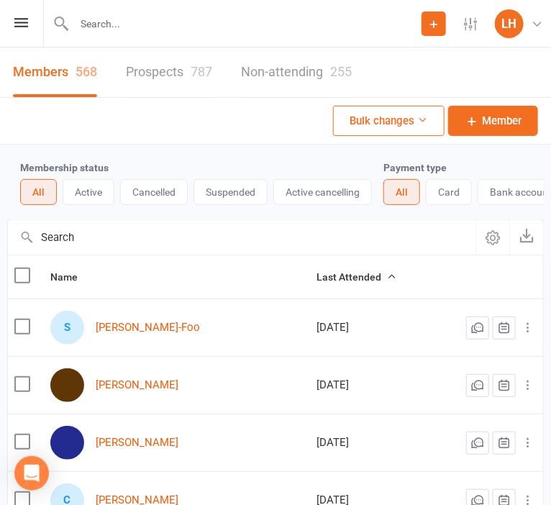
click at [165, 73] on link "Prospects 787" at bounding box center [169, 72] width 86 height 50
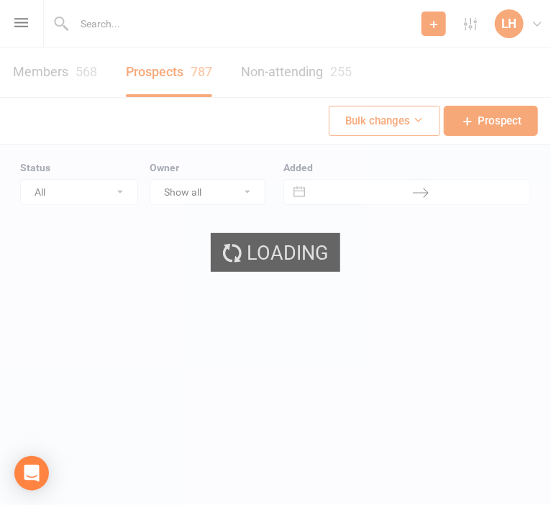
select select "50"
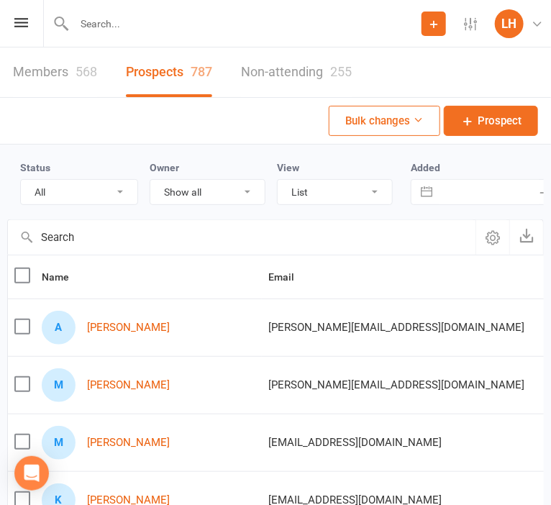
click at [86, 230] on input "text" at bounding box center [242, 237] width 468 height 35
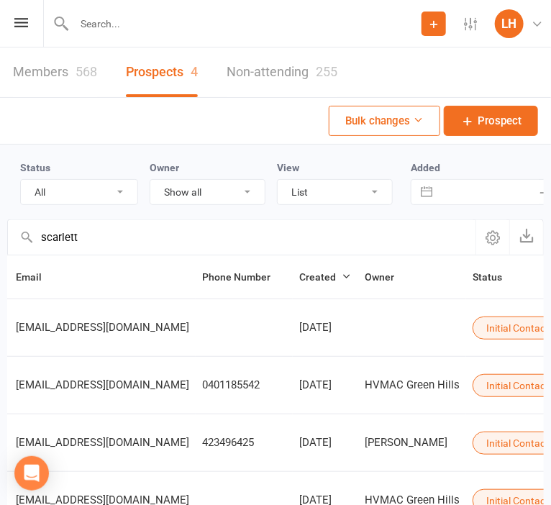
scroll to position [0, 235]
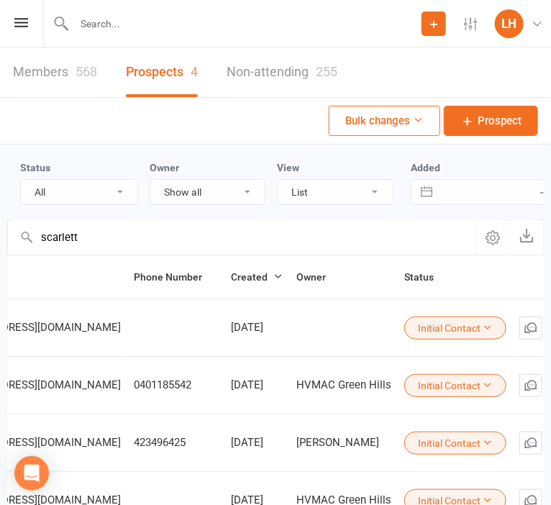
type input "scarlett"
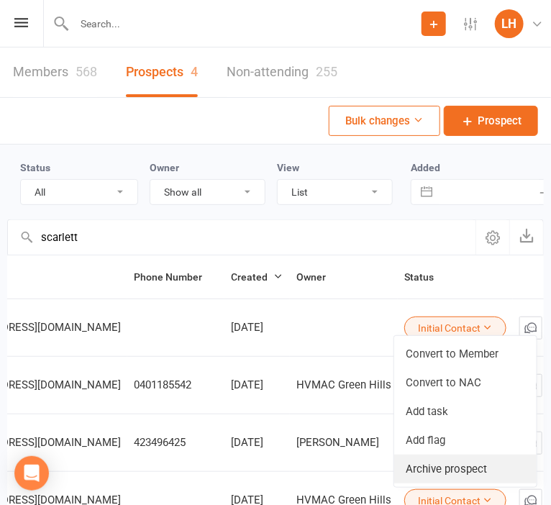
click at [458, 467] on link "Archive prospect" at bounding box center [465, 469] width 142 height 29
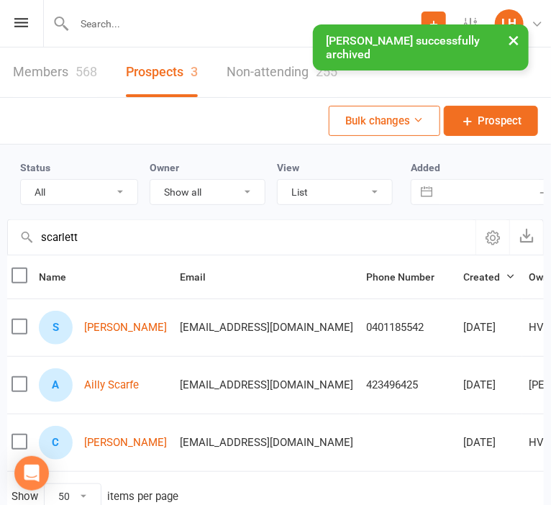
scroll to position [0, 0]
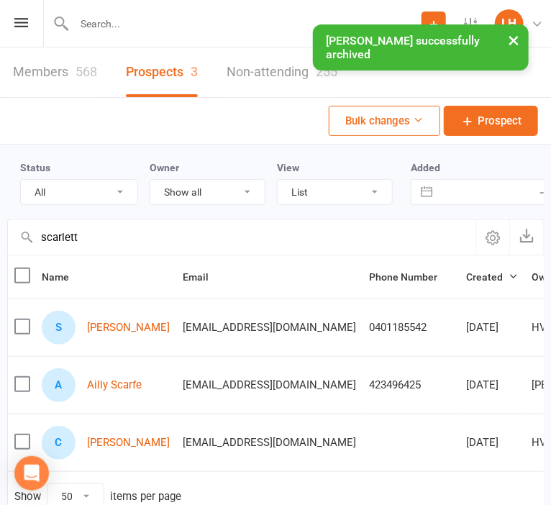
click at [22, 27] on div "Prospect Member Non-attending contact Class / event Appointment Grading event T…" at bounding box center [275, 23] width 551 height 47
click at [19, 19] on icon at bounding box center [21, 22] width 14 height 9
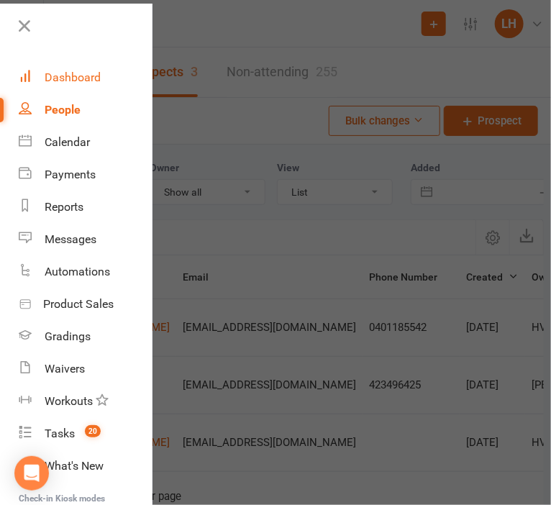
click at [63, 81] on div "Dashboard" at bounding box center [73, 78] width 56 height 14
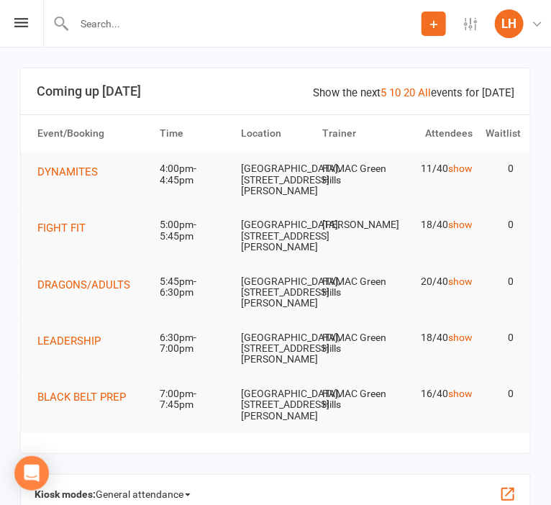
click at [94, 27] on input "text" at bounding box center [246, 24] width 352 height 20
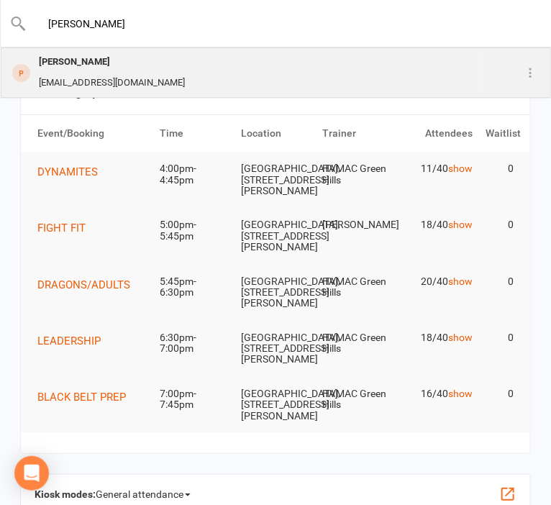
type input "luigi"
click at [86, 65] on div "Luigi Bonomini" at bounding box center [112, 62] width 155 height 21
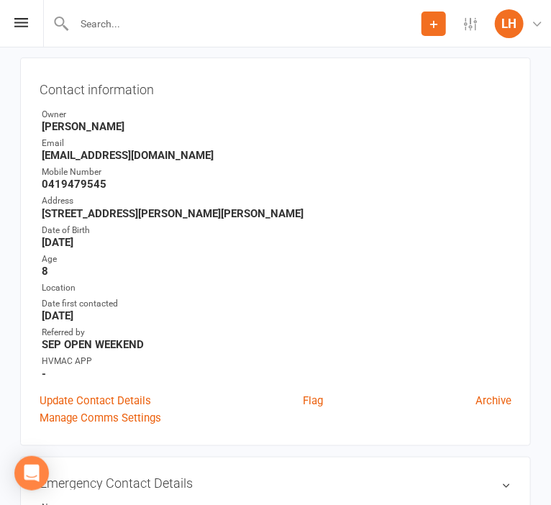
scroll to position [152, 0]
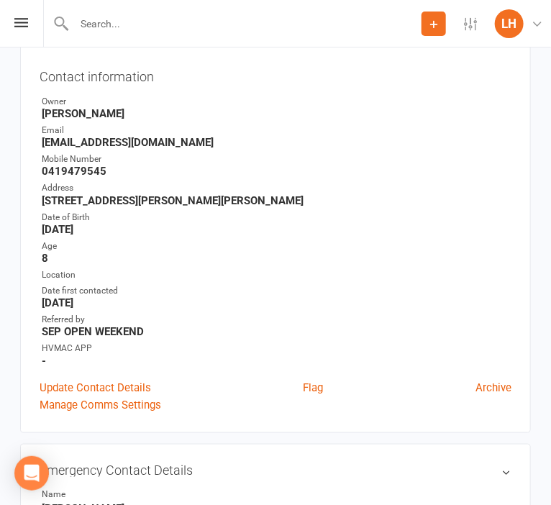
click at [119, 27] on input "text" at bounding box center [246, 24] width 352 height 20
type input "k"
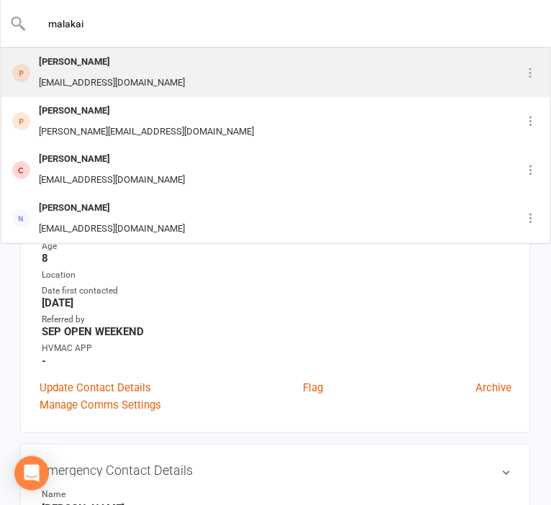
type input "malakai"
click at [70, 73] on div "Kylie.kirk84@gmail.com" at bounding box center [112, 83] width 155 height 21
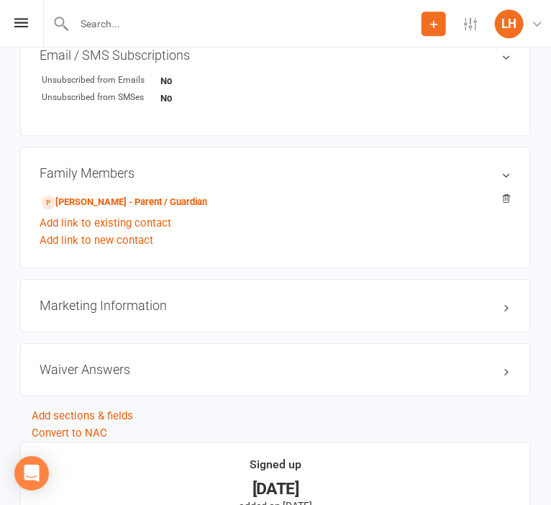
scroll to position [987, 0]
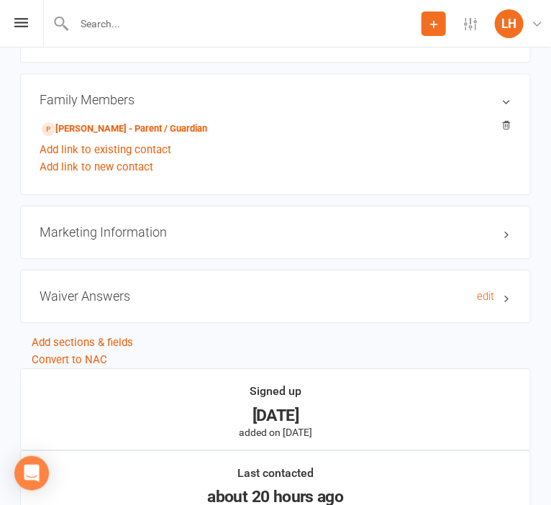
click at [112, 299] on h3 "Waiver Answers edit" at bounding box center [276, 296] width 472 height 14
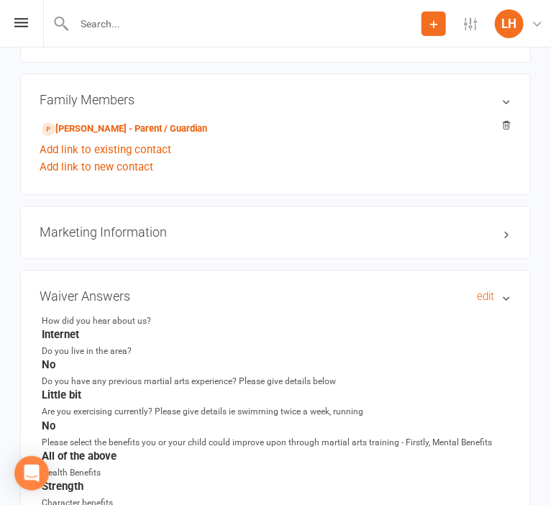
click at [112, 299] on h3 "Waiver Answers edit" at bounding box center [276, 296] width 472 height 14
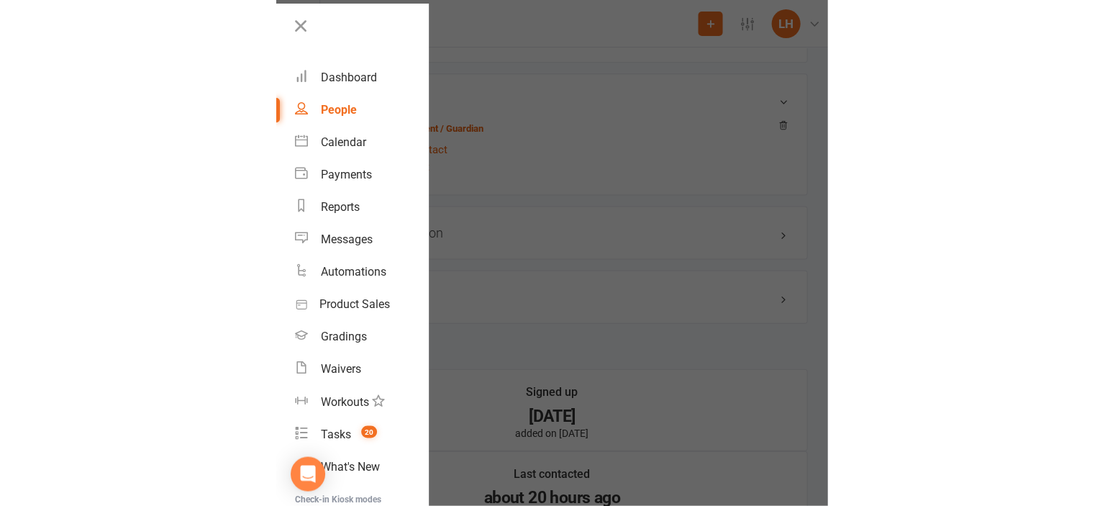
scroll to position [919, 0]
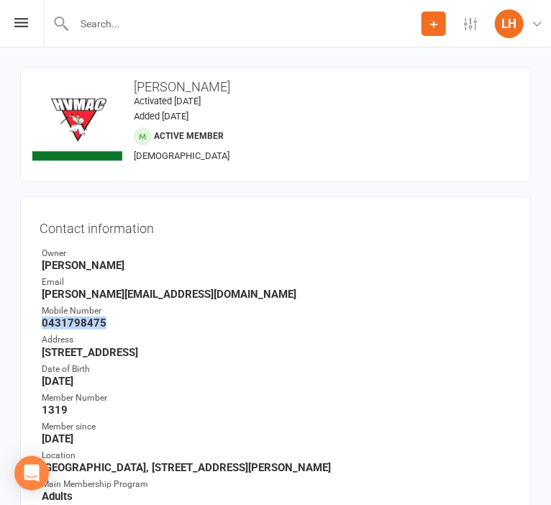
drag, startPoint x: 111, startPoint y: 327, endPoint x: 30, endPoint y: 327, distance: 80.6
click at [30, 327] on div "Contact information Owner [PERSON_NAME] Email [EMAIL_ADDRESS][DOMAIN_NAME] Mobi…" at bounding box center [275, 425] width 511 height 459
copy strong "0431798475"
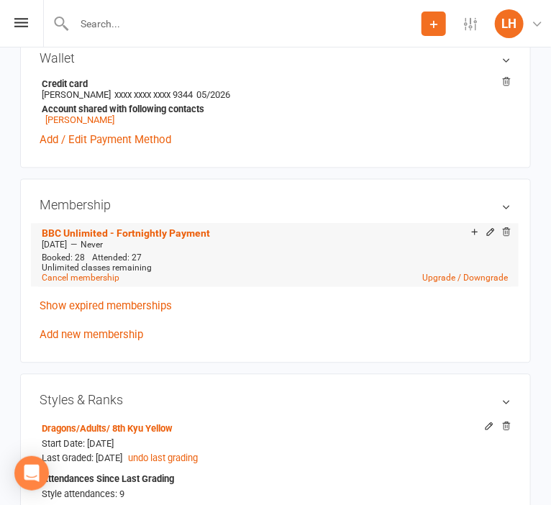
scroll to position [607, 0]
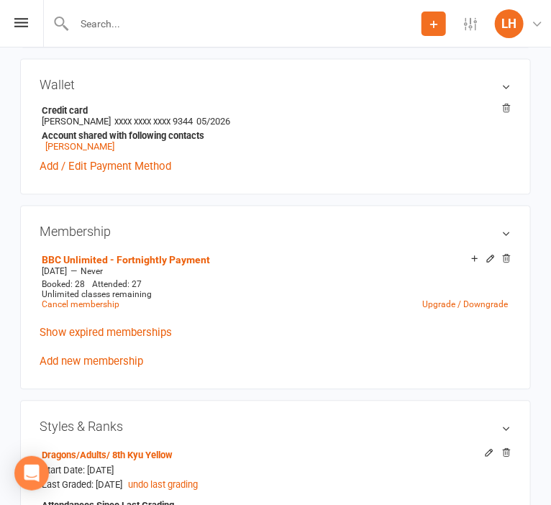
click at [99, 25] on input "text" at bounding box center [246, 24] width 352 height 20
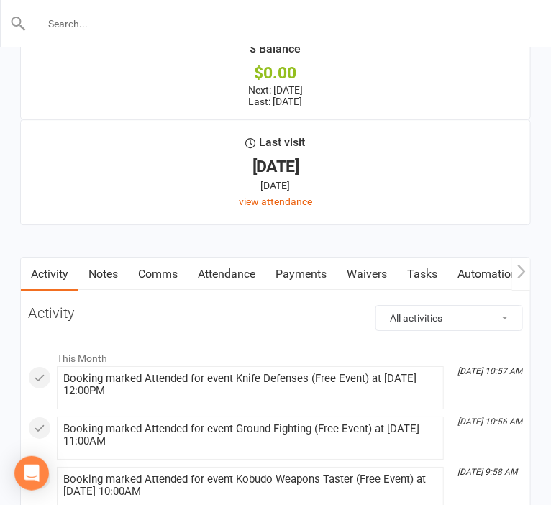
scroll to position [2355, 0]
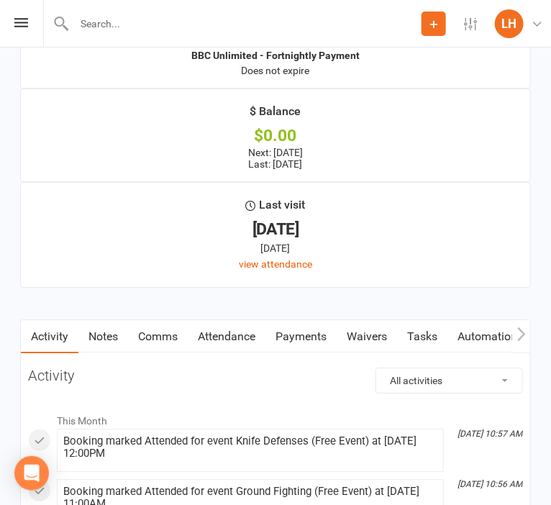
click at [237, 338] on link "Attendance" at bounding box center [227, 336] width 78 height 33
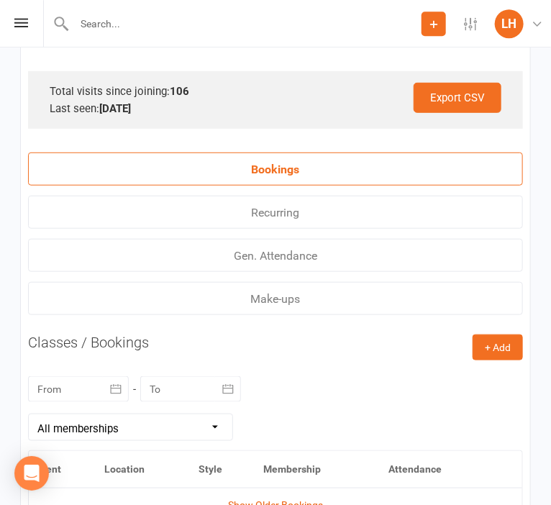
scroll to position [3115, 0]
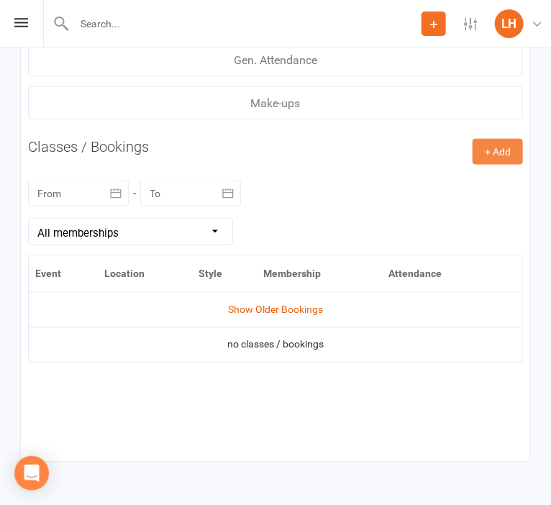
click at [502, 163] on button "+ Add" at bounding box center [498, 152] width 50 height 26
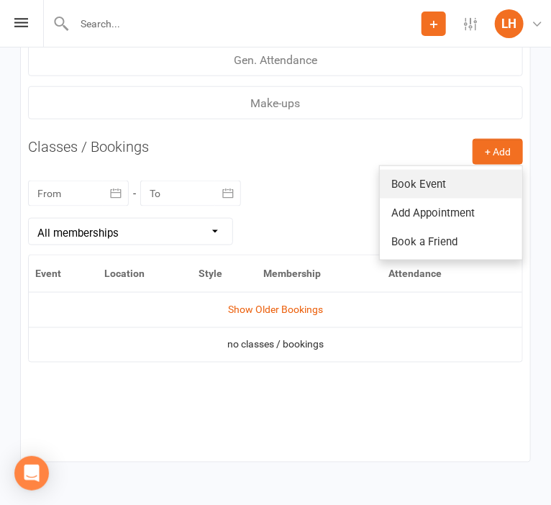
click at [448, 194] on link "Book Event" at bounding box center [451, 184] width 142 height 29
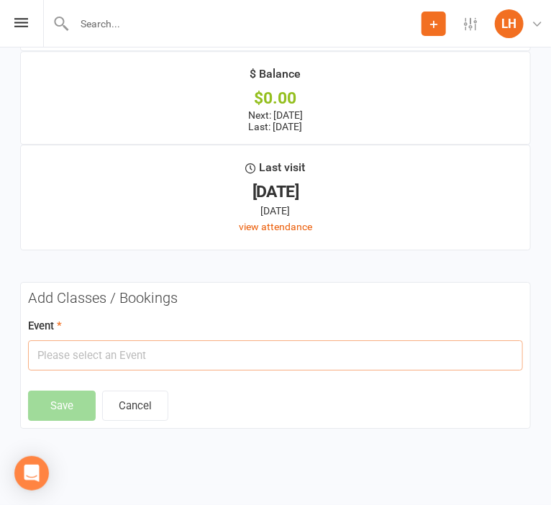
click at [108, 359] on input "text" at bounding box center [275, 355] width 495 height 30
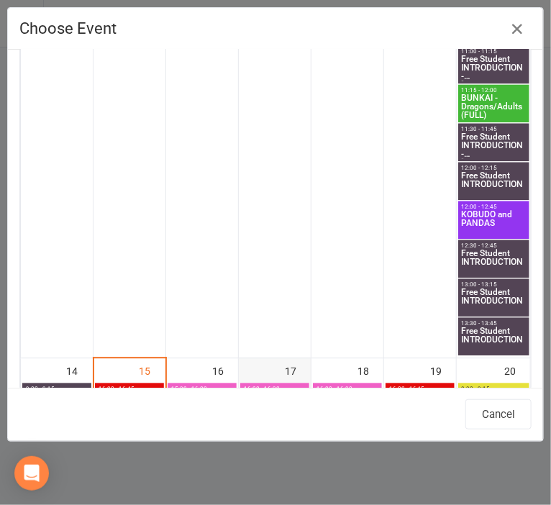
scroll to position [1032, 0]
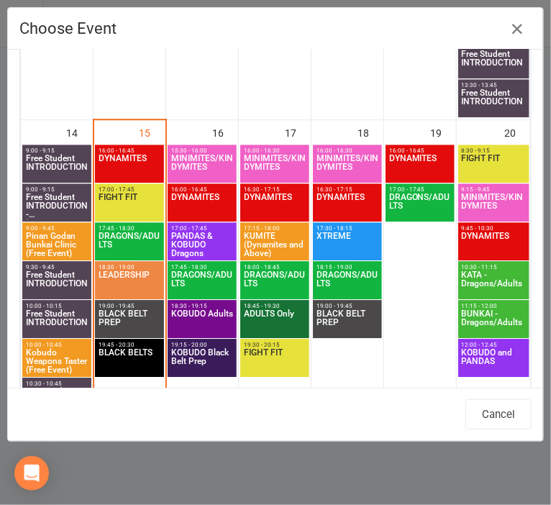
click at [188, 243] on span "PANDAS & KOBUDO Dragons" at bounding box center [202, 245] width 63 height 26
type input "PANDAS & KOBUDO Dragons - [DATE] 5:00:00 PM"
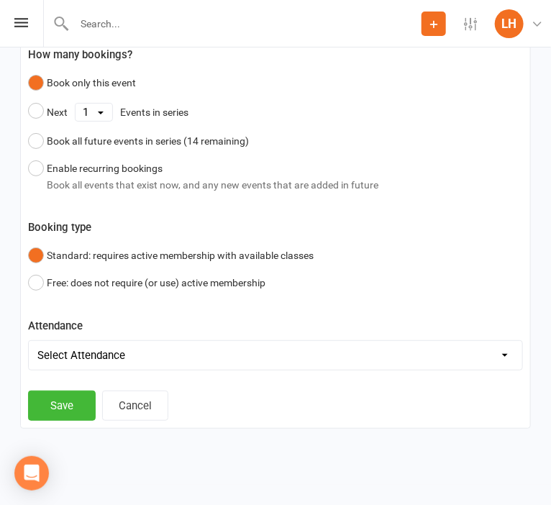
scroll to position [2738, 0]
click at [76, 278] on button "Free: does not require (or use) active membership" at bounding box center [146, 282] width 237 height 27
click at [66, 399] on button "Save" at bounding box center [62, 406] width 68 height 30
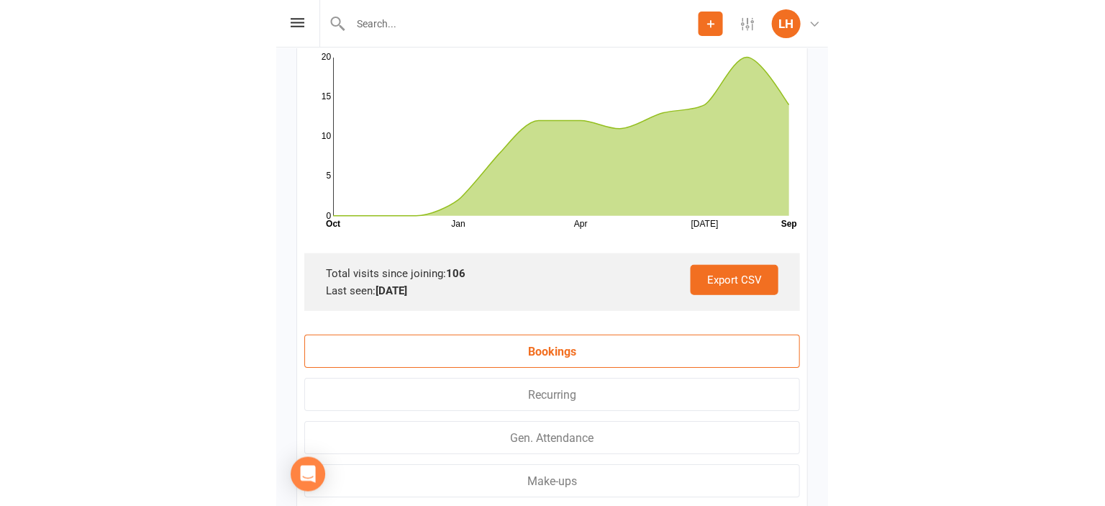
scroll to position [1954, 0]
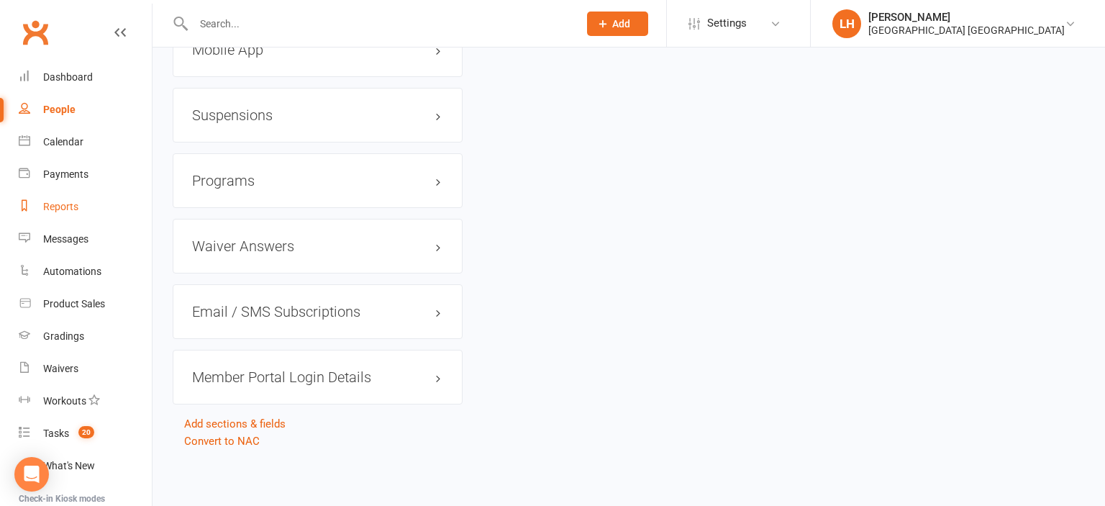
click at [64, 202] on div "Reports" at bounding box center [60, 207] width 35 height 12
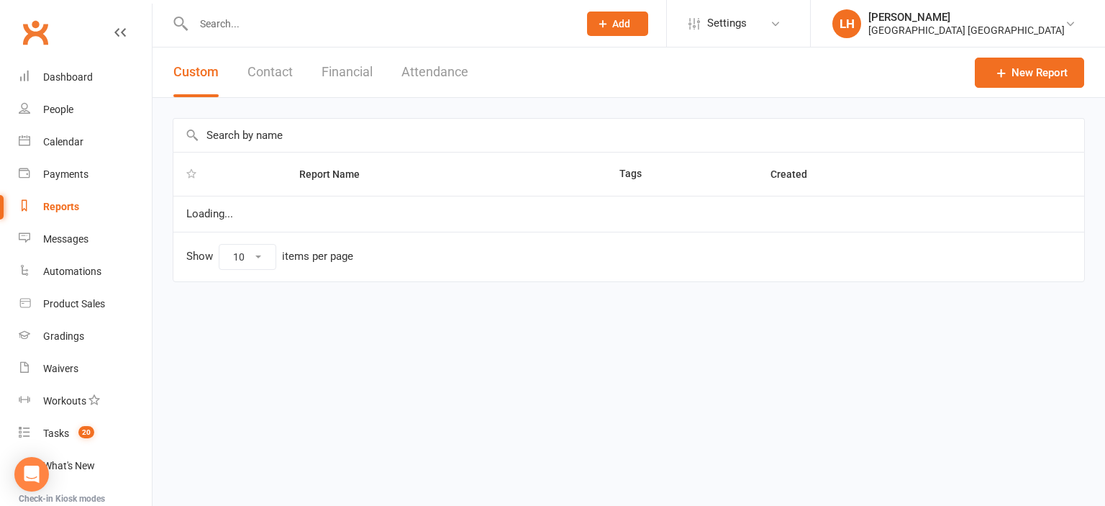
select select "25"
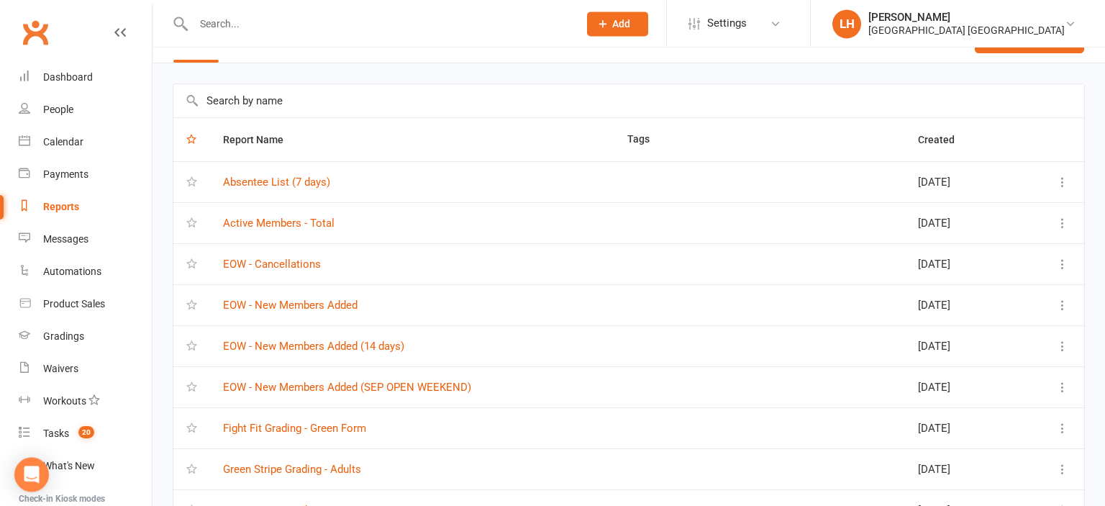
scroll to position [76, 0]
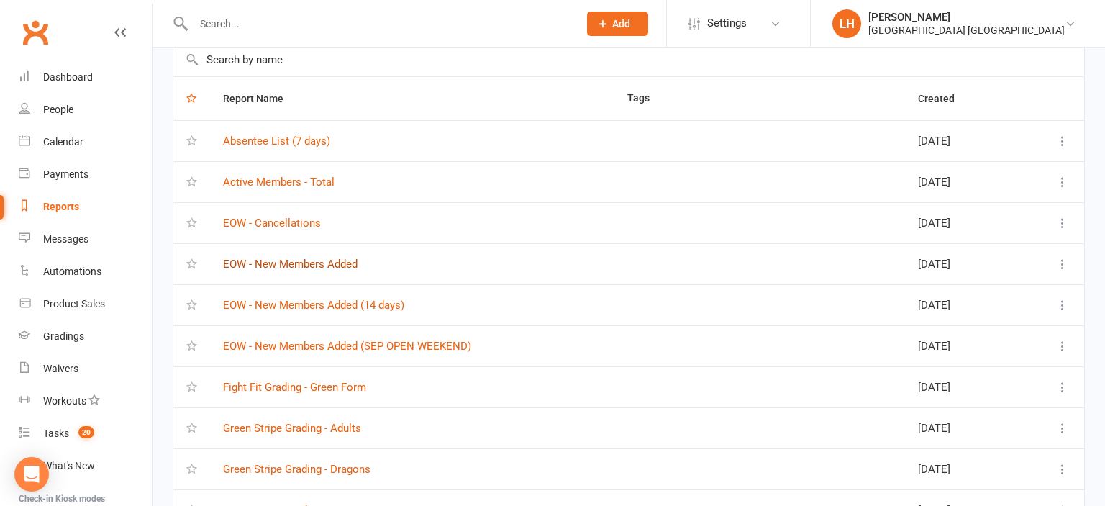
click at [294, 263] on link "EOW - New Members Added" at bounding box center [290, 264] width 135 height 13
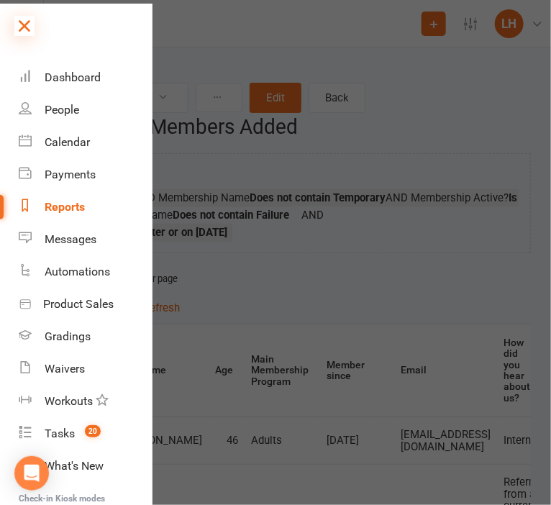
click at [22, 32] on icon at bounding box center [24, 26] width 20 height 20
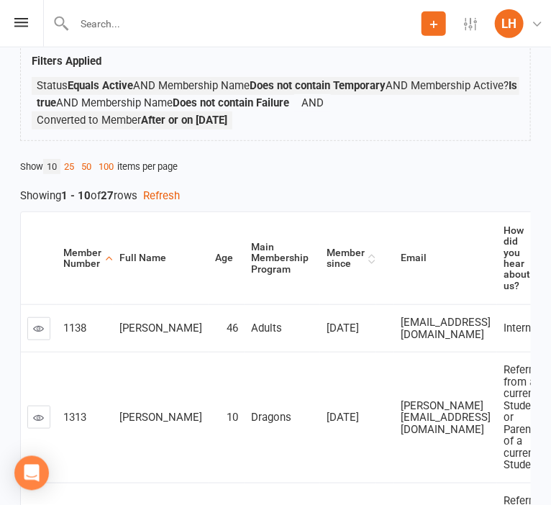
scroll to position [152, 0]
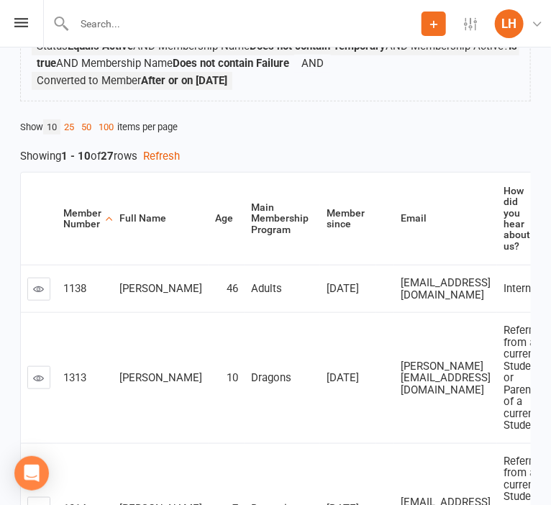
click at [45, 285] on link at bounding box center [38, 289] width 23 height 23
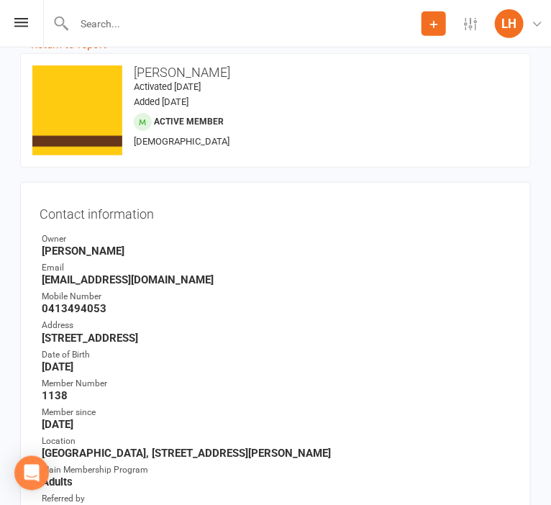
scroll to position [455, 0]
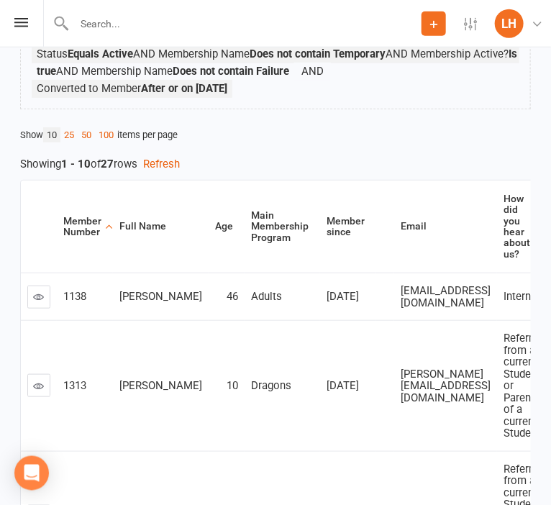
scroll to position [227, 0]
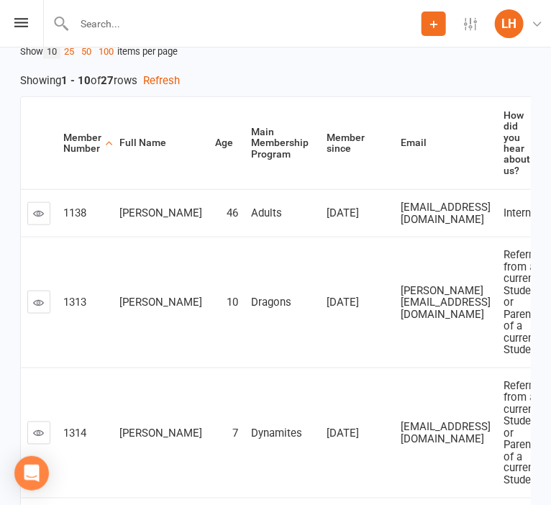
click at [35, 300] on icon at bounding box center [39, 302] width 11 height 11
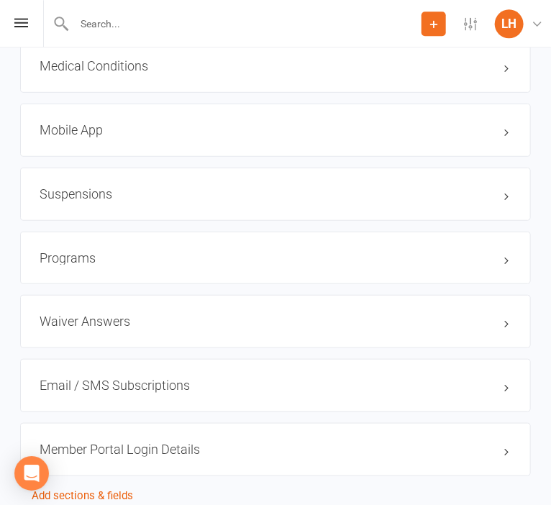
scroll to position [1595, 0]
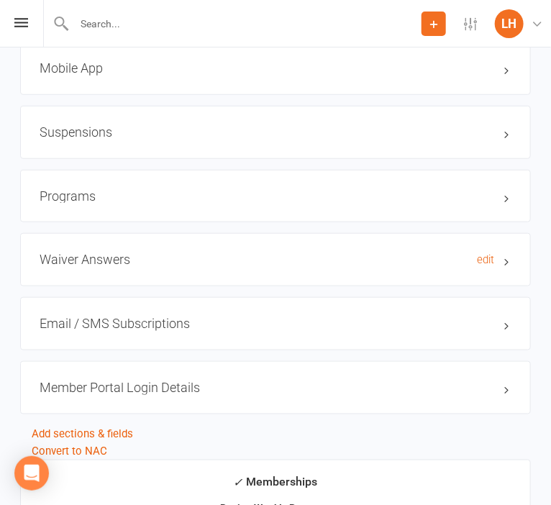
click at [116, 260] on h3 "Waiver Answers edit" at bounding box center [276, 260] width 472 height 14
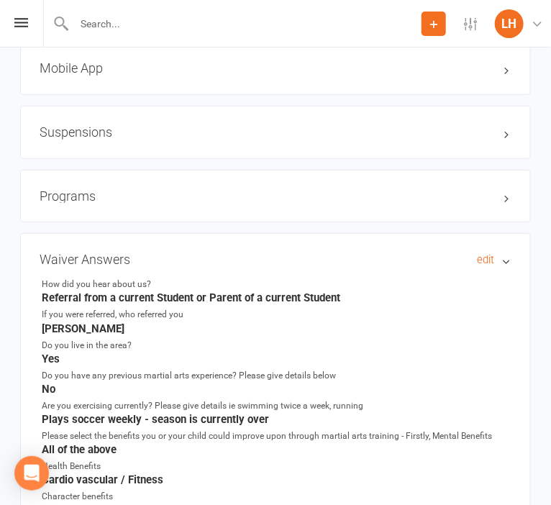
click at [116, 260] on h3 "Waiver Answers edit" at bounding box center [276, 260] width 472 height 14
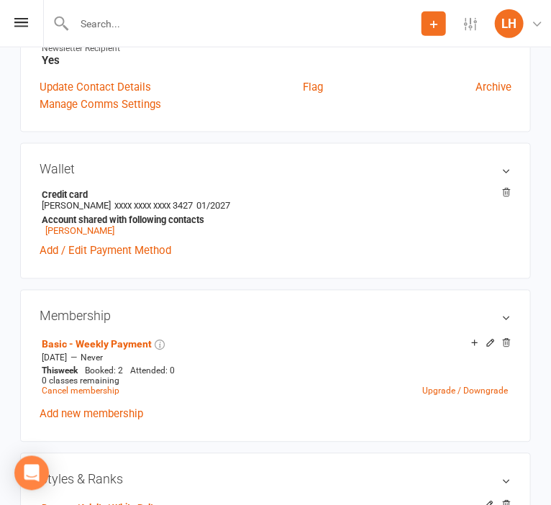
scroll to position [607, 0]
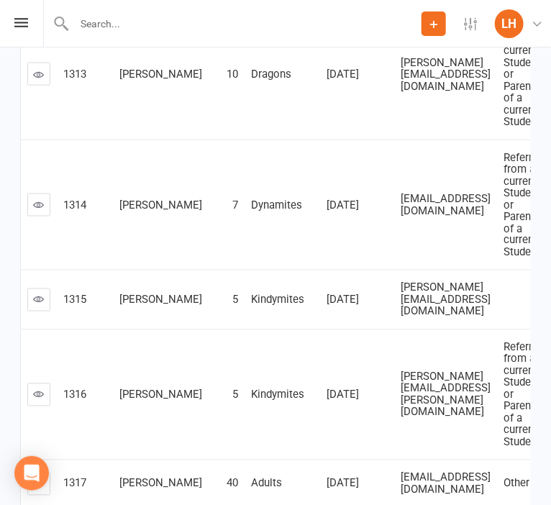
click at [38, 297] on icon at bounding box center [39, 299] width 11 height 11
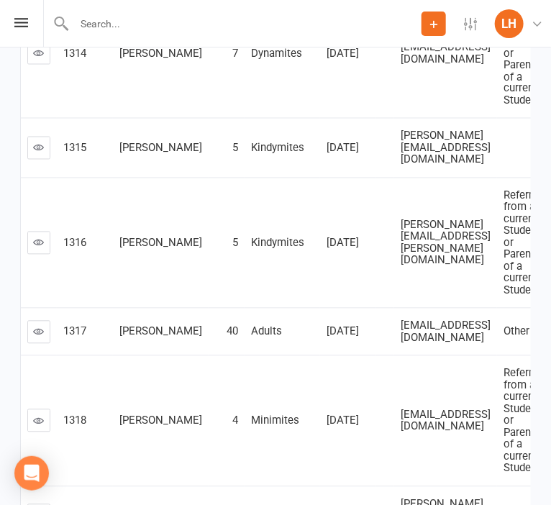
click at [41, 237] on icon at bounding box center [39, 242] width 11 height 11
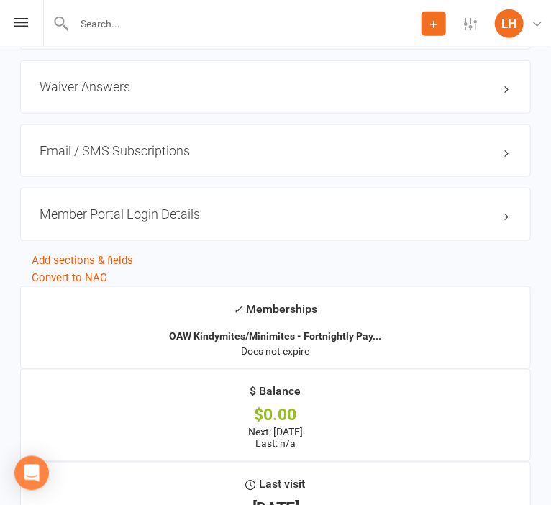
scroll to position [1595, 0]
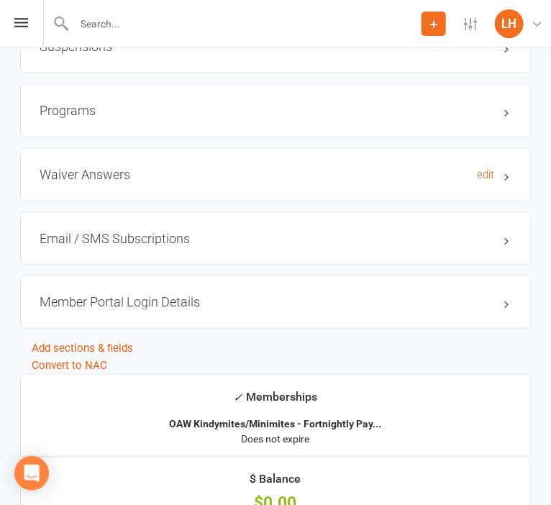
click at [101, 177] on h3 "Waiver Answers edit" at bounding box center [276, 175] width 472 height 14
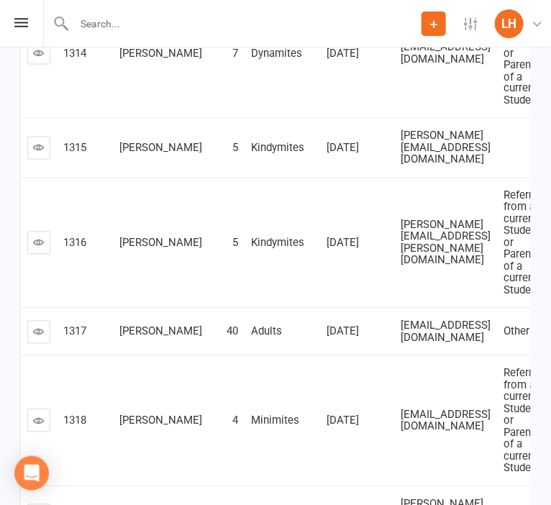
click at [31, 232] on link at bounding box center [38, 243] width 23 height 23
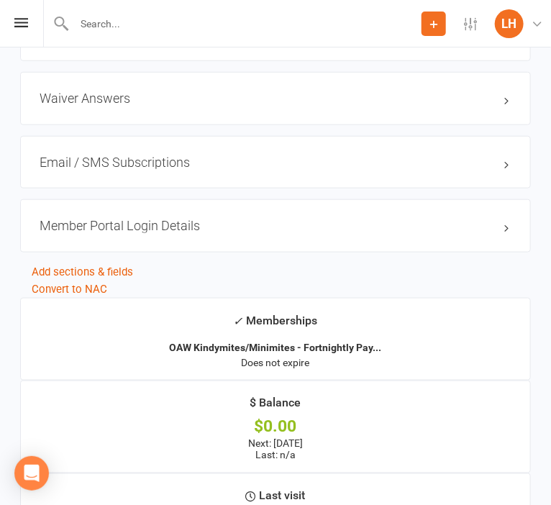
scroll to position [1899, 0]
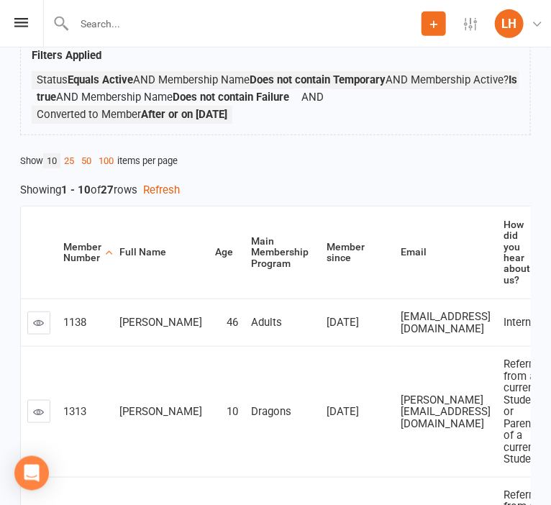
scroll to position [76, 0]
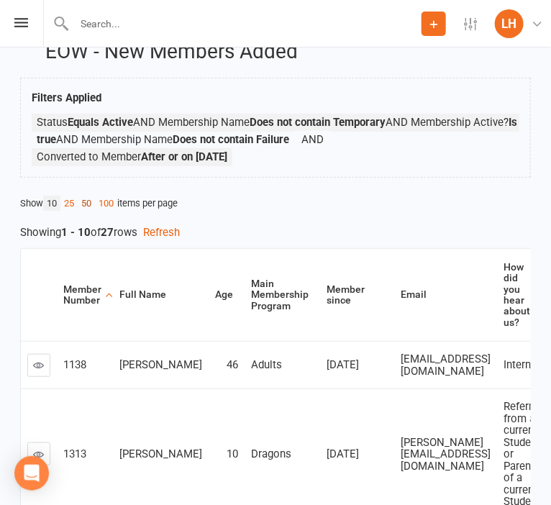
click at [91, 205] on link "50" at bounding box center [86, 203] width 17 height 15
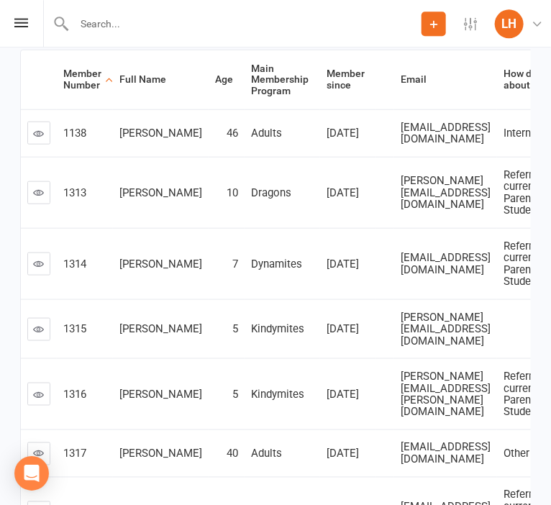
scroll to position [304, 0]
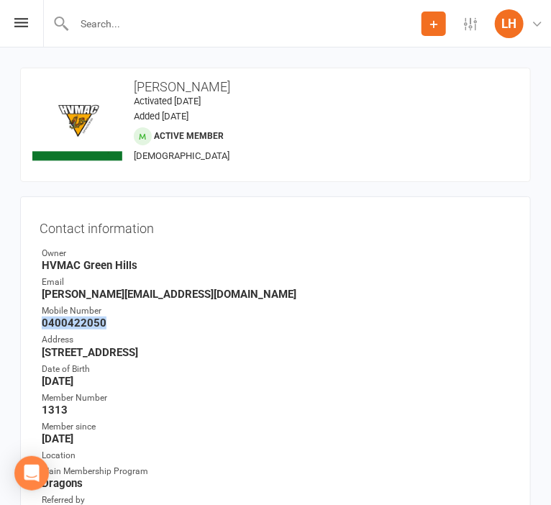
drag, startPoint x: 111, startPoint y: 325, endPoint x: 40, endPoint y: 323, distance: 71.3
click at [40, 323] on li "Mobile Number [PHONE_NUMBER]" at bounding box center [276, 316] width 472 height 25
copy strong "0400422050"
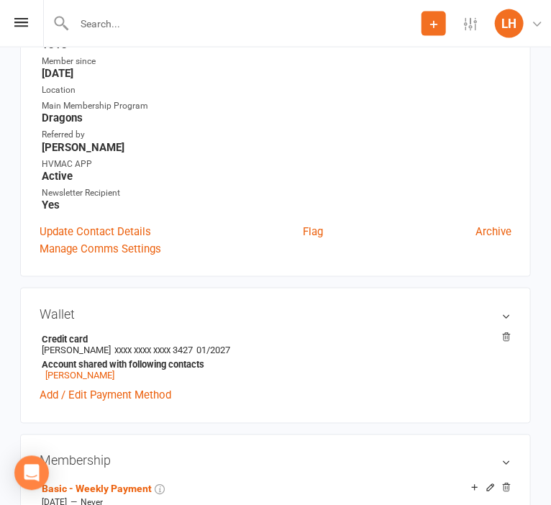
scroll to position [455, 0]
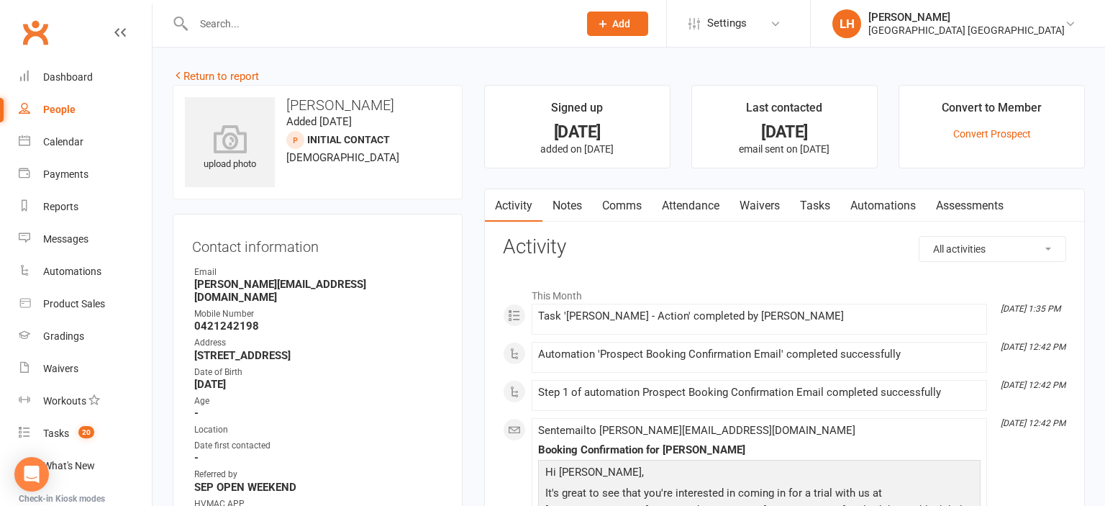
click at [701, 197] on link "Attendance" at bounding box center [691, 205] width 78 height 33
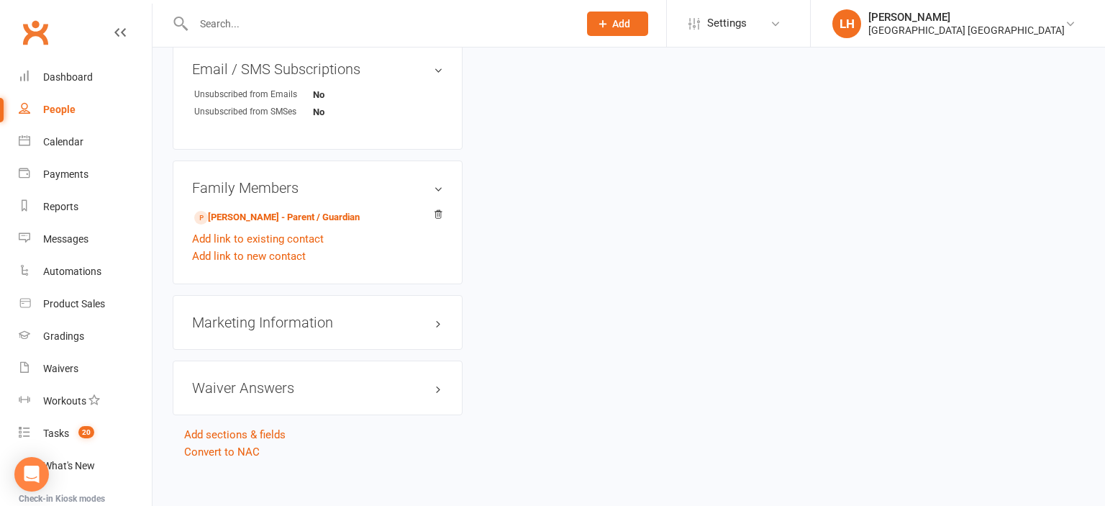
scroll to position [832, 0]
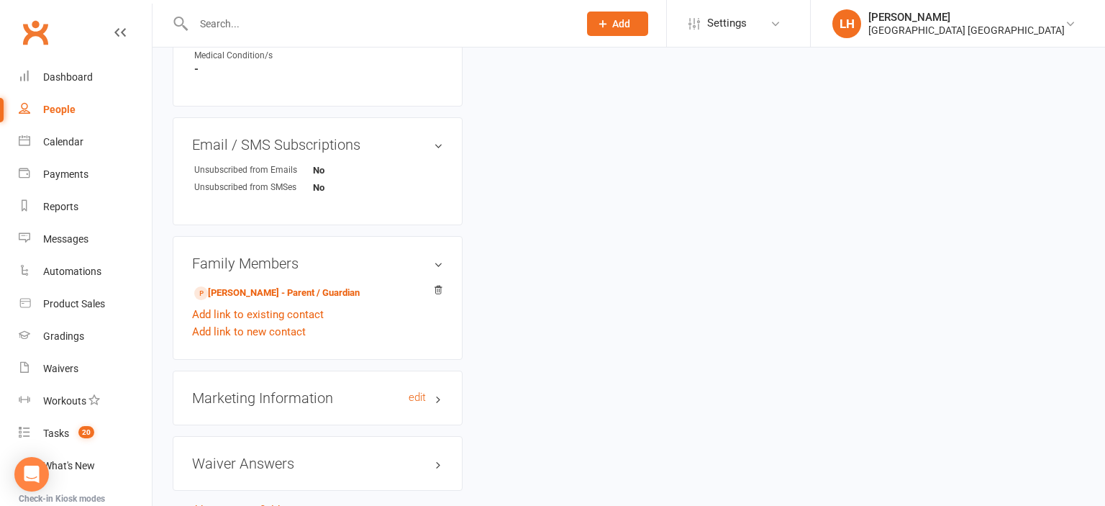
click at [276, 390] on h3 "Marketing Information edit" at bounding box center [317, 398] width 251 height 16
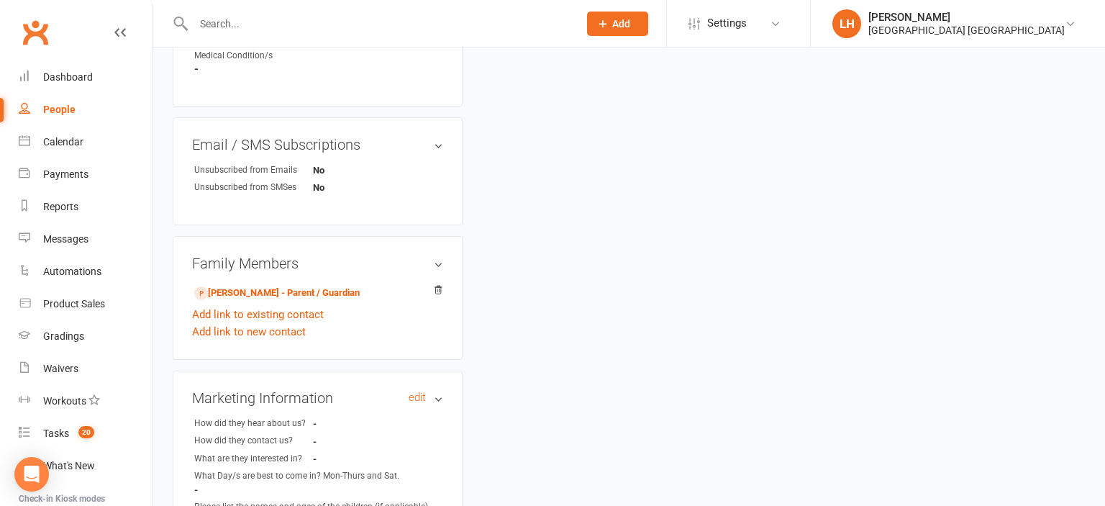
click at [276, 390] on h3 "Marketing Information edit" at bounding box center [317, 398] width 251 height 16
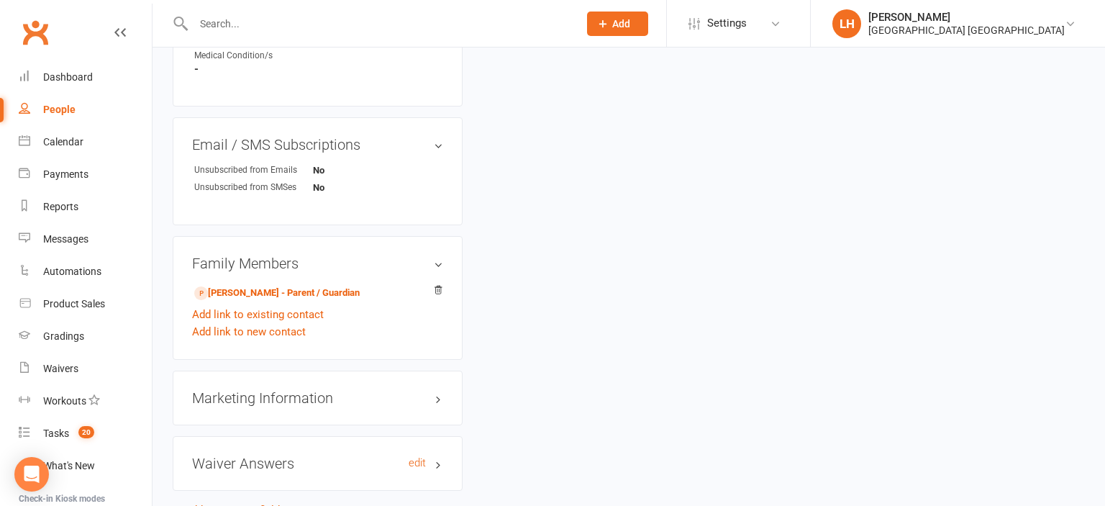
click at [276, 455] on h3 "Waiver Answers edit" at bounding box center [317, 463] width 251 height 16
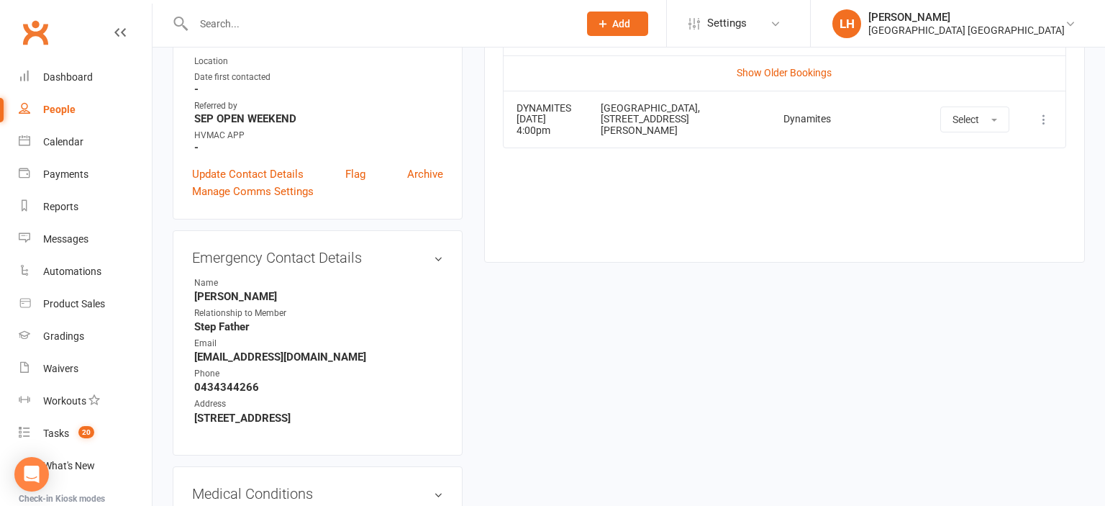
scroll to position [0, 0]
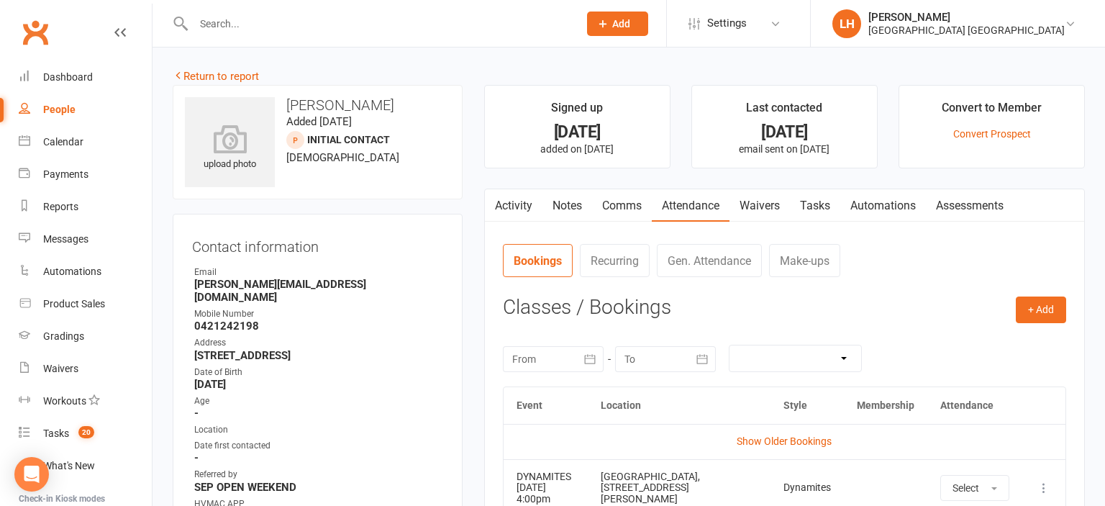
click at [774, 203] on link "Waivers" at bounding box center [760, 205] width 60 height 33
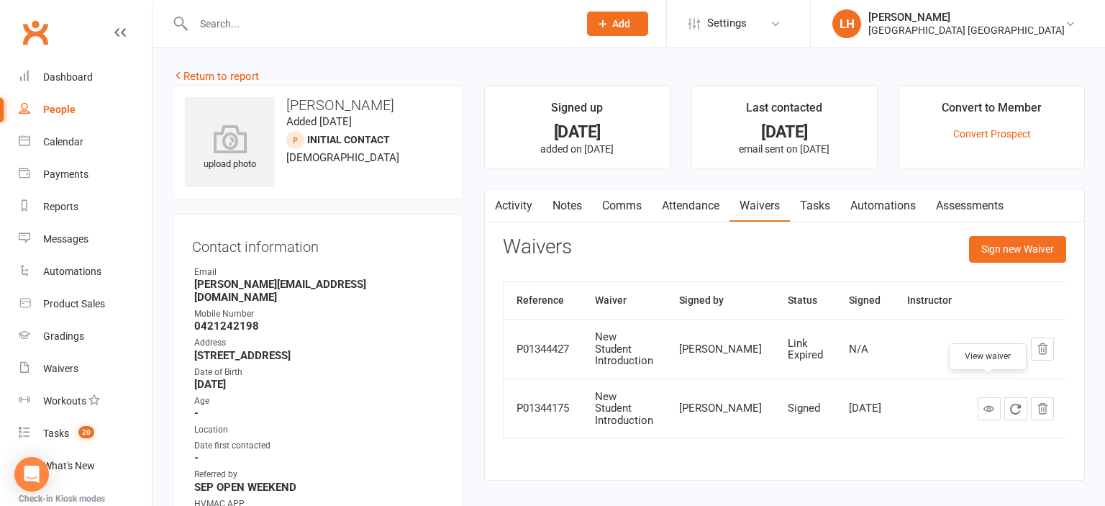
click at [989, 403] on icon at bounding box center [989, 408] width 11 height 11
click at [452, 278] on div "Contact information Owner Email [PERSON_NAME][EMAIL_ADDRESS][DOMAIN_NAME] Mobil…" at bounding box center [318, 401] width 290 height 374
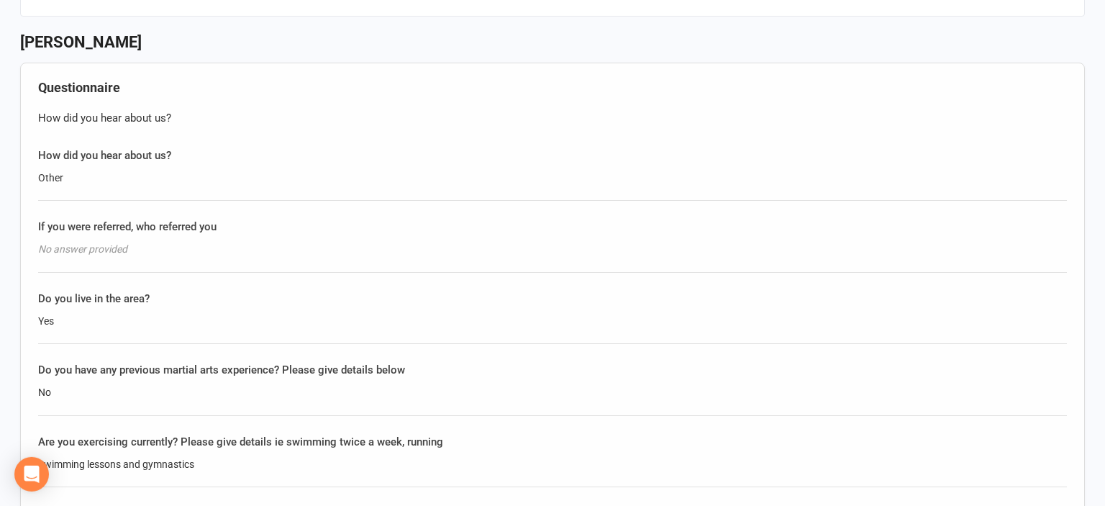
scroll to position [1520, 0]
